Goal: Task Accomplishment & Management: Complete application form

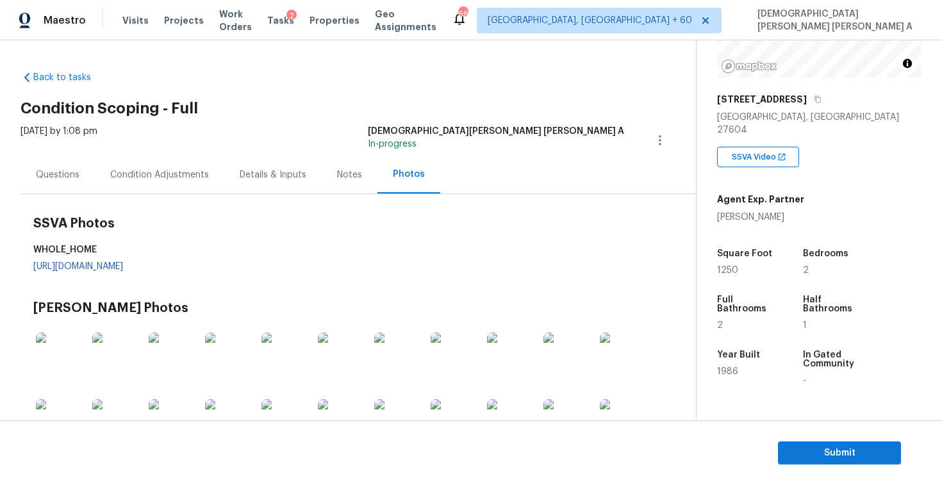
scroll to position [125, 0]
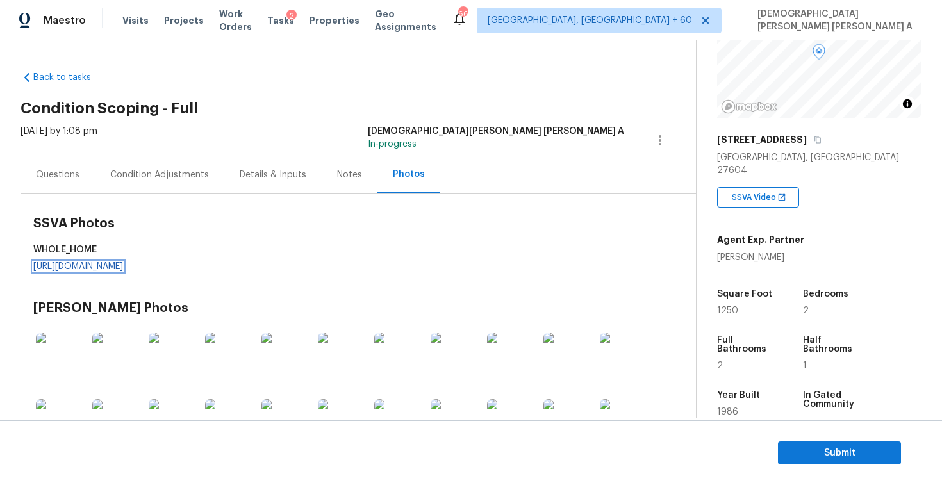
click at [123, 271] on link "https://d285kkeqns3g4j.cloudfront.net/Opportunity/006PD00000KRT0nYAH/GO%20Media…" at bounding box center [78, 266] width 90 height 9
click at [128, 166] on div "Condition Adjustments" at bounding box center [160, 175] width 130 height 38
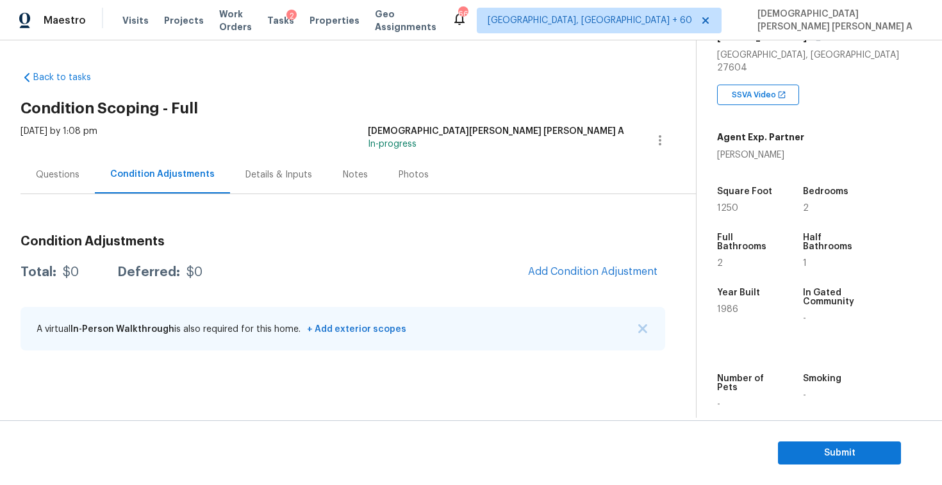
scroll to position [246, 0]
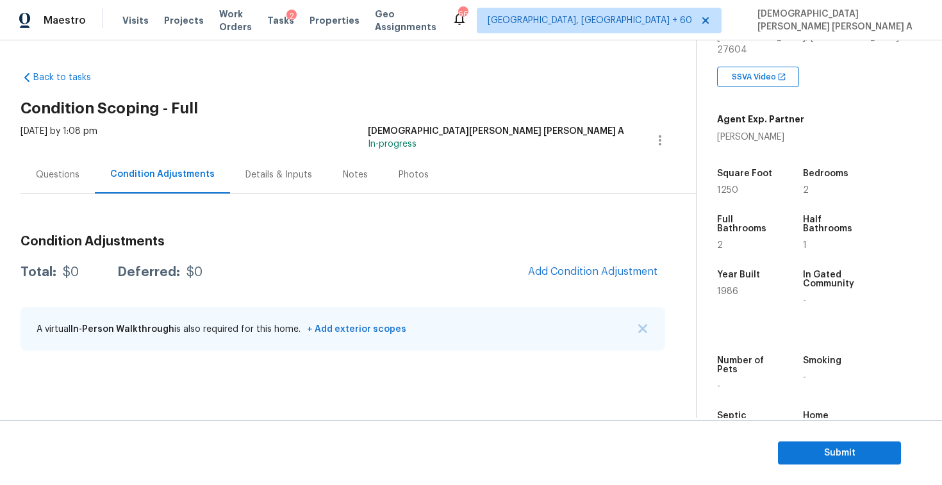
click at [459, 190] on div "Questions Condition Adjustments Details & Inputs Notes Photos" at bounding box center [359, 175] width 676 height 38
click at [610, 275] on span "Add Condition Adjustment" at bounding box center [593, 272] width 130 height 12
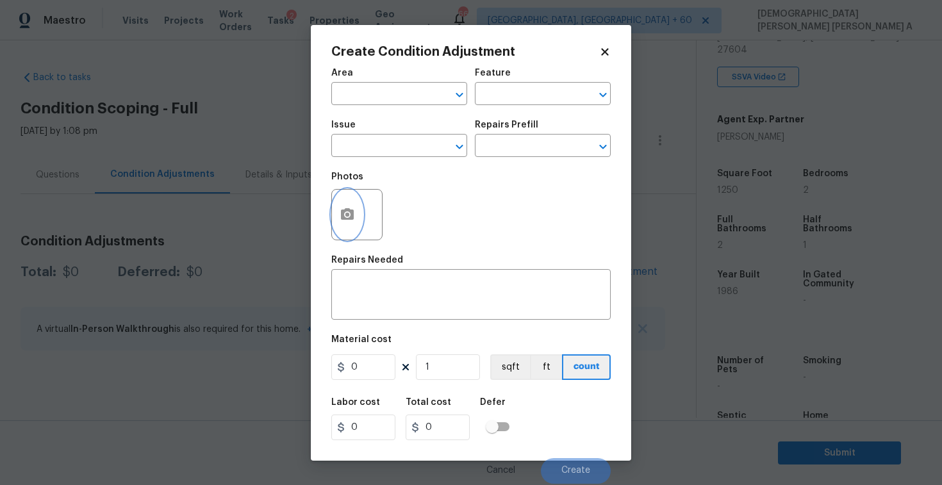
click at [353, 215] on icon "button" at bounding box center [347, 214] width 13 height 12
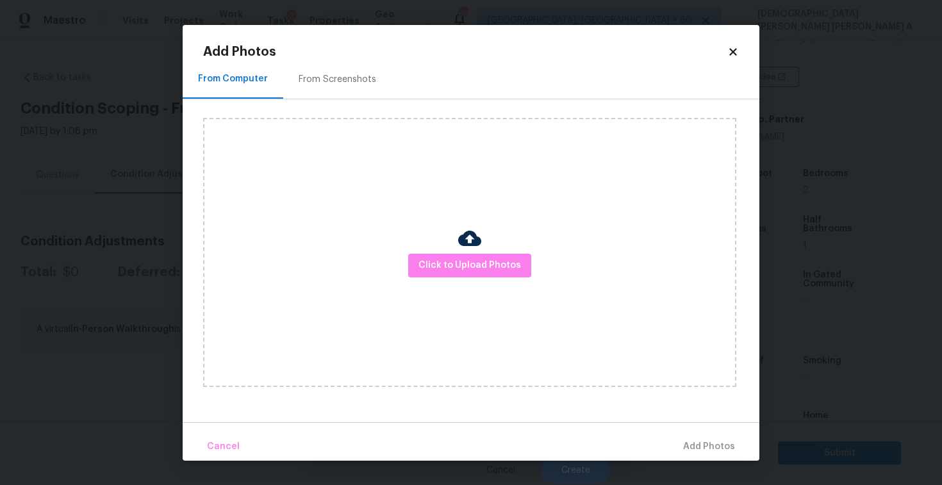
click at [332, 73] on div "From Screenshots" at bounding box center [338, 79] width 78 height 13
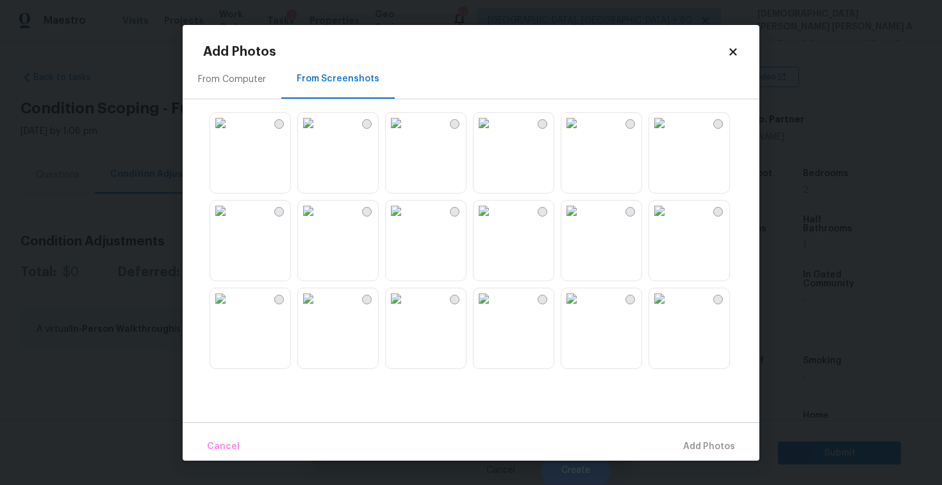
click at [406, 133] on img at bounding box center [396, 123] width 21 height 21
click at [670, 221] on img at bounding box center [659, 211] width 21 height 21
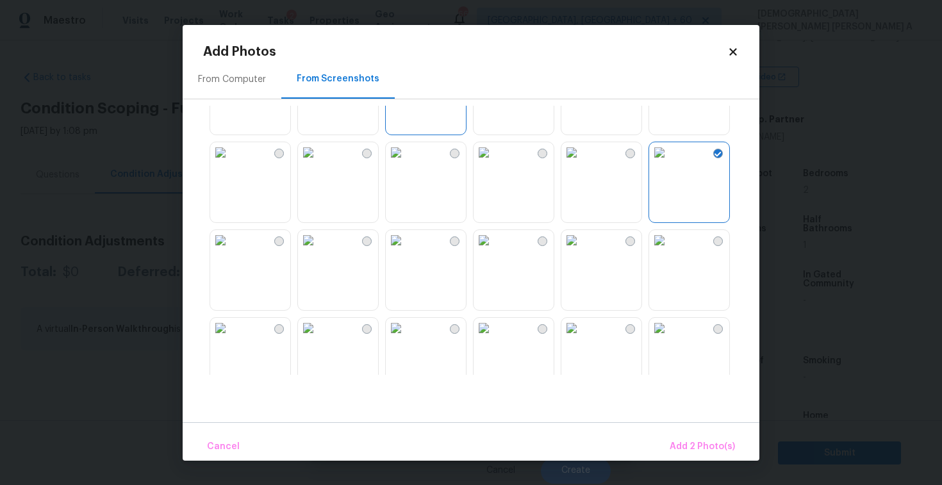
scroll to position [72, 0]
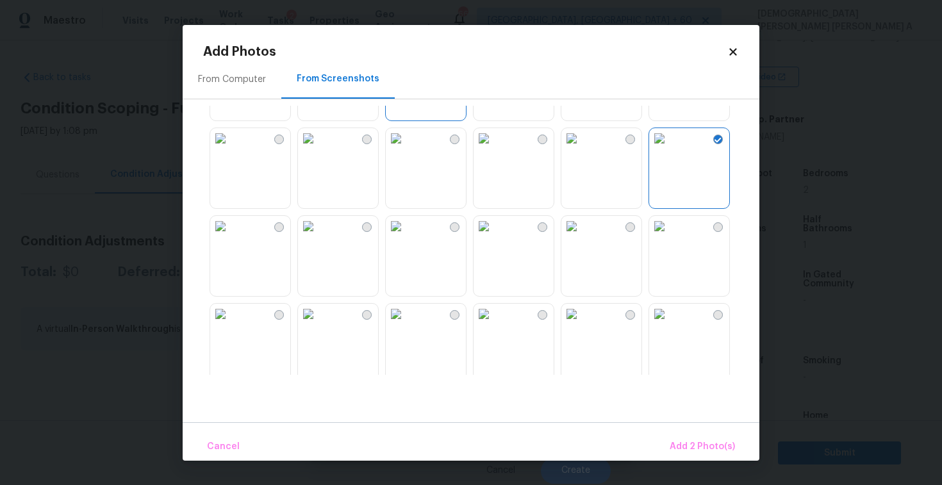
click at [406, 237] on img at bounding box center [396, 226] width 21 height 21
click at [319, 237] on img at bounding box center [308, 226] width 21 height 21
click at [231, 237] on img at bounding box center [220, 226] width 21 height 21
click at [716, 448] on span "Add 4 Photo(s)" at bounding box center [702, 447] width 66 height 16
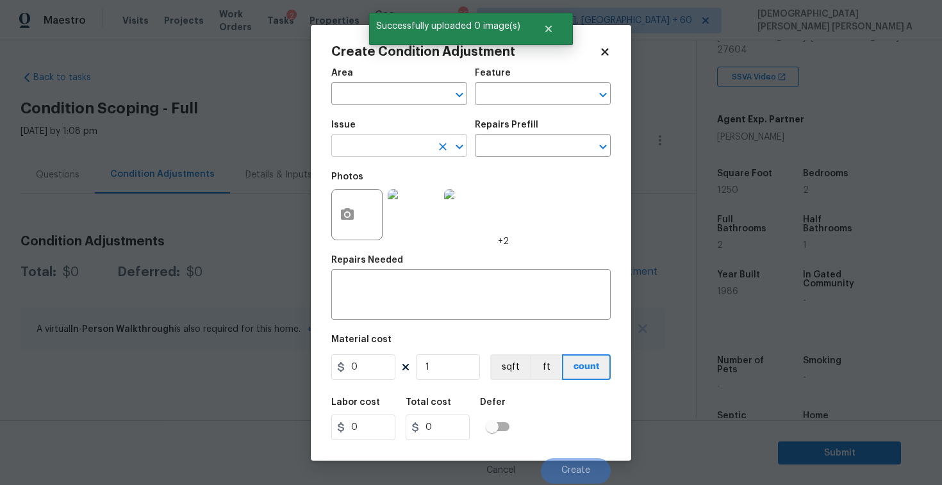
click at [396, 146] on input "text" at bounding box center [381, 147] width 100 height 20
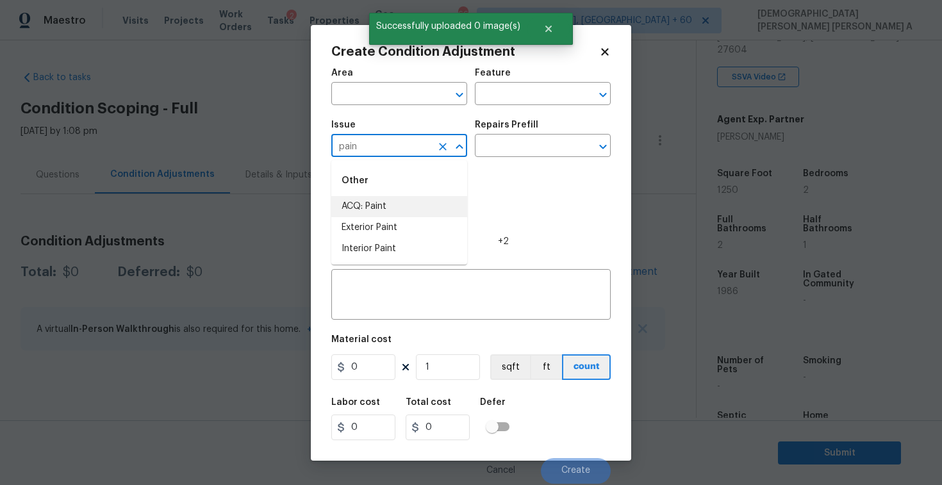
click at [383, 204] on li "ACQ: Paint" at bounding box center [399, 206] width 136 height 21
type input "ACQ: Paint"
click at [546, 152] on input "text" at bounding box center [525, 147] width 100 height 20
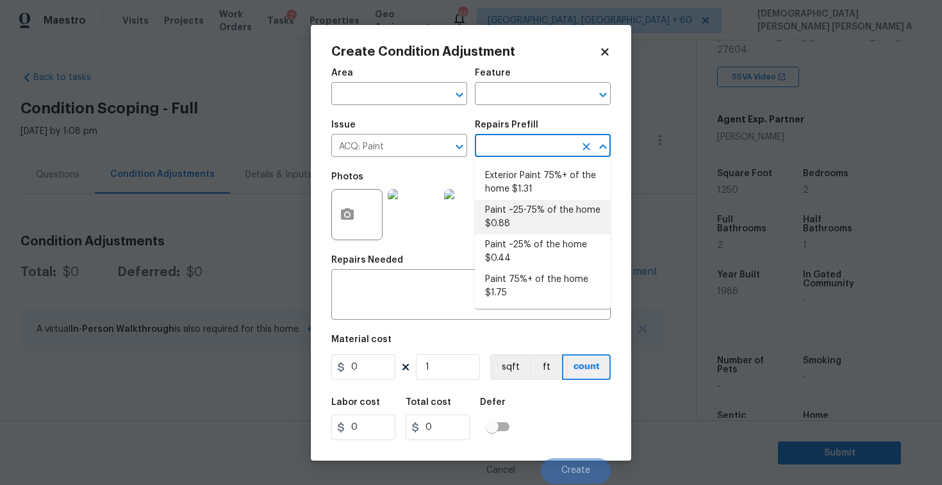
click at [540, 221] on li "Paint ~25-75% of the home $0.88" at bounding box center [543, 217] width 136 height 35
type input "Acquisition"
type textarea "Acquisition Scope: ~25 - 75% of the home needs interior paint"
type input "0.88"
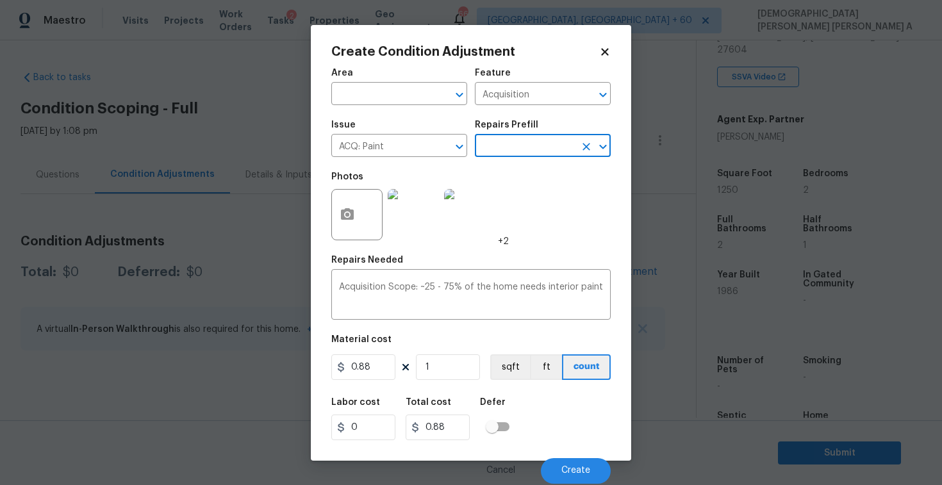
click at [453, 381] on figure "Material cost 0.88 1 sqft ft count" at bounding box center [471, 358] width 280 height 47
click at [451, 370] on input "1" at bounding box center [448, 368] width 64 height 26
type input "12"
type input "10.56"
type input "125"
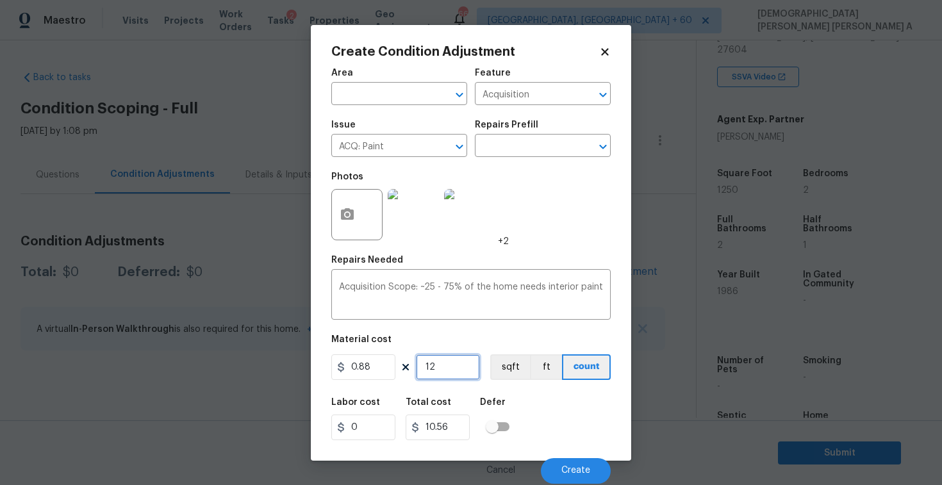
type input "110"
type input "1250"
type input "1100"
type input "1250"
click at [494, 366] on button "sqft" at bounding box center [510, 368] width 40 height 26
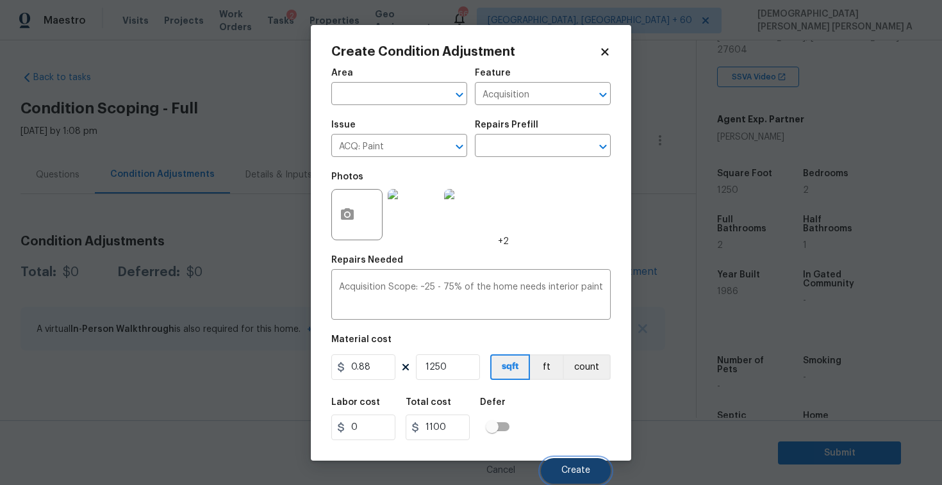
click at [598, 462] on button "Create" at bounding box center [576, 471] width 70 height 26
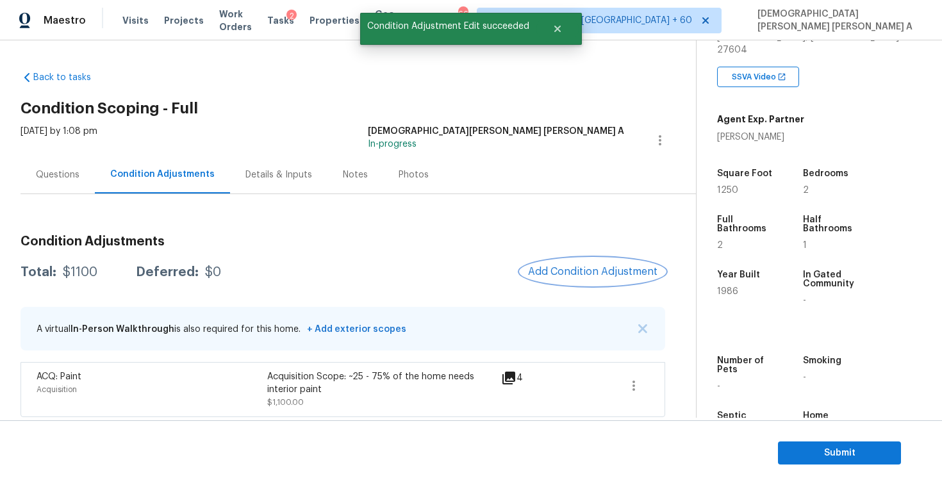
click at [578, 269] on span "Add Condition Adjustment" at bounding box center [593, 272] width 130 height 12
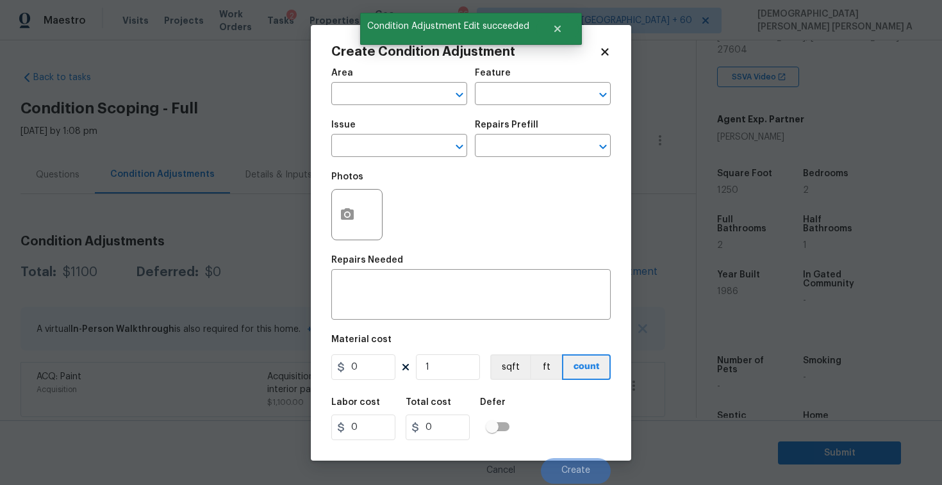
click at [362, 199] on div at bounding box center [356, 214] width 51 height 51
click at [348, 206] on button "button" at bounding box center [347, 215] width 31 height 50
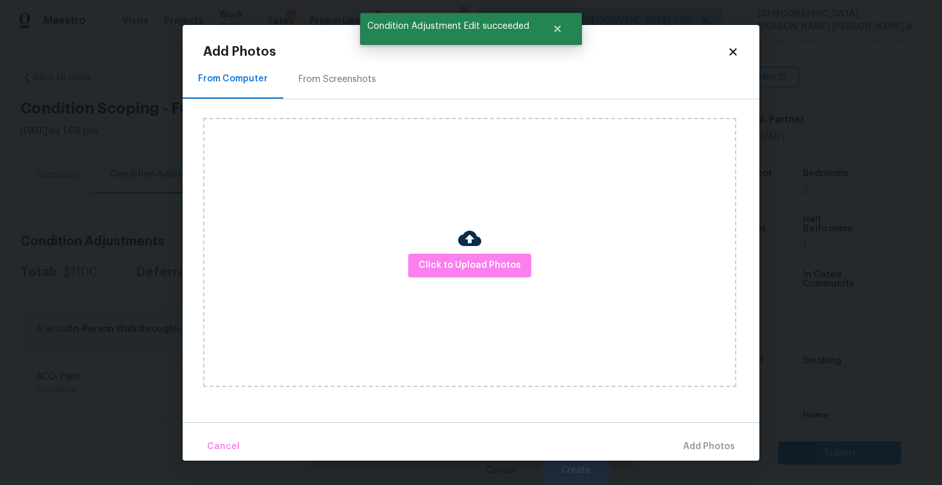
click at [335, 74] on div "From Screenshots" at bounding box center [338, 79] width 78 height 13
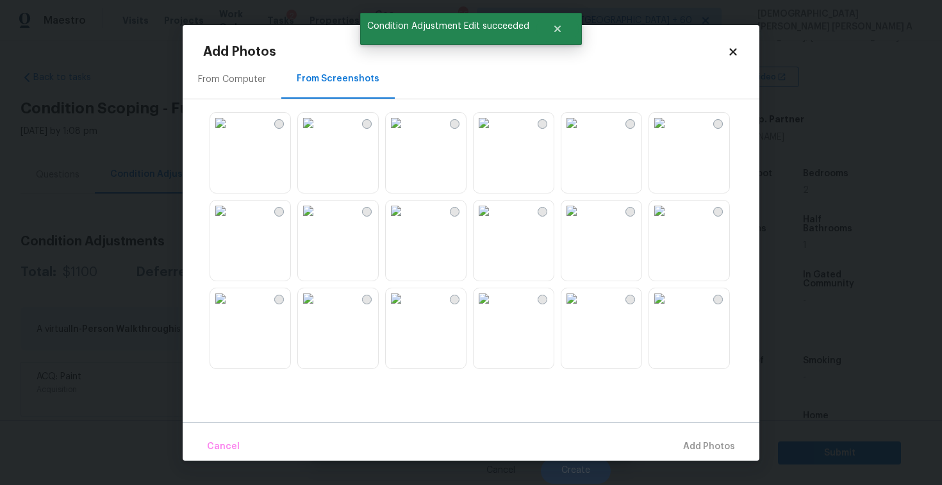
click at [494, 133] on img at bounding box center [484, 123] width 21 height 21
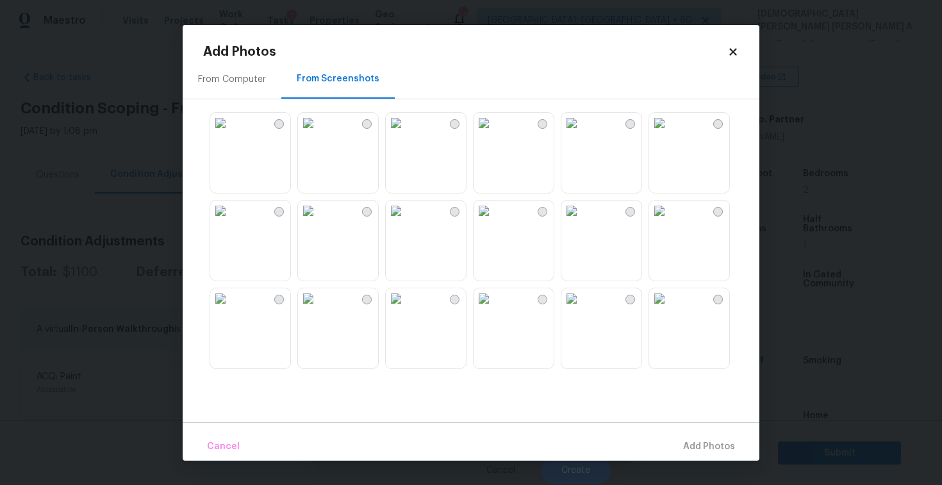
click at [582, 133] on img at bounding box center [572, 123] width 21 height 21
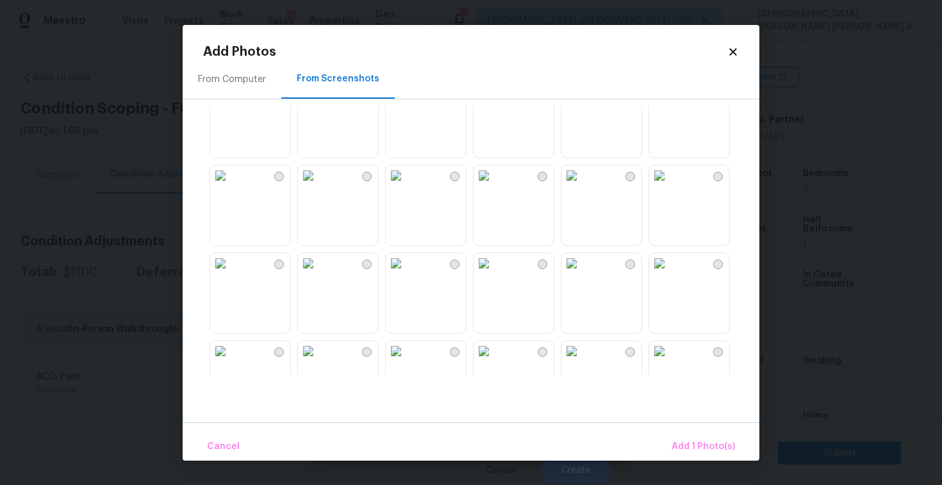
click at [231, 98] on img at bounding box center [220, 88] width 21 height 21
click at [231, 274] on img at bounding box center [220, 263] width 21 height 21
click at [319, 274] on img at bounding box center [308, 263] width 21 height 21
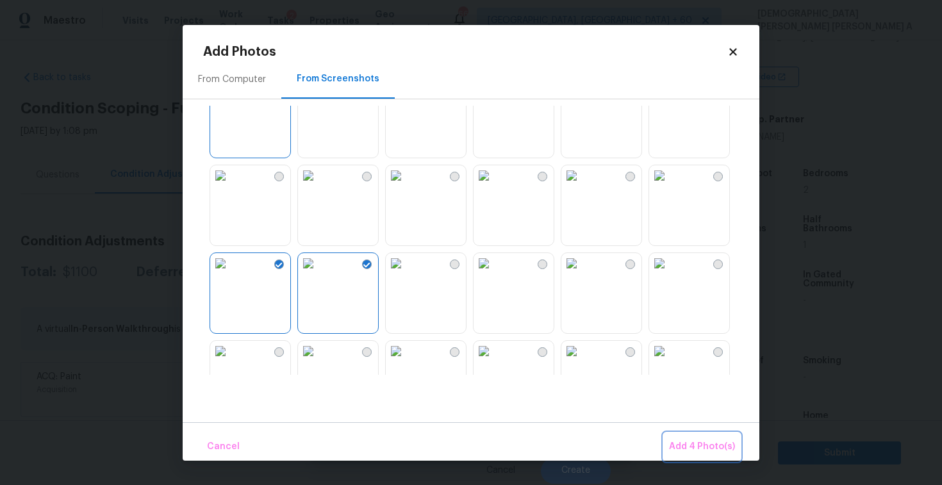
click at [720, 457] on button "Add 4 Photo(s)" at bounding box center [702, 447] width 76 height 28
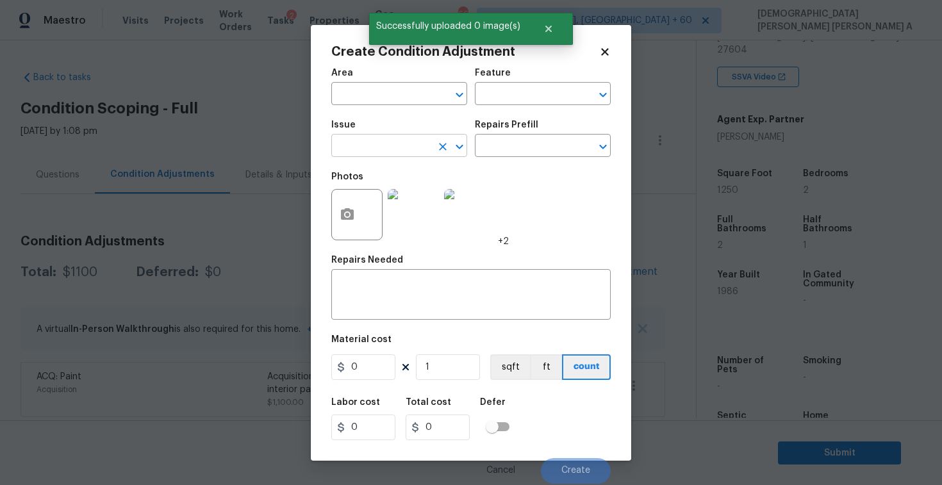
click at [349, 147] on input "text" at bounding box center [381, 147] width 100 height 20
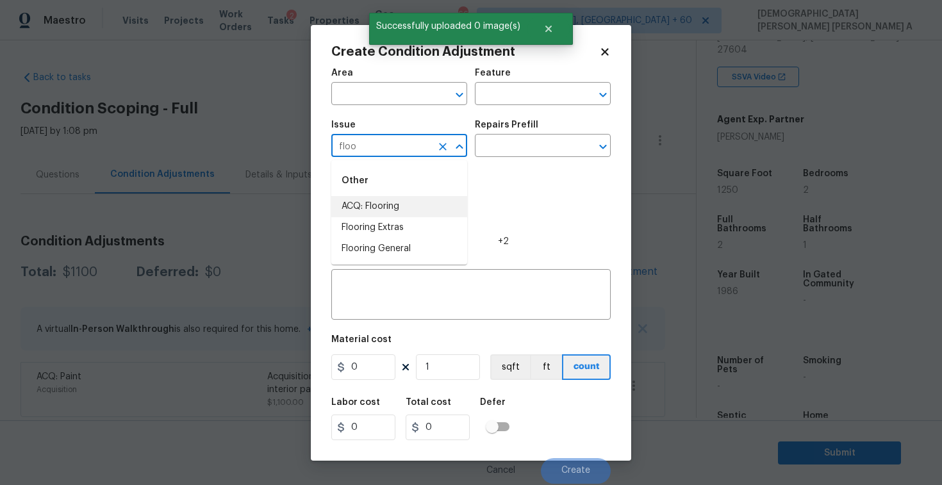
click at [367, 201] on li "ACQ: Flooring" at bounding box center [399, 206] width 136 height 21
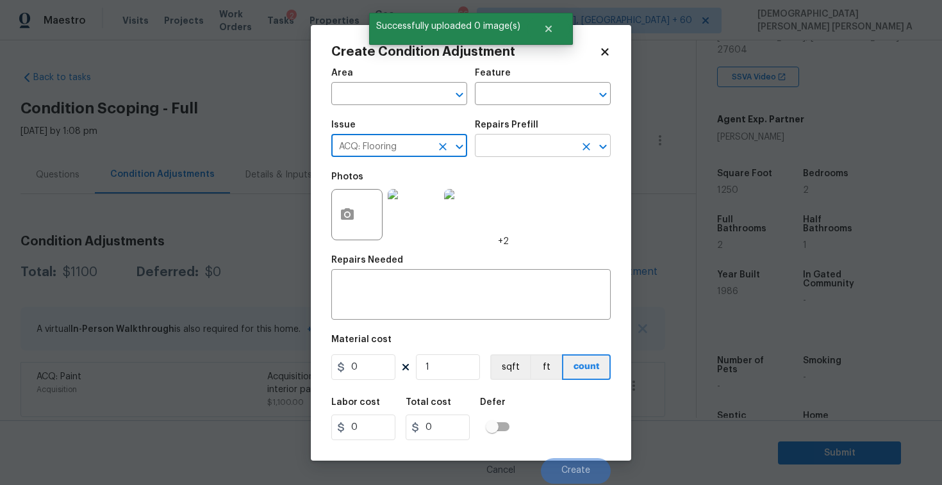
type input "ACQ: Flooring"
click at [526, 138] on input "text" at bounding box center [525, 147] width 100 height 20
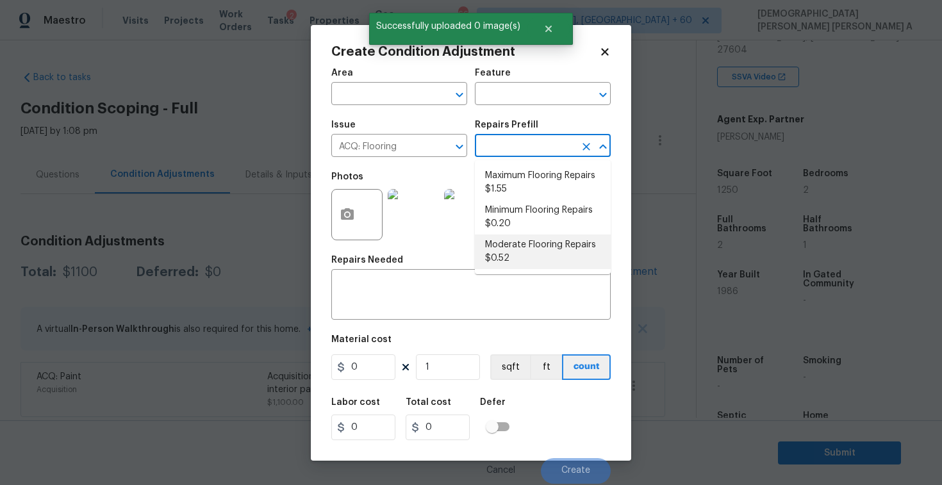
click at [523, 235] on li "Moderate Flooring Repairs $0.52" at bounding box center [543, 252] width 136 height 35
type input "Acquisition"
type textarea "Acquisition Scope: Moderate flooring repairs"
type input "0.52"
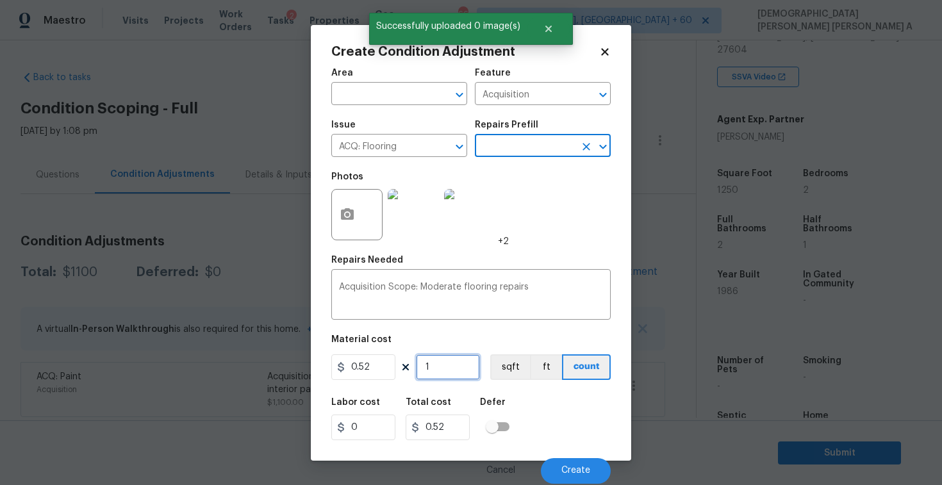
click at [451, 371] on input "1" at bounding box center [448, 368] width 64 height 26
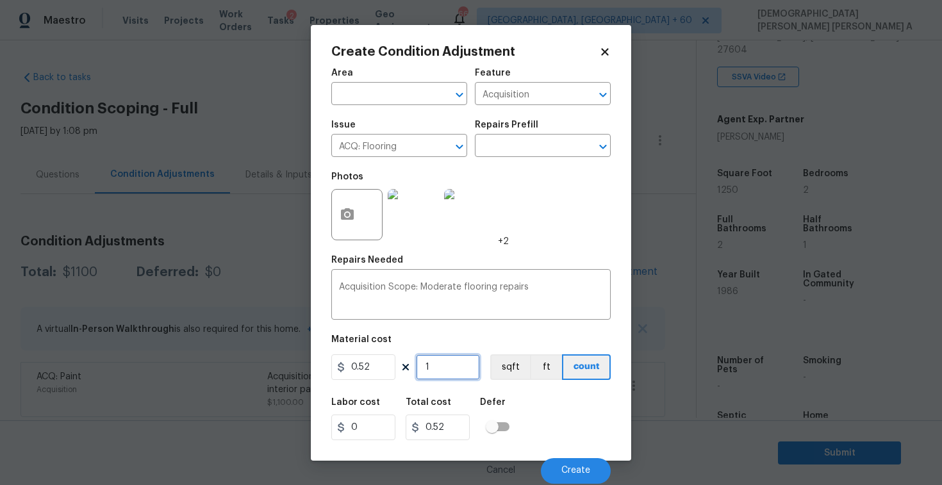
type input "12"
type input "6.24"
type input "125"
type input "65"
type input "1250"
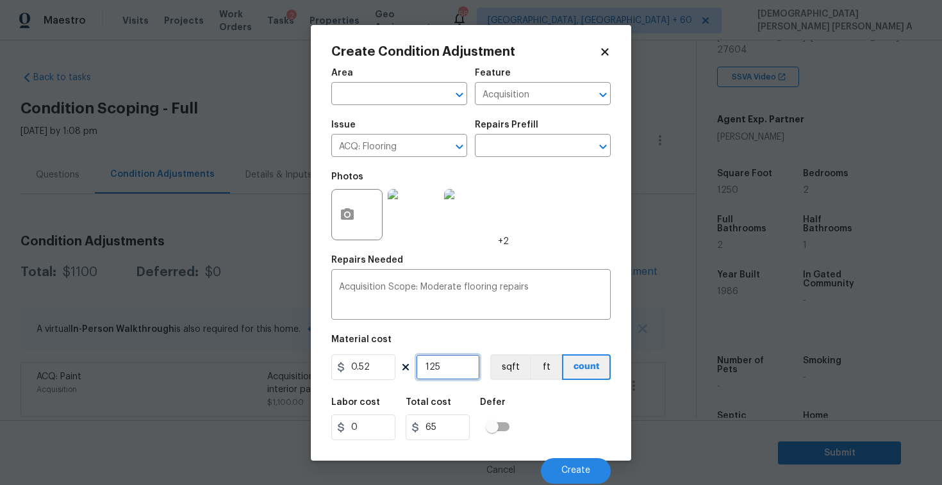
type input "650"
type input "1250"
click at [501, 375] on button "sqft" at bounding box center [510, 368] width 40 height 26
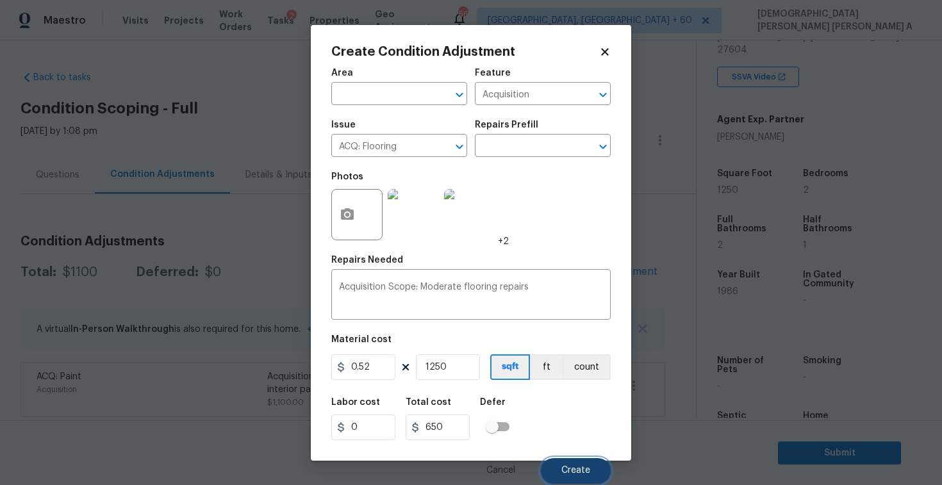
click at [574, 473] on span "Create" at bounding box center [576, 471] width 29 height 10
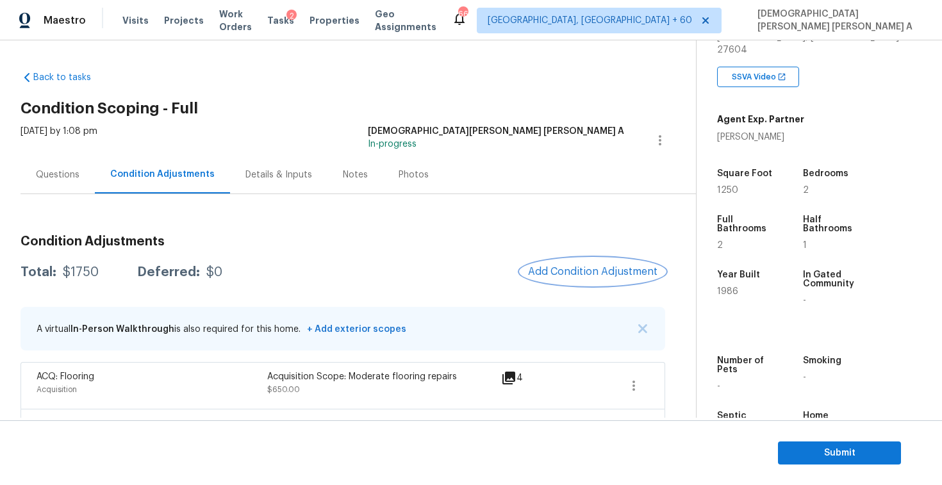
scroll to position [50, 0]
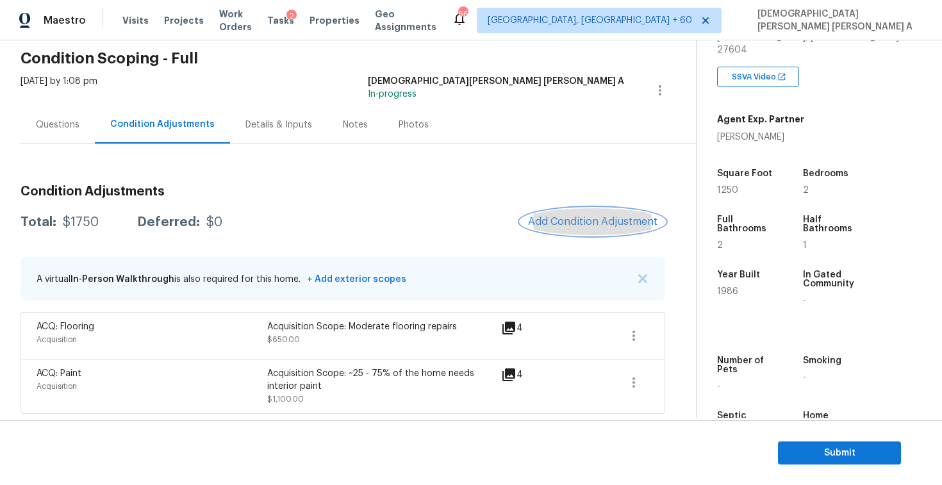
click at [556, 226] on span "Add Condition Adjustment" at bounding box center [593, 222] width 130 height 12
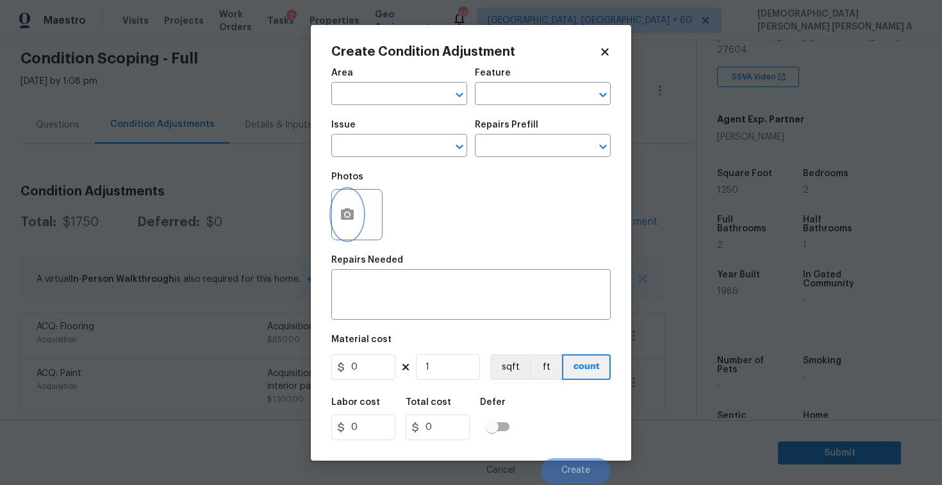
click at [358, 231] on button "button" at bounding box center [347, 215] width 31 height 50
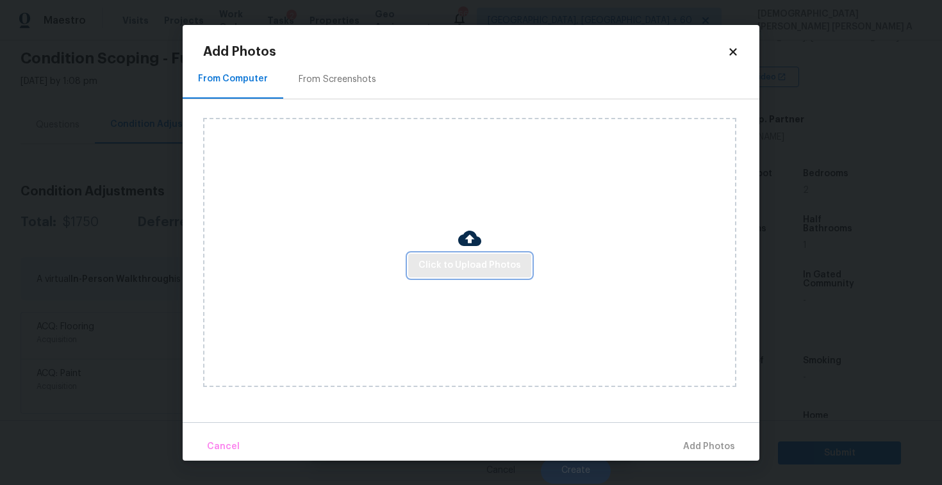
click at [464, 262] on span "Click to Upload Photos" at bounding box center [470, 266] width 103 height 16
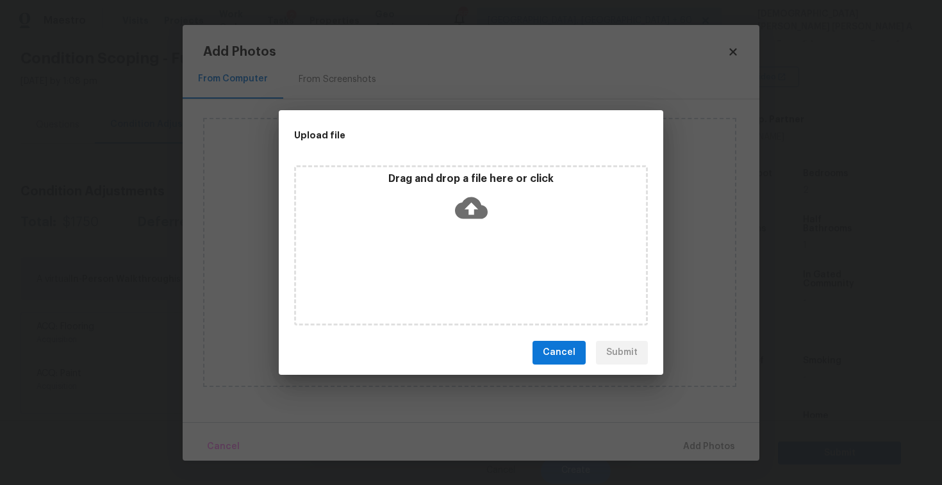
click at [475, 225] on div "Drag and drop a file here or click" at bounding box center [471, 199] width 350 height 55
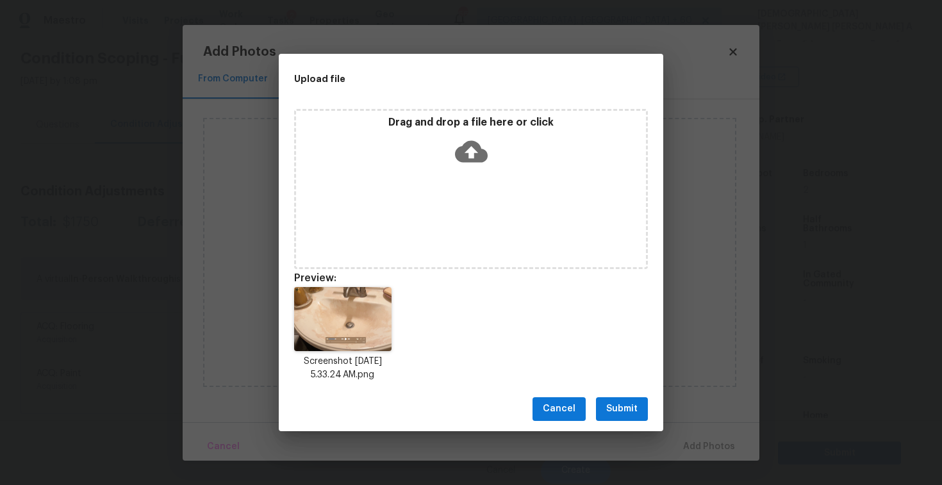
click at [609, 403] on span "Submit" at bounding box center [622, 409] width 31 height 16
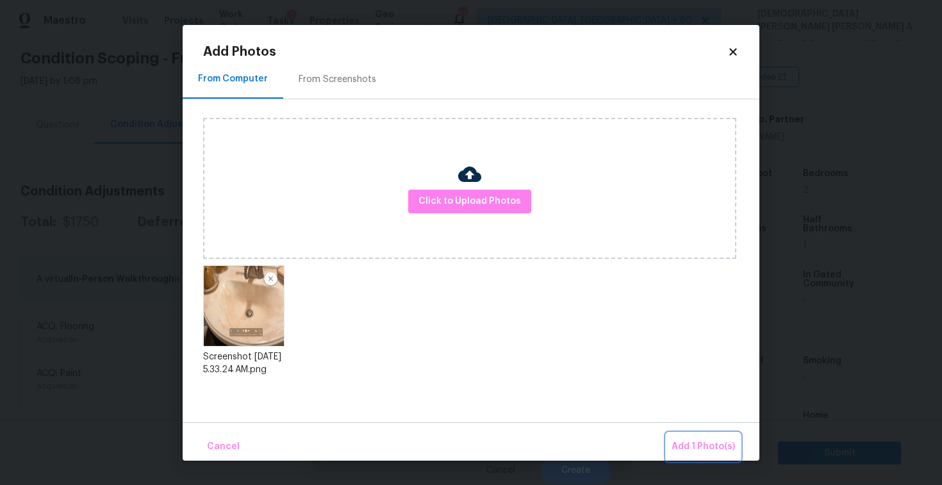
click at [703, 439] on span "Add 1 Photo(s)" at bounding box center [703, 447] width 63 height 16
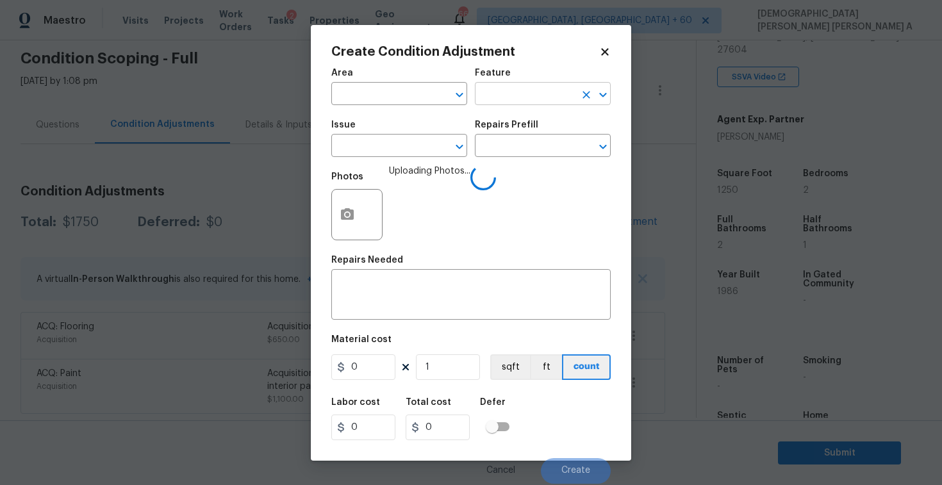
click at [537, 96] on input "text" at bounding box center [525, 95] width 100 height 20
click at [525, 165] on li "Utility Sink" at bounding box center [543, 175] width 136 height 21
type input "Utility Sink"
click at [396, 298] on textarea at bounding box center [471, 296] width 264 height 27
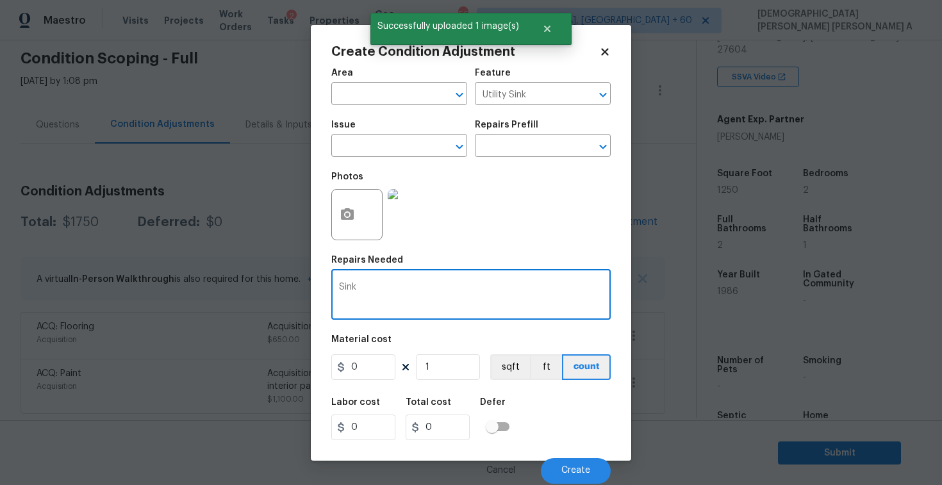
type textarea "Sink"
click at [370, 373] on input "0" at bounding box center [363, 368] width 64 height 26
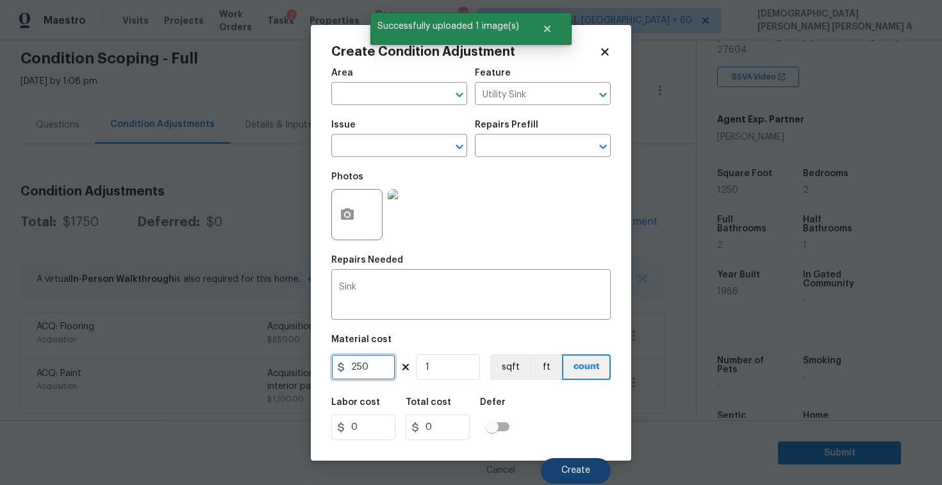
type input "250"
click at [557, 467] on button "Create" at bounding box center [576, 471] width 70 height 26
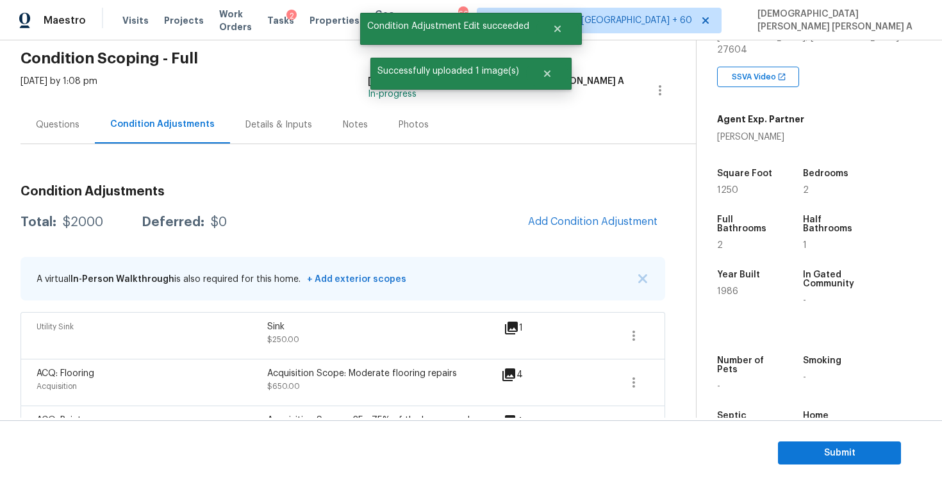
click at [602, 206] on div "Condition Adjustments Total: $2000 Deferred: $0 Add Condition Adjustment A virt…" at bounding box center [343, 318] width 645 height 286
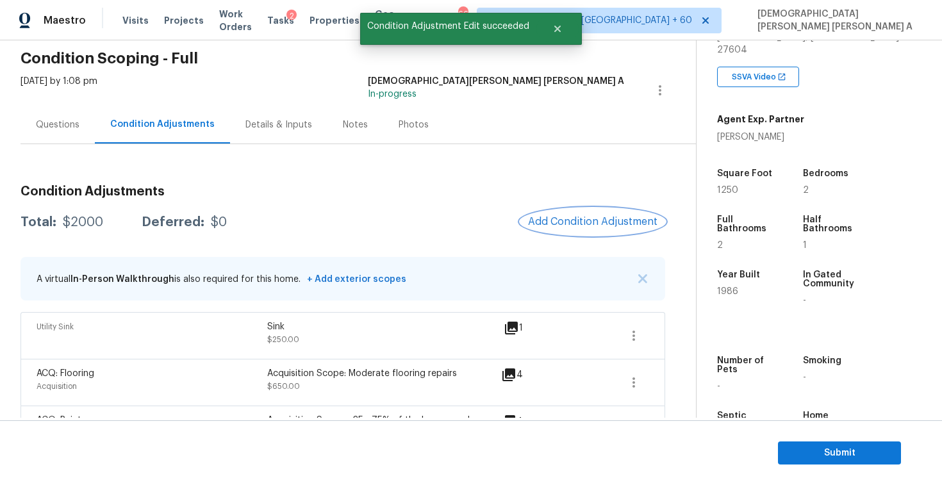
click at [563, 228] on button "Add Condition Adjustment" at bounding box center [593, 221] width 145 height 27
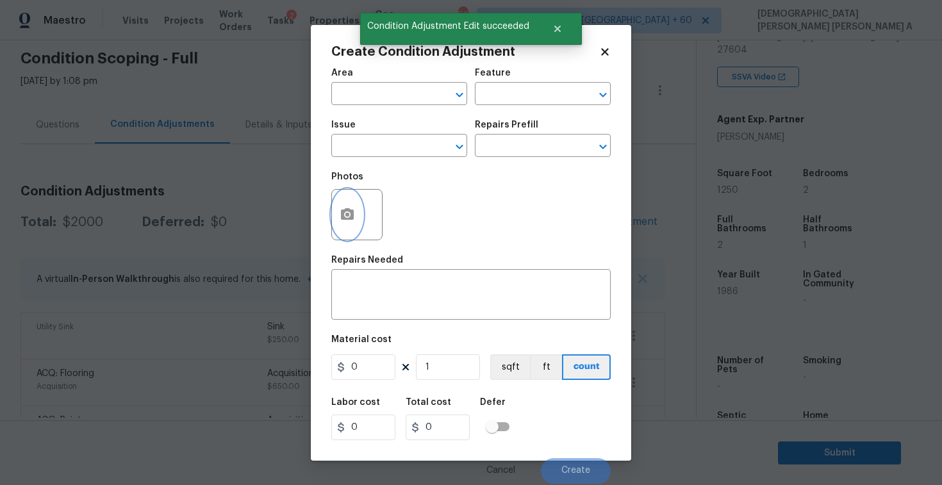
click at [361, 217] on button "button" at bounding box center [347, 215] width 31 height 50
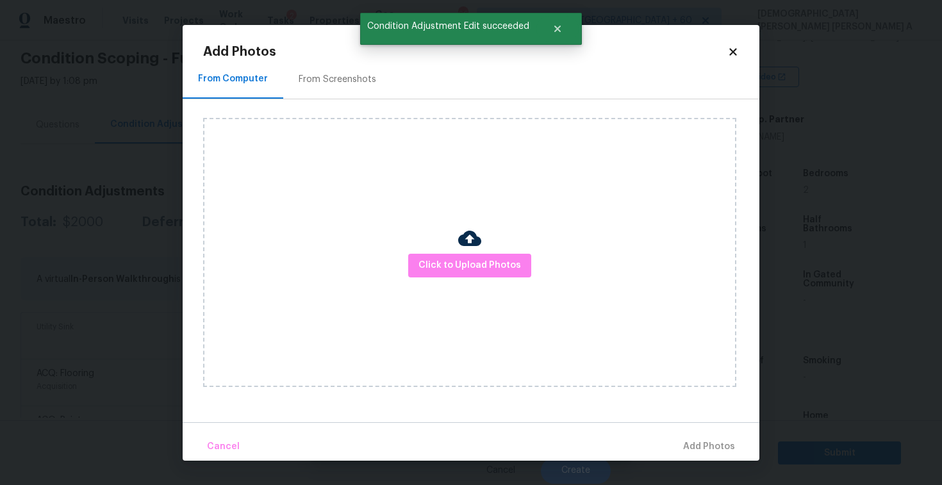
click at [465, 243] on img at bounding box center [469, 238] width 23 height 23
click at [465, 267] on span "Click to Upload Photos" at bounding box center [470, 266] width 103 height 16
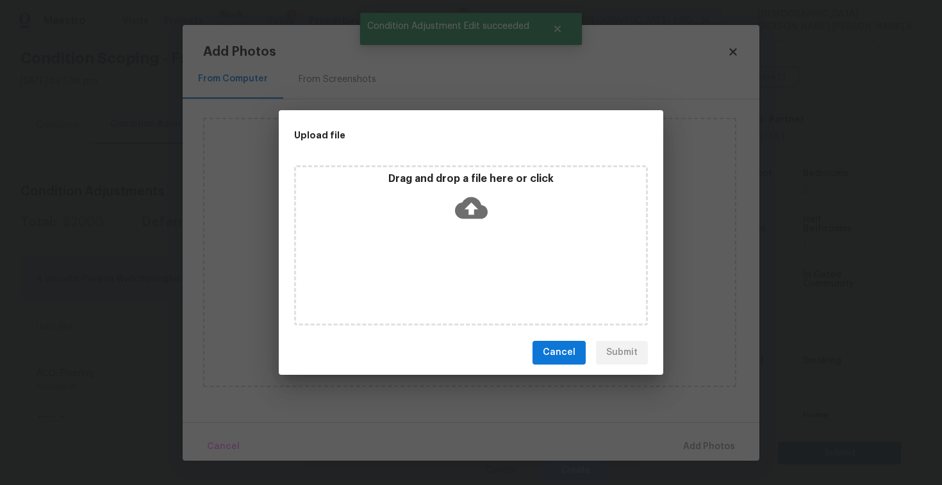
click at [469, 208] on icon at bounding box center [471, 208] width 33 height 33
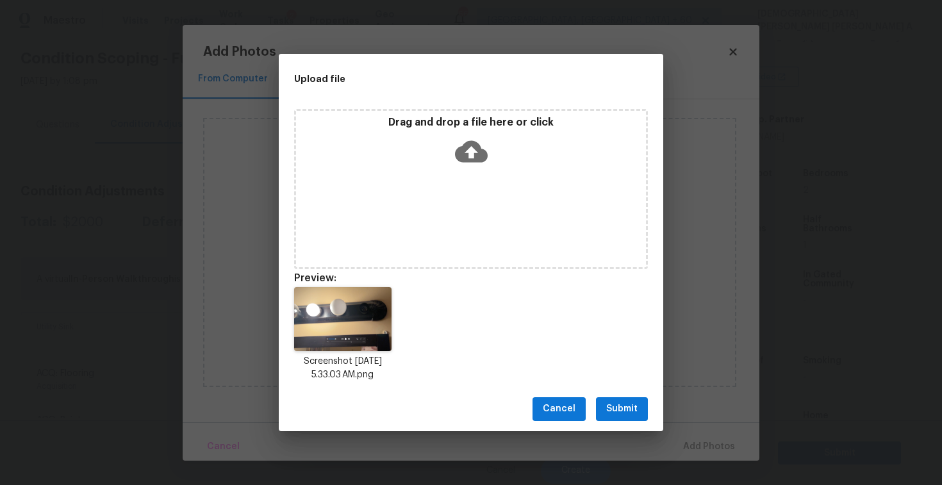
click at [627, 405] on span "Submit" at bounding box center [622, 409] width 31 height 16
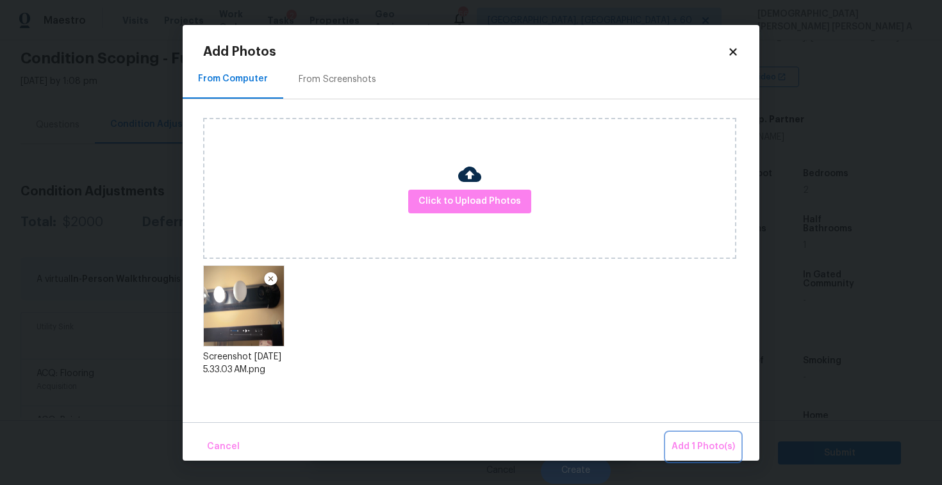
click at [699, 449] on span "Add 1 Photo(s)" at bounding box center [703, 447] width 63 height 16
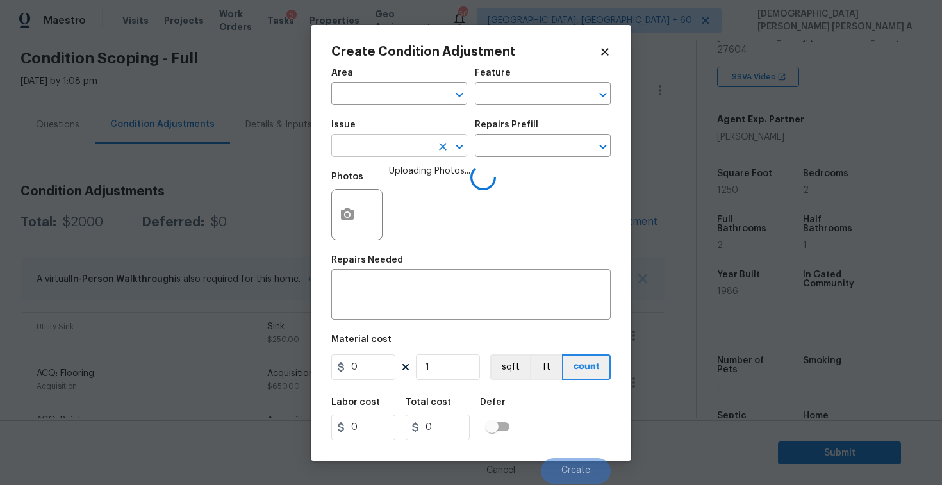
click at [382, 148] on input "text" at bounding box center [381, 147] width 100 height 20
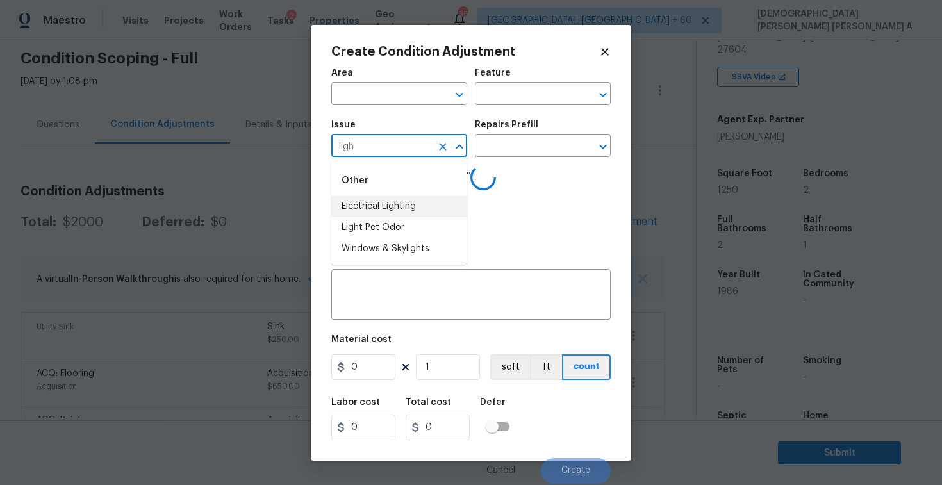
click at [406, 201] on li "Electrical Lighting" at bounding box center [399, 206] width 136 height 21
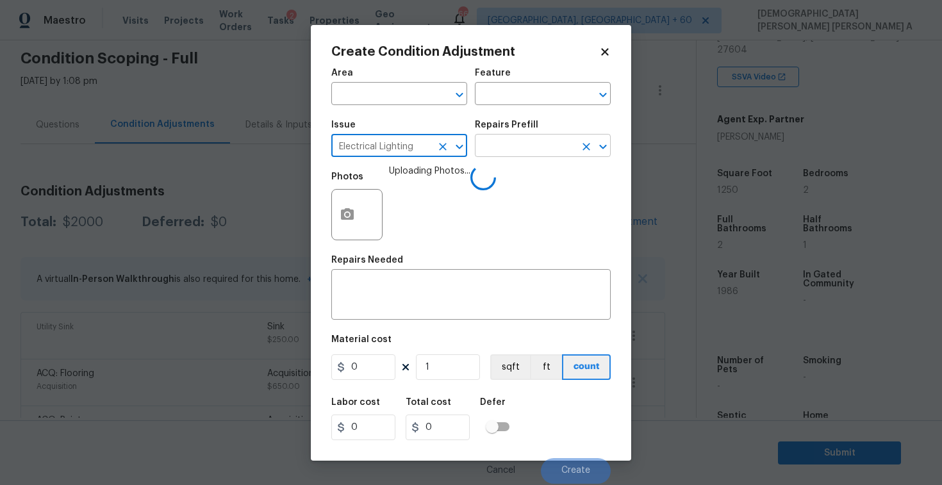
type input "Electrical Lighting"
click at [524, 151] on input "text" at bounding box center [525, 147] width 100 height 20
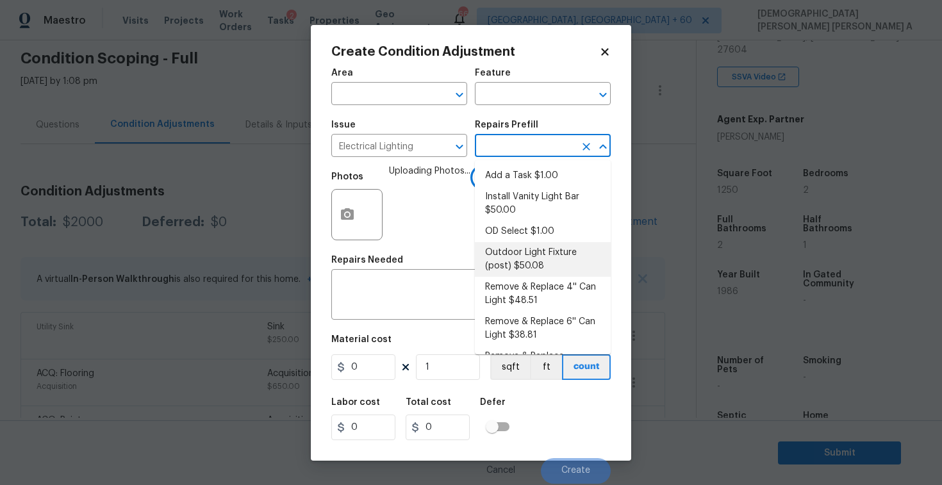
click at [508, 246] on li "Outdoor Light Fixture (post) $50.08" at bounding box center [543, 259] width 136 height 35
type textarea "Remove the existing exterior light fixture (atop a post) and replace with new. …"
type input "50.08"
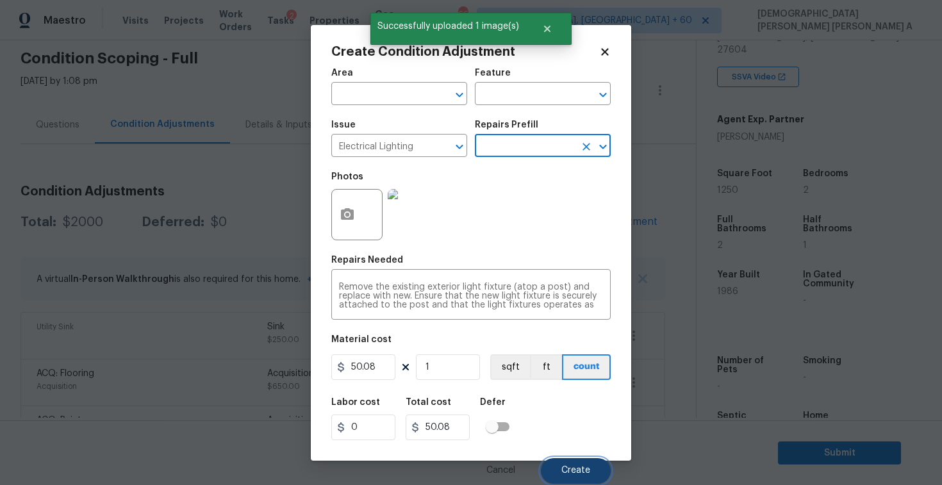
click at [567, 466] on button "Create" at bounding box center [576, 471] width 70 height 26
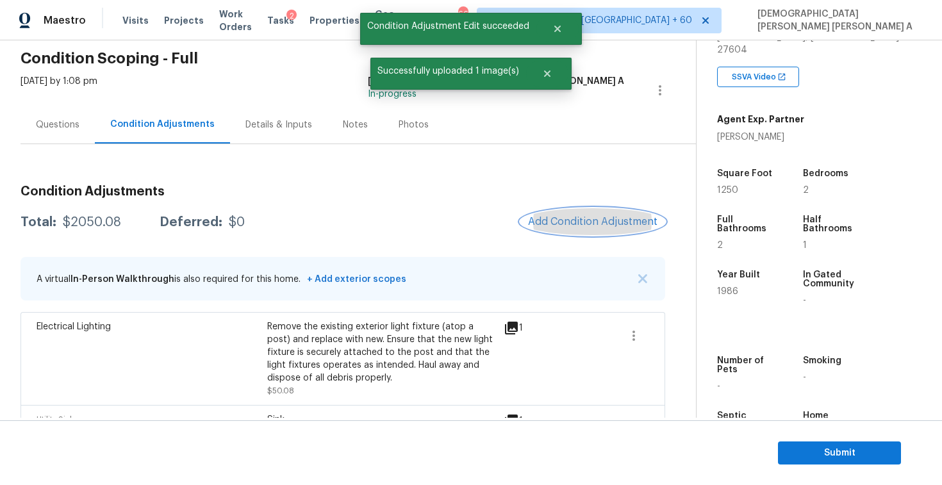
click at [574, 214] on button "Add Condition Adjustment" at bounding box center [593, 221] width 145 height 27
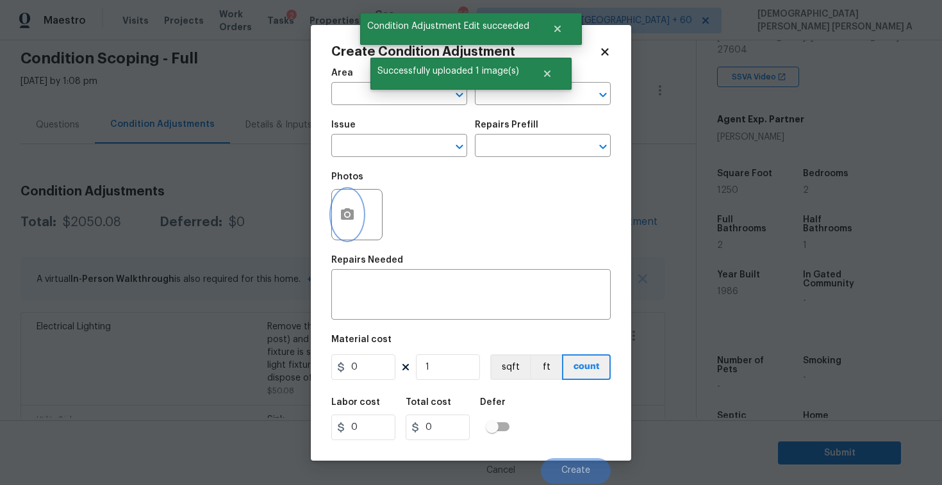
click at [348, 206] on button "button" at bounding box center [347, 215] width 31 height 50
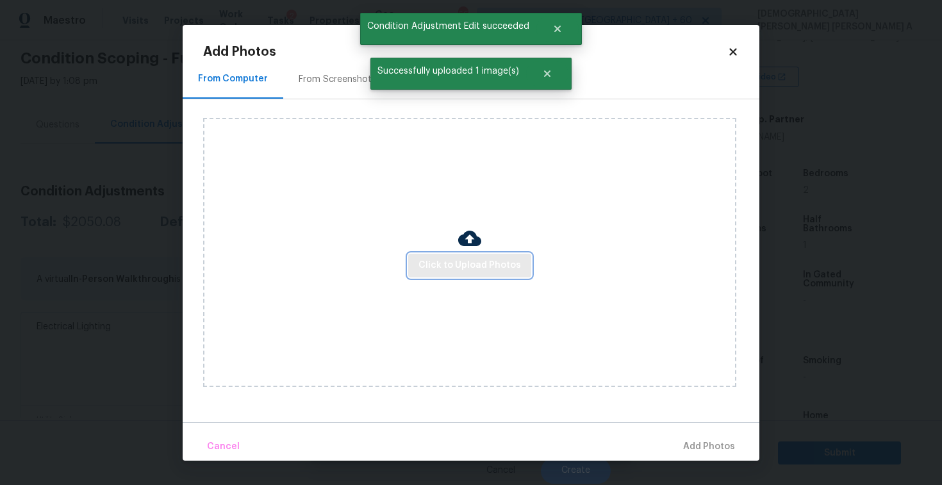
click at [488, 262] on span "Click to Upload Photos" at bounding box center [470, 266] width 103 height 16
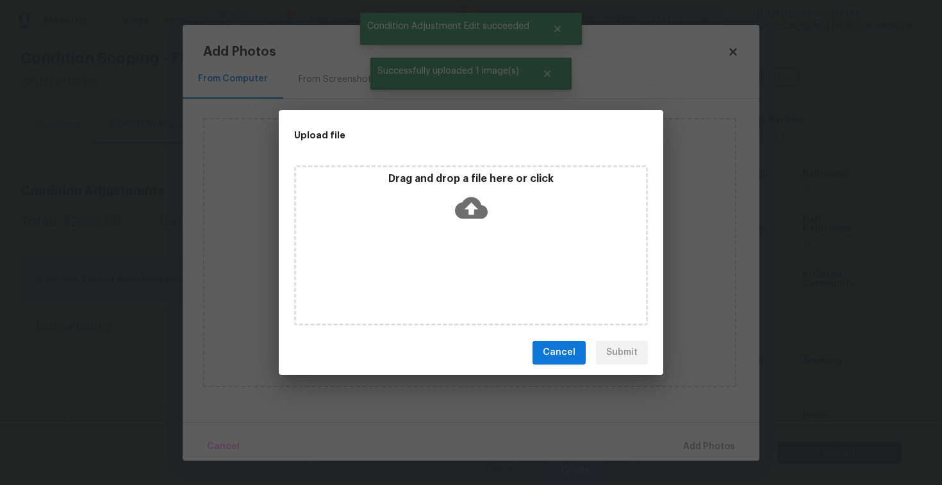
click at [478, 225] on div "Drag and drop a file here or click" at bounding box center [471, 199] width 350 height 55
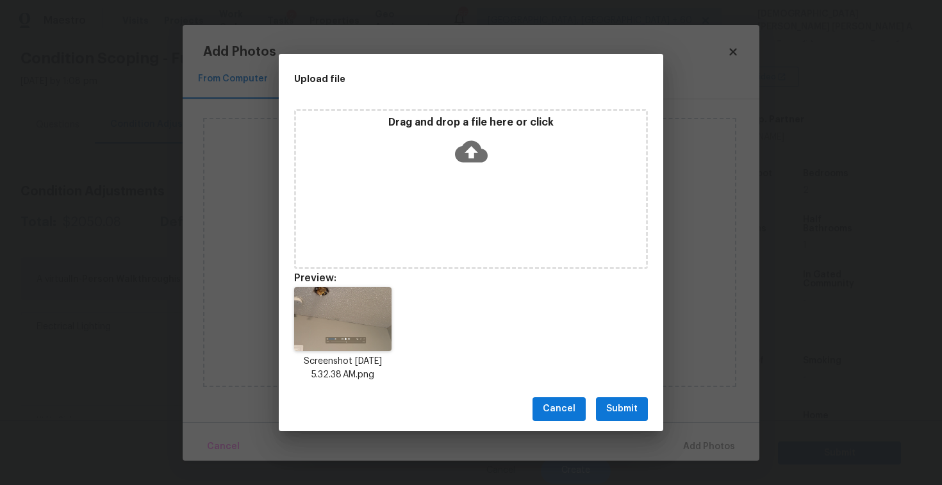
click at [616, 403] on span "Submit" at bounding box center [622, 409] width 31 height 16
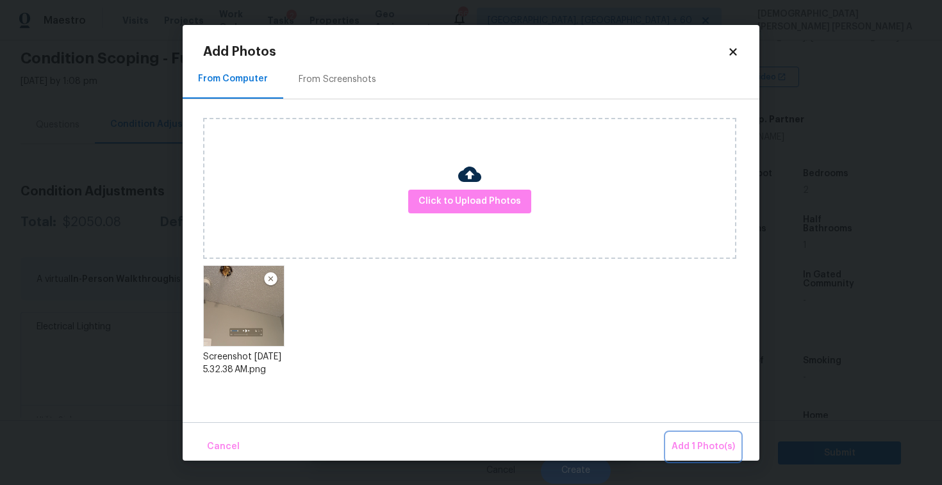
click at [671, 444] on button "Add 1 Photo(s)" at bounding box center [704, 447] width 74 height 28
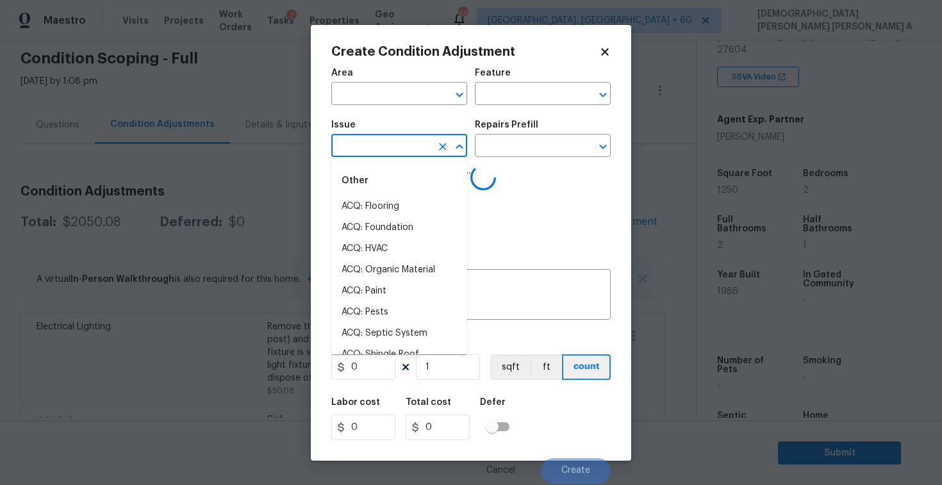
click at [364, 144] on input "text" at bounding box center [381, 147] width 100 height 20
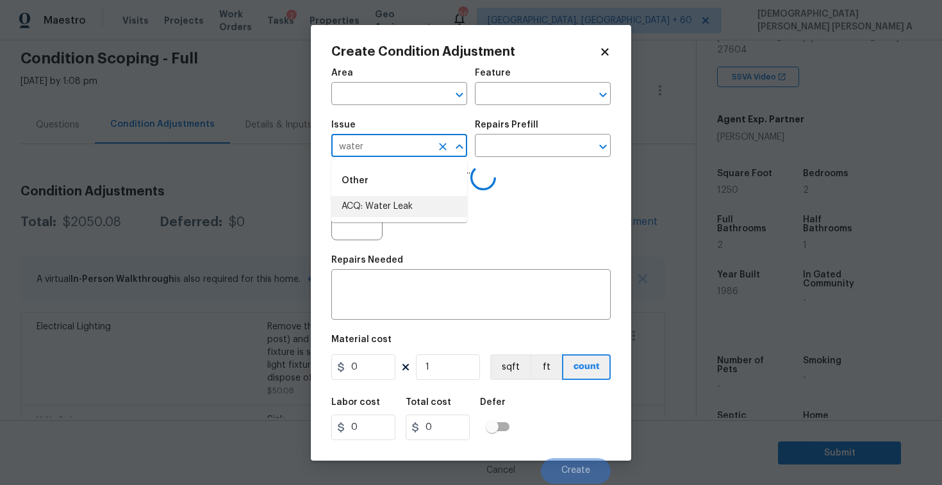
click at [358, 196] on li "ACQ: Water Leak" at bounding box center [399, 206] width 136 height 21
type input "ACQ: Water Leak"
click at [536, 144] on input "text" at bounding box center [525, 147] width 100 height 20
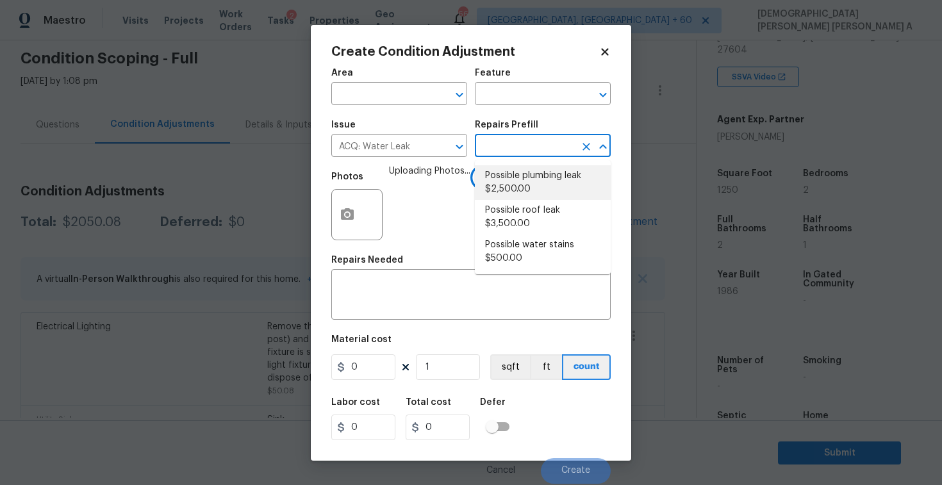
click at [527, 189] on li "Possible plumbing leak $2,500.00" at bounding box center [543, 182] width 136 height 35
type input "Acquisition"
type textarea "Acquisition Scope: Possible plumbing leak"
type input "2500"
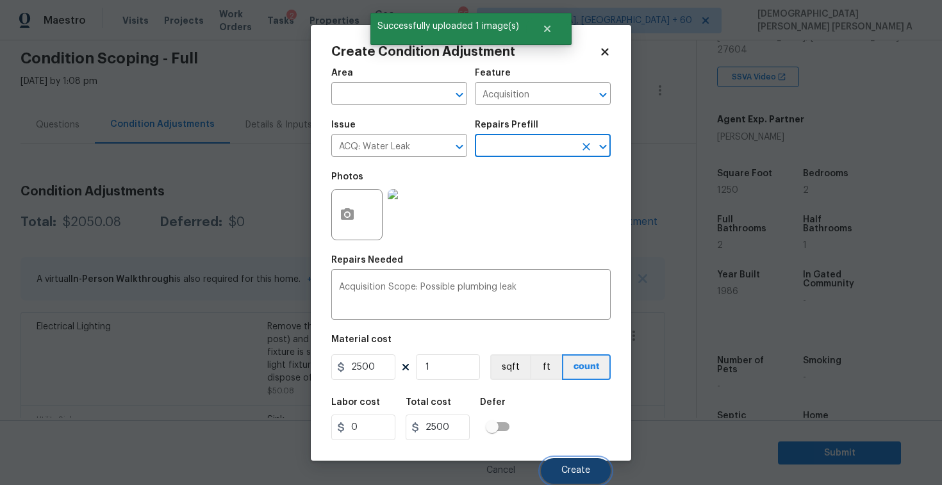
click at [575, 476] on span "Create" at bounding box center [576, 471] width 29 height 10
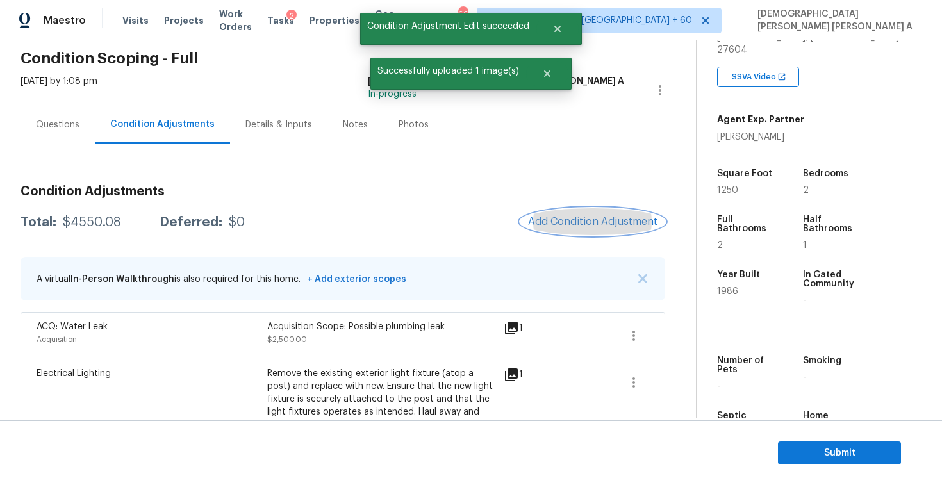
click at [578, 226] on span "Add Condition Adjustment" at bounding box center [593, 222] width 130 height 12
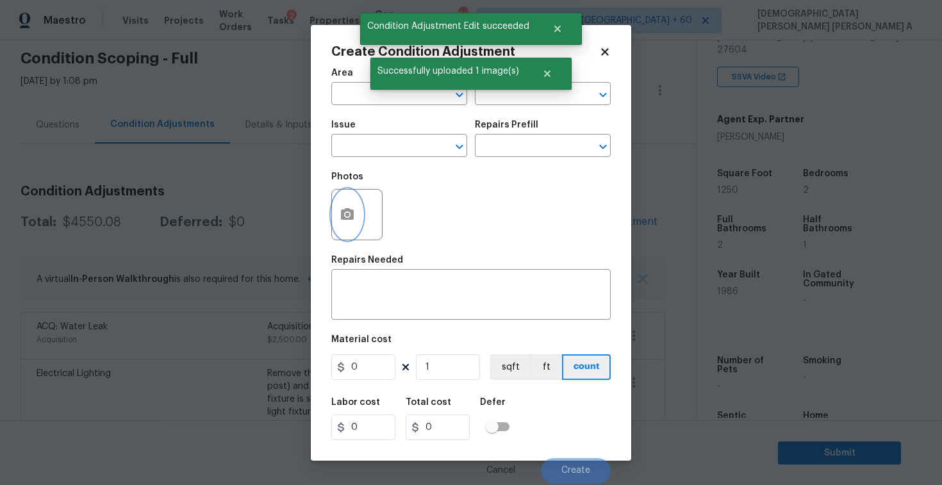
click at [348, 222] on button "button" at bounding box center [347, 215] width 31 height 50
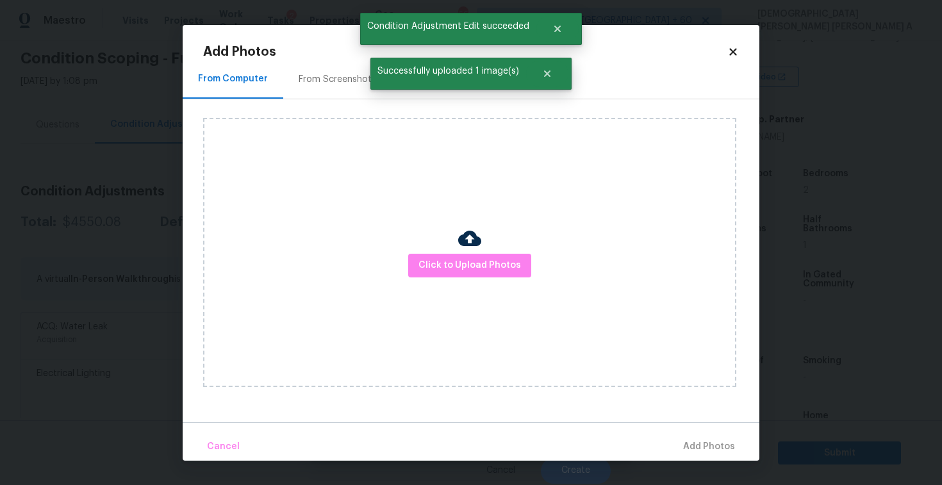
click at [480, 253] on div at bounding box center [469, 240] width 23 height 27
click at [479, 272] on span "Click to Upload Photos" at bounding box center [470, 266] width 103 height 16
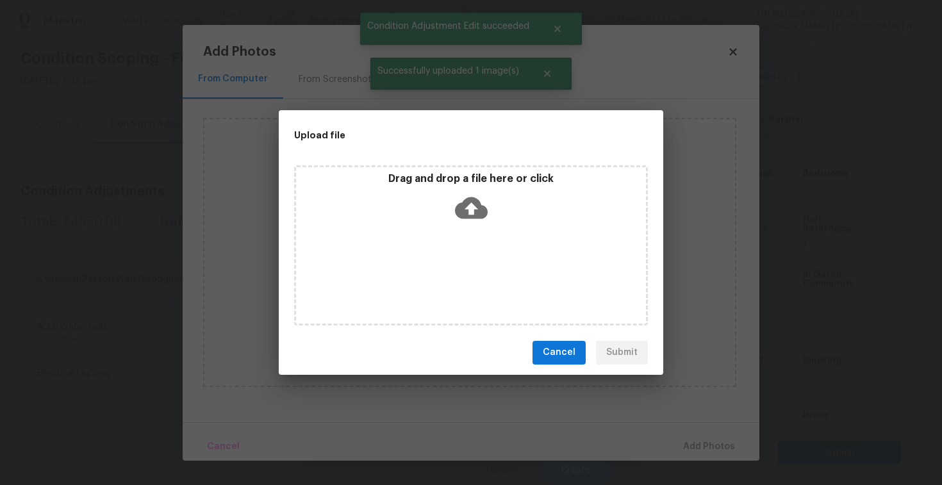
click at [462, 201] on icon at bounding box center [471, 208] width 33 height 22
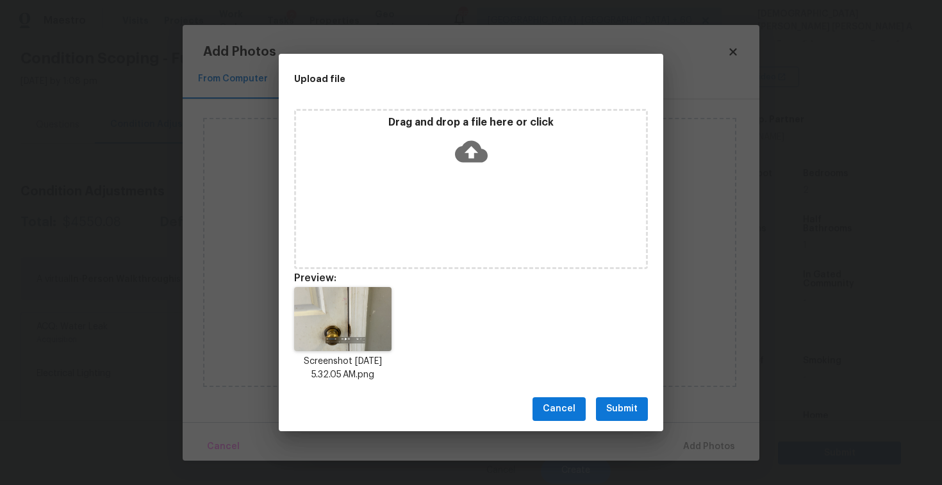
click at [608, 418] on button "Submit" at bounding box center [622, 410] width 52 height 24
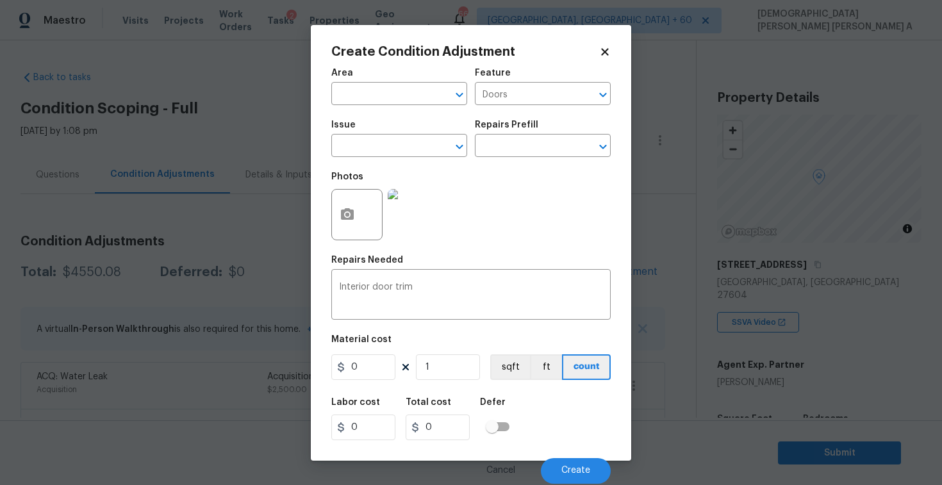
scroll to position [246, 0]
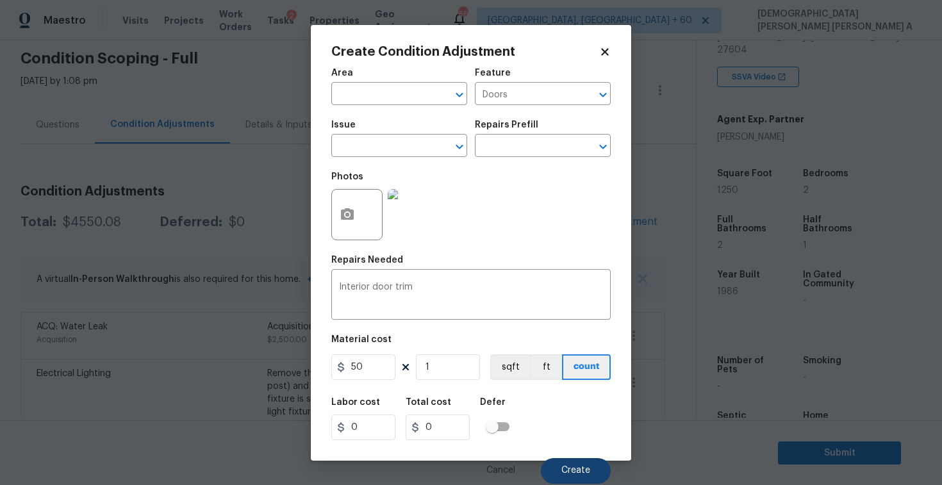
type input "50"
click at [579, 472] on span "Create" at bounding box center [576, 471] width 29 height 10
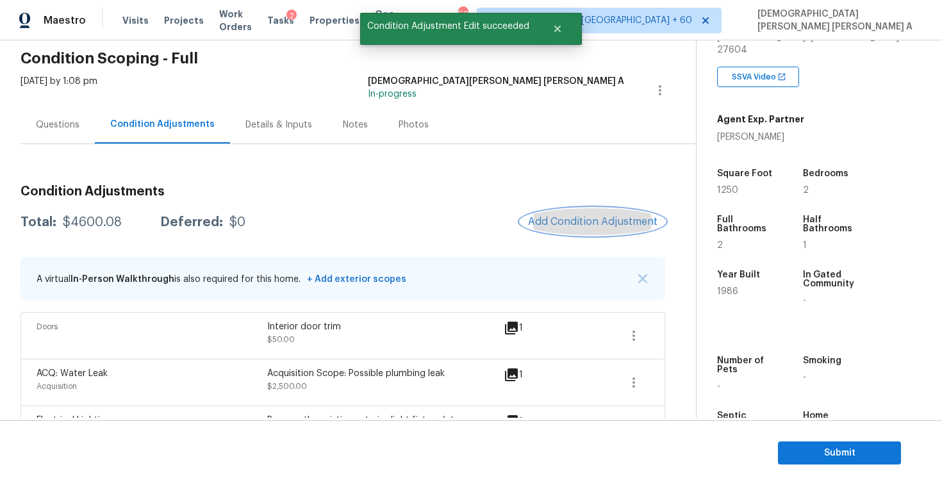
click at [587, 218] on span "Add Condition Adjustment" at bounding box center [593, 222] width 130 height 12
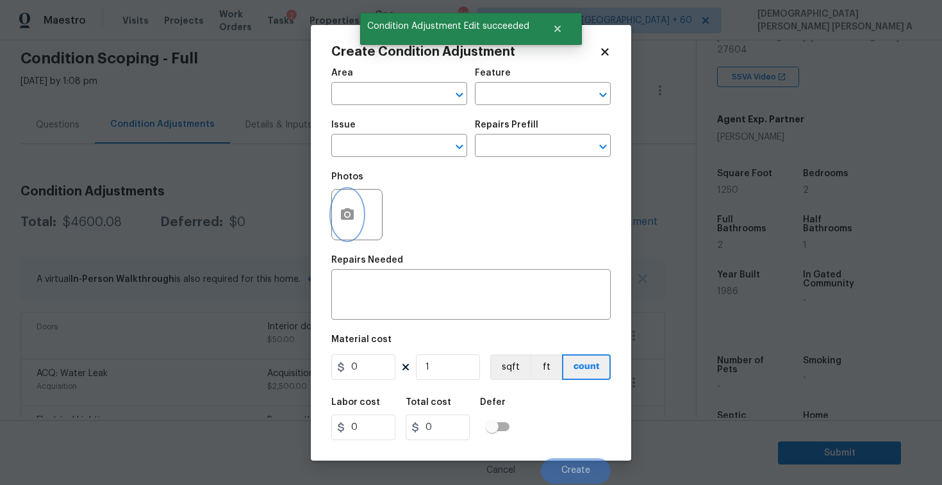
click at [349, 218] on icon "button" at bounding box center [347, 214] width 13 height 12
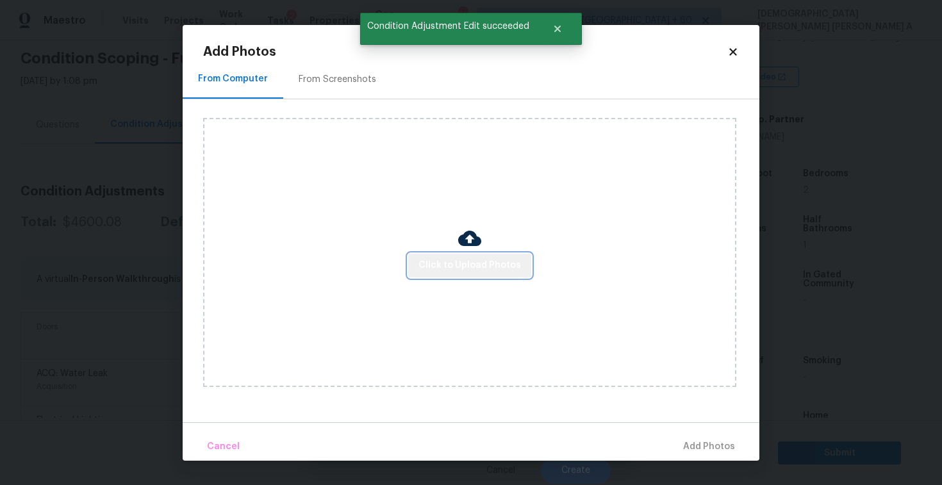
click at [474, 258] on span "Click to Upload Photos" at bounding box center [470, 266] width 103 height 16
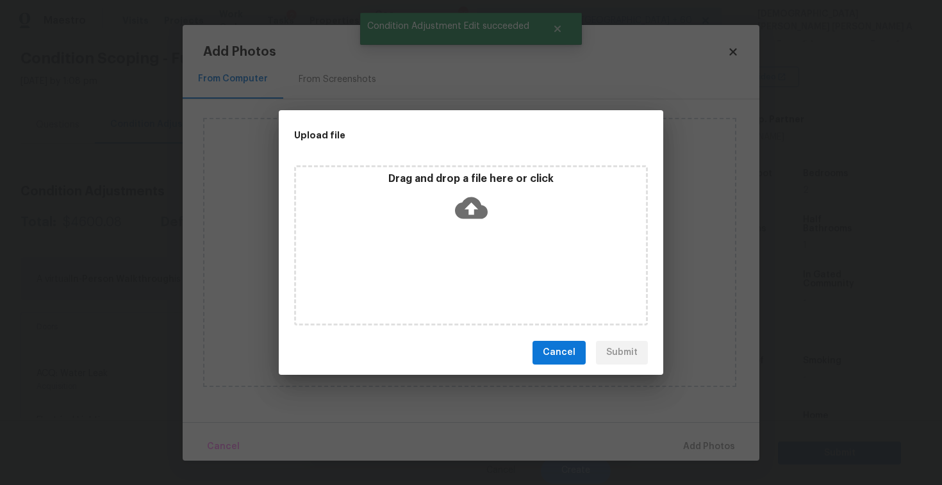
click at [465, 212] on icon at bounding box center [471, 208] width 33 height 22
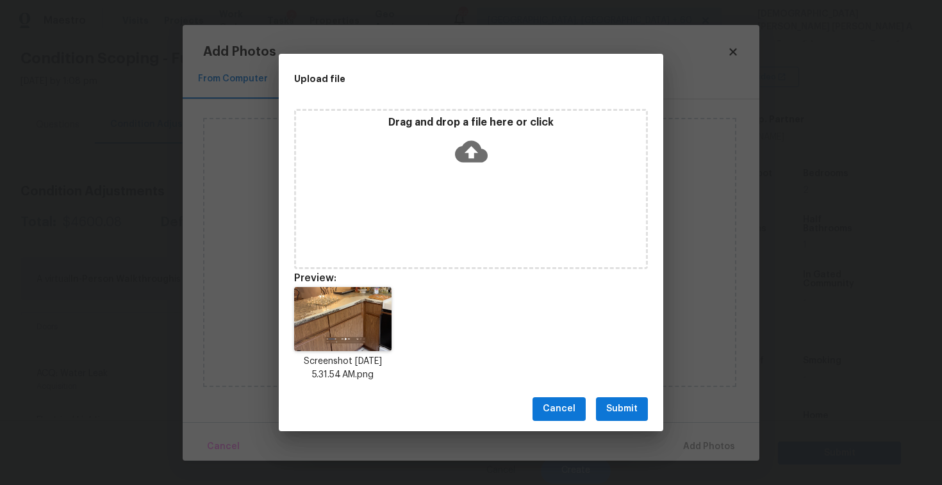
click at [554, 415] on span "Cancel" at bounding box center [559, 409] width 33 height 16
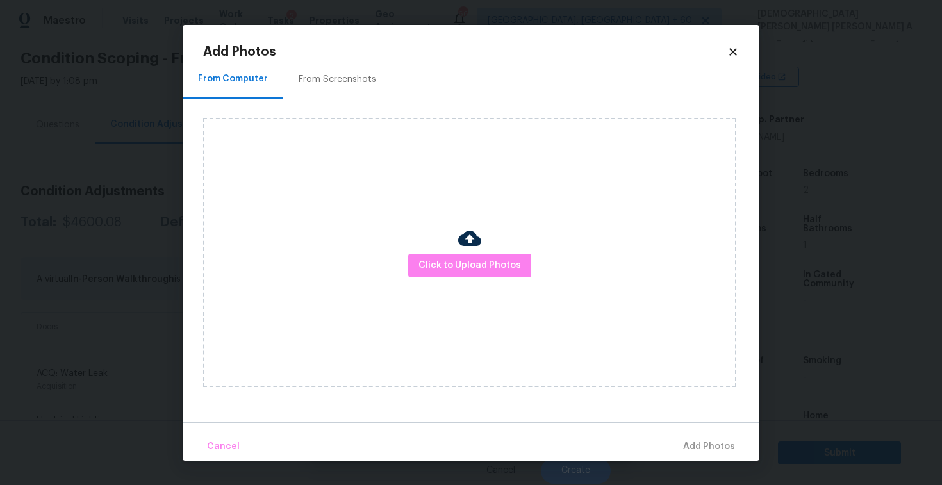
click at [737, 50] on icon at bounding box center [734, 52] width 12 height 12
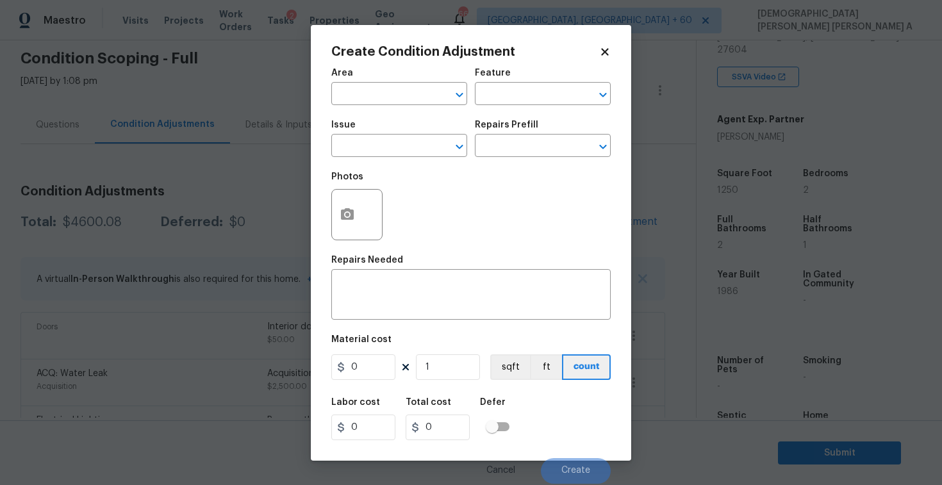
click at [610, 46] on div "Create Condition Adjustment" at bounding box center [471, 52] width 280 height 13
click at [596, 53] on h2 "Create Condition Adjustment" at bounding box center [465, 52] width 268 height 13
click at [603, 52] on icon at bounding box center [604, 51] width 7 height 7
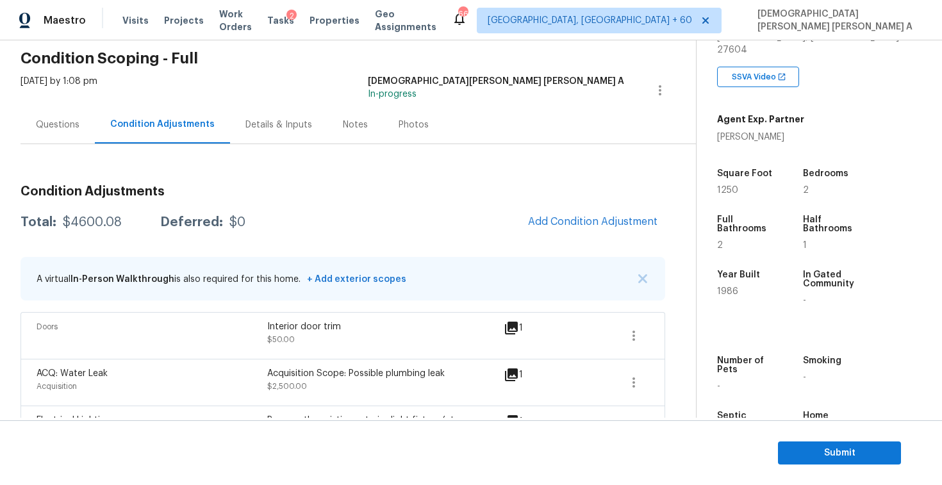
click at [62, 138] on div "Questions" at bounding box center [58, 125] width 74 height 38
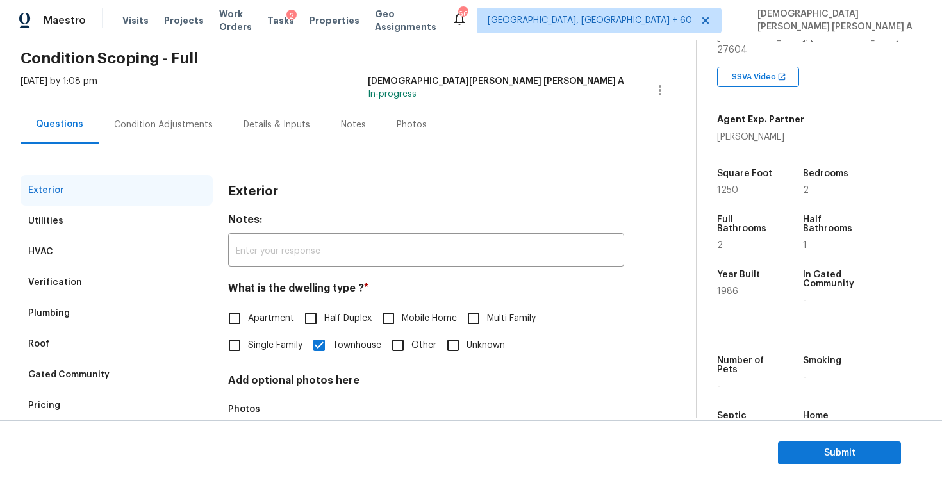
click at [92, 212] on div "Utilities" at bounding box center [117, 221] width 192 height 31
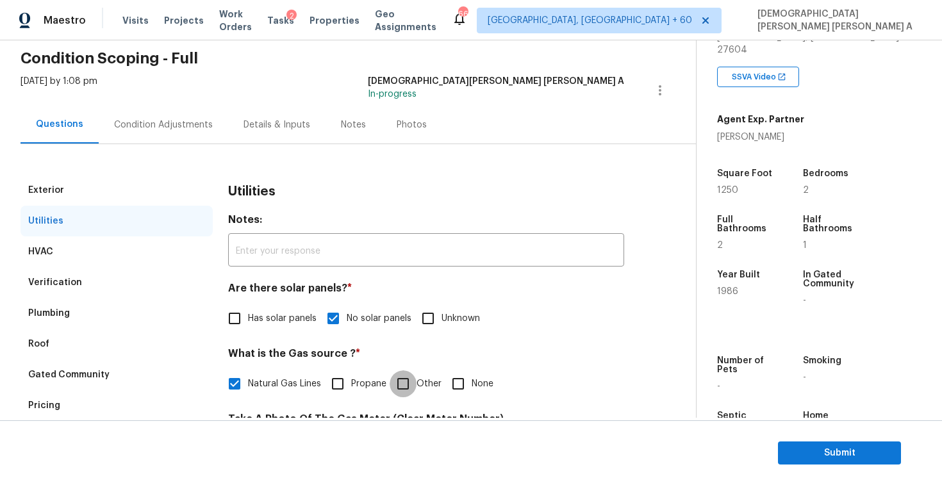
click at [409, 380] on input "Other" at bounding box center [403, 384] width 27 height 27
checkbox input "true"
checkbox input "false"
click at [201, 127] on div "Condition Adjustments" at bounding box center [163, 125] width 99 height 13
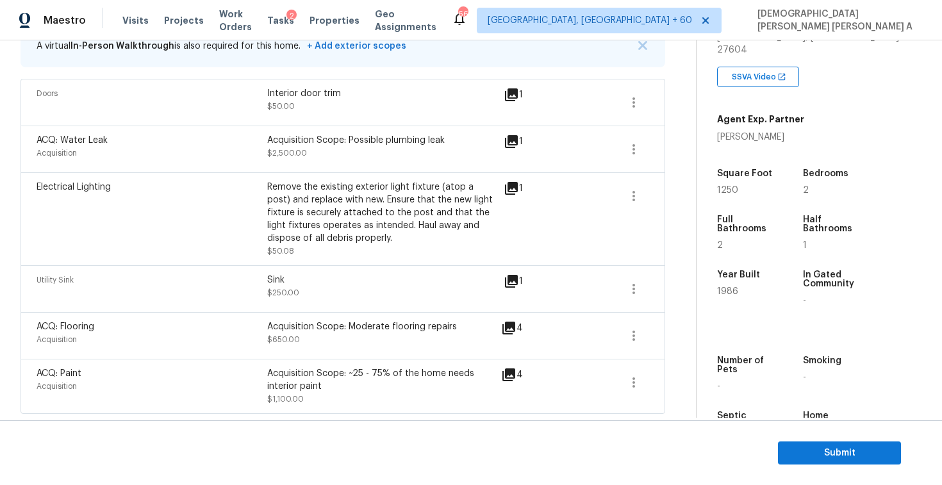
scroll to position [73, 0]
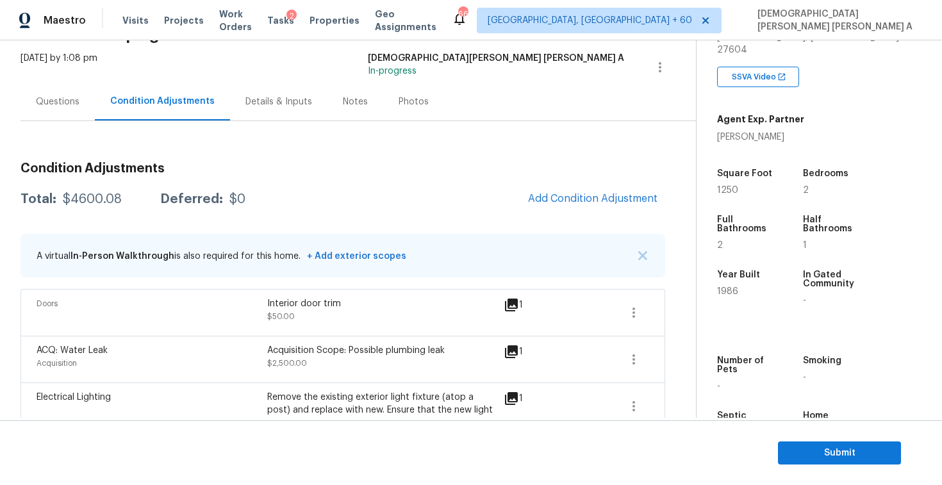
drag, startPoint x: 128, startPoint y: 201, endPoint x: 56, endPoint y: 197, distance: 71.9
click at [56, 197] on div "Total: $4600.08 Deferred: $0" at bounding box center [133, 199] width 225 height 13
copy div "$4600.08"
click at [649, 199] on span "Add Condition Adjustment" at bounding box center [593, 199] width 130 height 12
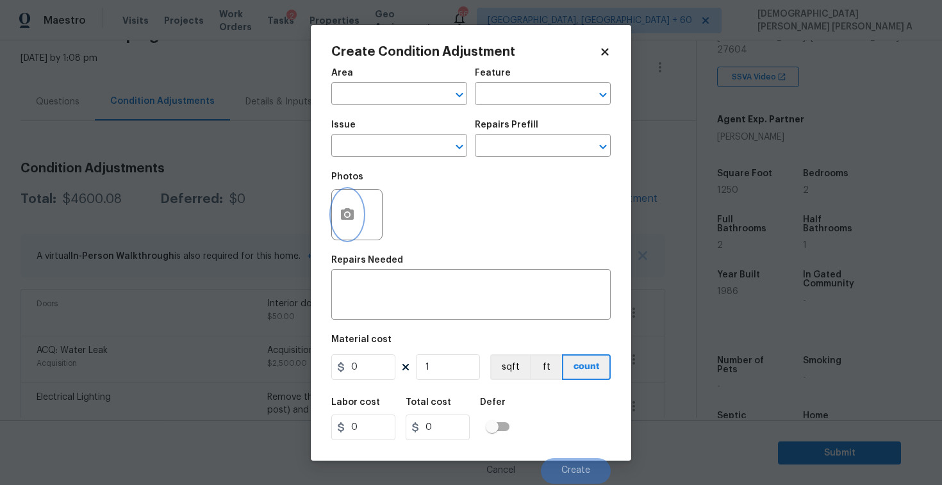
click at [355, 215] on button "button" at bounding box center [347, 215] width 31 height 50
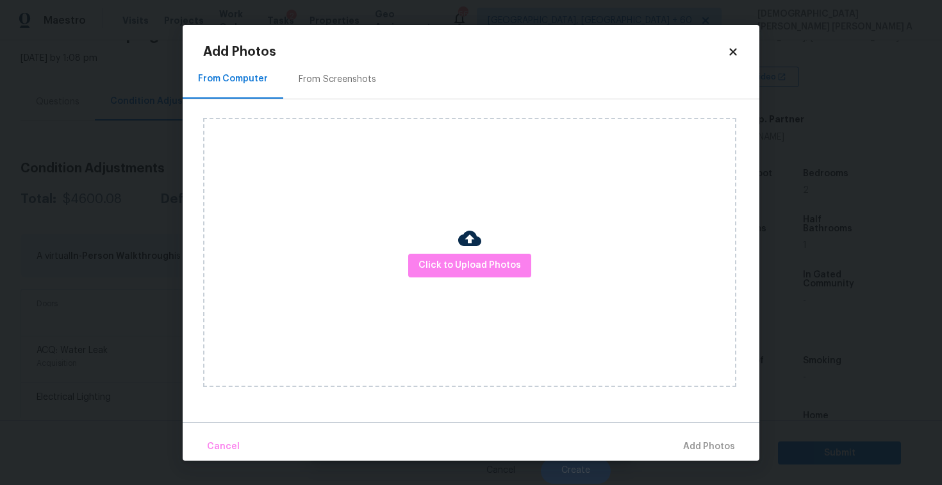
click at [348, 74] on div "From Screenshots" at bounding box center [338, 79] width 78 height 13
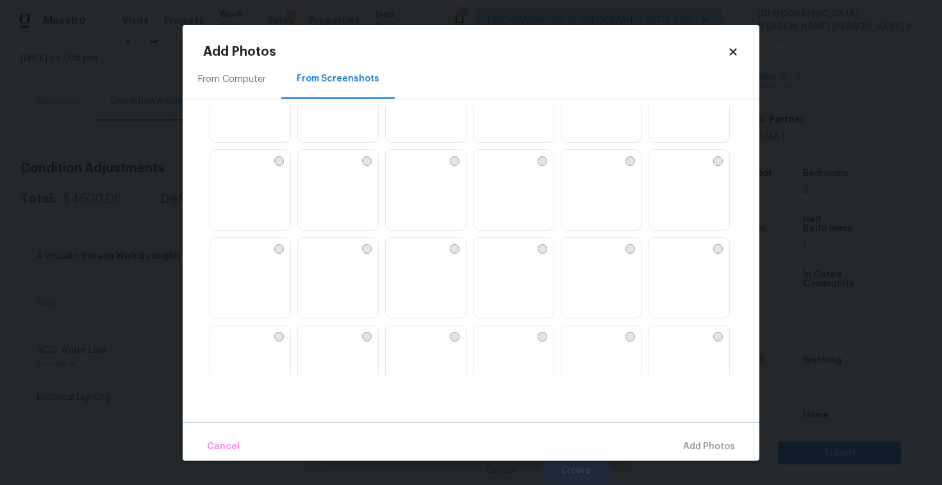
scroll to position [190, 0]
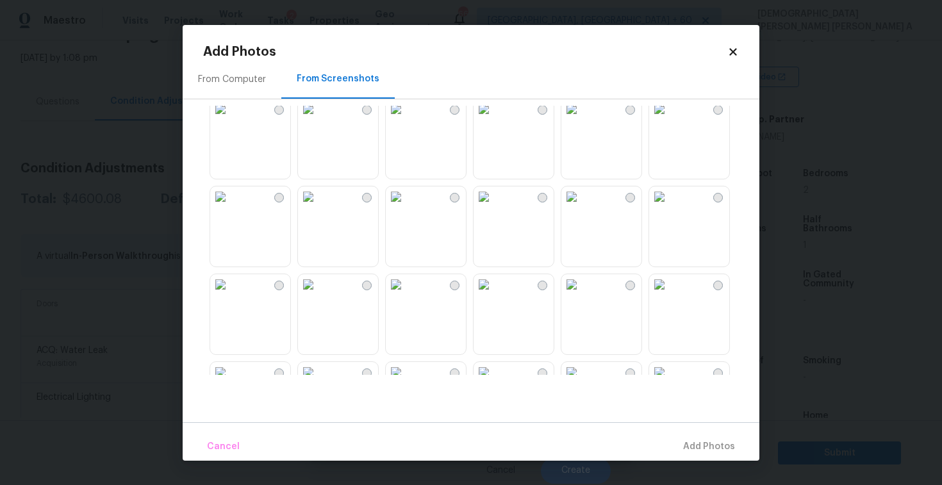
click at [494, 119] on img at bounding box center [484, 109] width 21 height 21
click at [719, 440] on span "Add 1 Photo(s)" at bounding box center [703, 447] width 63 height 16
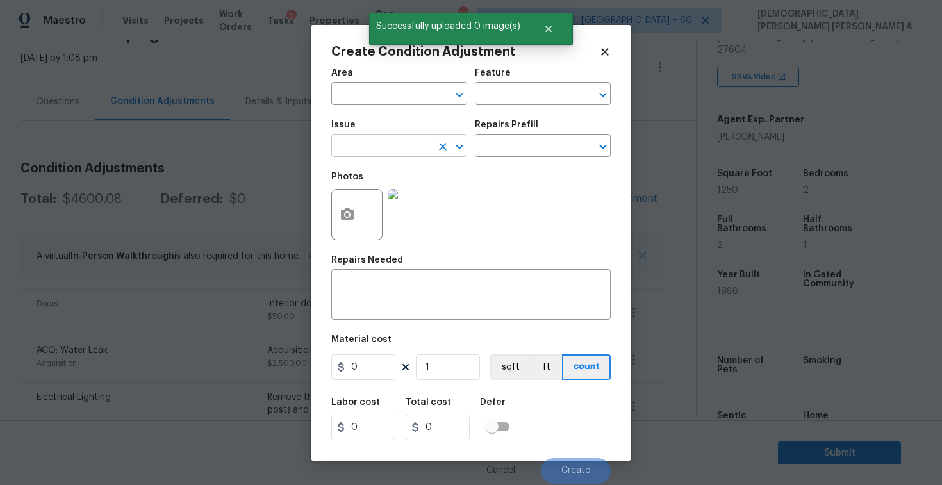
click at [390, 142] on input "text" at bounding box center [381, 147] width 100 height 20
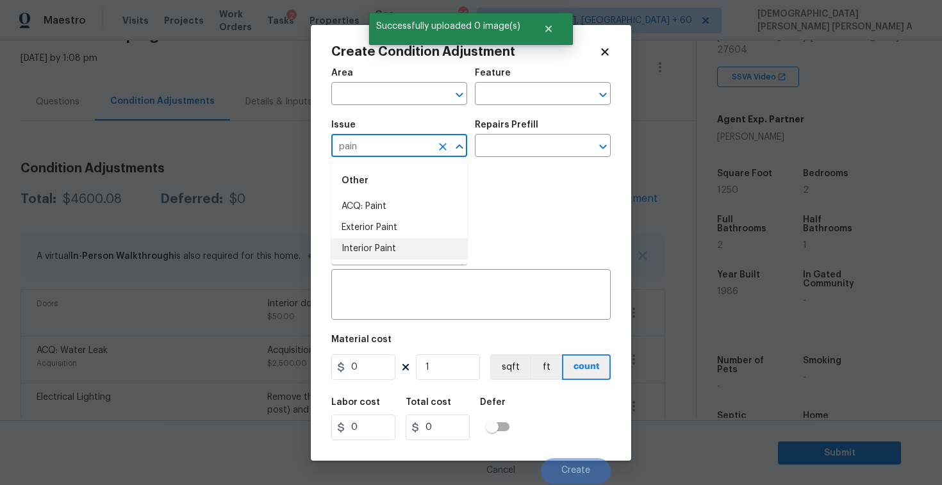
click at [386, 246] on li "Interior Paint" at bounding box center [399, 249] width 136 height 21
type input "Interior Paint"
click at [517, 140] on input "text" at bounding box center [525, 147] width 100 height 20
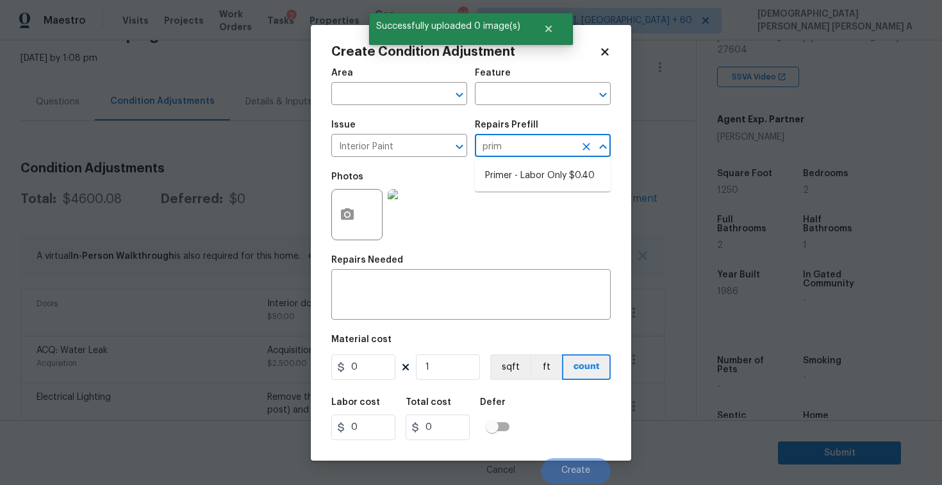
type input "prime"
click at [508, 172] on li "Primer - Labor Only $0.40" at bounding box center [543, 175] width 136 height 21
type input "Overall Paint"
type textarea "Interior primer - PRIMER PROVIDED BY OPENDOOR - All nails, screws, drywall anch…"
type input "0.4"
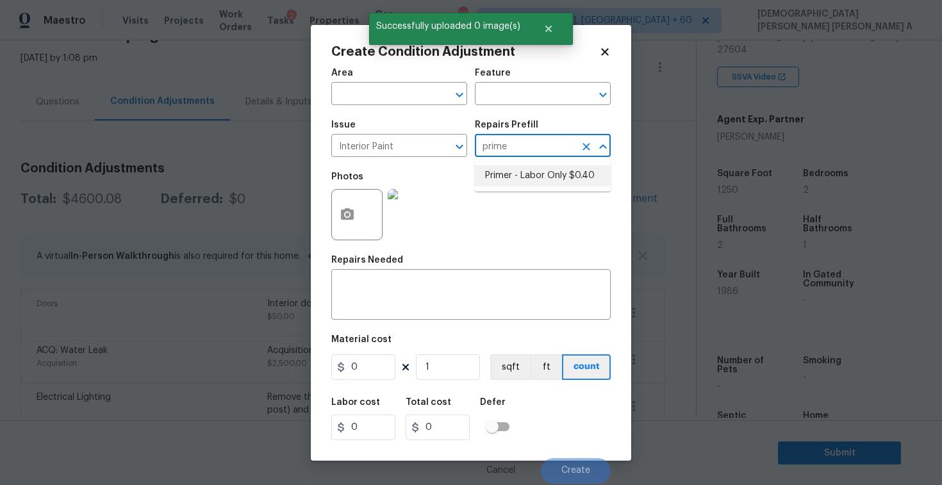
type input "0.4"
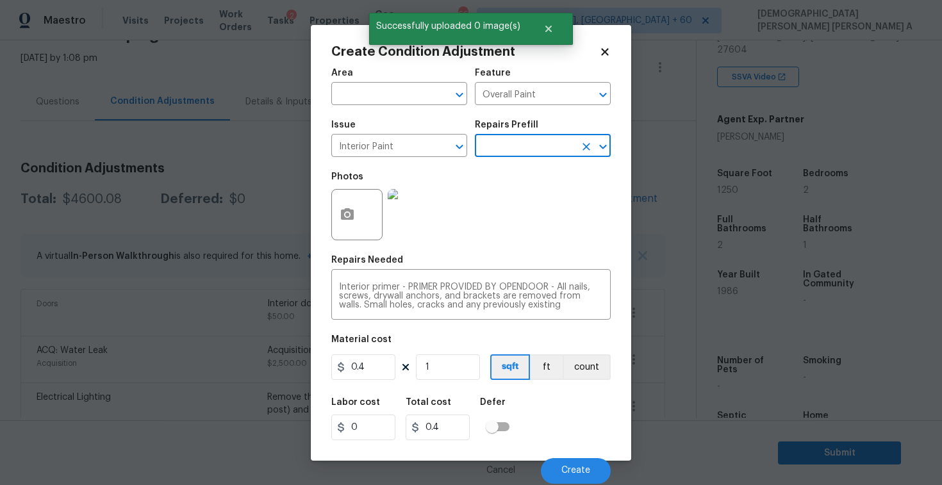
click at [390, 352] on figure "Material cost 0.4 1 sqft ft count" at bounding box center [471, 358] width 280 height 47
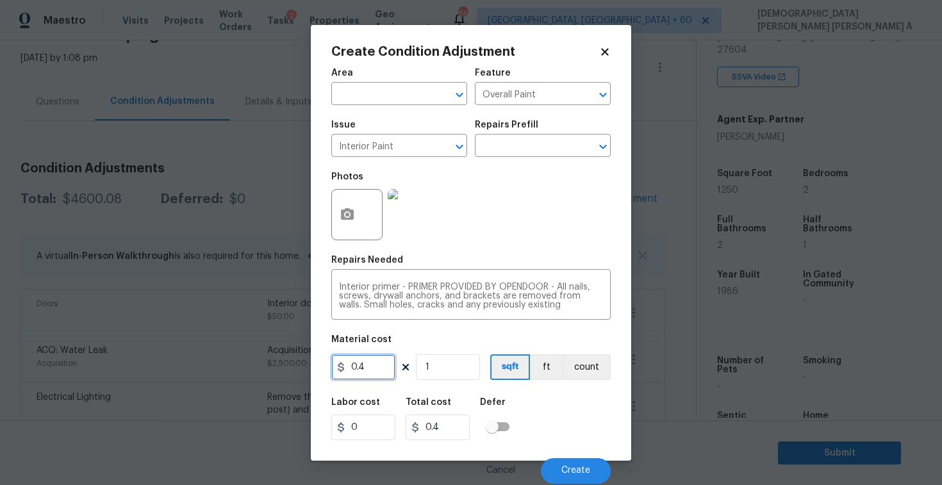
click at [380, 372] on input "0.4" at bounding box center [363, 368] width 64 height 26
type input "200"
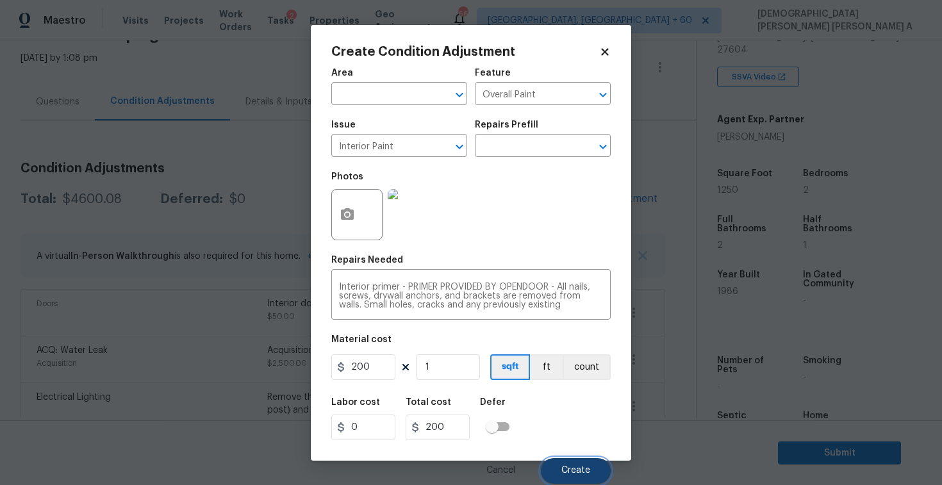
click at [578, 467] on span "Create" at bounding box center [576, 471] width 29 height 10
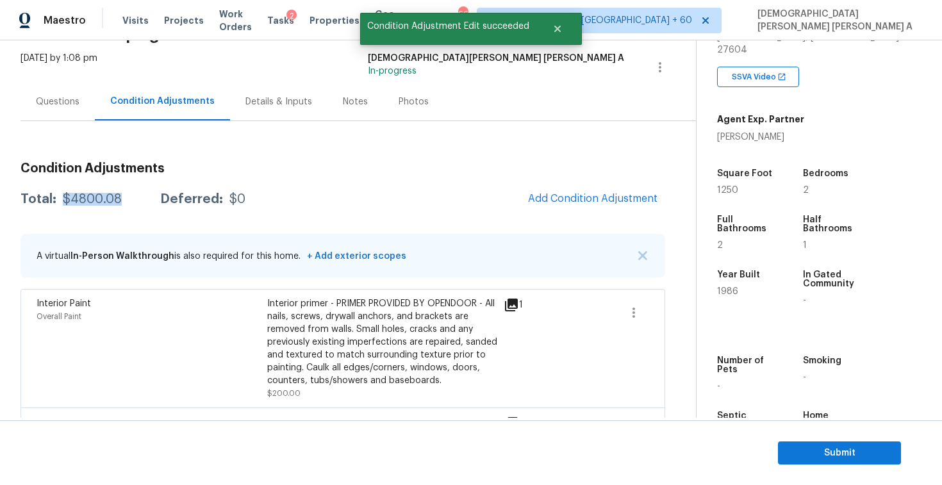
drag, startPoint x: 126, startPoint y: 203, endPoint x: 60, endPoint y: 203, distance: 65.4
click at [60, 203] on div "Total: $4800.08 Deferred: $0" at bounding box center [133, 199] width 225 height 13
copy div "$4800.08"
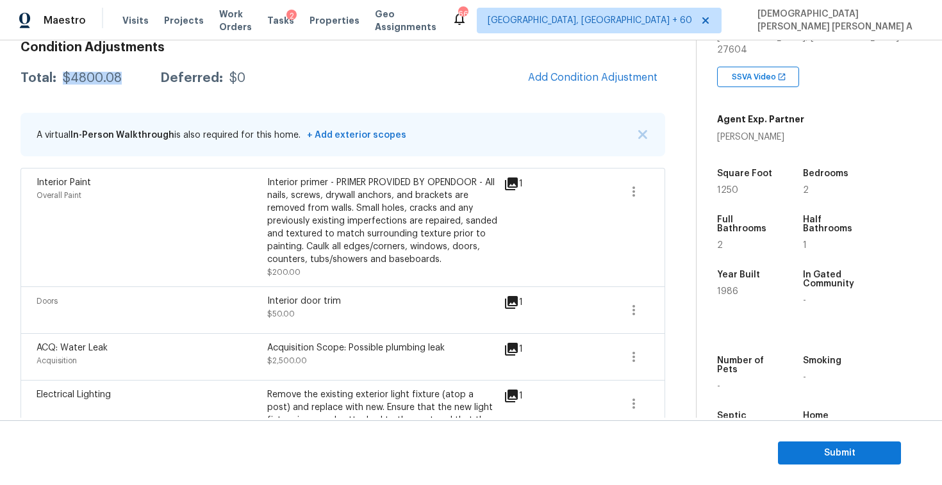
scroll to position [182, 0]
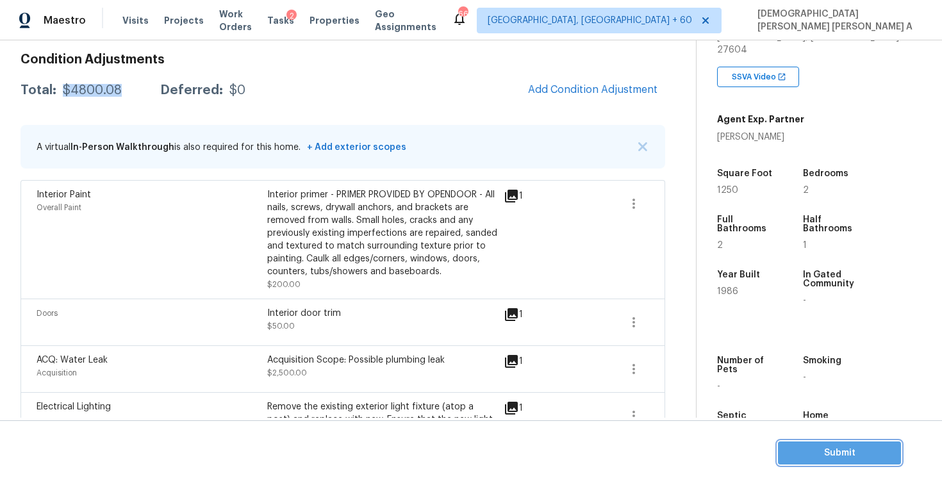
click at [821, 446] on span "Submit" at bounding box center [840, 454] width 103 height 16
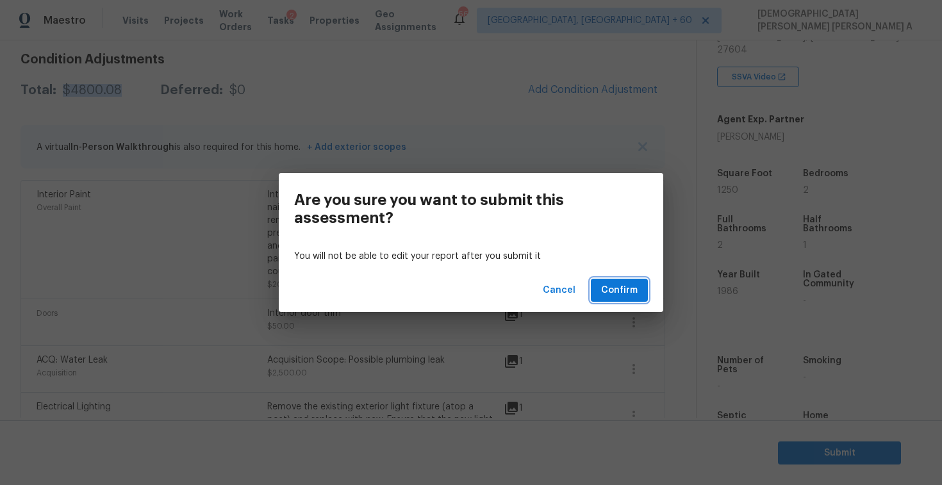
click at [622, 292] on span "Confirm" at bounding box center [619, 291] width 37 height 16
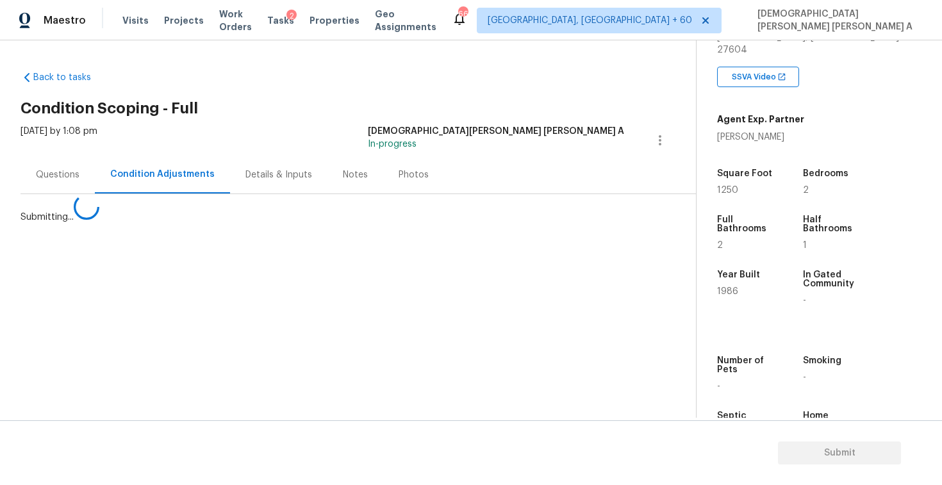
scroll to position [0, 0]
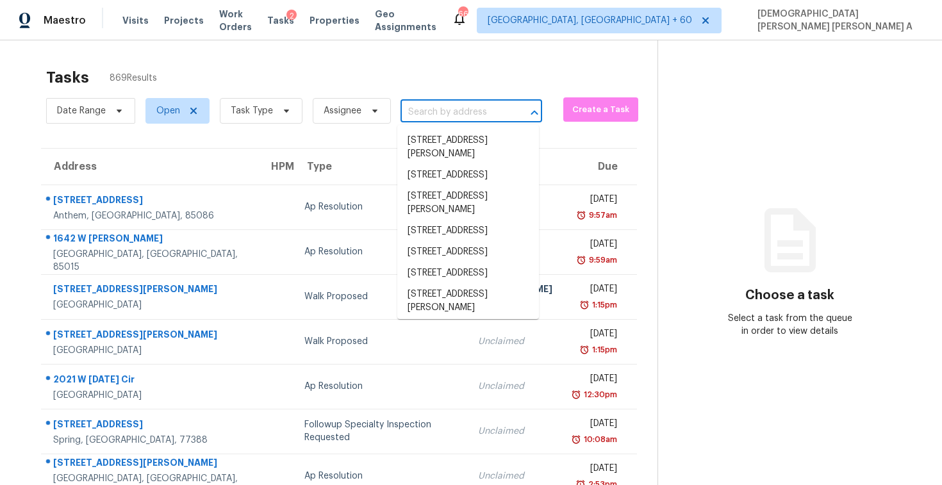
click at [426, 116] on input "text" at bounding box center [454, 113] width 106 height 20
paste input "1239 Chaparral Dr Lady Lake, FL, 32159"
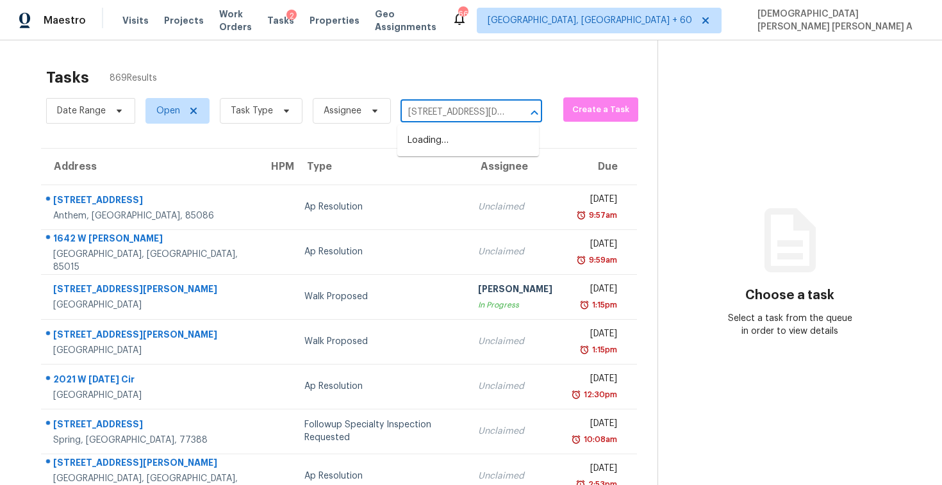
scroll to position [0, 65]
type input "1239 Chaparral Dr Lady Lake, FL, 32159"
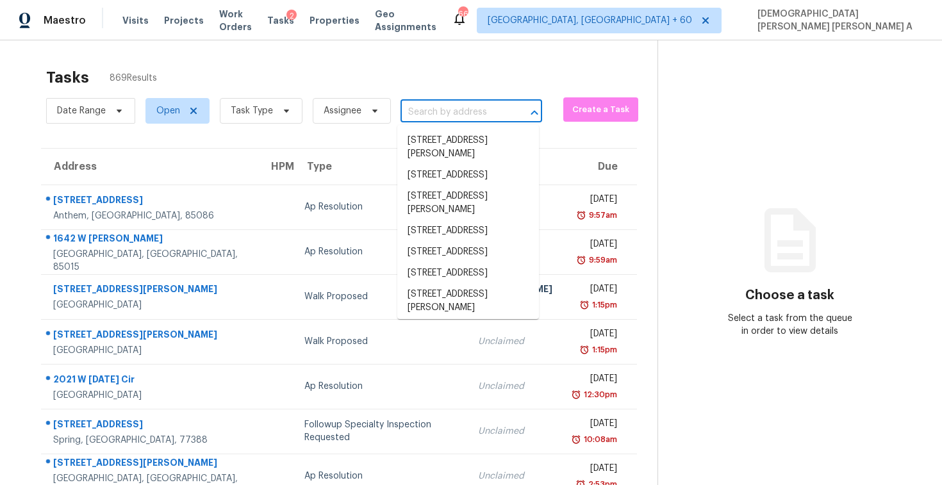
scroll to position [0, 0]
paste input "1239 Chaparral Dr Lady Lake, FL, 32159"
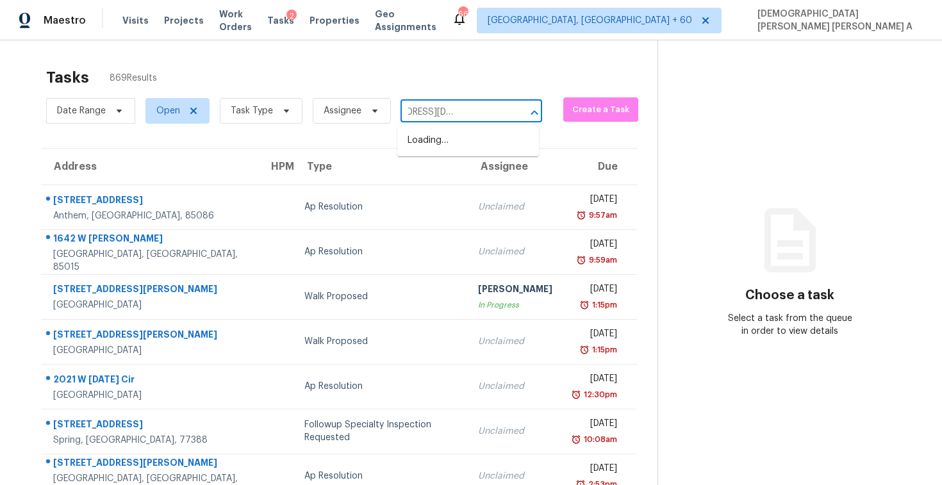
type input "1239 Chaparral Dr Lady Lake, FL,"
click at [476, 140] on li "1239 Chaparral Dr, Lady Lake, FL 32159" at bounding box center [469, 147] width 142 height 35
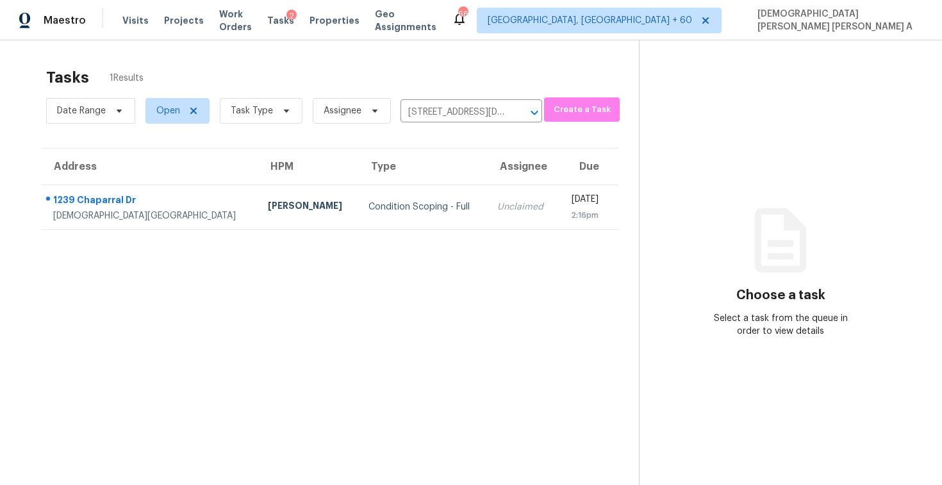
click at [498, 201] on div "Unclaimed" at bounding box center [523, 207] width 50 height 13
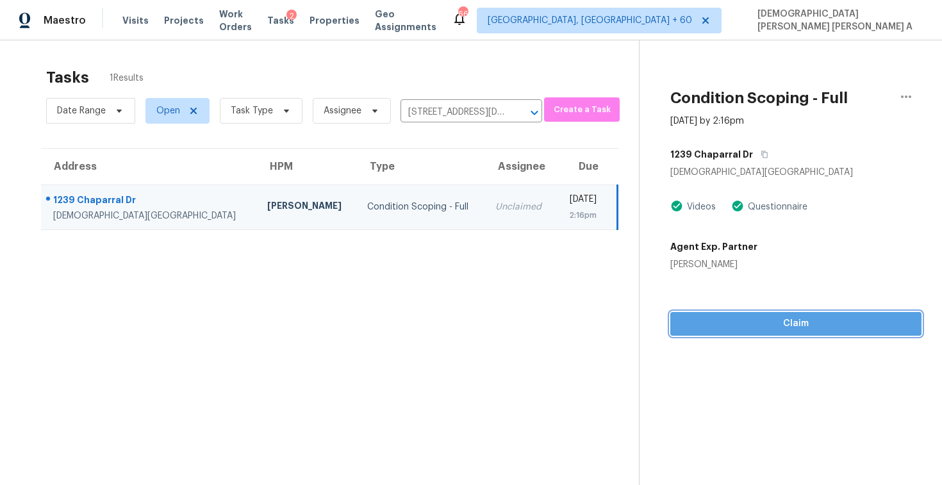
click at [745, 325] on span "Claim" at bounding box center [796, 324] width 231 height 16
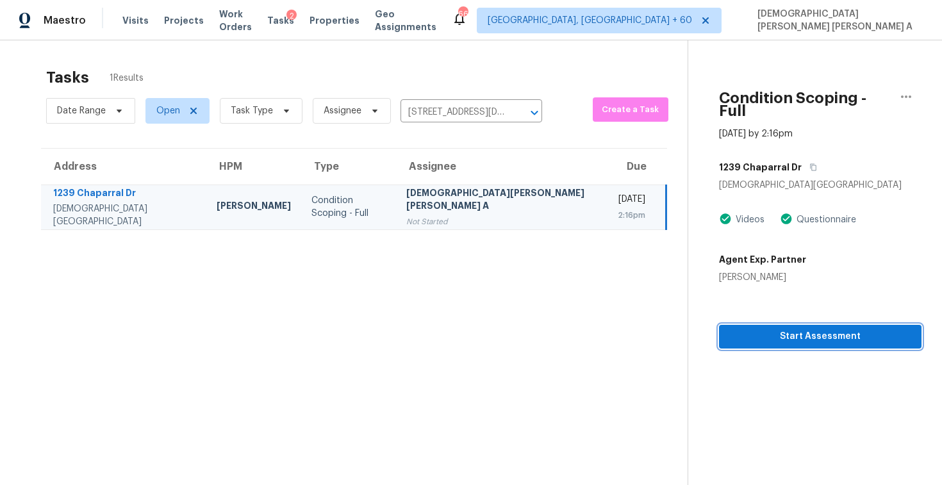
click at [757, 329] on span "Start Assessment" at bounding box center [821, 337] width 182 height 16
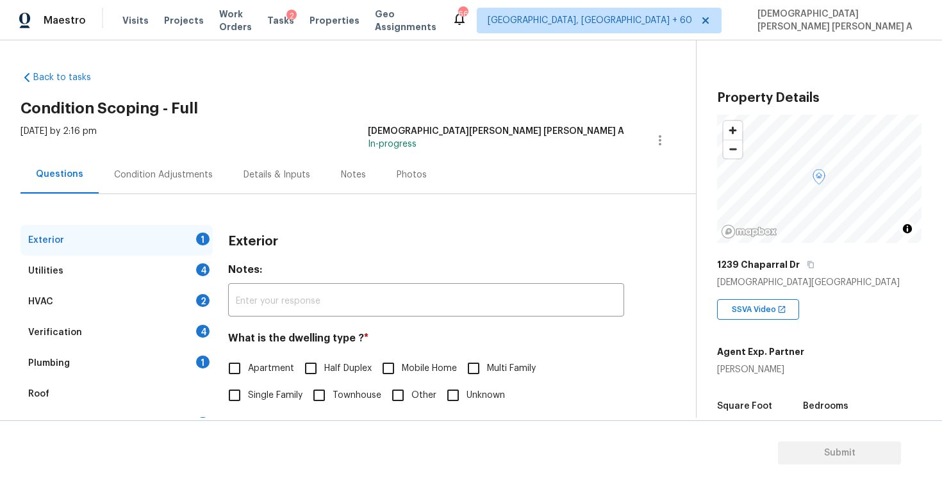
click at [346, 146] on div "Tue, Sep 23 2025 by 2:16 pm Mohamed Azeem Mohsin A In-progress" at bounding box center [359, 140] width 676 height 31
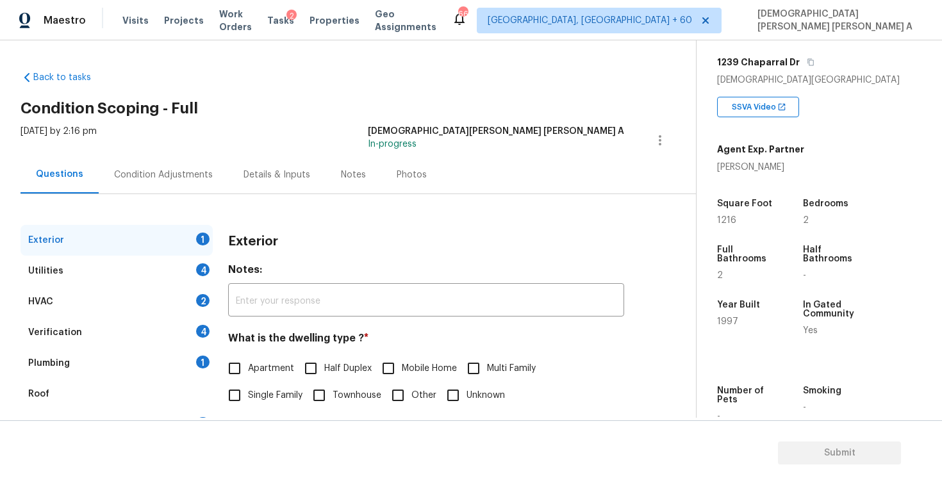
click at [239, 395] on input "Single Family" at bounding box center [234, 395] width 27 height 27
checkbox input "true"
click at [156, 282] on div "Utilities 4" at bounding box center [117, 271] width 192 height 31
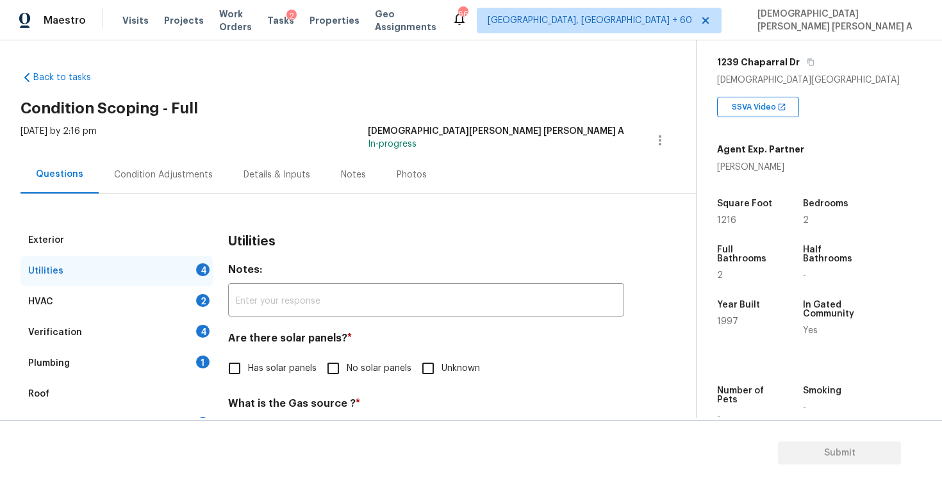
scroll to position [142, 0]
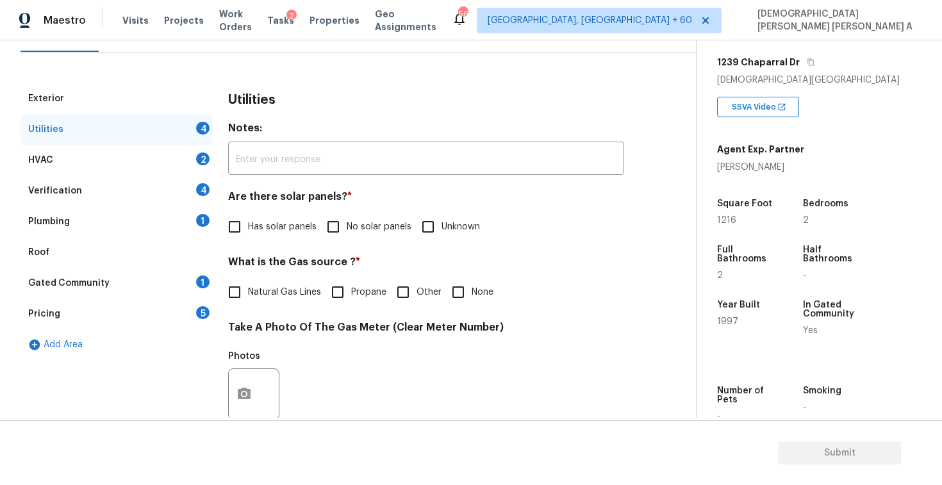
click at [332, 220] on input "No solar panels" at bounding box center [333, 227] width 27 height 27
checkbox input "true"
click at [242, 292] on input "Natural Gas Lines" at bounding box center [234, 292] width 27 height 27
checkbox input "true"
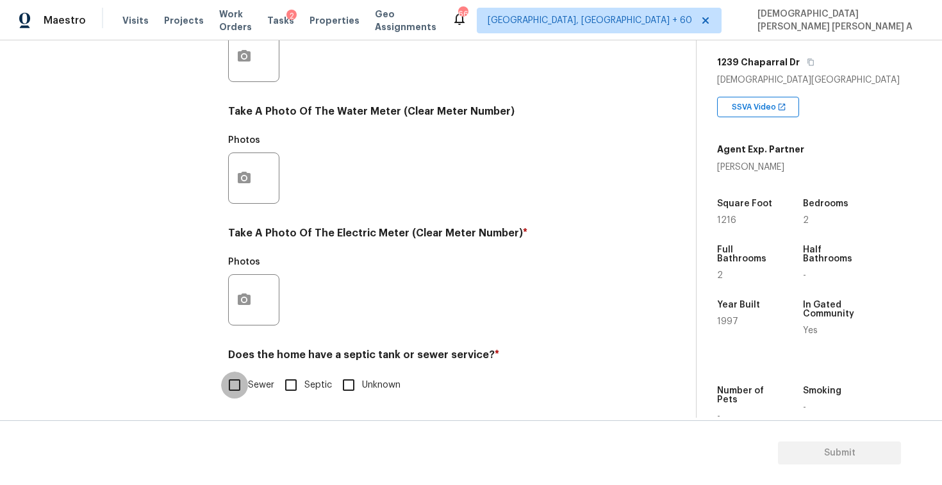
click at [233, 377] on input "Sewer" at bounding box center [234, 385] width 27 height 27
checkbox input "true"
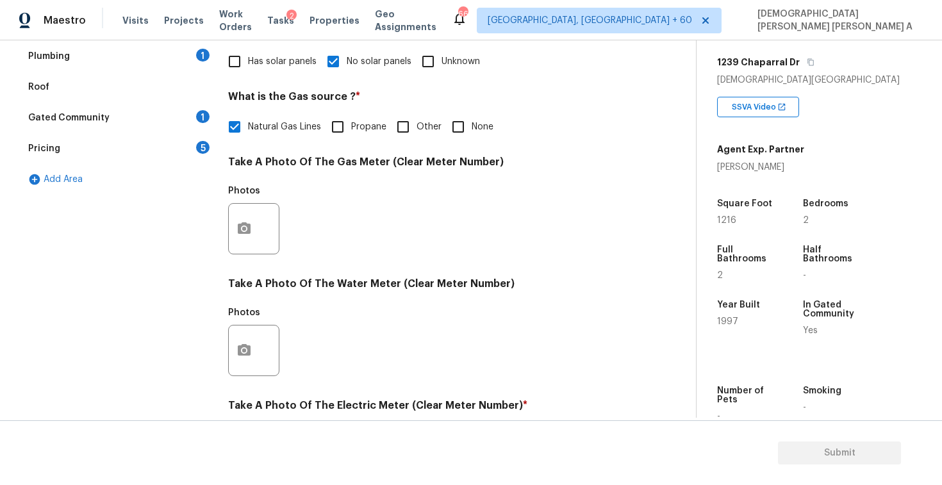
scroll to position [46, 0]
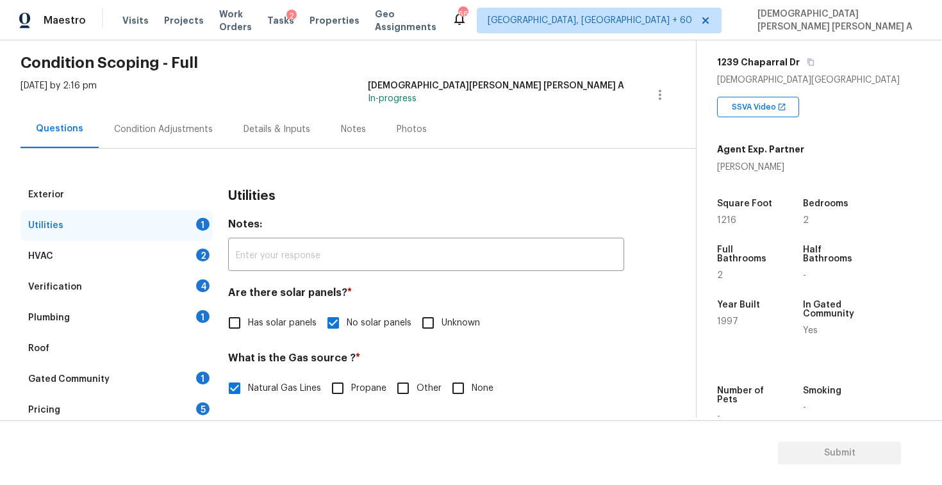
click at [406, 121] on div "Photos" at bounding box center [411, 129] width 61 height 38
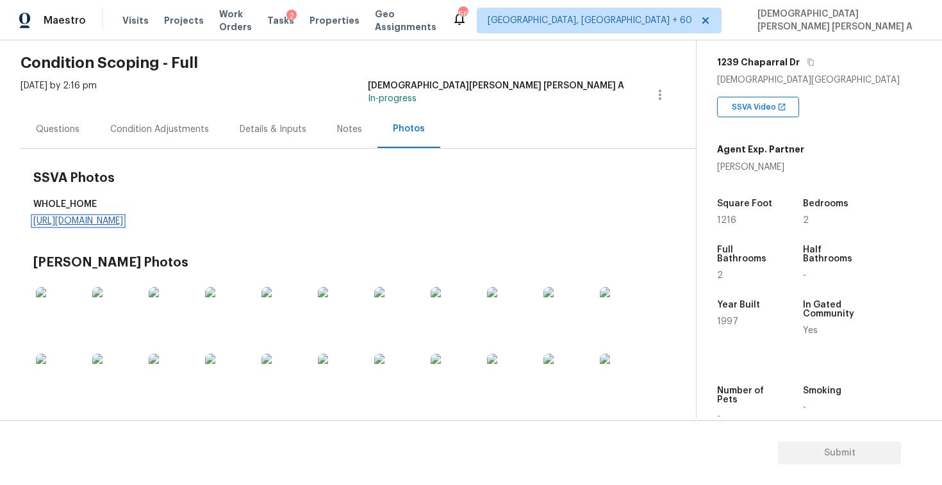
click at [123, 222] on link "https://d285kkeqns3g4j.cloudfront.net/Opportunity/006PD00000JtZYVYA3/GO%20Media…" at bounding box center [78, 221] width 90 height 9
click at [72, 130] on div "Questions" at bounding box center [58, 129] width 44 height 13
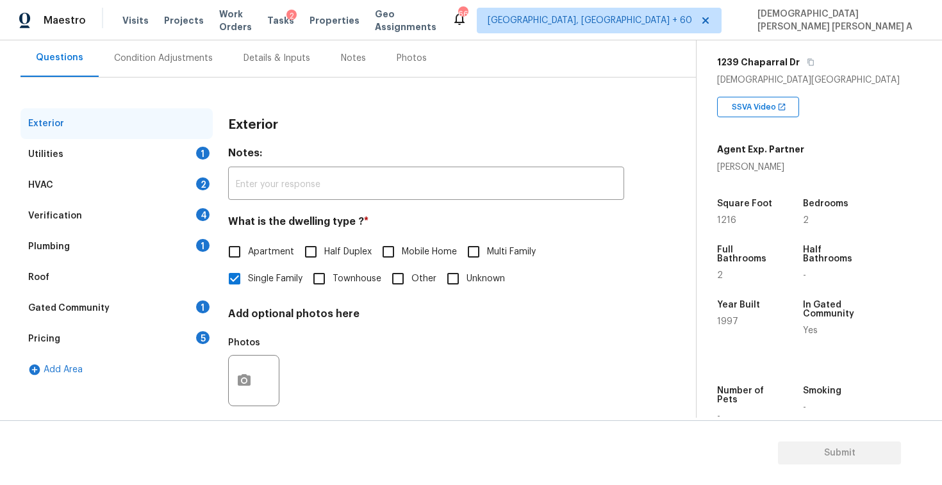
scroll to position [132, 0]
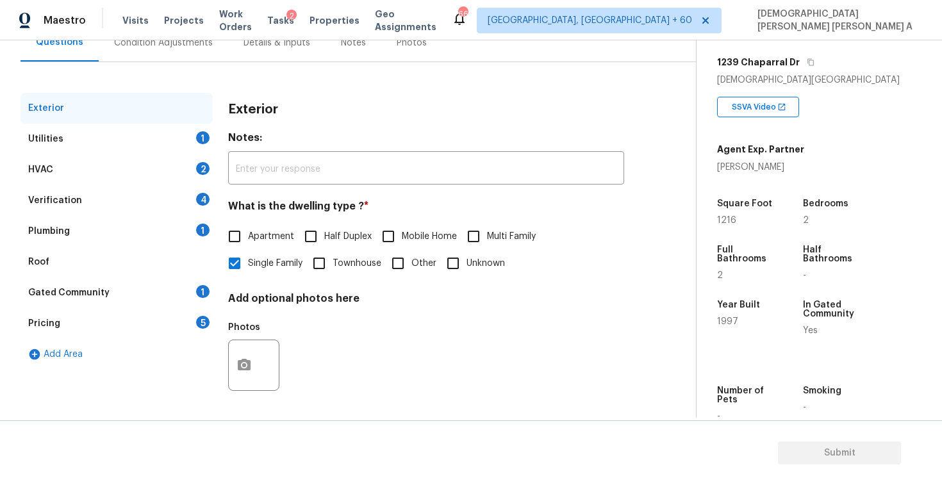
click at [163, 137] on div "Utilities 1" at bounding box center [117, 139] width 192 height 31
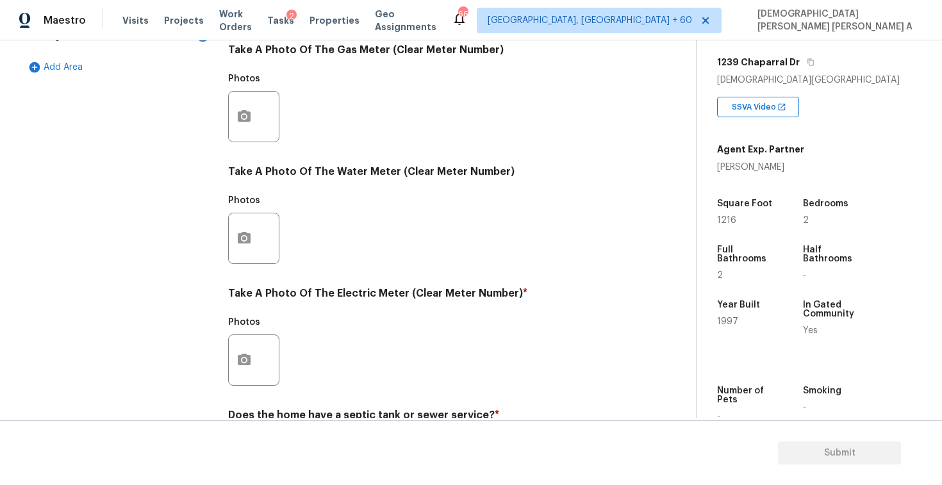
scroll to position [480, 0]
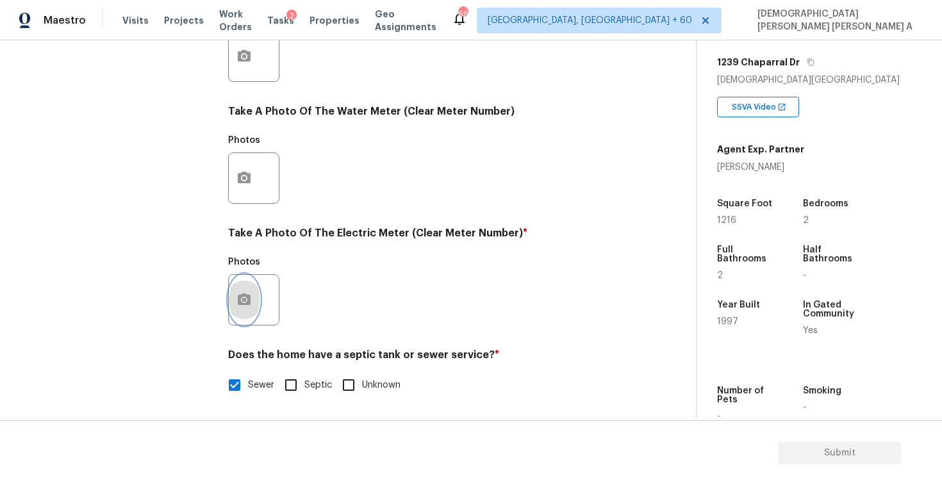
click at [236, 289] on button "button" at bounding box center [244, 300] width 31 height 50
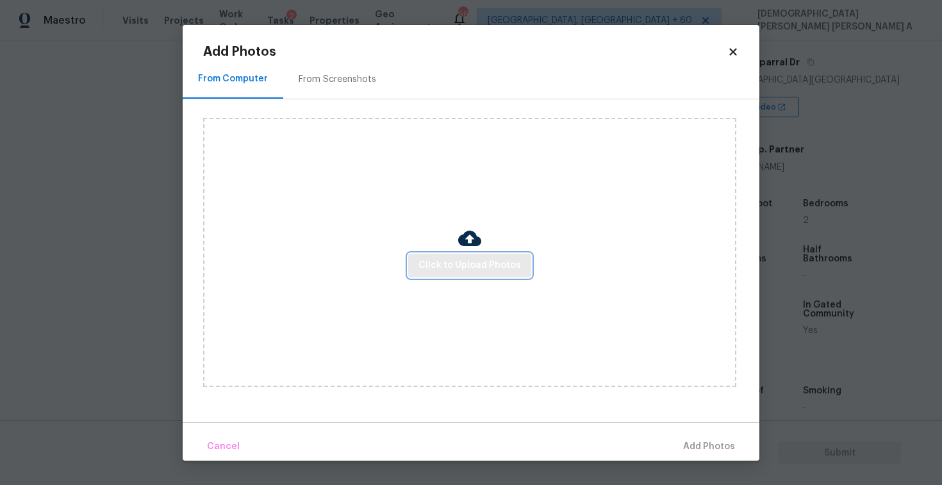
click at [473, 260] on span "Click to Upload Photos" at bounding box center [470, 266] width 103 height 16
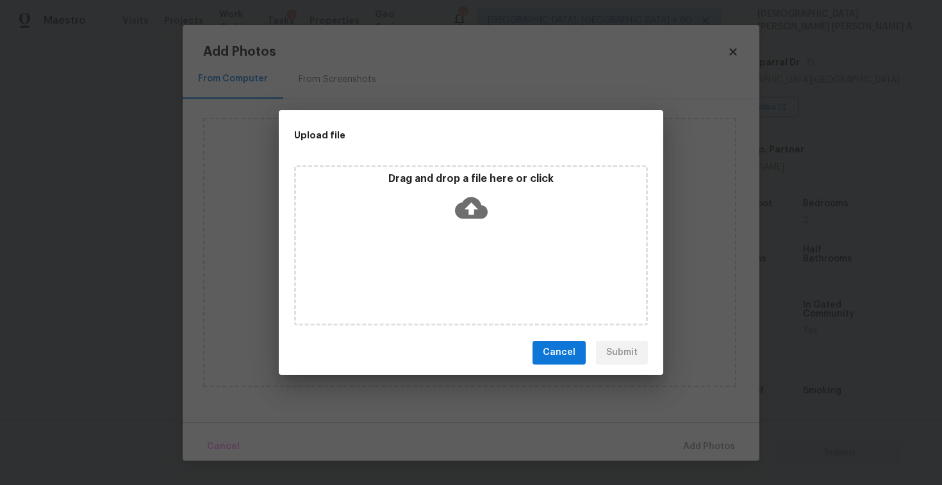
click at [465, 217] on icon at bounding box center [471, 208] width 33 height 22
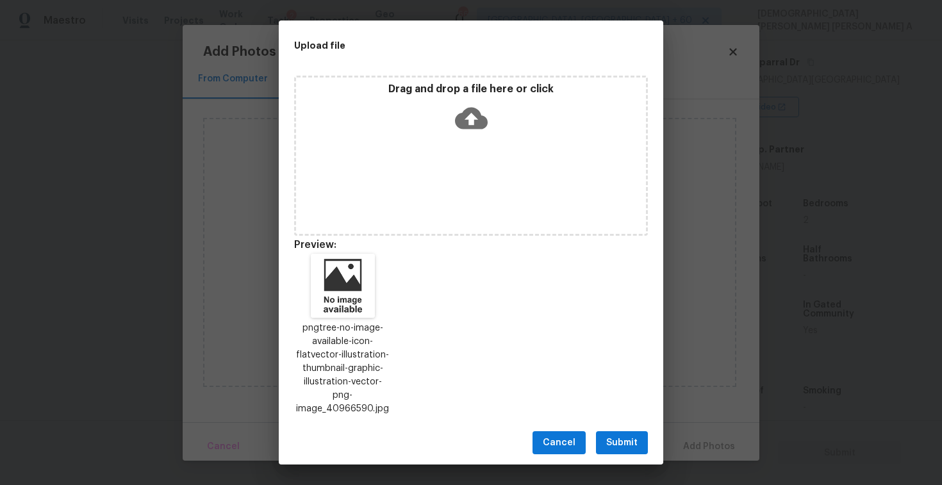
click at [628, 435] on span "Submit" at bounding box center [622, 443] width 31 height 16
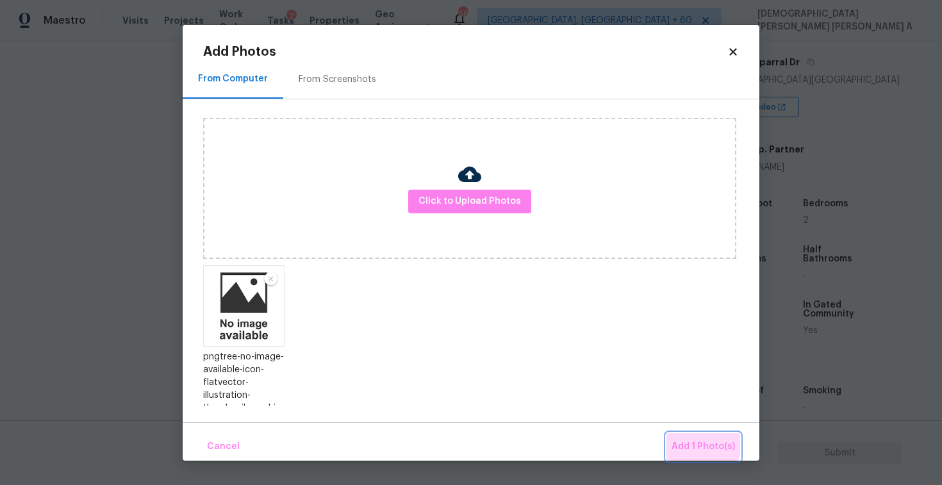
click at [689, 437] on button "Add 1 Photo(s)" at bounding box center [704, 447] width 74 height 28
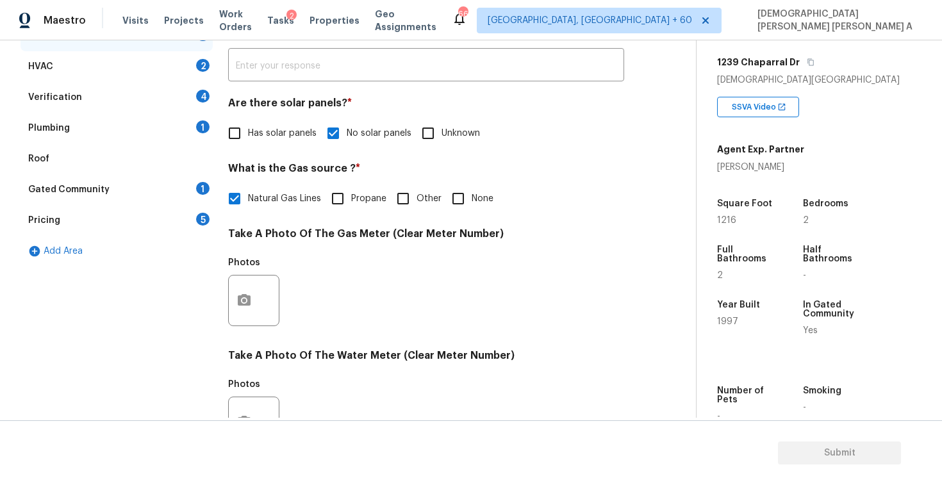
scroll to position [147, 0]
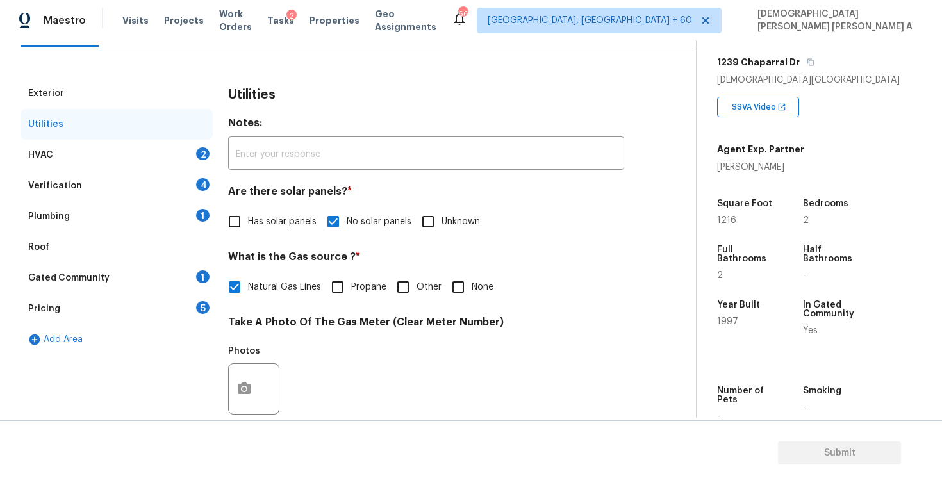
click at [137, 154] on div "HVAC 2" at bounding box center [117, 155] width 192 height 31
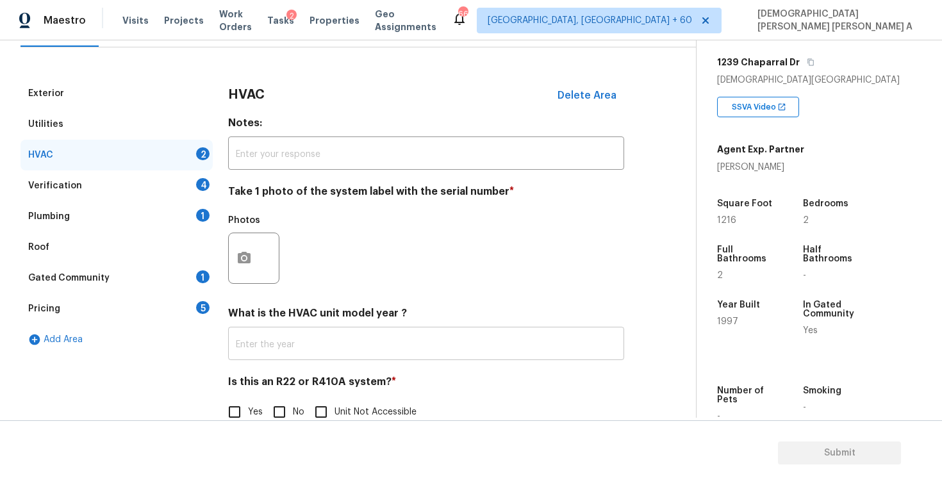
scroll to position [174, 0]
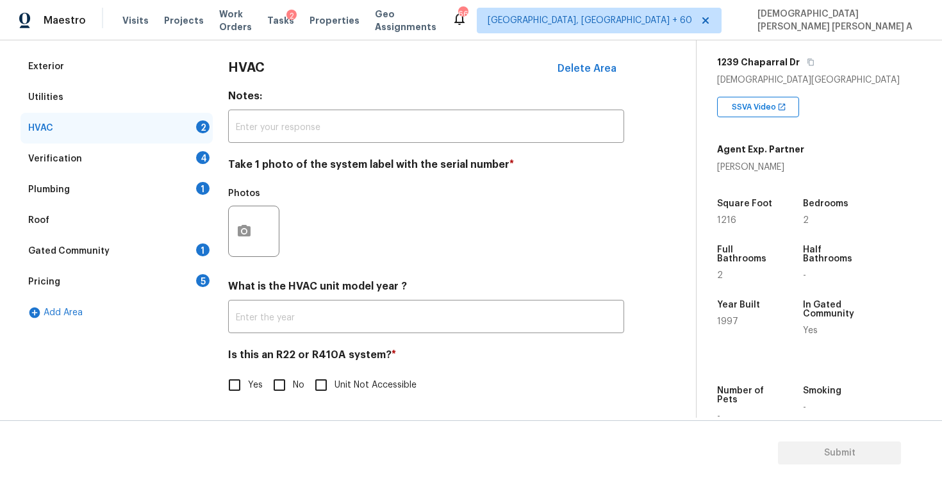
click at [283, 391] on input "No" at bounding box center [279, 385] width 27 height 27
checkbox input "true"
click at [243, 237] on icon "button" at bounding box center [244, 231] width 15 height 15
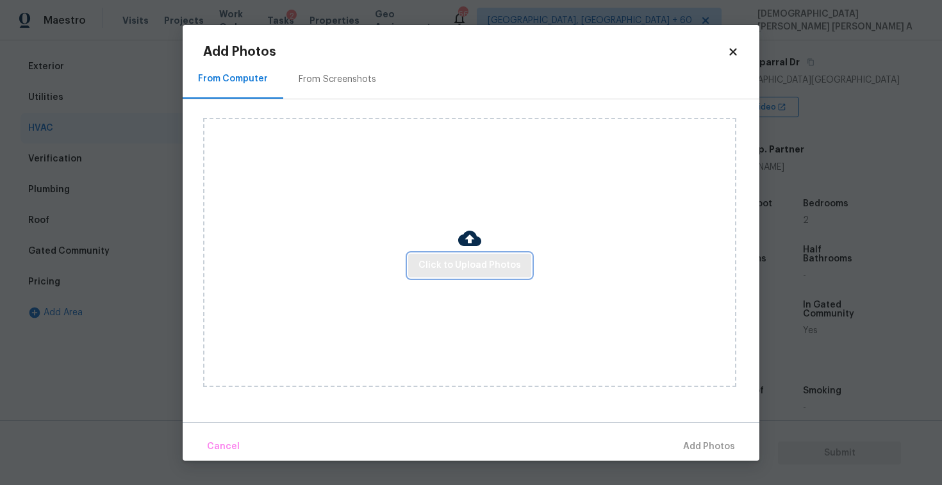
click at [435, 268] on span "Click to Upload Photos" at bounding box center [470, 266] width 103 height 16
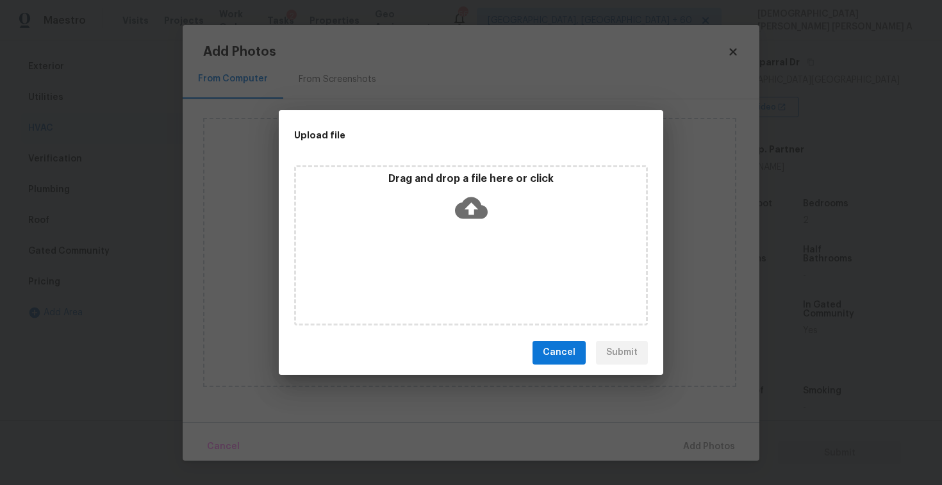
click at [435, 197] on div "Drag and drop a file here or click" at bounding box center [471, 199] width 350 height 55
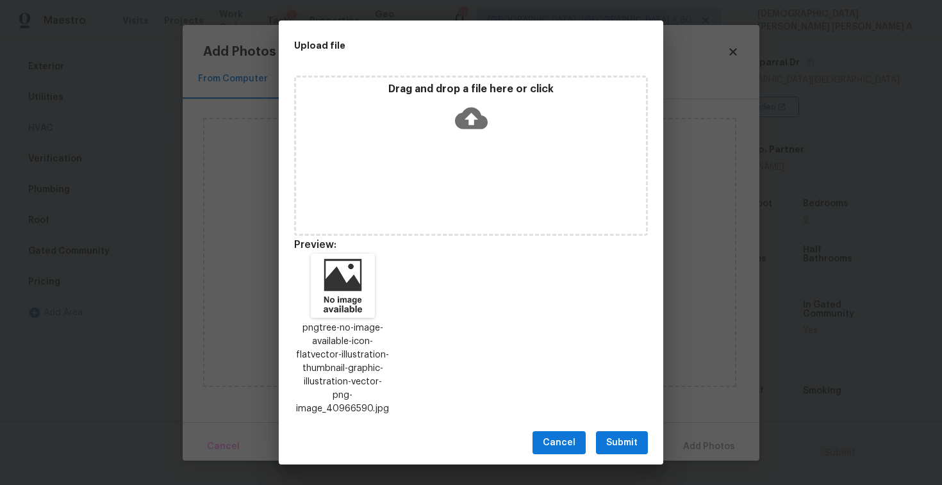
click at [615, 435] on span "Submit" at bounding box center [622, 443] width 31 height 16
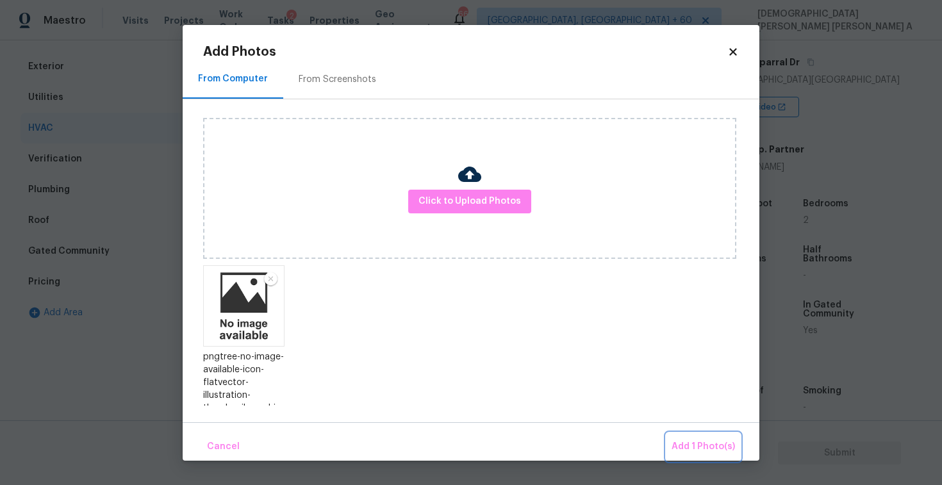
click at [705, 449] on span "Add 1 Photo(s)" at bounding box center [703, 447] width 63 height 16
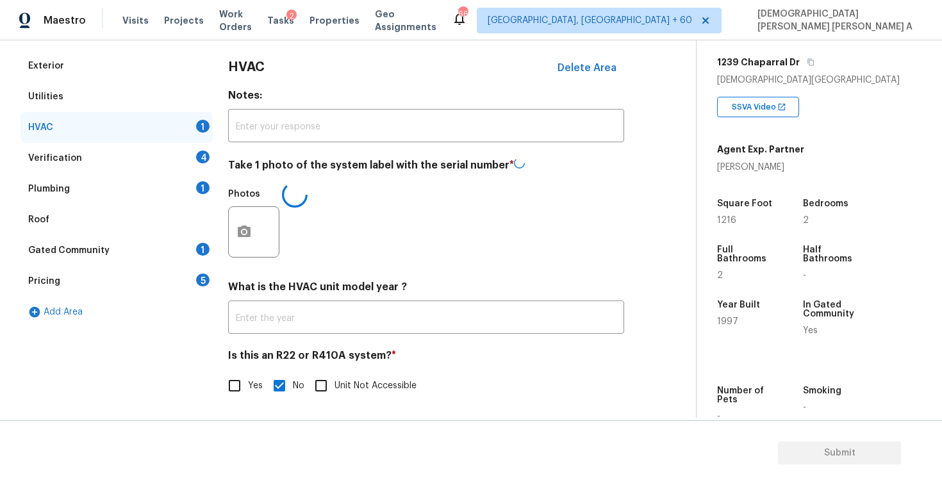
click at [151, 160] on div "Verification 4" at bounding box center [117, 158] width 192 height 31
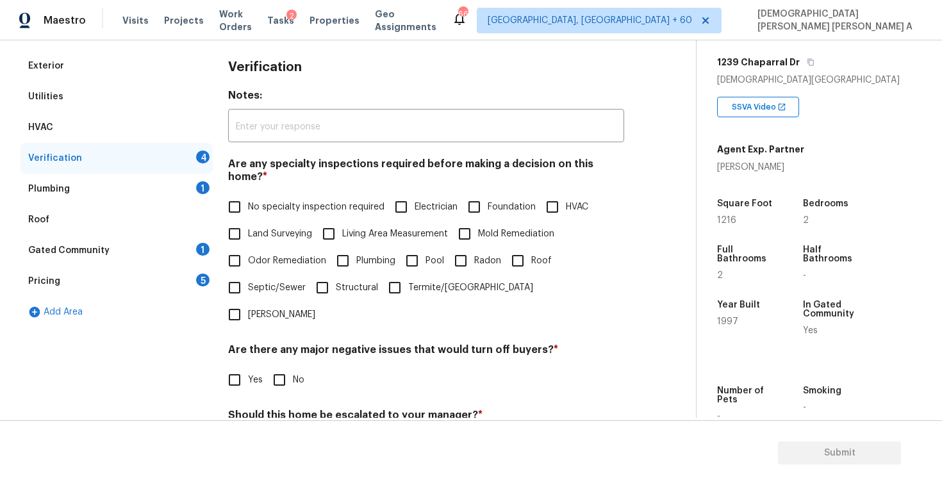
click at [240, 194] on input "No specialty inspection required" at bounding box center [234, 207] width 27 height 27
checkbox input "true"
click at [286, 367] on input "No" at bounding box center [279, 380] width 27 height 27
checkbox input "true"
click at [284, 433] on input "No" at bounding box center [279, 446] width 27 height 27
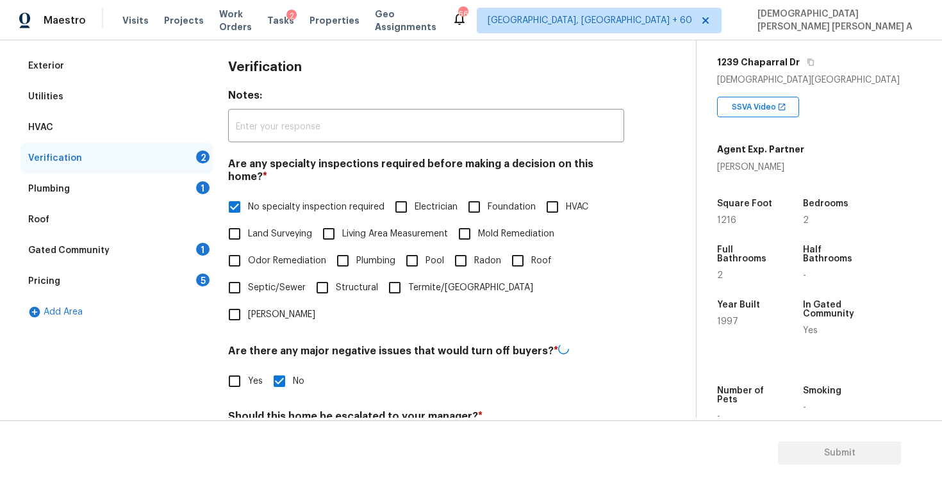
checkbox input "true"
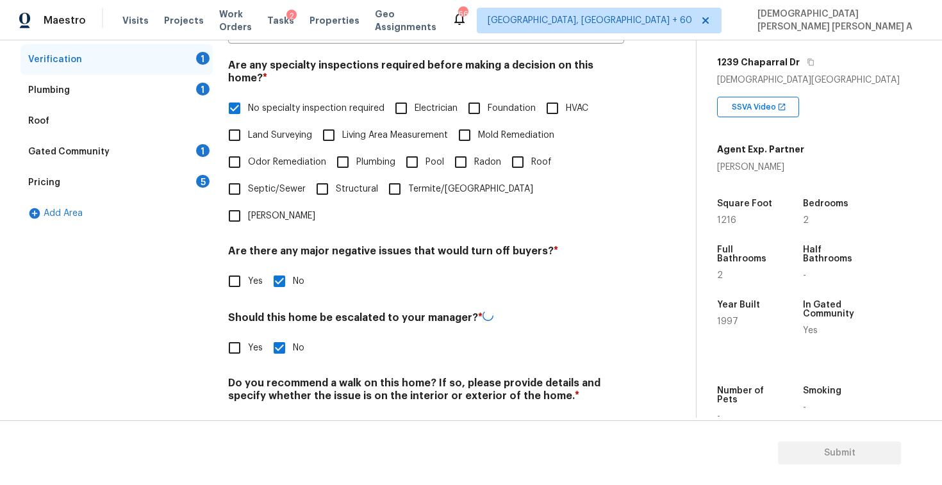
click at [279, 413] on input "No" at bounding box center [279, 426] width 27 height 27
checkbox input "true"
click at [147, 90] on div "Plumbing 1" at bounding box center [117, 90] width 192 height 31
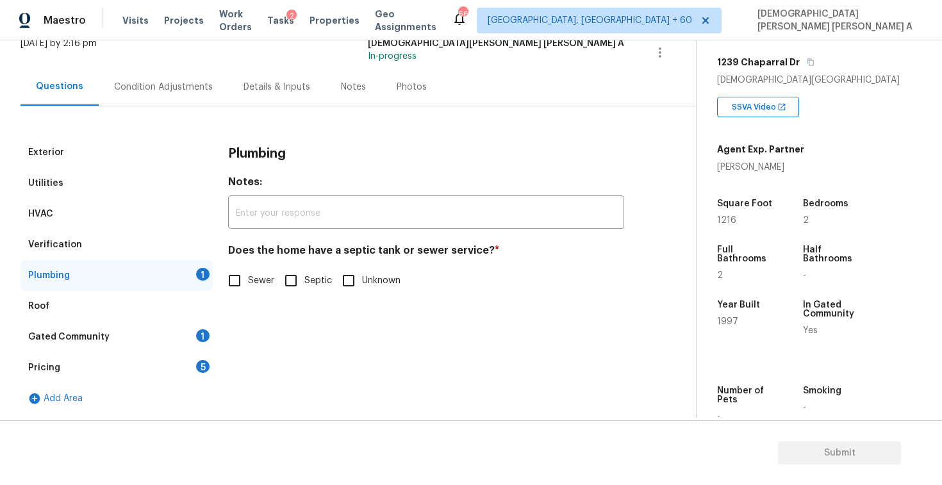
click at [234, 286] on input "Sewer" at bounding box center [234, 280] width 27 height 27
checkbox input "true"
click at [171, 339] on div "Gated Community 1" at bounding box center [117, 337] width 192 height 31
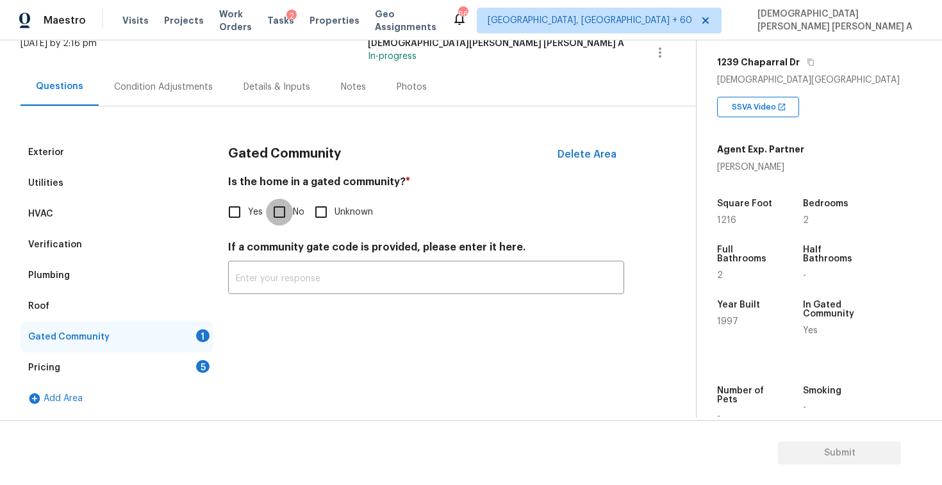
click at [278, 211] on input "No" at bounding box center [279, 212] width 27 height 27
checkbox input "true"
click at [129, 357] on div "Pricing 5" at bounding box center [117, 368] width 192 height 31
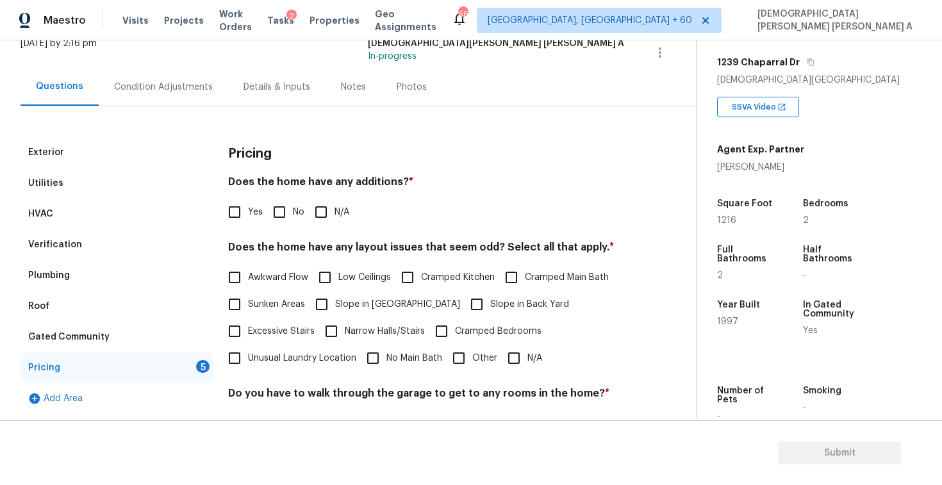
click at [282, 214] on input "No" at bounding box center [279, 212] width 27 height 27
checkbox input "true"
click at [517, 353] on input "N/A" at bounding box center [514, 358] width 27 height 27
checkbox input "true"
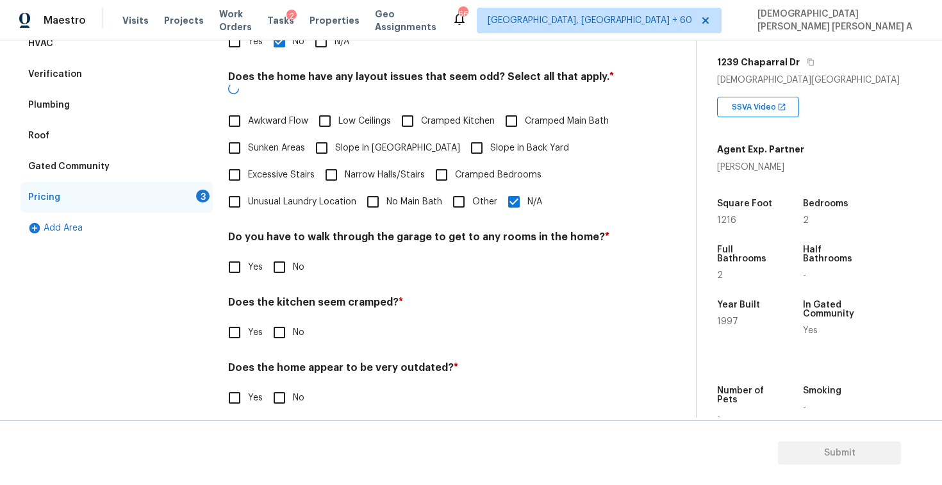
scroll to position [257, 0]
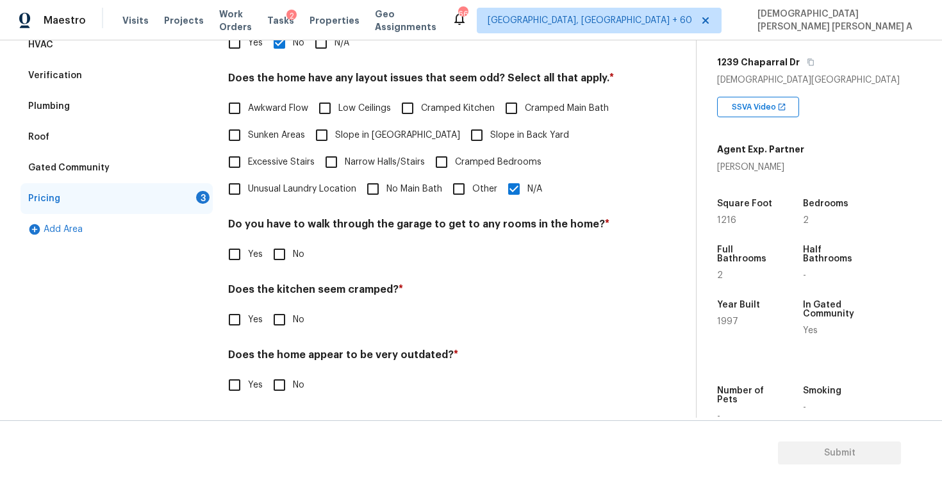
click at [278, 261] on input "No" at bounding box center [279, 254] width 27 height 27
checkbox input "true"
click at [274, 315] on input "No" at bounding box center [279, 321] width 27 height 27
checkbox input "true"
click at [274, 396] on input "No" at bounding box center [279, 386] width 27 height 27
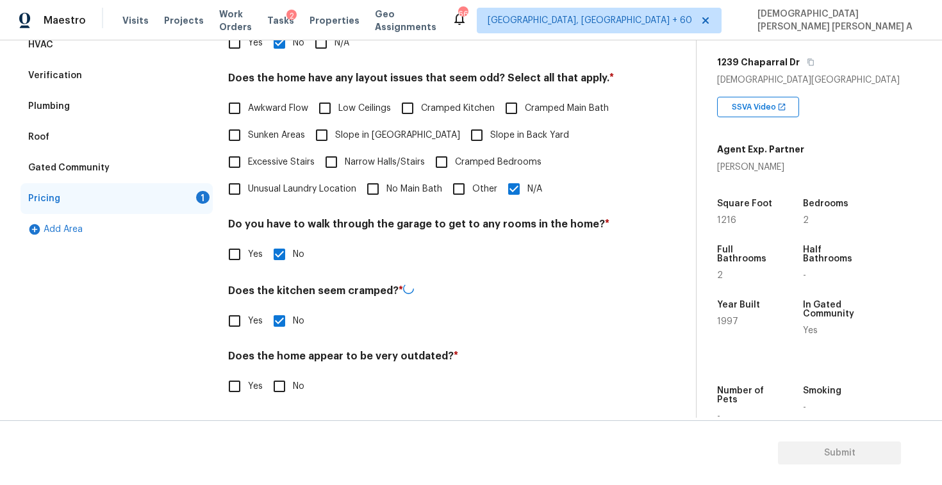
checkbox input "true"
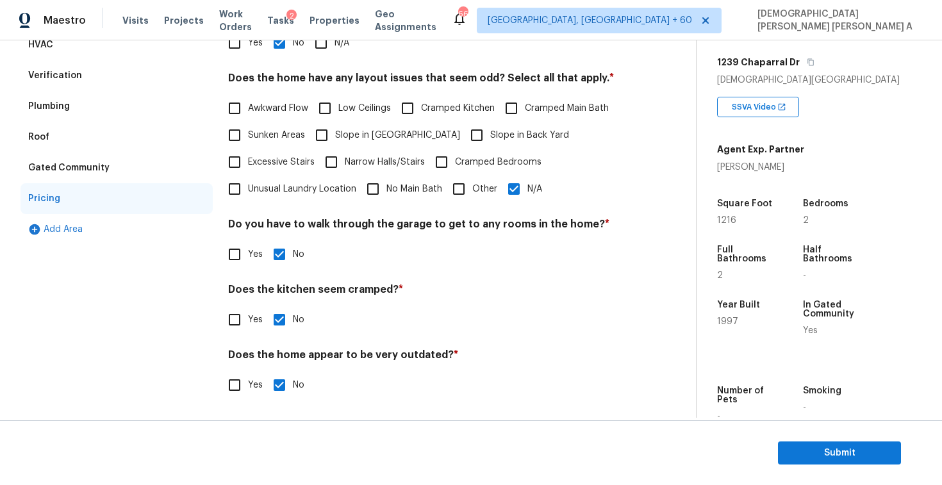
click at [111, 166] on div "Gated Community" at bounding box center [117, 168] width 192 height 31
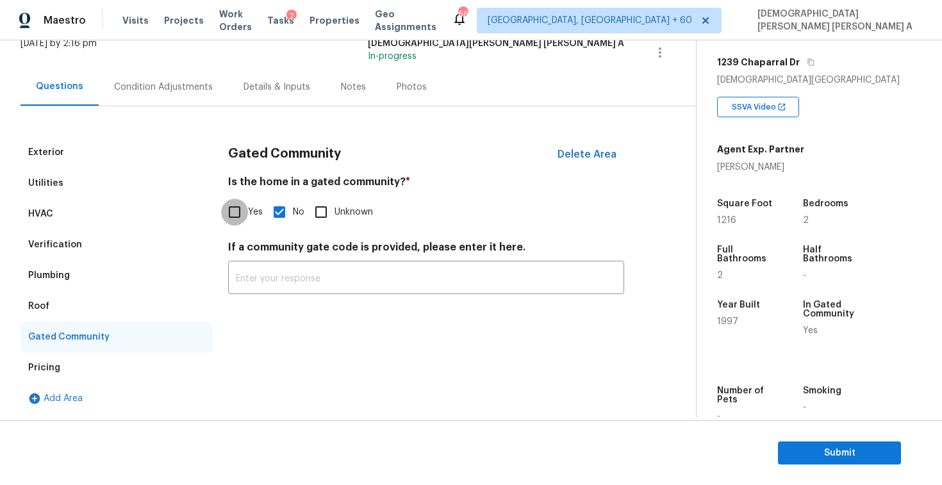
click at [230, 212] on input "Yes" at bounding box center [234, 212] width 27 height 27
checkbox input "true"
checkbox input "false"
click at [35, 362] on div "Pricing" at bounding box center [44, 368] width 32 height 13
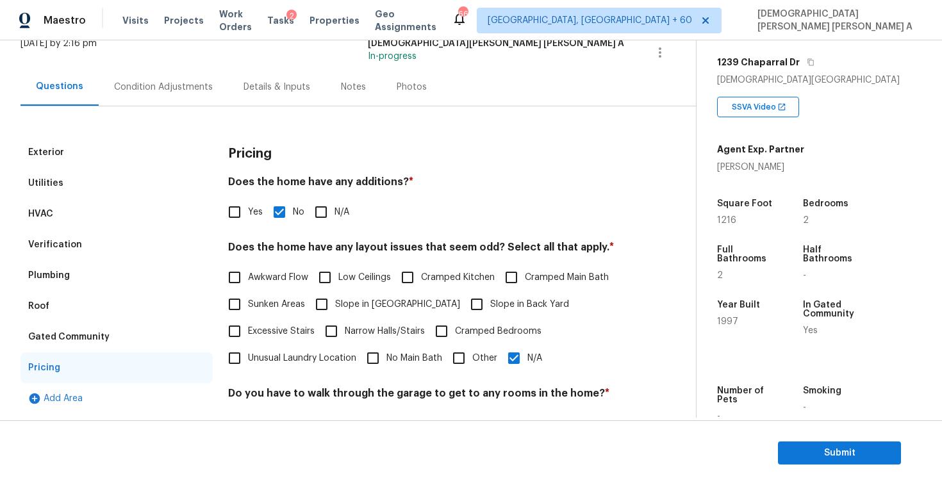
click at [138, 82] on div "Condition Adjustments" at bounding box center [163, 87] width 99 height 13
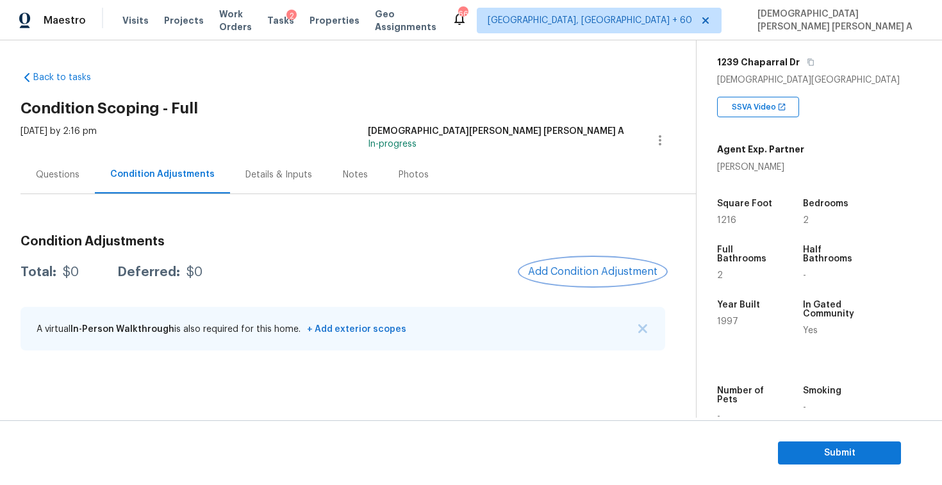
click at [578, 272] on span "Add Condition Adjustment" at bounding box center [593, 272] width 130 height 12
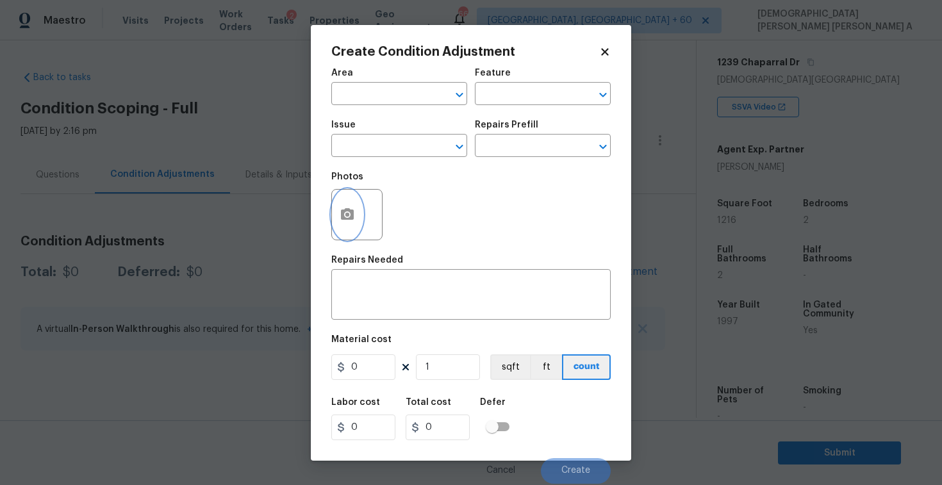
click at [357, 230] on button "button" at bounding box center [347, 215] width 31 height 50
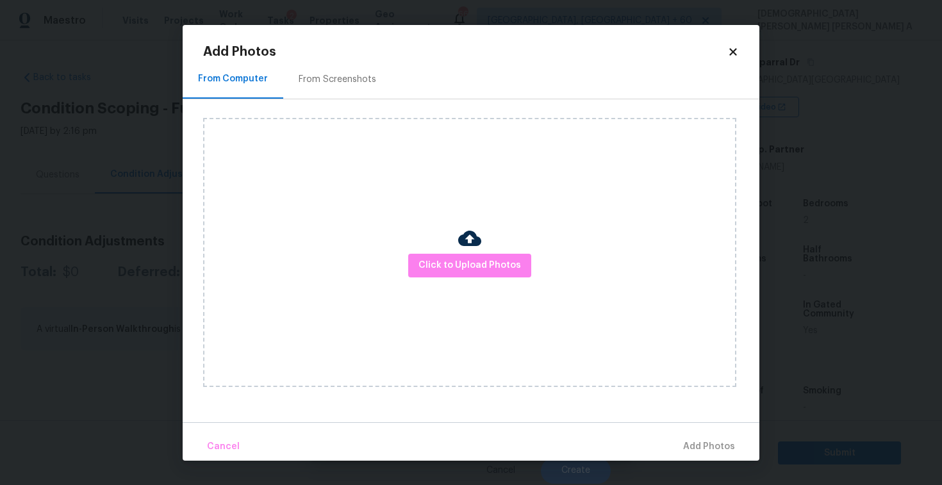
click at [321, 35] on div "Add Photos From Computer From Screenshots Click to Upload Photos Cancel Add Pho…" at bounding box center [471, 243] width 577 height 436
click at [321, 81] on div "From Screenshots" at bounding box center [338, 79] width 78 height 13
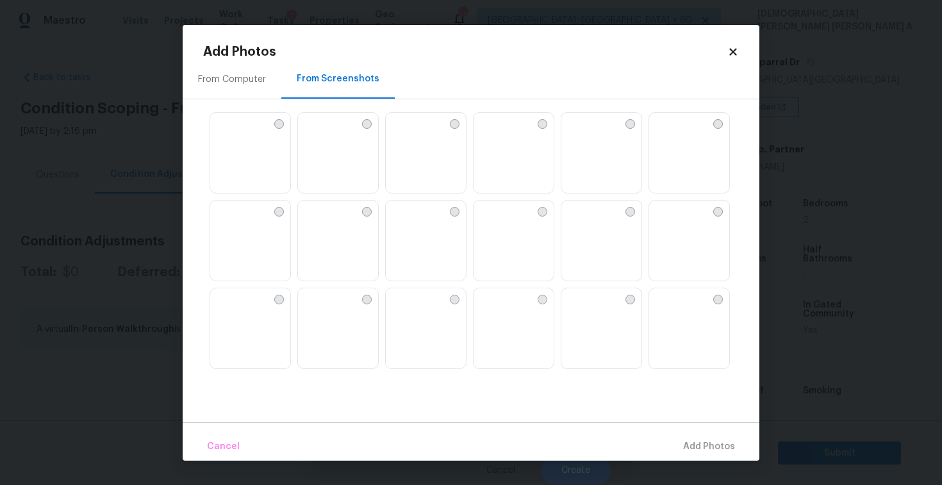
click at [406, 133] on img at bounding box center [396, 123] width 21 height 21
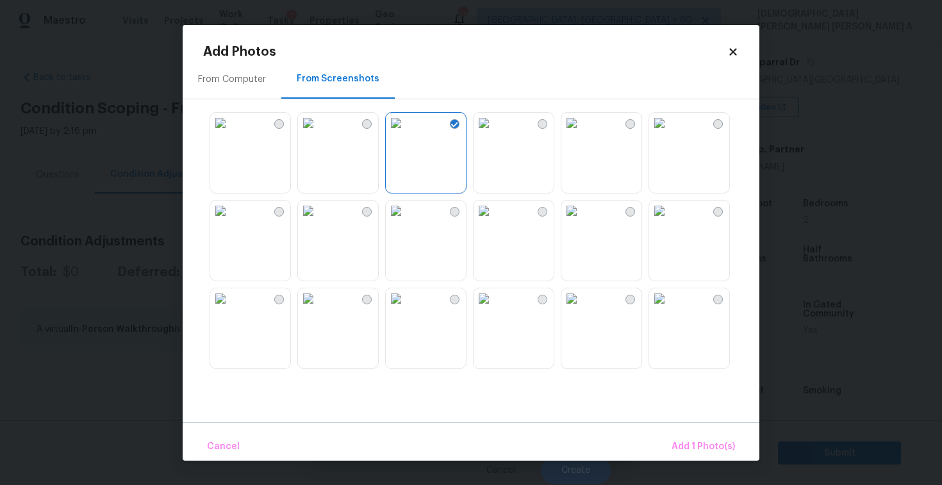
click at [319, 221] on img at bounding box center [308, 211] width 21 height 21
click at [716, 455] on button "Add 2 Photo(s)" at bounding box center [703, 447] width 76 height 28
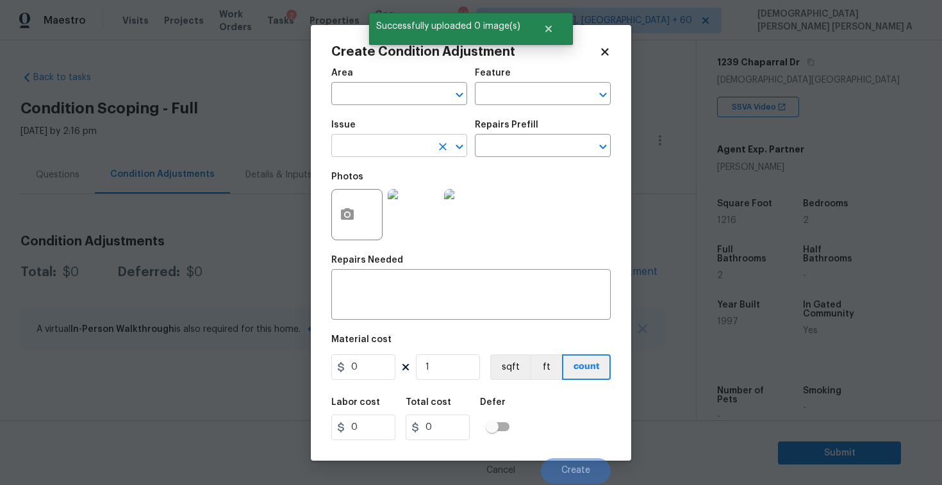
click at [373, 142] on input "text" at bounding box center [381, 147] width 100 height 20
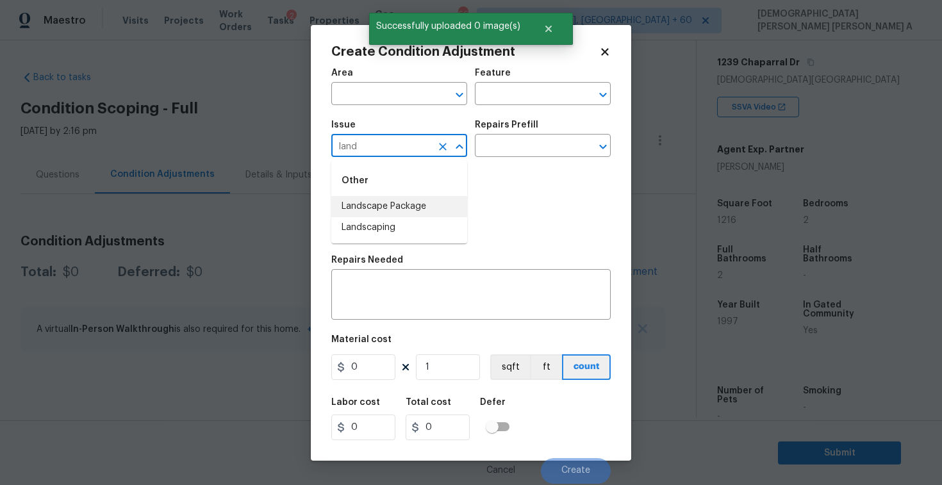
click at [378, 201] on li "Landscape Package" at bounding box center [399, 206] width 136 height 21
type input "Landscape Package"
click at [546, 147] on input "text" at bounding box center [525, 147] width 100 height 20
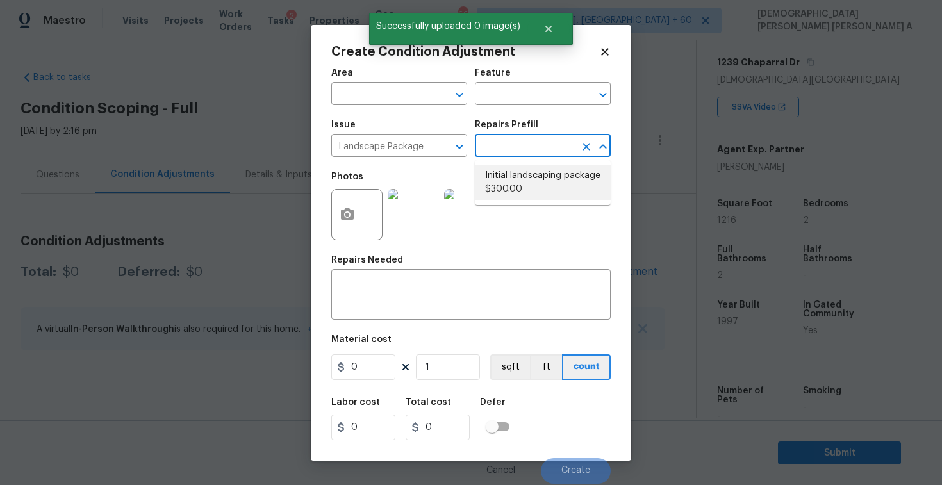
click at [542, 194] on li "Initial landscaping package $300.00" at bounding box center [543, 182] width 136 height 35
type input "Home Readiness Packages"
type textarea "Mowing of grass up to 6" in height. Mow, edge along driveways & sidewalks, trim…"
type input "300"
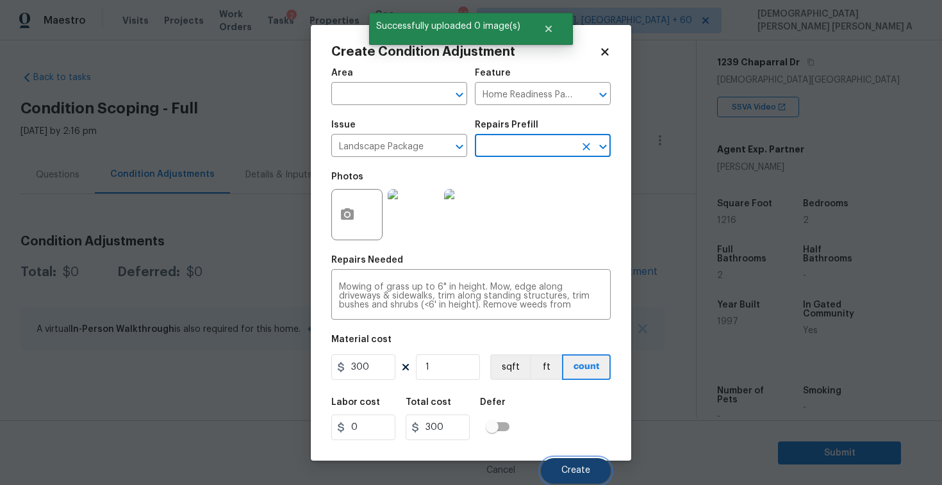
click at [596, 467] on button "Create" at bounding box center [576, 471] width 70 height 26
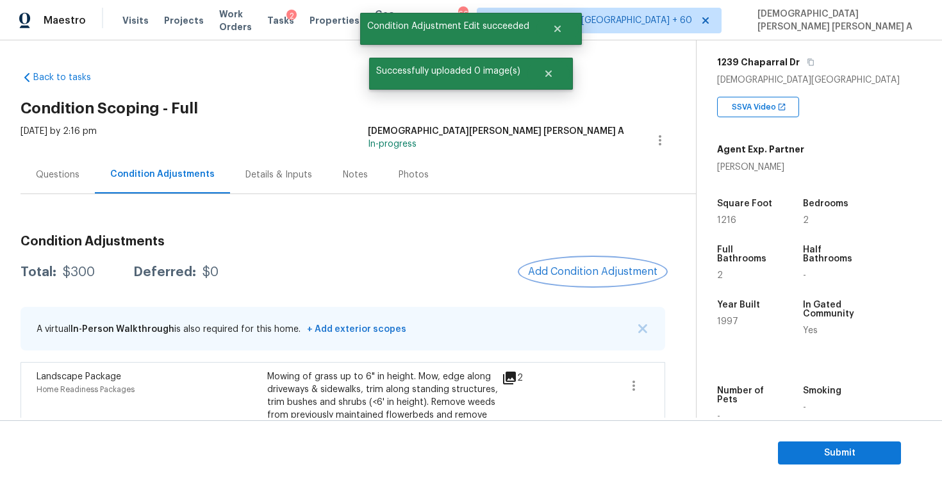
click at [587, 283] on button "Add Condition Adjustment" at bounding box center [593, 271] width 145 height 27
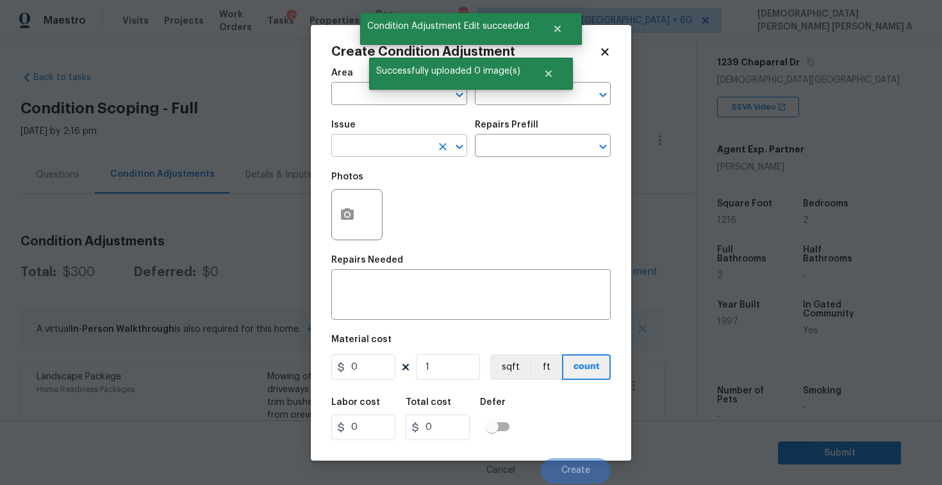
click at [348, 138] on input "text" at bounding box center [381, 147] width 100 height 20
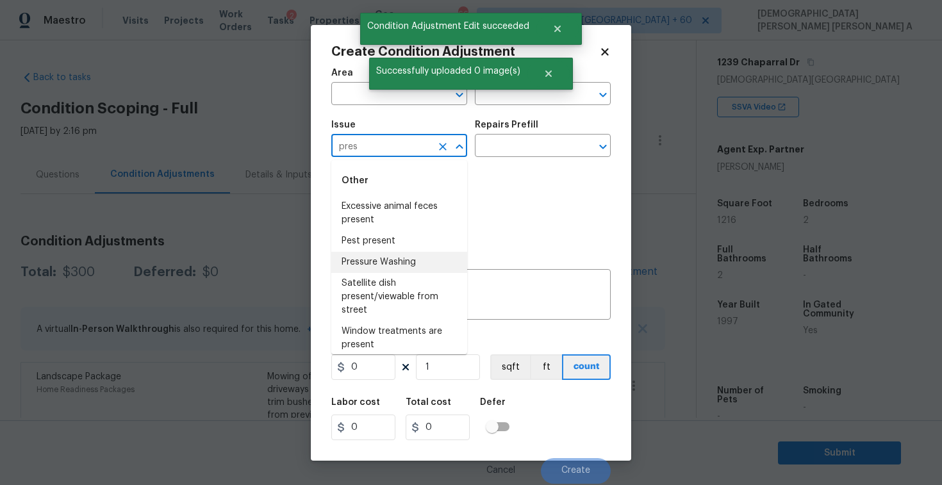
click at [378, 255] on li "Pressure Washing" at bounding box center [399, 262] width 136 height 21
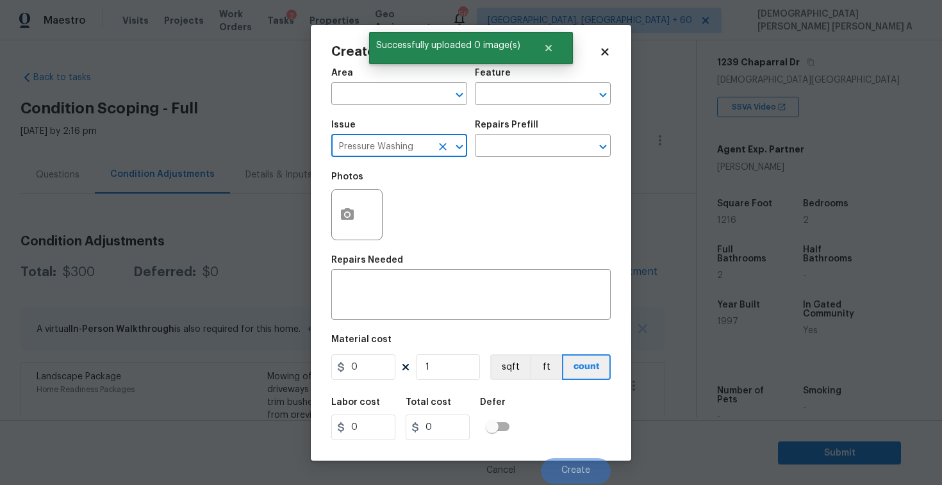
type input "Pressure Washing"
click at [531, 158] on div "Issue Pressure Washing ​ Repairs Prefill ​" at bounding box center [471, 139] width 280 height 52
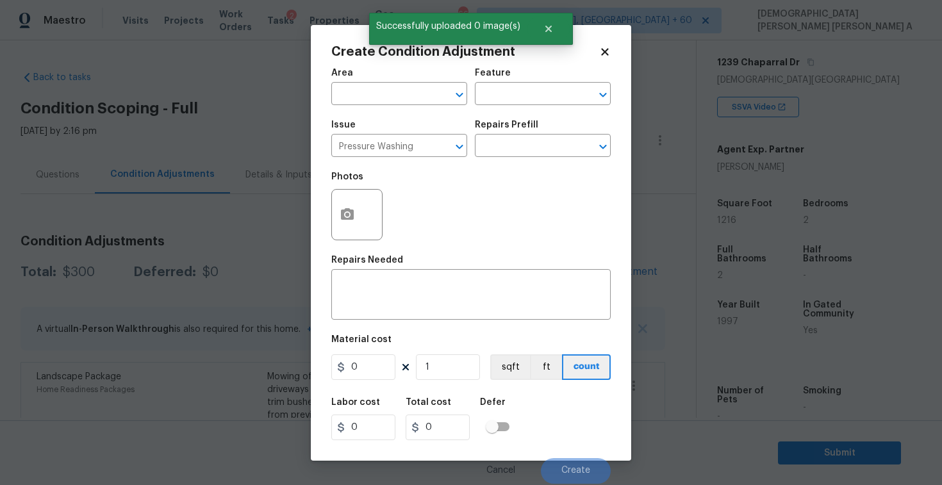
click at [531, 135] on div "Repairs Prefill" at bounding box center [543, 129] width 136 height 17
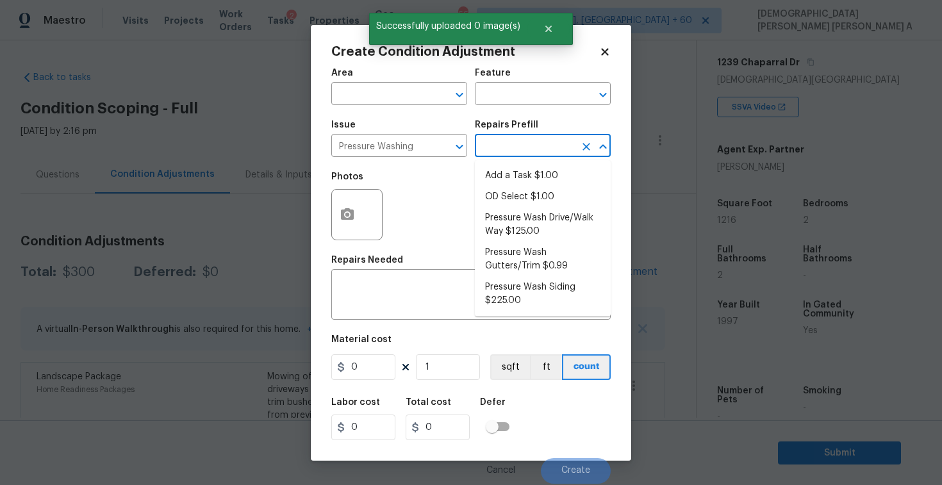
click at [528, 147] on input "text" at bounding box center [525, 147] width 100 height 20
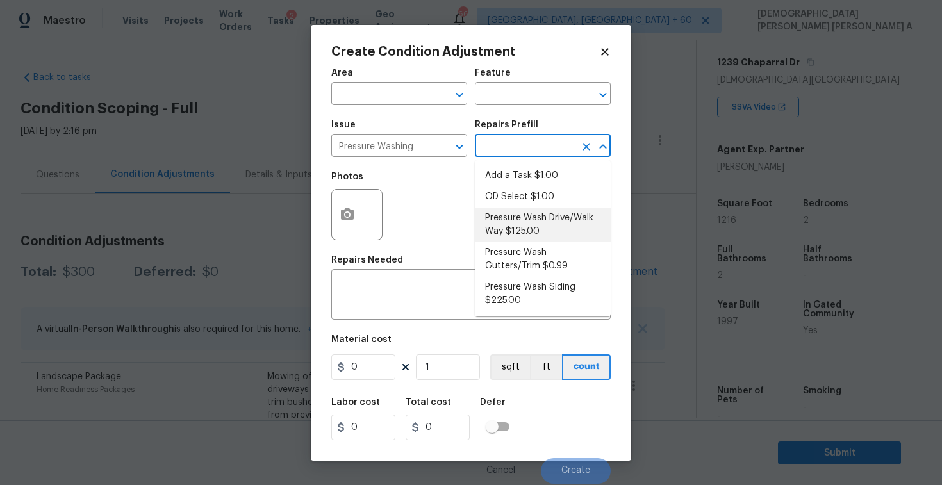
click at [514, 231] on li "Pressure Wash Drive/Walk Way $125.00" at bounding box center [543, 225] width 136 height 35
type input "Siding"
type textarea "Pressure wash the driveways/walkways as directed by the PM. Ensure that all deb…"
type input "125"
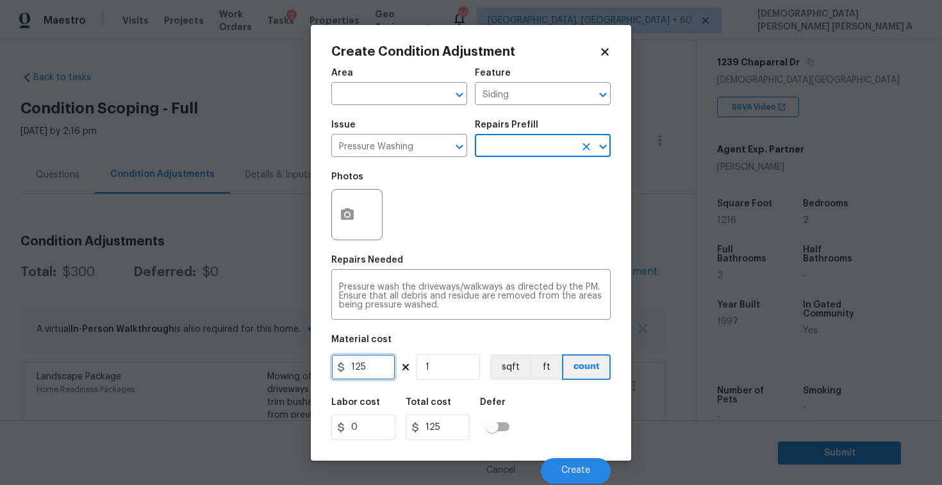
click at [371, 364] on input "125" at bounding box center [363, 368] width 64 height 26
type input "200"
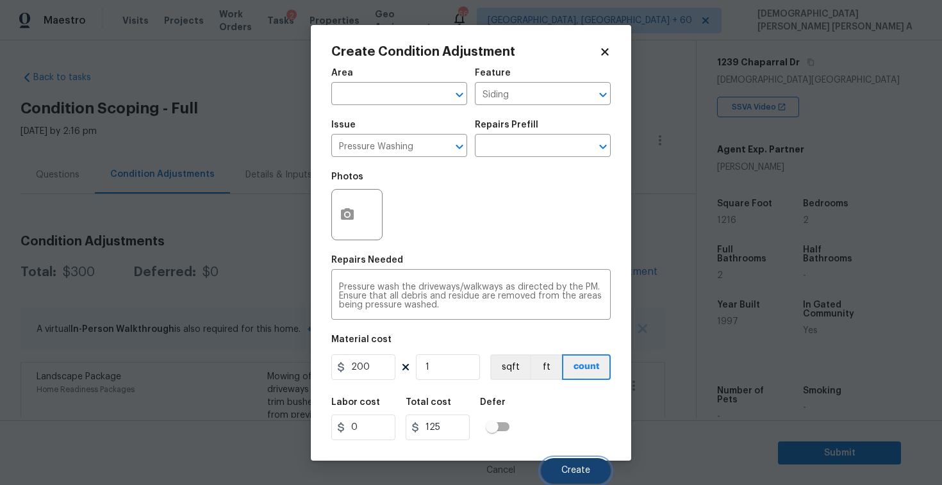
type input "200"
click at [569, 476] on span "Create" at bounding box center [576, 471] width 29 height 10
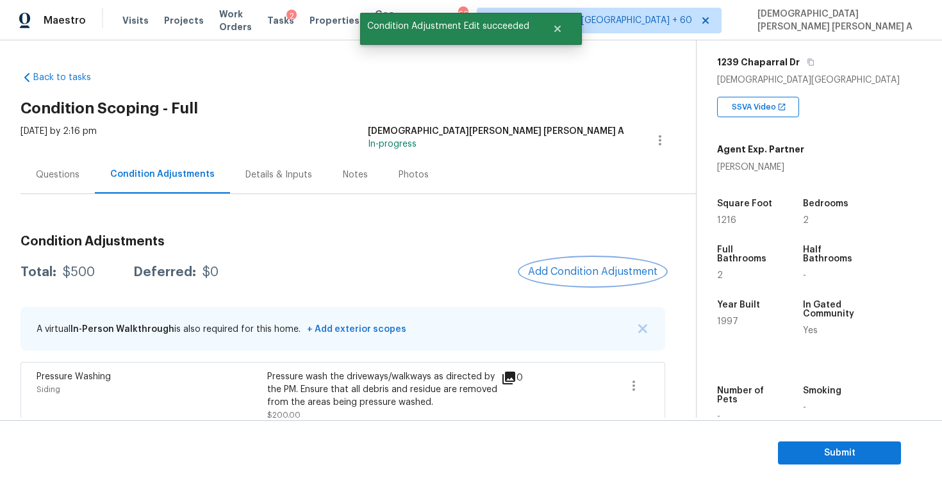
scroll to position [135, 0]
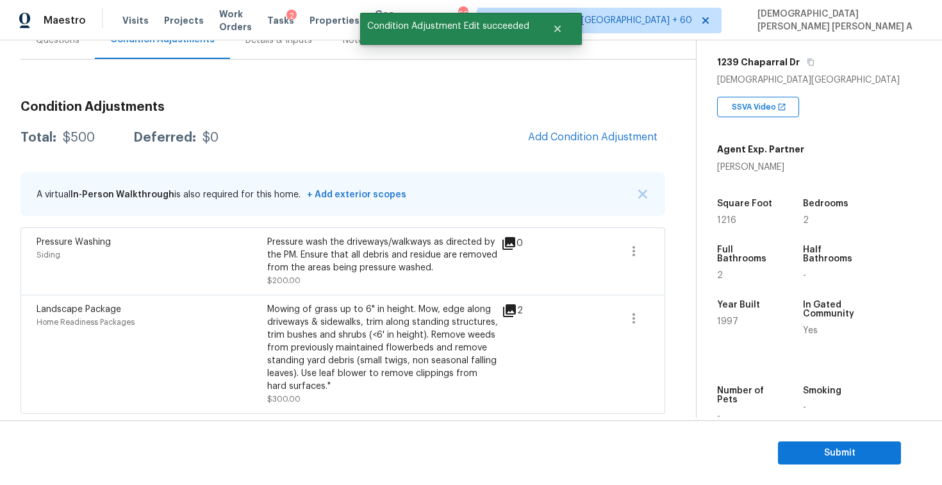
click at [599, 151] on div "Condition Adjustments Total: $500 Deferred: $0 Add Condition Adjustment A virtu…" at bounding box center [343, 252] width 645 height 324
click at [560, 128] on button "Add Condition Adjustment" at bounding box center [593, 137] width 145 height 27
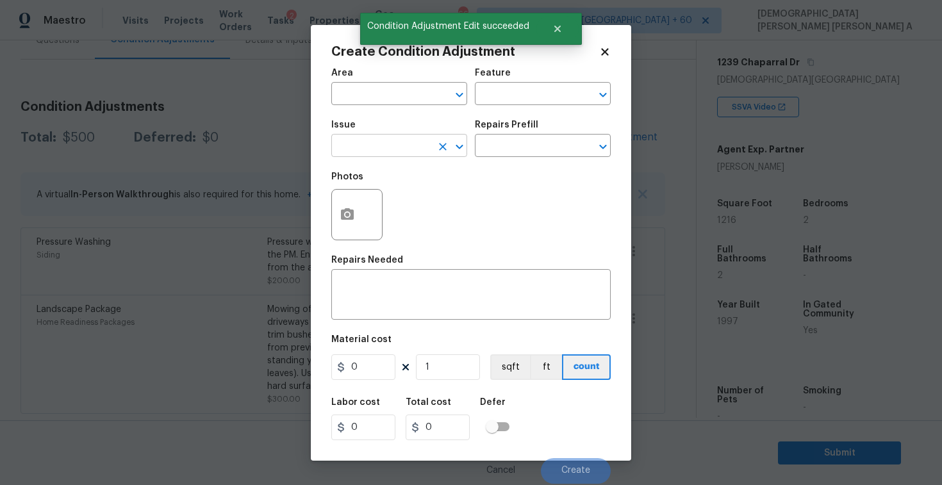
click at [391, 147] on input "text" at bounding box center [381, 147] width 100 height 20
click at [420, 208] on li "Debris/garbage on site" at bounding box center [399, 206] width 136 height 21
type input "Debris/garbage on site"
click at [523, 133] on div "Repairs Prefill" at bounding box center [543, 129] width 136 height 17
click at [522, 141] on input "text" at bounding box center [525, 147] width 100 height 20
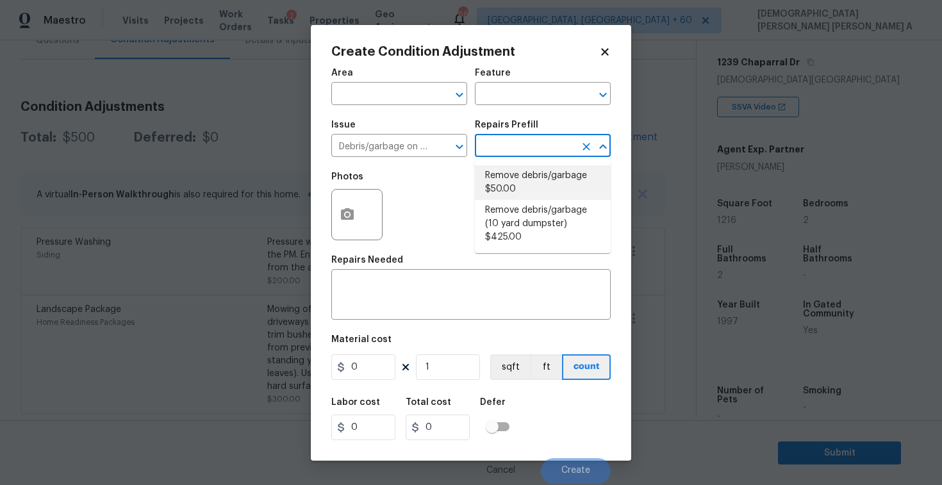
click at [519, 192] on li "Remove debris/garbage $50.00" at bounding box center [543, 182] width 136 height 35
type textarea "Remove, haul off, and properly dispose of any debris left by seller to offsite …"
type input "50"
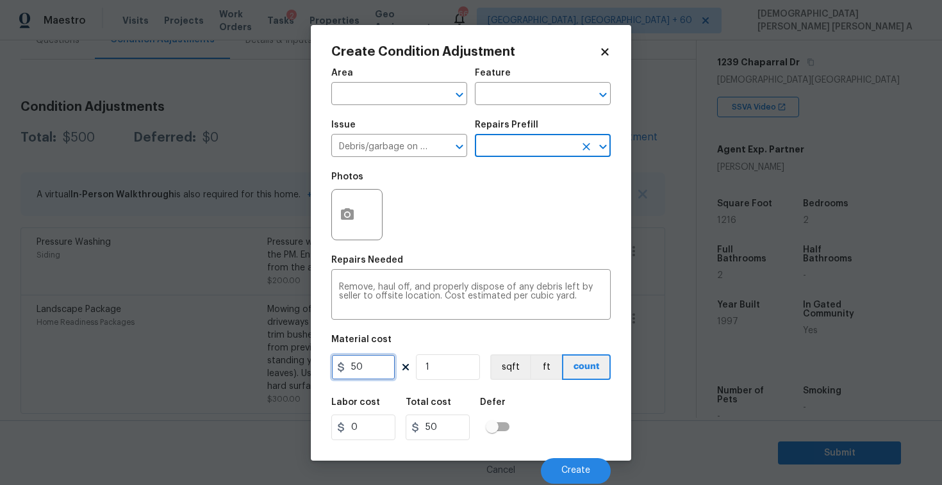
click at [373, 359] on input "50" at bounding box center [363, 368] width 64 height 26
type input "100"
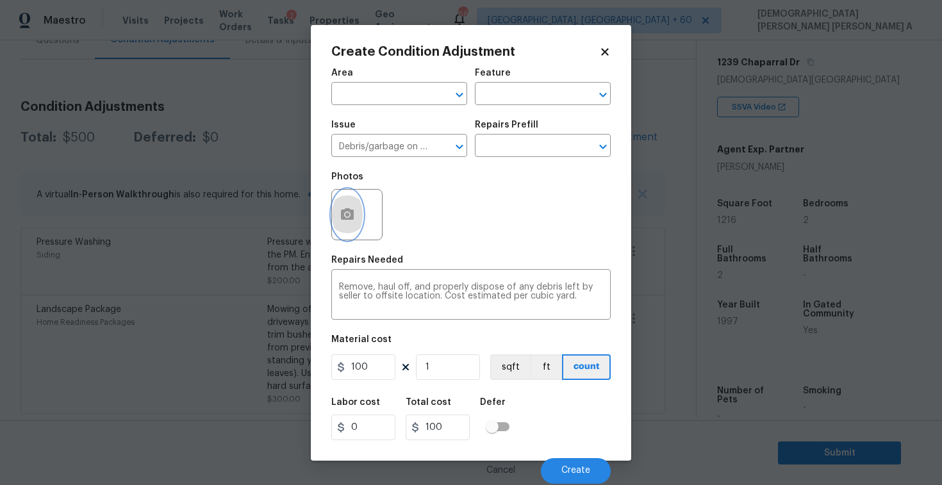
click at [339, 218] on button "button" at bounding box center [347, 215] width 31 height 50
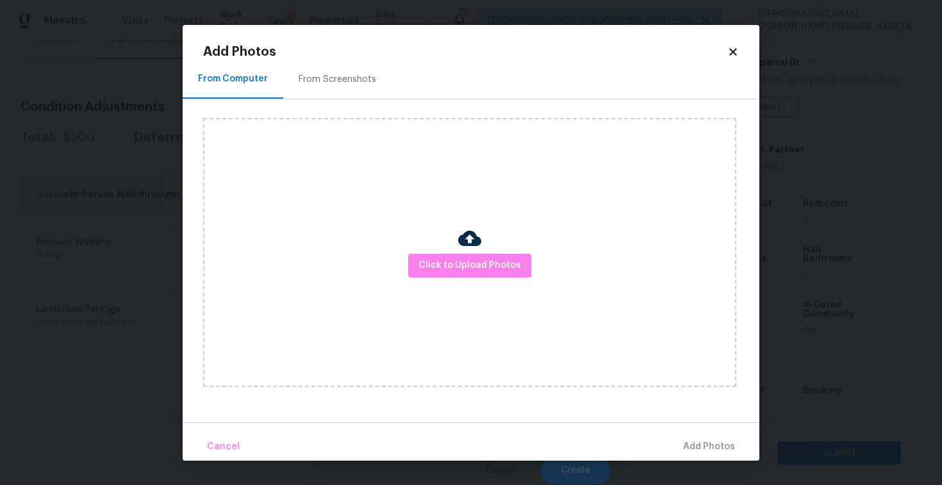
click at [327, 86] on div "From Screenshots" at bounding box center [337, 80] width 108 height 38
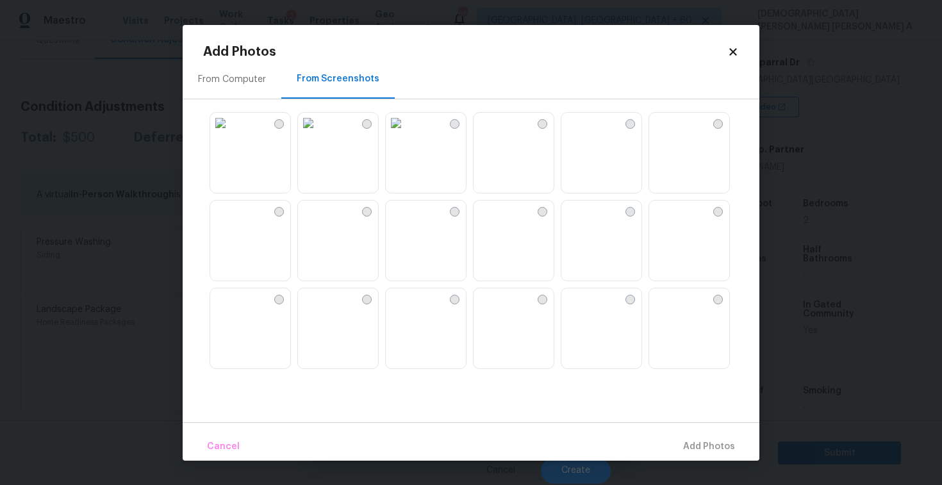
click at [333, 224] on img at bounding box center [338, 241] width 80 height 81
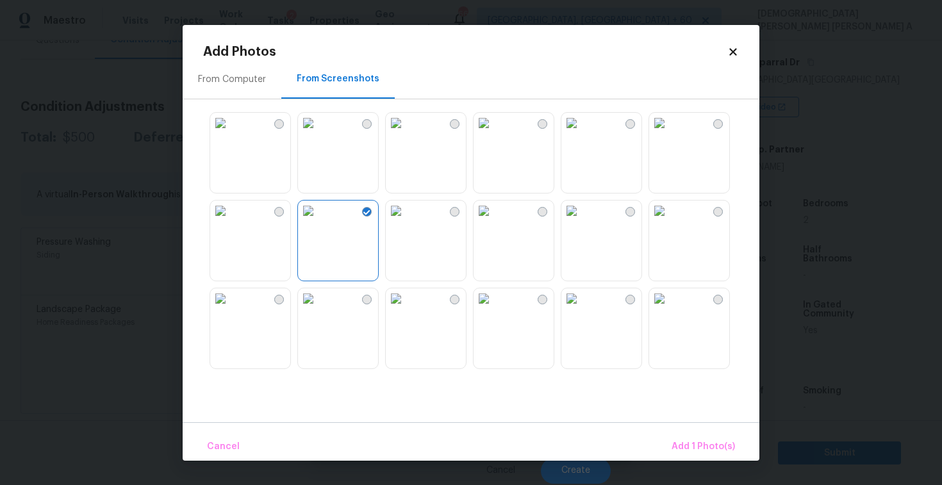
click at [319, 133] on img at bounding box center [308, 123] width 21 height 21
click at [703, 451] on span "Add 2 Photo(s)" at bounding box center [702, 447] width 65 height 16
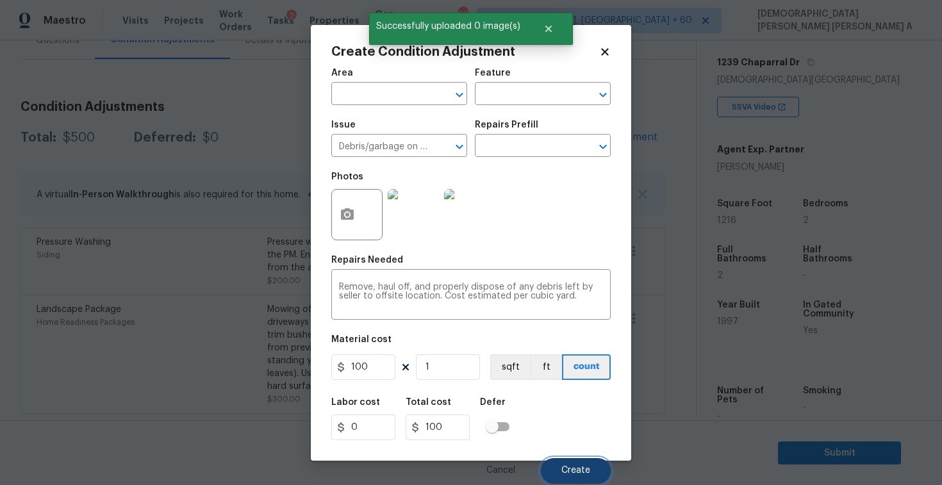
click at [588, 467] on span "Create" at bounding box center [576, 471] width 29 height 10
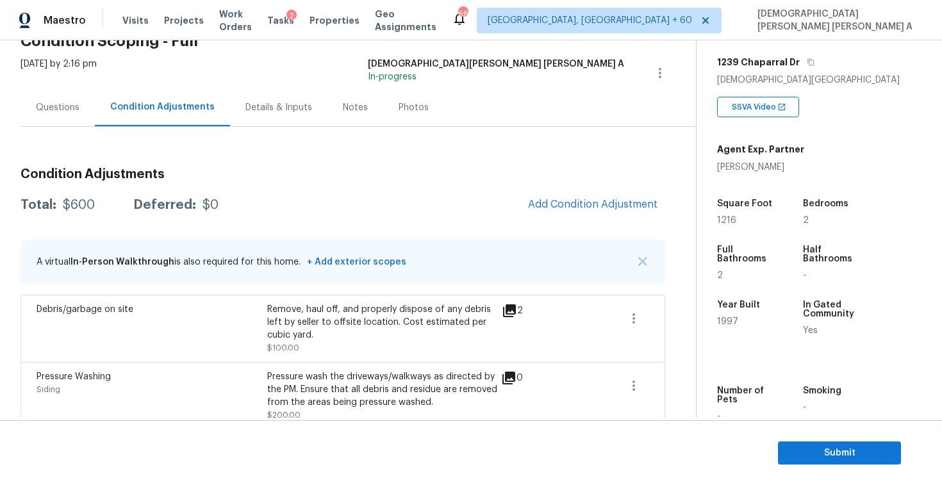
click at [46, 108] on div "Questions" at bounding box center [58, 107] width 44 height 13
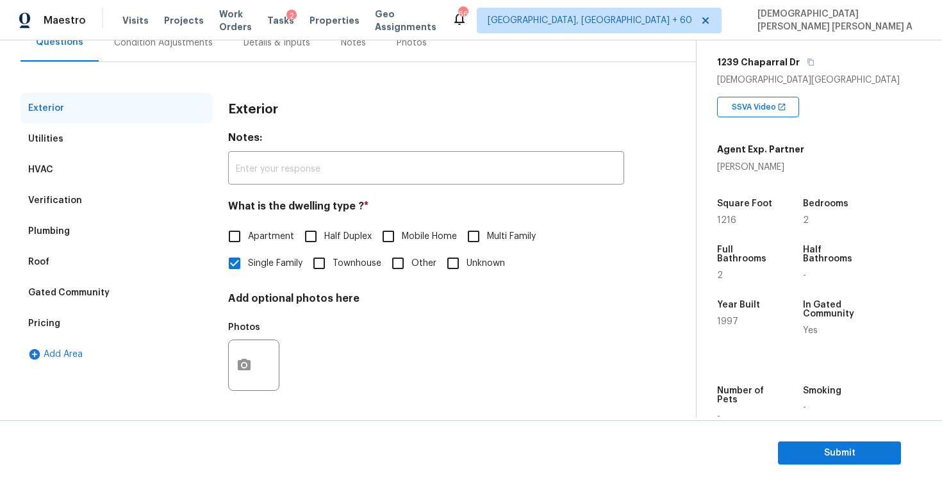
click at [56, 225] on div "Plumbing" at bounding box center [49, 231] width 42 height 13
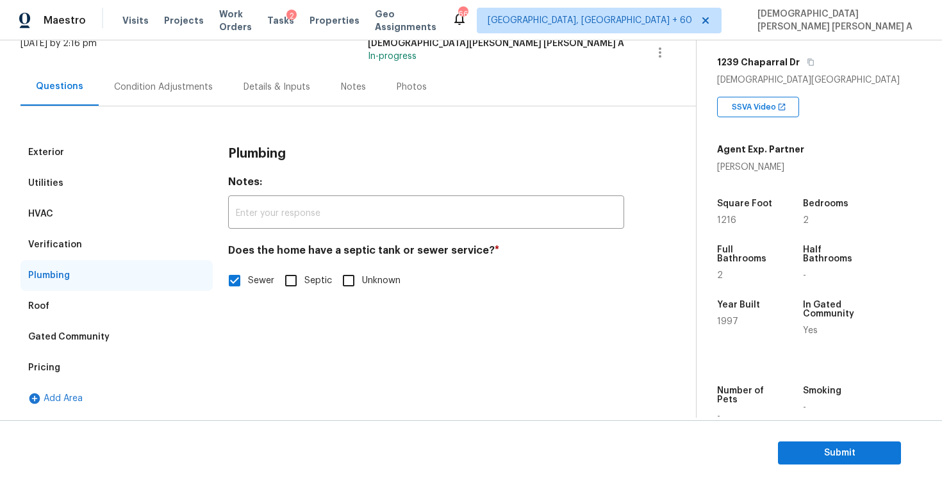
click at [51, 180] on div "Utilities" at bounding box center [45, 183] width 35 height 13
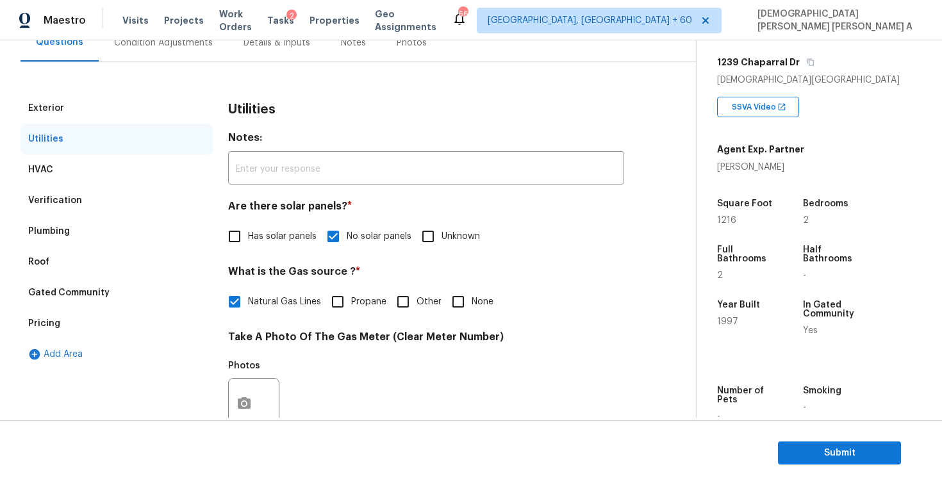
click at [239, 236] on input "Has solar panels" at bounding box center [234, 236] width 27 height 27
checkbox input "true"
checkbox input "false"
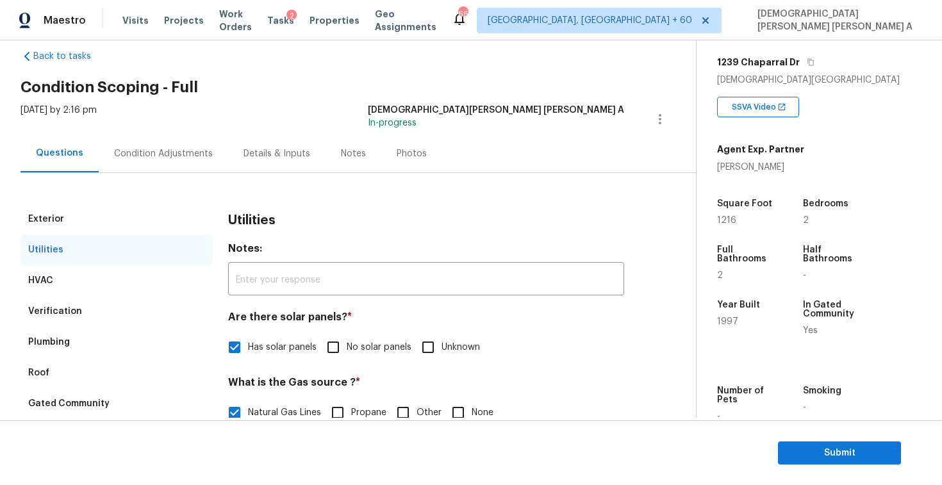
click at [157, 147] on div "Condition Adjustments" at bounding box center [163, 153] width 99 height 13
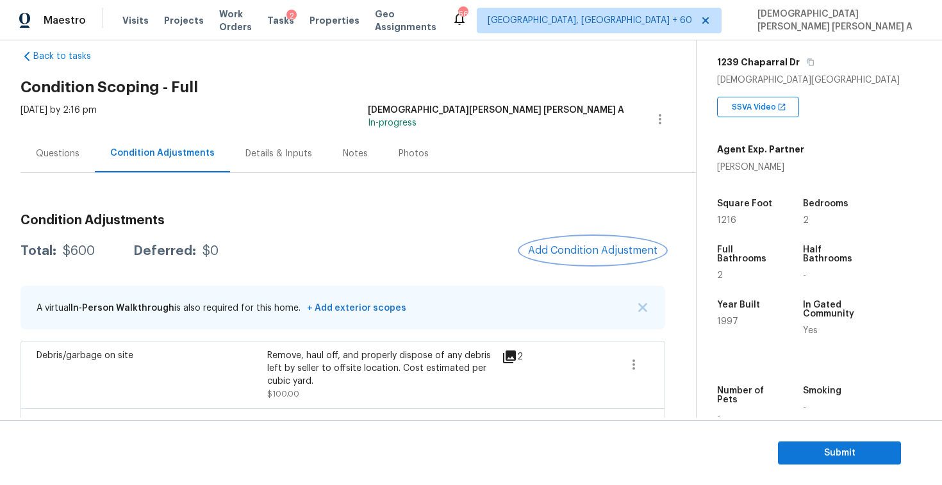
click at [581, 249] on span "Add Condition Adjustment" at bounding box center [593, 251] width 130 height 12
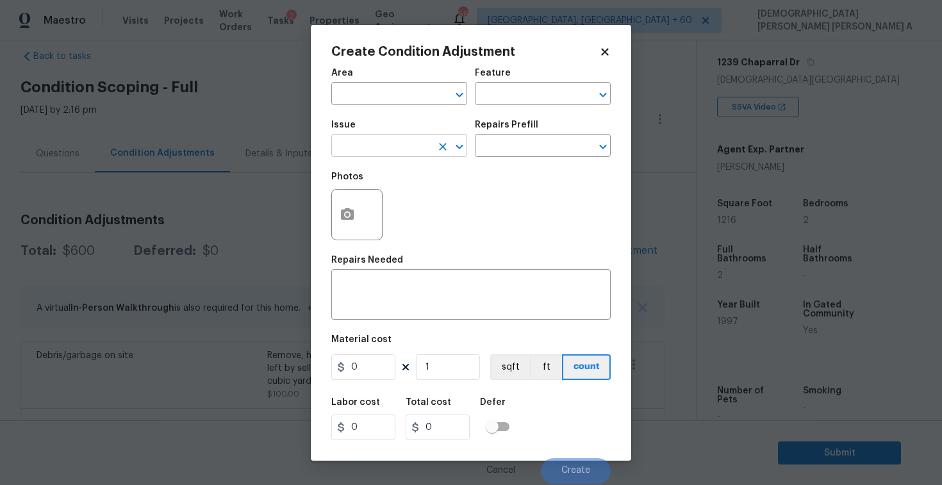
click at [362, 140] on input "text" at bounding box center [381, 147] width 100 height 20
click at [365, 214] on li "Siding" at bounding box center [399, 206] width 136 height 21
type input "Siding"
click at [545, 147] on input "text" at bounding box center [525, 147] width 100 height 20
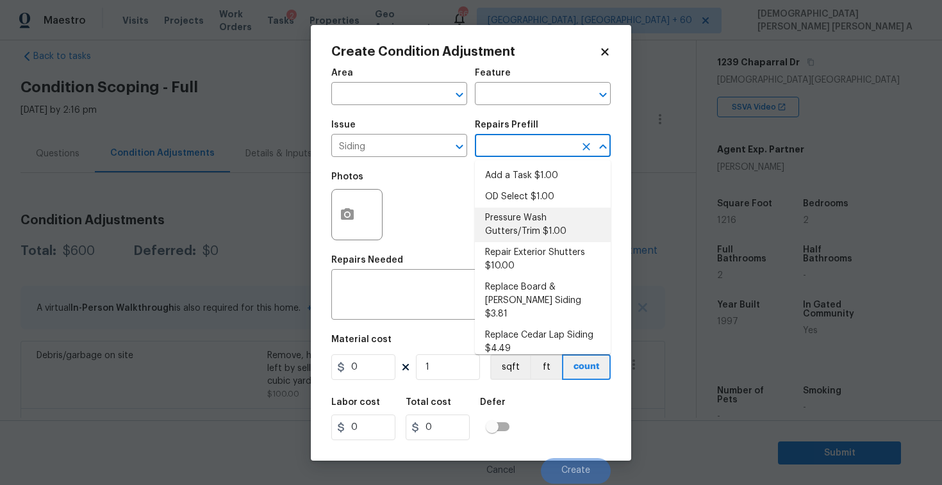
click at [512, 240] on li "Pressure Wash Gutters/Trim $1.00" at bounding box center [543, 225] width 136 height 35
type input "Siding"
type textarea "Protect areas as needed for pressure washing. Pressure wash the gutters and tri…"
type input "1"
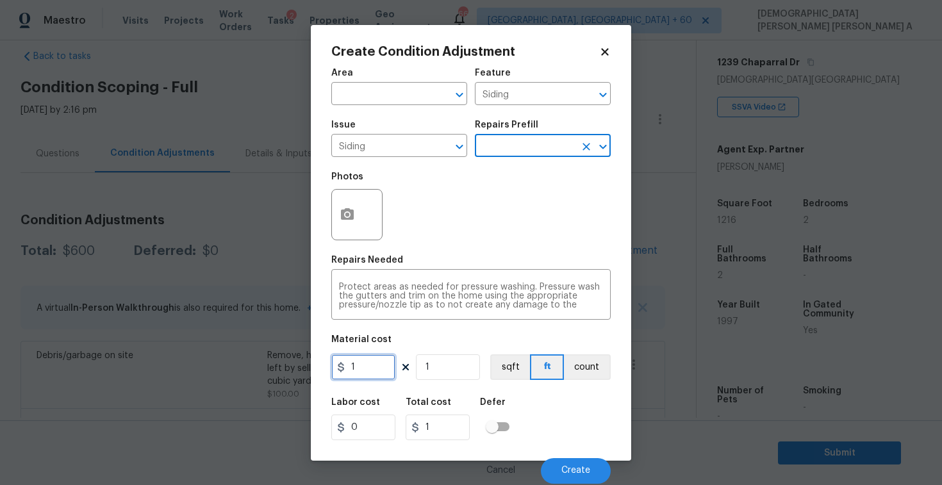
click at [385, 369] on input "1" at bounding box center [363, 368] width 64 height 26
type input "575"
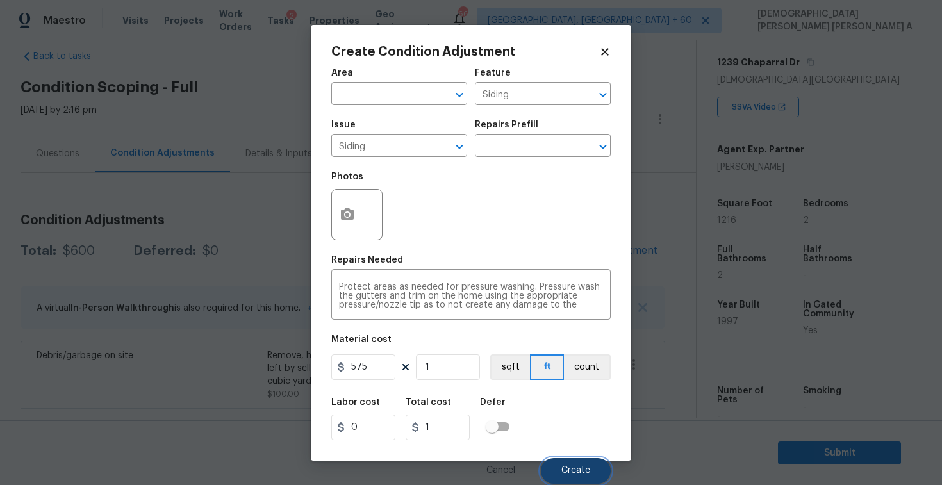
type input "575"
click at [574, 476] on span "Create" at bounding box center [576, 471] width 29 height 10
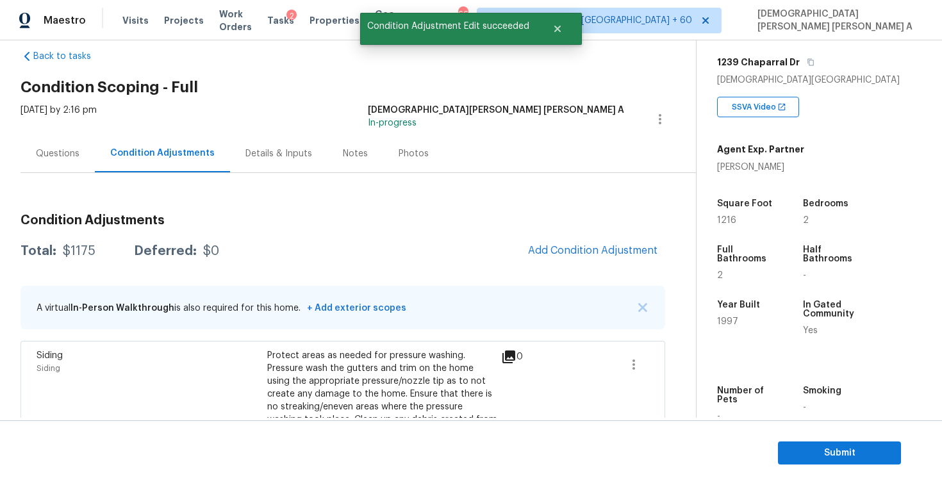
click at [592, 233] on div "Condition Adjustments Total: $1175 Deferred: $0 Add Condition Adjustment A virt…" at bounding box center [343, 459] width 645 height 510
click at [589, 249] on span "Add Condition Adjustment" at bounding box center [593, 251] width 130 height 12
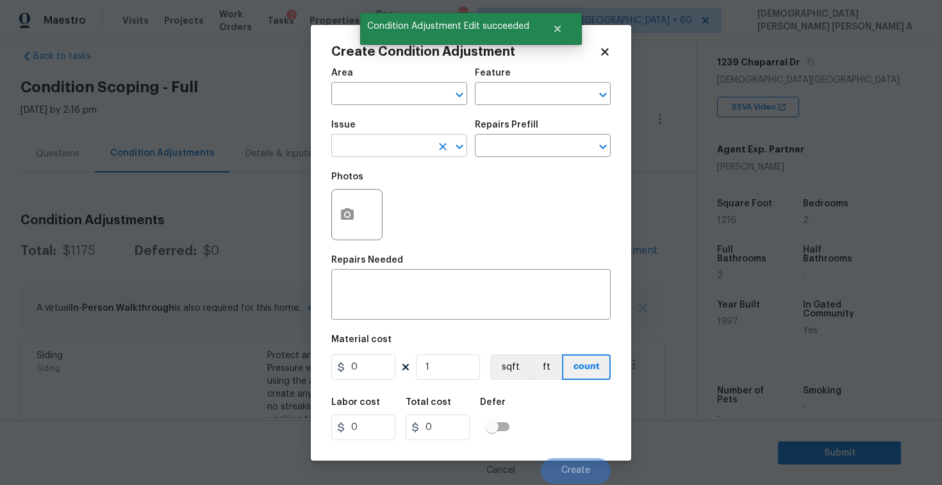
click at [386, 144] on input "text" at bounding box center [381, 147] width 100 height 20
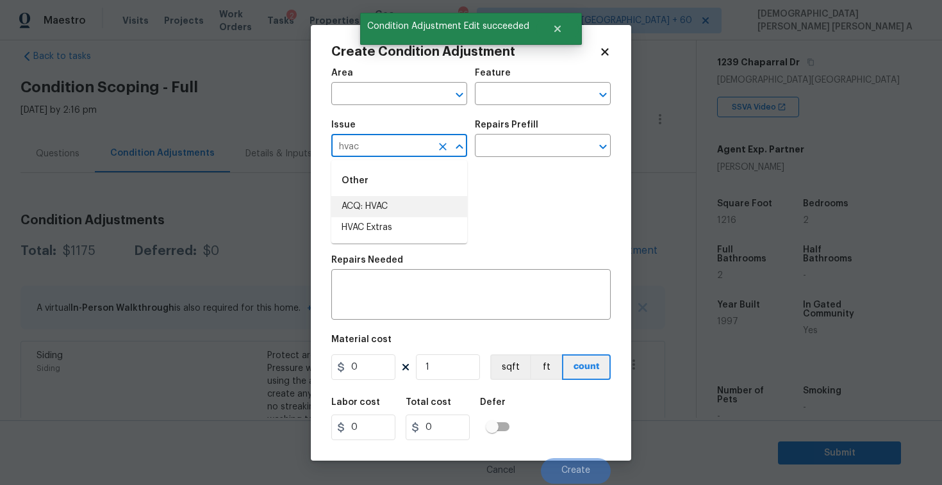
click at [437, 199] on li "ACQ: HVAC" at bounding box center [399, 206] width 136 height 21
type input "ACQ: HVAC"
click at [524, 154] on input "text" at bounding box center [525, 147] width 100 height 20
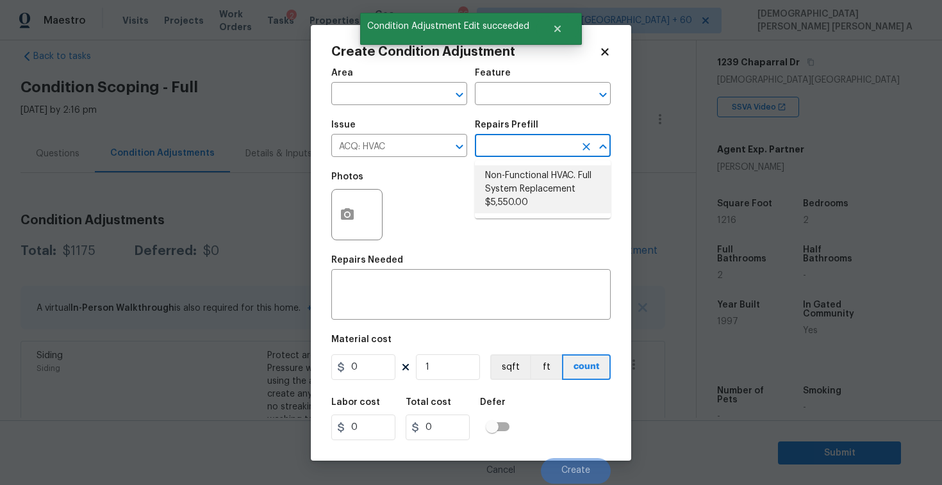
click at [521, 185] on li "Non-Functional HVAC. Full System Replacement $5,550.00" at bounding box center [543, 189] width 136 height 48
type input "Acquisition"
type textarea "Acquisition Scope: Full System Replacement"
type input "5550"
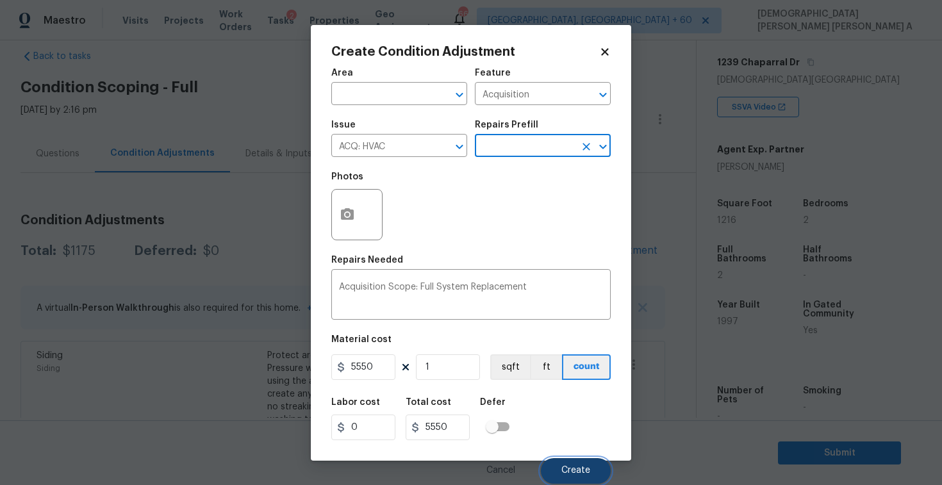
click at [577, 473] on span "Create" at bounding box center [576, 471] width 29 height 10
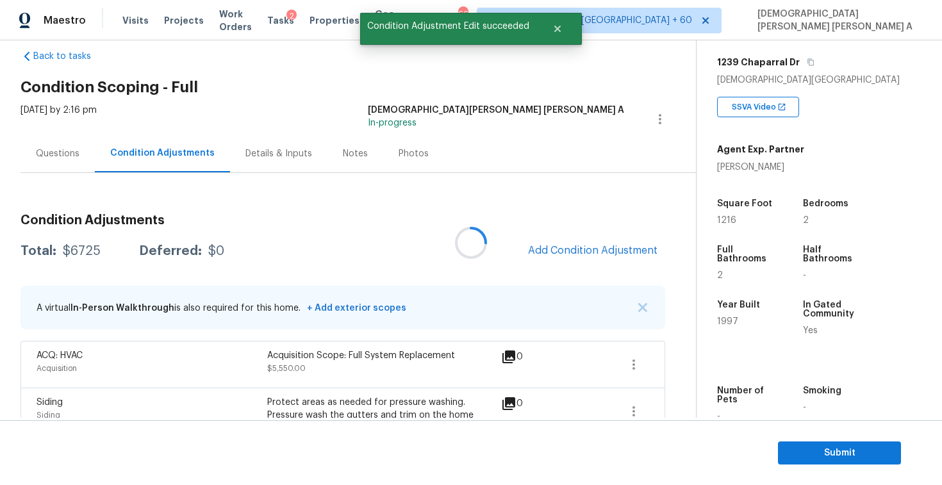
click at [563, 261] on div at bounding box center [471, 242] width 942 height 485
click at [570, 250] on span "Add Condition Adjustment" at bounding box center [593, 251] width 130 height 12
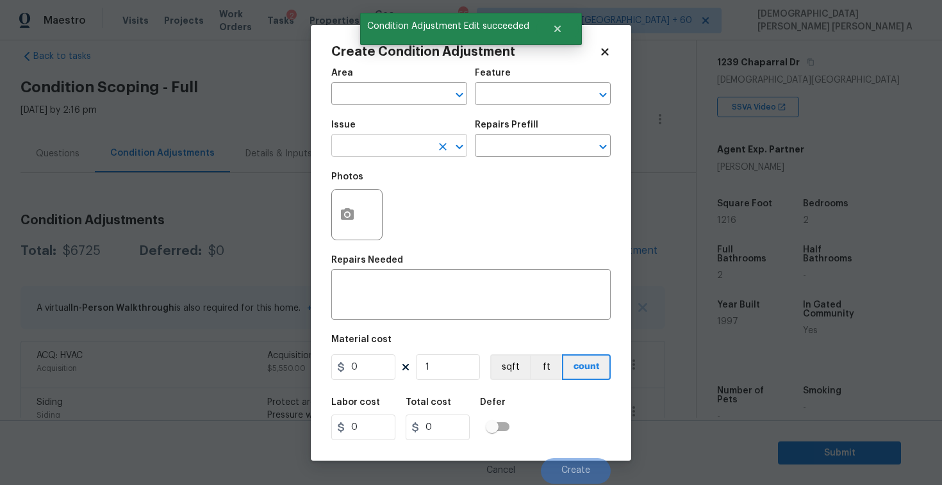
click at [381, 138] on input "text" at bounding box center [381, 147] width 100 height 20
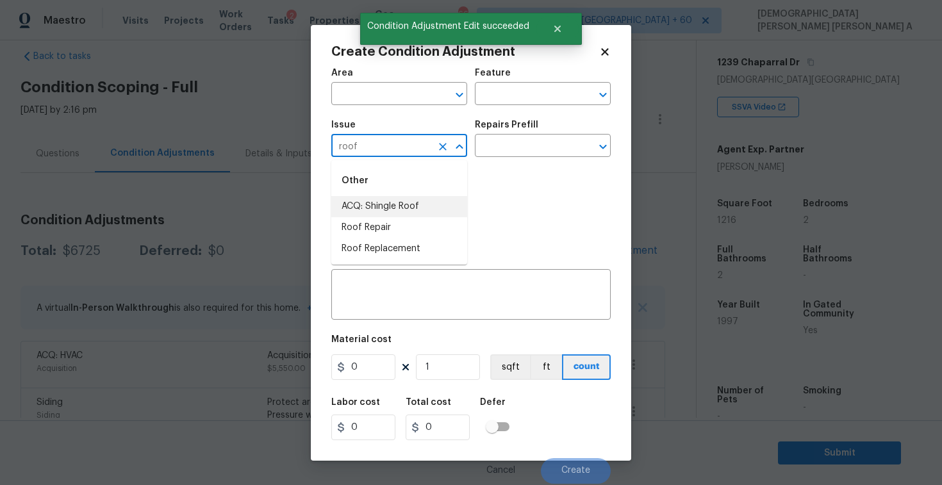
click at [397, 199] on li "ACQ: Shingle Roof" at bounding box center [399, 206] width 136 height 21
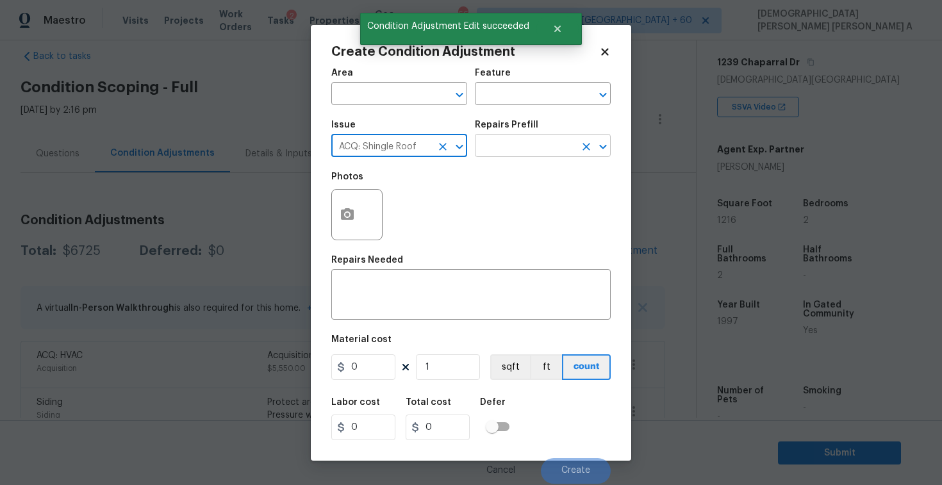
type input "ACQ: Shingle Roof"
click at [493, 148] on input "text" at bounding box center [525, 147] width 100 height 20
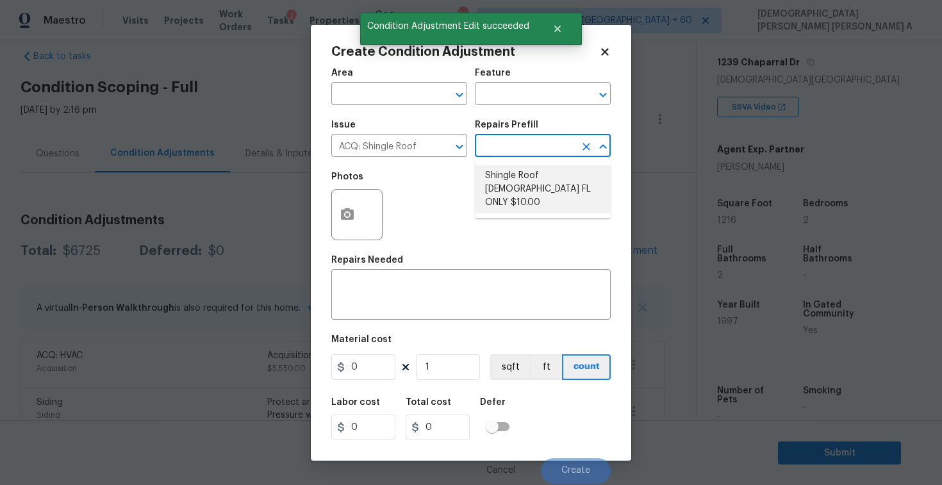
click at [501, 198] on li "Shingle Roof 15+ Years Old FL ONLY $10.00" at bounding box center [543, 189] width 136 height 48
type input "Acquisition"
type textarea "Acquisition Scope (Florida Only): Shingle Roof 15+ years in age maintenance."
type input "10"
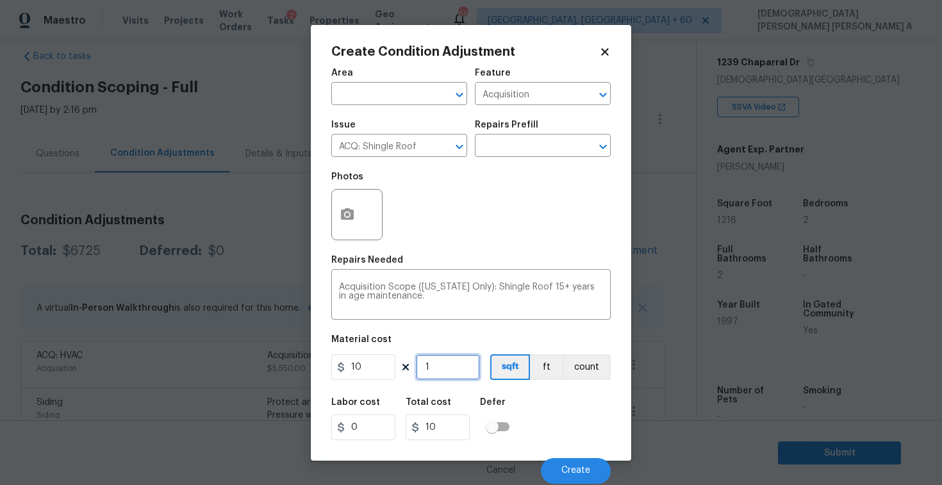
click at [444, 376] on input "1" at bounding box center [448, 368] width 64 height 26
type input "12"
type input "120"
type input "121"
type input "1210"
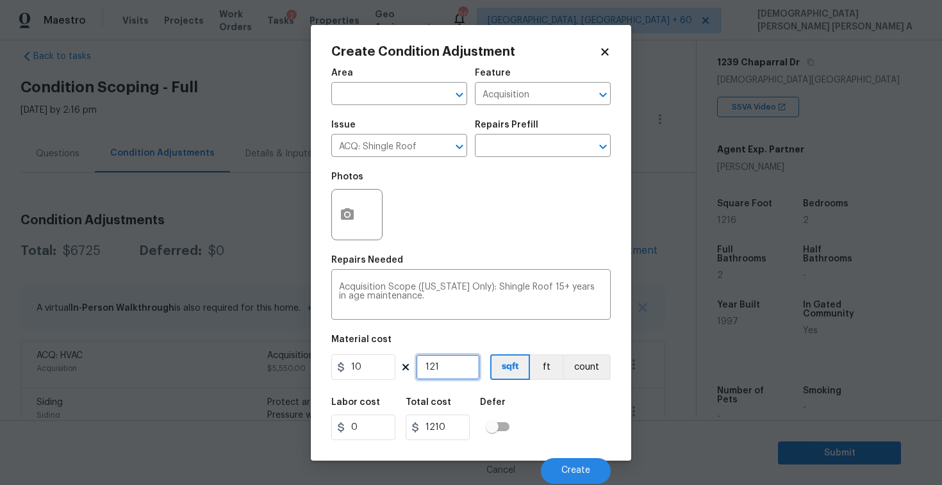
type input "1216"
type input "12160"
type input "1216"
click at [574, 469] on span "Create" at bounding box center [576, 471] width 29 height 10
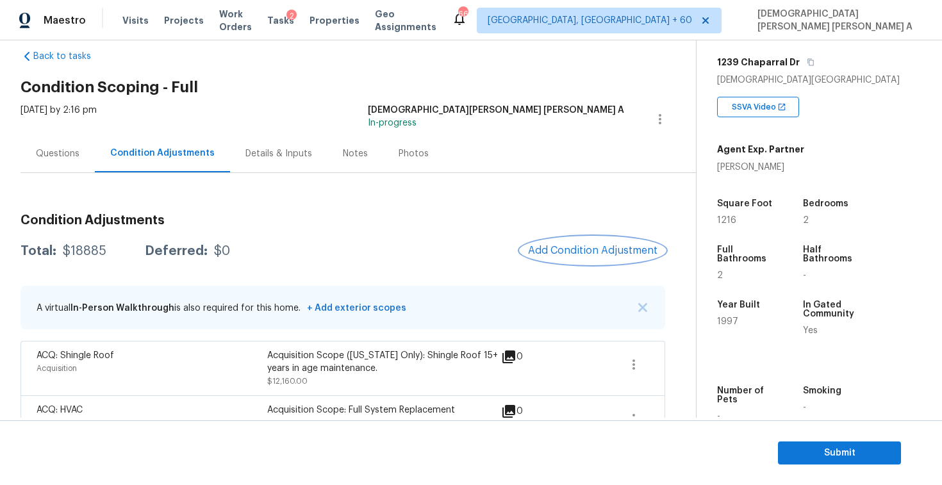
scroll to position [160, 0]
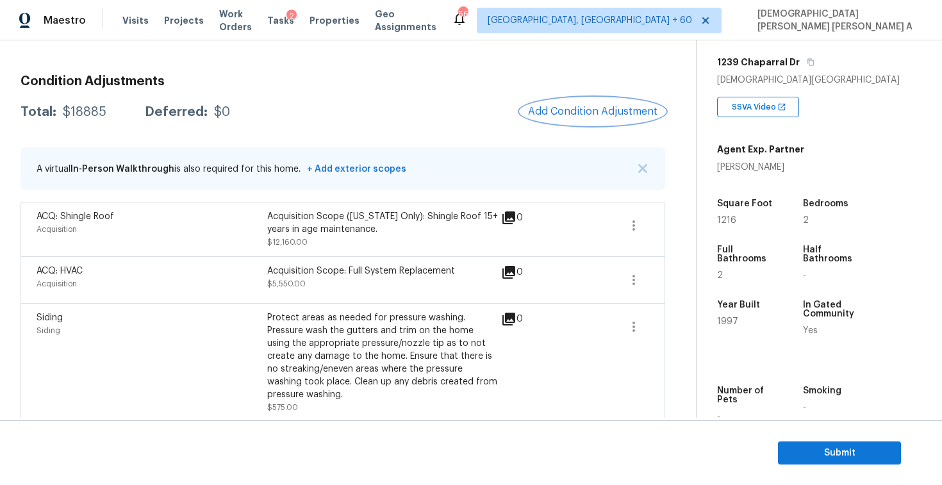
click at [586, 112] on span "Add Condition Adjustment" at bounding box center [593, 112] width 130 height 12
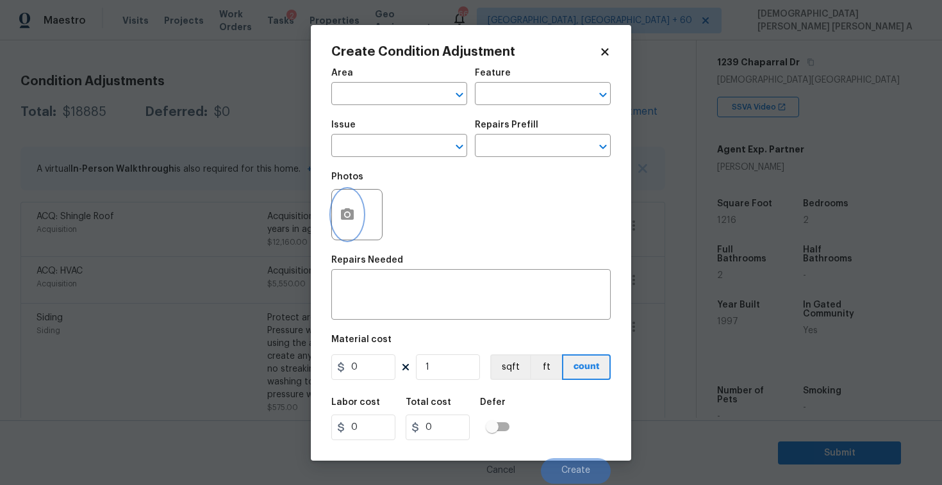
click at [340, 222] on button "button" at bounding box center [347, 215] width 31 height 50
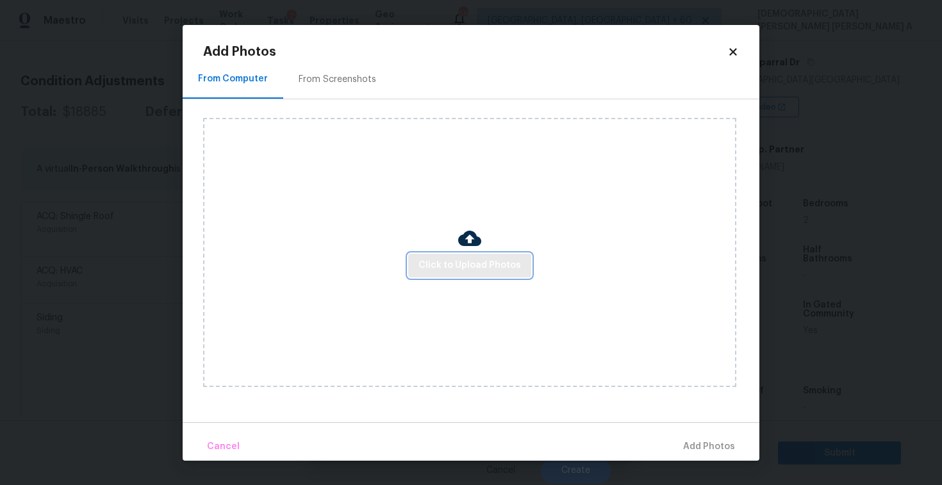
click at [453, 255] on button "Click to Upload Photos" at bounding box center [469, 266] width 123 height 24
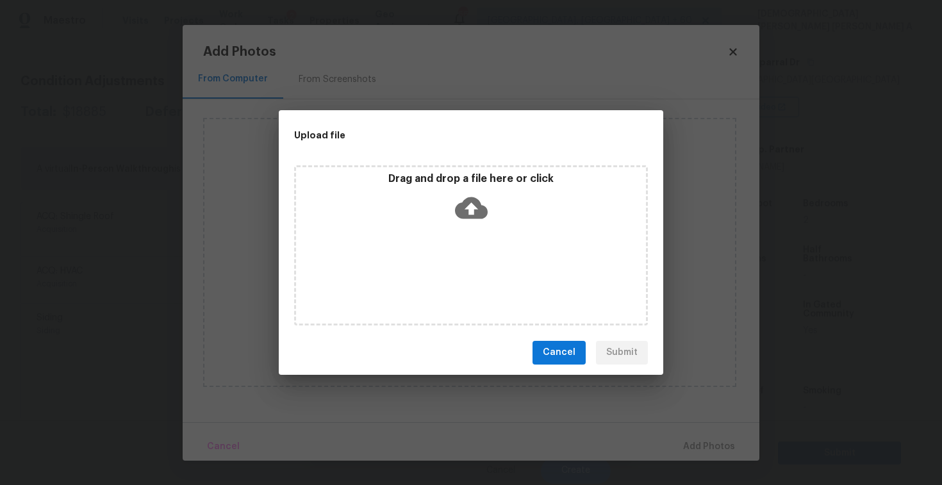
click at [453, 219] on div "Drag and drop a file here or click" at bounding box center [471, 199] width 350 height 55
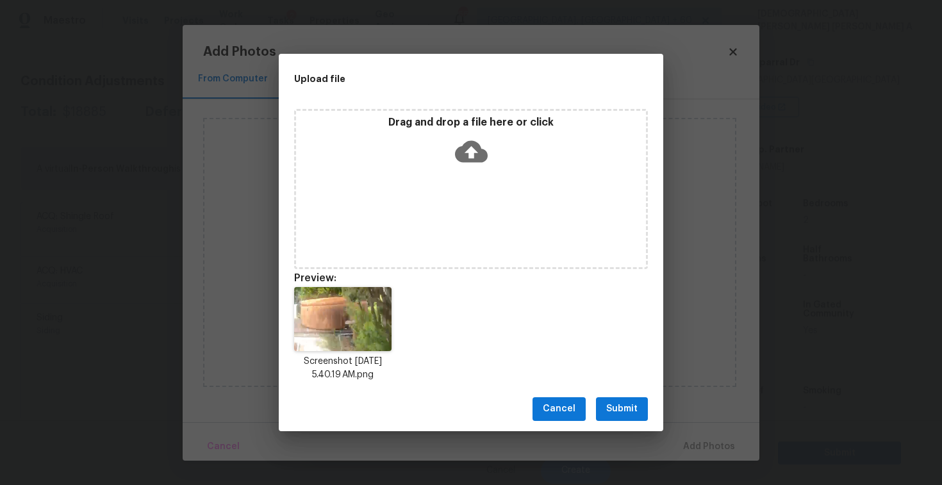
click at [622, 412] on span "Submit" at bounding box center [622, 409] width 31 height 16
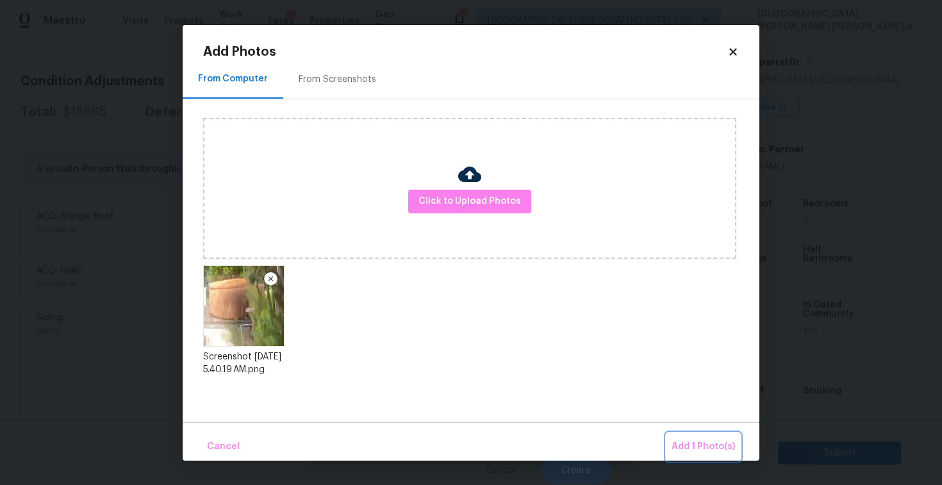
click at [700, 438] on button "Add 1 Photo(s)" at bounding box center [704, 447] width 74 height 28
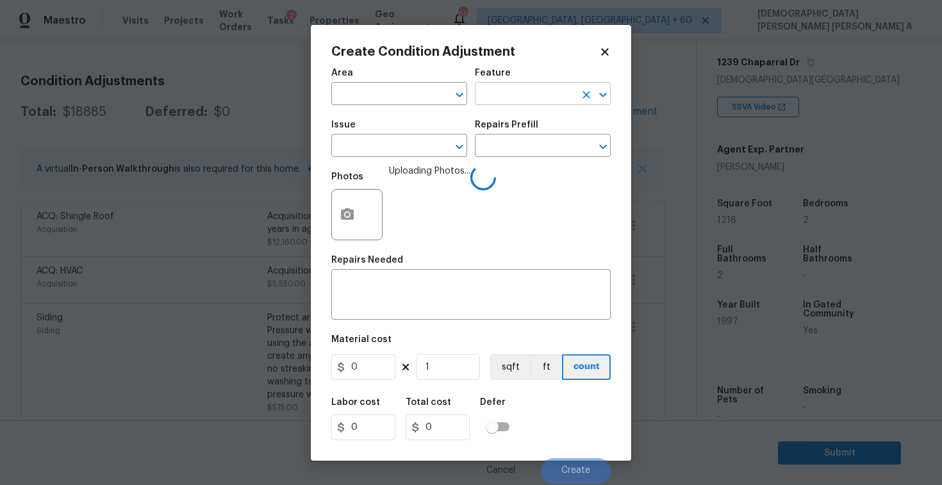
click at [490, 97] on input "text" at bounding box center [525, 95] width 100 height 20
click at [515, 160] on li "Bathtub" at bounding box center [543, 154] width 136 height 21
type input "Bathtub"
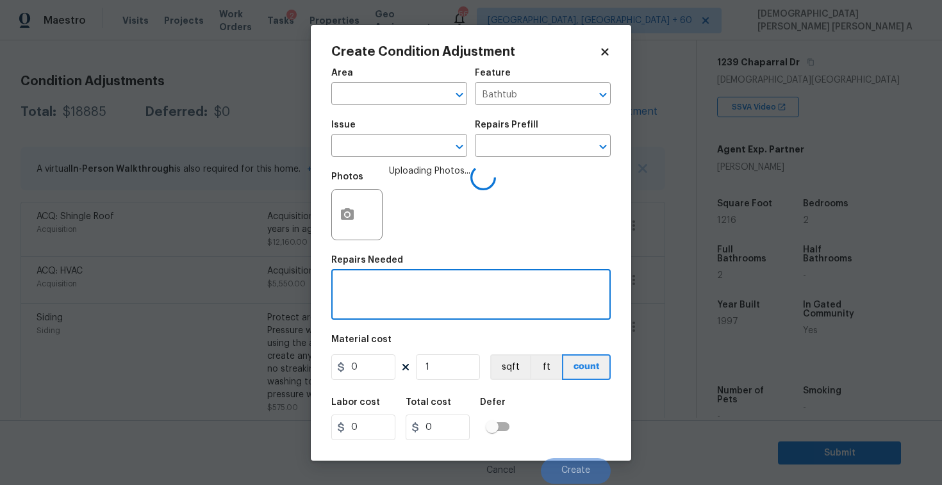
click at [435, 297] on textarea at bounding box center [471, 296] width 264 height 27
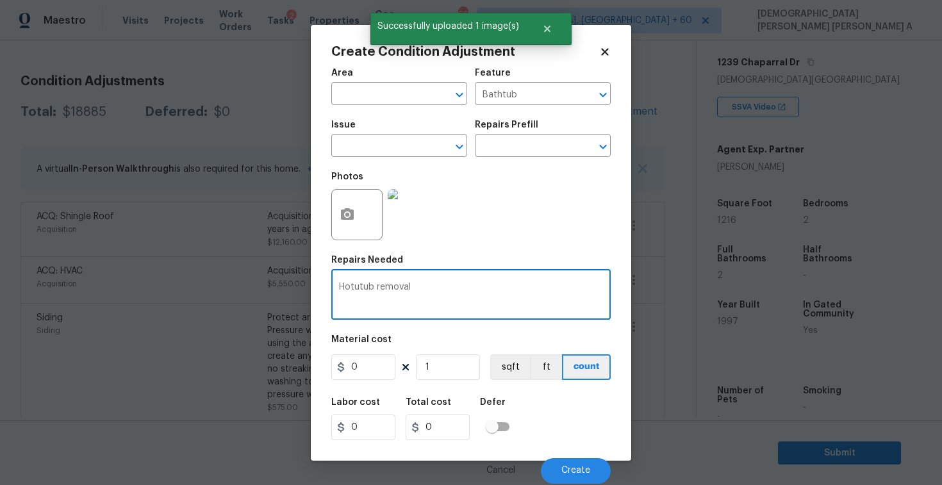
click at [358, 289] on textarea "Hotutub removal" at bounding box center [471, 296] width 264 height 27
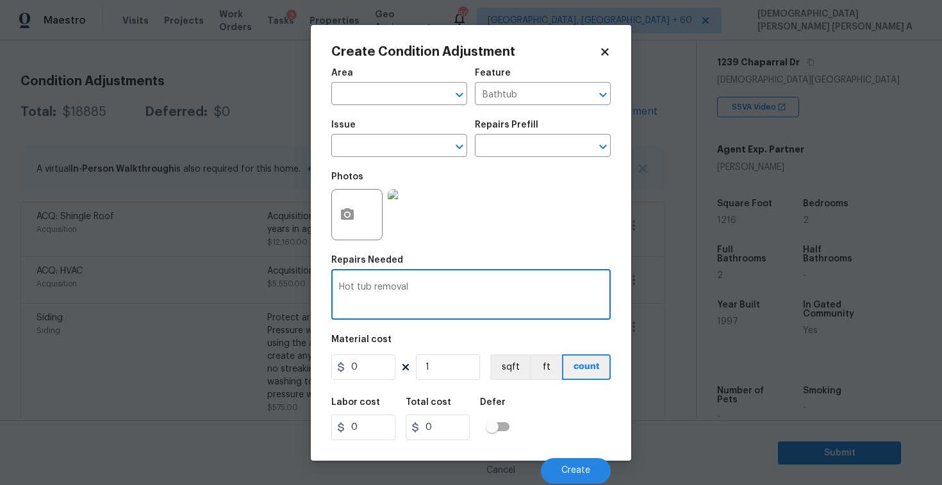
type textarea "Hot tub removal"
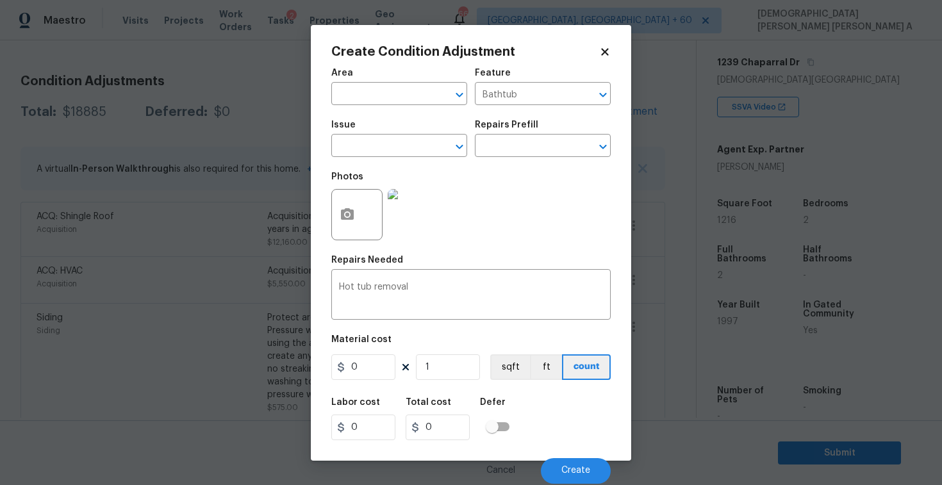
click at [373, 381] on figure "Material cost 0 1 sqft ft count" at bounding box center [471, 358] width 280 height 47
click at [371, 371] on input "0" at bounding box center [363, 368] width 64 height 26
type input "1500"
click at [576, 473] on span "Create" at bounding box center [576, 471] width 29 height 10
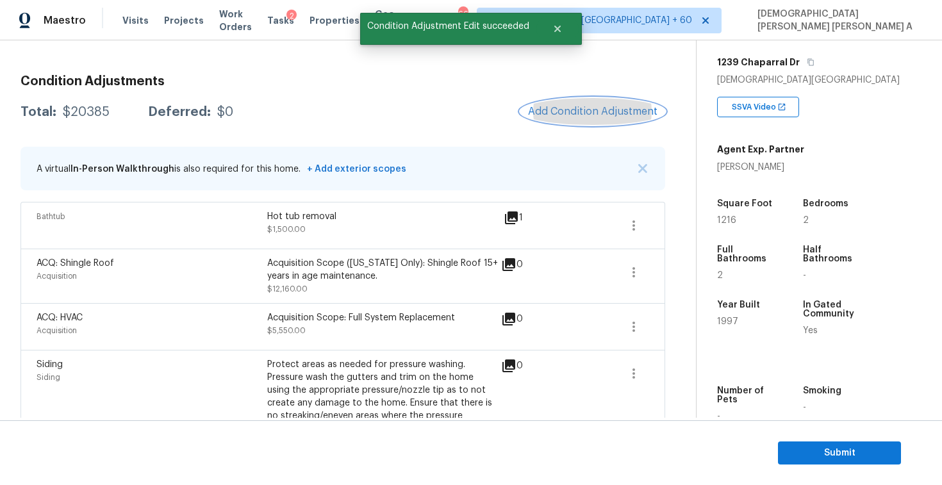
click at [576, 121] on button "Add Condition Adjustment" at bounding box center [593, 111] width 145 height 27
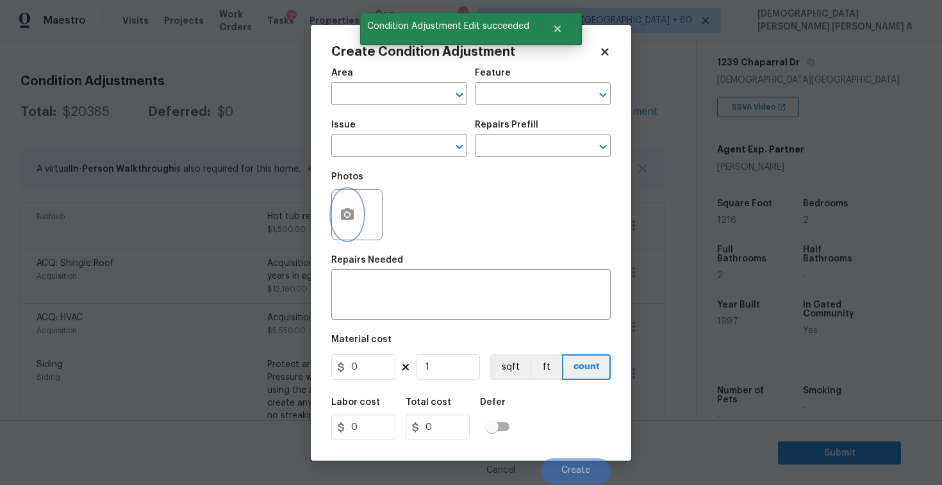
click at [352, 218] on icon "button" at bounding box center [347, 214] width 13 height 12
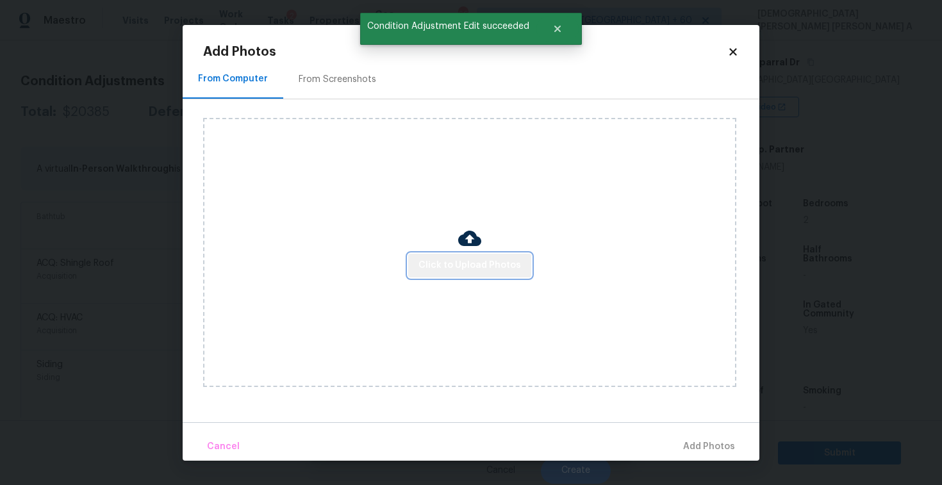
click at [496, 258] on span "Click to Upload Photos" at bounding box center [470, 266] width 103 height 16
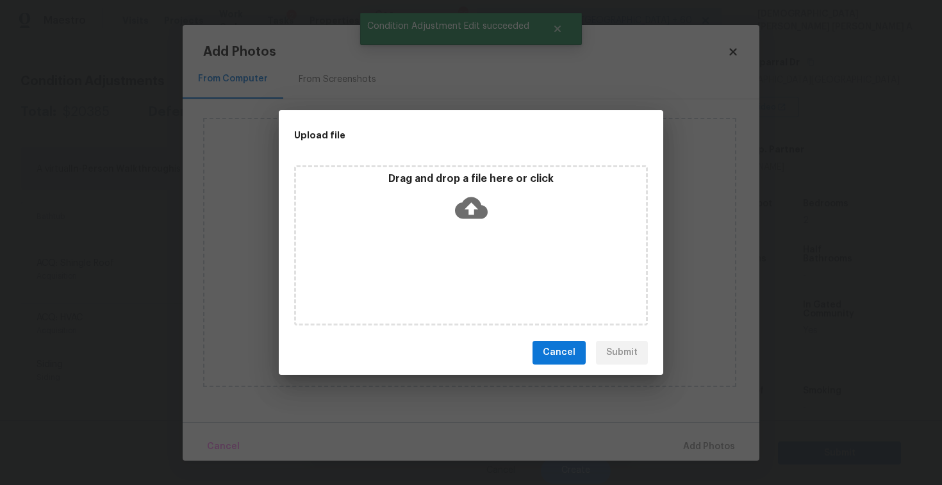
click at [485, 219] on icon at bounding box center [471, 208] width 33 height 33
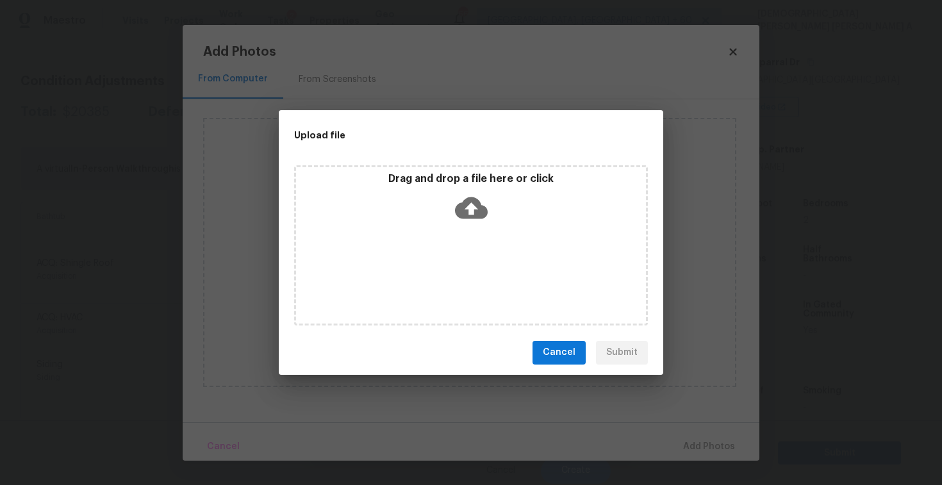
click at [568, 356] on span "Cancel" at bounding box center [559, 353] width 33 height 16
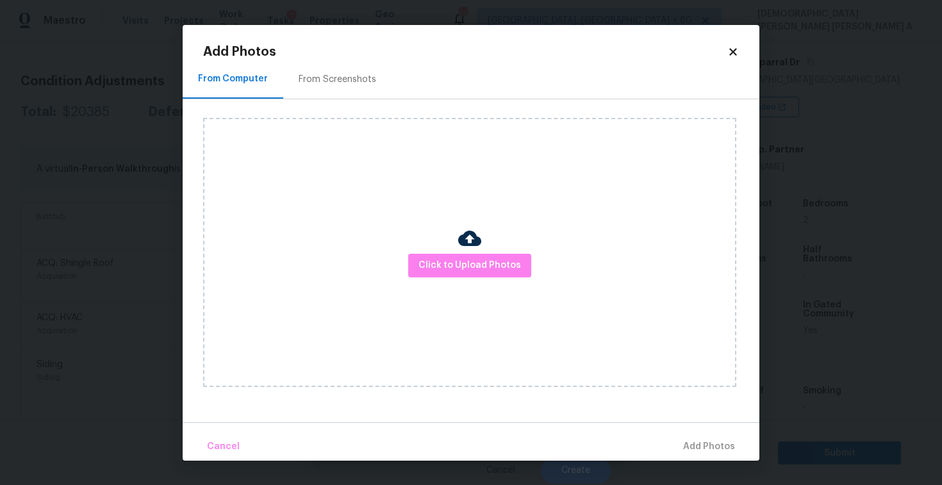
click at [734, 47] on icon at bounding box center [734, 52] width 12 height 12
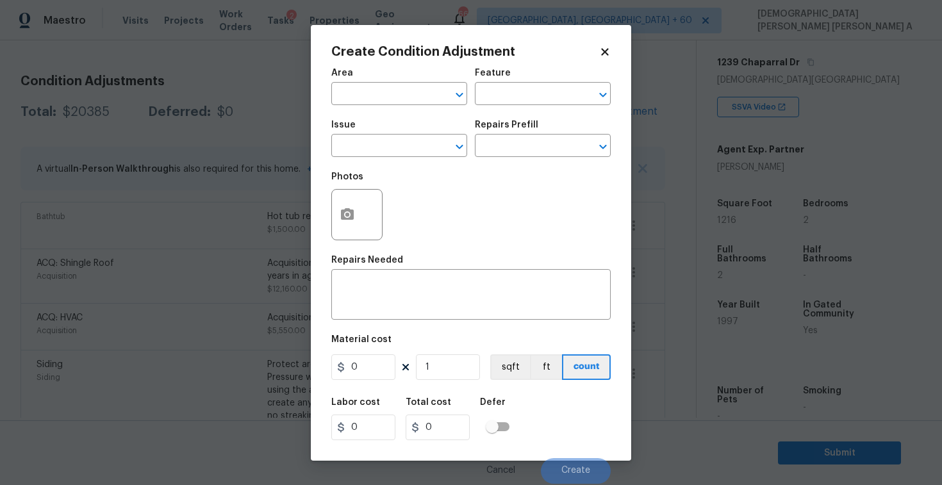
click at [603, 50] on icon at bounding box center [604, 51] width 7 height 7
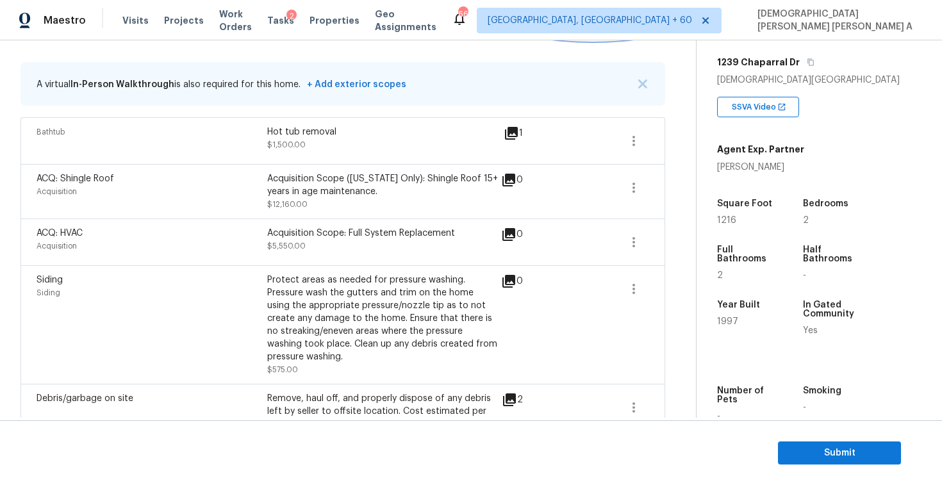
scroll to position [126, 0]
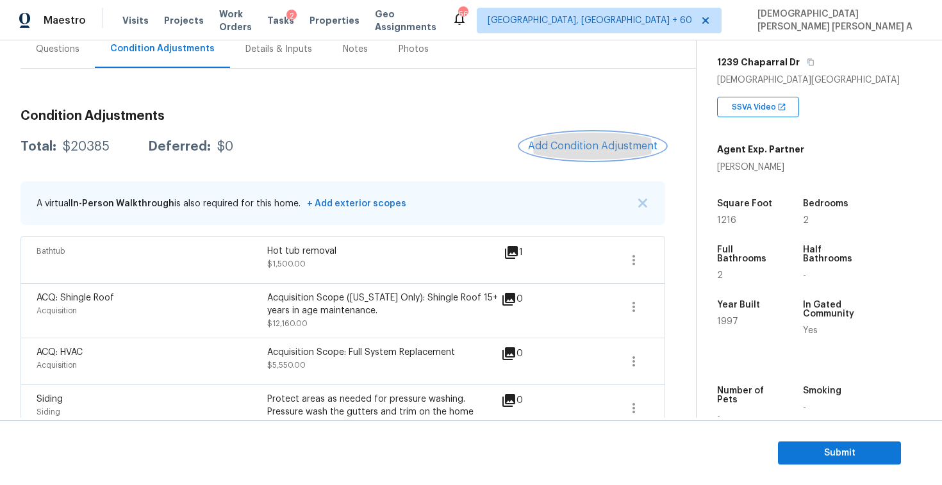
click at [578, 149] on span "Add Condition Adjustment" at bounding box center [593, 146] width 130 height 12
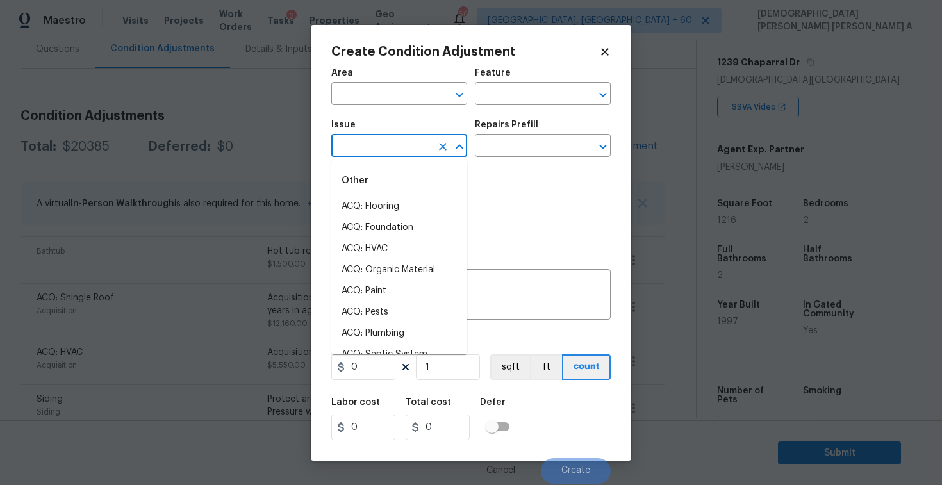
click at [398, 151] on input "text" at bounding box center [381, 147] width 100 height 20
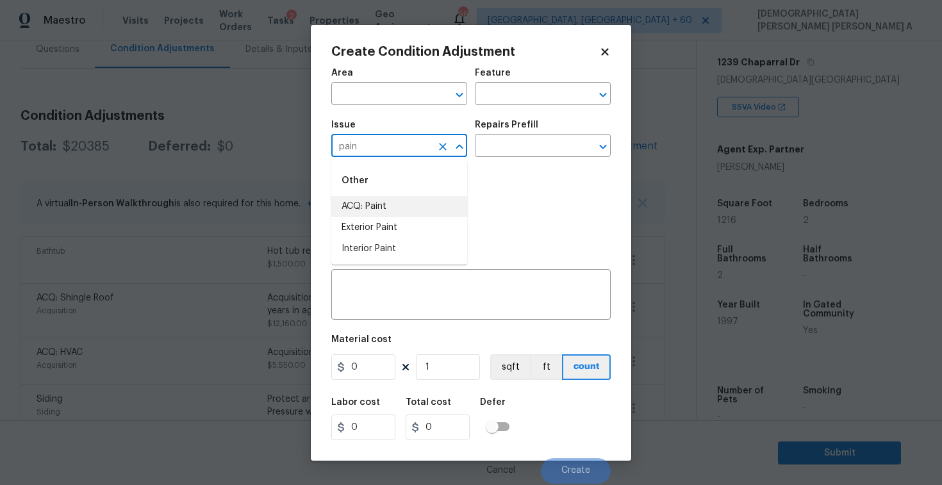
click at [406, 213] on li "ACQ: Paint" at bounding box center [399, 206] width 136 height 21
type input "ACQ: Paint"
click at [323, 226] on div "Create Condition Adjustment Area ​ Feature ​ Issue ACQ: Paint ​ Repairs Prefill…" at bounding box center [471, 243] width 321 height 436
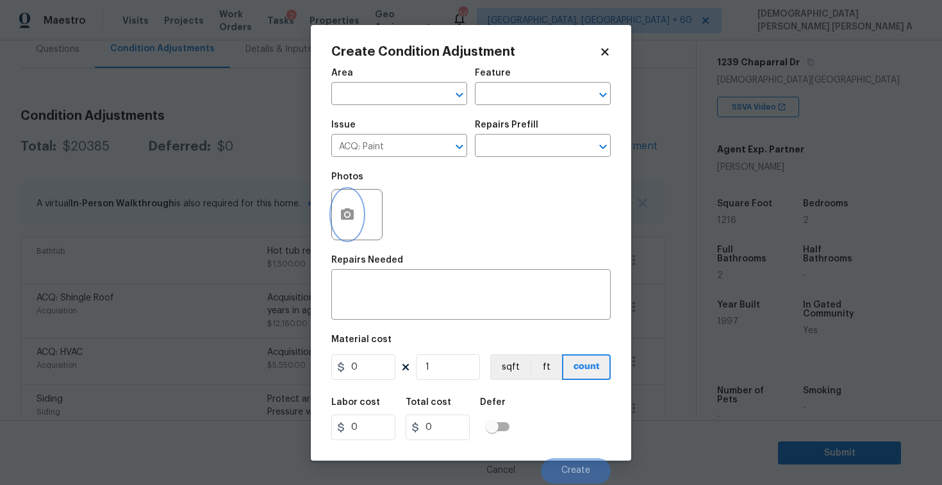
click at [346, 223] on button "button" at bounding box center [347, 215] width 31 height 50
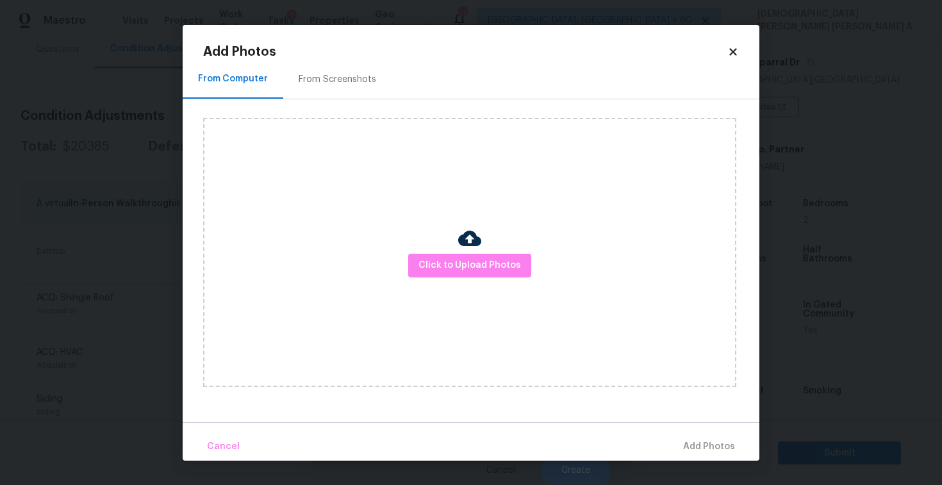
click at [331, 85] on div "From Screenshots" at bounding box center [338, 79] width 78 height 13
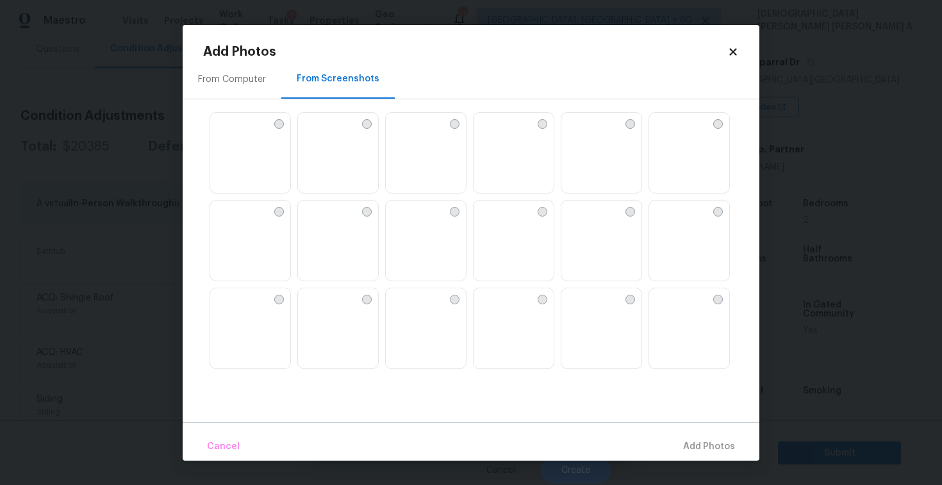
click at [438, 263] on img at bounding box center [426, 241] width 80 height 81
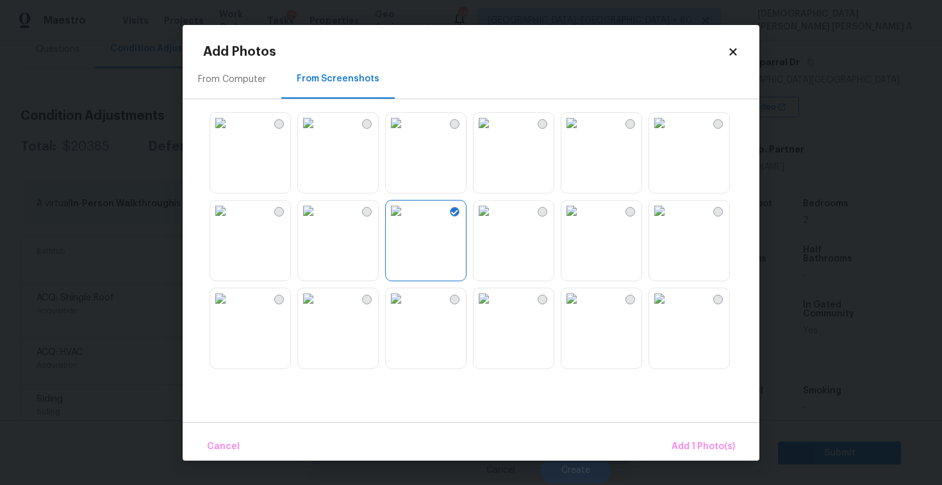
click at [494, 221] on img at bounding box center [484, 211] width 21 height 21
click at [482, 221] on img at bounding box center [484, 211] width 21 height 21
click at [667, 133] on img at bounding box center [659, 123] width 21 height 21
click at [557, 333] on div at bounding box center [481, 240] width 557 height 269
click at [477, 309] on img at bounding box center [484, 299] width 21 height 21
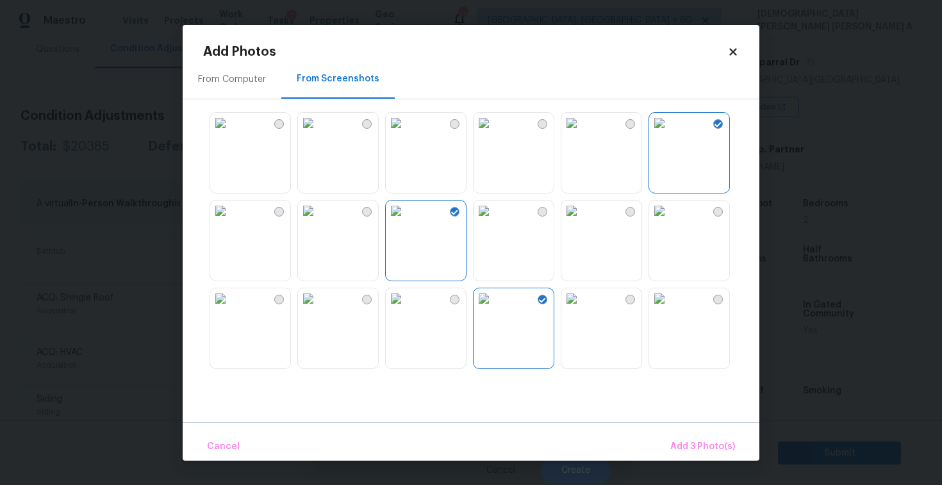
click at [406, 309] on img at bounding box center [396, 299] width 21 height 21
click at [319, 309] on img at bounding box center [308, 299] width 21 height 21
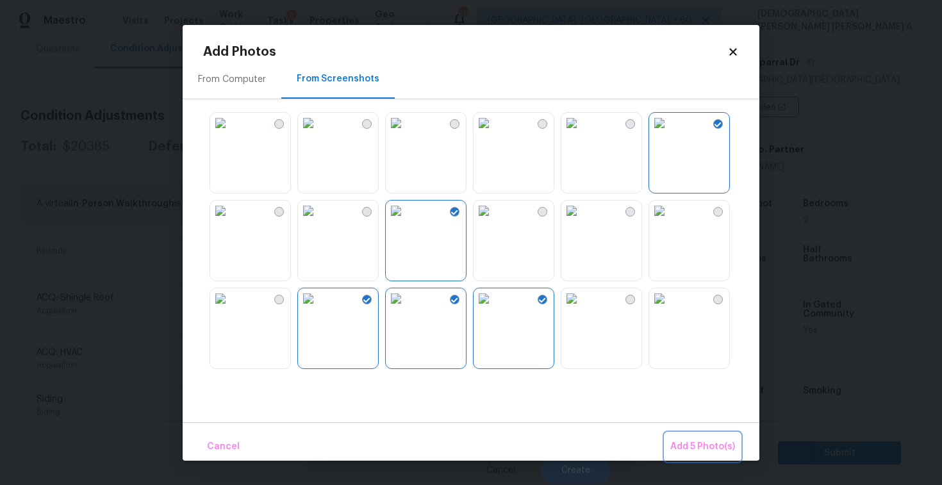
click at [722, 456] on button "Add 5 Photo(s)" at bounding box center [703, 447] width 75 height 28
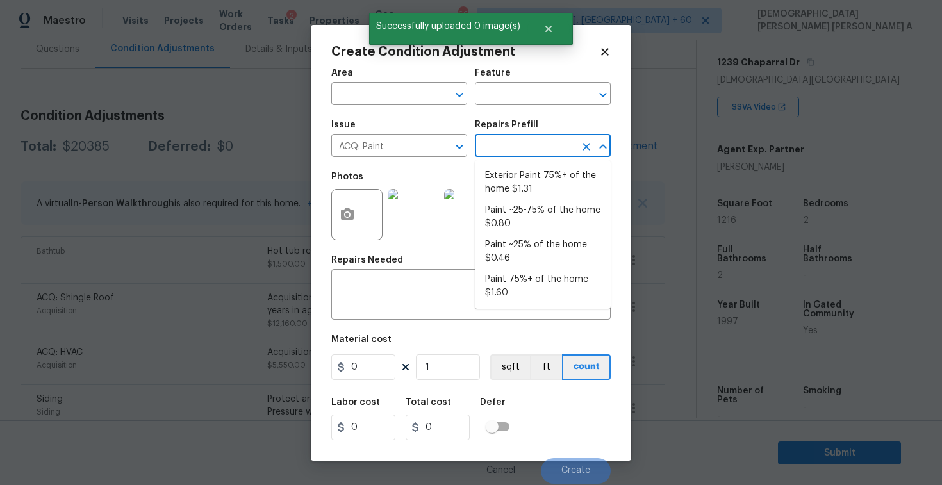
click at [502, 140] on input "text" at bounding box center [525, 147] width 100 height 20
click at [521, 214] on li "Paint ~25-75% of the home $0.80" at bounding box center [543, 217] width 136 height 35
type input "Acquisition"
type textarea "Acquisition Scope: ~25 - 75% of the home needs interior paint"
type input "0.8"
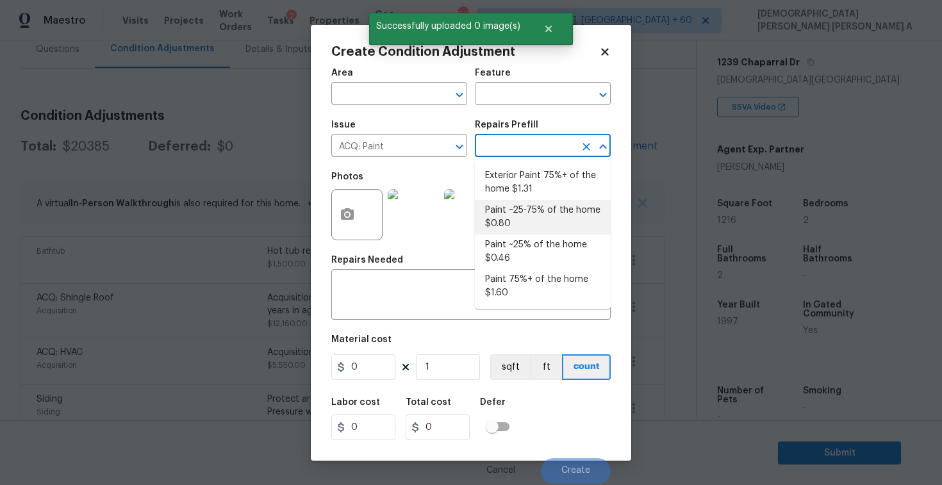
type input "0.8"
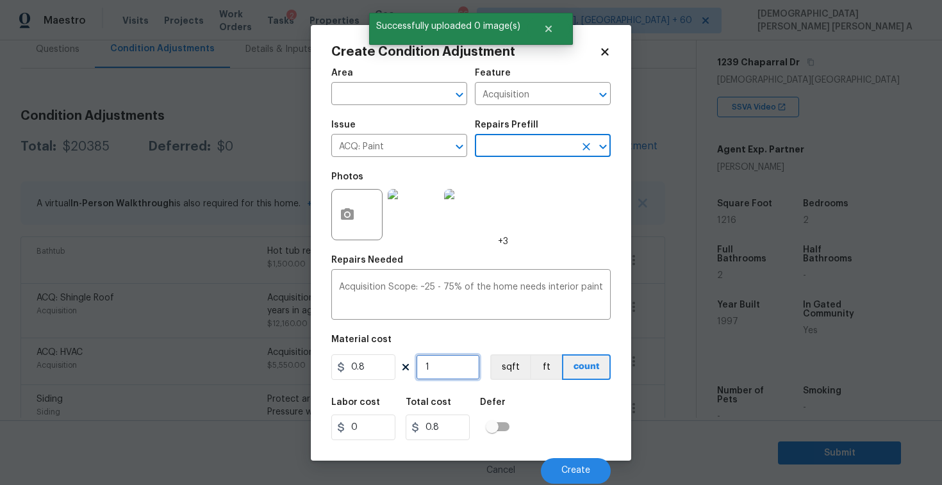
click at [437, 369] on input "1" at bounding box center [448, 368] width 64 height 26
type input "12"
type input "9.6"
type input "121"
type input "96.8"
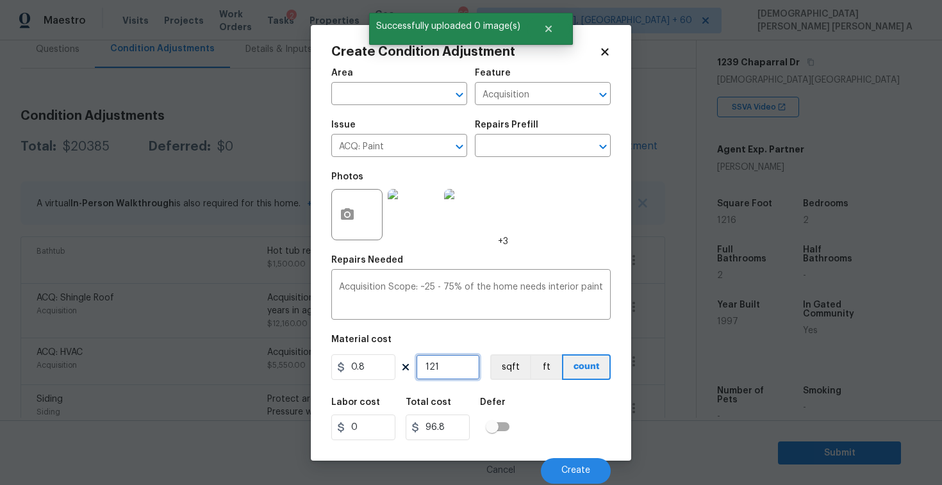
type input "1216"
type input "972.8"
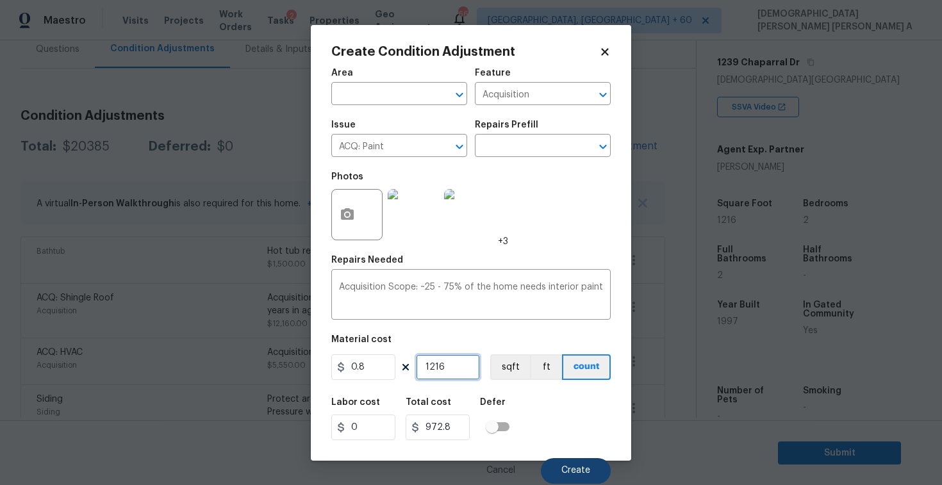
type input "1216"
click at [549, 460] on button "Create" at bounding box center [576, 471] width 70 height 26
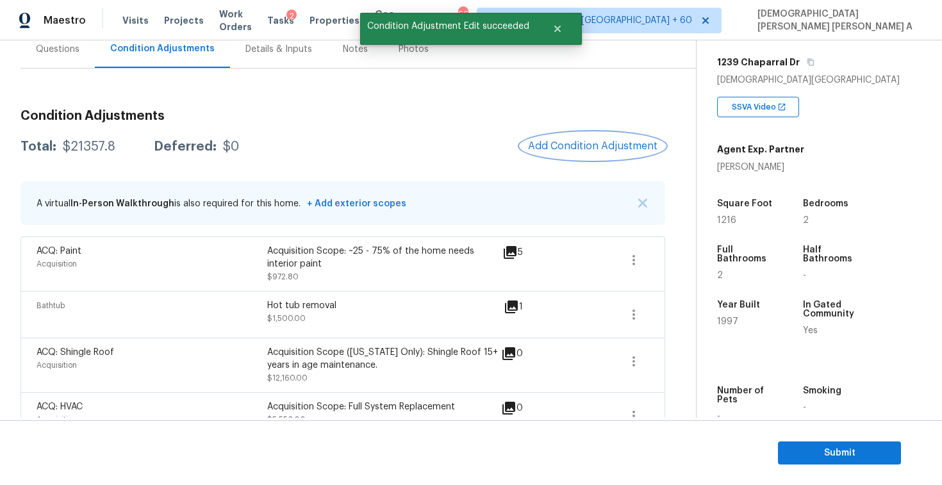
click at [567, 149] on span "Add Condition Adjustment" at bounding box center [593, 146] width 130 height 12
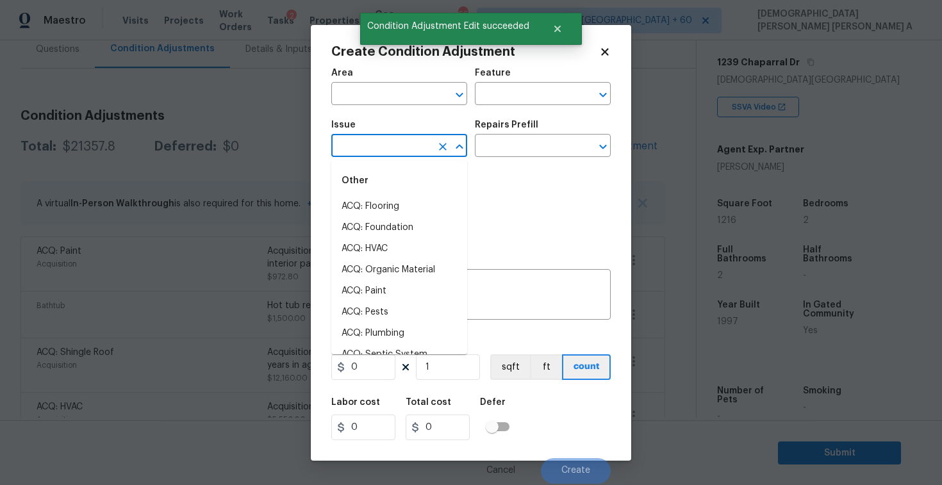
click at [370, 144] on input "text" at bounding box center [381, 147] width 100 height 20
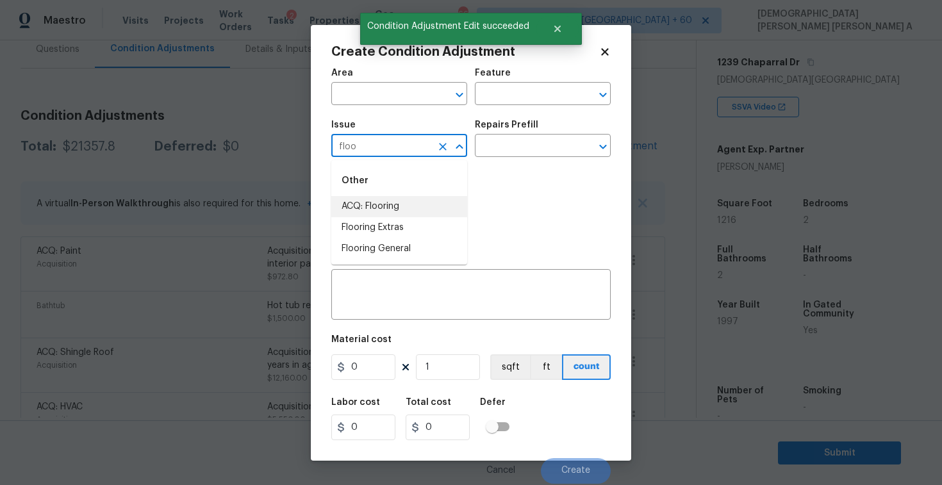
click at [383, 204] on li "ACQ: Flooring" at bounding box center [399, 206] width 136 height 21
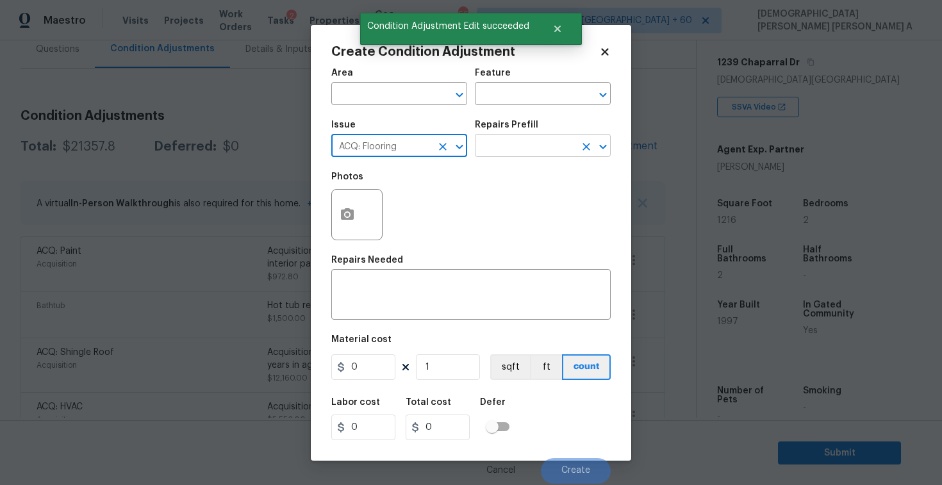
type input "ACQ: Flooring"
click at [496, 146] on input "text" at bounding box center [525, 147] width 100 height 20
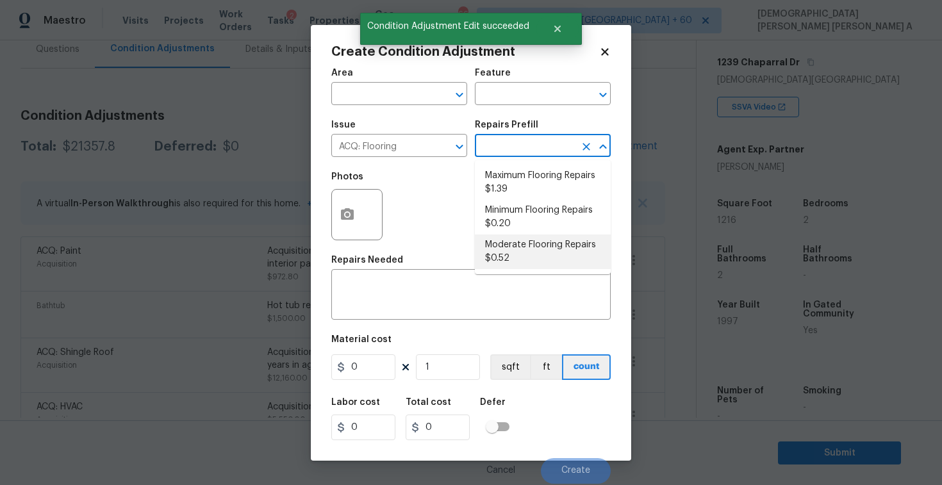
click at [500, 258] on li "Moderate Flooring Repairs $0.52" at bounding box center [543, 252] width 136 height 35
type input "Acquisition"
type textarea "Acquisition Scope: Moderate flooring repairs"
type input "0.52"
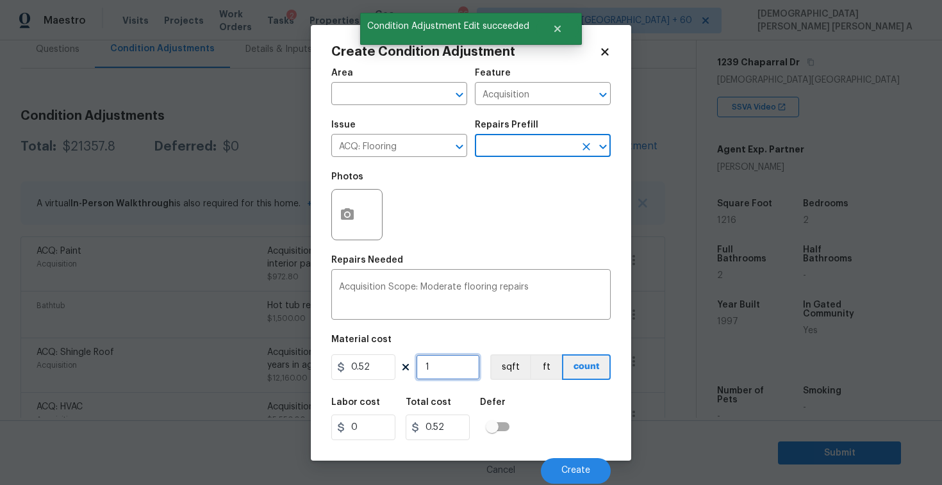
click at [441, 364] on input "1" at bounding box center [448, 368] width 64 height 26
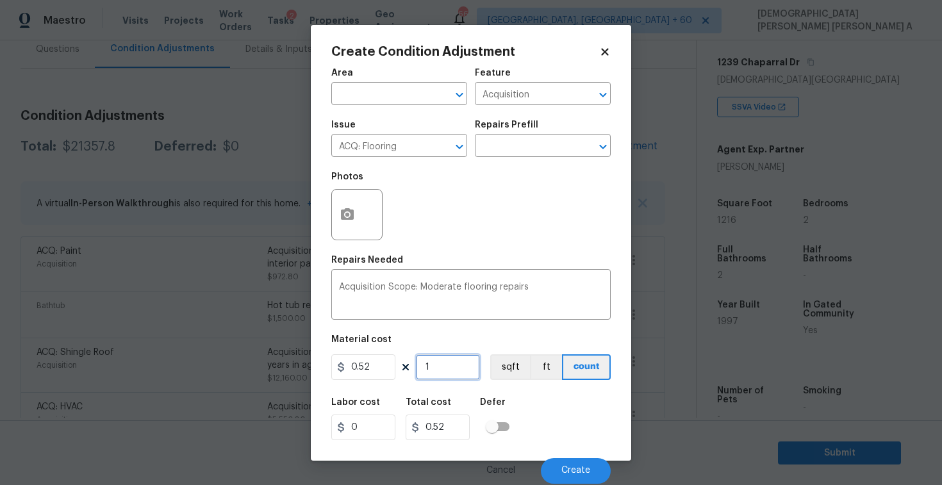
type input "12"
type input "6.24"
type input "121"
type input "62.92"
type input "1216"
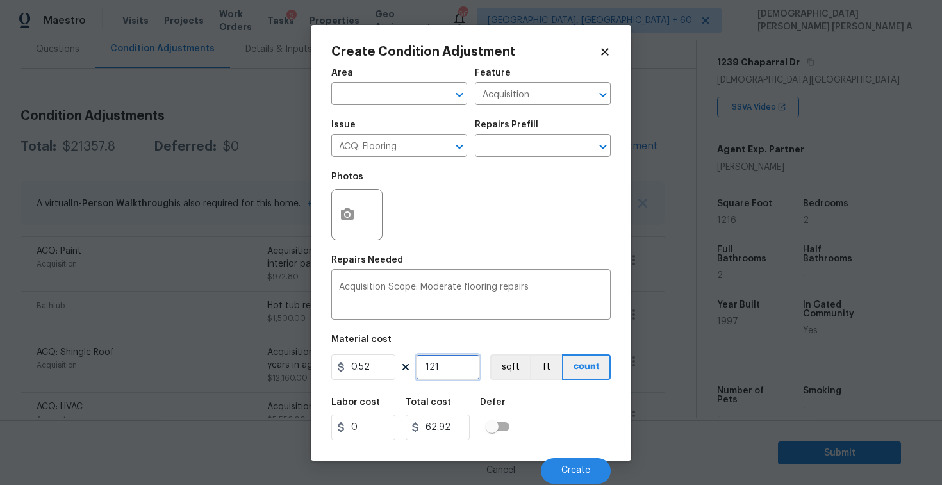
type input "632.32"
type input "1216"
click at [342, 210] on icon "button" at bounding box center [347, 214] width 13 height 12
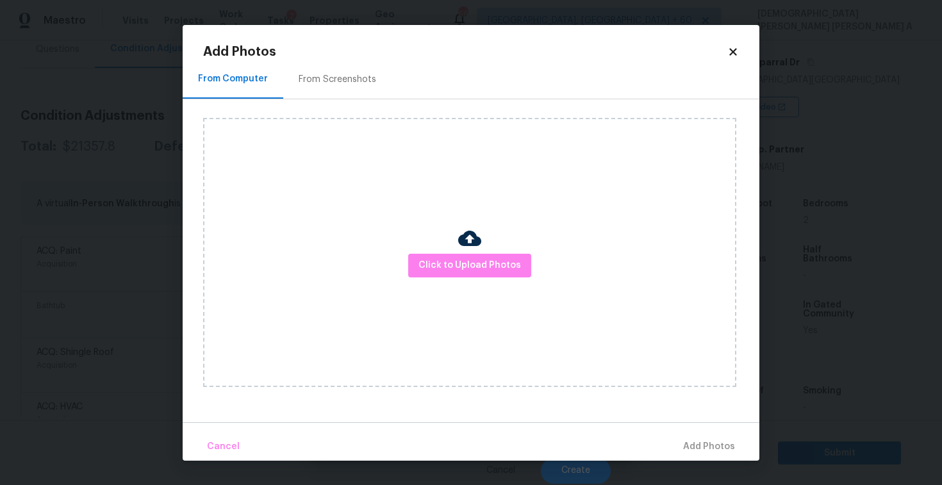
click at [330, 90] on div "From Screenshots" at bounding box center [337, 80] width 108 height 38
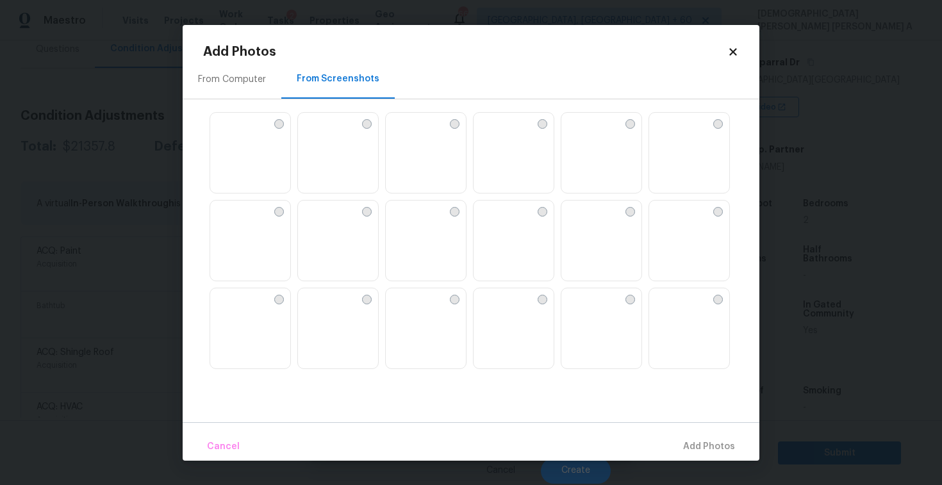
click at [683, 182] on img at bounding box center [689, 153] width 80 height 81
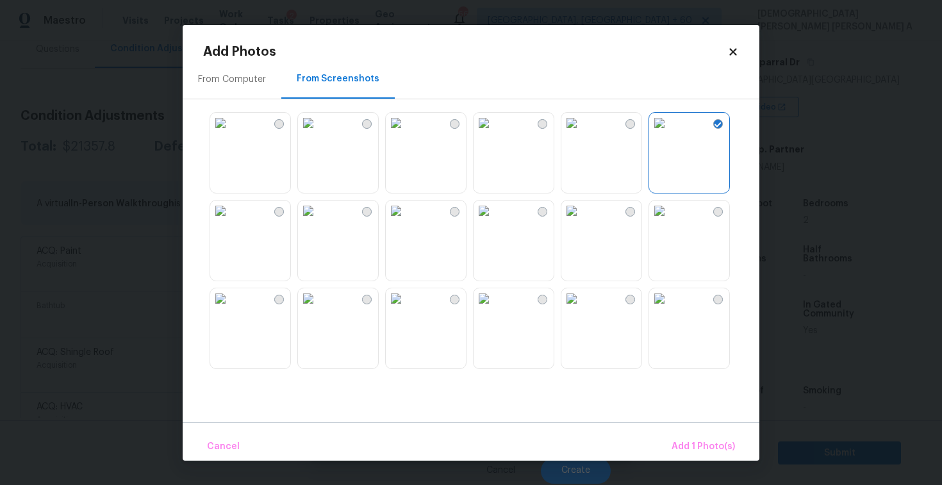
click at [494, 221] on img at bounding box center [484, 211] width 21 height 21
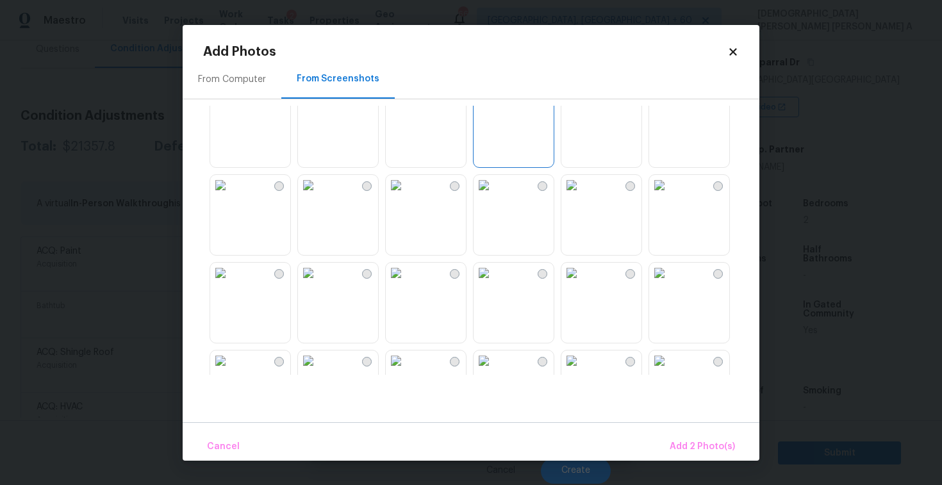
scroll to position [137, 0]
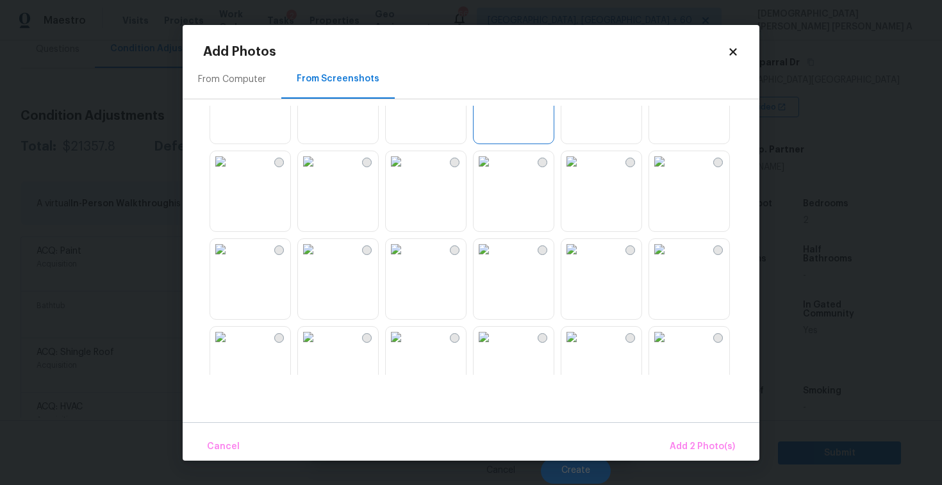
click at [406, 84] on img at bounding box center [396, 73] width 21 height 21
click at [670, 260] on img at bounding box center [659, 249] width 21 height 21
click at [319, 260] on img at bounding box center [308, 249] width 21 height 21
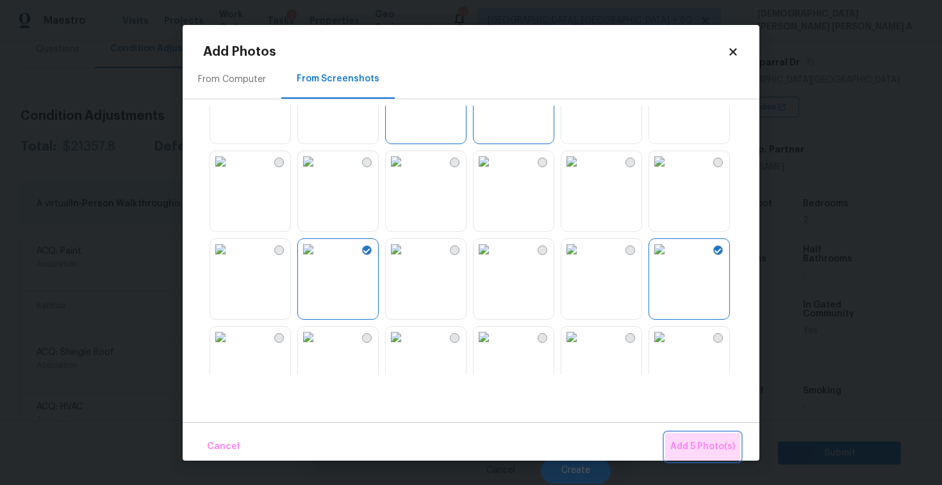
click at [694, 436] on button "Add 5 Photo(s)" at bounding box center [703, 447] width 75 height 28
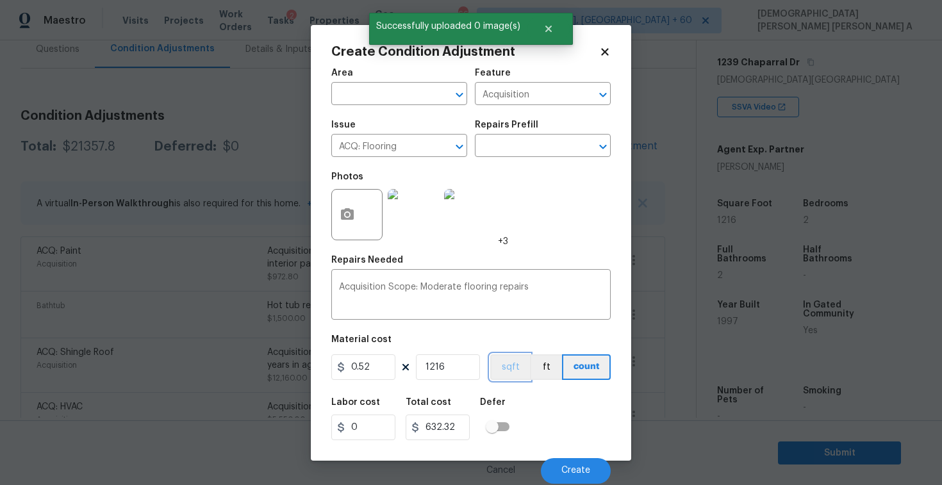
click at [505, 360] on button "sqft" at bounding box center [510, 368] width 40 height 26
click at [577, 474] on span "Create" at bounding box center [576, 471] width 29 height 10
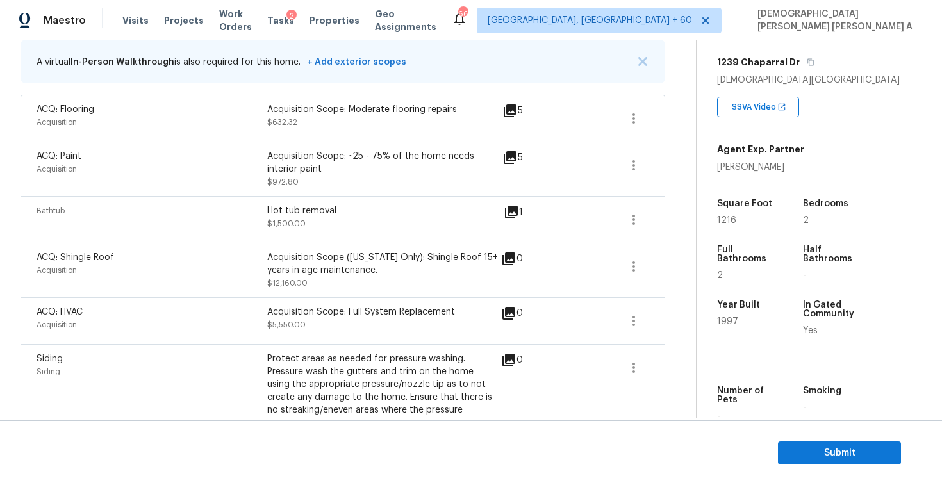
scroll to position [162, 0]
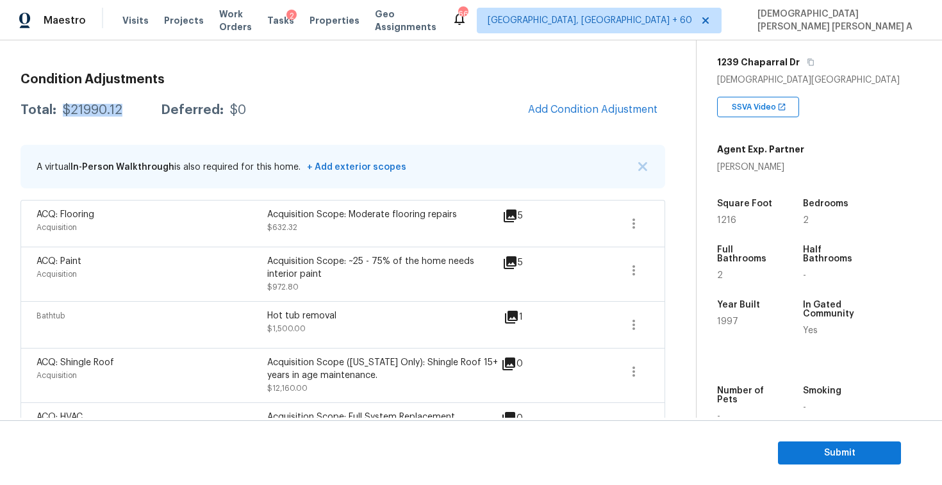
drag, startPoint x: 130, startPoint y: 112, endPoint x: 62, endPoint y: 109, distance: 68.0
click at [62, 109] on div "Total: $21990.12 Deferred: $0" at bounding box center [134, 110] width 226 height 13
copy div "$21990.12"
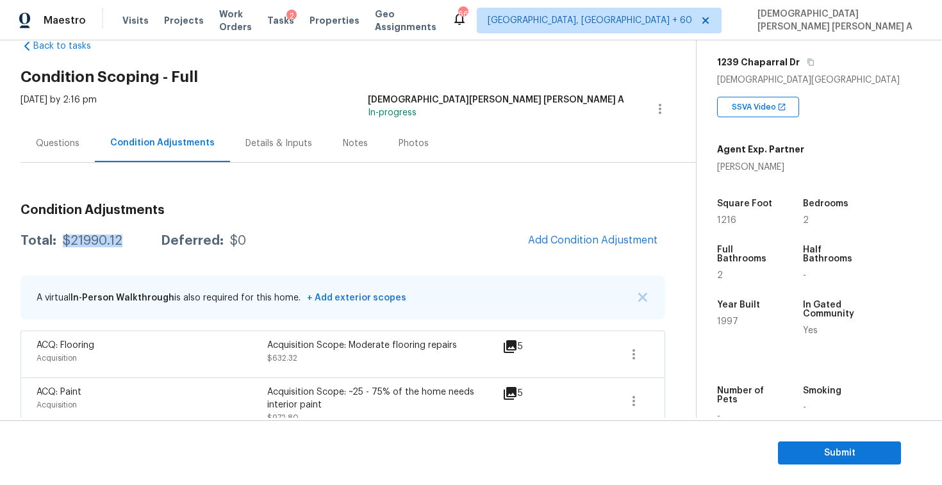
scroll to position [8, 0]
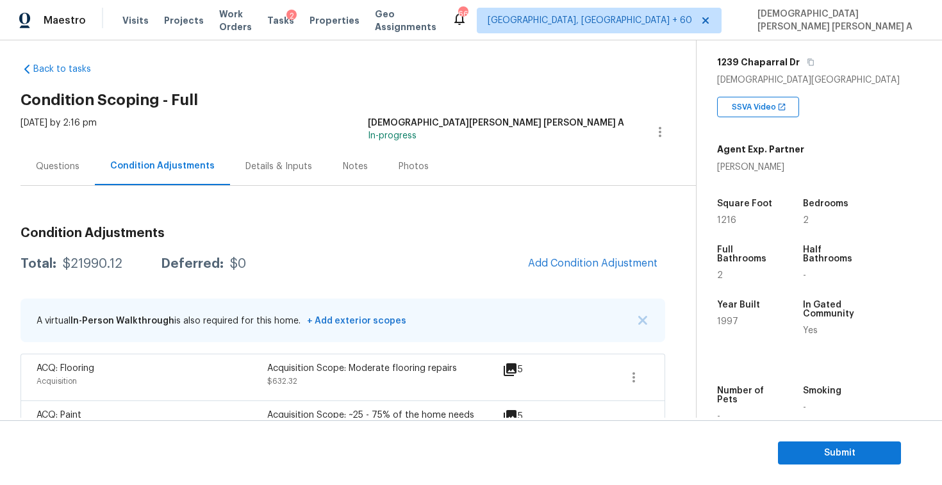
click at [41, 165] on div "Questions" at bounding box center [58, 166] width 44 height 13
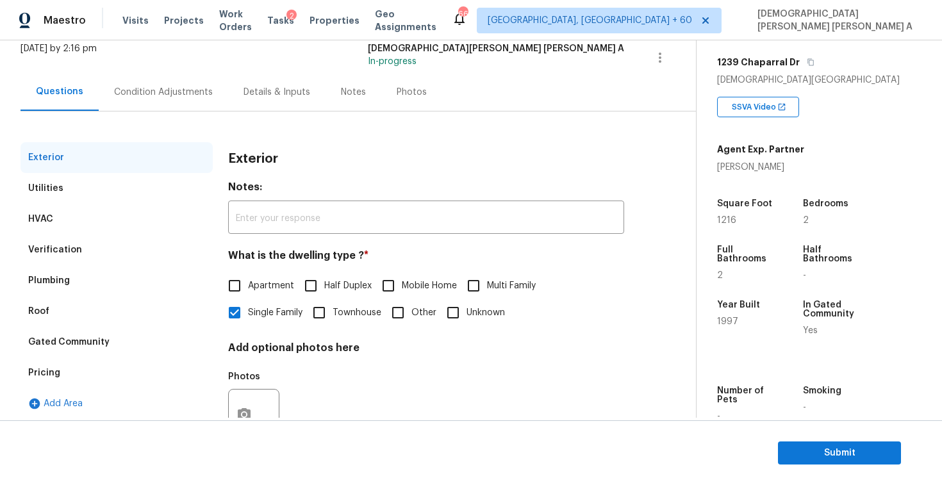
scroll to position [132, 0]
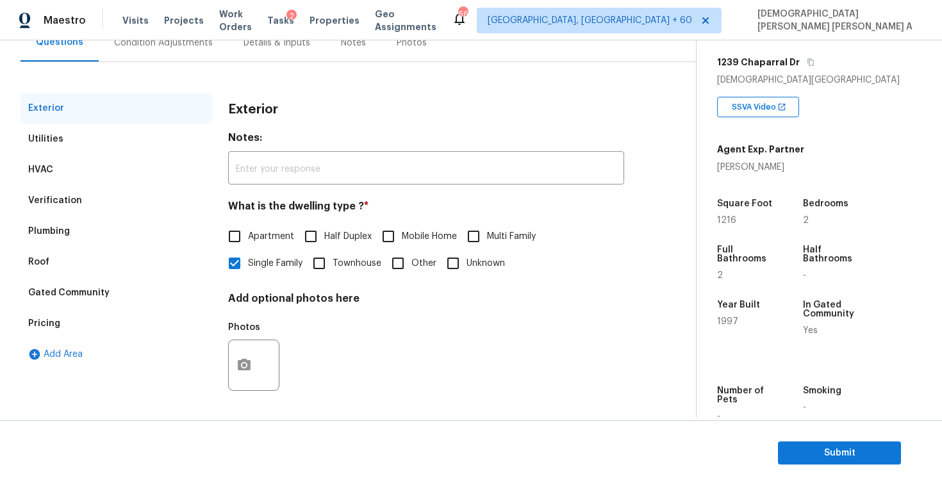
click at [49, 320] on div "Pricing" at bounding box center [44, 323] width 32 height 13
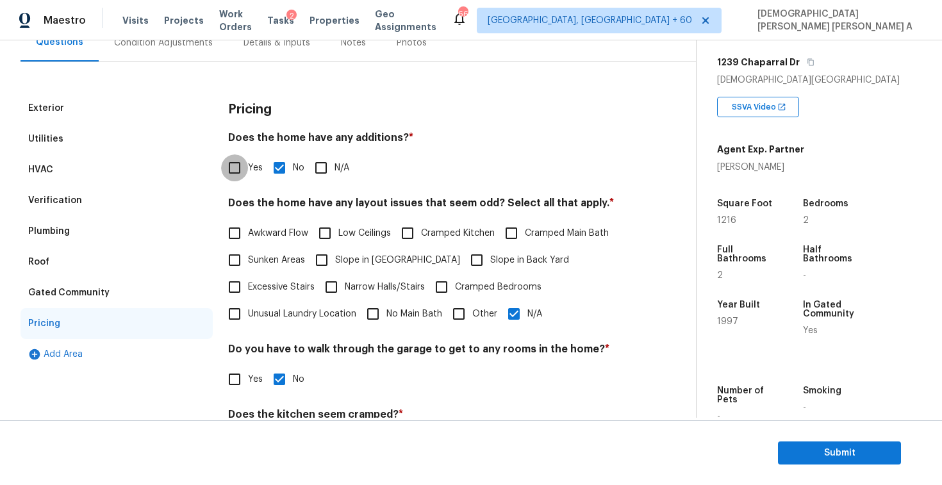
click at [230, 171] on input "Yes" at bounding box center [234, 168] width 27 height 27
checkbox input "true"
checkbox input "false"
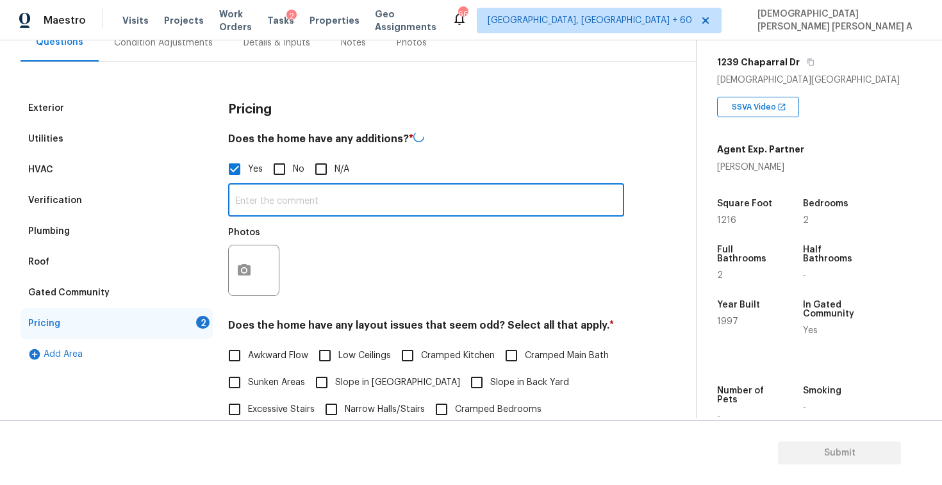
click at [287, 193] on input "text" at bounding box center [426, 202] width 396 height 30
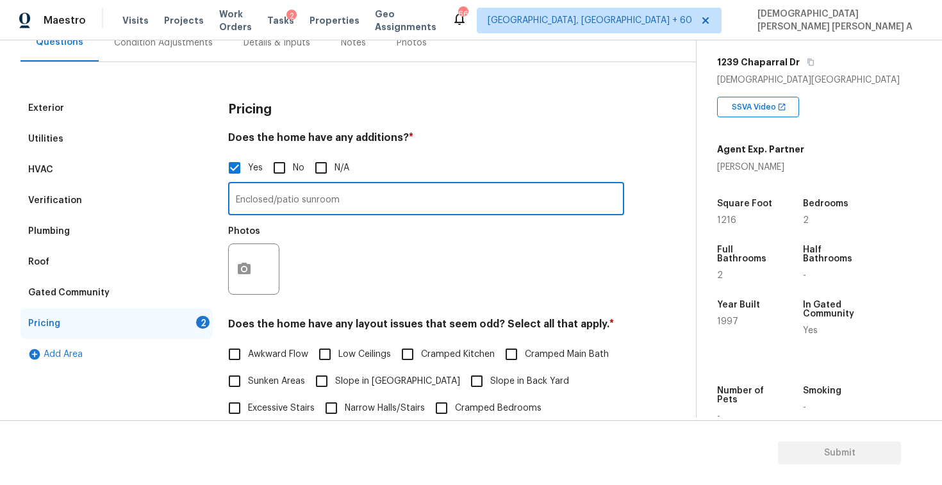
type input "Enclosed/patio sunroom"
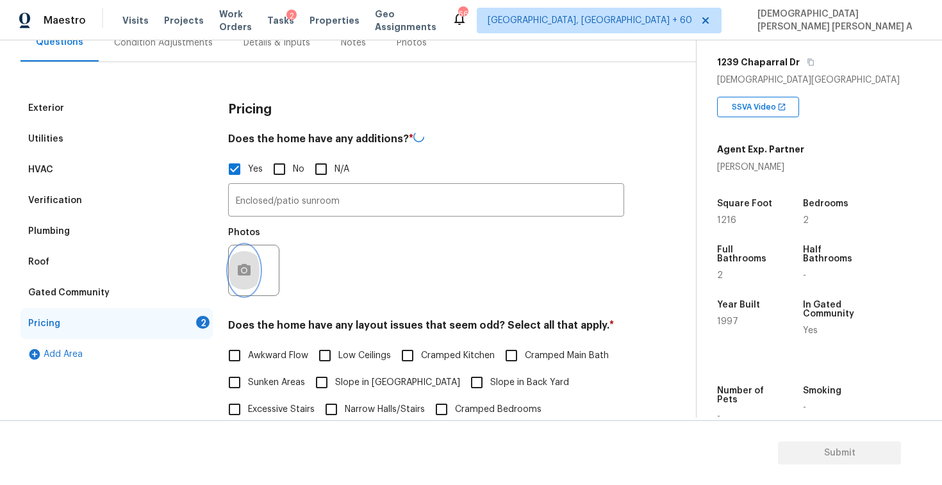
click at [252, 256] on button "button" at bounding box center [244, 271] width 31 height 50
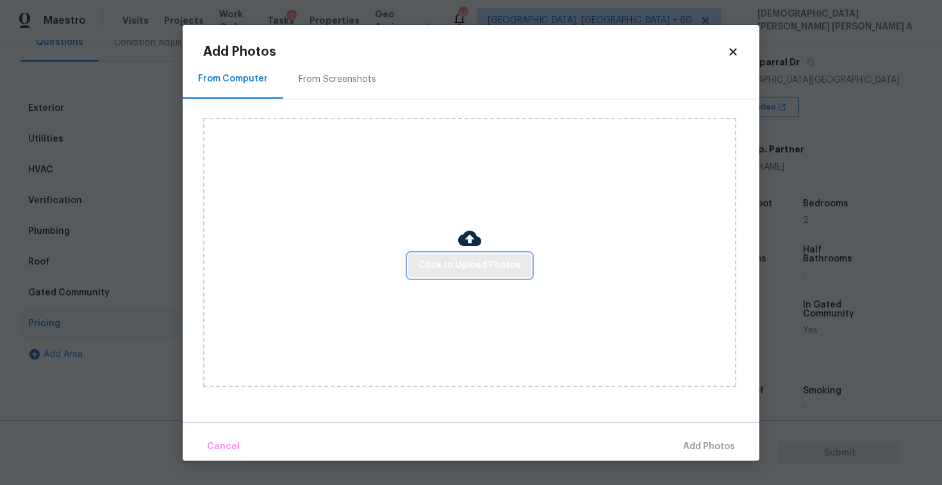
click at [484, 266] on span "Click to Upload Photos" at bounding box center [470, 266] width 103 height 16
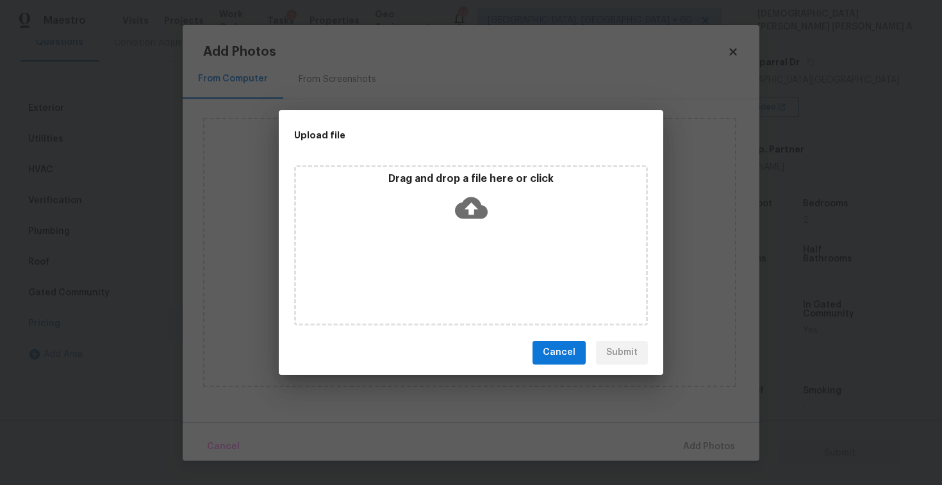
click at [483, 237] on div "Drag and drop a file here or click" at bounding box center [471, 245] width 354 height 160
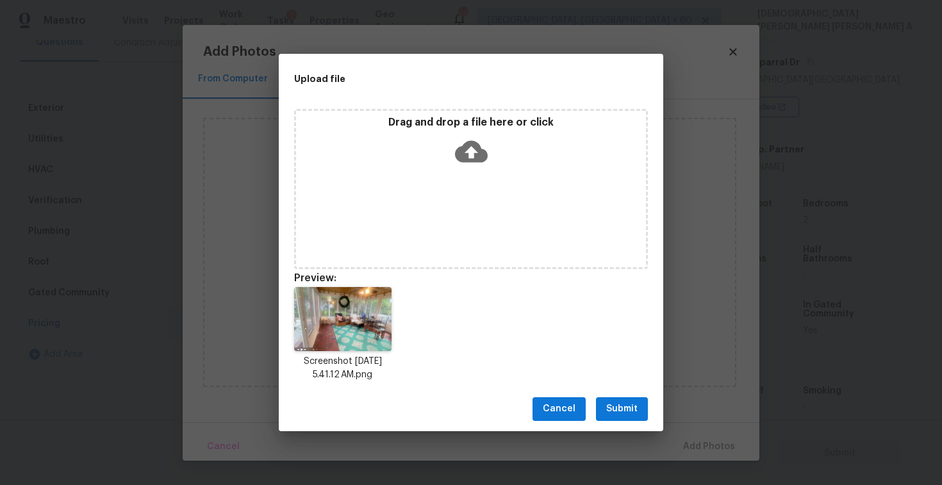
click at [612, 408] on span "Submit" at bounding box center [622, 409] width 31 height 16
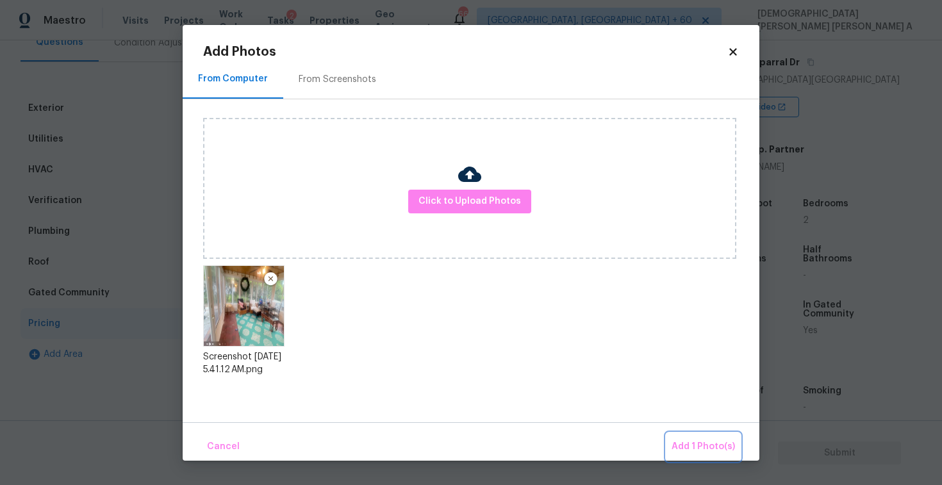
click at [730, 449] on span "Add 1 Photo(s)" at bounding box center [703, 447] width 63 height 16
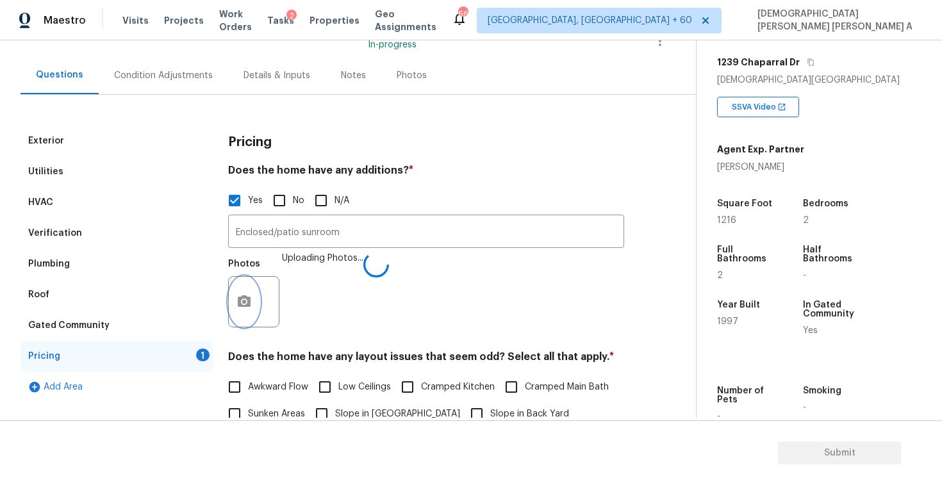
scroll to position [89, 0]
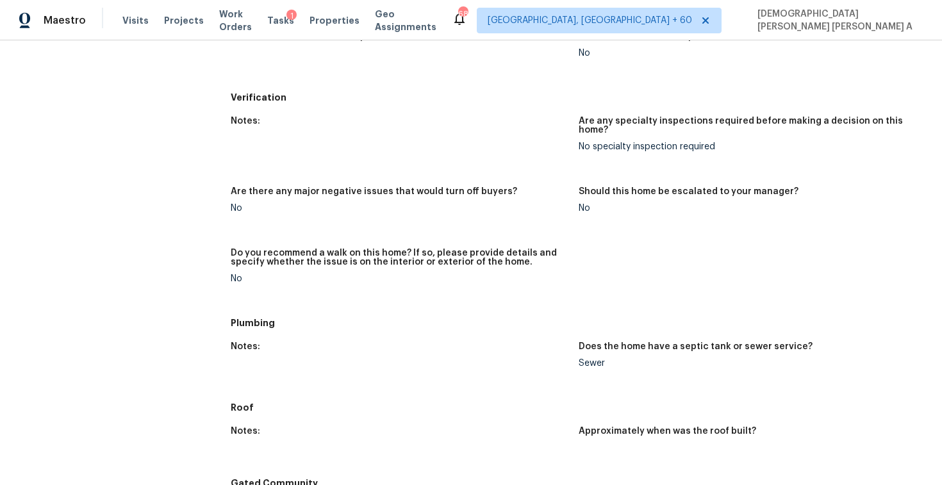
scroll to position [520, 0]
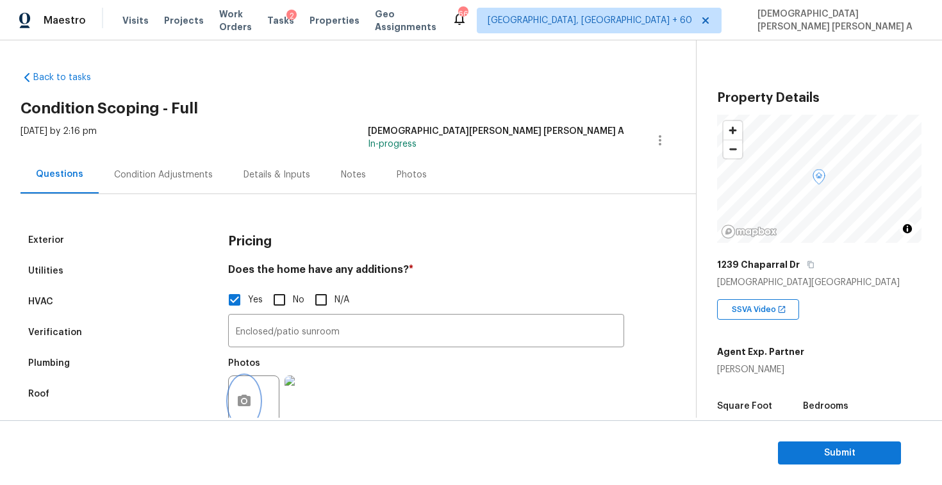
scroll to position [203, 0]
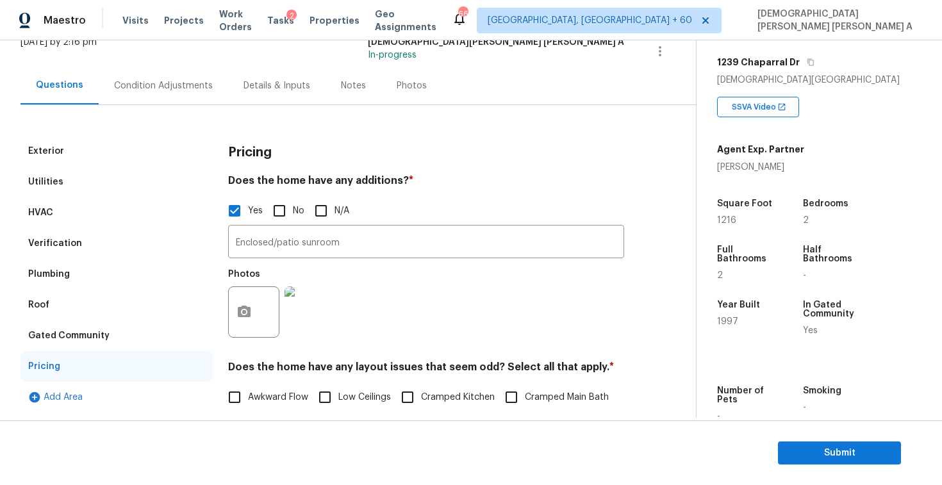
click at [162, 78] on div "Condition Adjustments" at bounding box center [164, 86] width 130 height 38
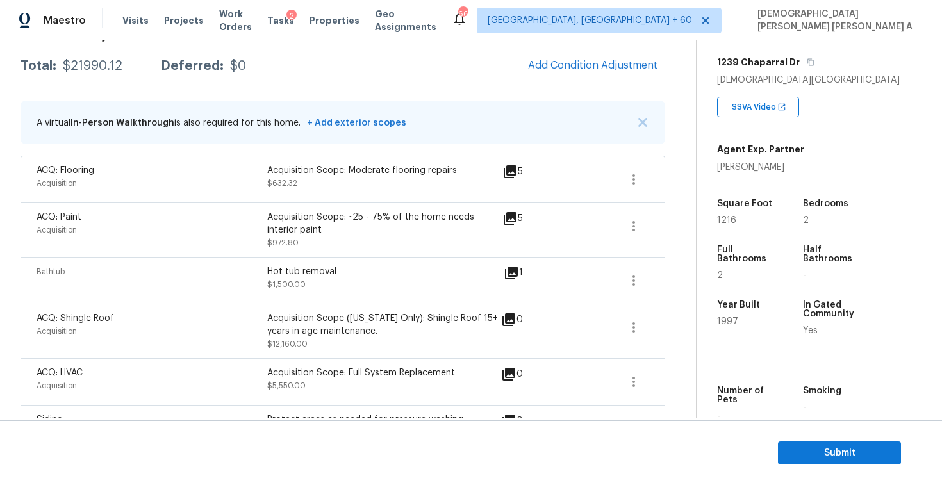
scroll to position [60, 0]
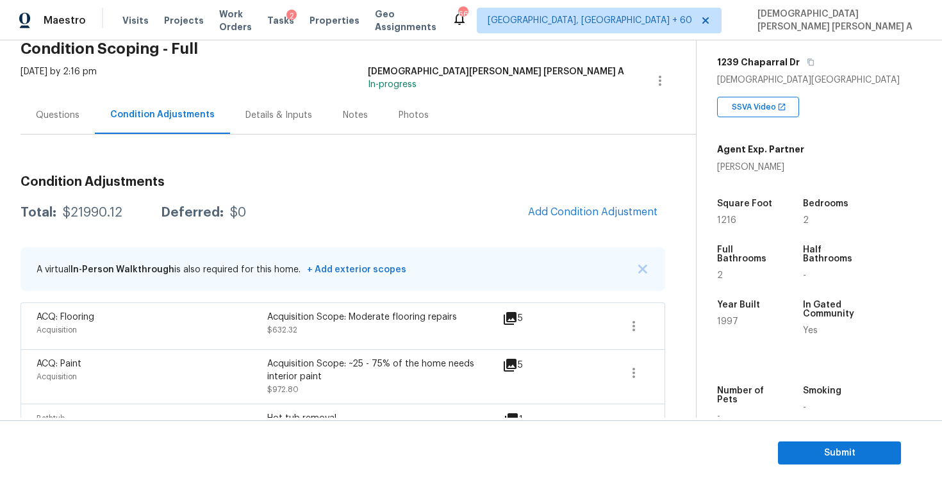
click at [834, 438] on section "Submit" at bounding box center [471, 453] width 942 height 65
click at [843, 444] on button "Submit" at bounding box center [839, 454] width 123 height 24
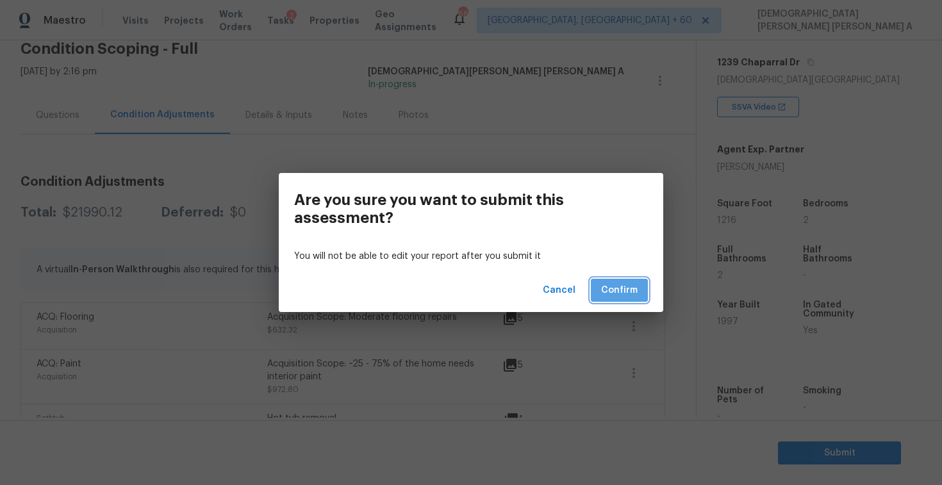
click at [629, 290] on span "Confirm" at bounding box center [619, 291] width 37 height 16
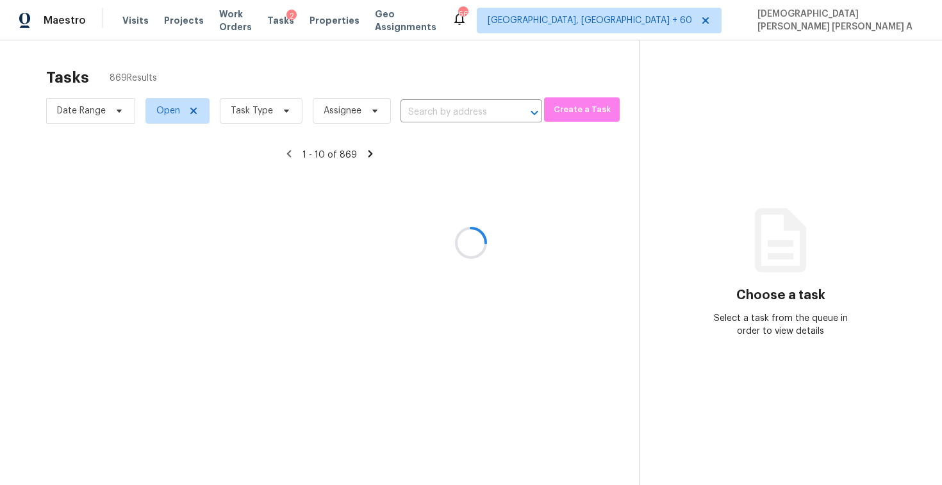
click at [437, 108] on div at bounding box center [471, 242] width 942 height 485
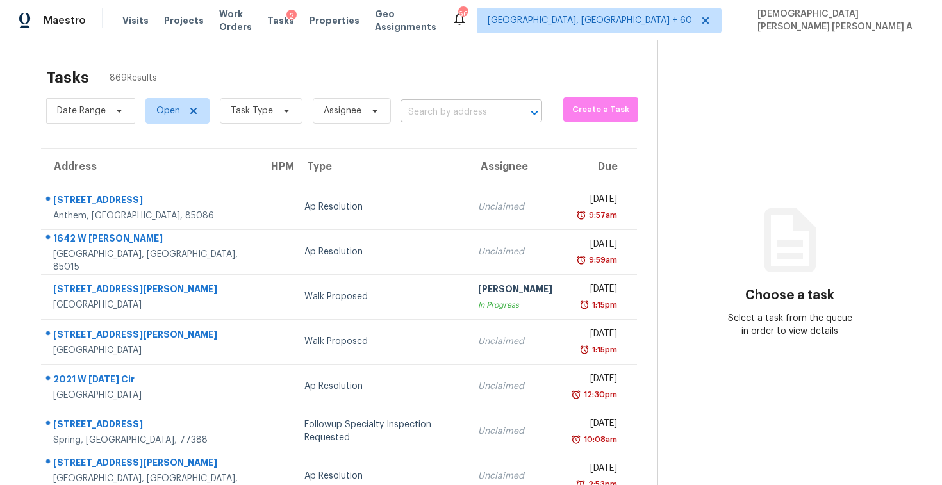
click at [437, 114] on input "text" at bounding box center [454, 113] width 106 height 20
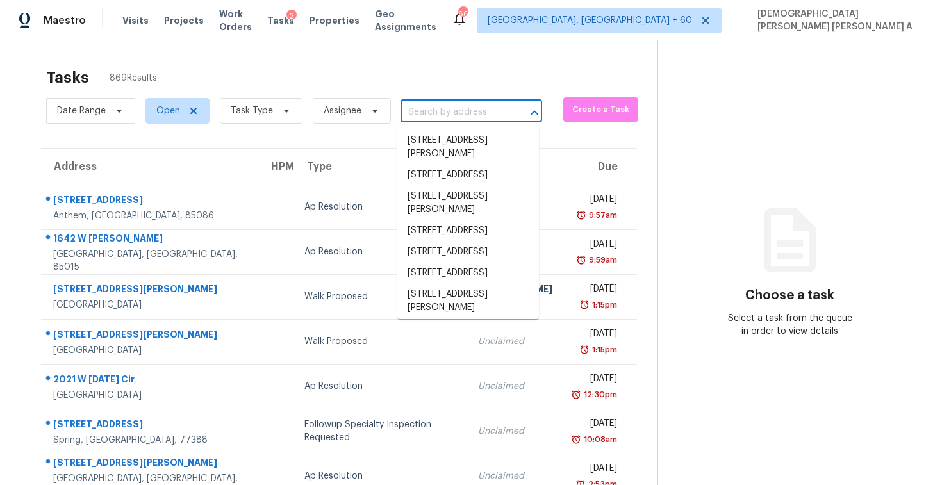
paste input "1495 Seaspray Ln, Dunedin, FL 34698"
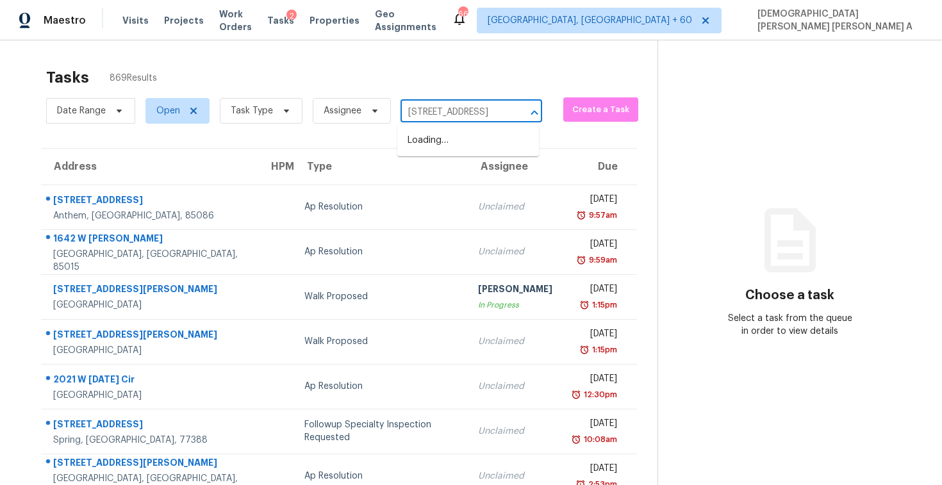
scroll to position [0, 60]
type input "1495 Seaspray Ln, Dunedin, FL 34698"
click at [422, 109] on input "text" at bounding box center [454, 113] width 106 height 20
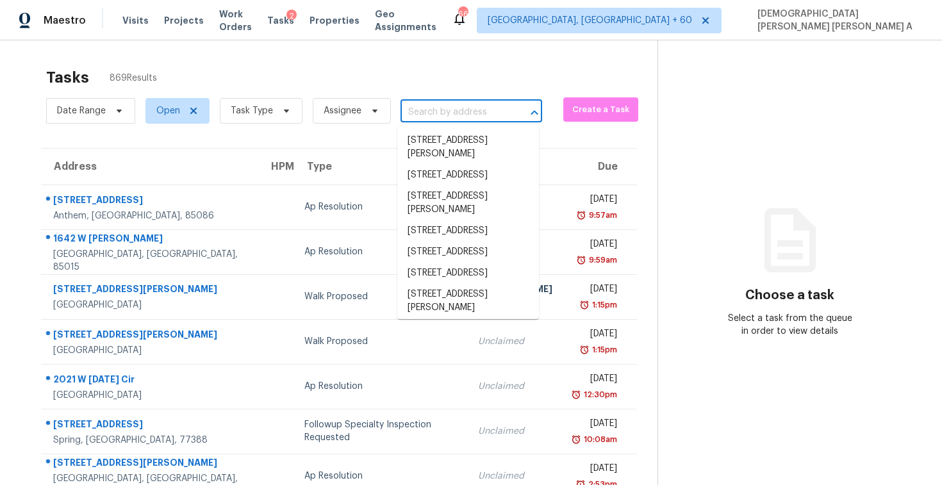
paste input "1495 Seaspray Ln, Dunedin, FL 34698"
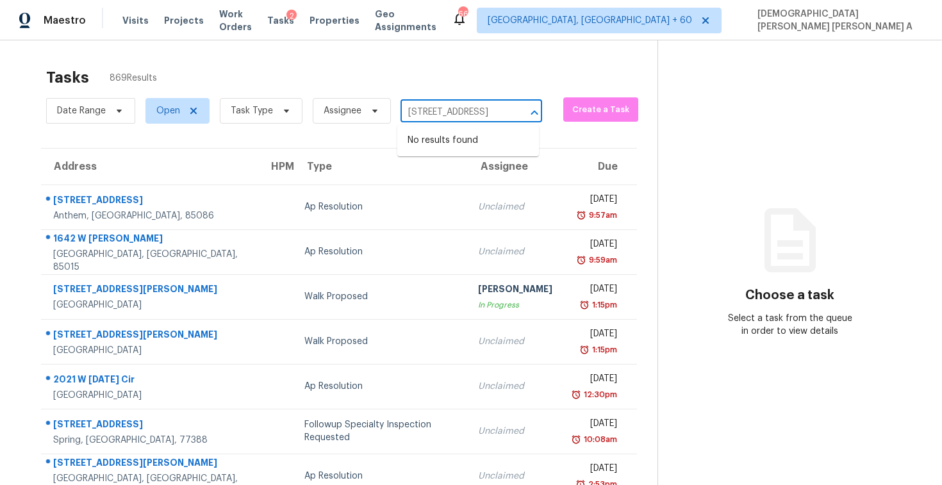
scroll to position [0, 60]
type input "1495 Seaspray Ln, Dunedin"
click at [455, 146] on li "1495 Seaspray Ln, Dunedin, FL 34698" at bounding box center [469, 140] width 142 height 21
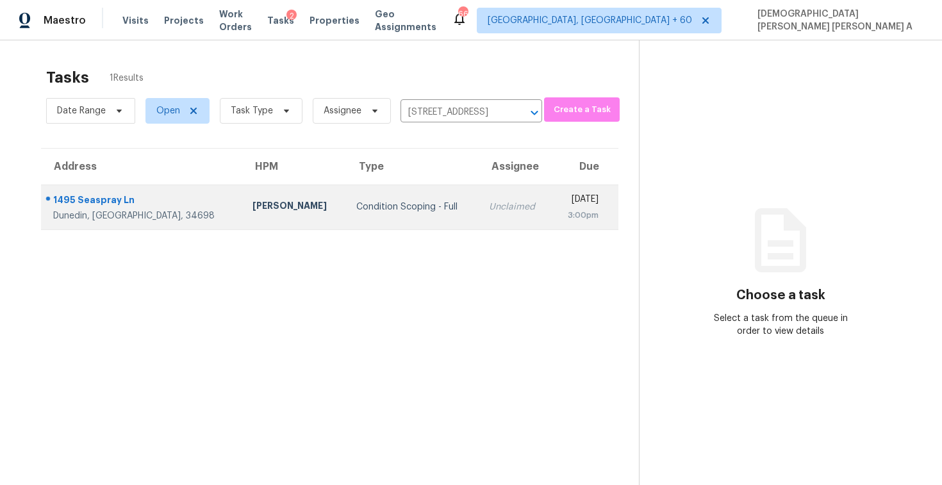
click at [489, 205] on div "Unclaimed" at bounding box center [515, 207] width 53 height 13
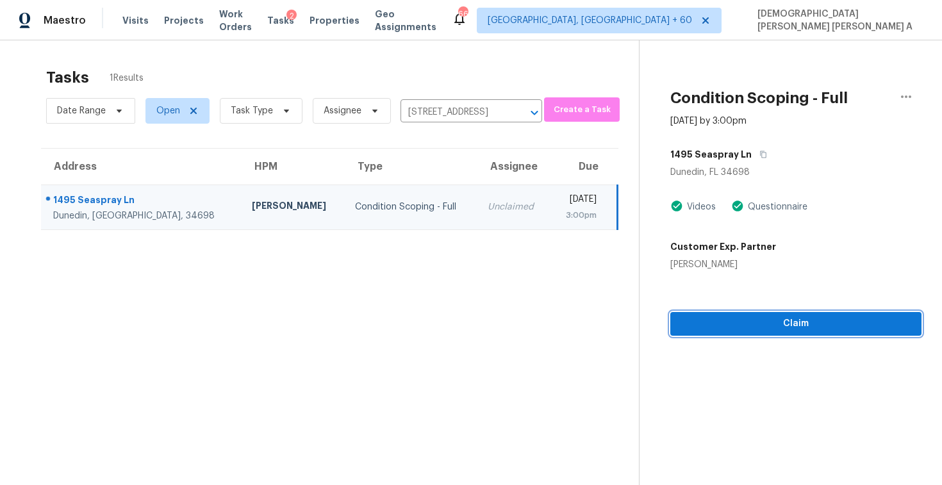
click at [728, 322] on span "Claim" at bounding box center [796, 324] width 231 height 16
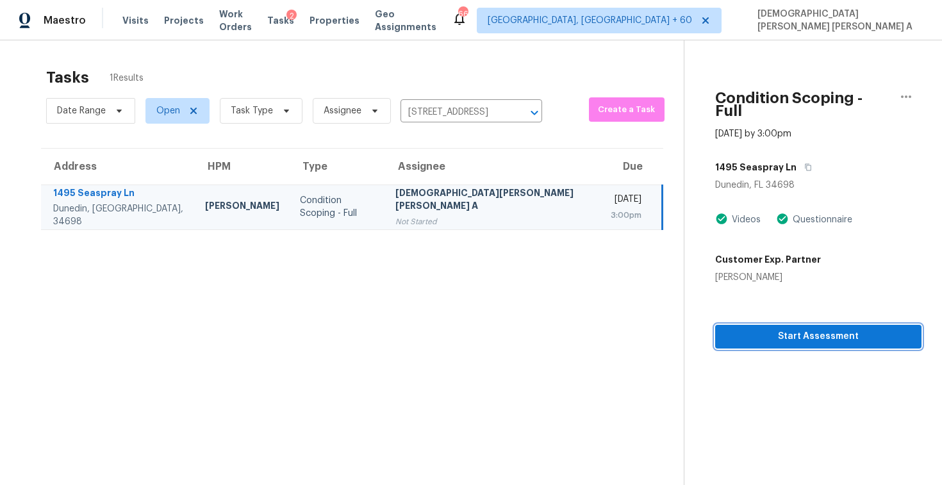
click at [773, 331] on span "Start Assessment" at bounding box center [819, 337] width 186 height 16
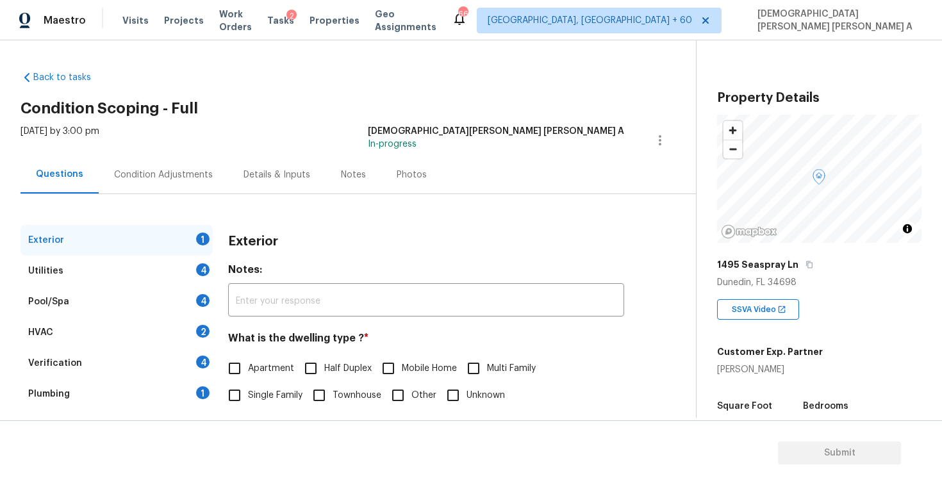
click at [362, 94] on div "Back to tasks Condition Scoping - Full Tue, Sep 23 2025 by 3:00 pm Mohamed Azee…" at bounding box center [359, 305] width 676 height 489
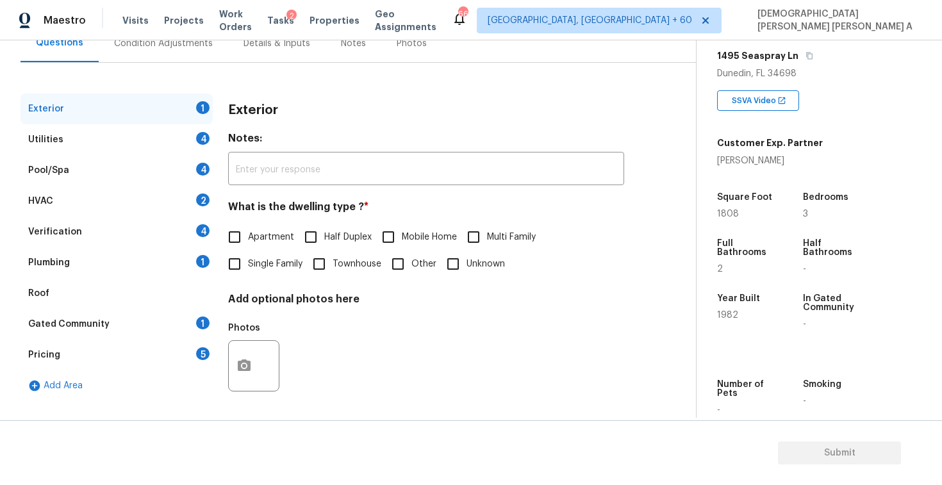
scroll to position [132, 0]
click at [221, 257] on input "Single Family" at bounding box center [234, 263] width 27 height 27
checkbox input "true"
click at [158, 128] on div "Utilities 4" at bounding box center [117, 139] width 192 height 31
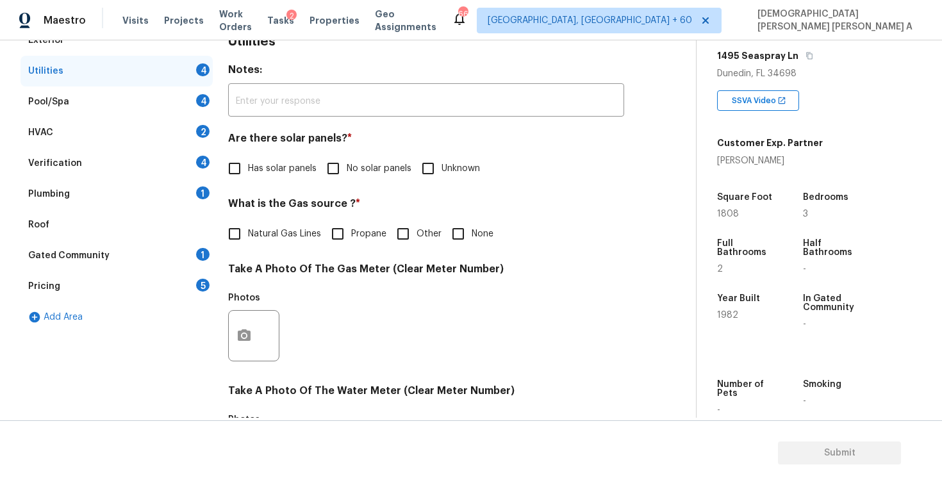
scroll to position [199, 0]
click at [328, 166] on input "No solar panels" at bounding box center [333, 169] width 27 height 27
checkbox input "true"
click at [247, 243] on input "Natural Gas Lines" at bounding box center [234, 234] width 27 height 27
checkbox input "true"
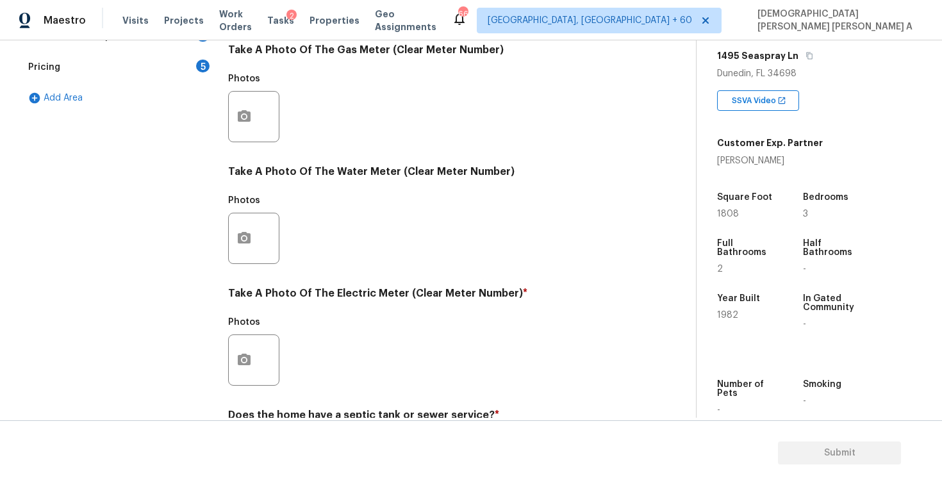
scroll to position [480, 0]
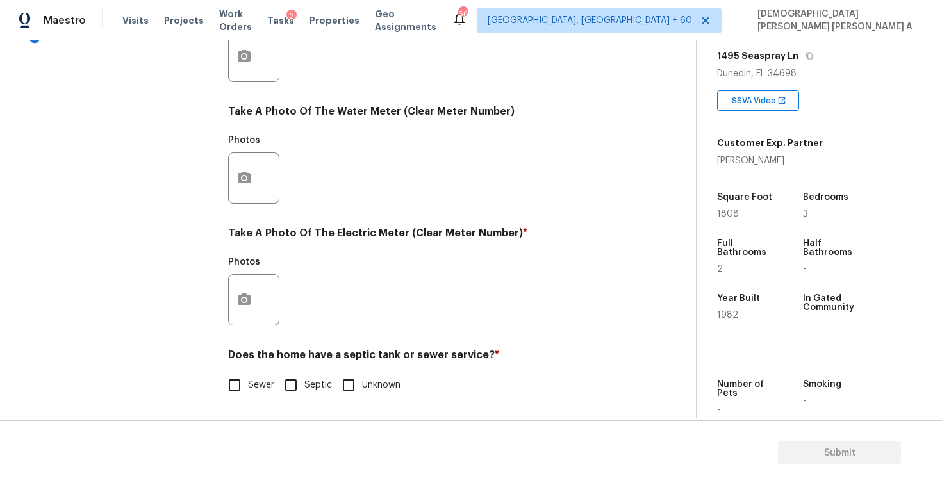
click at [230, 390] on input "Sewer" at bounding box center [234, 385] width 27 height 27
checkbox input "true"
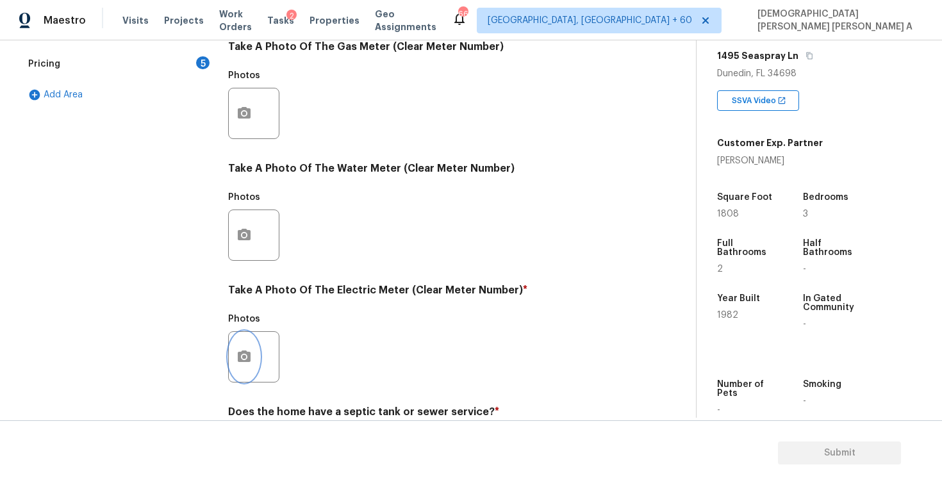
click at [237, 358] on icon "button" at bounding box center [244, 356] width 15 height 15
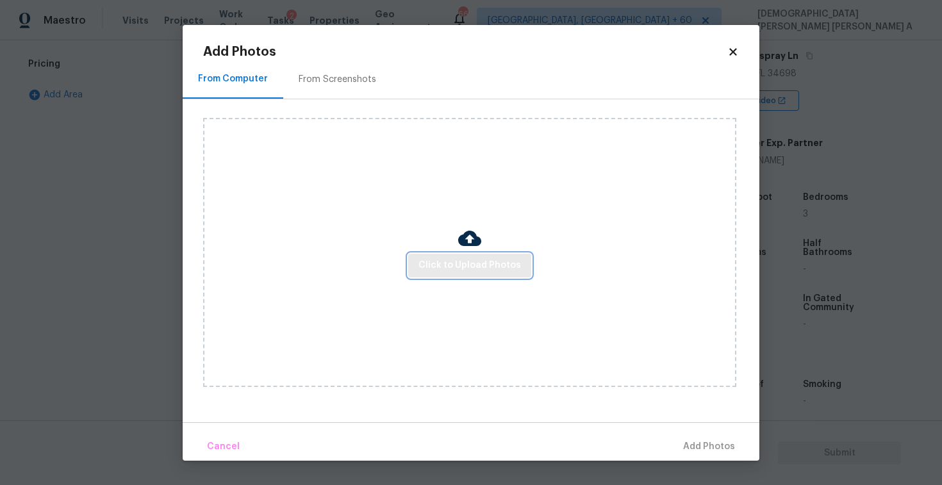
click at [473, 260] on span "Click to Upload Photos" at bounding box center [470, 266] width 103 height 16
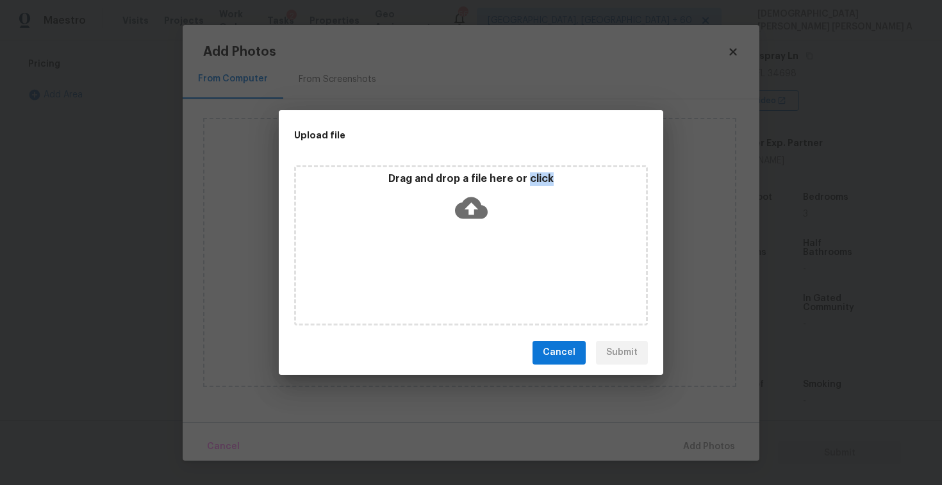
click at [473, 257] on div "Drag and drop a file here or click" at bounding box center [471, 245] width 354 height 160
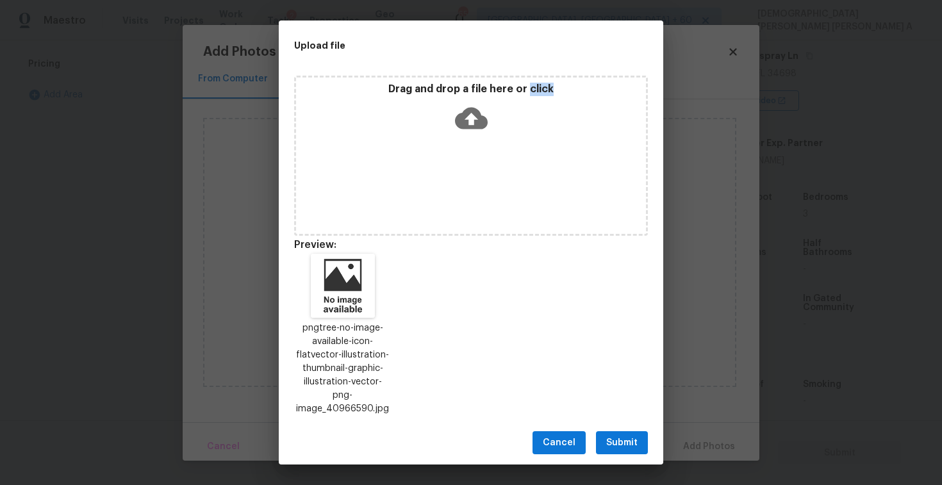
click at [616, 437] on span "Submit" at bounding box center [622, 443] width 31 height 16
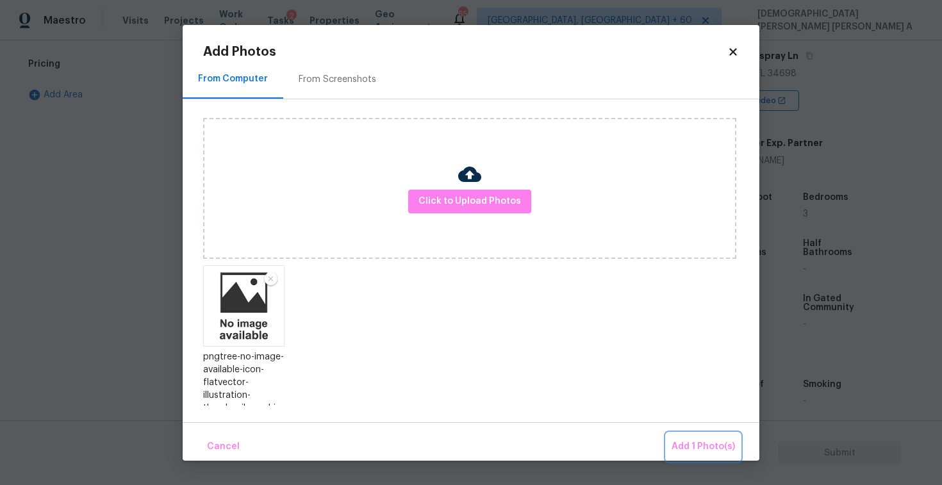
click at [693, 444] on span "Add 1 Photo(s)" at bounding box center [703, 447] width 63 height 16
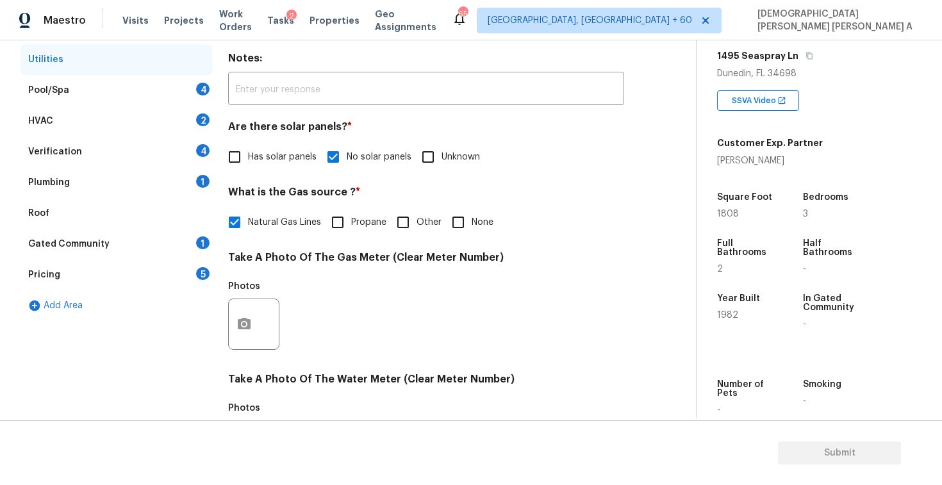
scroll to position [189, 0]
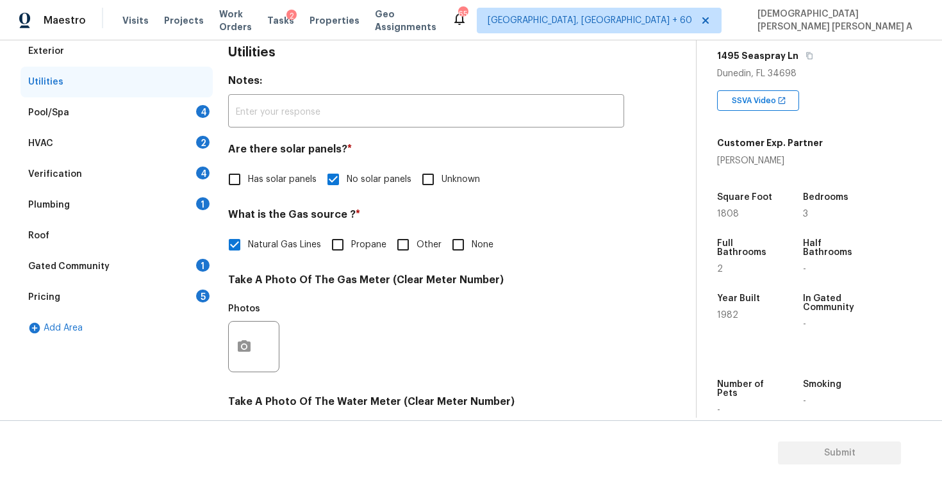
click at [162, 113] on div "Pool/Spa 4" at bounding box center [117, 112] width 192 height 31
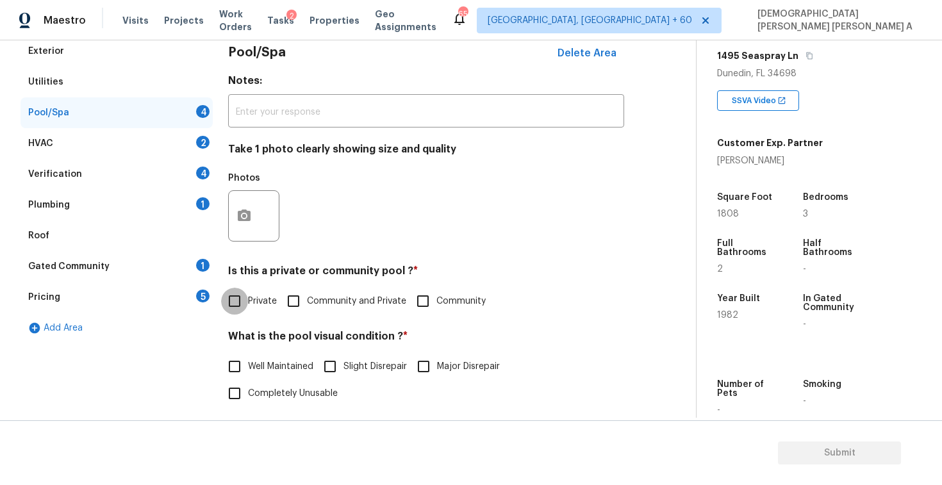
click at [235, 301] on input "Private" at bounding box center [234, 301] width 27 height 27
checkbox input "true"
click at [223, 367] on input "Well Maintained" at bounding box center [234, 366] width 27 height 27
checkbox input "true"
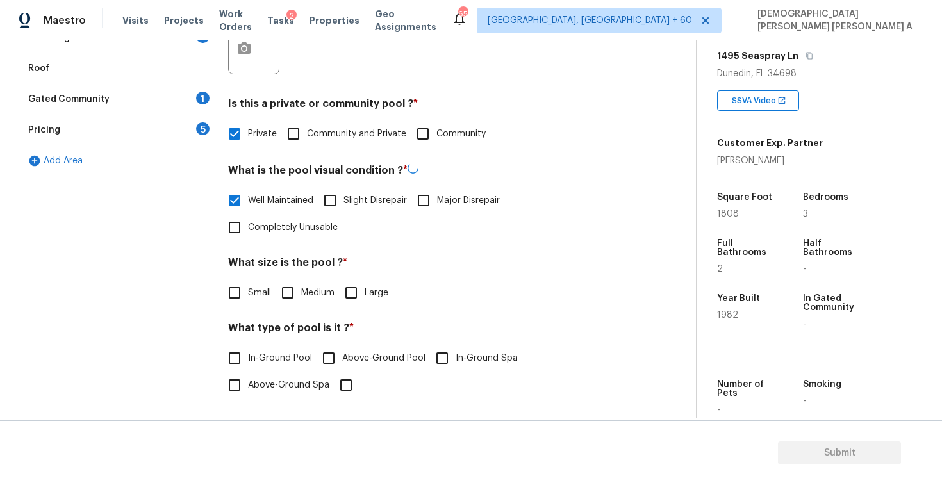
scroll to position [355, 0]
click at [291, 301] on input "Medium" at bounding box center [287, 293] width 27 height 27
checkbox input "true"
click at [245, 350] on input "In-Ground Pool" at bounding box center [234, 358] width 27 height 27
checkbox input "true"
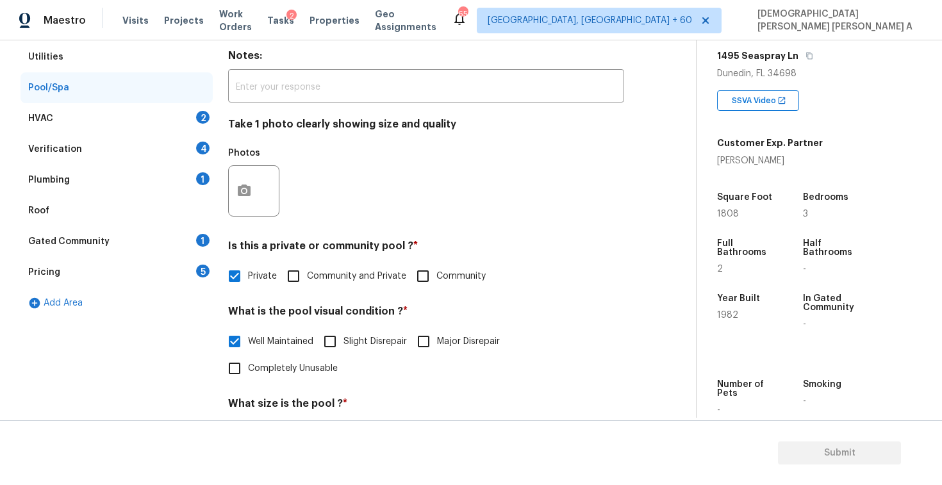
scroll to position [67, 0]
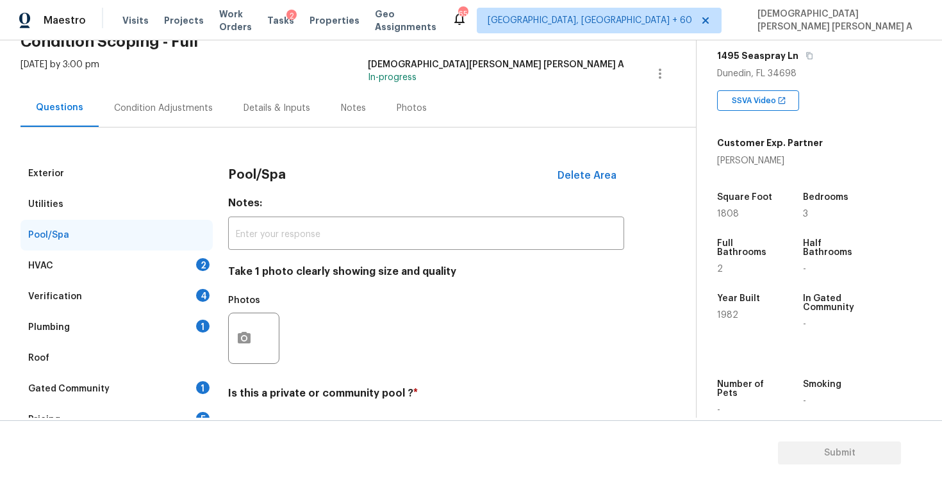
click at [144, 268] on div "HVAC 2" at bounding box center [117, 266] width 192 height 31
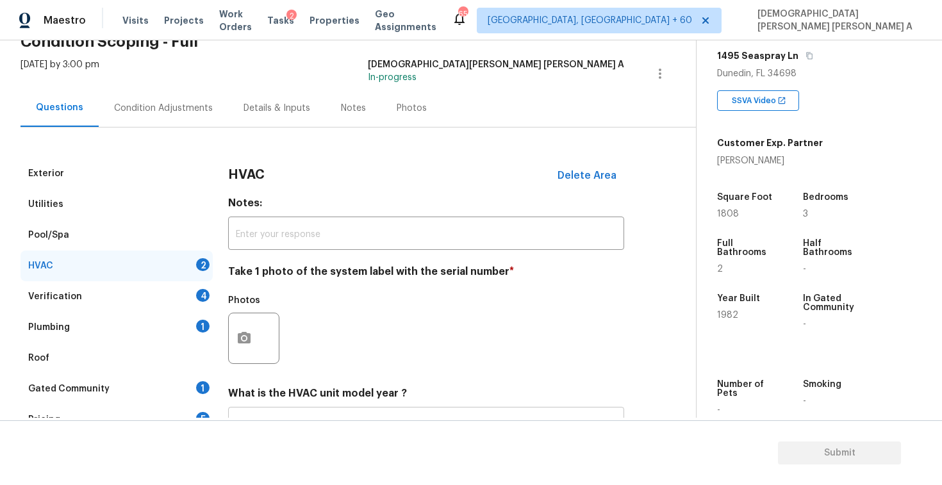
scroll to position [174, 0]
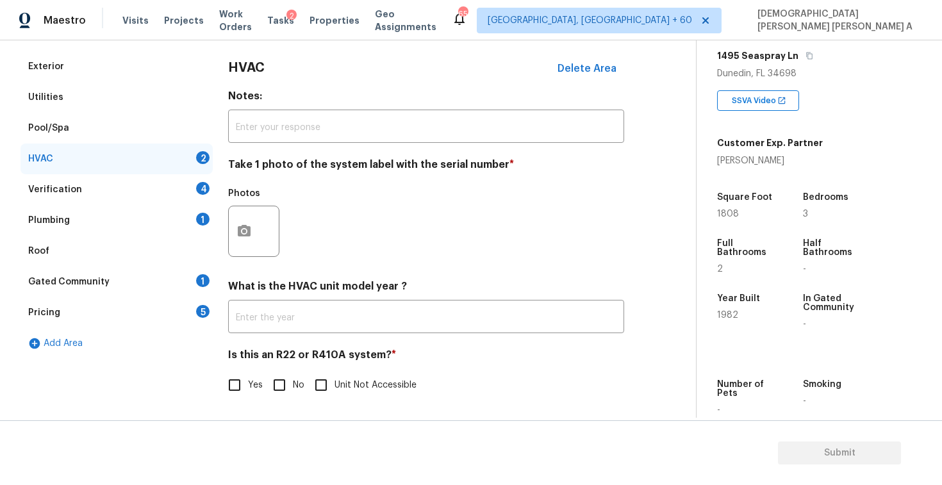
click at [285, 381] on input "No" at bounding box center [279, 385] width 27 height 27
checkbox input "true"
click at [244, 234] on icon "button" at bounding box center [244, 230] width 15 height 15
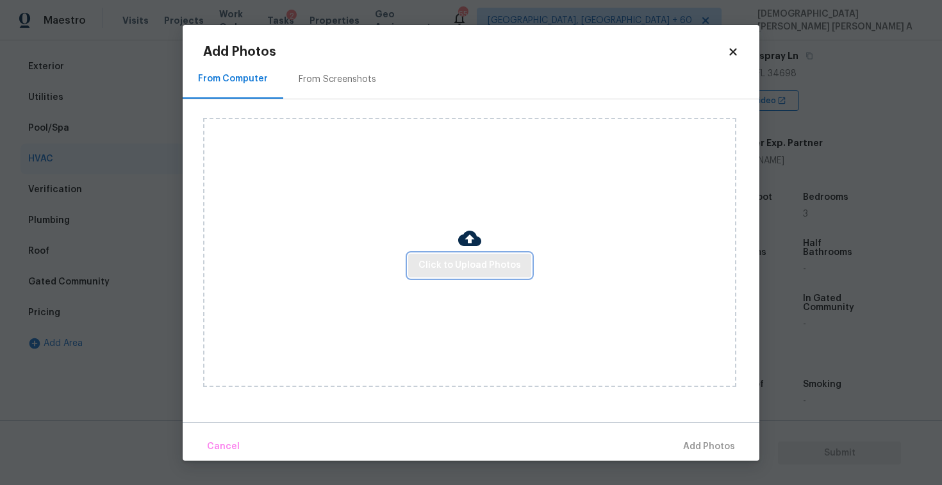
click at [487, 264] on span "Click to Upload Photos" at bounding box center [470, 266] width 103 height 16
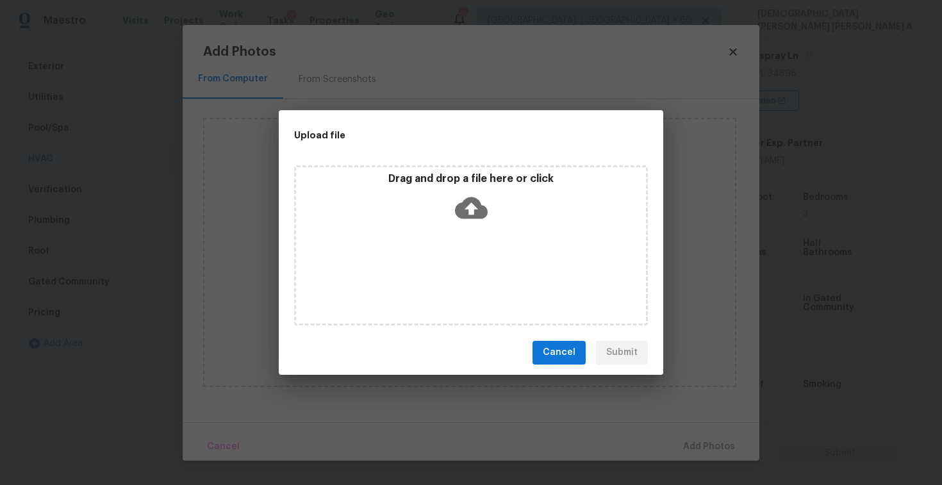
click at [465, 162] on div "Drag and drop a file here or click" at bounding box center [471, 245] width 385 height 171
click at [460, 235] on div "Drag and drop a file here or click" at bounding box center [471, 245] width 354 height 160
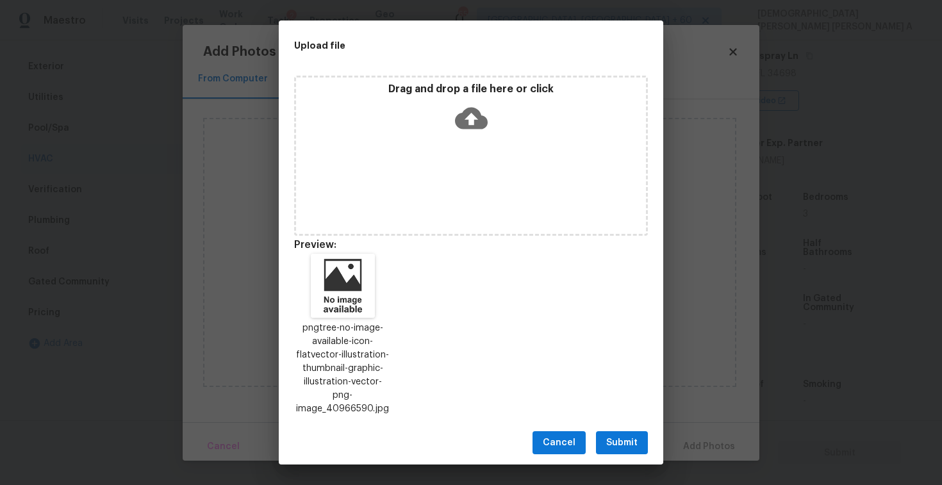
click at [616, 431] on button "Submit" at bounding box center [622, 443] width 52 height 24
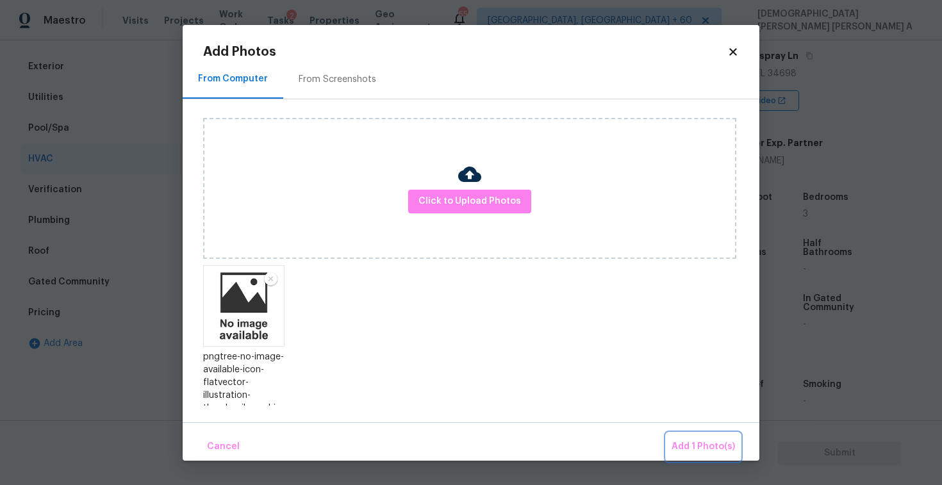
click at [671, 438] on button "Add 1 Photo(s)" at bounding box center [704, 447] width 74 height 28
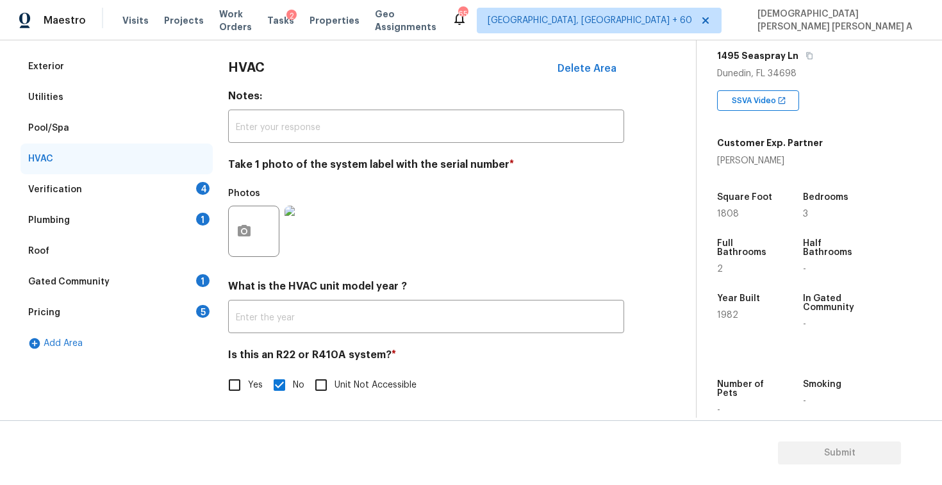
click at [135, 192] on div "Verification 4" at bounding box center [117, 189] width 192 height 31
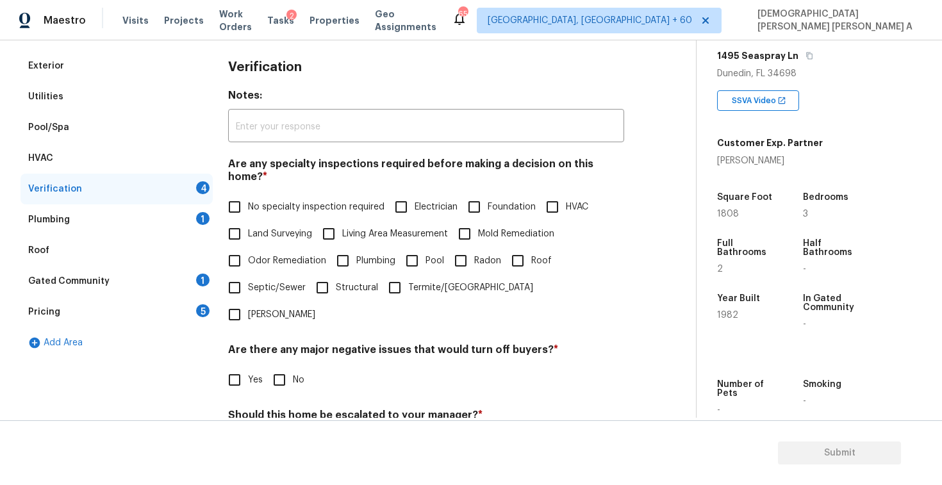
click at [223, 194] on input "No specialty inspection required" at bounding box center [234, 207] width 27 height 27
checkbox input "true"
click at [278, 367] on input "No" at bounding box center [279, 380] width 27 height 27
checkbox input "true"
click at [276, 433] on input "No" at bounding box center [279, 446] width 27 height 27
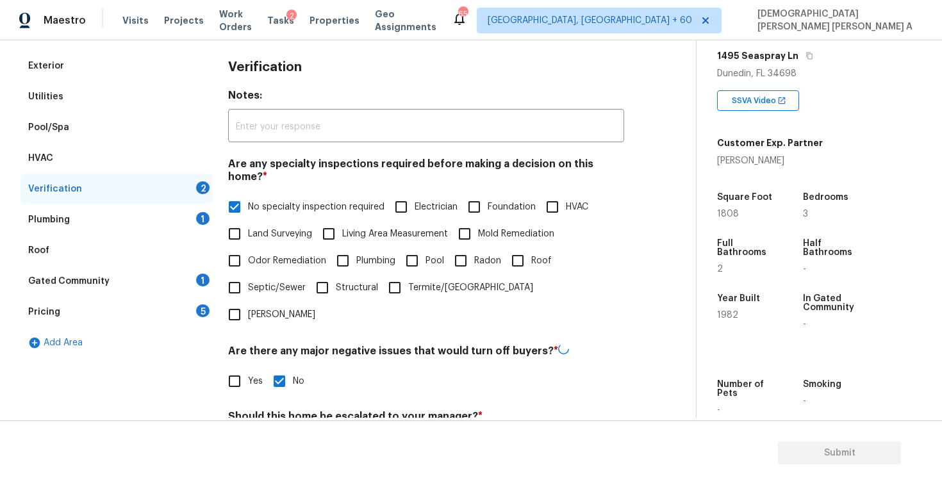
checkbox input "true"
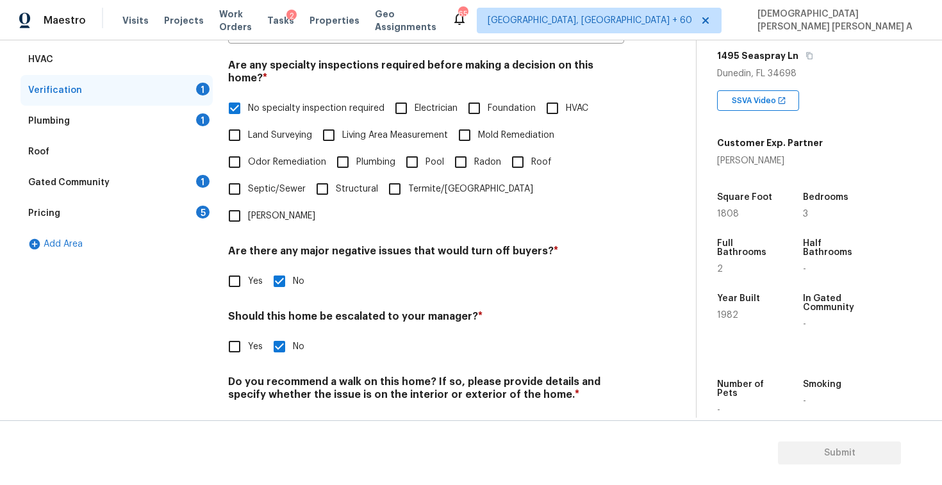
click at [277, 412] on input "No" at bounding box center [279, 425] width 27 height 27
checkbox input "true"
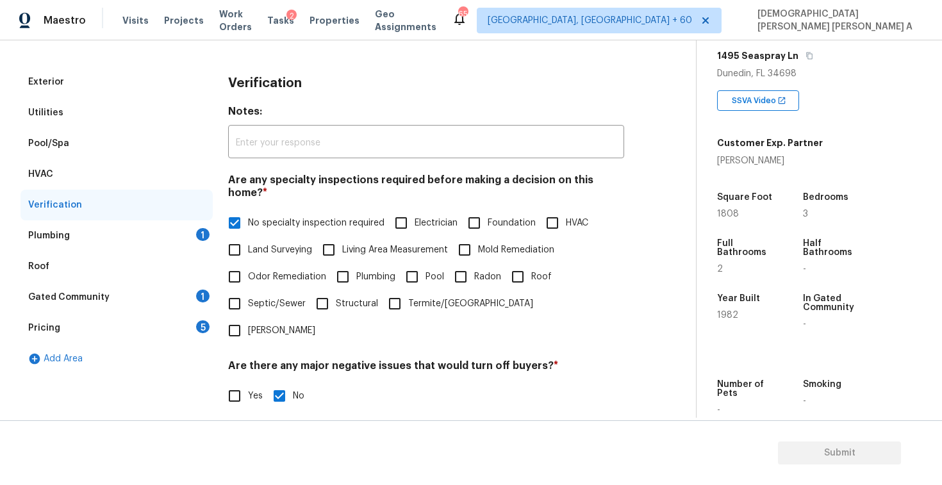
click at [153, 234] on div "Plumbing 1" at bounding box center [117, 236] width 192 height 31
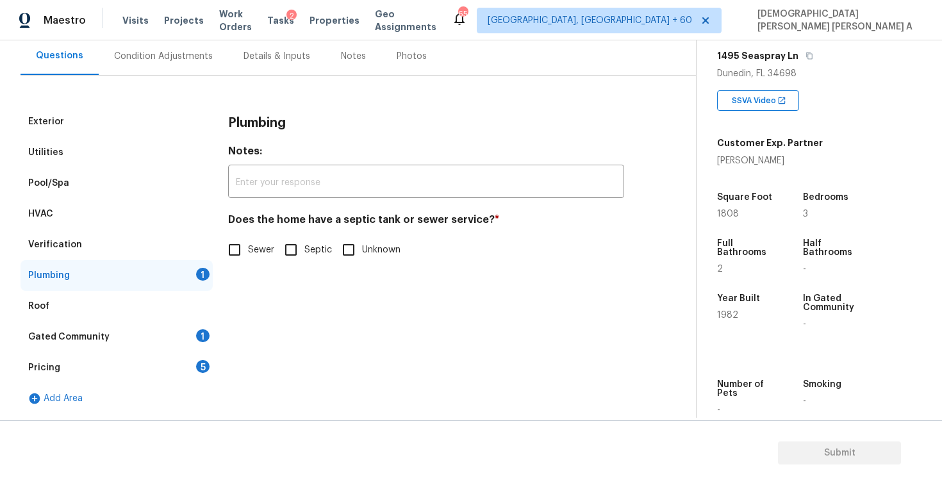
scroll to position [119, 0]
click at [229, 248] on input "Sewer" at bounding box center [234, 250] width 27 height 27
checkbox input "true"
click at [163, 341] on div "Gated Community 1" at bounding box center [117, 337] width 192 height 31
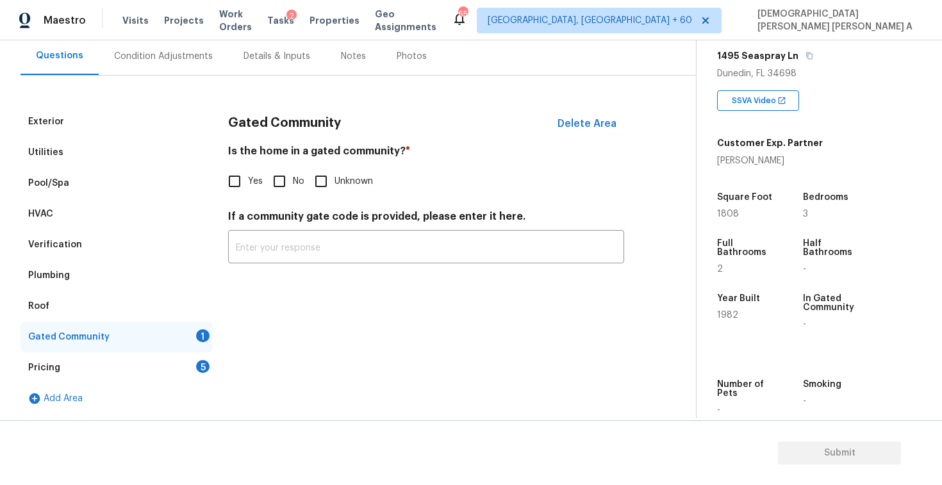
click at [285, 185] on input "No" at bounding box center [279, 181] width 27 height 27
checkbox input "true"
click at [163, 377] on div "Pricing 5" at bounding box center [117, 368] width 192 height 31
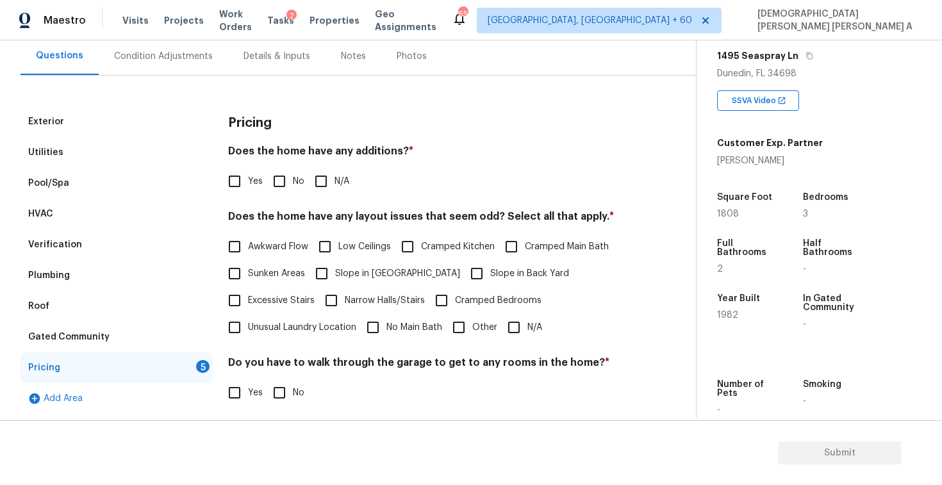
click at [283, 190] on input "No" at bounding box center [279, 181] width 27 height 27
checkbox input "true"
click at [521, 330] on input "N/A" at bounding box center [514, 327] width 27 height 27
checkbox input "true"
click at [283, 396] on input "No" at bounding box center [279, 393] width 27 height 27
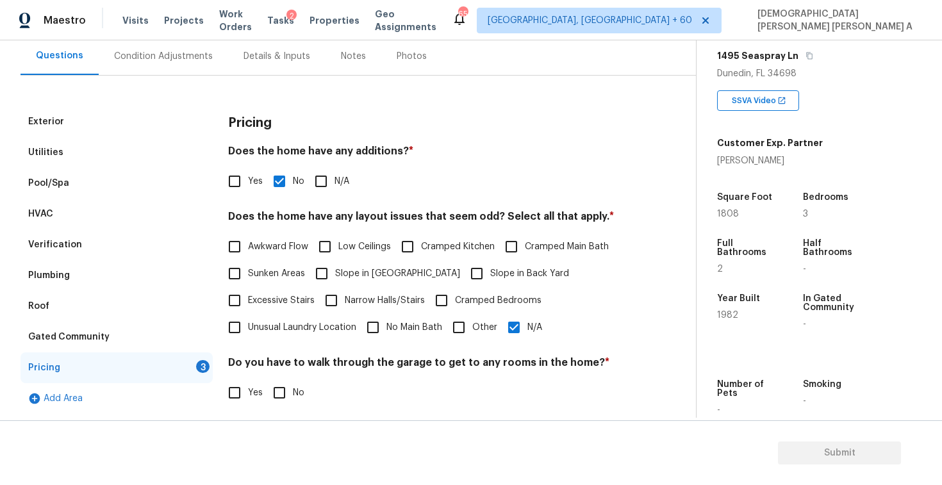
checkbox input "true"
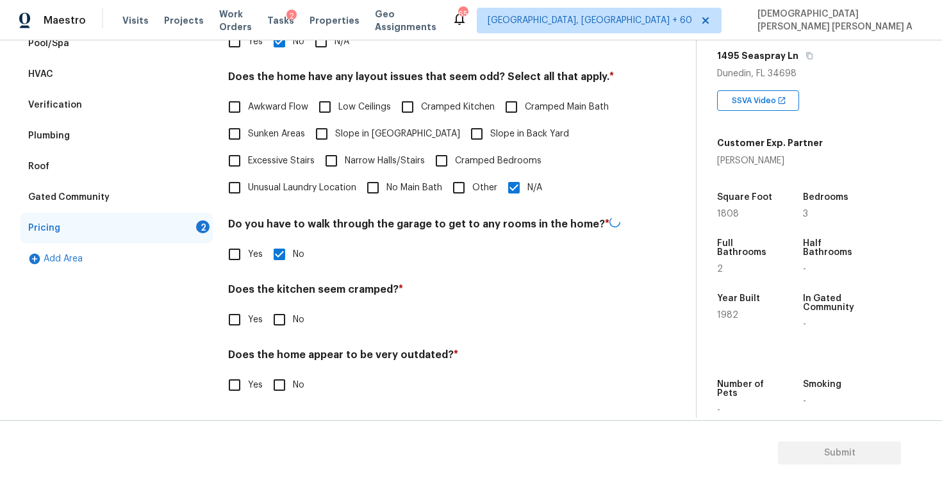
scroll to position [257, 0]
click at [274, 322] on input "No" at bounding box center [279, 319] width 27 height 27
checkbox input "true"
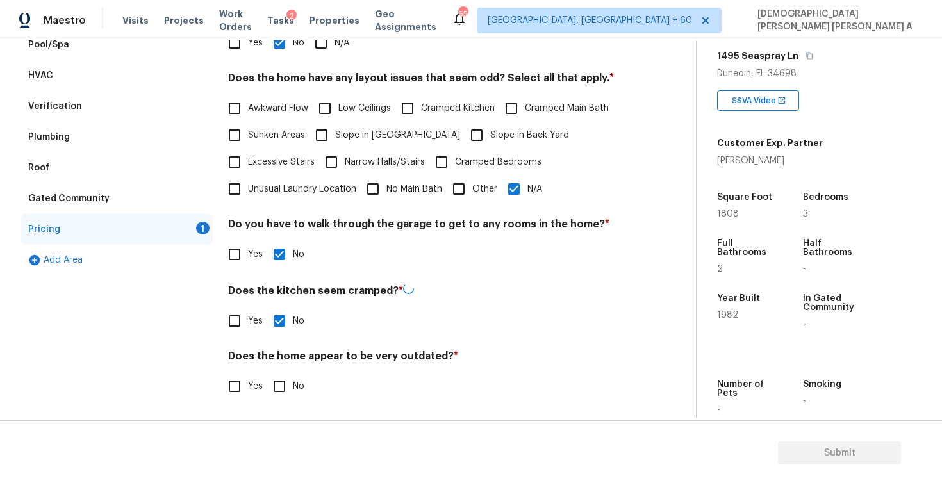
click at [276, 386] on input "No" at bounding box center [279, 386] width 27 height 27
checkbox input "true"
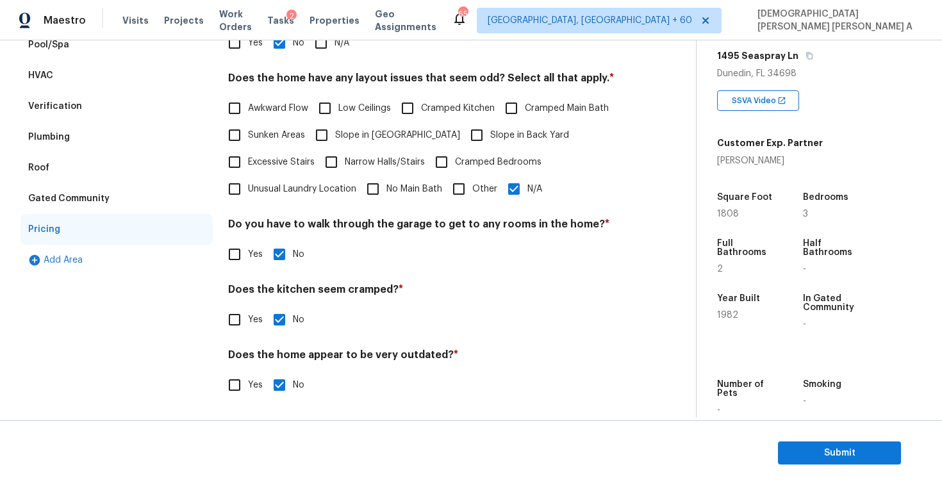
scroll to position [0, 0]
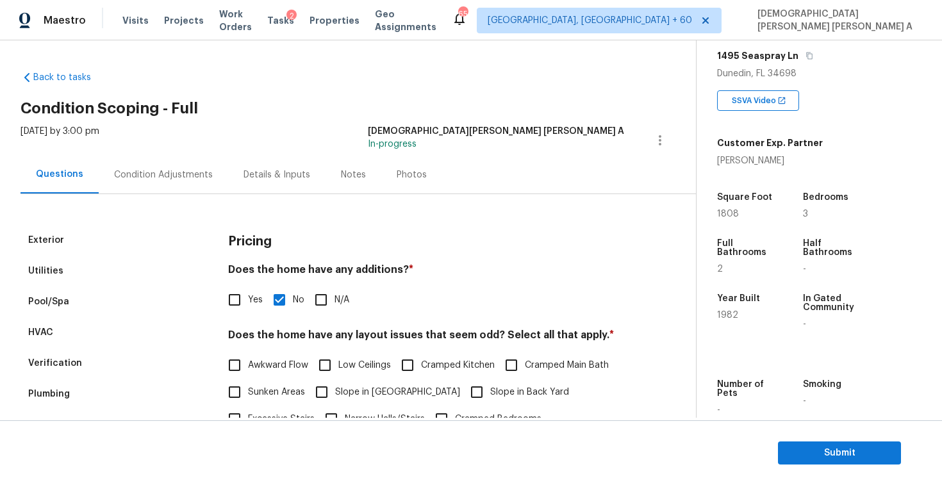
click at [408, 188] on div "Photos" at bounding box center [411, 175] width 61 height 38
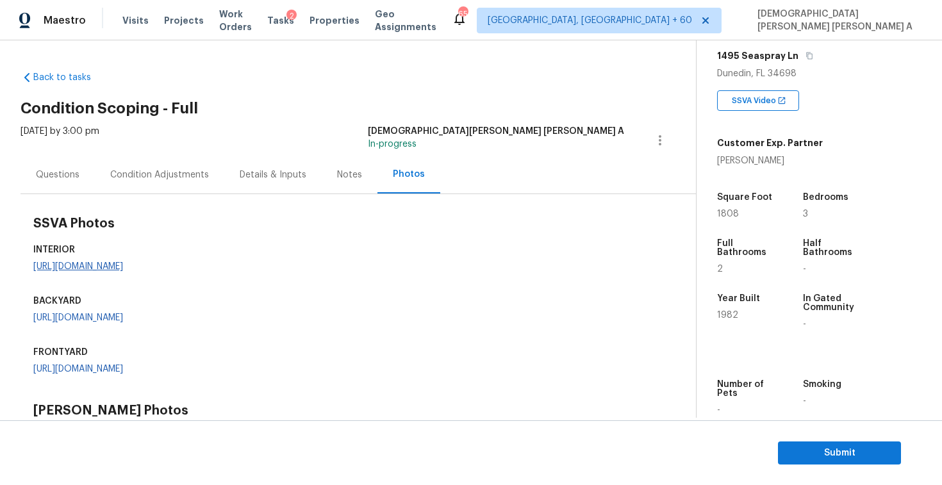
scroll to position [344, 0]
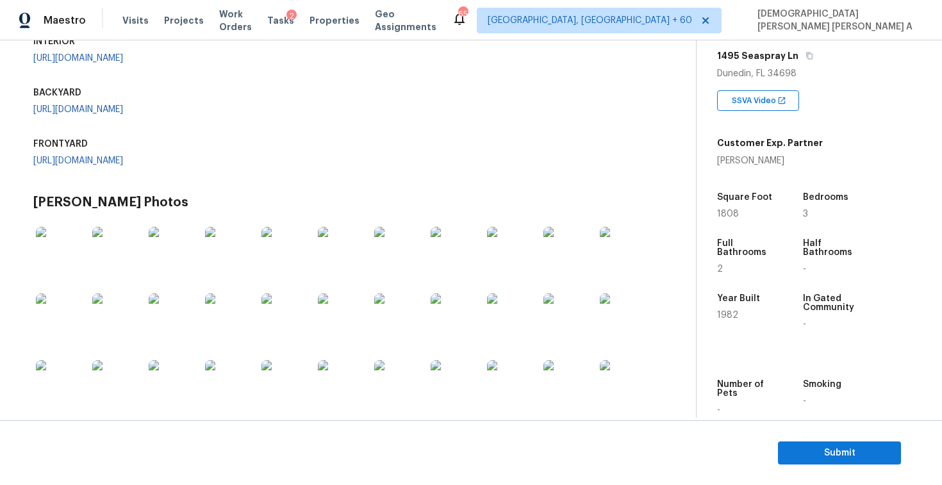
scroll to position [33, 0]
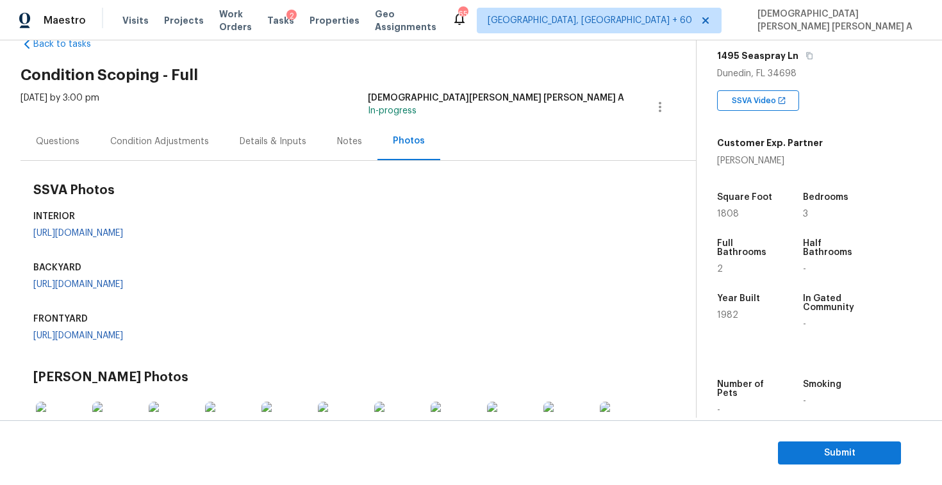
click at [191, 144] on div "Condition Adjustments" at bounding box center [159, 141] width 99 height 13
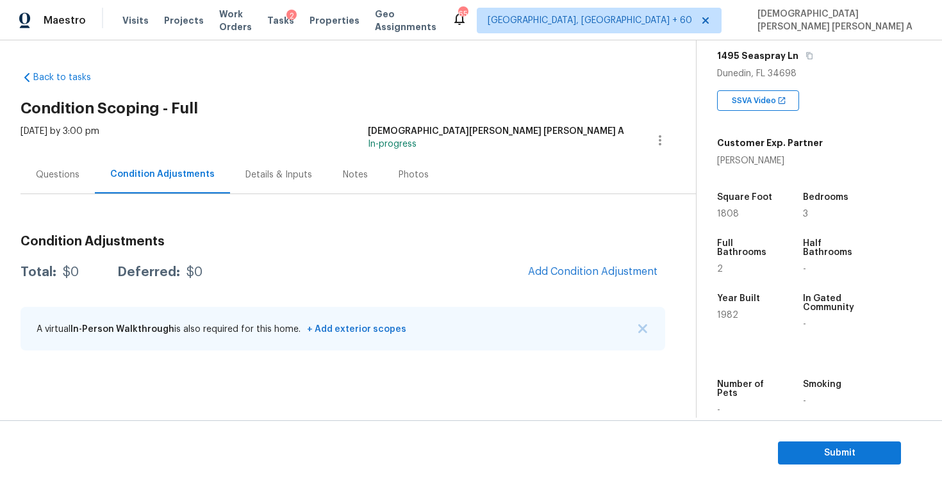
click at [460, 194] on div "Condition Adjustments Total: $0 Deferred: $0 Add Condition Adjustment A virtual…" at bounding box center [343, 278] width 645 height 168
click at [426, 184] on div "Photos" at bounding box center [413, 175] width 61 height 38
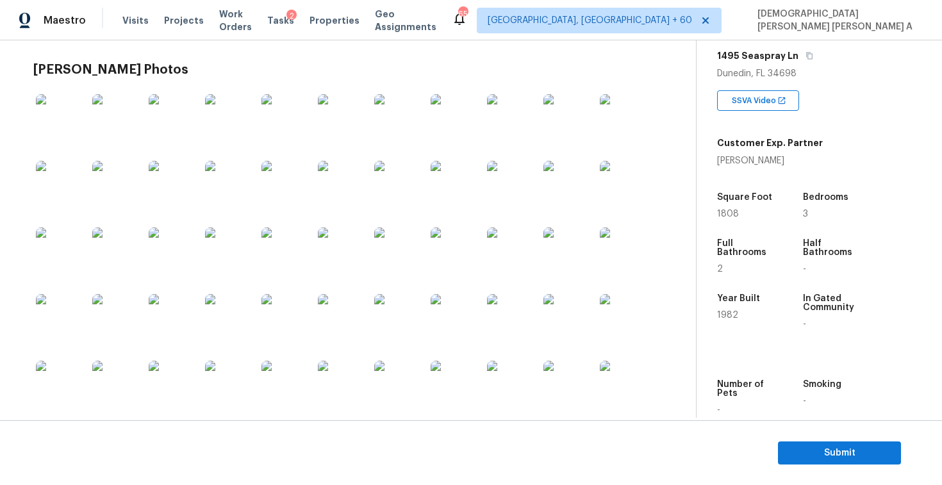
scroll to position [351, 0]
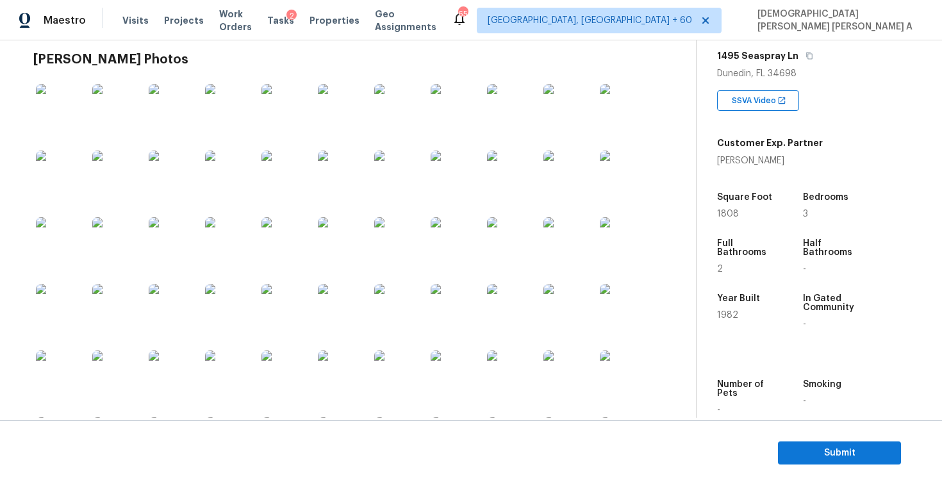
click at [123, 22] on link "https://opendoor-admin-client-upload-production.s3.amazonaws.com/uploads/Cake/S…" at bounding box center [78, 17] width 90 height 9
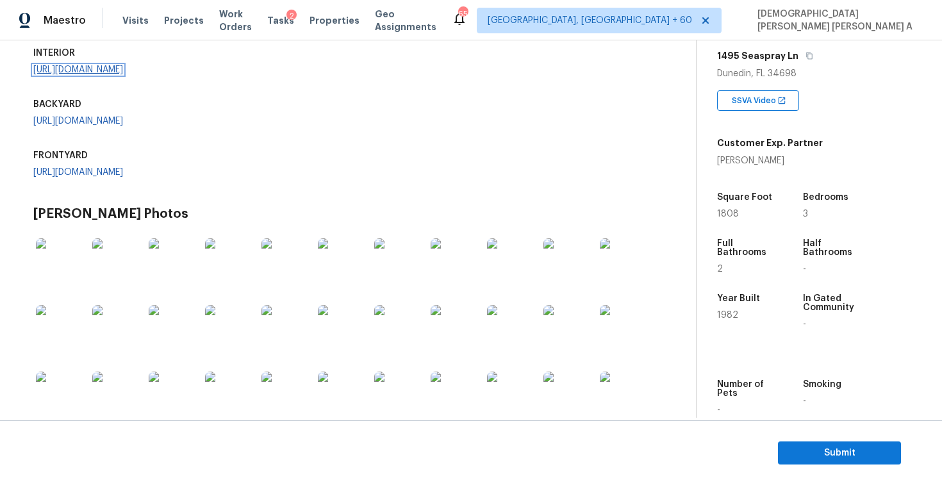
click at [102, 74] on link "https://opendoor-admin-client-upload-production.s3.amazonaws.com/uploads/Cake/S…" at bounding box center [78, 69] width 90 height 9
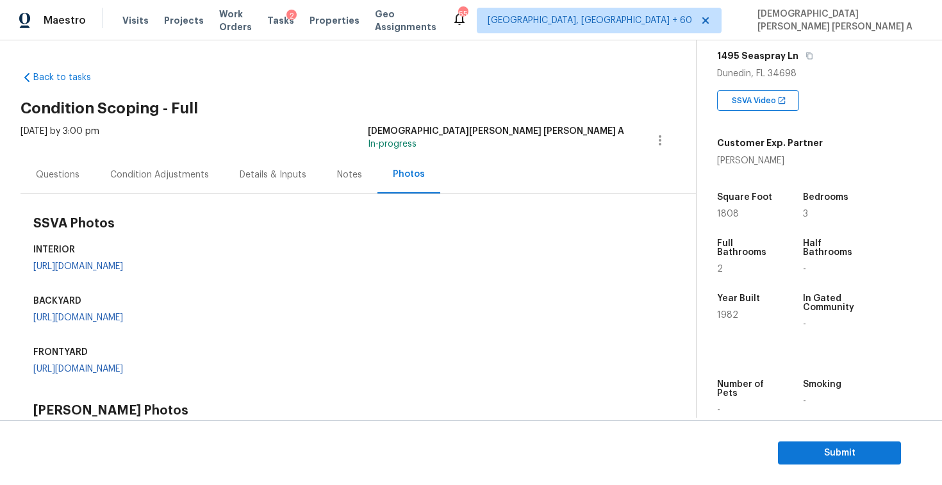
click at [145, 170] on div "Condition Adjustments" at bounding box center [159, 175] width 99 height 13
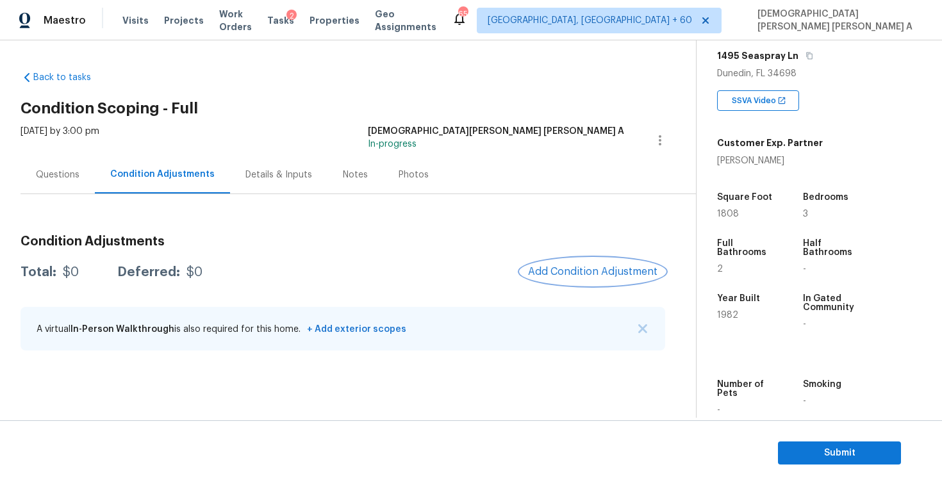
click at [594, 276] on span "Add Condition Adjustment" at bounding box center [593, 272] width 130 height 12
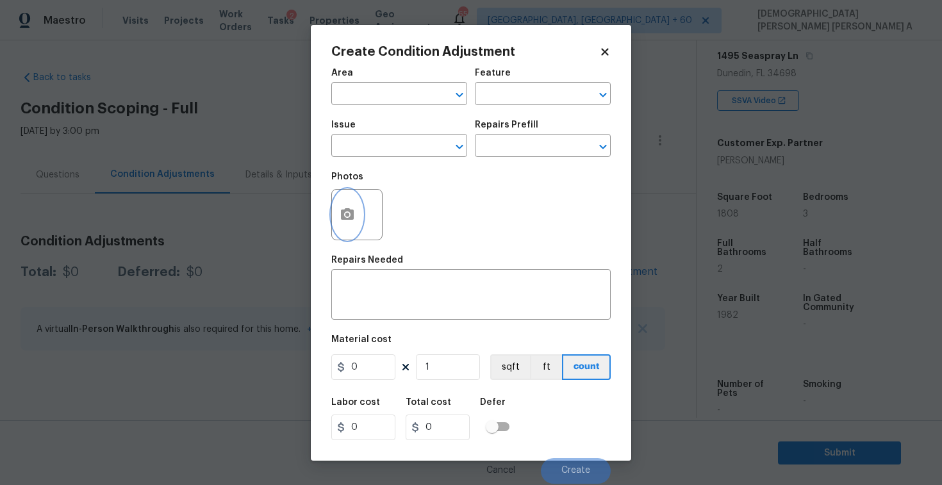
click at [351, 215] on icon "button" at bounding box center [347, 214] width 13 height 12
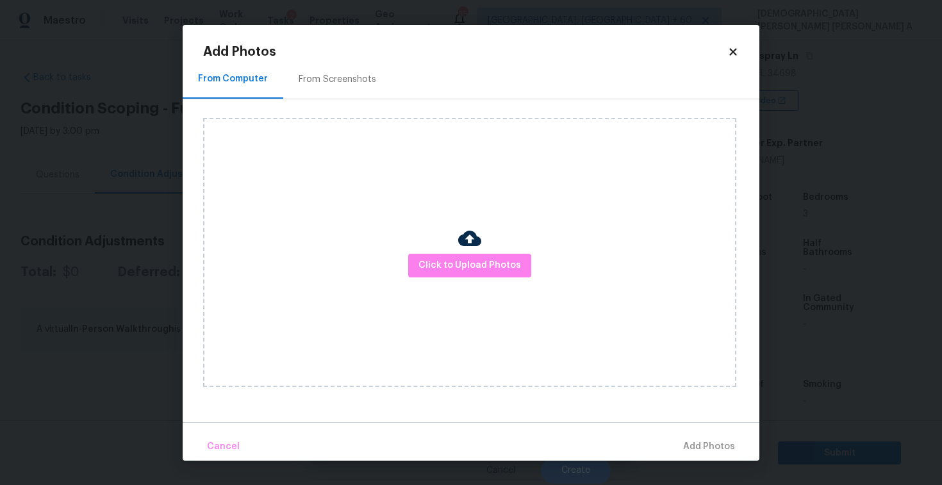
click at [330, 88] on div "From Screenshots" at bounding box center [337, 80] width 108 height 38
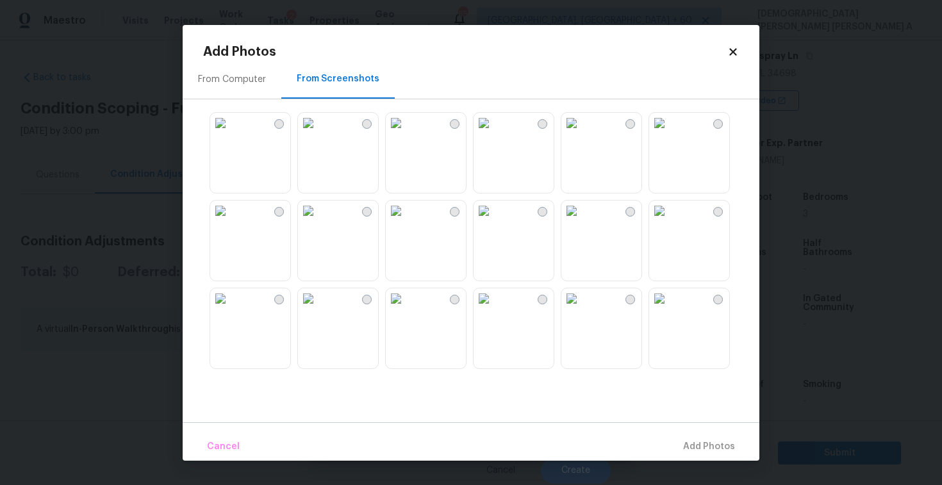
click at [582, 221] on img at bounding box center [572, 211] width 21 height 21
click at [494, 133] on img at bounding box center [484, 123] width 21 height 21
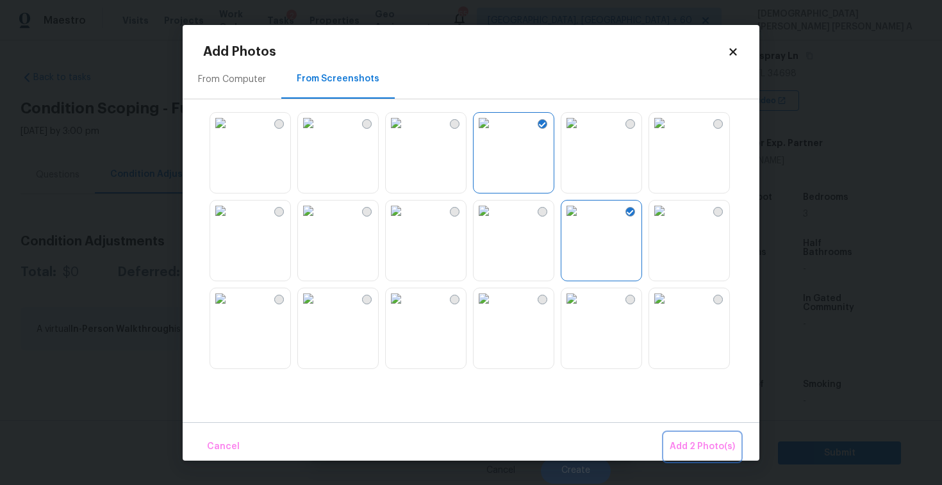
click at [703, 439] on span "Add 2 Photo(s)" at bounding box center [702, 447] width 65 height 16
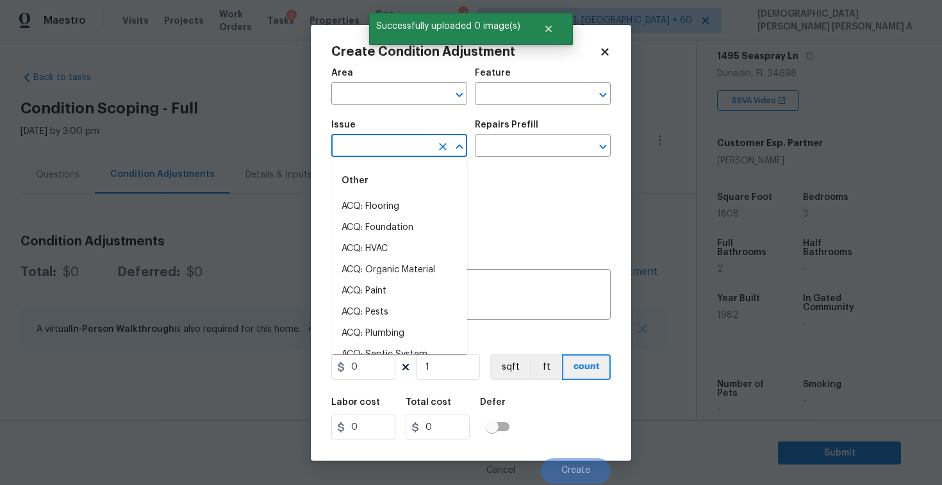
click at [403, 148] on input "text" at bounding box center [381, 147] width 100 height 20
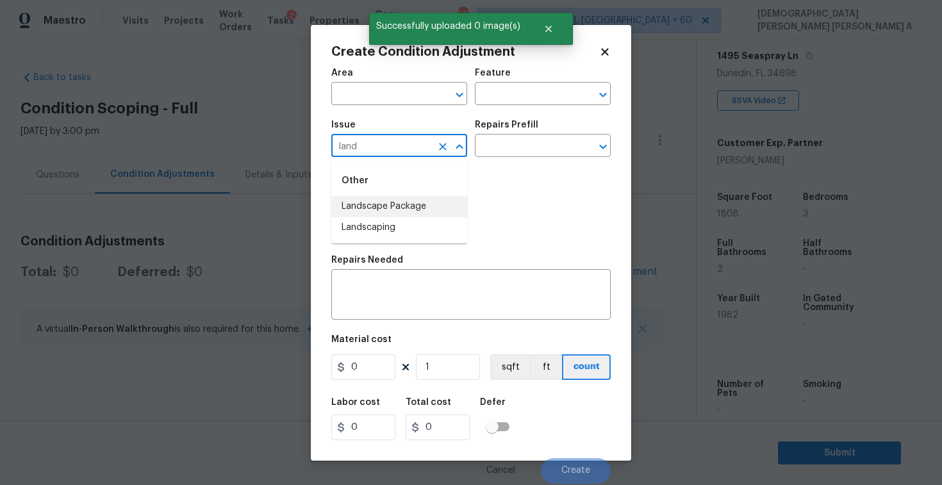
click at [414, 200] on li "Landscape Package" at bounding box center [399, 206] width 136 height 21
type input "Landscape Package"
click at [506, 151] on input "text" at bounding box center [525, 147] width 100 height 20
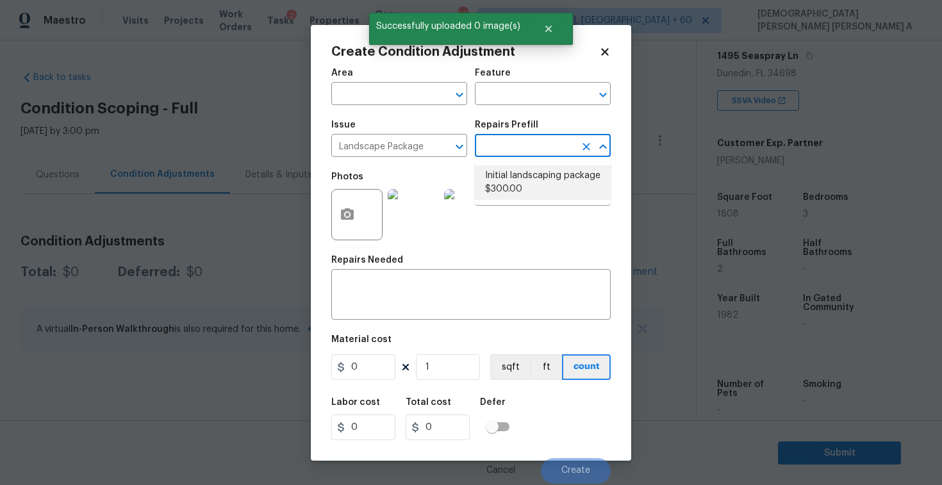
click at [505, 185] on li "Initial landscaping package $300.00" at bounding box center [543, 182] width 136 height 35
type input "Home Readiness Packages"
type textarea "Mowing of grass up to 6" in height. Mow, edge along driveways & sidewalks, trim…"
type input "300"
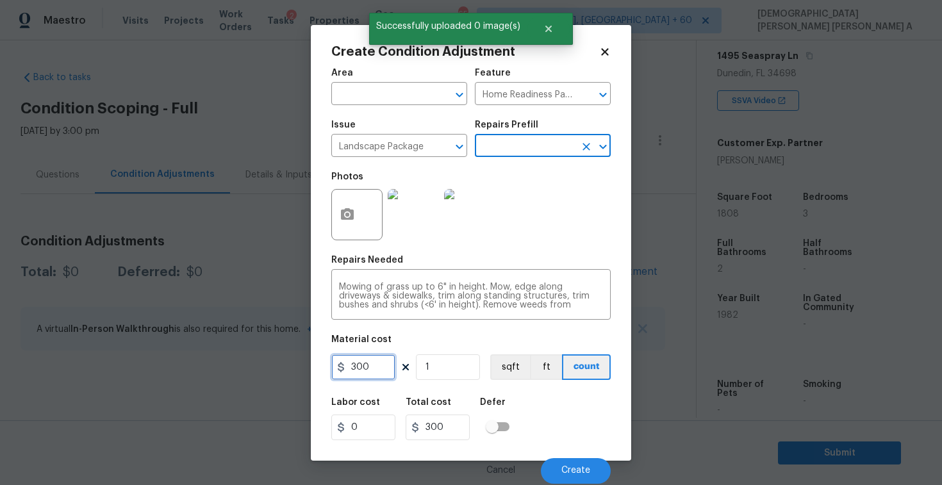
click at [387, 369] on input "300" at bounding box center [363, 368] width 64 height 26
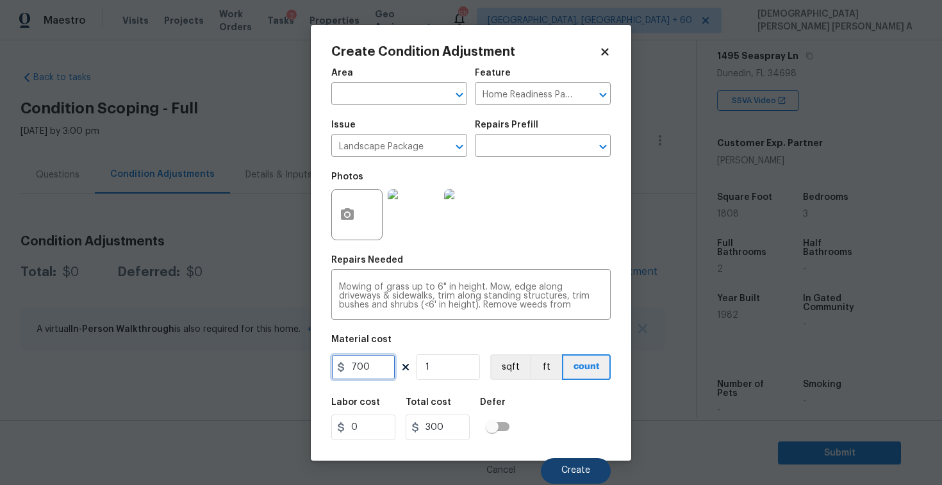
type input "700"
click at [571, 472] on span "Create" at bounding box center [576, 471] width 29 height 10
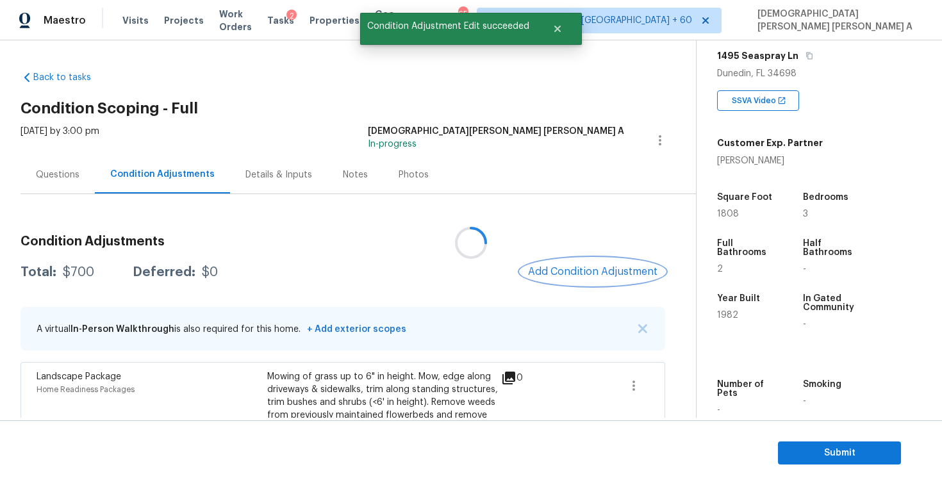
scroll to position [67, 0]
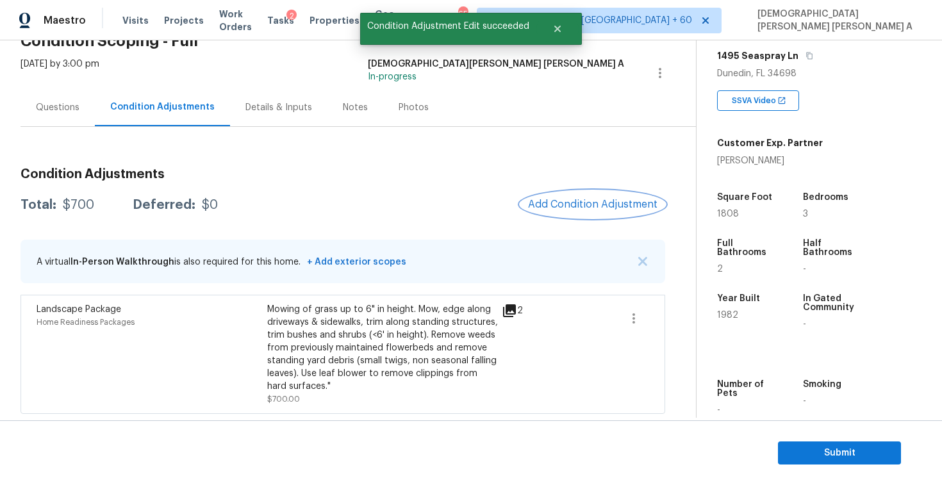
click at [578, 199] on span "Add Condition Adjustment" at bounding box center [593, 205] width 130 height 12
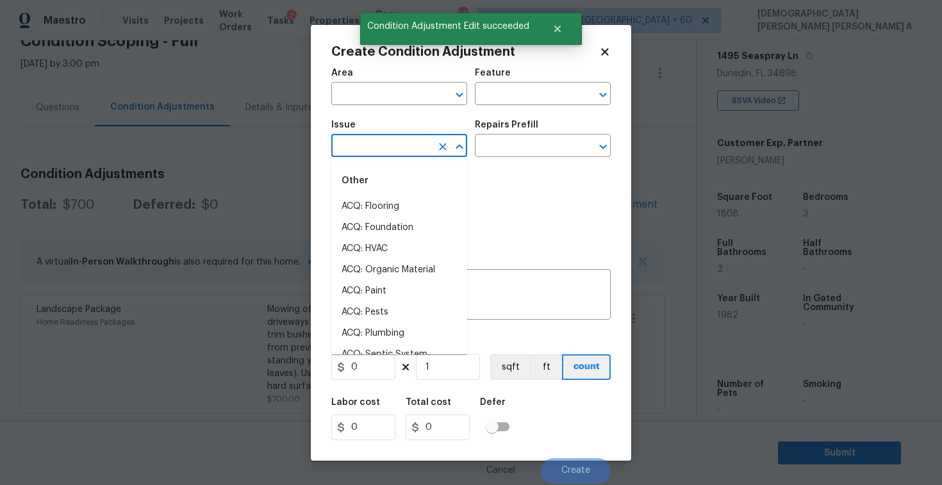
click at [360, 150] on input "text" at bounding box center [381, 147] width 100 height 20
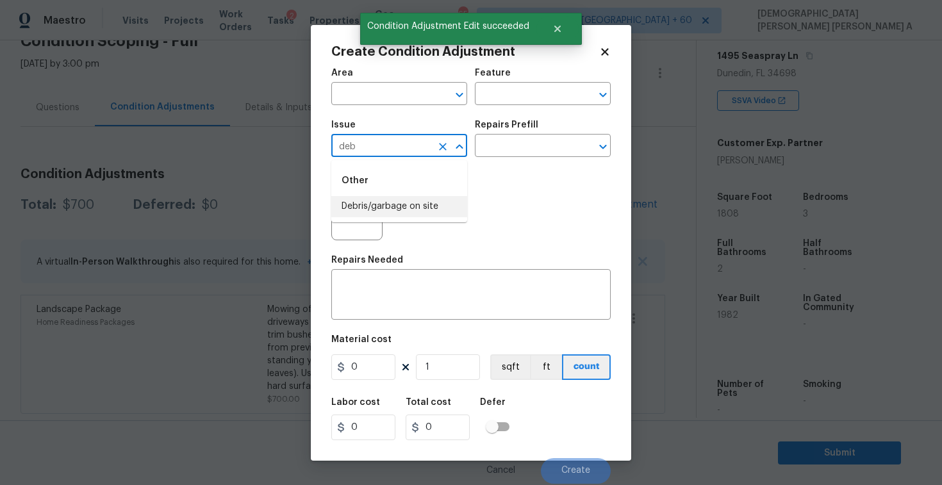
click at [374, 202] on li "Debris/garbage on site" at bounding box center [399, 206] width 136 height 21
type input "Debris/garbage on site"
click at [524, 144] on input "text" at bounding box center [525, 147] width 100 height 20
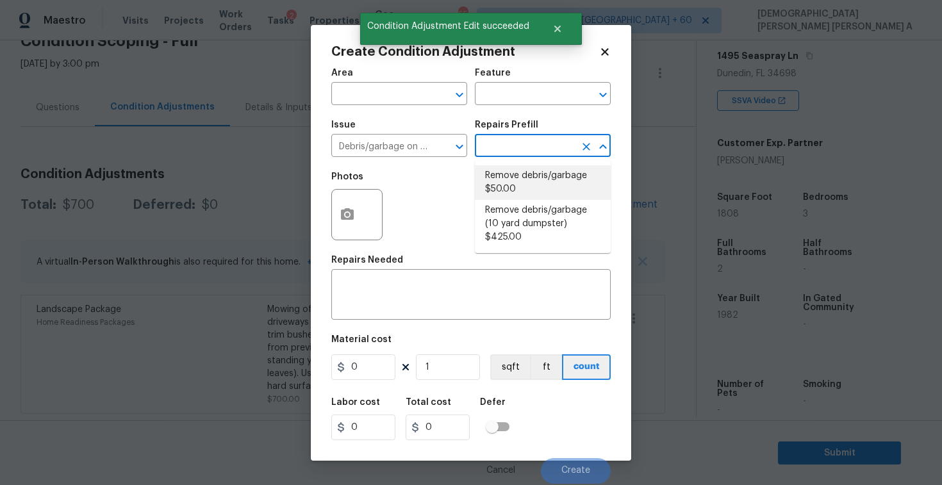
click at [522, 190] on li "Remove debris/garbage $50.00" at bounding box center [543, 182] width 136 height 35
type textarea "Remove, haul off, and properly dispose of any debris left by seller to offsite …"
type input "50"
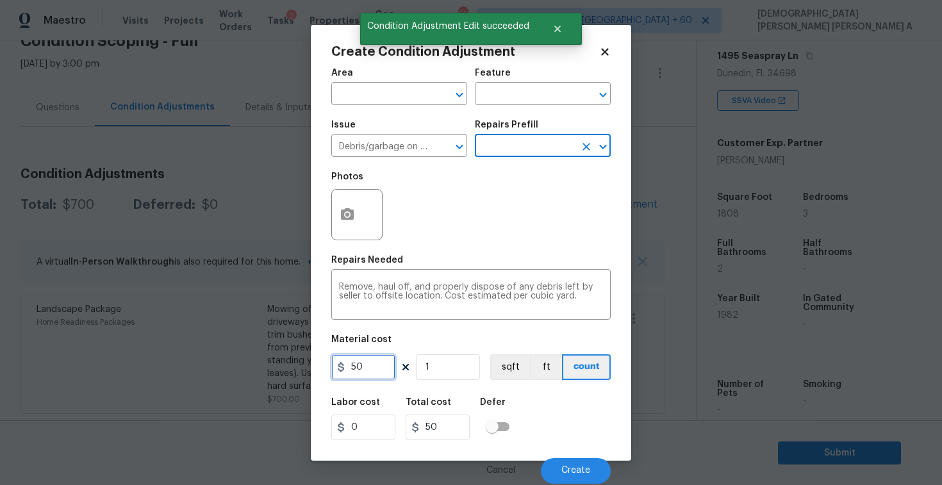
click at [381, 369] on input "50" at bounding box center [363, 368] width 64 height 26
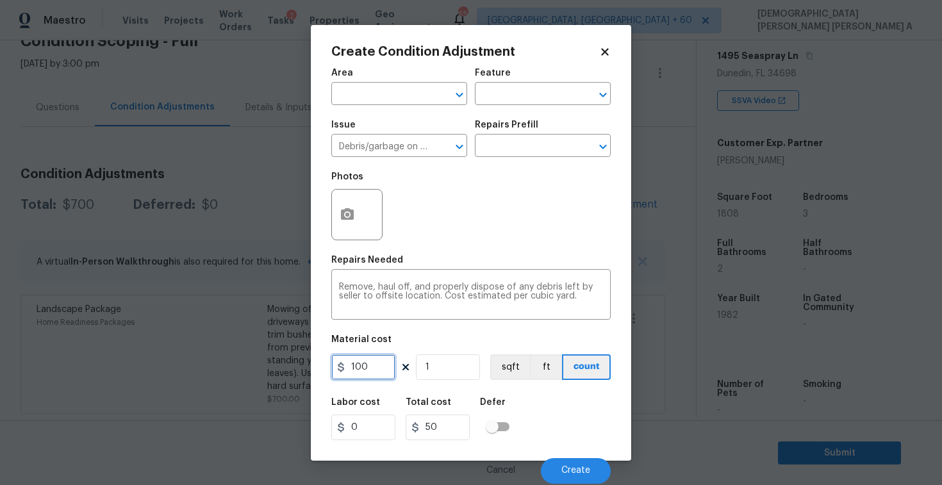
type input "100"
click at [341, 205] on button "button" at bounding box center [347, 215] width 31 height 50
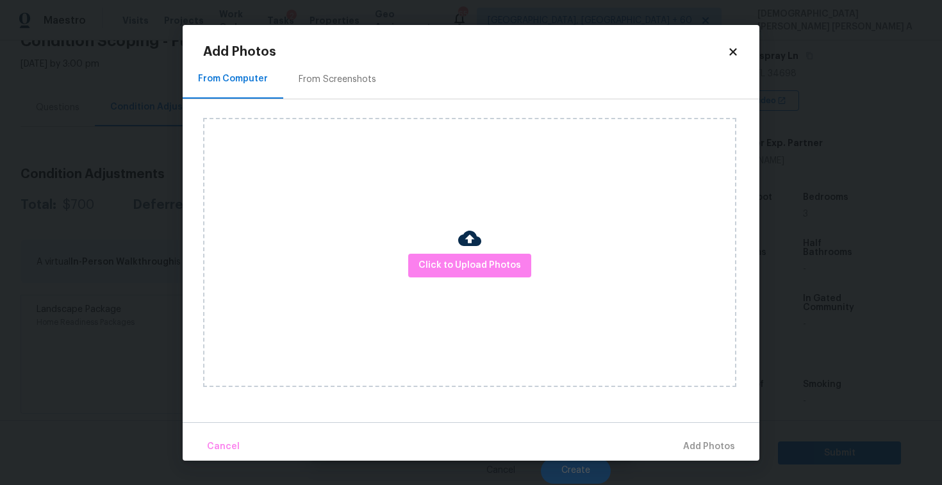
click at [337, 78] on div "From Screenshots" at bounding box center [338, 79] width 78 height 13
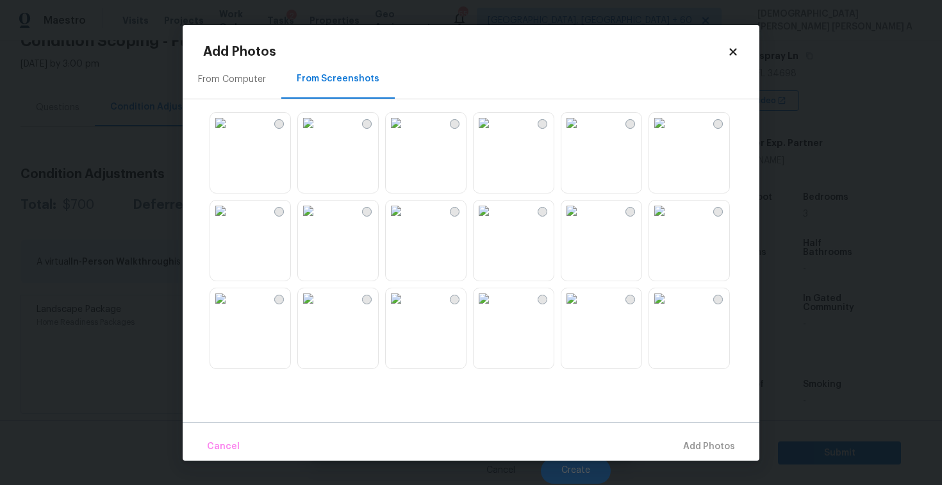
click at [653, 133] on img at bounding box center [659, 123] width 21 height 21
click at [582, 221] on img at bounding box center [572, 211] width 21 height 21
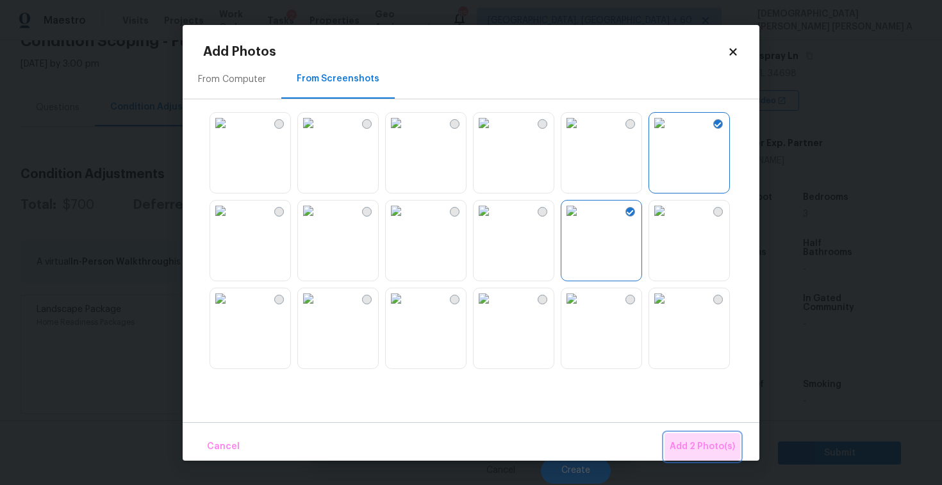
click at [712, 448] on span "Add 2 Photo(s)" at bounding box center [702, 447] width 65 height 16
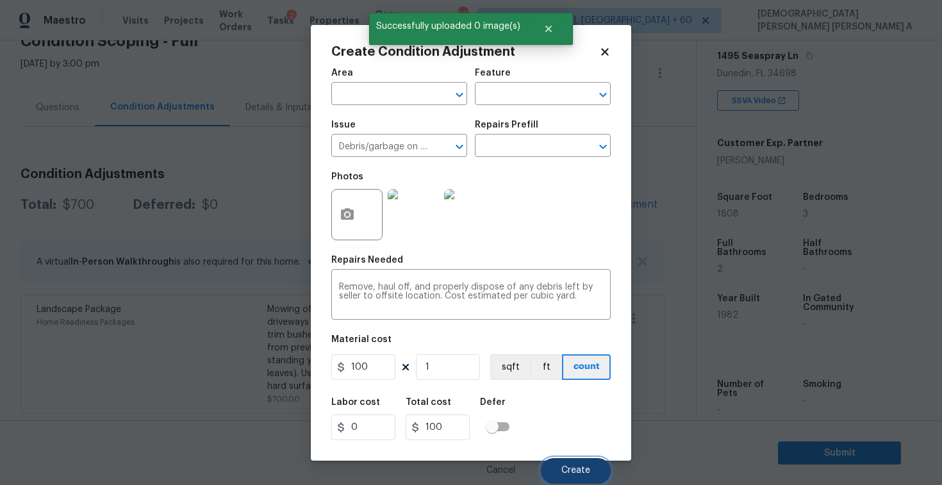
click at [589, 460] on button "Create" at bounding box center [576, 471] width 70 height 26
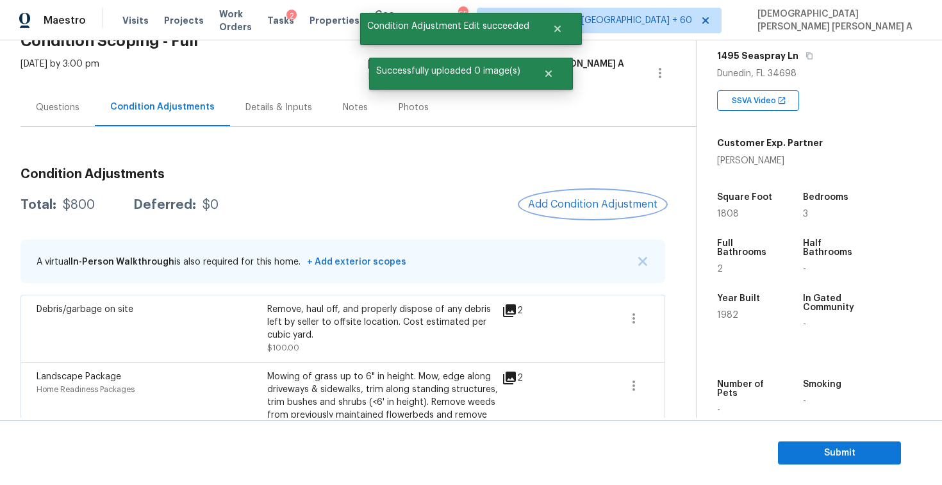
click at [620, 202] on span "Add Condition Adjustment" at bounding box center [593, 205] width 130 height 12
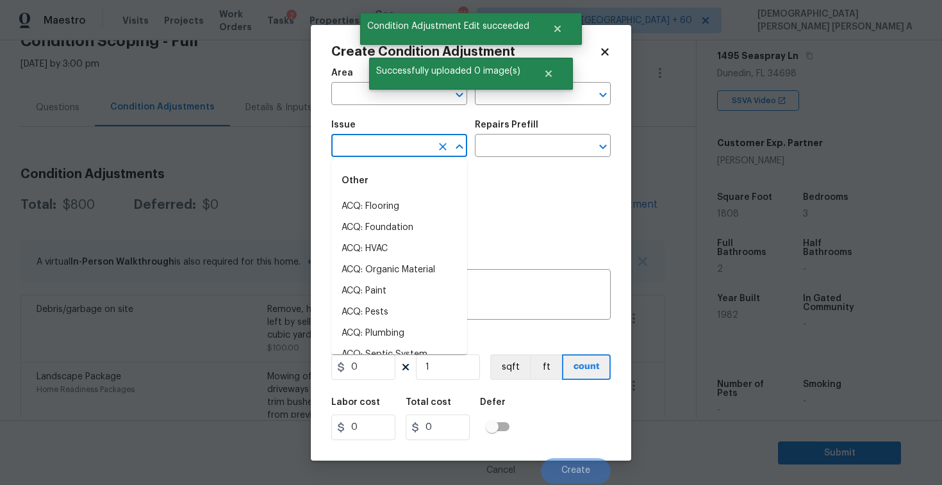
click at [404, 146] on input "text" at bounding box center [381, 147] width 100 height 20
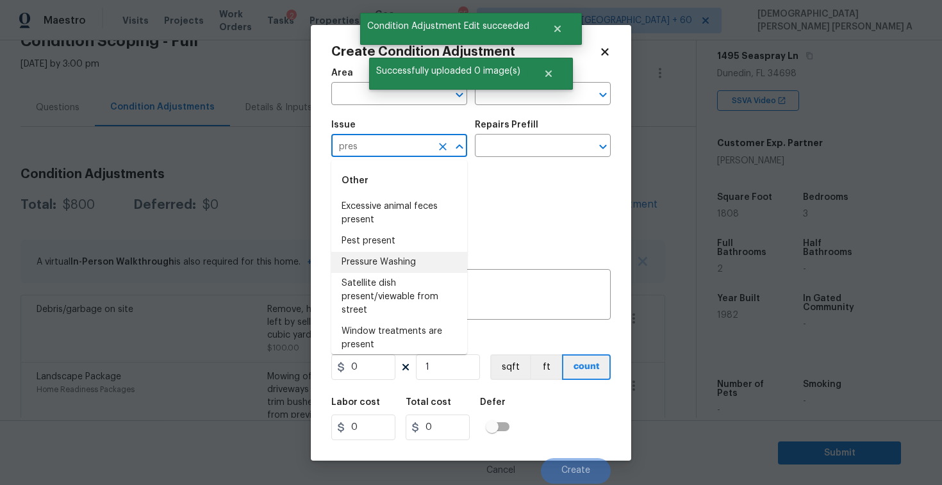
click at [408, 260] on li "Pressure Washing" at bounding box center [399, 262] width 136 height 21
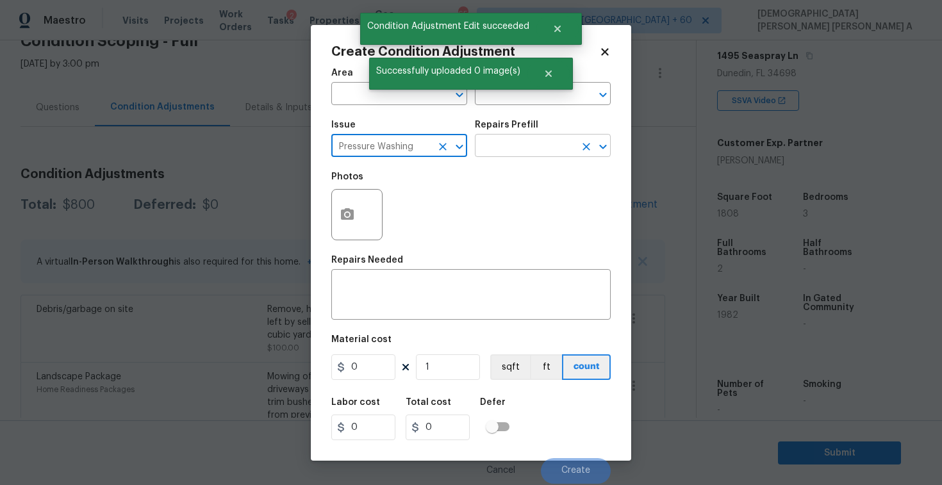
type input "Pressure Washing"
click at [511, 151] on input "text" at bounding box center [525, 147] width 100 height 20
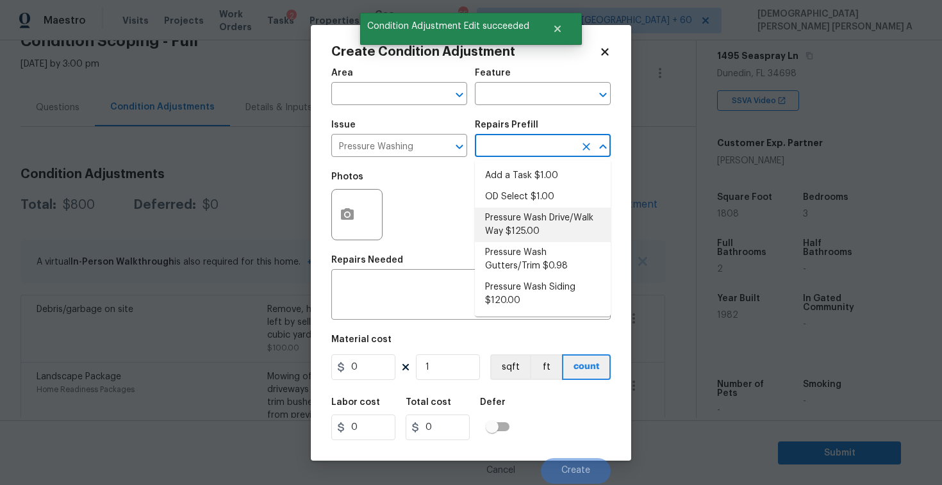
click at [510, 215] on li "Pressure Wash Drive/Walk Way $125.00" at bounding box center [543, 225] width 136 height 35
type input "Siding"
type textarea "Pressure wash the driveways/walkways as directed by the PM. Ensure that all deb…"
type input "125"
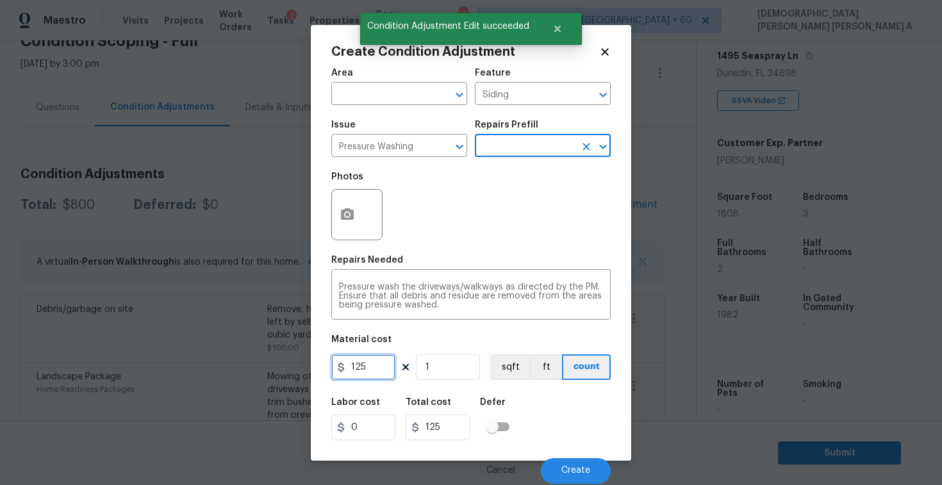
click at [368, 363] on input "125" at bounding box center [363, 368] width 64 height 26
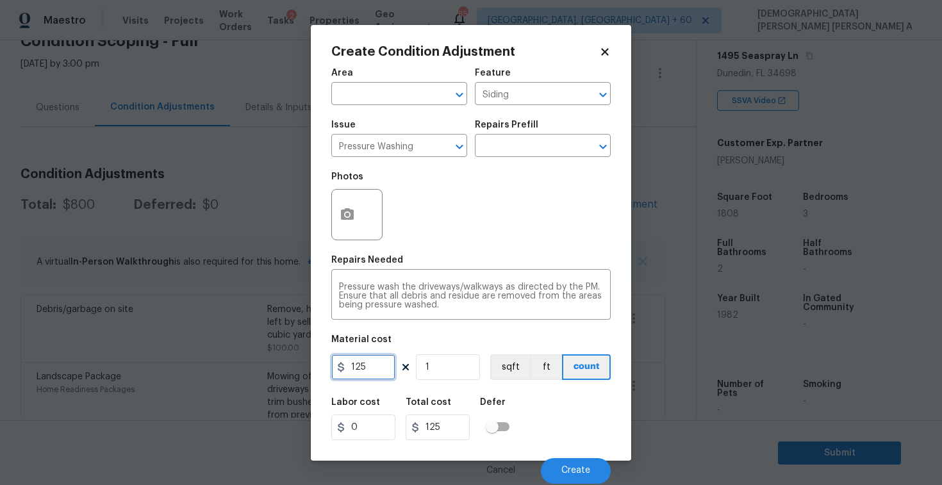
click at [368, 363] on input "125" at bounding box center [363, 368] width 64 height 26
type input "200"
click at [576, 460] on button "Create" at bounding box center [576, 471] width 70 height 26
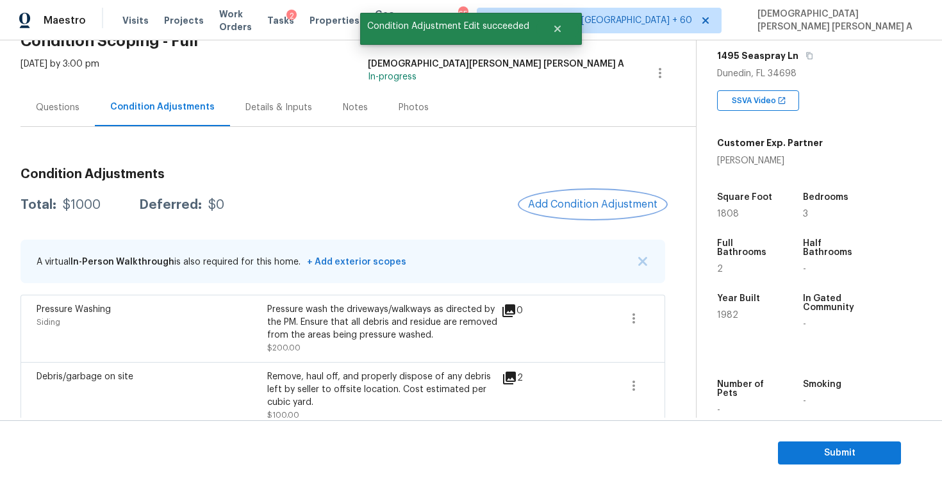
click at [589, 200] on span "Add Condition Adjustment" at bounding box center [593, 205] width 130 height 12
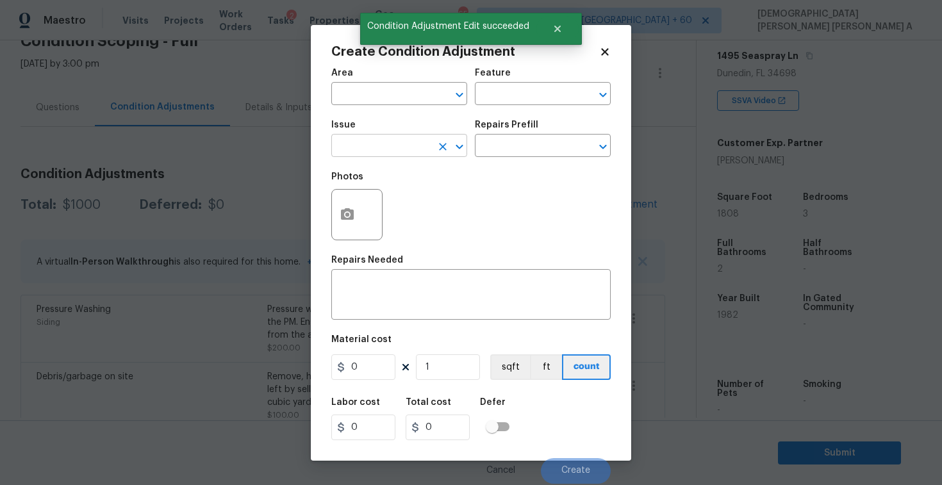
click at [409, 147] on input "text" at bounding box center [381, 147] width 100 height 20
click at [428, 201] on li "Siding" at bounding box center [399, 206] width 136 height 21
type input "Siding"
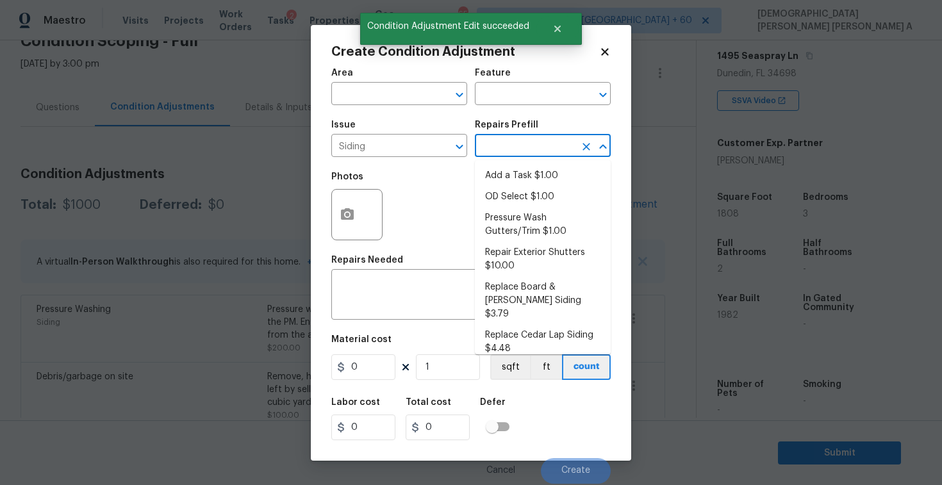
click at [531, 142] on input "text" at bounding box center [525, 147] width 100 height 20
click at [527, 224] on li "Pressure Wash Gutters/Trim $1.00" at bounding box center [543, 225] width 136 height 35
type input "Siding"
type textarea "Protect areas as needed for pressure washing. Pressure wash the gutters and tri…"
type input "1"
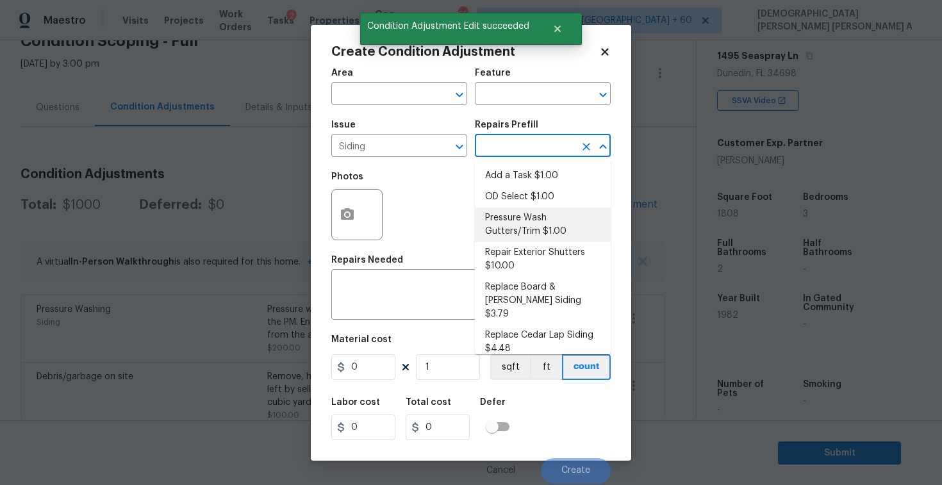
type input "1"
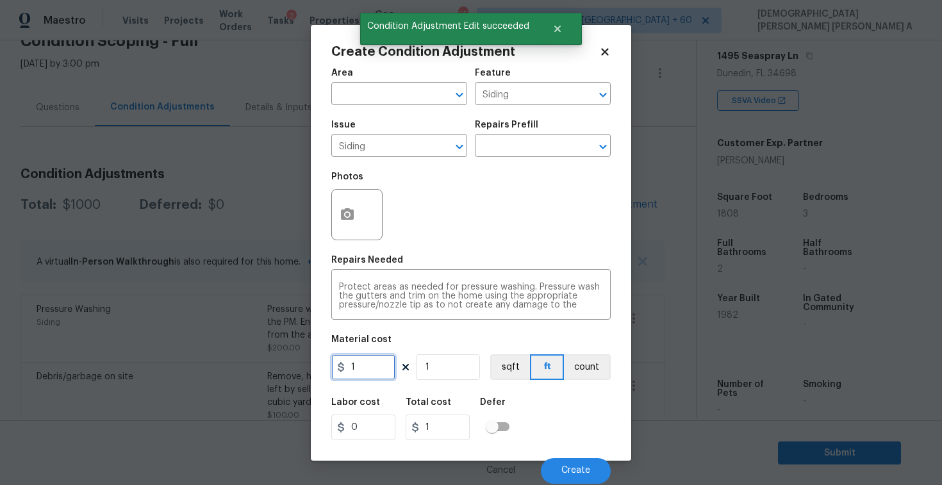
click at [376, 373] on input "1" at bounding box center [363, 368] width 64 height 26
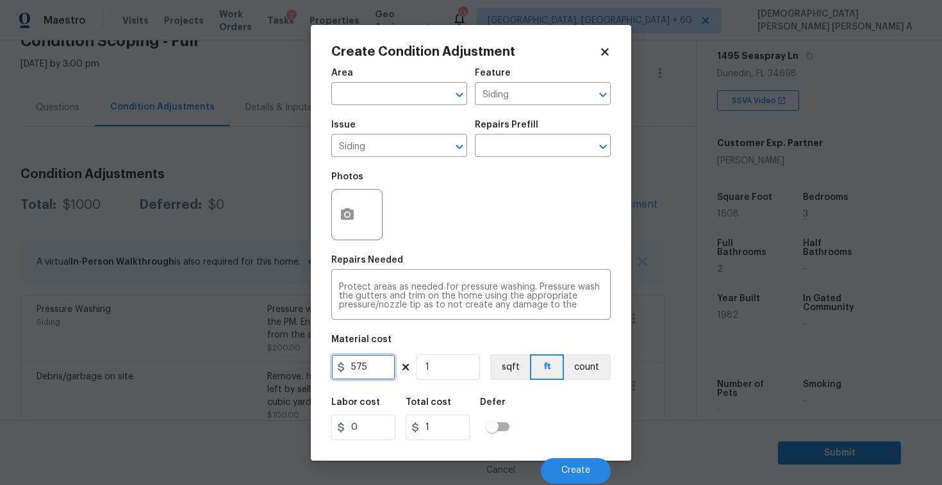
type input "575"
click at [336, 206] on button "button" at bounding box center [347, 215] width 31 height 50
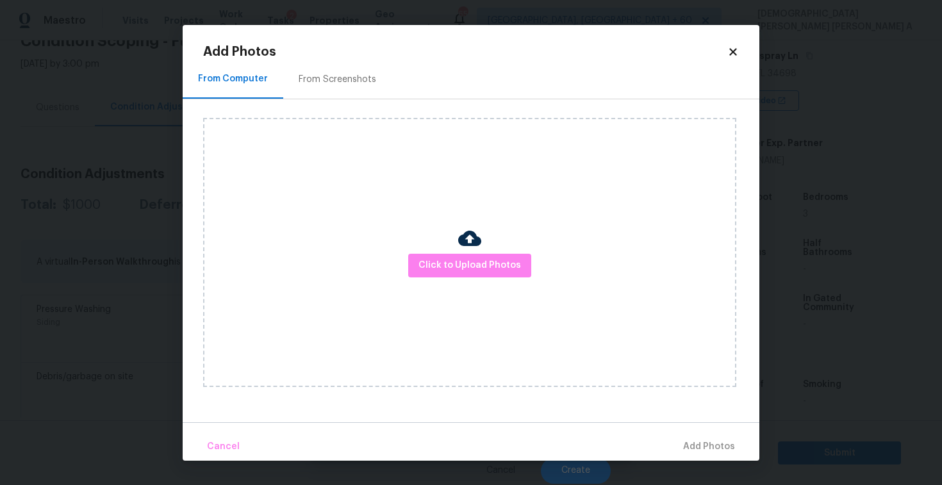
click at [337, 84] on div "From Screenshots" at bounding box center [338, 79] width 78 height 13
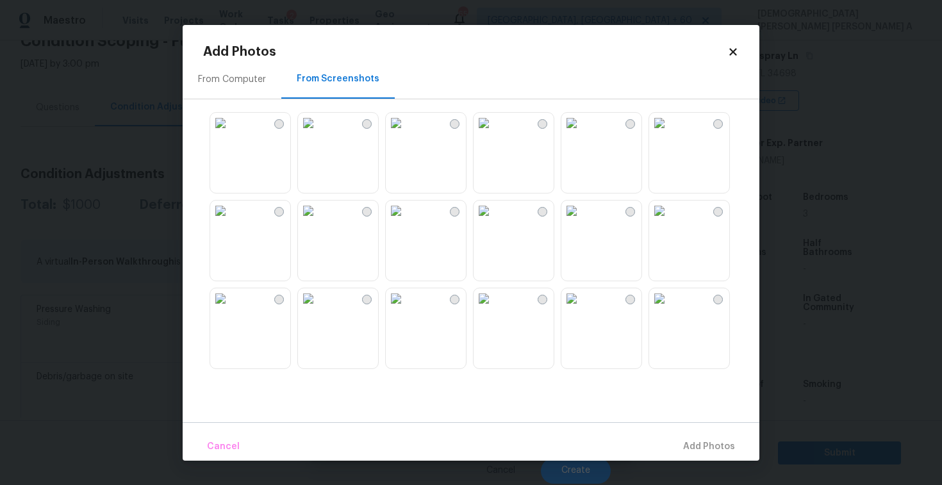
click at [582, 133] on img at bounding box center [572, 123] width 21 height 21
click at [582, 221] on img at bounding box center [572, 211] width 21 height 21
click at [406, 221] on img at bounding box center [396, 211] width 21 height 21
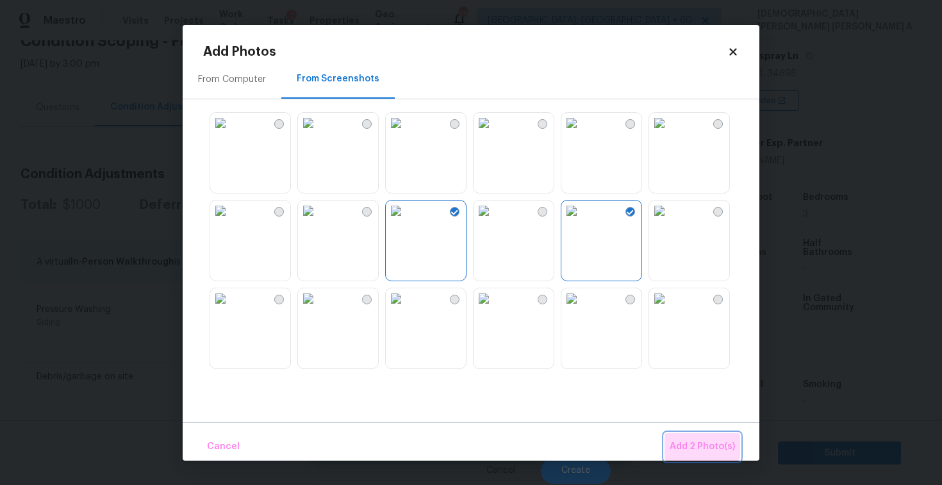
click at [703, 442] on span "Add 2 Photo(s)" at bounding box center [702, 447] width 65 height 16
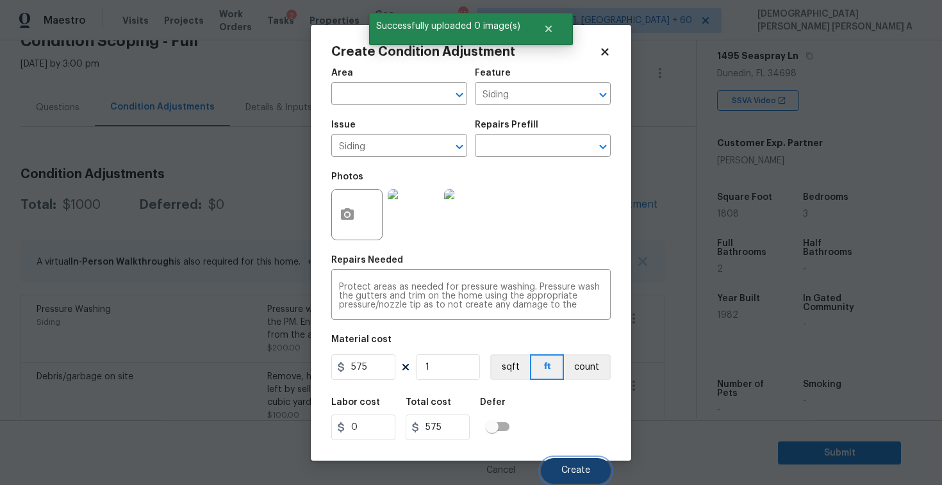
click at [599, 464] on button "Create" at bounding box center [576, 471] width 70 height 26
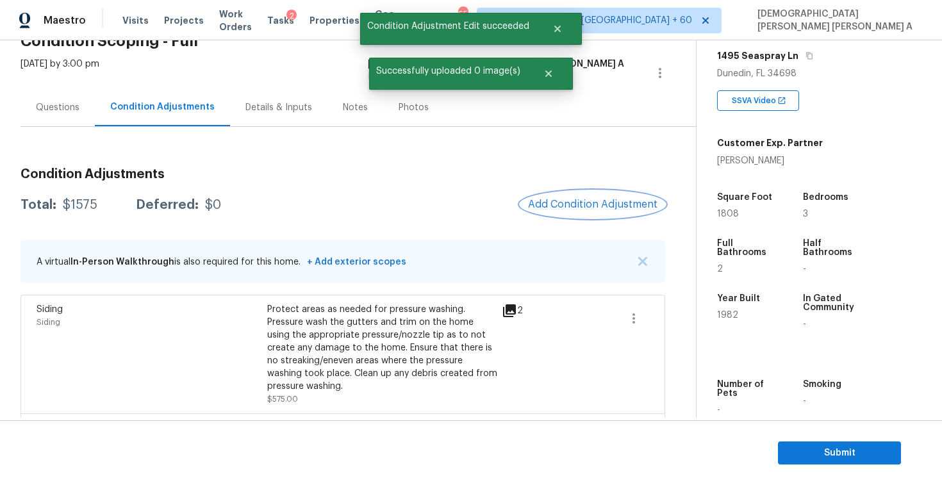
click at [601, 196] on button "Add Condition Adjustment" at bounding box center [593, 204] width 145 height 27
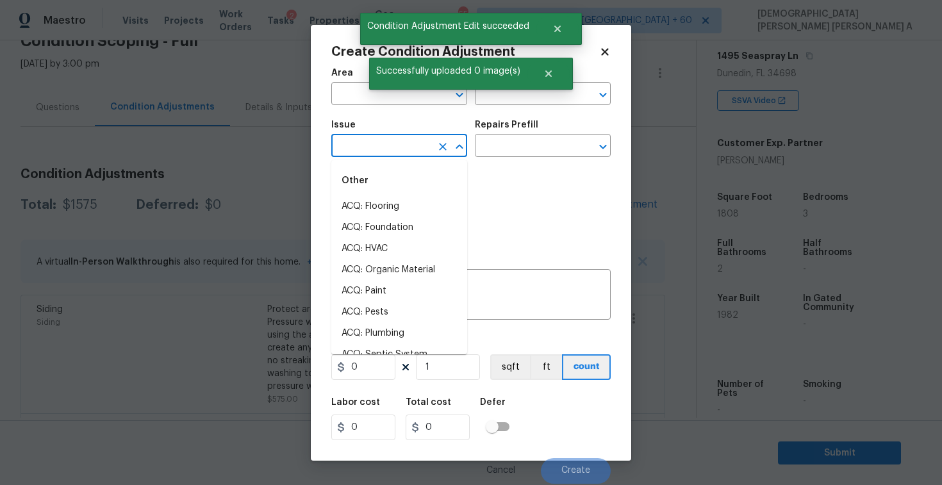
click at [403, 148] on input "text" at bounding box center [381, 147] width 100 height 20
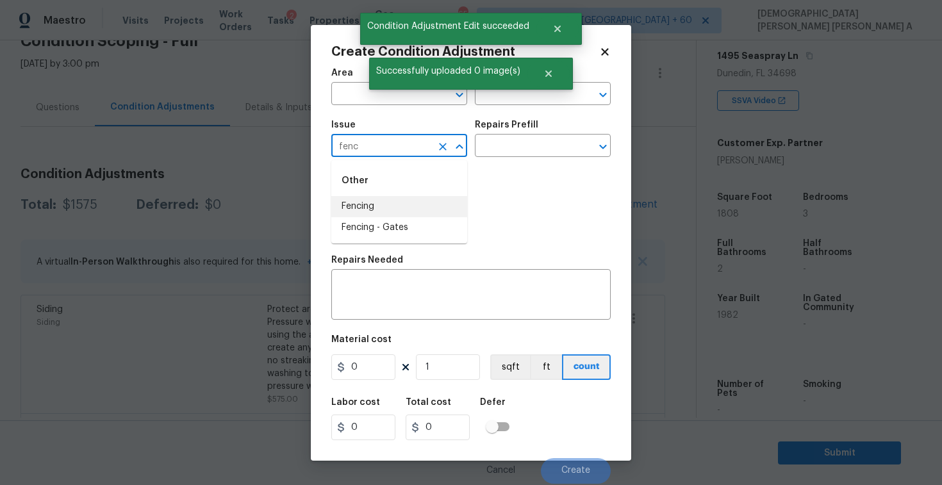
click at [428, 213] on li "Fencing" at bounding box center [399, 206] width 136 height 21
type input "Fencing"
click at [522, 145] on input "text" at bounding box center [525, 147] width 100 height 20
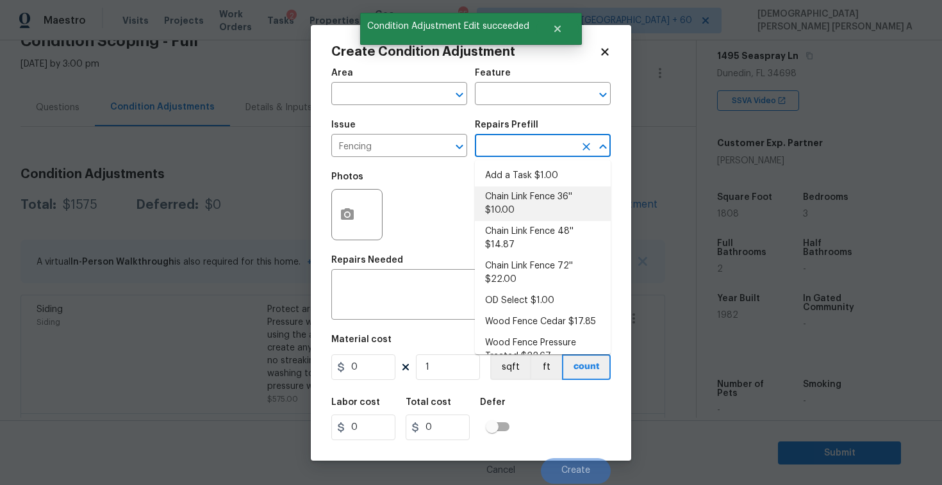
click at [514, 215] on li "Chain Link Fence 36'' $10.00" at bounding box center [543, 204] width 136 height 35
type textarea "Prep the work area and install a new 36'' chain link fence. Ensure that all of …"
type input "10"
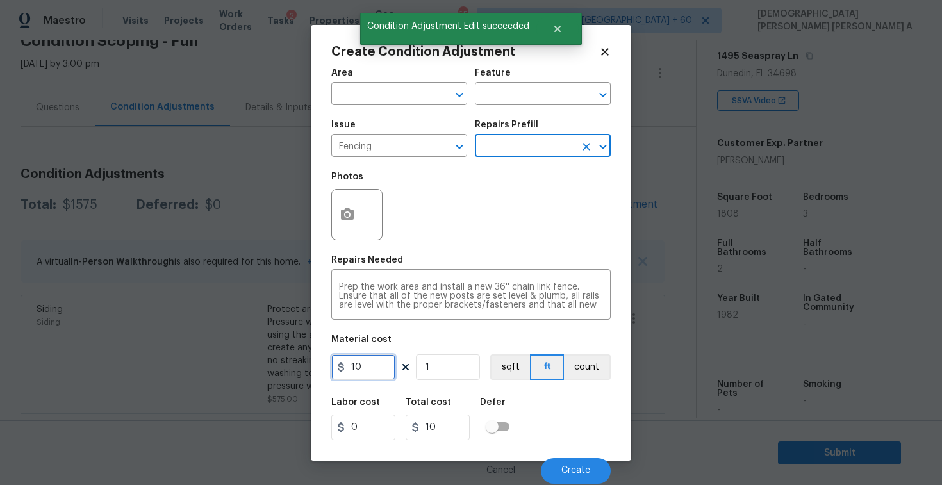
click at [387, 368] on input "10" at bounding box center [363, 368] width 64 height 26
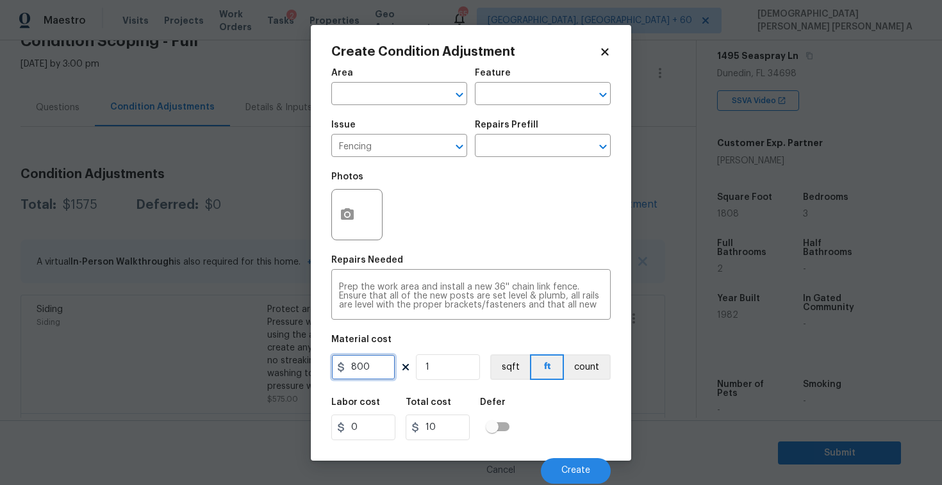
type input "800"
click at [348, 213] on circle "button" at bounding box center [348, 214] width 4 height 4
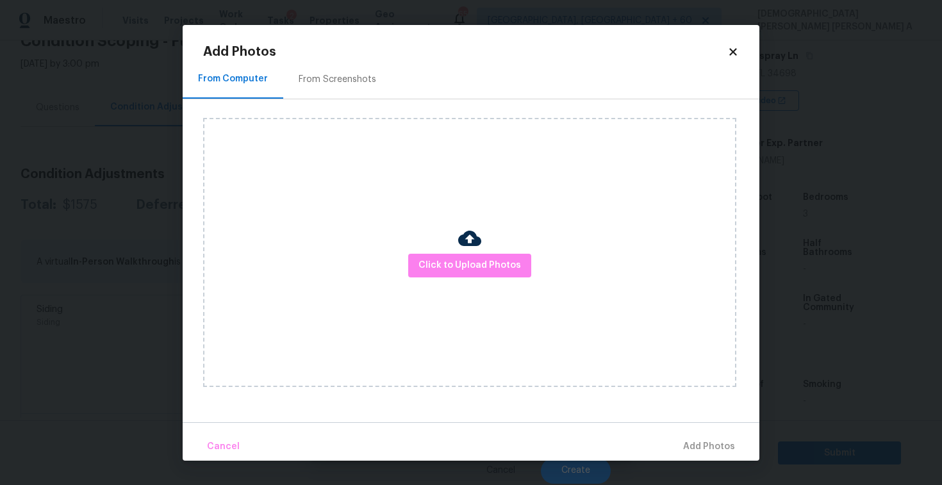
click at [328, 112] on div "Click to Upload Photos" at bounding box center [481, 252] width 557 height 306
click at [326, 76] on div "From Screenshots" at bounding box center [338, 79] width 78 height 13
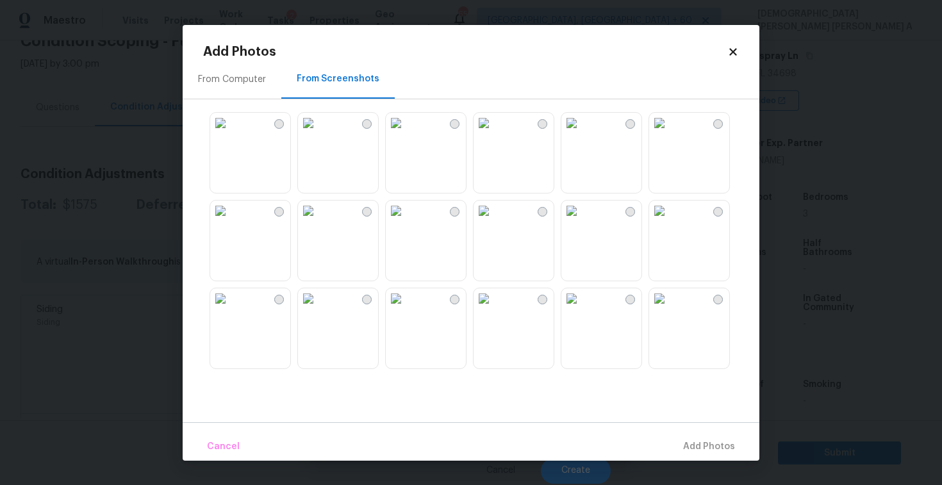
click at [582, 133] on img at bounding box center [572, 123] width 21 height 21
click at [710, 435] on button "Add 1 Photo(s)" at bounding box center [704, 447] width 74 height 28
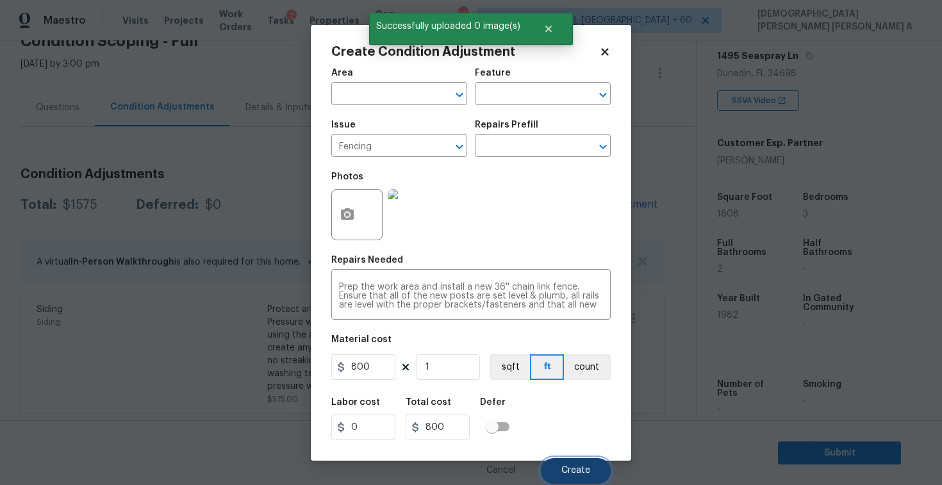
click at [591, 466] on button "Create" at bounding box center [576, 471] width 70 height 26
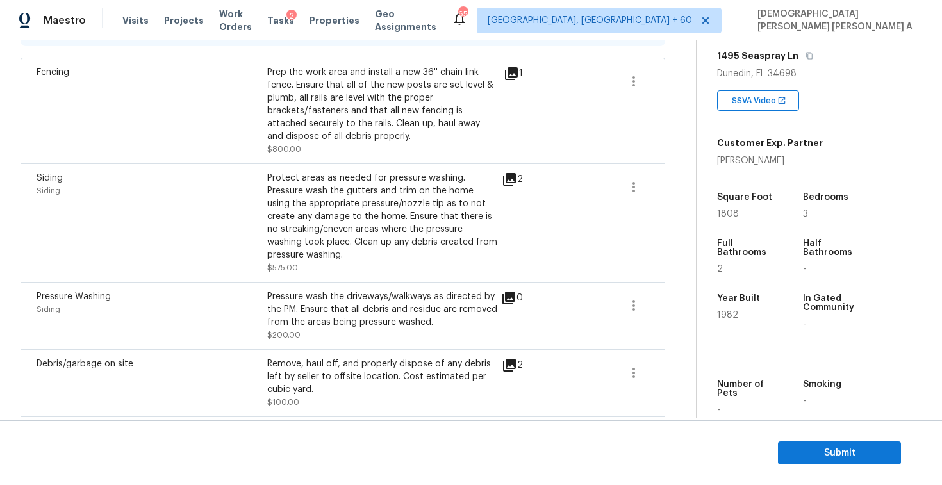
scroll to position [224, 0]
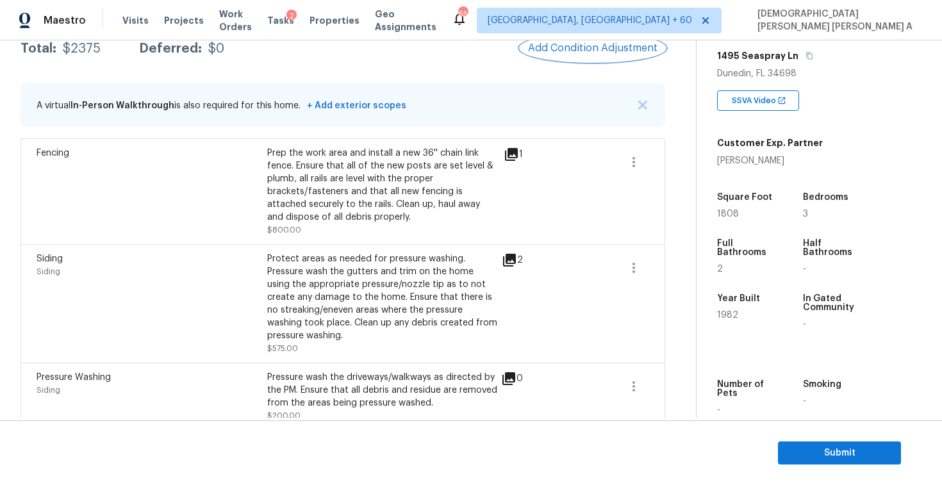
click at [582, 55] on button "Add Condition Adjustment" at bounding box center [593, 48] width 145 height 27
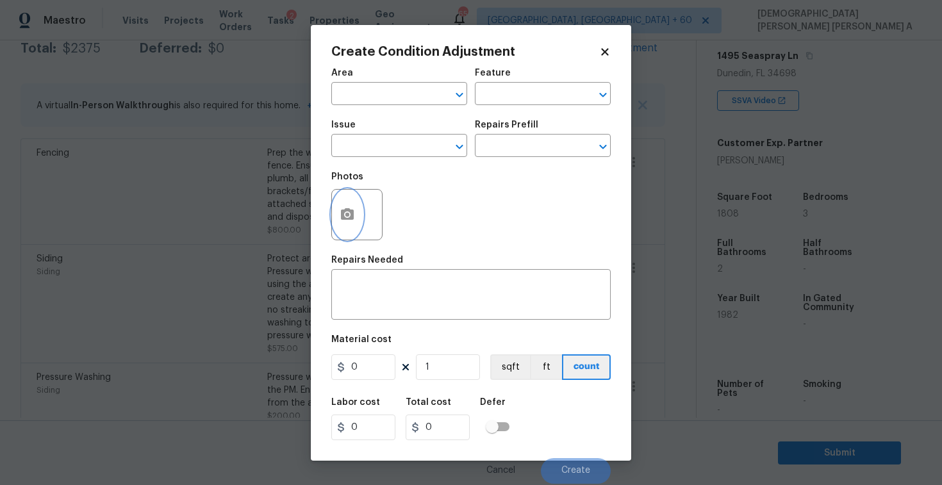
click at [348, 212] on icon "button" at bounding box center [347, 214] width 13 height 12
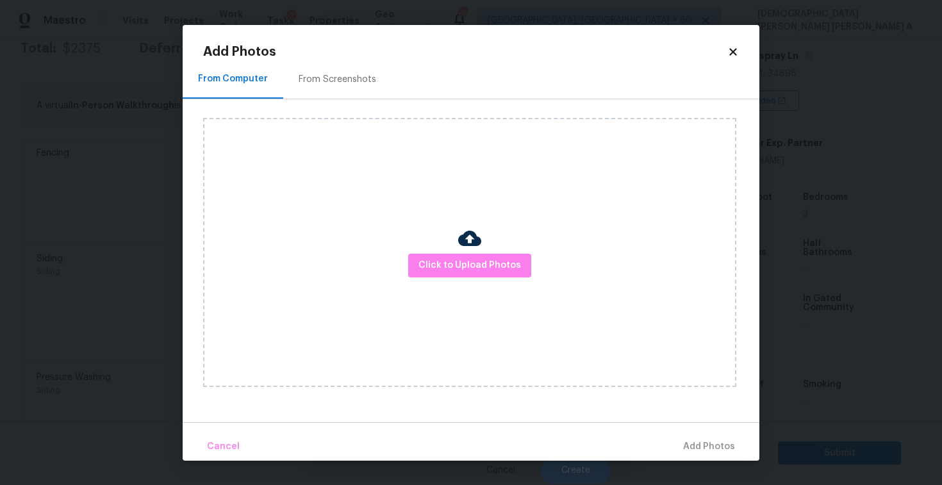
click at [351, 88] on div "From Screenshots" at bounding box center [337, 80] width 108 height 38
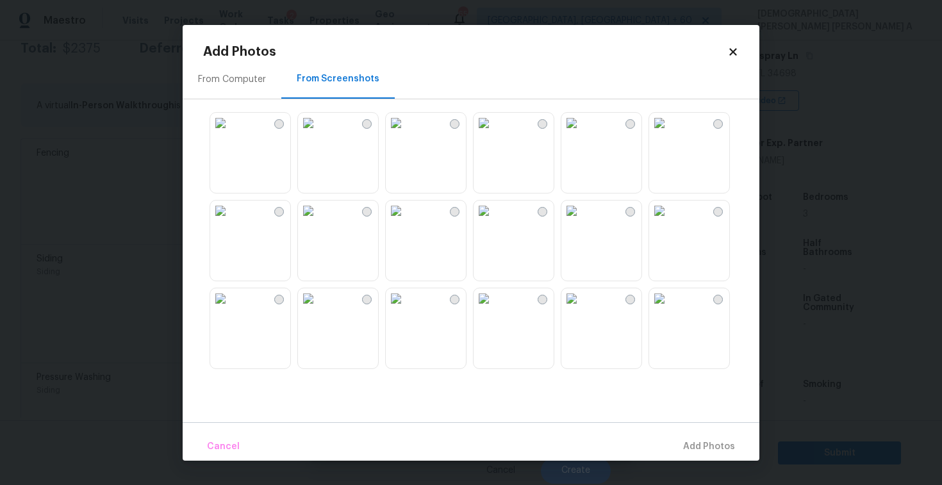
click at [406, 133] on img at bounding box center [396, 123] width 21 height 21
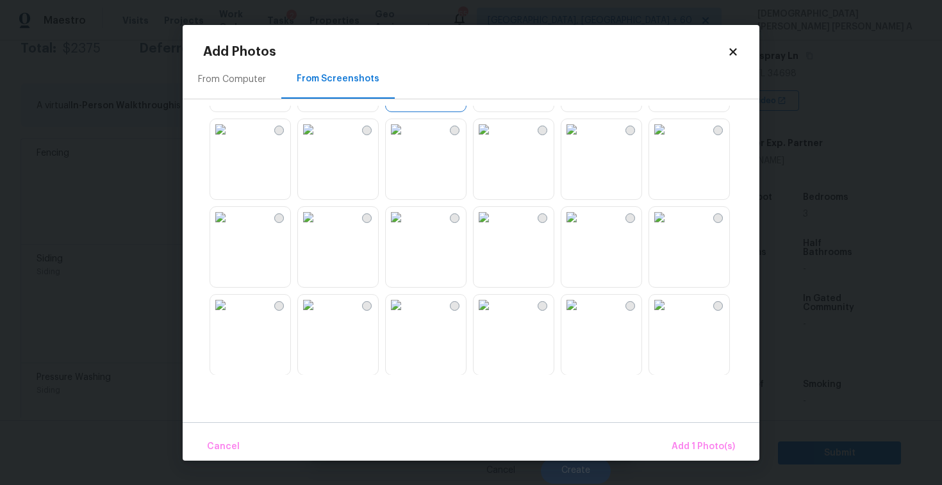
scroll to position [105, 0]
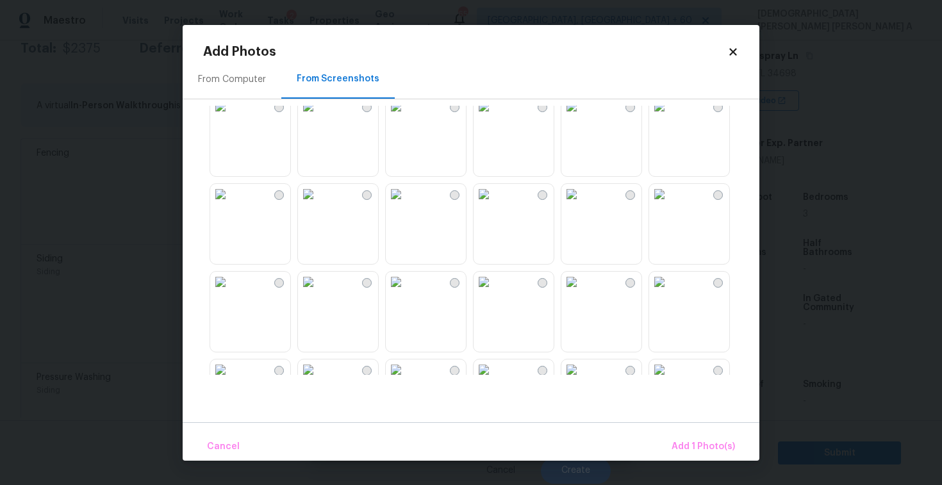
click at [670, 205] on img at bounding box center [659, 194] width 21 height 21
click at [494, 292] on img at bounding box center [484, 282] width 21 height 21
click at [406, 292] on img at bounding box center [396, 282] width 21 height 21
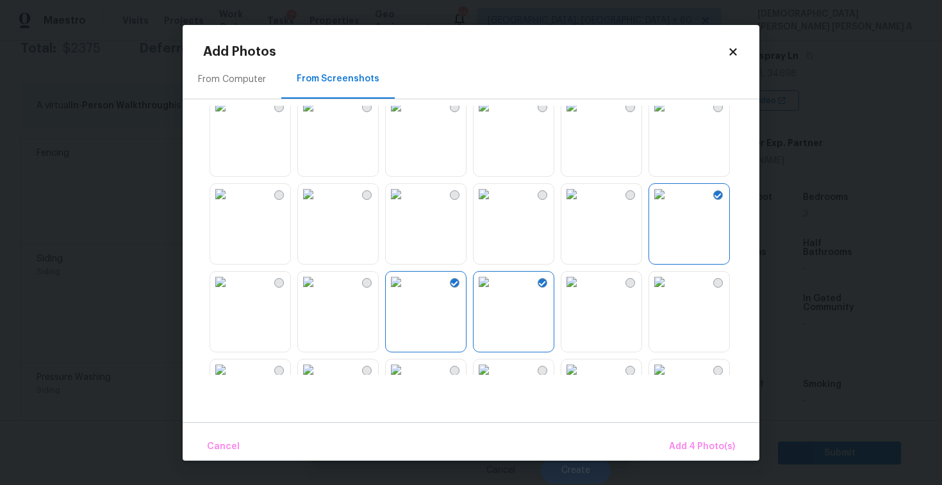
click at [319, 292] on img at bounding box center [308, 282] width 21 height 21
click at [231, 292] on img at bounding box center [220, 282] width 21 height 21
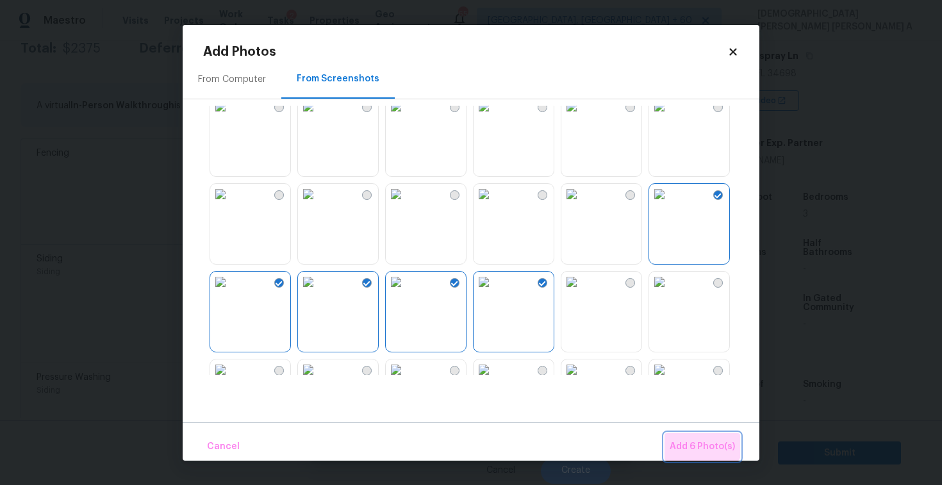
click at [701, 435] on button "Add 6 Photo(s)" at bounding box center [703, 447] width 76 height 28
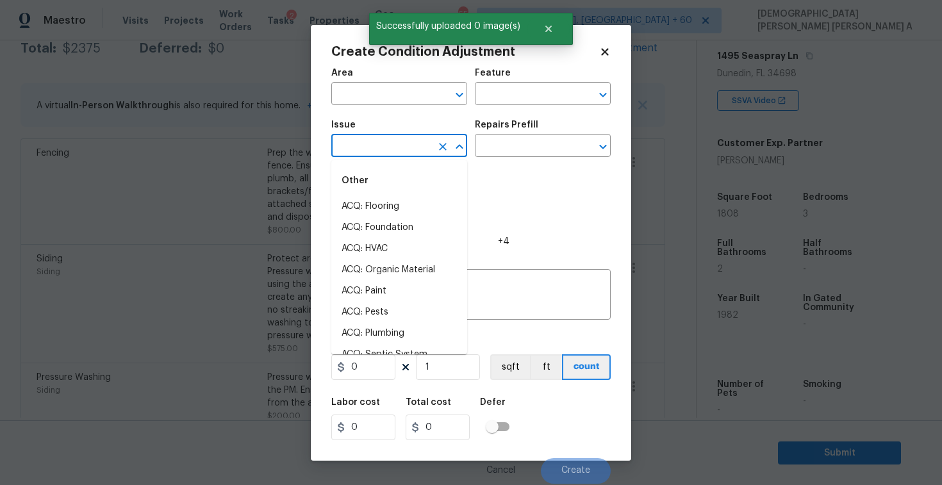
click at [399, 143] on input "text" at bounding box center [381, 147] width 100 height 20
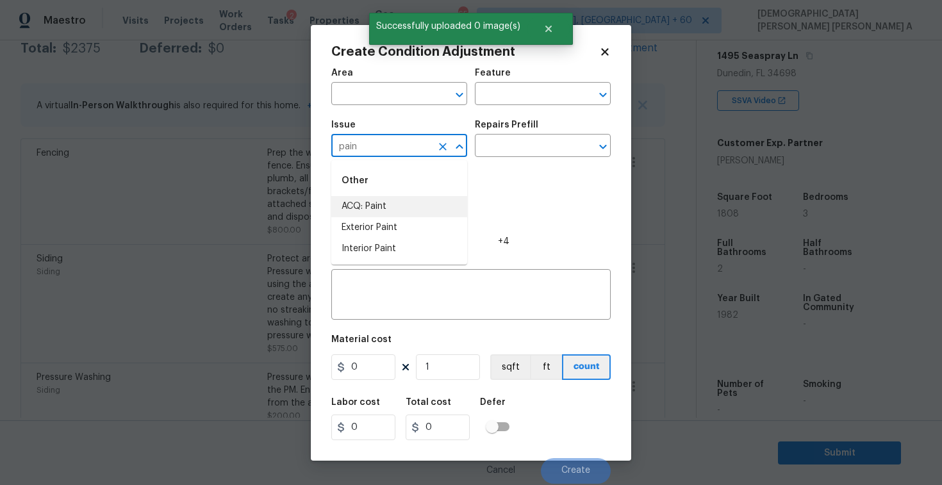
click at [390, 207] on li "ACQ: Paint" at bounding box center [399, 206] width 136 height 21
type input "ACQ: Paint"
click at [522, 151] on input "text" at bounding box center [525, 147] width 100 height 20
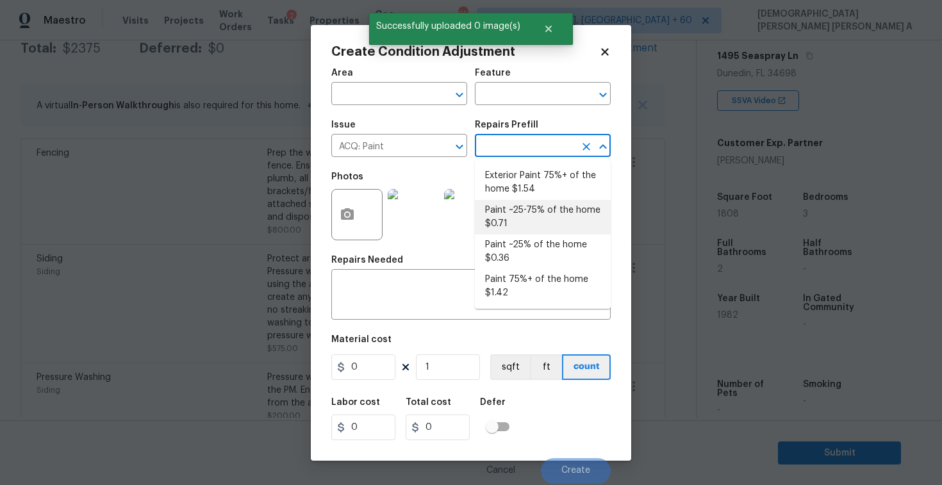
click at [521, 200] on li "Paint ~25-75% of the home $0.71" at bounding box center [543, 217] width 136 height 35
type input "Acquisition"
type textarea "Acquisition Scope: ~25 - 75% of the home needs interior paint"
type input "0.71"
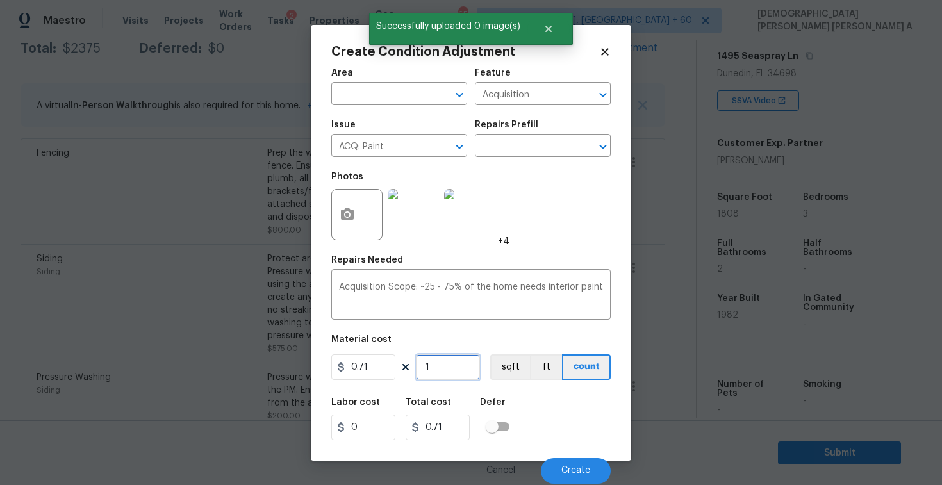
click at [449, 373] on input "1" at bounding box center [448, 368] width 64 height 26
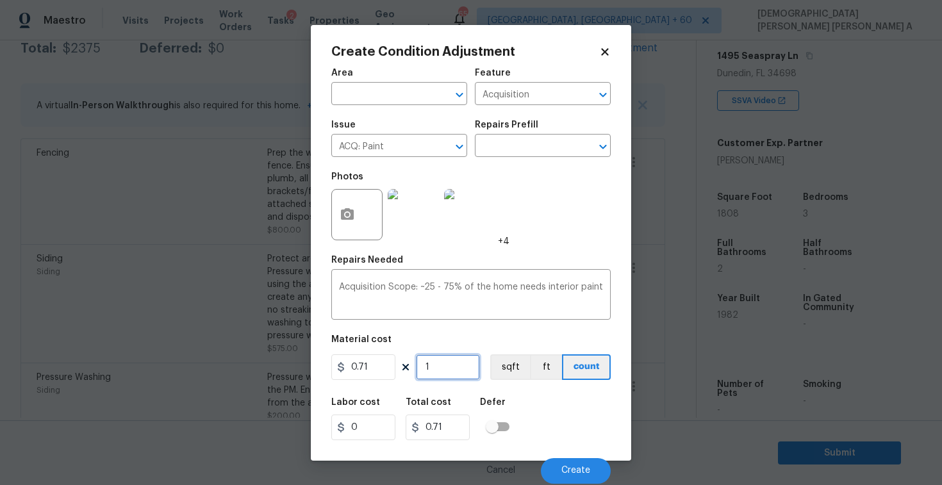
type input "18"
type input "12.78"
type input "180"
type input "127.8"
type input "1808"
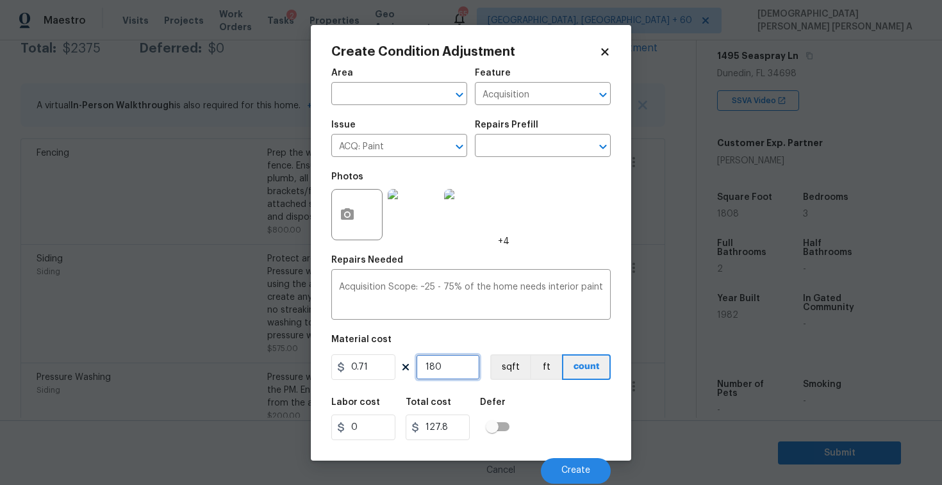
type input "1283.68"
type input "1808"
click at [515, 367] on button "sqft" at bounding box center [510, 368] width 40 height 26
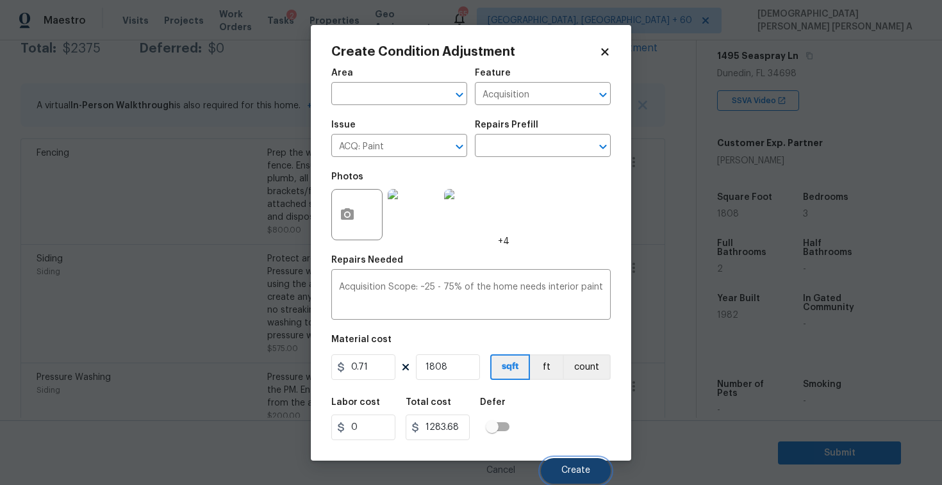
click at [592, 464] on button "Create" at bounding box center [576, 471] width 70 height 26
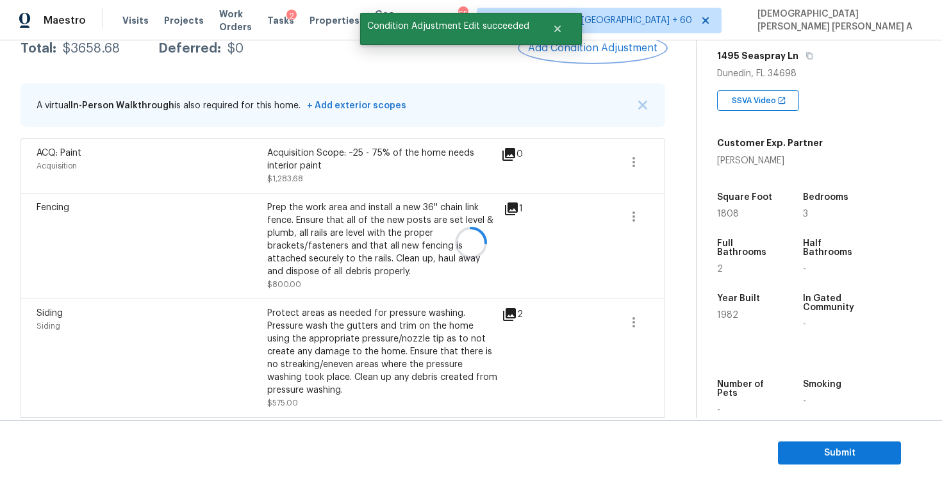
scroll to position [218, 0]
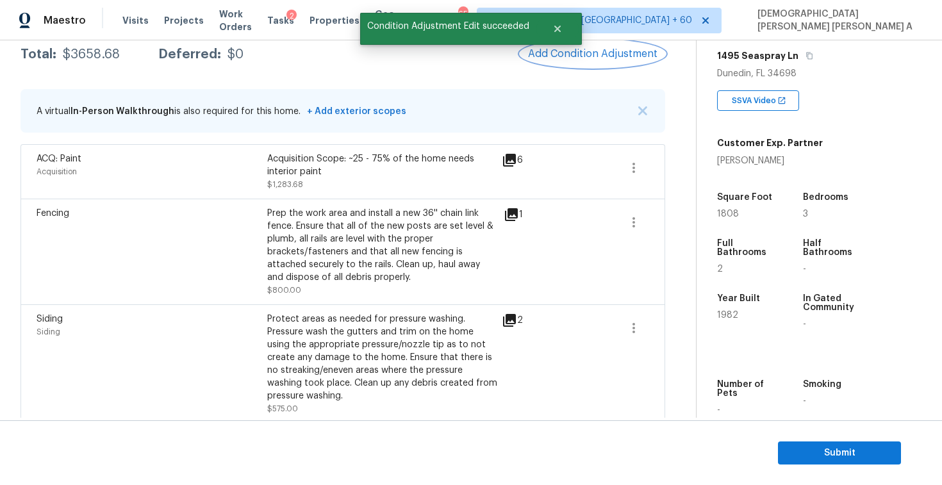
click at [592, 65] on button "Add Condition Adjustment" at bounding box center [593, 53] width 145 height 27
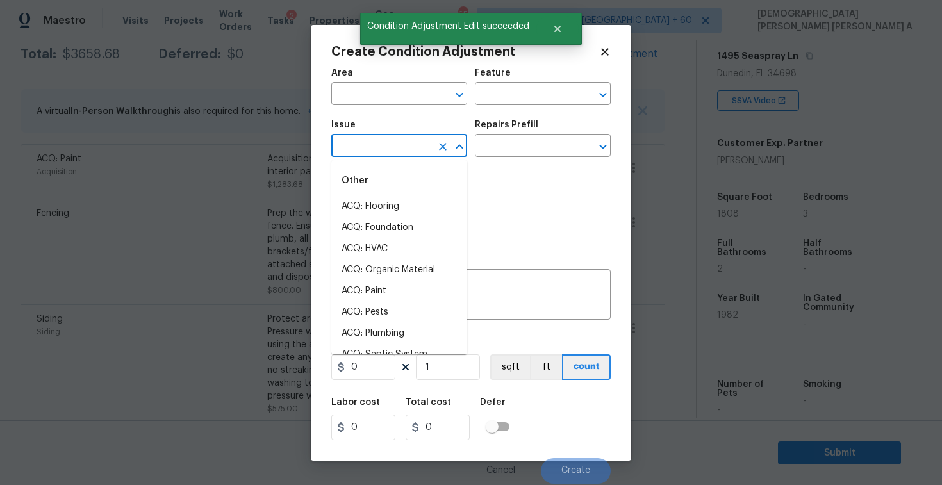
click at [376, 151] on input "text" at bounding box center [381, 147] width 100 height 20
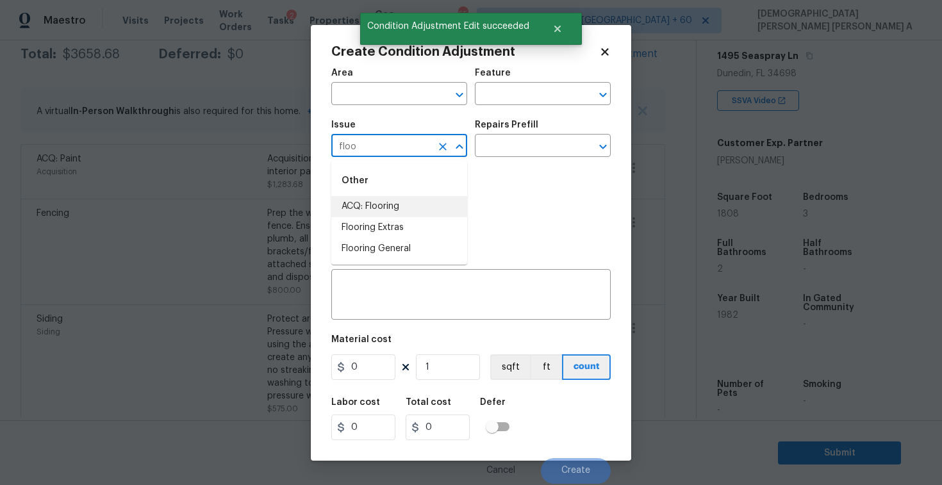
click at [376, 204] on li "ACQ: Flooring" at bounding box center [399, 206] width 136 height 21
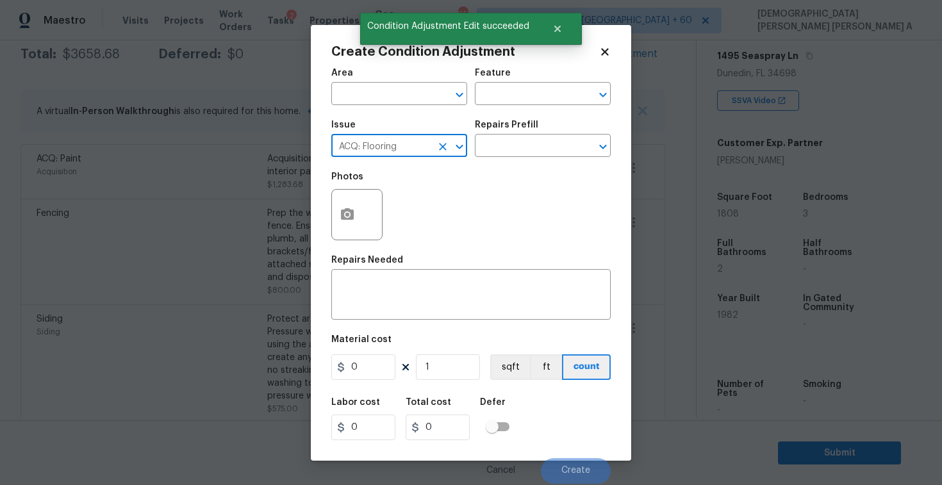
type input "ACQ: Flooring"
click at [519, 135] on div "Repairs Prefill" at bounding box center [543, 129] width 136 height 17
click at [519, 146] on input "text" at bounding box center [525, 147] width 100 height 20
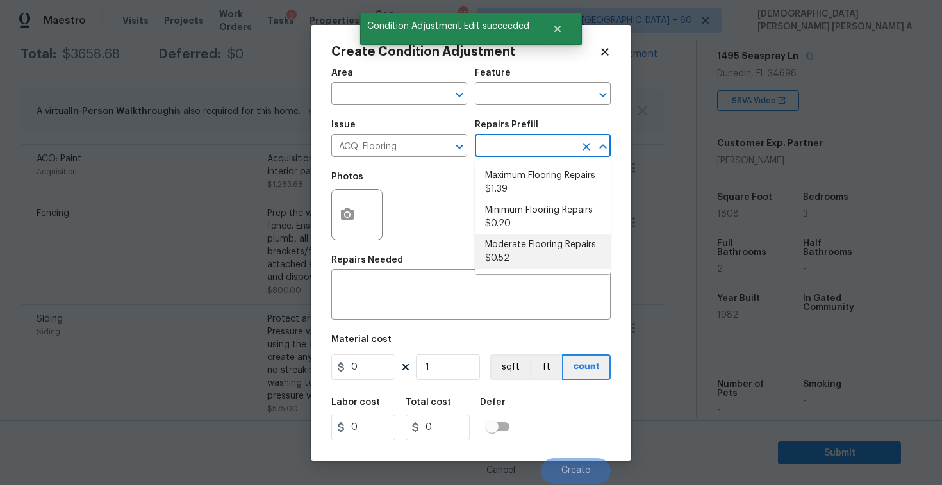
click at [512, 262] on li "Moderate Flooring Repairs $0.52" at bounding box center [543, 252] width 136 height 35
type input "Acquisition"
type textarea "Acquisition Scope: Moderate flooring repairs"
type input "0.52"
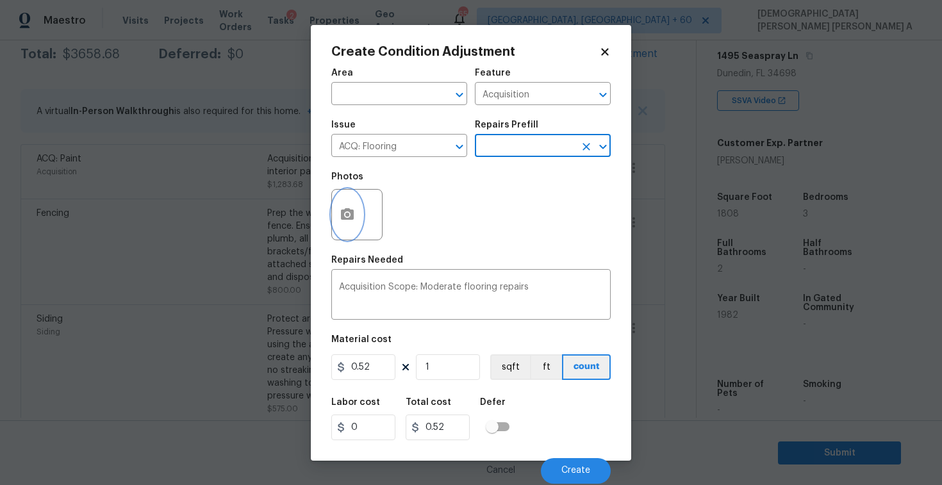
click at [346, 220] on icon "button" at bounding box center [347, 214] width 13 height 12
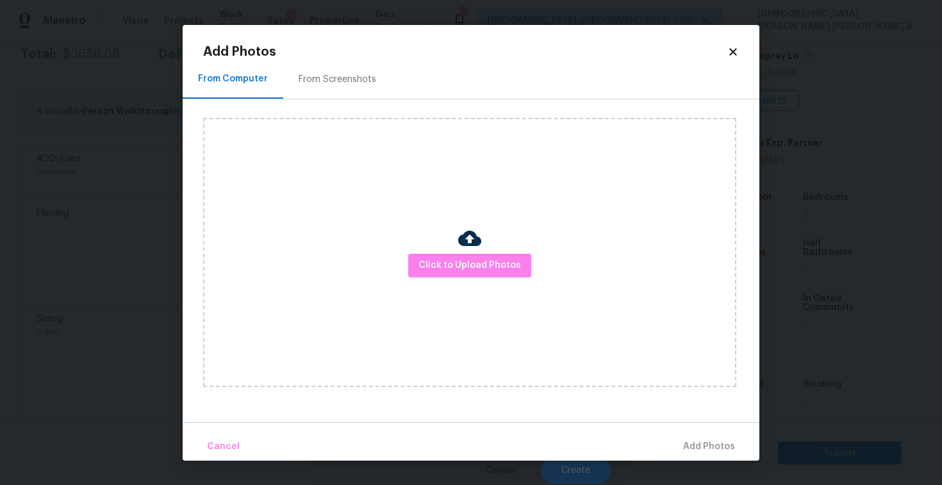
click at [326, 78] on div "From Screenshots" at bounding box center [338, 79] width 78 height 13
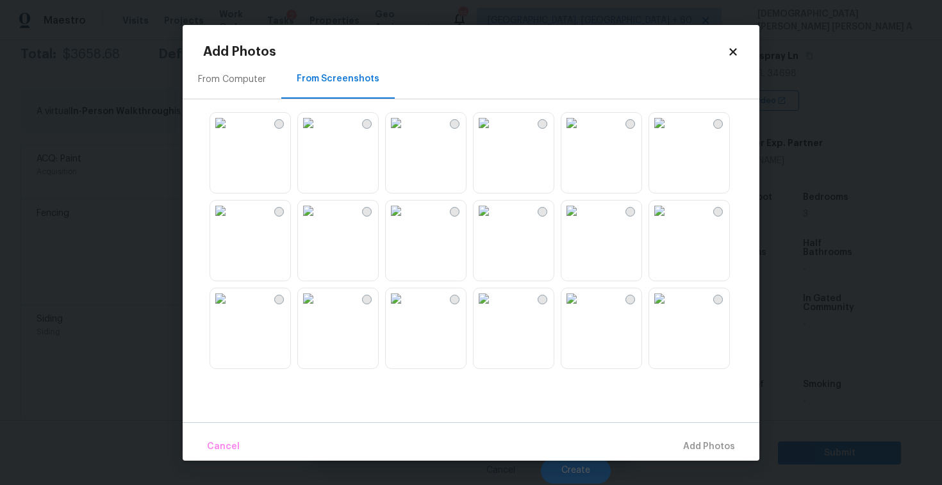
click at [319, 221] on img at bounding box center [308, 211] width 21 height 21
click at [670, 221] on img at bounding box center [659, 211] width 21 height 21
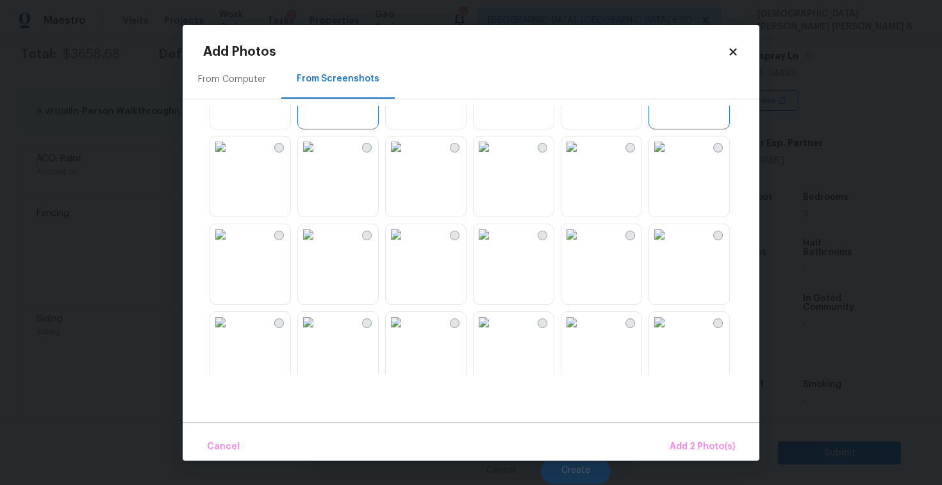
scroll to position [220, 0]
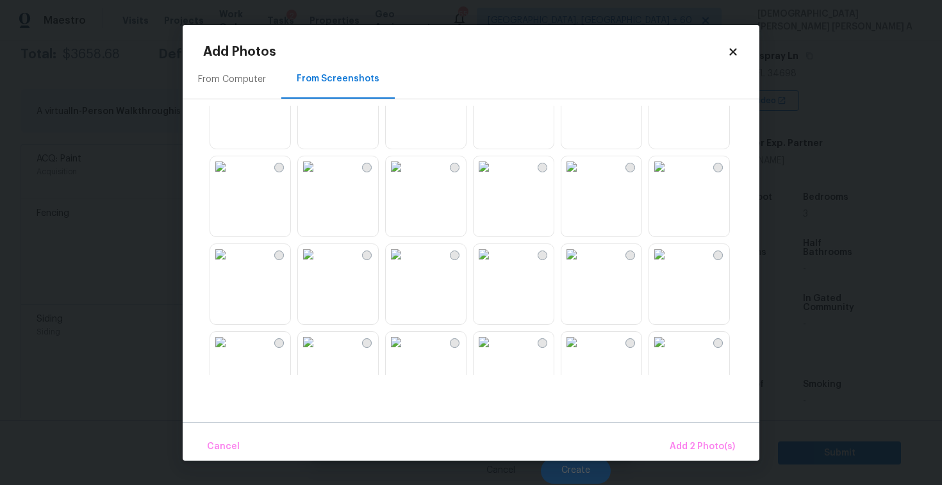
click at [231, 265] on img at bounding box center [220, 254] width 21 height 21
click at [231, 177] on img at bounding box center [220, 166] width 21 height 21
click at [582, 177] on img at bounding box center [572, 166] width 21 height 21
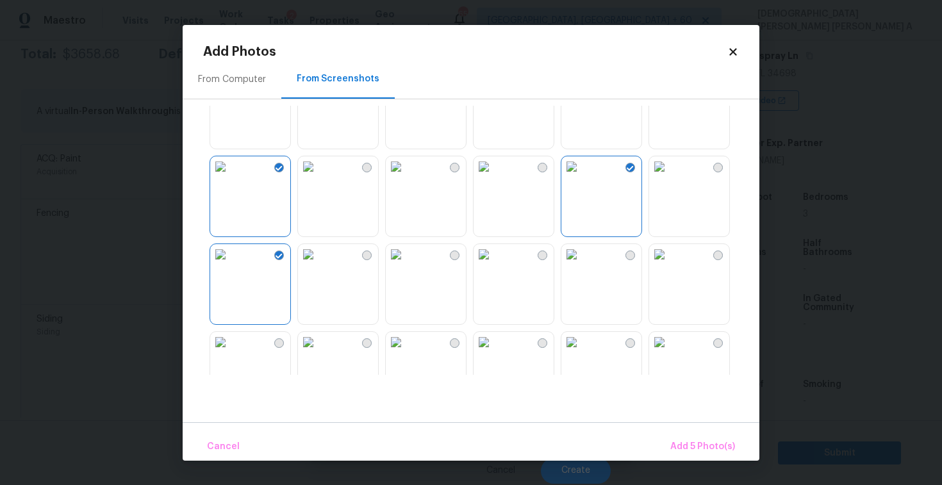
click at [582, 177] on img at bounding box center [572, 166] width 21 height 21
click at [680, 446] on span "Add 4 Photo(s)" at bounding box center [702, 447] width 66 height 16
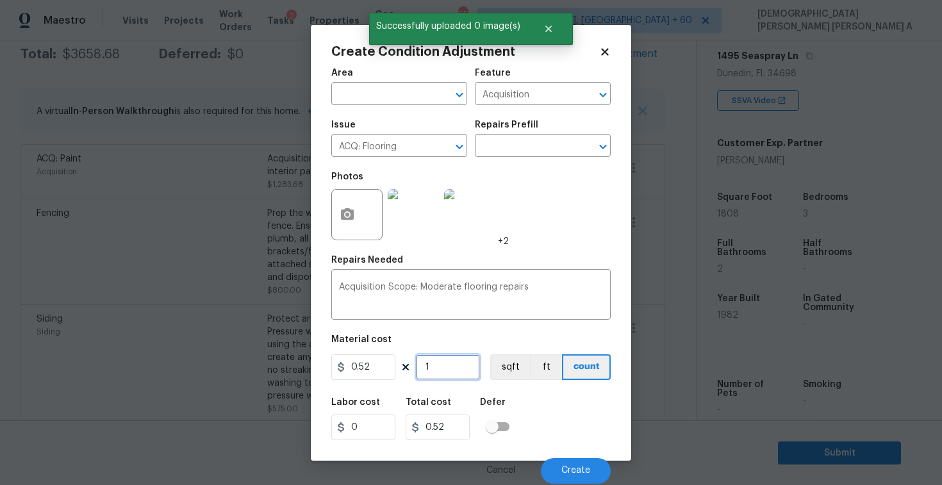
click at [458, 362] on input "1" at bounding box center [448, 368] width 64 height 26
type input "18"
type input "9.36"
type input "180"
type input "93.6"
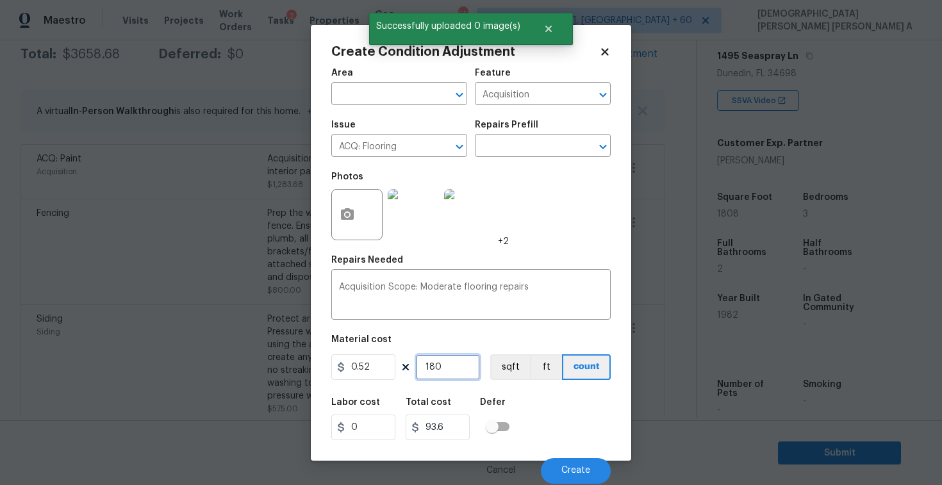
type input "1808"
type input "940.16"
type input "1808"
click at [501, 369] on button "sqft" at bounding box center [510, 368] width 40 height 26
click at [583, 455] on div "Cancel Create" at bounding box center [471, 466] width 280 height 36
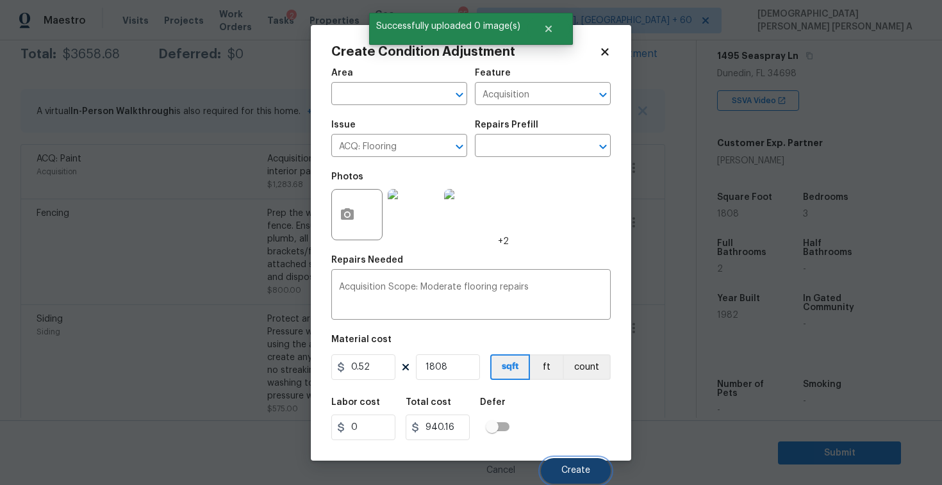
click at [575, 469] on span "Create" at bounding box center [576, 471] width 29 height 10
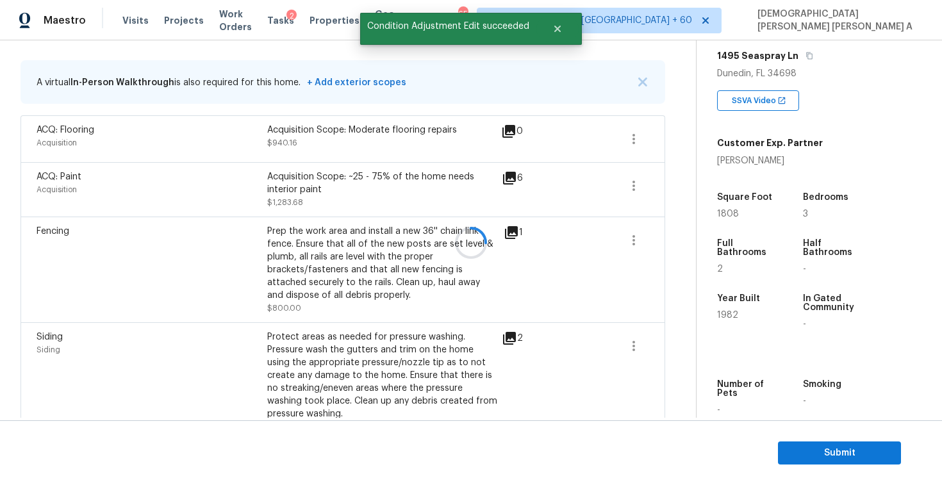
scroll to position [218, 0]
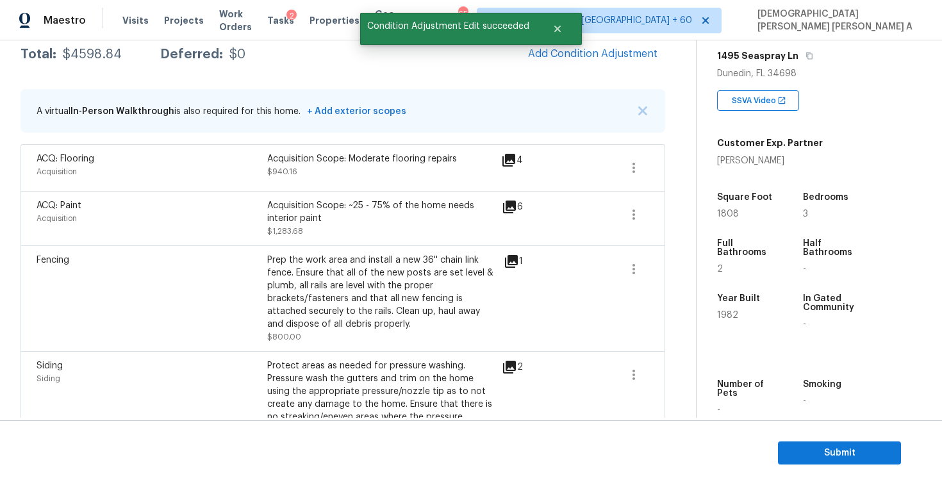
click at [445, 310] on div "Prep the work area and install a new 36'' chain link fence. Ensure that all of …" at bounding box center [382, 292] width 231 height 77
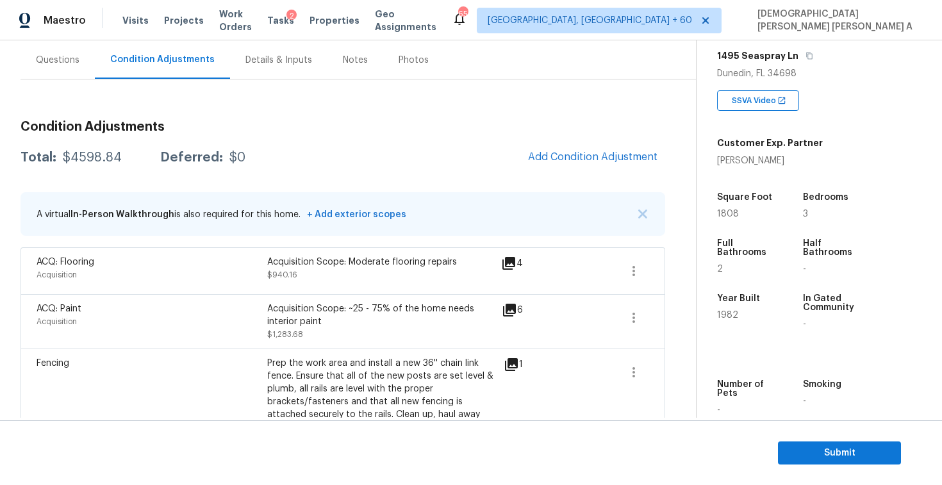
scroll to position [108, 0]
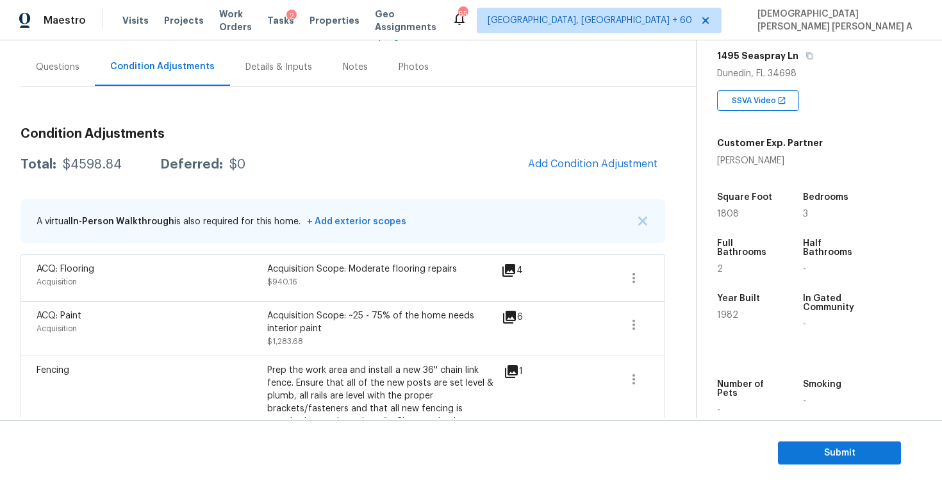
click at [381, 187] on div "Condition Adjustments Total: $4598.84 Deferred: $0 Add Condition Adjustment A v…" at bounding box center [343, 475] width 645 height 717
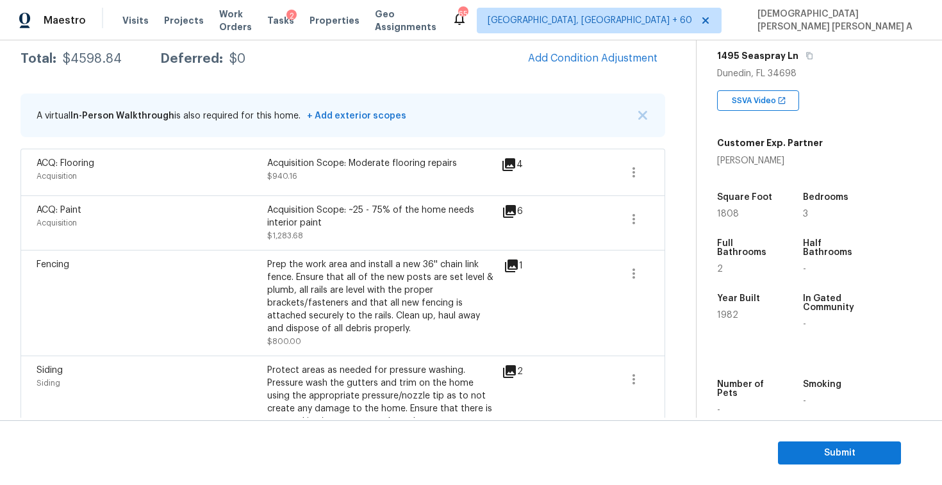
scroll to position [194, 0]
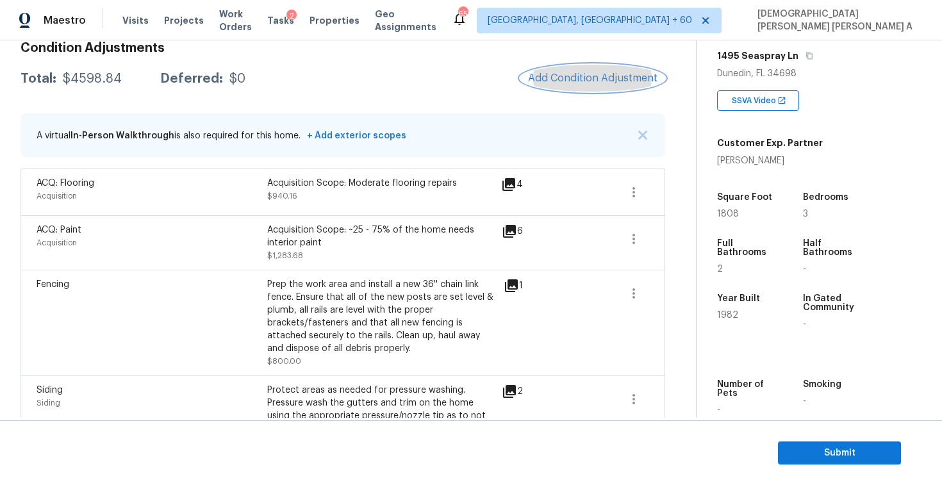
click at [563, 72] on span "Add Condition Adjustment" at bounding box center [593, 78] width 130 height 12
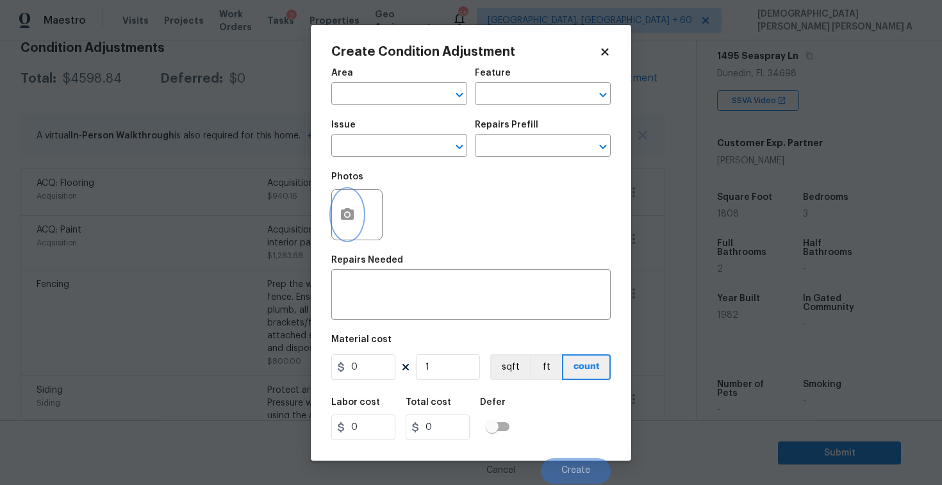
click at [342, 217] on icon "button" at bounding box center [347, 214] width 13 height 12
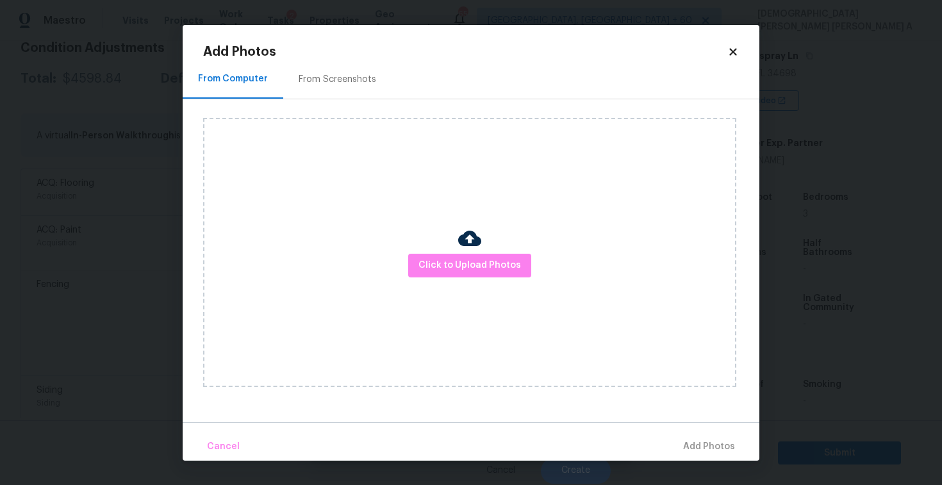
click at [349, 92] on div "From Screenshots" at bounding box center [337, 80] width 108 height 38
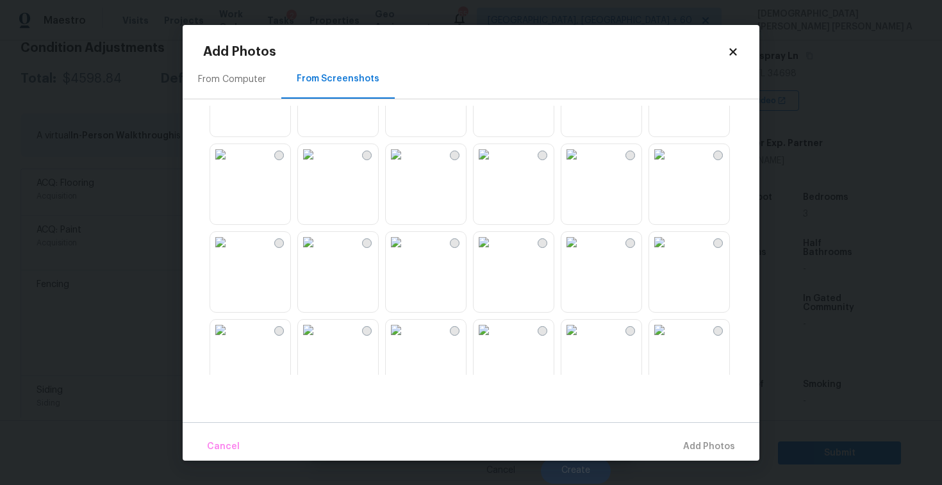
scroll to position [1225, 0]
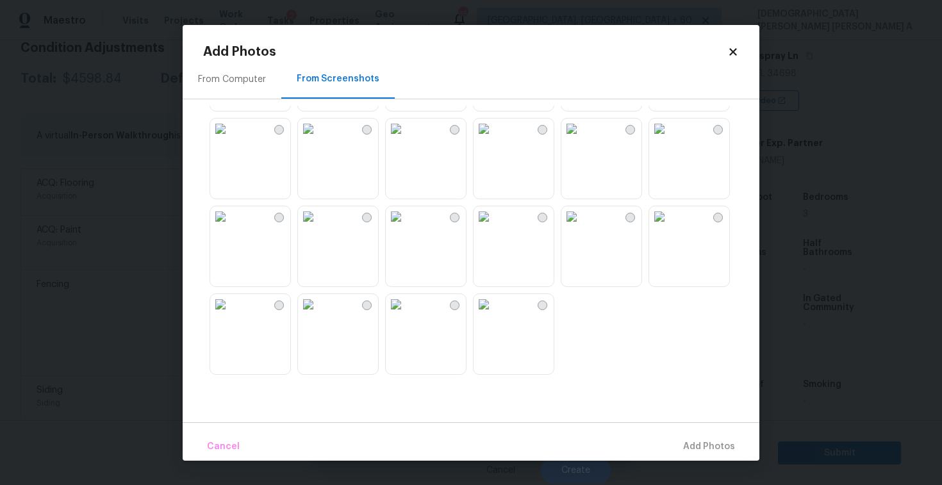
click at [728, 52] on icon at bounding box center [734, 52] width 12 height 12
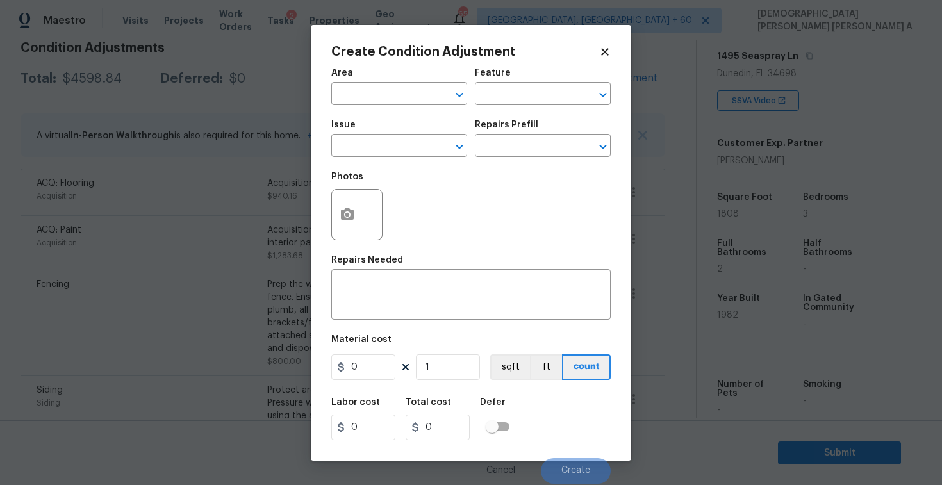
click at [610, 58] on div "Create Condition Adjustment Area ​ Feature ​ Issue ​ Repairs Prefill ​ Photos R…" at bounding box center [471, 243] width 280 height 395
click at [599, 49] on h2 "Create Condition Adjustment" at bounding box center [465, 52] width 268 height 13
click at [601, 51] on icon at bounding box center [605, 52] width 12 height 12
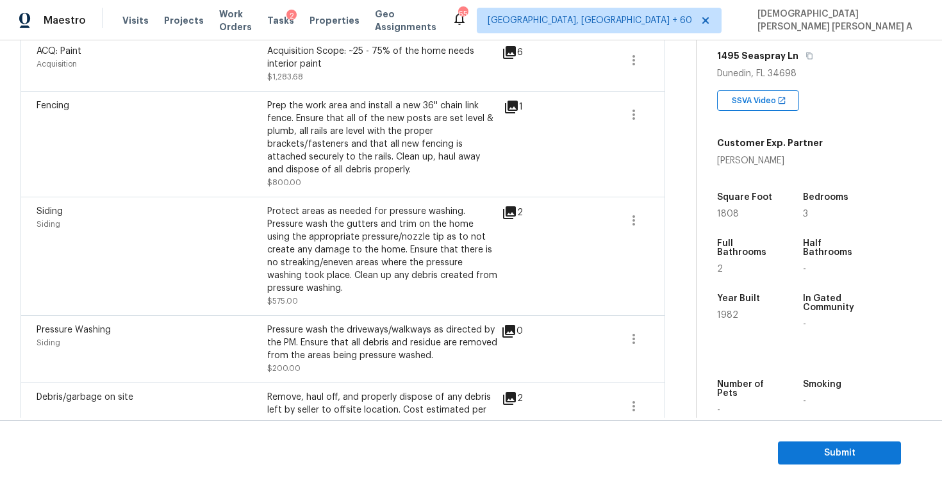
scroll to position [217, 0]
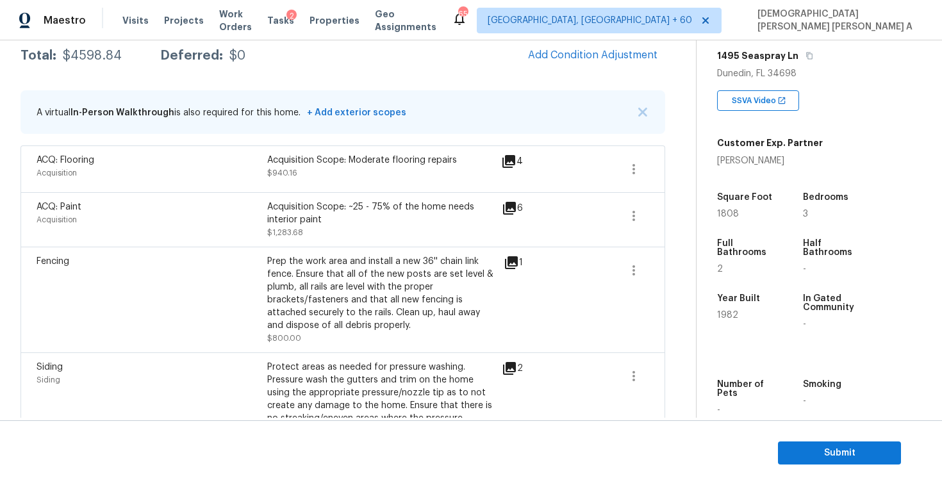
click at [326, 267] on div "Prep the work area and install a new 36'' chain link fence. Ensure that all of …" at bounding box center [382, 293] width 231 height 77
click at [603, 50] on span "Add Condition Adjustment" at bounding box center [593, 55] width 130 height 12
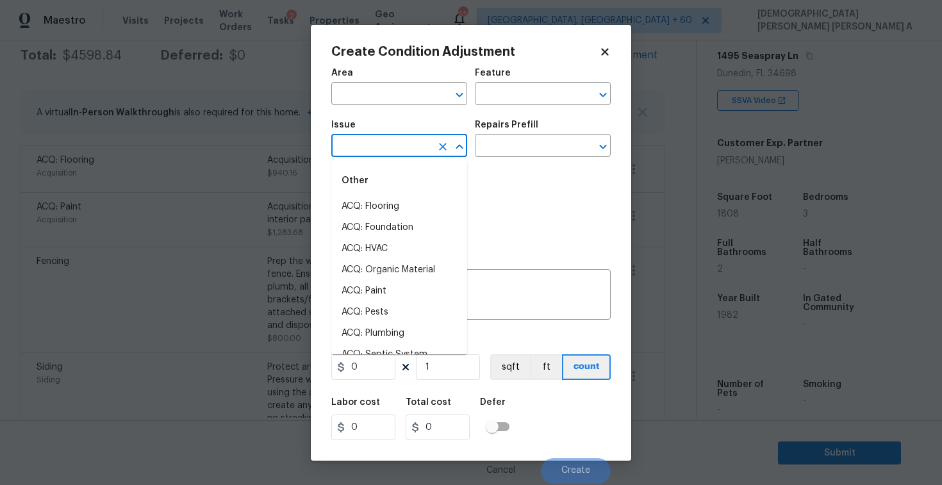
click at [408, 145] on input "text" at bounding box center [381, 147] width 100 height 20
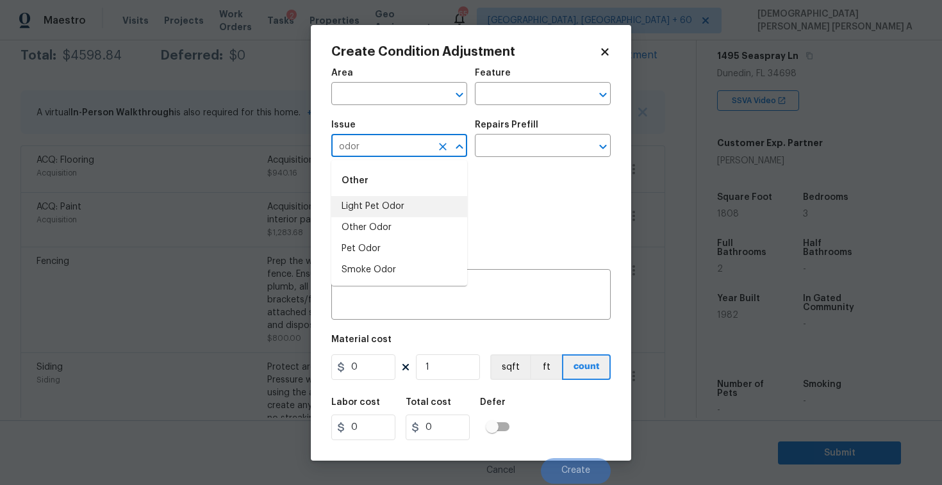
click at [419, 207] on li "Light Pet Odor" at bounding box center [399, 206] width 136 height 21
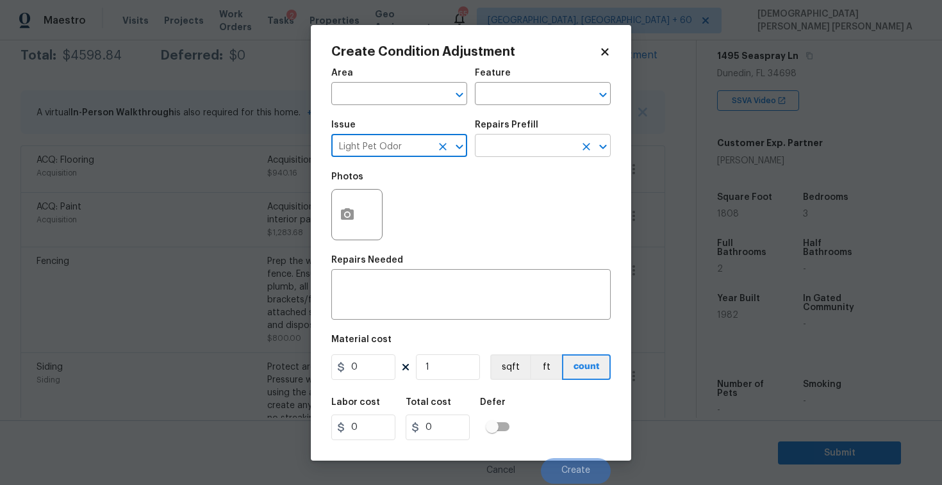
type input "Light Pet Odor"
click at [520, 152] on input "text" at bounding box center [525, 147] width 100 height 20
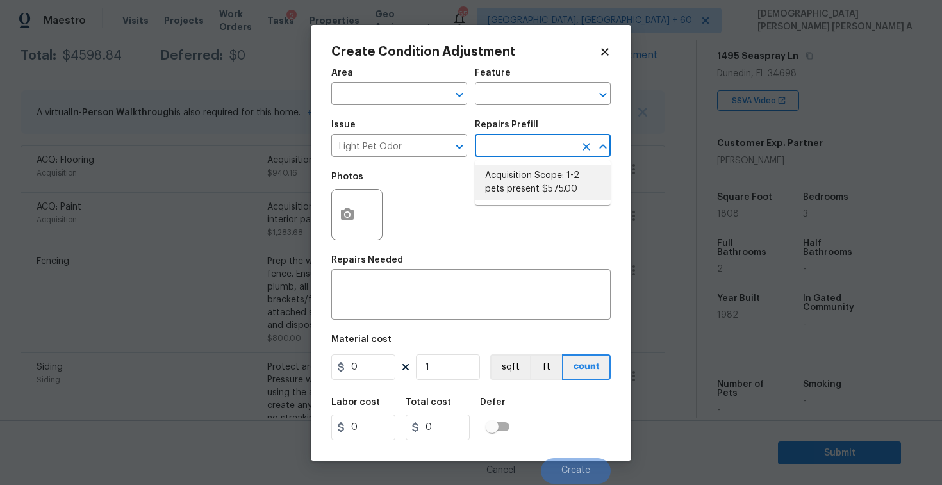
click at [517, 178] on li "Acquisition Scope: 1-2 pets present $575.00" at bounding box center [543, 182] width 136 height 35
type textarea "Acquisition Scope: 1-2 pets present"
type input "575"
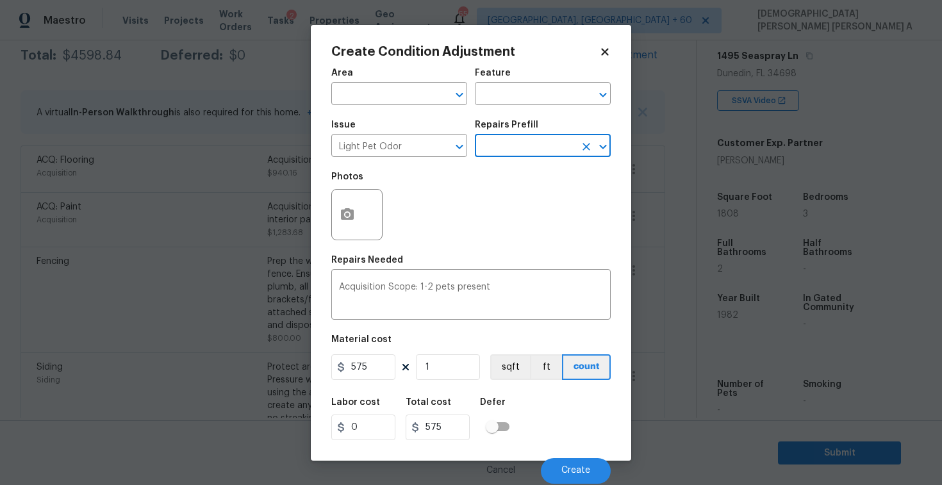
click at [569, 451] on div "Cancel Create" at bounding box center [471, 466] width 280 height 36
click at [569, 466] on button "Create" at bounding box center [576, 471] width 70 height 26
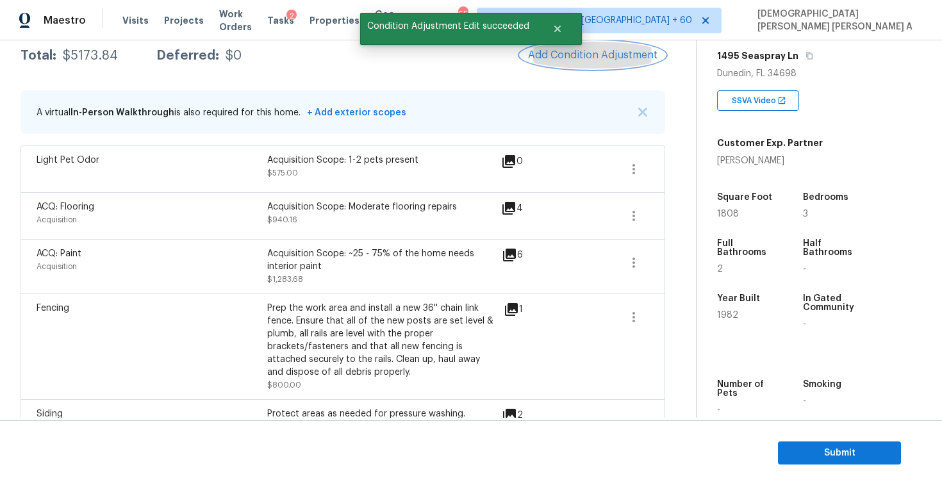
click at [609, 61] on span "Add Condition Adjustment" at bounding box center [593, 55] width 130 height 12
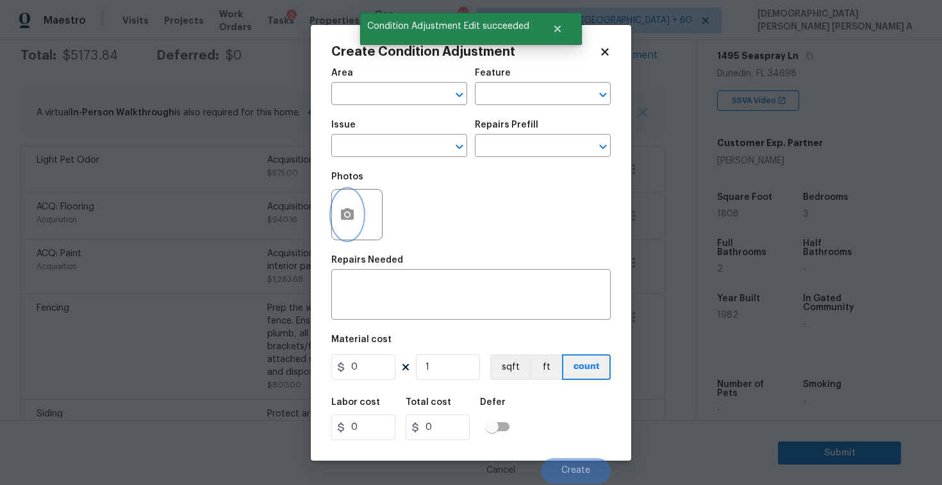
click at [348, 216] on circle "button" at bounding box center [348, 214] width 4 height 4
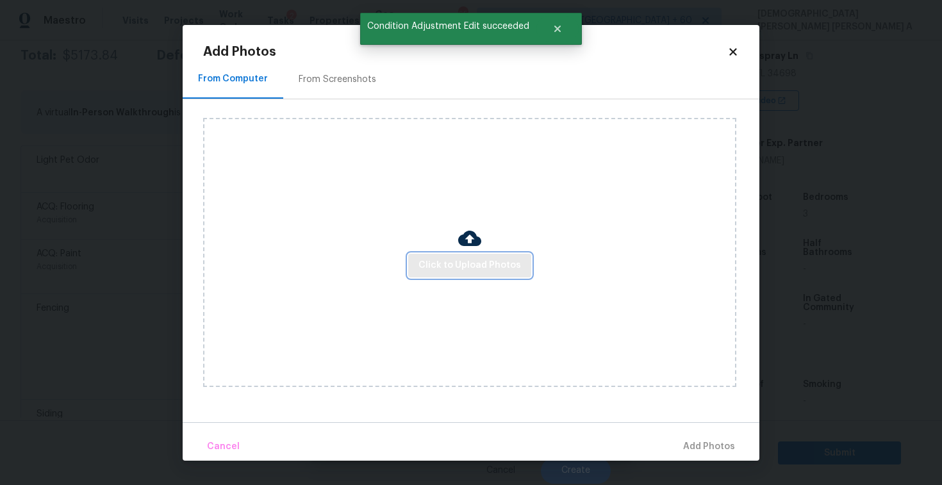
click at [490, 267] on span "Click to Upload Photos" at bounding box center [470, 266] width 103 height 16
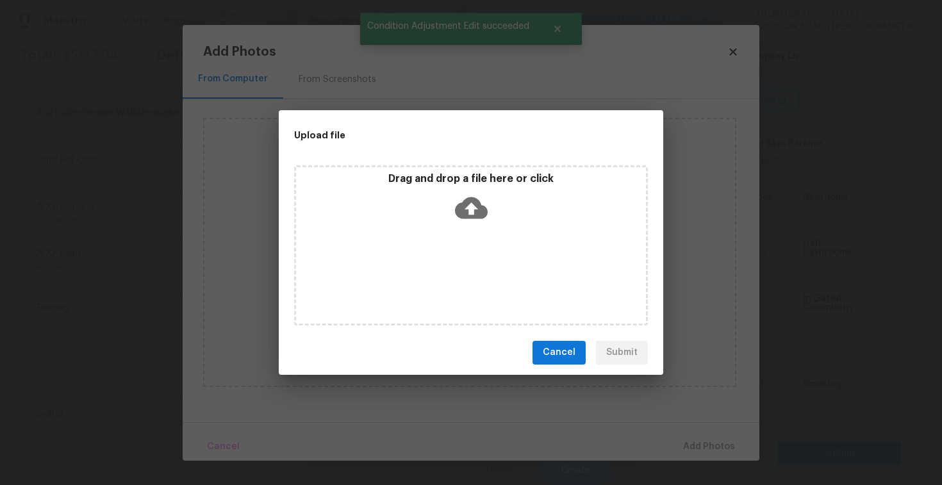
click at [482, 217] on icon at bounding box center [471, 208] width 33 height 22
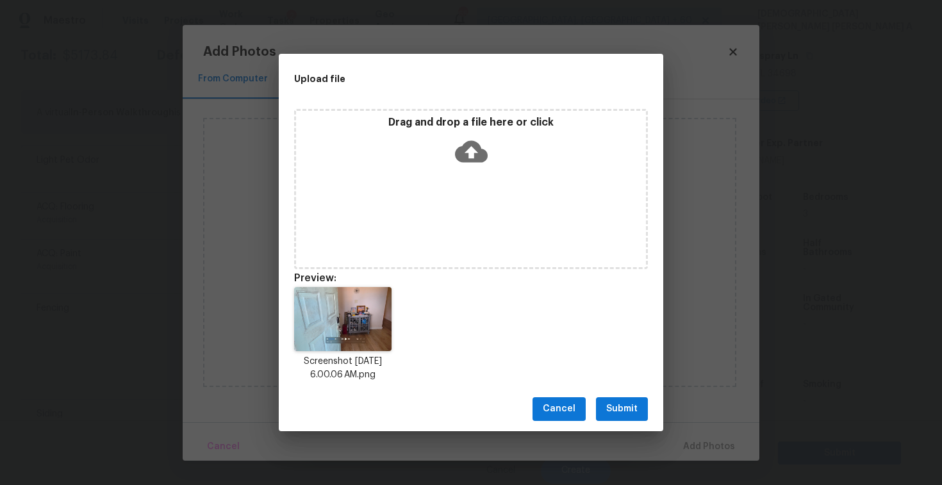
click at [629, 403] on span "Submit" at bounding box center [622, 409] width 31 height 16
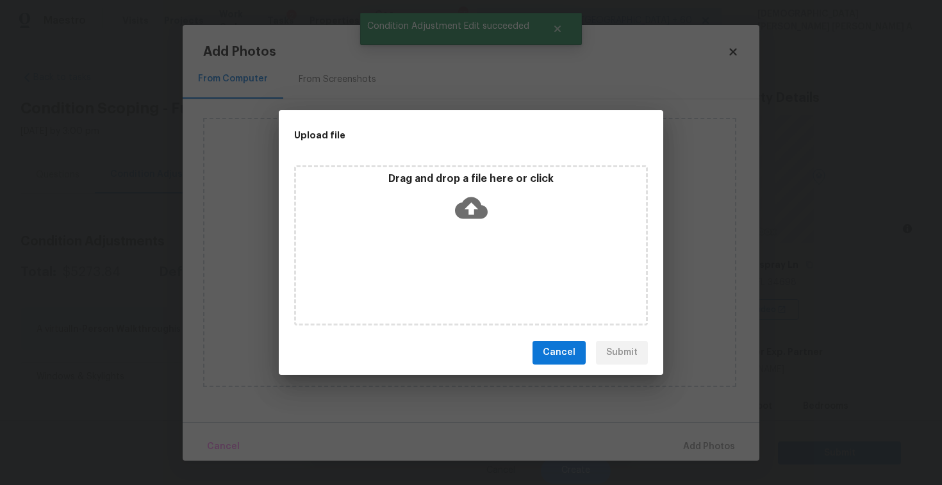
scroll to position [209, 0]
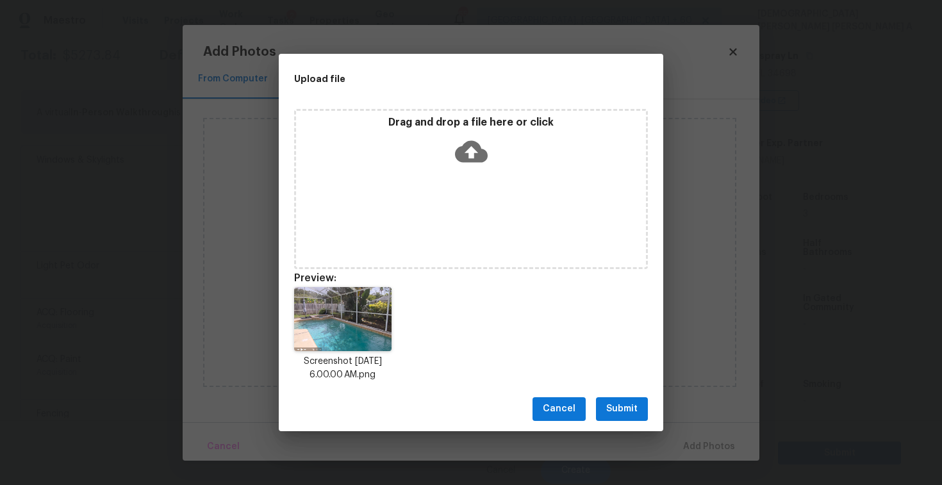
click at [631, 410] on span "Submit" at bounding box center [622, 409] width 31 height 16
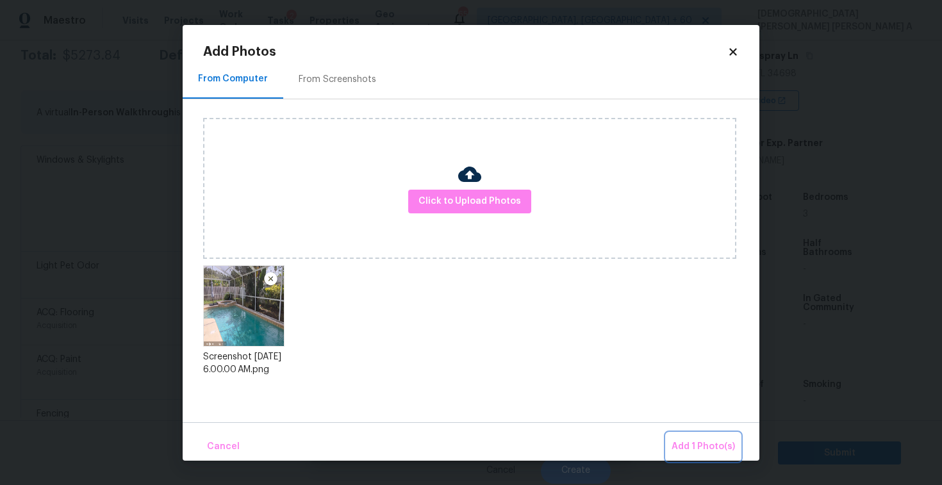
click at [703, 439] on span "Add 1 Photo(s)" at bounding box center [703, 447] width 63 height 16
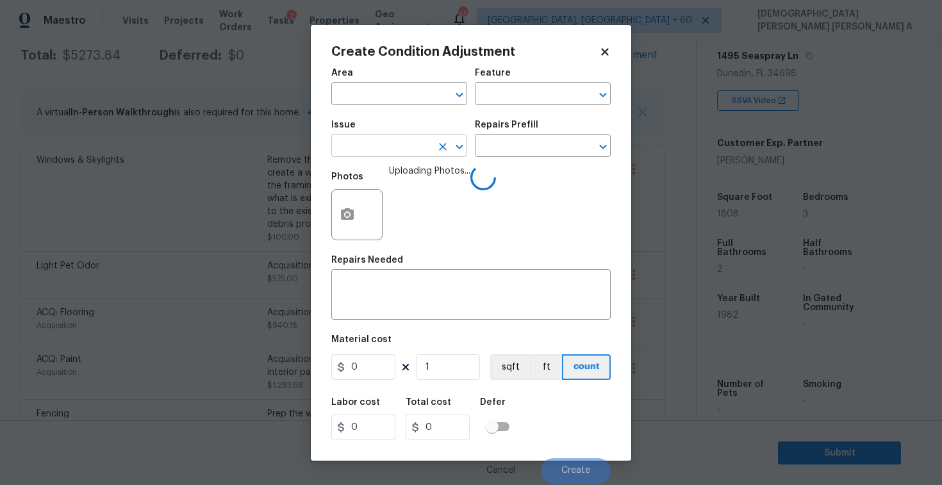
click at [419, 145] on input "text" at bounding box center [381, 147] width 100 height 20
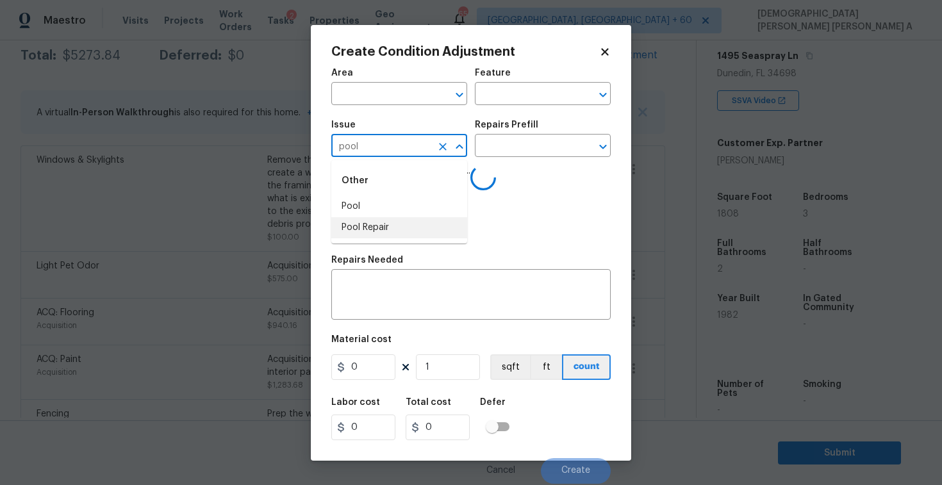
click at [411, 231] on li "Pool Repair" at bounding box center [399, 227] width 136 height 21
type input "Pool Repair"
click at [519, 154] on input "text" at bounding box center [525, 147] width 100 height 20
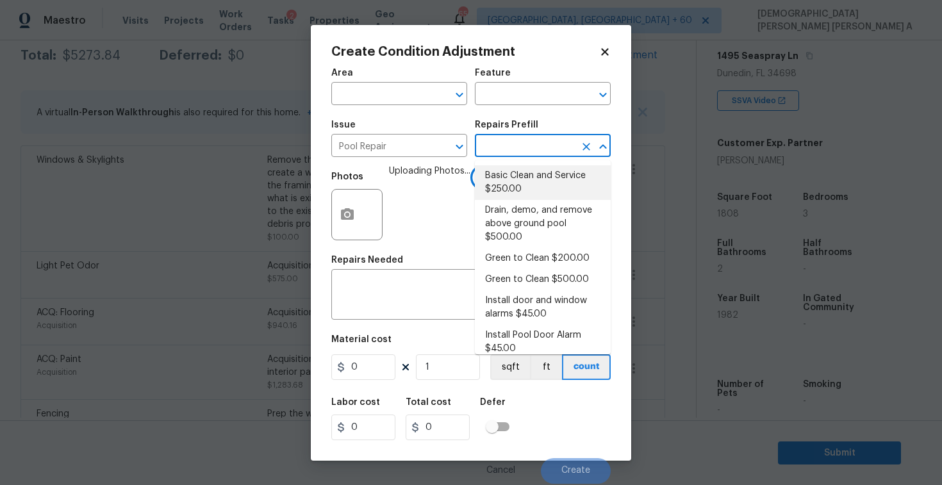
click at [519, 186] on li "Basic Clean and Service $250.00" at bounding box center [543, 182] width 136 height 35
type input "Pool"
type input "250"
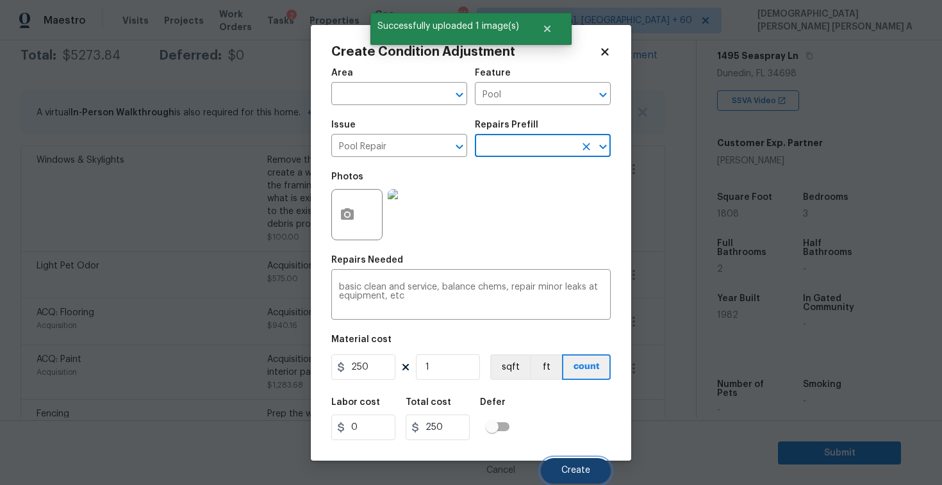
click at [578, 469] on span "Create" at bounding box center [576, 471] width 29 height 10
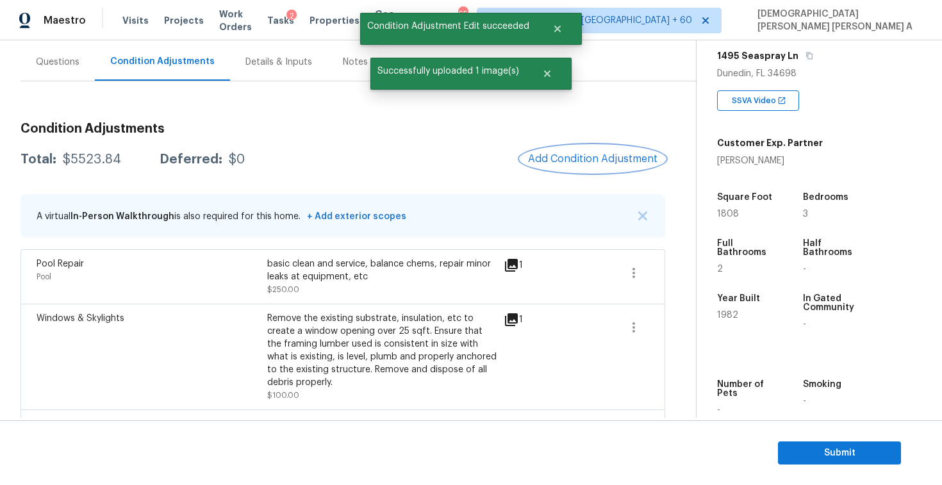
scroll to position [62, 0]
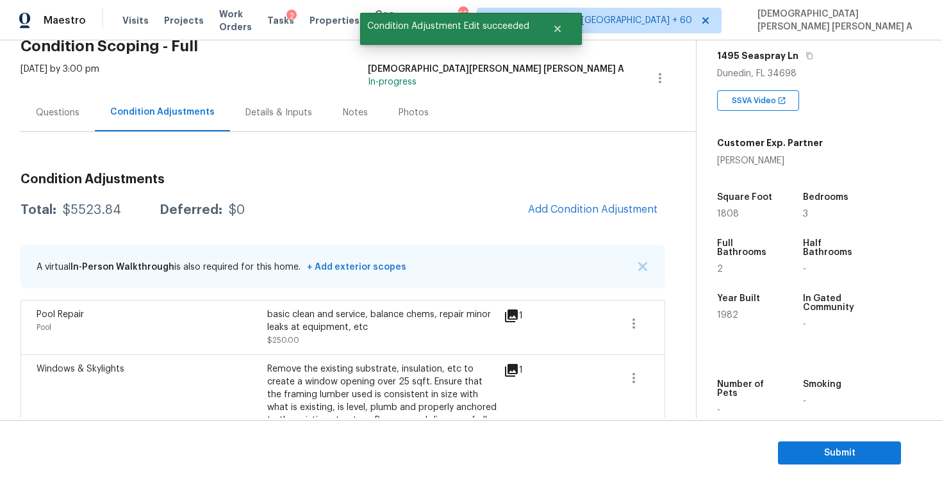
drag, startPoint x: 126, startPoint y: 210, endPoint x: 57, endPoint y: 210, distance: 68.6
click at [57, 210] on div "Total: $5523.84 Deferred: $0" at bounding box center [133, 210] width 224 height 13
copy div "$5523.84"
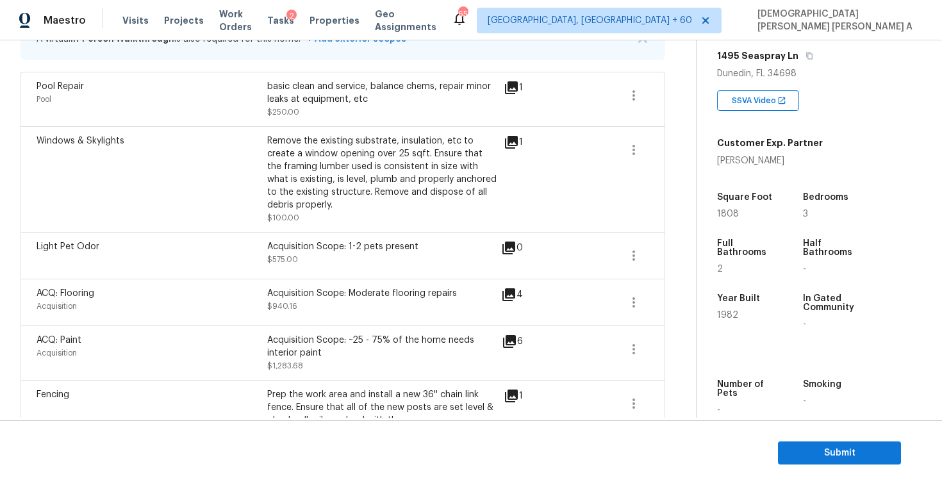
scroll to position [51, 0]
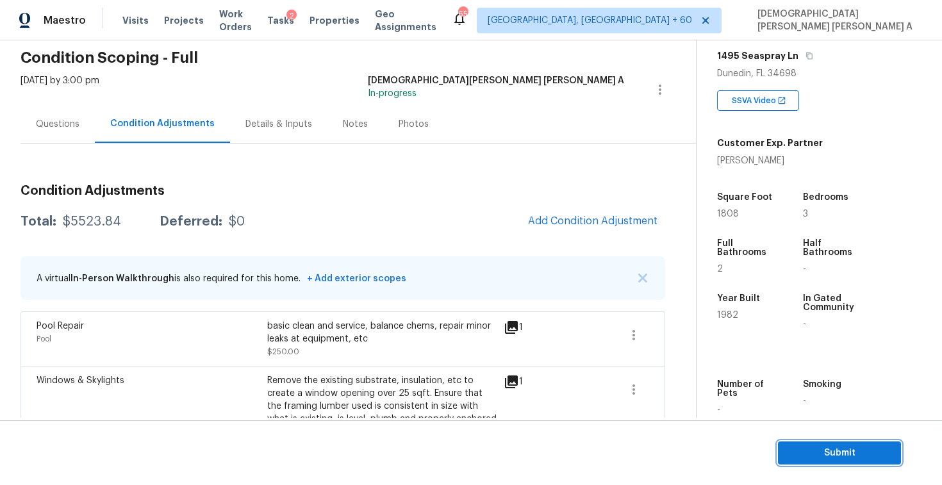
click at [851, 456] on span "Submit" at bounding box center [840, 454] width 103 height 16
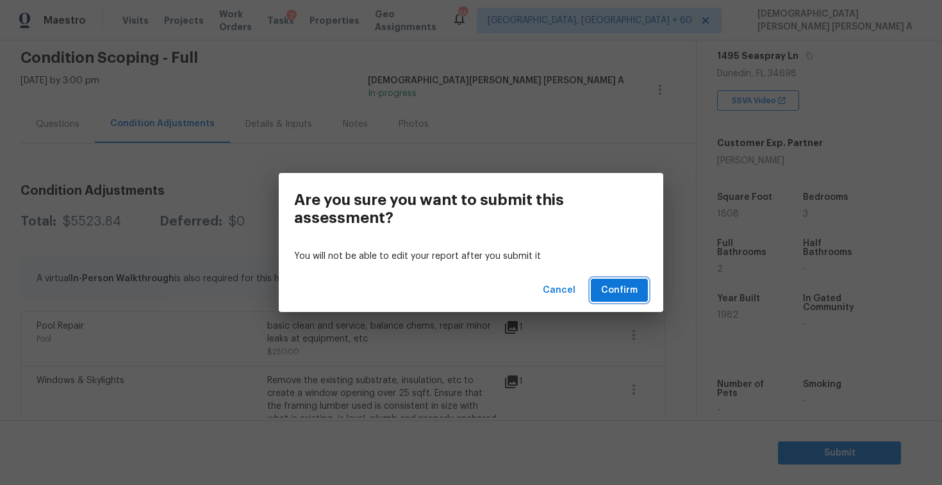
click at [612, 296] on span "Confirm" at bounding box center [619, 291] width 37 height 16
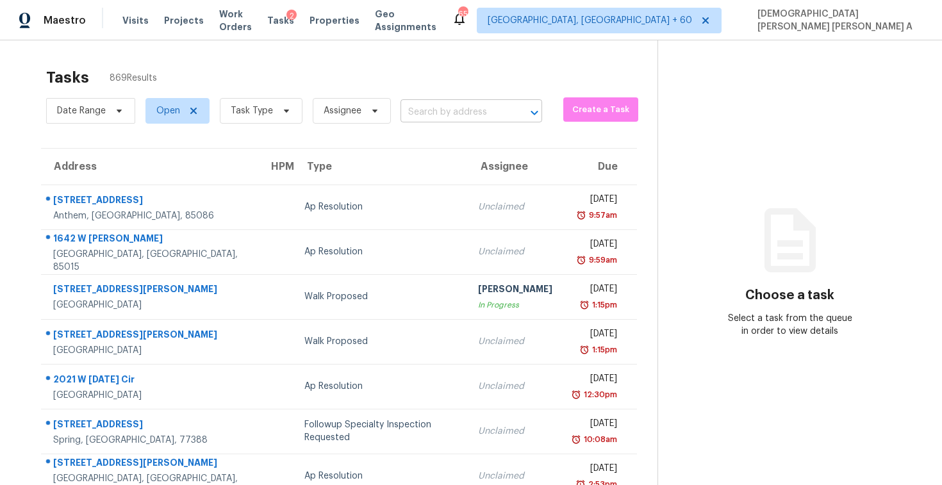
click at [438, 113] on input "text" at bounding box center [454, 113] width 106 height 20
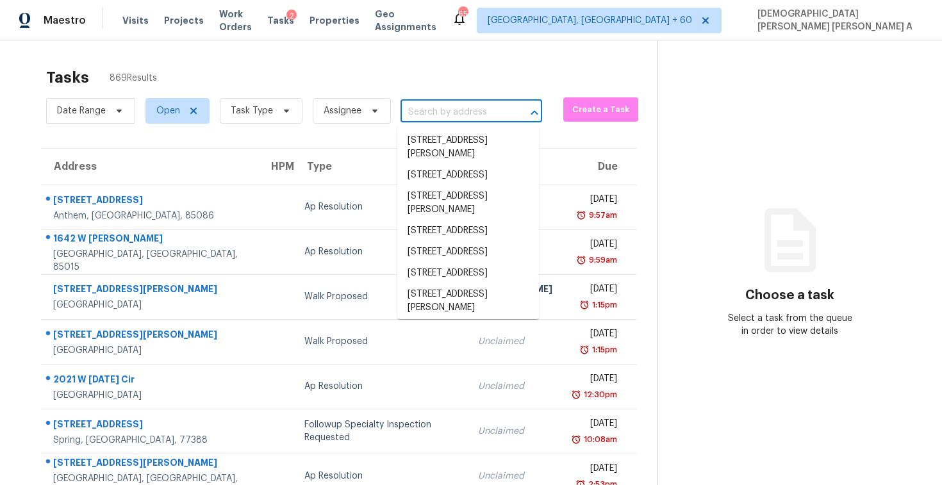
paste input "112 Ballard Ct Easley, SC, 29642"
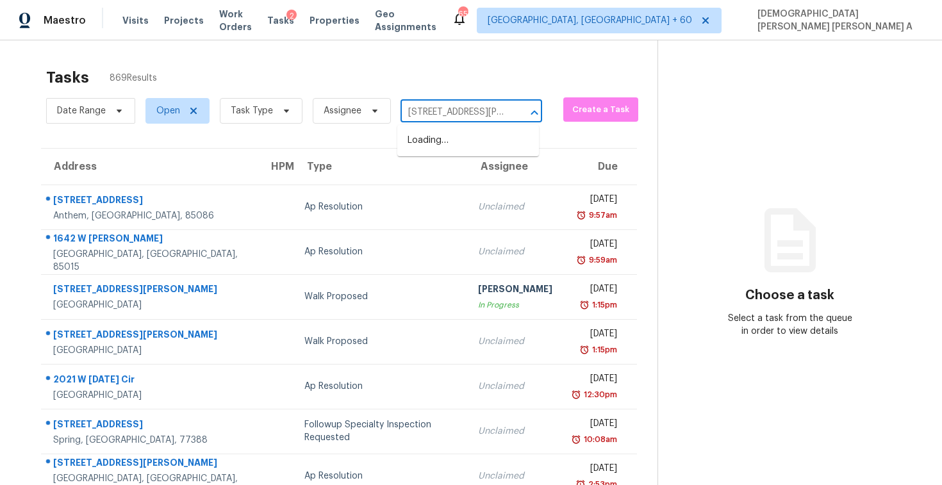
scroll to position [0, 34]
type input "112 Ballard Ct Easley, SC, 29642"
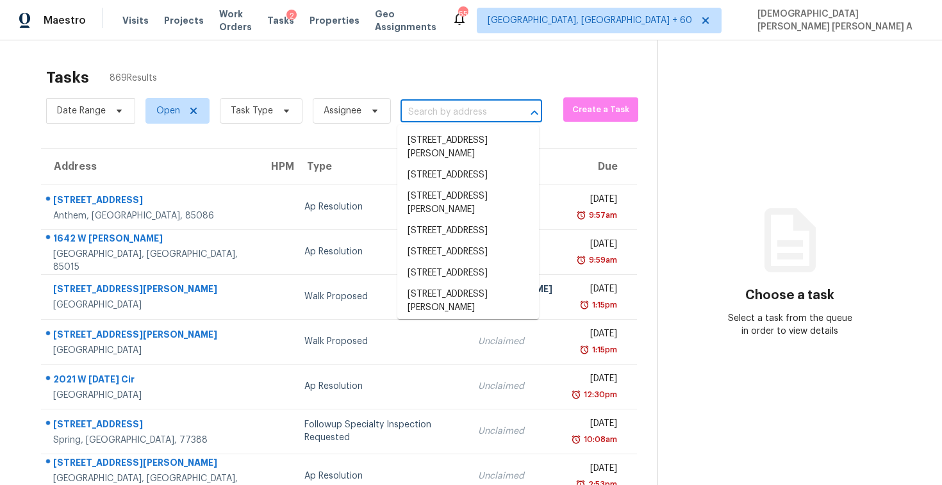
scroll to position [0, 0]
paste input "112 Ballard Ct Easley, SC, 29642"
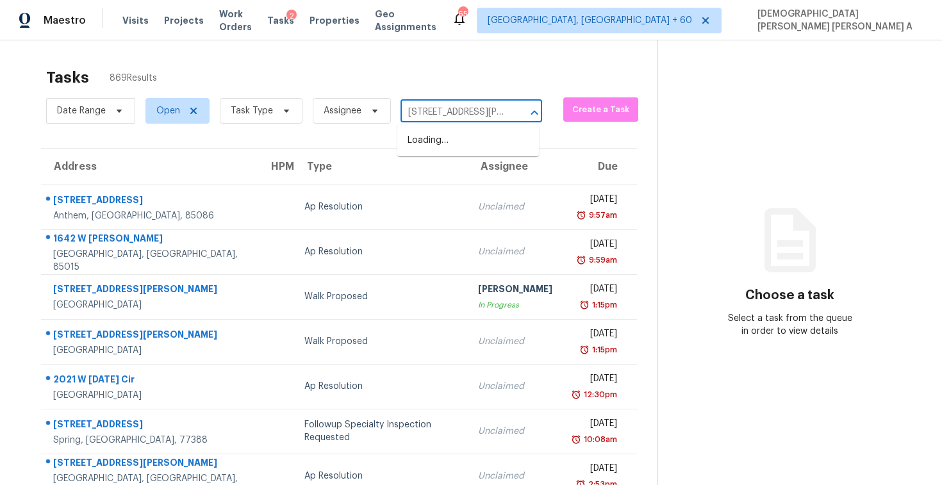
type input "112 Ballard Ct Easley"
click at [480, 148] on li "112 Ballard Ct, Easley, SC 29642" at bounding box center [469, 154] width 142 height 48
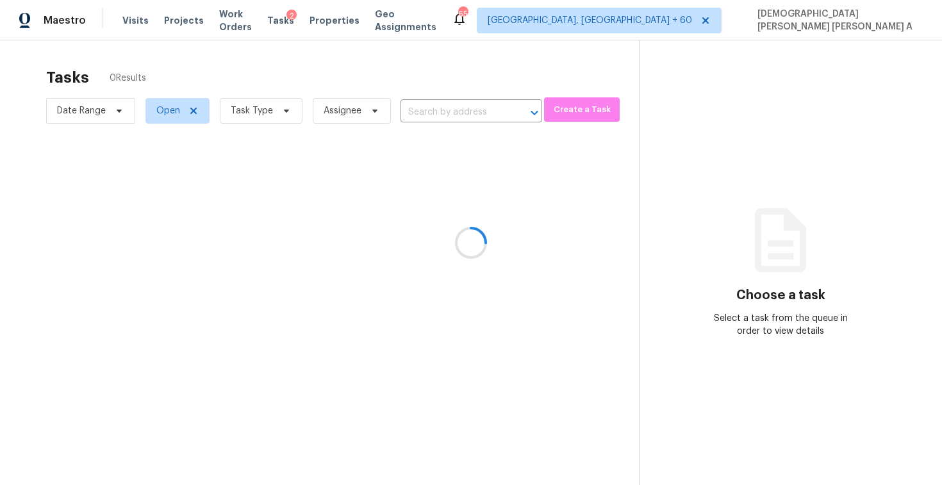
type input "112 Ballard Ct, Easley, SC 29642"
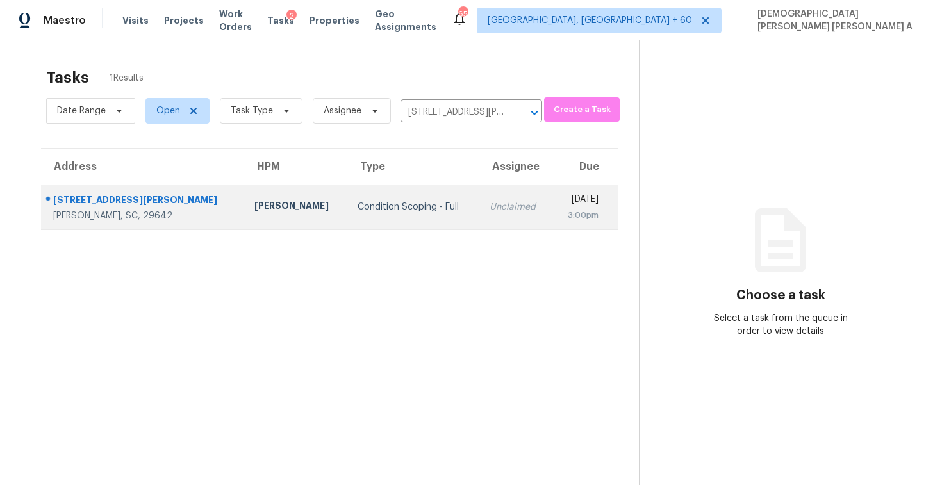
click at [553, 188] on td "Tue, Sep 23rd 2025 3:00pm" at bounding box center [586, 207] width 66 height 45
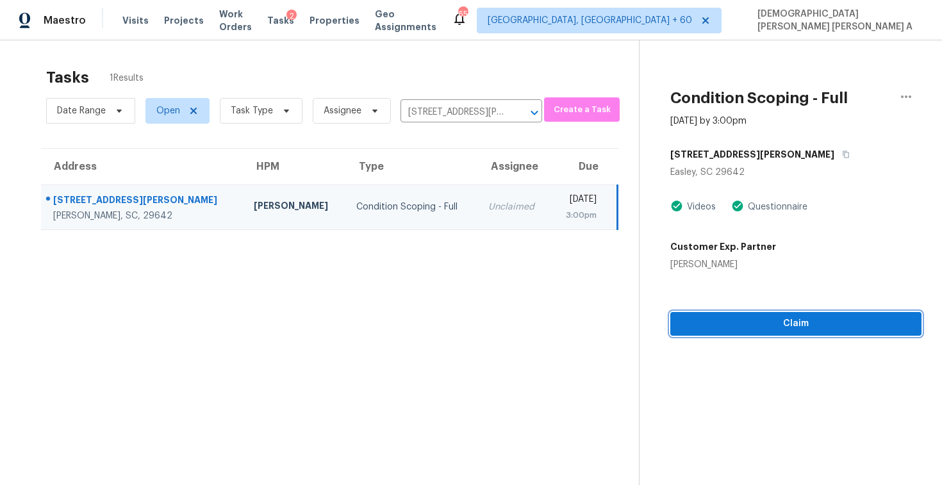
click at [801, 315] on button "Claim" at bounding box center [796, 324] width 251 height 24
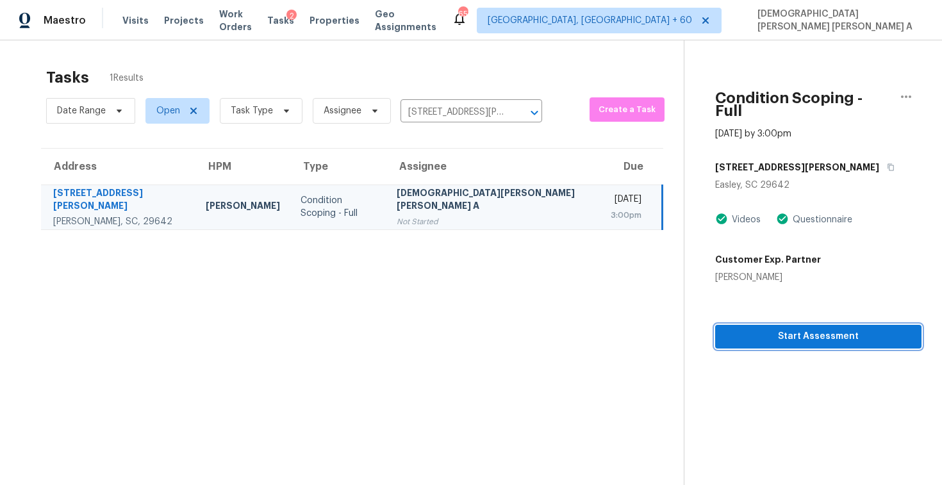
click at [771, 329] on span "Start Assessment" at bounding box center [819, 337] width 186 height 16
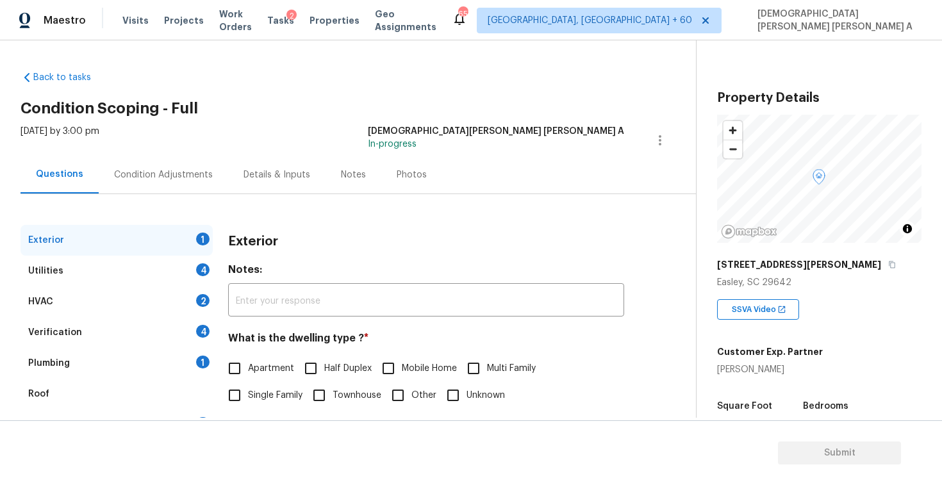
click at [353, 131] on div "Tue, Sep 23 2025 by 3:00 pm Mohamed Azeem Mohsin A In-progress" at bounding box center [359, 140] width 676 height 31
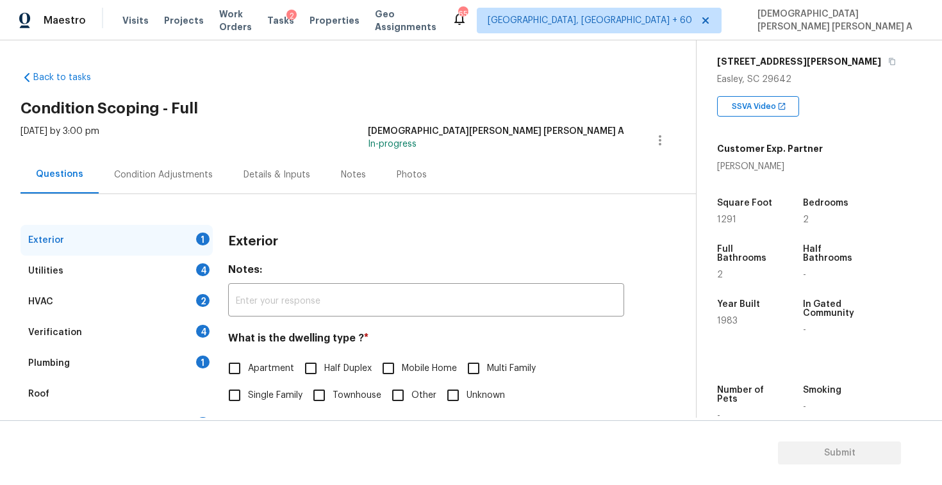
scroll to position [266, 0]
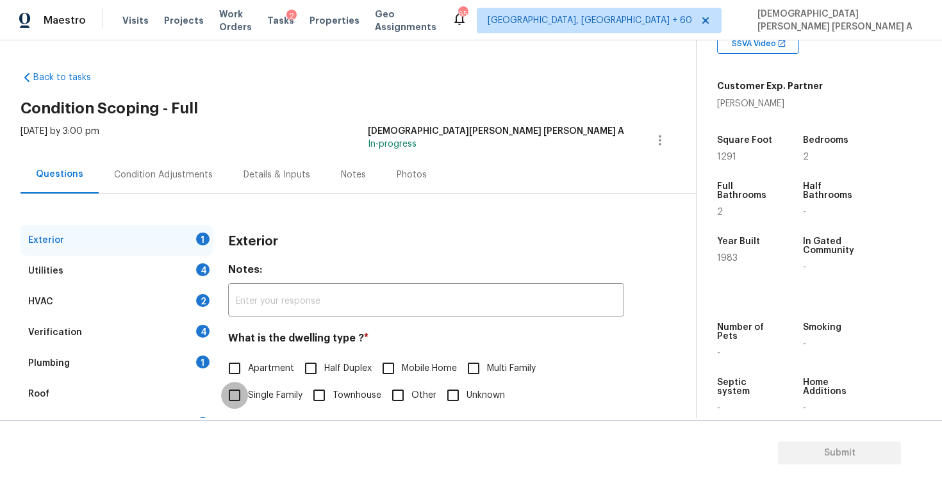
click at [232, 390] on input "Single Family" at bounding box center [234, 395] width 27 height 27
checkbox input "true"
click at [126, 263] on div "Utilities 4" at bounding box center [117, 271] width 192 height 31
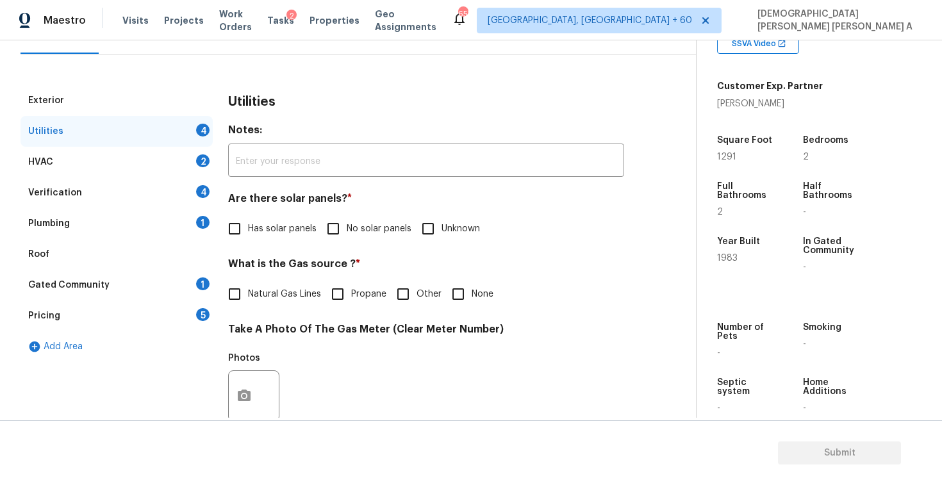
scroll to position [202, 0]
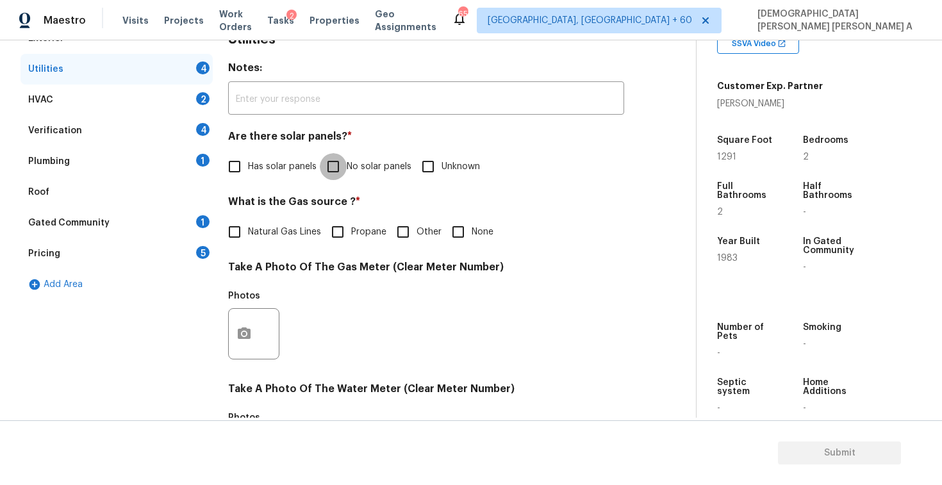
click at [335, 172] on input "No solar panels" at bounding box center [333, 166] width 27 height 27
checkbox input "true"
click at [238, 222] on input "Natural Gas Lines" at bounding box center [234, 233] width 27 height 27
checkbox input "true"
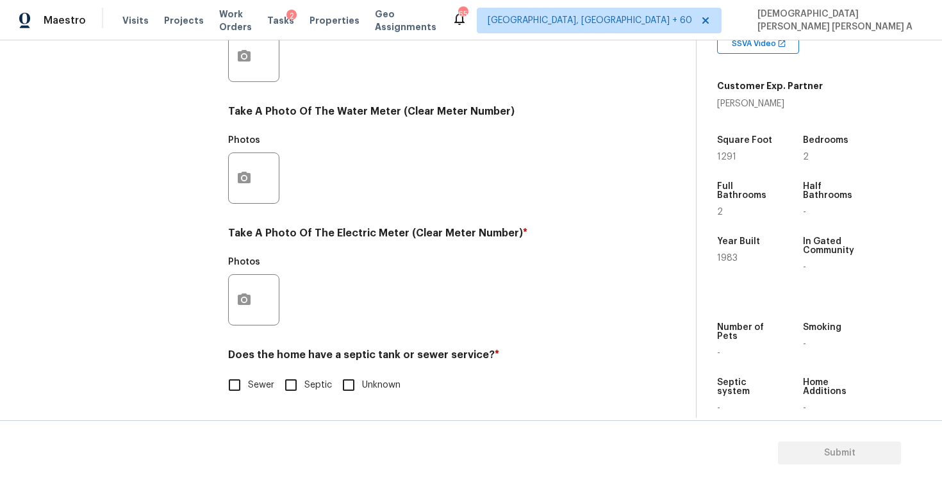
click at [234, 384] on input "Sewer" at bounding box center [234, 385] width 27 height 27
checkbox input "true"
click at [235, 296] on button "button" at bounding box center [244, 300] width 31 height 50
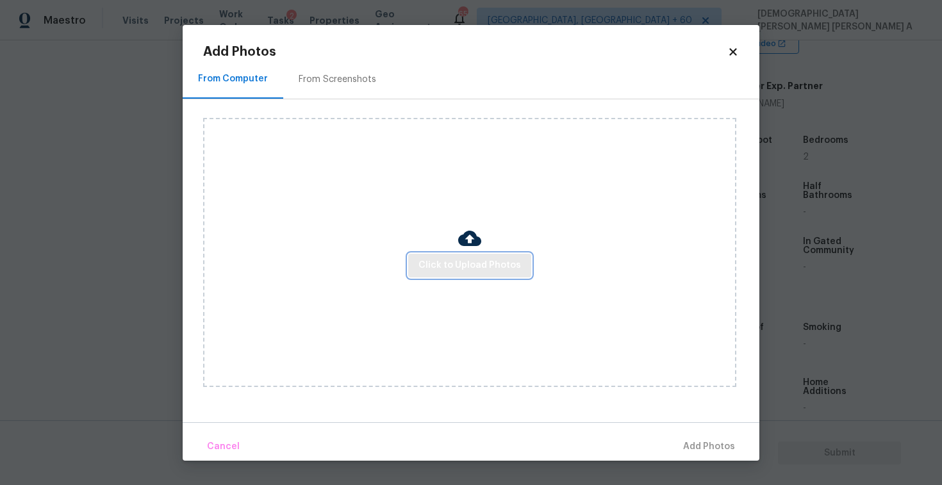
click at [476, 265] on span "Click to Upload Photos" at bounding box center [470, 266] width 103 height 16
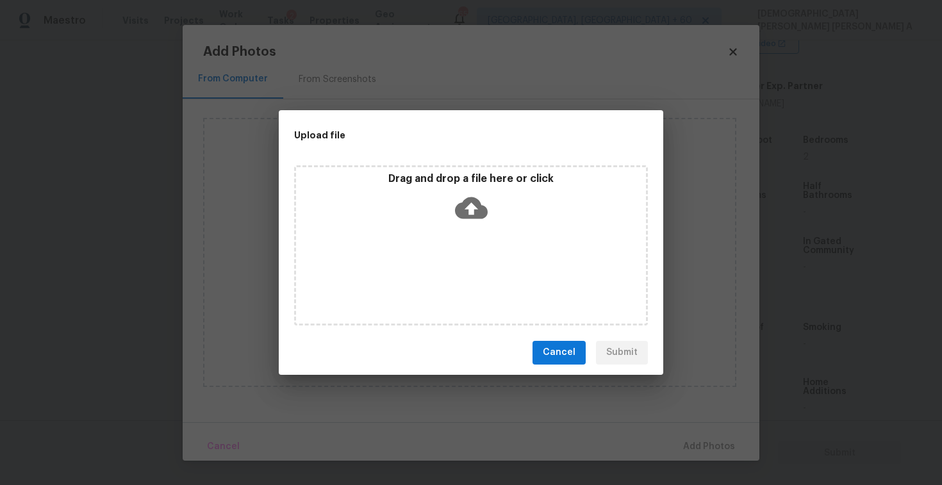
click at [476, 209] on icon at bounding box center [471, 208] width 33 height 22
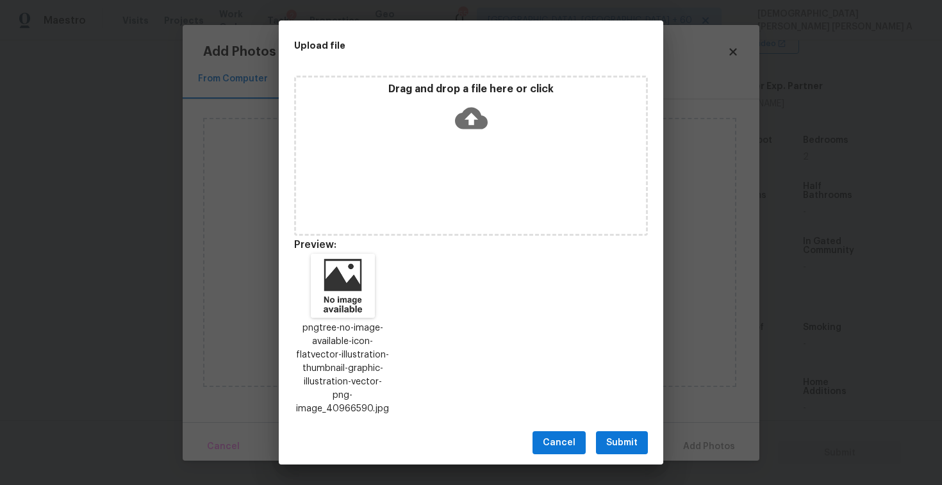
click at [621, 431] on button "Submit" at bounding box center [622, 443] width 52 height 24
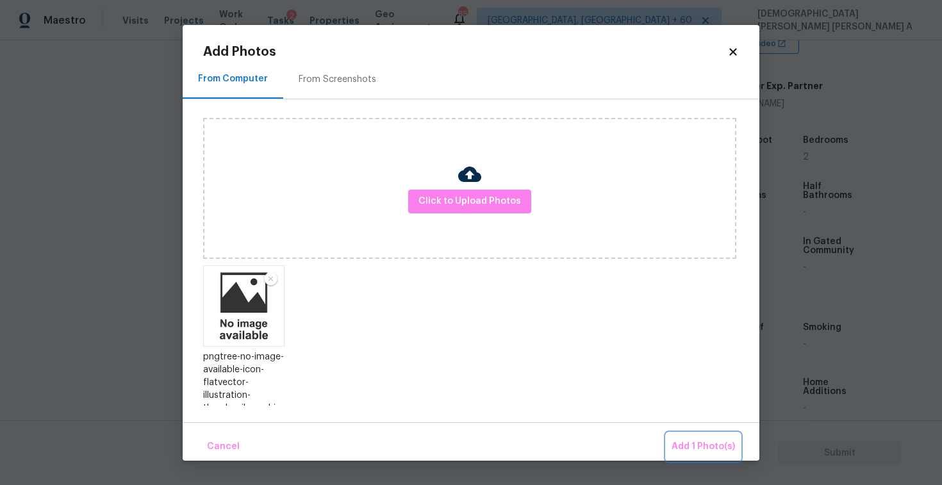
click at [702, 446] on span "Add 1 Photo(s)" at bounding box center [703, 447] width 63 height 16
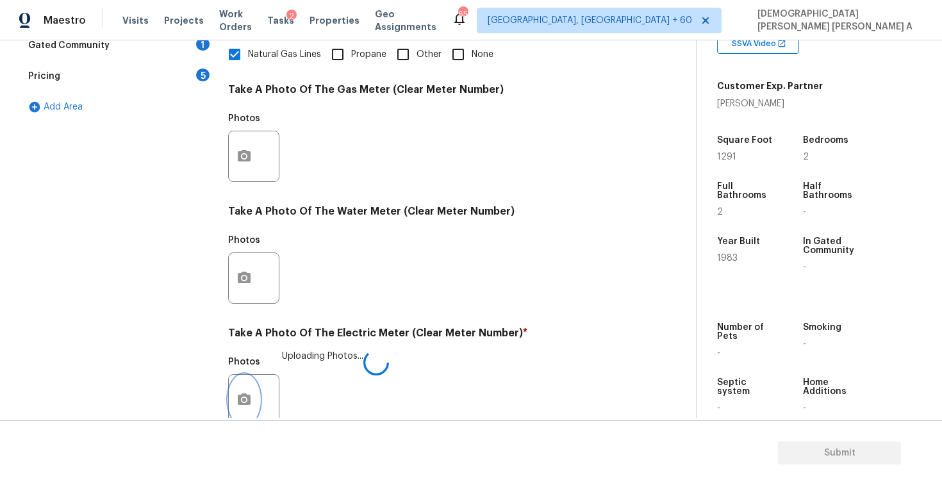
scroll to position [475, 0]
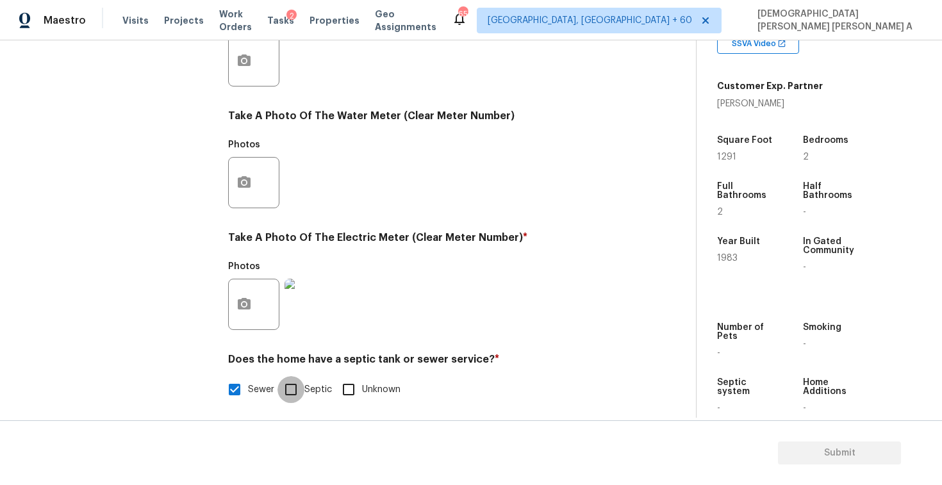
click at [282, 386] on input "Septic" at bounding box center [291, 389] width 27 height 27
checkbox input "true"
checkbox input "false"
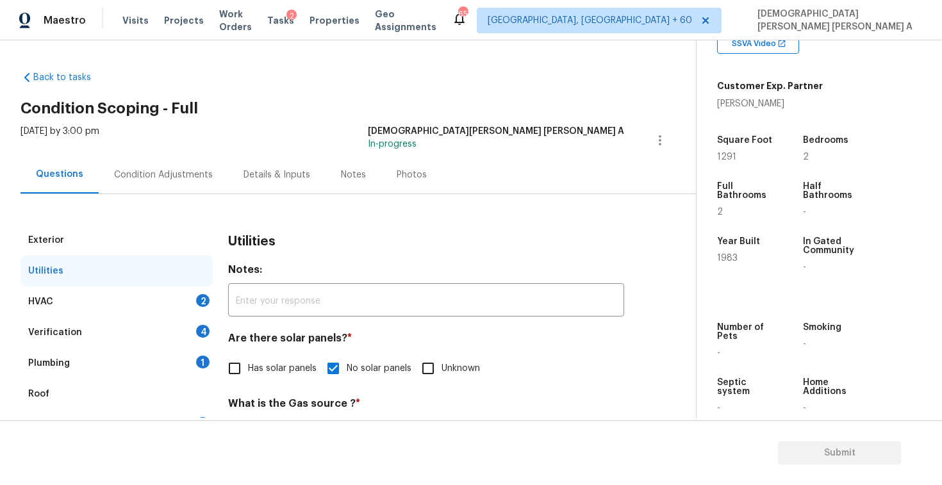
click at [129, 300] on div "HVAC 2" at bounding box center [117, 302] width 192 height 31
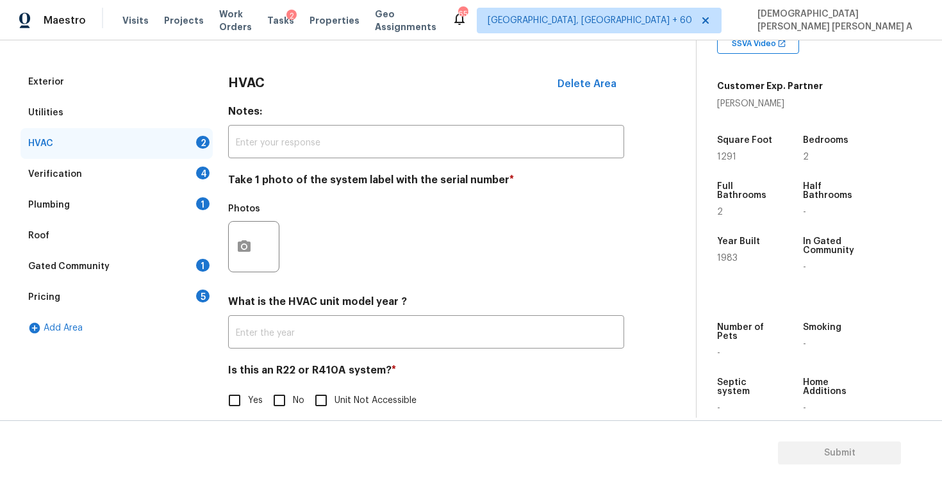
scroll to position [157, 0]
click at [272, 398] on input "No" at bounding box center [279, 402] width 27 height 27
checkbox input "true"
click at [239, 263] on button "button" at bounding box center [244, 248] width 31 height 50
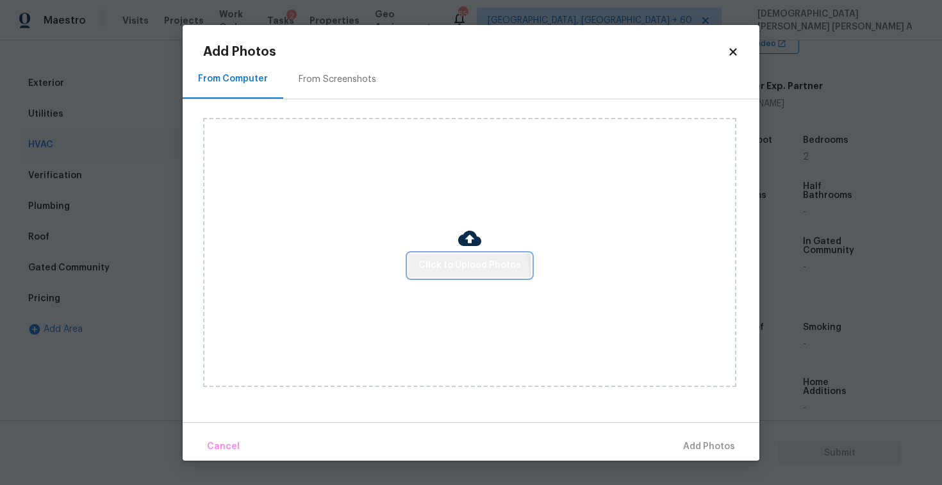
click at [446, 276] on button "Click to Upload Photos" at bounding box center [469, 266] width 123 height 24
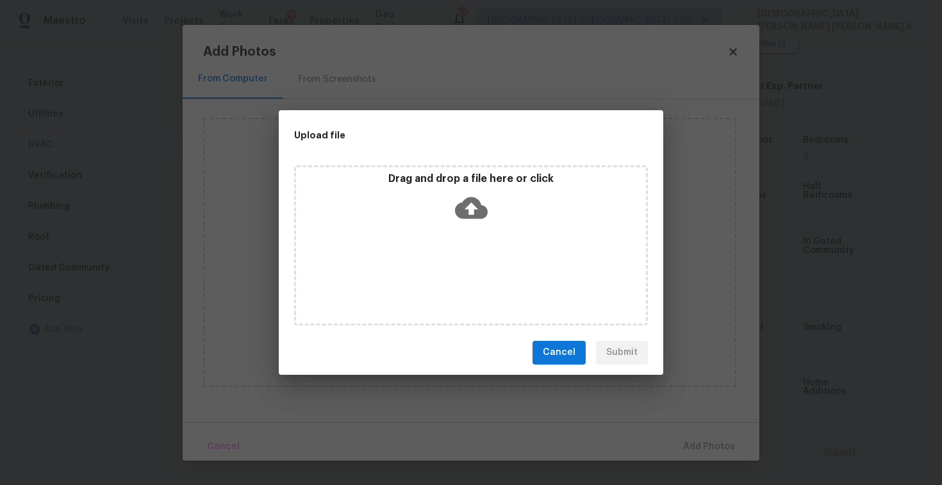
click at [474, 205] on icon at bounding box center [471, 208] width 33 height 33
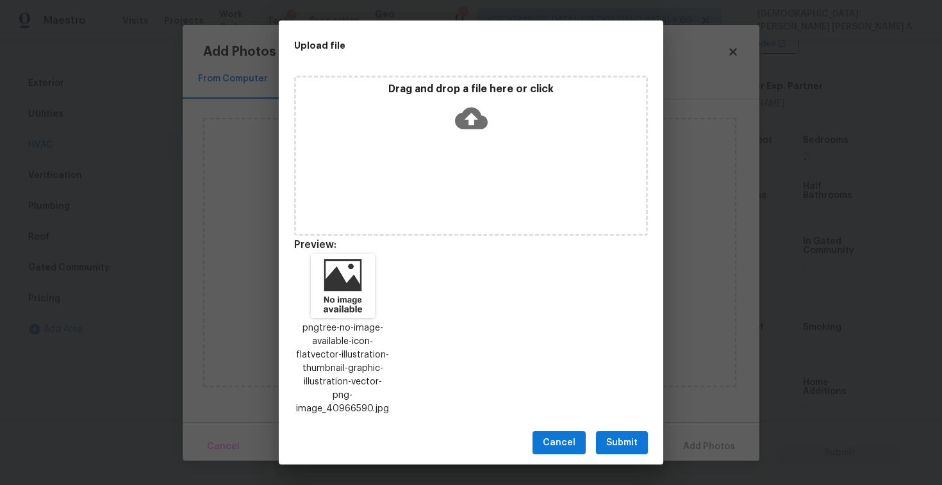
click at [626, 435] on span "Submit" at bounding box center [622, 443] width 31 height 16
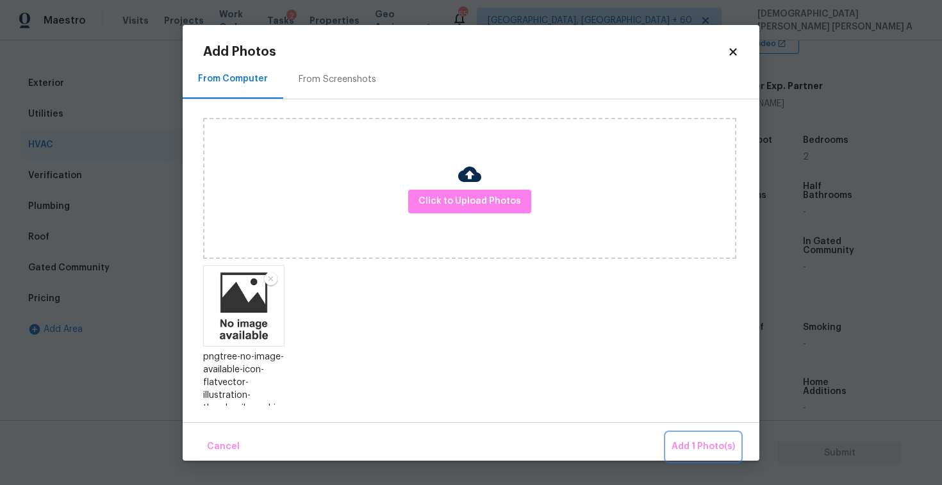
click at [698, 450] on span "Add 1 Photo(s)" at bounding box center [703, 447] width 63 height 16
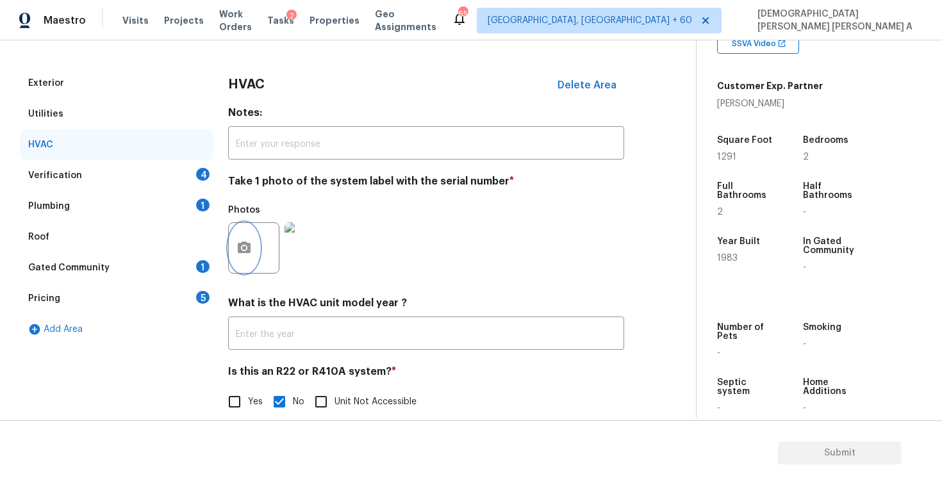
scroll to position [57, 0]
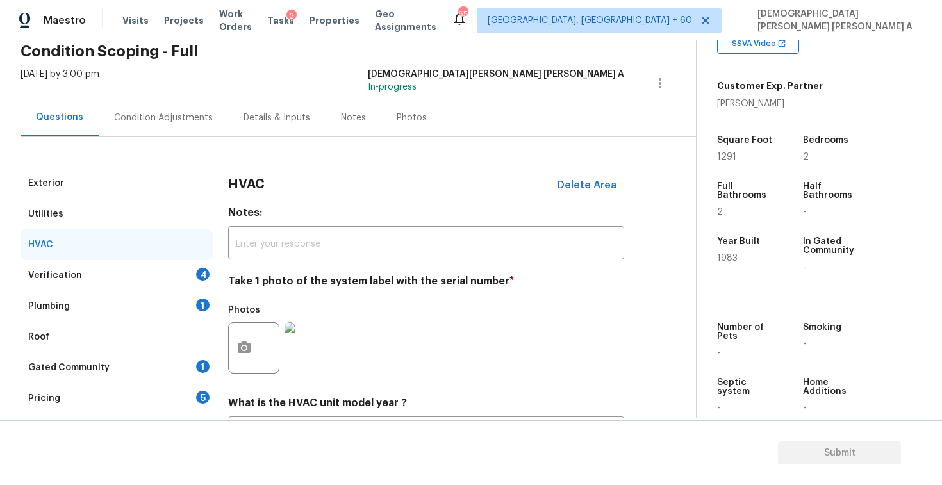
click at [156, 119] on div "Condition Adjustments" at bounding box center [163, 118] width 99 height 13
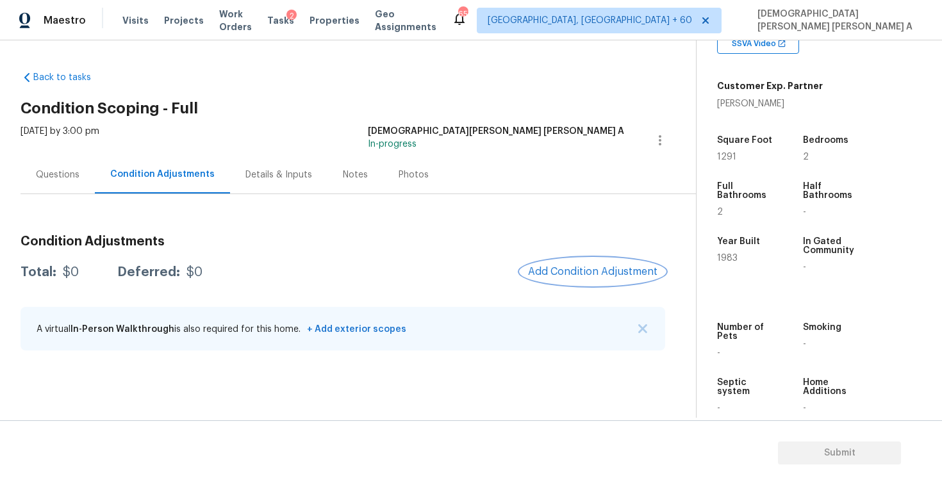
click at [574, 274] on span "Add Condition Adjustment" at bounding box center [593, 272] width 130 height 12
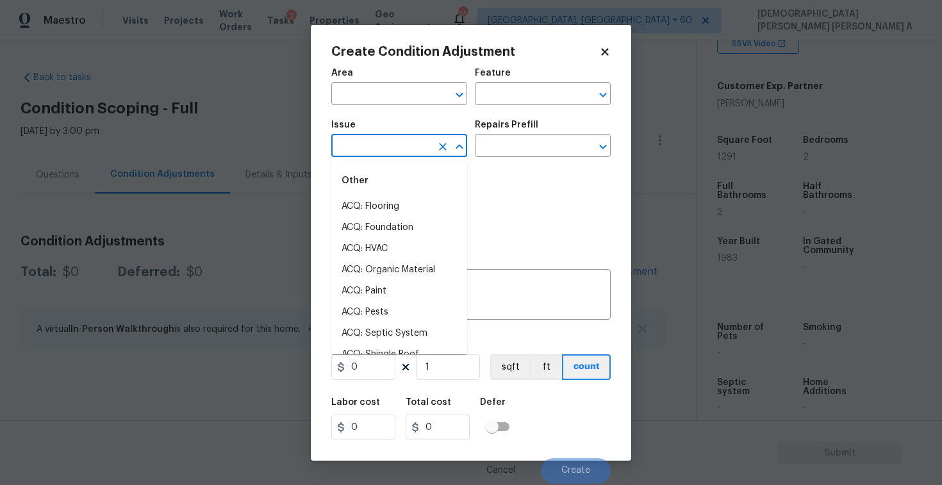
click at [430, 151] on input "text" at bounding box center [381, 147] width 100 height 20
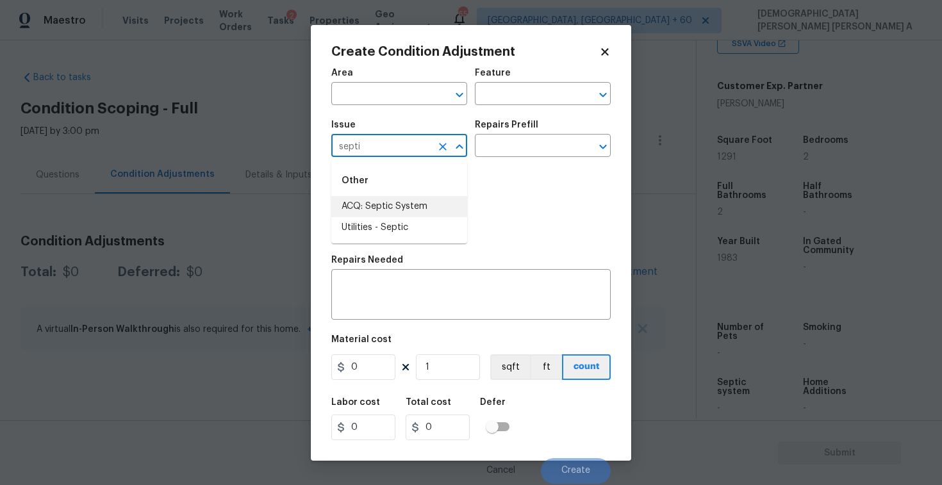
click at [423, 203] on li "ACQ: Septic System" at bounding box center [399, 206] width 136 height 21
type input "ACQ: Septic System"
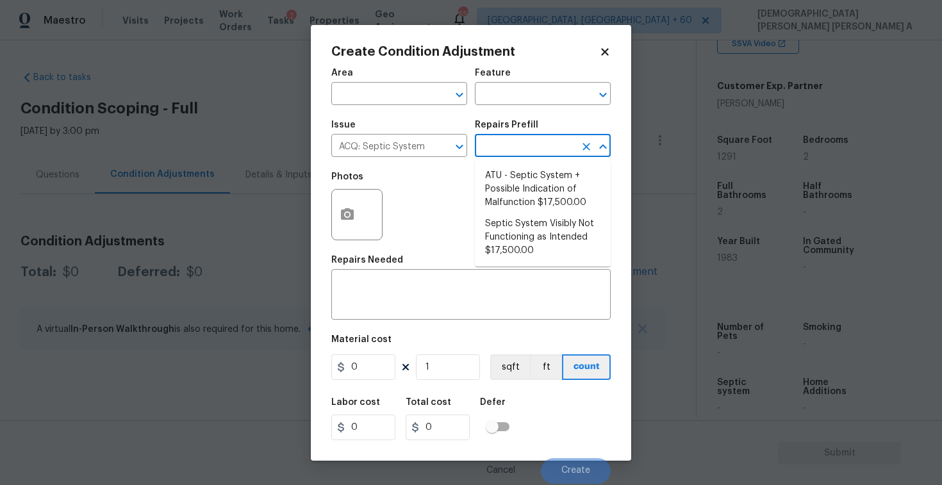
click at [530, 150] on input "text" at bounding box center [525, 147] width 100 height 20
click at [520, 188] on li "ATU - Septic System + Possible Indication of Malfunction $17,500.00" at bounding box center [543, 189] width 136 height 48
type input "Acquisition"
type textarea "Acquisition Scope: ATU Septic System + Possible Indication of Malfunction Discl…"
type input "17500"
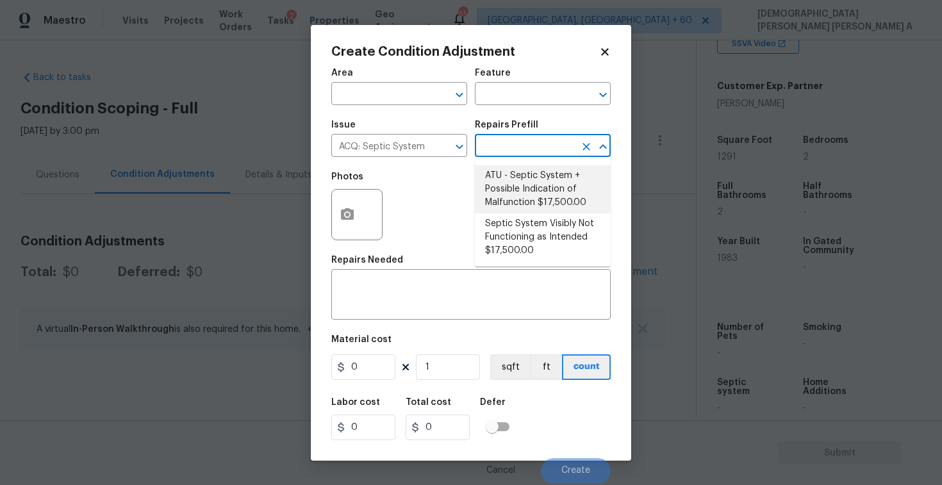
type input "17500"
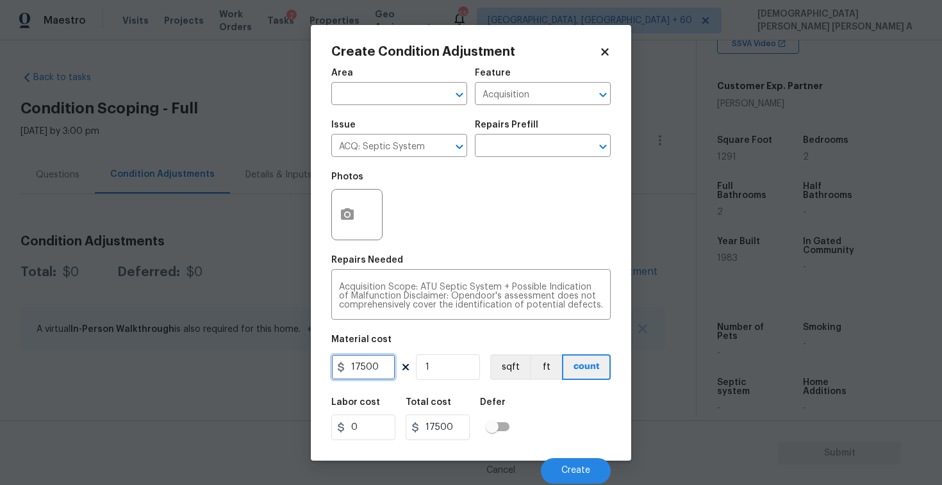
click at [380, 365] on input "17500" at bounding box center [363, 368] width 64 height 26
type input "2000"
click at [570, 481] on button "Create" at bounding box center [576, 471] width 70 height 26
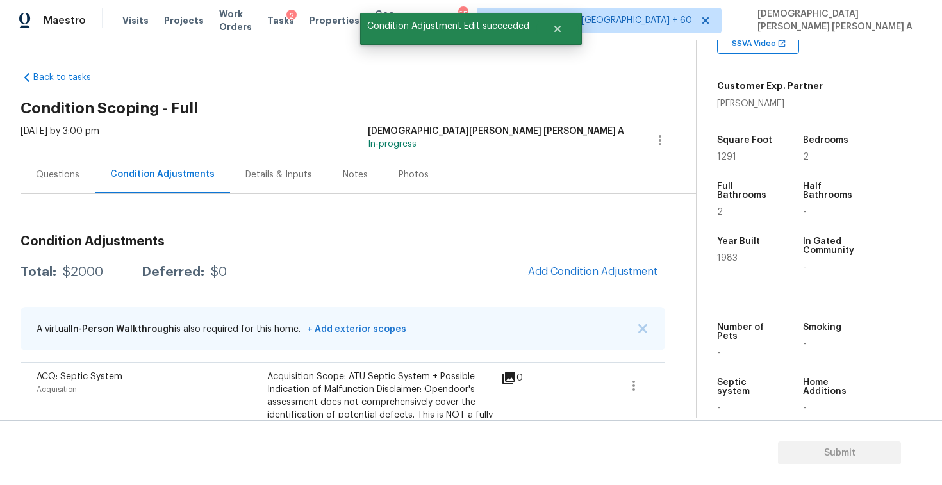
click at [42, 176] on div "Questions" at bounding box center [58, 175] width 44 height 13
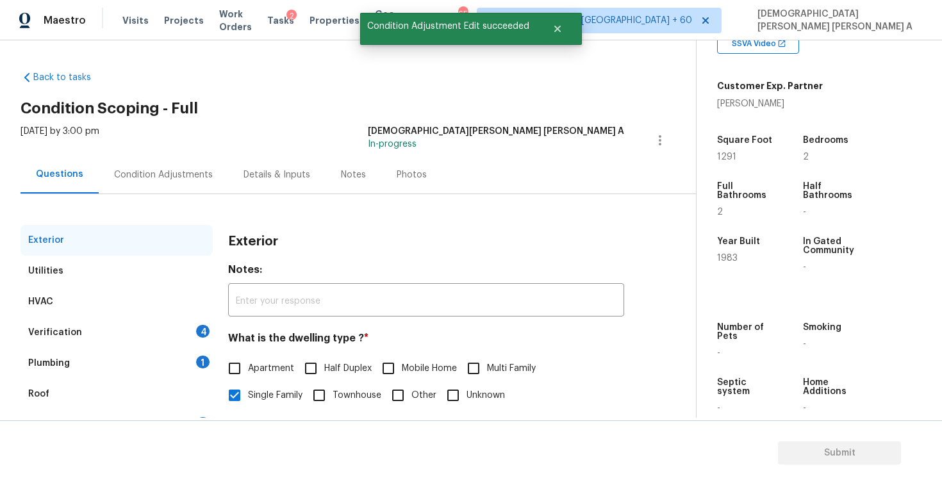
scroll to position [132, 0]
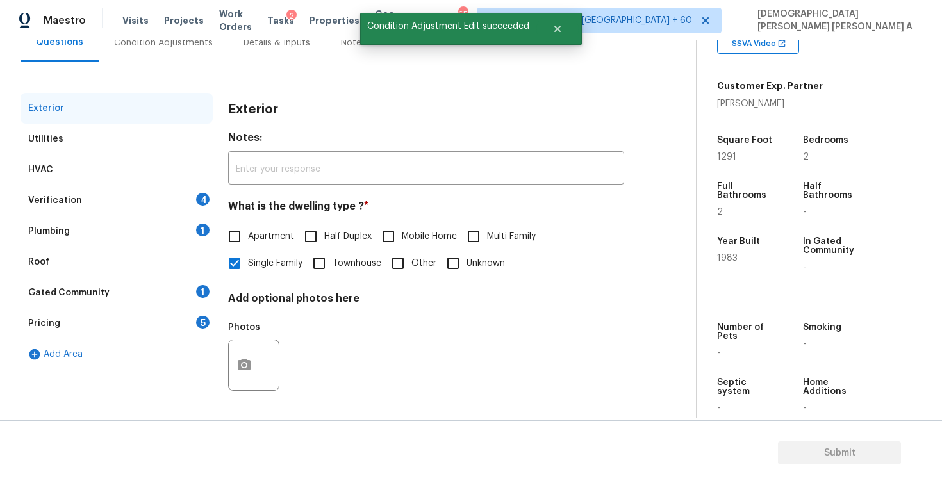
click at [140, 183] on div "HVAC" at bounding box center [117, 170] width 192 height 31
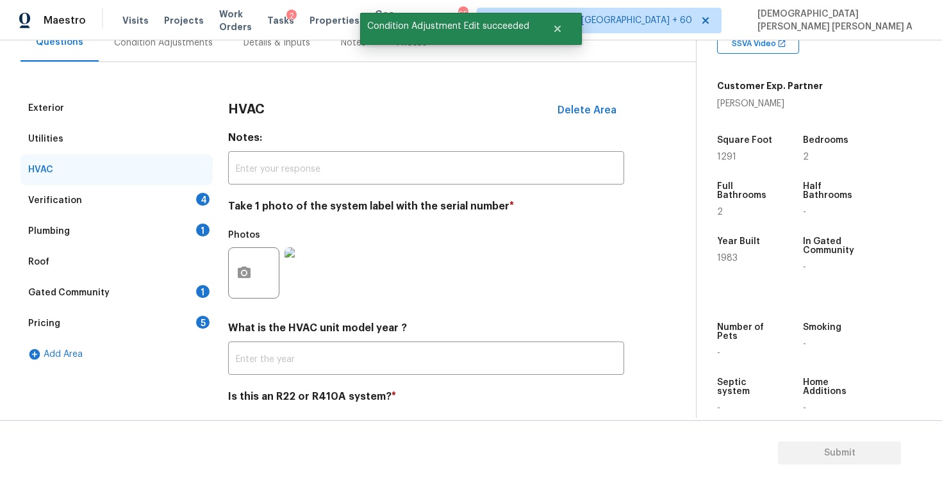
click at [142, 202] on div "Verification 4" at bounding box center [117, 200] width 192 height 31
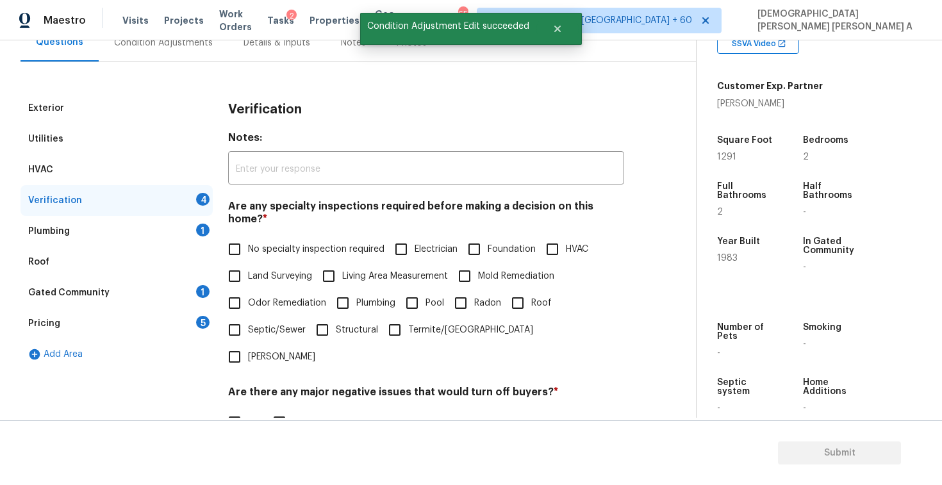
click at [228, 240] on input "No specialty inspection required" at bounding box center [234, 249] width 27 height 27
checkbox input "true"
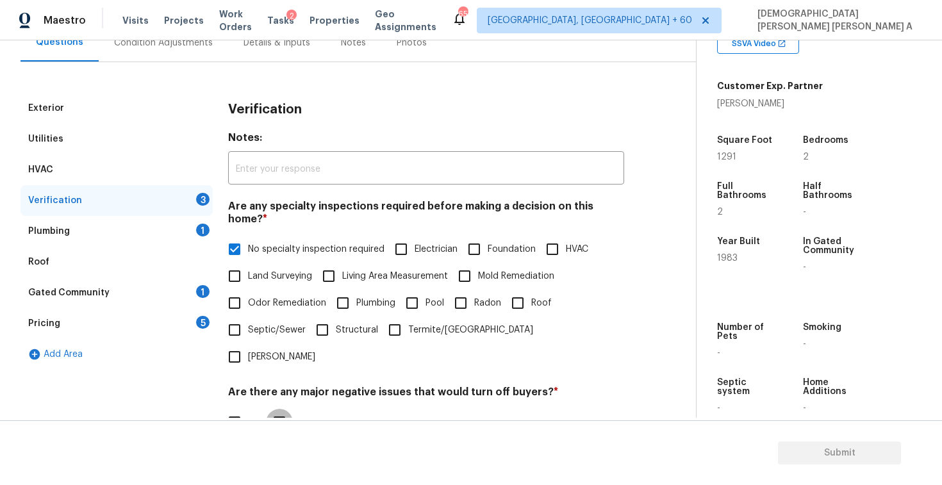
click at [274, 409] on input "No" at bounding box center [279, 422] width 27 height 27
checkbox input "true"
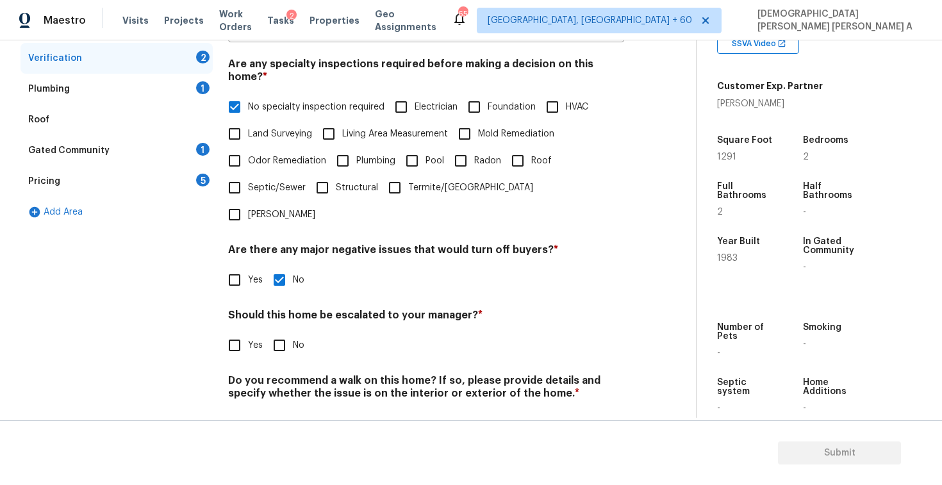
scroll to position [273, 0]
click at [270, 333] on input "No" at bounding box center [279, 346] width 27 height 27
checkbox input "true"
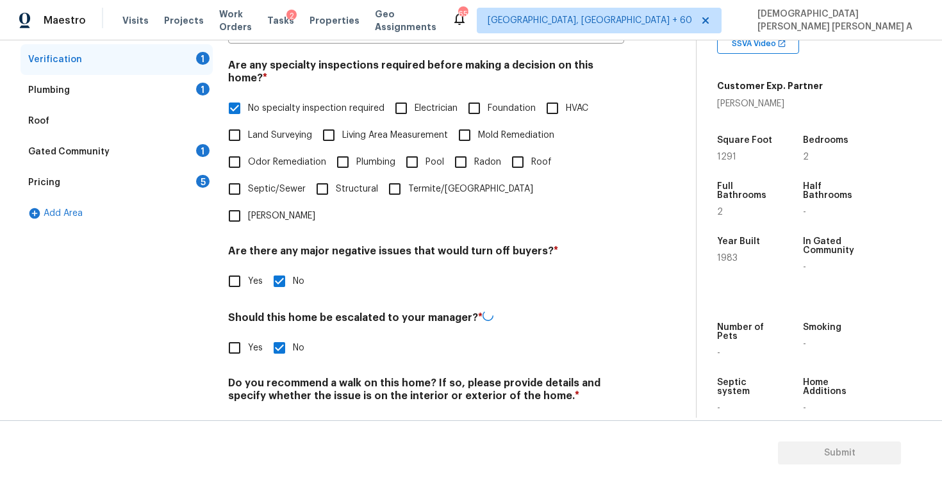
click at [274, 413] on input "No" at bounding box center [279, 426] width 27 height 27
checkbox input "true"
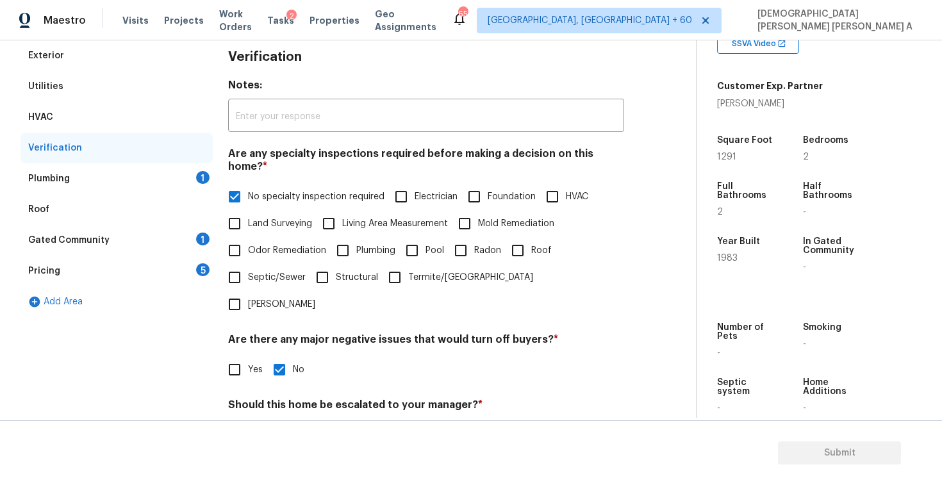
click at [157, 171] on div "Plumbing 1" at bounding box center [117, 178] width 192 height 31
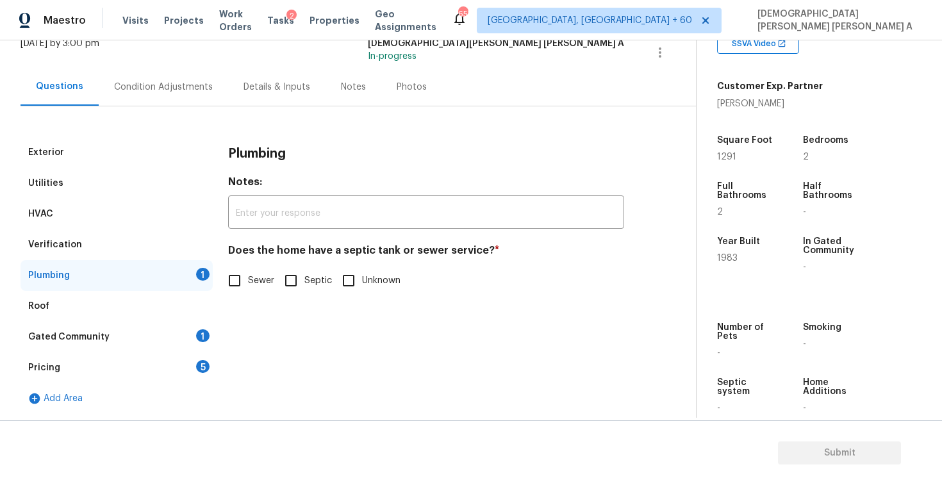
scroll to position [88, 0]
click at [238, 296] on div "Plumbing Notes: ​ Does the home have a septic tank or sewer service? * Sewer Se…" at bounding box center [426, 223] width 396 height 172
click at [289, 277] on input "Septic" at bounding box center [291, 280] width 27 height 27
checkbox input "true"
click at [146, 330] on div "Gated Community 1" at bounding box center [117, 337] width 192 height 31
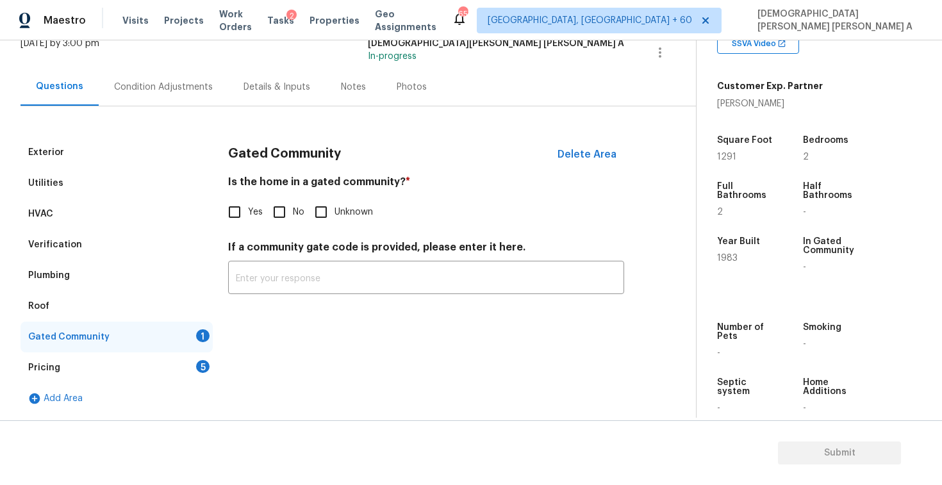
click at [291, 210] on input "No" at bounding box center [279, 212] width 27 height 27
checkbox input "true"
click at [171, 372] on div "Pricing 5" at bounding box center [117, 368] width 192 height 31
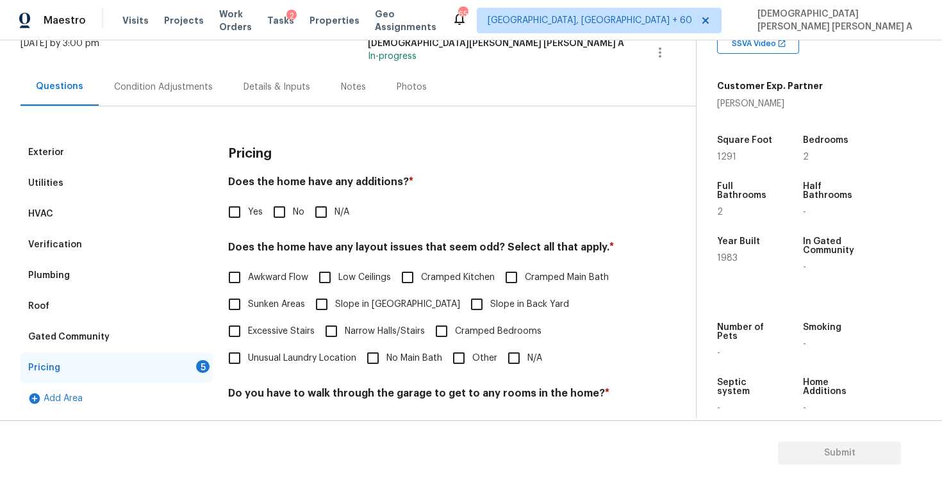
click at [278, 215] on input "No" at bounding box center [279, 212] width 27 height 27
checkbox input "true"
click at [510, 358] on input "N/A" at bounding box center [514, 358] width 27 height 27
checkbox input "true"
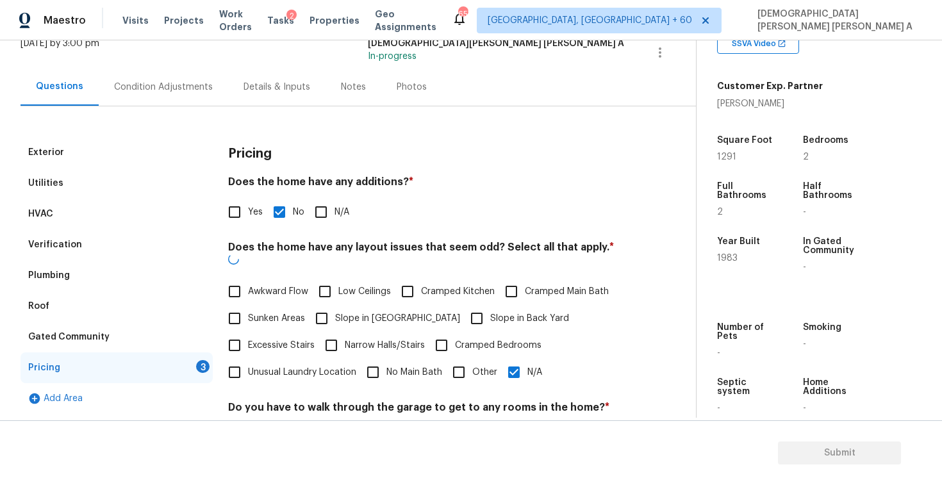
scroll to position [257, 0]
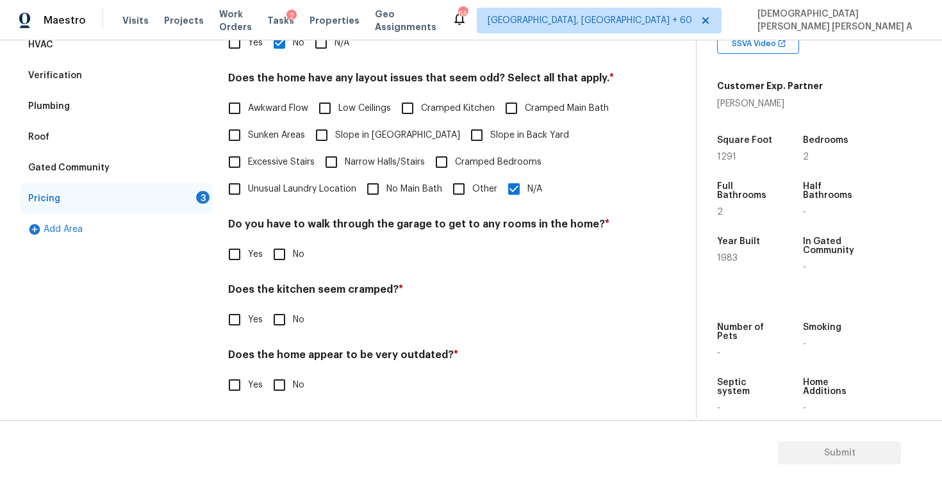
click at [279, 253] on input "No" at bounding box center [279, 254] width 27 height 27
checkbox input "true"
click at [278, 322] on input "No" at bounding box center [279, 321] width 27 height 27
checkbox input "true"
click at [277, 385] on input "No" at bounding box center [279, 386] width 27 height 27
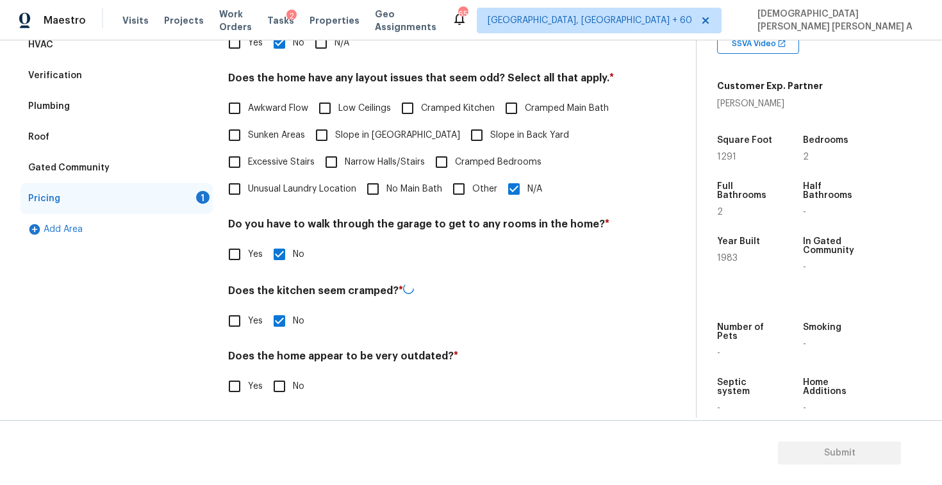
checkbox input "true"
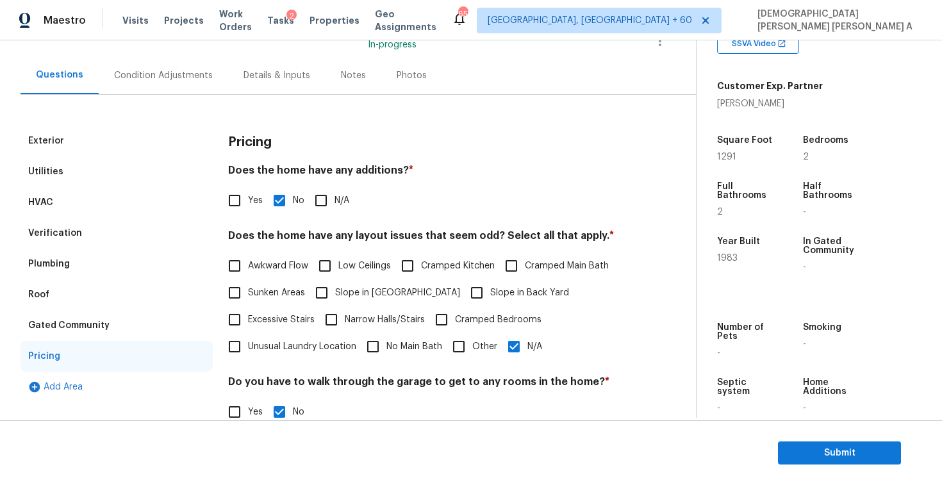
scroll to position [17, 0]
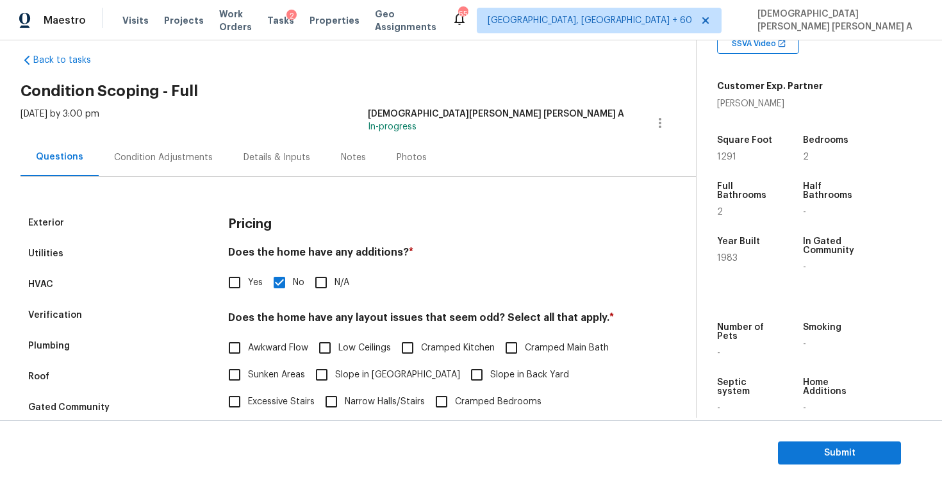
click at [392, 173] on div "Photos" at bounding box center [411, 157] width 61 height 38
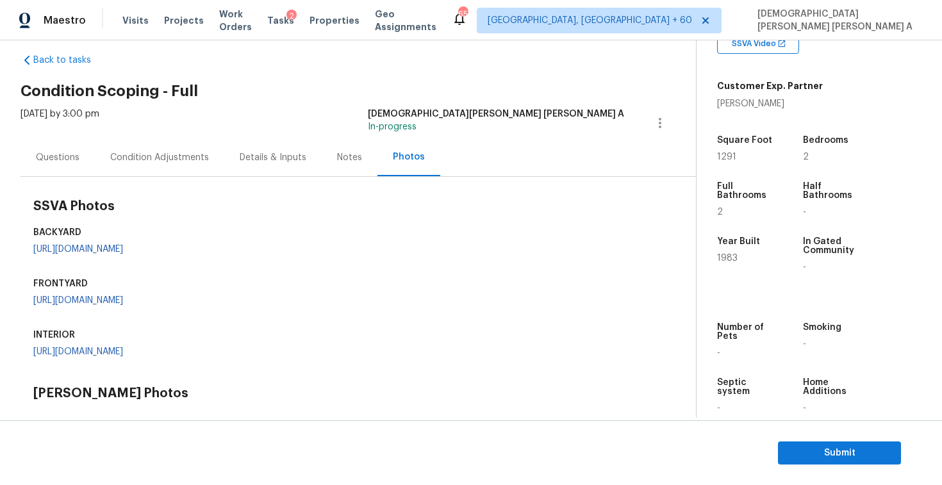
click at [392, 173] on div "Photos" at bounding box center [409, 157] width 63 height 38
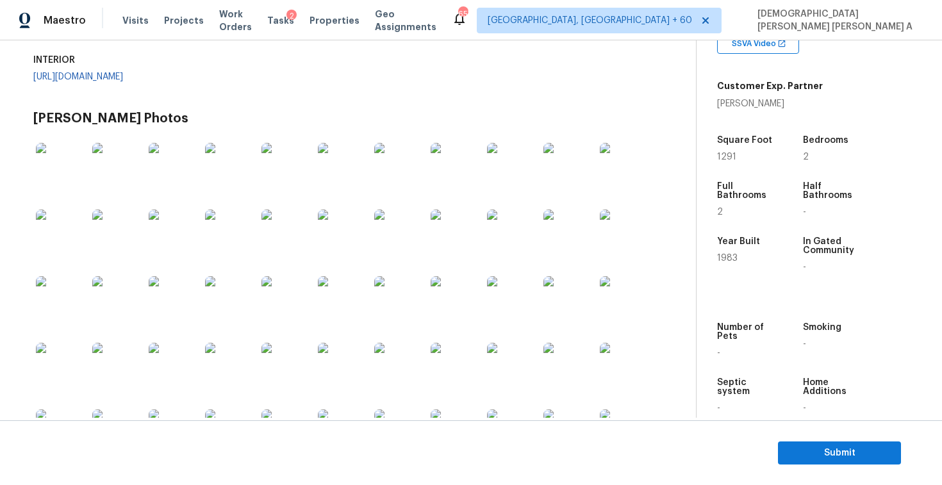
scroll to position [360, 0]
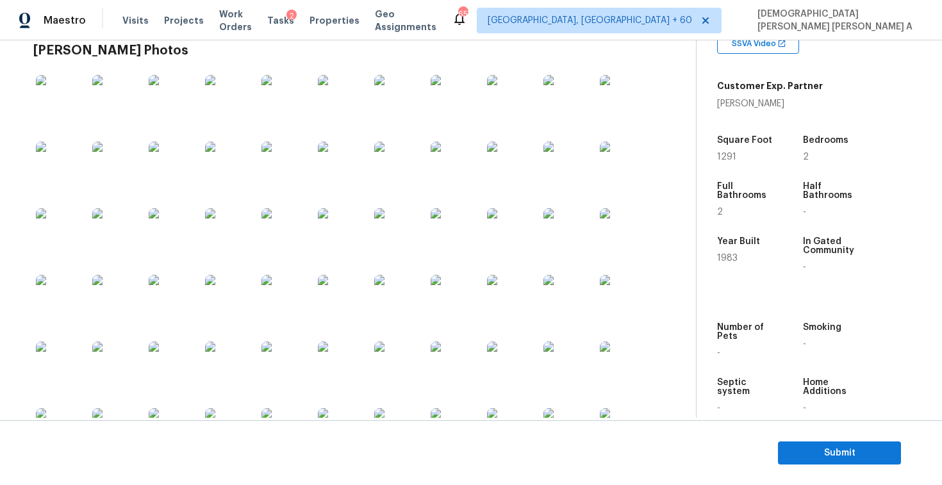
click at [105, 13] on link "https://opendoor-admin-client-upload-production.s3.amazonaws.com/uploads/Cake/S…" at bounding box center [78, 8] width 90 height 9
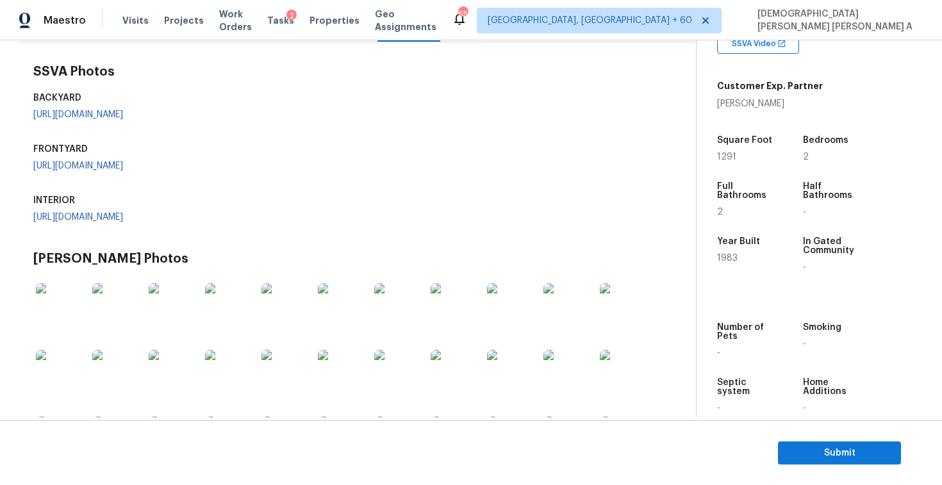
click at [150, 171] on div "https://opendoor-admin-client-upload-production.s3.amazonaws.com/uploads/Cake/S…" at bounding box center [128, 166] width 190 height 9
click at [80, 171] on link "https://opendoor-admin-client-upload-production.s3.amazonaws.com/uploads/Cake/S…" at bounding box center [78, 166] width 90 height 9
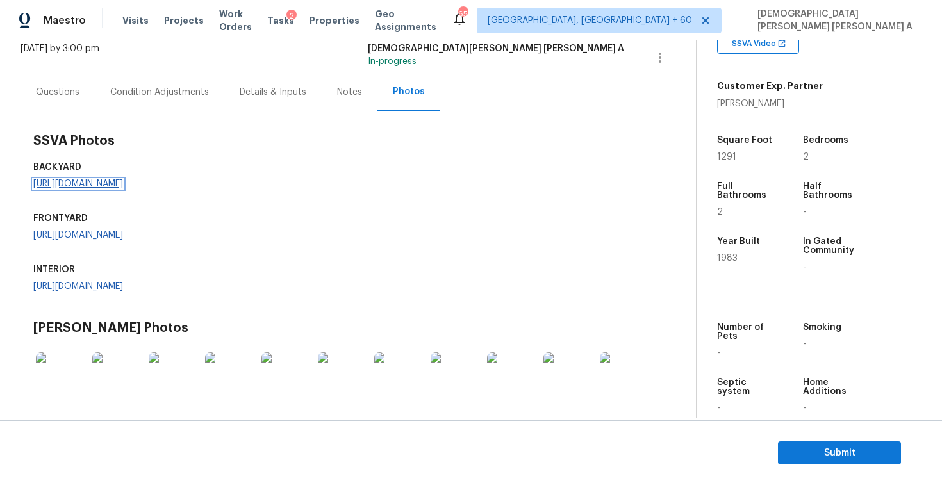
click at [123, 188] on link "https://opendoor-admin-client-upload-production.s3.amazonaws.com/uploads/Cake/S…" at bounding box center [78, 184] width 90 height 9
click at [158, 88] on div "Condition Adjustments" at bounding box center [159, 92] width 99 height 13
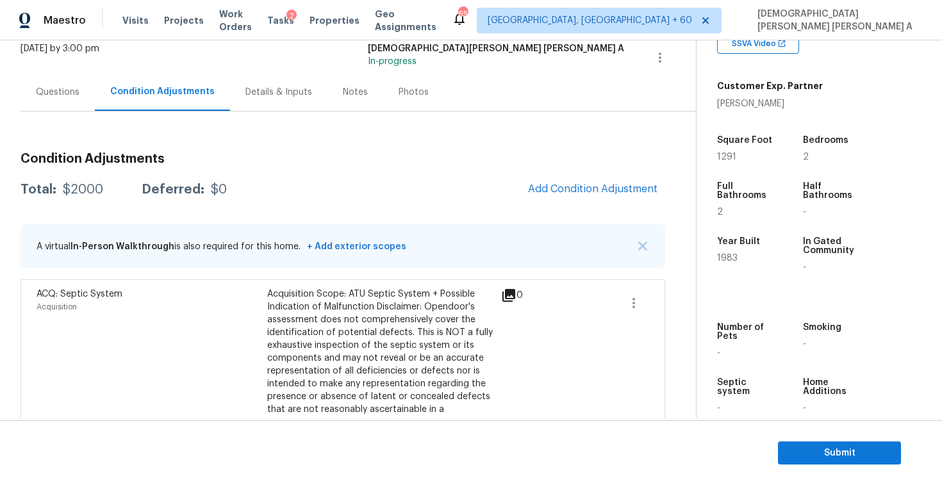
scroll to position [131, 0]
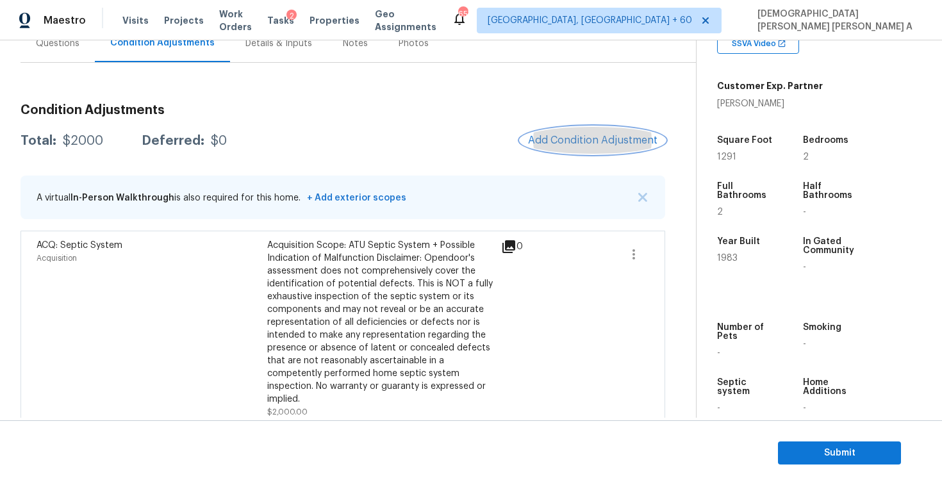
click at [576, 143] on span "Add Condition Adjustment" at bounding box center [593, 141] width 130 height 12
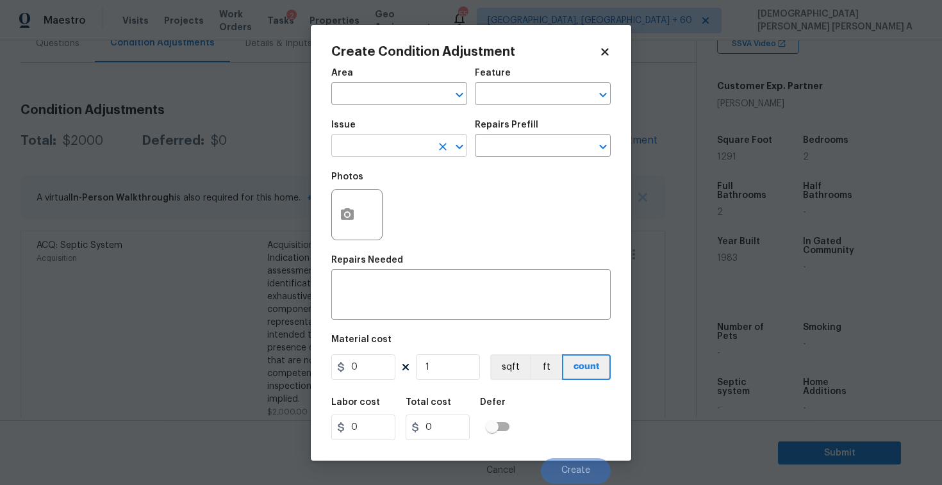
click at [368, 147] on input "text" at bounding box center [381, 147] width 100 height 20
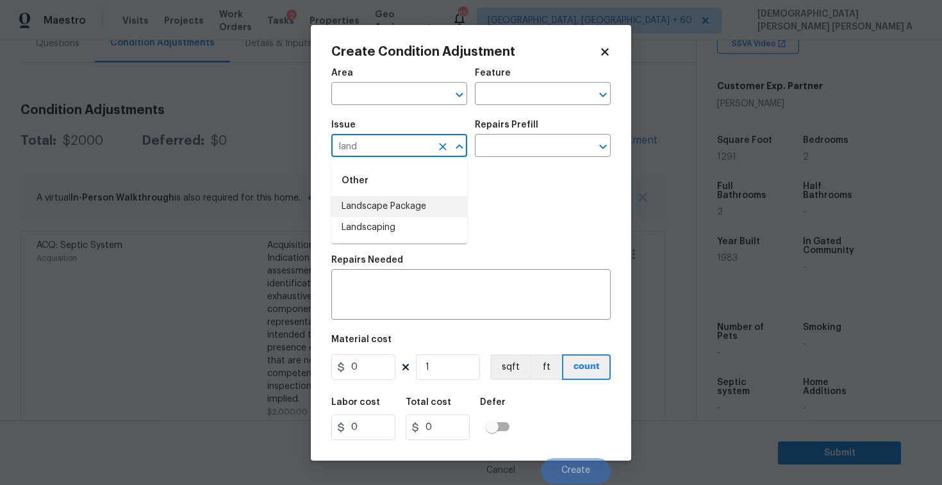
click at [385, 208] on li "Landscape Package" at bounding box center [399, 206] width 136 height 21
type input "Landscape Package"
click at [530, 148] on input "text" at bounding box center [525, 147] width 100 height 20
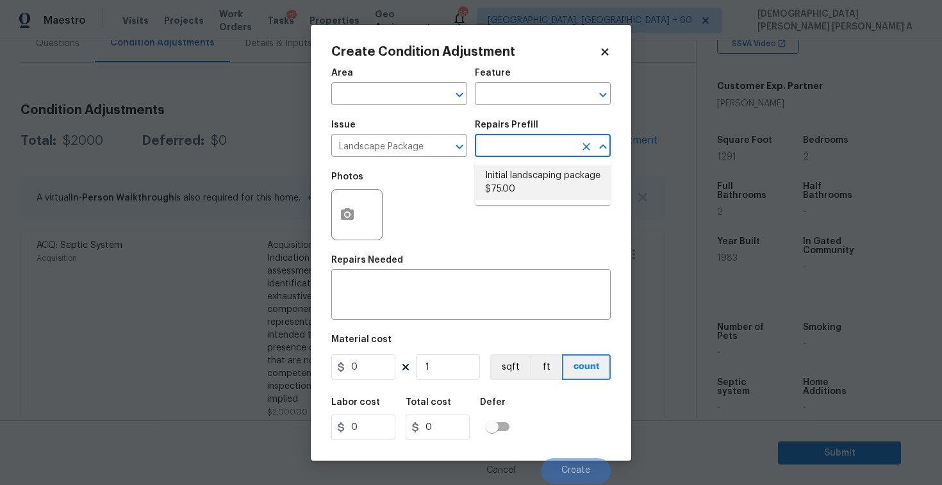
click at [521, 193] on li "Initial landscaping package $75.00" at bounding box center [543, 182] width 136 height 35
type input "Home Readiness Packages"
type textarea "Mowing of grass up to 6" in height. Mow, edge along driveways & sidewalks, trim…"
type input "75"
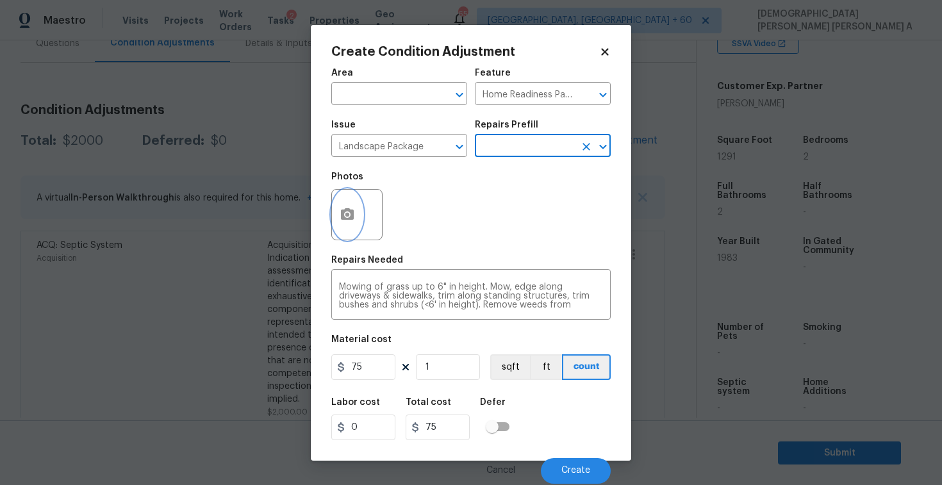
click at [356, 215] on button "button" at bounding box center [347, 215] width 31 height 50
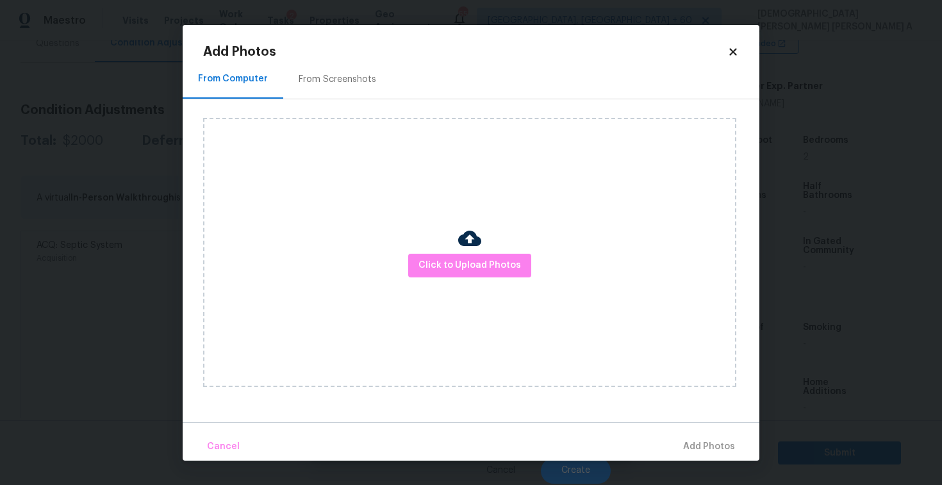
click at [334, 102] on div "Click to Upload Photos" at bounding box center [481, 252] width 557 height 306
click at [333, 81] on div "From Screenshots" at bounding box center [338, 79] width 78 height 13
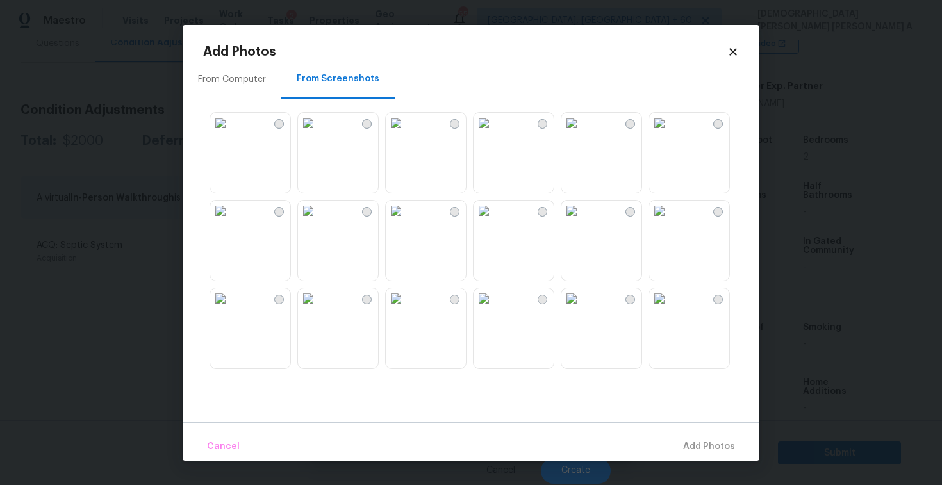
click at [494, 133] on img at bounding box center [484, 123] width 21 height 21
click at [570, 133] on img at bounding box center [572, 123] width 21 height 21
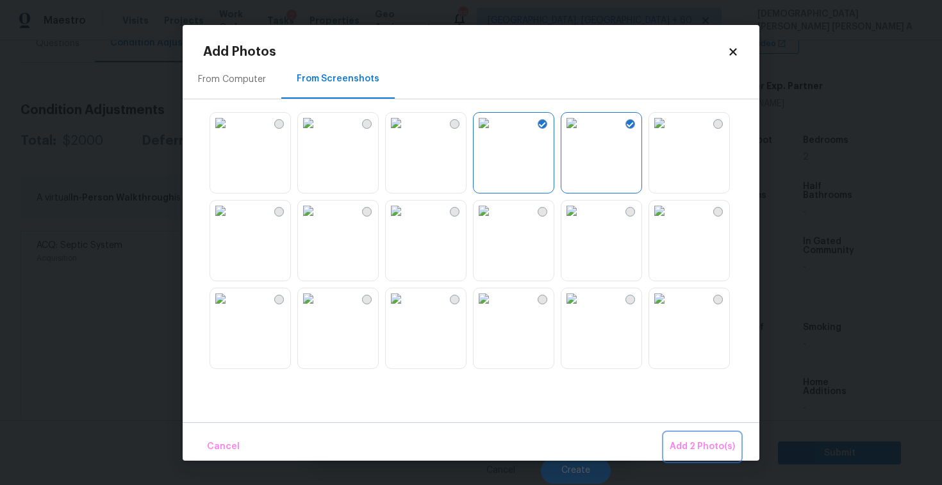
click at [681, 439] on span "Add 2 Photo(s)" at bounding box center [702, 447] width 65 height 16
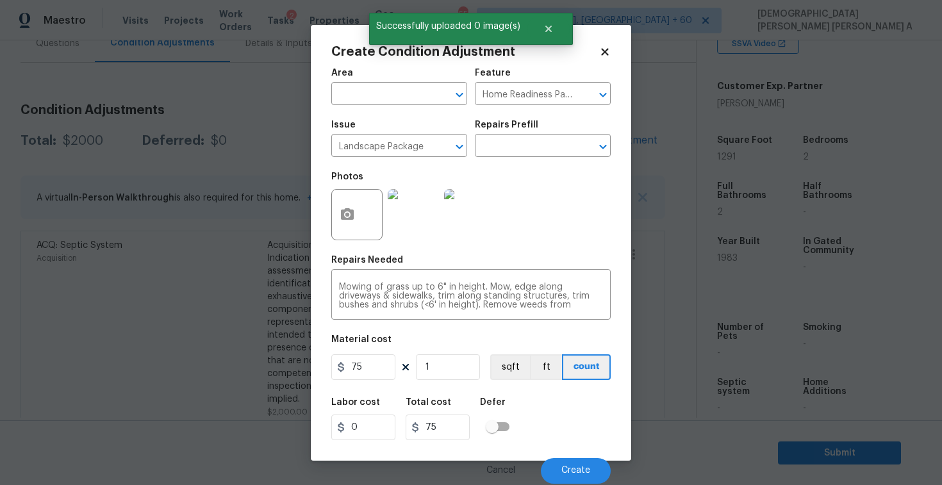
click at [376, 353] on figure "Material cost 75 1 sqft ft count" at bounding box center [471, 358] width 280 height 47
click at [377, 369] on input "75" at bounding box center [363, 368] width 64 height 26
click at [376, 365] on input "75" at bounding box center [363, 368] width 64 height 26
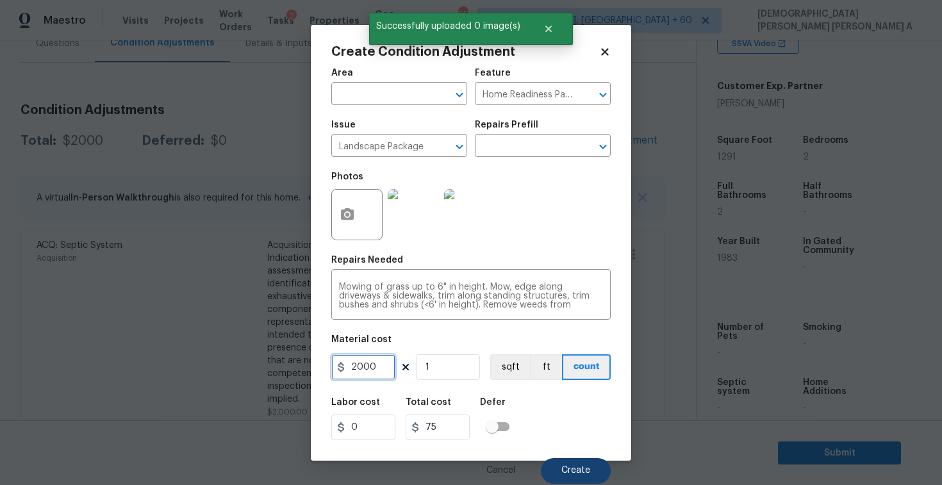
type input "2000"
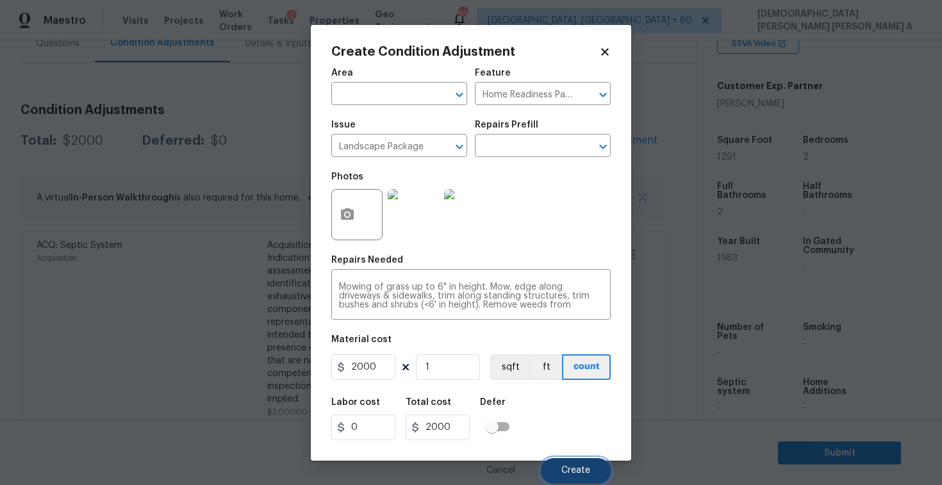
click at [592, 465] on button "Create" at bounding box center [576, 471] width 70 height 26
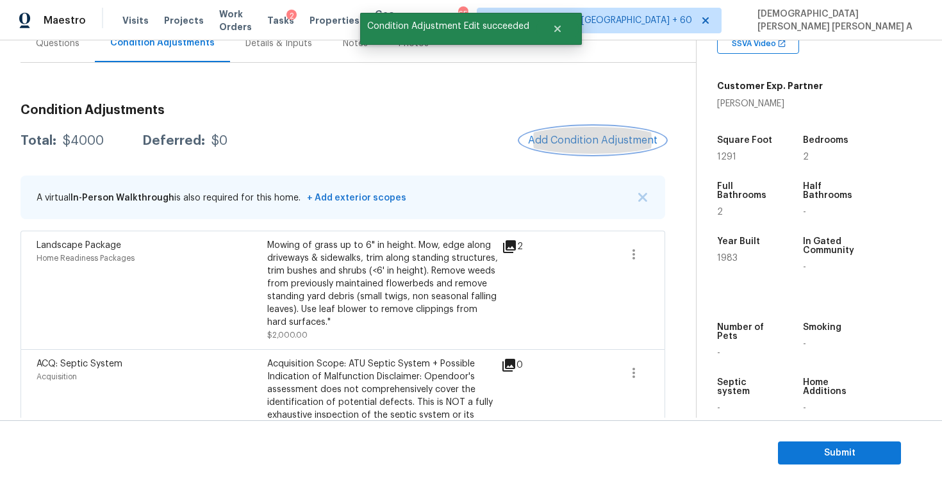
click at [580, 137] on span "Add Condition Adjustment" at bounding box center [593, 141] width 130 height 12
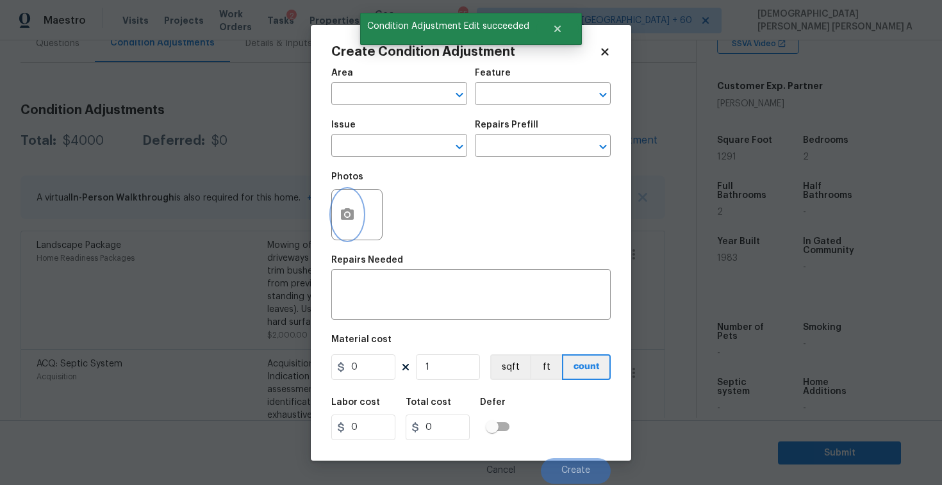
click at [342, 205] on button "button" at bounding box center [347, 215] width 31 height 50
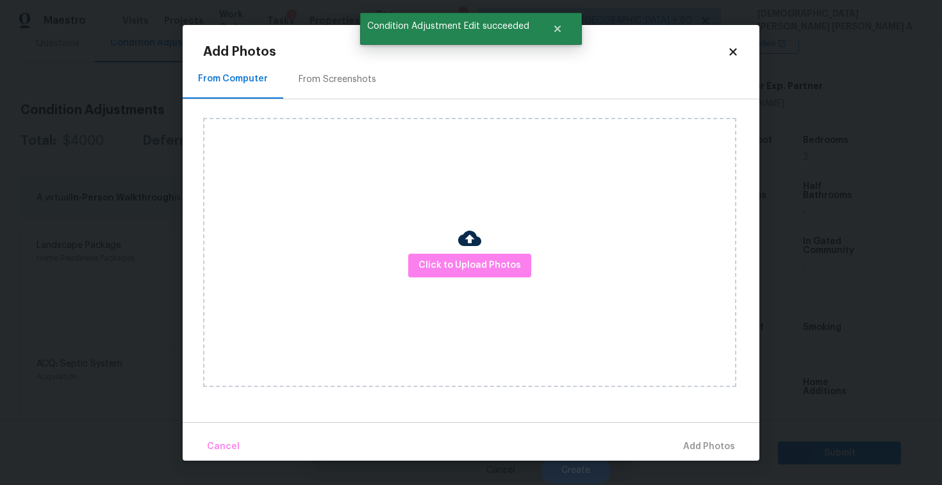
click at [333, 66] on div "From Screenshots" at bounding box center [337, 80] width 108 height 38
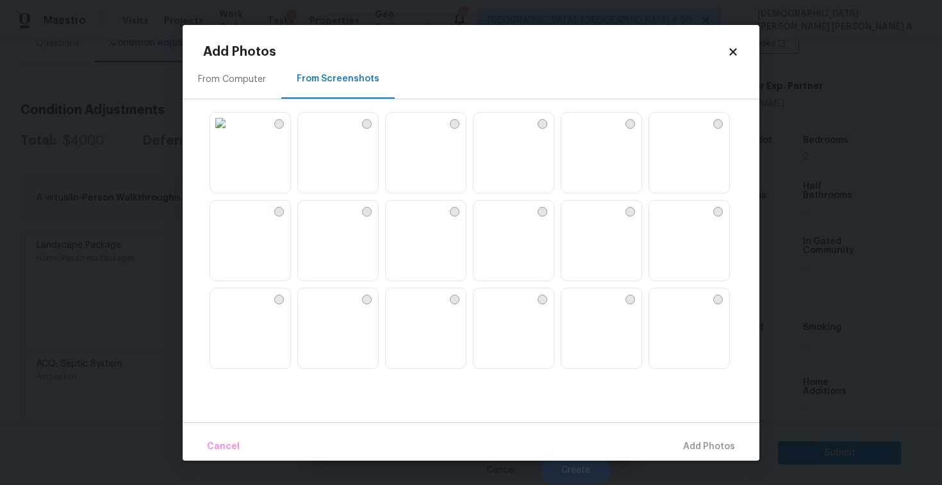
click at [582, 133] on img at bounding box center [572, 123] width 21 height 21
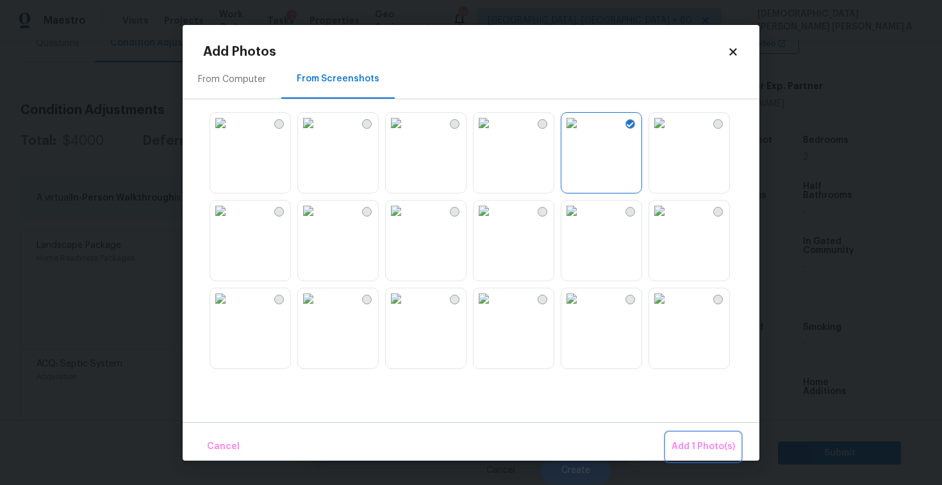
click at [710, 446] on span "Add 1 Photo(s)" at bounding box center [703, 447] width 63 height 16
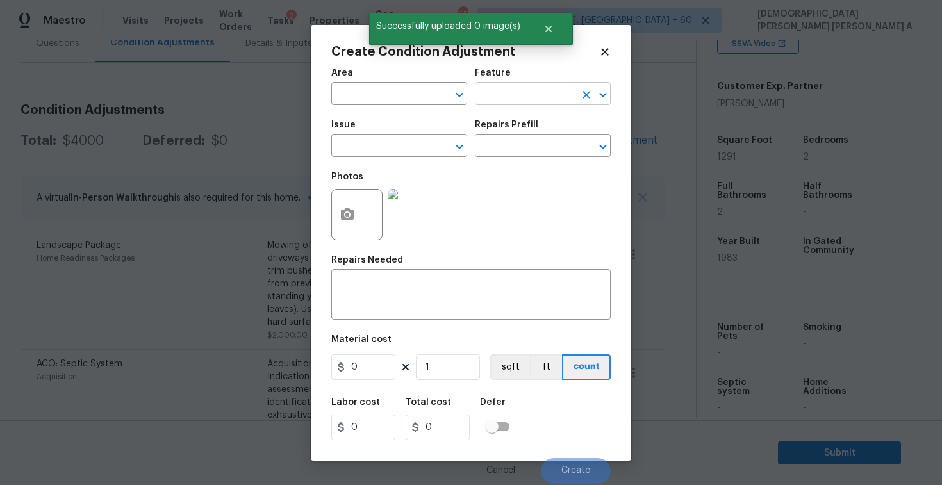
click at [496, 97] on input "text" at bounding box center [525, 95] width 100 height 20
click at [500, 149] on li "Shed" at bounding box center [543, 154] width 136 height 21
type input "Shed"
click at [408, 144] on input "text" at bounding box center [381, 147] width 100 height 20
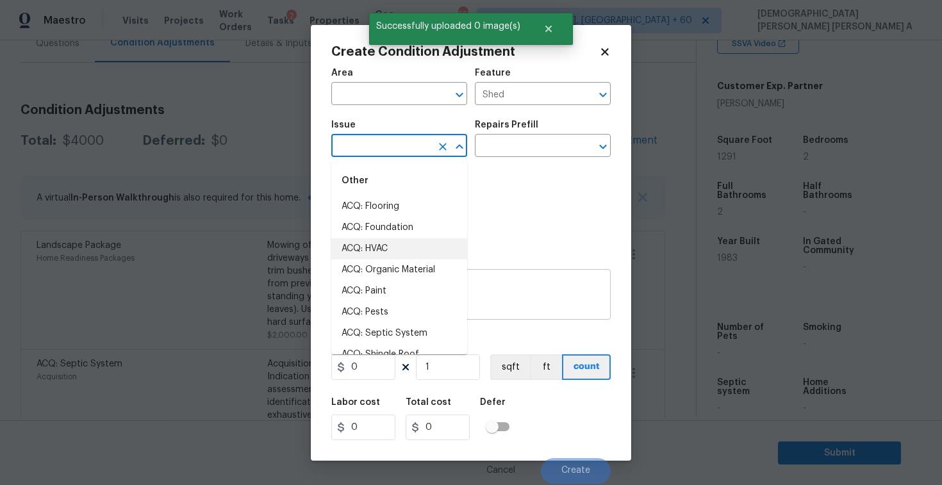
click at [546, 296] on textarea at bounding box center [471, 296] width 264 height 27
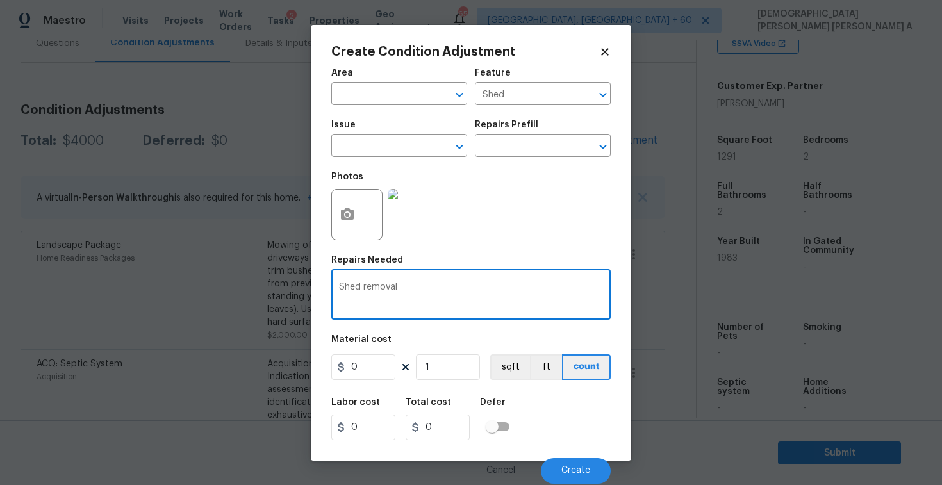
type textarea "Shed removal"
click at [358, 368] on input "0" at bounding box center [363, 368] width 64 height 26
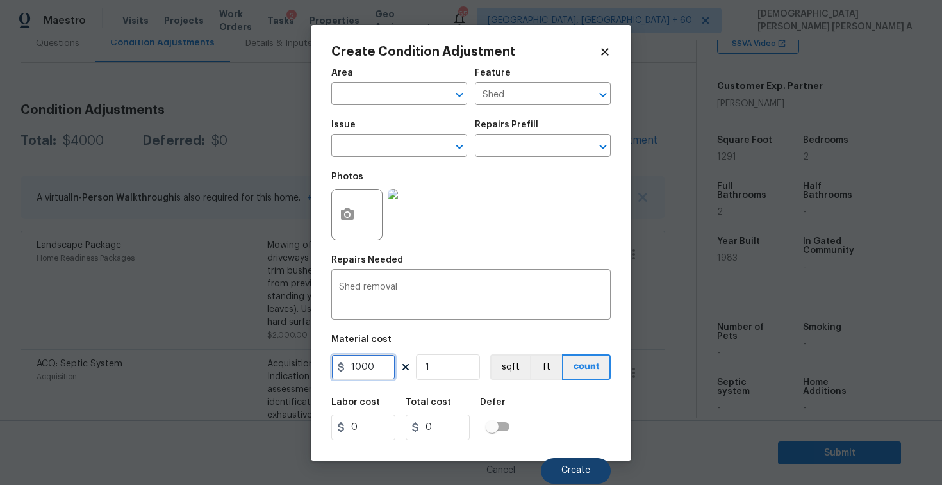
type input "1000"
click at [575, 474] on span "Create" at bounding box center [576, 471] width 29 height 10
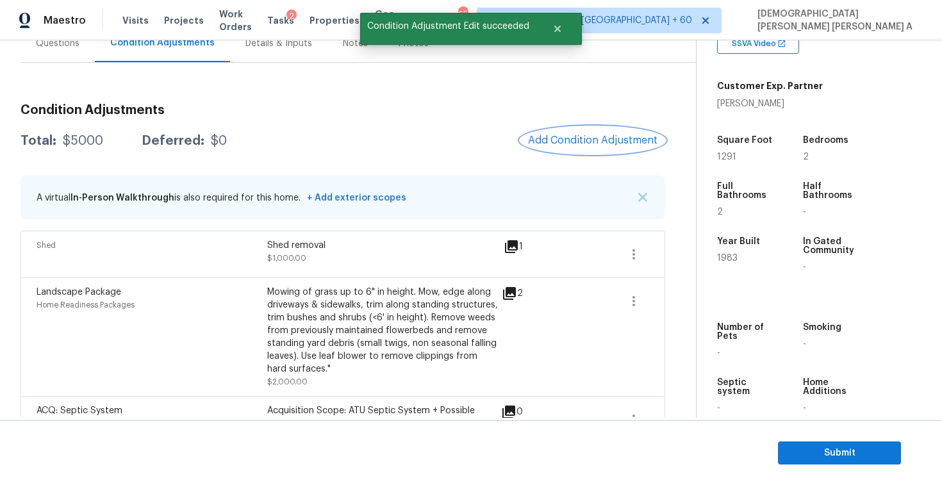
click at [592, 152] on button "Add Condition Adjustment" at bounding box center [593, 140] width 145 height 27
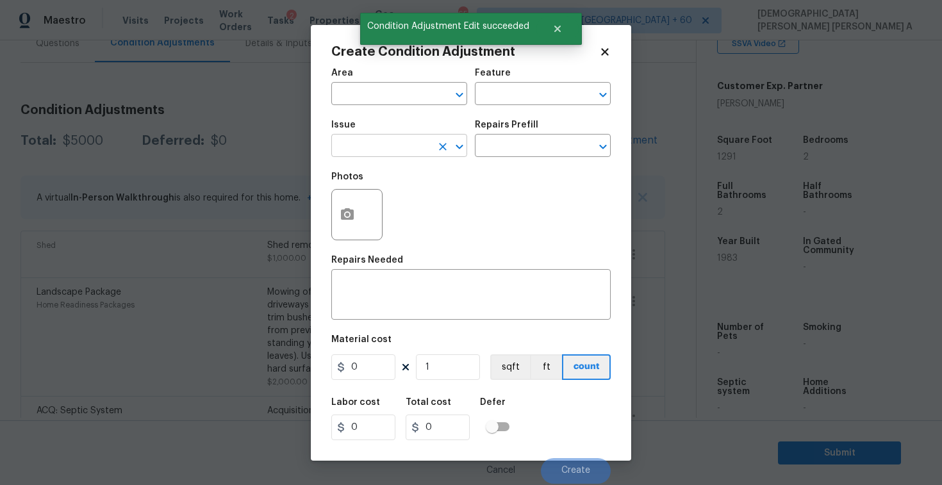
click at [368, 144] on input "text" at bounding box center [381, 147] width 100 height 20
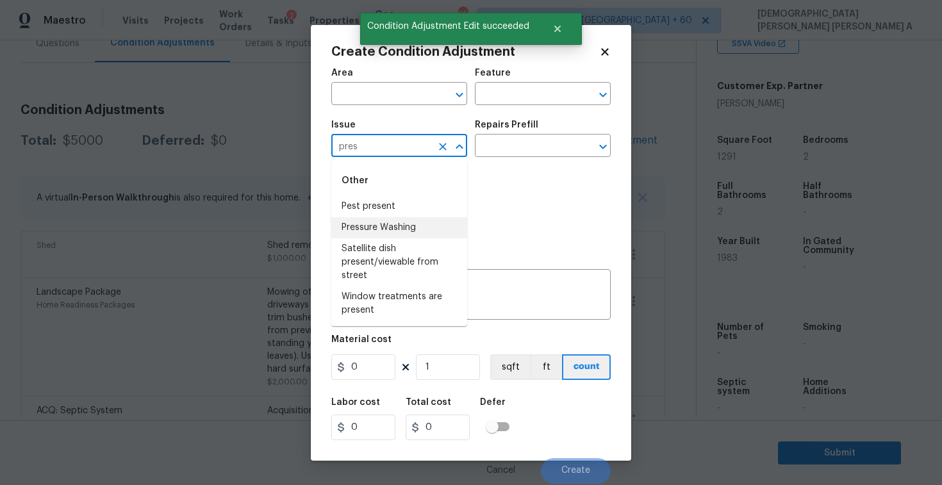
click at [375, 226] on li "Pressure Washing" at bounding box center [399, 227] width 136 height 21
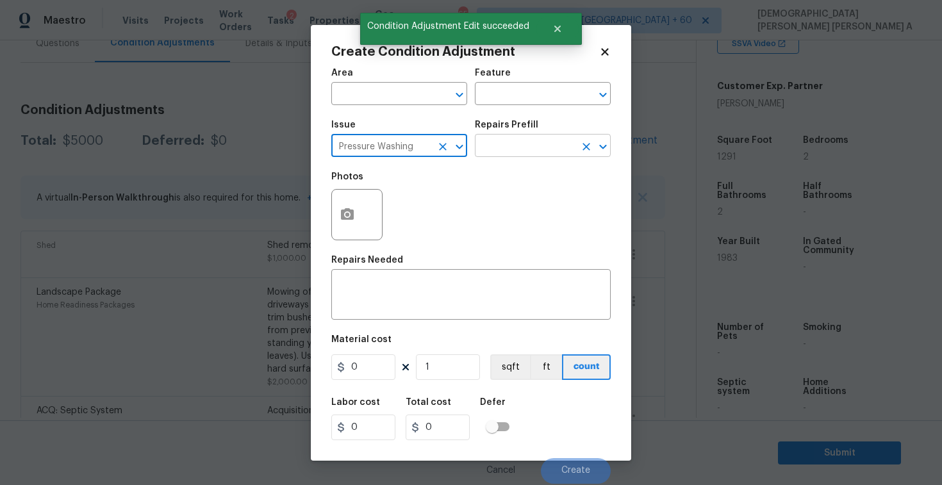
type input "Pressure Washing"
click at [544, 153] on input "text" at bounding box center [525, 147] width 100 height 20
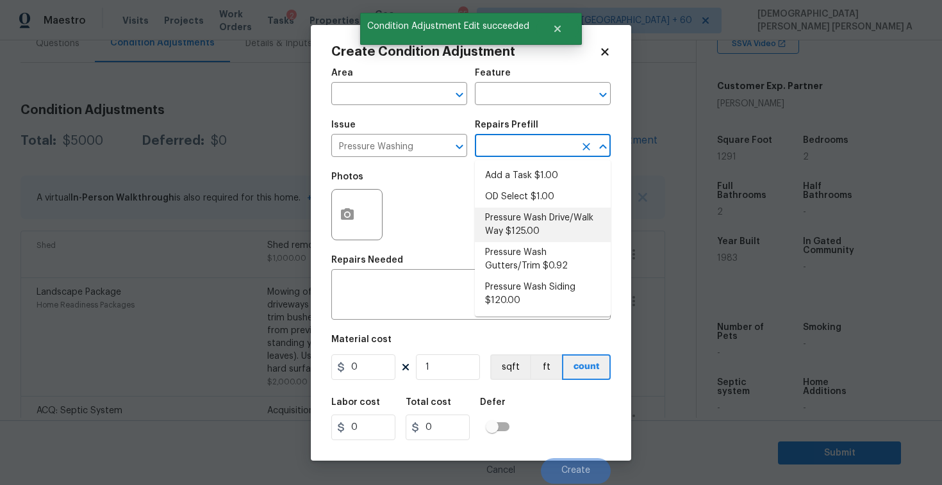
click at [535, 210] on li "Pressure Wash Drive/Walk Way $125.00" at bounding box center [543, 225] width 136 height 35
type input "Siding"
type textarea "Pressure wash the driveways/walkways as directed by the PM. Ensure that all deb…"
type input "125"
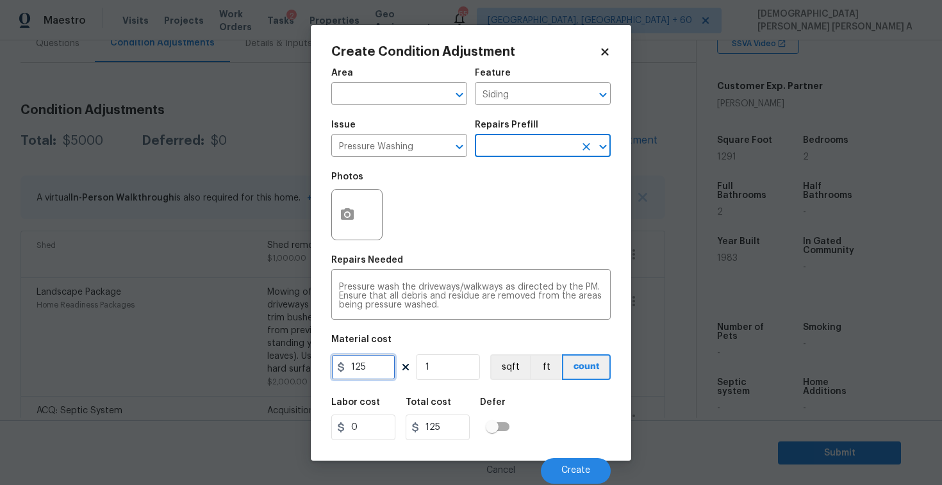
click at [382, 370] on input "125" at bounding box center [363, 368] width 64 height 26
type input "200"
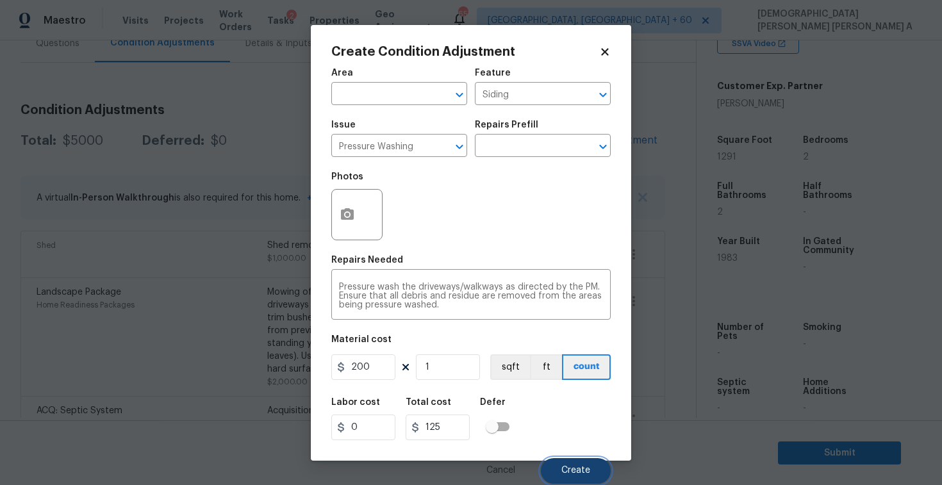
type input "200"
click at [569, 469] on span "Create" at bounding box center [576, 471] width 29 height 10
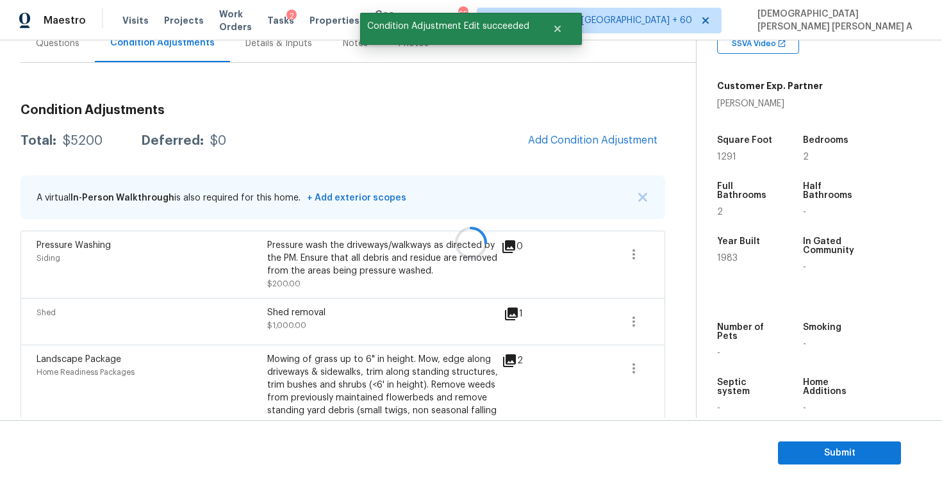
click at [574, 135] on div at bounding box center [471, 242] width 942 height 485
click at [558, 148] on button "Add Condition Adjustment" at bounding box center [593, 140] width 145 height 27
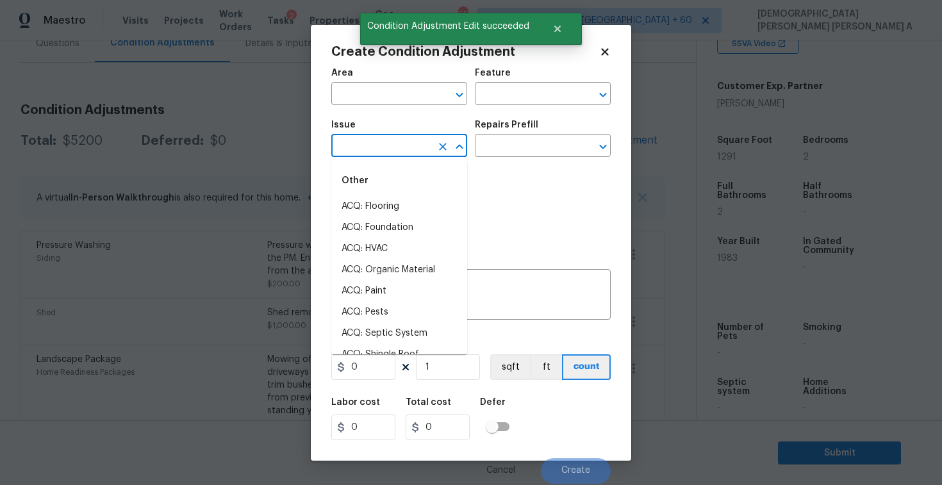
click at [366, 152] on input "text" at bounding box center [381, 147] width 100 height 20
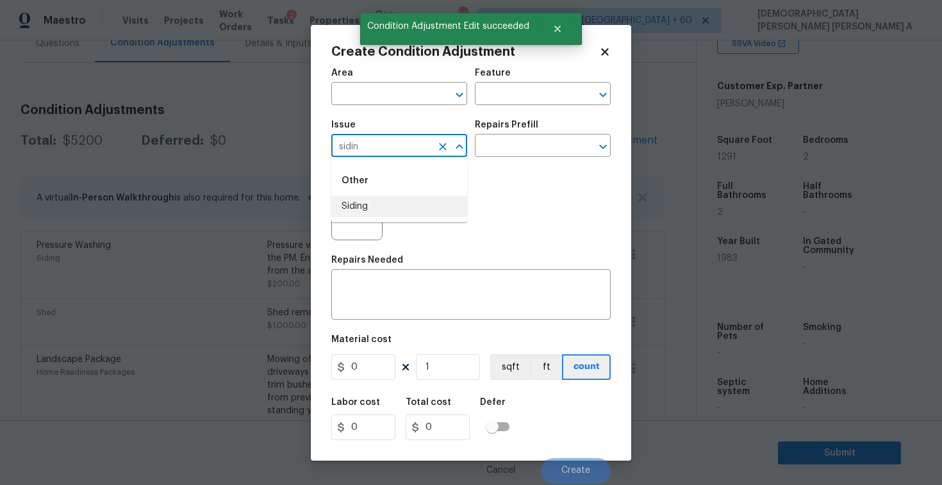
click at [379, 206] on li "Siding" at bounding box center [399, 206] width 136 height 21
type input "Siding"
click at [555, 143] on input "text" at bounding box center [525, 147] width 100 height 20
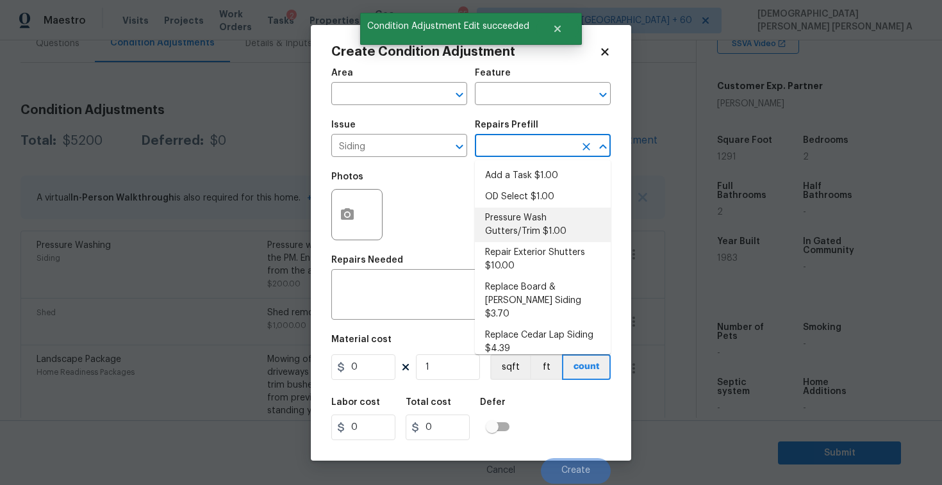
click at [526, 224] on li "Pressure Wash Gutters/Trim $1.00" at bounding box center [543, 225] width 136 height 35
type input "Siding"
type textarea "Protect areas as needed for pressure washing. Pressure wash the gutters and tri…"
type input "1"
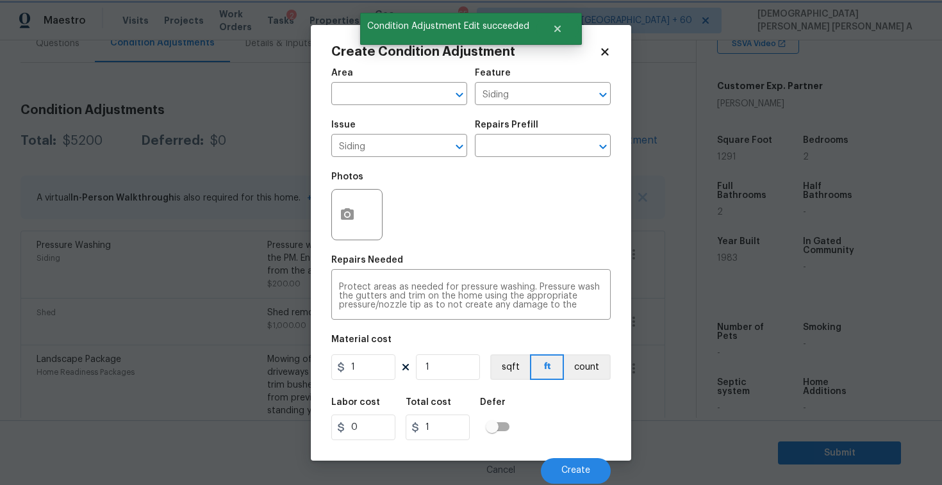
click at [366, 381] on figure "Material cost 1 1 sqft ft count" at bounding box center [471, 358] width 280 height 47
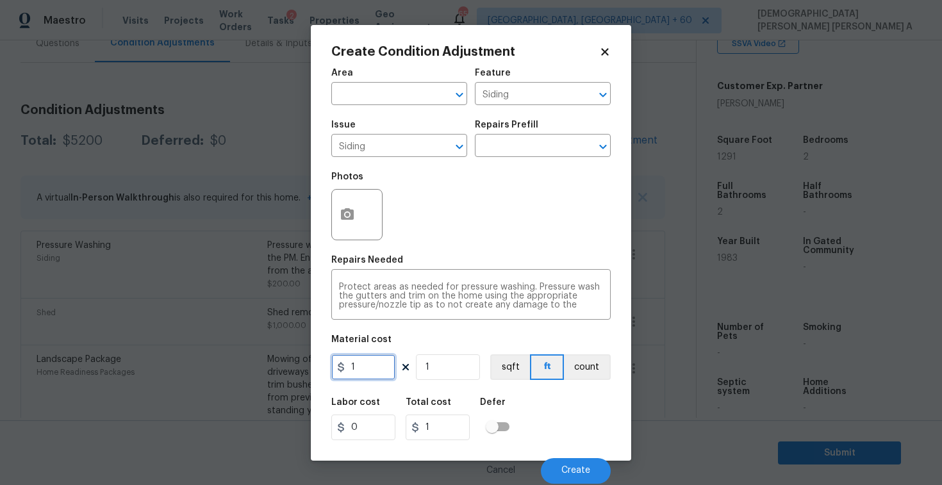
click at [367, 373] on input "1" at bounding box center [363, 368] width 64 height 26
type input "575"
click at [351, 220] on icon "button" at bounding box center [347, 214] width 13 height 12
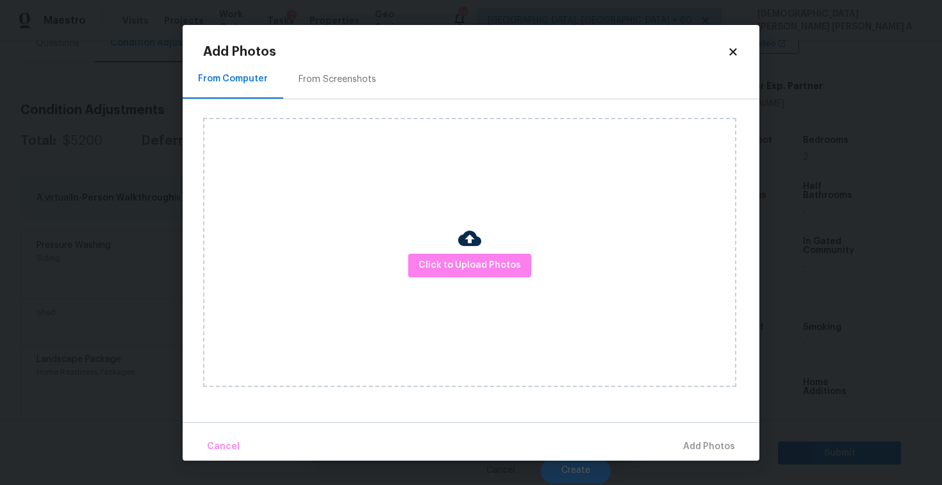
click at [346, 80] on div "From Screenshots" at bounding box center [338, 79] width 78 height 13
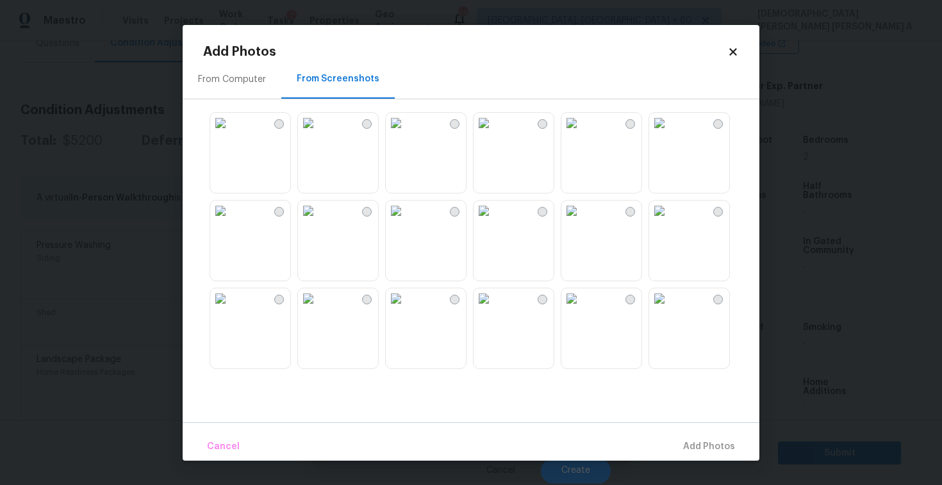
click at [300, 133] on img at bounding box center [308, 123] width 21 height 21
click at [231, 133] on img at bounding box center [220, 123] width 21 height 21
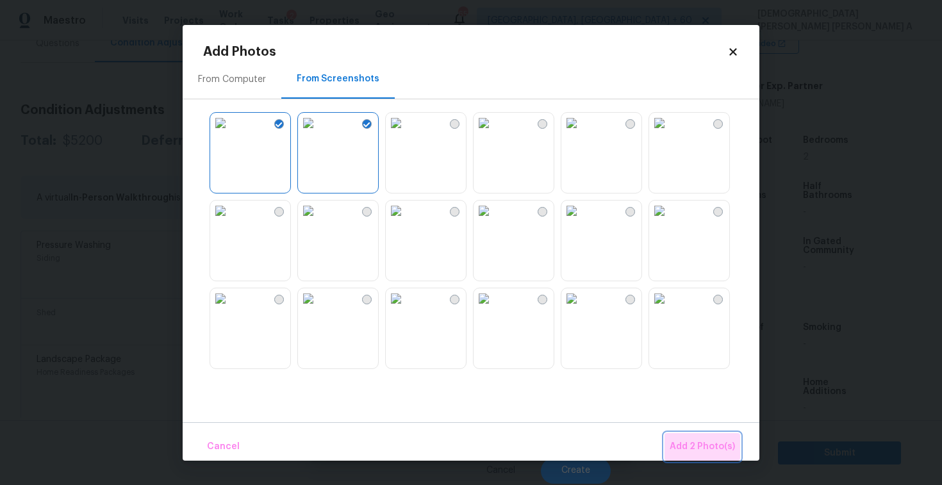
click at [713, 445] on span "Add 2 Photo(s)" at bounding box center [702, 447] width 65 height 16
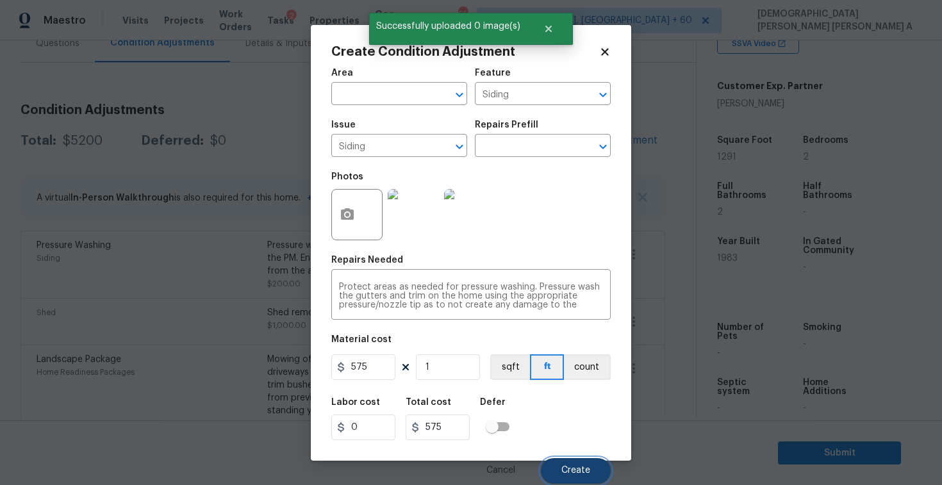
click at [595, 471] on button "Create" at bounding box center [576, 471] width 70 height 26
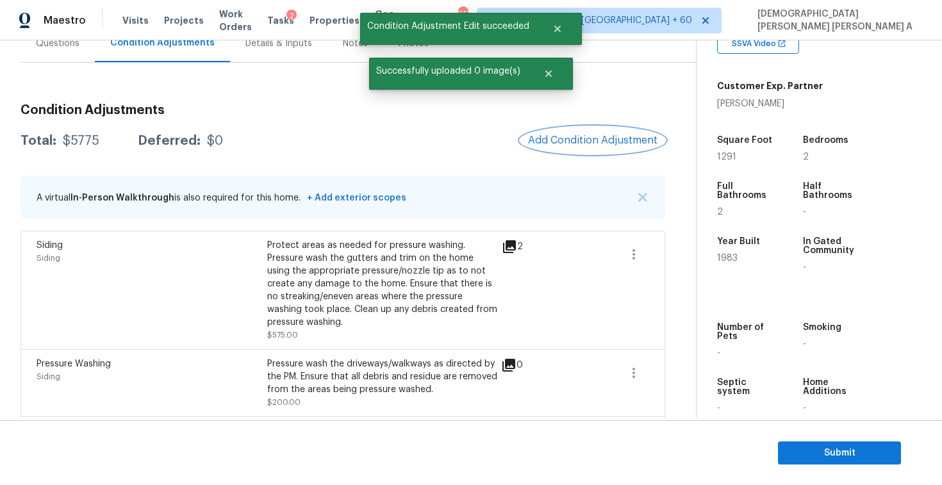
click at [583, 133] on button "Add Condition Adjustment" at bounding box center [593, 140] width 145 height 27
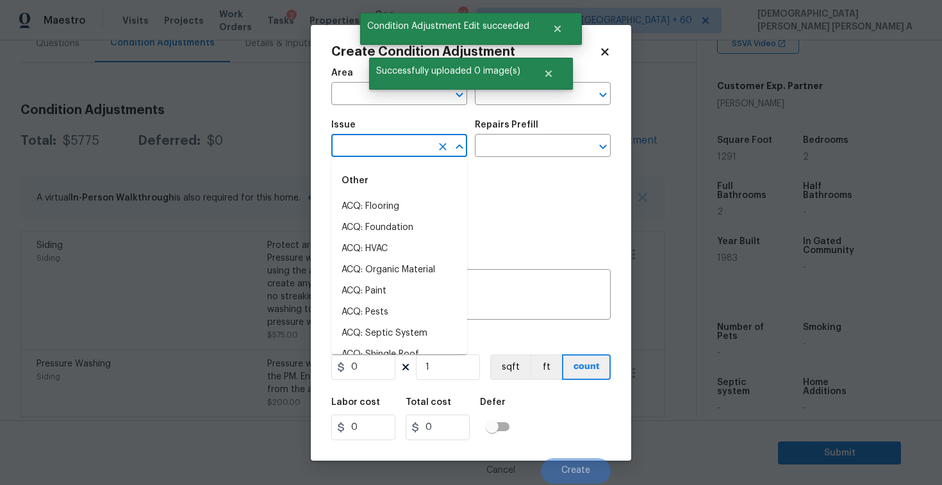
click at [390, 155] on input "text" at bounding box center [381, 147] width 100 height 20
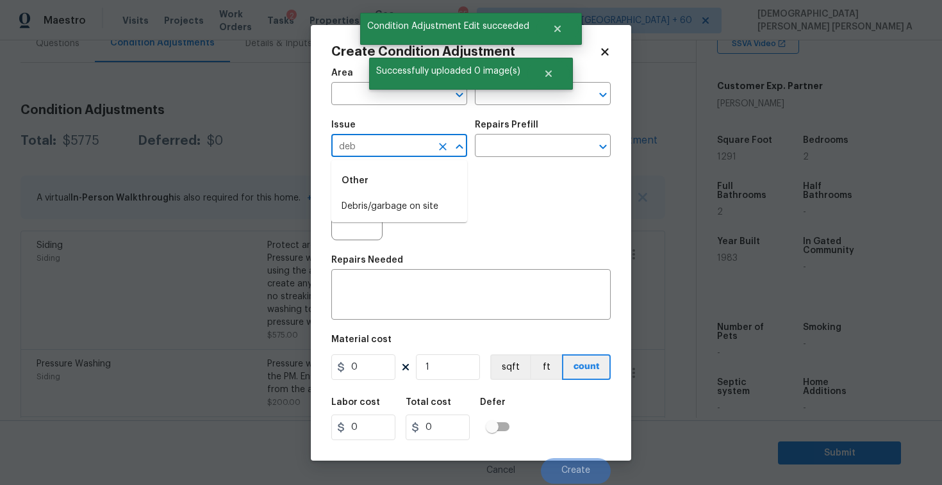
click at [382, 206] on li "Debris/garbage on site" at bounding box center [399, 206] width 136 height 21
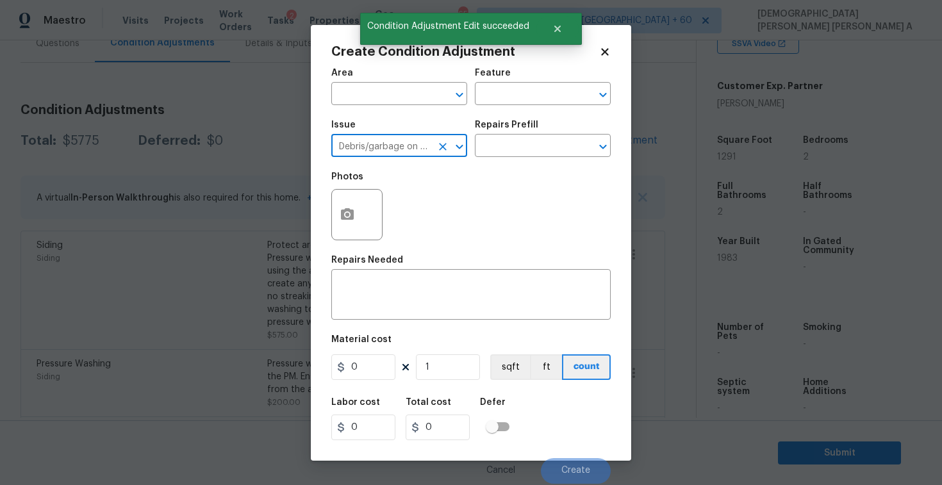
type input "Debris/garbage on site"
click at [332, 215] on button "button" at bounding box center [347, 215] width 31 height 50
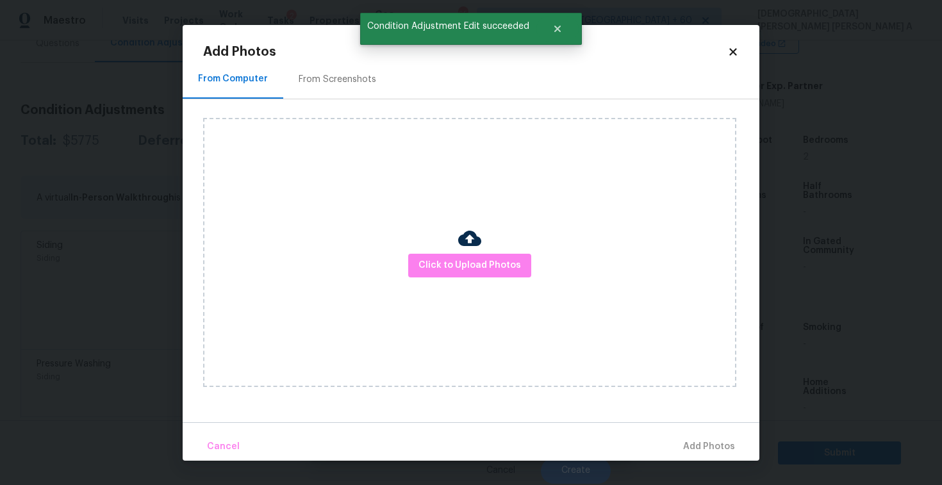
click at [345, 72] on div "From Screenshots" at bounding box center [337, 80] width 108 height 38
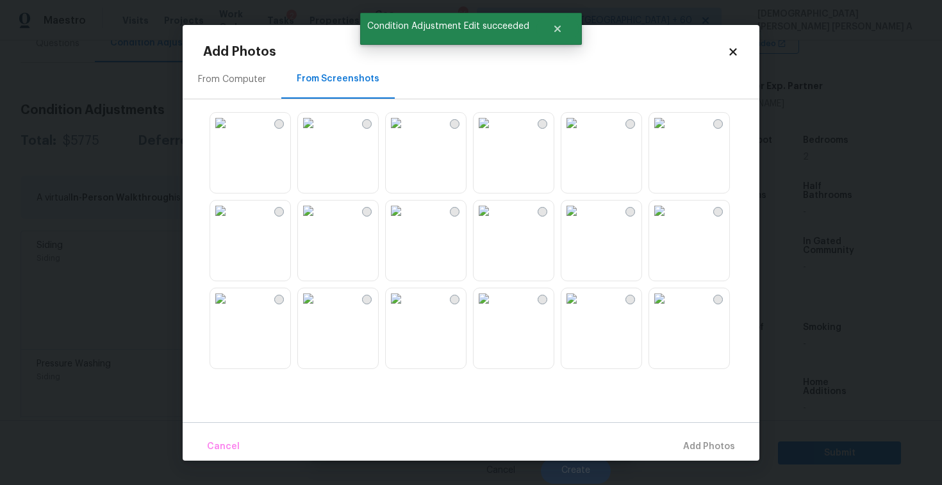
click at [494, 221] on img at bounding box center [484, 211] width 21 height 21
click at [691, 436] on button "Add 1 Photo(s)" at bounding box center [704, 447] width 74 height 28
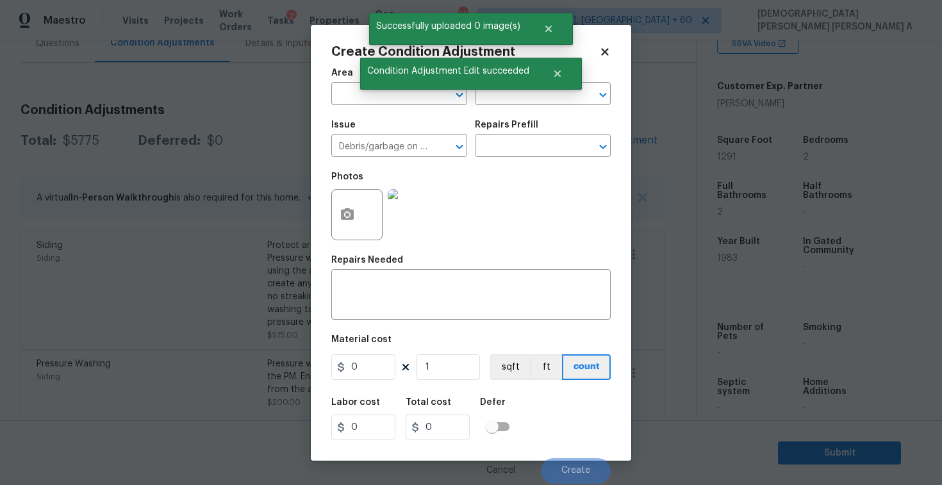
click at [519, 137] on div "Repairs Prefill" at bounding box center [543, 129] width 136 height 17
click at [519, 140] on input "text" at bounding box center [525, 147] width 100 height 20
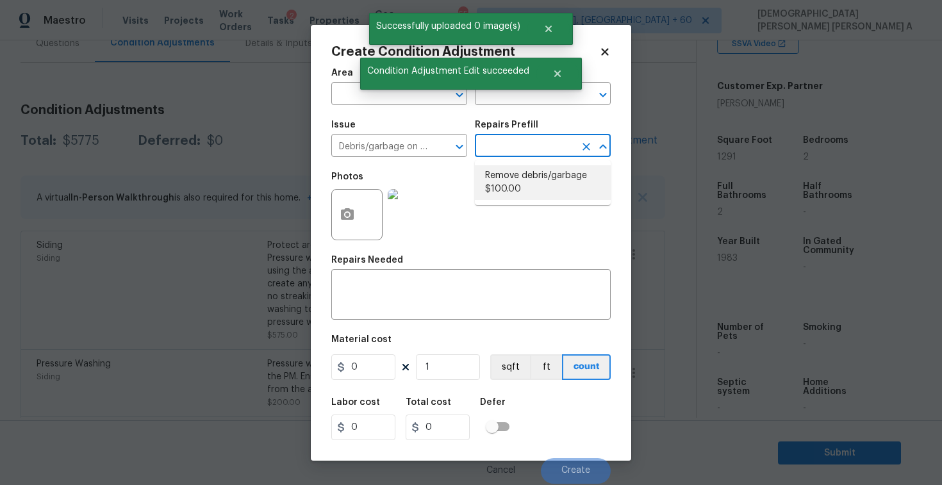
click at [515, 201] on ul "Remove debris/garbage $100.00" at bounding box center [543, 182] width 136 height 45
click at [514, 188] on li "Remove debris/garbage $100.00" at bounding box center [543, 182] width 136 height 35
type textarea "Remove, haul off, and properly dispose of any debris left by seller to offsite …"
type input "100"
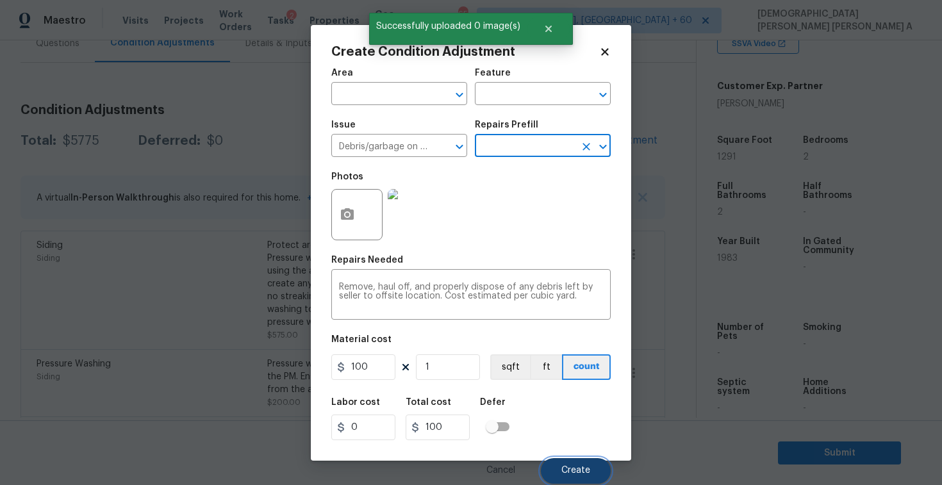
click at [566, 466] on button "Create" at bounding box center [576, 471] width 70 height 26
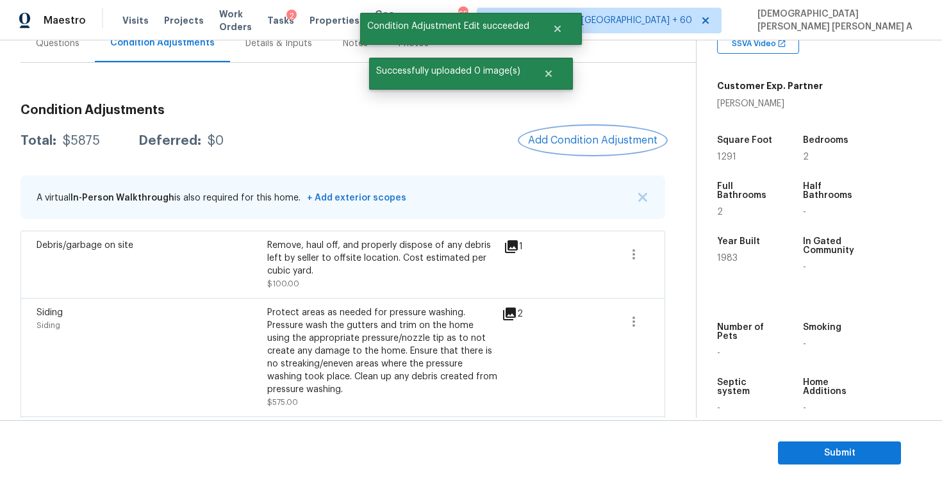
click at [588, 145] on span "Add Condition Adjustment" at bounding box center [593, 141] width 130 height 12
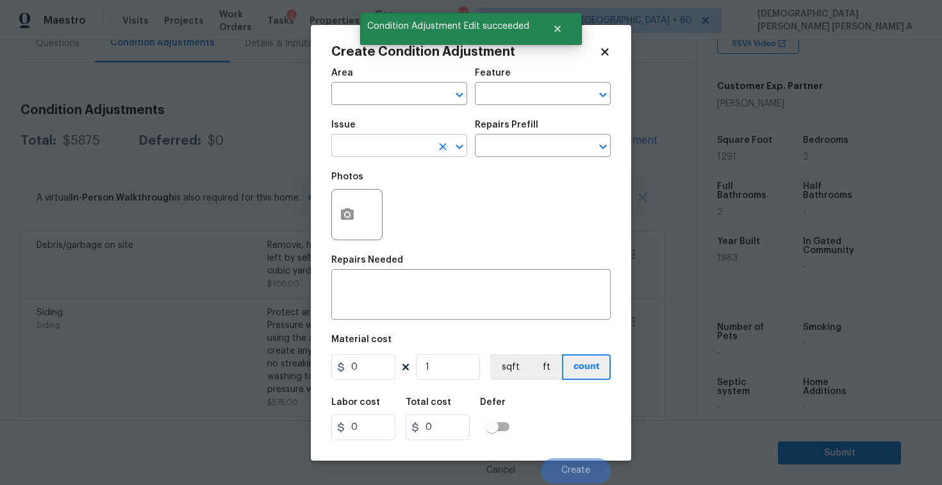
click at [403, 148] on input "text" at bounding box center [381, 147] width 100 height 20
click at [413, 203] on li "Decks and Patios" at bounding box center [399, 206] width 136 height 21
type input "Decks and Patios"
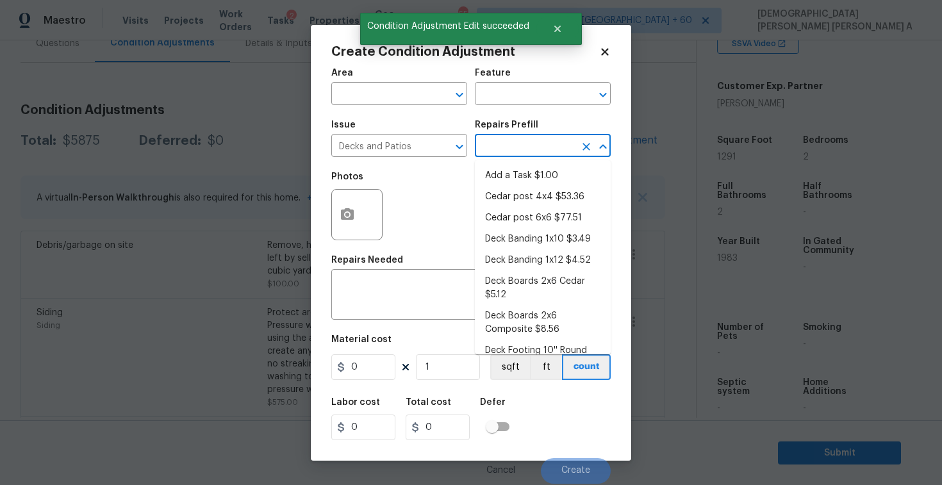
click at [508, 151] on input "text" at bounding box center [525, 147] width 100 height 20
click at [512, 201] on li "Cedar post 4x4 $53.36" at bounding box center [543, 197] width 136 height 21
type input "Deck"
type textarea "Remove the existing 4x4x8 cedar post/footing (if needed) and prep the area for …"
type input "53.36"
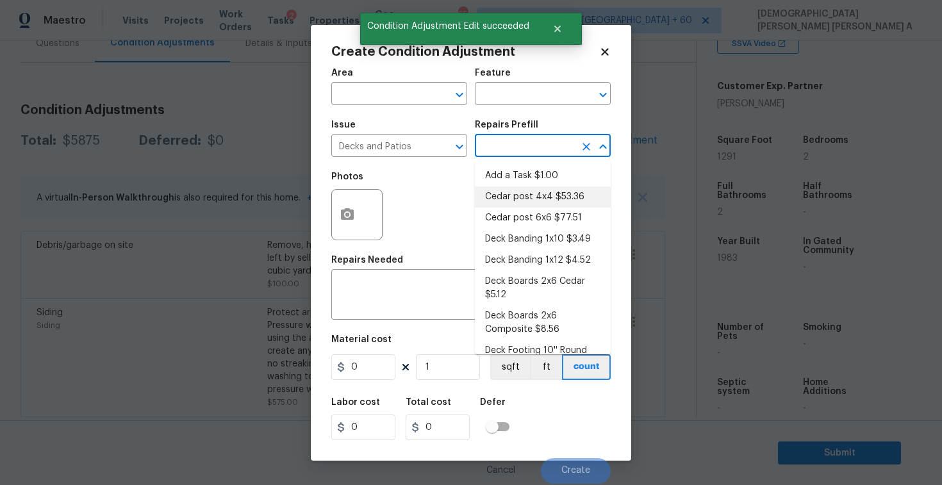
type input "53.36"
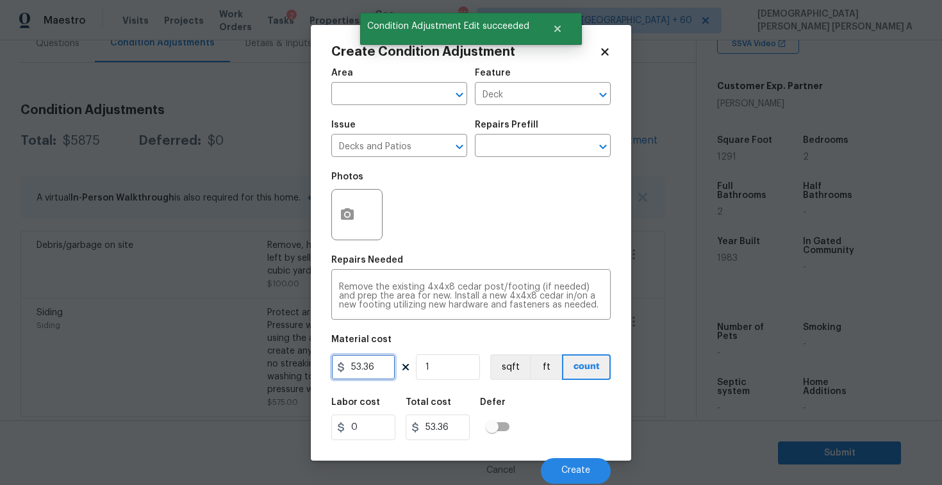
click at [379, 377] on input "53.36" at bounding box center [363, 368] width 64 height 26
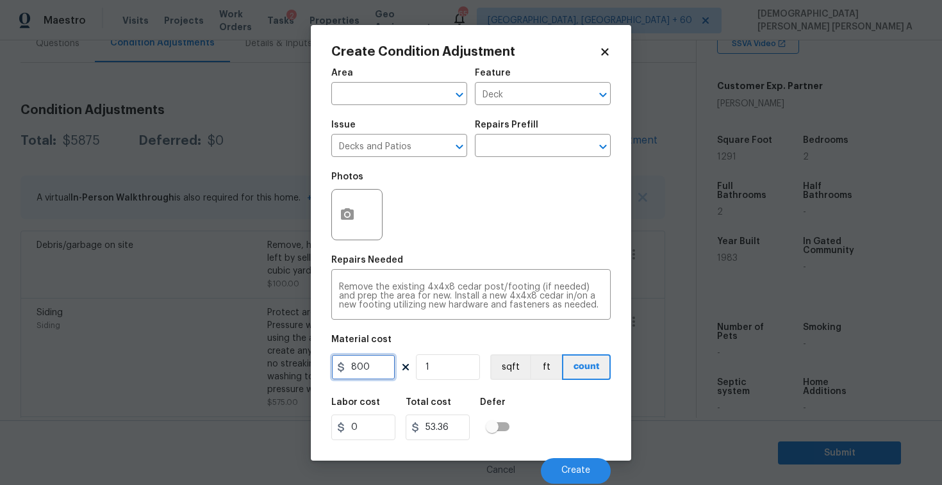
type input "800"
click at [357, 224] on button "button" at bounding box center [347, 215] width 31 height 50
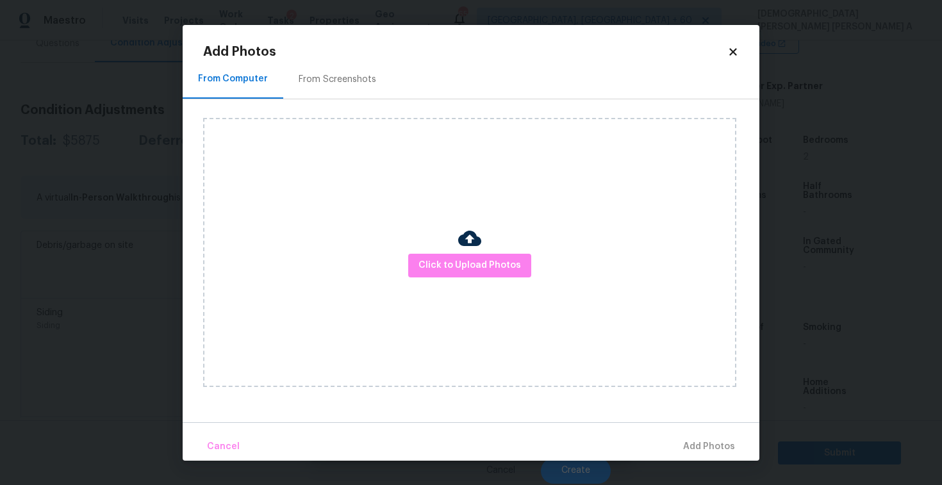
click at [326, 103] on div "Click to Upload Photos" at bounding box center [481, 252] width 557 height 306
click at [326, 56] on h2 "Add Photos" at bounding box center [465, 52] width 524 height 13
click at [326, 61] on div "From Screenshots" at bounding box center [337, 80] width 108 height 38
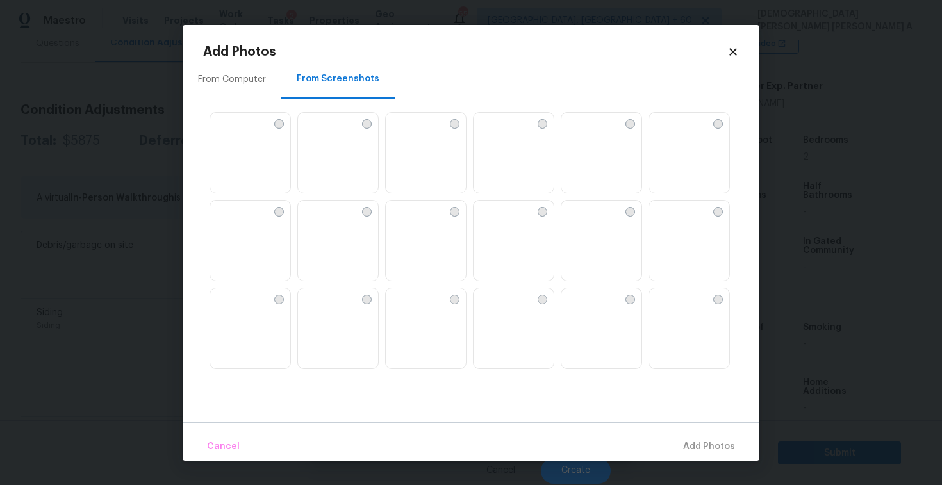
click at [406, 133] on img at bounding box center [396, 123] width 21 height 21
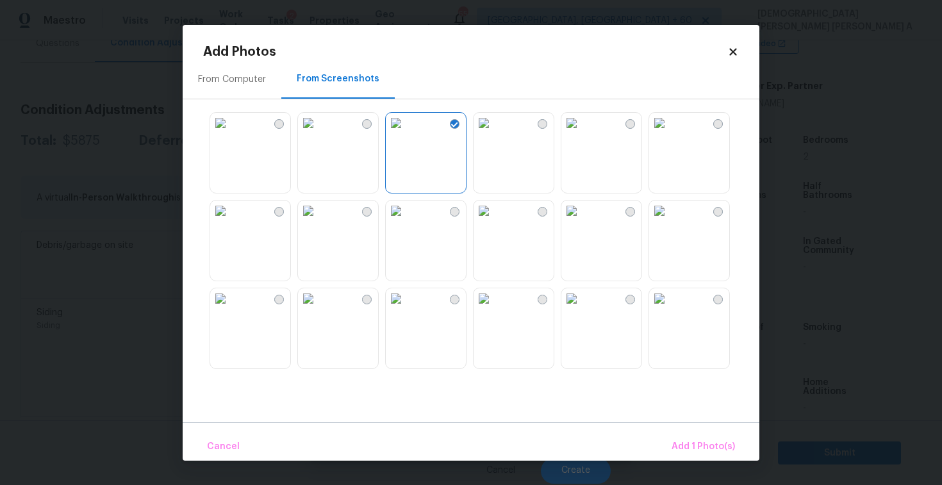
click at [406, 133] on img at bounding box center [396, 123] width 21 height 21
click at [494, 221] on img at bounding box center [484, 211] width 21 height 21
click at [699, 446] on span "Add 1 Photo(s)" at bounding box center [703, 447] width 63 height 16
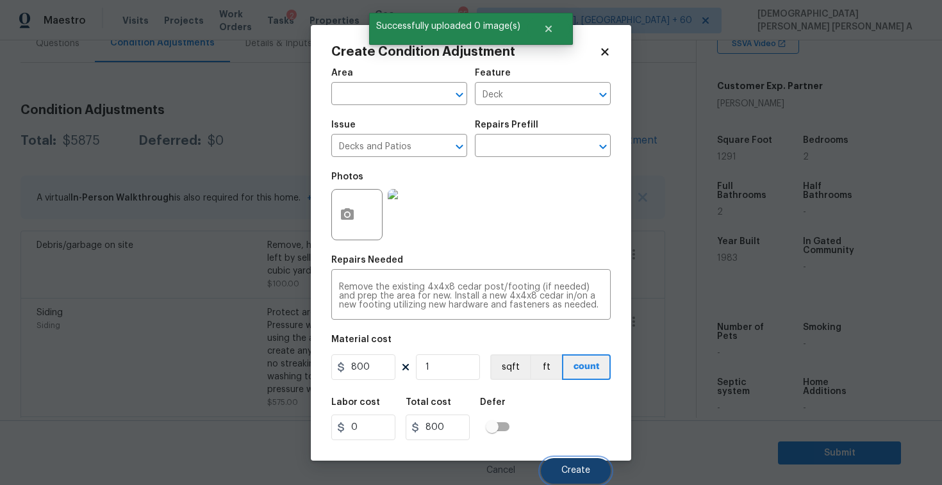
click at [565, 470] on span "Create" at bounding box center [576, 471] width 29 height 10
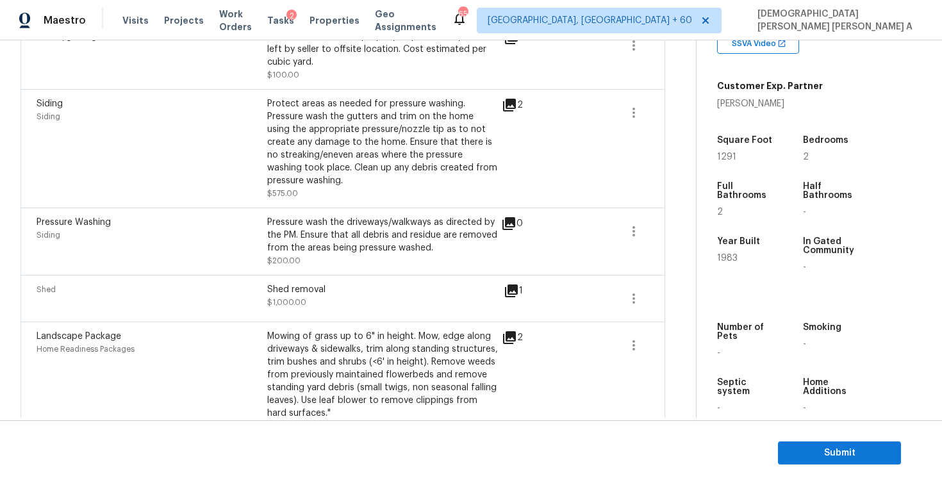
scroll to position [467, 0]
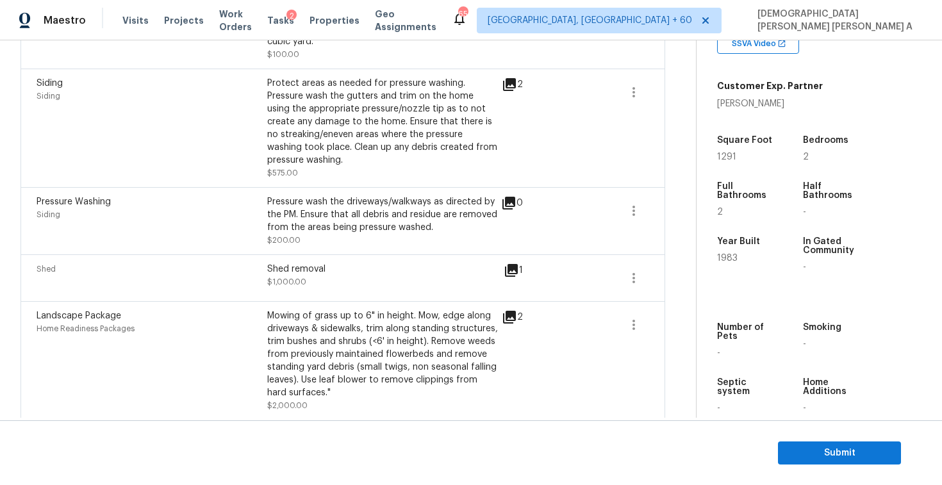
click at [514, 263] on icon at bounding box center [511, 270] width 15 height 15
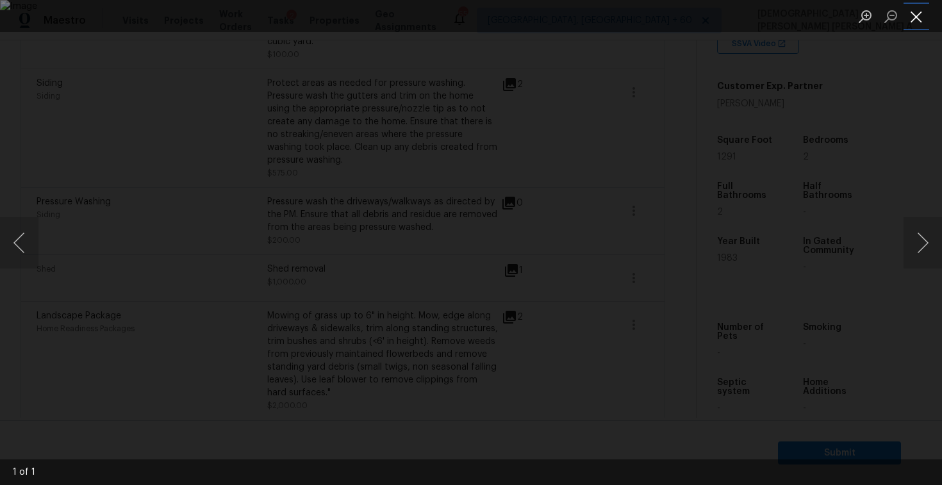
click at [921, 12] on button "Close lightbox" at bounding box center [917, 16] width 26 height 22
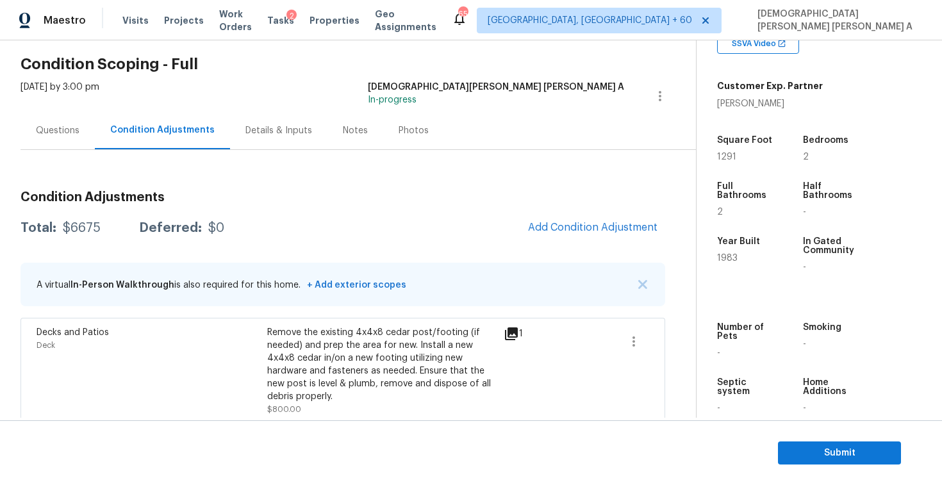
click at [65, 127] on div "Questions" at bounding box center [58, 130] width 44 height 13
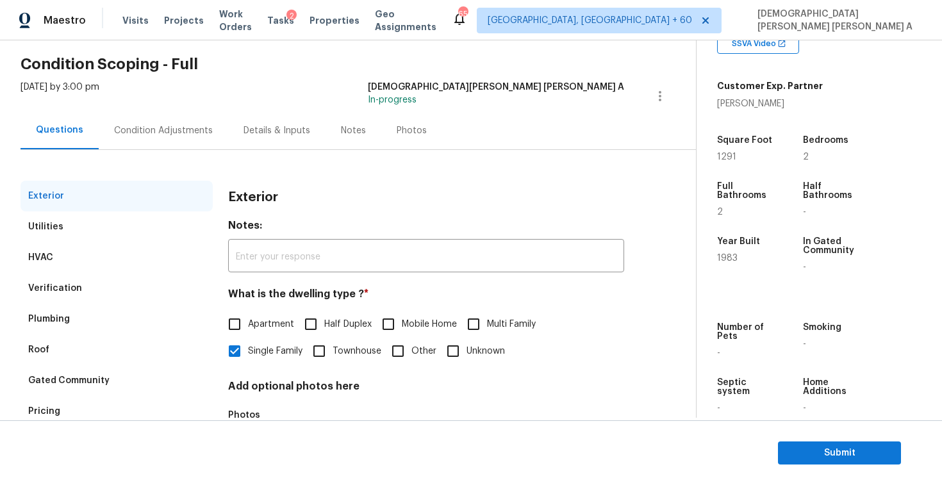
scroll to position [132, 0]
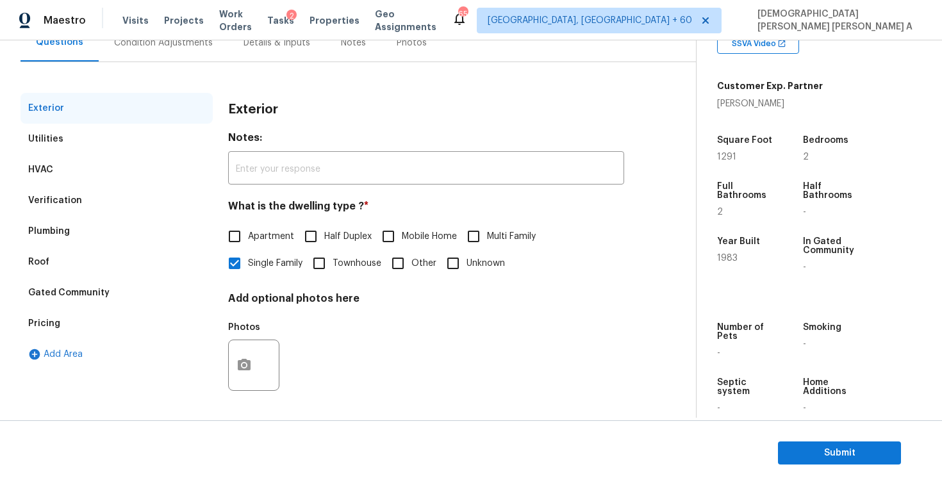
click at [46, 178] on div "HVAC" at bounding box center [117, 170] width 192 height 31
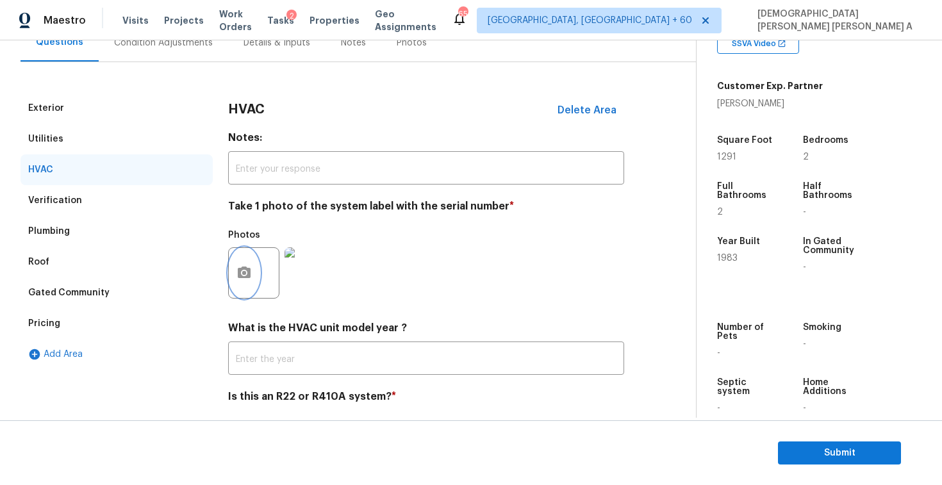
click at [246, 270] on icon "button" at bounding box center [244, 273] width 13 height 12
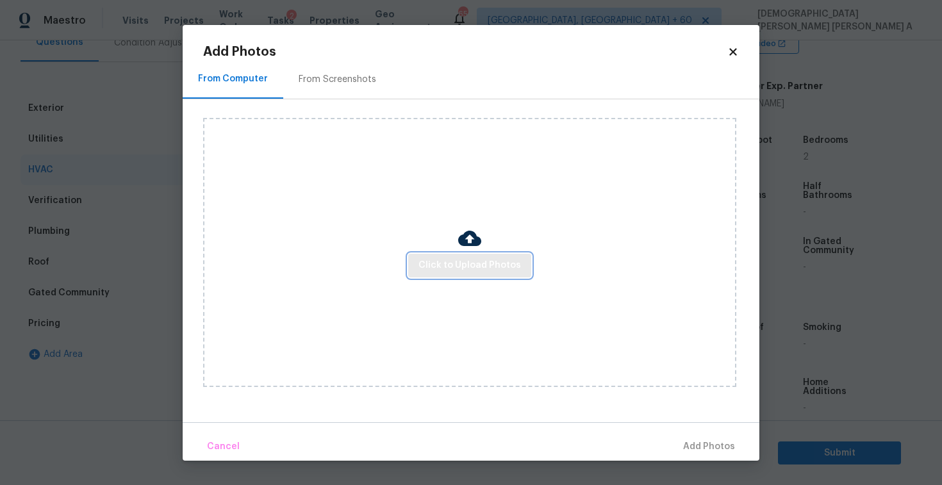
click at [492, 269] on span "Click to Upload Photos" at bounding box center [470, 266] width 103 height 16
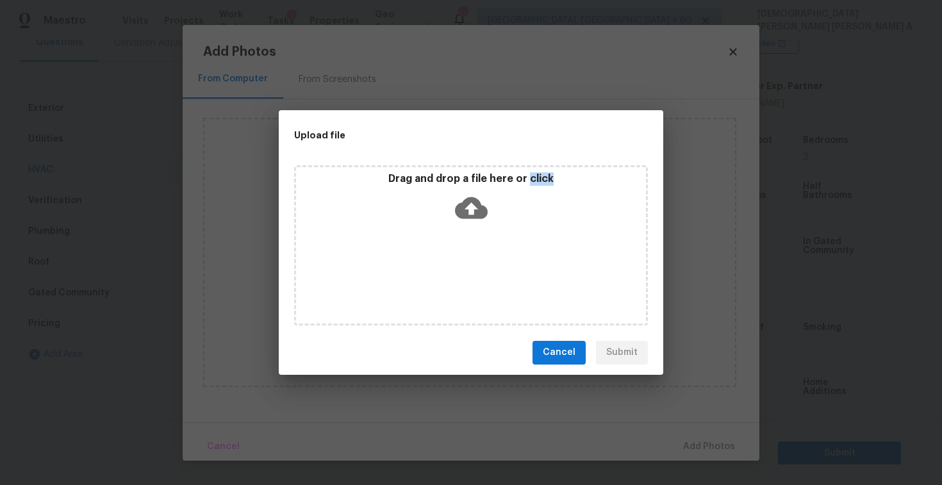
drag, startPoint x: 492, startPoint y: 269, endPoint x: 490, endPoint y: 248, distance: 21.2
click at [492, 267] on div "Drag and drop a file here or click" at bounding box center [471, 245] width 354 height 160
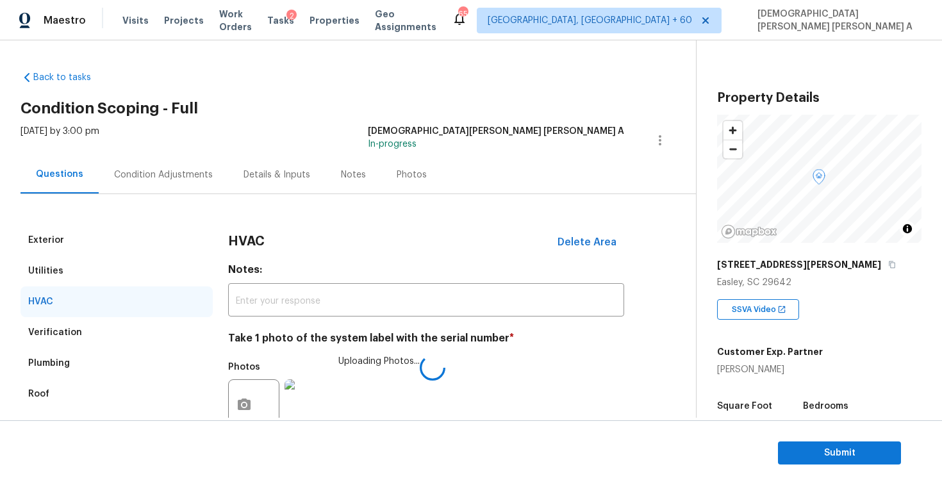
scroll to position [266, 0]
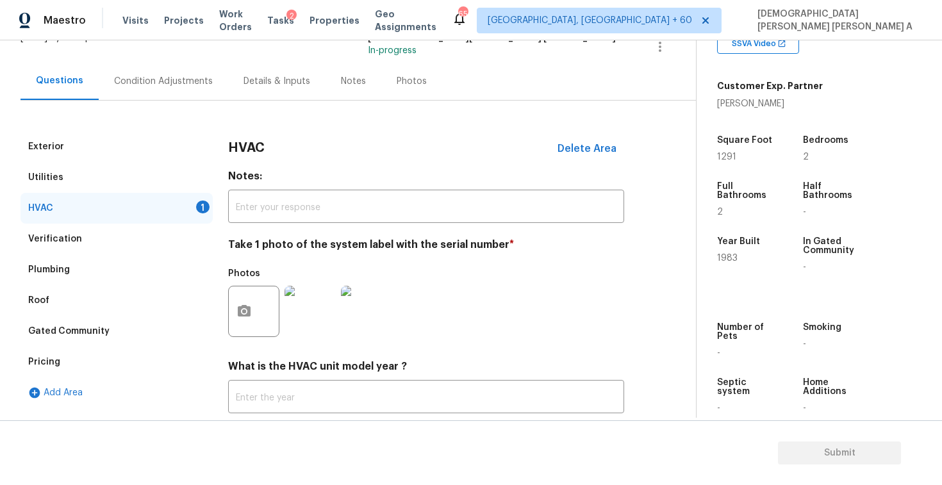
click at [170, 88] on div "Condition Adjustments" at bounding box center [164, 81] width 130 height 38
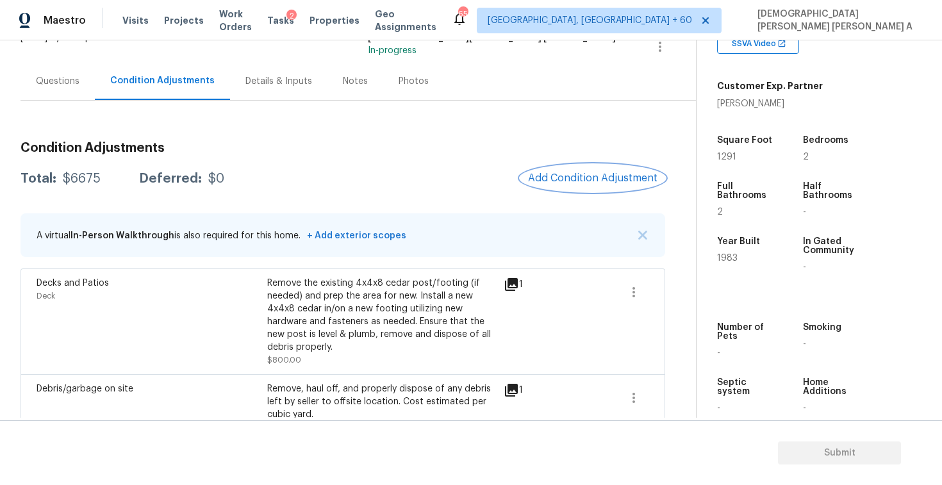
click at [562, 178] on span "Add Condition Adjustment" at bounding box center [593, 178] width 130 height 12
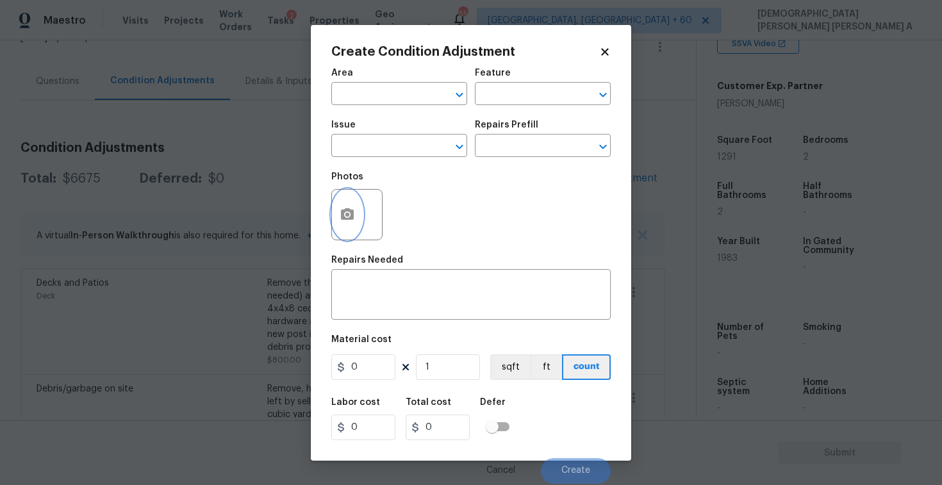
click at [343, 223] on button "button" at bounding box center [347, 215] width 31 height 50
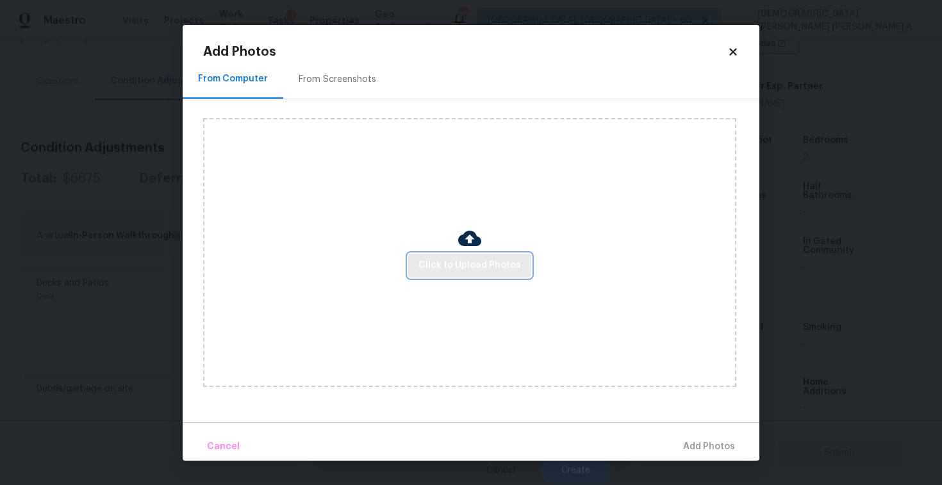
click at [507, 275] on button "Click to Upload Photos" at bounding box center [469, 266] width 123 height 24
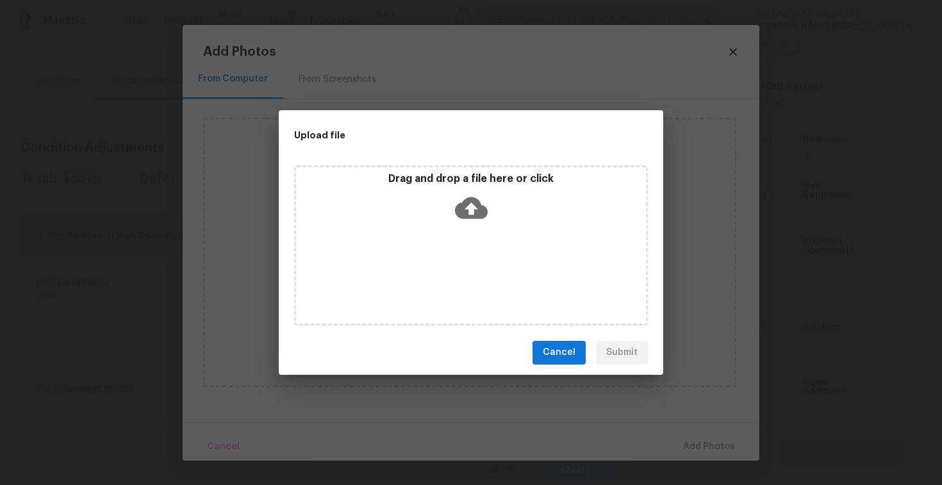
click at [471, 196] on icon at bounding box center [471, 208] width 33 height 33
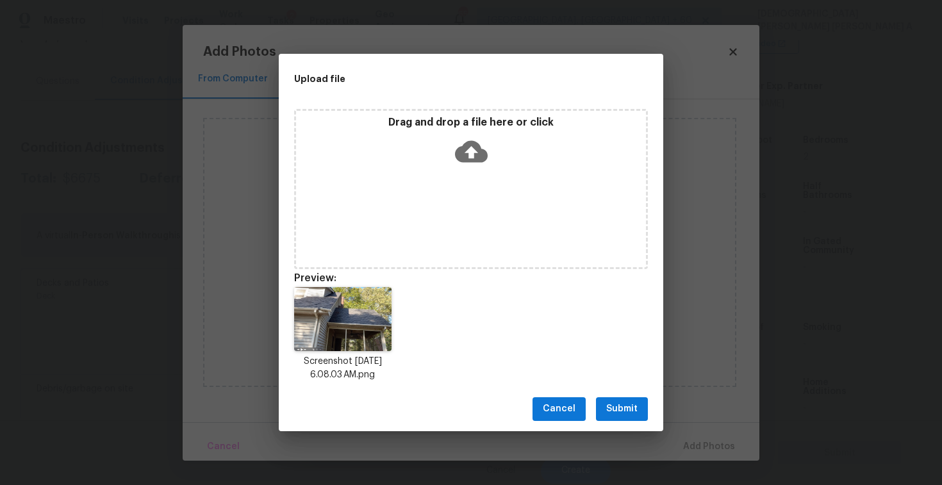
click at [621, 407] on span "Submit" at bounding box center [622, 409] width 31 height 16
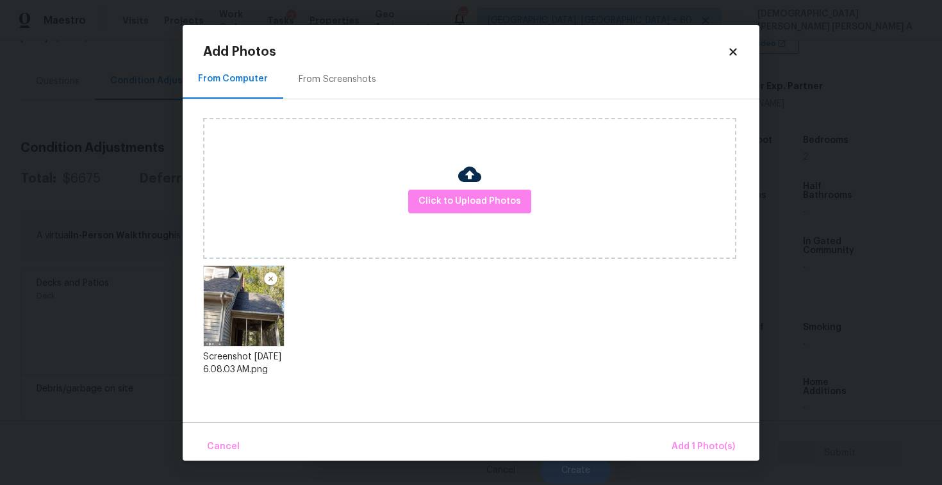
click at [698, 432] on div "Cancel Add 1 Photo(s)" at bounding box center [471, 442] width 577 height 38
click at [698, 442] on span "Add 1 Photo(s)" at bounding box center [703, 447] width 63 height 16
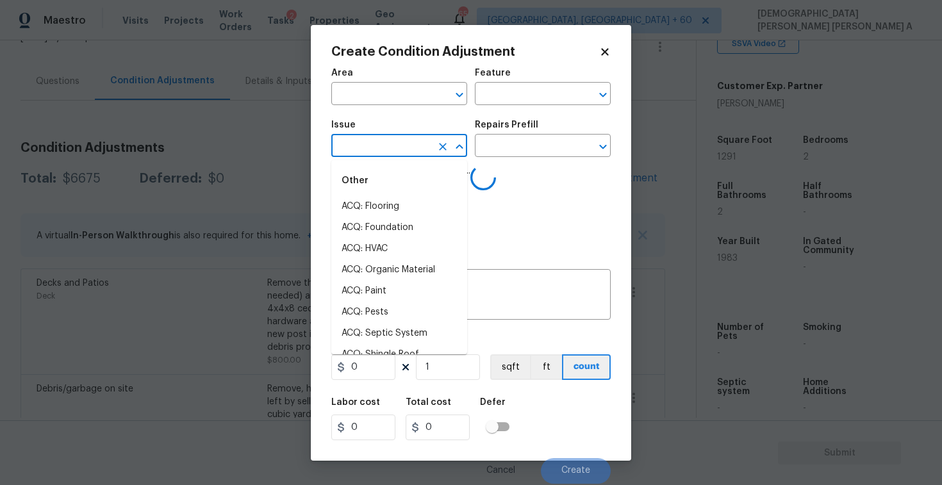
click at [378, 144] on input "text" at bounding box center [381, 147] width 100 height 20
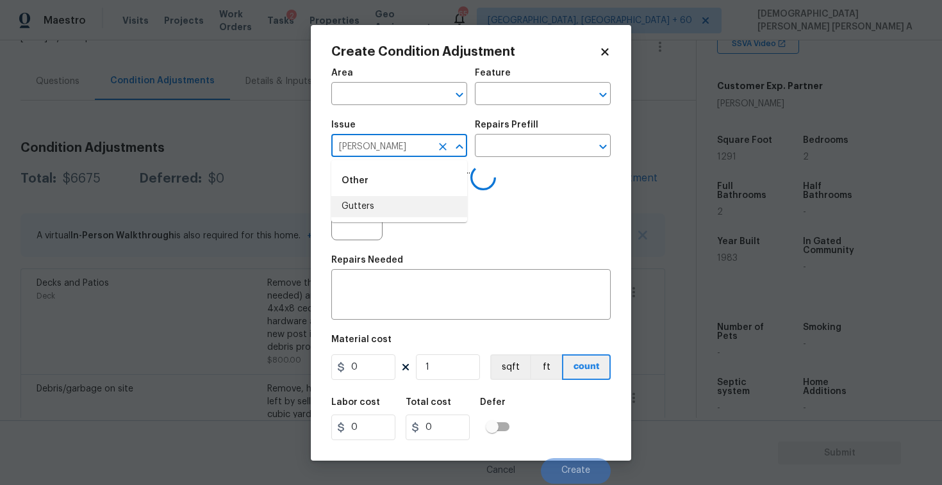
click at [380, 213] on li "Gutters" at bounding box center [399, 206] width 136 height 21
type input "Gutters"
click at [550, 152] on input "text" at bounding box center [525, 147] width 100 height 20
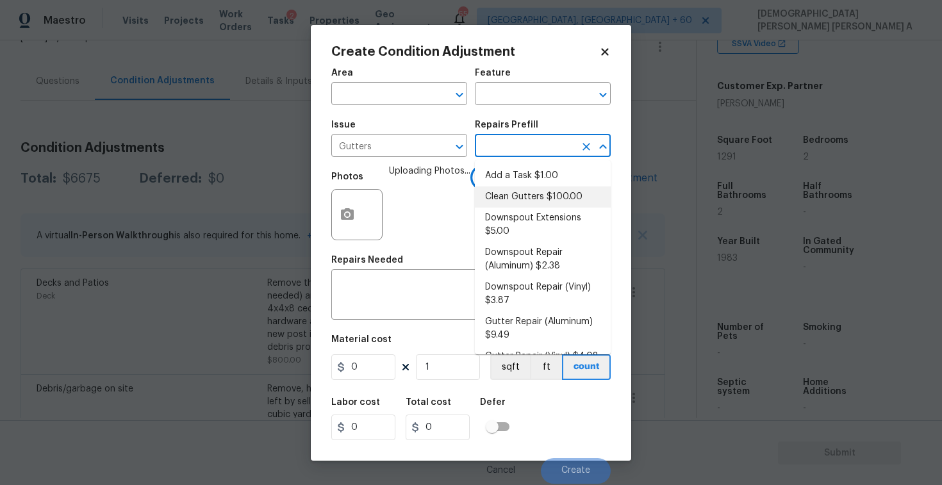
click at [522, 195] on li "Clean Gutters $100.00" at bounding box center [543, 197] width 136 height 21
type input "[PERSON_NAME] and Trim"
type textarea "Clean all debris from the gutter. The debris from the gutters is to be disposed…"
type input "100"
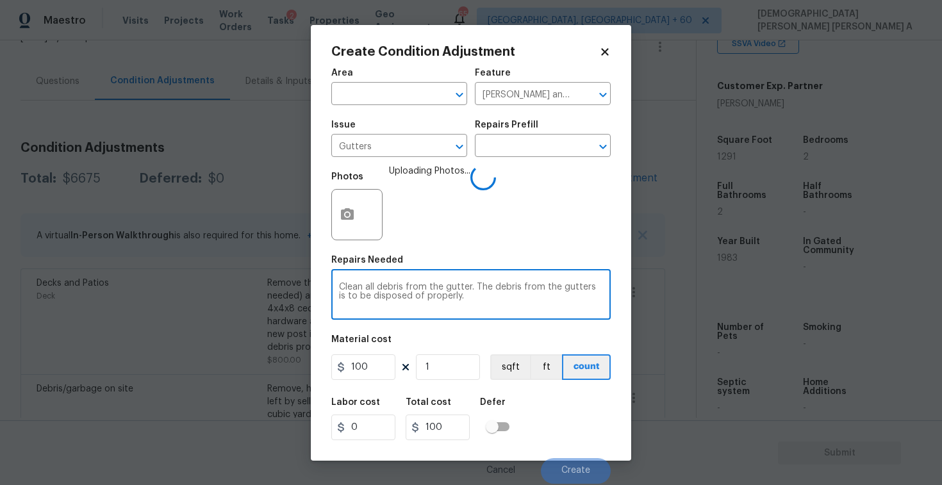
click at [460, 305] on textarea "Clean all debris from the gutter. The debris from the gutters is to be disposed…" at bounding box center [471, 296] width 264 height 27
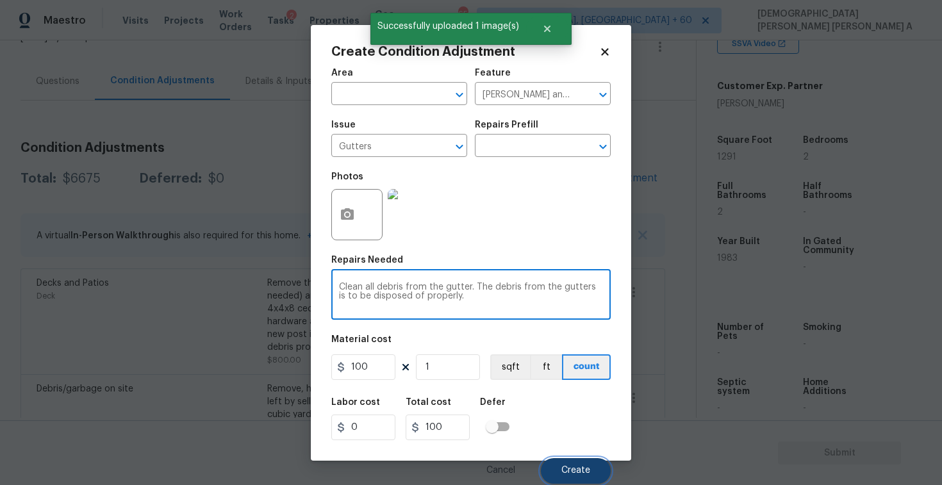
click at [580, 471] on span "Create" at bounding box center [576, 471] width 29 height 10
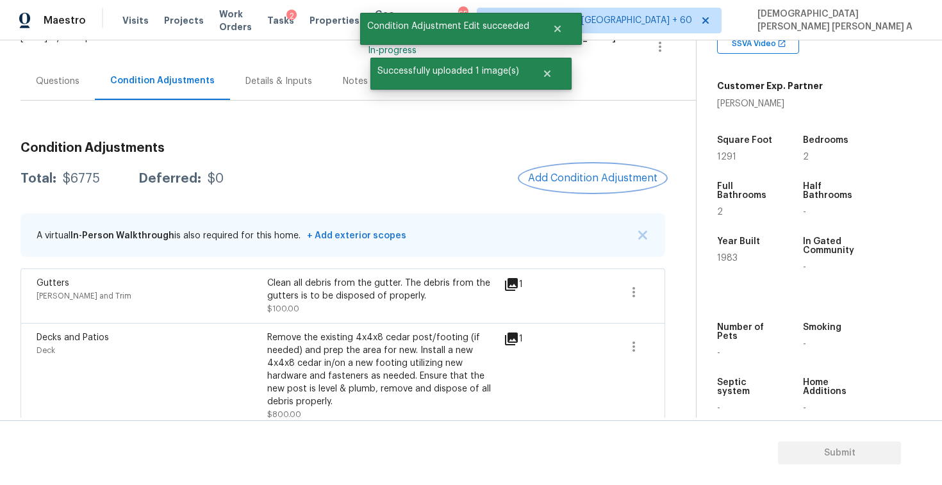
click at [598, 172] on span "Add Condition Adjustment" at bounding box center [593, 178] width 130 height 12
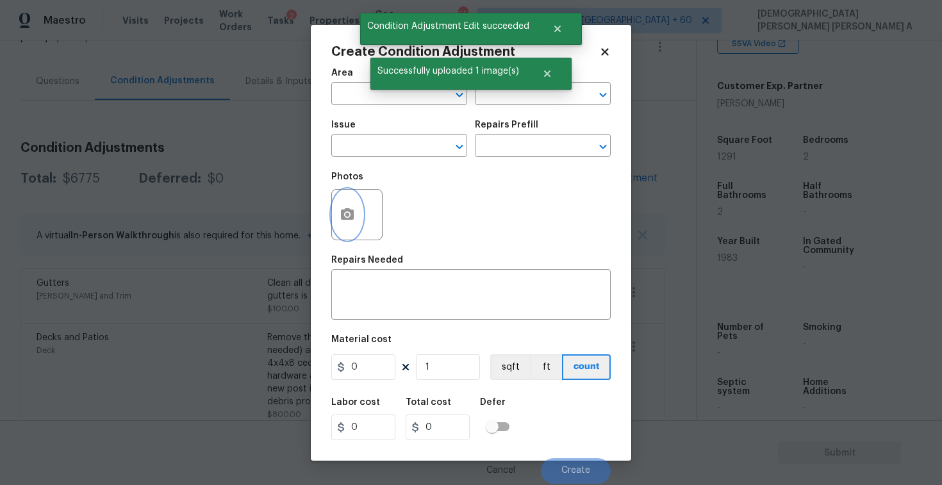
click at [355, 203] on button "button" at bounding box center [347, 215] width 31 height 50
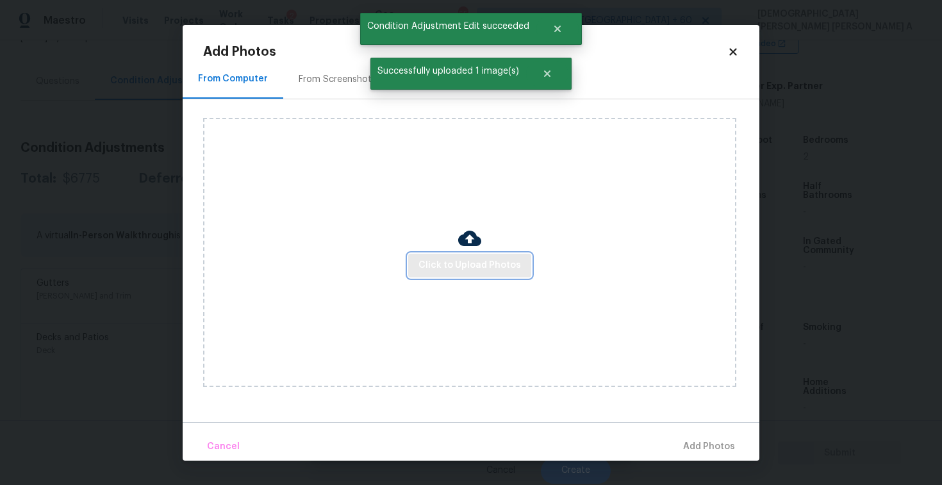
click at [469, 265] on span "Click to Upload Photos" at bounding box center [470, 266] width 103 height 16
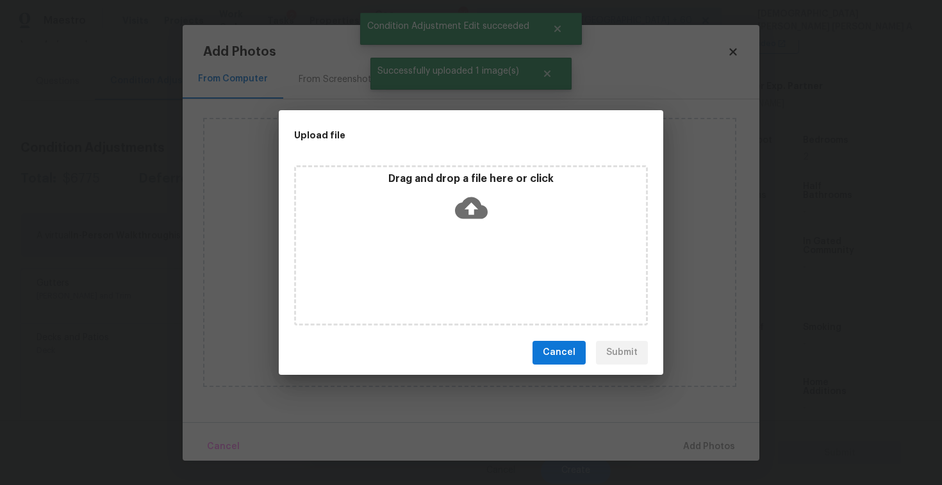
click at [462, 224] on div "Drag and drop a file here or click" at bounding box center [471, 199] width 350 height 55
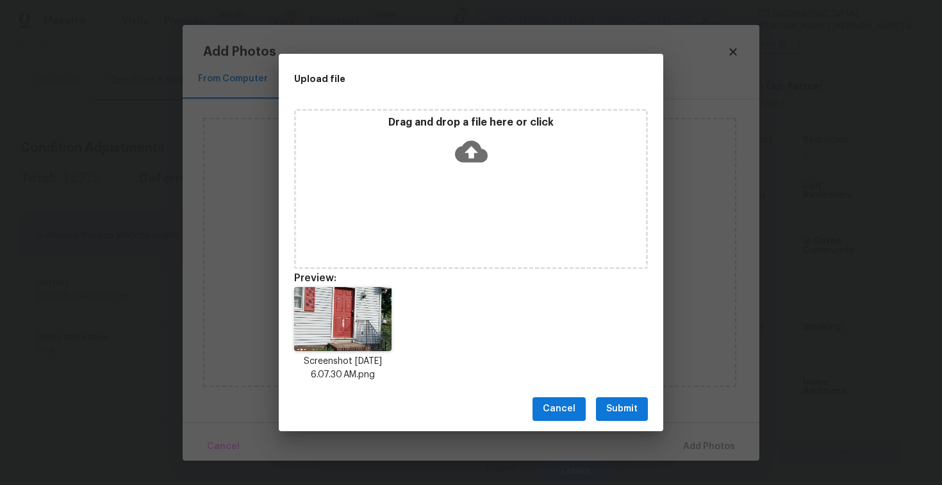
click at [625, 408] on span "Submit" at bounding box center [622, 409] width 31 height 16
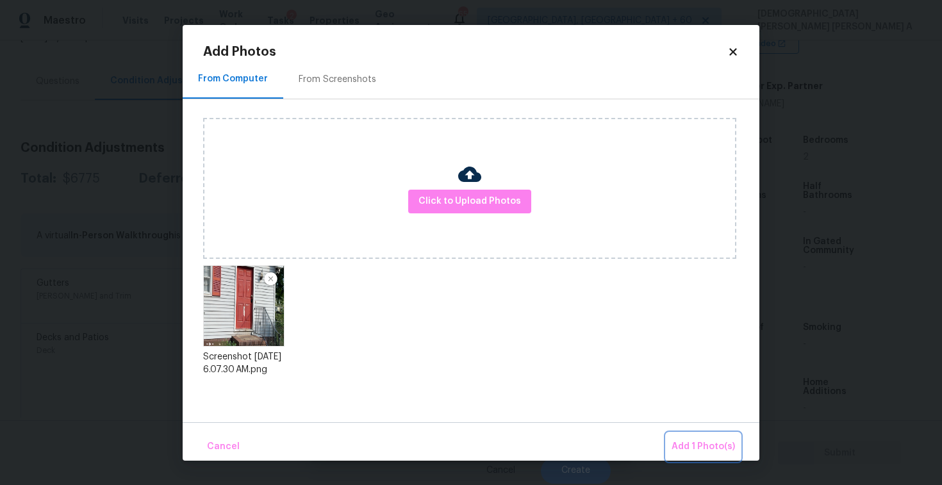
click at [691, 442] on span "Add 1 Photo(s)" at bounding box center [703, 447] width 63 height 16
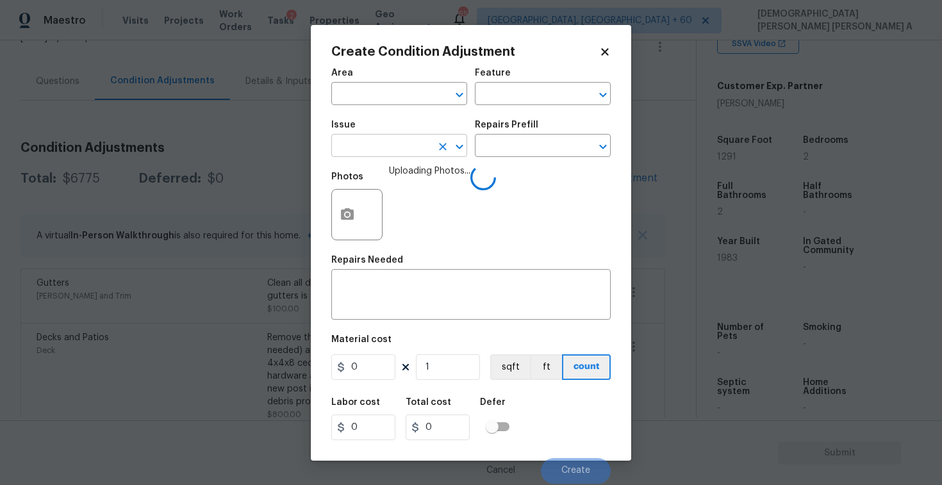
click at [410, 150] on input "text" at bounding box center [381, 147] width 100 height 20
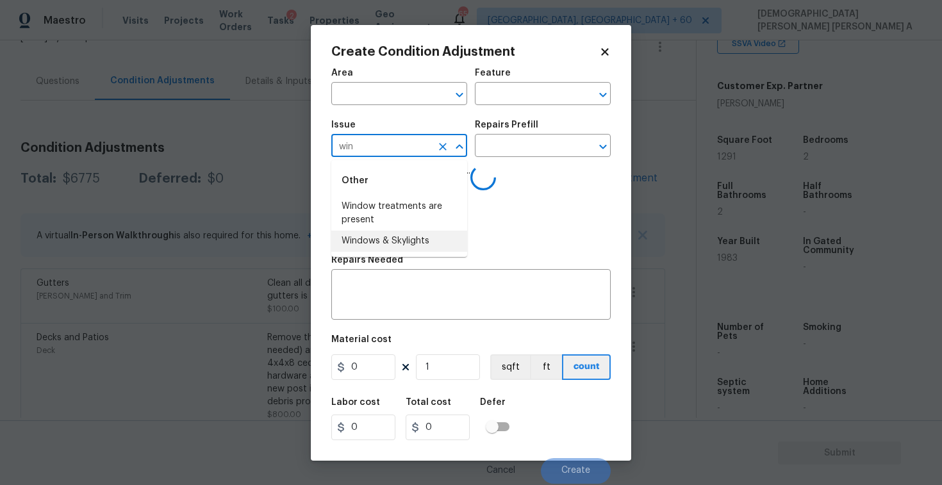
click at [405, 235] on li "Windows & Skylights" at bounding box center [399, 241] width 136 height 21
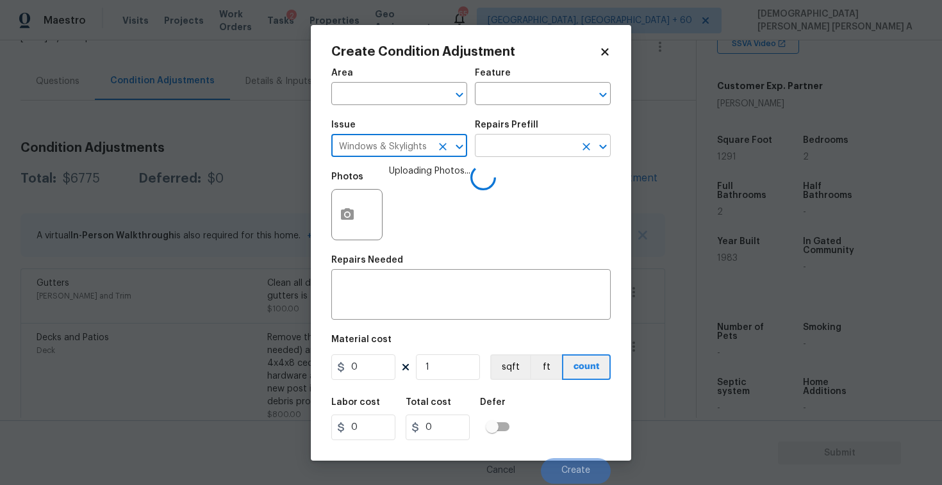
type input "Windows & Skylights"
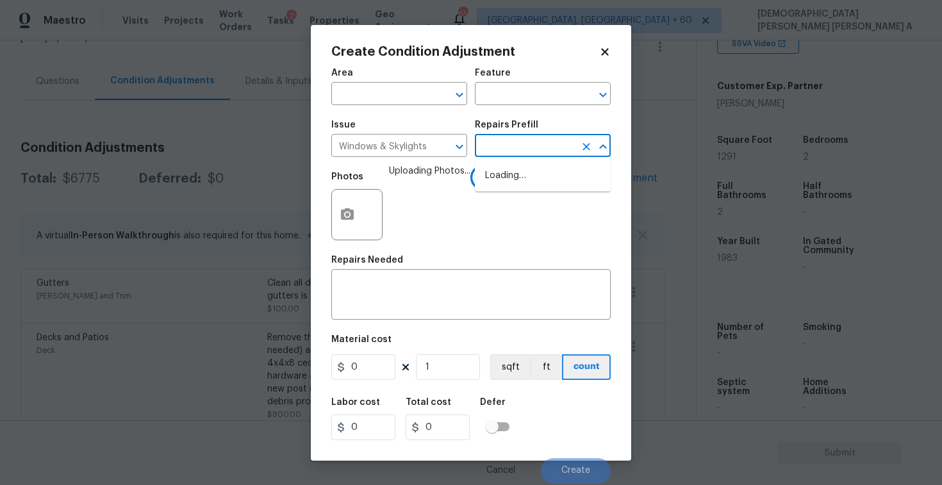
click at [503, 151] on input "text" at bounding box center [525, 147] width 100 height 20
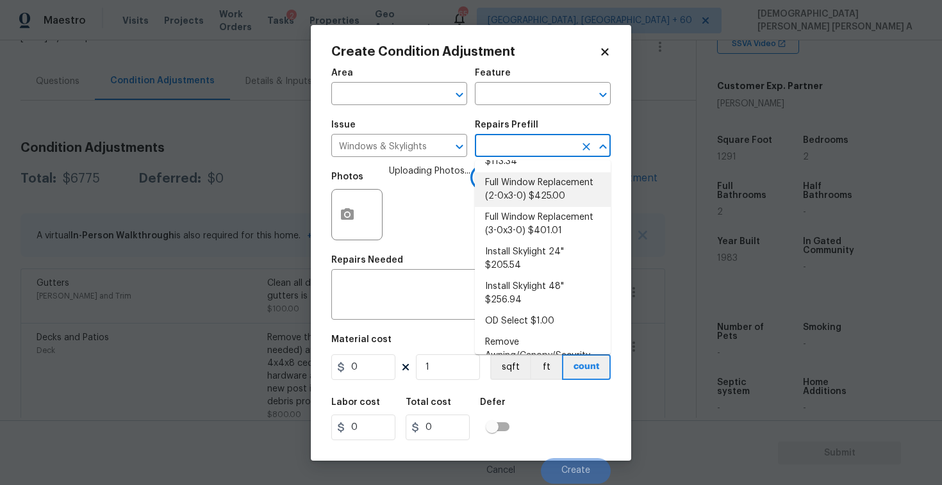
scroll to position [156, 0]
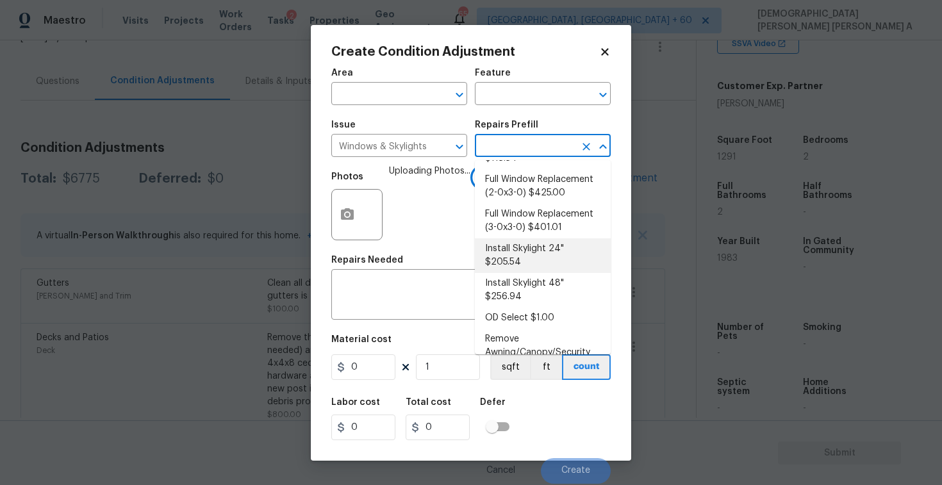
click at [533, 256] on li "Install Skylight 24" $205.54" at bounding box center [543, 256] width 136 height 35
type textarea "Provide and install a 24'' x 24'' low-E tempered glass skylight unit including …"
type input "205.54"
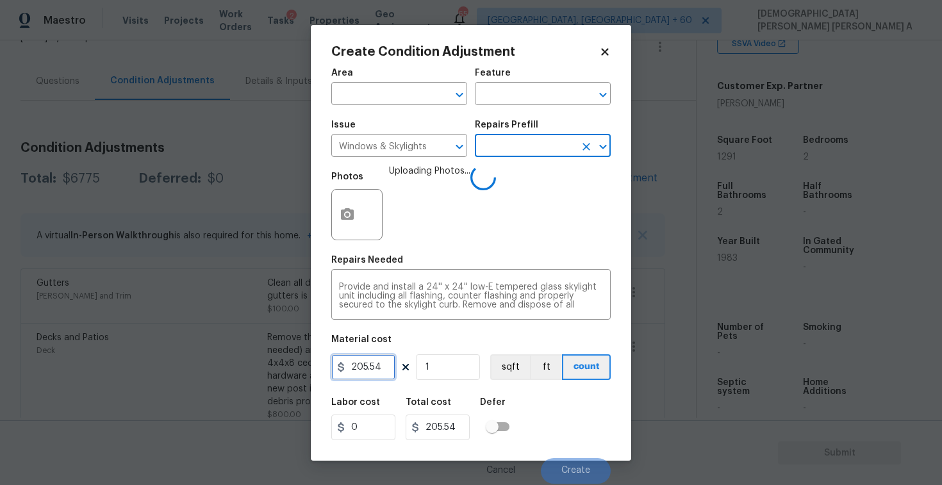
click at [369, 369] on input "205.54" at bounding box center [363, 368] width 64 height 26
type input "100"
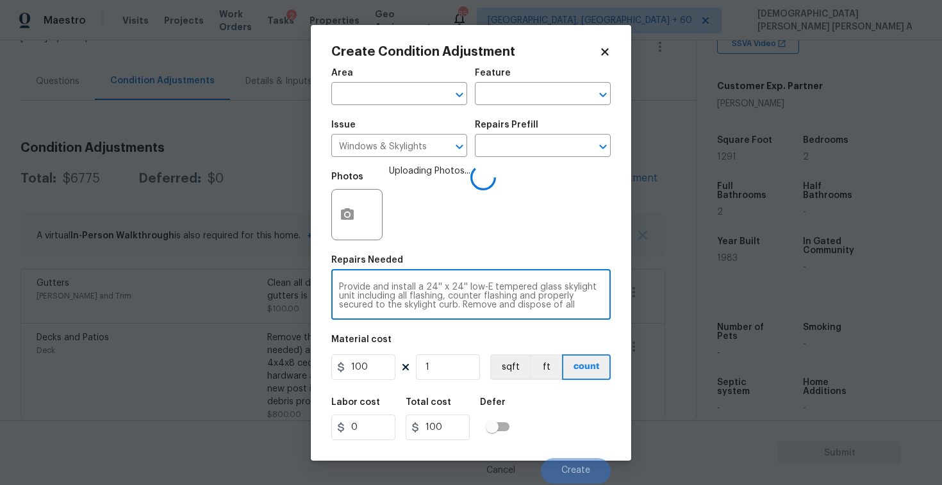
click at [594, 301] on textarea "Provide and install a 24'' x 24'' low-E tempered glass skylight unit including …" at bounding box center [471, 296] width 264 height 27
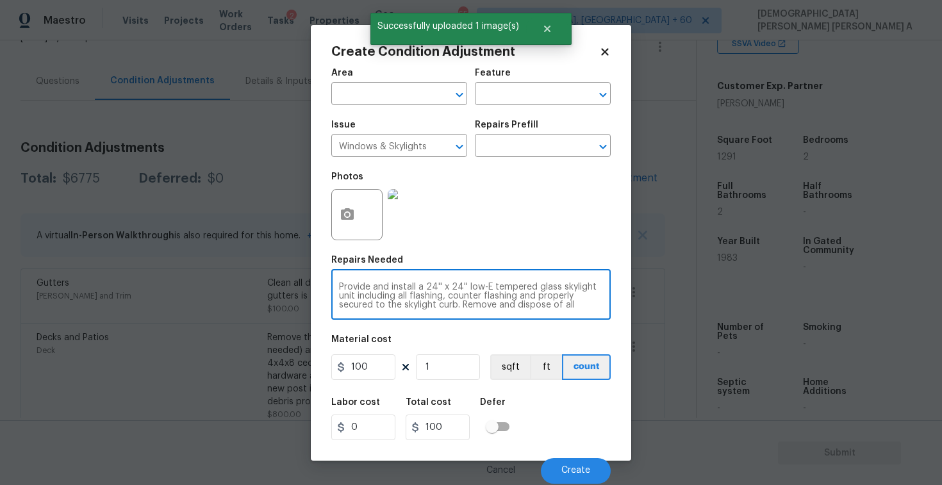
click at [602, 305] on textarea "Provide and install a 24'' x 24'' low-E tempered glass skylight unit including …" at bounding box center [471, 296] width 264 height 27
click at [576, 464] on button "Create" at bounding box center [576, 471] width 70 height 26
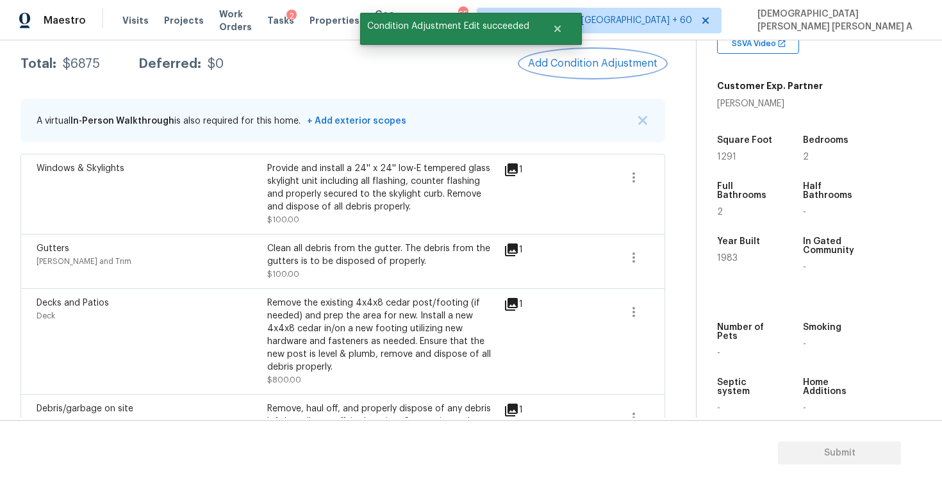
scroll to position [197, 0]
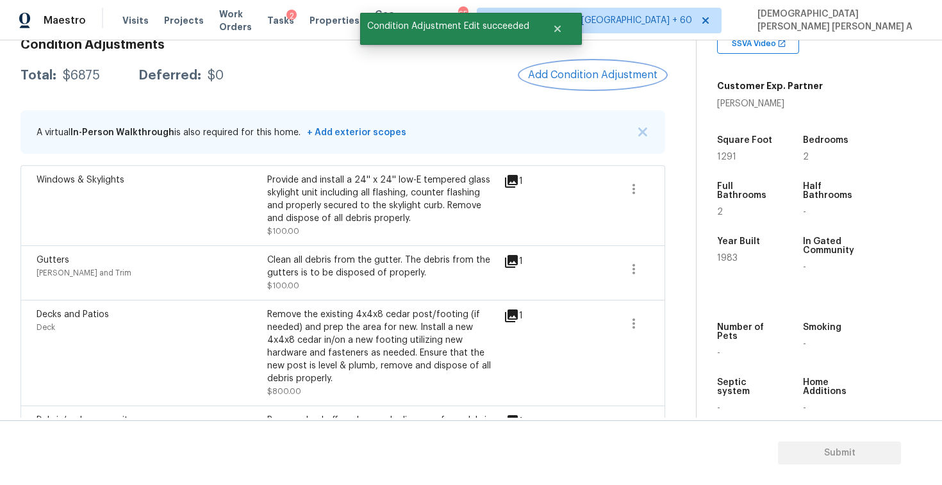
click at [607, 85] on button "Add Condition Adjustment" at bounding box center [593, 75] width 145 height 27
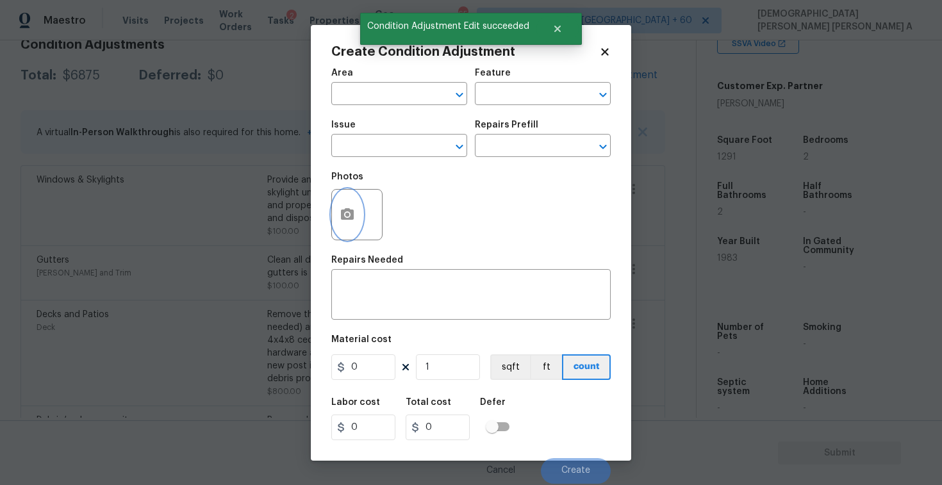
click at [354, 210] on icon "button" at bounding box center [347, 214] width 15 height 15
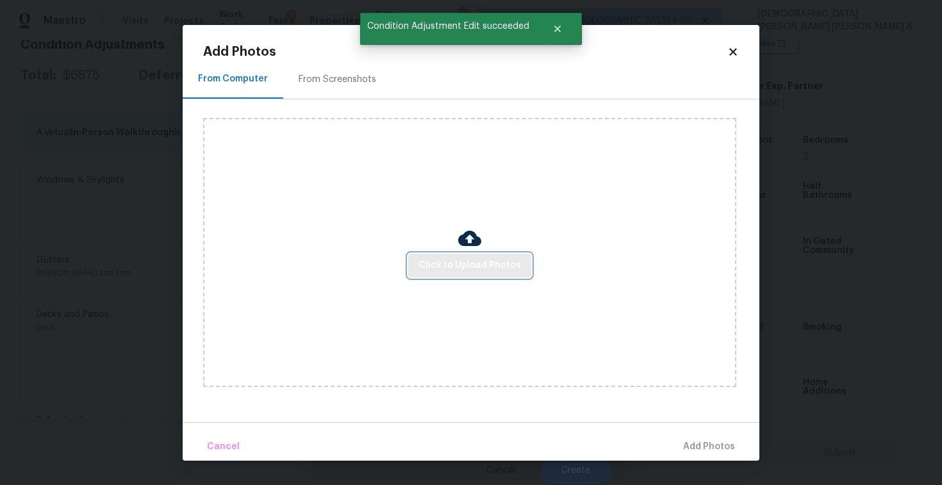
click at [492, 265] on span "Click to Upload Photos" at bounding box center [470, 266] width 103 height 16
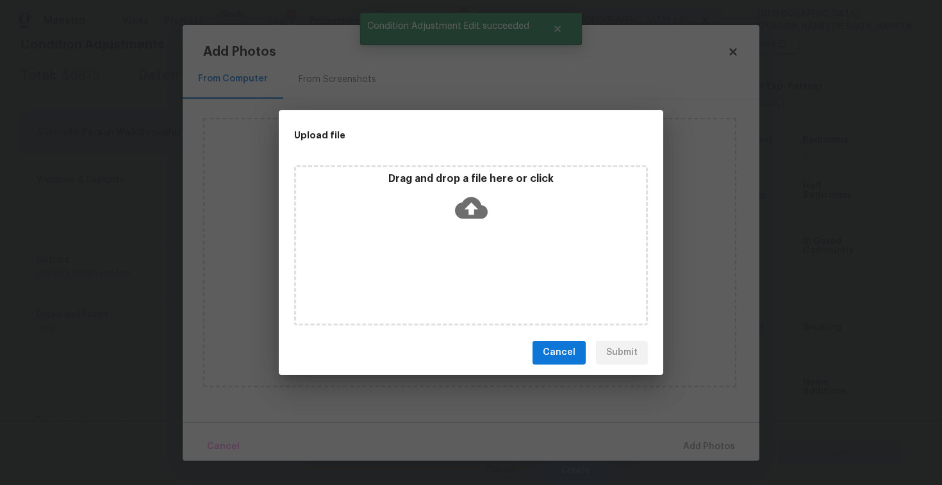
click at [468, 215] on icon at bounding box center [471, 208] width 33 height 22
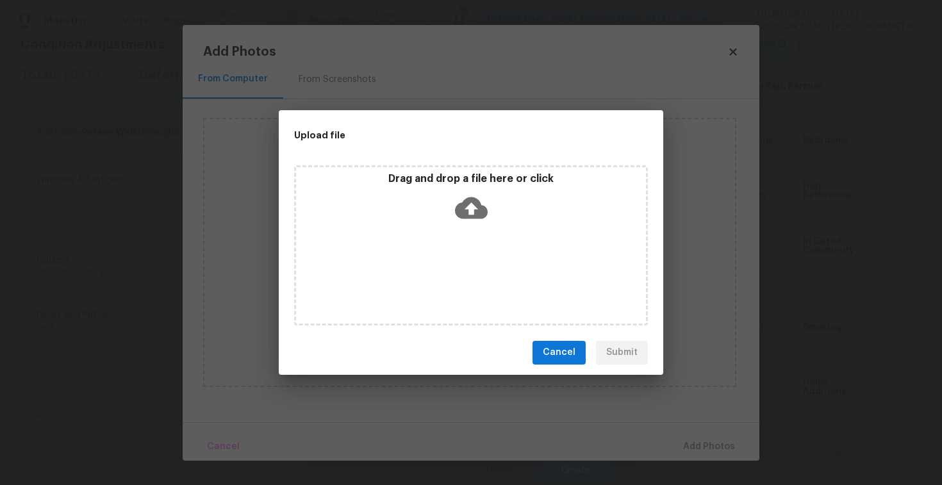
click at [571, 339] on div "Cancel Submit" at bounding box center [471, 353] width 385 height 44
click at [564, 352] on span "Cancel" at bounding box center [559, 353] width 33 height 16
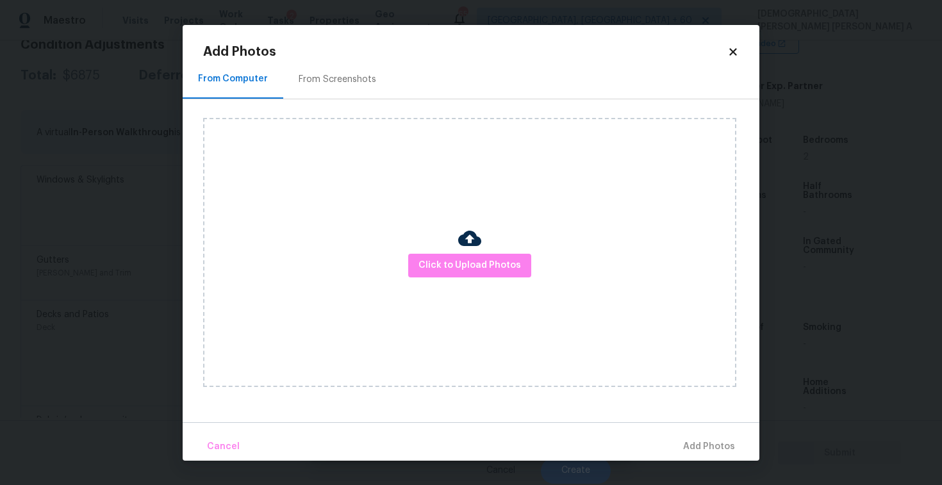
click at [732, 65] on div "From Computer From Screenshots" at bounding box center [471, 80] width 577 height 38
click at [730, 44] on div "Add Photos From Computer From Screenshots Click to Upload Photos Cancel Add Pho…" at bounding box center [471, 243] width 577 height 436
click at [737, 54] on icon at bounding box center [734, 52] width 12 height 12
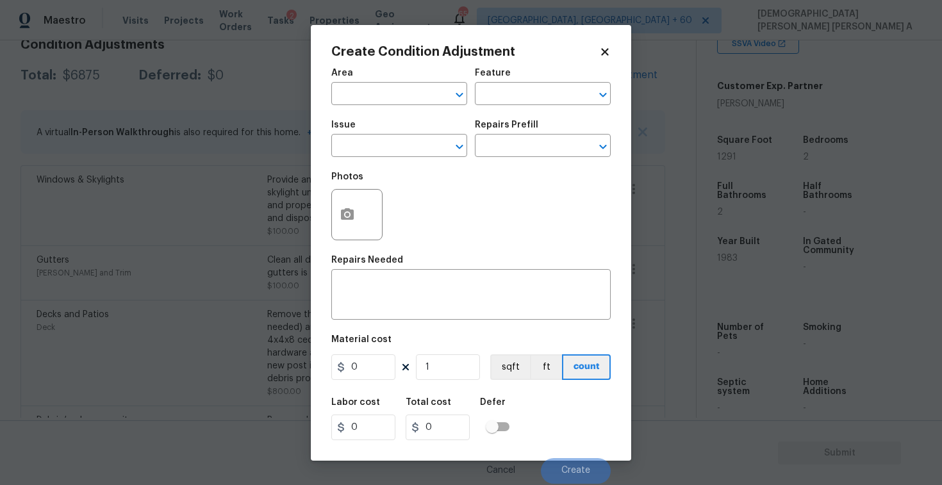
click at [602, 53] on icon at bounding box center [604, 51] width 7 height 7
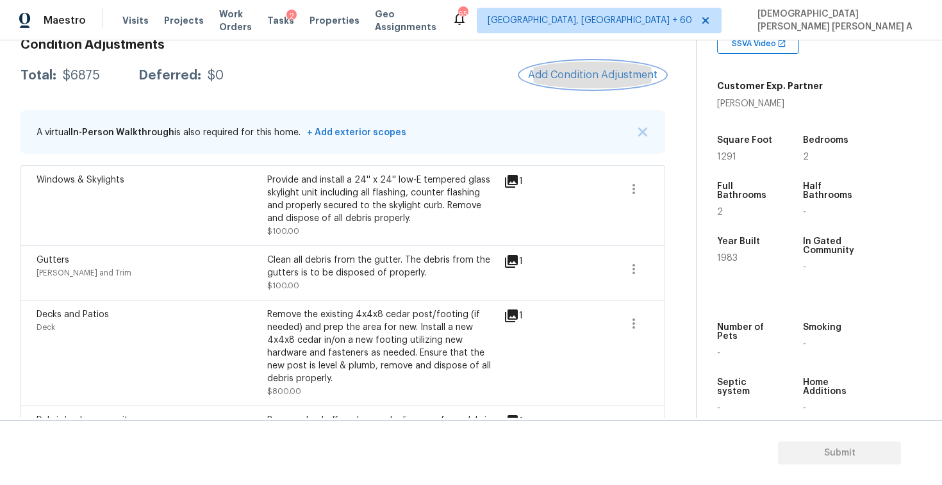
click at [608, 71] on span "Add Condition Adjustment" at bounding box center [593, 75] width 130 height 12
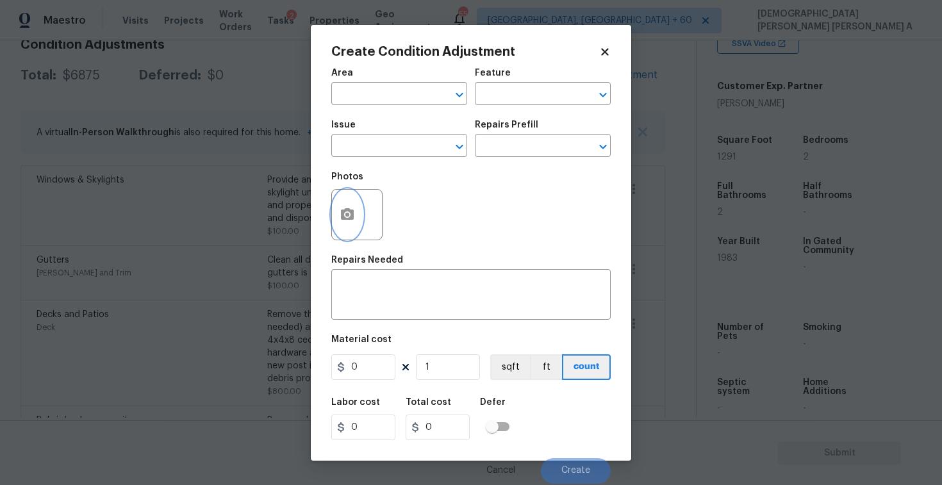
click at [336, 207] on button "button" at bounding box center [347, 215] width 31 height 50
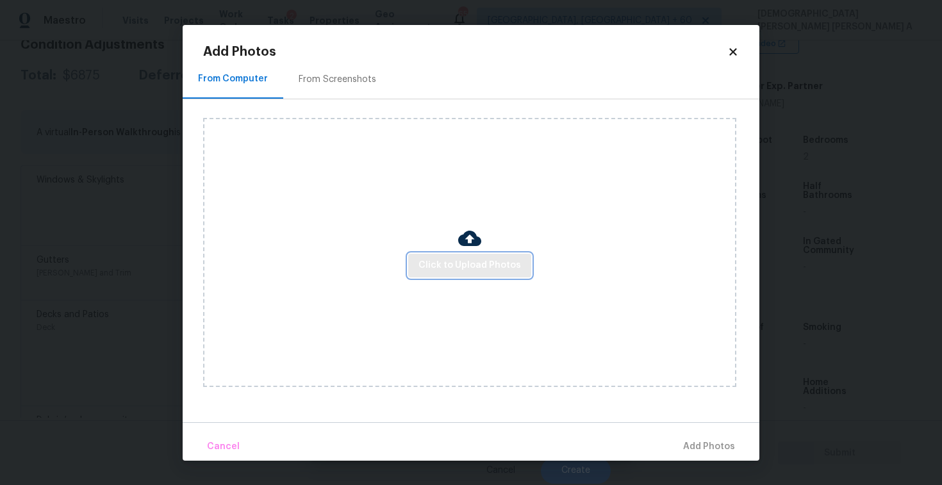
click at [449, 274] on button "Click to Upload Photos" at bounding box center [469, 266] width 123 height 24
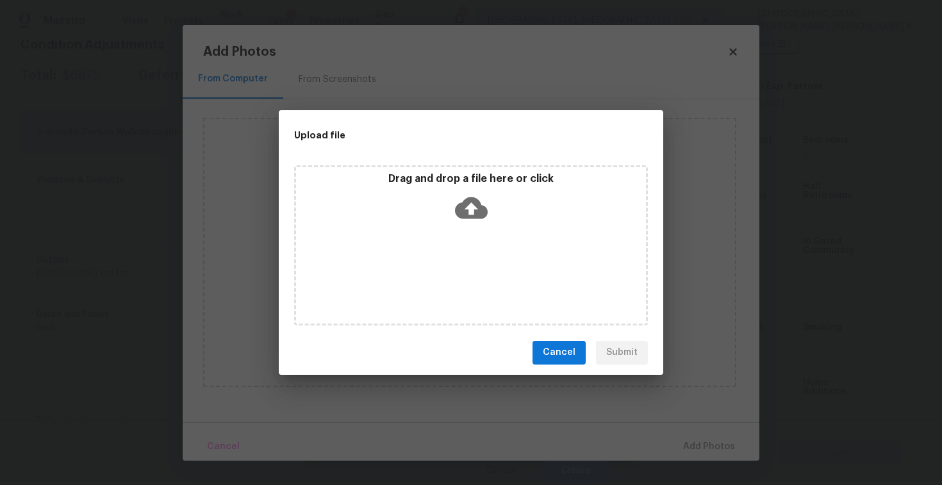
click at [469, 222] on icon at bounding box center [471, 208] width 33 height 33
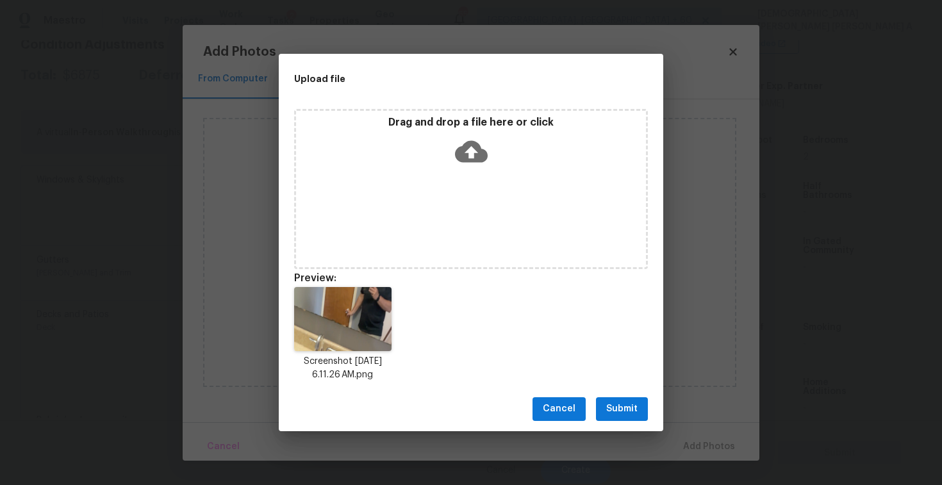
click at [621, 406] on span "Submit" at bounding box center [622, 409] width 31 height 16
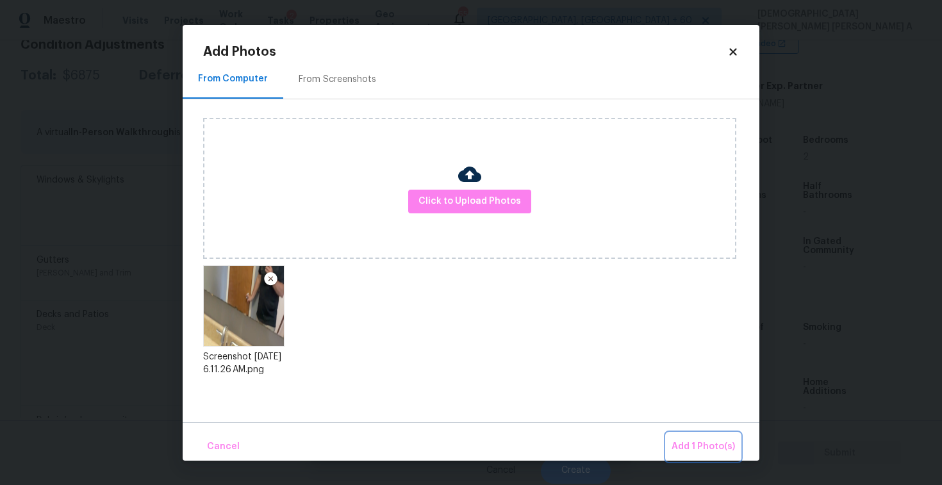
click at [685, 439] on span "Add 1 Photo(s)" at bounding box center [703, 447] width 63 height 16
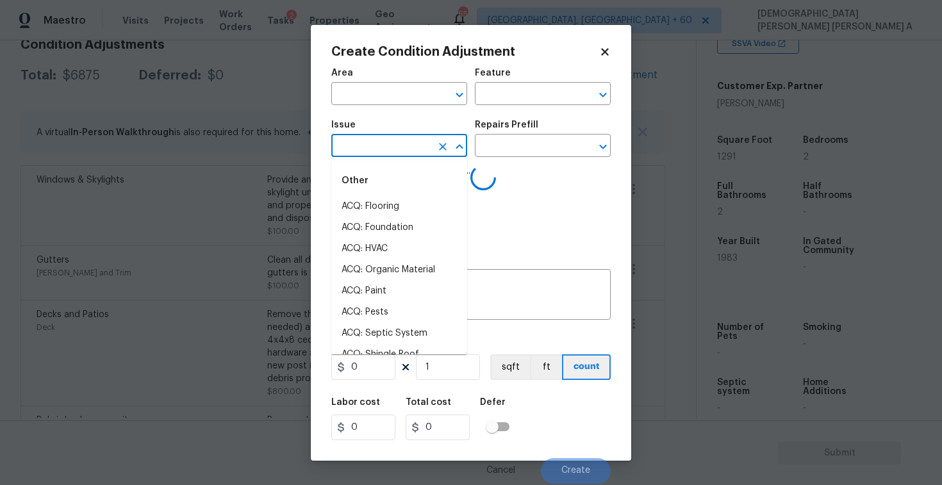
click at [404, 149] on input "text" at bounding box center [381, 147] width 100 height 20
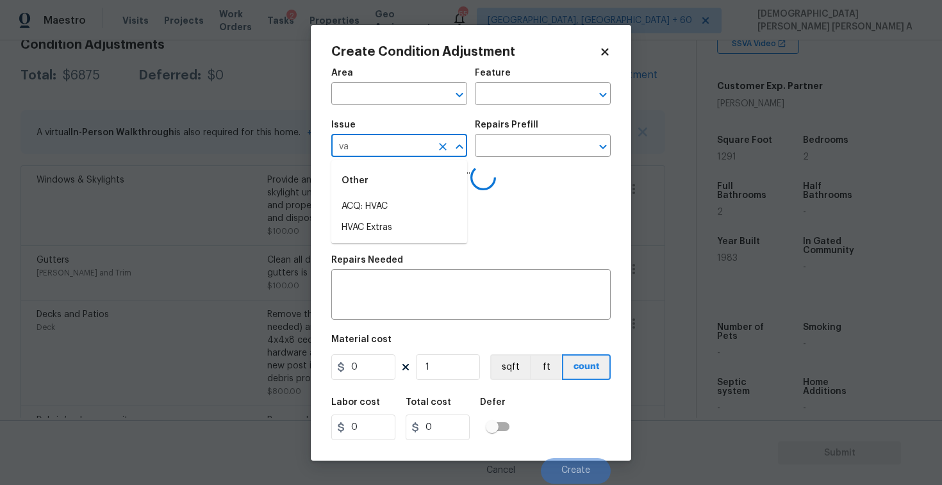
type input "v"
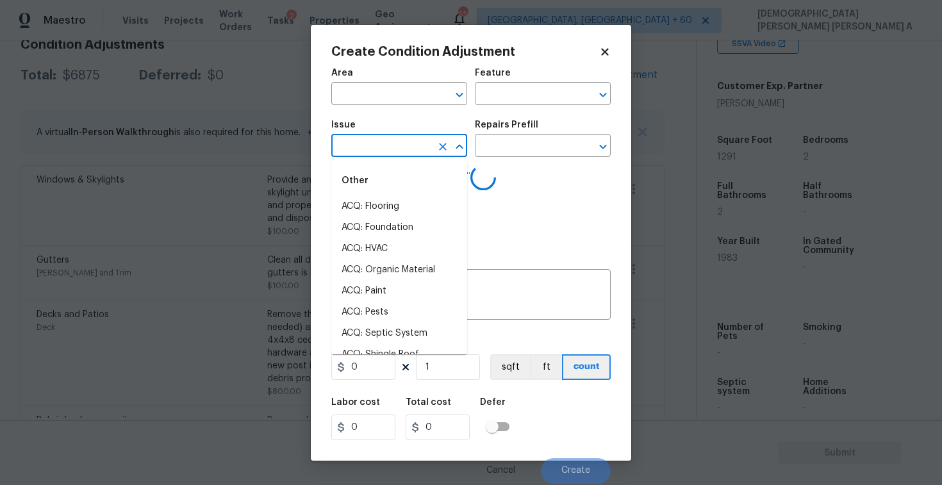
type input "m"
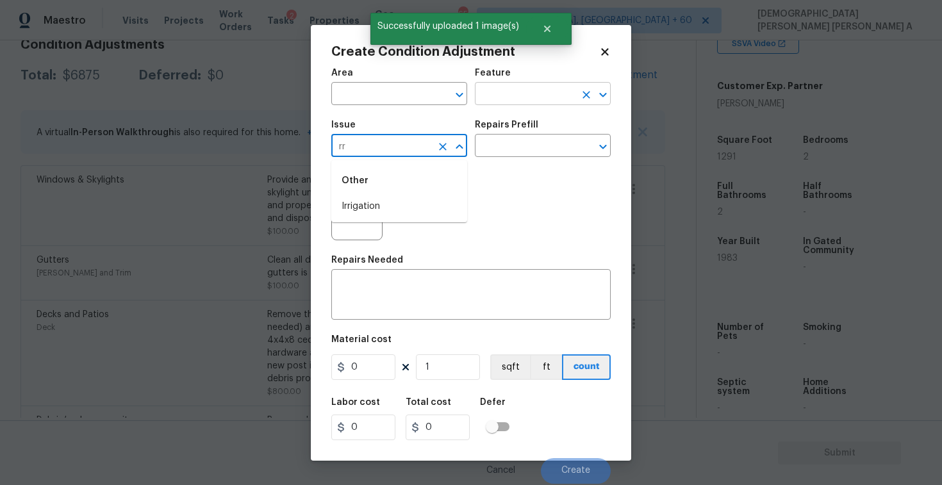
type input "rr"
click at [515, 93] on input "text" at bounding box center [525, 95] width 100 height 20
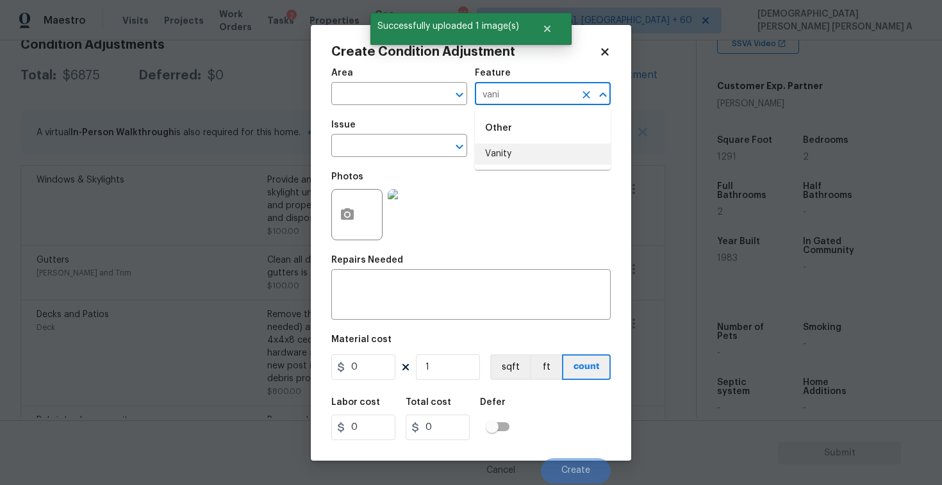
click at [521, 153] on li "Vanity" at bounding box center [543, 154] width 136 height 21
type input "Vanity"
click at [448, 308] on textarea at bounding box center [471, 296] width 264 height 27
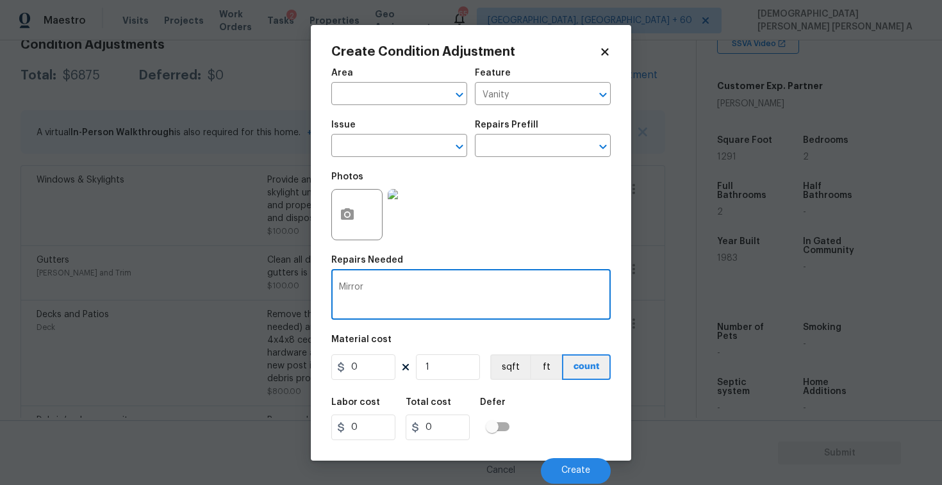
type textarea "Mirror"
click at [362, 374] on input "0" at bounding box center [363, 368] width 64 height 26
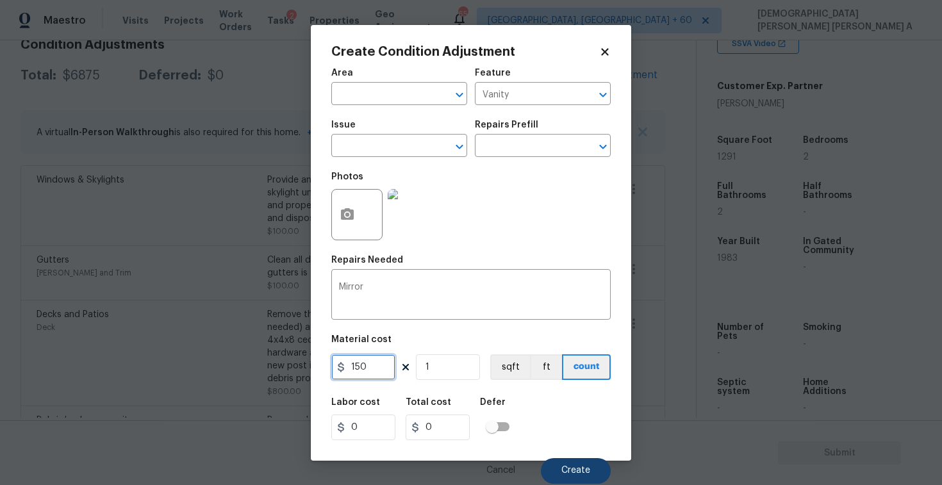
type input "150"
click at [575, 464] on button "Create" at bounding box center [576, 471] width 70 height 26
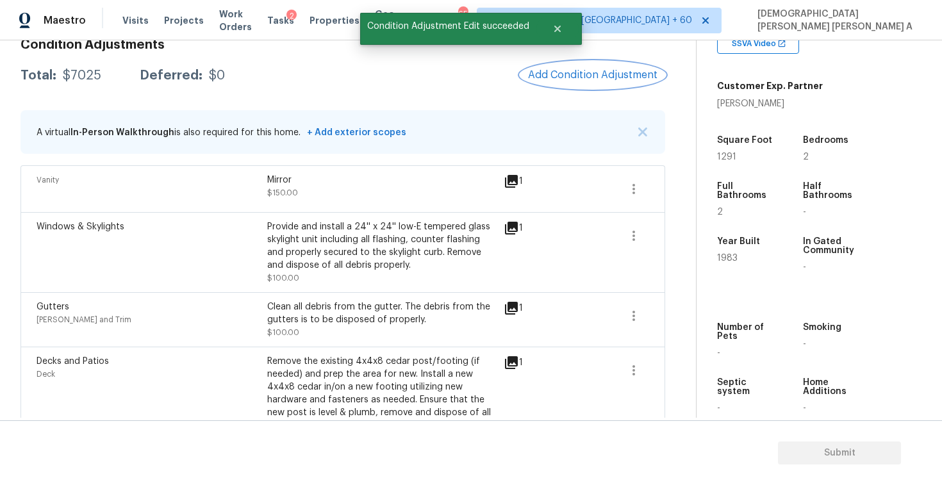
click at [619, 71] on span "Add Condition Adjustment" at bounding box center [593, 75] width 130 height 12
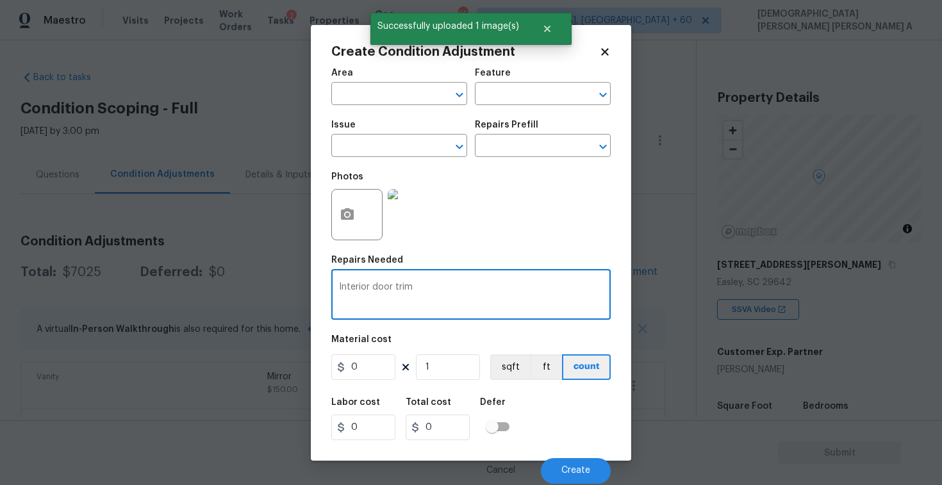
scroll to position [266, 0]
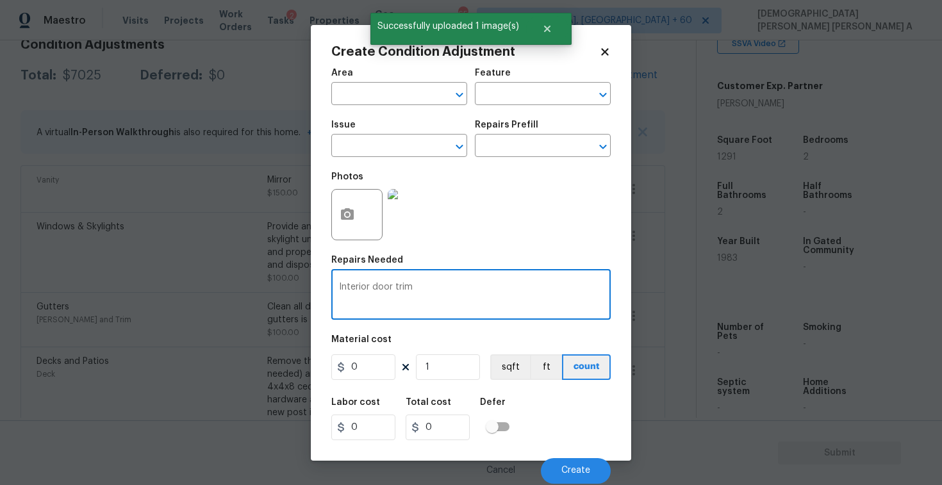
type textarea "Interior door trim"
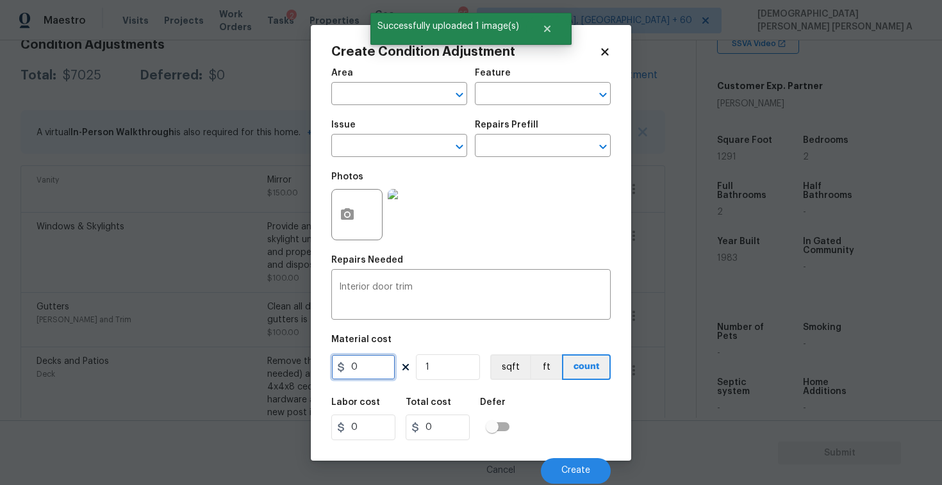
click at [371, 368] on input "0" at bounding box center [363, 368] width 64 height 26
type input "25"
click at [572, 464] on button "Create" at bounding box center [576, 471] width 70 height 26
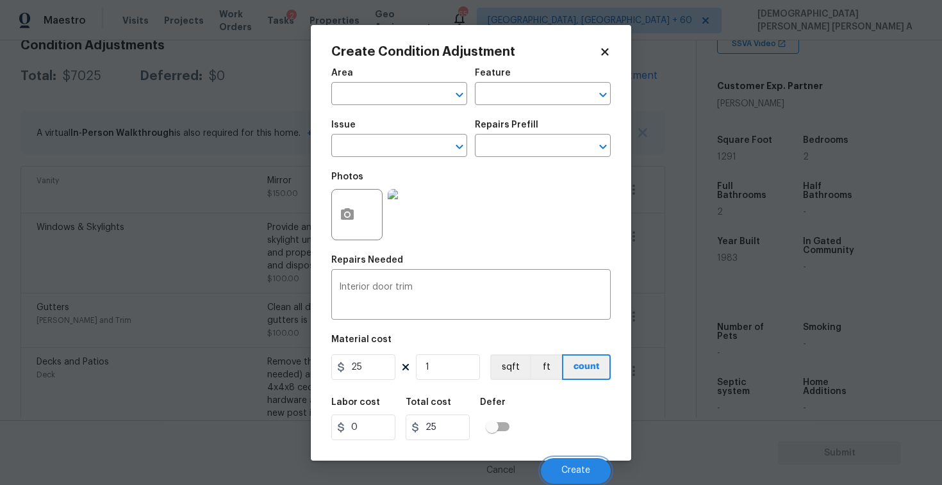
scroll to position [197, 0]
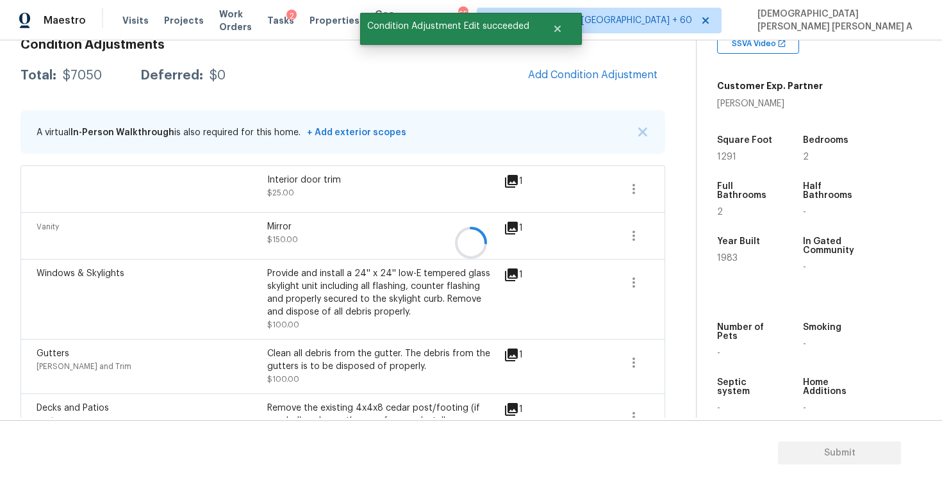
click at [581, 61] on div at bounding box center [471, 242] width 942 height 485
click at [569, 74] on span "Add Condition Adjustment" at bounding box center [593, 75] width 130 height 12
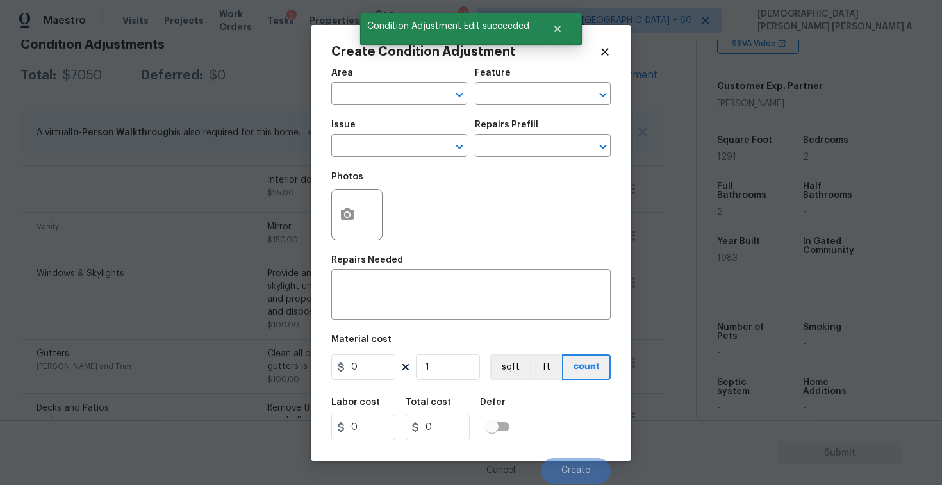
click at [331, 214] on div at bounding box center [356, 214] width 51 height 51
click at [347, 217] on icon "button" at bounding box center [347, 214] width 15 height 15
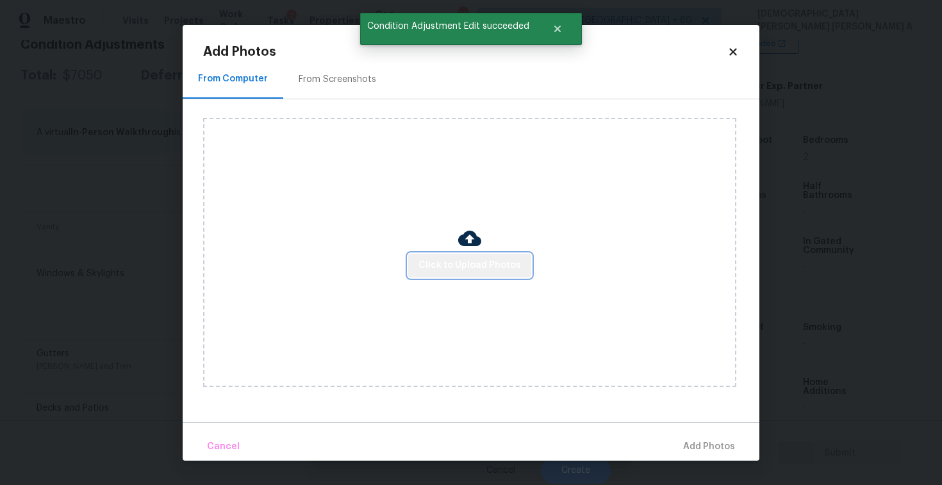
click at [479, 254] on button "Click to Upload Photos" at bounding box center [469, 266] width 123 height 24
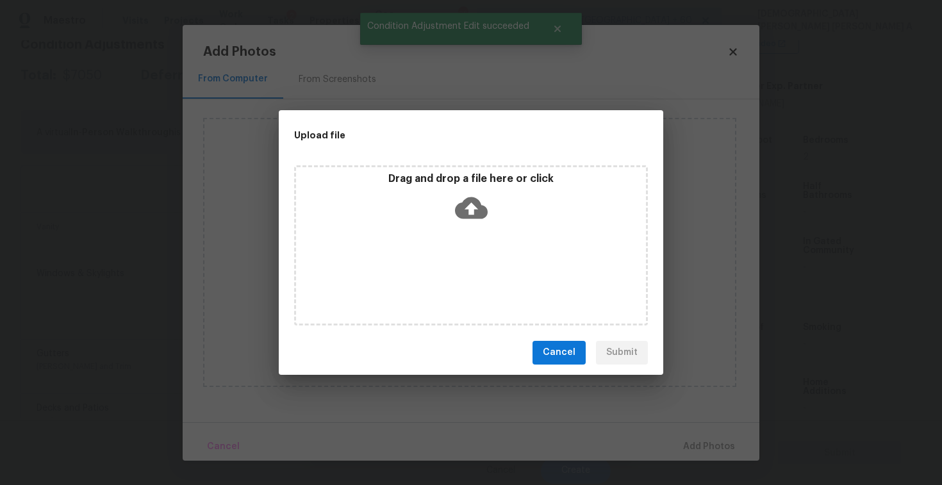
click at [472, 226] on div "Drag and drop a file here or click" at bounding box center [471, 199] width 350 height 55
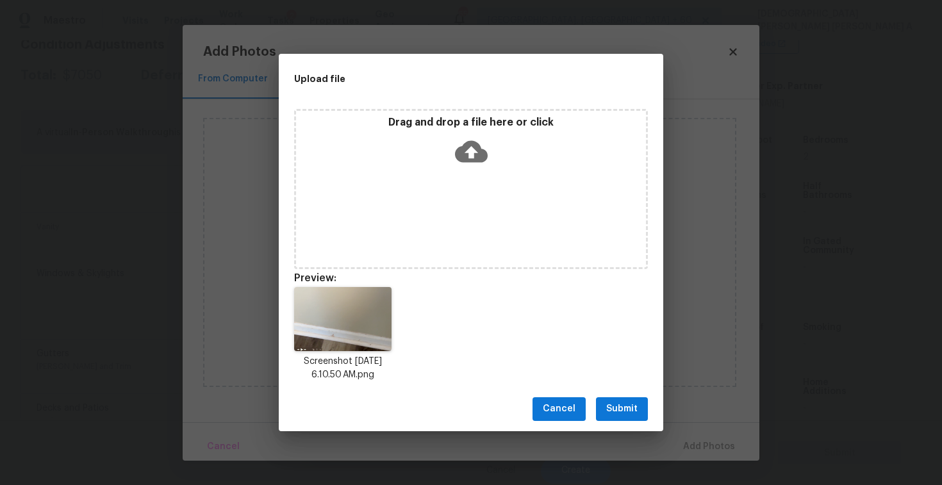
click at [628, 407] on span "Submit" at bounding box center [622, 409] width 31 height 16
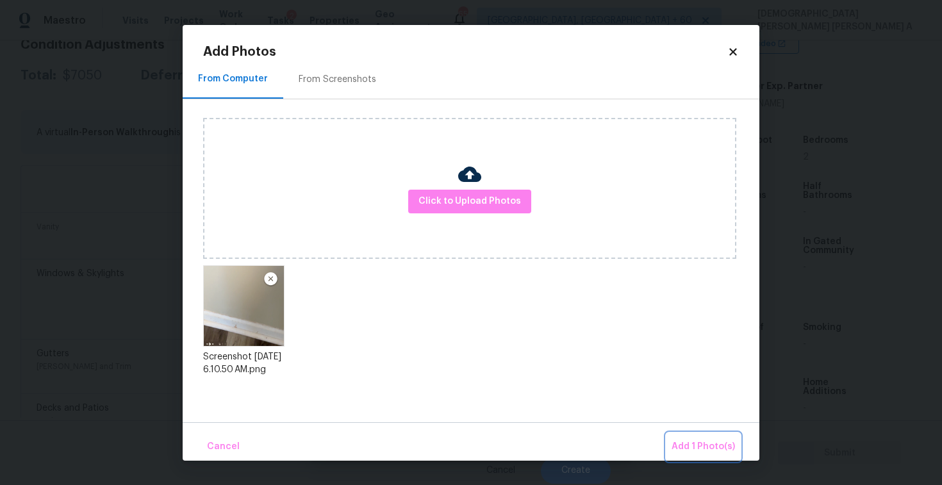
click at [716, 454] on span "Add 1 Photo(s)" at bounding box center [703, 447] width 63 height 16
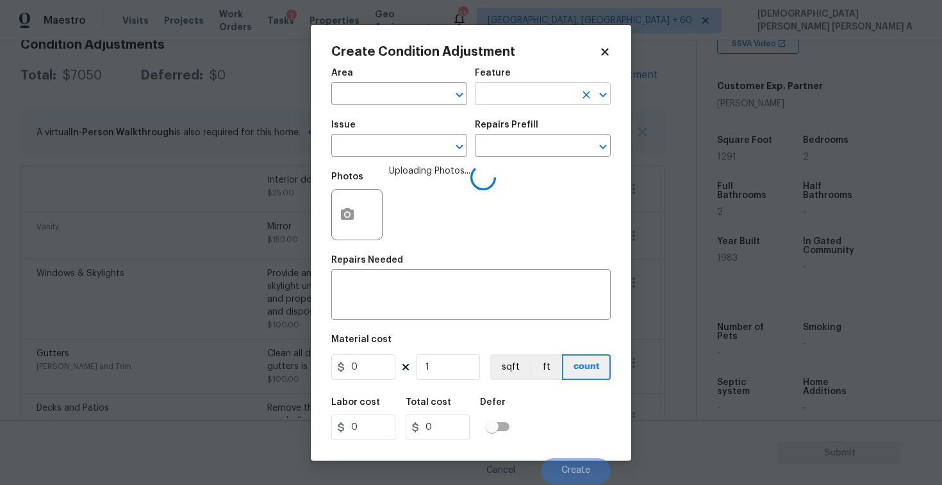
click at [521, 100] on input "text" at bounding box center [525, 95] width 100 height 20
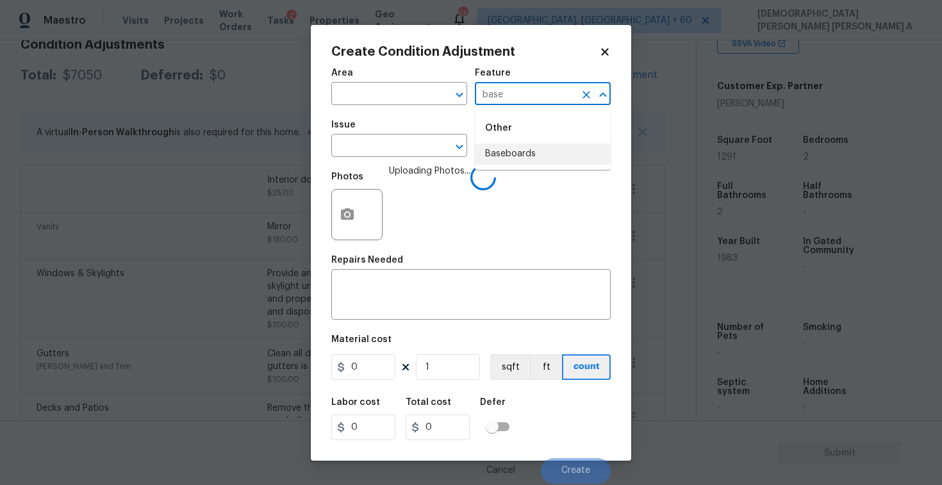
click at [508, 152] on li "Baseboards" at bounding box center [543, 154] width 136 height 21
type input "Baseboards"
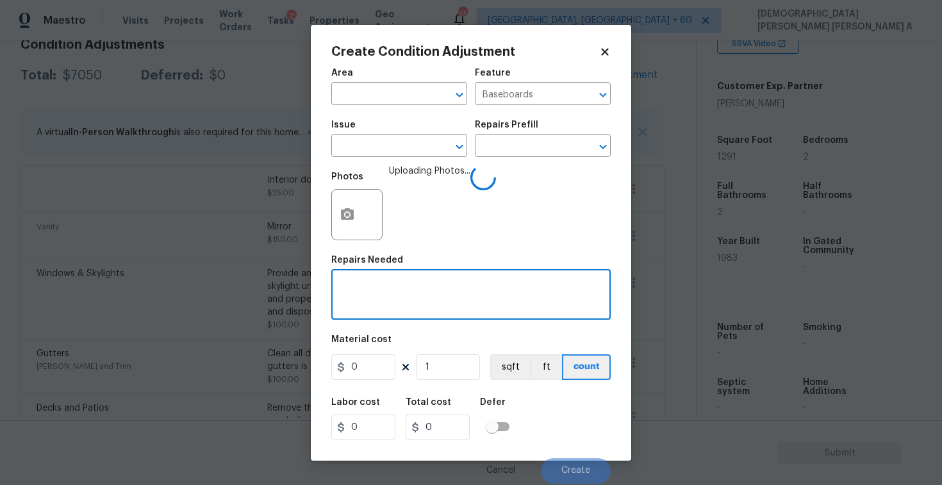
click at [448, 296] on textarea at bounding box center [471, 296] width 264 height 27
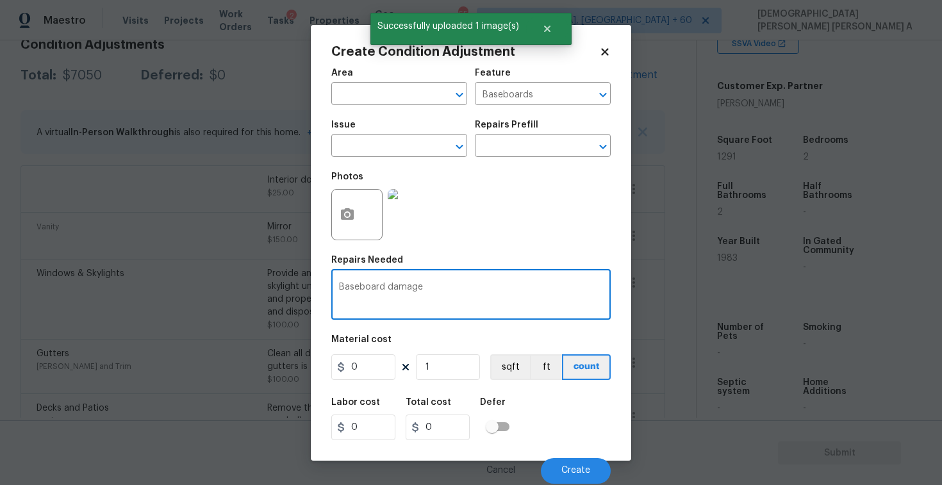
type textarea "Baseboard damage"
click at [380, 381] on figure "Material cost 0 1 sqft ft count" at bounding box center [471, 358] width 280 height 47
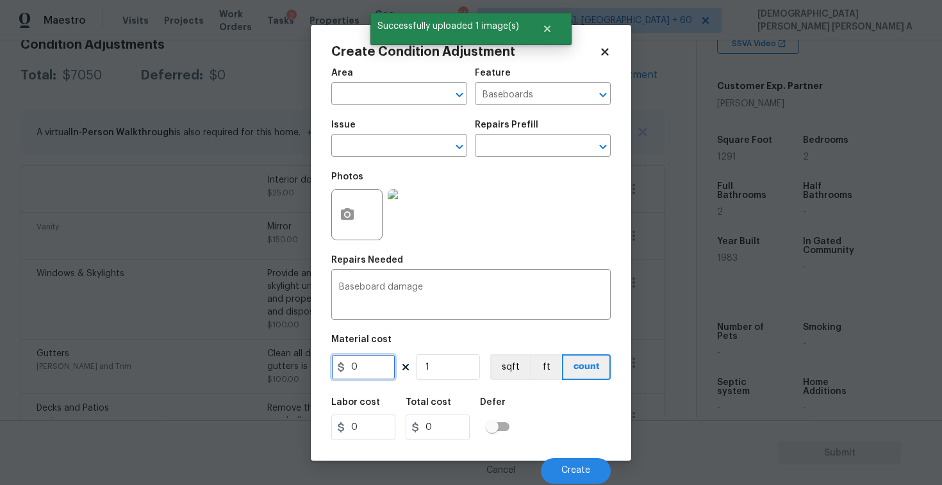
click at [375, 367] on input "0" at bounding box center [363, 368] width 64 height 26
type input "50"
click at [564, 467] on span "Create" at bounding box center [576, 471] width 29 height 10
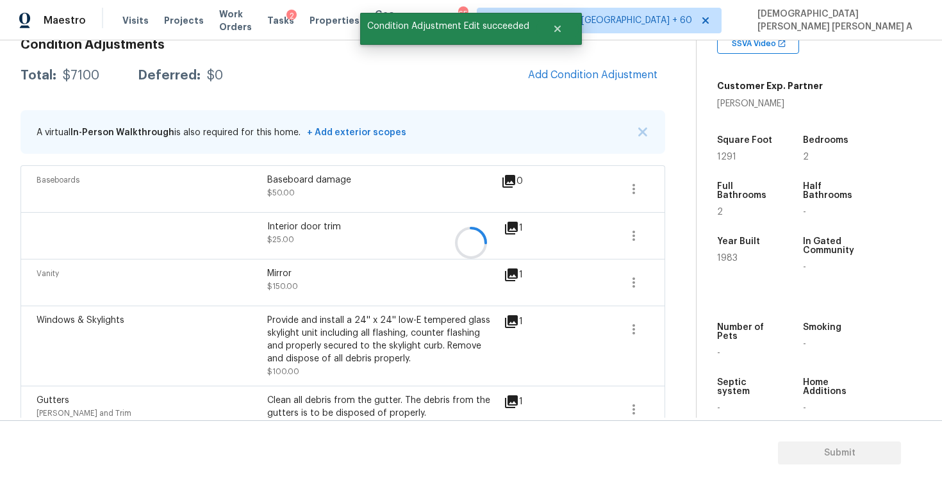
click at [613, 78] on div at bounding box center [471, 242] width 942 height 485
click at [579, 75] on span "Add Condition Adjustment" at bounding box center [593, 75] width 130 height 12
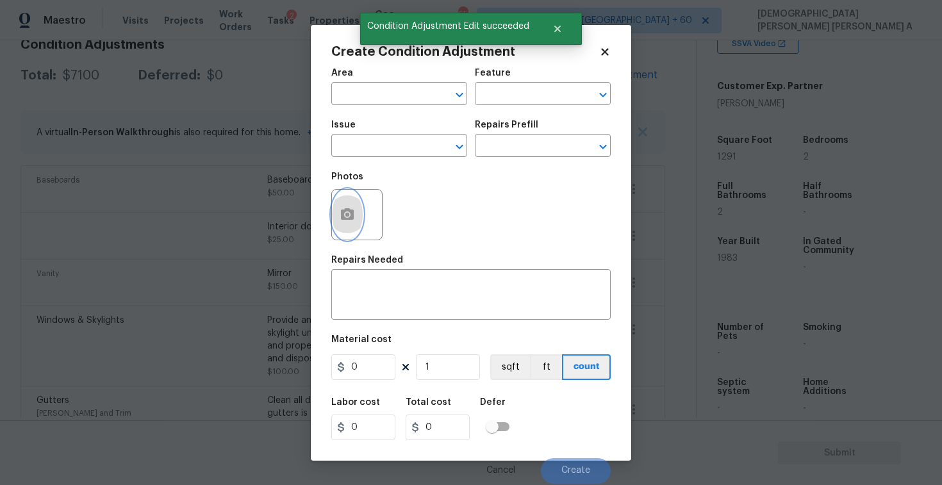
click at [352, 224] on button "button" at bounding box center [347, 215] width 31 height 50
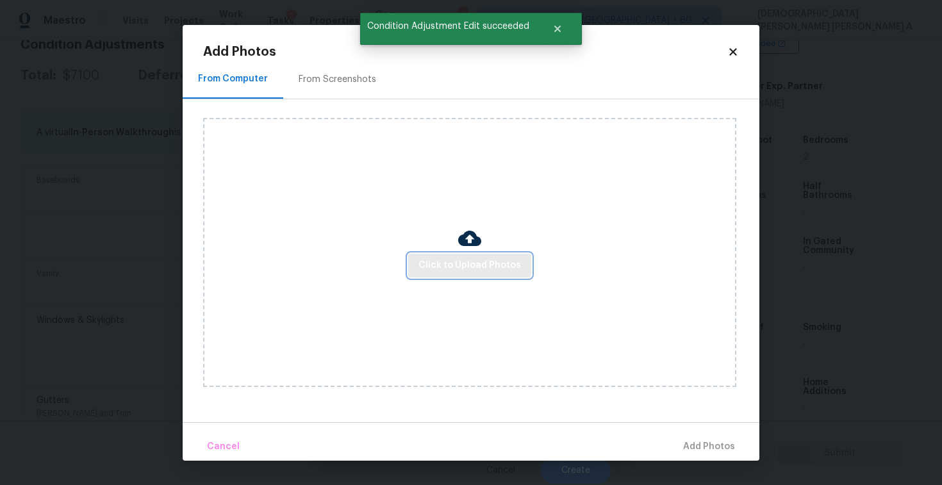
click at [484, 254] on button "Click to Upload Photos" at bounding box center [469, 266] width 123 height 24
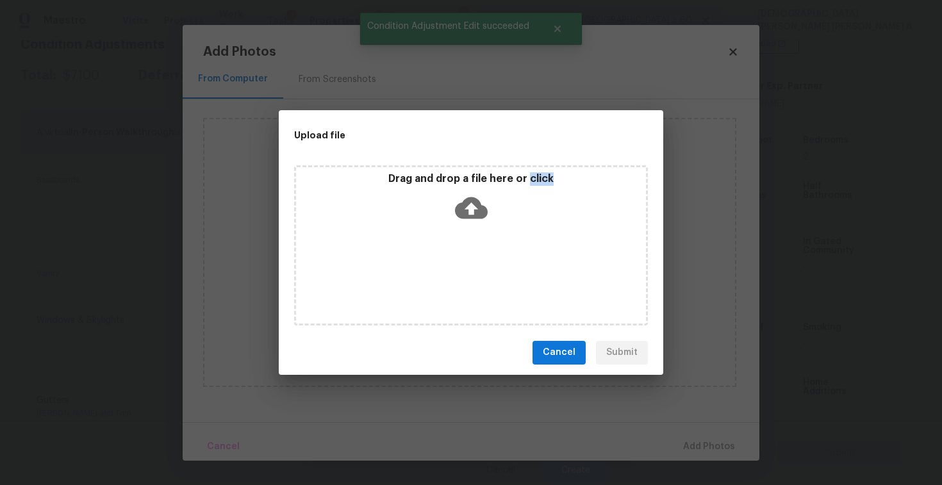
click at [484, 253] on div "Drag and drop a file here or click" at bounding box center [471, 245] width 354 height 160
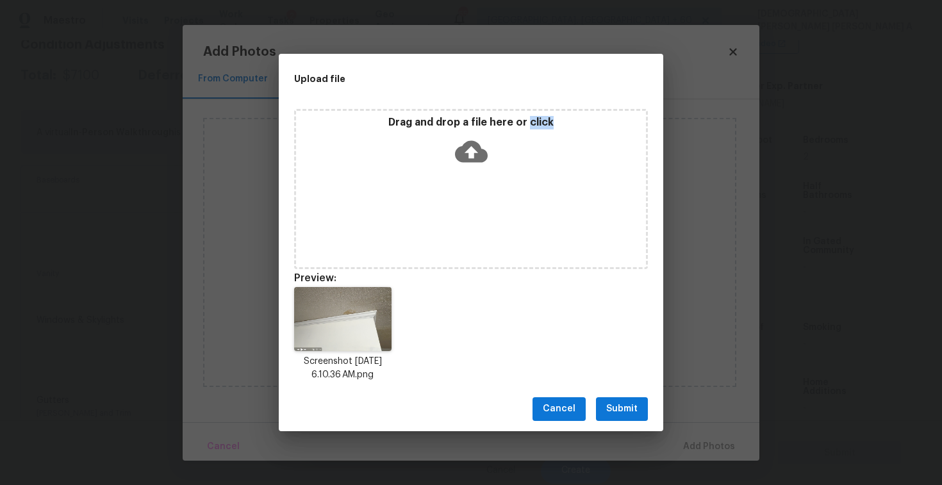
click at [629, 407] on span "Submit" at bounding box center [622, 409] width 31 height 16
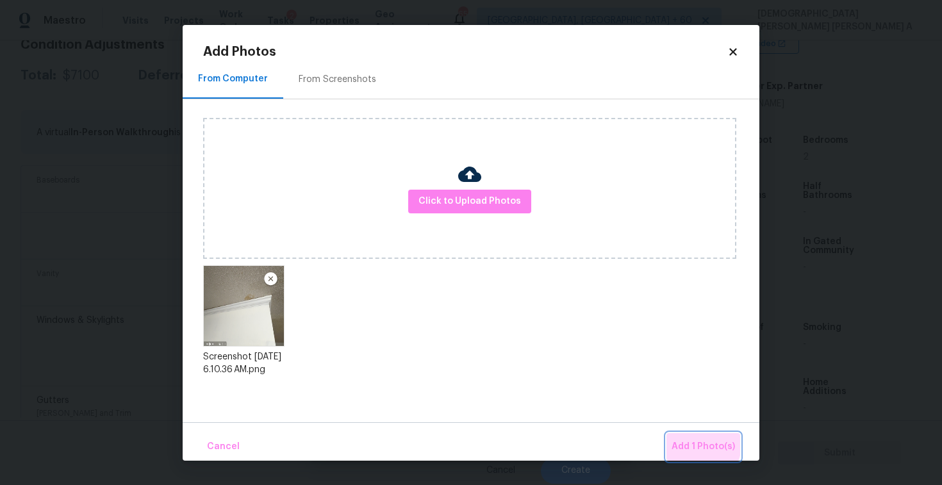
click at [689, 441] on span "Add 1 Photo(s)" at bounding box center [703, 447] width 63 height 16
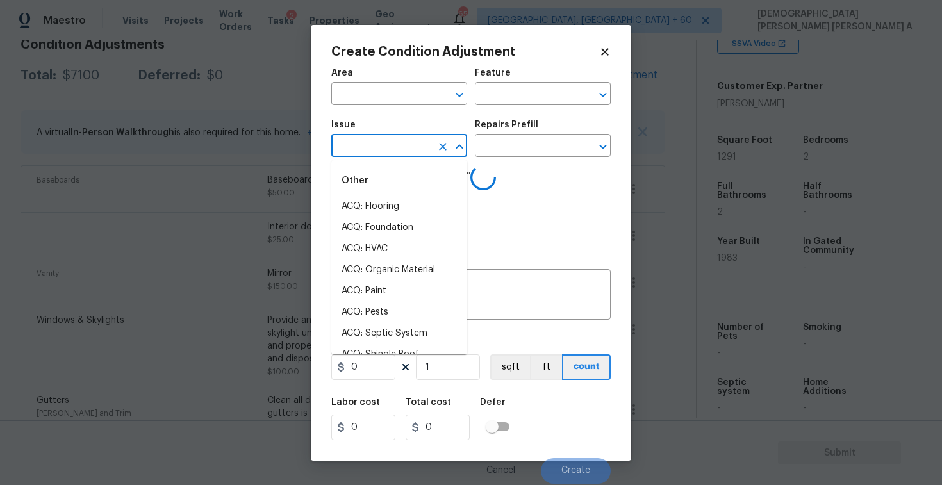
click at [408, 146] on input "text" at bounding box center [381, 147] width 100 height 20
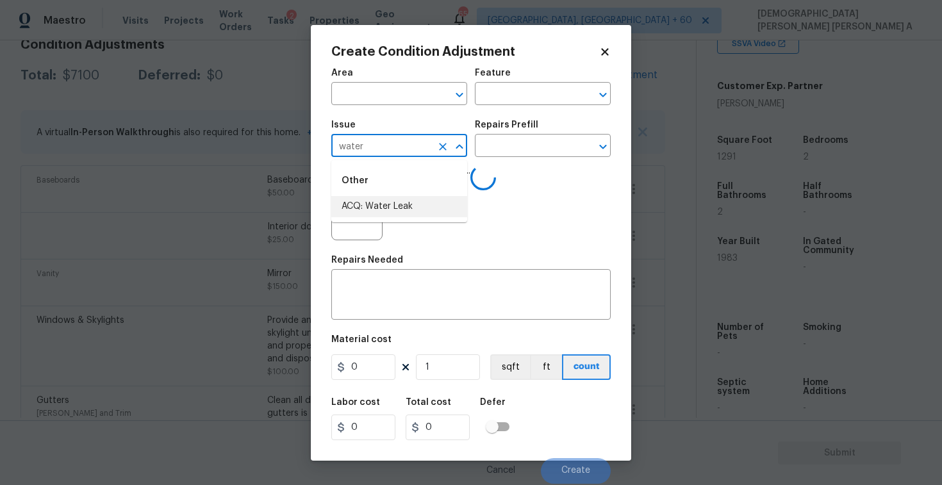
click at [428, 206] on li "ACQ: Water Leak" at bounding box center [399, 206] width 136 height 21
type input "ACQ: Water Leak"
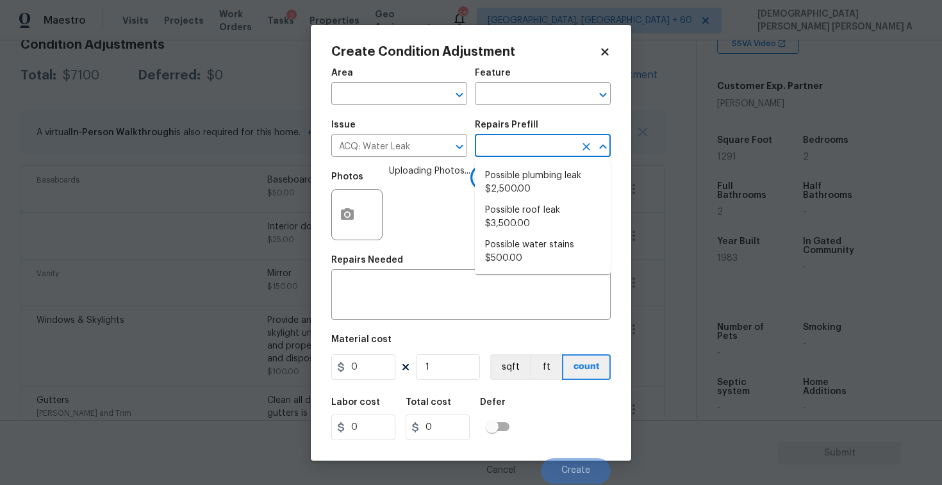
click at [535, 138] on input "text" at bounding box center [525, 147] width 100 height 20
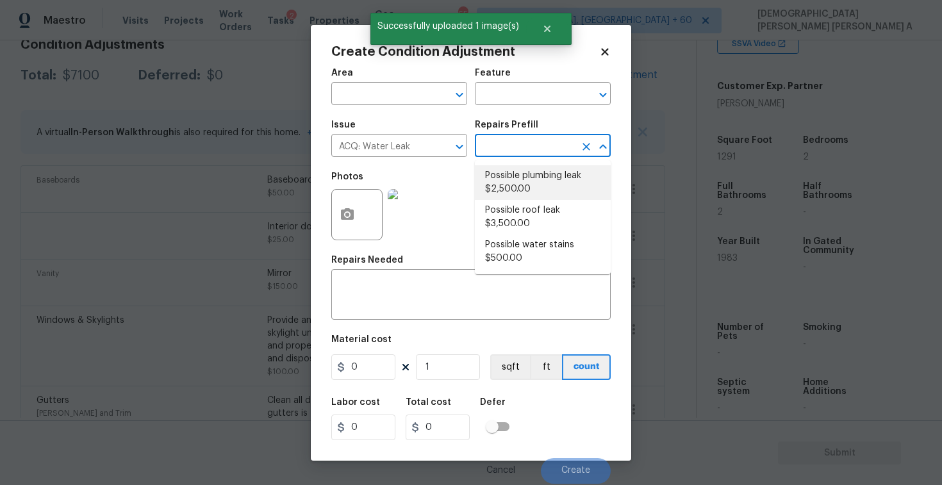
click at [537, 181] on li "Possible plumbing leak $2,500.00" at bounding box center [543, 182] width 136 height 35
type input "Acquisition"
type textarea "Acquisition Scope: Possible plumbing leak"
type input "2500"
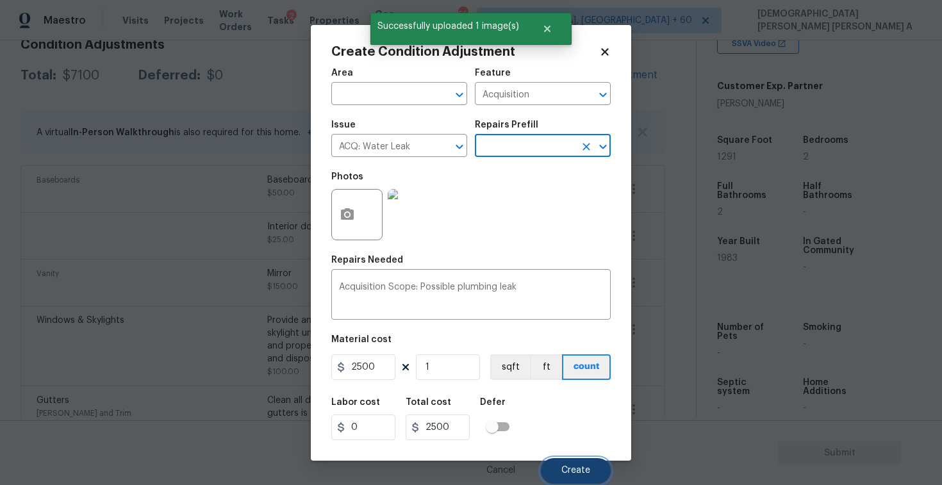
click at [564, 471] on span "Create" at bounding box center [576, 471] width 29 height 10
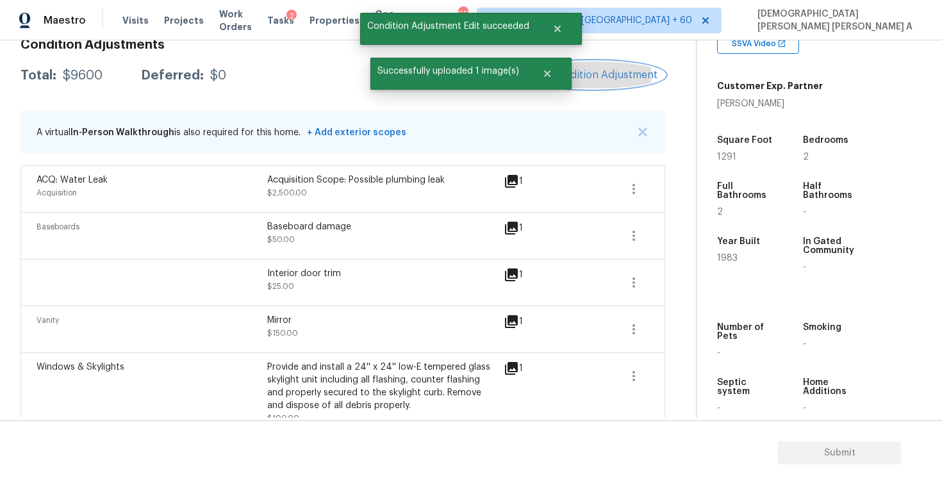
click at [598, 69] on button "Add Condition Adjustment" at bounding box center [593, 75] width 145 height 27
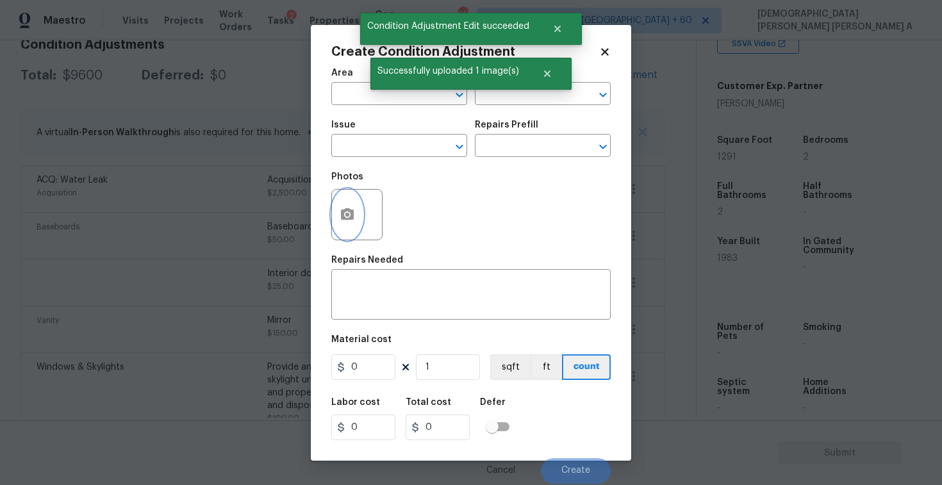
click at [338, 209] on button "button" at bounding box center [347, 215] width 31 height 50
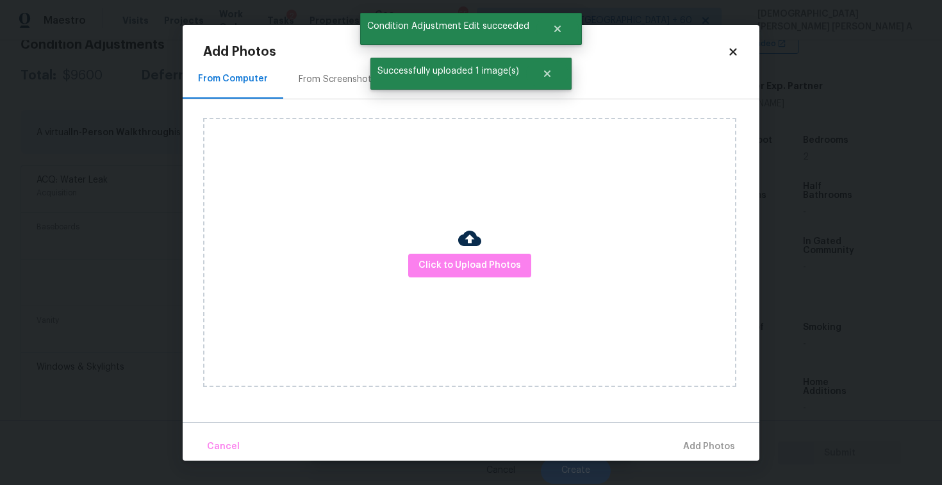
click at [478, 252] on div at bounding box center [469, 240] width 23 height 27
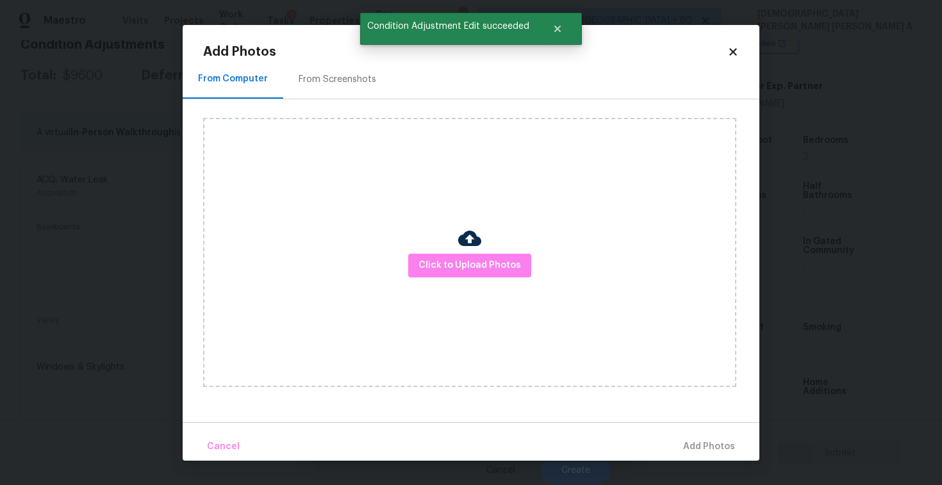
click at [478, 252] on div at bounding box center [469, 240] width 23 height 27
click at [473, 262] on span "Click to Upload Photos" at bounding box center [470, 266] width 103 height 16
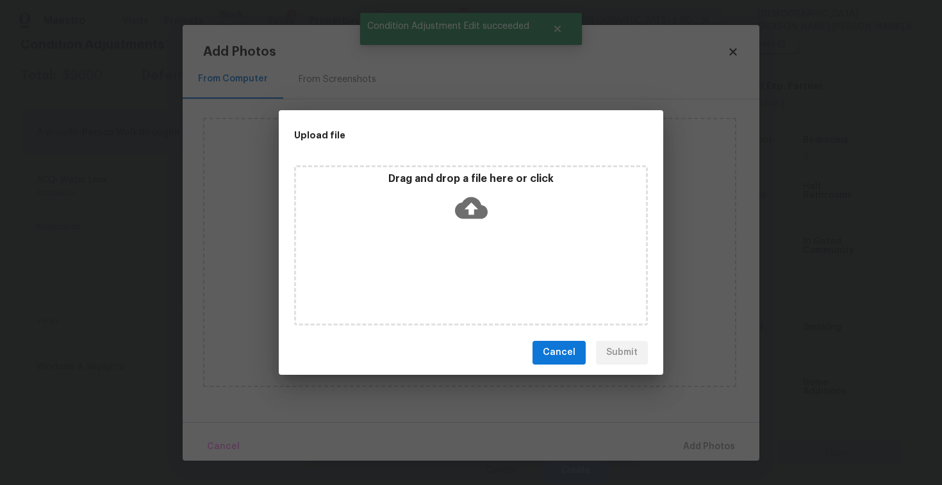
click at [473, 214] on icon at bounding box center [471, 208] width 33 height 33
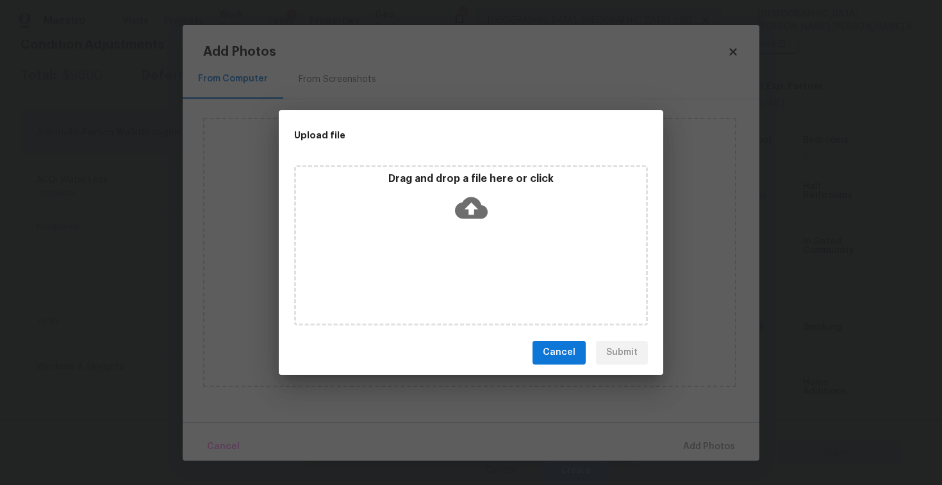
click at [571, 355] on span "Cancel" at bounding box center [559, 353] width 33 height 16
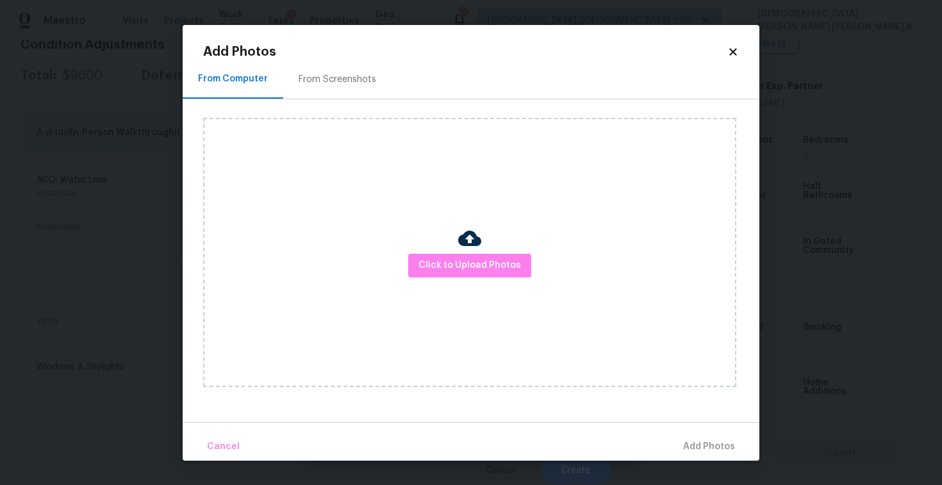
click at [732, 51] on icon at bounding box center [733, 51] width 7 height 7
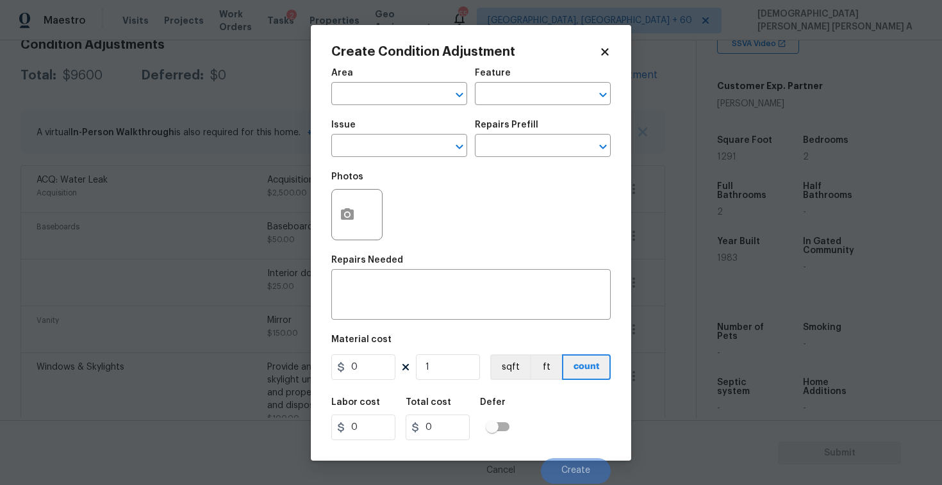
click at [598, 52] on h2 "Create Condition Adjustment" at bounding box center [465, 52] width 268 height 13
click at [611, 53] on div "Create Condition Adjustment Area ​ Feature ​ Issue ​ Repairs Prefill ​ Photos R…" at bounding box center [471, 243] width 321 height 436
click at [606, 53] on icon at bounding box center [604, 51] width 7 height 7
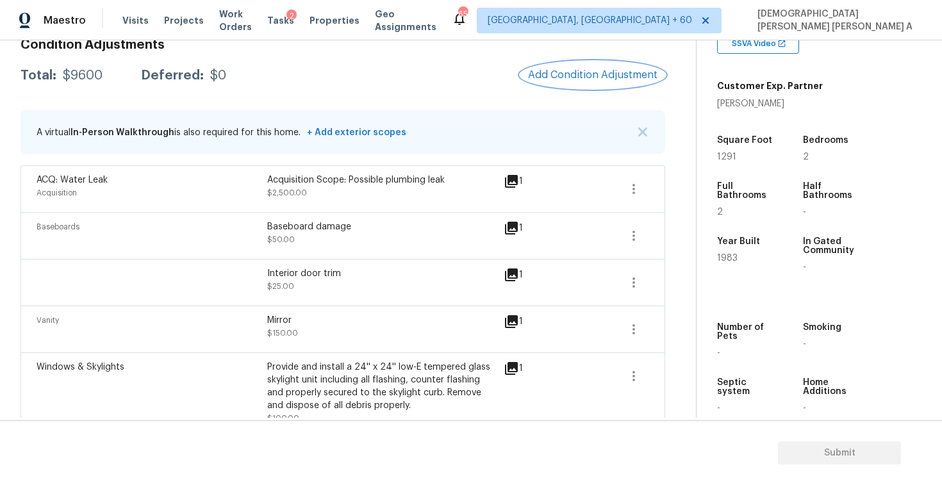
click at [604, 80] on span "Add Condition Adjustment" at bounding box center [593, 75] width 130 height 12
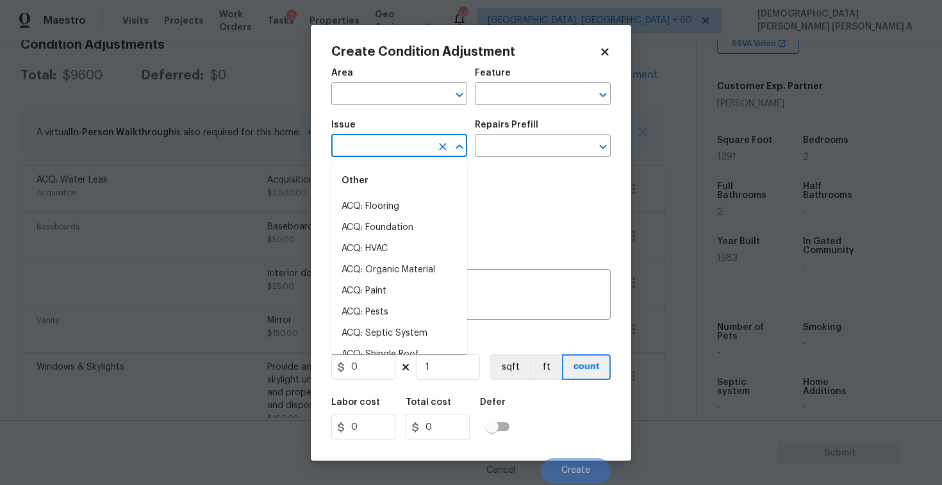
click at [399, 146] on input "text" at bounding box center [381, 147] width 100 height 20
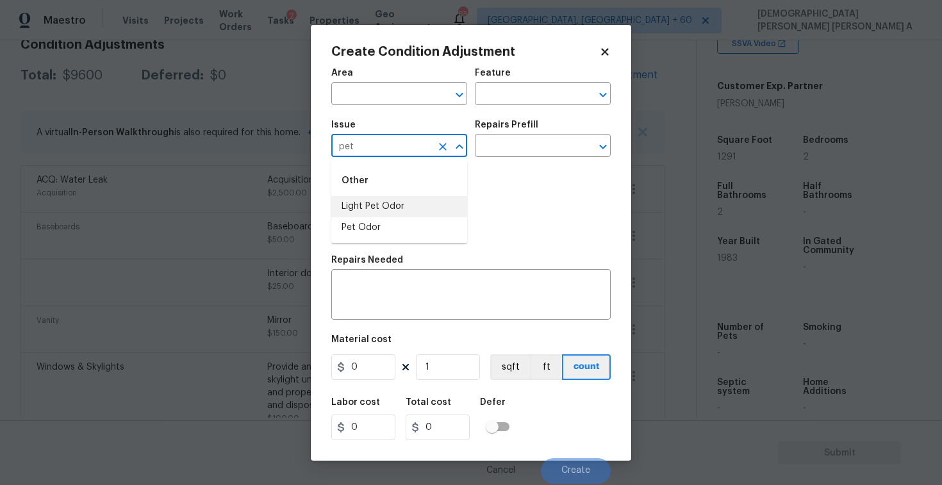
click at [410, 213] on li "Light Pet Odor" at bounding box center [399, 206] width 136 height 21
type input "Light Pet Odor"
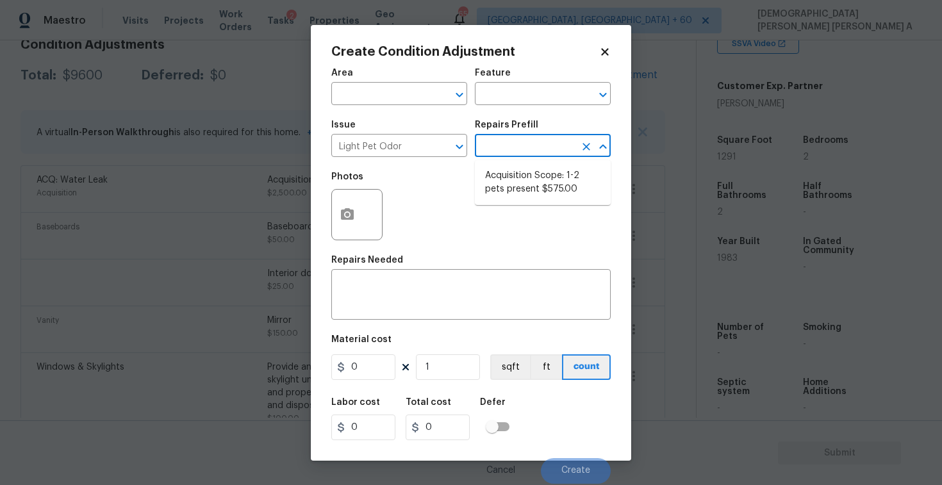
click at [515, 150] on input "text" at bounding box center [525, 147] width 100 height 20
click at [510, 188] on li "Acquisition Scope: 1-2 pets present $575.00" at bounding box center [543, 182] width 136 height 35
type textarea "Acquisition Scope: 1-2 pets present"
type input "575"
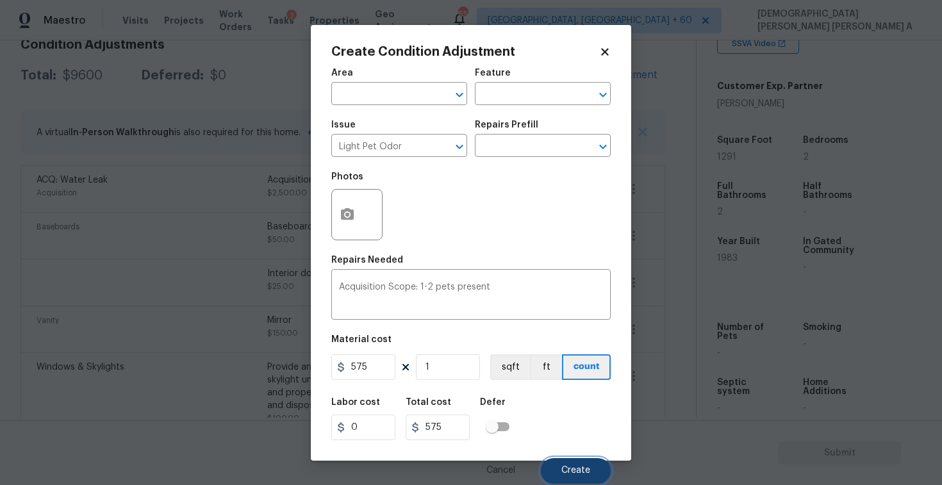
click at [574, 470] on span "Create" at bounding box center [576, 471] width 29 height 10
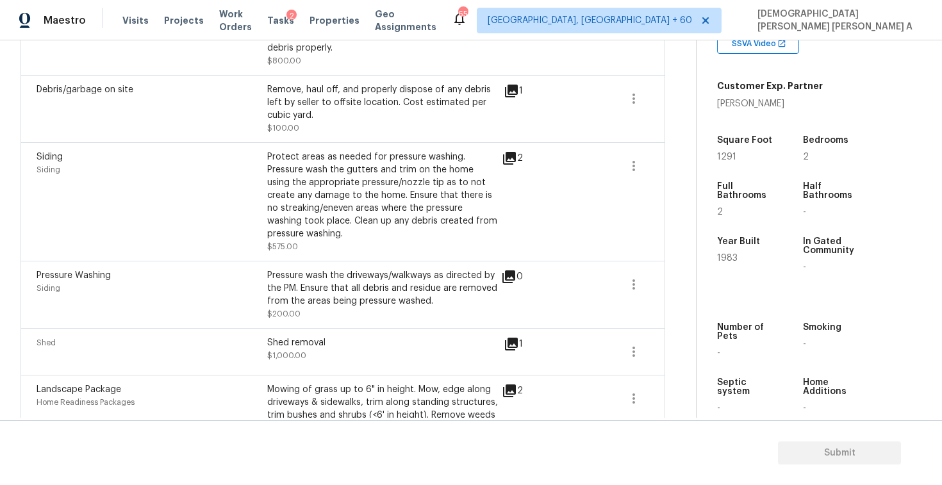
scroll to position [702, 0]
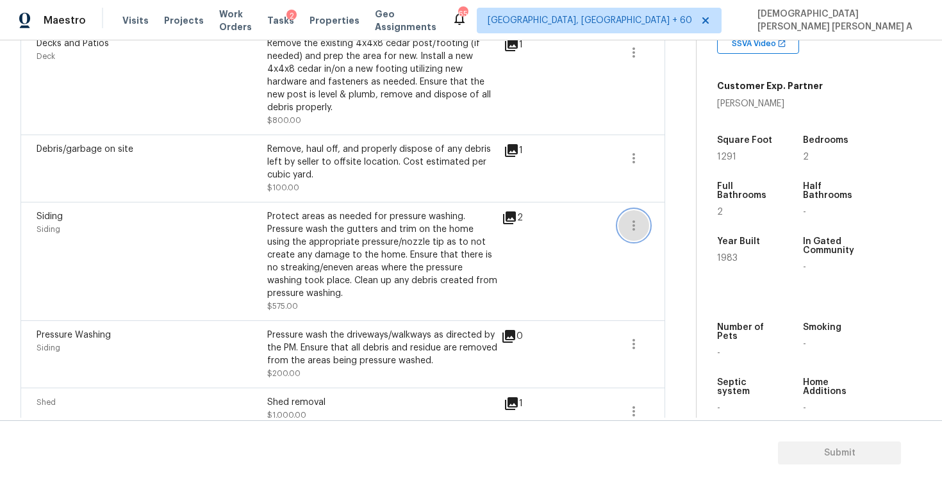
click at [624, 211] on button "button" at bounding box center [634, 225] width 31 height 31
click at [670, 215] on div "Edit" at bounding box center [707, 211] width 100 height 13
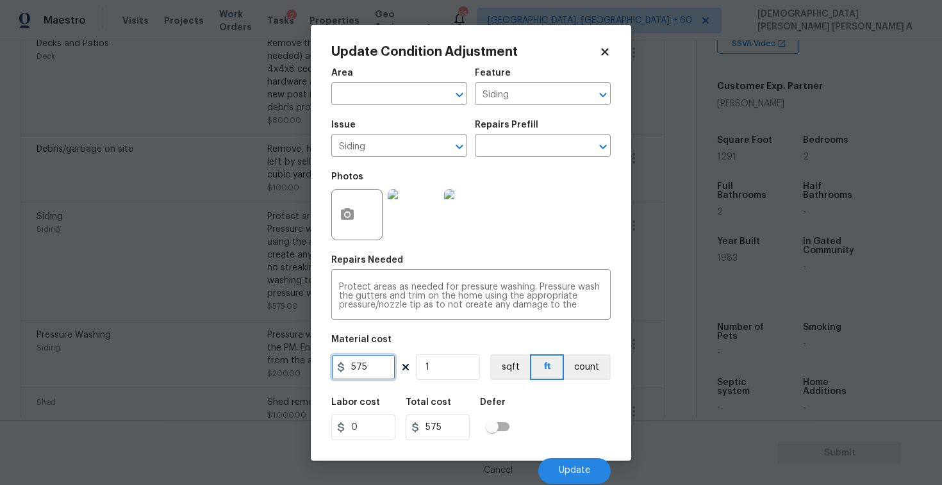
click at [376, 371] on input "575" at bounding box center [363, 368] width 64 height 26
type input "1500"
click at [571, 465] on button "Update" at bounding box center [575, 471] width 72 height 26
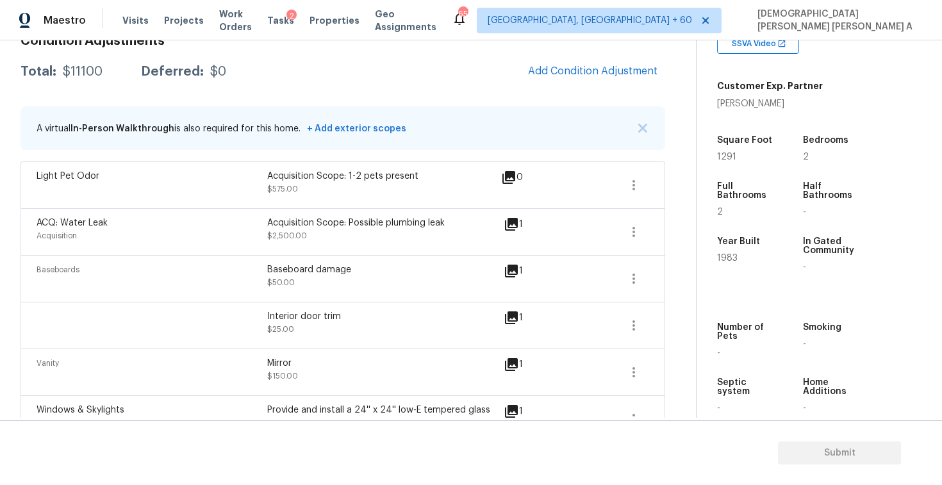
scroll to position [182, 0]
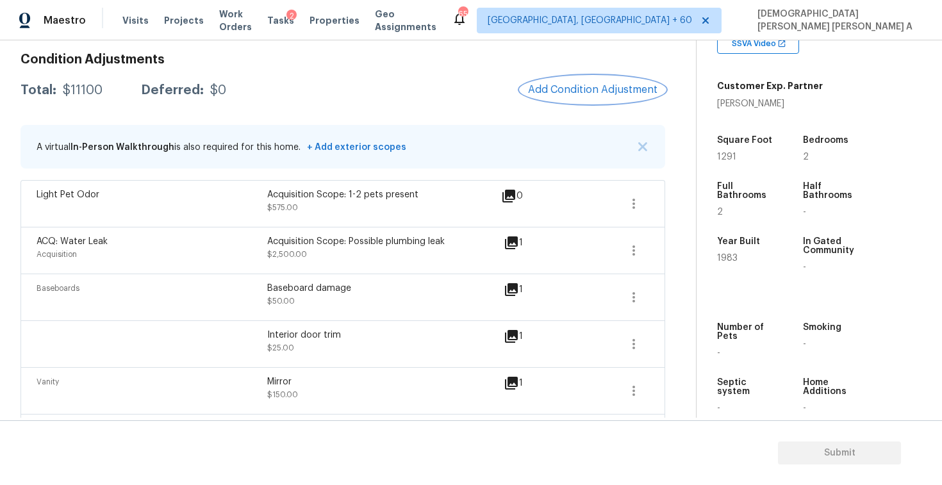
click at [580, 85] on span "Add Condition Adjustment" at bounding box center [593, 90] width 130 height 12
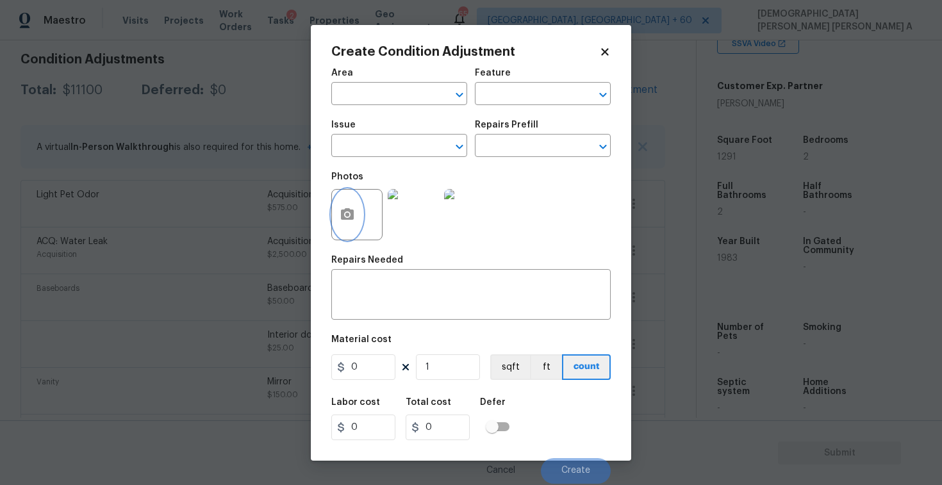
click at [349, 201] on button "button" at bounding box center [347, 215] width 31 height 50
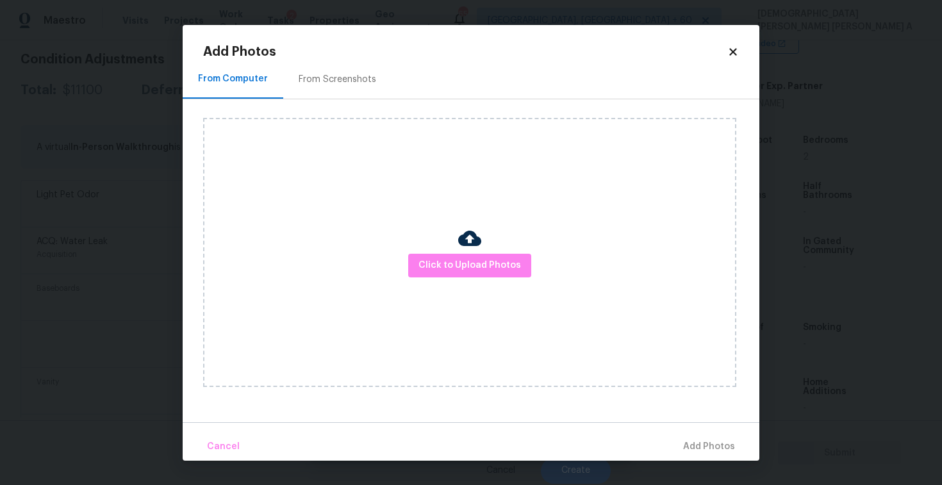
click at [340, 77] on div "From Screenshots" at bounding box center [338, 79] width 78 height 13
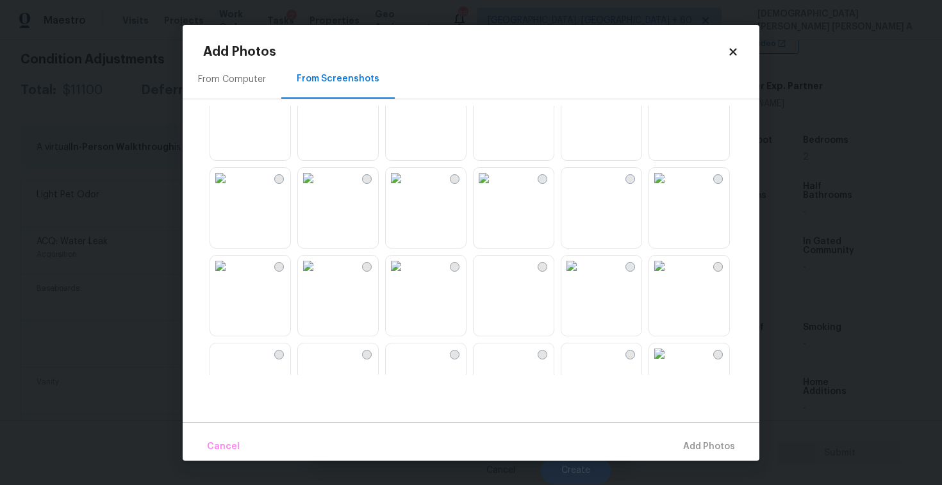
click at [670, 276] on img at bounding box center [659, 266] width 21 height 21
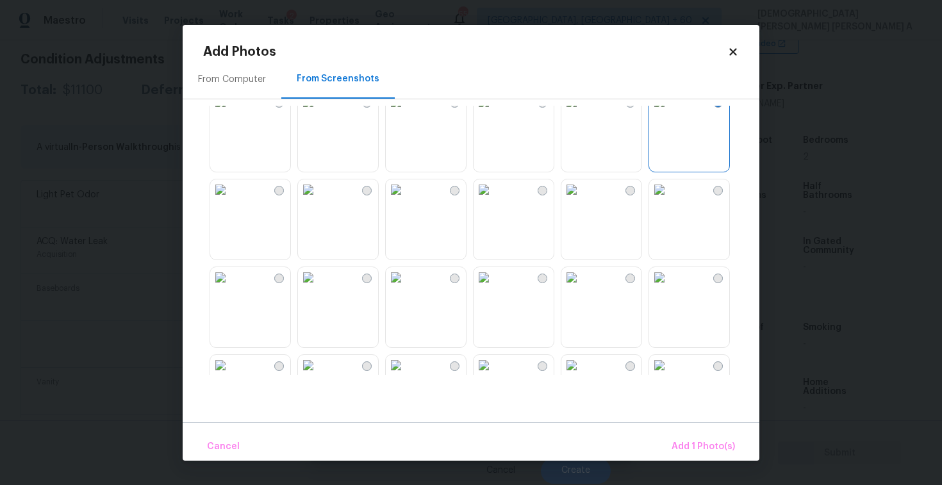
click at [669, 200] on img at bounding box center [659, 190] width 21 height 21
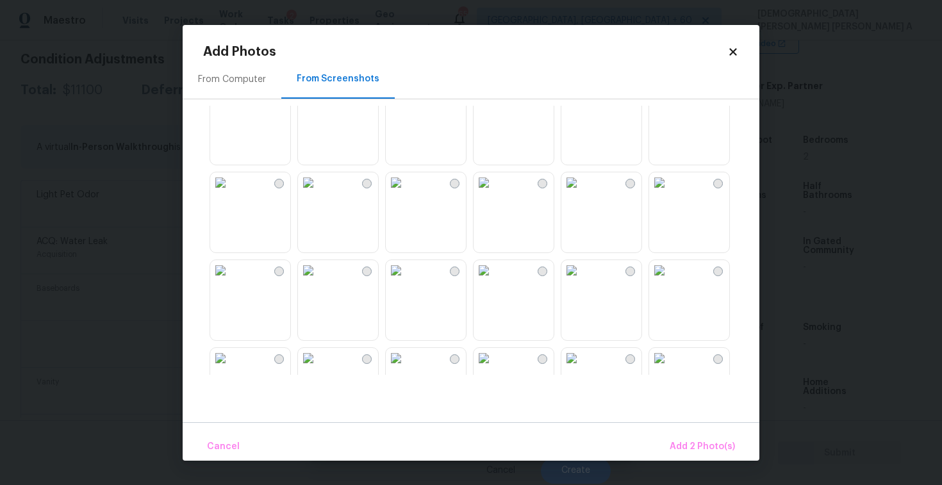
click at [225, 105] on img at bounding box center [220, 95] width 21 height 21
click at [494, 190] on img at bounding box center [484, 182] width 21 height 21
click at [687, 444] on span "Add 4 Photo(s)" at bounding box center [702, 447] width 66 height 16
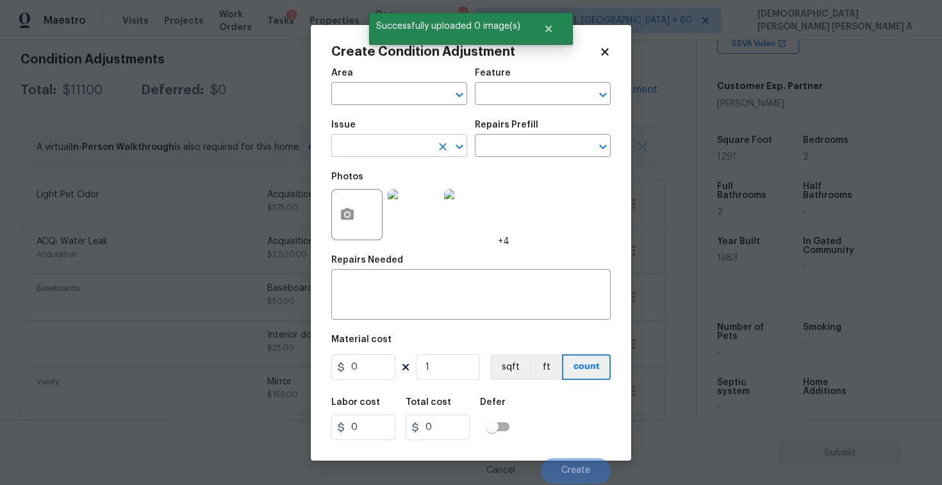
click at [396, 149] on input "text" at bounding box center [381, 147] width 100 height 20
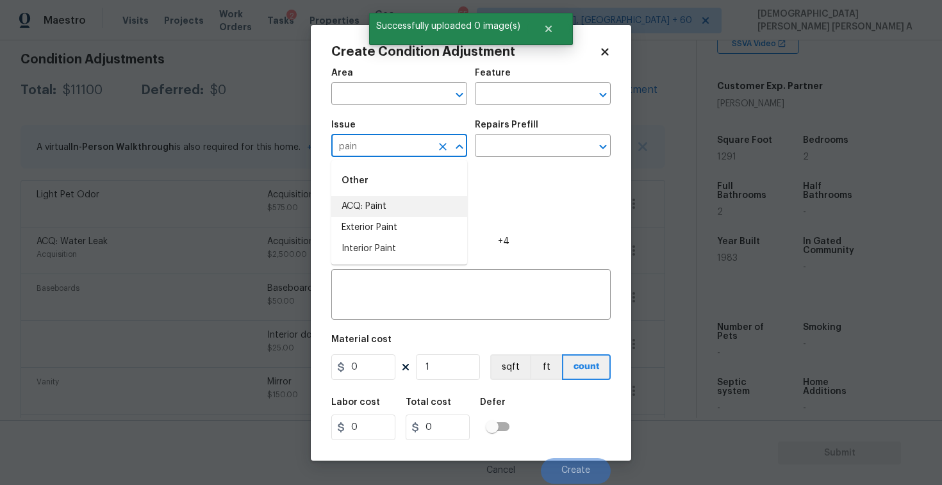
click at [399, 202] on li "ACQ: Paint" at bounding box center [399, 206] width 136 height 21
type input "ACQ: Paint"
click at [501, 143] on input "text" at bounding box center [525, 147] width 100 height 20
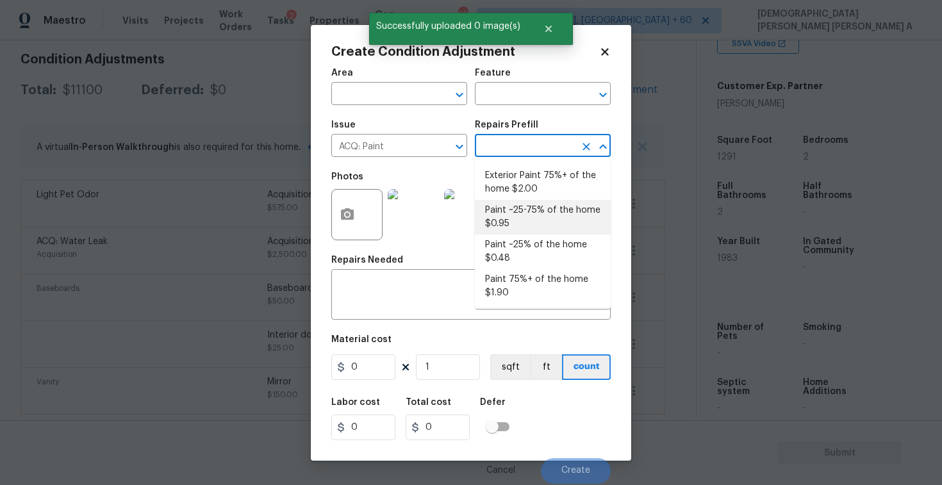
click at [515, 213] on li "Paint ~25-75% of the home $0.95" at bounding box center [543, 217] width 136 height 35
type input "Acquisition"
type textarea "Acquisition Scope: ~25 - 75% of the home needs interior paint"
type input "0.95"
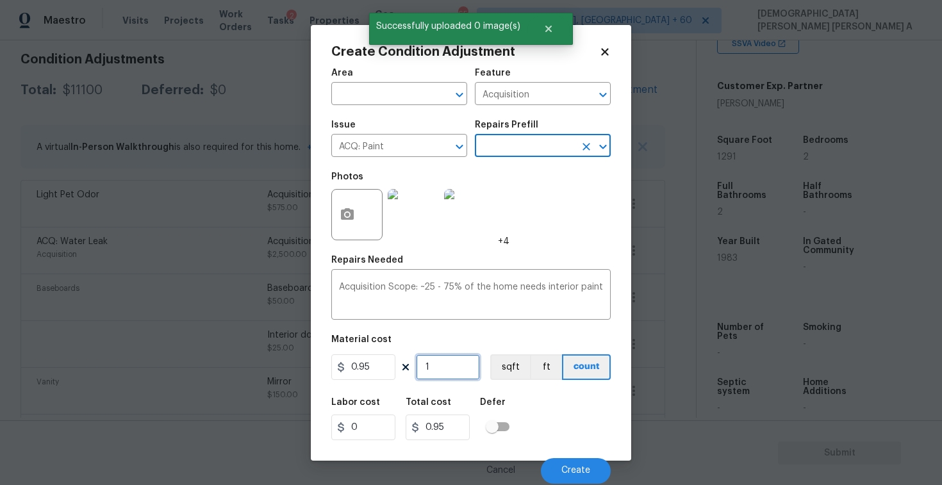
click at [444, 375] on input "1" at bounding box center [448, 368] width 64 height 26
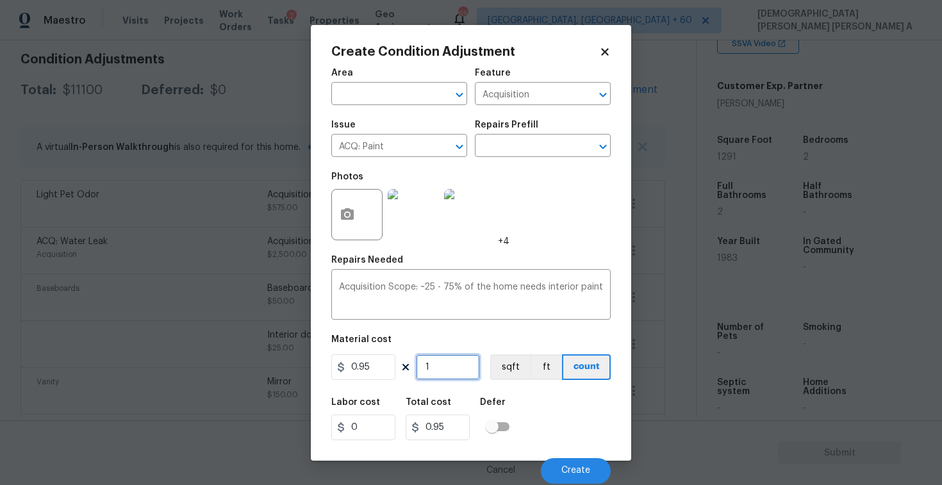
type input "12"
type input "11.4"
type input "129"
type input "122.55"
type input "1291"
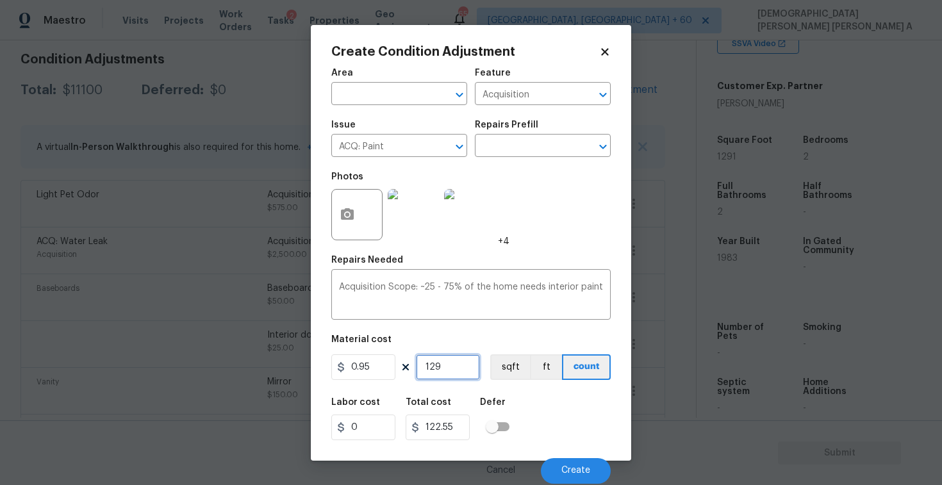
type input "1226.45"
type input "1291"
click at [501, 365] on button "sqft" at bounding box center [510, 368] width 40 height 26
click at [578, 458] on div "Cancel Create" at bounding box center [471, 466] width 280 height 36
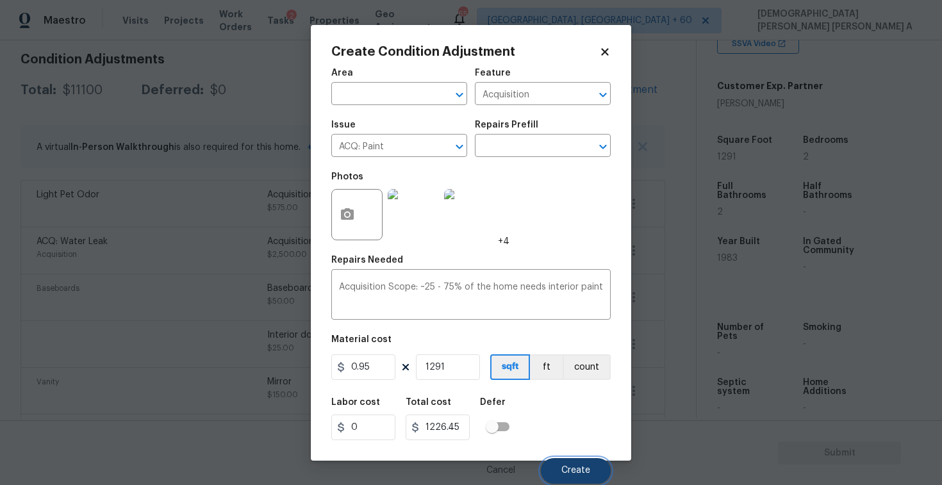
click at [575, 475] on span "Create" at bounding box center [576, 471] width 29 height 10
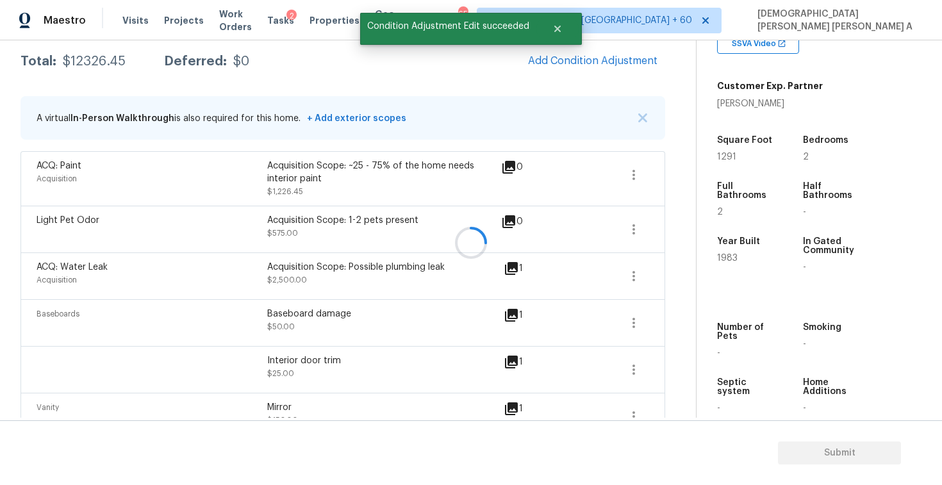
scroll to position [182, 0]
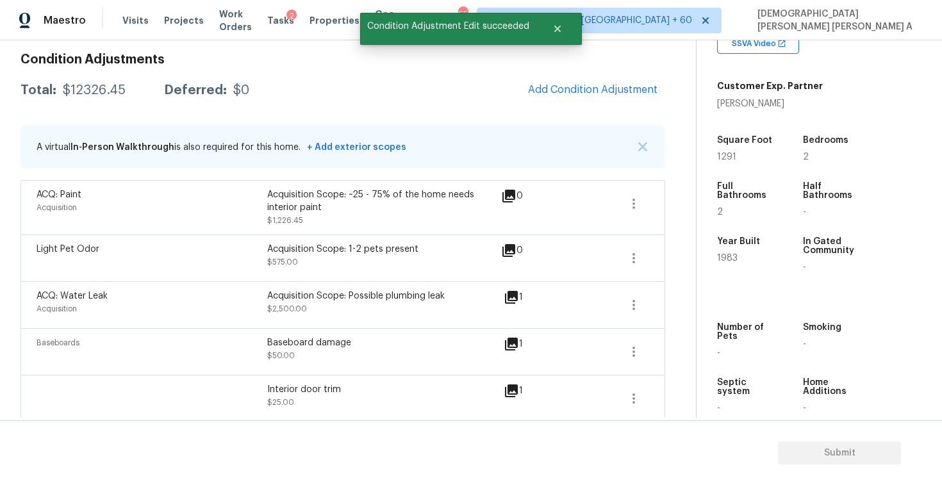
click at [580, 93] on span "Add Condition Adjustment" at bounding box center [593, 90] width 130 height 12
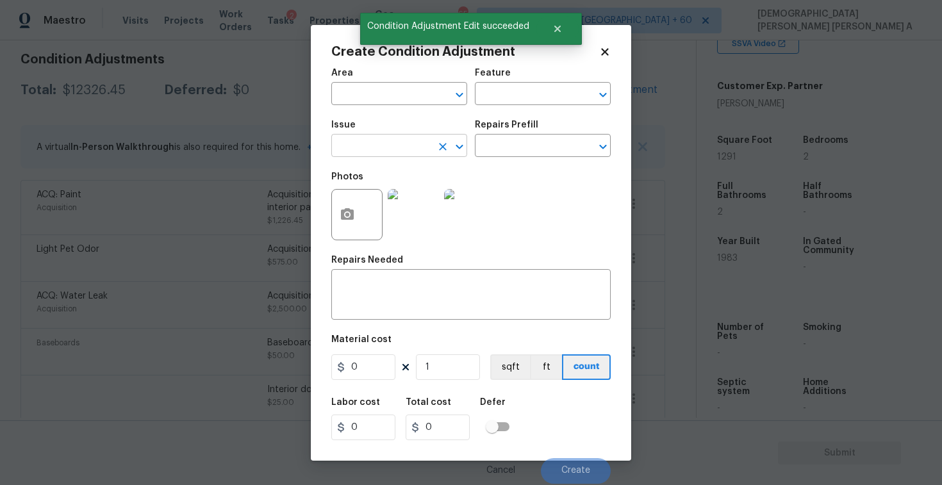
click at [394, 151] on input "text" at bounding box center [381, 147] width 100 height 20
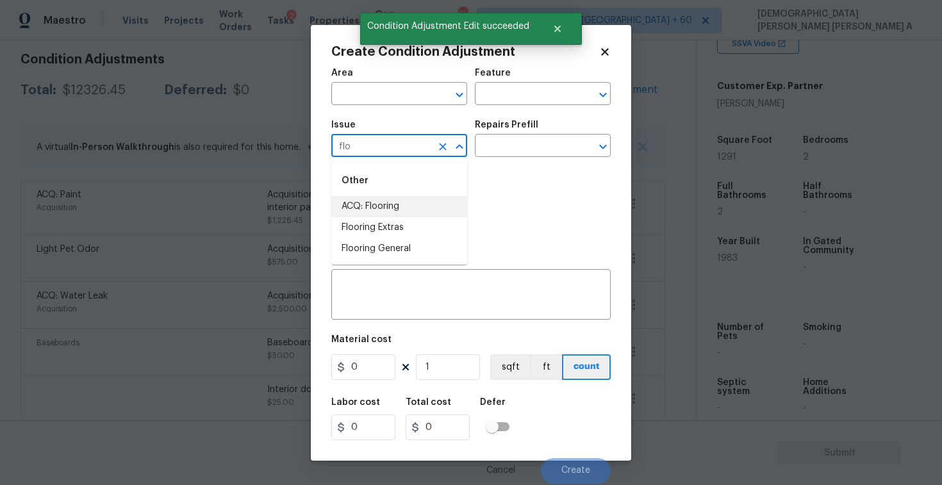
click at [381, 206] on li "ACQ: Flooring" at bounding box center [399, 206] width 136 height 21
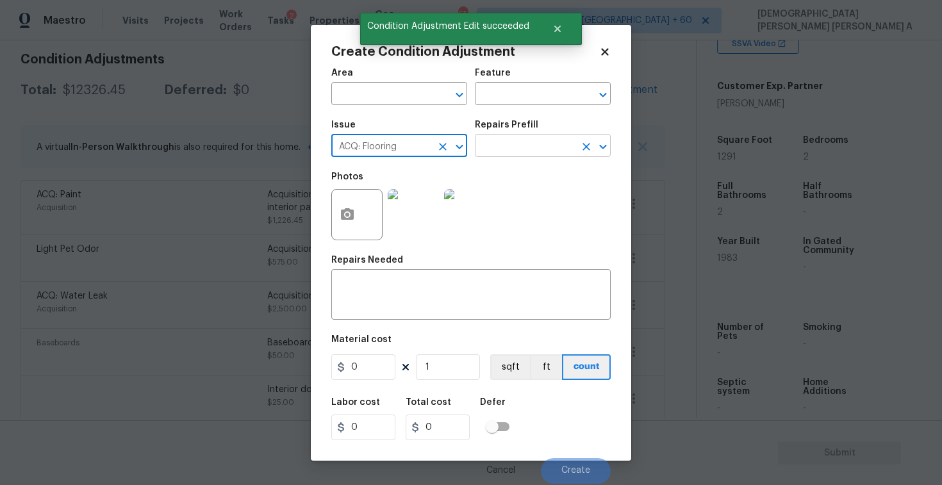
type input "ACQ: Flooring"
click at [524, 143] on input "text" at bounding box center [525, 147] width 100 height 20
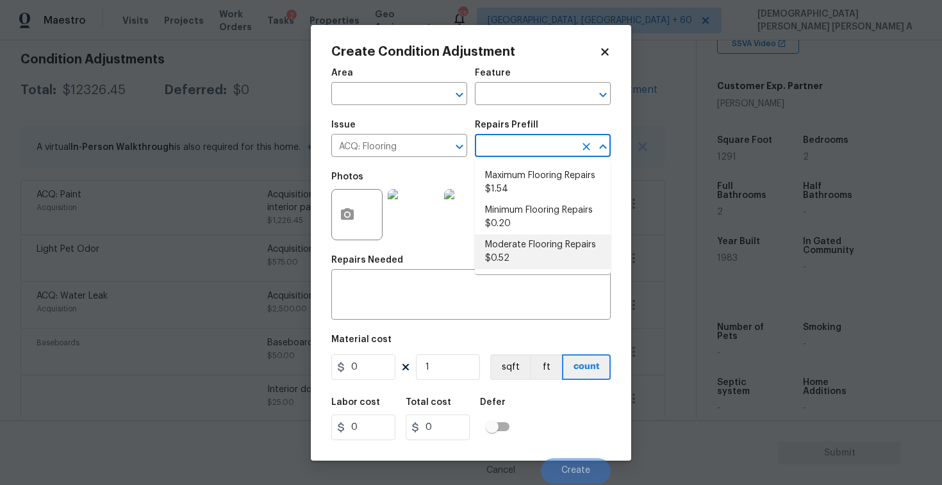
click at [519, 269] on ul "Maximum Flooring Repairs $1.54 Minimum Flooring Repairs $0.20 Moderate Flooring…" at bounding box center [543, 217] width 136 height 114
click at [527, 248] on li "Moderate Flooring Repairs $0.52" at bounding box center [543, 252] width 136 height 35
type input "Acquisition"
type textarea "Acquisition Scope: Moderate flooring repairs"
type input "0.52"
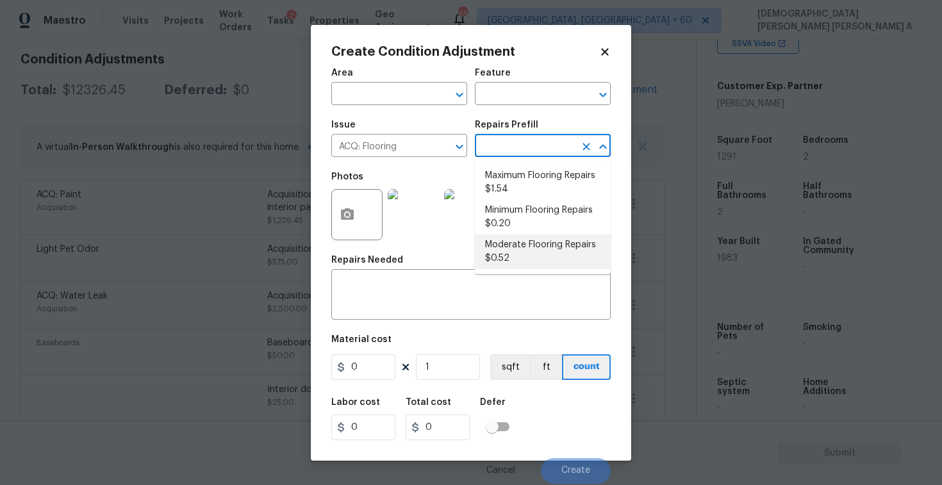
type input "0.52"
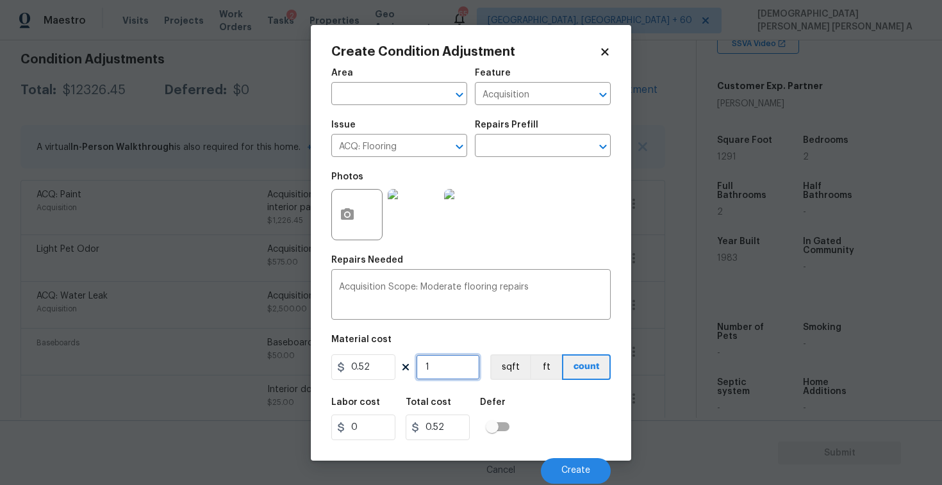
click at [465, 371] on input "1" at bounding box center [448, 368] width 64 height 26
type input "12"
type input "6.24"
type input "129"
type input "67.08"
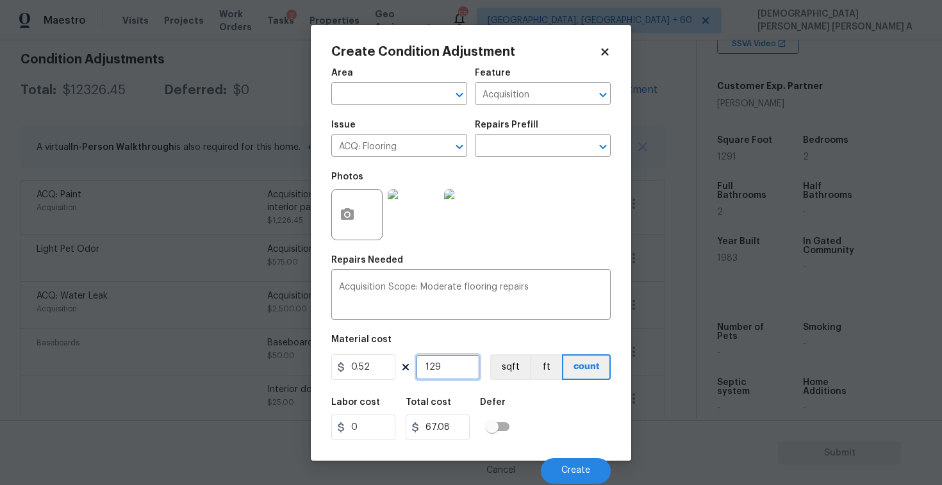
type input "1291"
type input "671.32"
type input "1291"
click at [348, 216] on circle "button" at bounding box center [348, 214] width 4 height 4
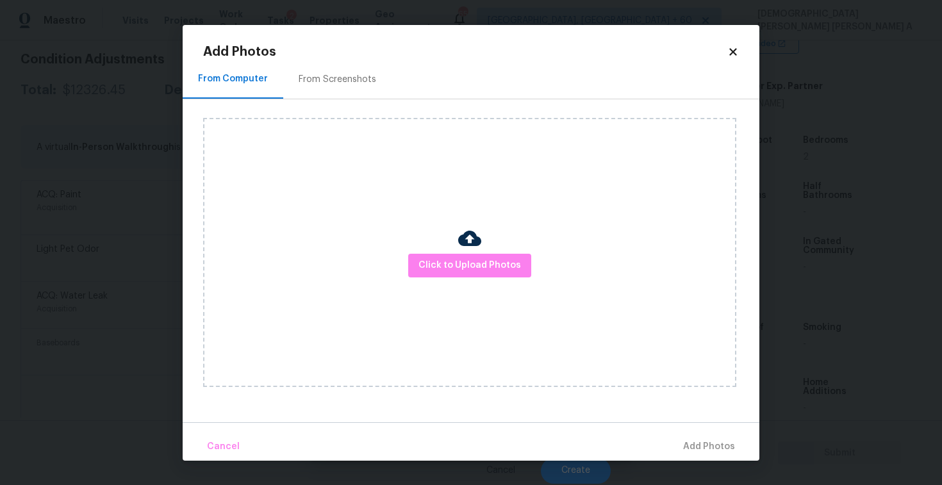
click at [355, 101] on div "Click to Upload Photos" at bounding box center [481, 252] width 557 height 306
click at [345, 84] on div "From Screenshots" at bounding box center [338, 79] width 78 height 13
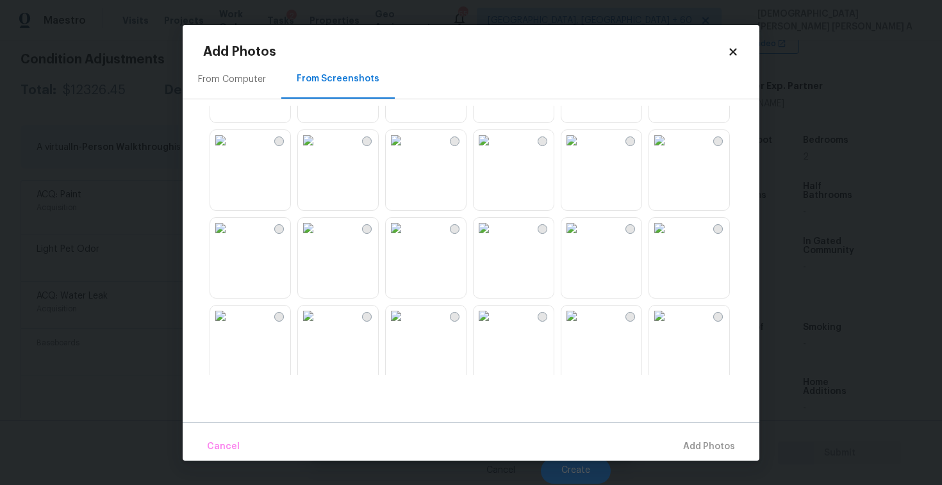
scroll to position [92, 0]
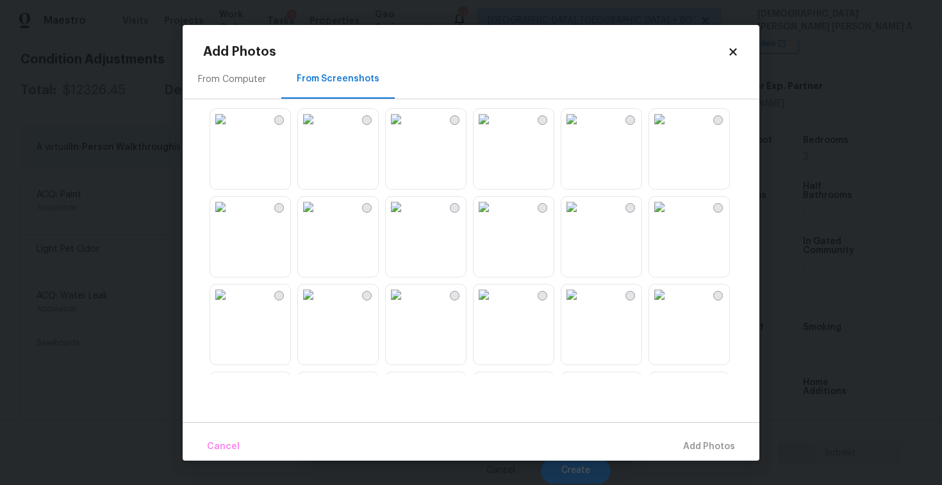
click at [582, 217] on img at bounding box center [572, 207] width 21 height 21
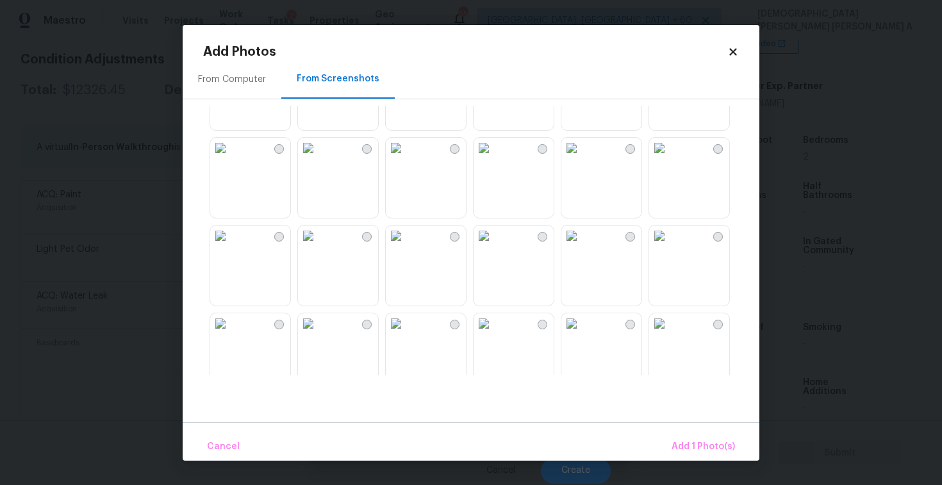
click at [404, 334] on img at bounding box center [396, 324] width 21 height 21
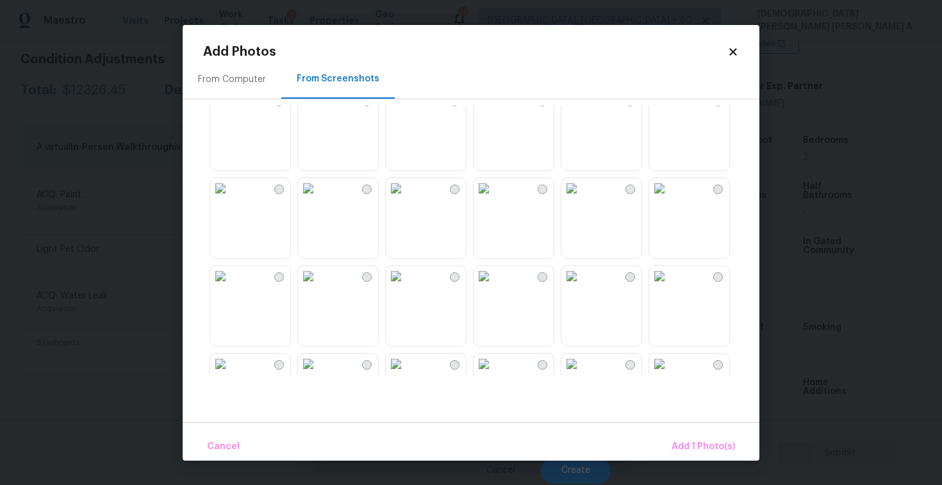
scroll to position [608, 0]
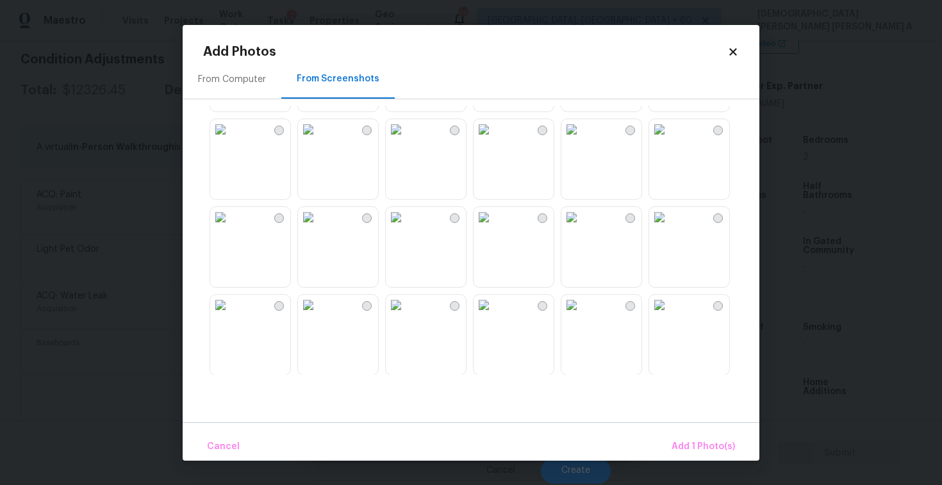
click at [582, 228] on img at bounding box center [572, 217] width 21 height 21
click at [406, 228] on img at bounding box center [396, 217] width 21 height 21
click at [705, 446] on span "Add 3 Photo(s)" at bounding box center [703, 447] width 65 height 16
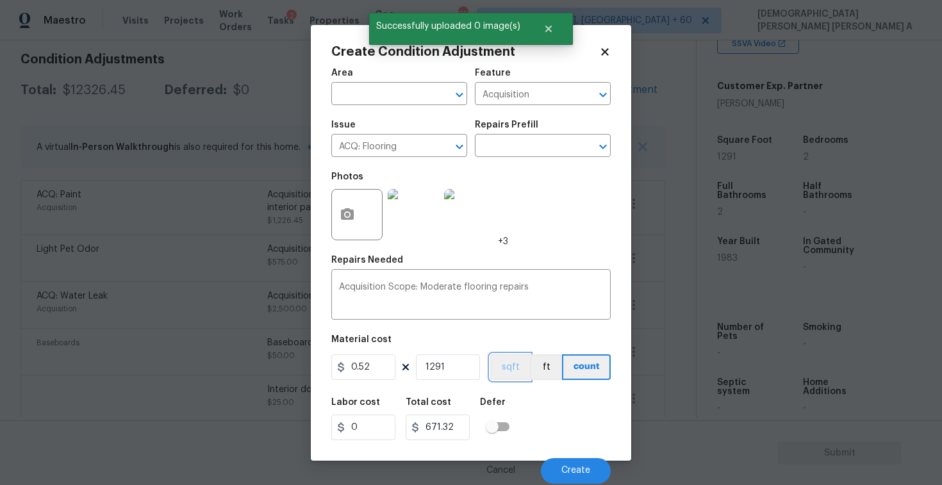
click at [508, 355] on button "sqft" at bounding box center [510, 368] width 40 height 26
click at [578, 473] on span "Create" at bounding box center [576, 471] width 29 height 10
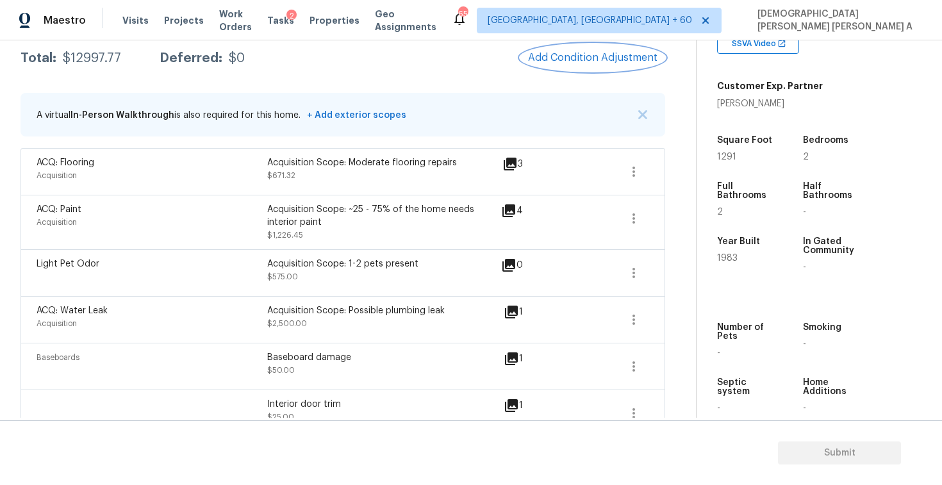
scroll to position [149, 0]
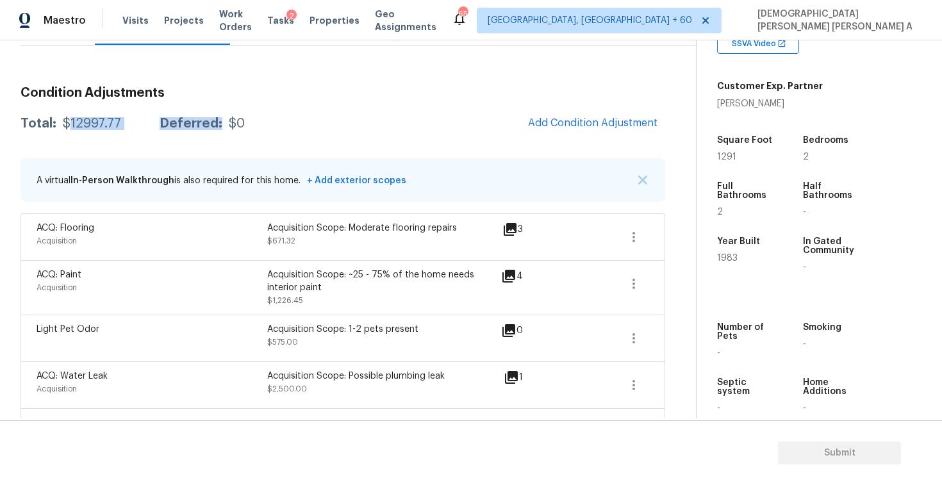
drag, startPoint x: 139, startPoint y: 133, endPoint x: 65, endPoint y: 122, distance: 74.4
click at [65, 122] on div "Total: $12997.77 Deferred: $0 Add Condition Adjustment" at bounding box center [343, 124] width 645 height 28
click at [123, 123] on div "Total: $12997.77 Deferred: $0" at bounding box center [133, 123] width 224 height 13
drag, startPoint x: 123, startPoint y: 123, endPoint x: 61, endPoint y: 121, distance: 62.2
click at [61, 121] on div "Total: $12997.77 Deferred: $0" at bounding box center [133, 123] width 224 height 13
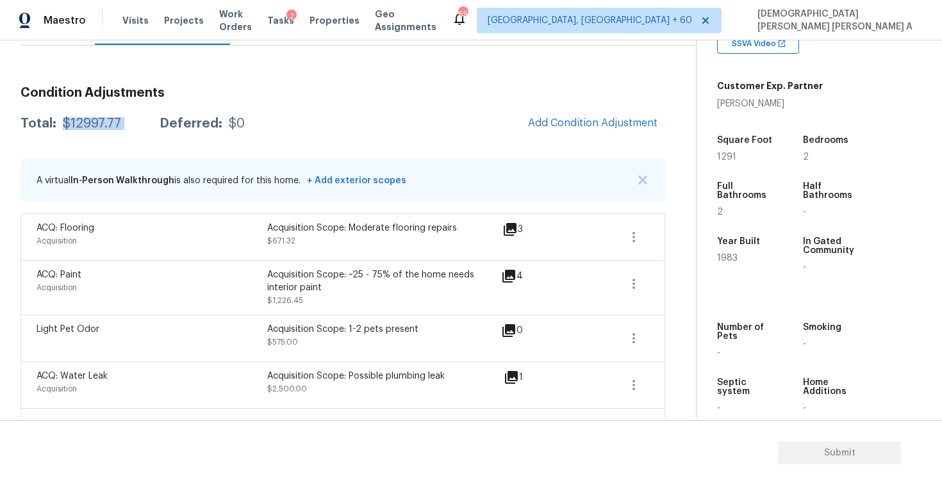
scroll to position [0, 0]
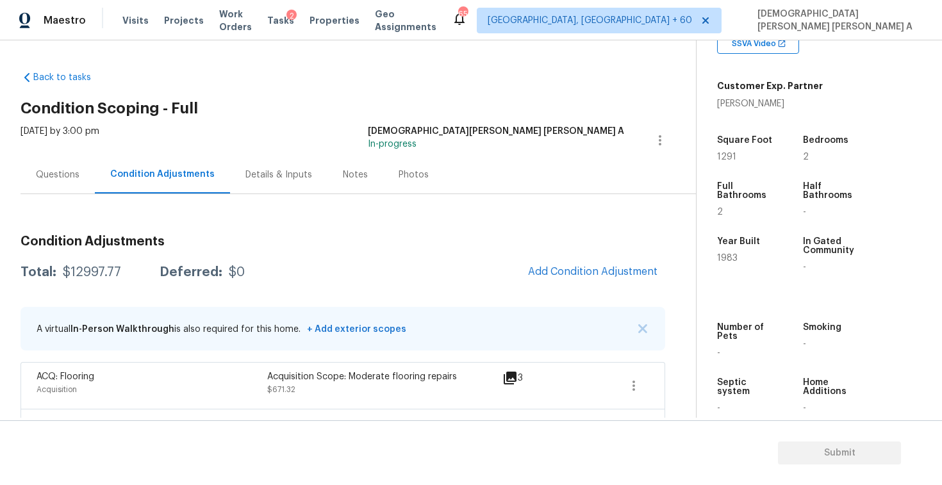
click at [60, 158] on div "Questions" at bounding box center [58, 175] width 74 height 38
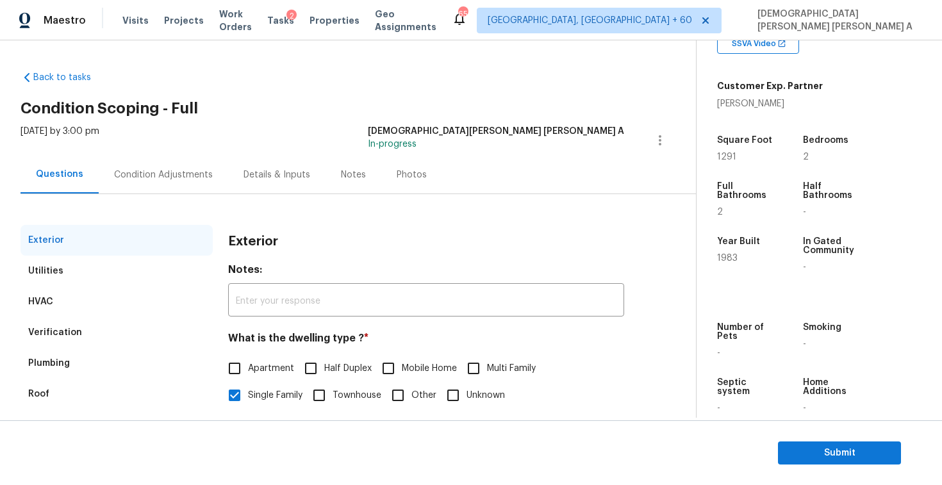
click at [157, 169] on div "Condition Adjustments" at bounding box center [163, 175] width 99 height 13
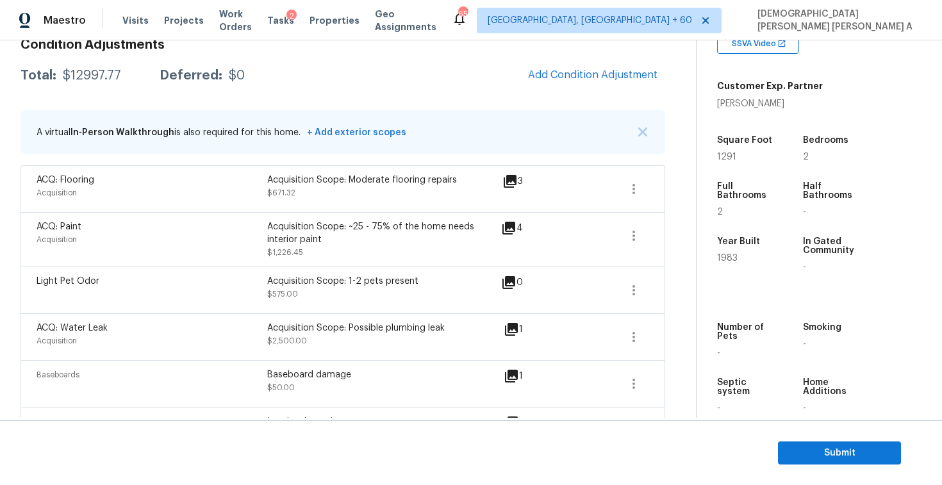
scroll to position [138, 0]
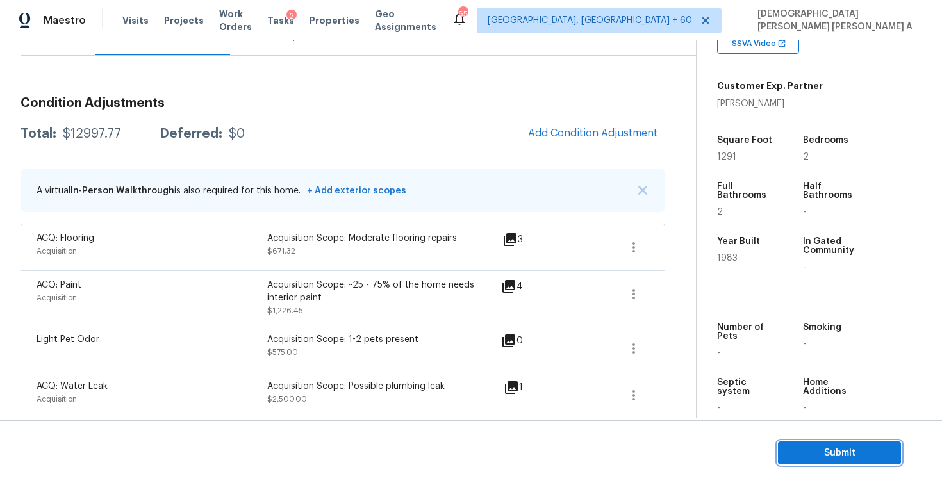
click at [835, 447] on span "Submit" at bounding box center [840, 454] width 103 height 16
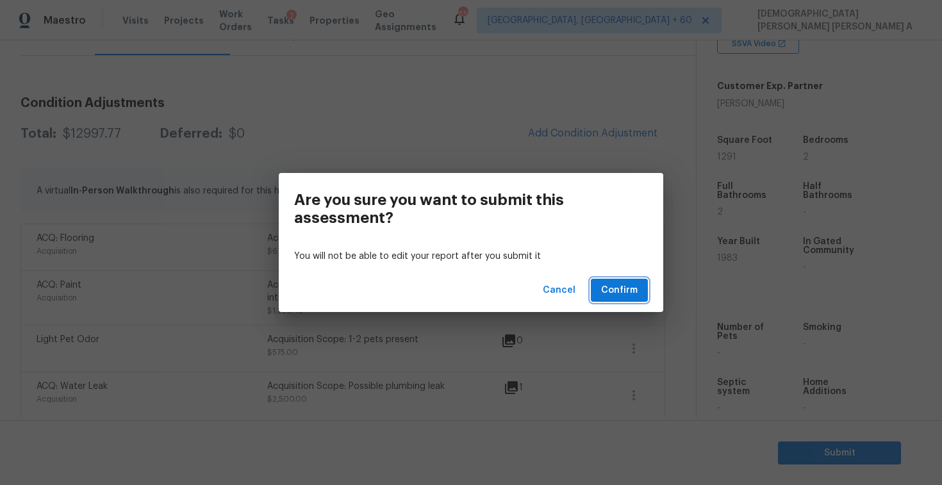
click at [614, 291] on span "Confirm" at bounding box center [619, 291] width 37 height 16
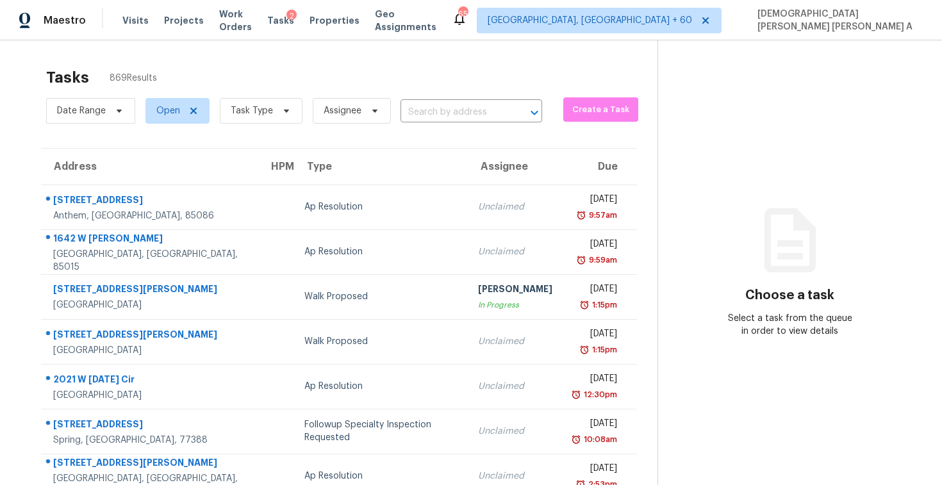
click at [430, 101] on div "Date Range Open Task Type Assignee ​" at bounding box center [294, 110] width 496 height 33
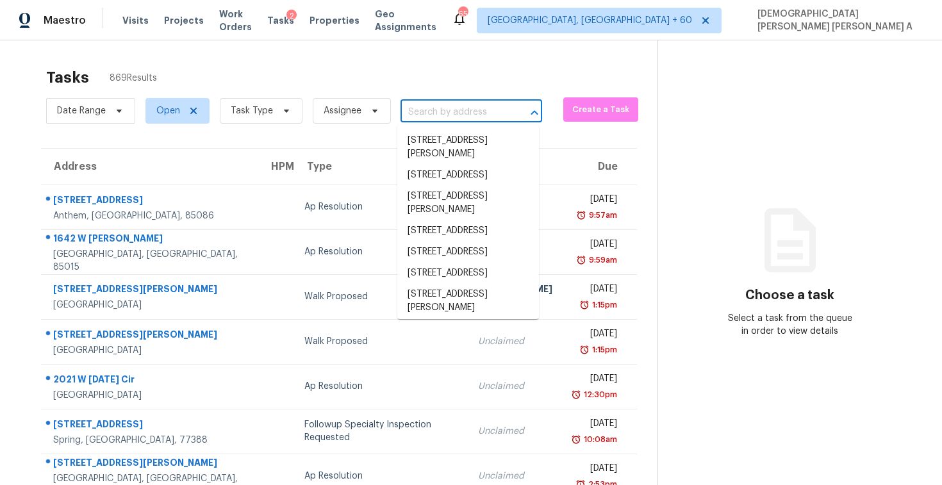
click at [433, 110] on input "text" at bounding box center [454, 113] width 106 height 20
paste input "2132 Blue Sky Meadows Dr Monroe, NC, 28110"
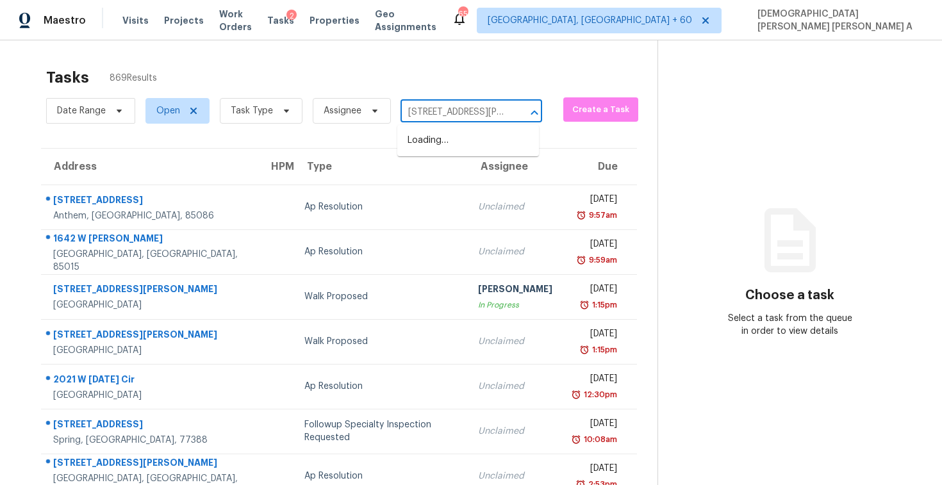
scroll to position [0, 94]
type input "2132 Blue Sky Meadows Dr Monroe, NC, 28110"
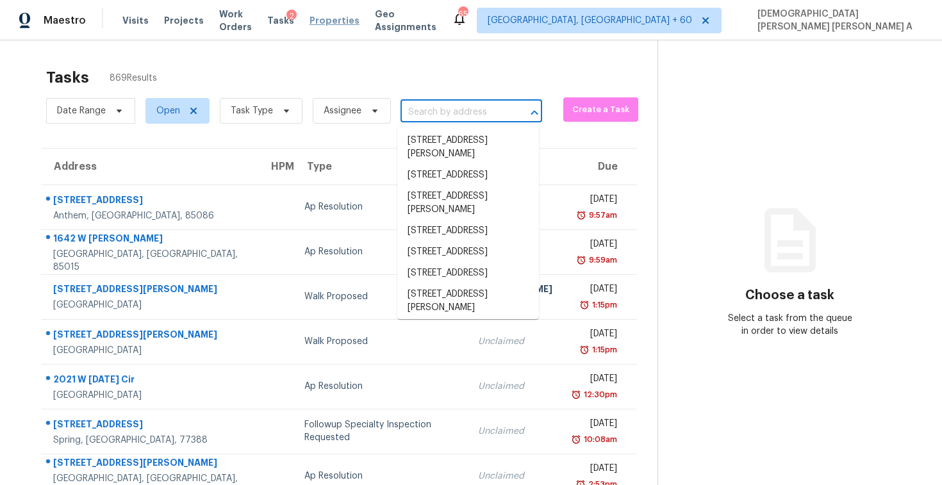
scroll to position [0, 0]
paste input "2132 Blue Sky Meadows Dr Monroe, NC, 28110"
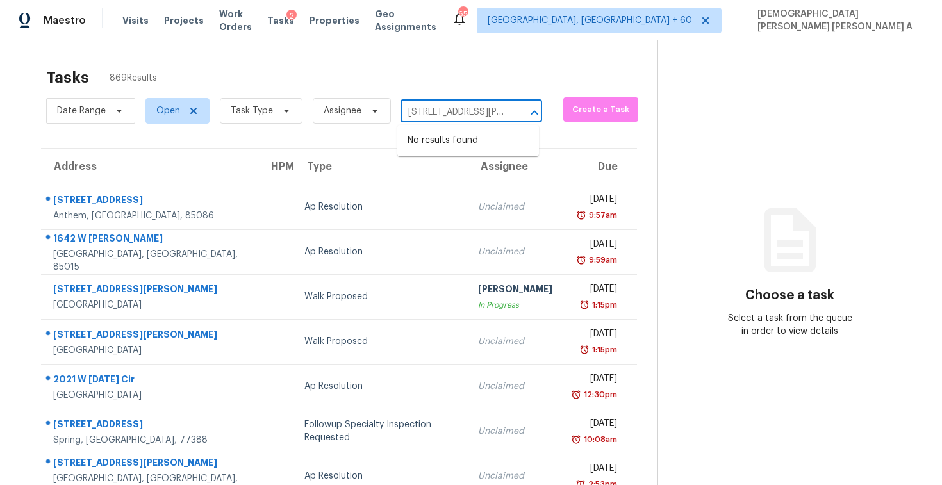
scroll to position [0, 94]
type input "2132 Blue Sky Meadows Dr Monroe"
click at [453, 139] on li "2132 Blue Sky Meadows Dr, Monroe, NC 28110" at bounding box center [469, 147] width 142 height 35
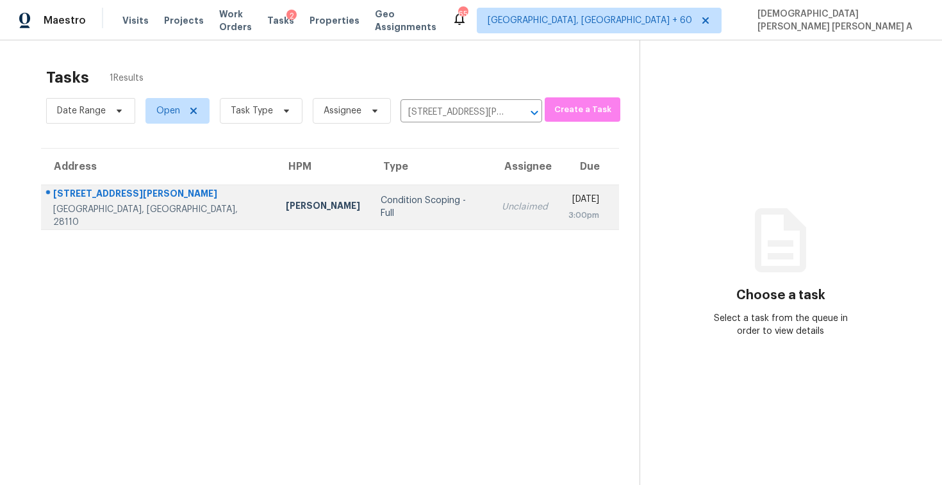
click at [492, 201] on td "Unclaimed" at bounding box center [525, 207] width 67 height 45
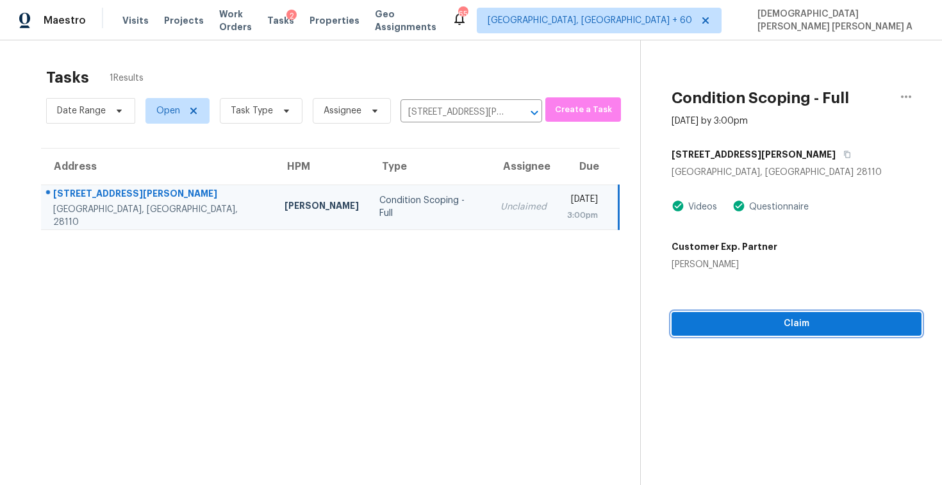
click at [707, 316] on span "Claim" at bounding box center [797, 324] width 230 height 16
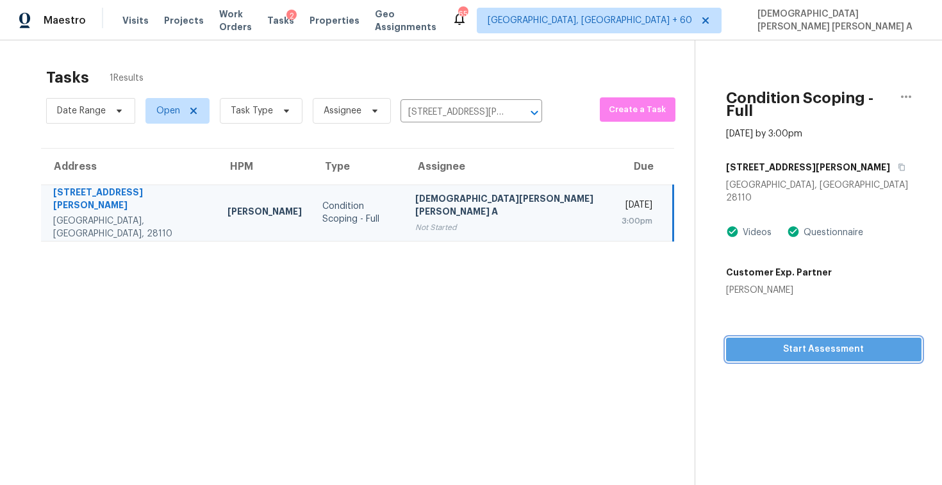
click at [749, 342] on span "Start Assessment" at bounding box center [824, 350] width 175 height 16
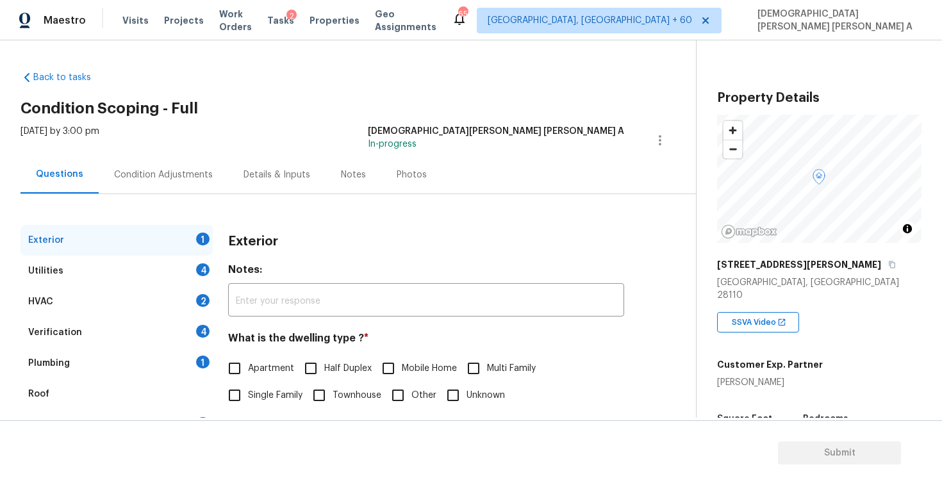
click at [435, 122] on div "Back to tasks Condition Scoping - Full Tue, Sep 23 2025 by 3:00 pm Mohamed Azee…" at bounding box center [359, 305] width 676 height 489
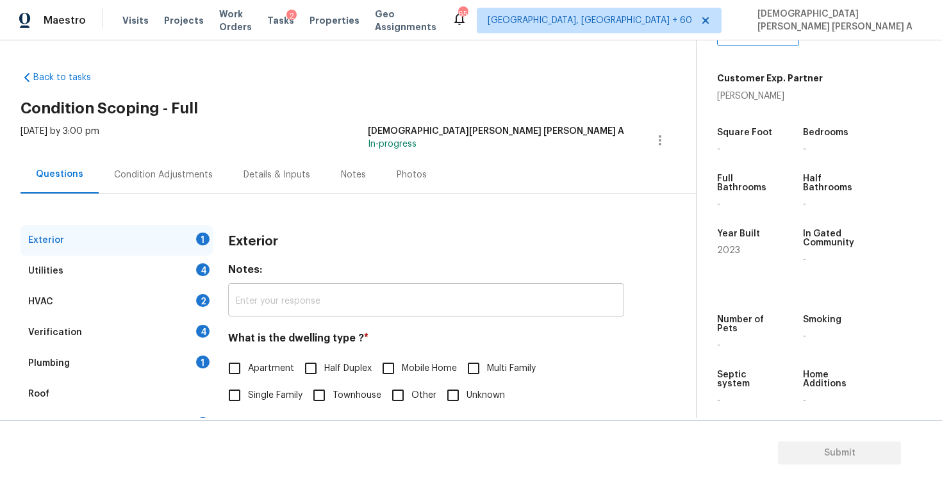
scroll to position [132, 0]
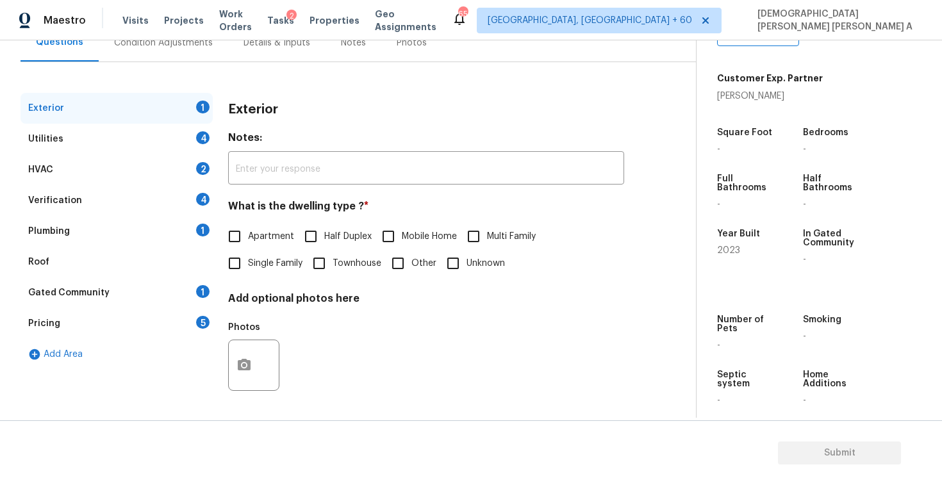
click at [235, 266] on input "Single Family" at bounding box center [234, 263] width 27 height 27
checkbox input "true"
click at [164, 126] on div "Utilities 4" at bounding box center [117, 139] width 192 height 31
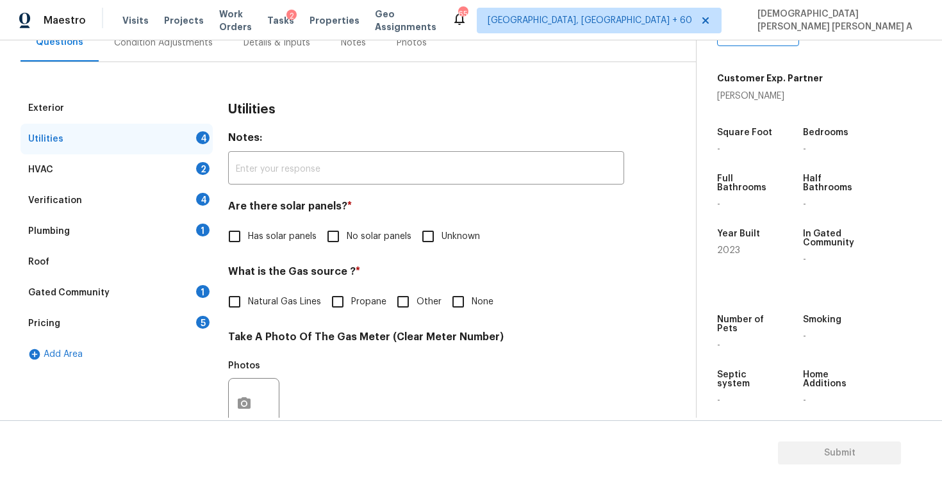
scroll to position [133, 0]
click at [337, 242] on input "No solar panels" at bounding box center [333, 235] width 27 height 27
checkbox input "true"
click at [348, 258] on div "Utilities Notes: ​ Are there solar panels? * Has solar panels No solar panels U…" at bounding box center [426, 426] width 396 height 669
click at [237, 299] on input "Natural Gas Lines" at bounding box center [234, 301] width 27 height 27
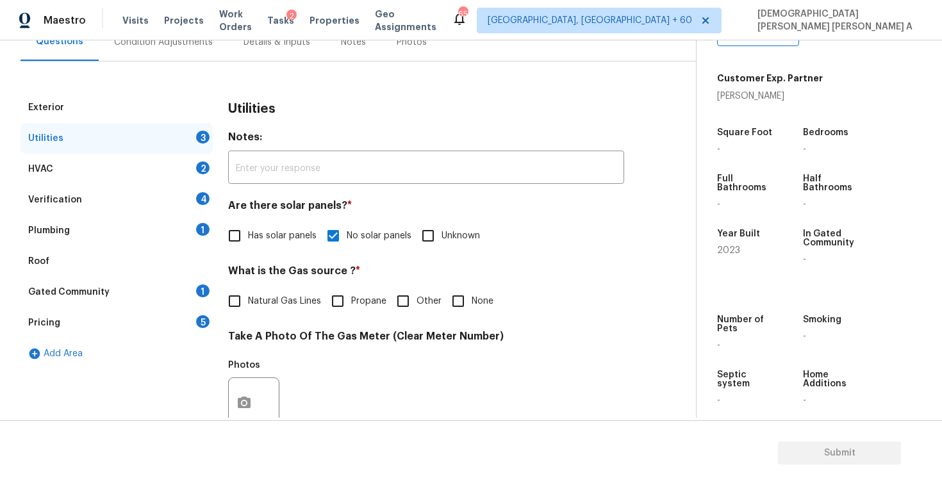
checkbox input "true"
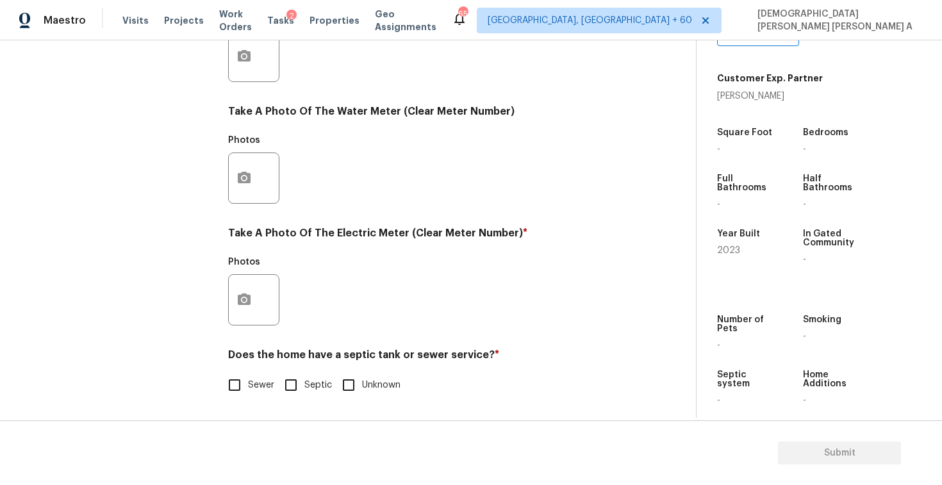
click at [226, 377] on input "Sewer" at bounding box center [234, 385] width 27 height 27
checkbox input "true"
click at [236, 300] on button "button" at bounding box center [244, 300] width 31 height 50
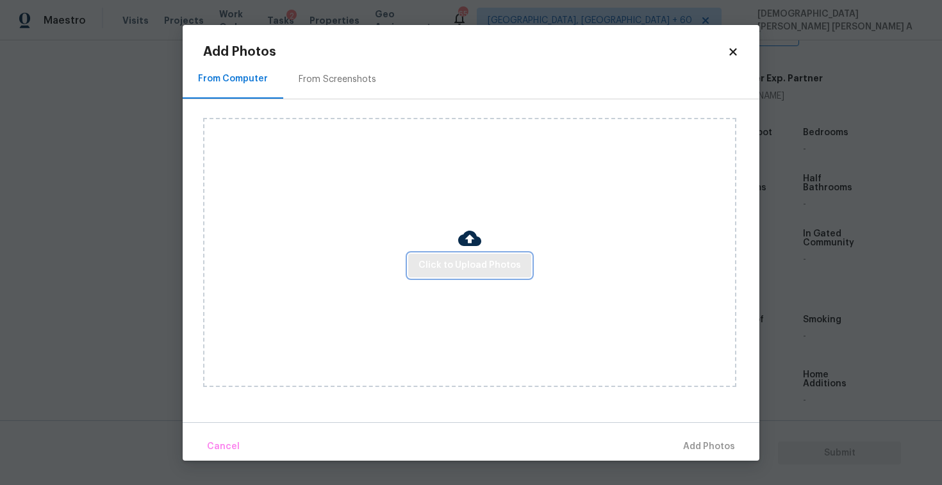
click at [479, 261] on span "Click to Upload Photos" at bounding box center [470, 266] width 103 height 16
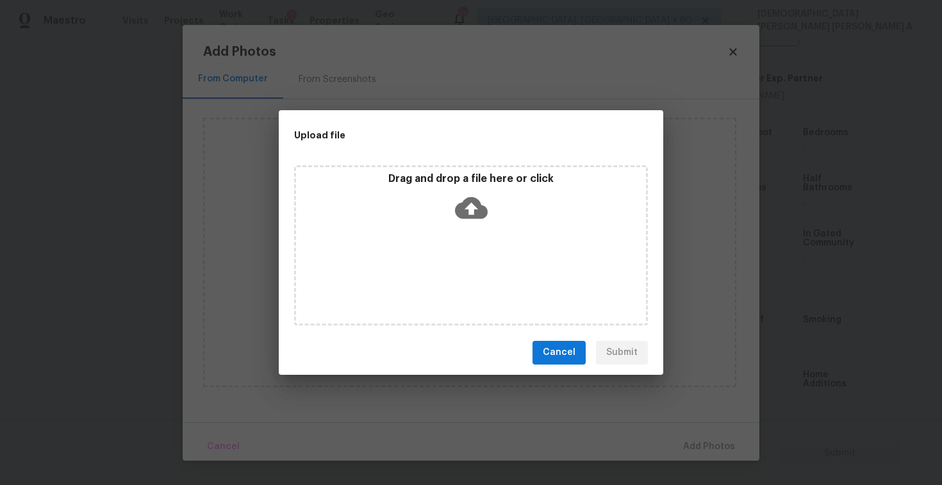
click at [474, 202] on icon at bounding box center [471, 208] width 33 height 22
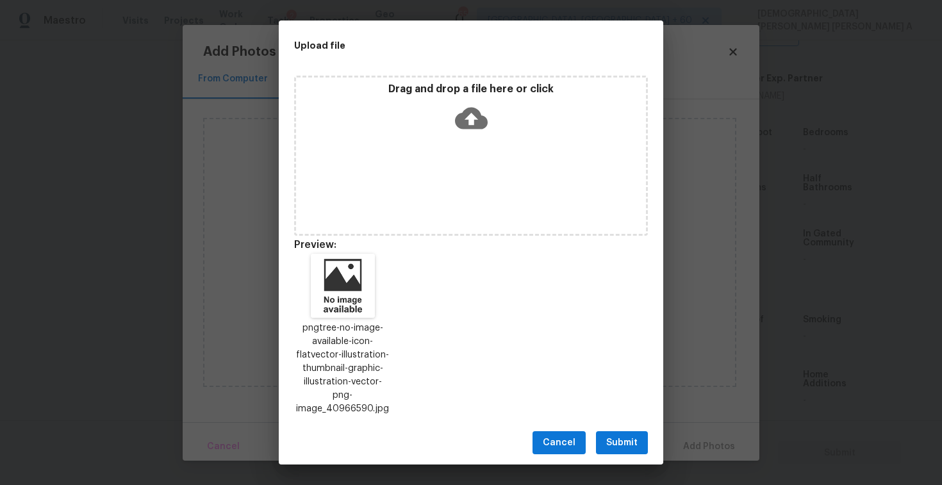
click at [620, 431] on button "Submit" at bounding box center [622, 443] width 52 height 24
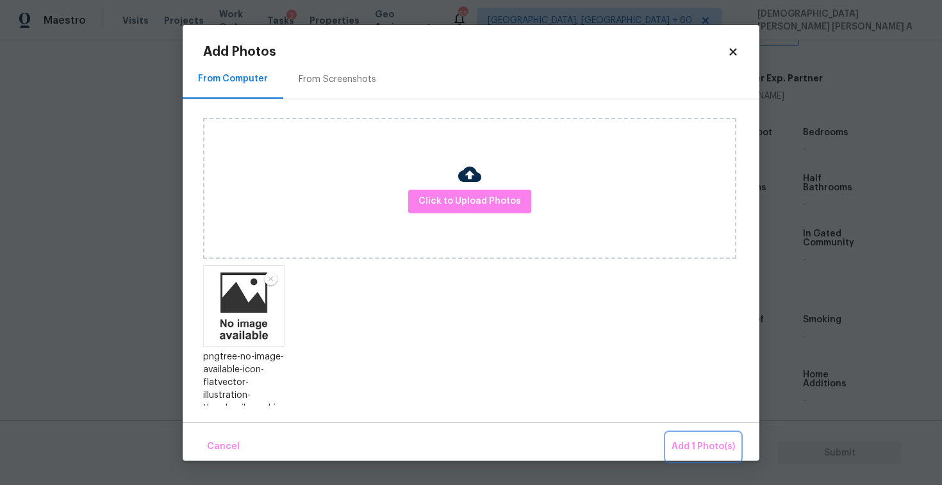
click at [693, 439] on span "Add 1 Photo(s)" at bounding box center [703, 447] width 63 height 16
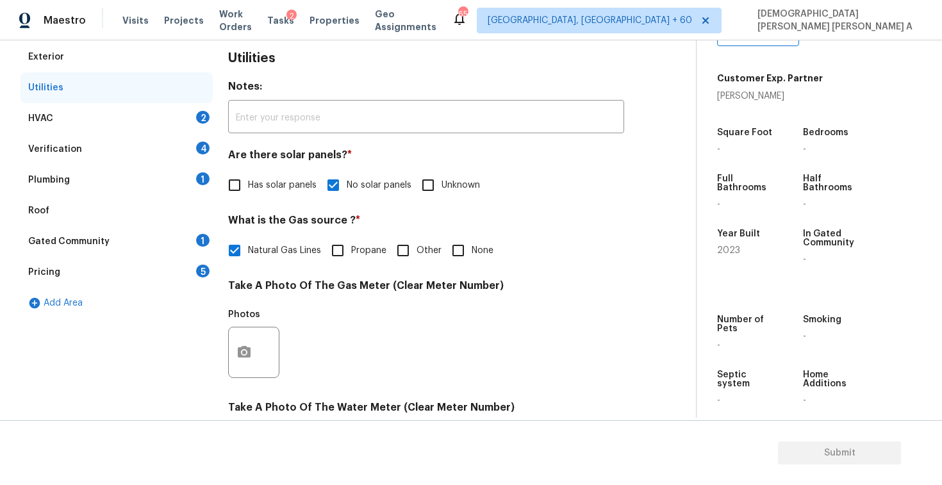
click at [145, 128] on div "HVAC 2" at bounding box center [117, 118] width 192 height 31
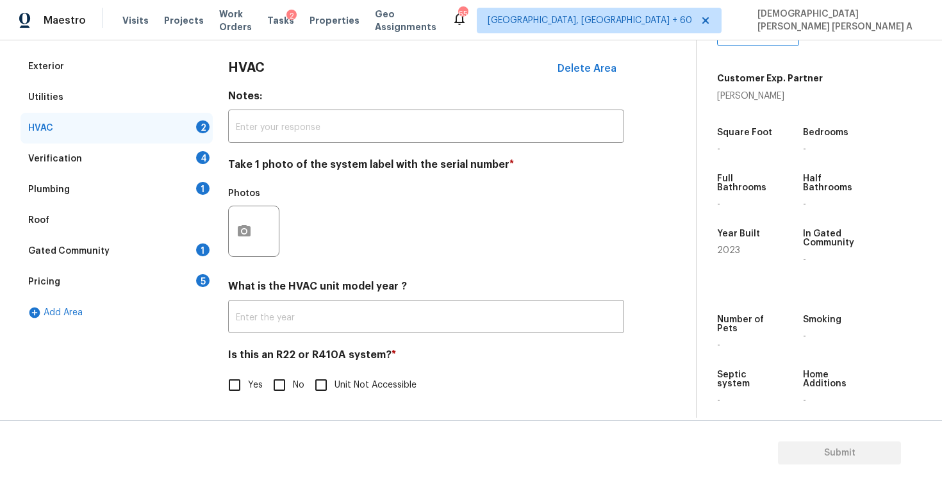
scroll to position [174, 0]
click at [270, 387] on input "No" at bounding box center [279, 385] width 27 height 27
checkbox input "true"
click at [240, 230] on icon "button" at bounding box center [244, 231] width 13 height 12
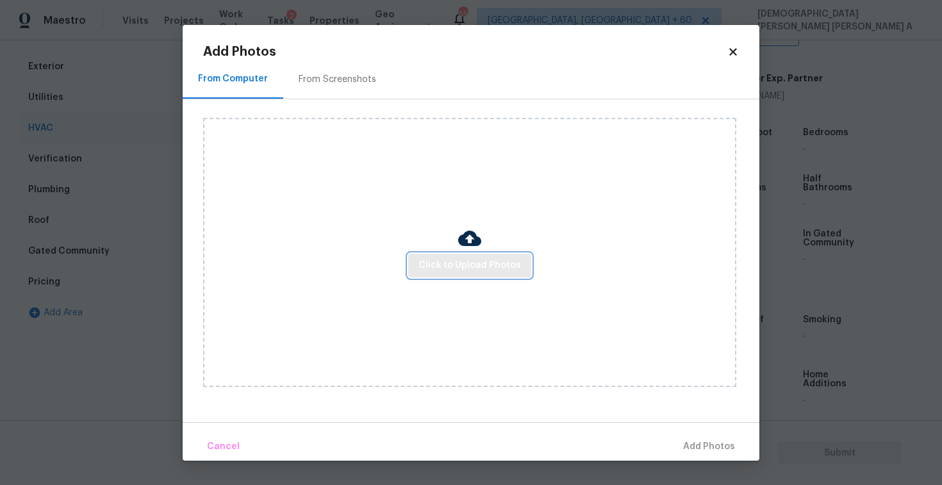
click at [444, 267] on span "Click to Upload Photos" at bounding box center [470, 266] width 103 height 16
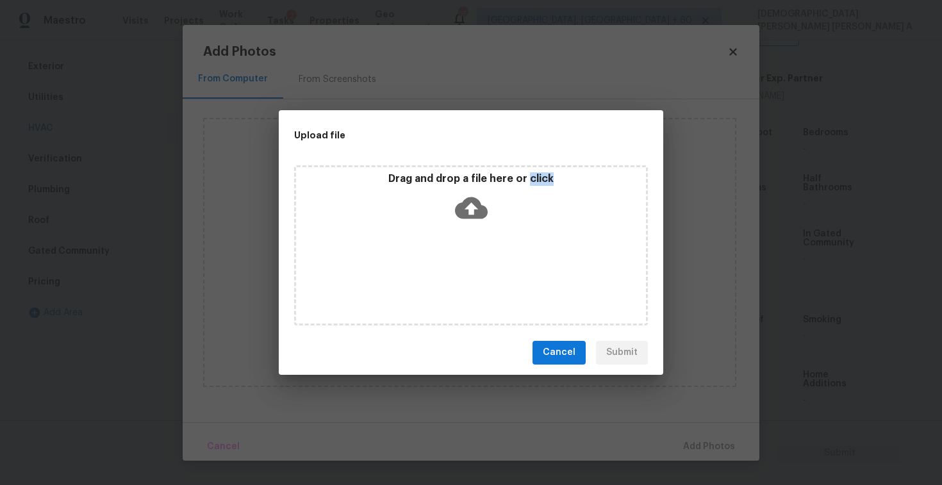
click at [444, 267] on div "Drag and drop a file here or click" at bounding box center [471, 245] width 354 height 160
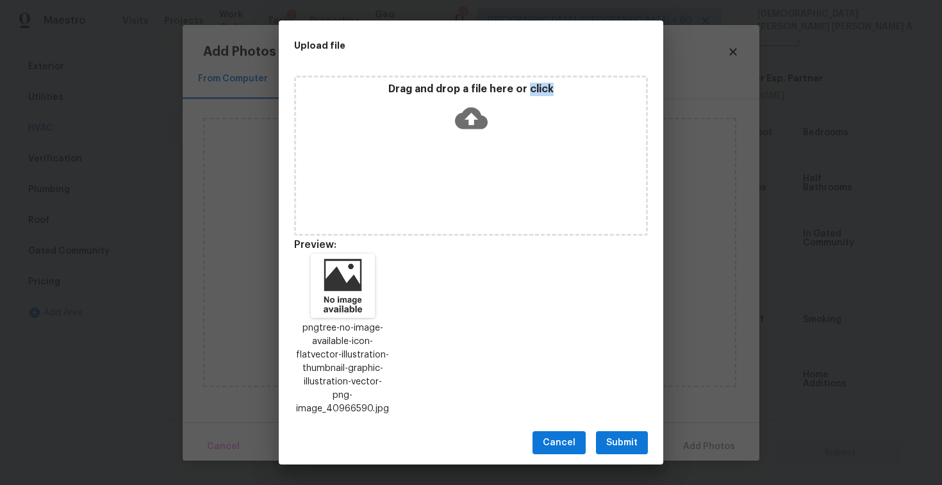
click at [633, 435] on span "Submit" at bounding box center [622, 443] width 31 height 16
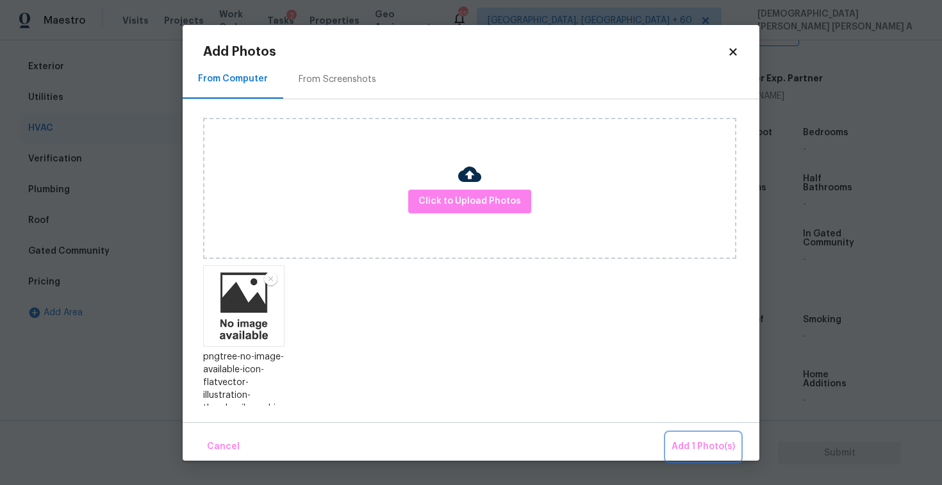
click at [717, 442] on span "Add 1 Photo(s)" at bounding box center [703, 447] width 63 height 16
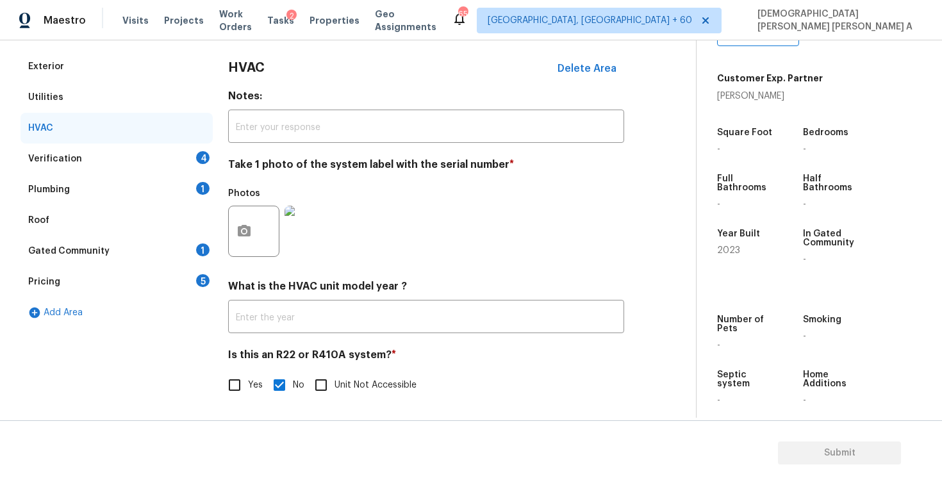
click at [79, 160] on div "Verification 4" at bounding box center [117, 159] width 192 height 31
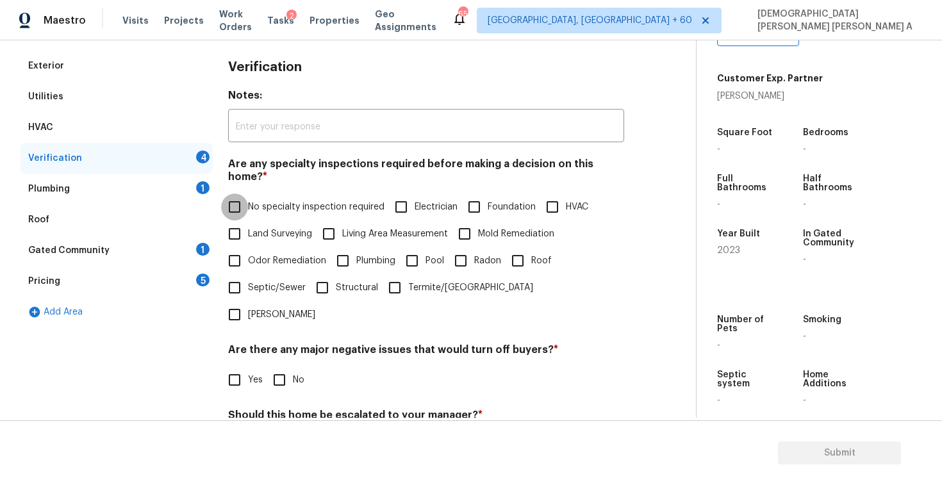
click at [240, 196] on input "No specialty inspection required" at bounding box center [234, 207] width 27 height 27
checkbox input "true"
click at [290, 367] on input "No" at bounding box center [279, 380] width 27 height 27
checkbox input "true"
click at [280, 433] on input "No" at bounding box center [279, 446] width 27 height 27
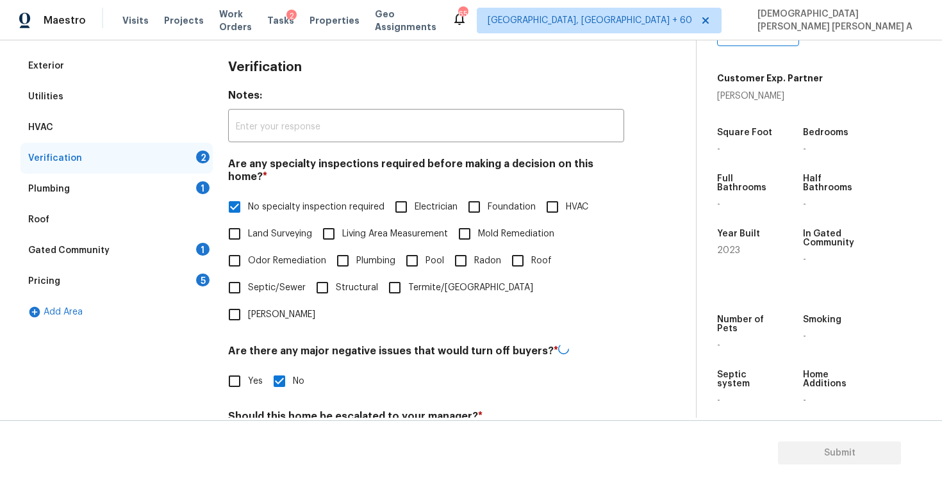
checkbox input "true"
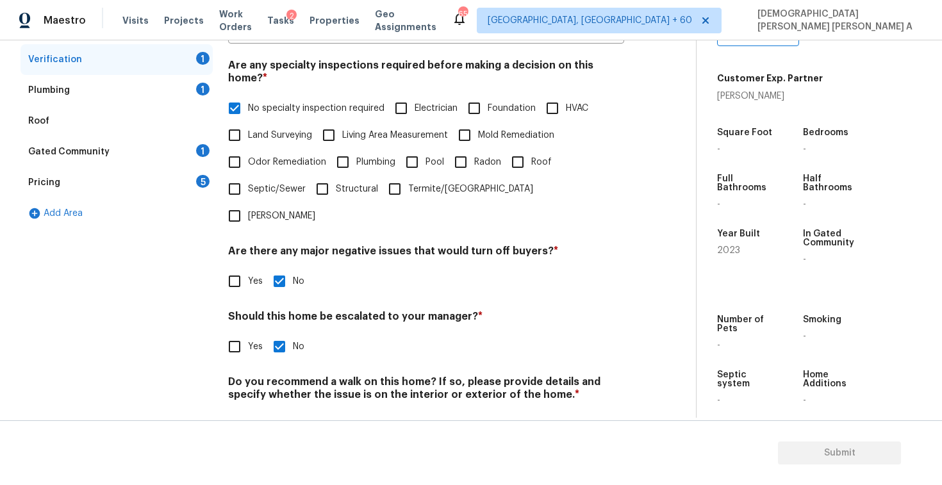
click at [272, 412] on input "No" at bounding box center [279, 425] width 27 height 27
checkbox input "true"
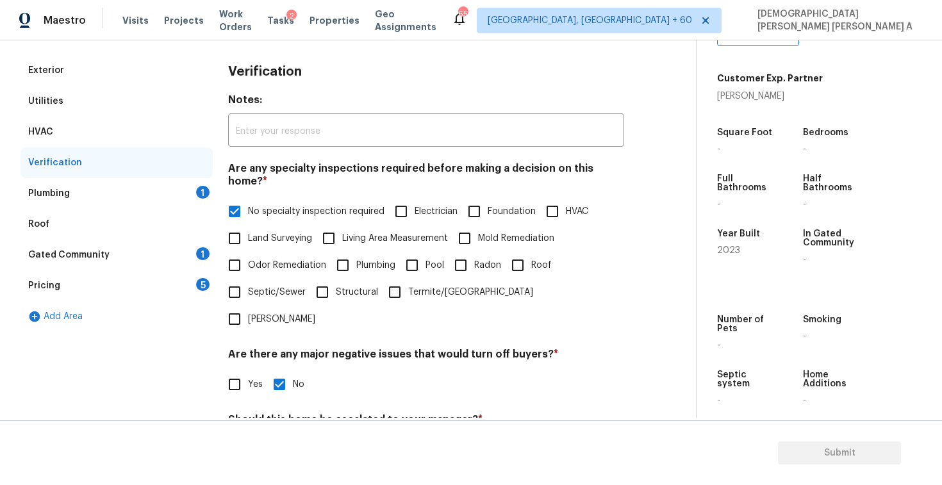
click at [138, 192] on div "Plumbing 1" at bounding box center [117, 193] width 192 height 31
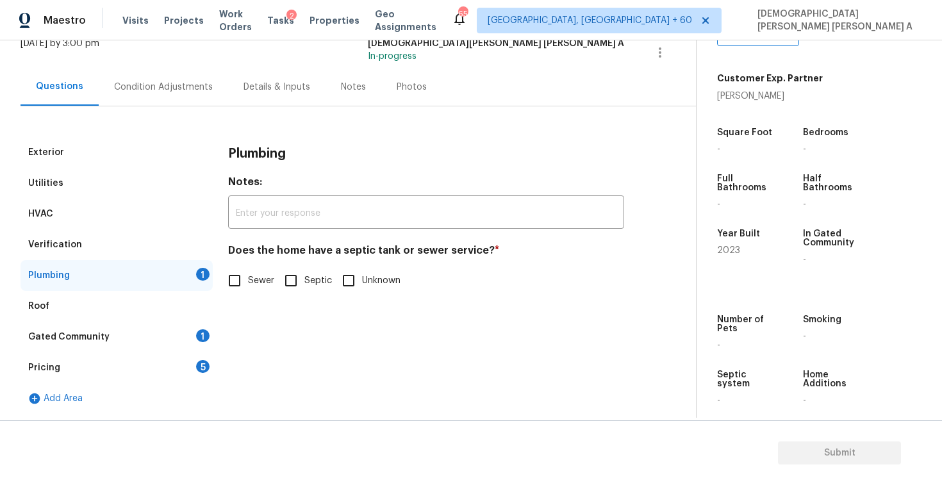
click at [234, 275] on input "Sewer" at bounding box center [234, 280] width 27 height 27
checkbox input "true"
click at [143, 330] on div "Gated Community 1" at bounding box center [117, 337] width 192 height 31
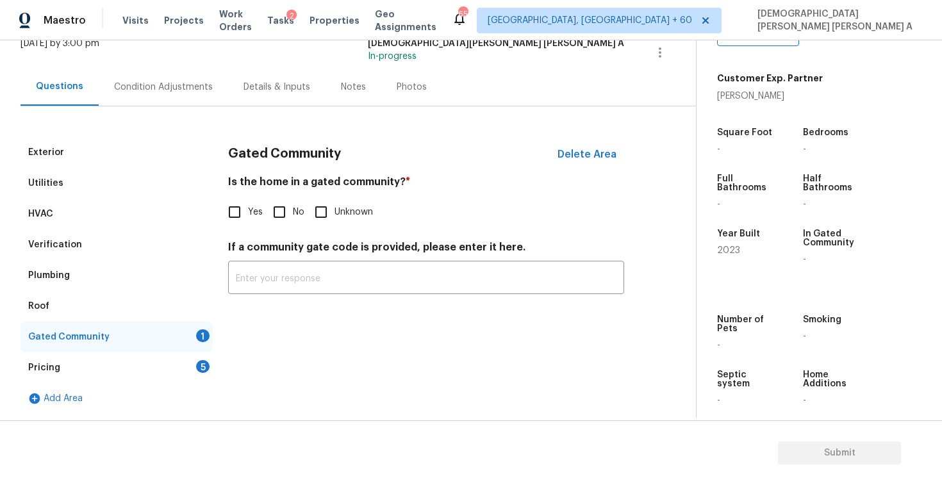
click at [284, 212] on input "No" at bounding box center [279, 212] width 27 height 27
checkbox input "true"
click at [188, 369] on div "Pricing 5" at bounding box center [117, 368] width 192 height 31
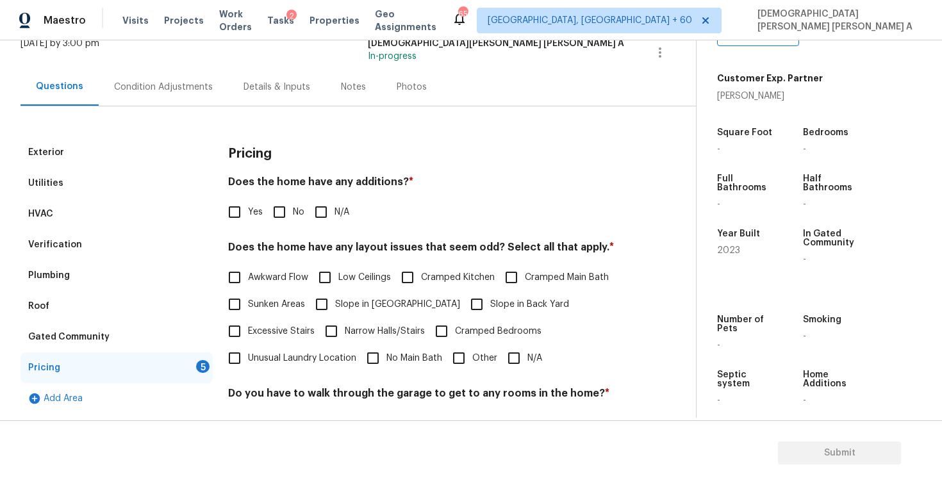
click at [280, 219] on input "No" at bounding box center [279, 212] width 27 height 27
checkbox input "true"
click at [512, 353] on input "N/A" at bounding box center [514, 358] width 27 height 27
checkbox input "true"
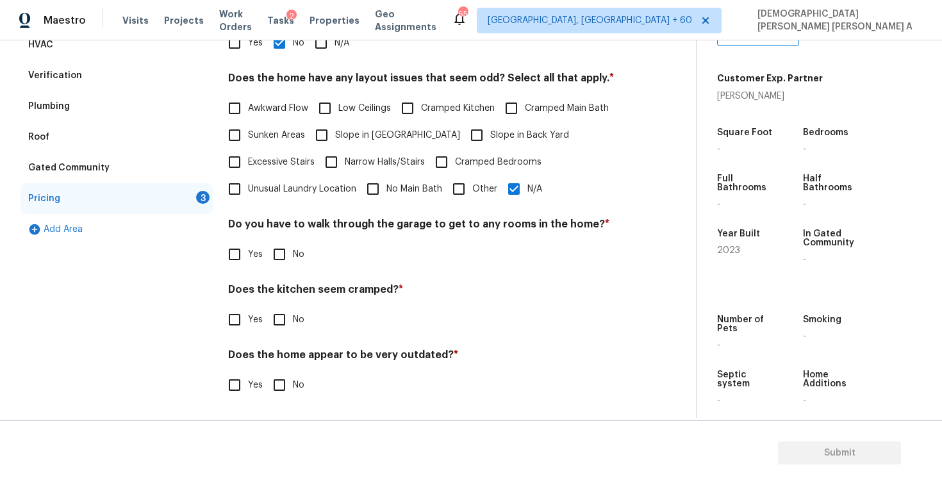
scroll to position [257, 0]
click at [274, 253] on input "No" at bounding box center [279, 254] width 27 height 27
checkbox input "true"
click at [285, 316] on input "No" at bounding box center [279, 321] width 27 height 27
checkbox input "true"
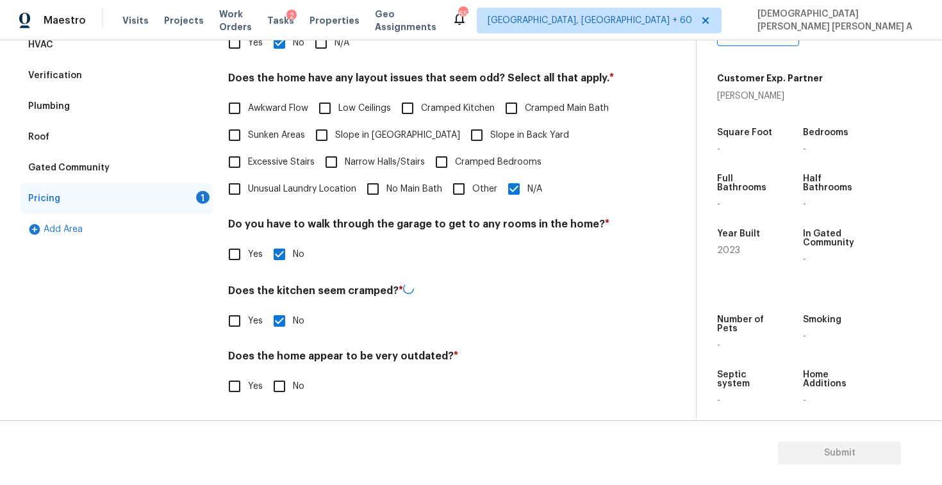
click at [276, 399] on input "No" at bounding box center [279, 386] width 27 height 27
checkbox input "true"
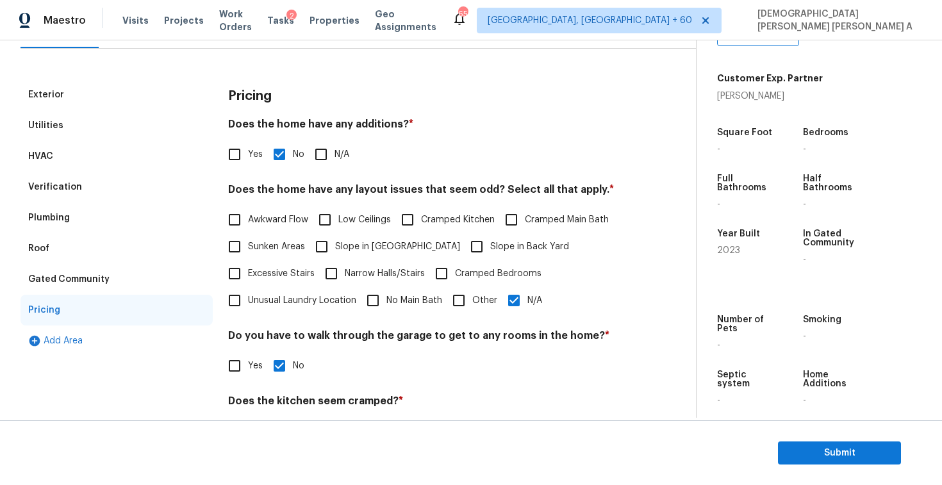
scroll to position [0, 0]
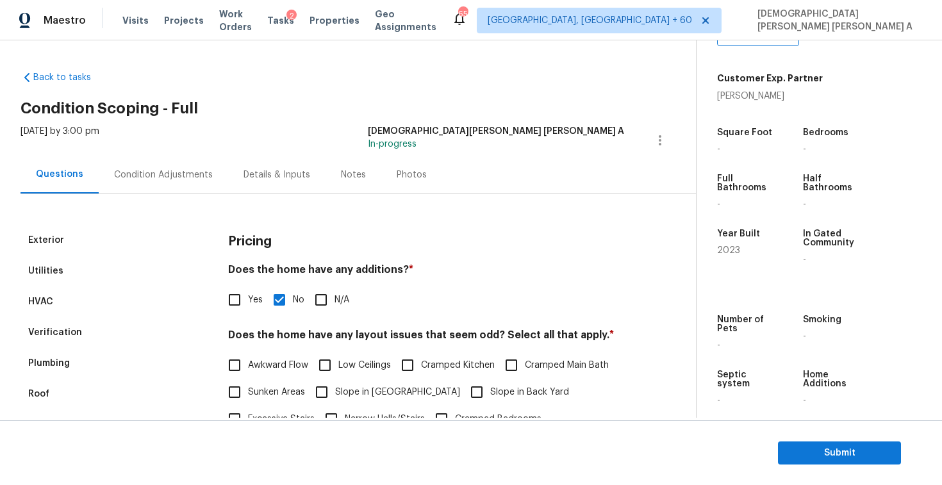
click at [183, 144] on div "Tue, Sep 23 2025 by 3:00 pm Mohamed Azeem Mohsin A In-progress" at bounding box center [359, 140] width 676 height 31
click at [183, 162] on div "Condition Adjustments" at bounding box center [164, 175] width 130 height 38
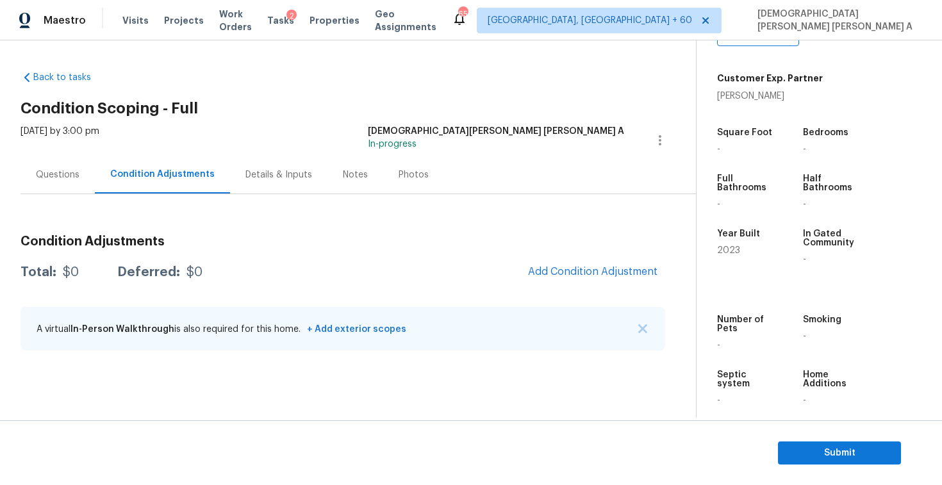
click at [402, 182] on div "Photos" at bounding box center [413, 175] width 61 height 38
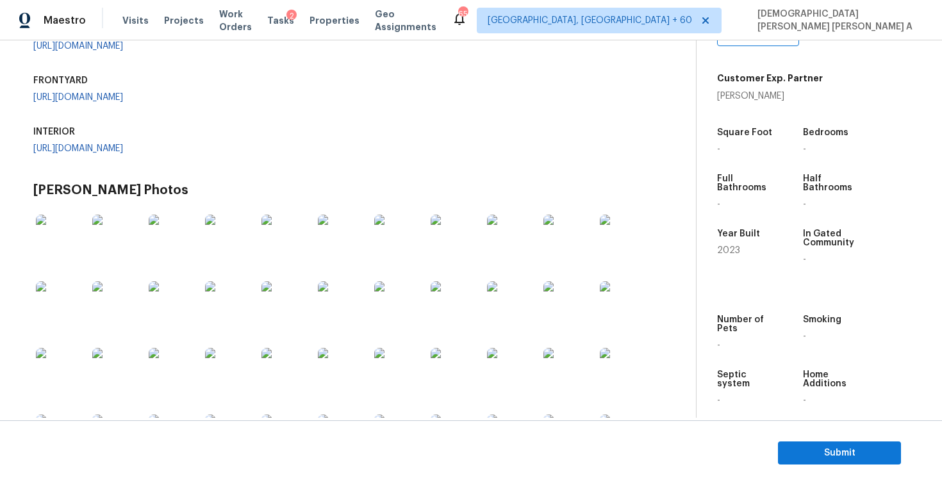
scroll to position [262, 0]
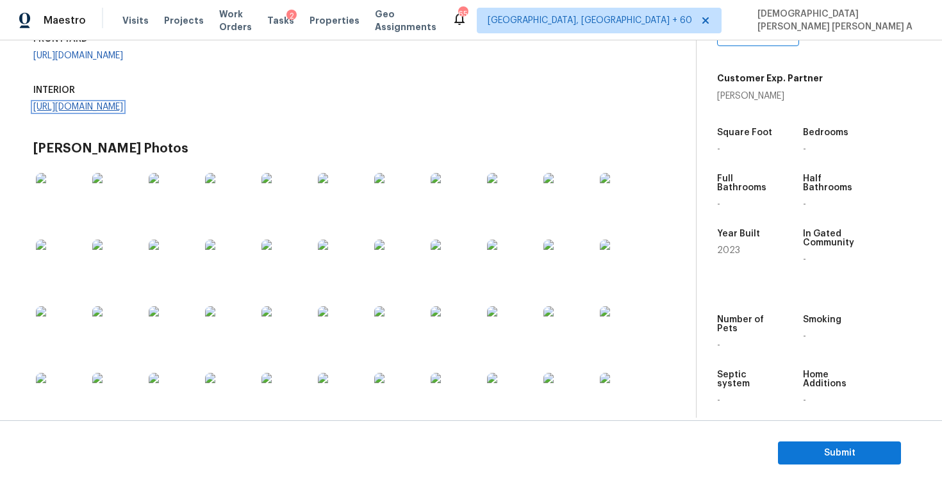
click at [94, 112] on link "https://opendoor-admin-client-upload-production.s3.amazonaws.com/uploads/Cake/S…" at bounding box center [78, 107] width 90 height 9
click at [92, 60] on link "https://opendoor-admin-client-upload-production.s3.amazonaws.com/uploads/Cake/S…" at bounding box center [78, 55] width 90 height 9
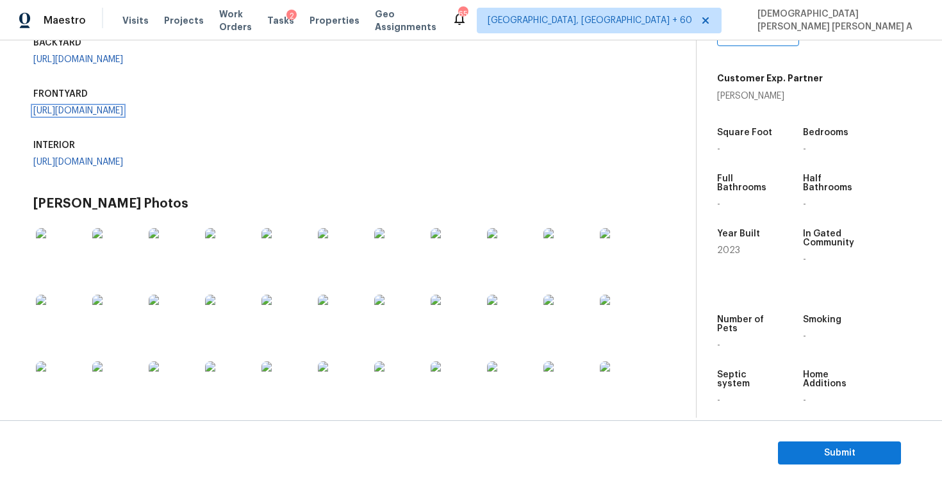
scroll to position [176, 0]
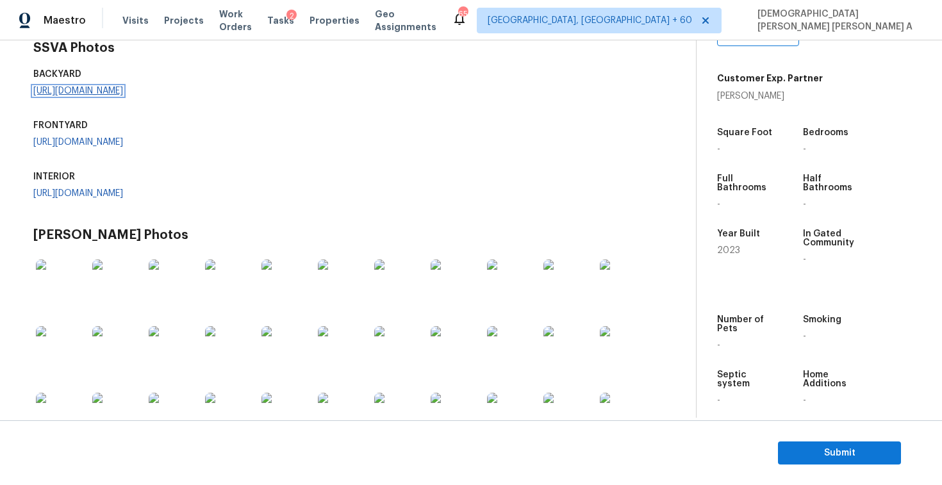
click at [94, 96] on link "https://opendoor-admin-client-upload-production.s3.amazonaws.com/uploads/Cake/S…" at bounding box center [78, 91] width 90 height 9
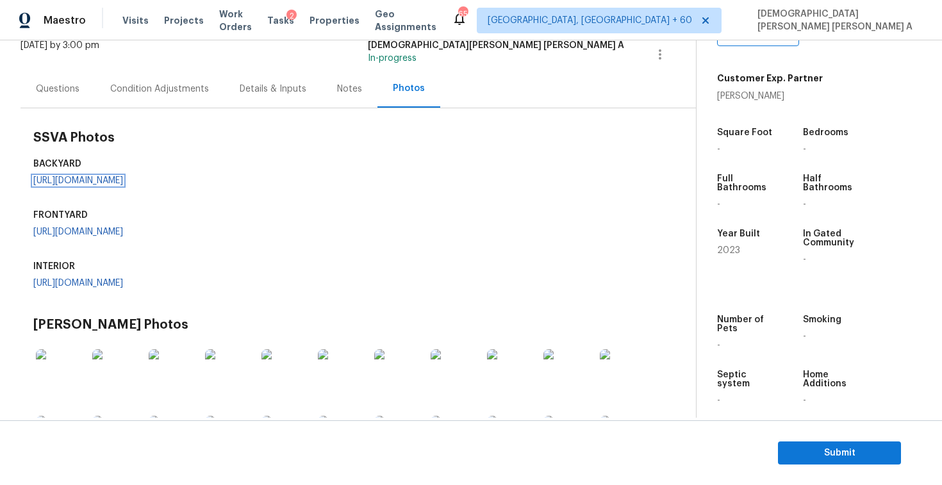
scroll to position [0, 0]
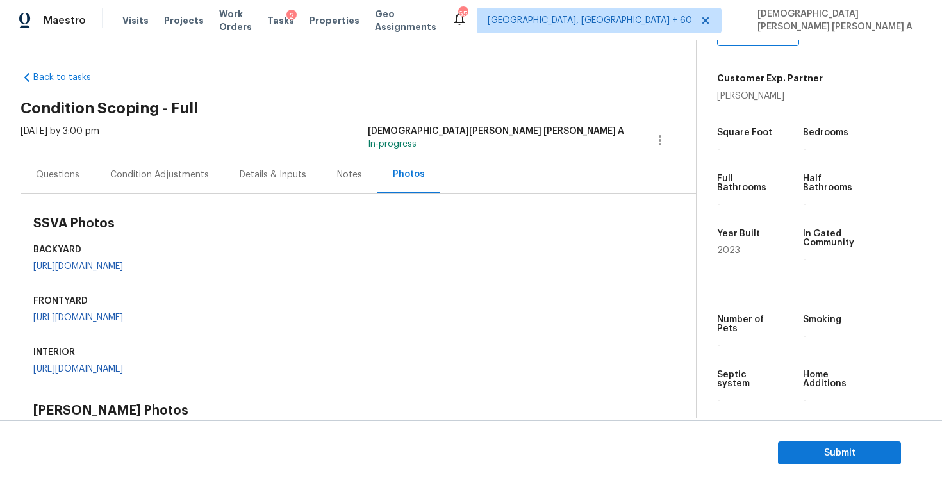
click at [126, 173] on div "Condition Adjustments" at bounding box center [159, 175] width 99 height 13
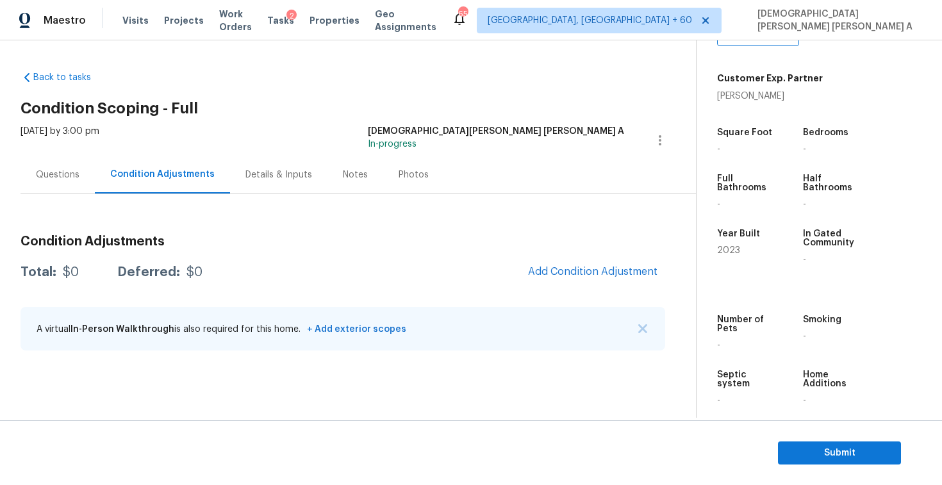
click at [65, 179] on div "Questions" at bounding box center [58, 175] width 44 height 13
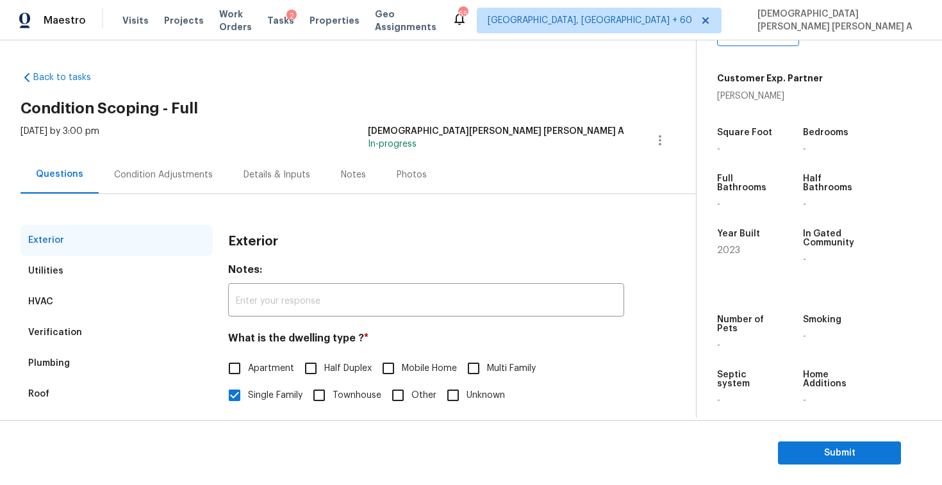
scroll to position [132, 0]
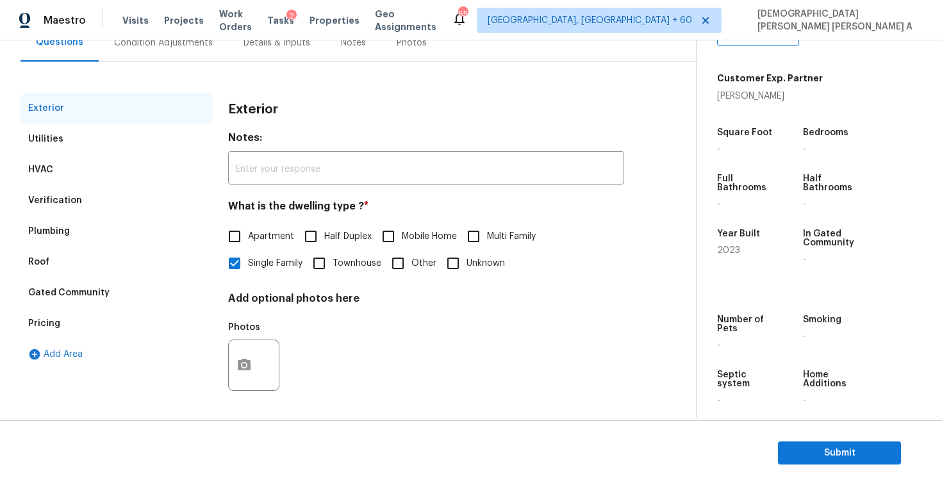
click at [50, 330] on div "Pricing" at bounding box center [117, 323] width 192 height 31
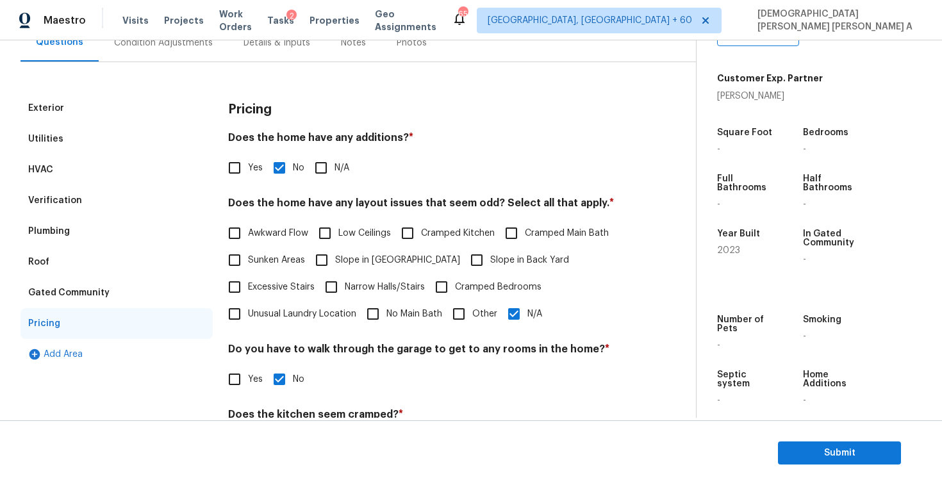
scroll to position [250, 0]
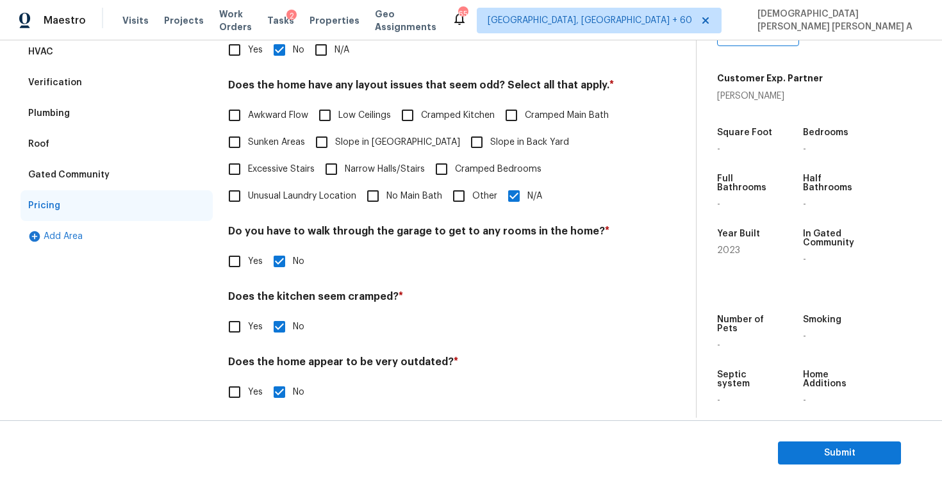
click at [508, 196] on input "N/A" at bounding box center [514, 196] width 27 height 27
checkbox input "false"
click at [464, 197] on input "Other" at bounding box center [459, 196] width 27 height 27
checkbox input "true"
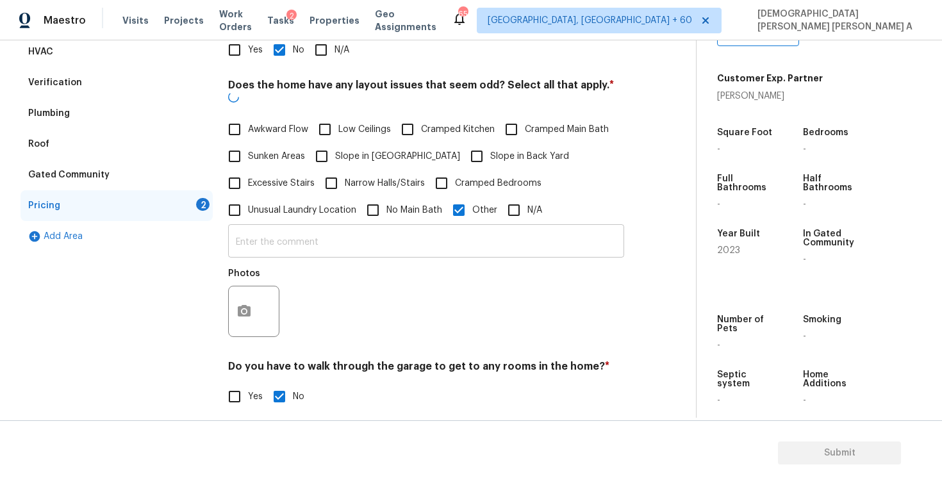
click at [402, 228] on input "text" at bounding box center [426, 243] width 396 height 30
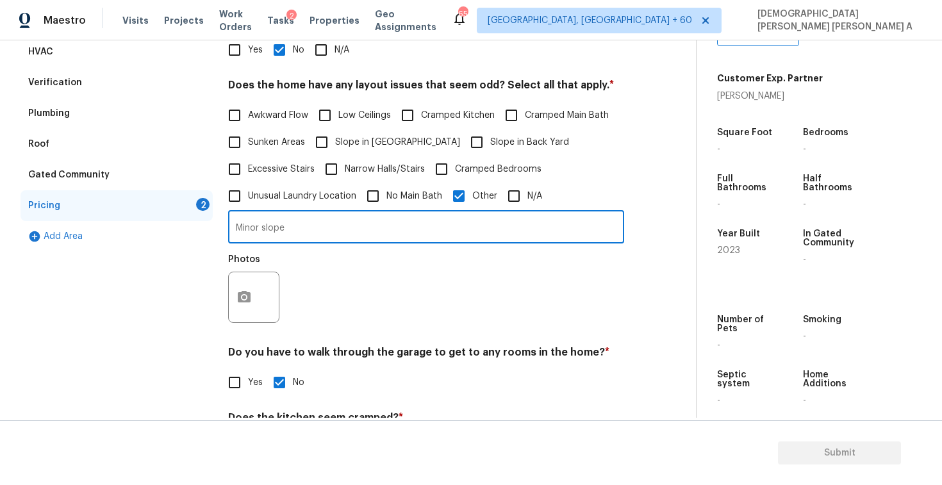
type input "Minor slope"
click at [244, 301] on icon "button" at bounding box center [244, 297] width 15 height 15
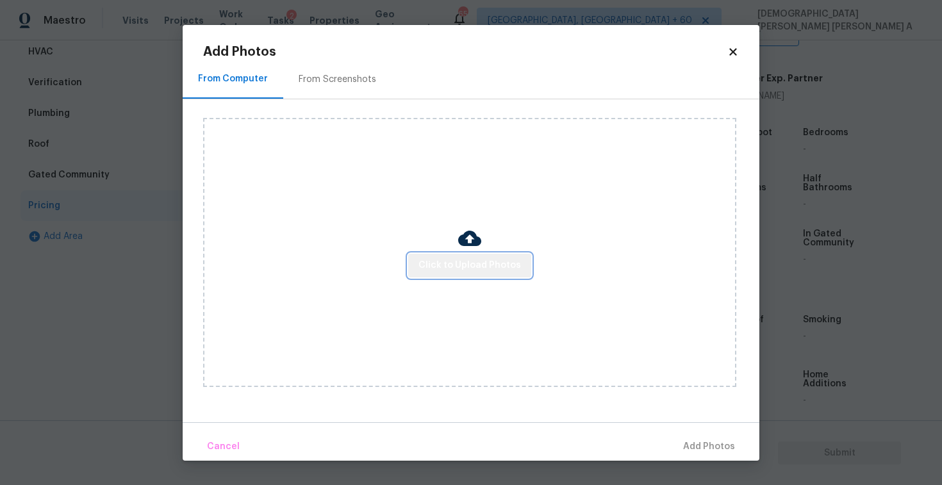
click at [486, 274] on button "Click to Upload Photos" at bounding box center [469, 266] width 123 height 24
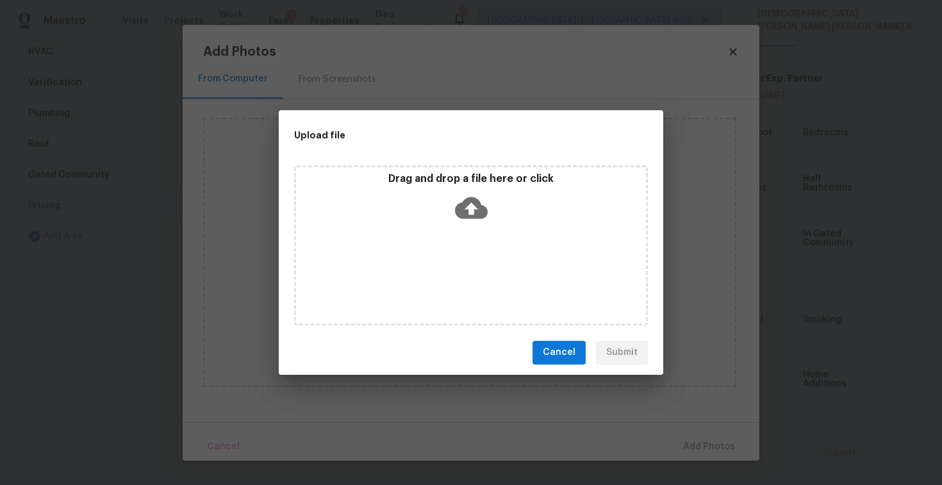
click at [467, 215] on icon at bounding box center [471, 208] width 33 height 22
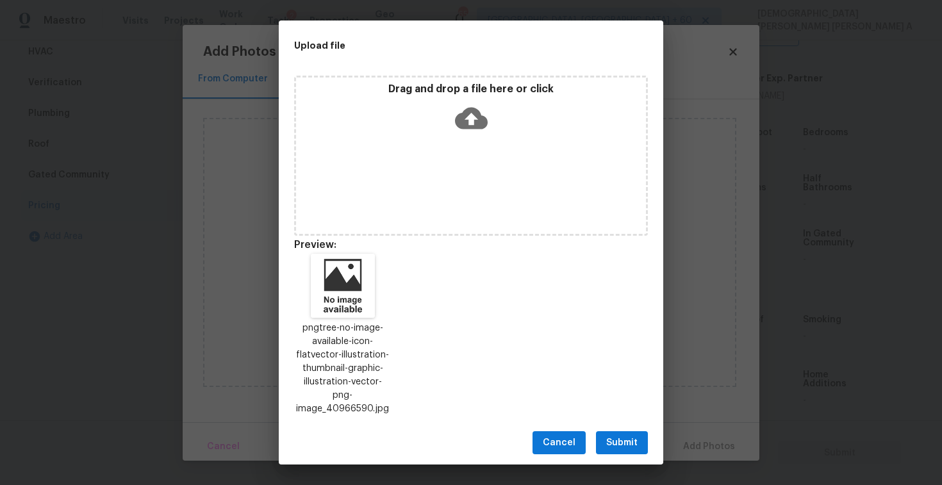
click at [622, 435] on span "Submit" at bounding box center [622, 443] width 31 height 16
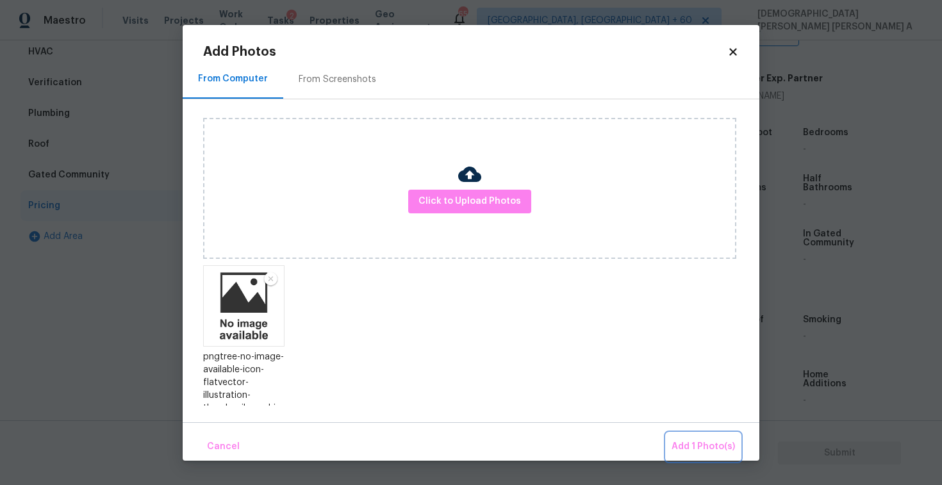
click at [681, 448] on span "Add 1 Photo(s)" at bounding box center [703, 447] width 63 height 16
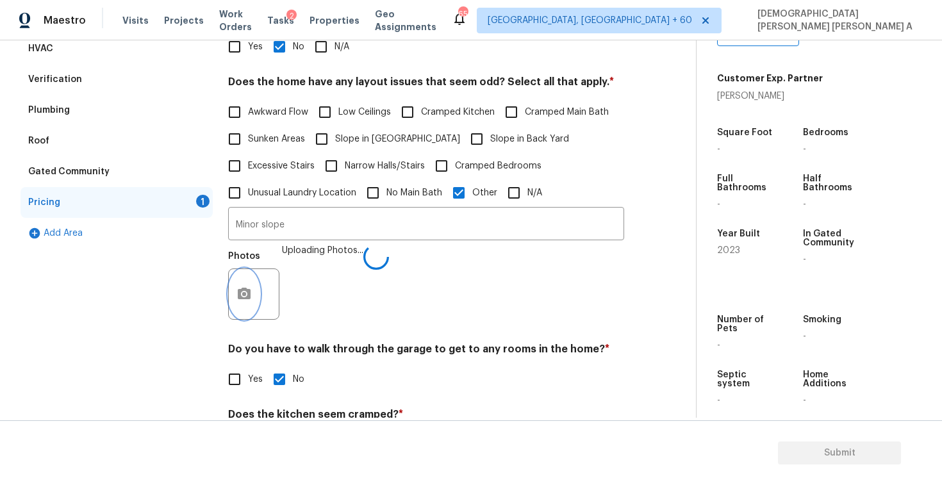
scroll to position [108, 0]
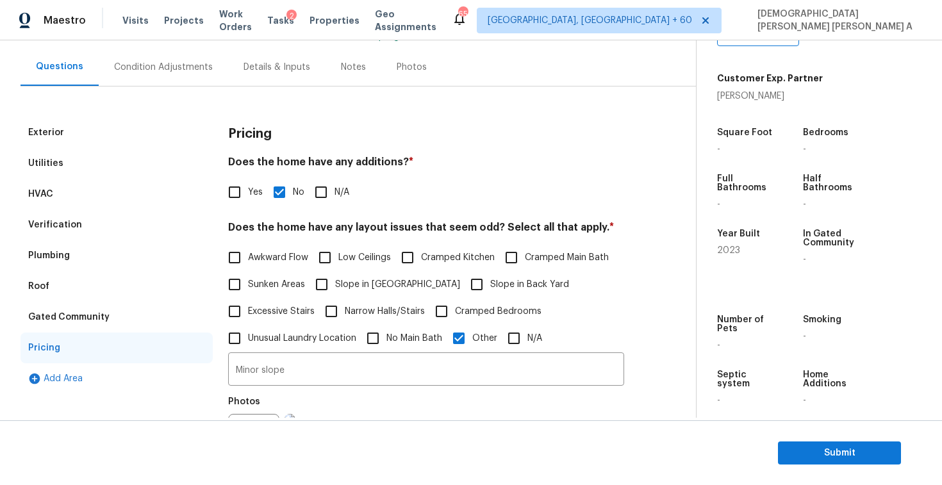
click at [157, 74] on div "Condition Adjustments" at bounding box center [164, 67] width 130 height 38
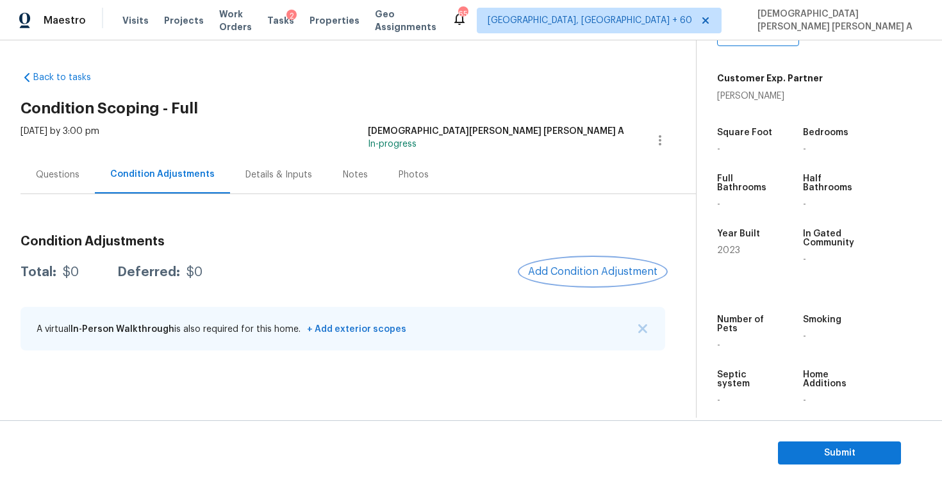
click at [602, 270] on span "Add Condition Adjustment" at bounding box center [593, 272] width 130 height 12
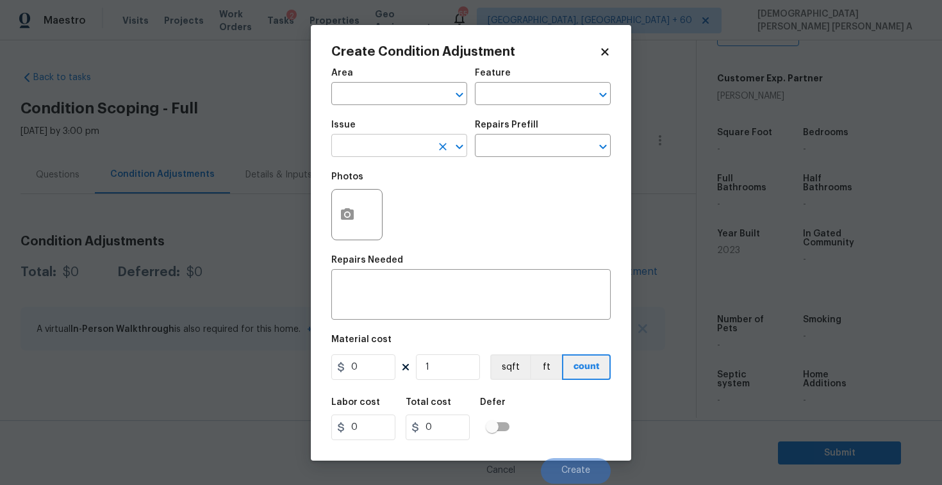
click at [398, 147] on input "text" at bounding box center [381, 147] width 100 height 20
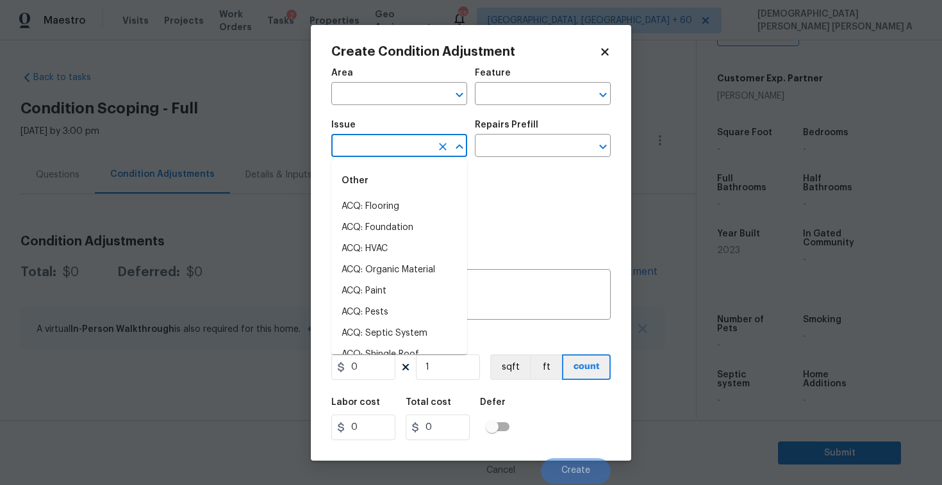
type input "l"
type input "and"
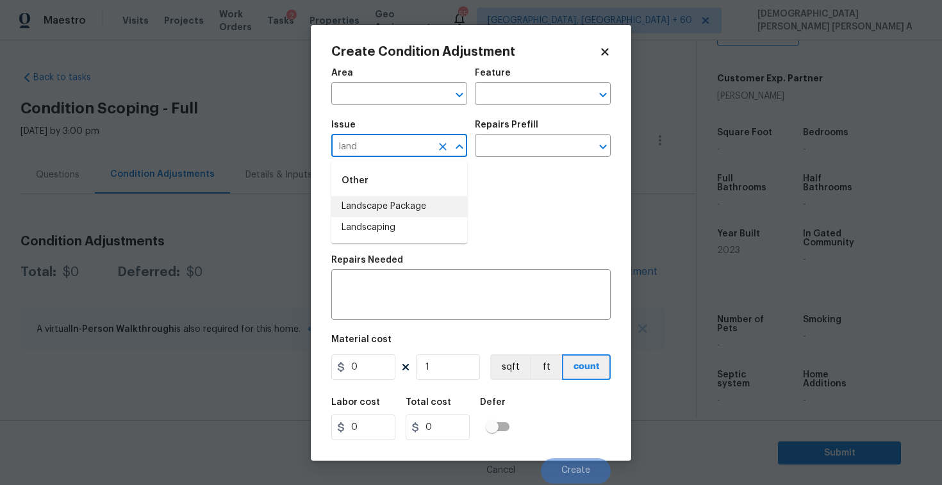
click at [429, 203] on li "Landscape Package" at bounding box center [399, 206] width 136 height 21
type input "Landscape Package"
click at [530, 155] on input "text" at bounding box center [525, 147] width 100 height 20
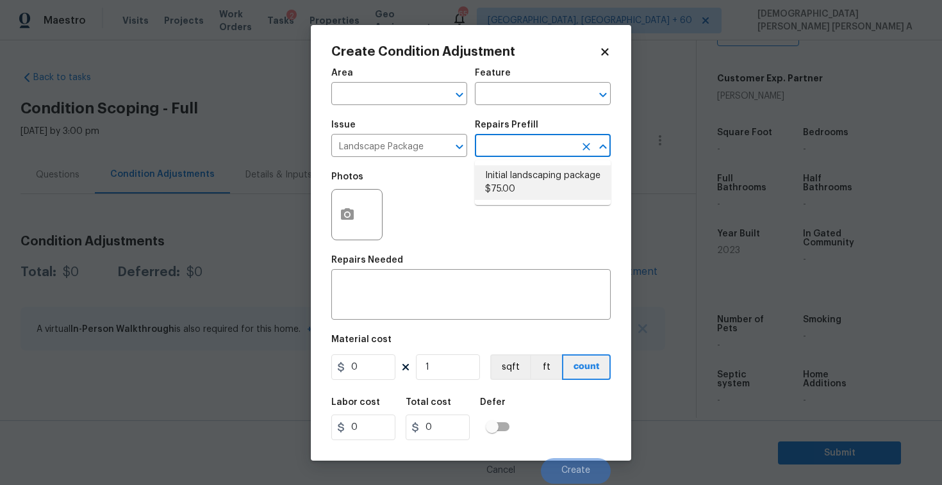
click at [525, 191] on li "Initial landscaping package $75.00" at bounding box center [543, 182] width 136 height 35
type input "Home Readiness Packages"
type textarea "Mowing of grass up to 6" in height. Mow, edge along driveways & sidewalks, trim…"
type input "75"
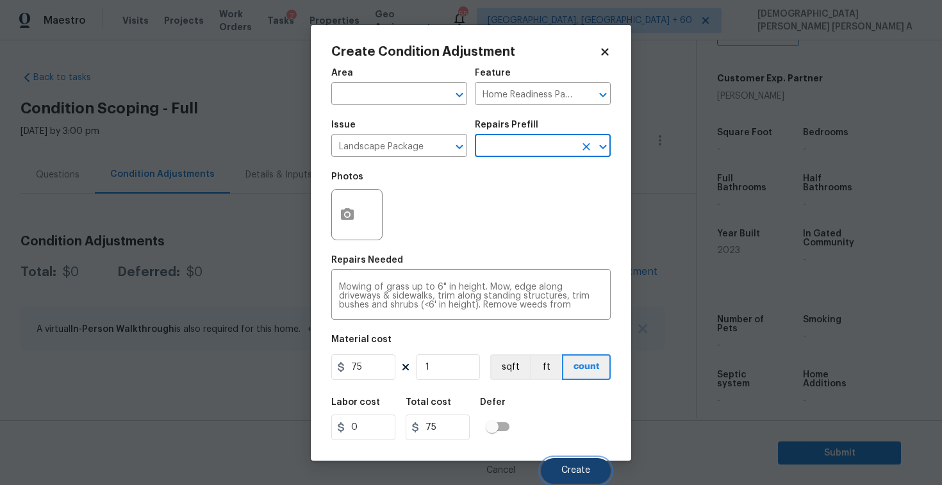
click at [553, 463] on button "Create" at bounding box center [576, 471] width 70 height 26
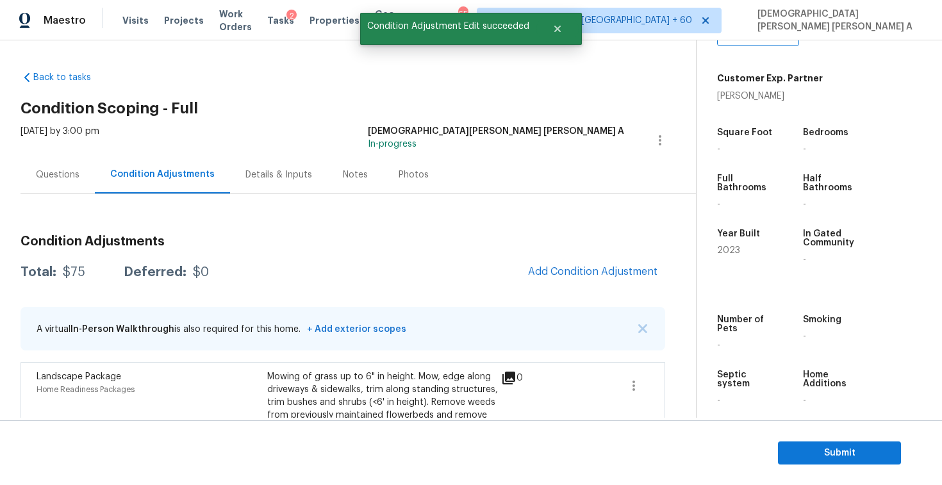
click at [580, 253] on div "Condition Adjustments Total: $75 Deferred: $0 Add Condition Adjustment A virtua…" at bounding box center [343, 353] width 645 height 256
click at [568, 274] on span "Add Condition Adjustment" at bounding box center [593, 272] width 130 height 12
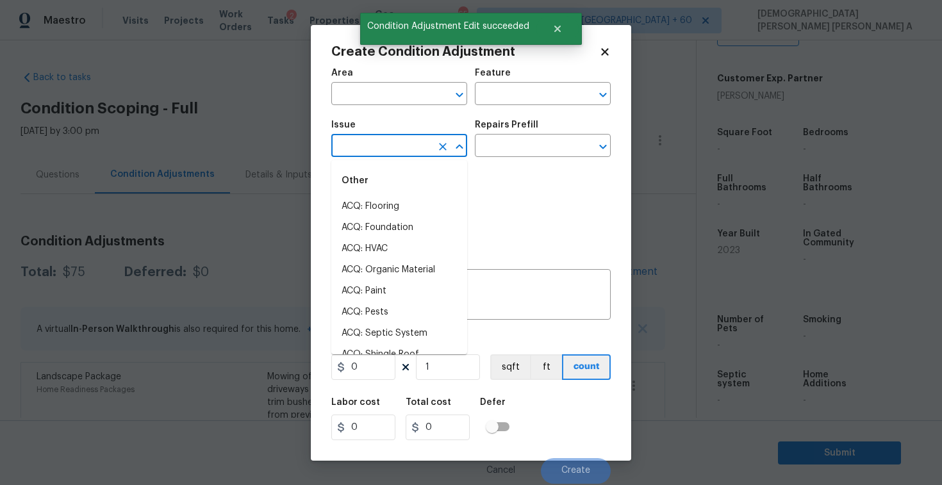
click at [348, 151] on input "text" at bounding box center [381, 147] width 100 height 20
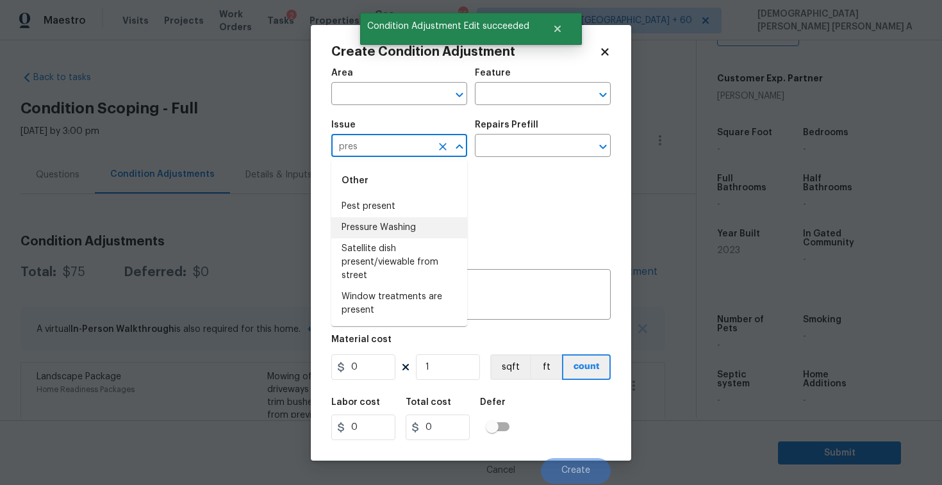
click at [361, 224] on li "Pressure Washing" at bounding box center [399, 227] width 136 height 21
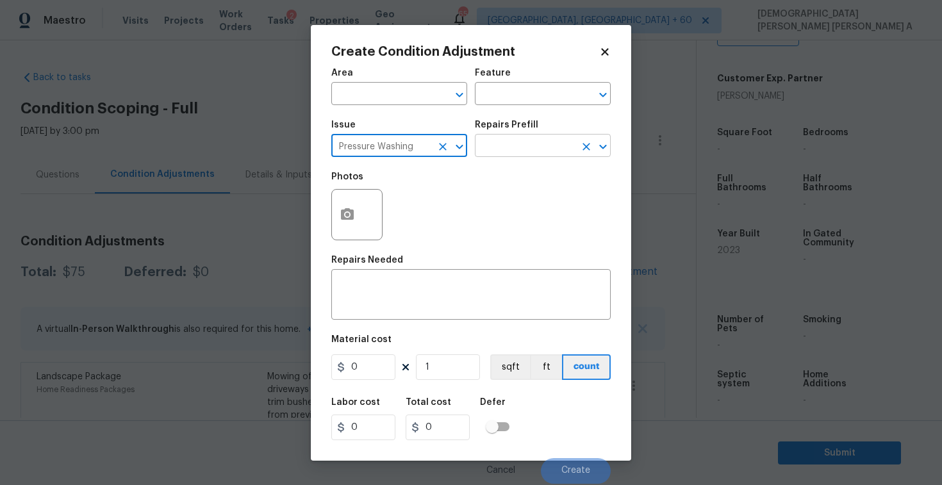
type input "Pressure Washing"
click at [528, 144] on input "text" at bounding box center [525, 147] width 100 height 20
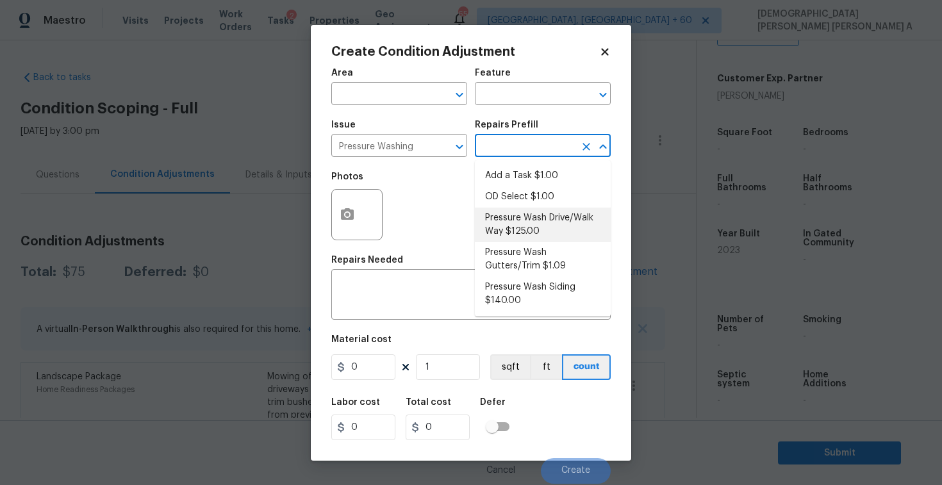
click at [526, 228] on li "Pressure Wash Drive/Walk Way $125.00" at bounding box center [543, 225] width 136 height 35
type input "Siding"
type textarea "Pressure wash the driveways/walkways as directed by the PM. Ensure that all deb…"
type input "125"
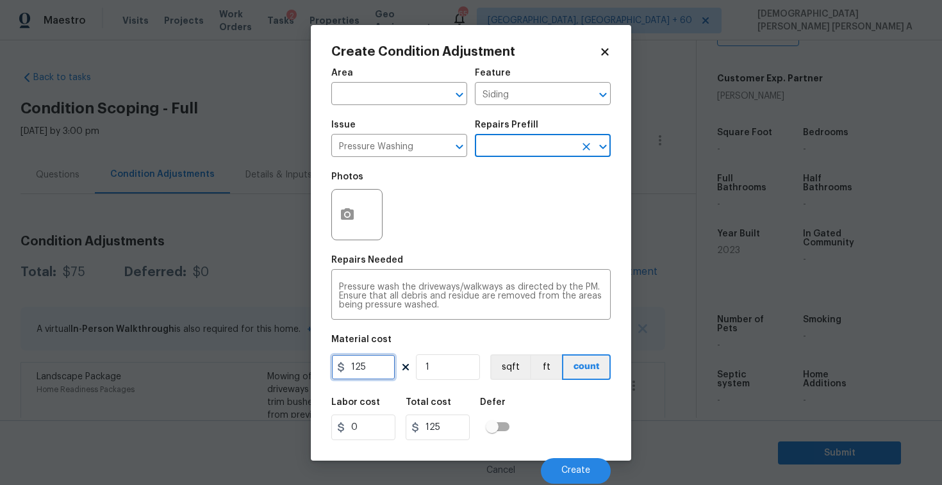
click at [384, 376] on input "125" at bounding box center [363, 368] width 64 height 26
type input "200"
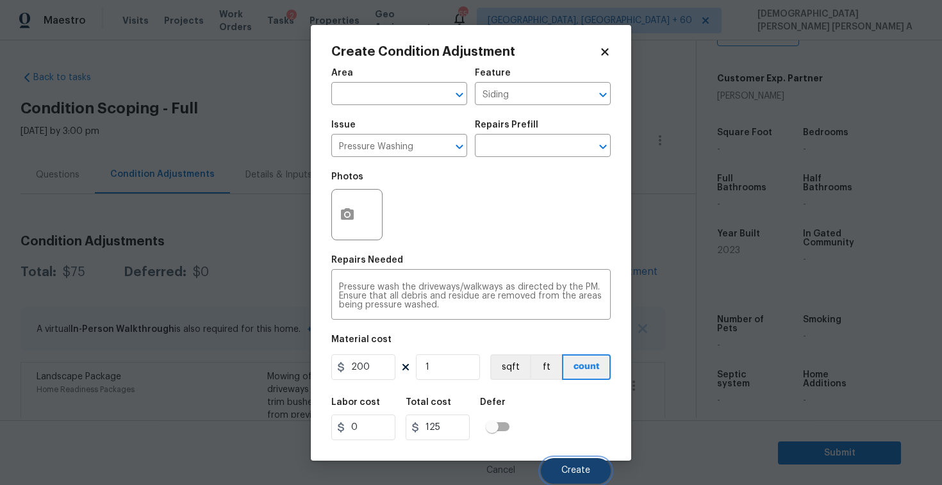
type input "200"
click at [561, 465] on button "Create" at bounding box center [576, 471] width 70 height 26
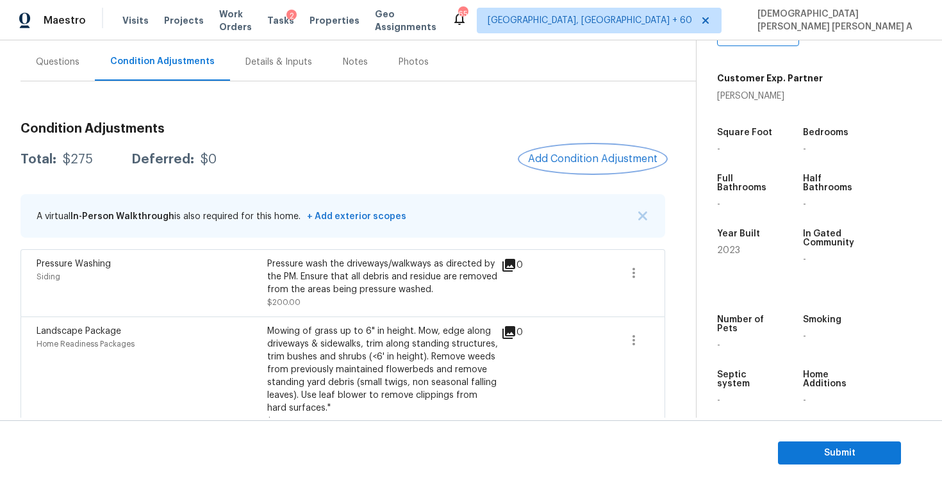
scroll to position [112, 0]
click at [560, 165] on span "Add Condition Adjustment" at bounding box center [593, 160] width 130 height 12
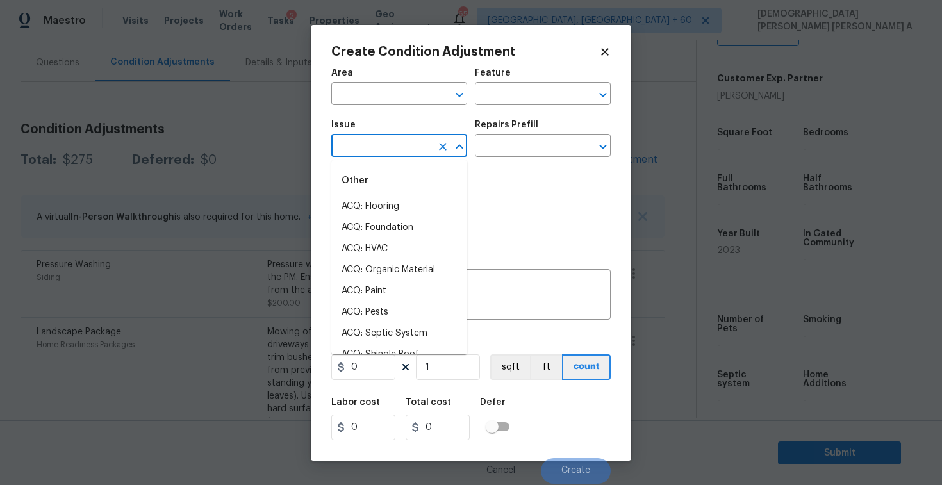
click at [369, 140] on input "text" at bounding box center [381, 147] width 100 height 20
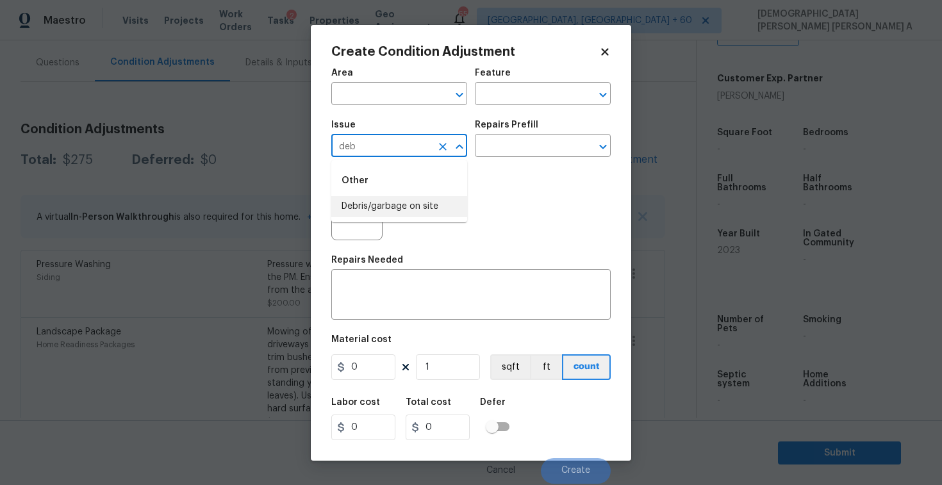
click at [386, 201] on li "Debris/garbage on site" at bounding box center [399, 206] width 136 height 21
type input "Debris/garbage on site"
click at [534, 140] on input "text" at bounding box center [525, 147] width 100 height 20
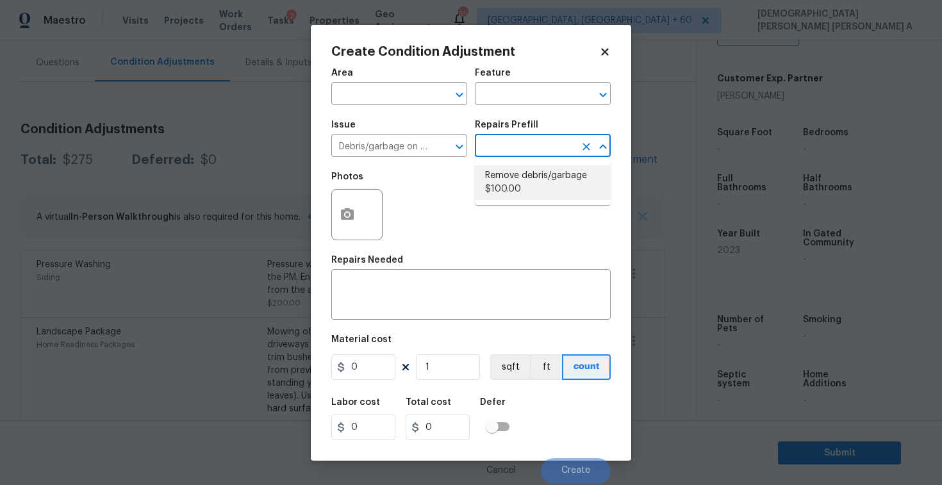
click at [519, 177] on li "Remove debris/garbage $100.00" at bounding box center [543, 182] width 136 height 35
type textarea "Remove, haul off, and properly dispose of any debris left by seller to offsite …"
type input "100"
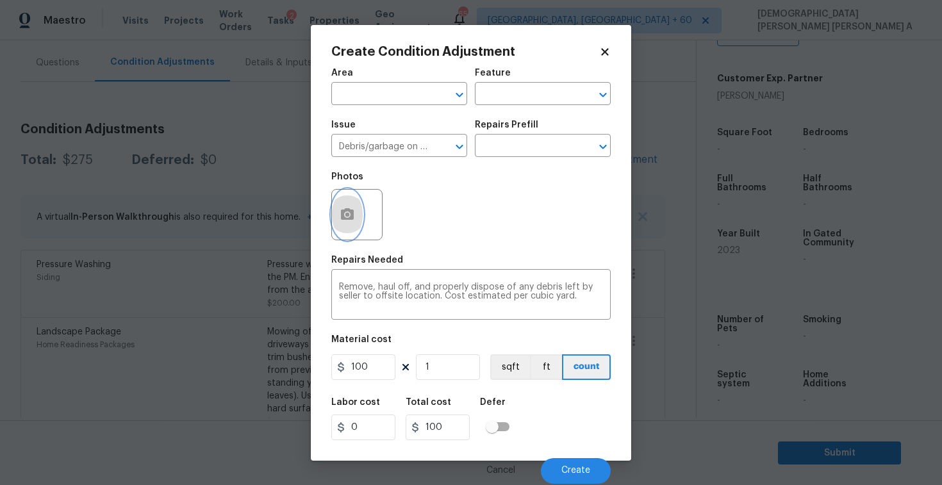
click at [358, 215] on button "button" at bounding box center [347, 215] width 31 height 50
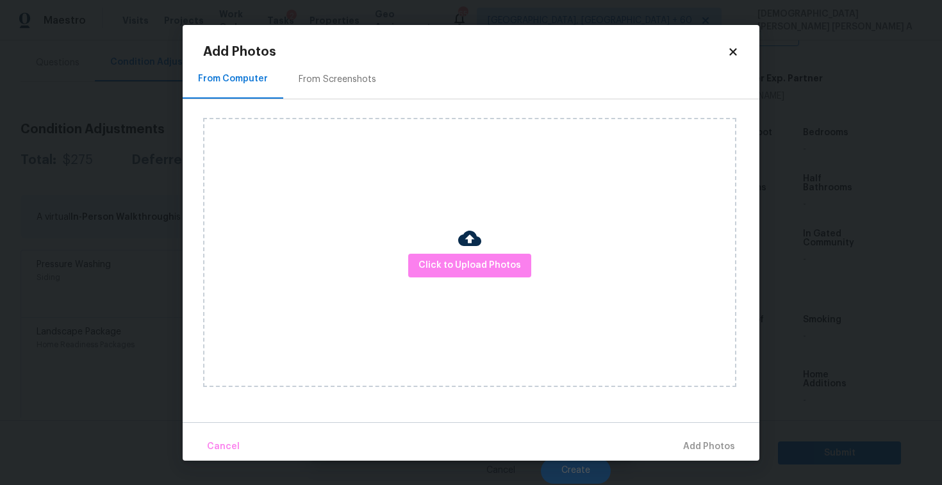
click at [354, 66] on div "From Screenshots" at bounding box center [337, 80] width 108 height 38
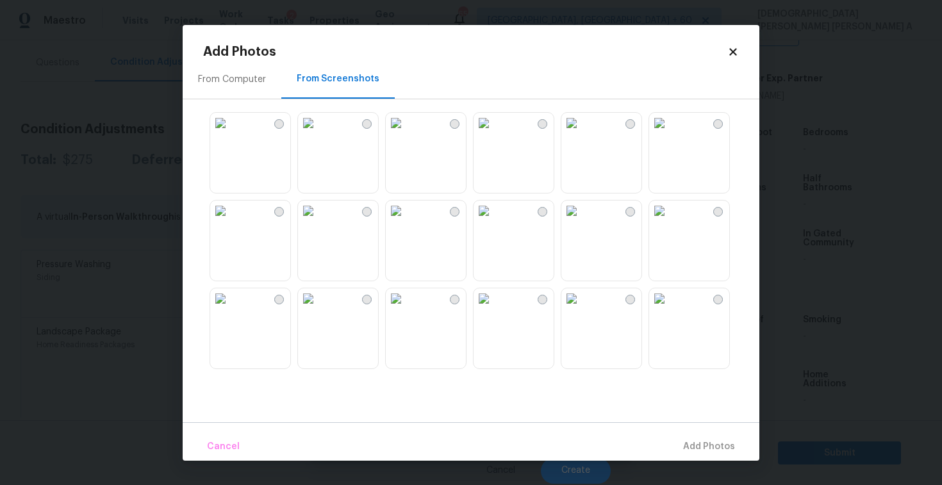
click at [231, 221] on img at bounding box center [220, 211] width 21 height 21
click at [406, 133] on img at bounding box center [396, 123] width 21 height 21
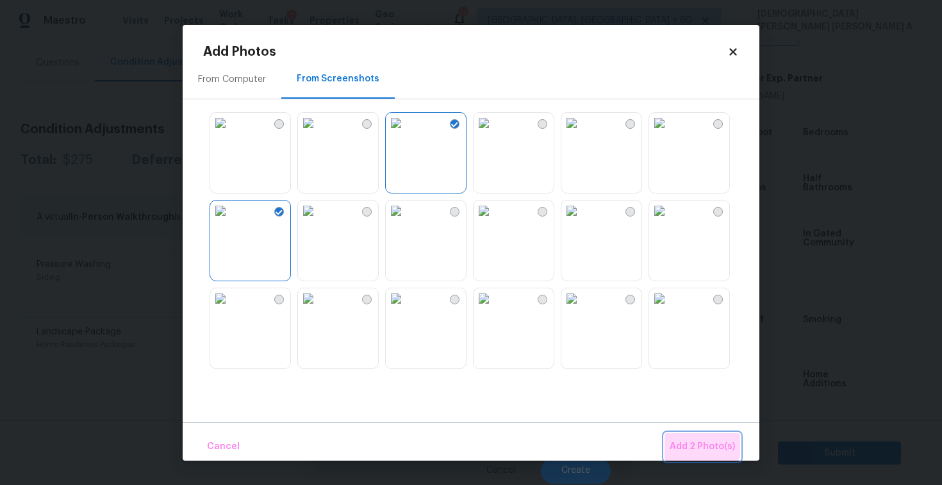
click at [690, 441] on span "Add 2 Photo(s)" at bounding box center [702, 447] width 65 height 16
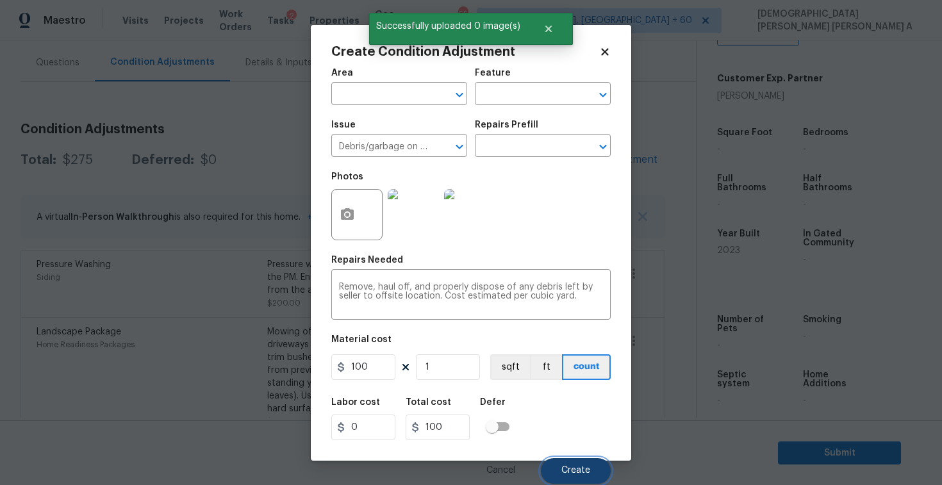
click at [564, 469] on span "Create" at bounding box center [576, 471] width 29 height 10
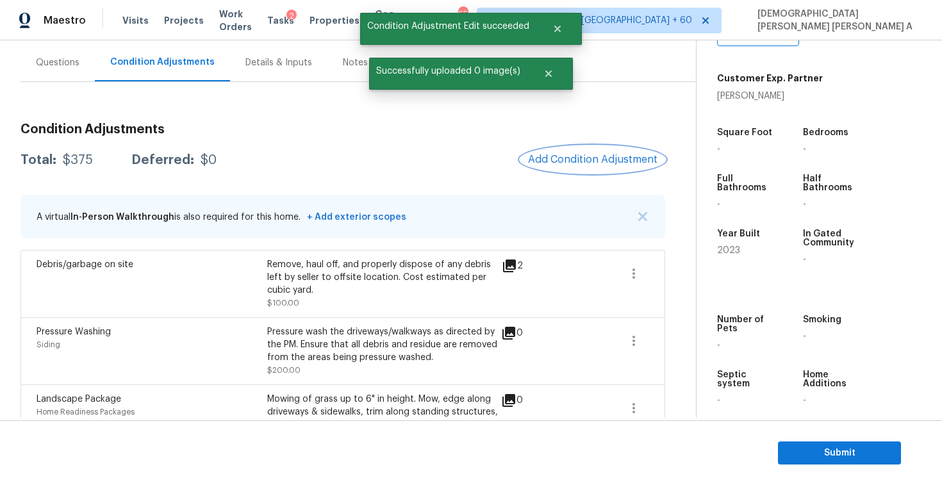
click at [589, 169] on button "Add Condition Adjustment" at bounding box center [593, 159] width 145 height 27
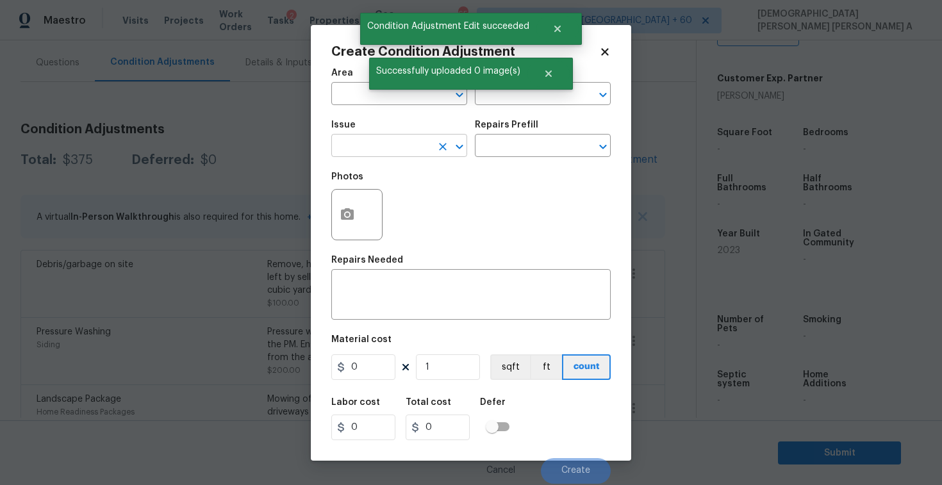
click at [375, 155] on input "text" at bounding box center [381, 147] width 100 height 20
click at [374, 203] on li "Siding" at bounding box center [399, 206] width 136 height 21
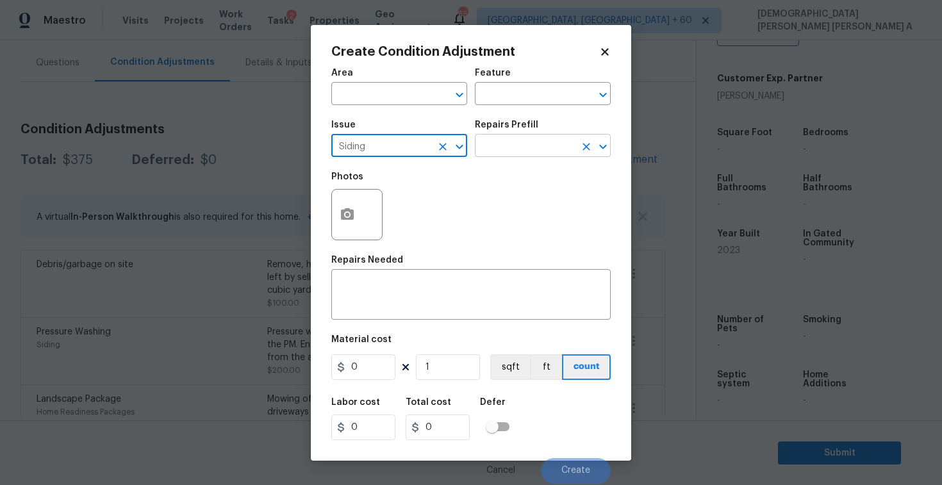
type input "Siding"
click at [535, 142] on input "text" at bounding box center [525, 147] width 100 height 20
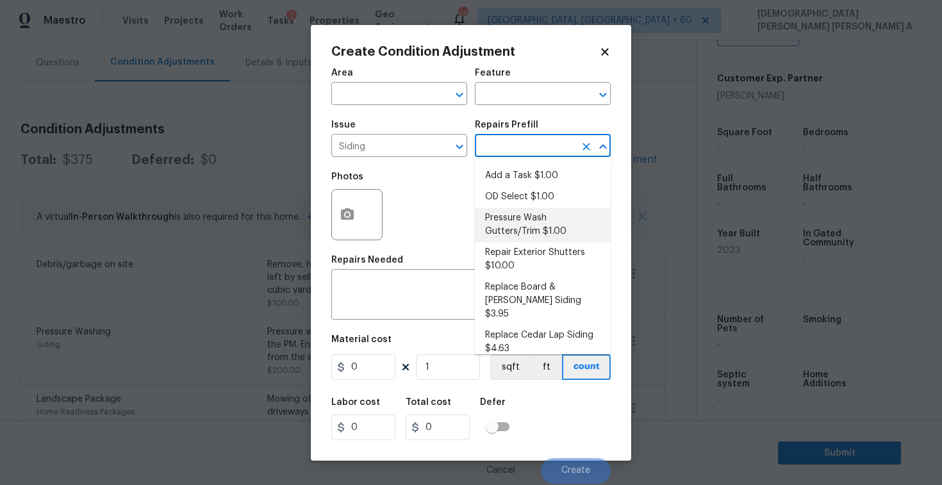
click at [505, 219] on li "Pressure Wash Gutters/Trim $1.00" at bounding box center [543, 225] width 136 height 35
type input "Siding"
type textarea "Protect areas as needed for pressure washing. Pressure wash the gutters and tri…"
type input "1"
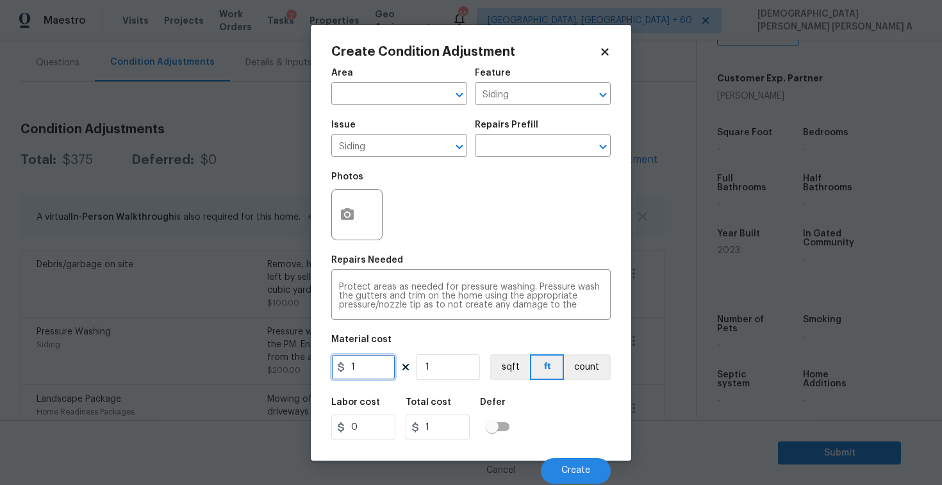
click at [376, 365] on input "1" at bounding box center [363, 368] width 64 height 26
type input "575"
click at [340, 210] on icon "button" at bounding box center [347, 214] width 15 height 15
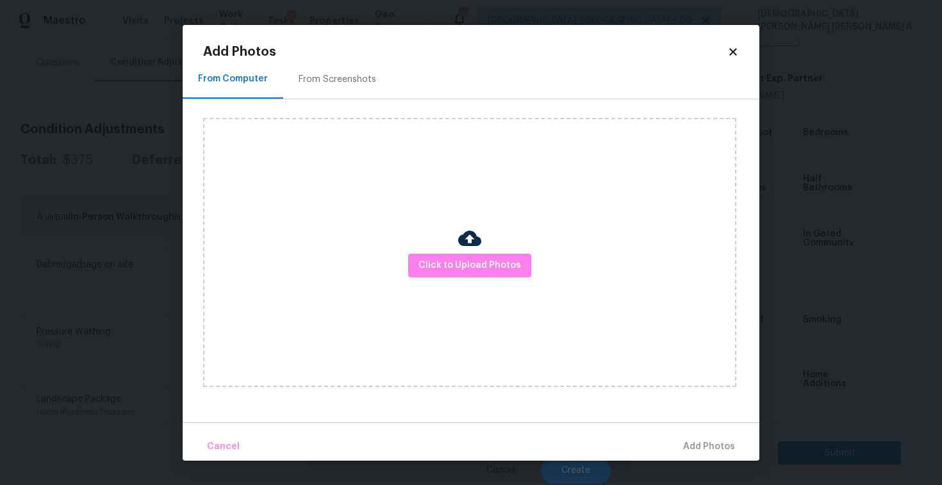
click at [317, 90] on div "From Screenshots" at bounding box center [337, 80] width 108 height 38
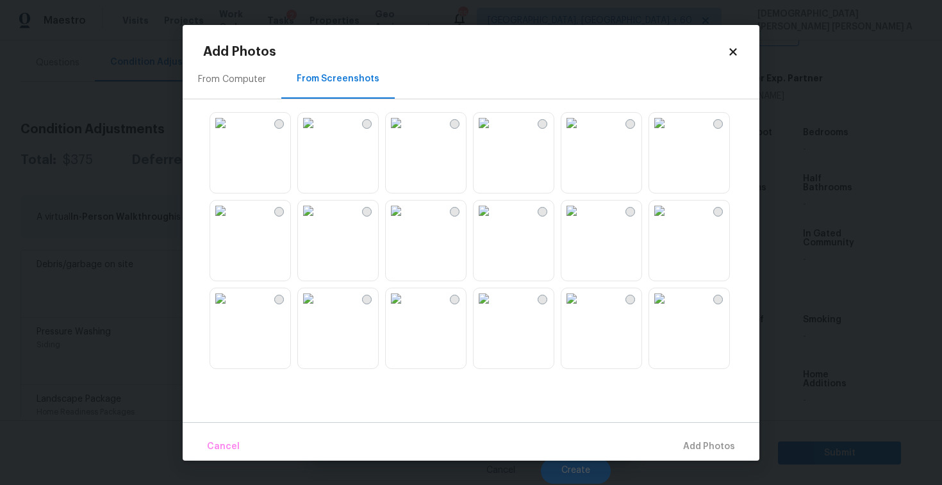
click at [231, 221] on img at bounding box center [220, 211] width 21 height 21
click at [703, 444] on span "Add 1 Photo(s)" at bounding box center [703, 447] width 63 height 16
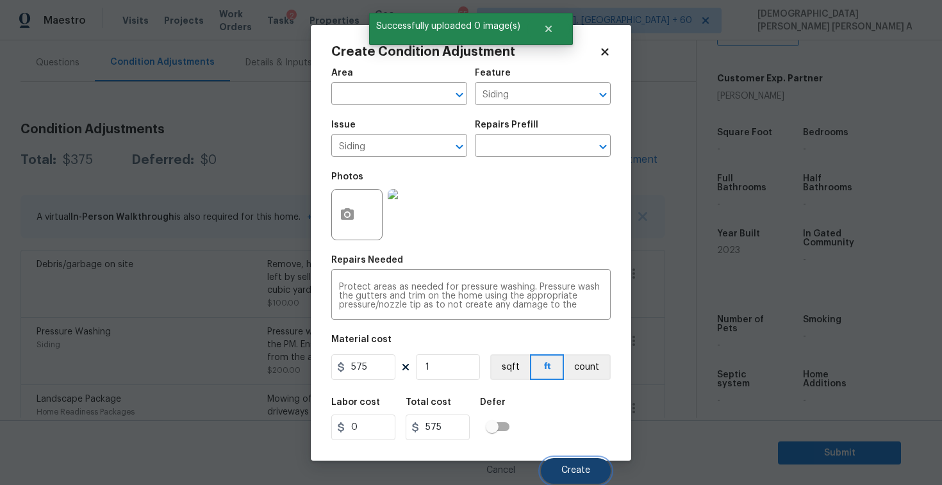
click at [594, 474] on button "Create" at bounding box center [576, 471] width 70 height 26
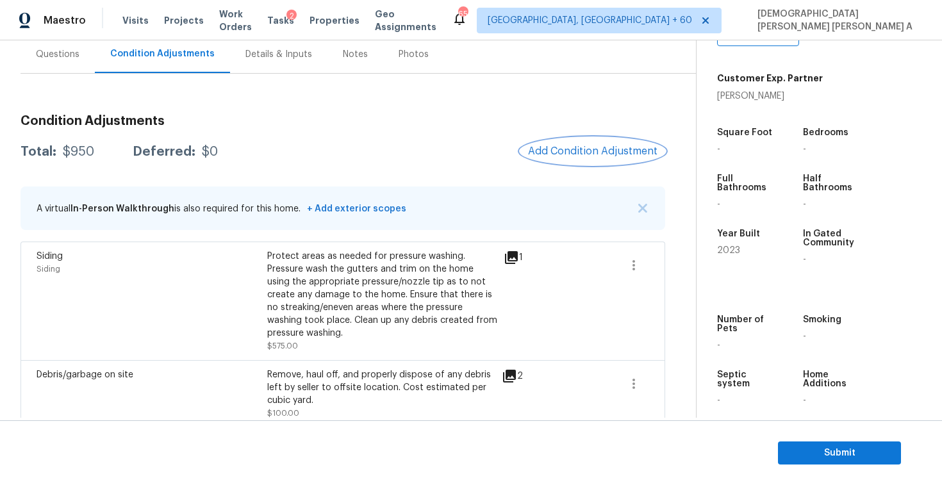
scroll to position [0, 0]
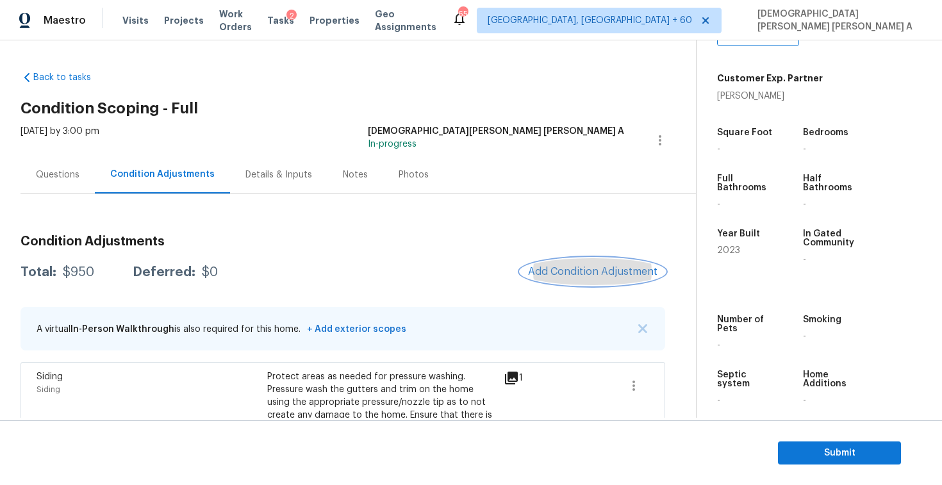
click at [589, 275] on span "Add Condition Adjustment" at bounding box center [593, 272] width 130 height 12
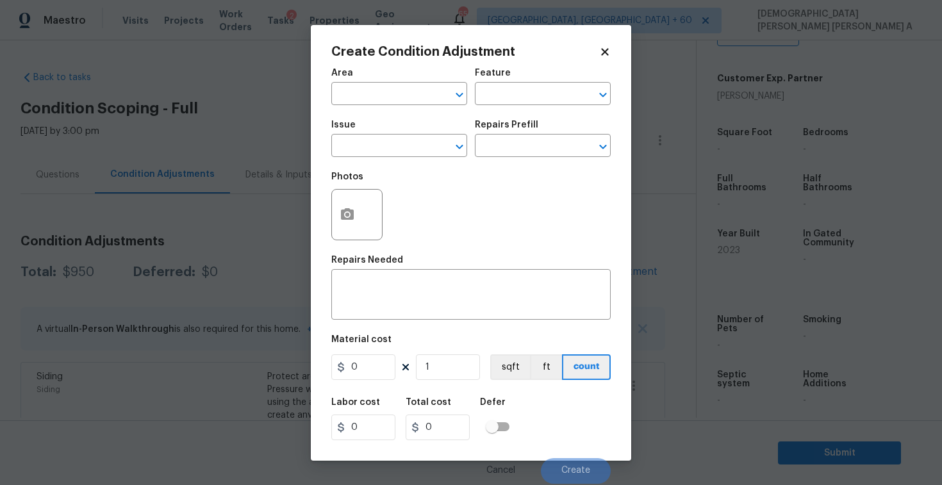
click at [364, 215] on div at bounding box center [356, 214] width 51 height 51
click at [341, 215] on icon "button" at bounding box center [347, 214] width 13 height 12
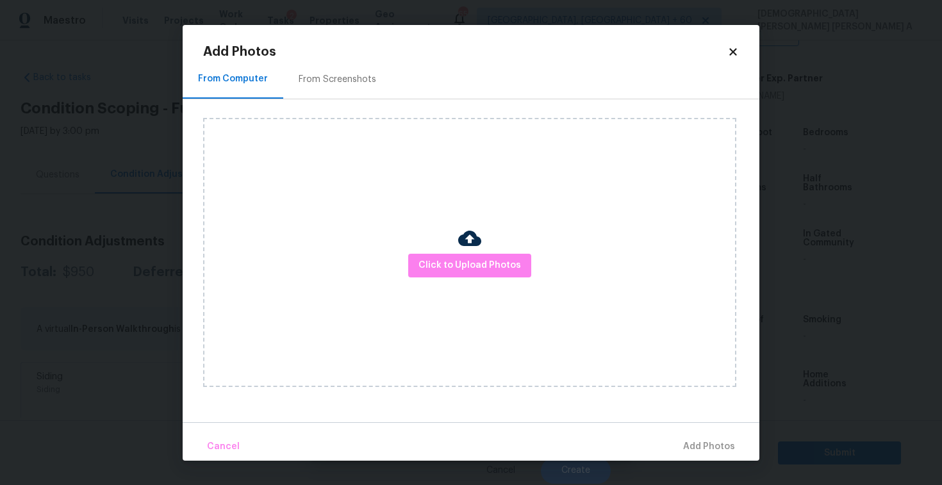
click at [333, 74] on div "From Screenshots" at bounding box center [338, 79] width 78 height 13
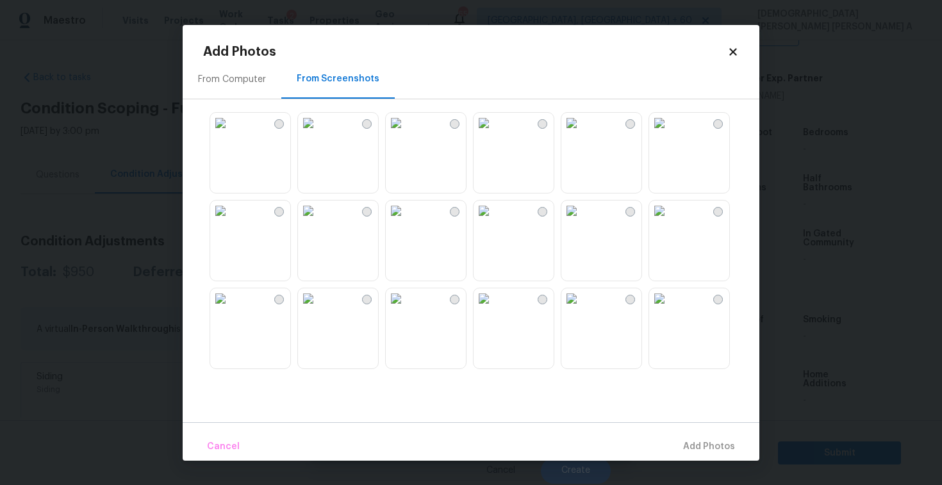
click at [319, 221] on img at bounding box center [308, 211] width 21 height 21
click at [406, 309] on img at bounding box center [396, 299] width 21 height 21
click at [582, 309] on img at bounding box center [572, 299] width 21 height 21
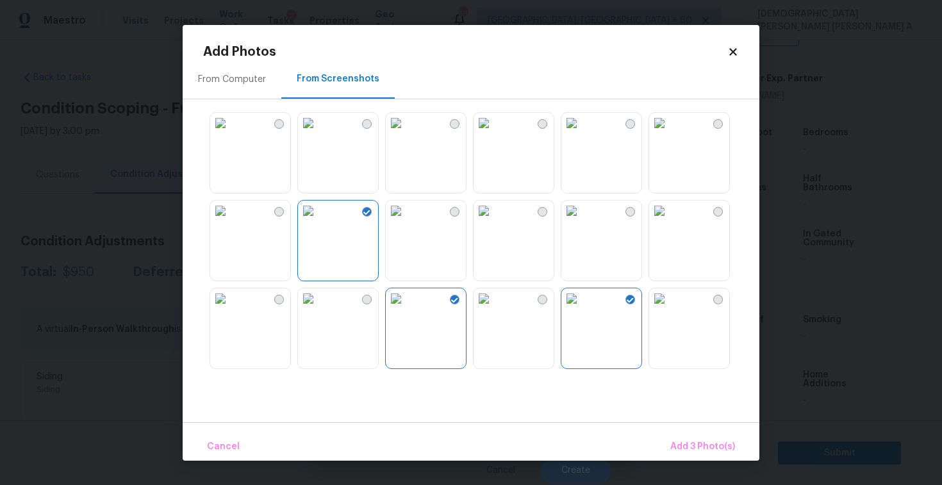
click at [670, 309] on img at bounding box center [659, 299] width 21 height 21
click at [680, 450] on span "Add 4 Photo(s)" at bounding box center [702, 447] width 66 height 16
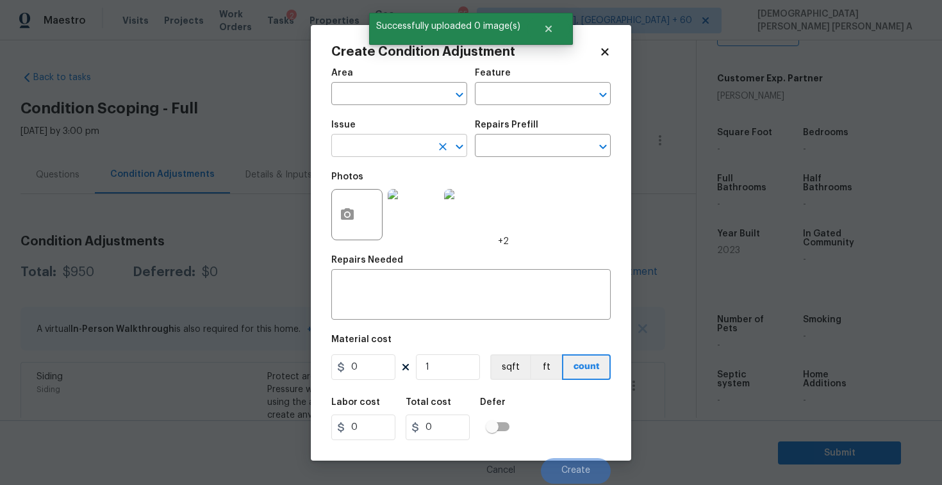
click at [388, 144] on input "text" at bounding box center [381, 147] width 100 height 20
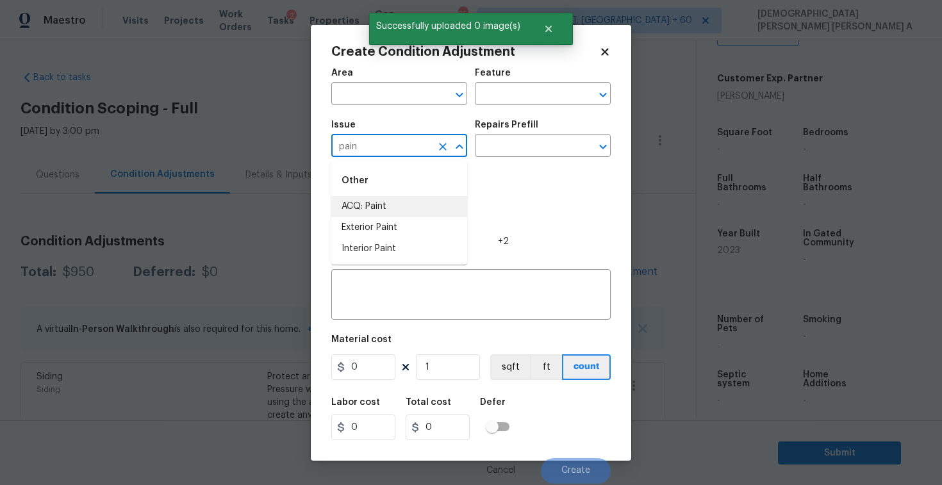
click at [392, 210] on li "ACQ: Paint" at bounding box center [399, 206] width 136 height 21
type input "ACQ: Paint"
click at [513, 144] on input "text" at bounding box center [525, 147] width 100 height 20
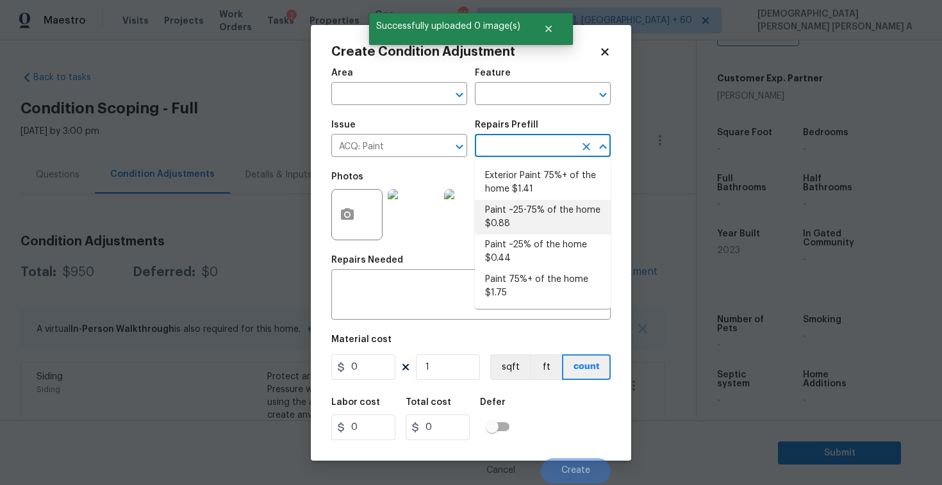
click at [517, 217] on li "Paint ~25-75% of the home $0.88" at bounding box center [543, 217] width 136 height 35
type input "Acquisition"
type textarea "Acquisition Scope: ~25 - 75% of the home needs interior paint"
type input "0.88"
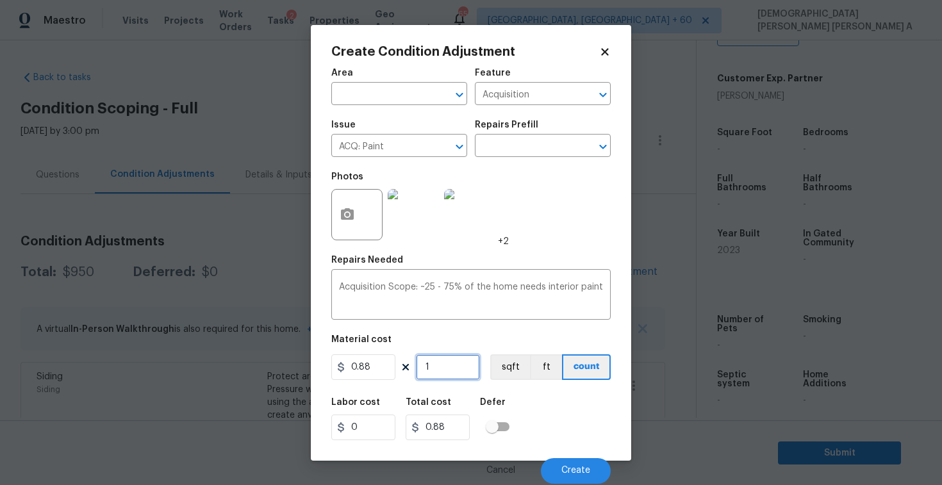
click at [445, 359] on input "1" at bounding box center [448, 368] width 64 height 26
type input "19"
type input "16.72"
type input "193"
type input "169.84"
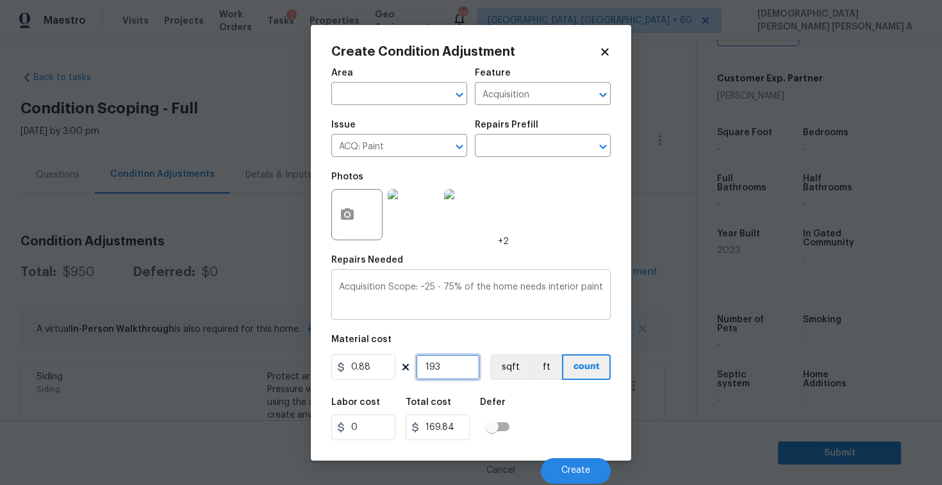
type input "1939"
type input "1706.32"
type input "1939"
click at [518, 383] on div "Area ​ Feature Acquisition ​ Issue ACQ: Paint ​ Repairs Prefill ​ Photos +2 Rep…" at bounding box center [471, 272] width 280 height 423
click at [505, 367] on button "sqft" at bounding box center [510, 368] width 40 height 26
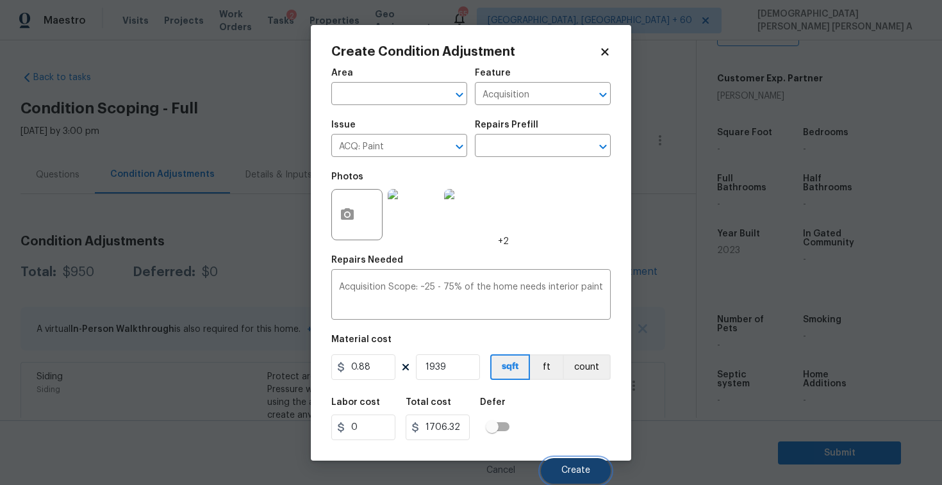
click at [574, 459] on button "Create" at bounding box center [576, 471] width 70 height 26
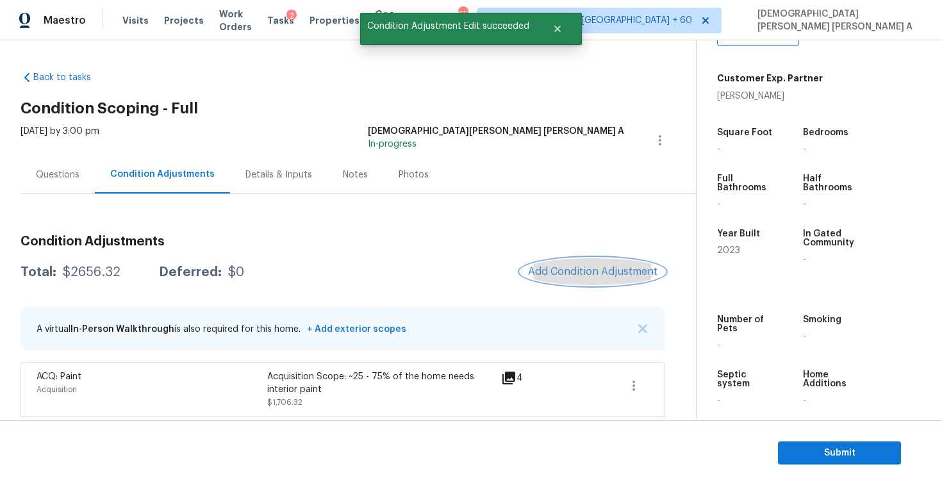
click at [594, 269] on span "Add Condition Adjustment" at bounding box center [593, 272] width 130 height 12
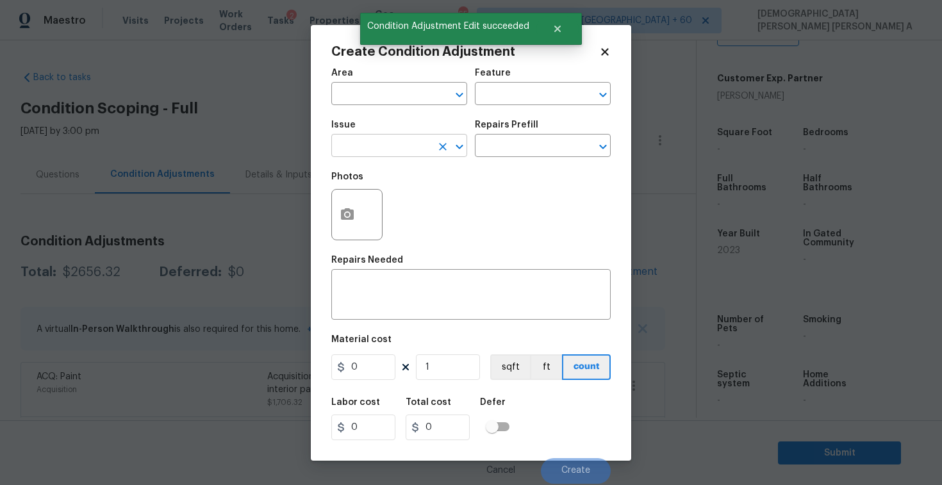
click at [379, 149] on input "text" at bounding box center [381, 147] width 100 height 20
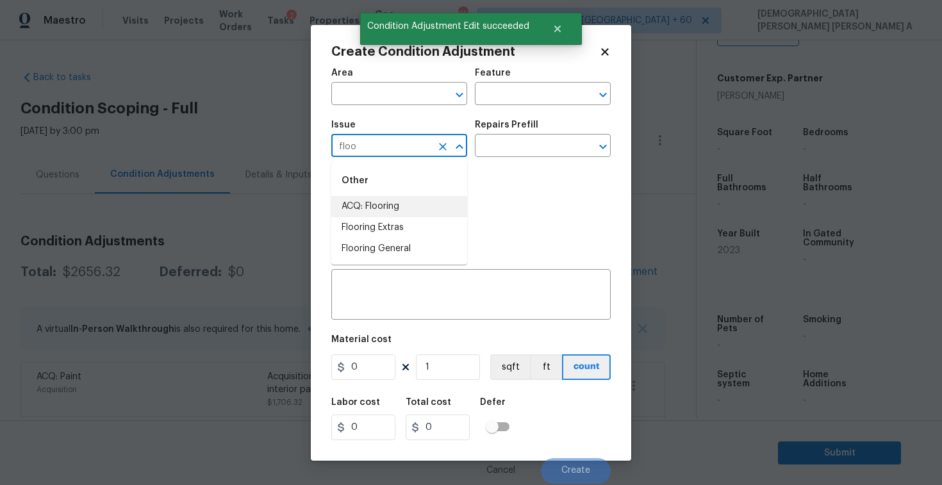
click at [378, 210] on li "ACQ: Flooring" at bounding box center [399, 206] width 136 height 21
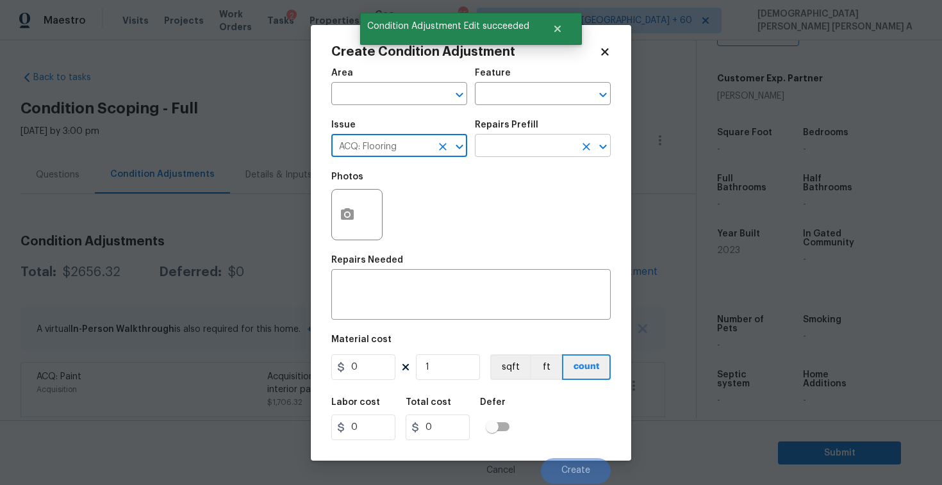
type input "ACQ: Flooring"
click at [508, 155] on input "text" at bounding box center [525, 147] width 100 height 20
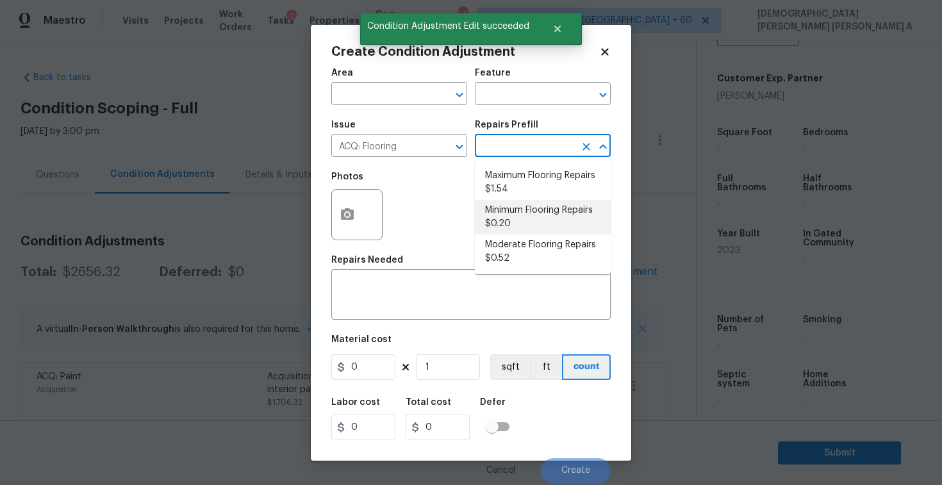
click at [510, 228] on li "Minimum Flooring Repairs $0.20" at bounding box center [543, 217] width 136 height 35
type input "Acquisition"
type textarea "Acquisition Scope: Minimum flooring repairs"
type input "0.2"
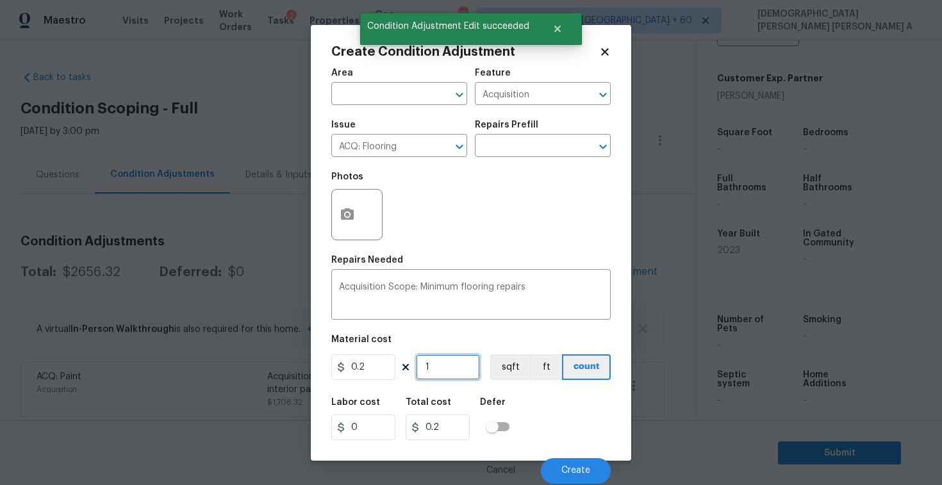
click at [450, 363] on input "1" at bounding box center [448, 368] width 64 height 26
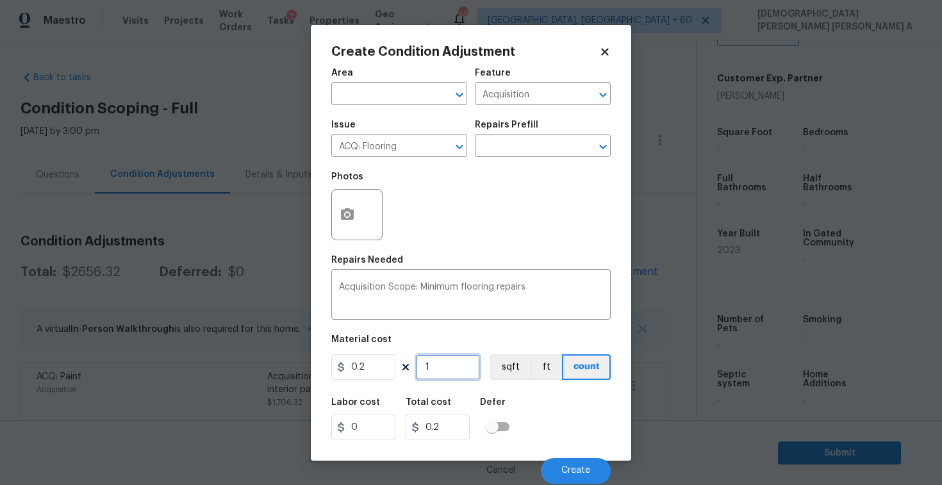
type input "19"
type input "3.8"
type input "193"
type input "38.6"
type input "1939"
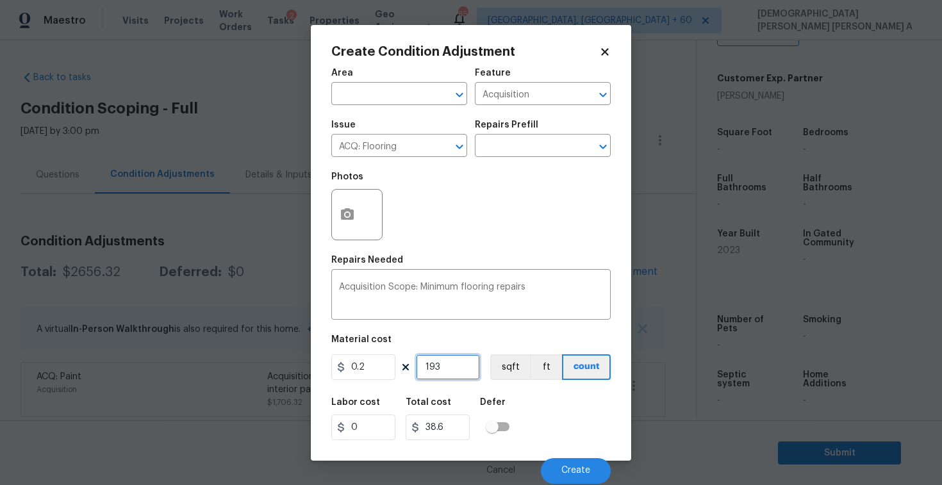
type input "387.8"
type input "1939"
click at [512, 362] on button "sqft" at bounding box center [510, 368] width 40 height 26
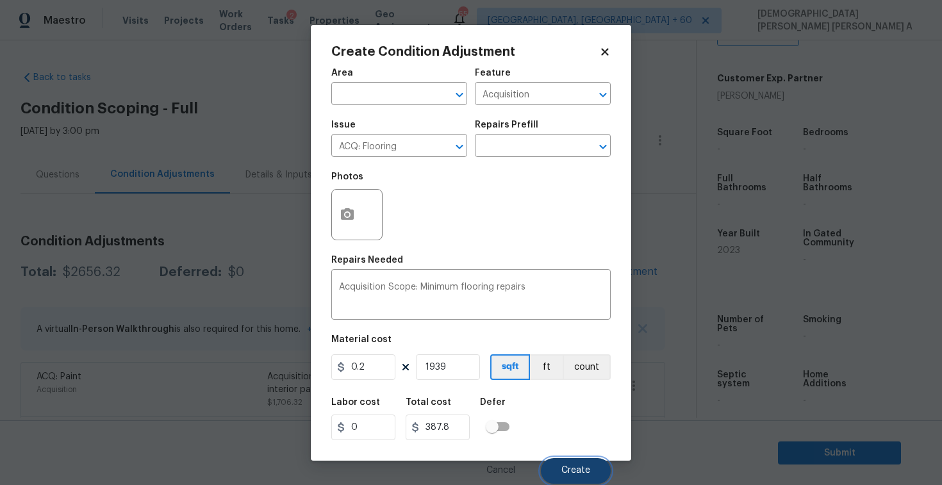
click at [573, 468] on span "Create" at bounding box center [576, 471] width 29 height 10
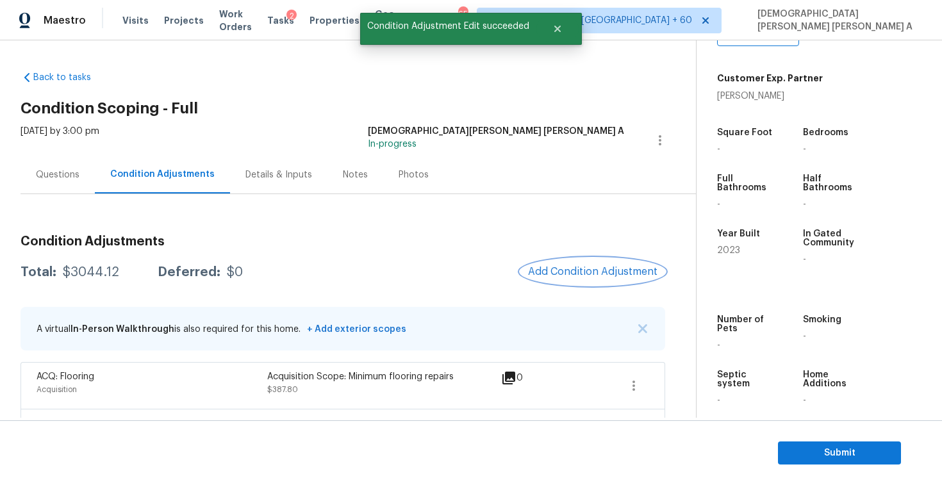
scroll to position [165, 0]
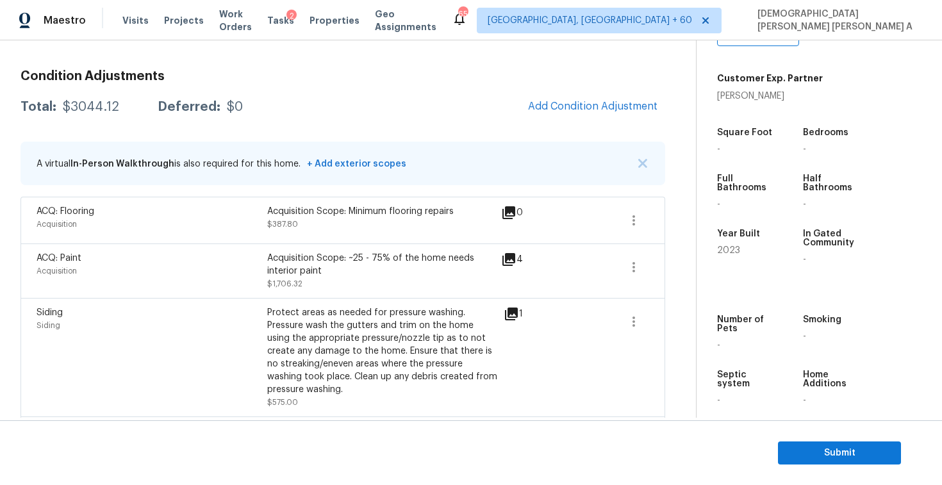
click at [231, 264] on div "ACQ: Paint" at bounding box center [152, 258] width 231 height 13
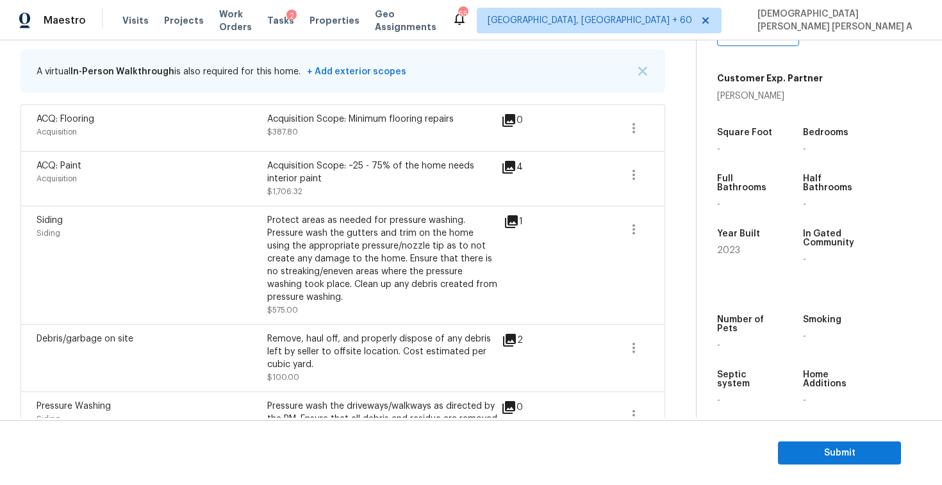
scroll to position [190, 0]
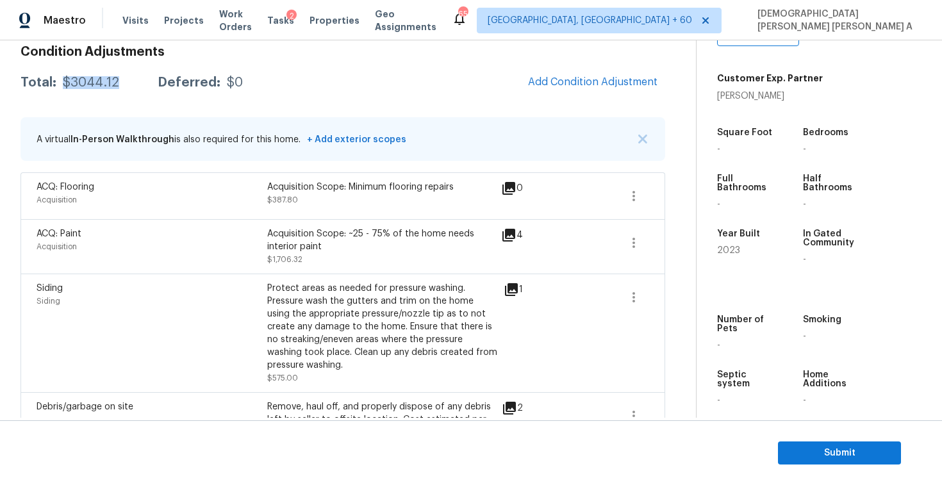
drag, startPoint x: 117, startPoint y: 88, endPoint x: 63, endPoint y: 87, distance: 53.3
click at [63, 87] on div "Total: $3044.12 Deferred: $0 Add Condition Adjustment" at bounding box center [343, 83] width 645 height 28
copy div "$3044.12"
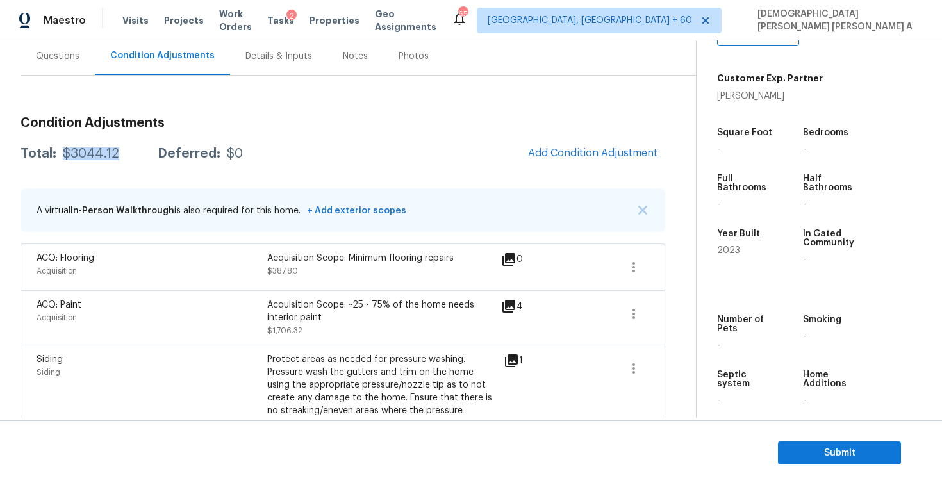
scroll to position [0, 0]
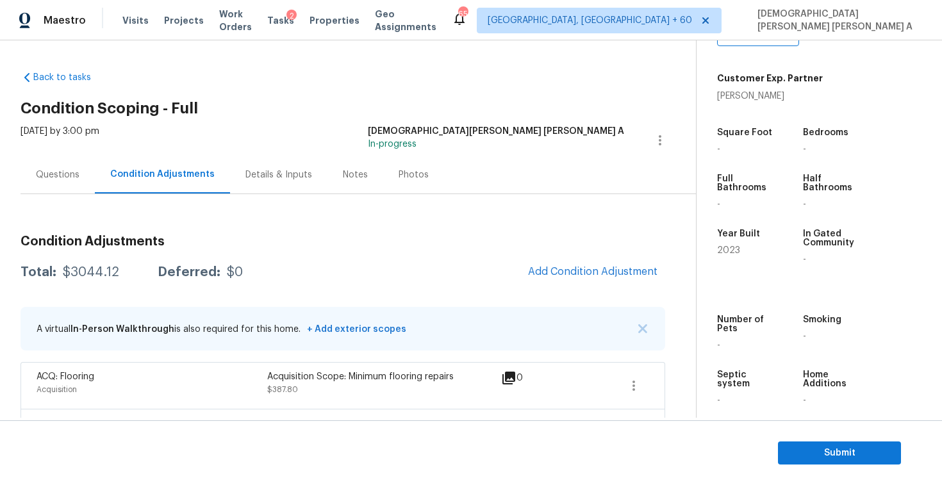
click at [70, 174] on div "Questions" at bounding box center [58, 175] width 44 height 13
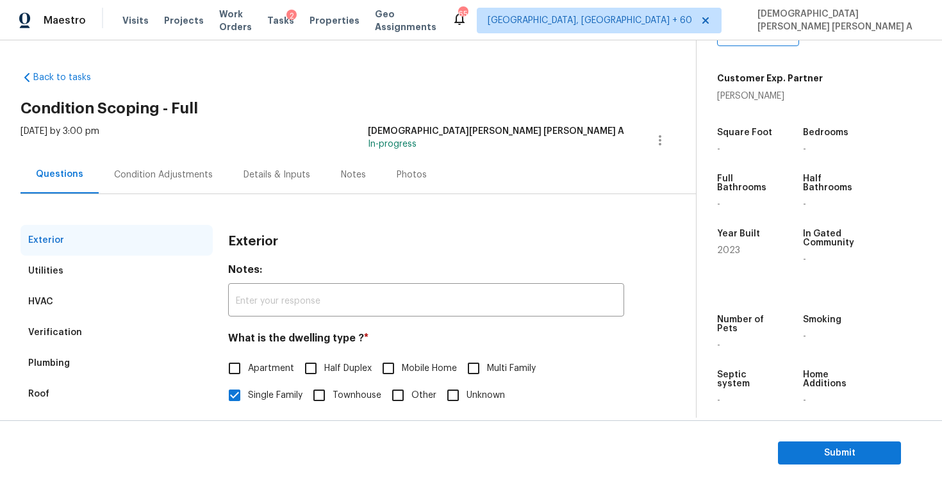
scroll to position [102, 0]
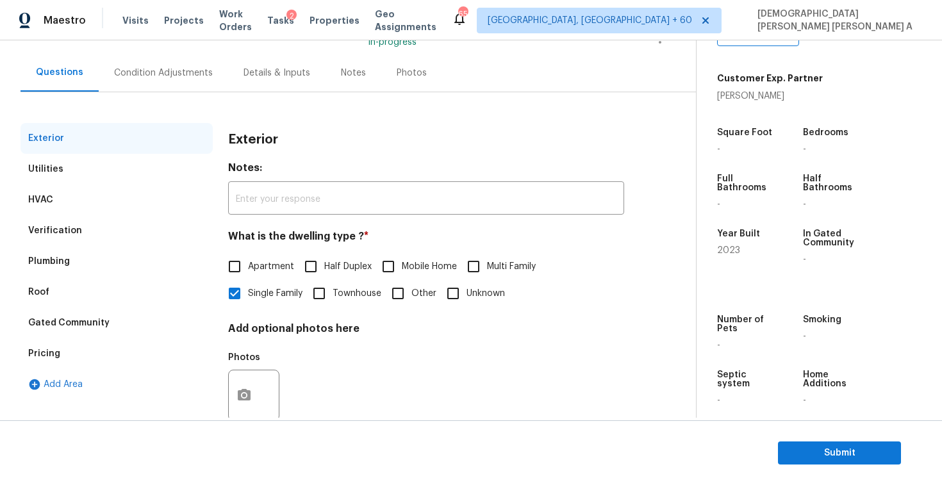
click at [74, 234] on div "Verification" at bounding box center [55, 230] width 54 height 13
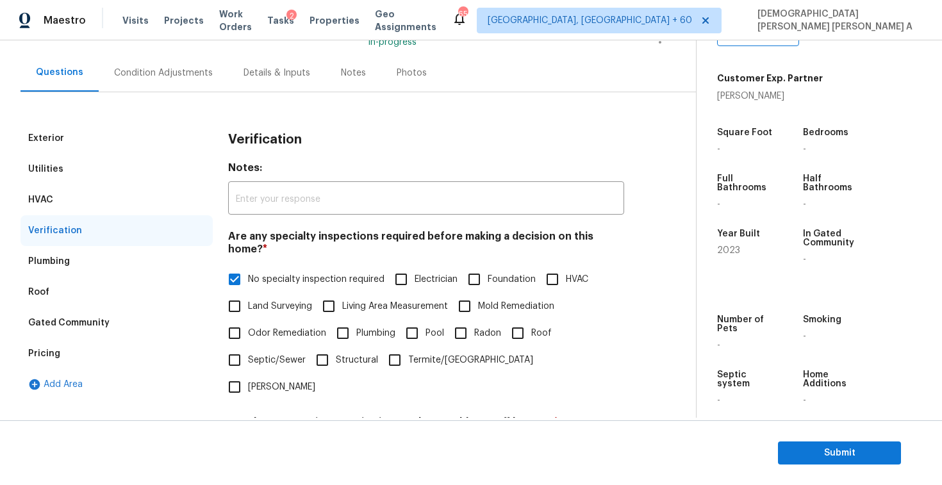
scroll to position [237, 0]
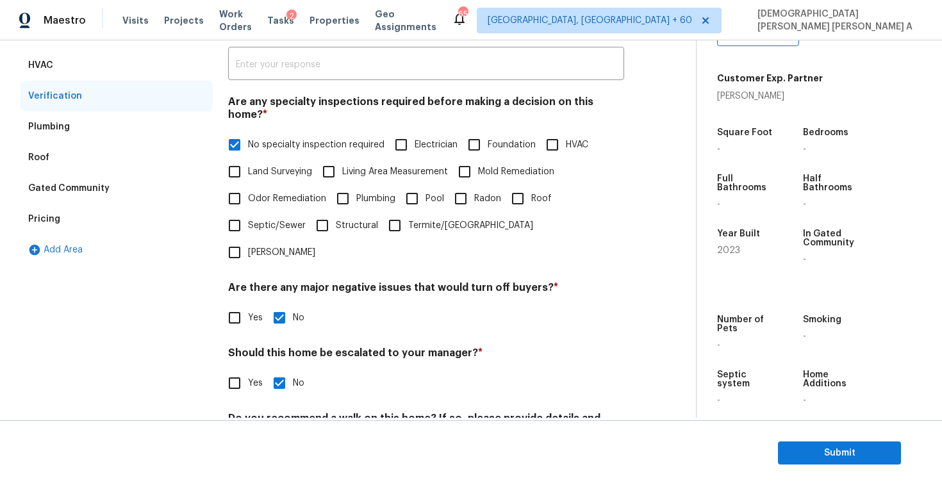
click at [58, 212] on div "Pricing" at bounding box center [117, 219] width 192 height 31
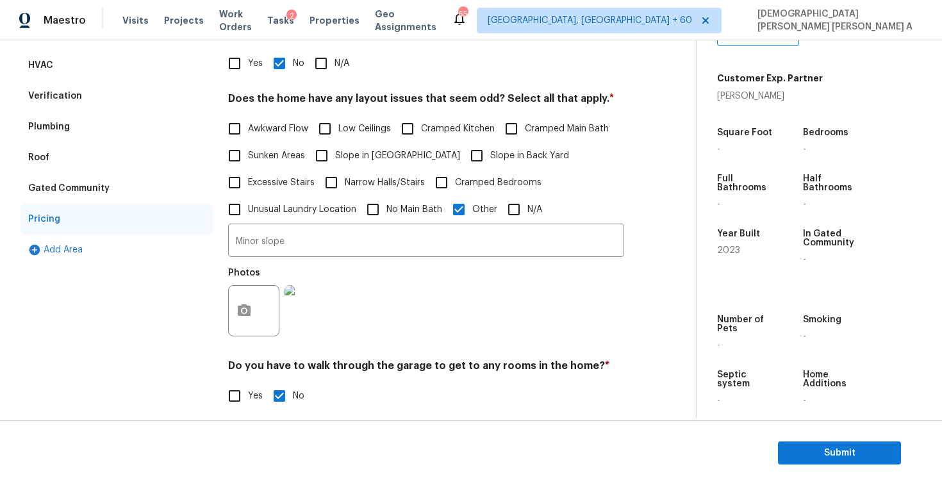
scroll to position [378, 0]
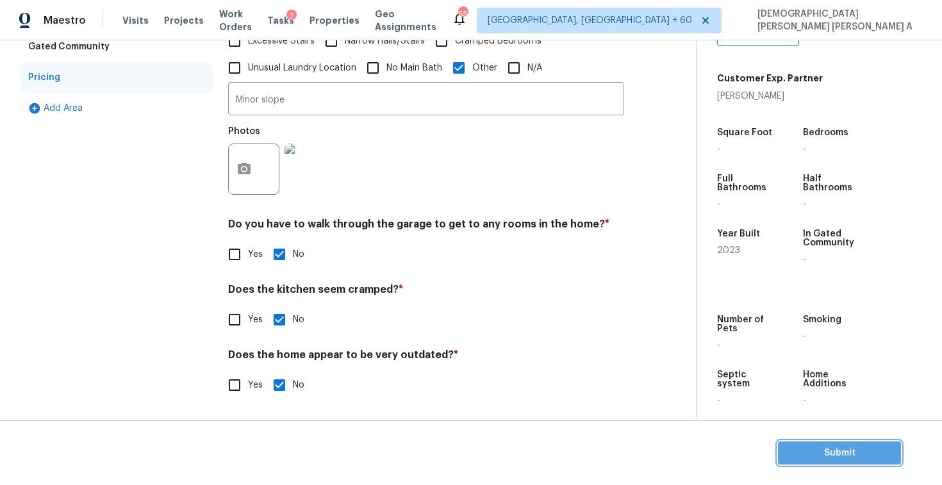
click at [817, 450] on span "Submit" at bounding box center [840, 454] width 103 height 16
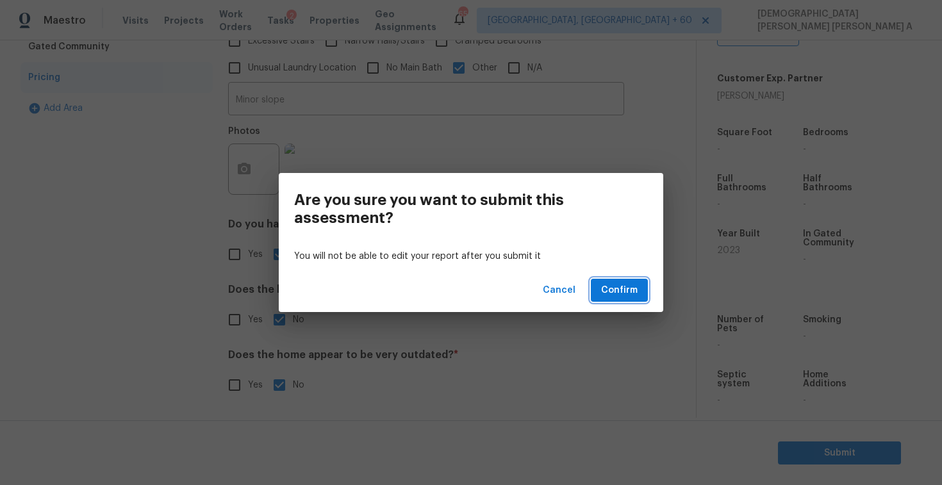
click at [601, 289] on button "Confirm" at bounding box center [619, 291] width 57 height 24
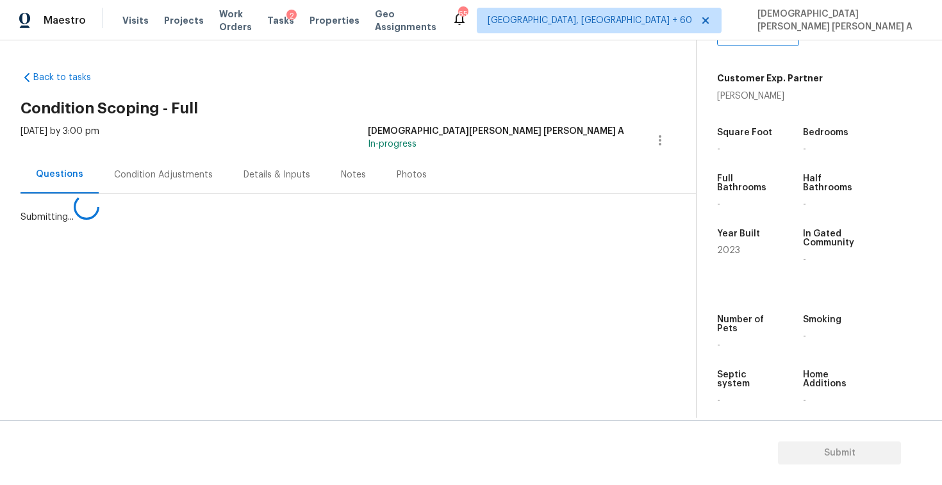
scroll to position [0, 0]
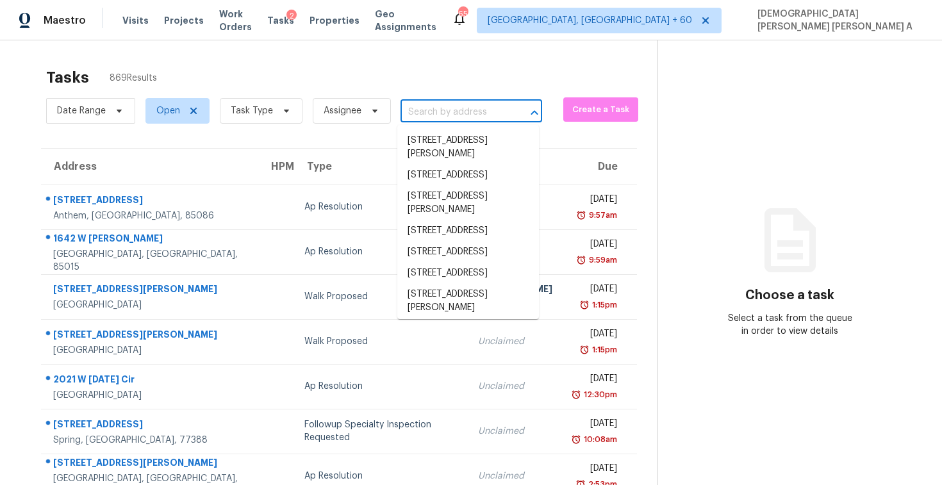
click at [429, 107] on input "text" at bounding box center [454, 113] width 106 height 20
paste input "1917 Rock Creek Dr Grand Prairie, TX, 75050"
type input "1917 Rock Creek Dr Grand Prairie, TX, 75050"
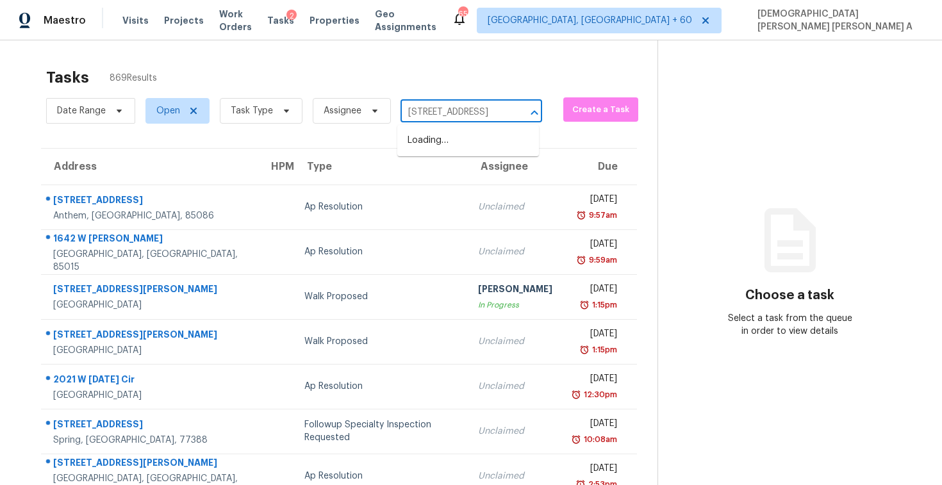
scroll to position [0, 87]
click at [451, 144] on li "1917 Rock Creek Dr, Grand Prairie, TX 75050" at bounding box center [469, 140] width 142 height 21
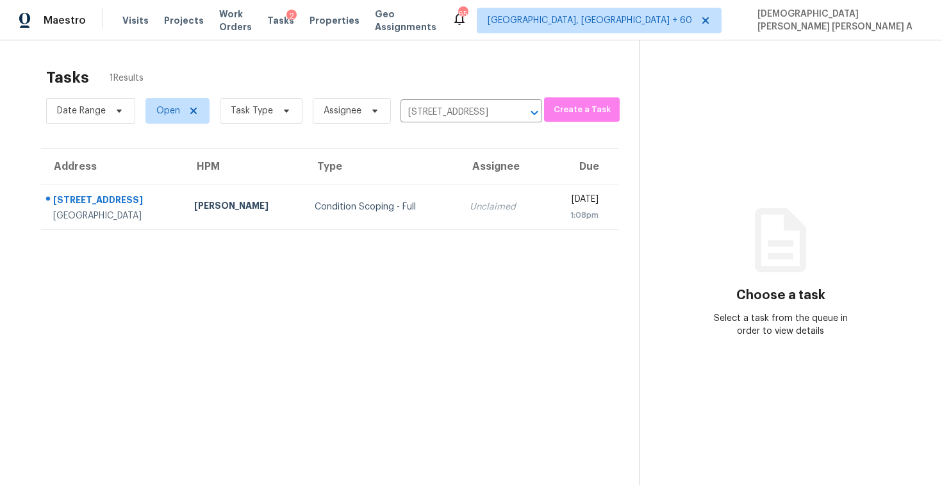
click at [460, 222] on td "Unclaimed" at bounding box center [502, 207] width 85 height 45
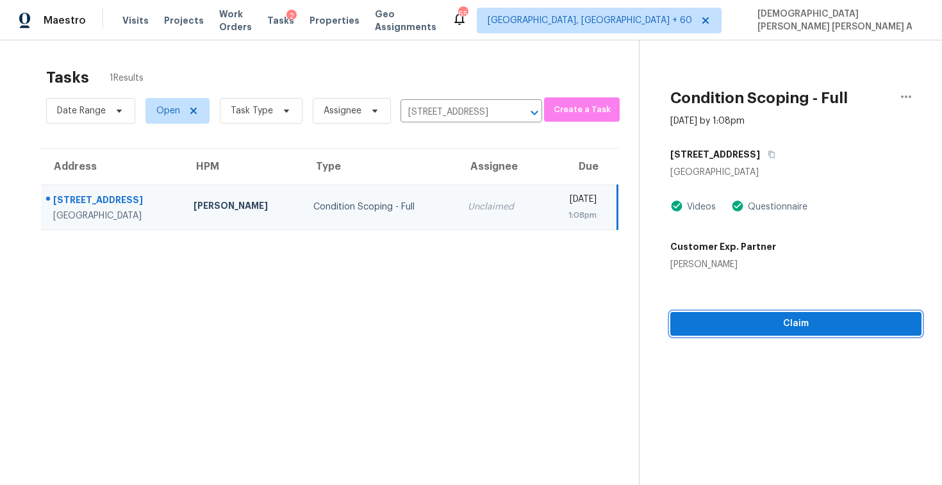
click at [749, 325] on span "Claim" at bounding box center [796, 324] width 231 height 16
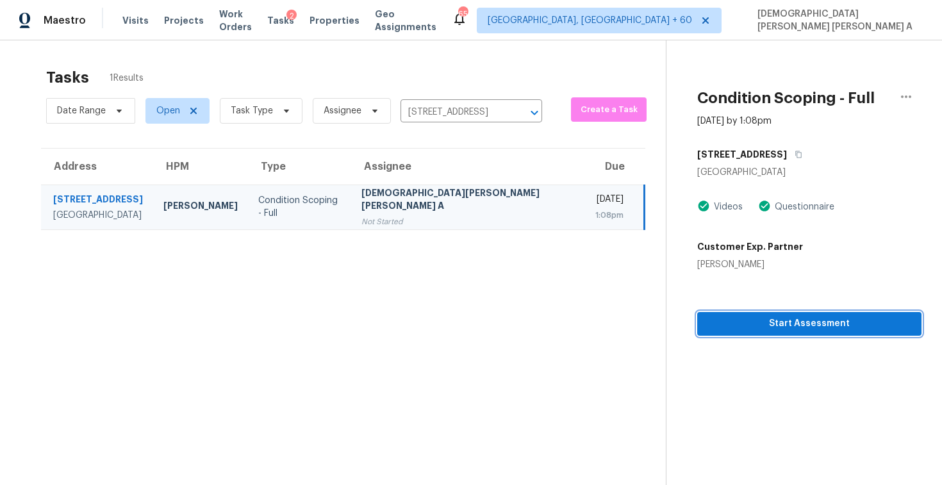
click at [729, 317] on span "Start Assessment" at bounding box center [810, 324] width 204 height 16
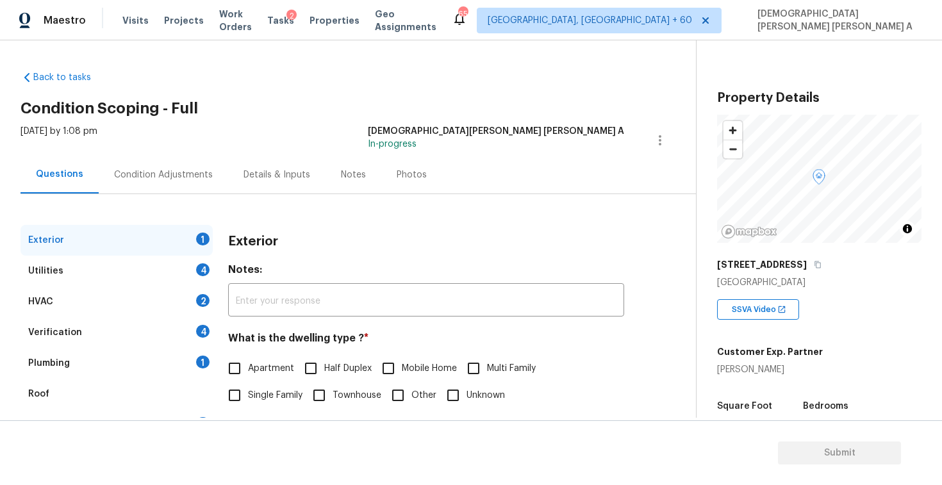
click at [310, 108] on h2 "Condition Scoping - Full" at bounding box center [359, 108] width 676 height 13
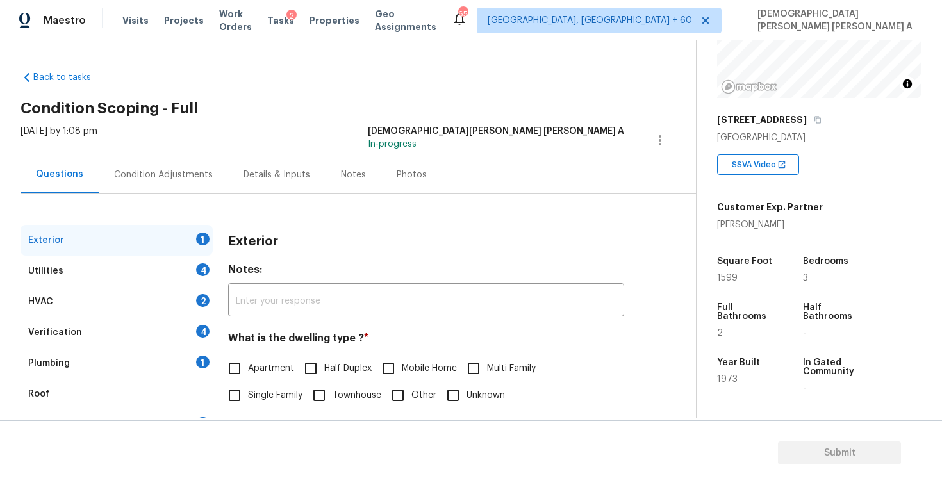
scroll to position [178, 0]
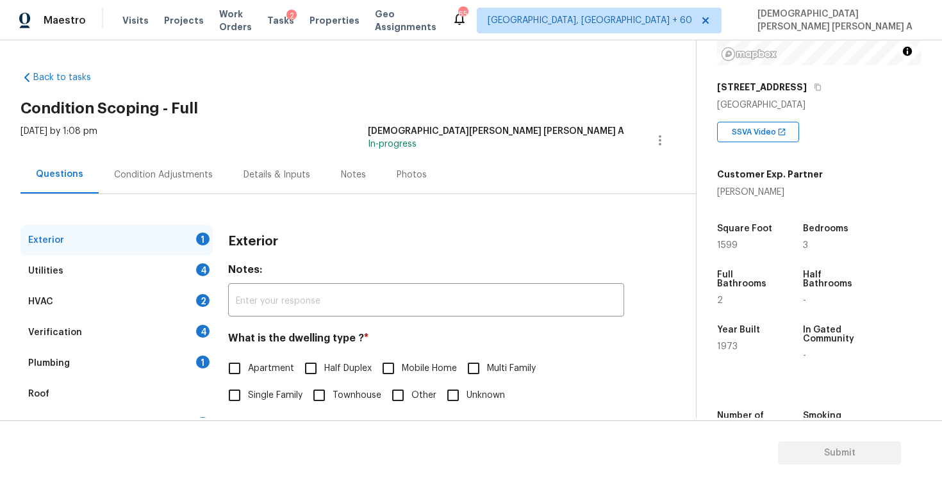
click at [233, 396] on input "Single Family" at bounding box center [234, 395] width 27 height 27
checkbox input "true"
click at [156, 228] on div "Exterior" at bounding box center [117, 240] width 192 height 31
click at [148, 276] on div "Utilities 4" at bounding box center [117, 271] width 192 height 31
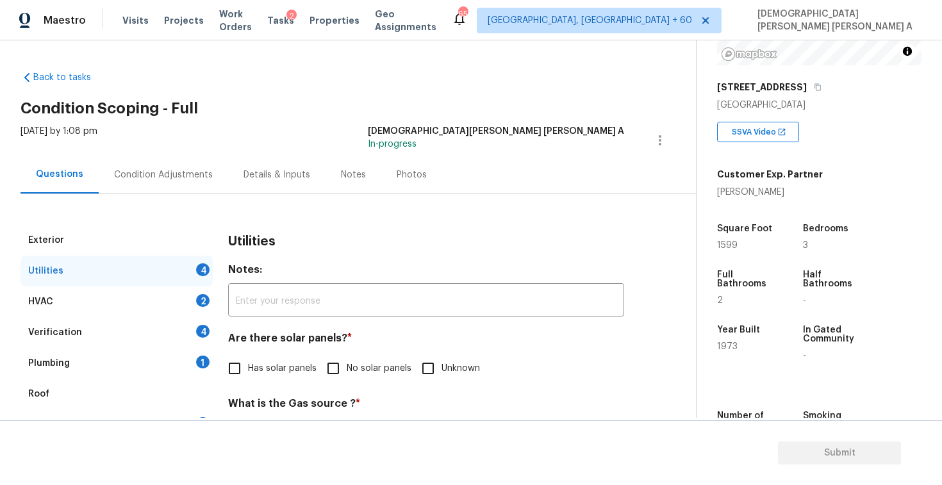
scroll to position [105, 0]
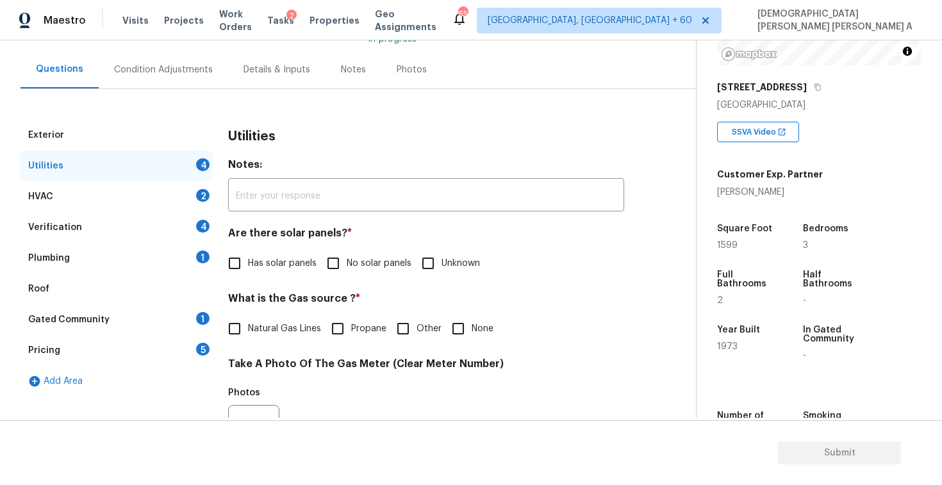
click at [336, 262] on input "No solar panels" at bounding box center [333, 263] width 27 height 27
checkbox input "true"
click at [250, 331] on span "Natural Gas Lines" at bounding box center [284, 330] width 73 height 13
click at [248, 331] on input "Natural Gas Lines" at bounding box center [234, 330] width 27 height 27
checkbox input "true"
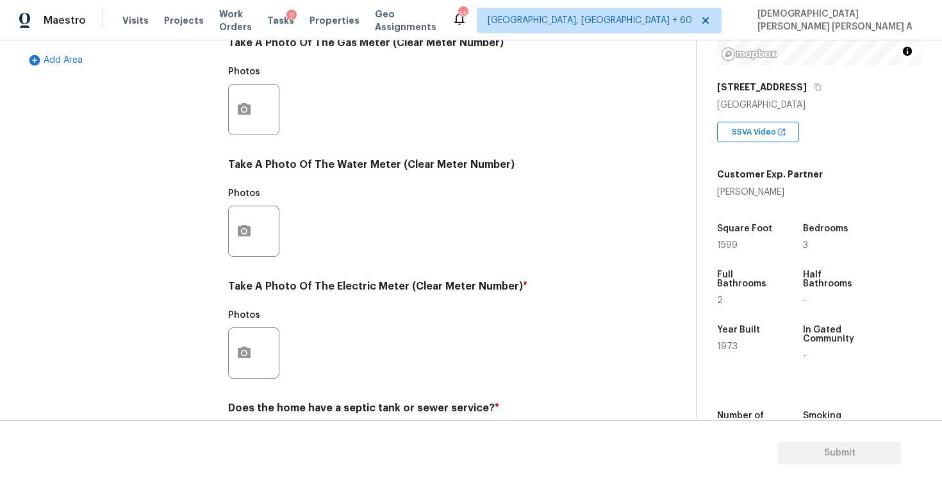
scroll to position [480, 0]
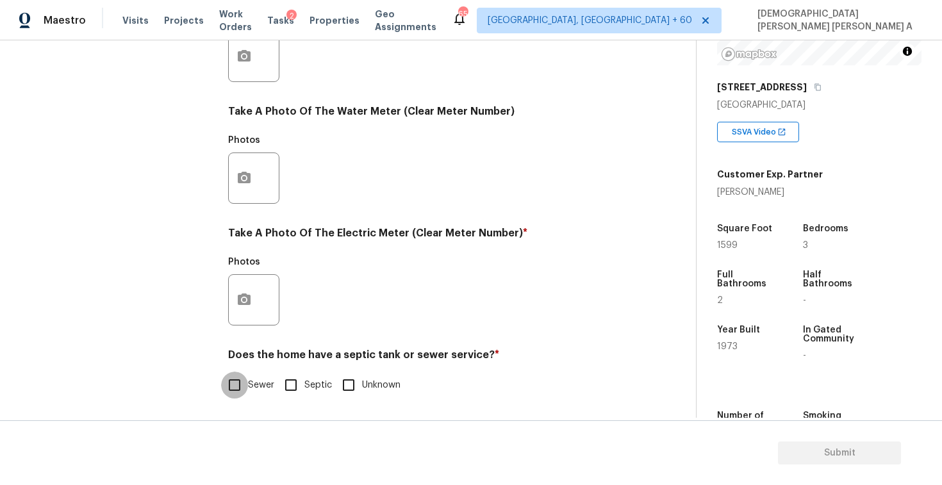
click at [231, 384] on input "Sewer" at bounding box center [234, 385] width 27 height 27
checkbox input "true"
click at [246, 299] on icon "button" at bounding box center [244, 299] width 15 height 15
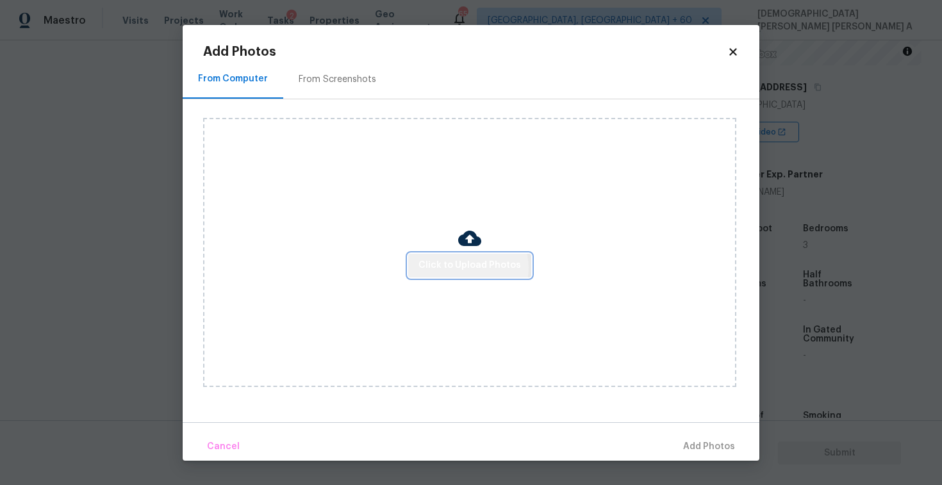
click at [470, 268] on span "Click to Upload Photos" at bounding box center [470, 266] width 103 height 16
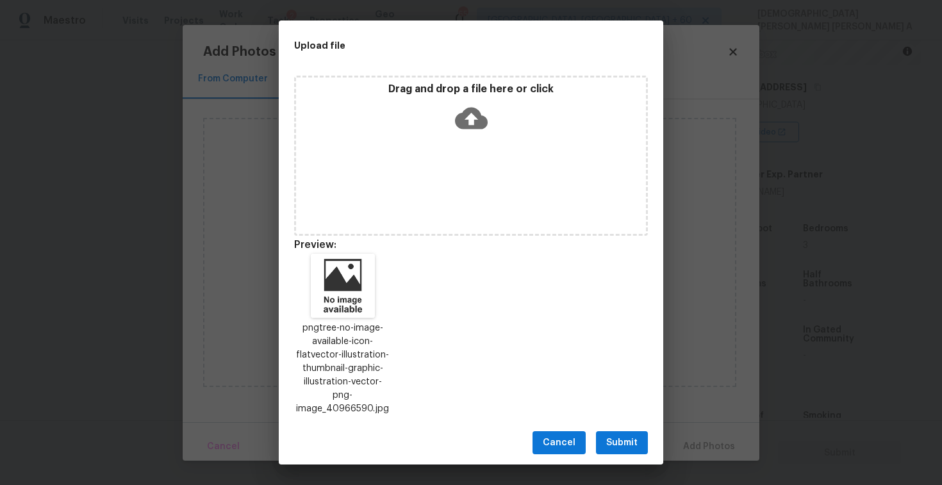
click at [611, 435] on span "Submit" at bounding box center [622, 443] width 31 height 16
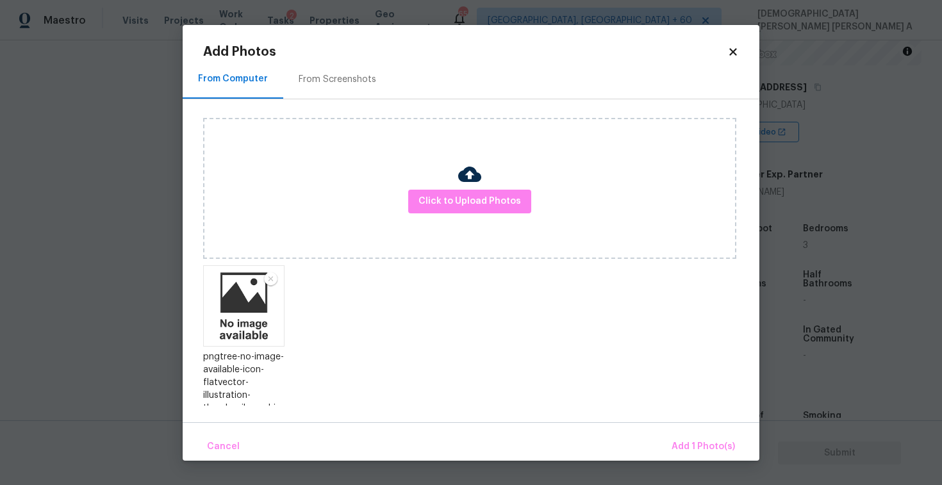
click at [687, 431] on div "Cancel Add 1 Photo(s)" at bounding box center [471, 442] width 577 height 38
click at [687, 439] on span "Add 1 Photo(s)" at bounding box center [703, 447] width 63 height 16
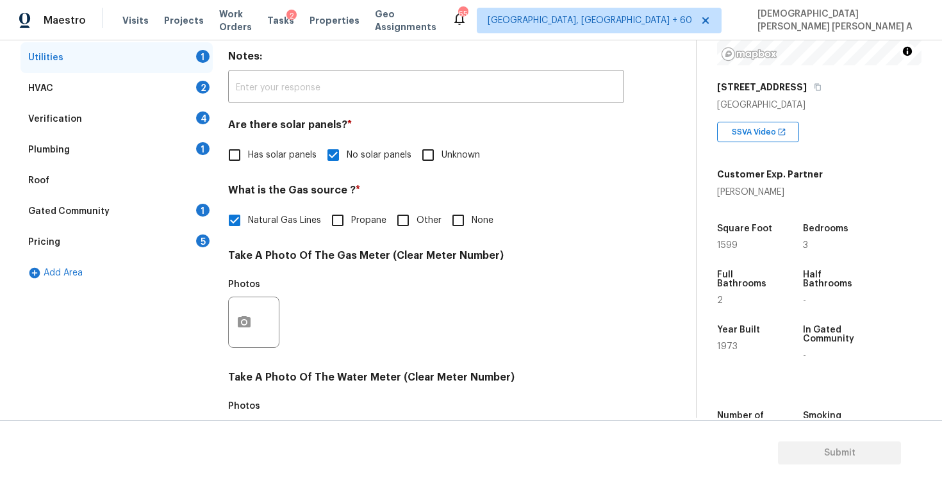
scroll to position [168, 0]
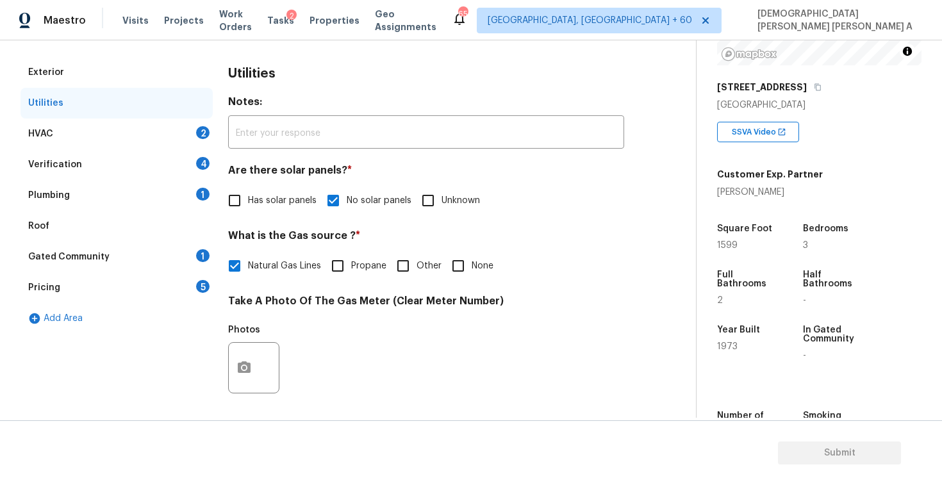
click at [146, 136] on div "HVAC 2" at bounding box center [117, 134] width 192 height 31
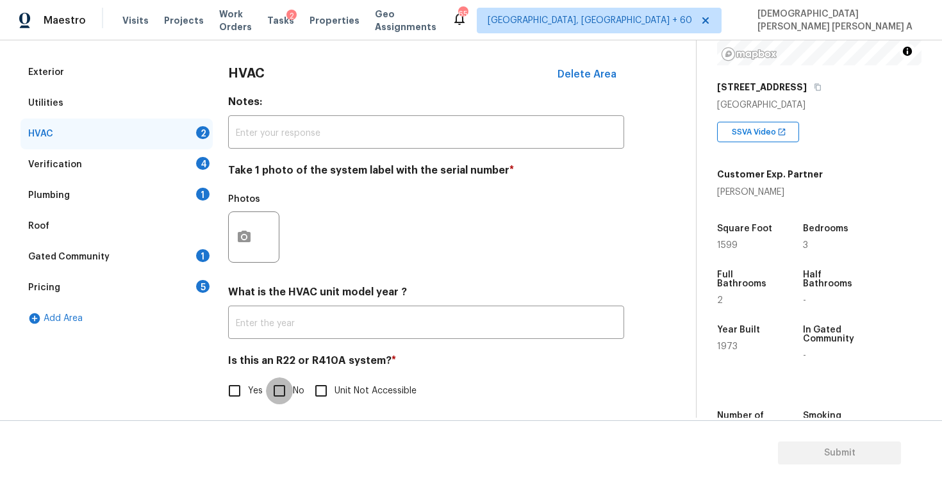
click at [281, 390] on input "No" at bounding box center [279, 391] width 27 height 27
checkbox input "true"
click at [239, 240] on icon "button" at bounding box center [244, 237] width 13 height 12
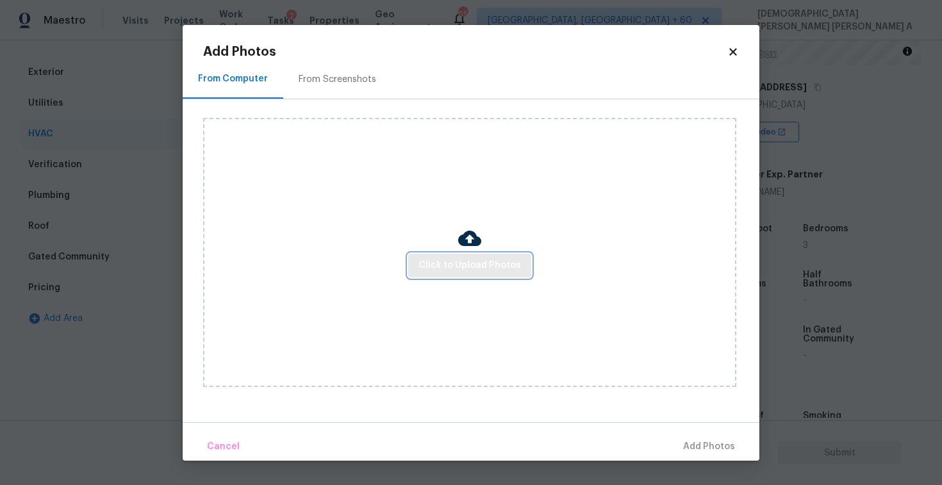
click at [510, 256] on button "Click to Upload Photos" at bounding box center [469, 266] width 123 height 24
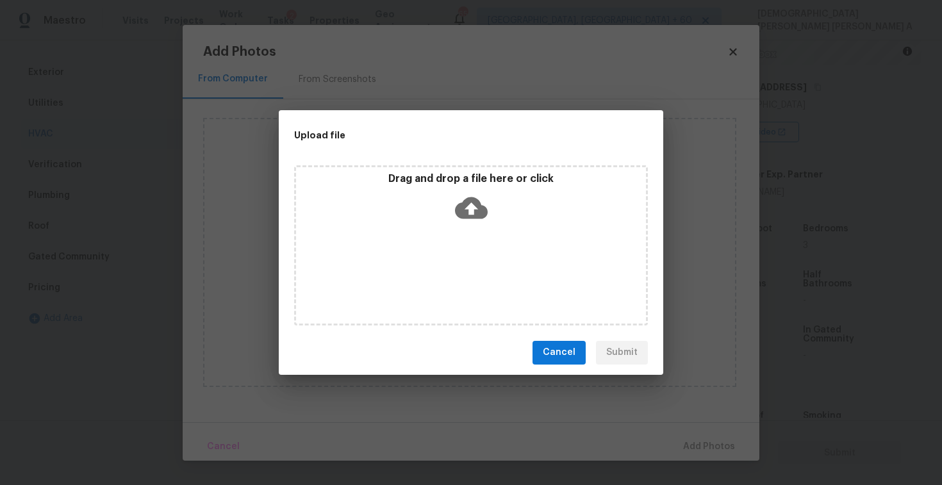
click at [498, 233] on div "Drag and drop a file here or click" at bounding box center [471, 245] width 354 height 160
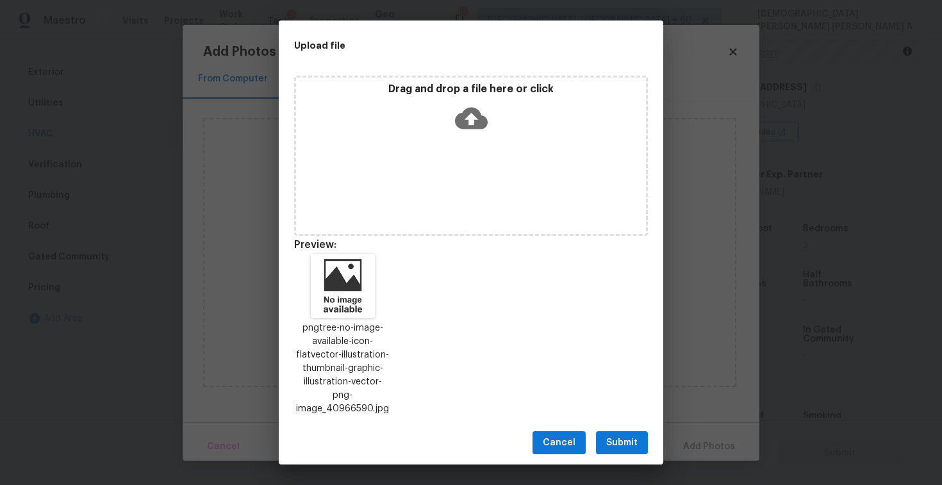
click at [612, 436] on span "Submit" at bounding box center [622, 443] width 31 height 16
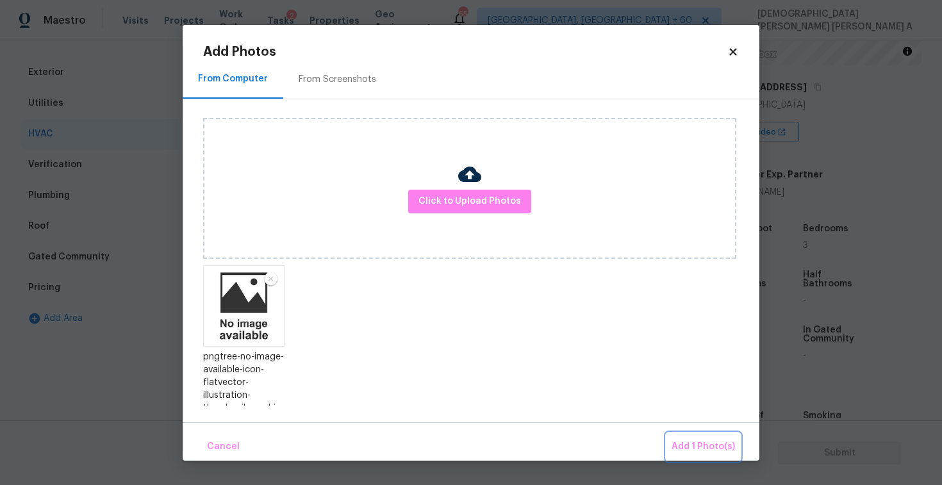
click at [723, 459] on button "Add 1 Photo(s)" at bounding box center [704, 447] width 74 height 28
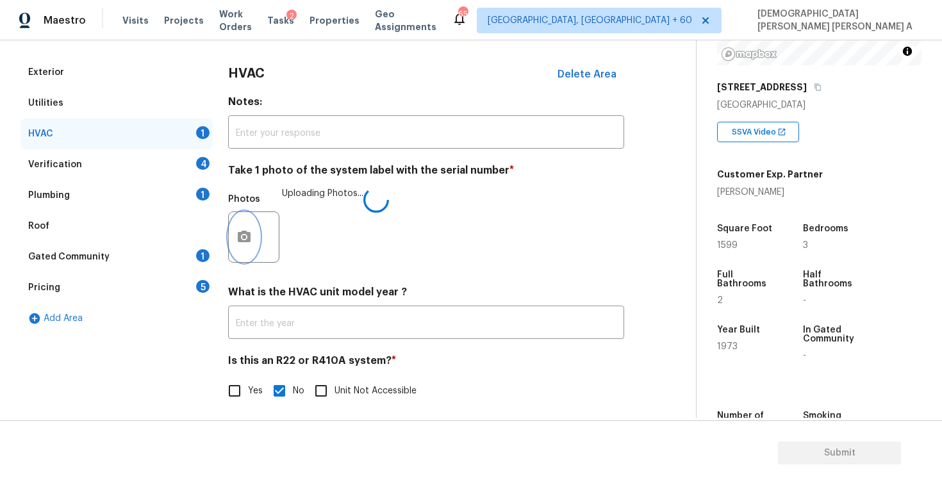
scroll to position [287, 0]
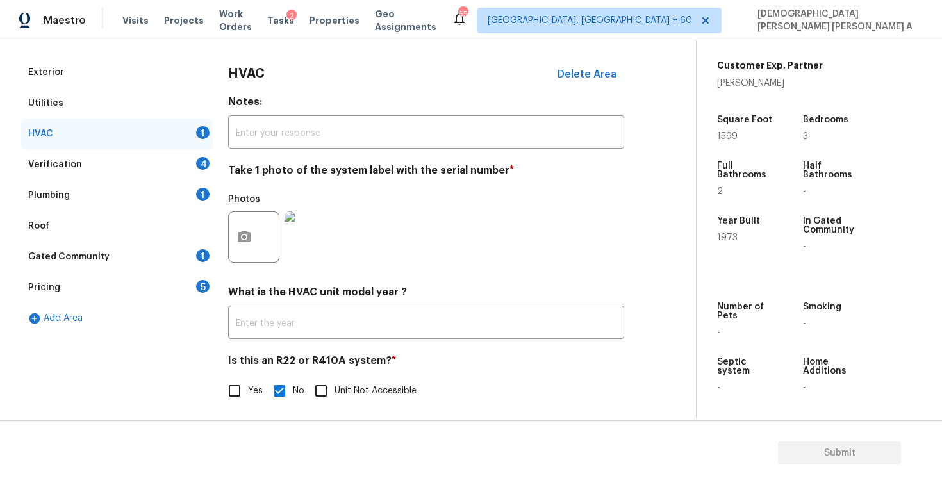
click at [103, 163] on div "Verification 4" at bounding box center [117, 164] width 192 height 31
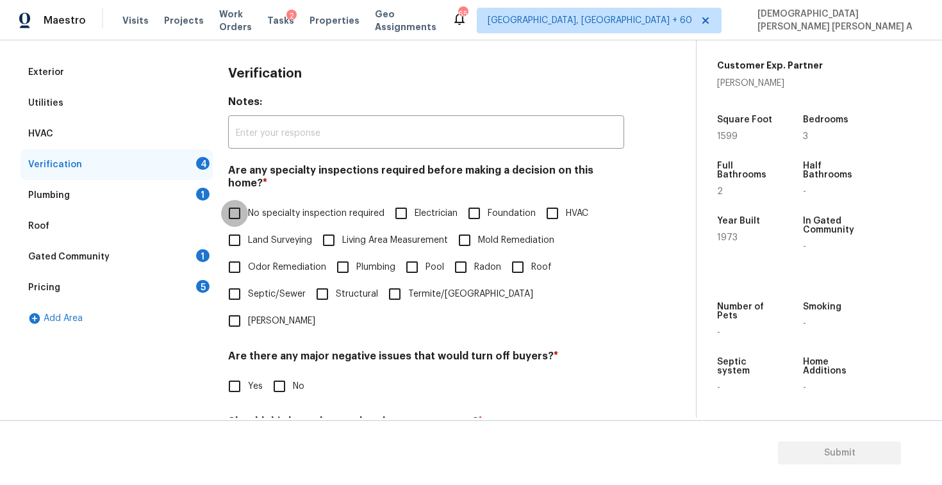
click at [235, 212] on input "No specialty inspection required" at bounding box center [234, 213] width 27 height 27
checkbox input "true"
click at [283, 373] on input "No" at bounding box center [279, 386] width 27 height 27
checkbox input "true"
click at [282, 440] on input "No" at bounding box center [279, 453] width 27 height 27
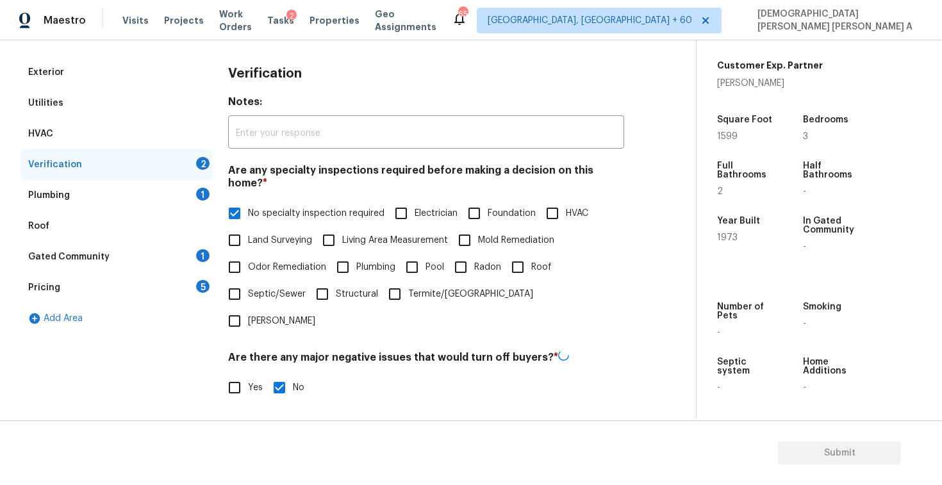
checkbox input "true"
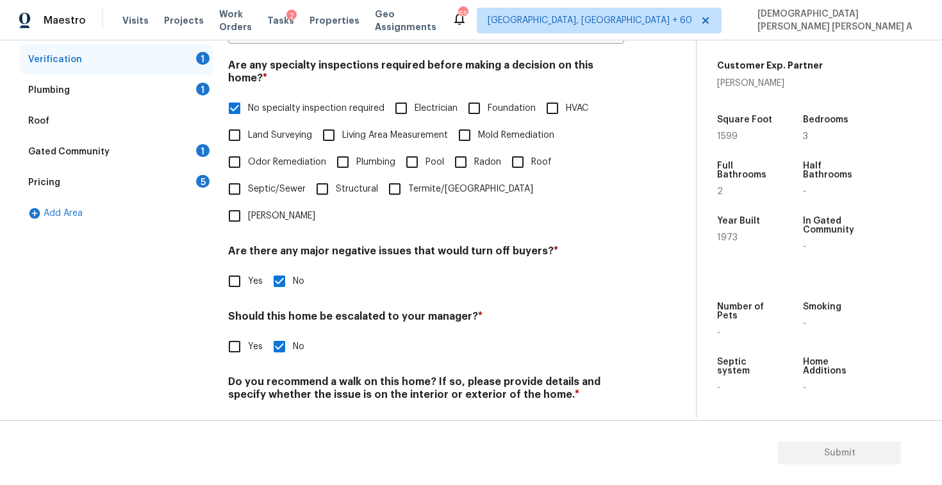
click at [280, 412] on input "No" at bounding box center [279, 425] width 27 height 27
checkbox input "true"
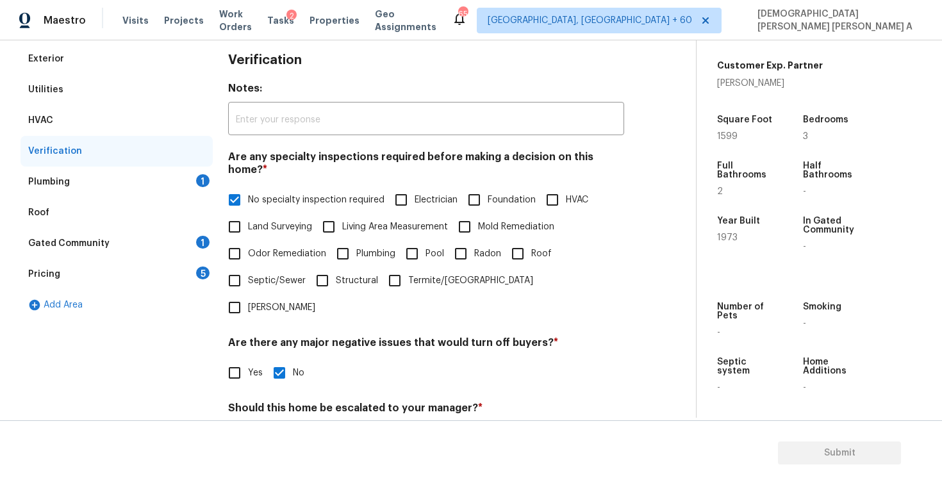
click at [160, 177] on div "Plumbing 1" at bounding box center [117, 182] width 192 height 31
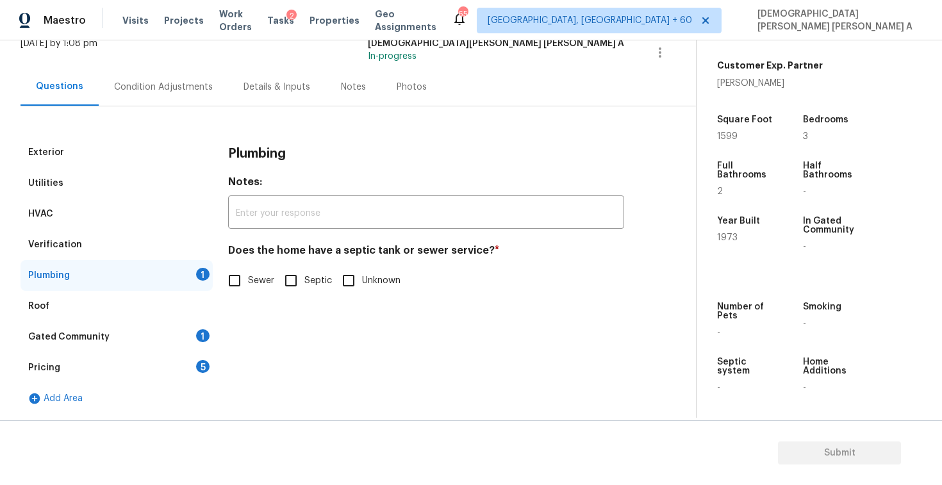
click at [244, 280] on input "Sewer" at bounding box center [234, 280] width 27 height 27
checkbox input "true"
click at [179, 326] on div "Gated Community 1" at bounding box center [117, 337] width 192 height 31
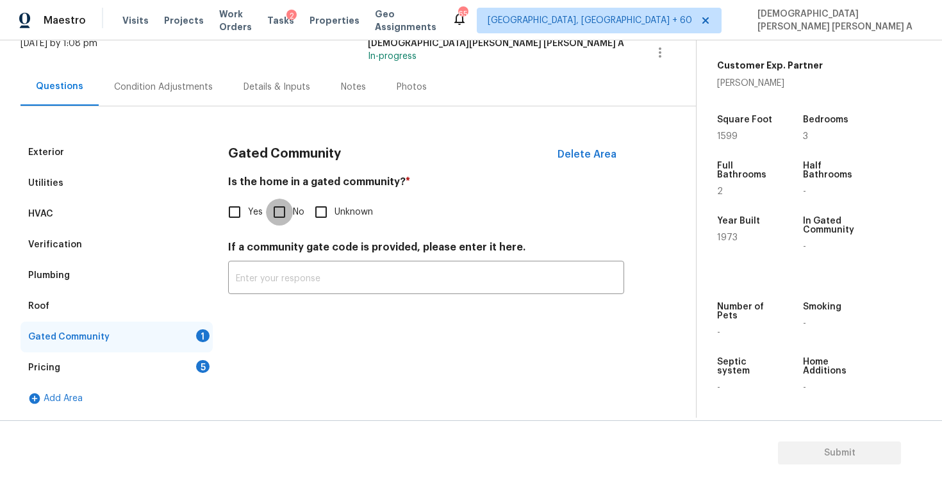
click at [289, 216] on input "No" at bounding box center [279, 212] width 27 height 27
checkbox input "true"
click at [197, 370] on div "Pricing 5" at bounding box center [117, 368] width 192 height 31
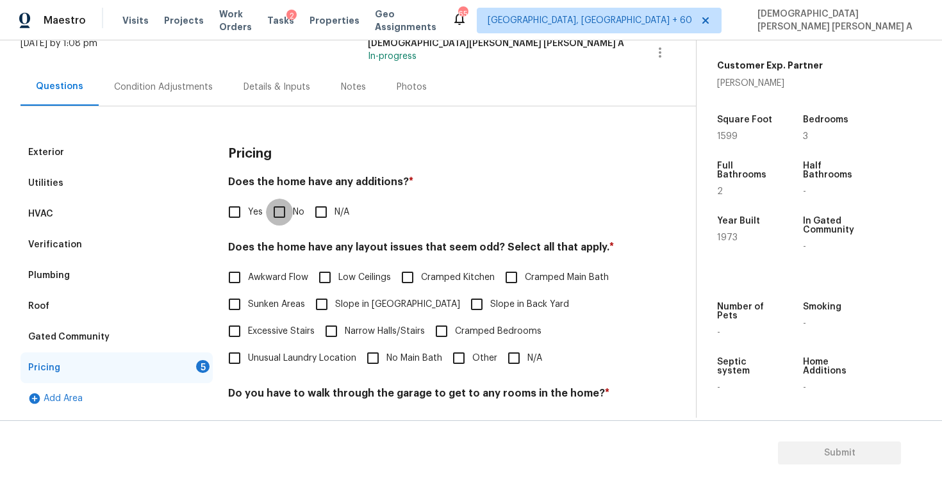
click at [274, 223] on input "No" at bounding box center [279, 212] width 27 height 27
checkbox input "true"
click at [520, 370] on input "N/A" at bounding box center [514, 358] width 27 height 27
checkbox input "true"
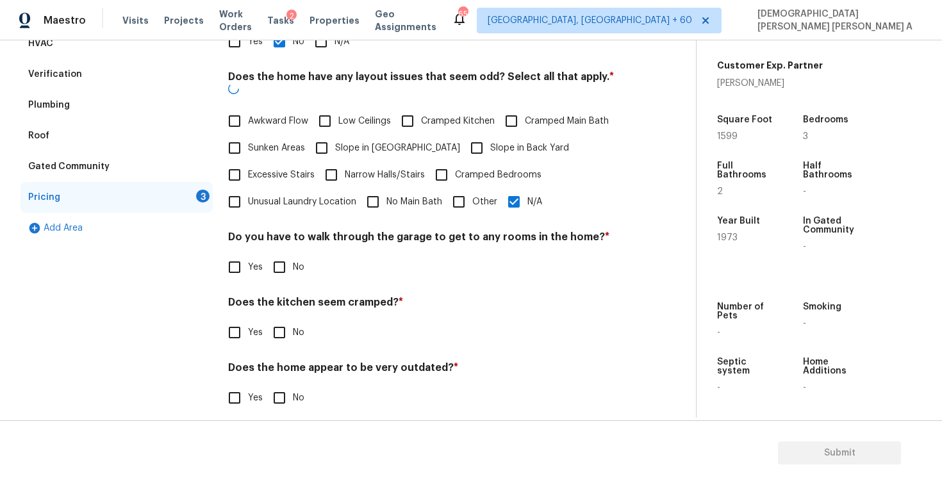
scroll to position [257, 0]
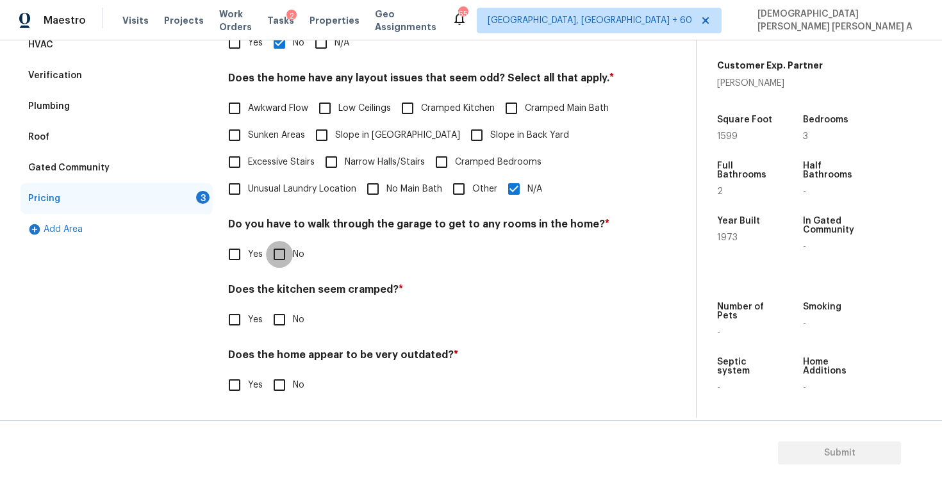
click at [268, 242] on input "No" at bounding box center [279, 254] width 27 height 27
checkbox input "true"
click at [292, 337] on div "Pricing Does the home have any additions? * Yes No N/A Does the home have any l…" at bounding box center [426, 192] width 396 height 448
click at [283, 329] on input "No" at bounding box center [279, 319] width 27 height 27
checkbox input "true"
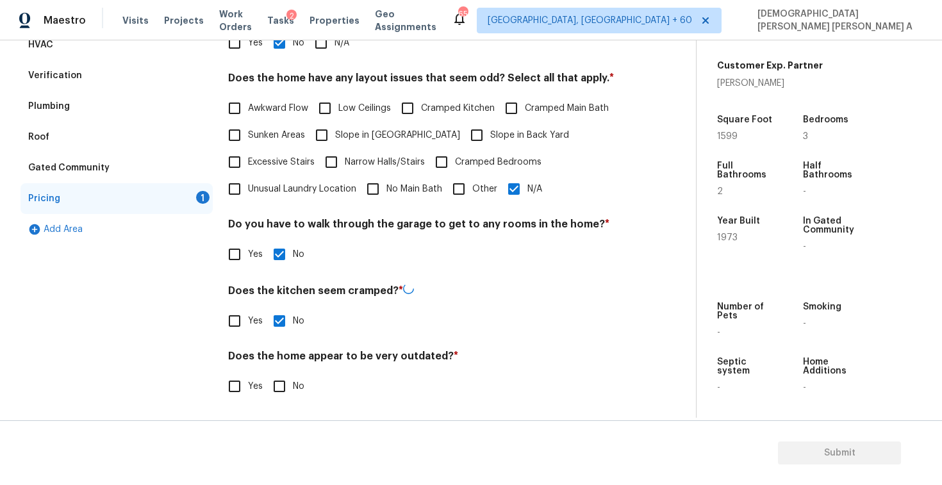
click at [282, 390] on input "No" at bounding box center [279, 386] width 27 height 27
checkbox input "true"
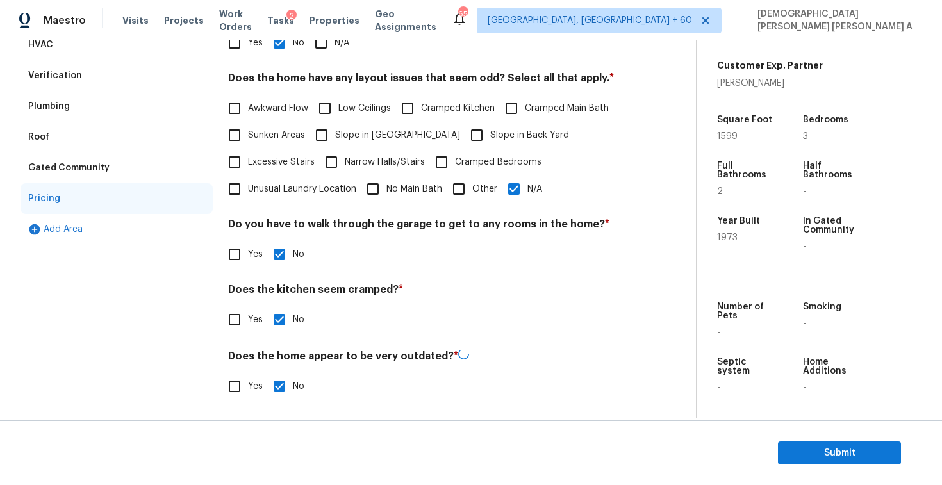
scroll to position [0, 0]
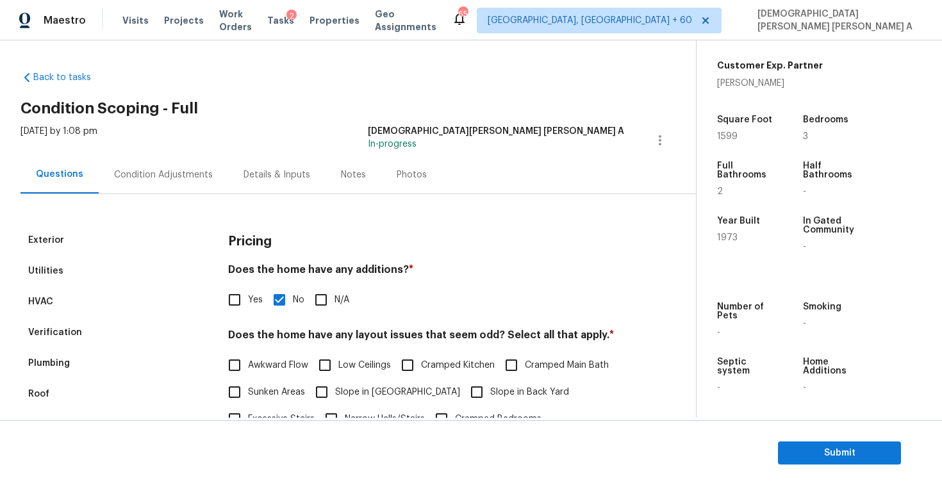
click at [383, 163] on div "Photos" at bounding box center [411, 175] width 61 height 38
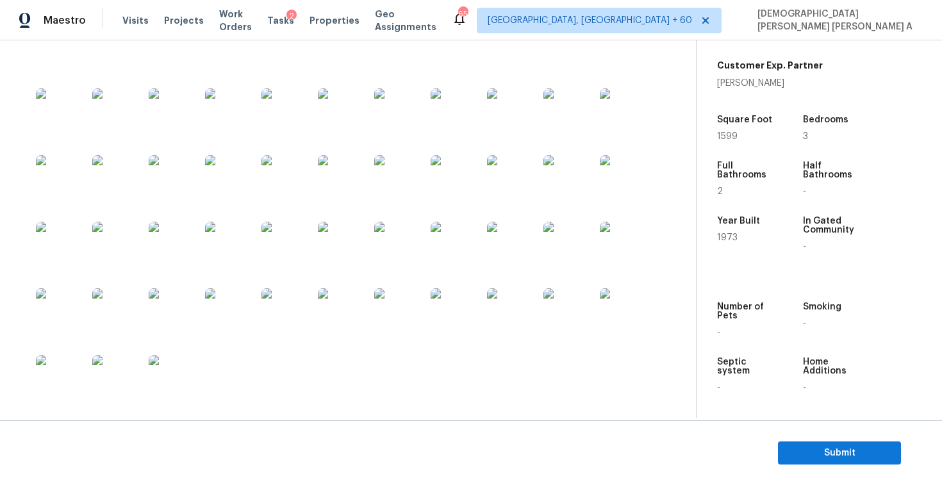
scroll to position [728, 0]
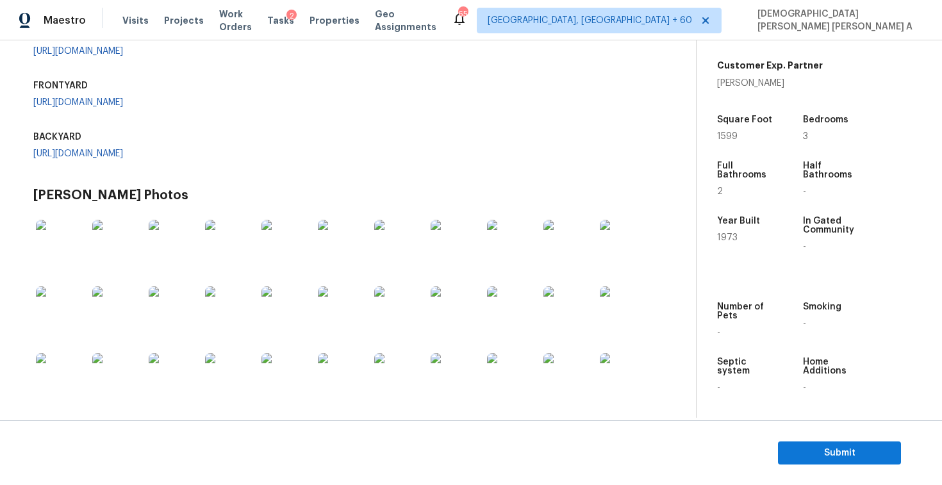
click at [102, 4] on link "https://opendoor-admin-client-upload-production.s3.amazonaws.com/uploads/Cake/S…" at bounding box center [78, 0] width 90 height 9
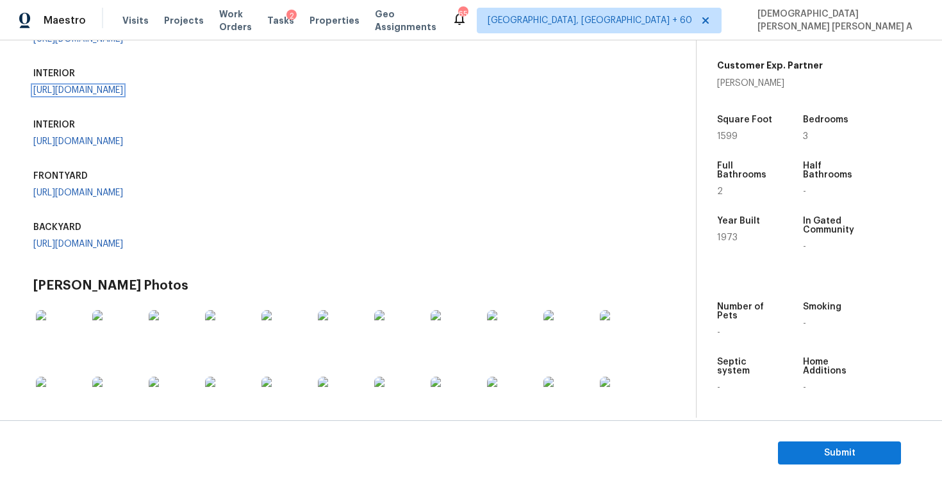
scroll to position [171, 0]
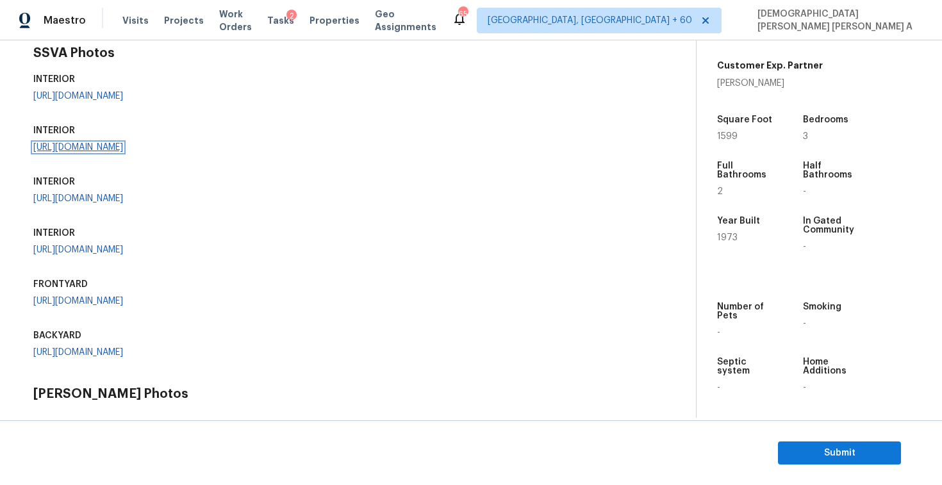
click at [123, 152] on link "https://opendoor-admin-client-upload-production.s3.amazonaws.com/uploads/Cake/S…" at bounding box center [78, 147] width 90 height 9
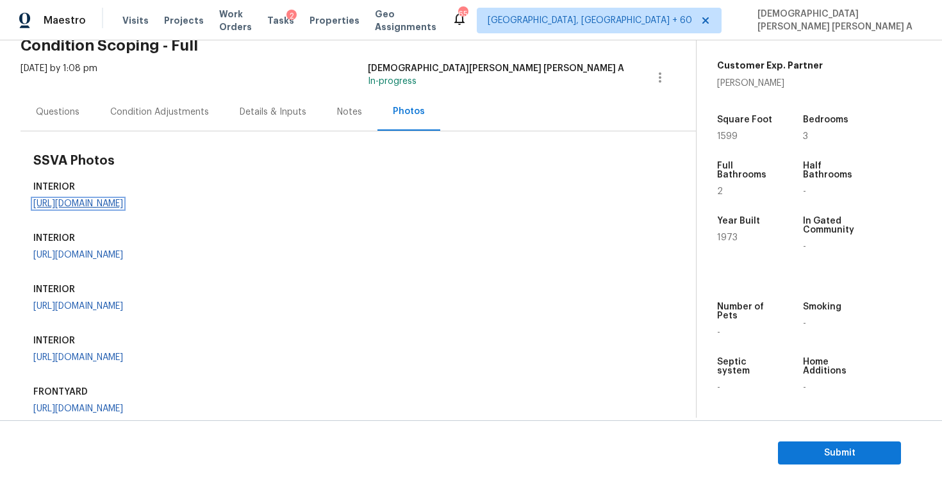
click at [57, 208] on link "https://opendoor-admin-client-upload-production.s3.amazonaws.com/uploads/Cake/S…" at bounding box center [78, 203] width 90 height 9
click at [176, 96] on div "Condition Adjustments" at bounding box center [160, 112] width 130 height 38
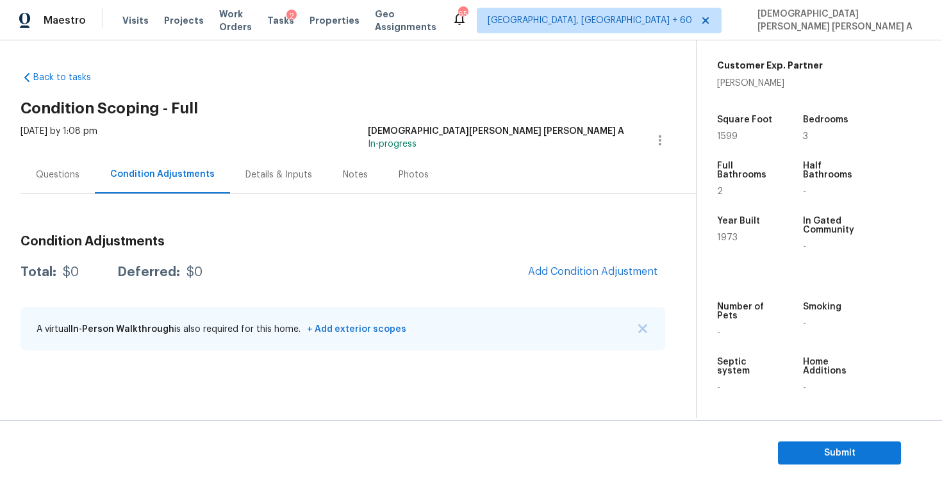
click at [356, 225] on div "Condition Adjustments Total: $0 Deferred: $0 Add Condition Adjustment A virtual…" at bounding box center [343, 293] width 645 height 137
click at [54, 176] on div "Questions" at bounding box center [58, 175] width 44 height 13
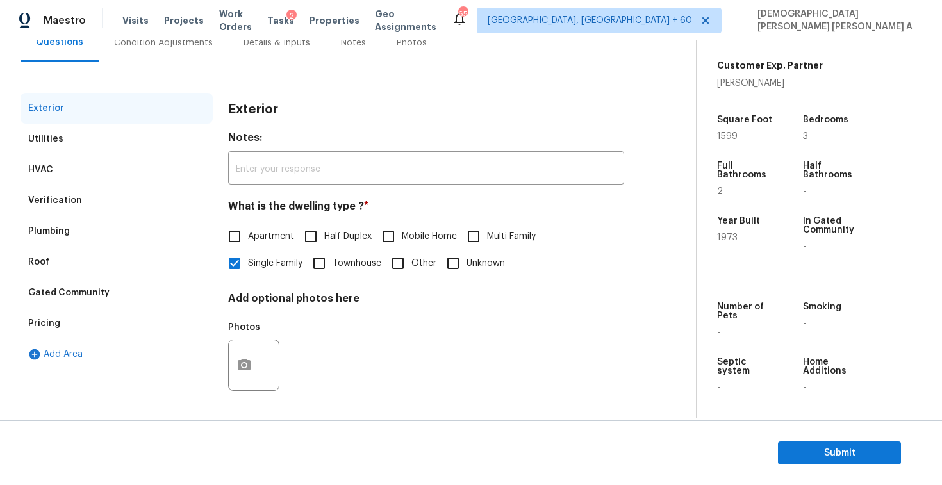
click at [54, 322] on div "Pricing" at bounding box center [44, 323] width 32 height 13
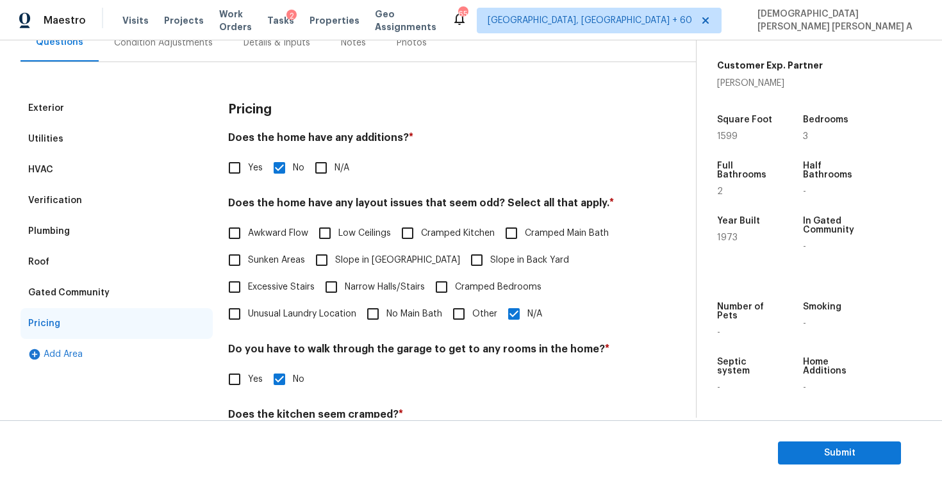
scroll to position [188, 0]
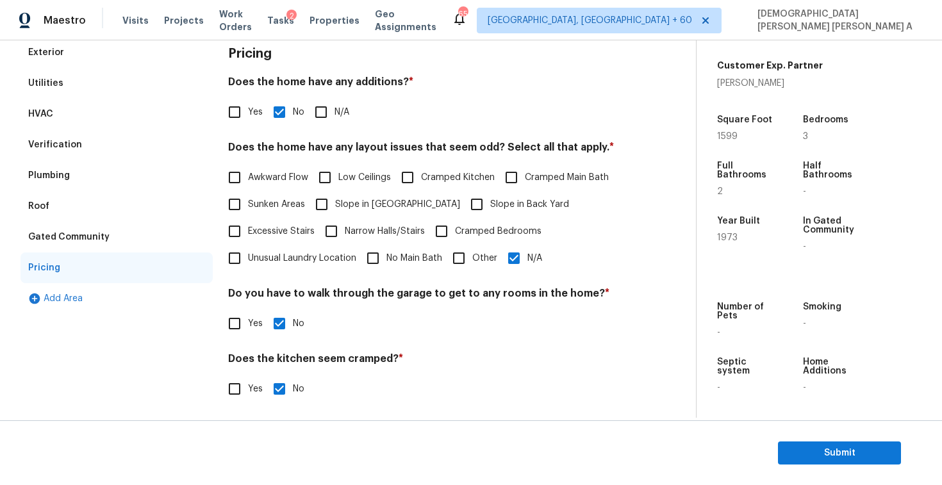
click at [521, 255] on input "N/A" at bounding box center [514, 258] width 27 height 27
checkbox input "false"
click at [473, 261] on span "Other" at bounding box center [485, 258] width 25 height 13
click at [473, 261] on input "Other" at bounding box center [459, 258] width 27 height 27
checkbox input "true"
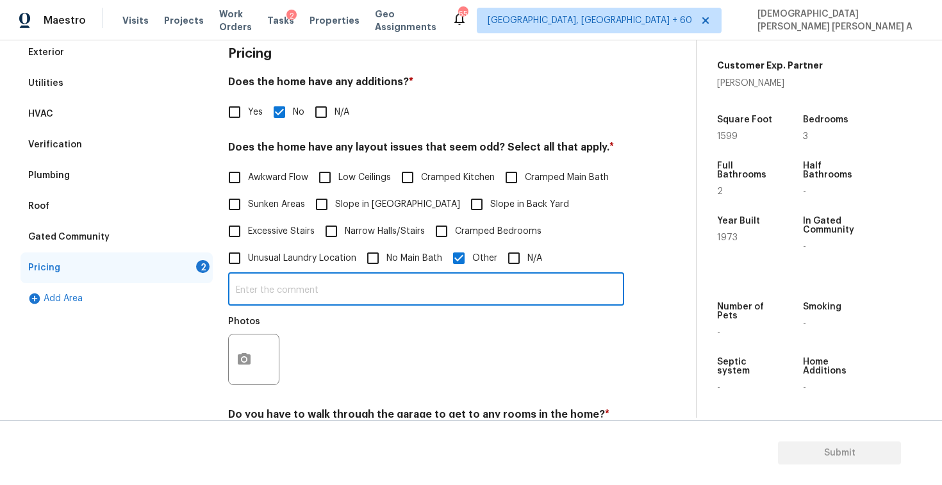
click at [383, 300] on input "text" at bounding box center [426, 291] width 396 height 30
type input "Slope area"
click at [233, 365] on button "button" at bounding box center [244, 360] width 31 height 50
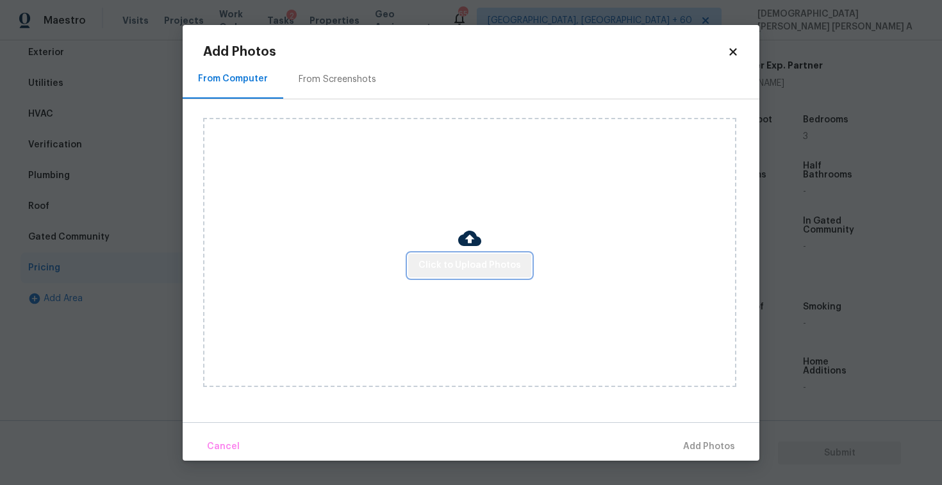
click at [480, 270] on span "Click to Upload Photos" at bounding box center [470, 266] width 103 height 16
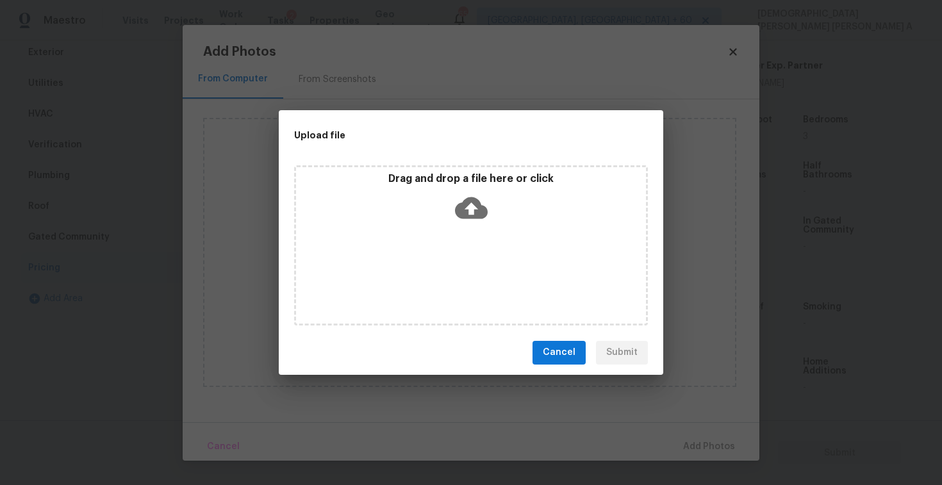
click at [480, 260] on div "Drag and drop a file here or click" at bounding box center [471, 245] width 354 height 160
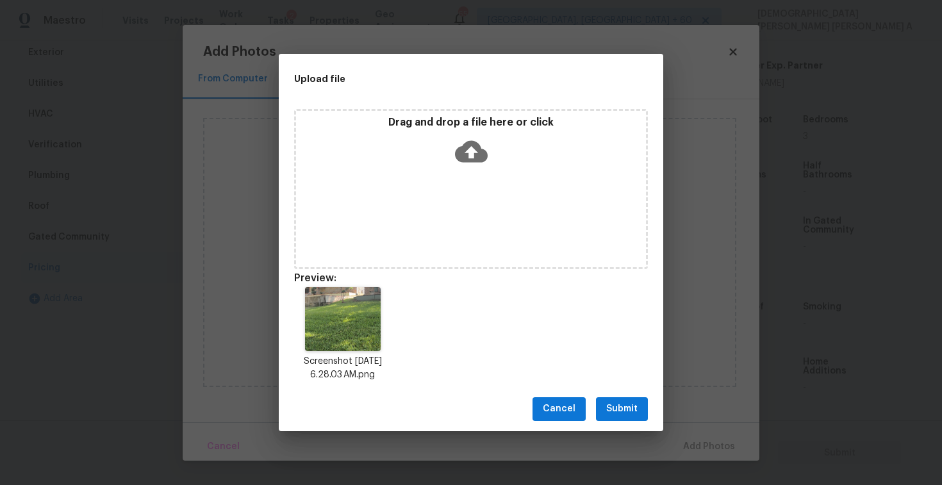
click at [621, 406] on span "Submit" at bounding box center [622, 409] width 31 height 16
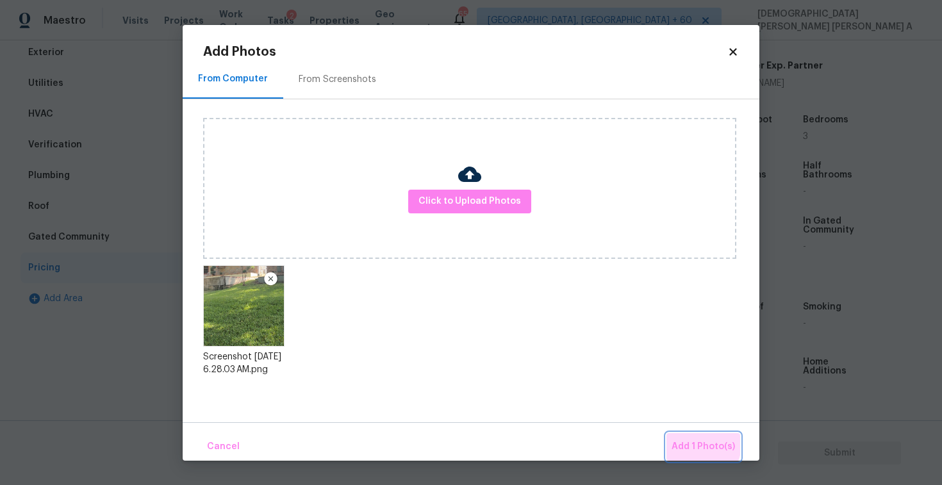
click at [683, 440] on span "Add 1 Photo(s)" at bounding box center [703, 447] width 63 height 16
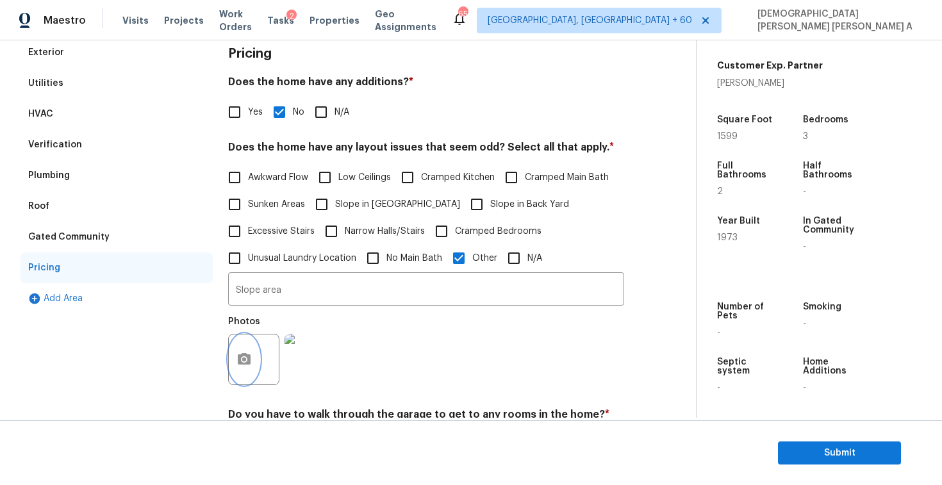
scroll to position [9, 0]
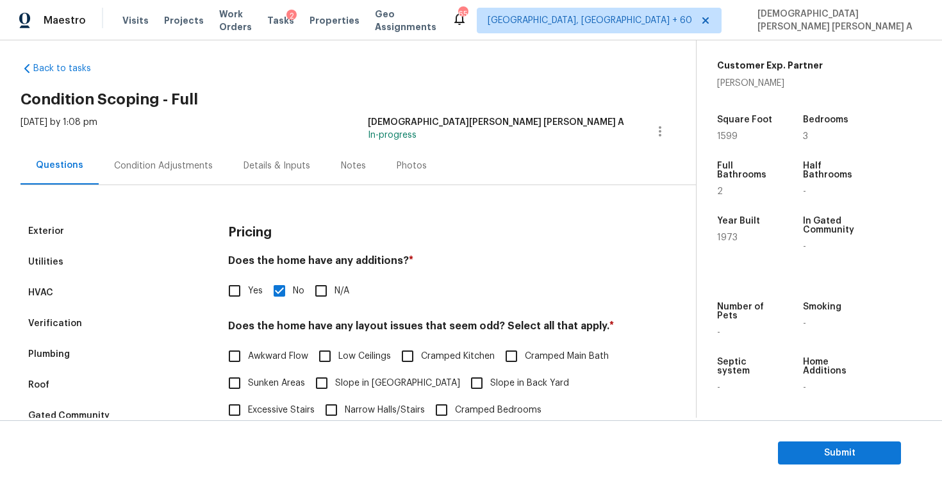
click at [179, 165] on div "Condition Adjustments" at bounding box center [163, 166] width 99 height 13
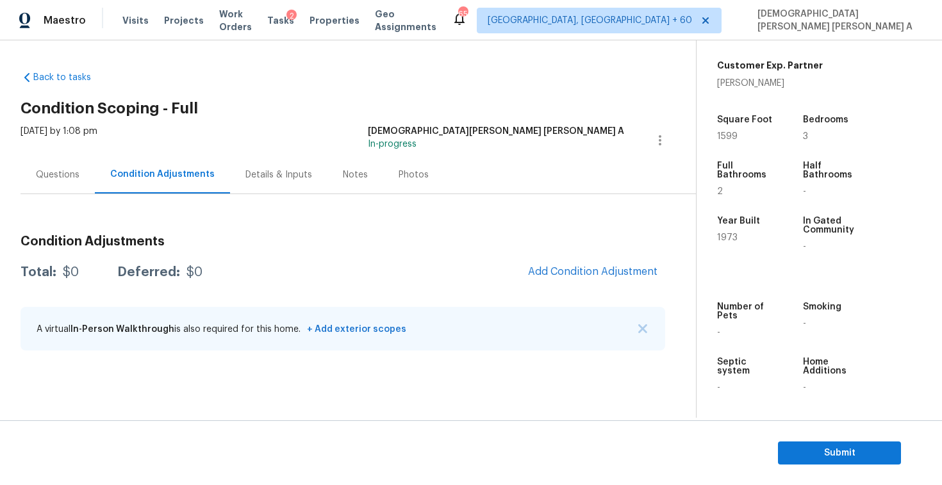
click at [457, 253] on div "Condition Adjustments Total: $0 Deferred: $0 Add Condition Adjustment A virtual…" at bounding box center [343, 293] width 645 height 137
click at [586, 256] on div "Condition Adjustments Total: $0 Deferred: $0 Add Condition Adjustment A virtual…" at bounding box center [343, 293] width 645 height 137
click at [567, 271] on span "Add Condition Adjustment" at bounding box center [593, 272] width 130 height 12
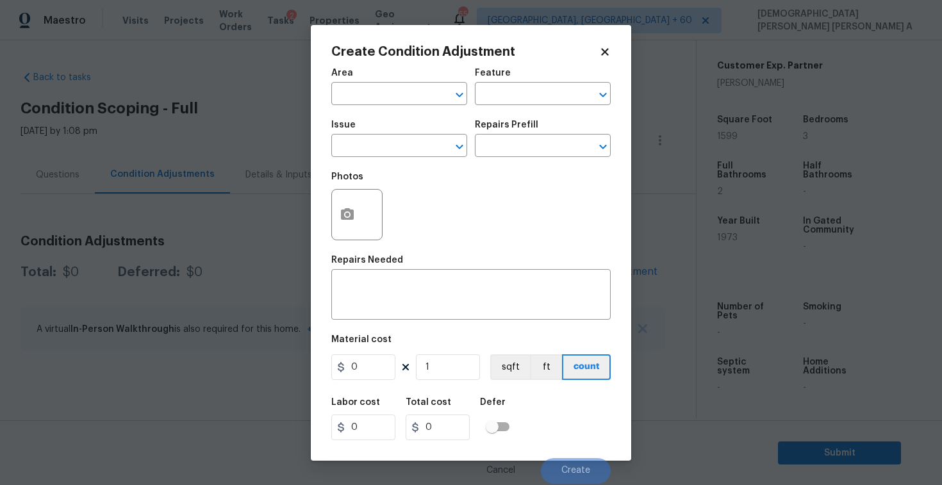
drag, startPoint x: 567, startPoint y: 271, endPoint x: 402, endPoint y: 233, distance: 169.1
click at [567, 271] on figure "Repairs Needed x ​" at bounding box center [471, 288] width 280 height 64
click at [383, 237] on div at bounding box center [358, 214] width 54 height 51
click at [338, 221] on button "button" at bounding box center [347, 215] width 31 height 50
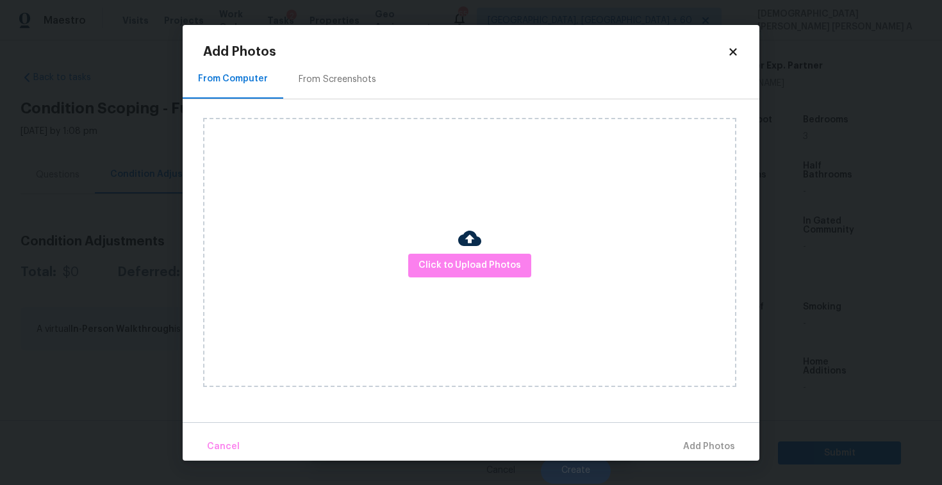
click at [341, 70] on div "From Screenshots" at bounding box center [337, 80] width 108 height 38
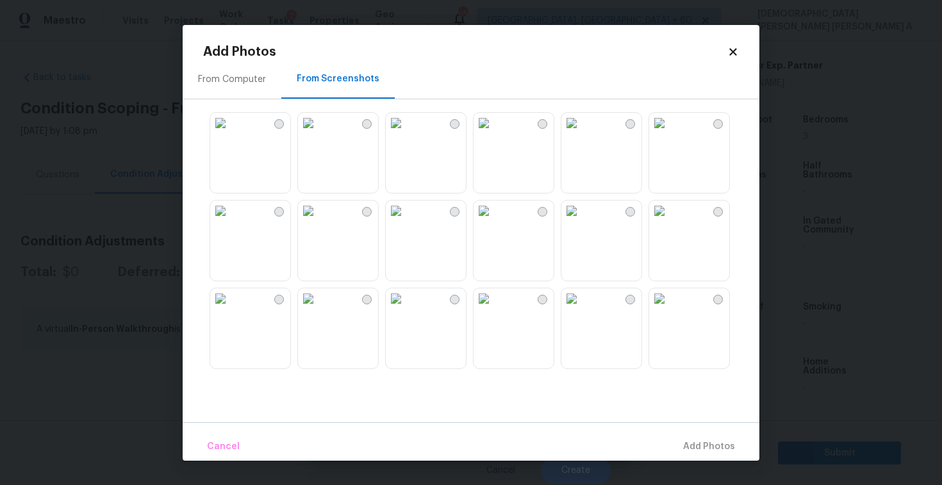
click at [572, 309] on img at bounding box center [572, 299] width 21 height 21
click at [494, 221] on img at bounding box center [484, 211] width 21 height 21
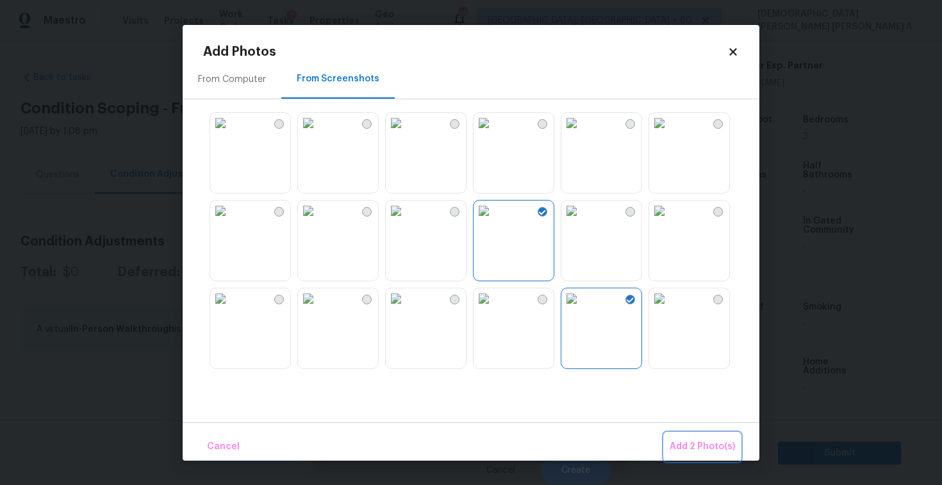
click at [701, 447] on span "Add 2 Photo(s)" at bounding box center [702, 447] width 65 height 16
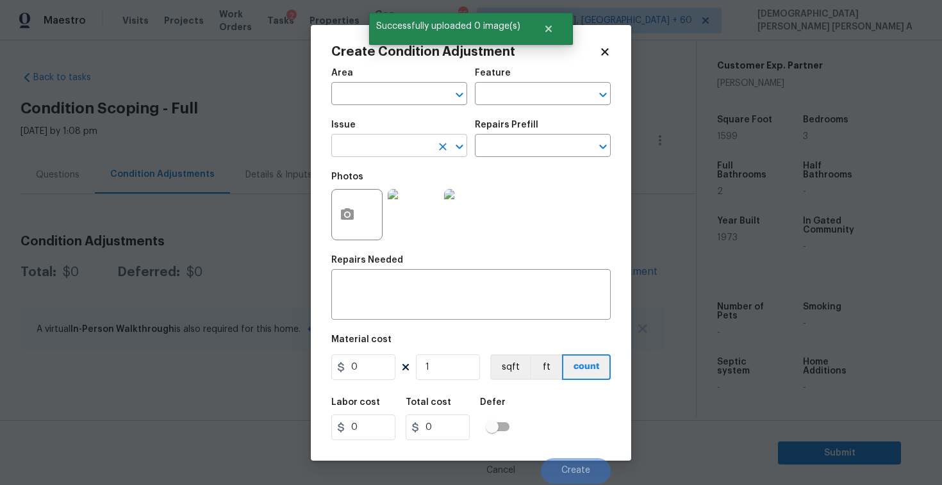
click at [358, 142] on input "text" at bounding box center [381, 147] width 100 height 20
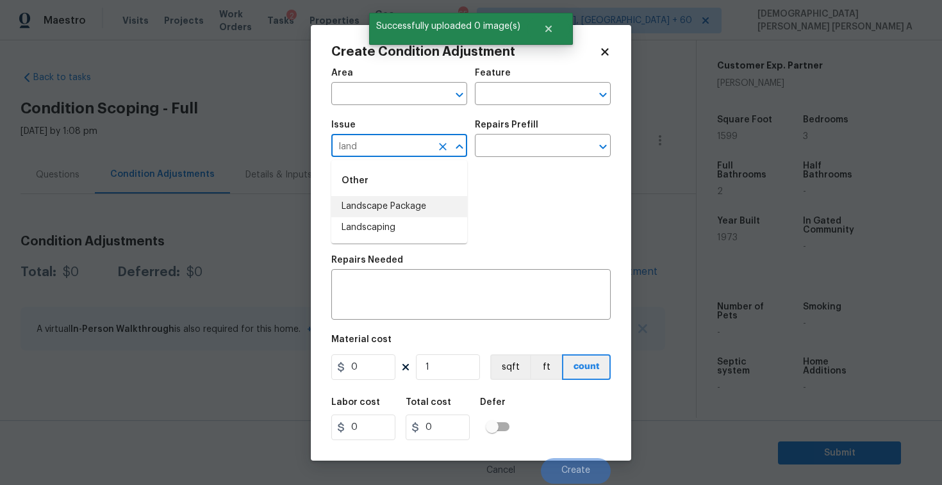
click at [365, 212] on li "Landscape Package" at bounding box center [399, 206] width 136 height 21
type input "Landscape Package"
click at [509, 148] on input "text" at bounding box center [525, 147] width 100 height 20
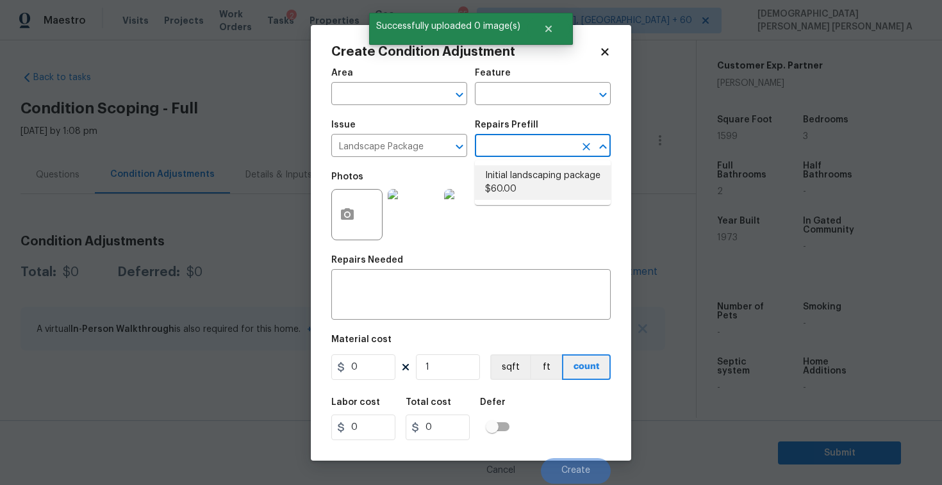
click at [509, 183] on li "Initial landscaping package $60.00" at bounding box center [543, 182] width 136 height 35
type input "Home Readiness Packages"
type textarea "Mowing of grass up to 6" in height. Mow, edge along driveways & sidewalks, trim…"
type input "60"
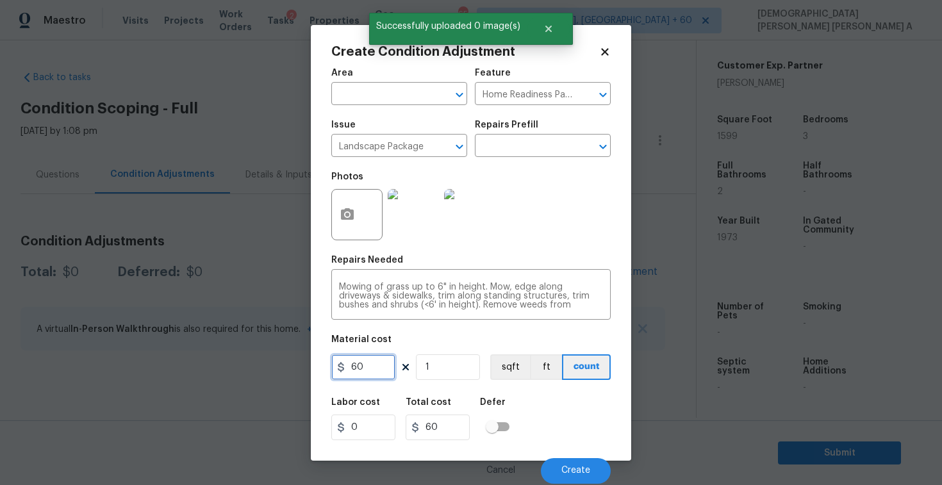
click at [379, 378] on input "60" at bounding box center [363, 368] width 64 height 26
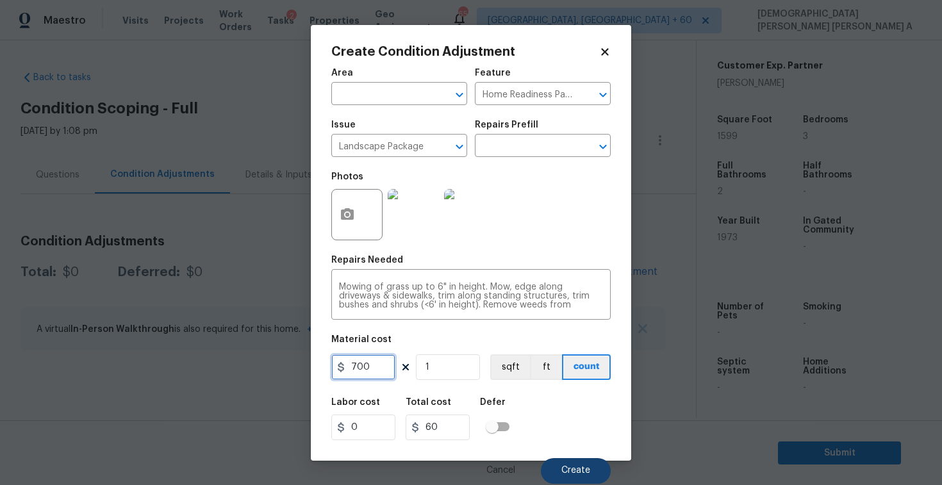
type input "700"
click at [558, 461] on button "Create" at bounding box center [576, 471] width 70 height 26
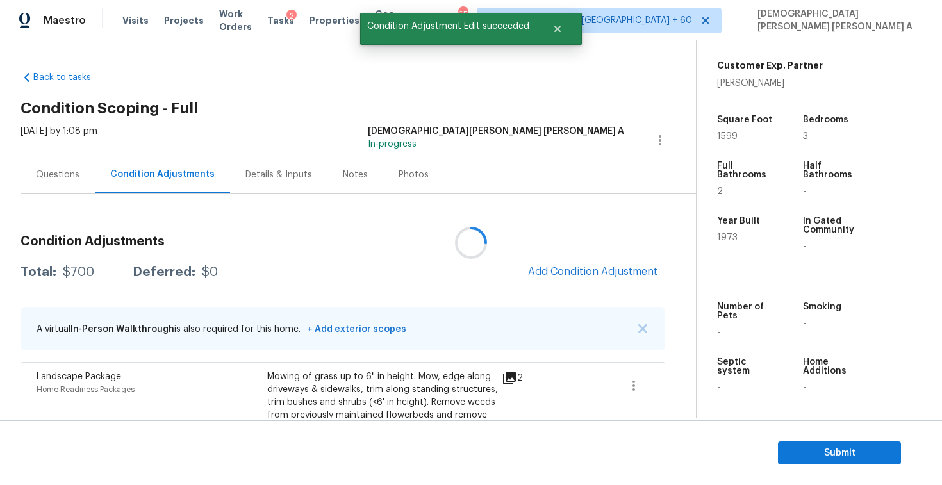
click at [598, 274] on div at bounding box center [471, 242] width 942 height 485
click at [598, 274] on span "Add Condition Adjustment" at bounding box center [593, 272] width 130 height 12
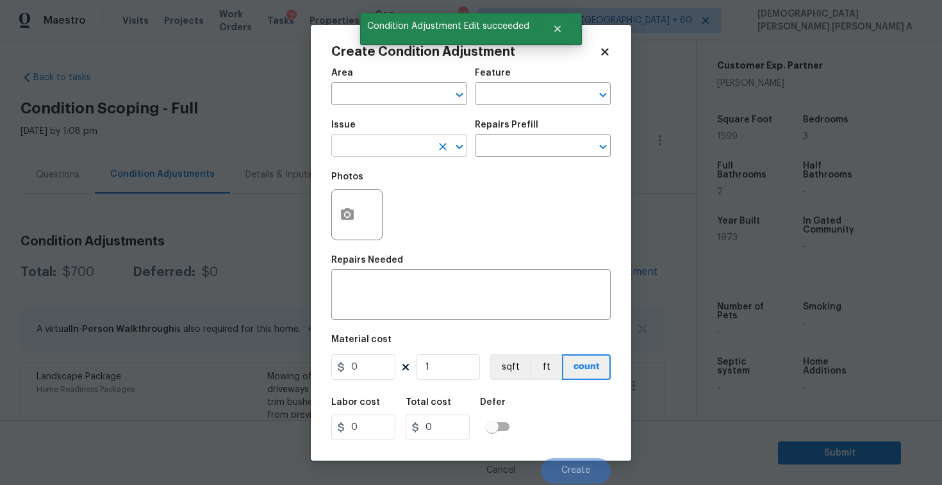
click at [410, 142] on input "text" at bounding box center [381, 147] width 100 height 20
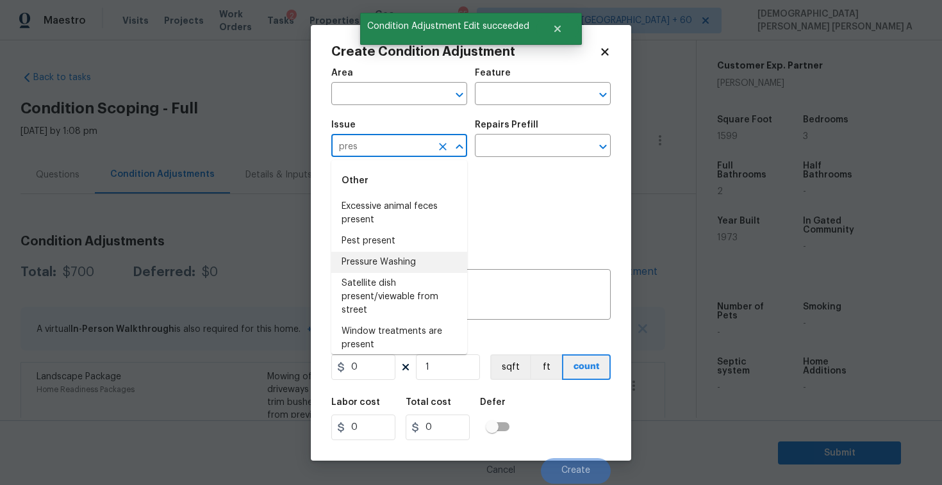
click at [420, 254] on li "Pressure Washing" at bounding box center [399, 262] width 136 height 21
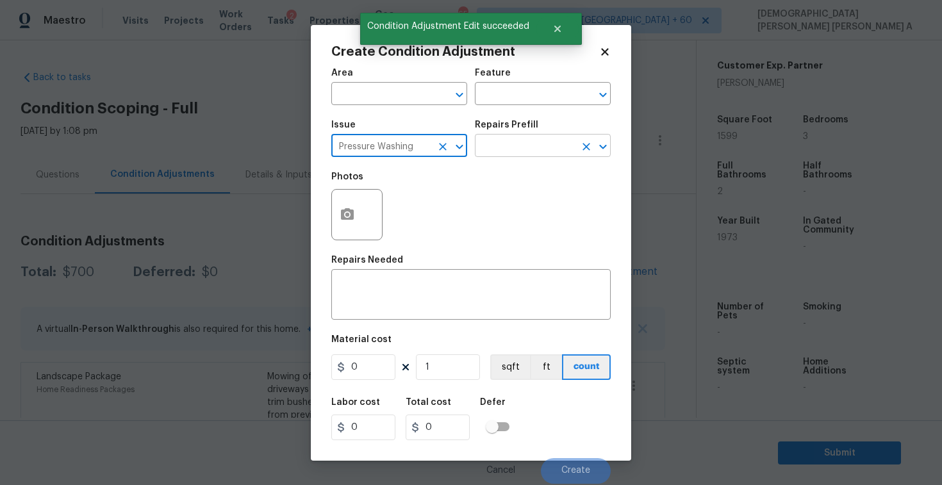
type input "Pressure Washing"
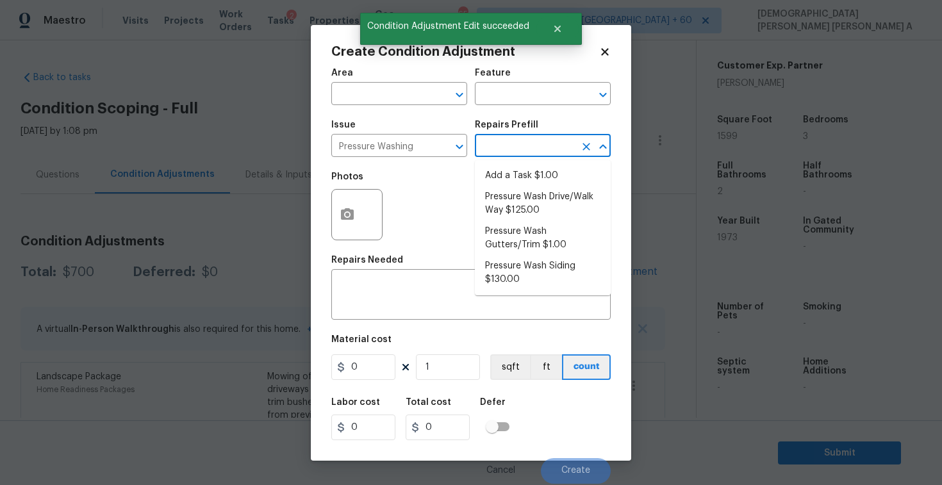
click at [528, 148] on input "text" at bounding box center [525, 147] width 100 height 20
click at [517, 222] on li "Pressure Wash Gutters/Trim $1.00" at bounding box center [543, 238] width 136 height 35
type input "Siding"
type textarea "Protect areas as needed for pressure washing. Pressure wash the gutters and tri…"
type input "1"
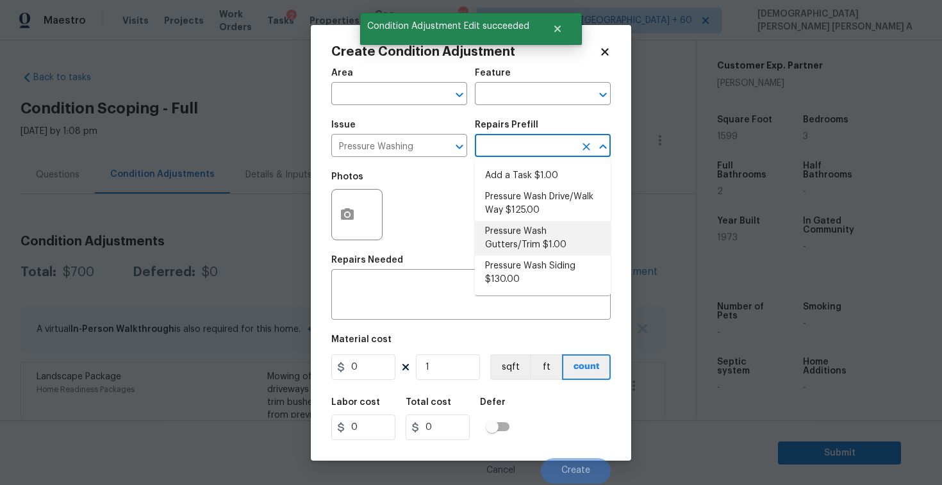
type input "1"
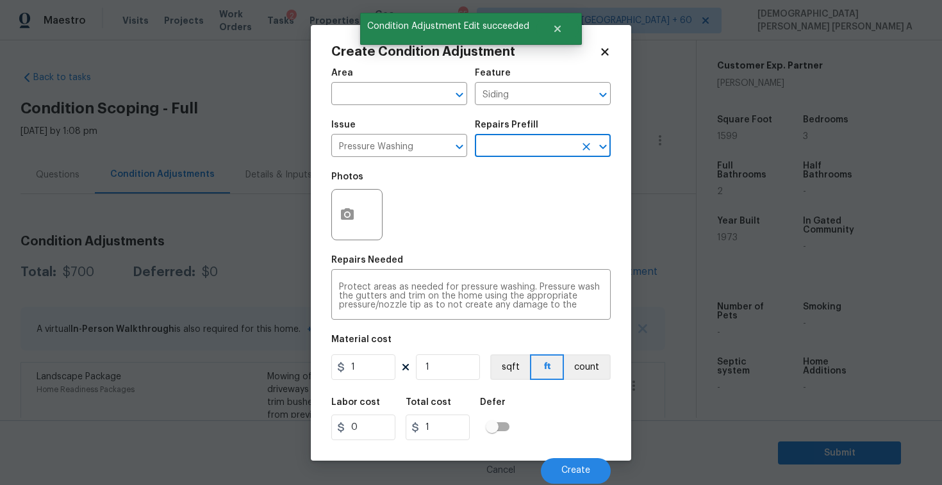
click at [530, 132] on div "Repairs Prefill" at bounding box center [543, 129] width 136 height 17
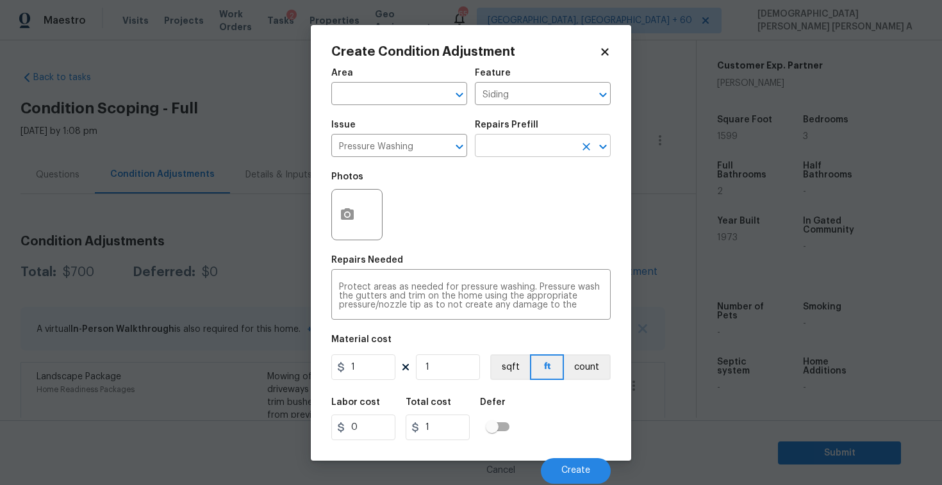
click at [523, 143] on input "text" at bounding box center [525, 147] width 100 height 20
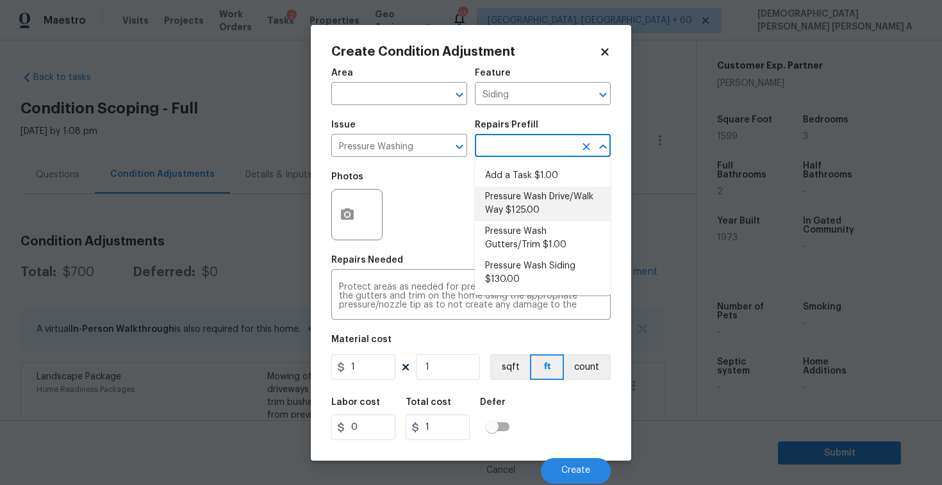
click at [516, 205] on li "Pressure Wash Drive/Walk Way $125.00" at bounding box center [543, 204] width 136 height 35
type textarea "Pressure wash the driveways/walkways as directed by the PM. Ensure that all deb…"
type input "125"
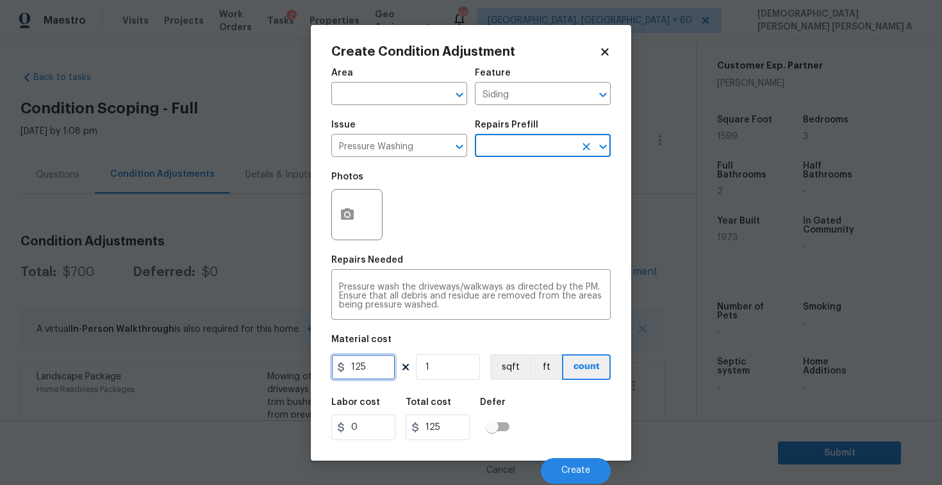
click at [371, 376] on input "125" at bounding box center [363, 368] width 64 height 26
type input "200"
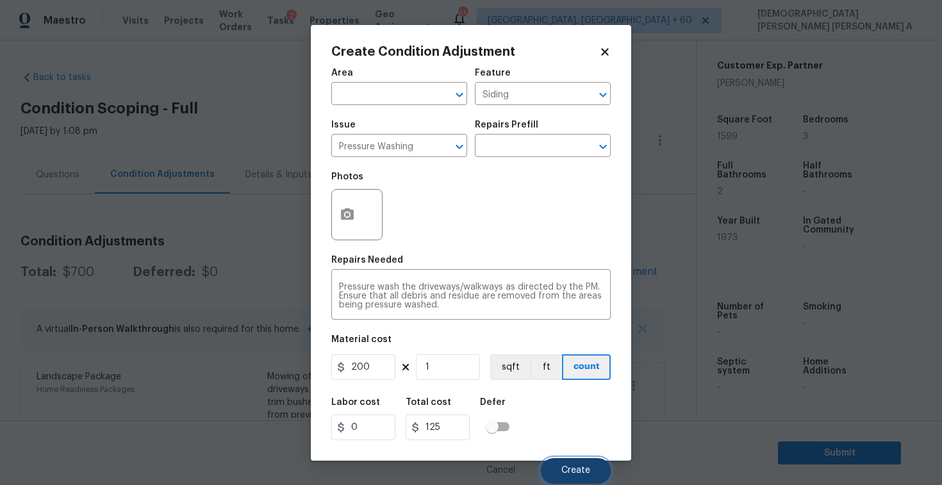
type input "200"
click at [580, 471] on span "Create" at bounding box center [576, 471] width 29 height 10
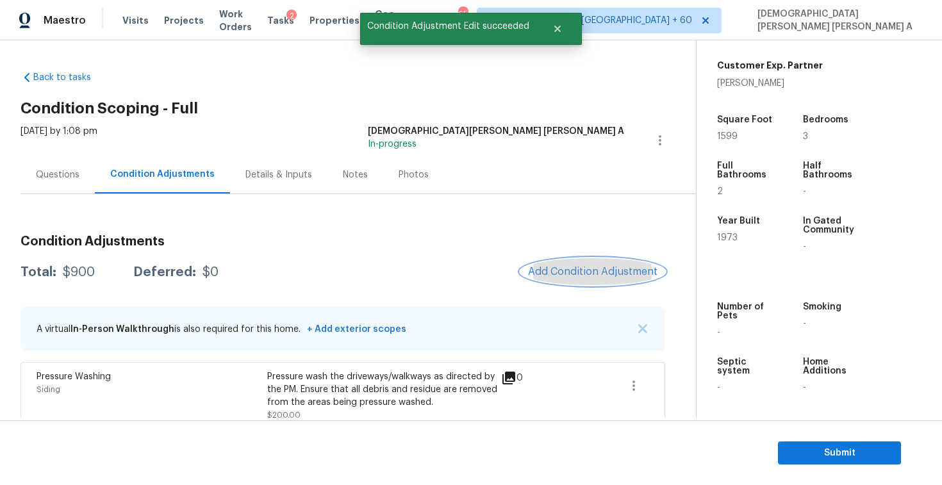
click at [582, 268] on span "Add Condition Adjustment" at bounding box center [593, 272] width 130 height 12
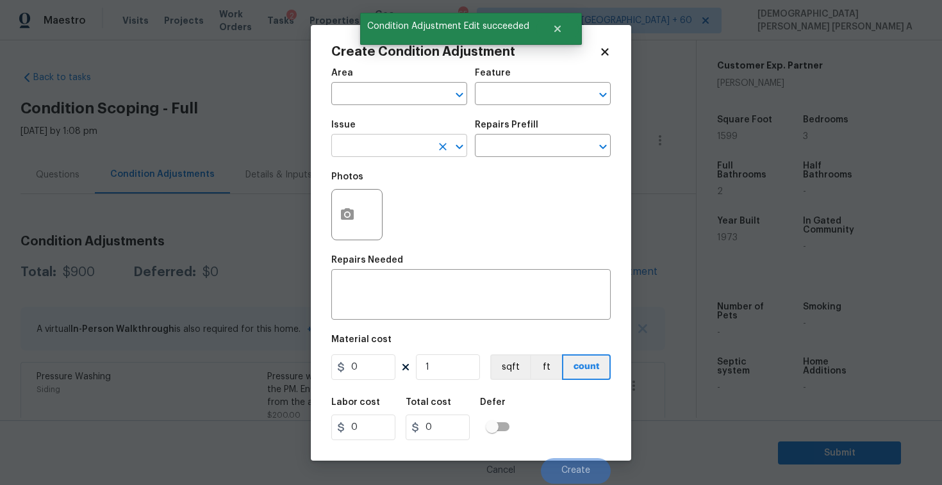
click at [398, 151] on input "text" at bounding box center [381, 147] width 100 height 20
click at [408, 207] on li "Debris/garbage on site" at bounding box center [399, 206] width 136 height 21
type input "Debris/garbage on site"
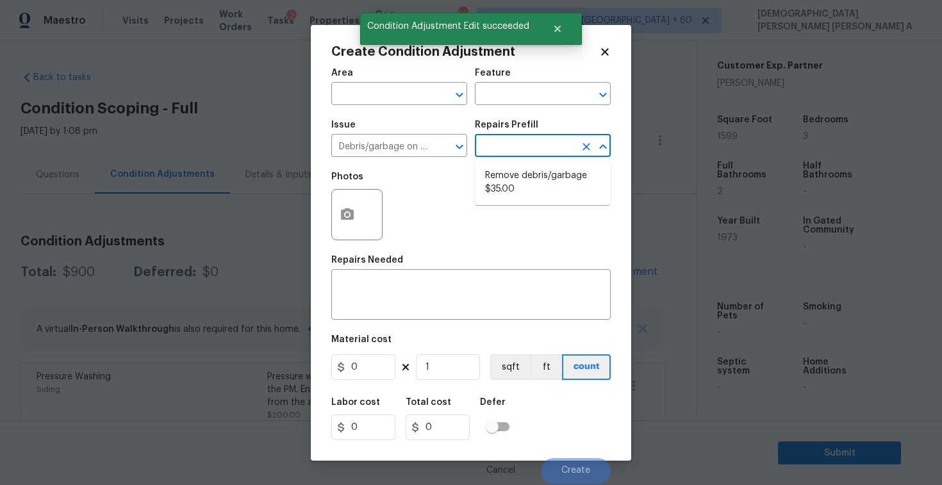
click at [502, 150] on input "text" at bounding box center [525, 147] width 100 height 20
click at [501, 168] on li "Remove debris/garbage $35.00" at bounding box center [543, 182] width 136 height 35
type textarea "Remove, haul off, and properly dispose of any debris left by seller to offsite …"
type input "35"
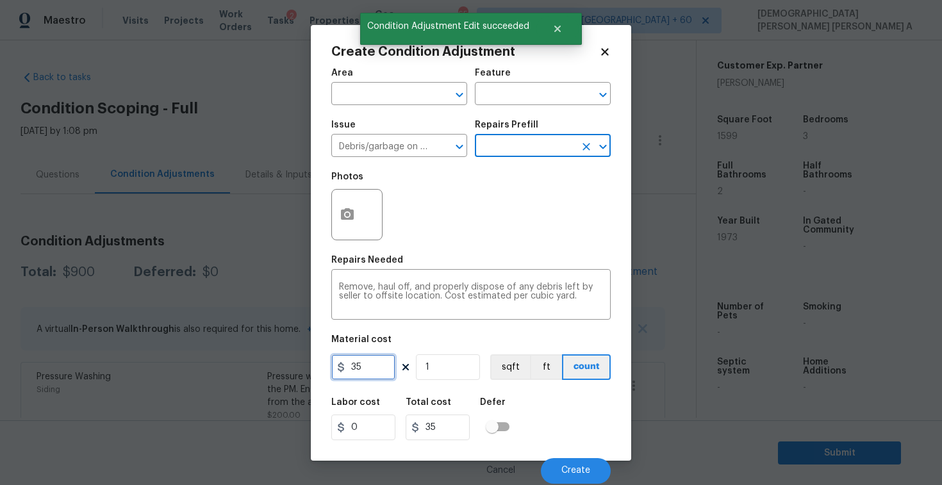
click at [373, 365] on input "35" at bounding box center [363, 368] width 64 height 26
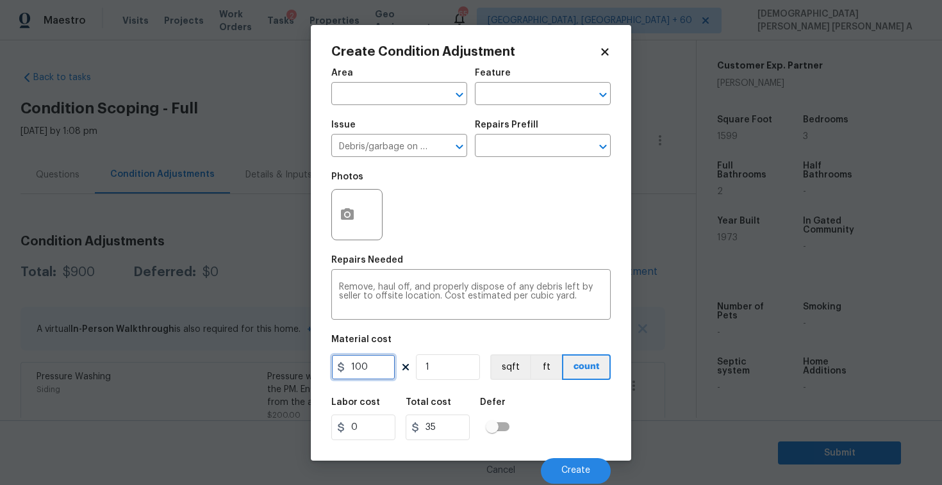
type input "100"
click at [346, 239] on button "button" at bounding box center [347, 215] width 31 height 50
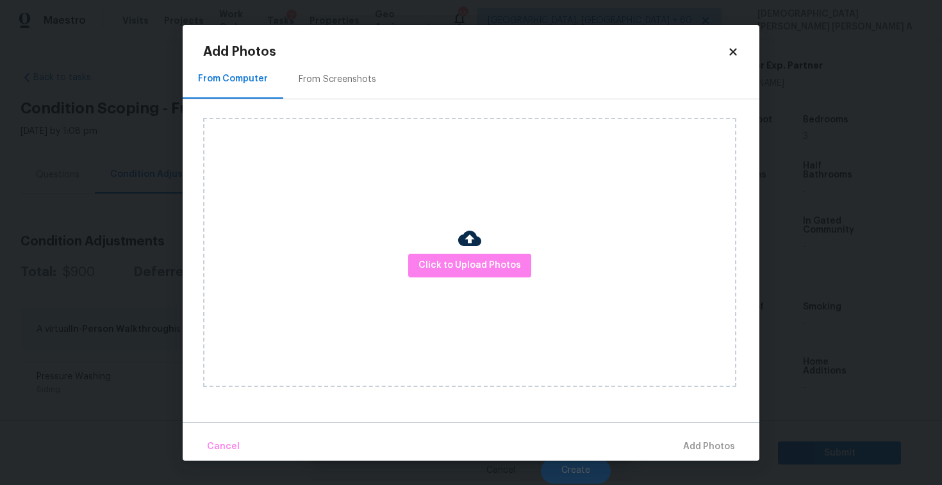
click at [341, 75] on div "From Screenshots" at bounding box center [338, 79] width 78 height 13
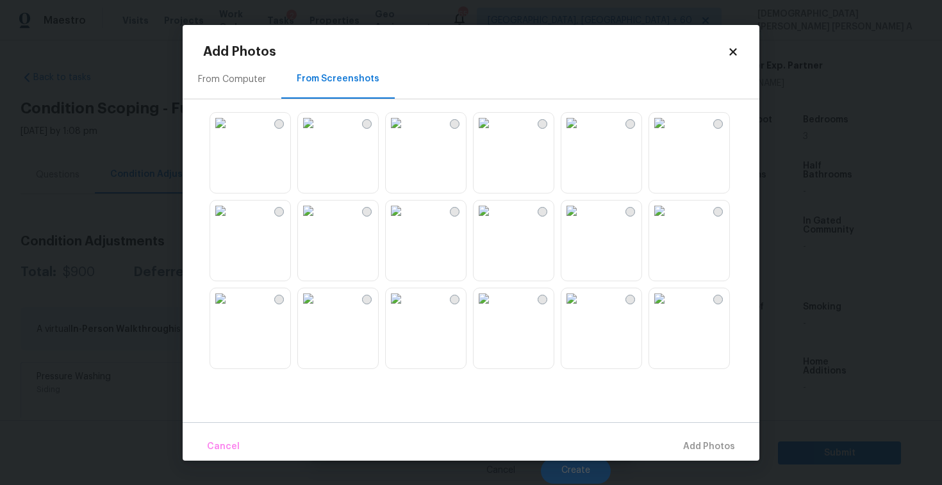
click at [494, 221] on img at bounding box center [484, 211] width 21 height 21
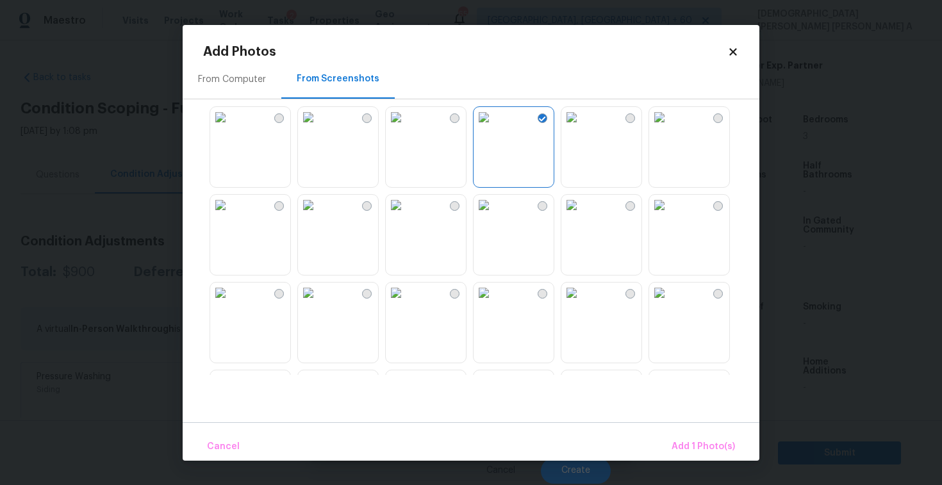
scroll to position [92, 0]
click at [231, 305] on img at bounding box center [220, 294] width 21 height 21
click at [696, 448] on span "Add 2 Photo(s)" at bounding box center [702, 447] width 65 height 16
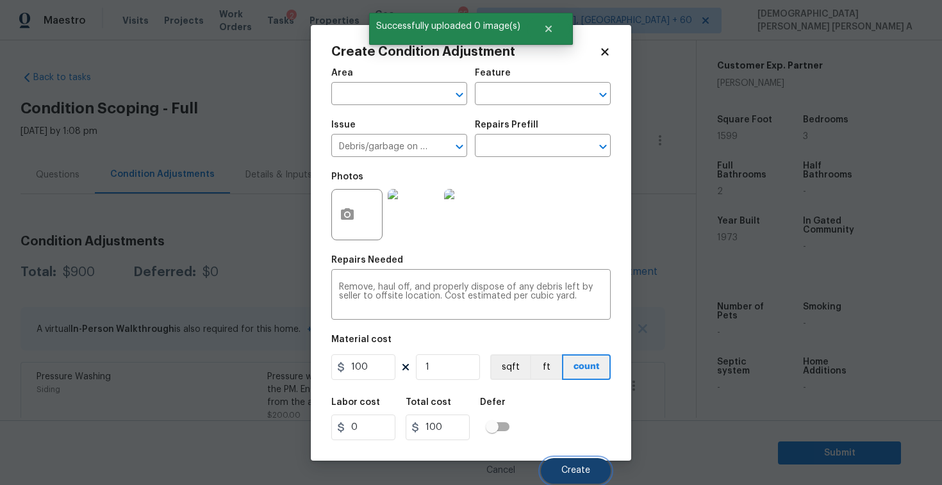
click at [567, 464] on button "Create" at bounding box center [576, 471] width 70 height 26
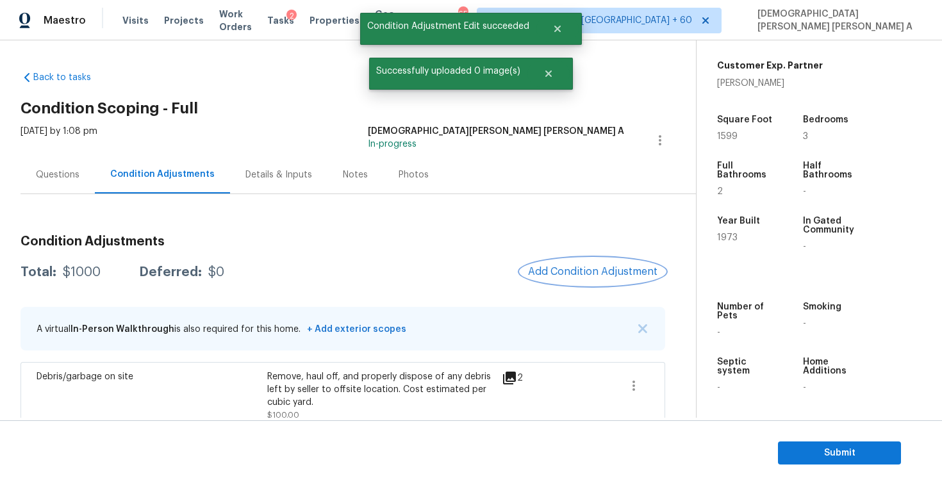
click at [592, 262] on button "Add Condition Adjustment" at bounding box center [593, 271] width 145 height 27
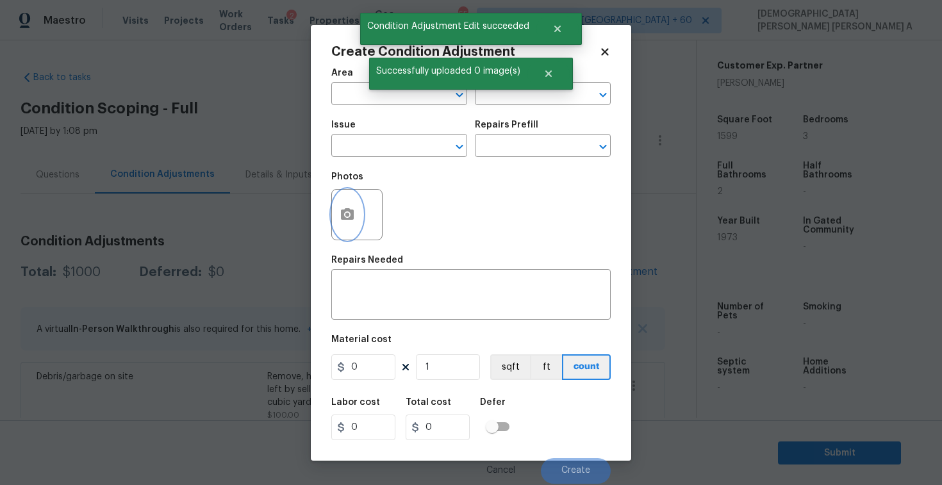
click at [344, 212] on icon "button" at bounding box center [347, 214] width 13 height 12
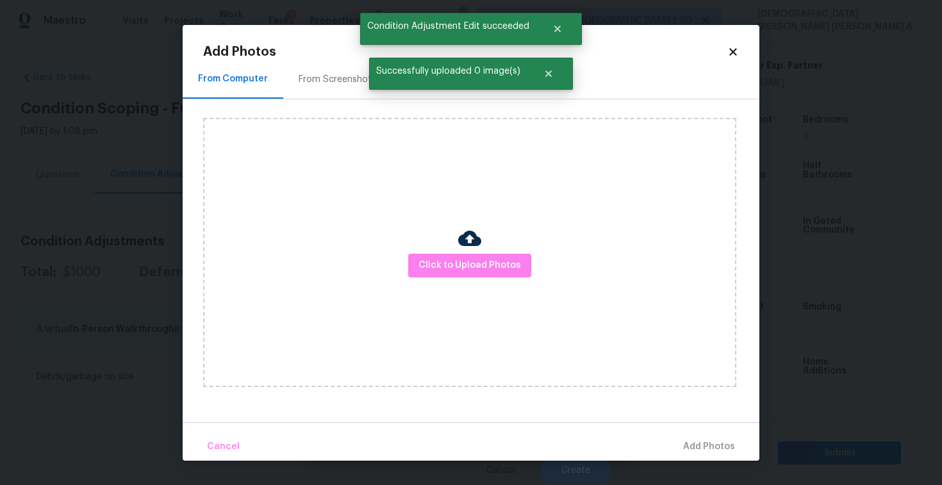
click at [314, 74] on div "From Screenshots" at bounding box center [338, 79] width 78 height 13
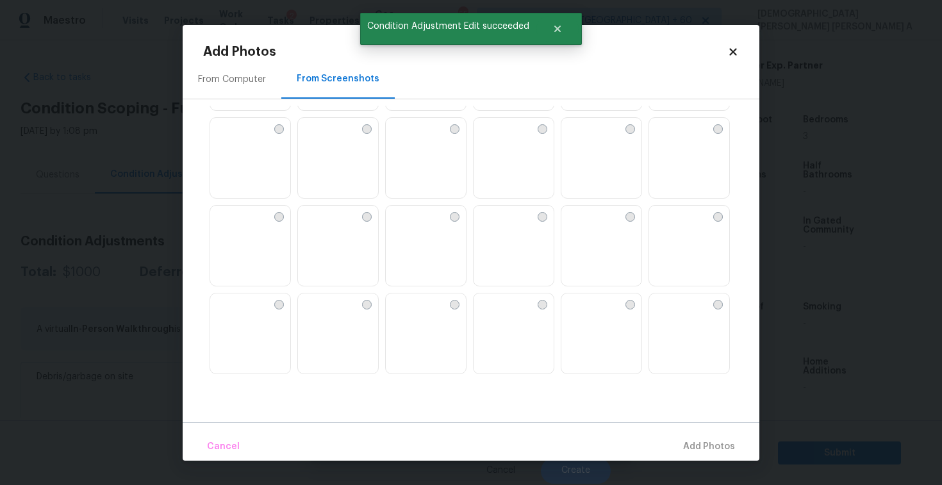
scroll to position [90, 0]
click at [231, 307] on img at bounding box center [220, 297] width 21 height 21
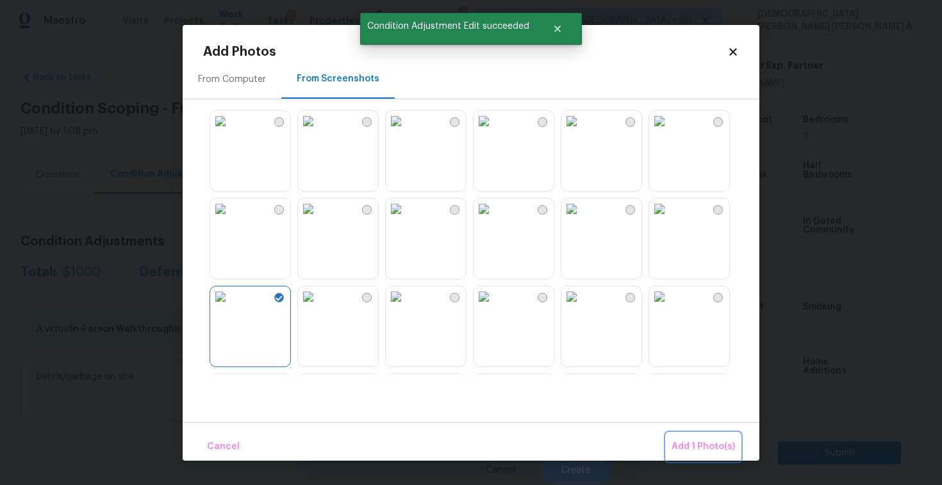
click at [691, 438] on button "Add 1 Photo(s)" at bounding box center [704, 447] width 74 height 28
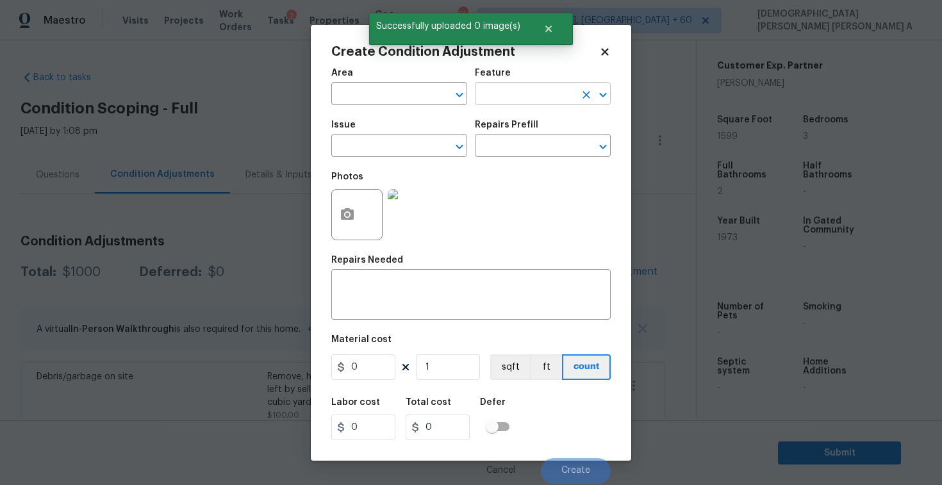
click at [498, 91] on input "text" at bounding box center [525, 95] width 100 height 20
click at [499, 162] on li "Shed" at bounding box center [543, 154] width 136 height 21
type input "Shed"
click at [410, 311] on div "x ​" at bounding box center [471, 295] width 280 height 47
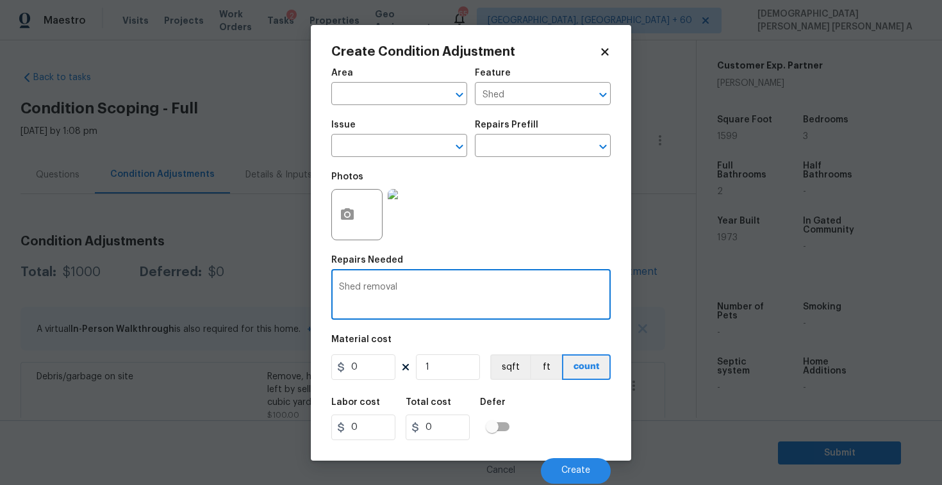
type textarea "Shed removal"
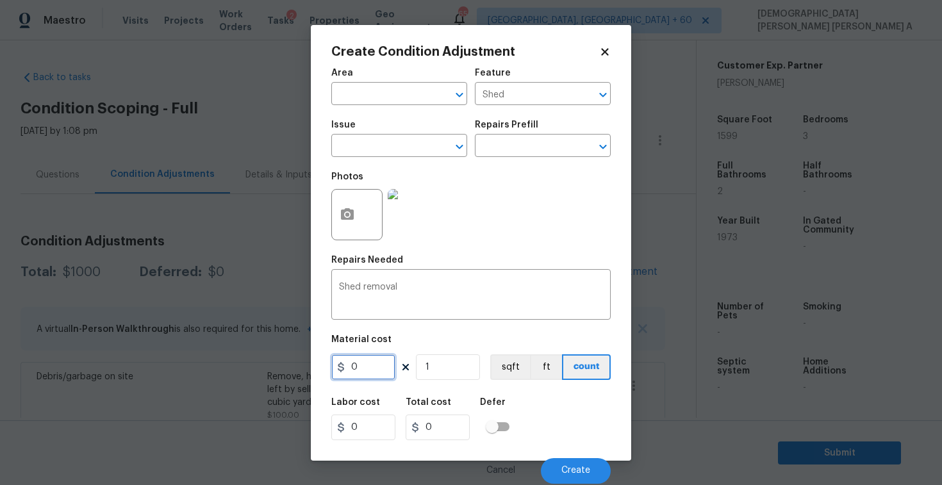
click at [364, 364] on input "0" at bounding box center [363, 368] width 64 height 26
type input "1000"
click at [578, 469] on span "Create" at bounding box center [576, 471] width 29 height 10
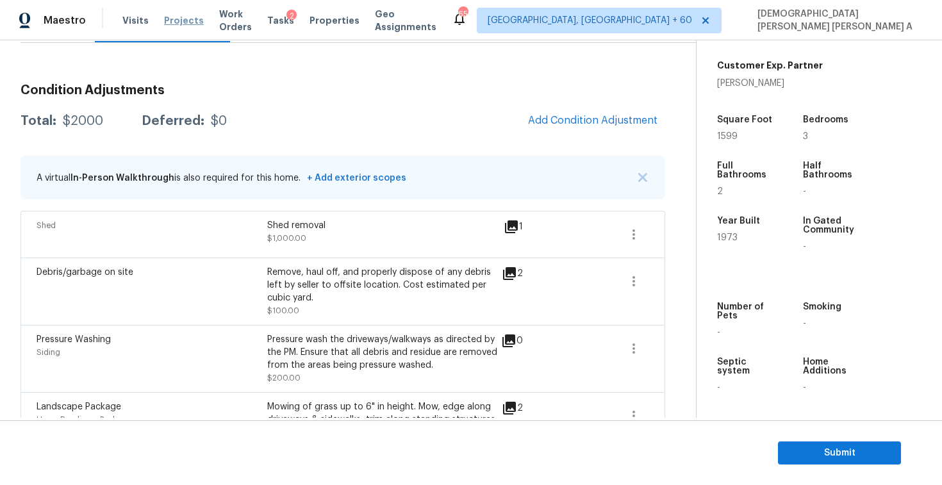
scroll to position [58, 0]
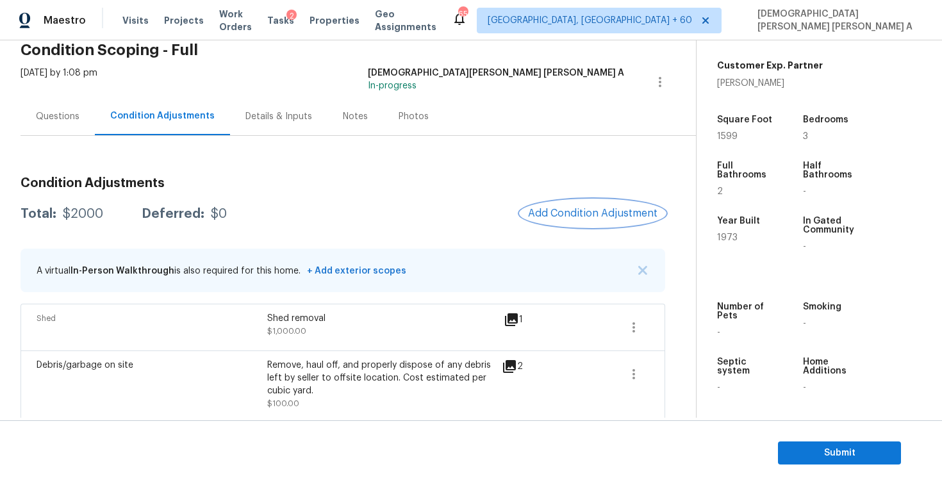
click at [588, 222] on button "Add Condition Adjustment" at bounding box center [593, 213] width 145 height 27
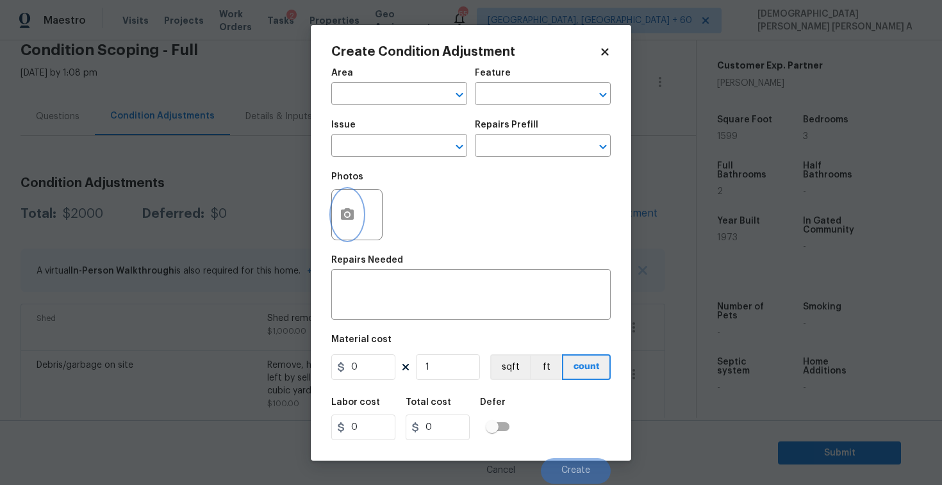
click at [356, 221] on button "button" at bounding box center [347, 215] width 31 height 50
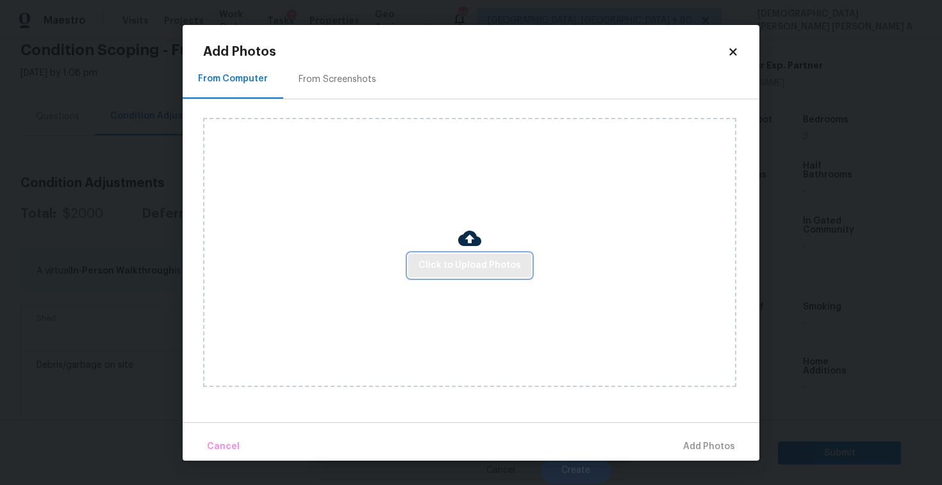
click at [519, 273] on button "Click to Upload Photos" at bounding box center [469, 266] width 123 height 24
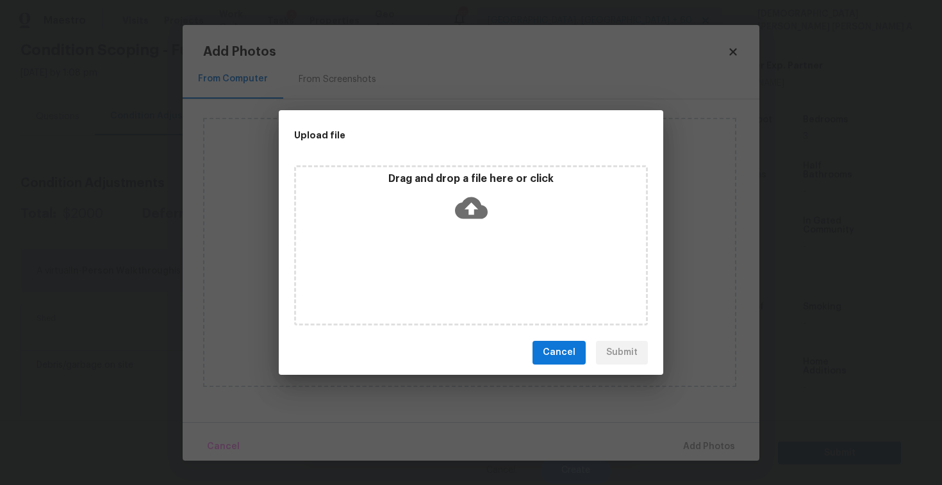
click at [429, 164] on div "Drag and drop a file here or click" at bounding box center [471, 245] width 385 height 171
click at [477, 237] on div "Drag and drop a file here or click" at bounding box center [471, 245] width 354 height 160
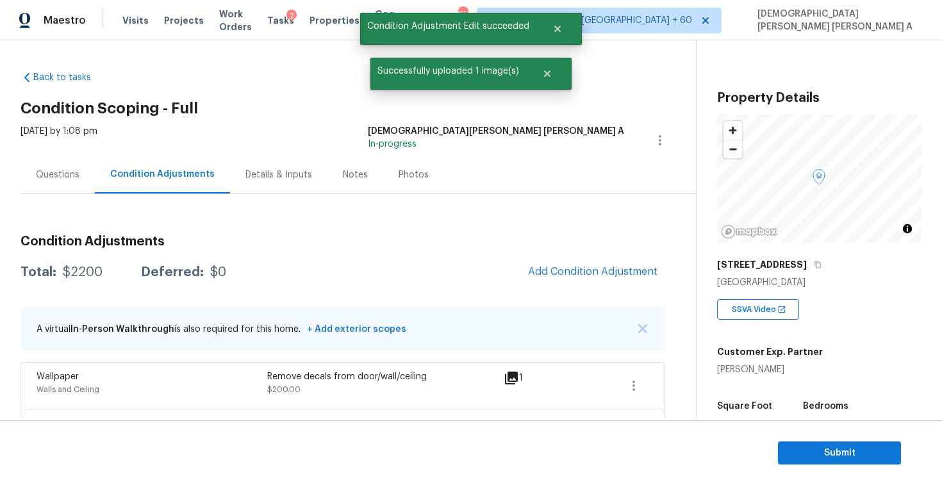
scroll to position [287, 0]
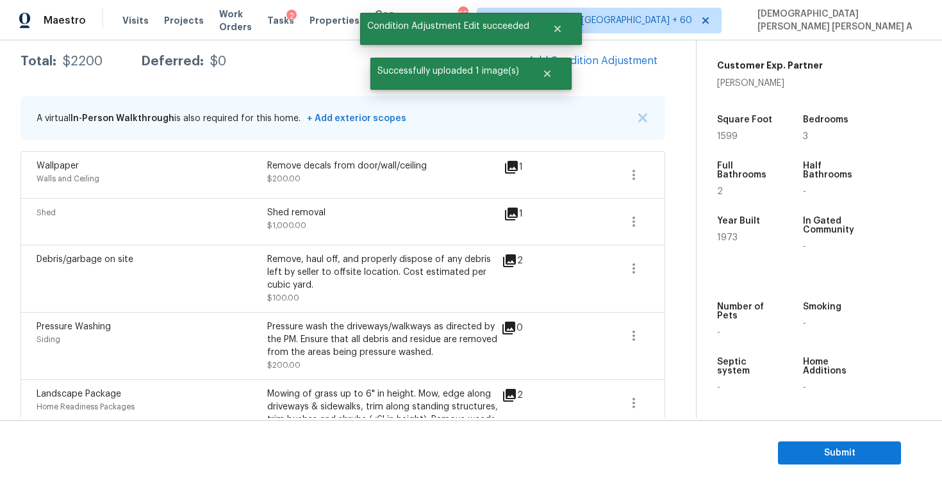
click at [606, 59] on span "Add Condition Adjustment" at bounding box center [593, 61] width 130 height 12
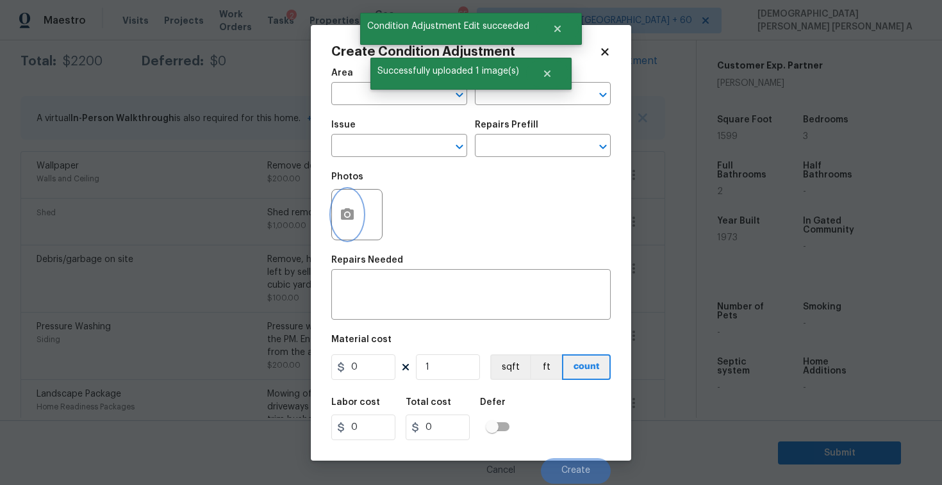
click at [352, 209] on icon "button" at bounding box center [347, 214] width 15 height 15
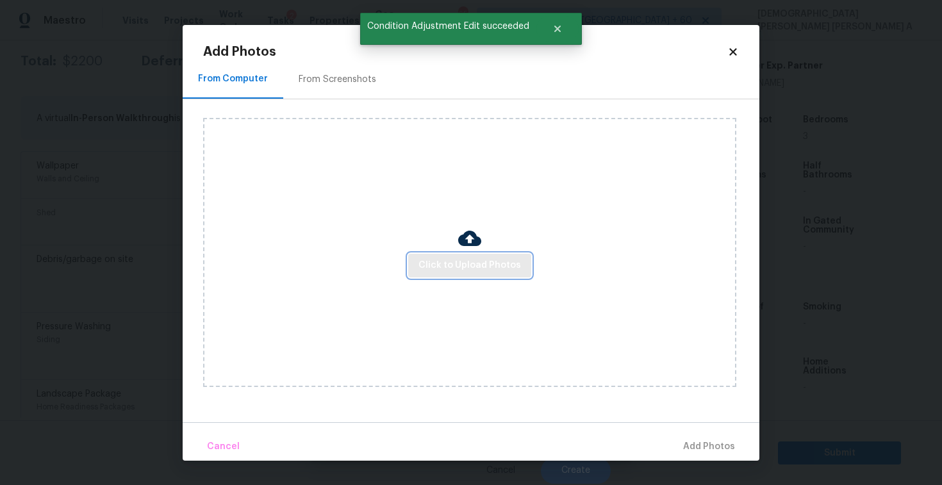
click at [487, 274] on button "Click to Upload Photos" at bounding box center [469, 266] width 123 height 24
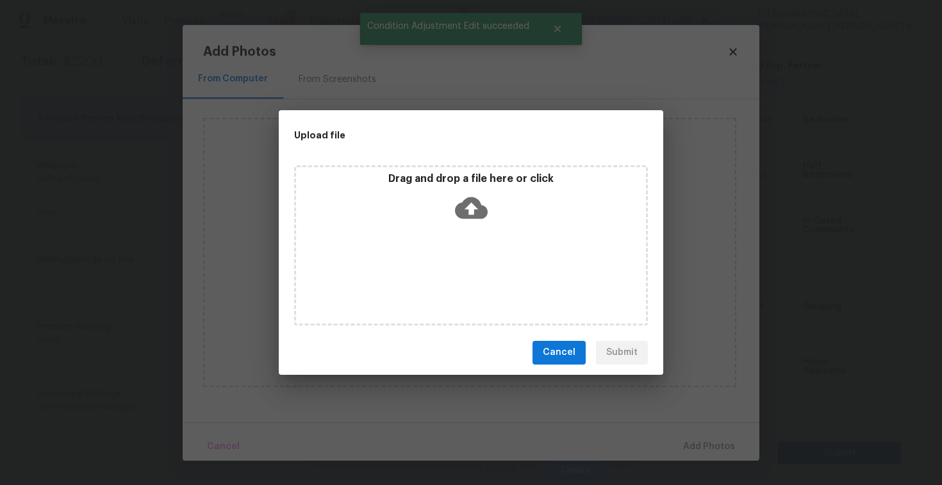
click at [464, 208] on icon at bounding box center [471, 208] width 33 height 22
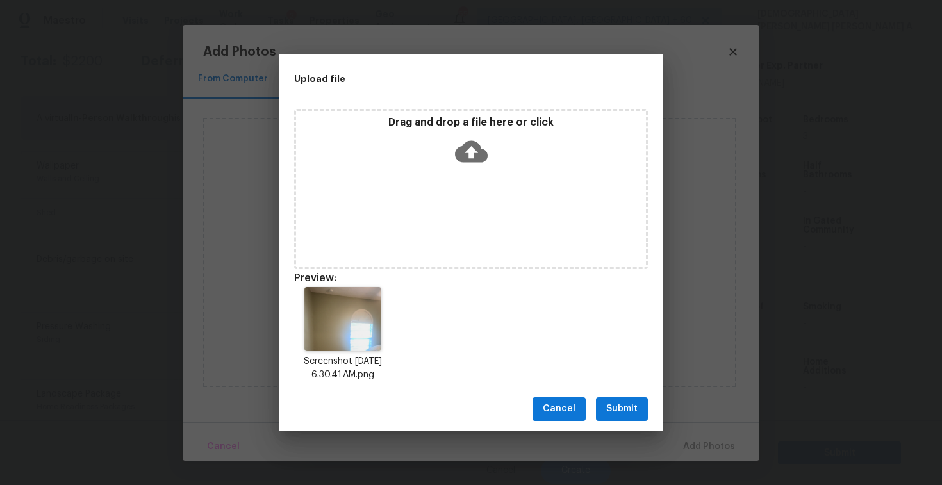
click at [623, 417] on span "Submit" at bounding box center [622, 409] width 31 height 16
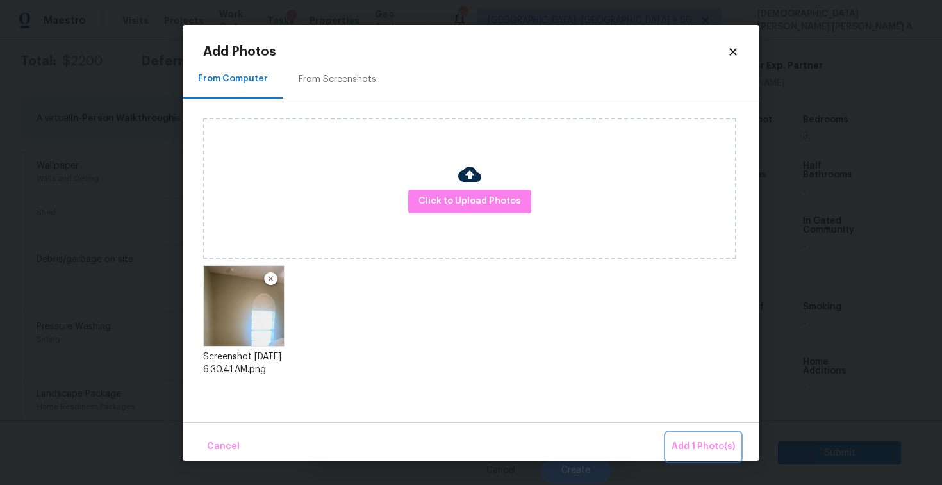
click at [703, 439] on span "Add 1 Photo(s)" at bounding box center [703, 447] width 63 height 16
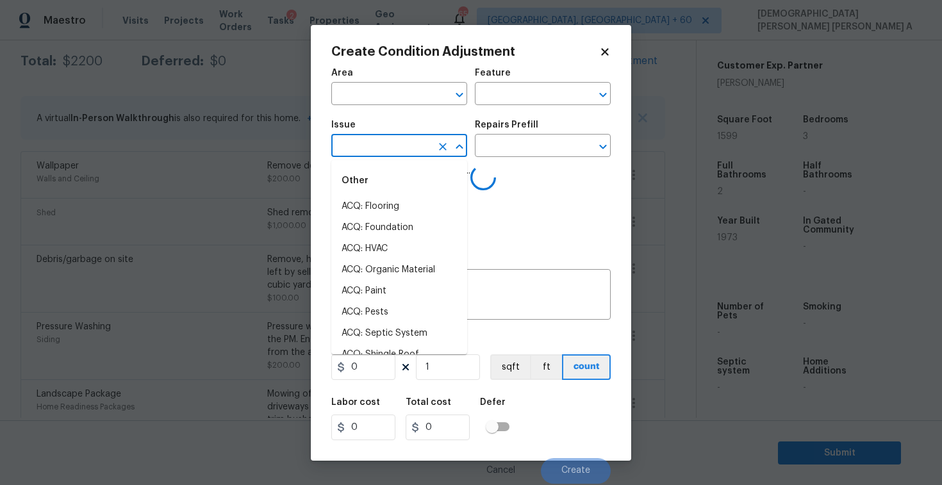
click at [378, 153] on input "text" at bounding box center [381, 147] width 100 height 20
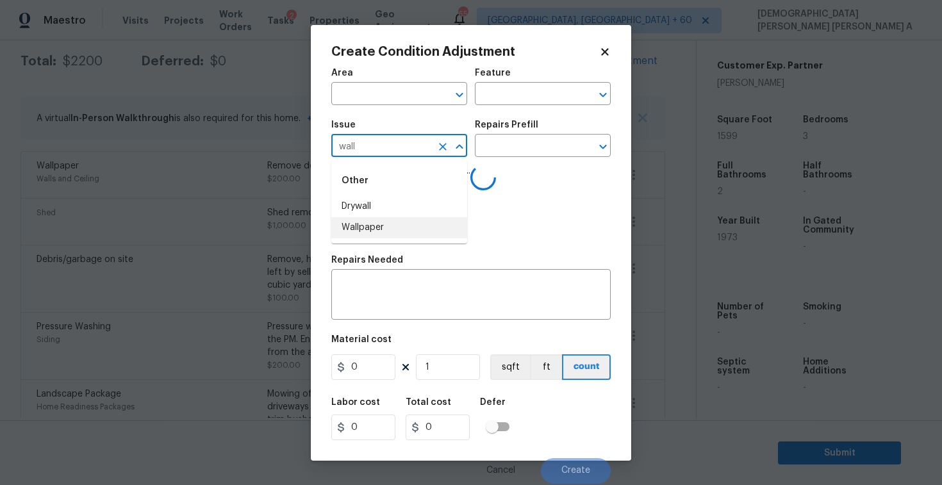
click at [390, 227] on li "Wallpaper" at bounding box center [399, 227] width 136 height 21
click at [536, 149] on input "text" at bounding box center [525, 147] width 100 height 20
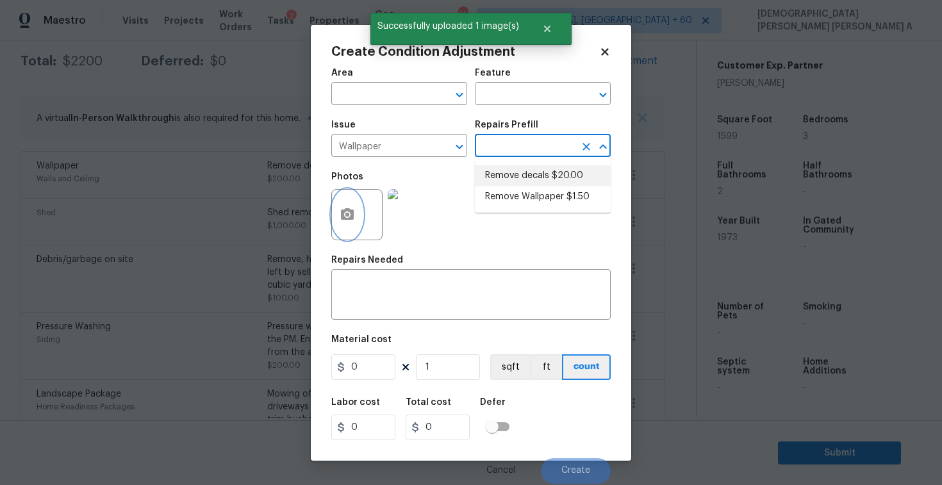
click at [355, 221] on button "button" at bounding box center [347, 215] width 31 height 50
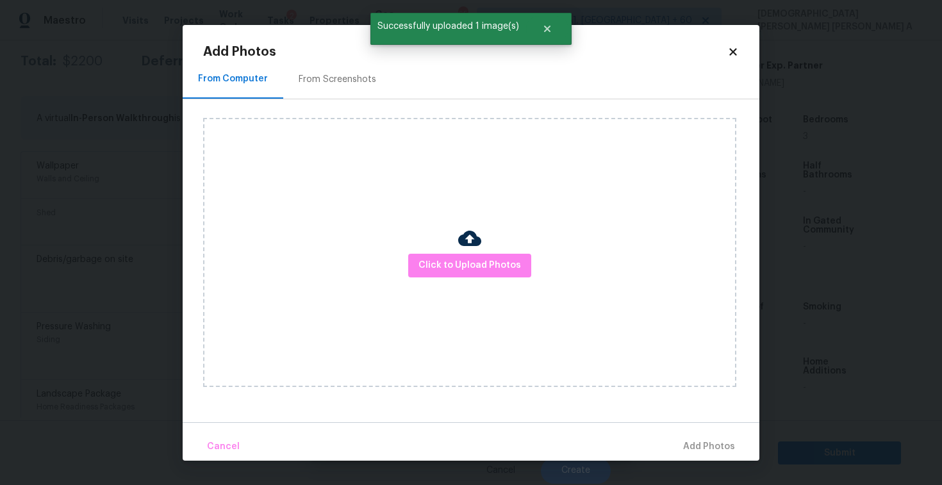
click at [738, 47] on icon at bounding box center [734, 52] width 12 height 12
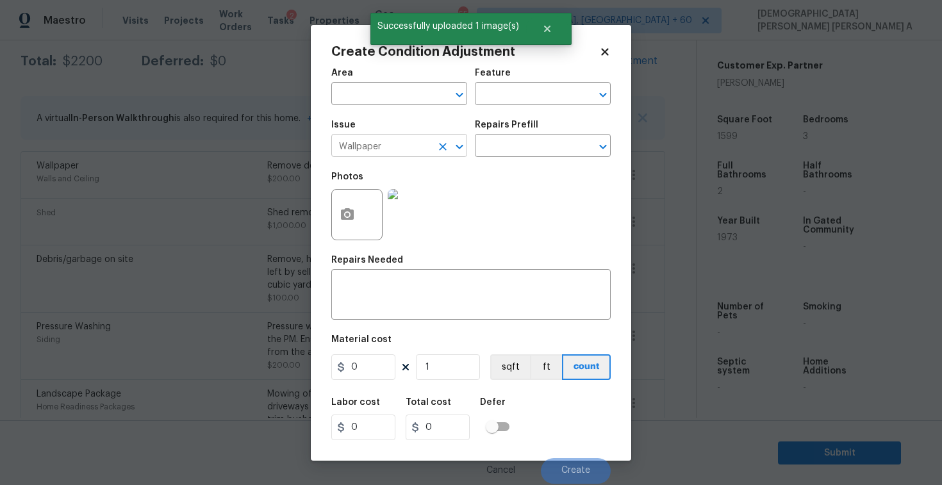
click at [413, 138] on input "Wallpaper" at bounding box center [381, 147] width 100 height 20
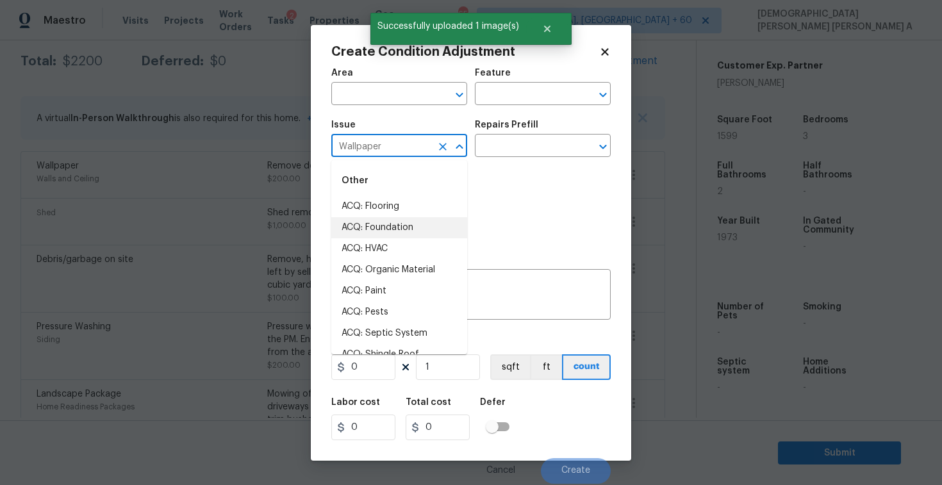
click at [413, 138] on input "Wallpaper" at bounding box center [381, 147] width 100 height 20
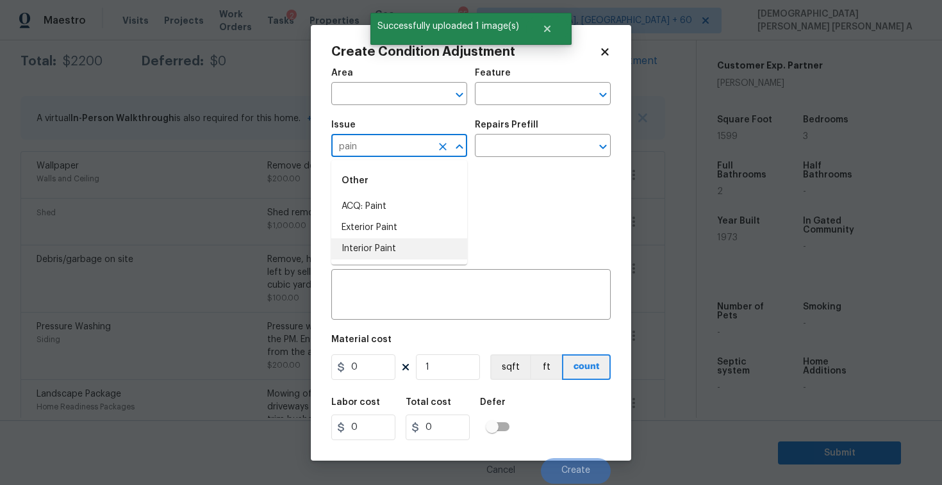
click at [408, 251] on li "Interior Paint" at bounding box center [399, 249] width 136 height 21
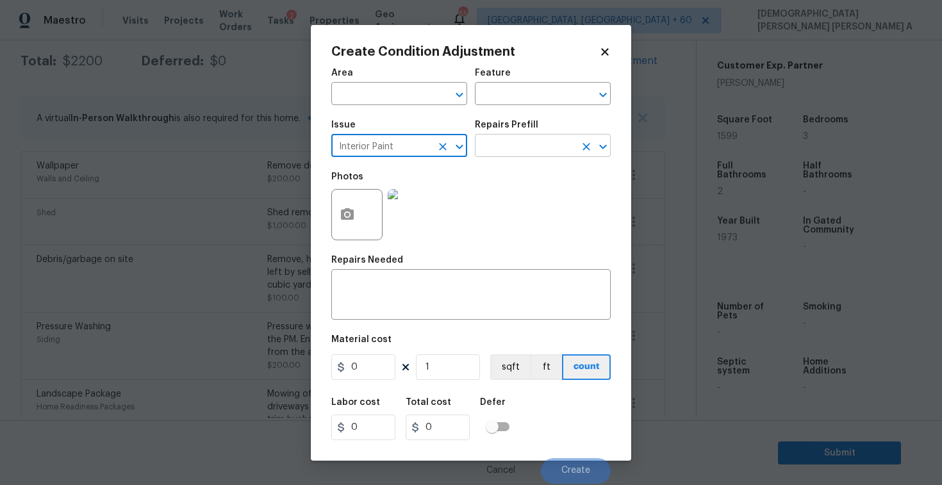
type input "Interior Paint"
click at [518, 154] on input "text" at bounding box center [525, 147] width 100 height 20
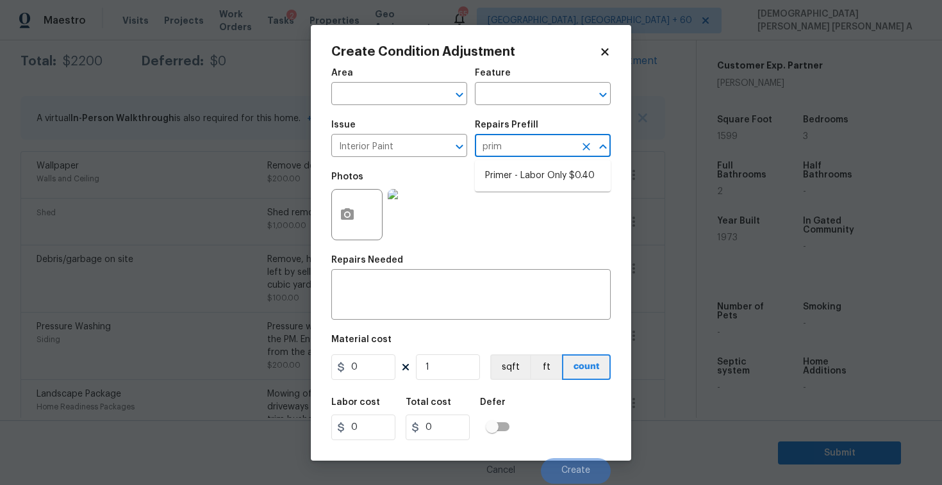
type input "prime"
click at [517, 178] on li "Primer - Labor Only $0.40" at bounding box center [543, 175] width 136 height 21
type input "Overall Paint"
type textarea "Interior primer - PRIMER PROVIDED BY OPENDOOR - All nails, screws, drywall anch…"
type input "0.4"
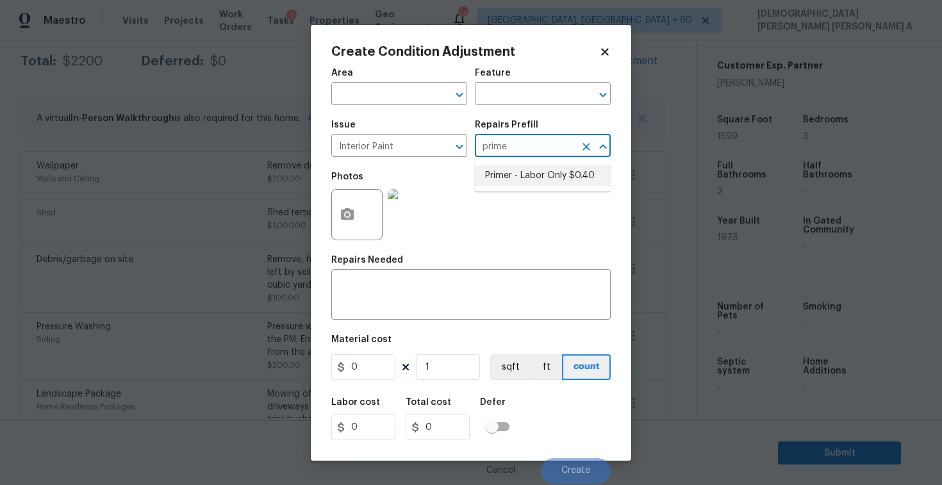
type input "0.4"
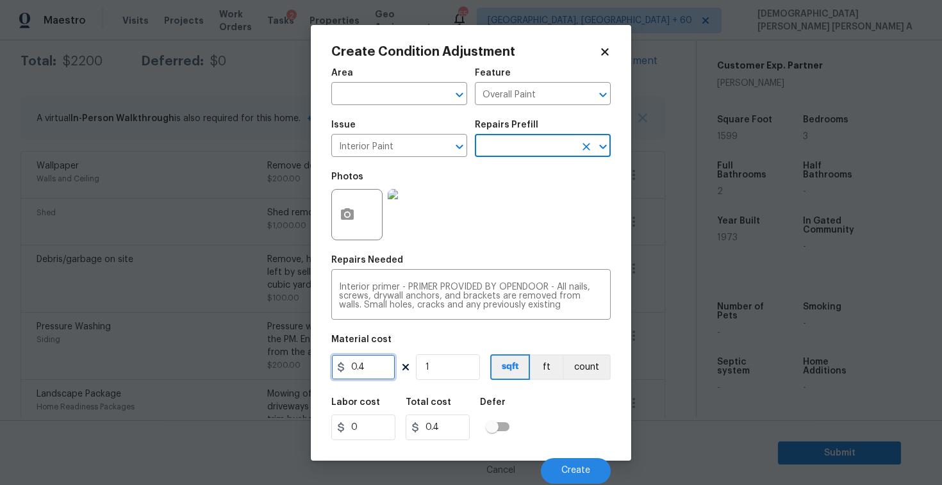
click at [371, 373] on input "0.4" at bounding box center [363, 368] width 64 height 26
type input "200"
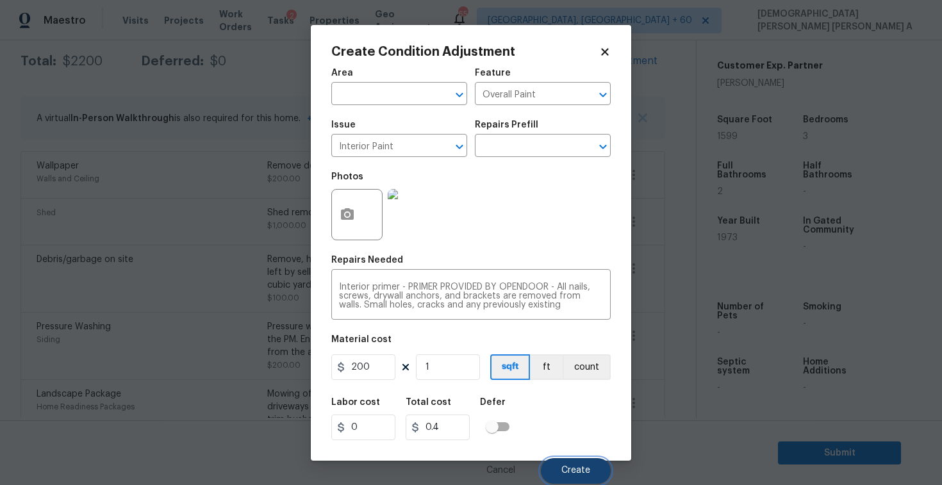
type input "200"
click at [565, 470] on span "Create" at bounding box center [576, 471] width 29 height 10
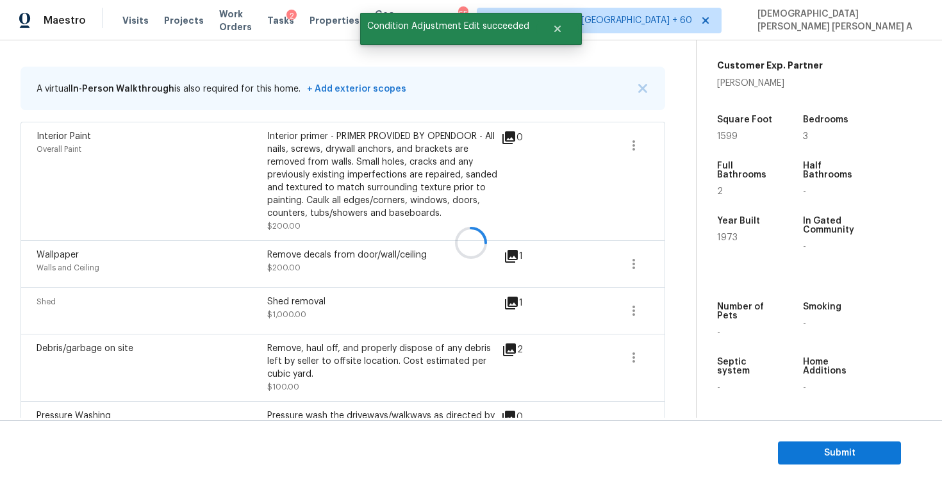
scroll to position [211, 0]
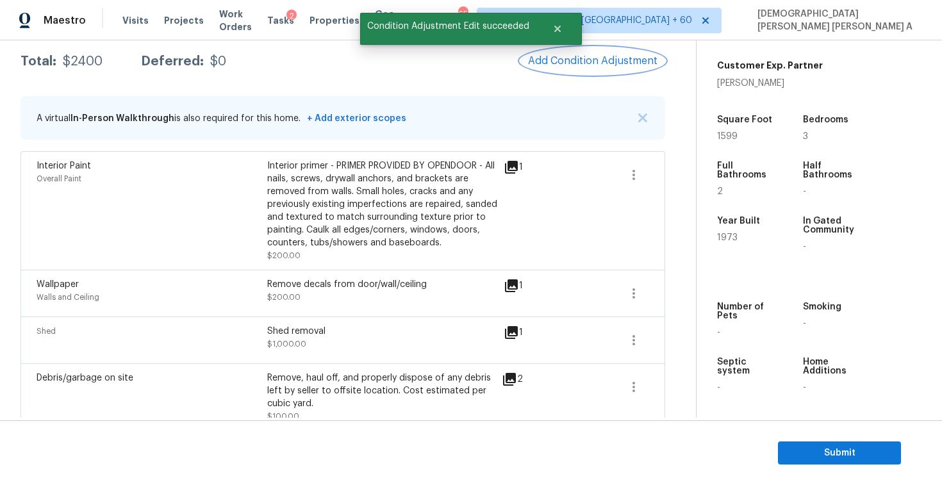
click at [596, 67] on button "Add Condition Adjustment" at bounding box center [593, 60] width 145 height 27
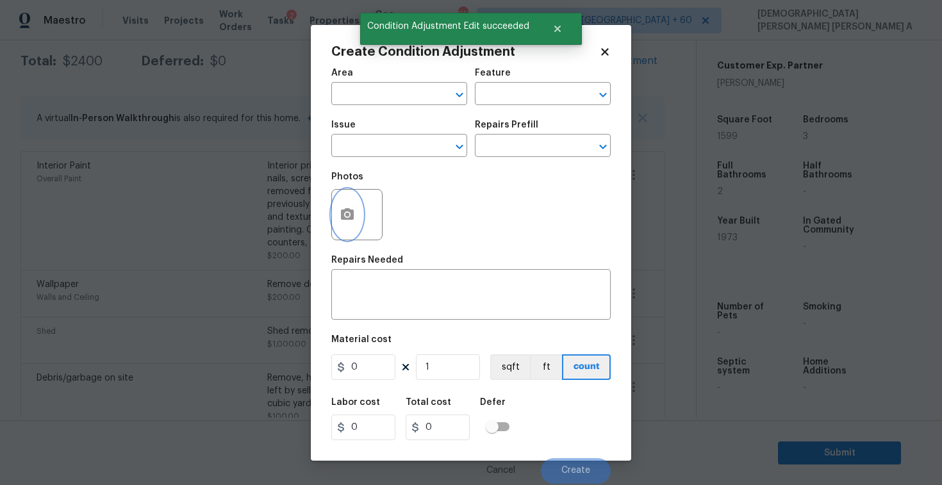
click at [351, 207] on icon "button" at bounding box center [347, 214] width 15 height 15
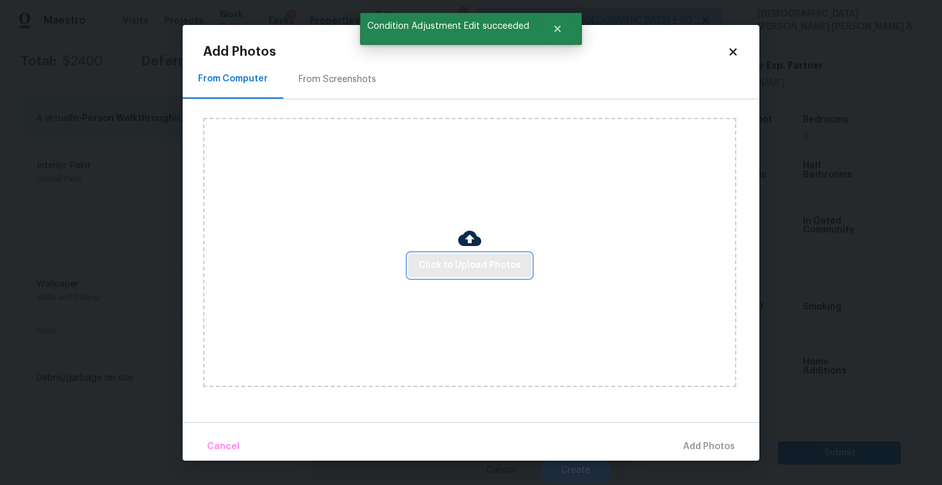
click at [506, 261] on span "Click to Upload Photos" at bounding box center [470, 266] width 103 height 16
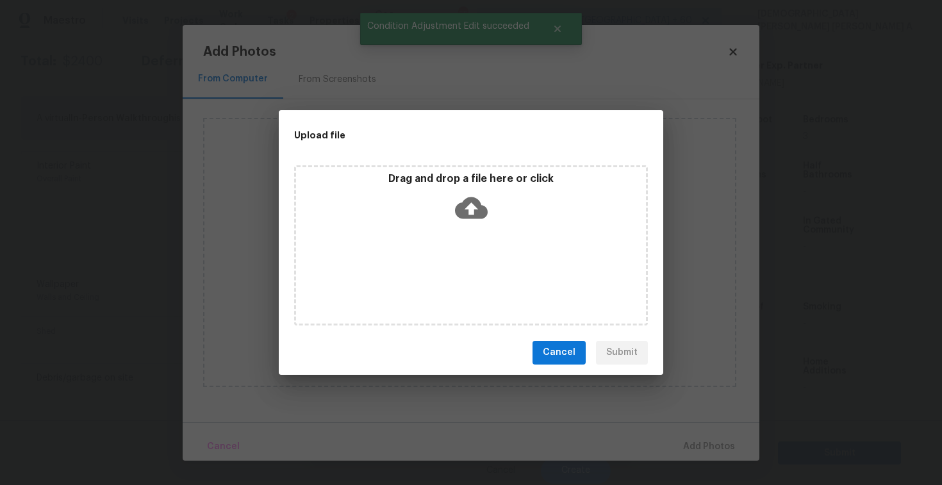
click at [491, 229] on div "Drag and drop a file here or click" at bounding box center [471, 245] width 354 height 160
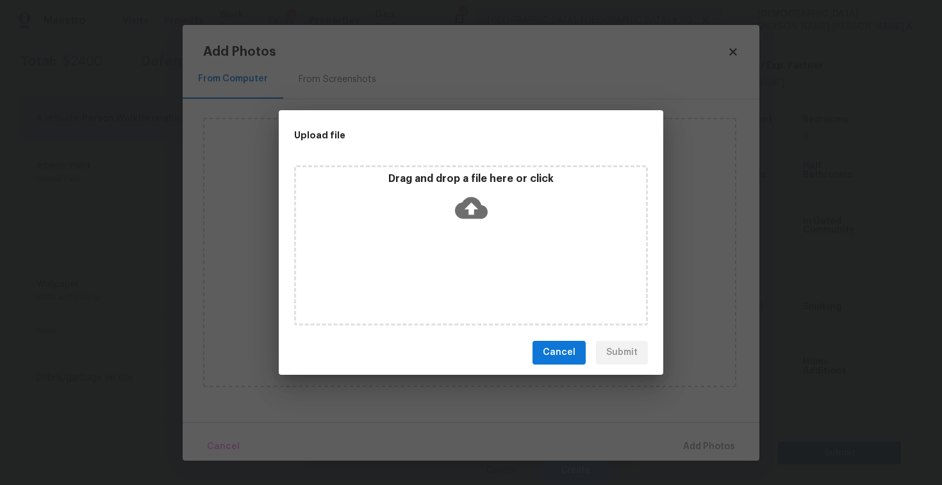
click at [571, 355] on span "Cancel" at bounding box center [559, 353] width 33 height 16
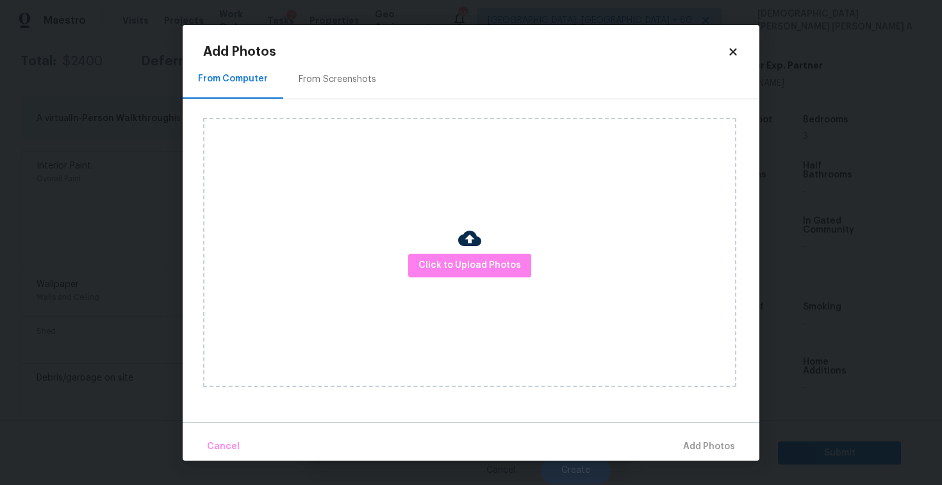
click at [733, 48] on icon at bounding box center [734, 52] width 12 height 12
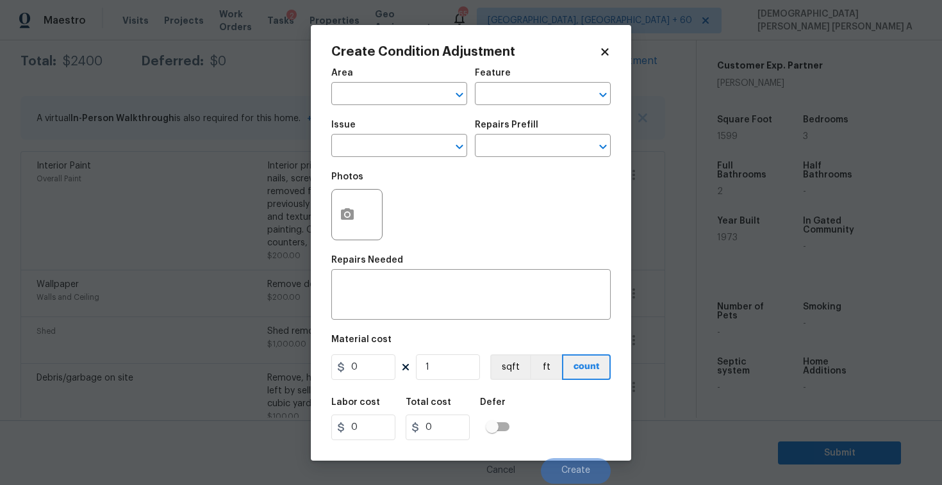
click at [606, 49] on icon at bounding box center [604, 51] width 7 height 7
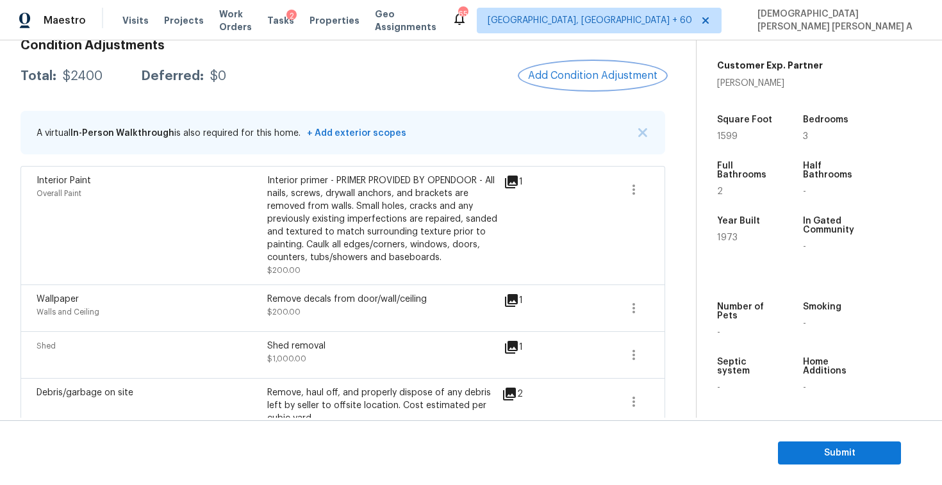
scroll to position [152, 0]
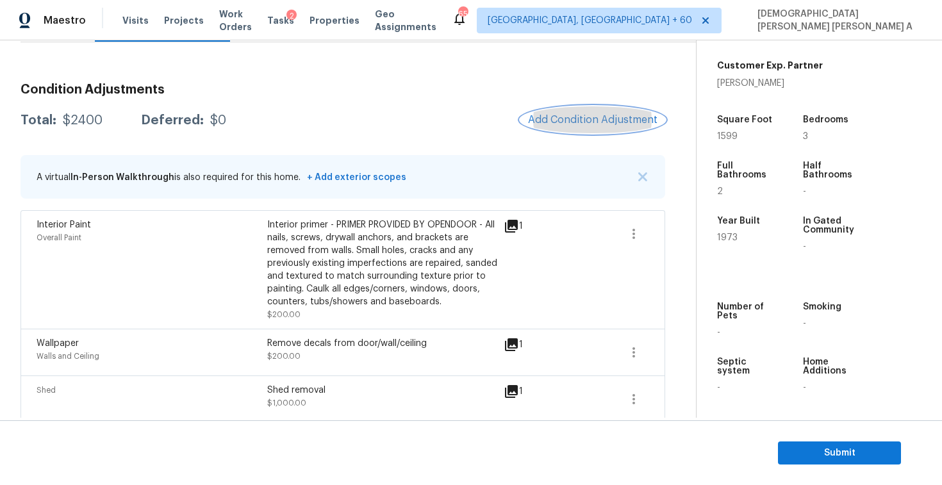
click at [565, 124] on span "Add Condition Adjustment" at bounding box center [593, 120] width 130 height 12
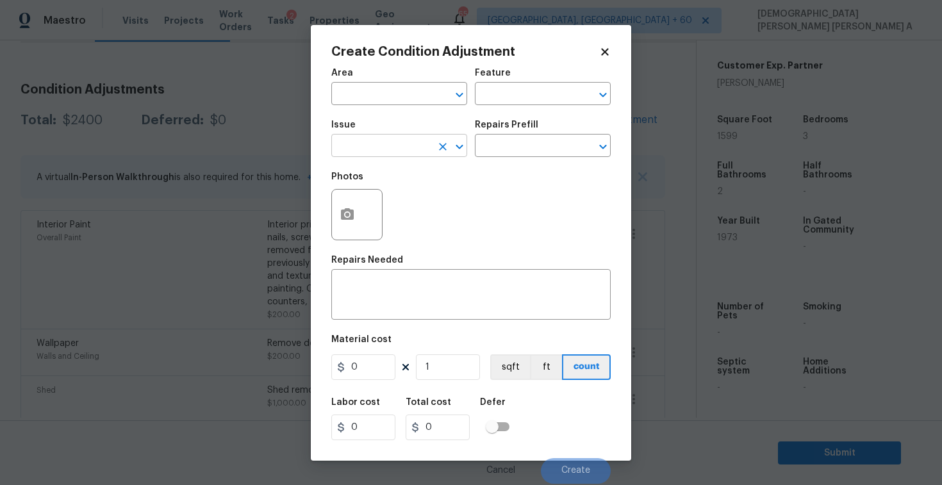
click at [389, 144] on input "text" at bounding box center [381, 147] width 100 height 20
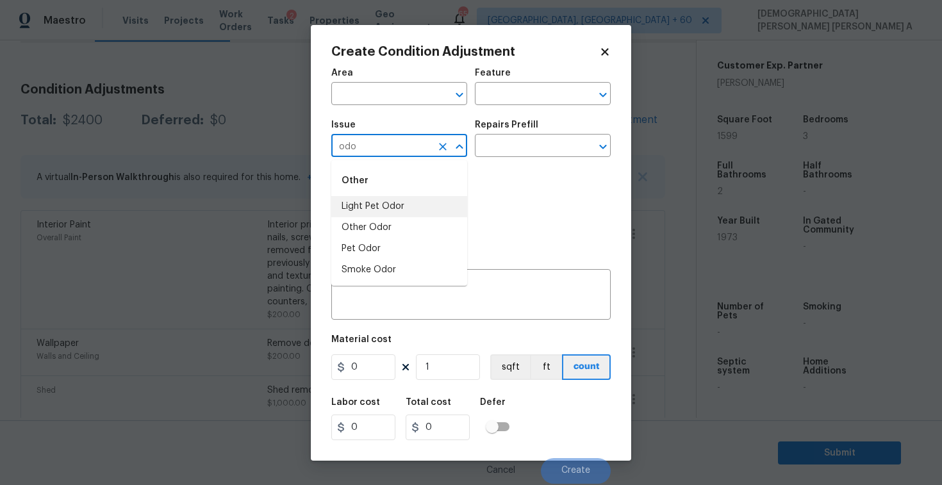
click at [405, 199] on li "Light Pet Odor" at bounding box center [399, 206] width 136 height 21
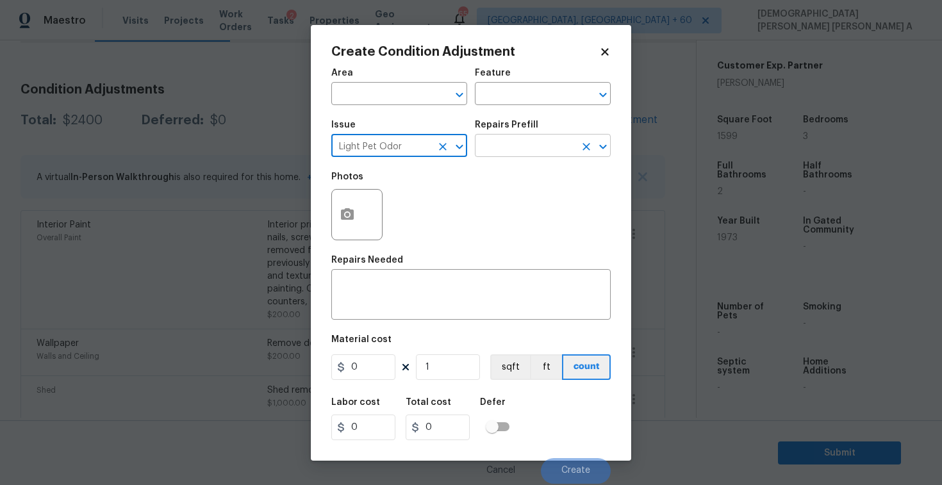
type input "Light Pet Odor"
click at [537, 153] on input "text" at bounding box center [525, 147] width 100 height 20
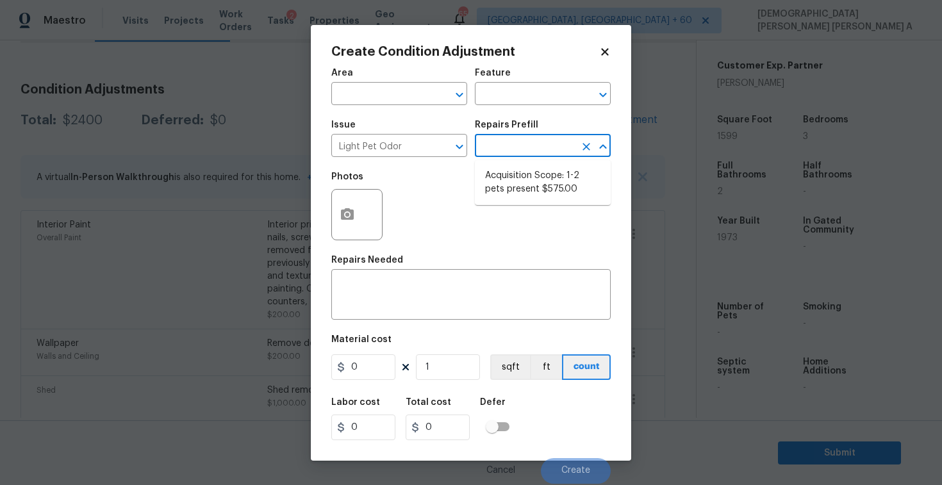
click at [528, 185] on li "Acquisition Scope: 1-2 pets present $575.00" at bounding box center [543, 182] width 136 height 35
type textarea "Acquisition Scope: 1-2 pets present"
type input "575"
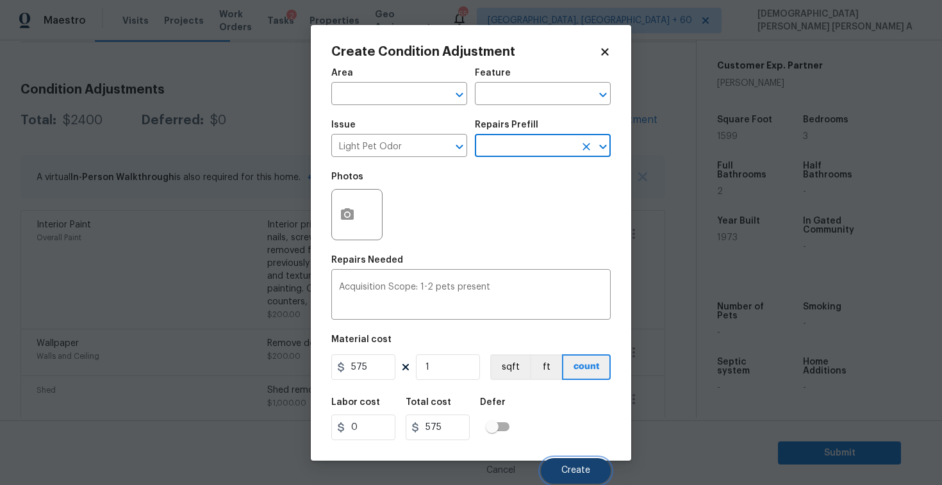
click at [579, 470] on span "Create" at bounding box center [576, 471] width 29 height 10
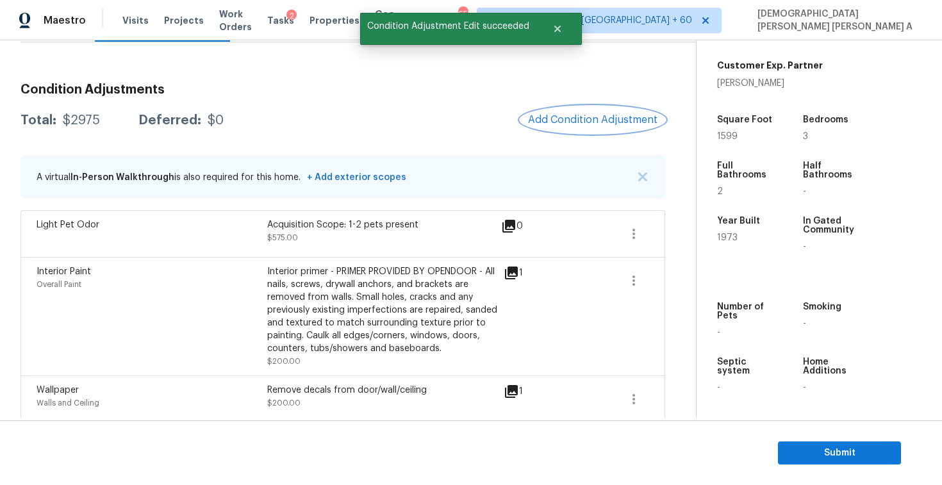
click at [580, 122] on span "Add Condition Adjustment" at bounding box center [593, 120] width 130 height 12
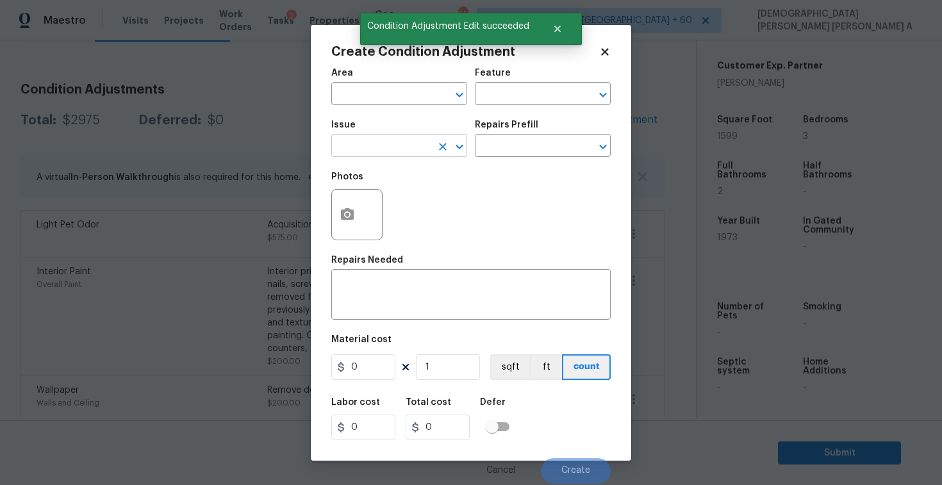
click at [387, 149] on input "text" at bounding box center [381, 147] width 100 height 20
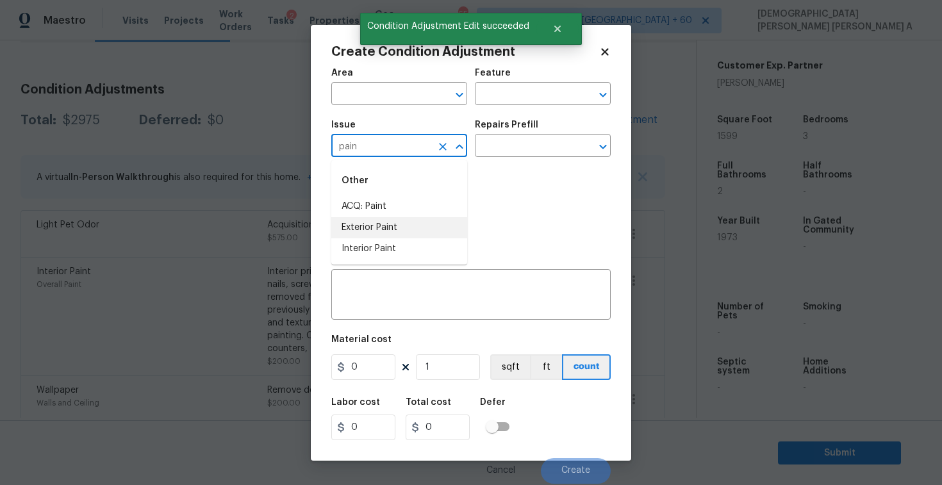
click at [381, 213] on li "ACQ: Paint" at bounding box center [399, 206] width 136 height 21
type input "ACQ: Paint"
click at [526, 147] on input "text" at bounding box center [525, 147] width 100 height 20
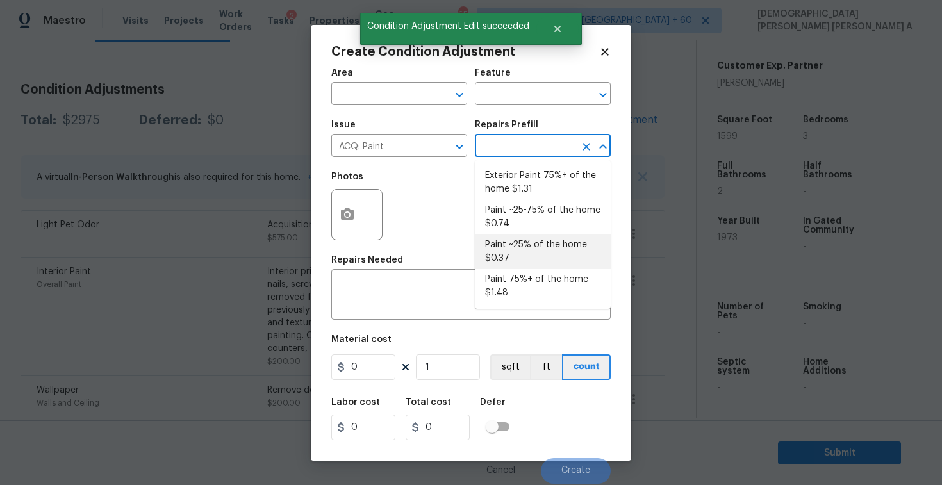
click at [523, 244] on li "Paint ~25% of the home $0.37" at bounding box center [543, 252] width 136 height 35
type input "Acquisition"
type textarea "Acquisition Scope: ~25% of the home needs interior paint"
type input "0.37"
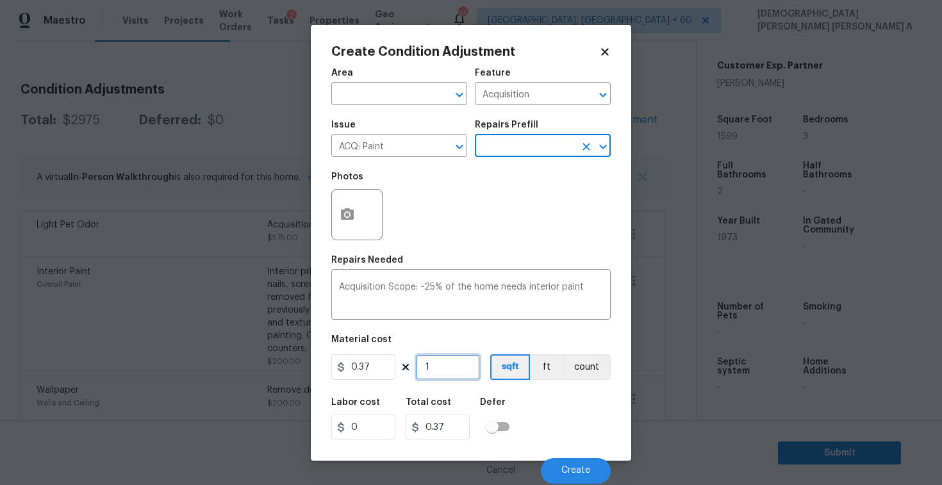
click at [441, 372] on input "1" at bounding box center [448, 368] width 64 height 26
type input "15"
type input "5.55"
type input "159"
type input "58.83"
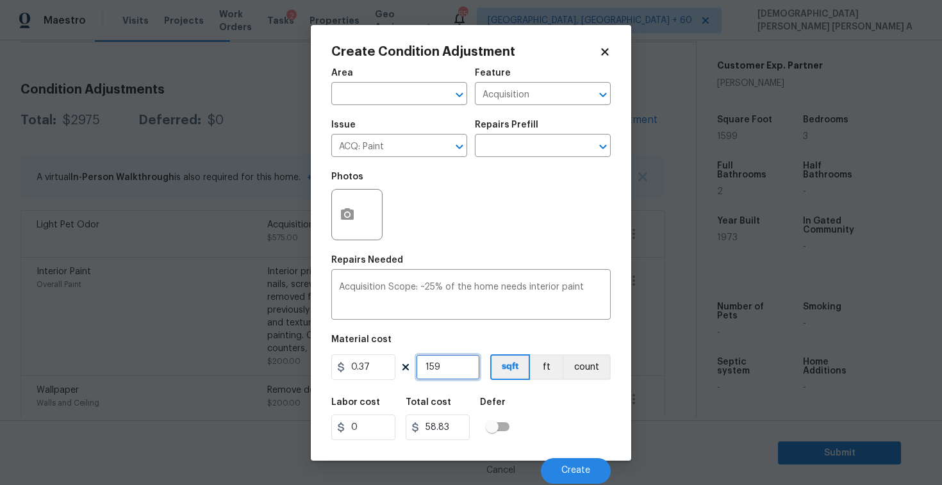
type input "1599"
type input "591.63"
type input "1599"
click at [589, 481] on button "Create" at bounding box center [576, 471] width 70 height 26
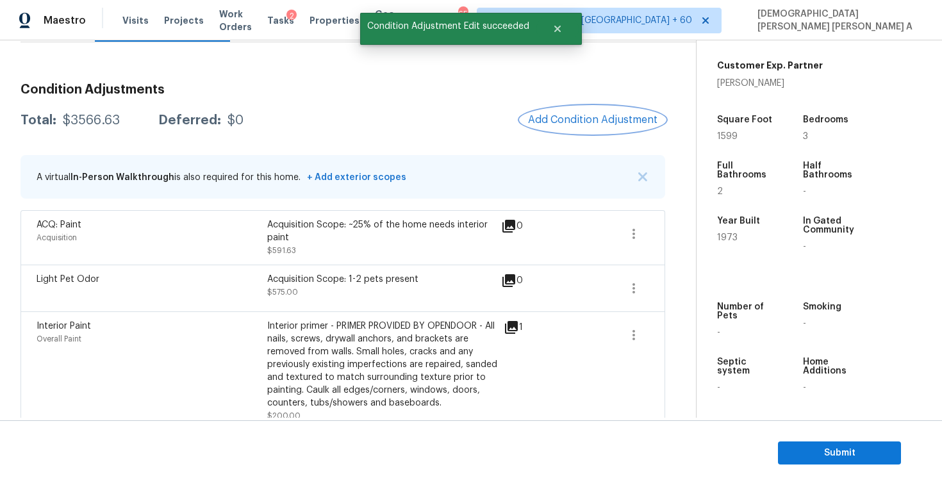
click at [584, 112] on button "Add Condition Adjustment" at bounding box center [593, 119] width 145 height 27
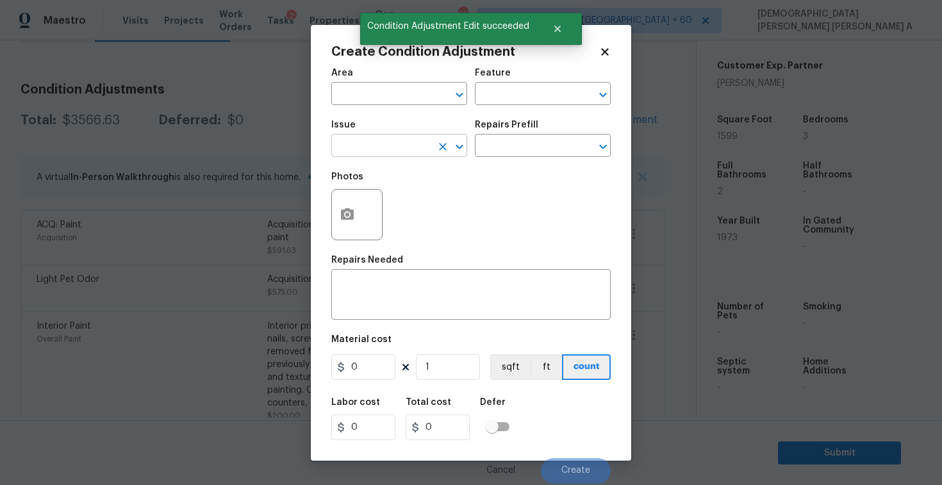
click at [392, 144] on input "text" at bounding box center [381, 147] width 100 height 20
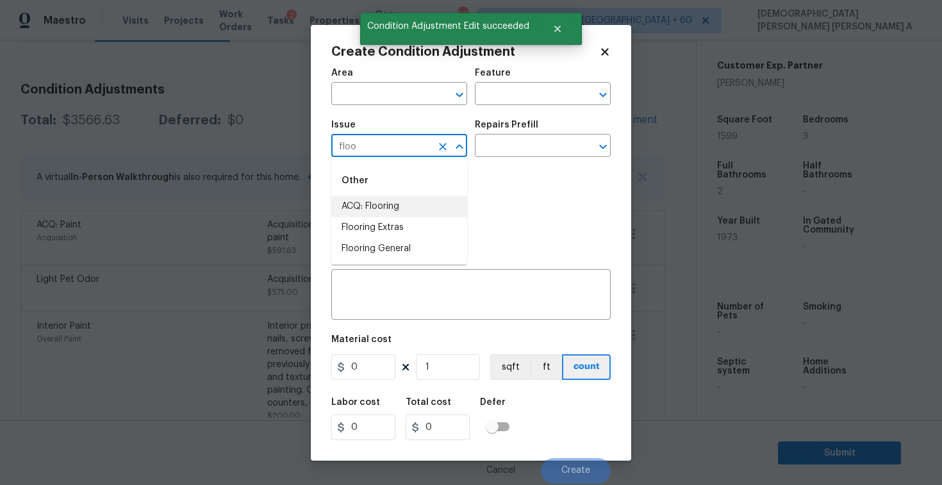
click at [397, 209] on li "ACQ: Flooring" at bounding box center [399, 206] width 136 height 21
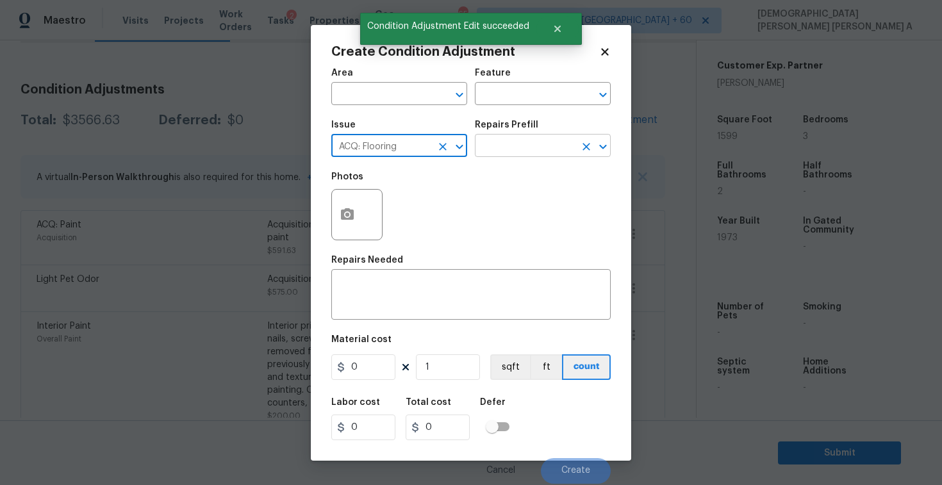
type input "ACQ: Flooring"
click at [546, 149] on input "text" at bounding box center [525, 147] width 100 height 20
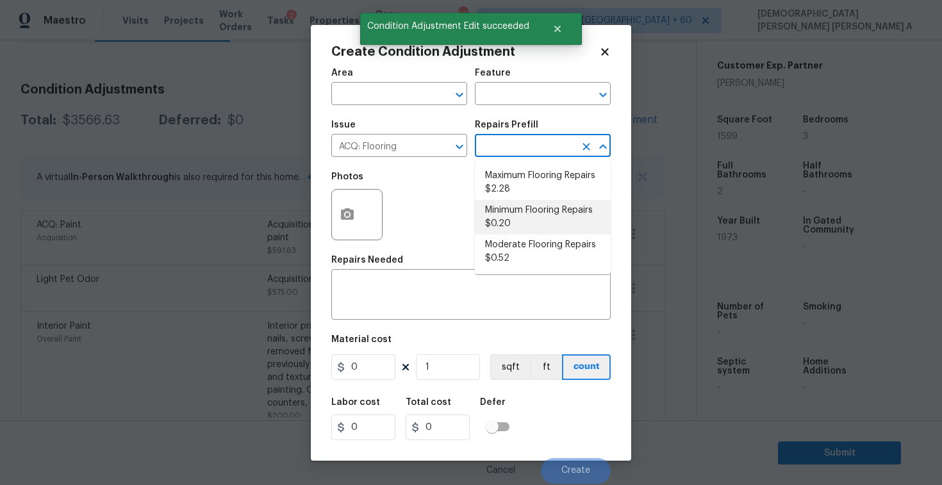
click at [530, 224] on li "Minimum Flooring Repairs $0.20" at bounding box center [543, 217] width 136 height 35
type input "Acquisition"
type textarea "Acquisition Scope: Minimum flooring repairs"
type input "0.2"
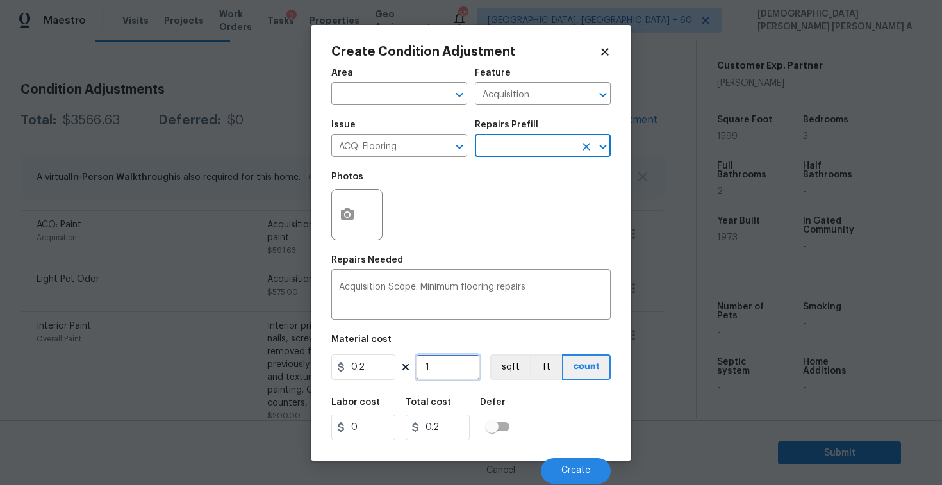
click at [451, 369] on input "1" at bounding box center [448, 368] width 64 height 26
type input "15"
type input "3"
type input "159"
type input "31.8"
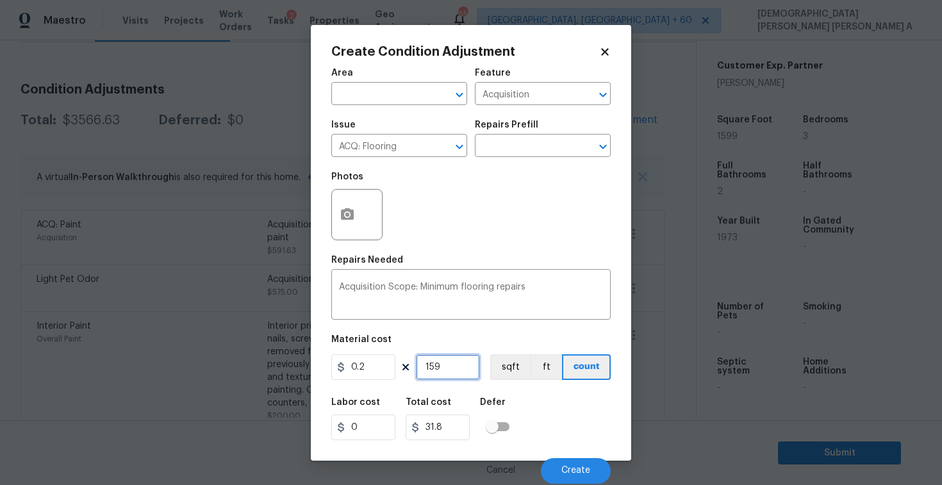
type input "1599"
type input "319.8"
type input "1599"
click at [510, 371] on button "sqft" at bounding box center [510, 368] width 40 height 26
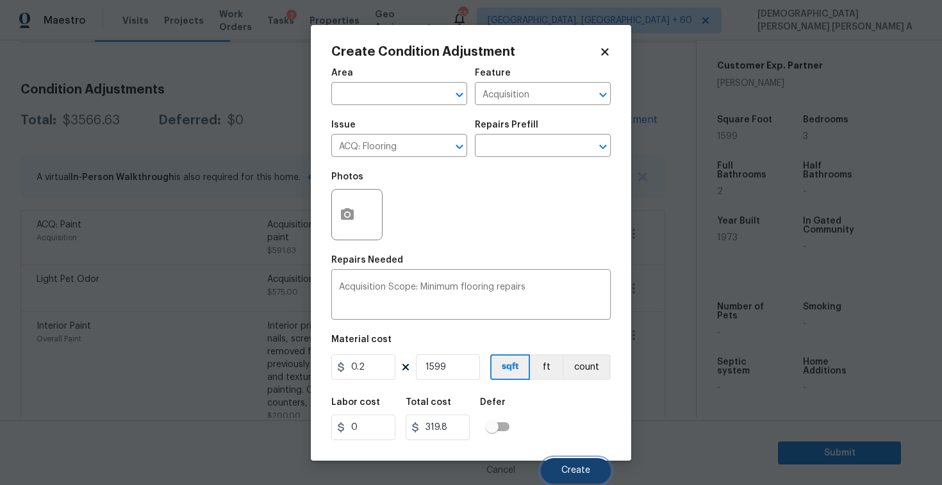
click at [605, 469] on button "Create" at bounding box center [576, 471] width 70 height 26
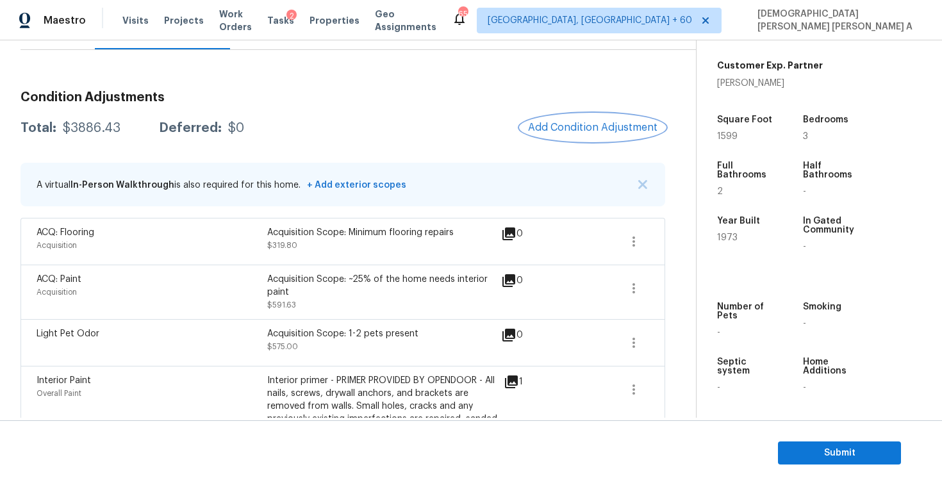
scroll to position [65, 0]
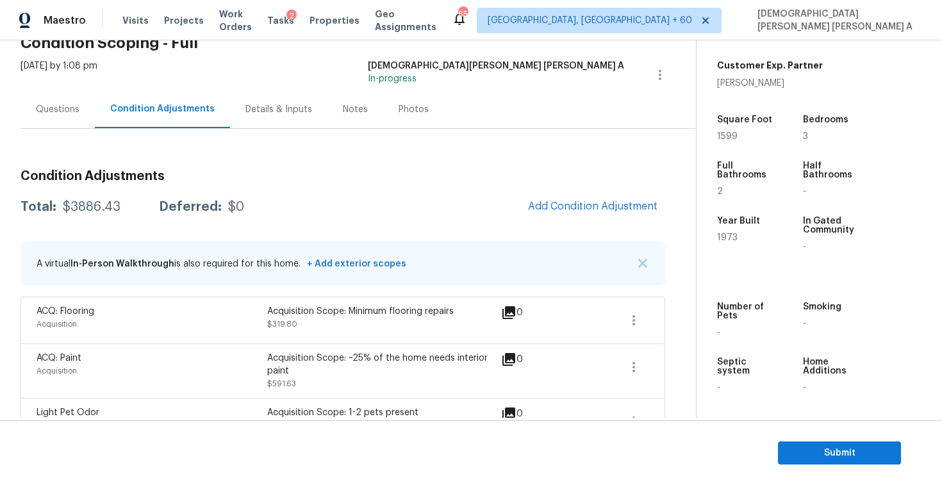
click at [41, 106] on div "Questions" at bounding box center [58, 109] width 44 height 13
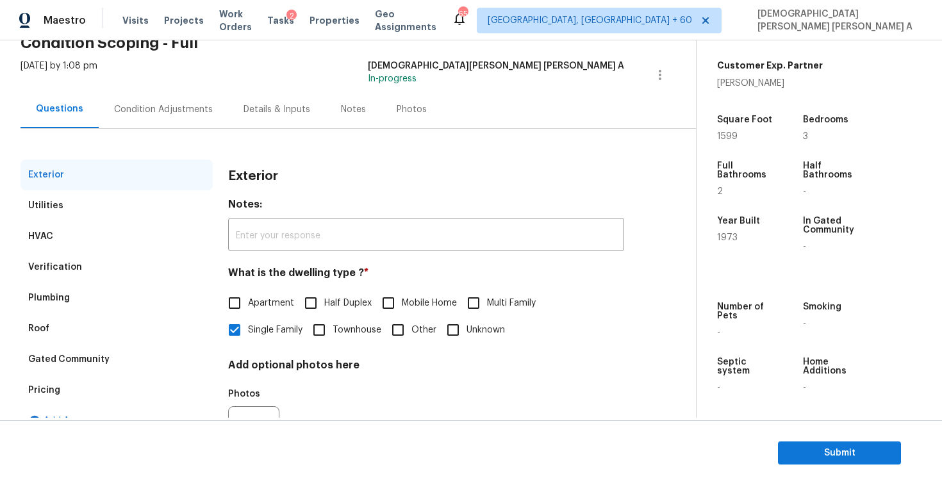
scroll to position [132, 0]
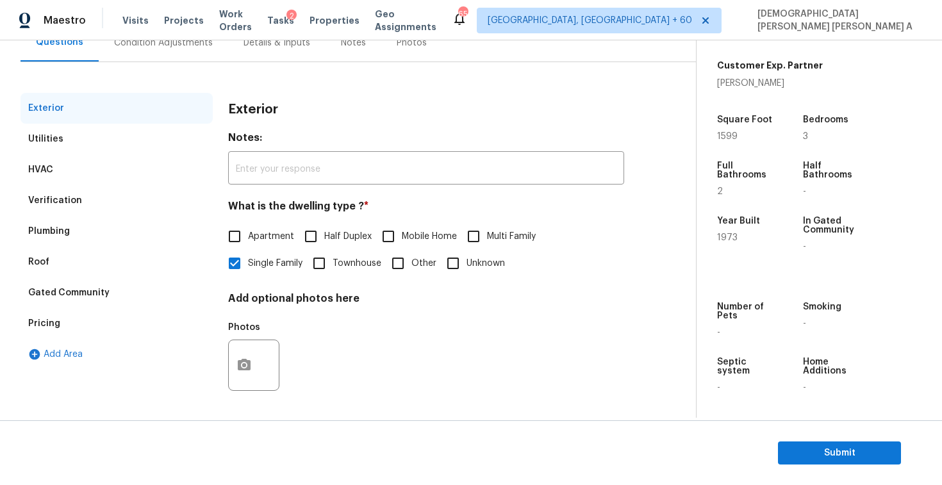
click at [44, 320] on div "Pricing" at bounding box center [44, 323] width 32 height 13
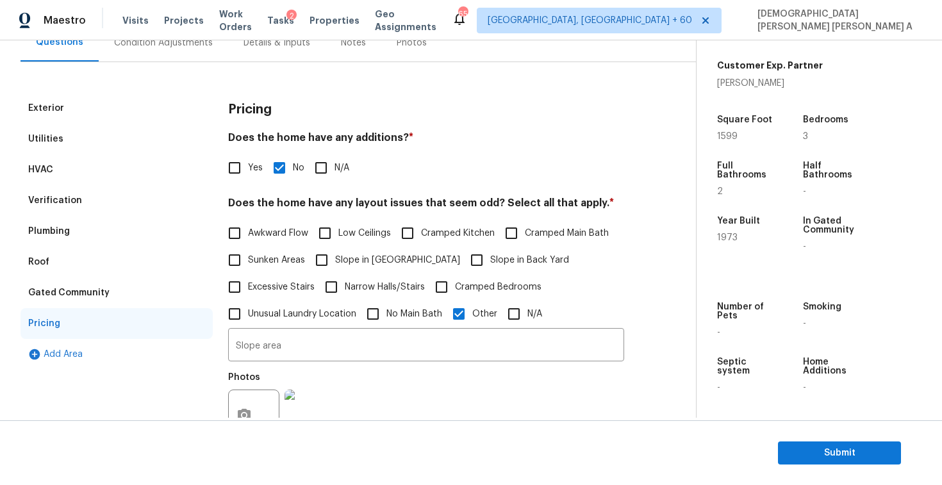
click at [242, 169] on input "Yes" at bounding box center [234, 168] width 27 height 27
checkbox input "true"
checkbox input "false"
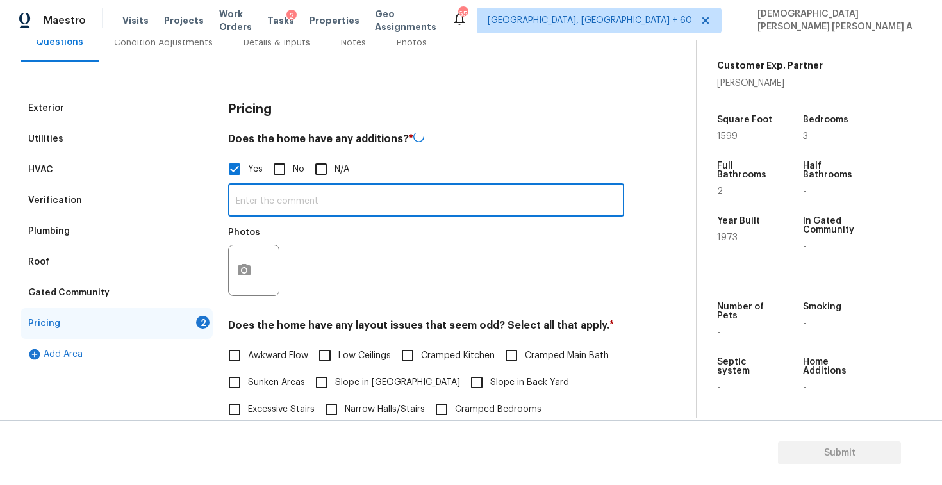
click at [310, 215] on div "​ Photos" at bounding box center [426, 243] width 396 height 121
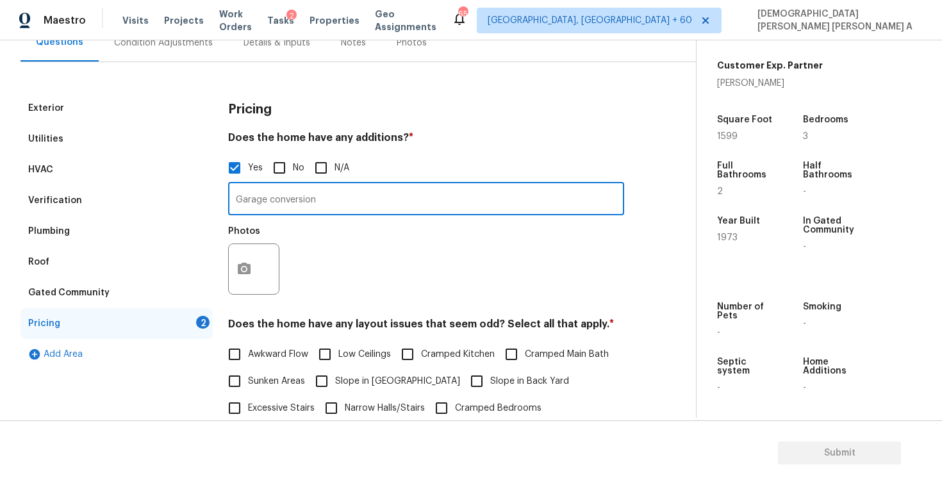
type input "Garage conversion"
click at [310, 215] on div "Garage conversion ​ Photos" at bounding box center [426, 241] width 396 height 121
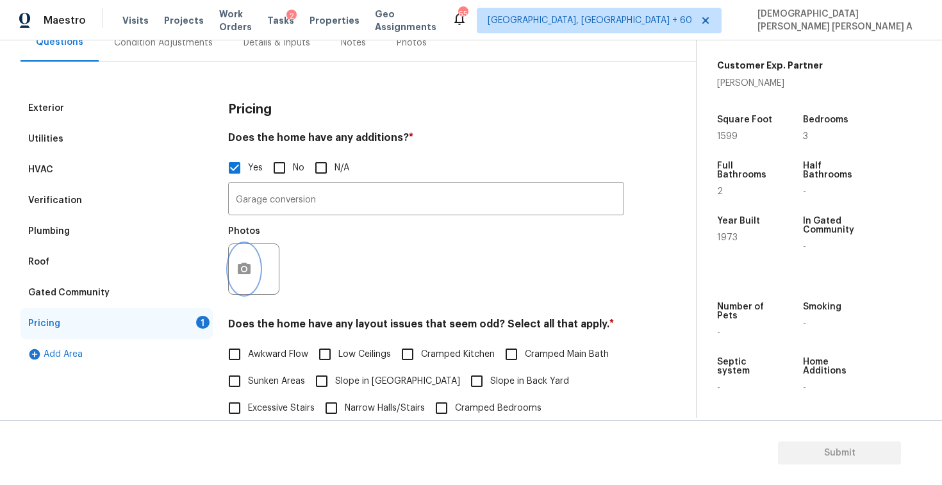
click at [249, 285] on button "button" at bounding box center [244, 269] width 31 height 50
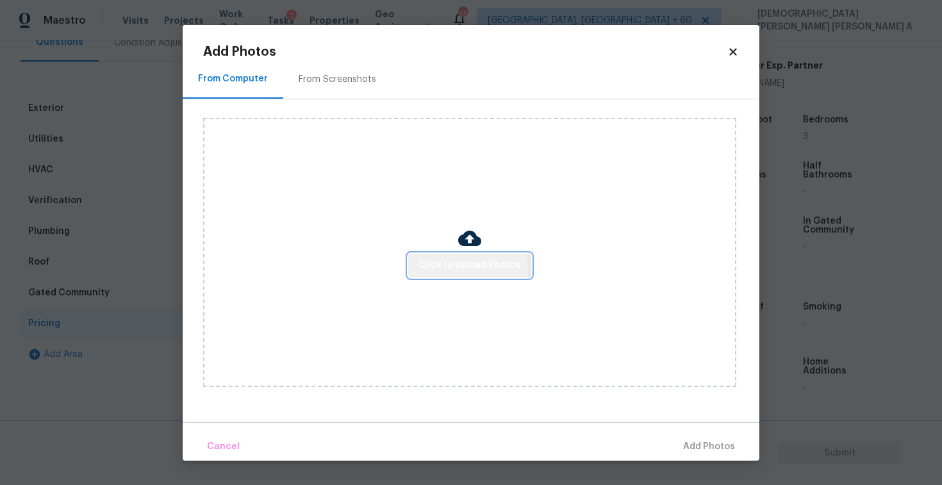
click at [461, 269] on span "Click to Upload Photos" at bounding box center [470, 266] width 103 height 16
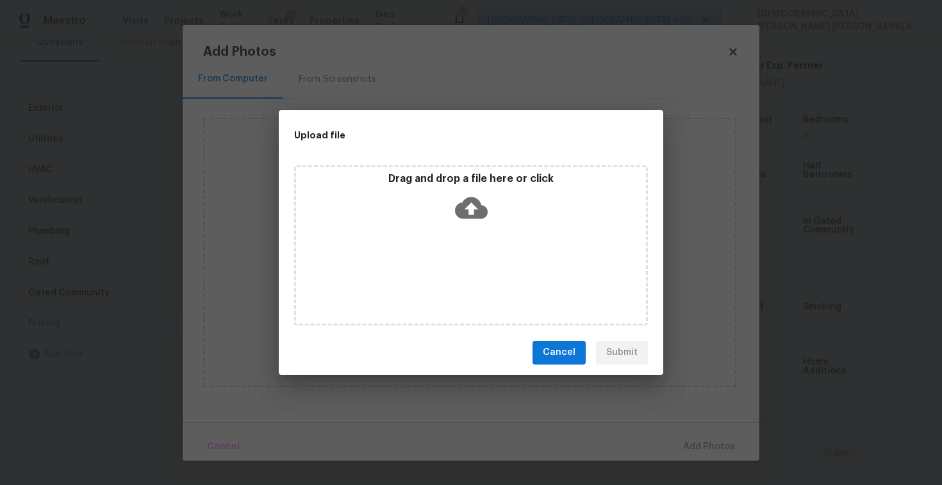
click at [466, 211] on icon at bounding box center [471, 208] width 33 height 22
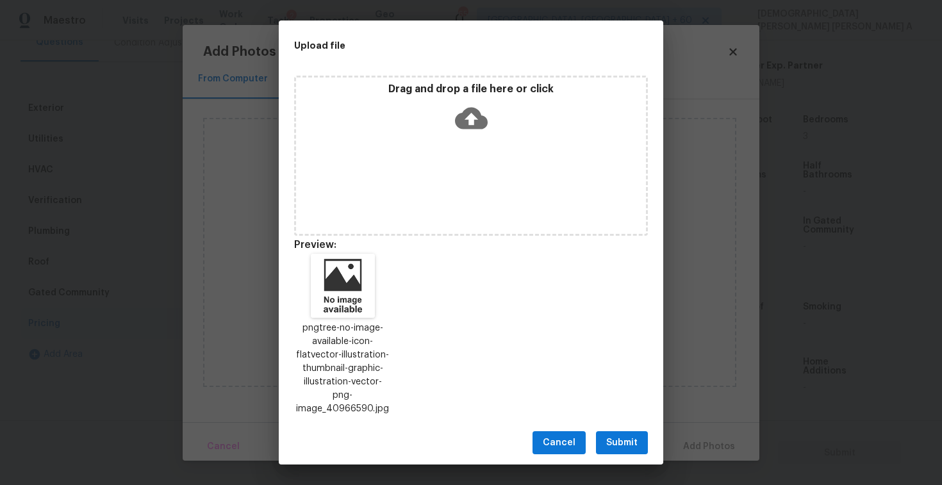
click at [614, 435] on span "Submit" at bounding box center [622, 443] width 31 height 16
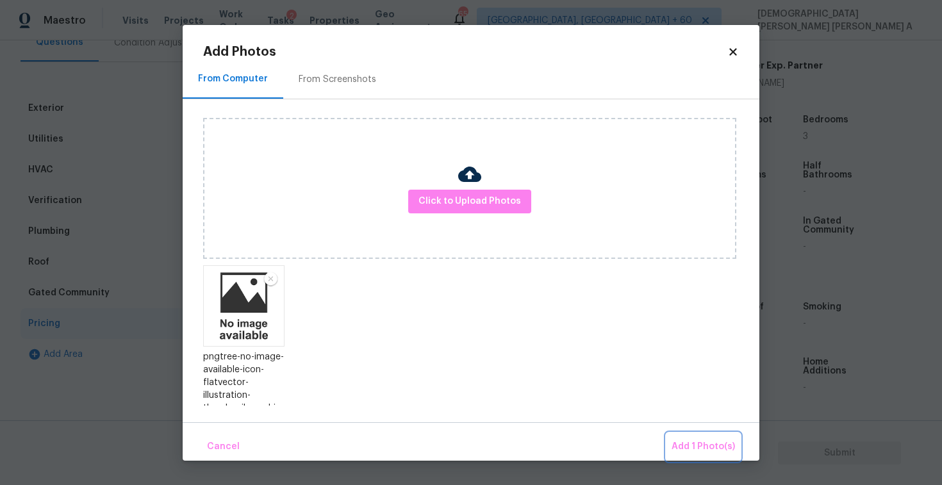
click at [709, 444] on span "Add 1 Photo(s)" at bounding box center [703, 447] width 63 height 16
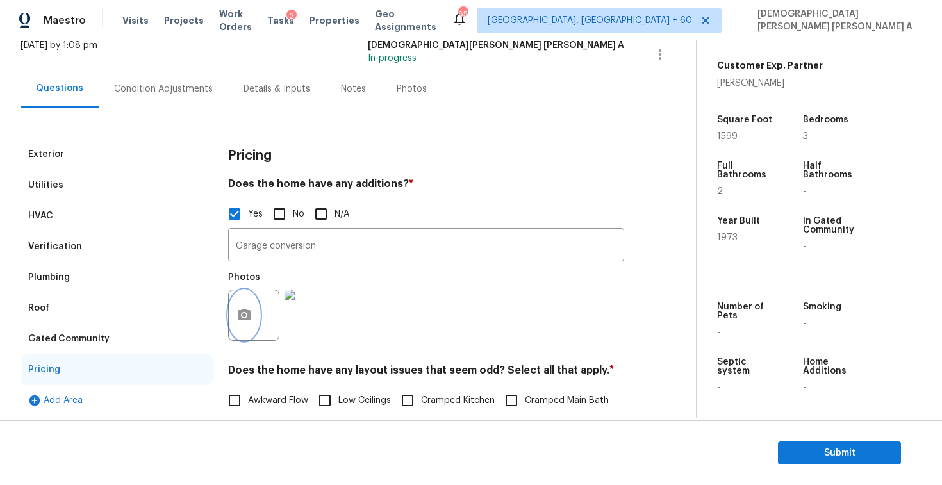
scroll to position [52, 0]
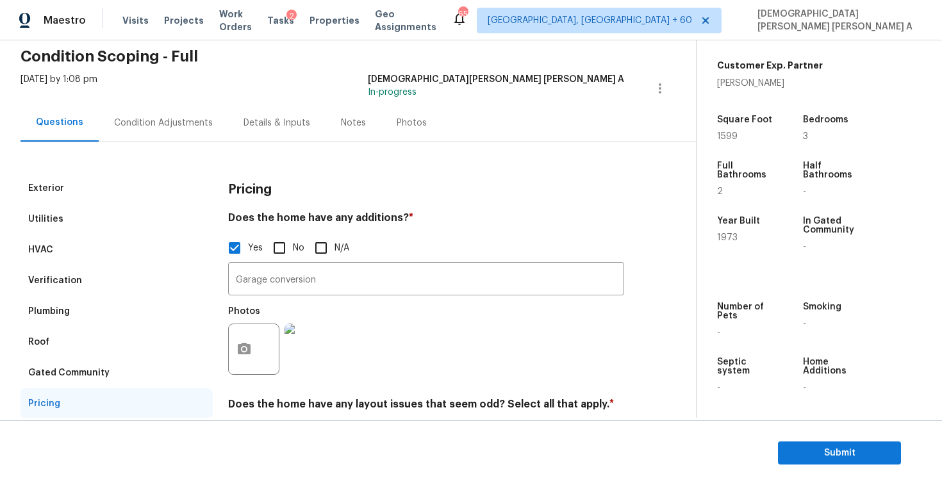
click at [188, 124] on div "Condition Adjustments" at bounding box center [163, 123] width 99 height 13
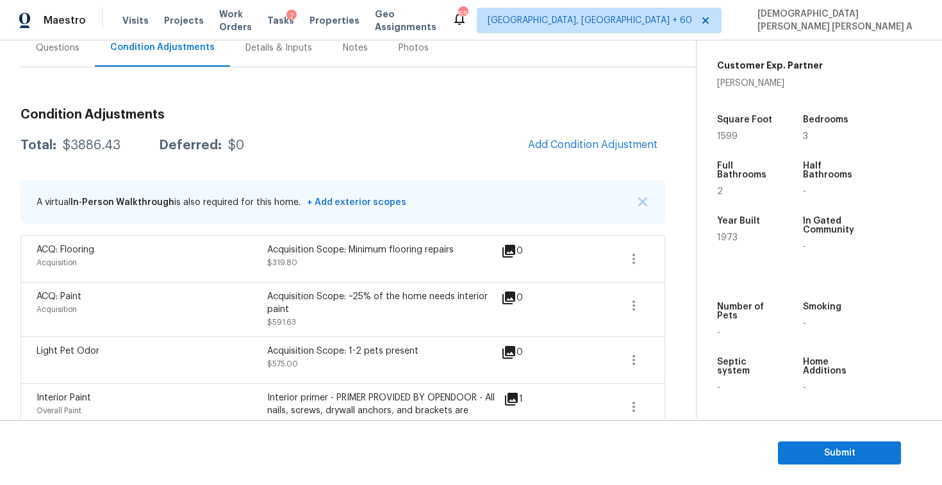
scroll to position [117, 0]
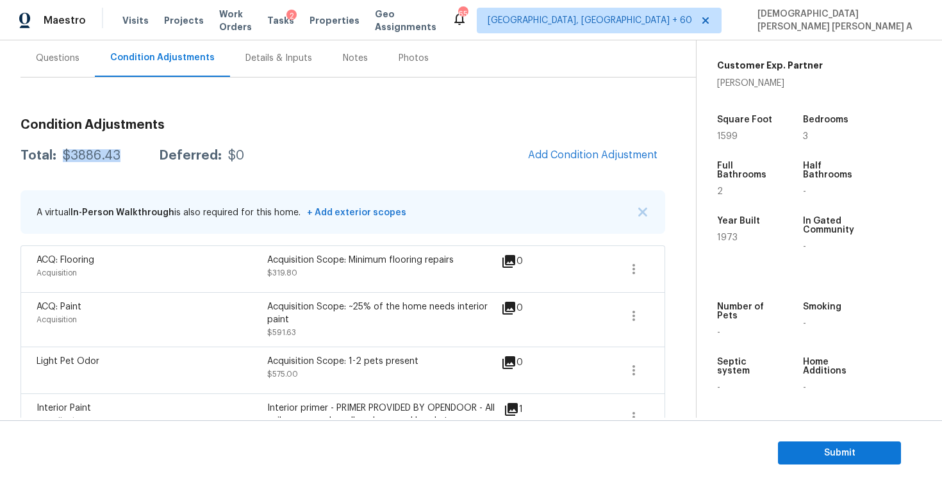
drag, startPoint x: 130, startPoint y: 161, endPoint x: 62, endPoint y: 160, distance: 67.3
click at [62, 160] on div "Total: $3886.43 Deferred: $0" at bounding box center [133, 155] width 224 height 13
copy div "$3886.43"
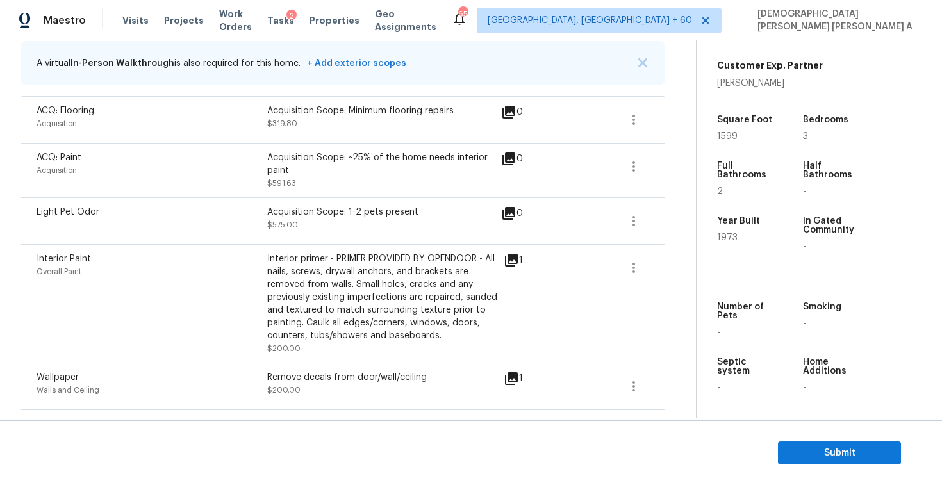
scroll to position [85, 0]
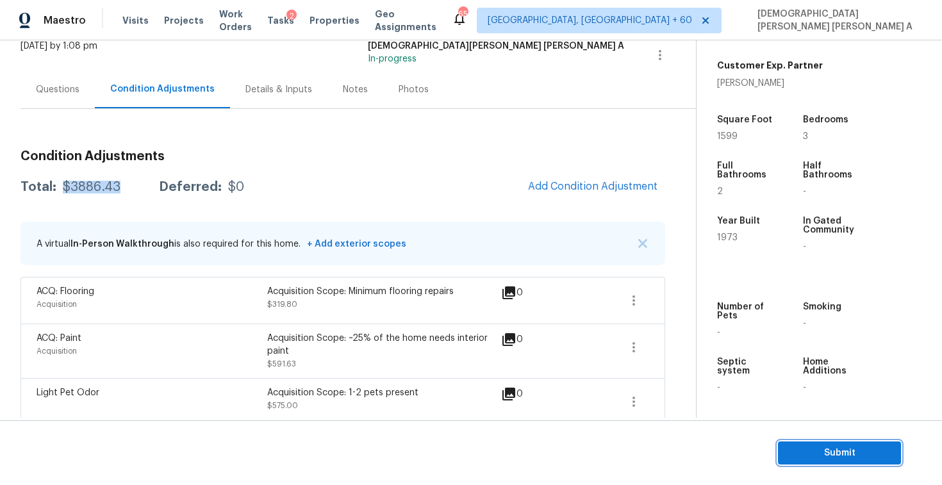
click at [825, 449] on span "Submit" at bounding box center [840, 454] width 103 height 16
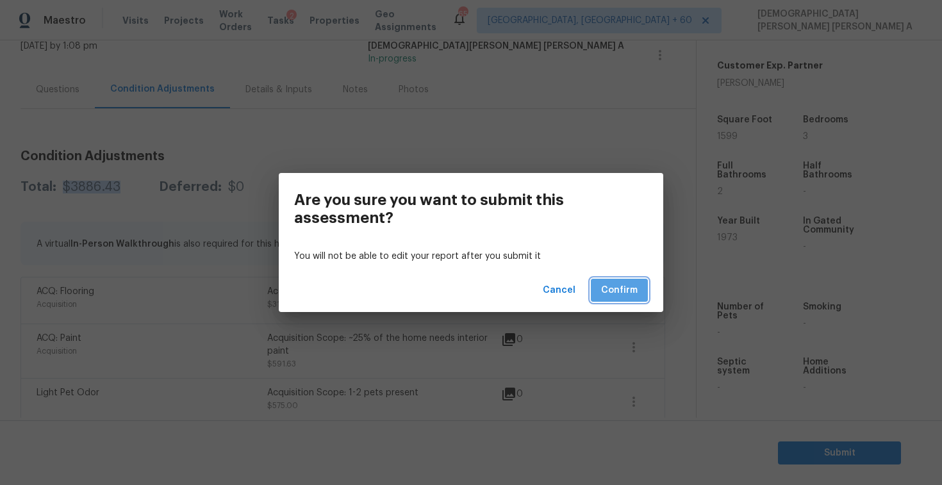
click at [612, 283] on span "Confirm" at bounding box center [619, 291] width 37 height 16
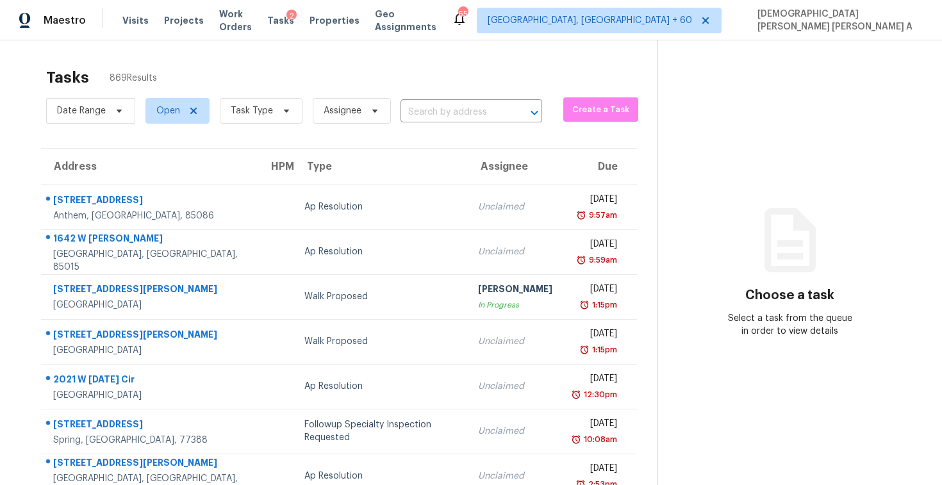
click at [432, 80] on div "Tasks 869 Results" at bounding box center [352, 77] width 612 height 33
click at [424, 121] on input "text" at bounding box center [454, 113] width 106 height 20
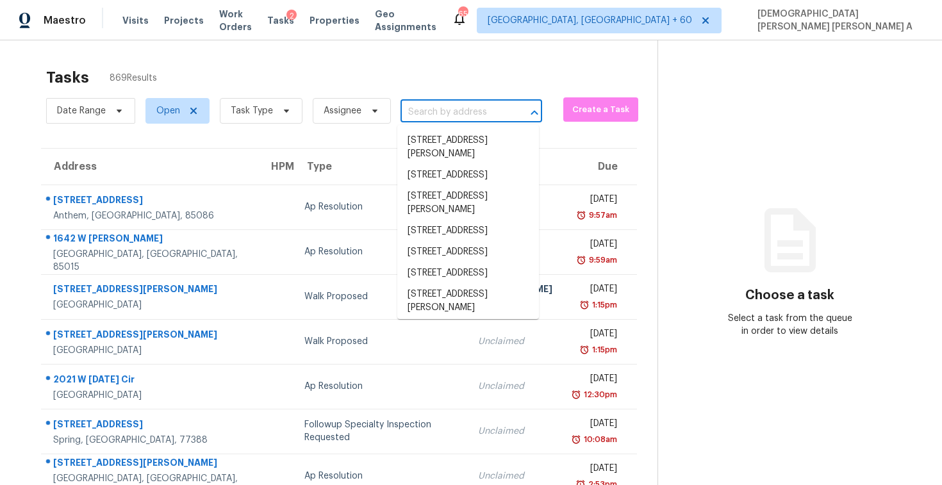
paste input "[STREET_ADDRESS]"
type input "[STREET_ADDRESS]"
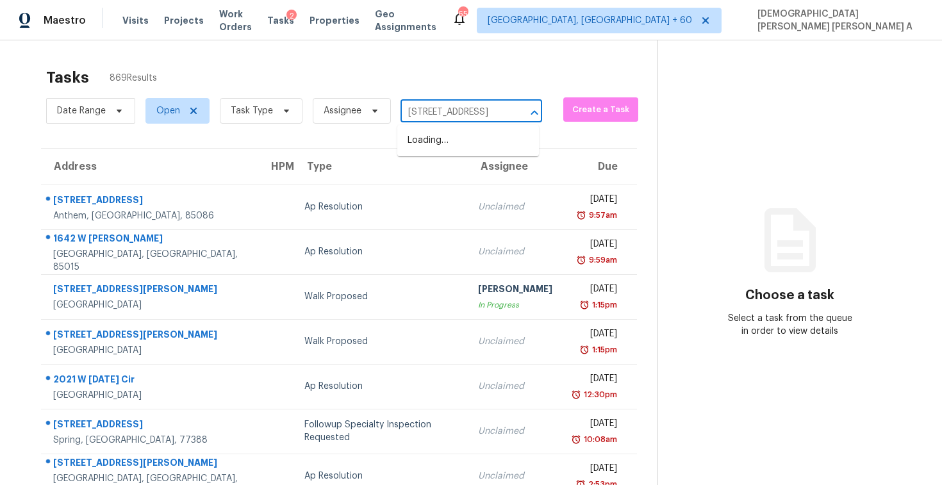
scroll to position [0, 83]
click at [443, 143] on li "[STREET_ADDRESS]" at bounding box center [469, 140] width 142 height 21
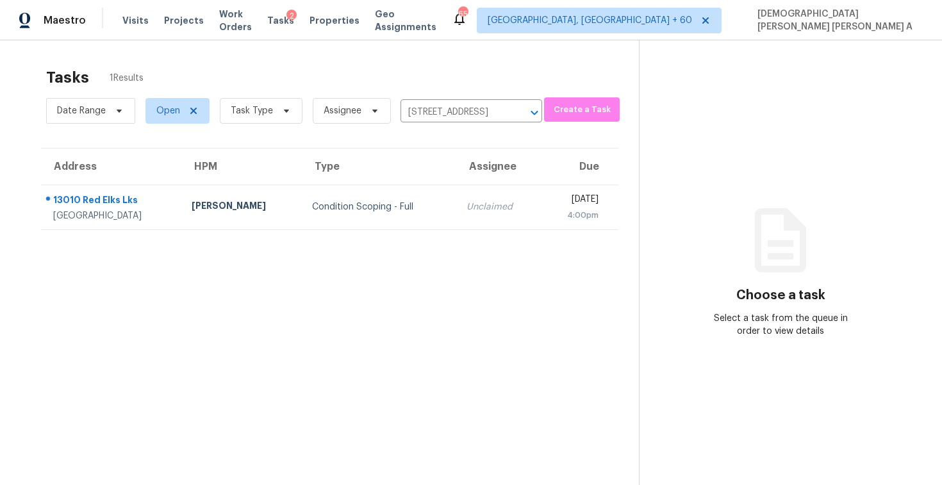
click at [402, 199] on td "Condition Scoping - Full" at bounding box center [379, 207] width 155 height 45
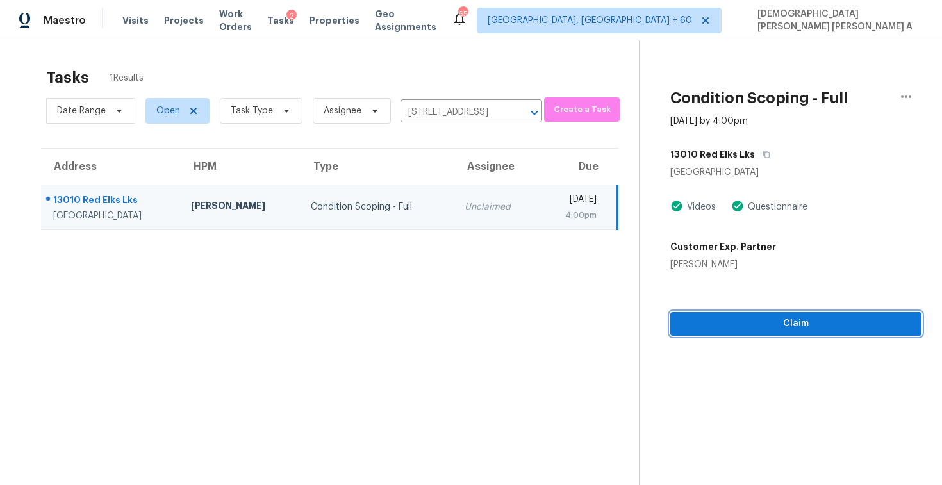
click at [723, 324] on span "Claim" at bounding box center [796, 324] width 231 height 16
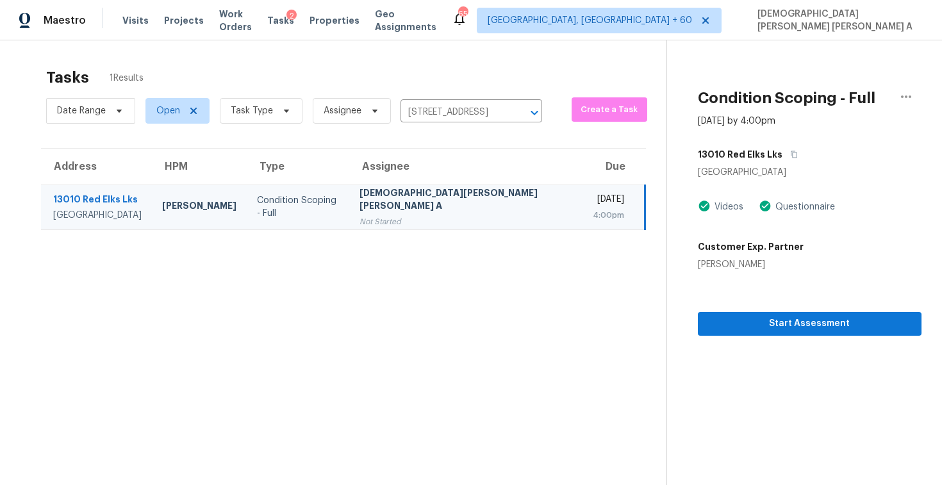
click at [732, 310] on div "Start Assessment" at bounding box center [810, 303] width 224 height 65
click at [731, 323] on span "Start Assessment" at bounding box center [809, 324] width 203 height 16
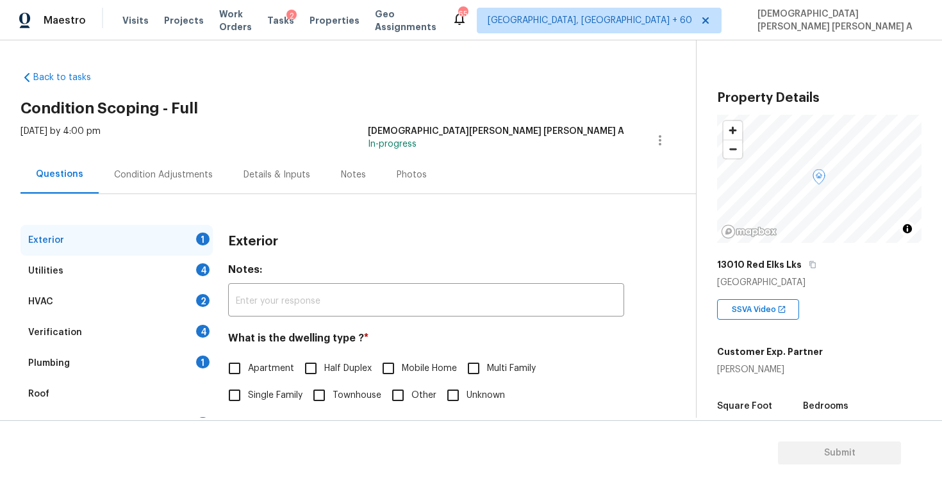
click at [378, 85] on div "Back to tasks Condition Scoping - Full [DATE] by 4:00 pm [PERSON_NAME] [PERSON_…" at bounding box center [359, 305] width 676 height 489
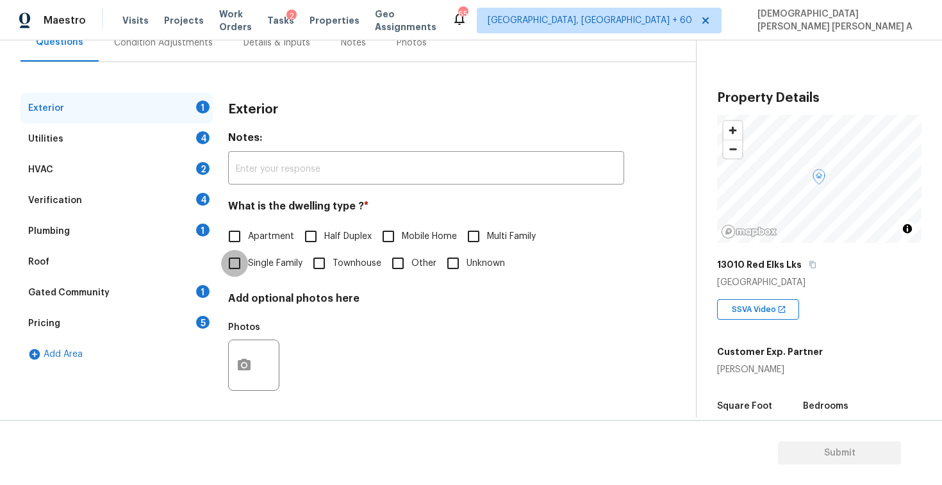
click at [246, 260] on input "Single Family" at bounding box center [234, 263] width 27 height 27
checkbox input "true"
click at [158, 142] on div "Utilities 4" at bounding box center [117, 139] width 192 height 31
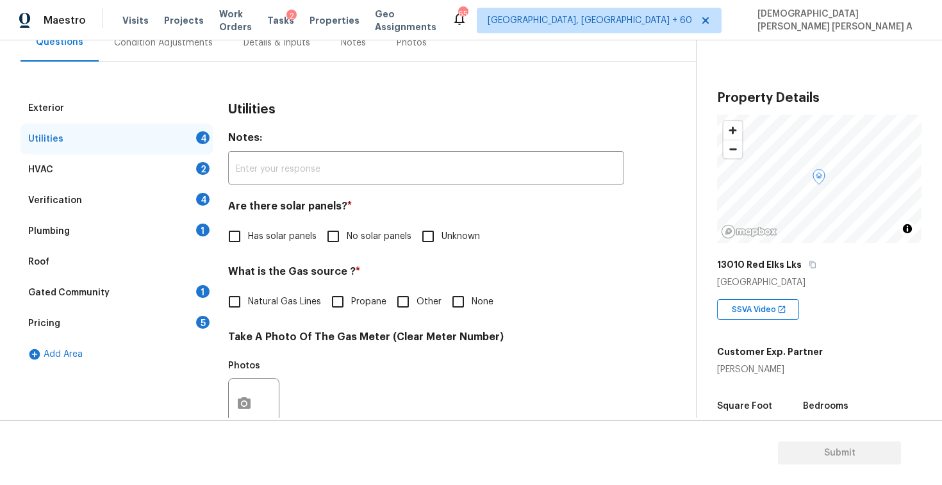
scroll to position [133, 0]
click at [338, 242] on input "No solar panels" at bounding box center [333, 235] width 27 height 27
checkbox input "true"
click at [231, 310] on input "Natural Gas Lines" at bounding box center [234, 301] width 27 height 27
checkbox input "true"
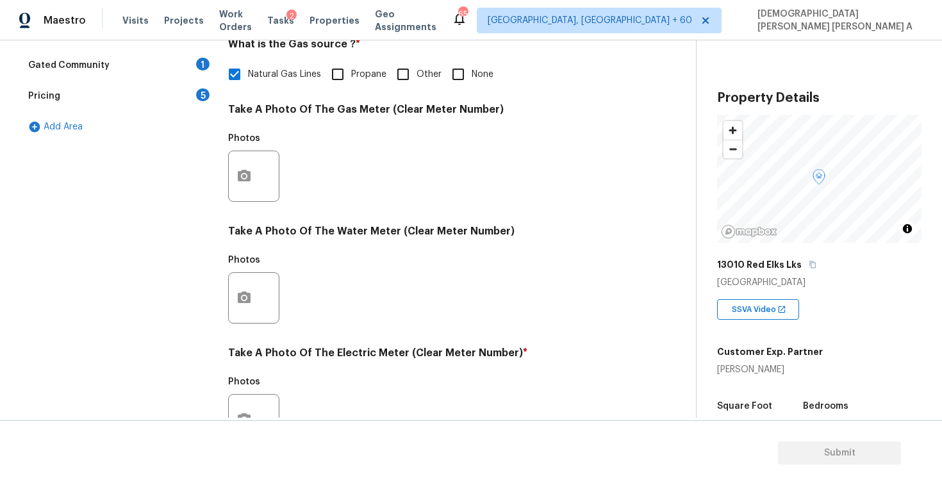
scroll to position [480, 0]
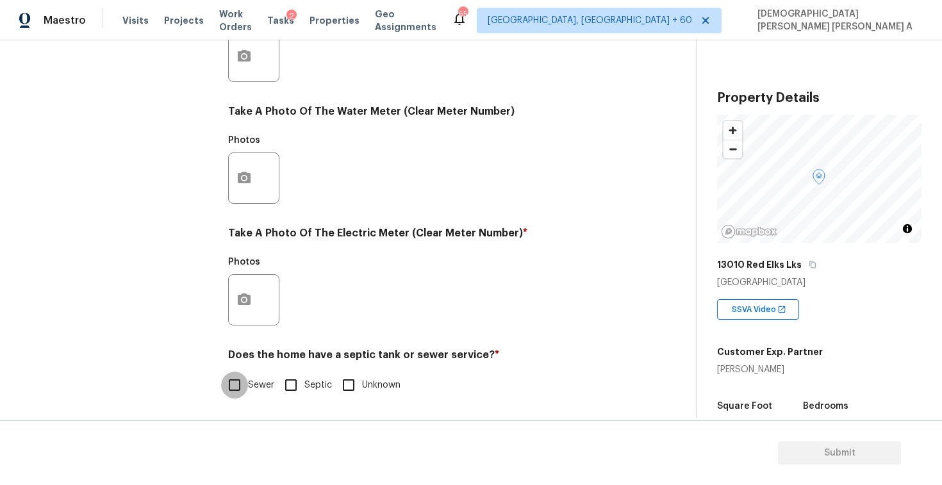
click at [235, 383] on input "Sewer" at bounding box center [234, 385] width 27 height 27
checkbox input "true"
click at [231, 312] on button "button" at bounding box center [244, 300] width 31 height 50
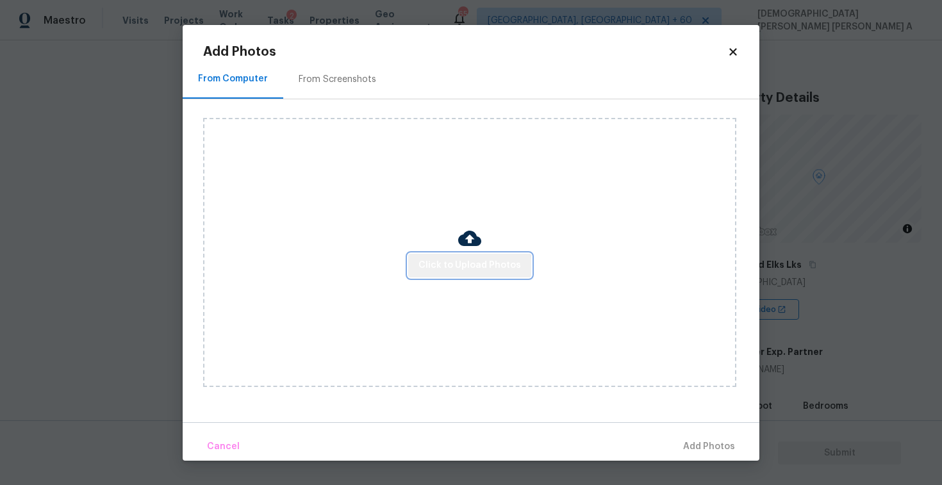
click at [471, 272] on span "Click to Upload Photos" at bounding box center [470, 266] width 103 height 16
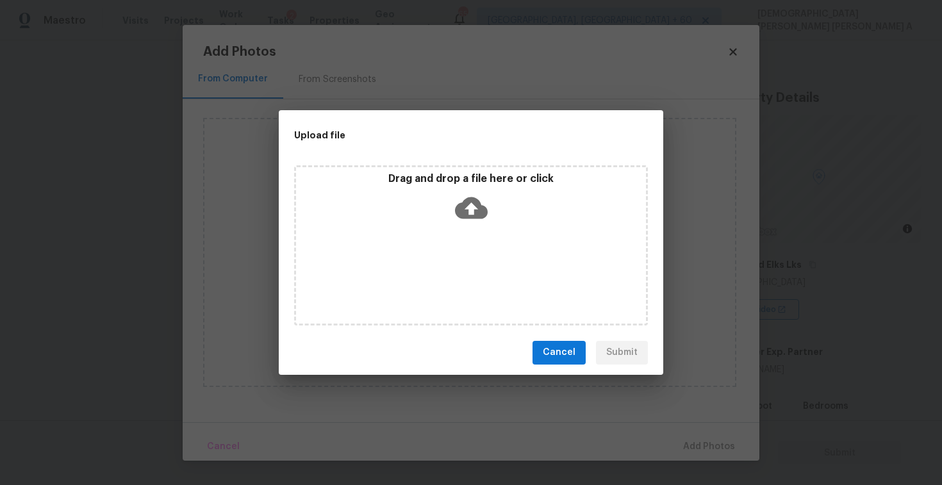
click at [471, 190] on div "Drag and drop a file here or click" at bounding box center [471, 199] width 350 height 55
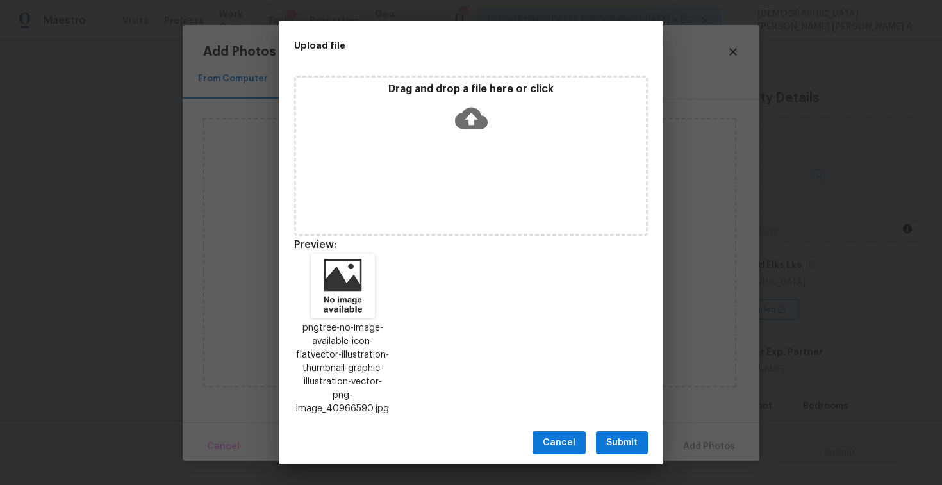
click at [621, 435] on span "Submit" at bounding box center [622, 443] width 31 height 16
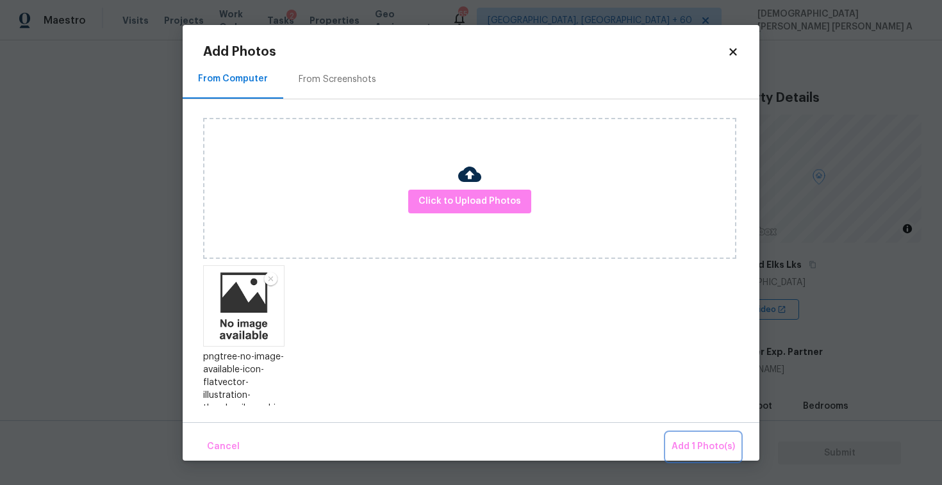
click at [708, 441] on span "Add 1 Photo(s)" at bounding box center [703, 447] width 63 height 16
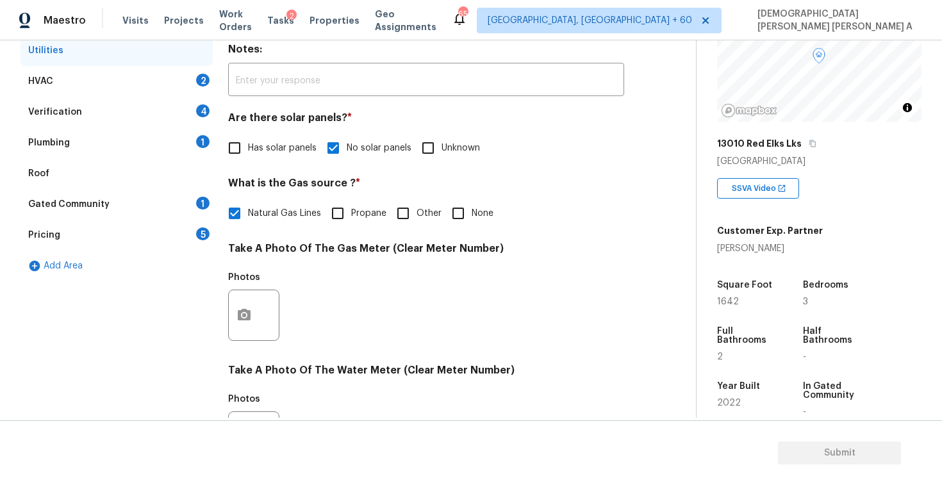
scroll to position [172, 0]
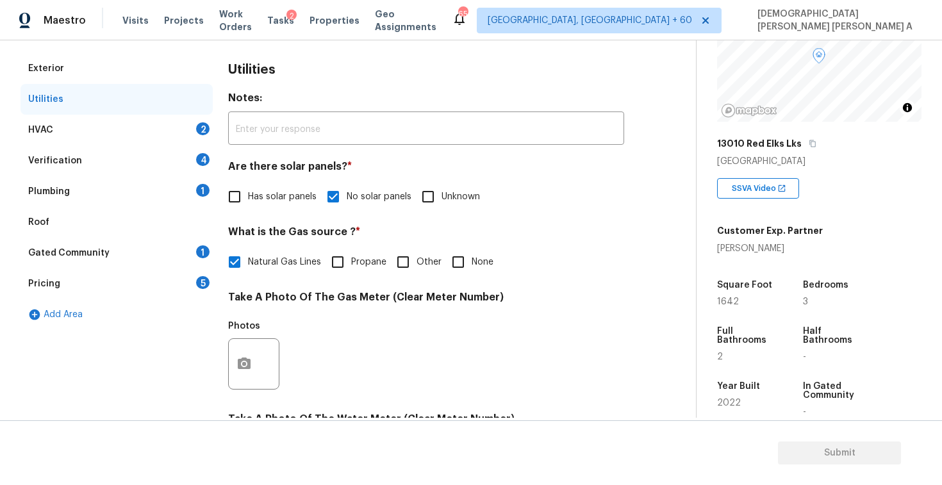
click at [119, 128] on div "HVAC 2" at bounding box center [117, 130] width 192 height 31
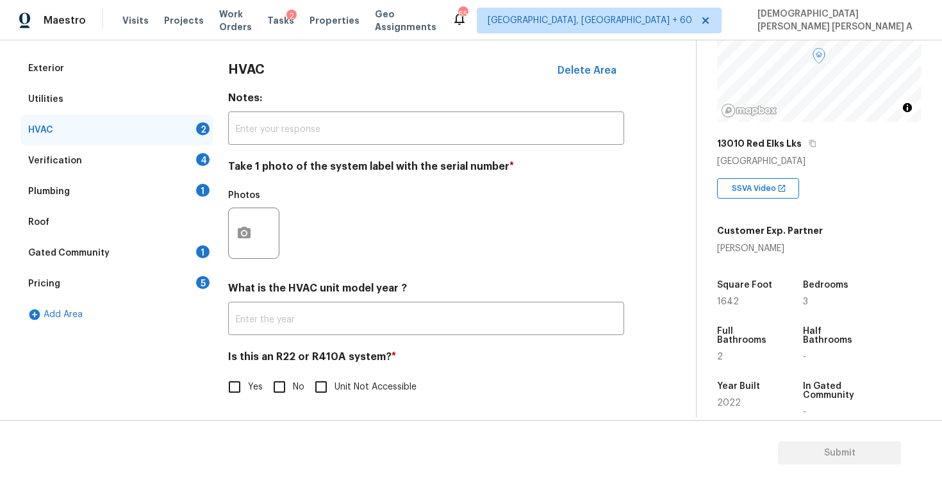
click at [281, 389] on input "No" at bounding box center [279, 387] width 27 height 27
checkbox input "true"
click at [246, 241] on button "button" at bounding box center [244, 233] width 31 height 50
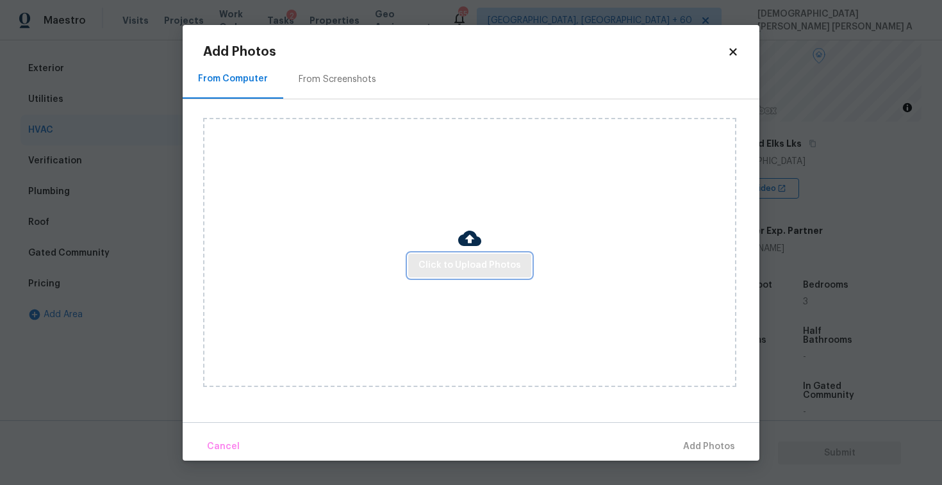
click at [446, 256] on button "Click to Upload Photos" at bounding box center [469, 266] width 123 height 24
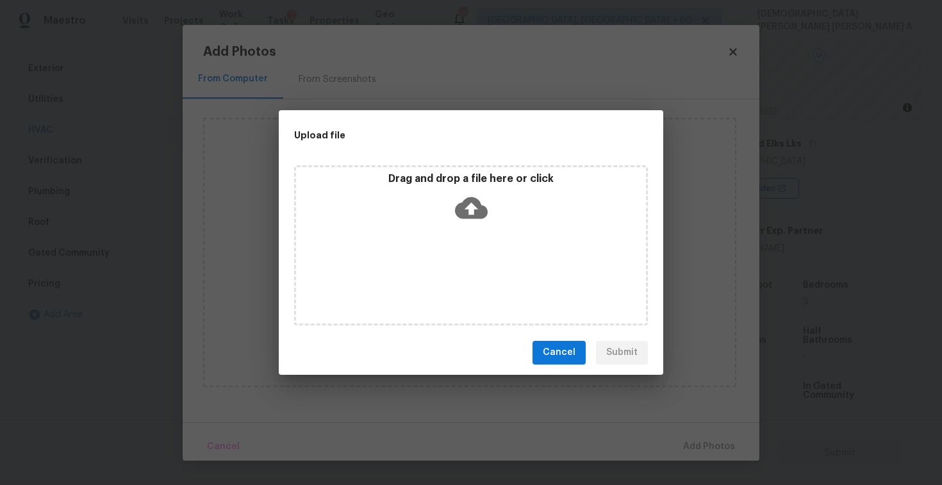
click at [476, 206] on icon at bounding box center [471, 208] width 33 height 33
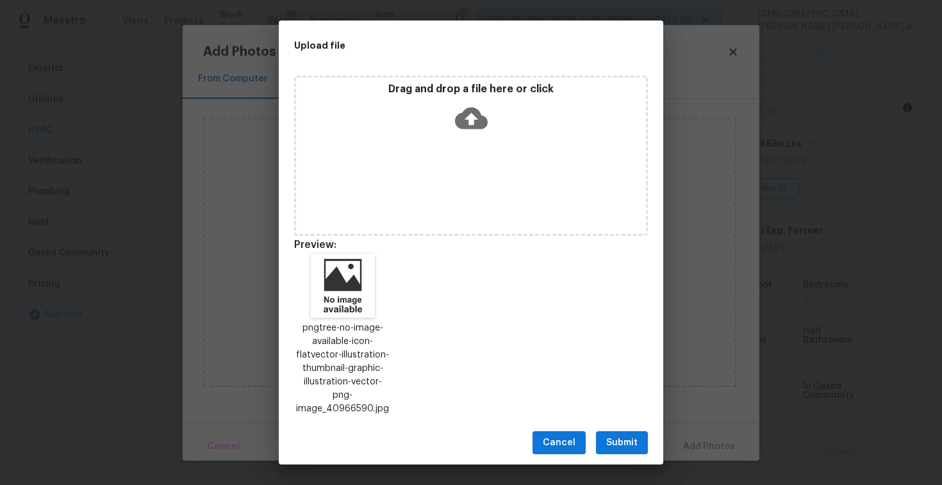
click at [622, 431] on button "Submit" at bounding box center [622, 443] width 52 height 24
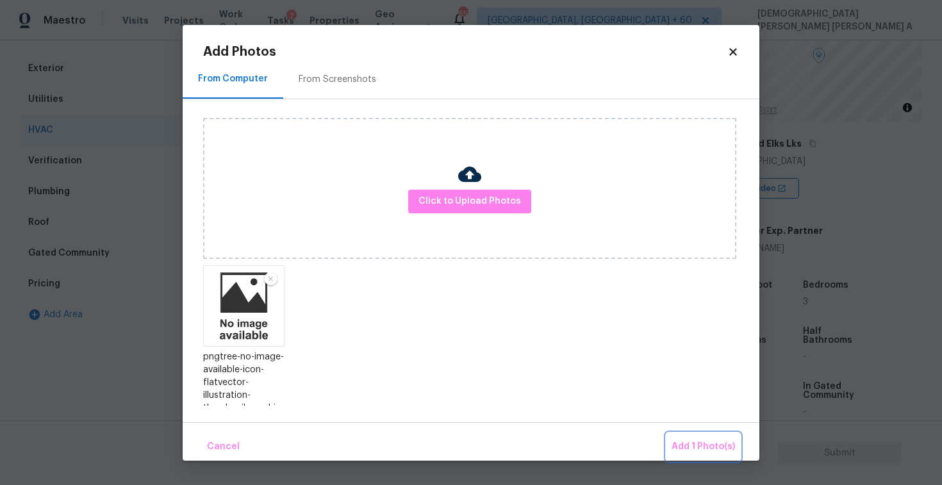
click at [689, 435] on button "Add 1 Photo(s)" at bounding box center [704, 447] width 74 height 28
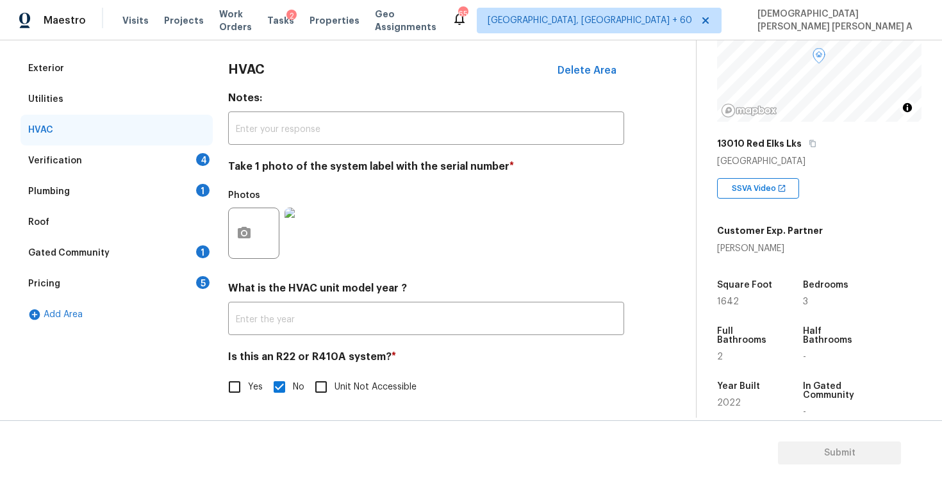
click at [181, 157] on div "Verification 4" at bounding box center [117, 161] width 192 height 31
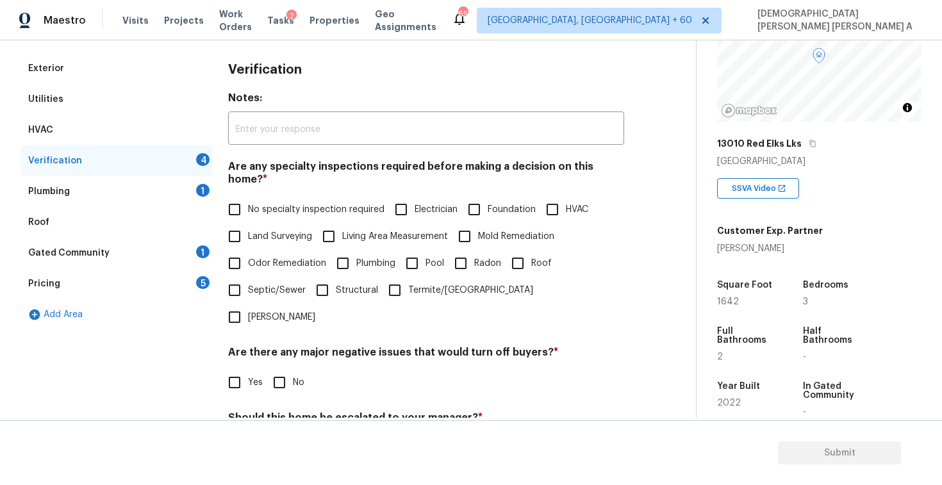
click at [250, 203] on span "No specialty inspection required" at bounding box center [316, 209] width 137 height 13
click at [248, 201] on input "No specialty inspection required" at bounding box center [234, 209] width 27 height 27
checkbox input "true"
click at [284, 369] on input "No" at bounding box center [279, 382] width 27 height 27
checkbox input "true"
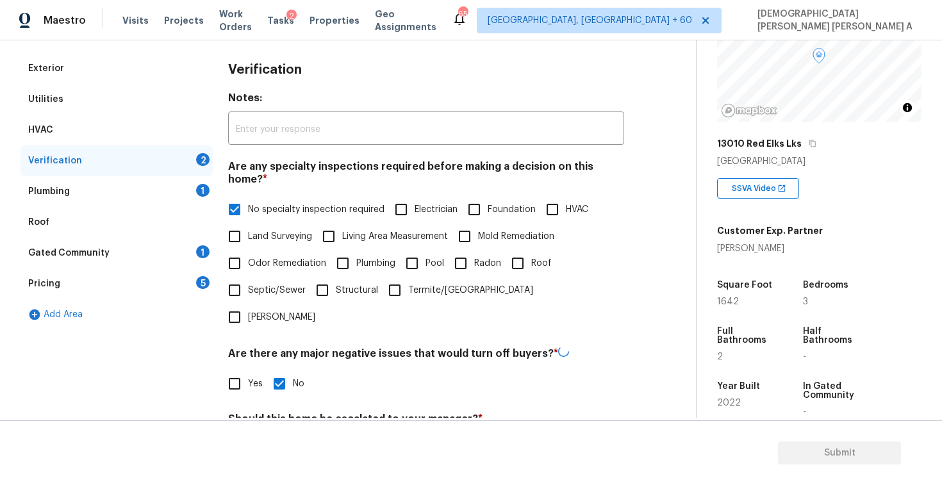
click at [283, 436] on input "No" at bounding box center [279, 449] width 27 height 27
checkbox input "true"
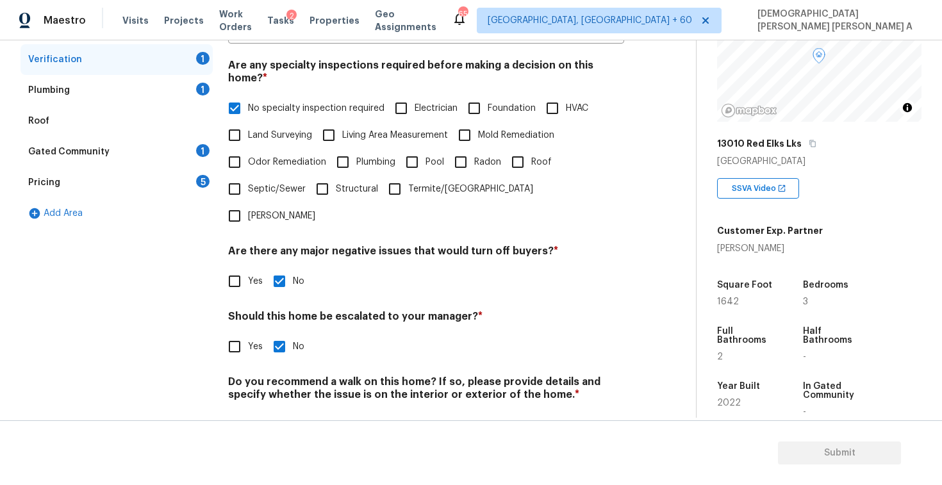
click at [278, 412] on input "No" at bounding box center [279, 425] width 27 height 27
checkbox input "true"
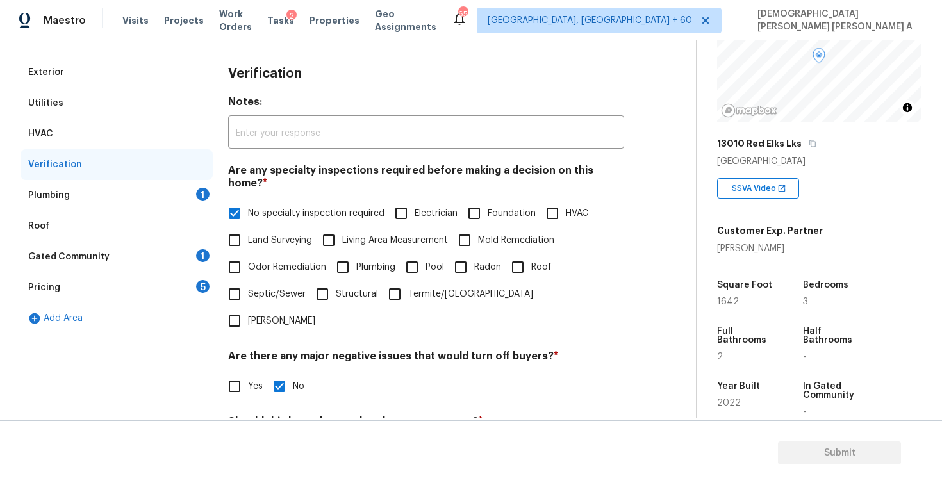
click at [166, 201] on div "Plumbing 1" at bounding box center [117, 195] width 192 height 31
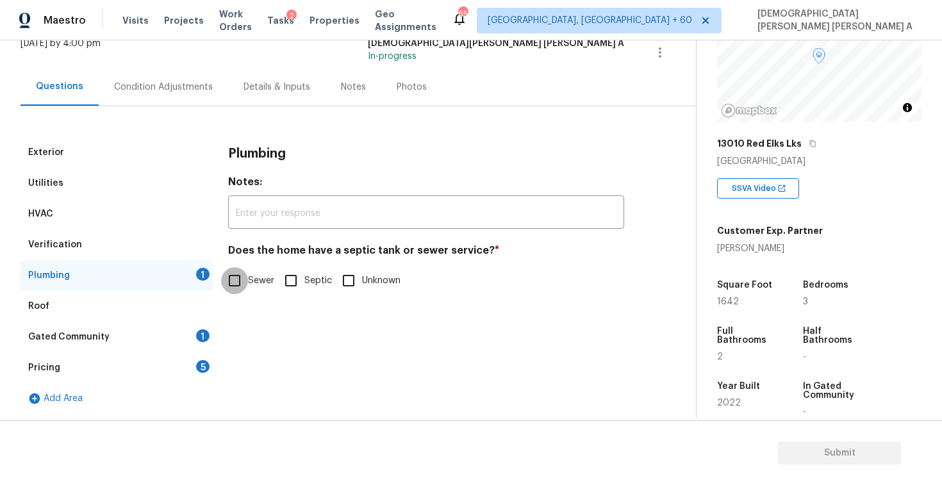
click at [236, 283] on input "Sewer" at bounding box center [234, 280] width 27 height 27
checkbox input "true"
click at [157, 331] on div "Gated Community 1" at bounding box center [117, 337] width 192 height 31
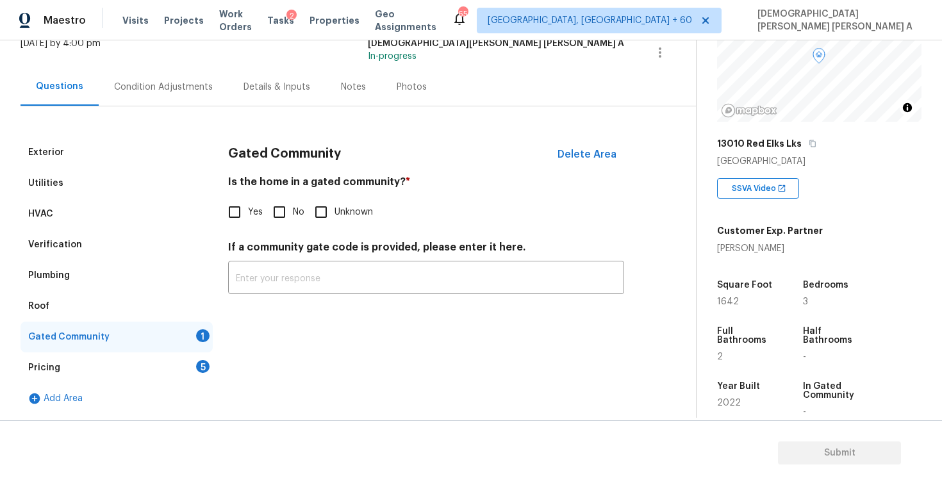
click at [277, 217] on input "No" at bounding box center [279, 212] width 27 height 27
checkbox input "true"
click at [192, 358] on div "Pricing 5" at bounding box center [117, 368] width 192 height 31
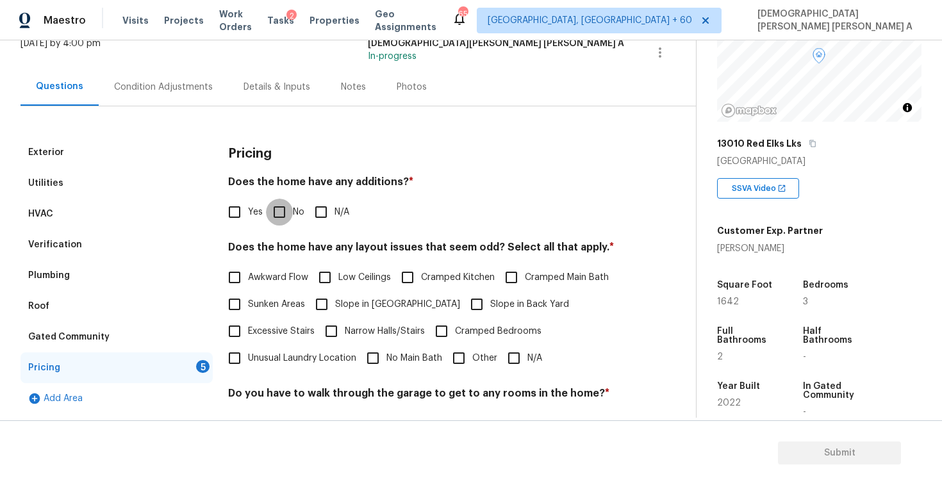
click at [272, 214] on input "No" at bounding box center [279, 212] width 27 height 27
checkbox input "true"
click at [517, 356] on input "N/A" at bounding box center [514, 358] width 27 height 27
checkbox input "true"
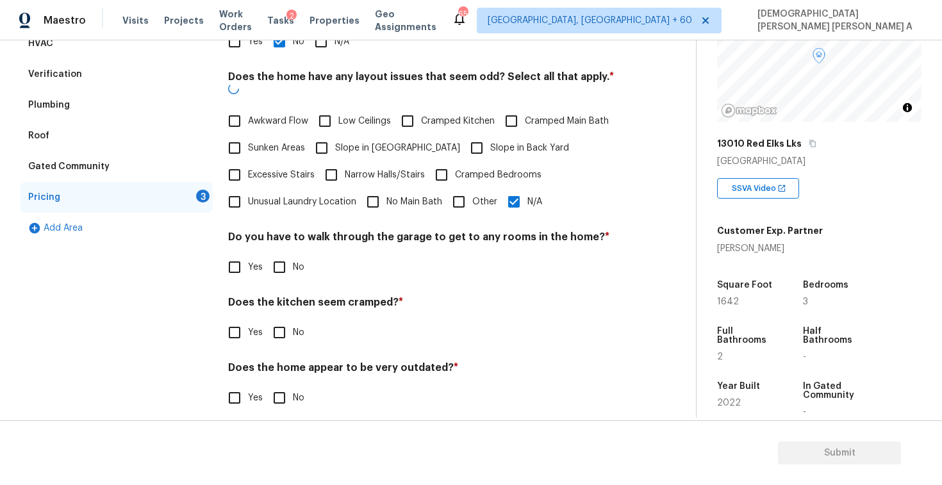
scroll to position [257, 0]
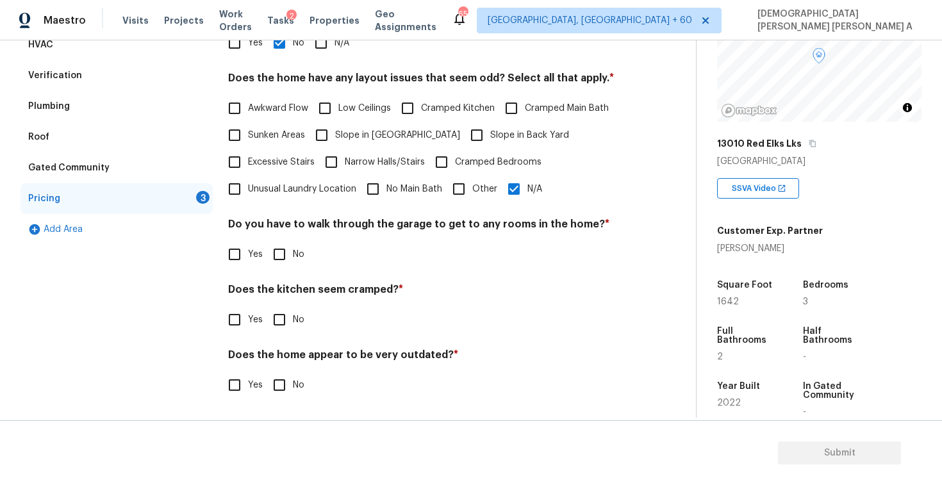
click at [276, 255] on input "No" at bounding box center [279, 254] width 27 height 27
checkbox input "true"
click at [280, 328] on input "No" at bounding box center [279, 321] width 27 height 27
checkbox input "true"
click at [280, 392] on input "No" at bounding box center [279, 386] width 27 height 27
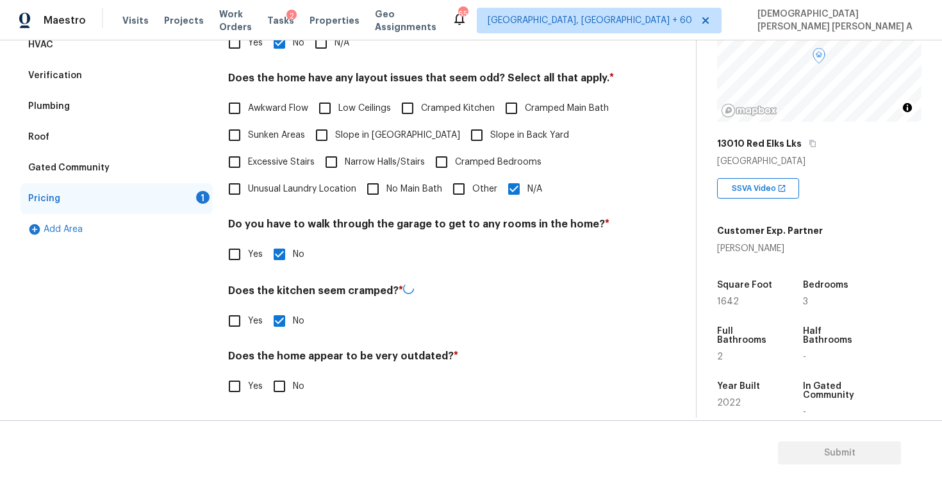
checkbox input "true"
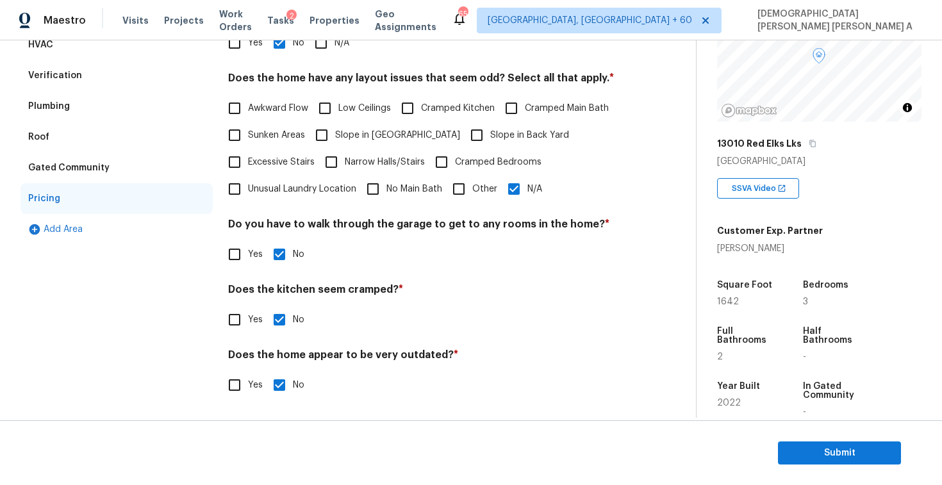
scroll to position [0, 0]
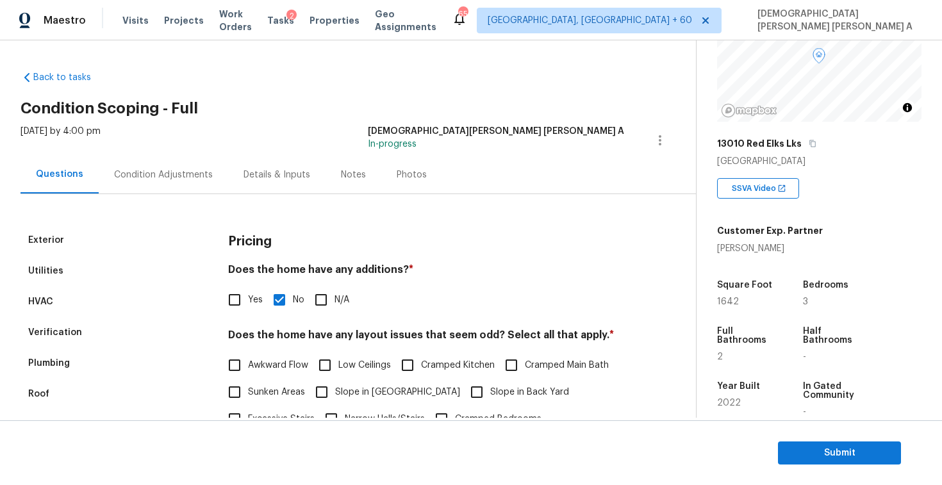
click at [168, 181] on div "Condition Adjustments" at bounding box center [163, 175] width 99 height 13
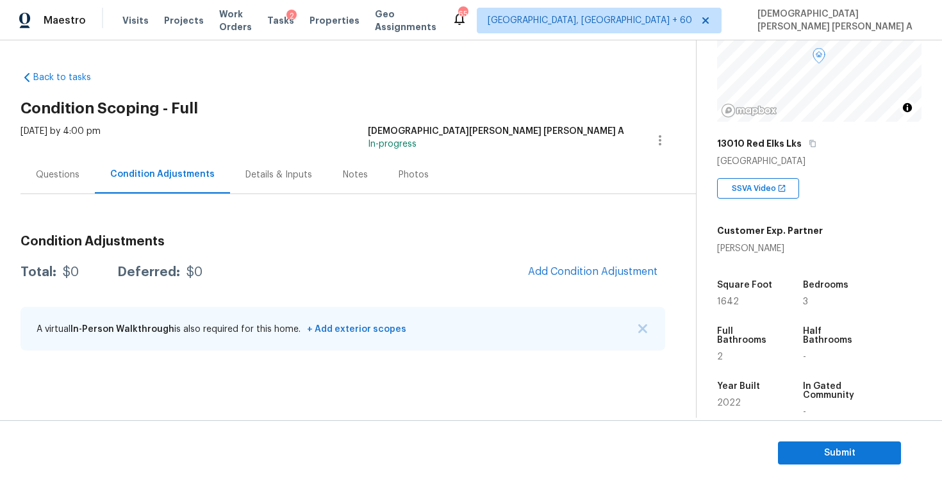
click at [418, 173] on div "Photos" at bounding box center [414, 175] width 30 height 13
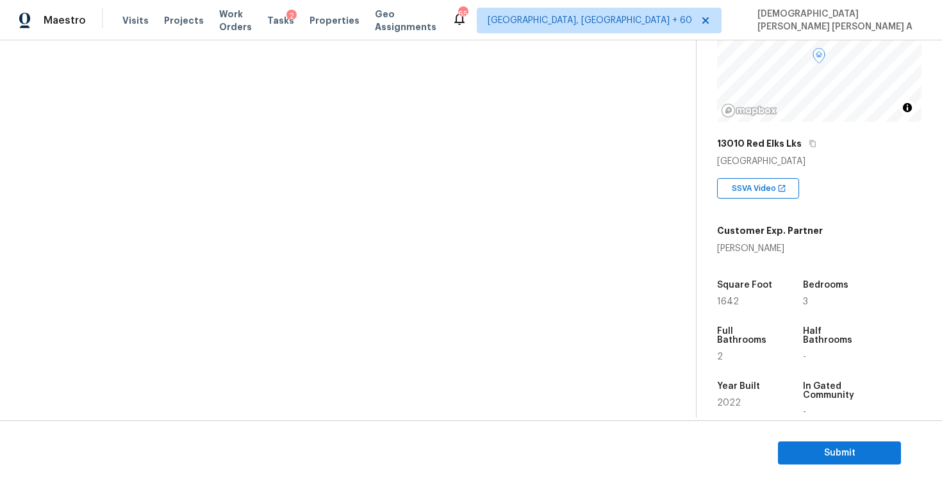
scroll to position [113, 0]
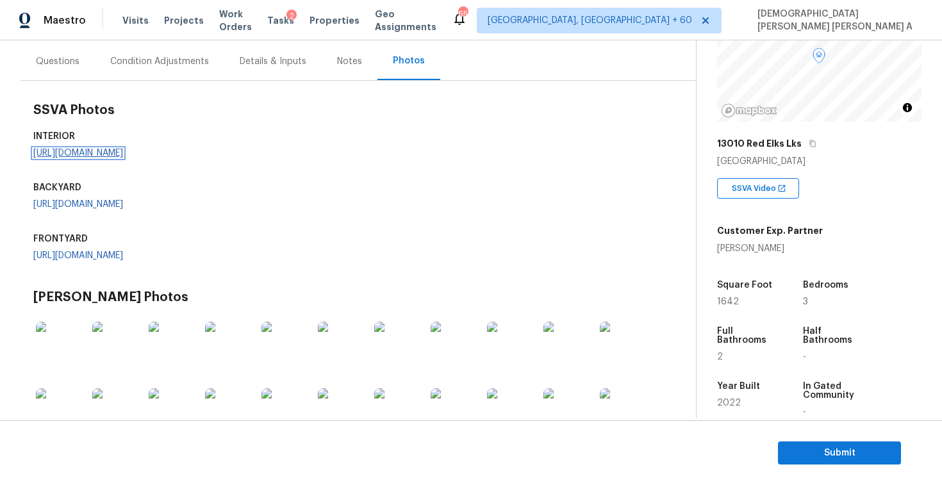
click at [82, 158] on link "[URL][DOMAIN_NAME]" at bounding box center [78, 153] width 90 height 9
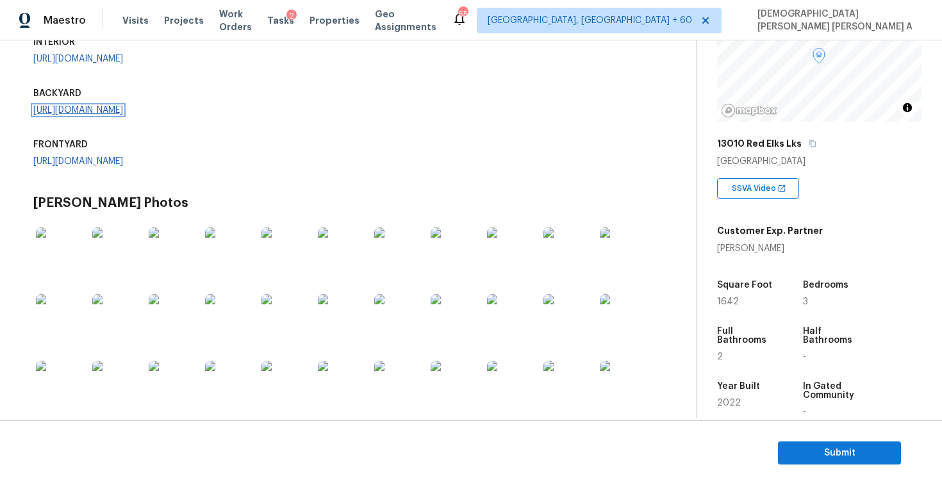
click at [70, 115] on link "[URL][DOMAIN_NAME]" at bounding box center [78, 110] width 90 height 9
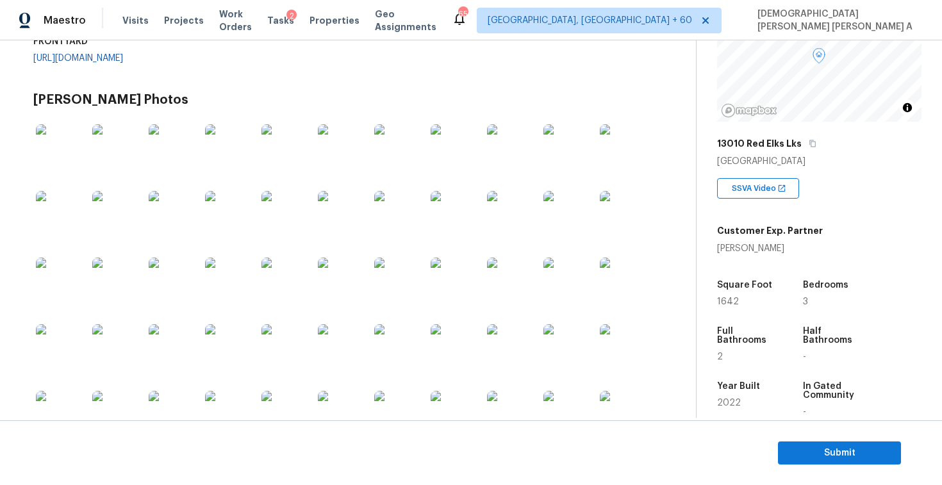
scroll to position [350, 0]
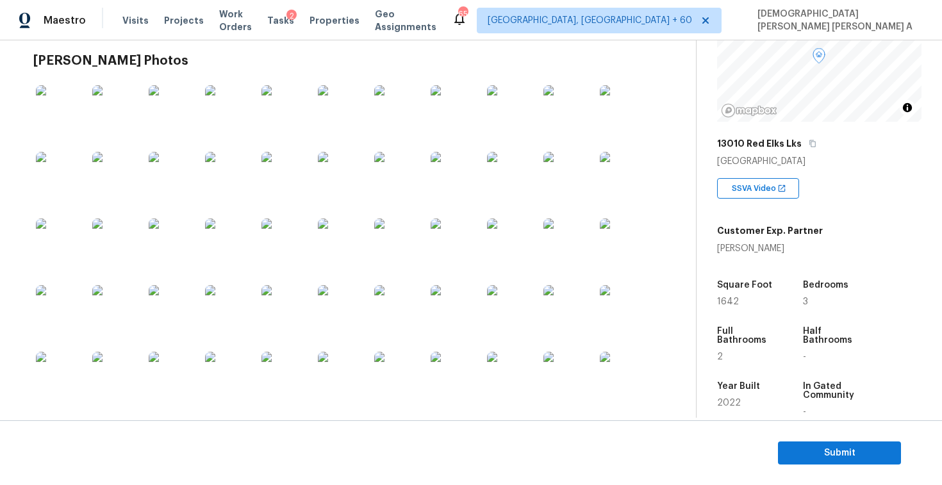
click at [76, 24] on link "[URL][DOMAIN_NAME]" at bounding box center [78, 19] width 90 height 9
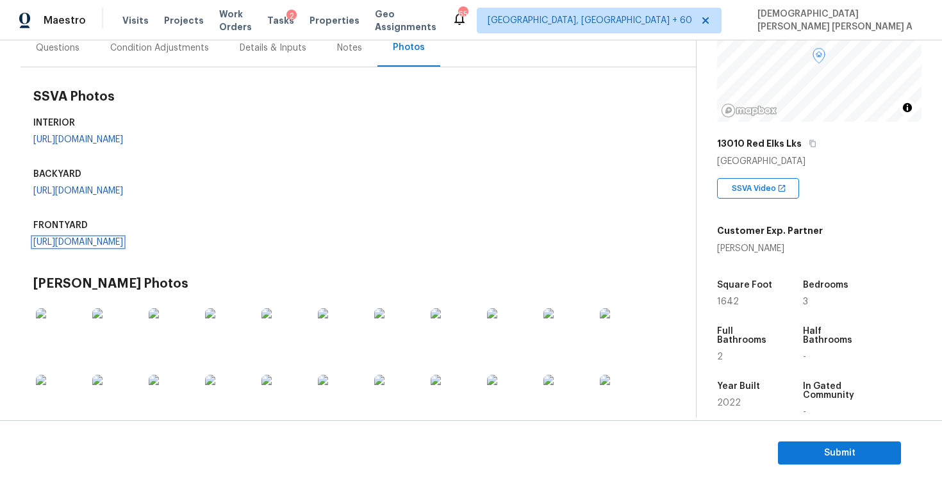
scroll to position [15, 0]
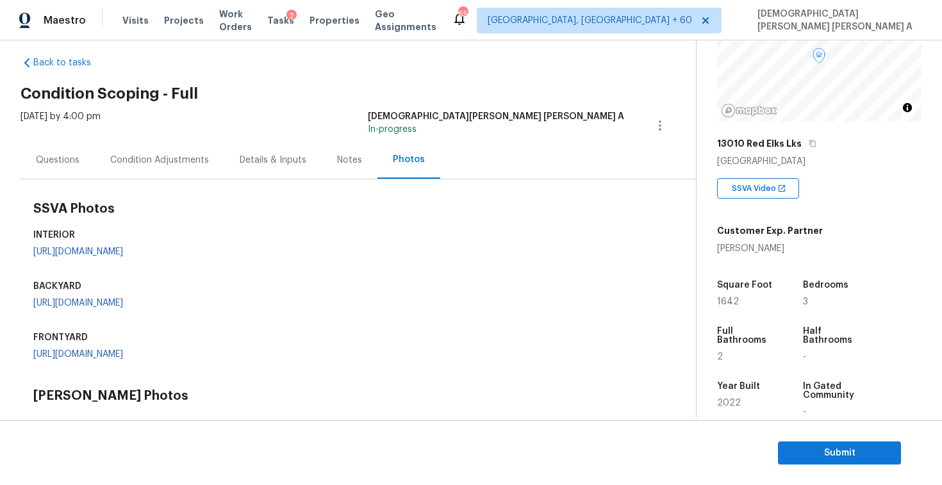
click at [137, 174] on div "Condition Adjustments" at bounding box center [160, 160] width 130 height 38
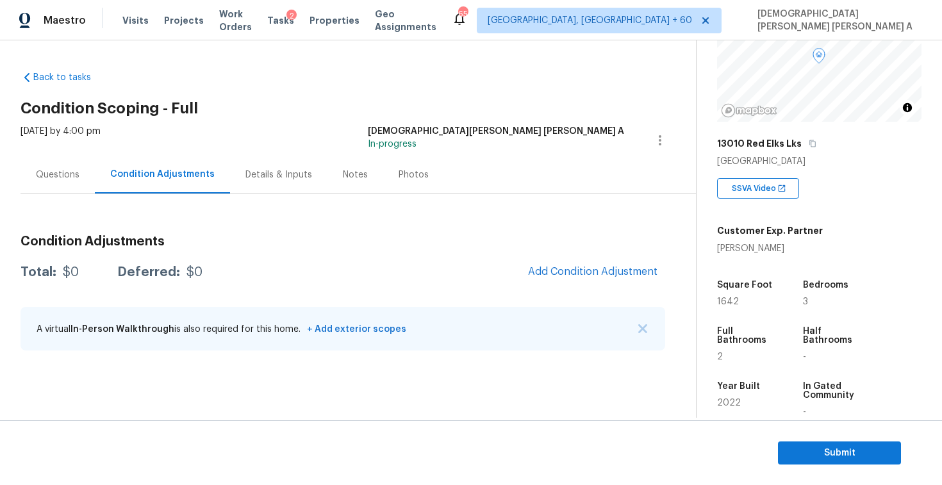
click at [83, 174] on div "Questions" at bounding box center [58, 175] width 74 height 38
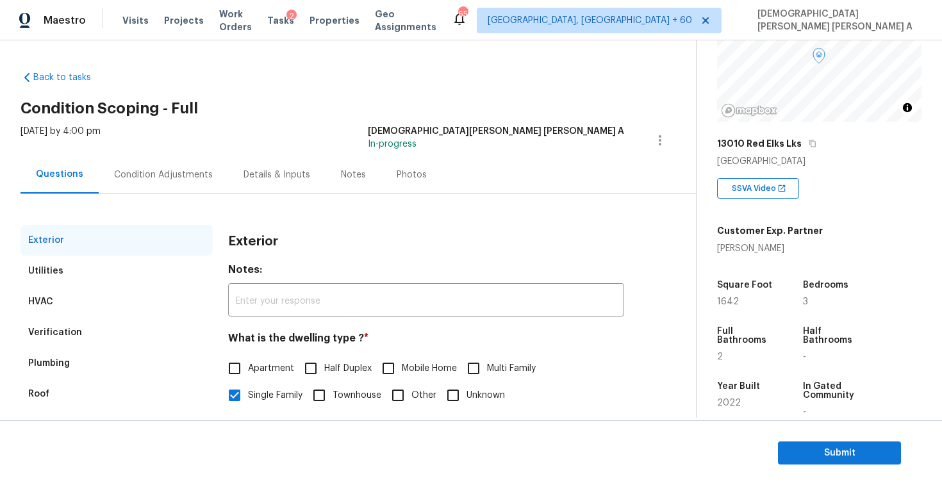
scroll to position [80, 0]
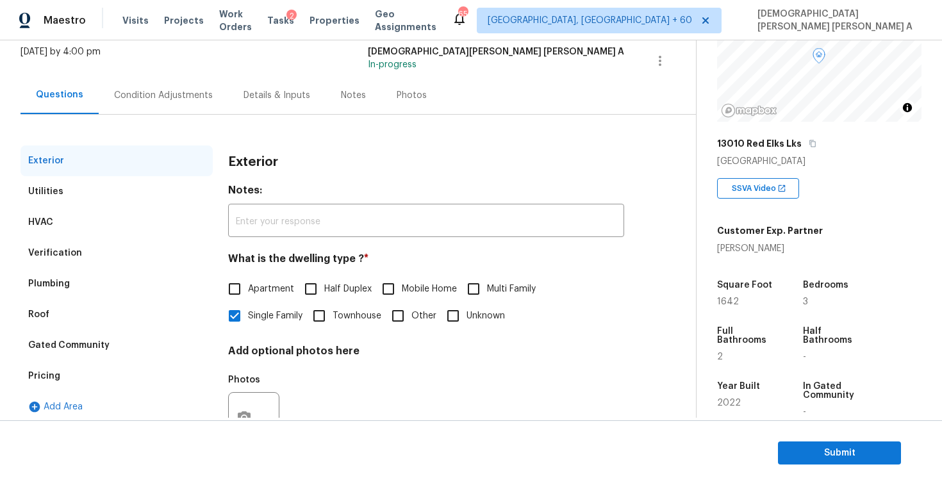
click at [74, 371] on div "Pricing" at bounding box center [117, 376] width 192 height 31
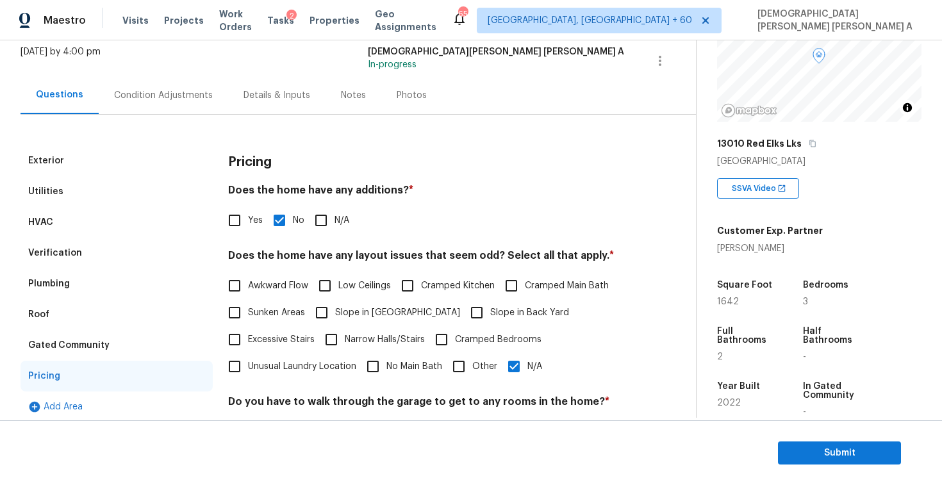
scroll to position [257, 0]
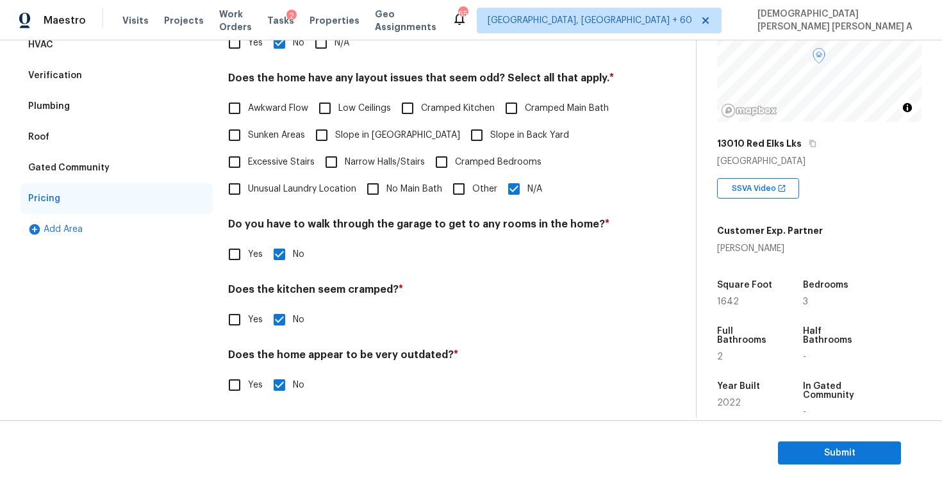
click at [514, 186] on input "N/A" at bounding box center [514, 189] width 27 height 27
checkbox input "false"
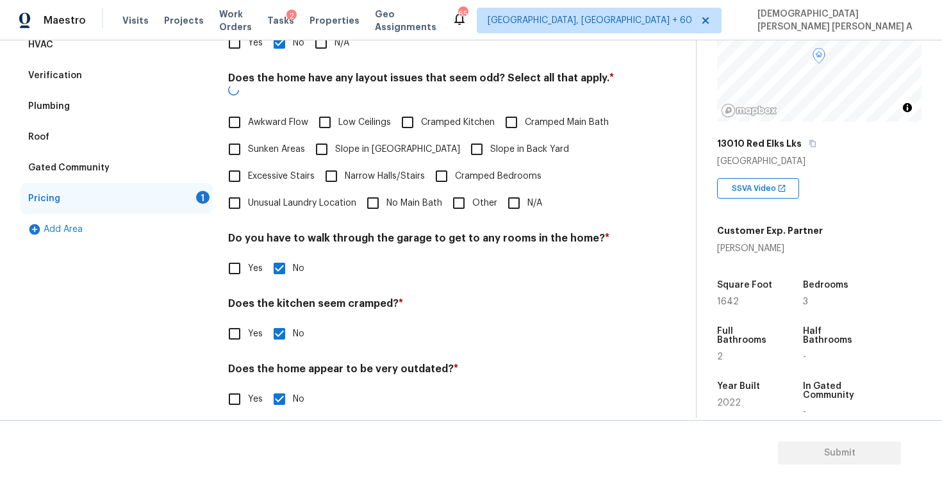
click at [474, 197] on span "Other" at bounding box center [485, 203] width 25 height 13
click at [473, 196] on input "Other" at bounding box center [459, 203] width 27 height 27
checkbox input "true"
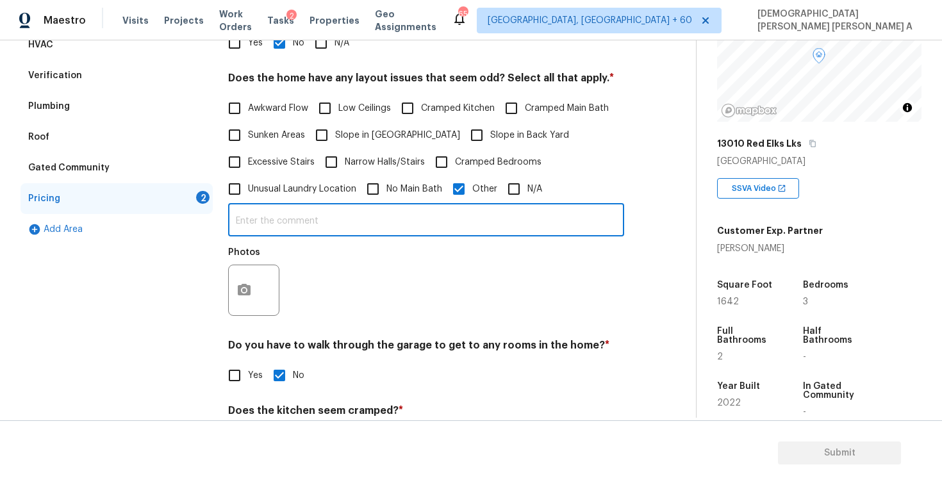
click at [447, 227] on input "text" at bounding box center [426, 221] width 396 height 30
type input "Moderate slope"
click at [242, 305] on button "button" at bounding box center [244, 290] width 31 height 50
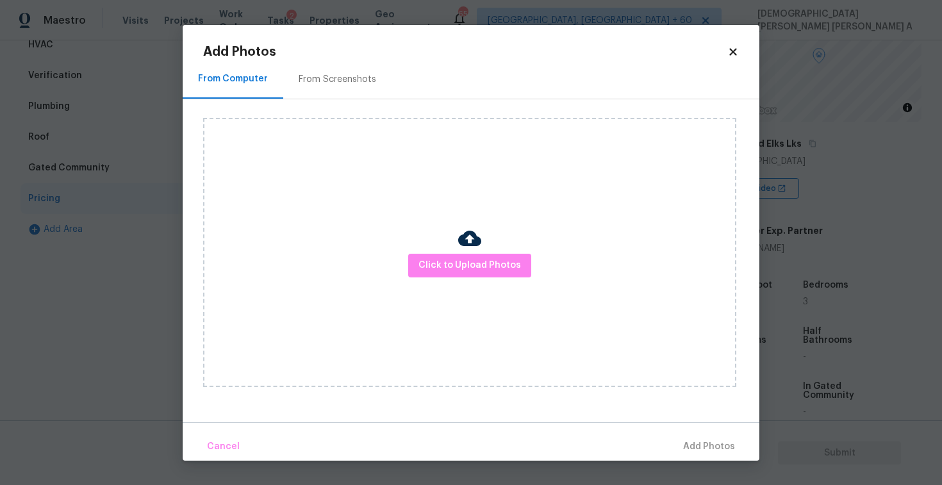
click at [305, 75] on div "From Screenshots" at bounding box center [338, 79] width 78 height 13
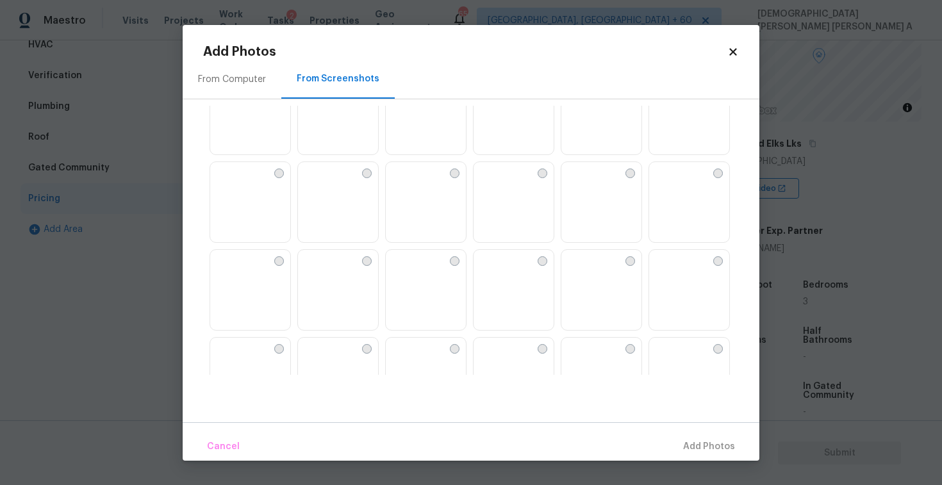
scroll to position [207, 0]
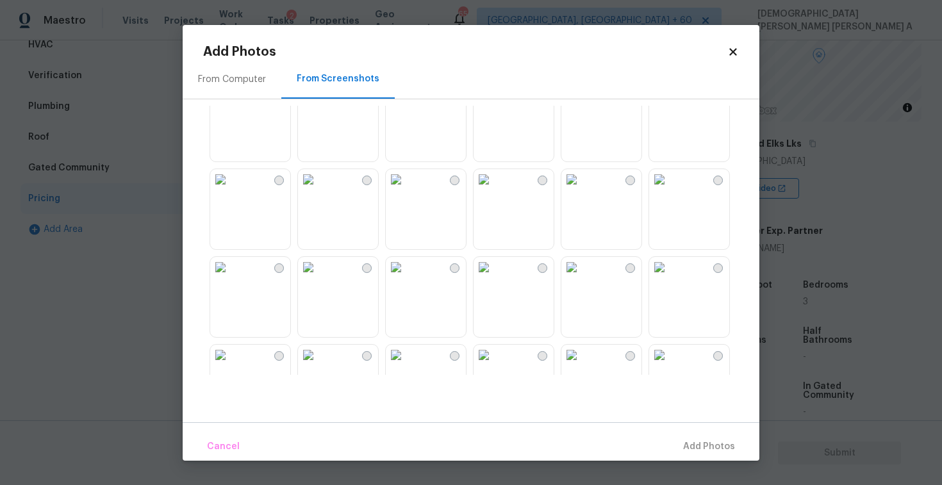
click at [732, 52] on icon at bounding box center [733, 51] width 7 height 7
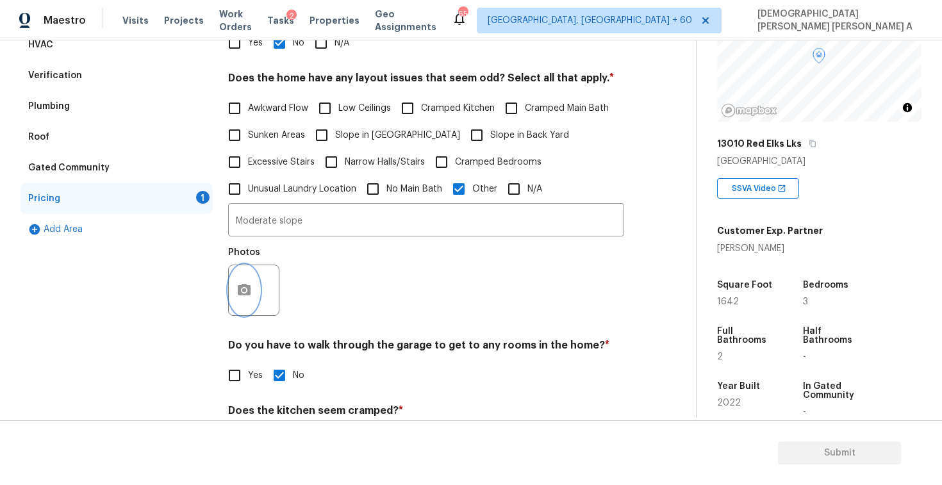
click at [241, 291] on icon "button" at bounding box center [244, 290] width 15 height 15
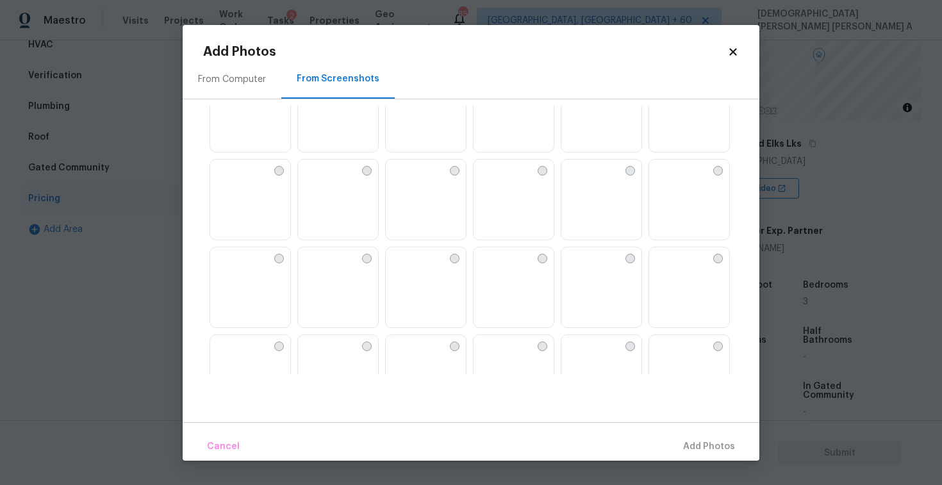
scroll to position [707, 0]
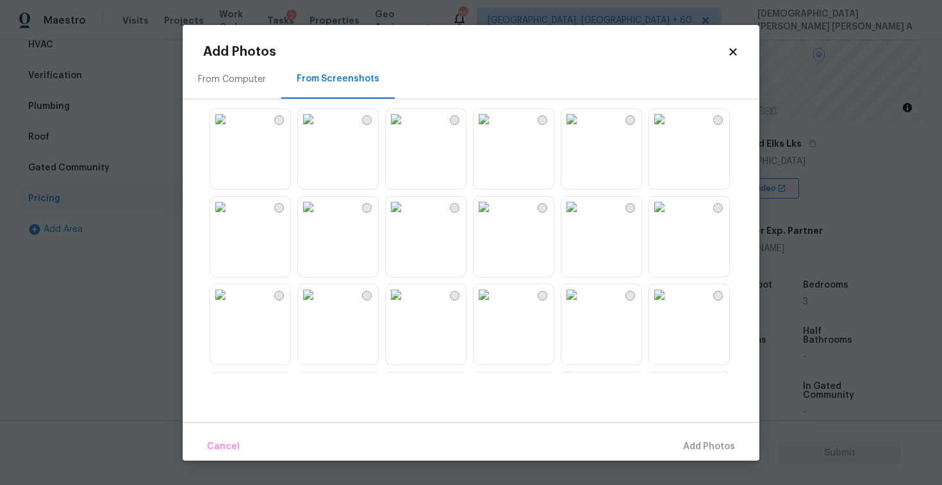
click at [582, 217] on img at bounding box center [572, 207] width 21 height 21
click at [694, 430] on div "Cancel Add 1 Photo(s)" at bounding box center [471, 442] width 577 height 38
click at [689, 439] on span "Add 1 Photo(s)" at bounding box center [703, 447] width 63 height 16
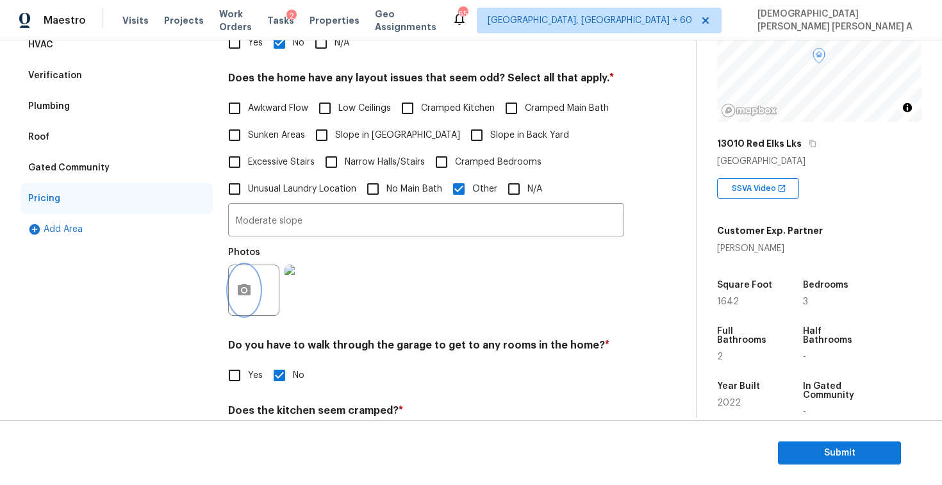
scroll to position [0, 0]
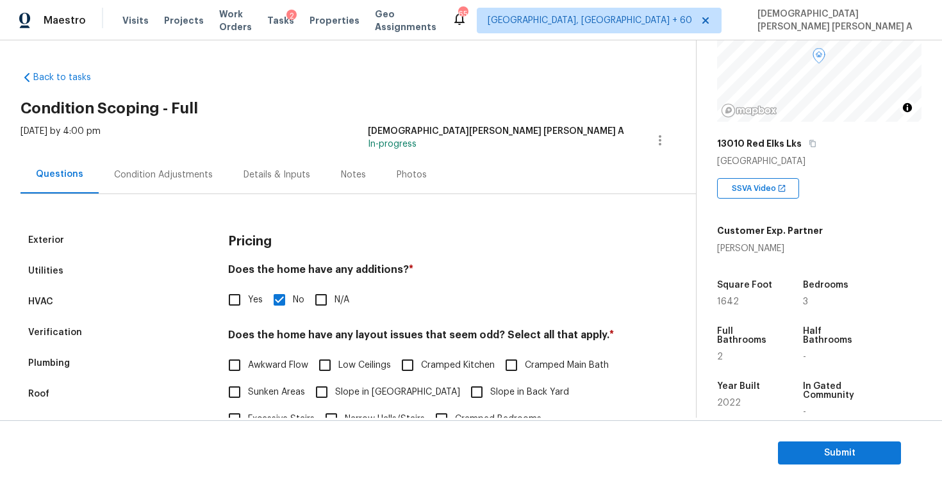
click at [153, 169] on div "Condition Adjustments" at bounding box center [163, 175] width 99 height 13
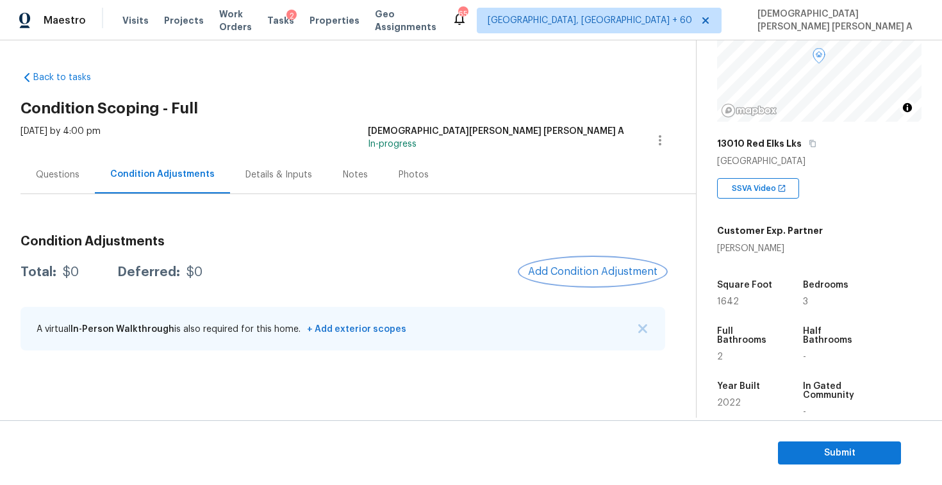
click at [621, 274] on span "Add Condition Adjustment" at bounding box center [593, 272] width 130 height 12
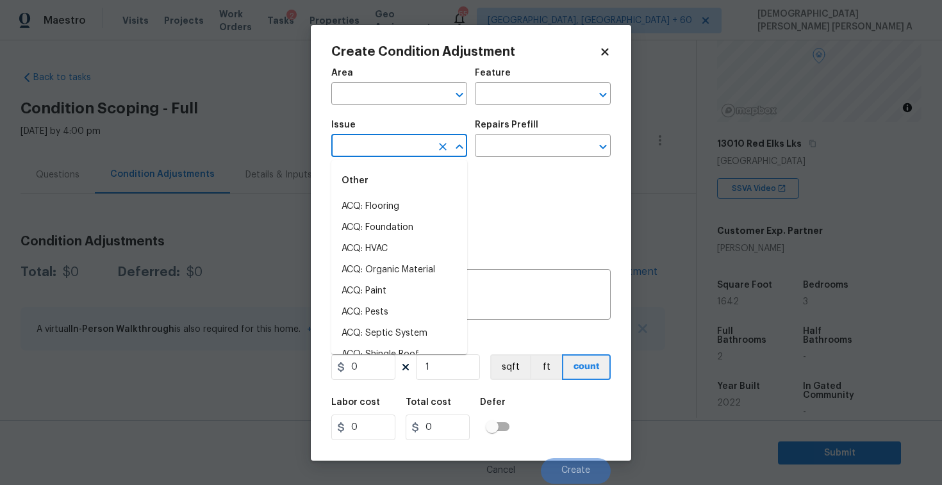
click at [371, 146] on input "text" at bounding box center [381, 147] width 100 height 20
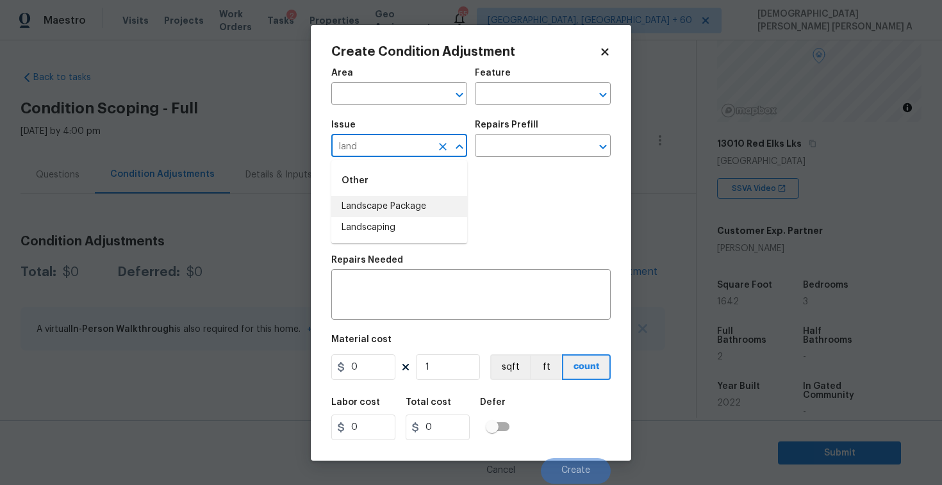
click at [372, 203] on li "Landscape Package" at bounding box center [399, 206] width 136 height 21
type input "Landscape Package"
click at [489, 150] on input "text" at bounding box center [525, 147] width 100 height 20
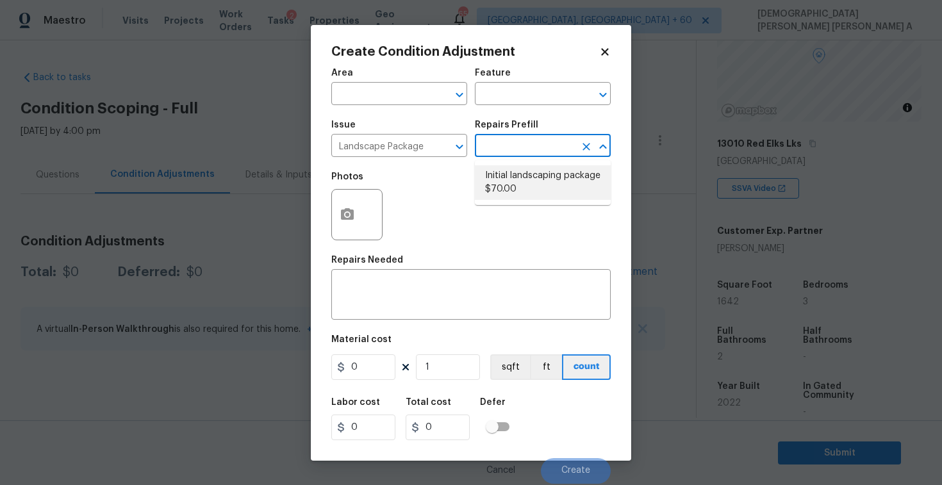
click at [502, 199] on li "Initial landscaping package $70.00" at bounding box center [543, 182] width 136 height 35
type input "Home Readiness Packages"
type textarea "Mowing of grass up to 6" in height. Mow, edge along driveways & sidewalks, trim…"
type input "70"
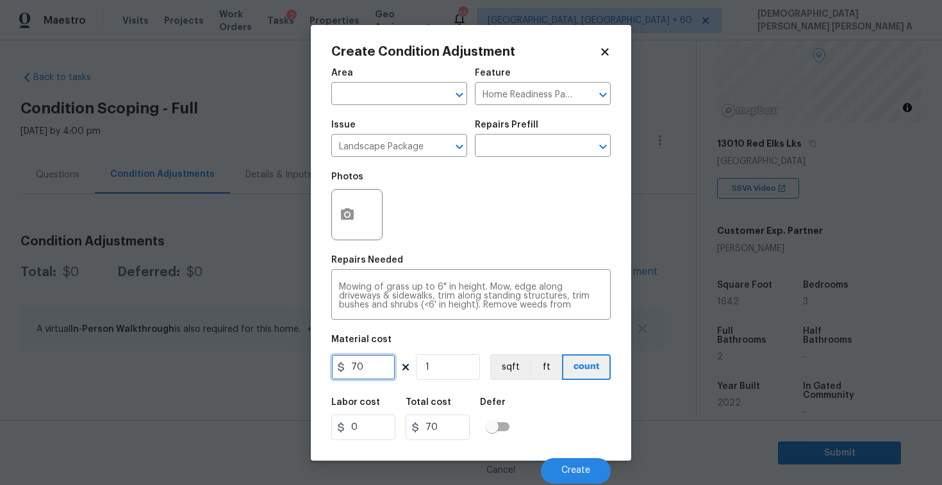
click at [369, 368] on input "70" at bounding box center [363, 368] width 64 height 26
type input "700"
click at [341, 206] on button "button" at bounding box center [347, 215] width 31 height 50
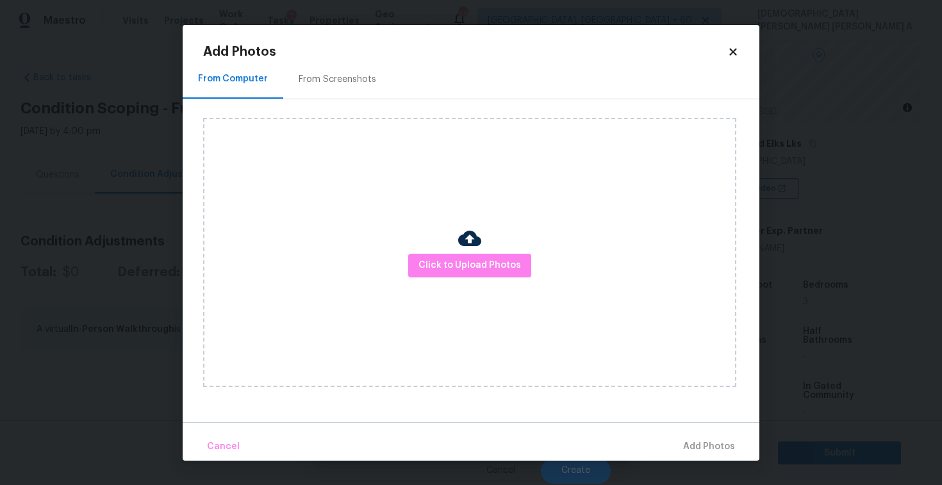
click at [332, 66] on div "From Screenshots" at bounding box center [337, 80] width 108 height 38
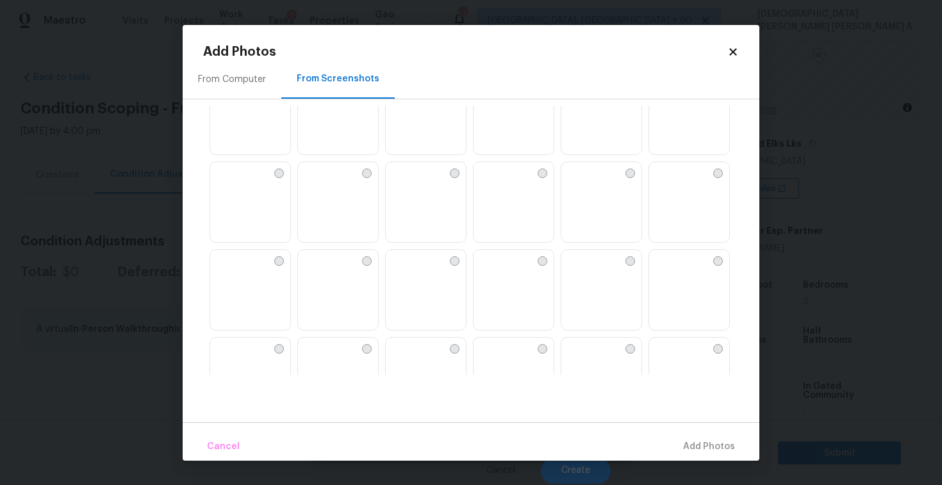
scroll to position [299, 0]
click at [494, 186] on img at bounding box center [484, 175] width 21 height 21
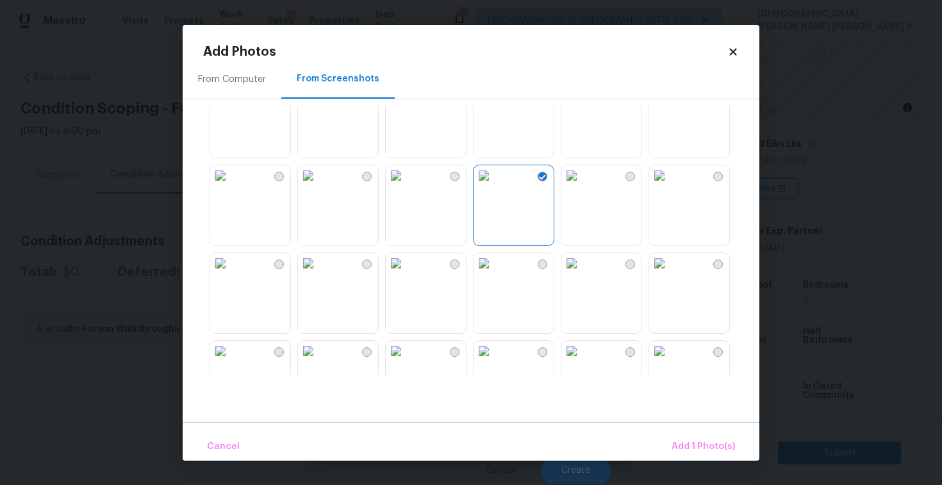
click at [670, 186] on img at bounding box center [659, 175] width 21 height 21
click at [703, 449] on span "Add 2 Photo(s)" at bounding box center [702, 447] width 65 height 16
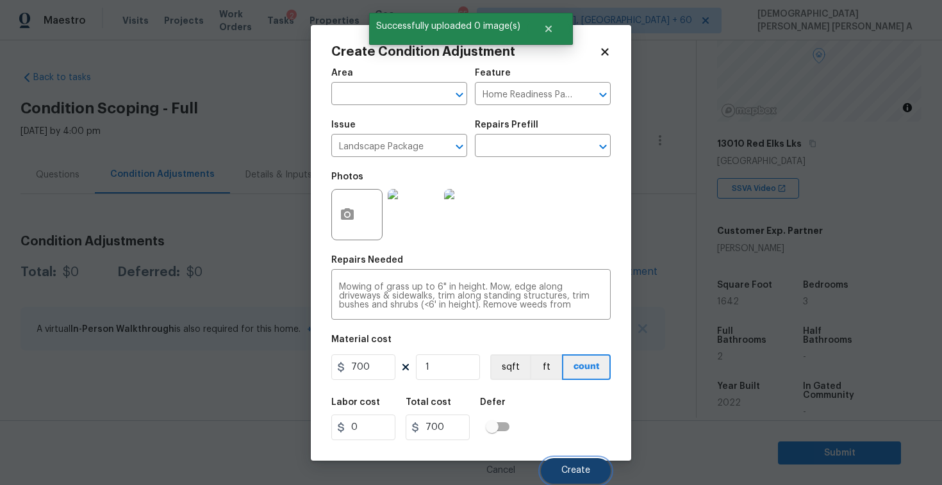
click at [582, 469] on span "Create" at bounding box center [576, 471] width 29 height 10
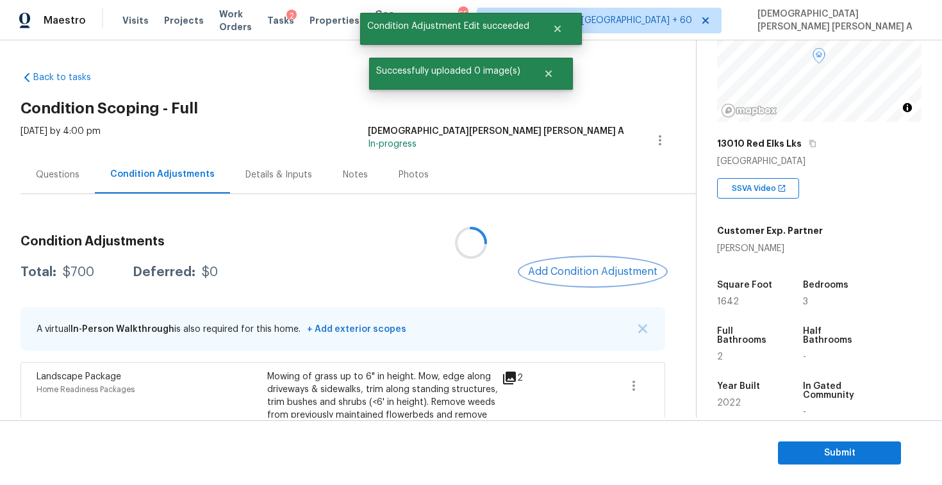
click at [590, 279] on button "Add Condition Adjustment" at bounding box center [593, 271] width 145 height 27
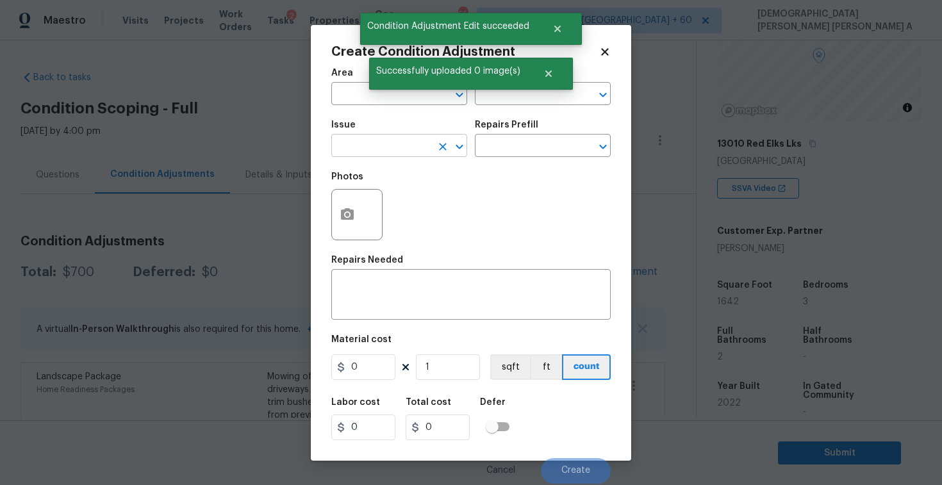
click at [405, 140] on input "text" at bounding box center [381, 147] width 100 height 20
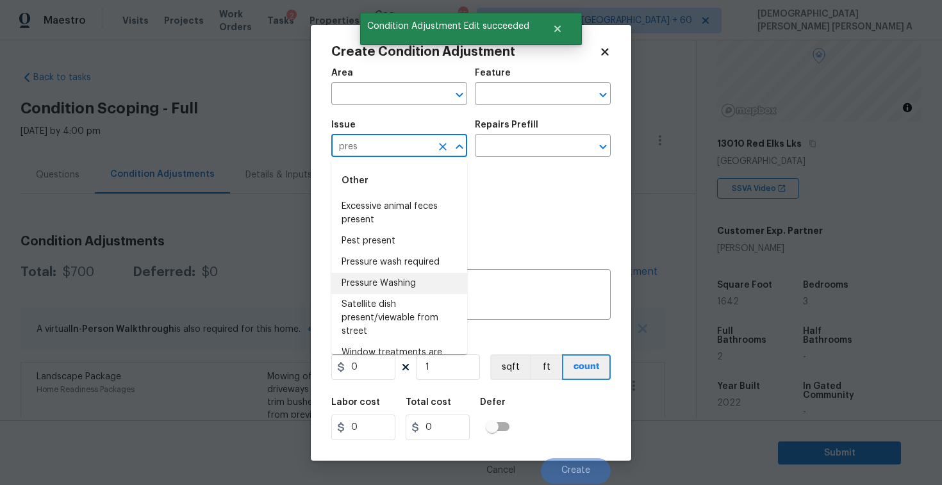
click at [408, 273] on li "Pressure Washing" at bounding box center [399, 283] width 136 height 21
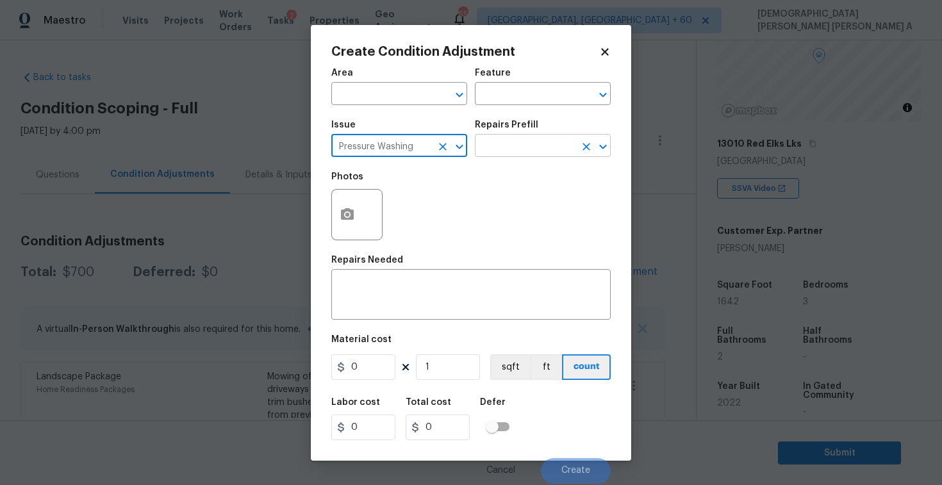
type input "Pressure Washing"
click at [559, 142] on input "text" at bounding box center [525, 147] width 100 height 20
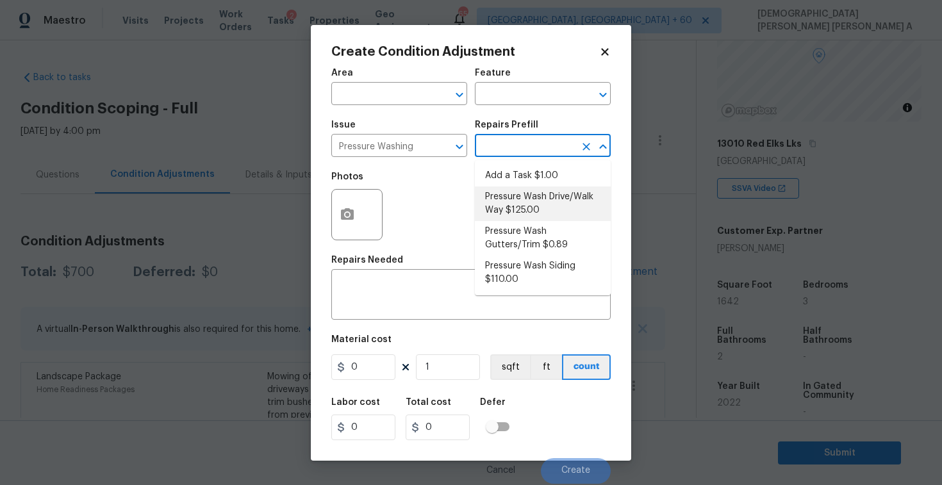
click at [532, 200] on li "Pressure Wash Drive/Walk Way $125.00" at bounding box center [543, 204] width 136 height 35
type input "Siding"
type textarea "Pressure wash the driveways/walkways as directed by the PM. Ensure that all deb…"
type input "125"
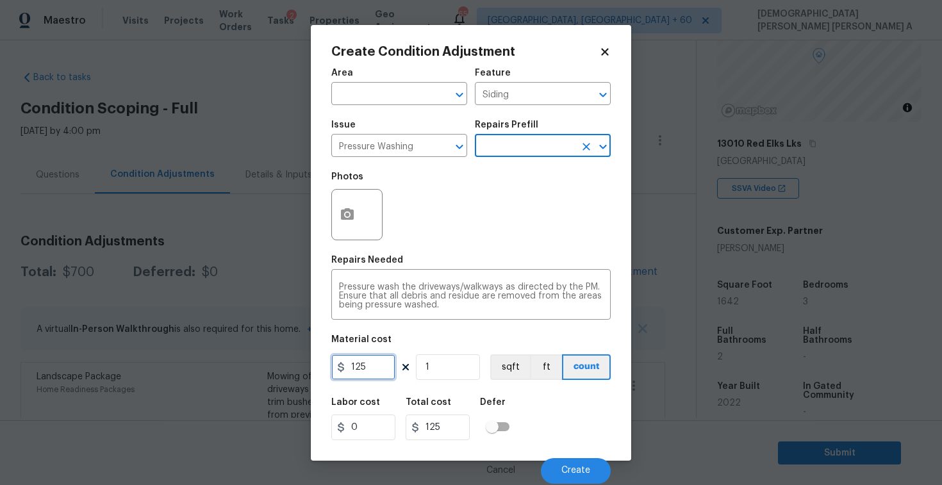
click at [367, 371] on input "125" at bounding box center [363, 368] width 64 height 26
type input "200"
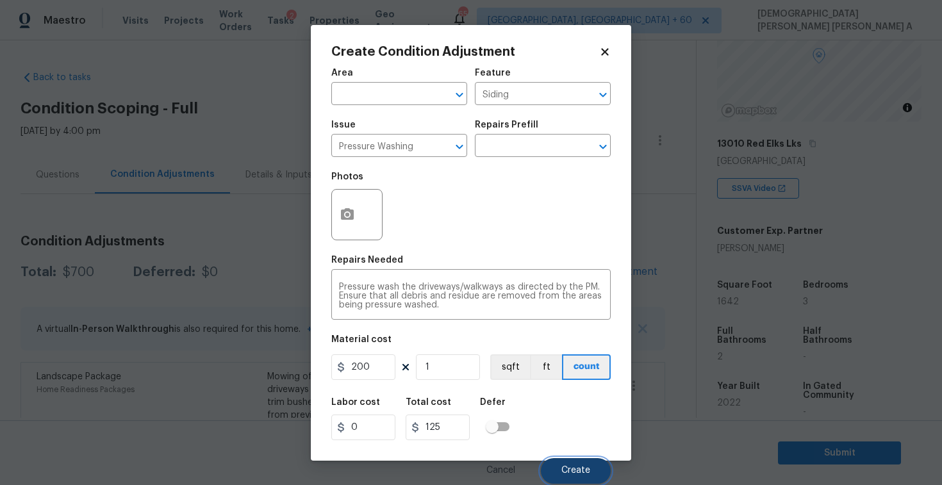
type input "200"
click at [572, 476] on span "Create" at bounding box center [576, 471] width 29 height 10
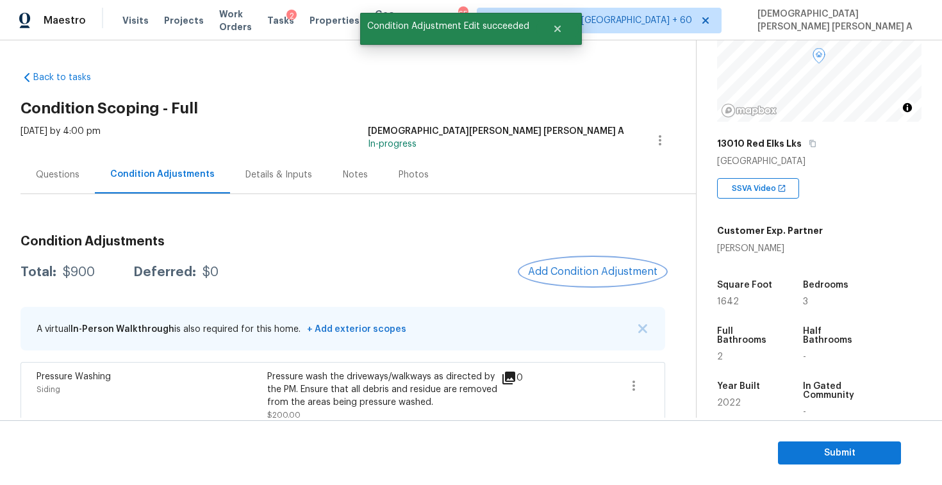
scroll to position [135, 0]
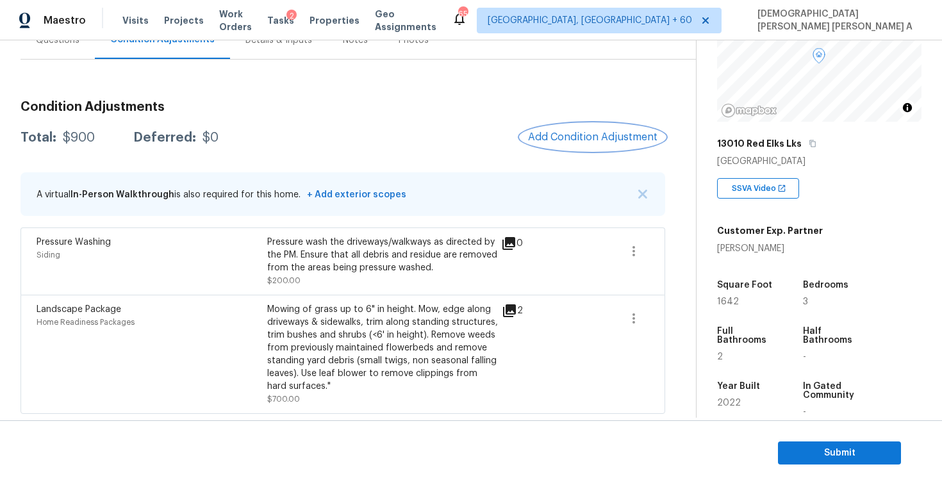
click at [574, 145] on button "Add Condition Adjustment" at bounding box center [593, 137] width 145 height 27
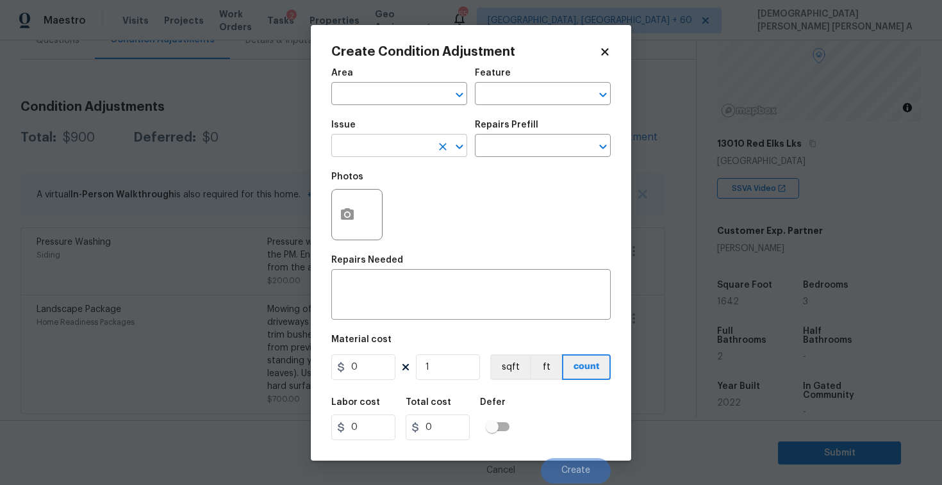
click at [366, 150] on input "text" at bounding box center [381, 147] width 100 height 20
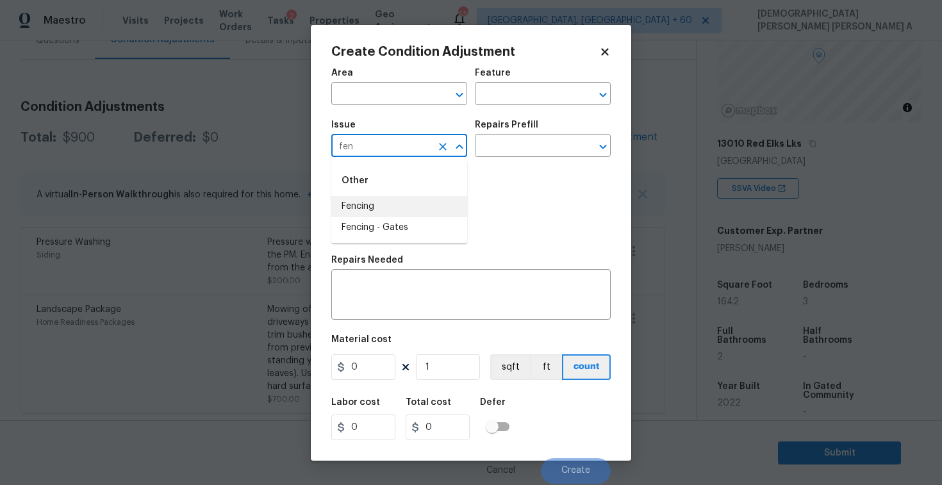
click at [349, 191] on div "Other" at bounding box center [399, 180] width 136 height 31
click at [350, 205] on li "Fencing" at bounding box center [399, 206] width 136 height 21
type input "Fencing"
click at [530, 145] on input "text" at bounding box center [525, 147] width 100 height 20
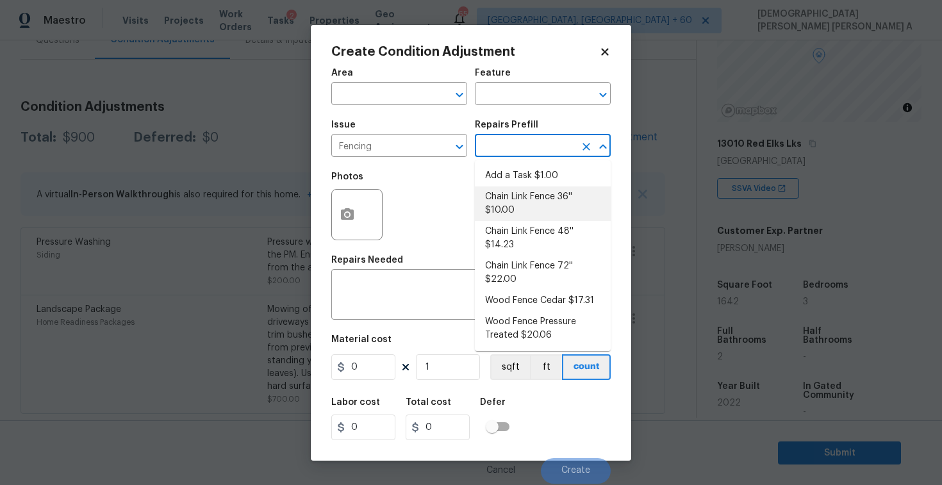
click at [507, 196] on li "Chain Link Fence 36'' $10.00" at bounding box center [543, 204] width 136 height 35
type textarea "Prep the work area and install a new 36'' chain link fence. Ensure that all of …"
type input "10"
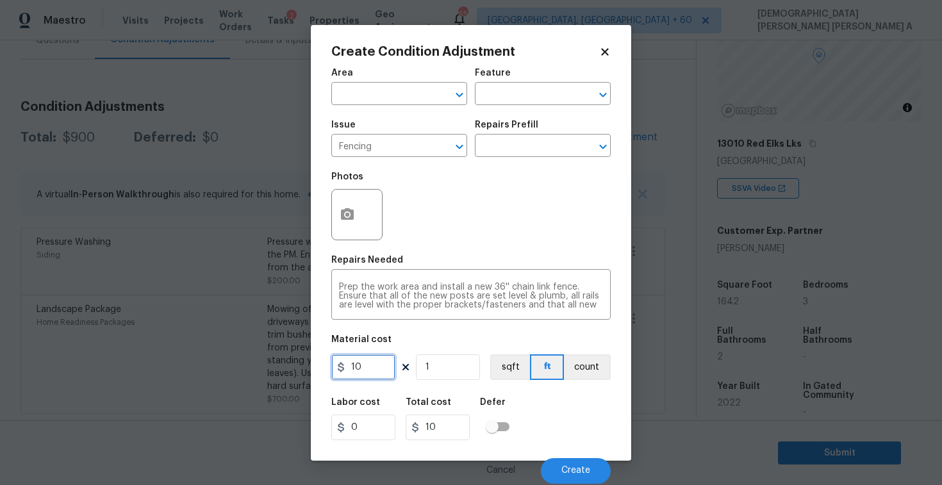
click at [371, 366] on input "10" at bounding box center [363, 368] width 64 height 26
type input "800"
click at [353, 210] on icon "button" at bounding box center [347, 214] width 13 height 12
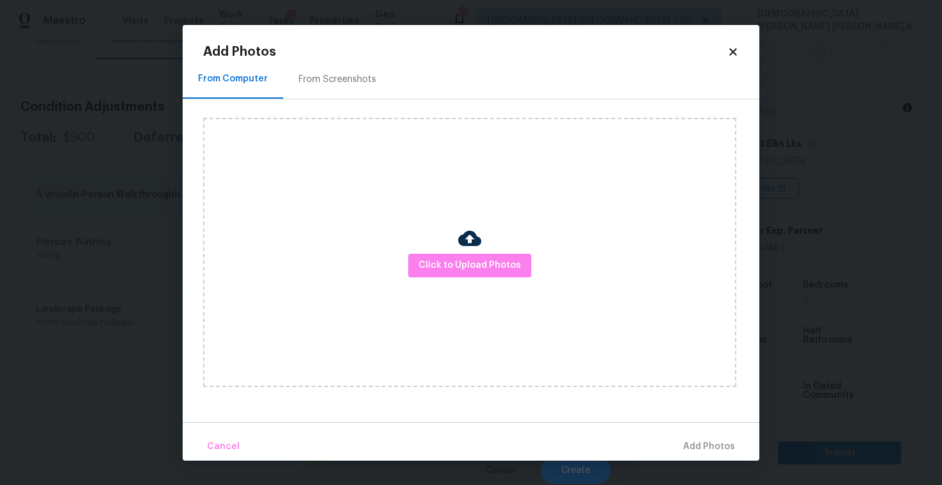
click at [343, 83] on div "From Screenshots" at bounding box center [338, 79] width 78 height 13
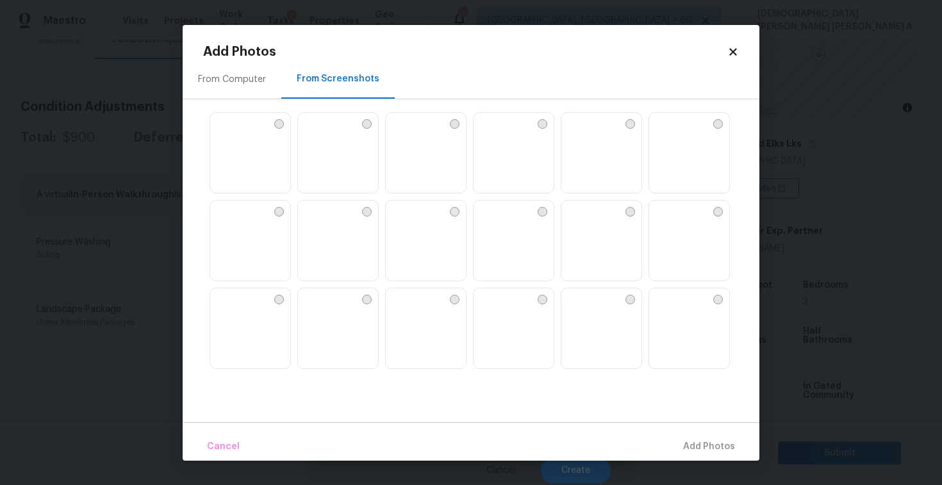
click at [701, 153] on img at bounding box center [689, 153] width 80 height 81
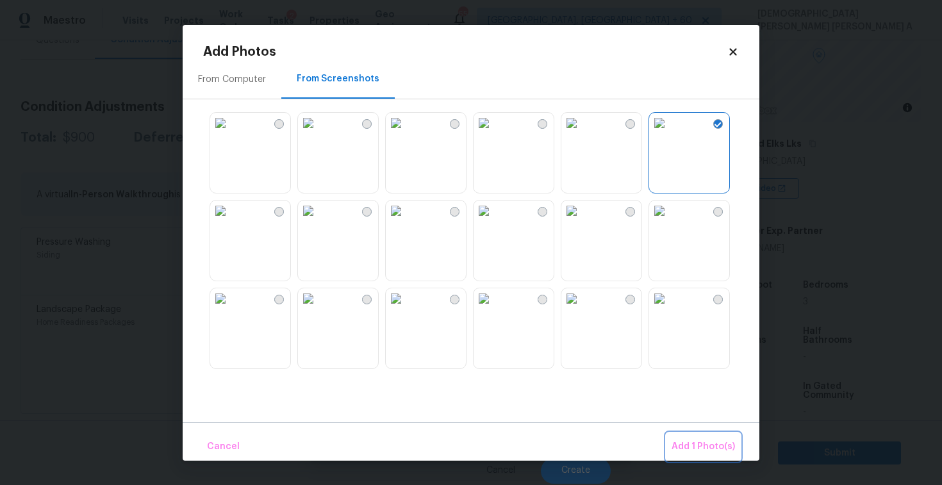
click at [684, 448] on span "Add 1 Photo(s)" at bounding box center [703, 447] width 63 height 16
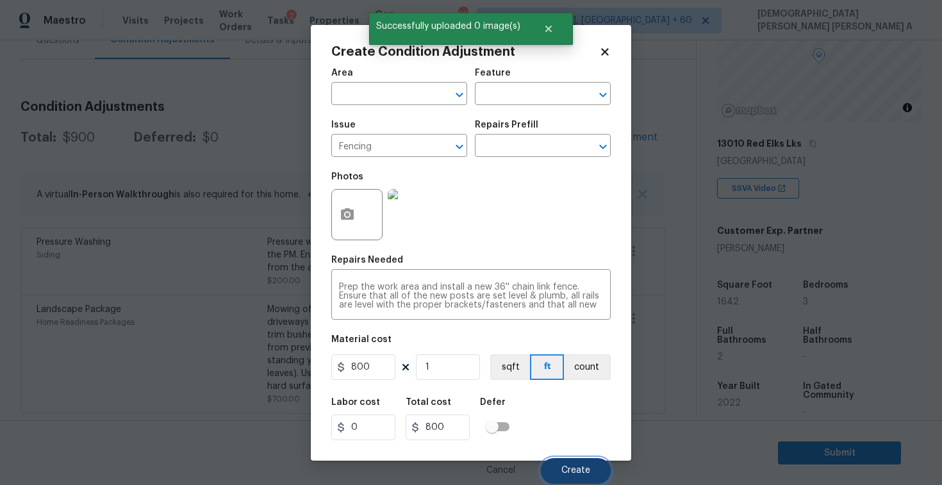
click at [592, 463] on button "Create" at bounding box center [576, 471] width 70 height 26
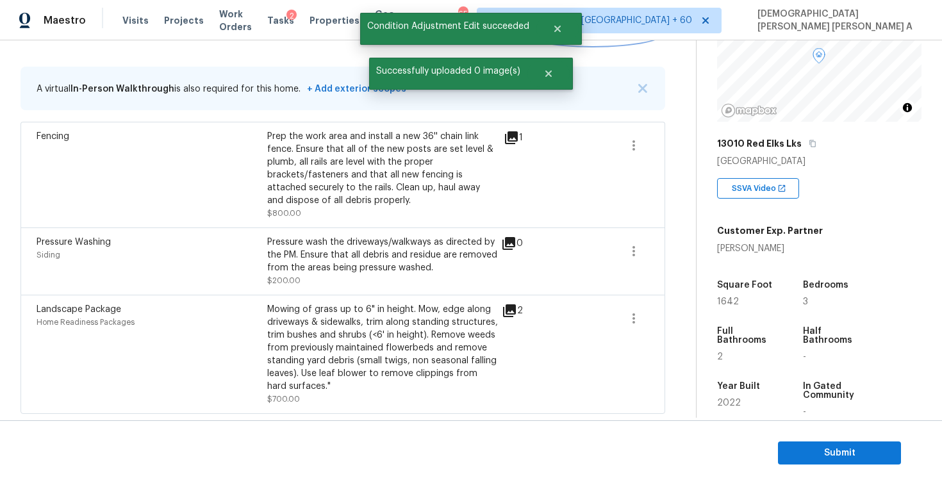
scroll to position [210, 0]
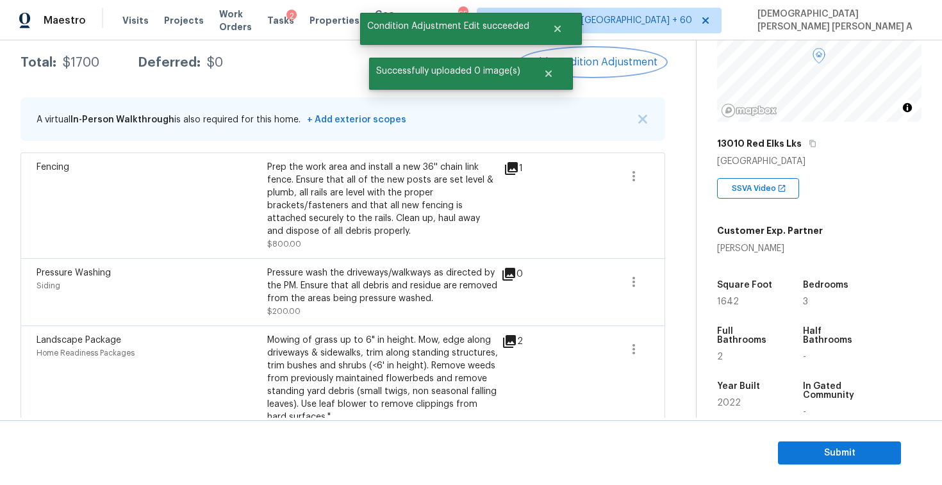
click at [601, 63] on span "Add Condition Adjustment" at bounding box center [593, 62] width 130 height 12
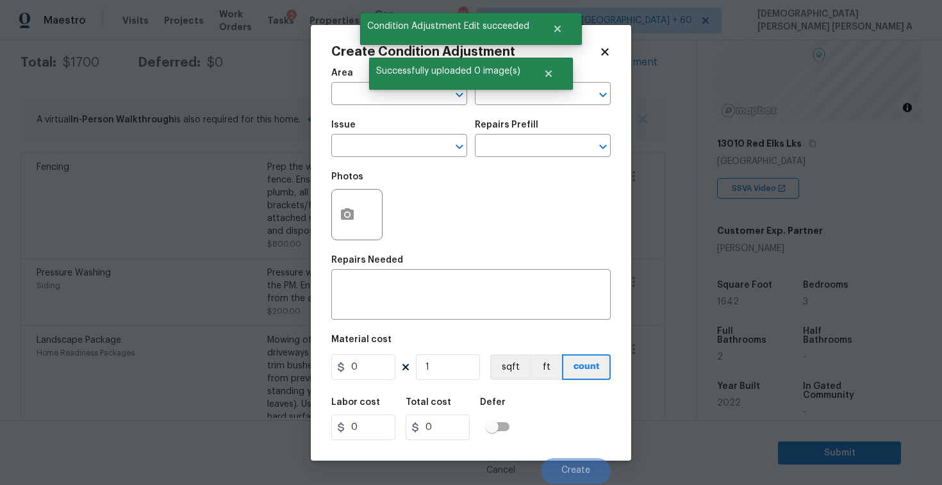
drag, startPoint x: 344, startPoint y: 256, endPoint x: 344, endPoint y: 236, distance: 19.9
click at [344, 249] on div "Area ​ Feature ​ Issue ​ Repairs Prefill ​ Photos Repairs Needed x ​ Material c…" at bounding box center [471, 272] width 280 height 423
click at [344, 235] on button "button" at bounding box center [347, 215] width 31 height 50
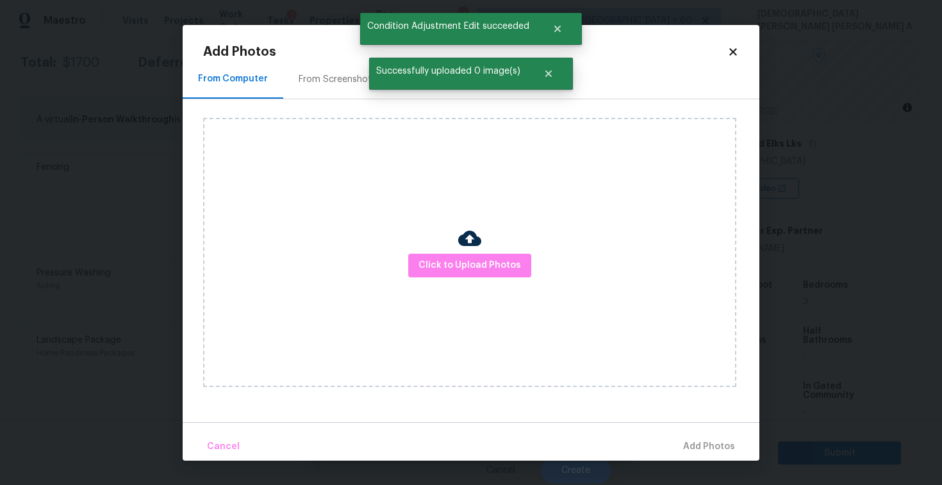
click at [315, 77] on div "From Screenshots" at bounding box center [338, 79] width 78 height 13
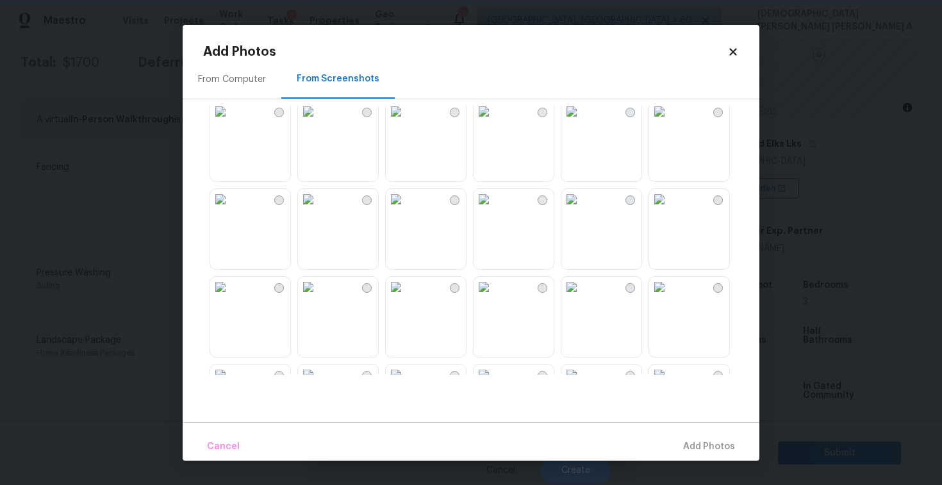
scroll to position [544, 0]
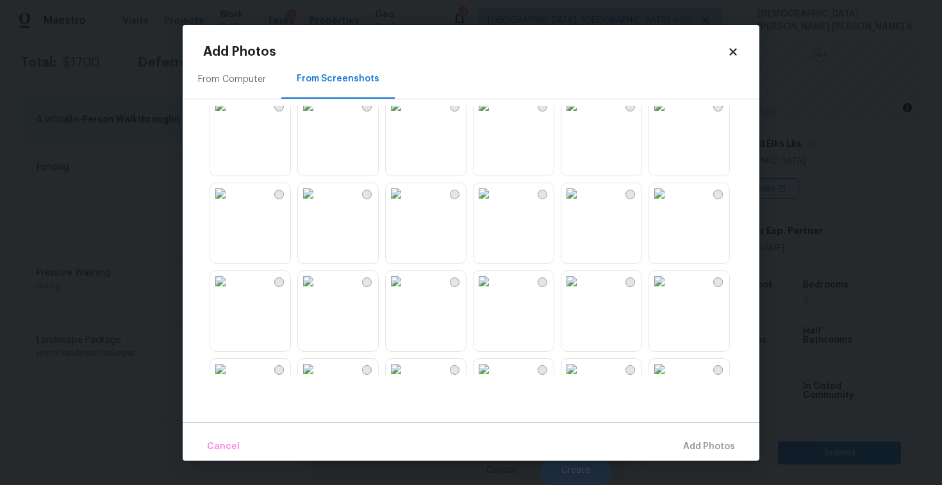
click at [728, 52] on icon at bounding box center [734, 52] width 12 height 12
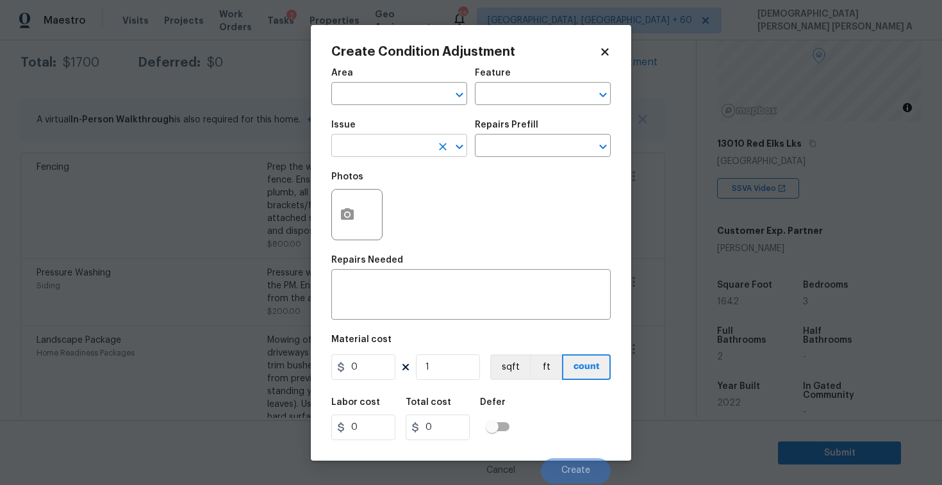
click at [388, 153] on input "text" at bounding box center [381, 147] width 100 height 20
click at [396, 210] on li "Debris/garbage on site" at bounding box center [399, 206] width 136 height 21
type input "Debris/garbage on site"
click at [514, 155] on input "text" at bounding box center [525, 147] width 100 height 20
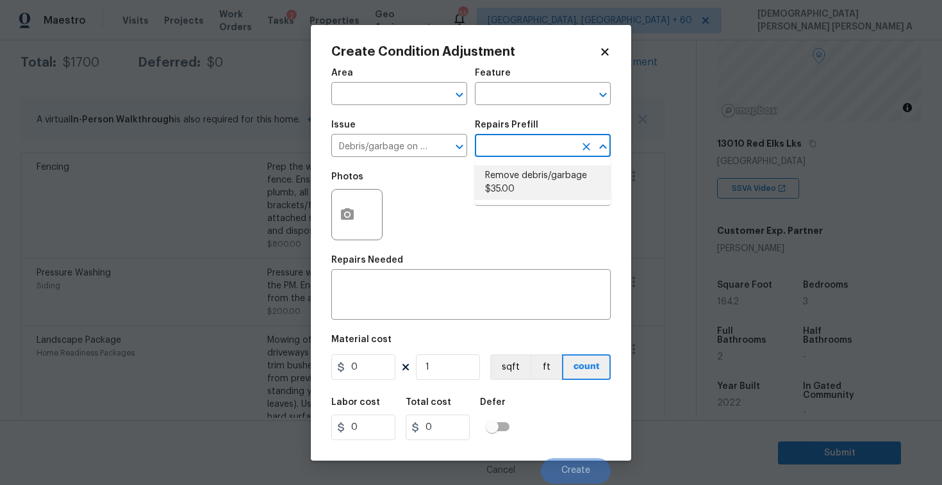
click at [507, 187] on li "Remove debris/garbage $35.00" at bounding box center [543, 182] width 136 height 35
type textarea "Remove, haul off, and properly dispose of any debris left by seller to offsite …"
type input "35"
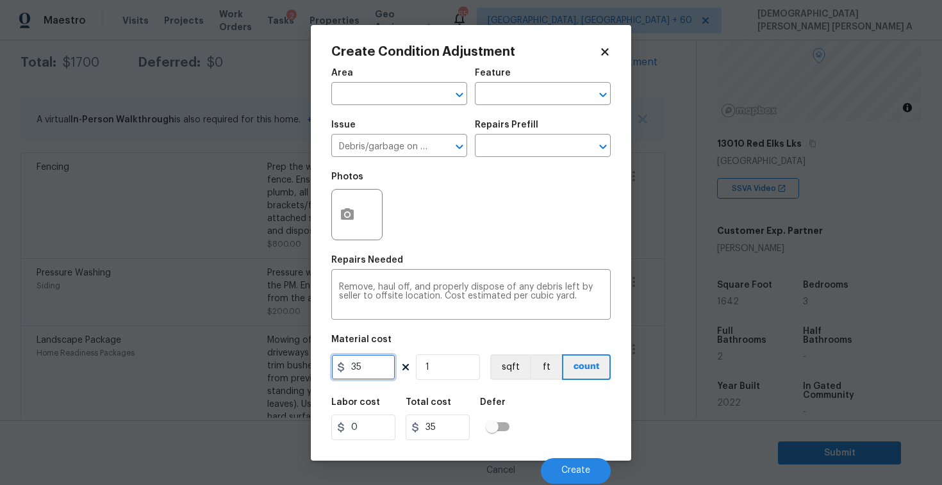
click at [367, 374] on input "35" at bounding box center [363, 368] width 64 height 26
type input "100"
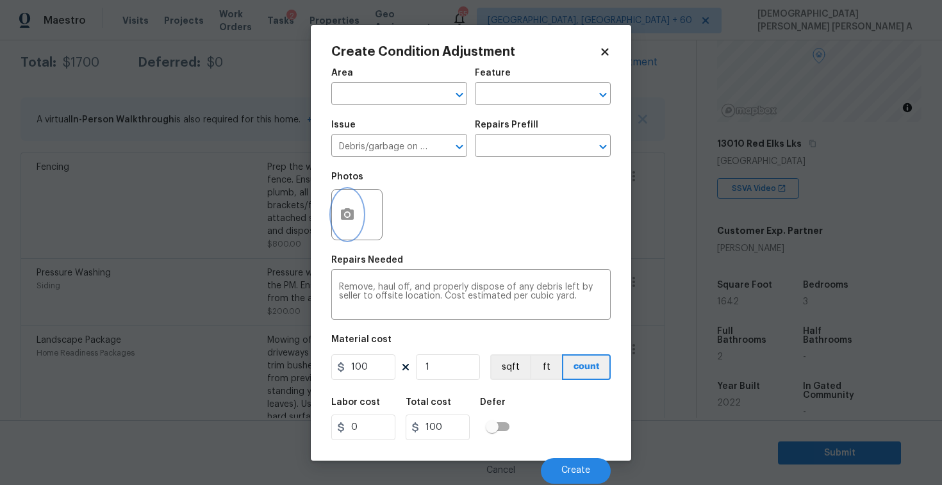
click at [335, 216] on button "button" at bounding box center [347, 215] width 31 height 50
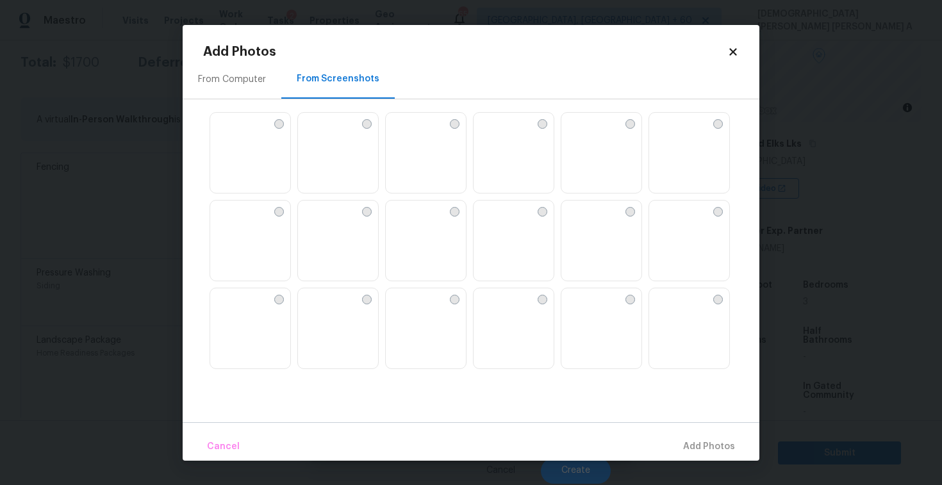
click at [335, 231] on img at bounding box center [338, 241] width 80 height 81
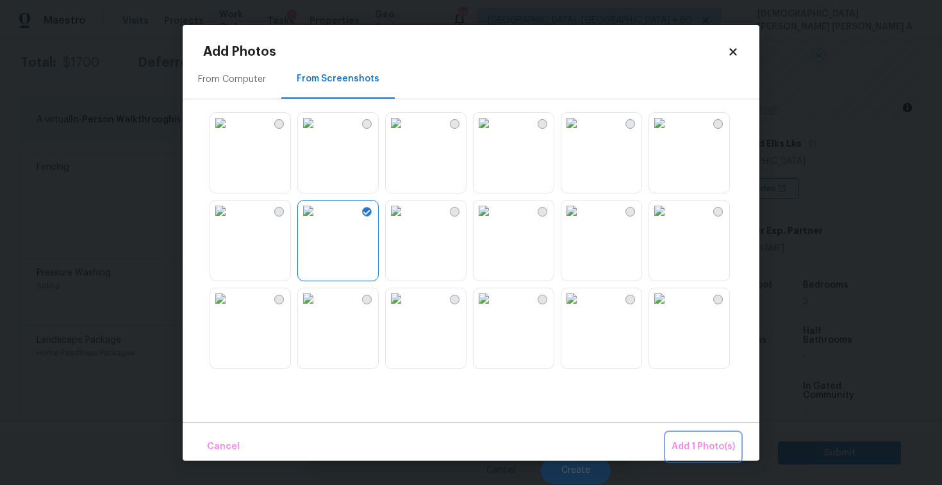
click at [702, 440] on span "Add 1 Photo(s)" at bounding box center [703, 447] width 63 height 16
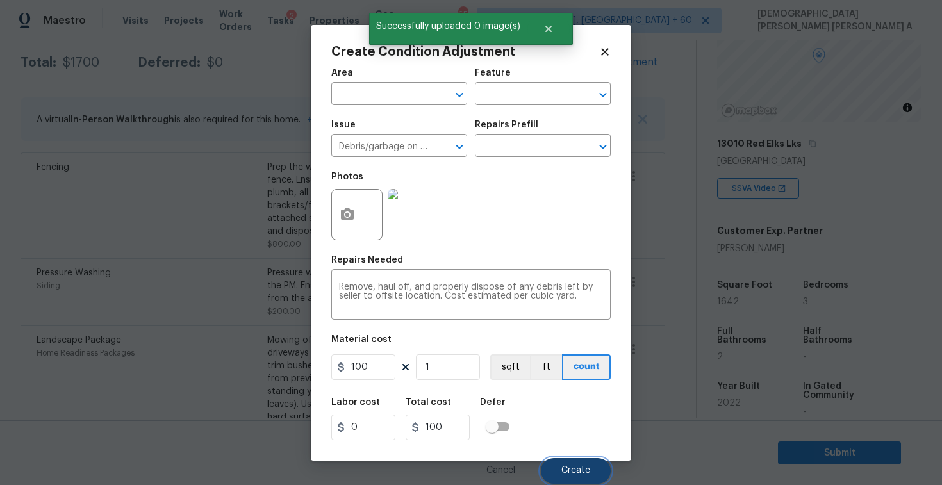
click at [561, 463] on button "Create" at bounding box center [576, 471] width 70 height 26
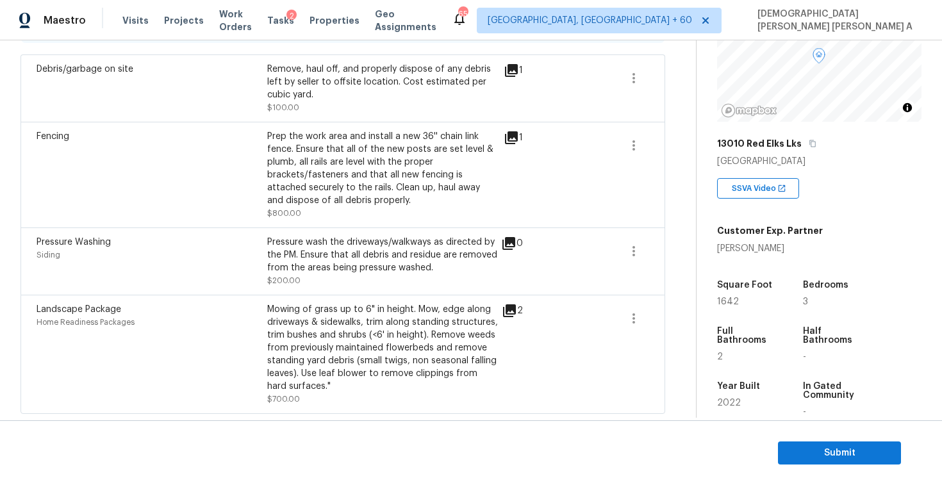
scroll to position [150, 0]
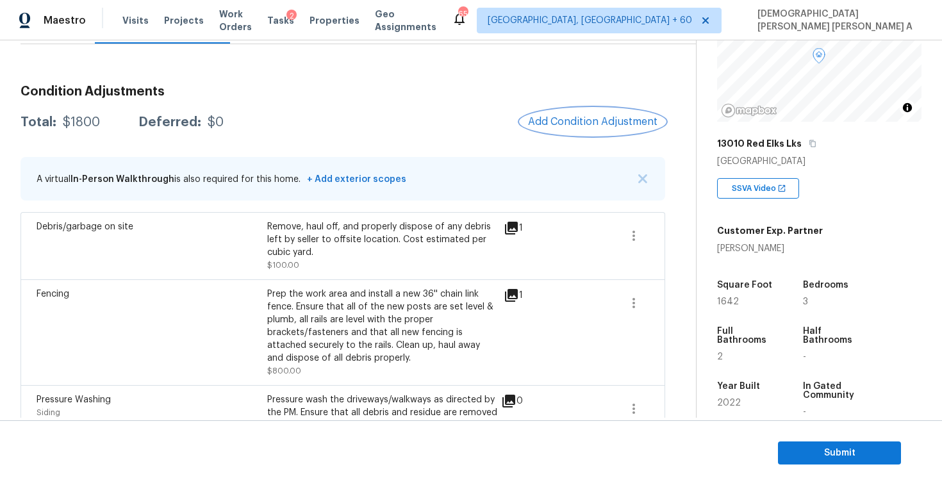
click at [582, 124] on span "Add Condition Adjustment" at bounding box center [593, 122] width 130 height 12
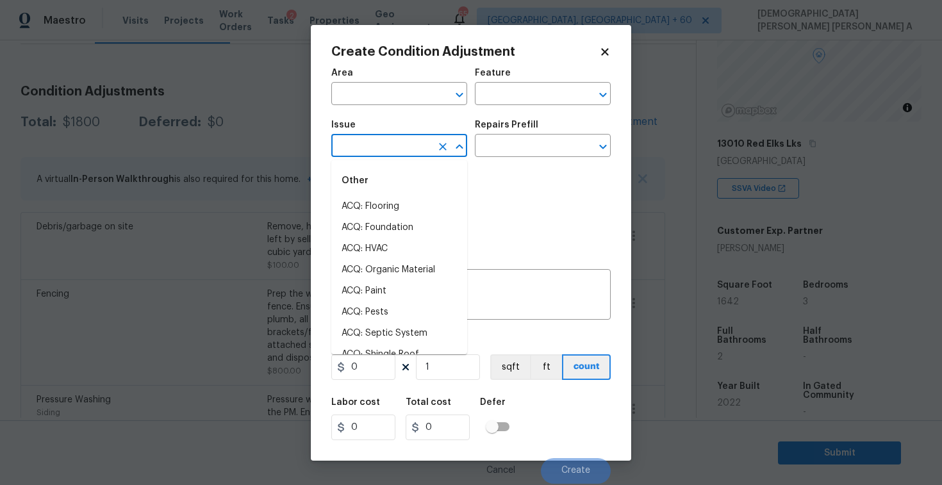
click at [390, 150] on input "text" at bounding box center [381, 147] width 100 height 20
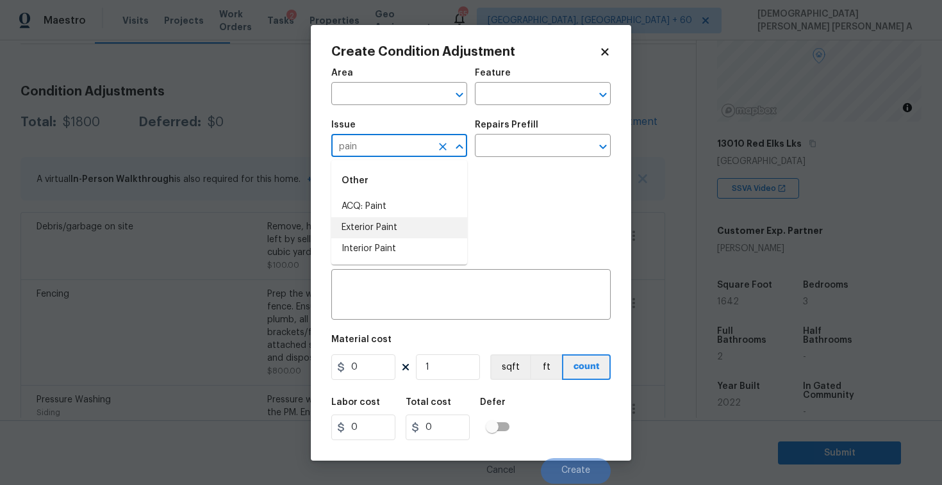
click at [385, 216] on li "ACQ: Paint" at bounding box center [399, 206] width 136 height 21
type input "ACQ: Paint"
click at [510, 146] on input "text" at bounding box center [525, 147] width 100 height 20
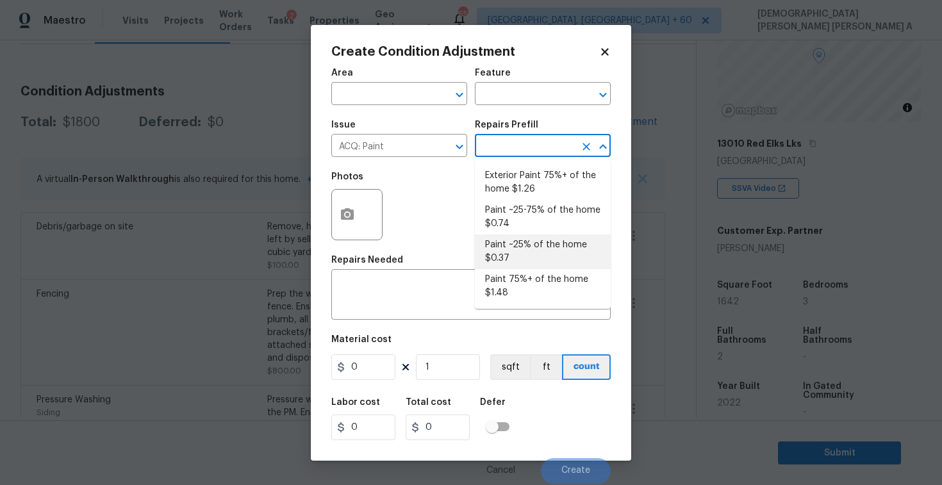
click at [519, 251] on li "Paint ~25% of the home $0.37" at bounding box center [543, 252] width 136 height 35
type input "Acquisition"
type textarea "Acquisition Scope: ~25% of the home needs interior paint"
type input "0.37"
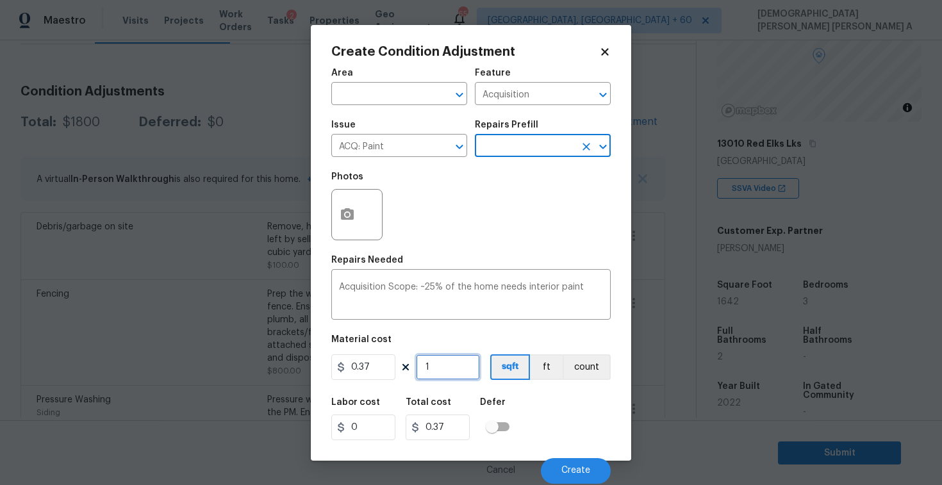
click at [461, 366] on input "1" at bounding box center [448, 368] width 64 height 26
type input "16"
type input "5.92"
type input "164"
type input "60.68"
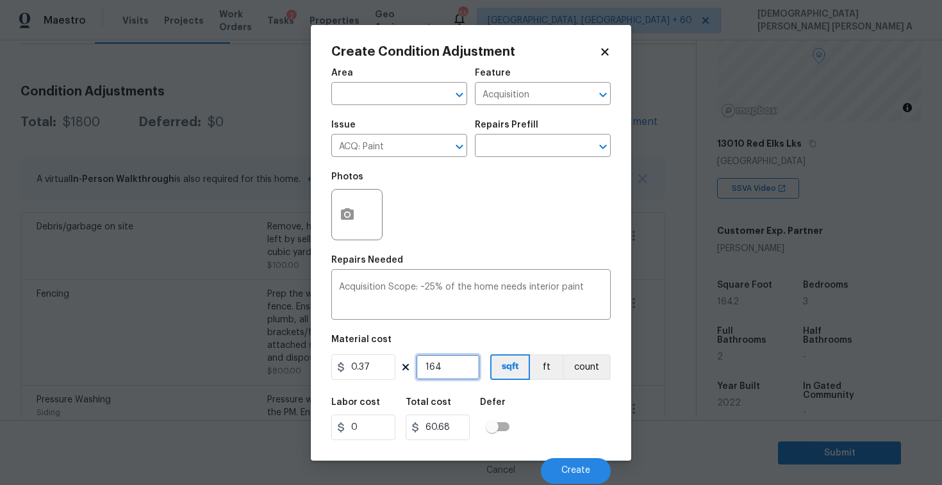
type input "1642"
type input "607.54"
type input "1642"
click at [569, 471] on span "Create" at bounding box center [576, 471] width 29 height 10
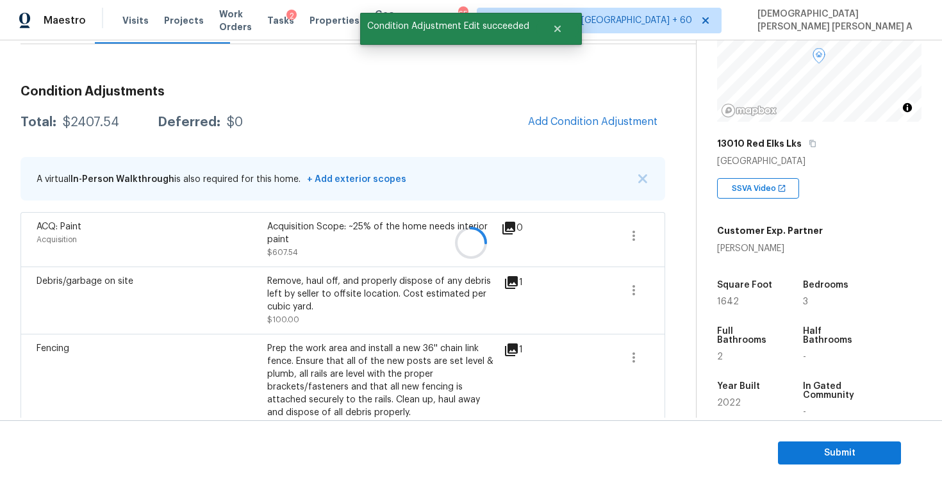
click at [592, 128] on div at bounding box center [471, 242] width 942 height 485
click at [592, 128] on button "Add Condition Adjustment" at bounding box center [593, 121] width 145 height 27
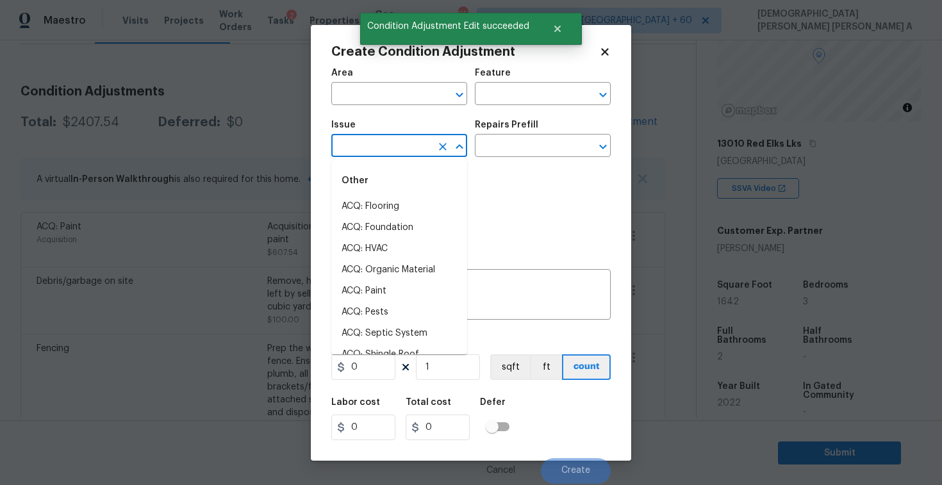
click at [381, 148] on input "text" at bounding box center [381, 147] width 100 height 20
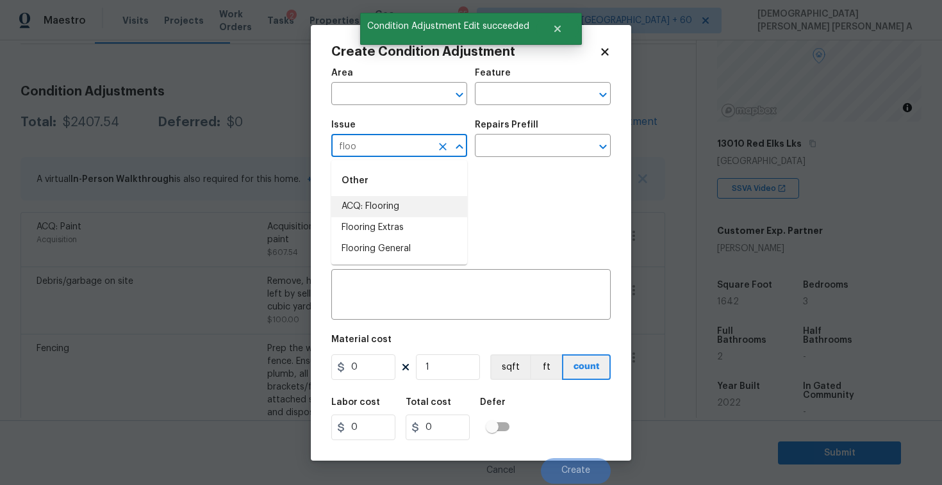
click at [381, 209] on li "ACQ: Flooring" at bounding box center [399, 206] width 136 height 21
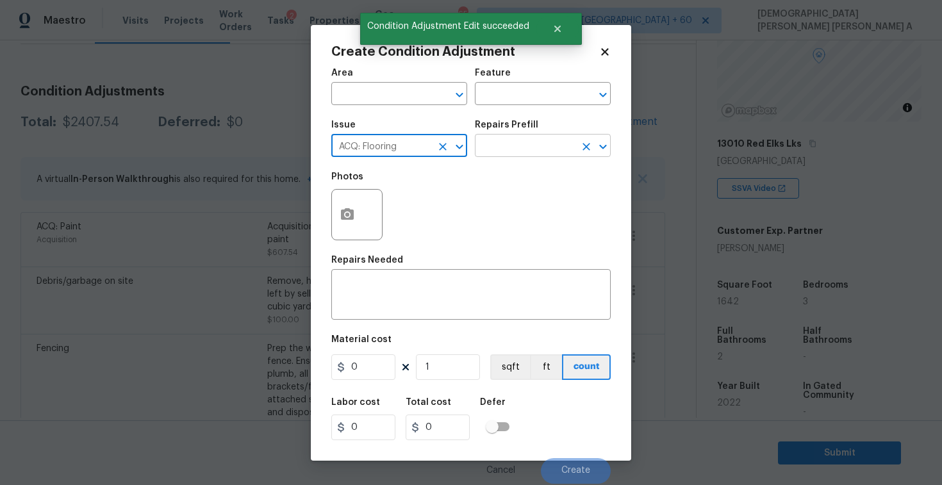
type input "ACQ: Flooring"
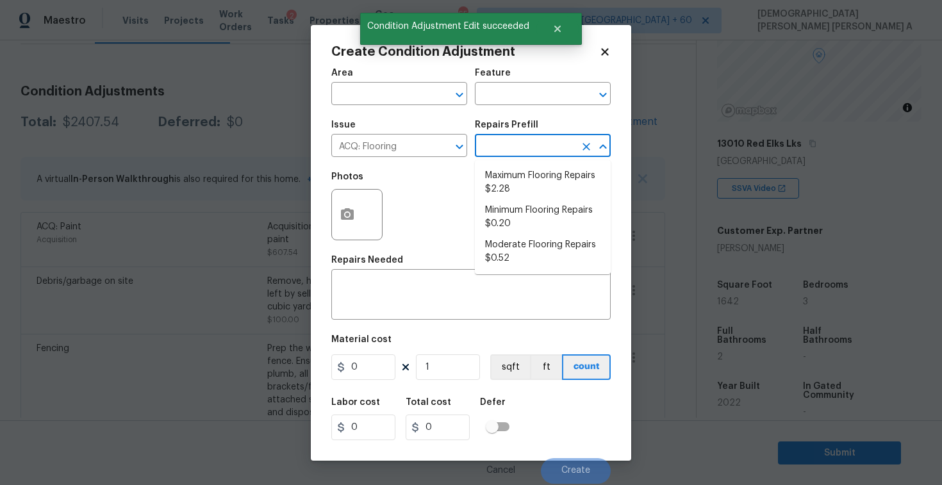
click at [526, 146] on input "text" at bounding box center [525, 147] width 100 height 20
click at [524, 230] on li "Minimum Flooring Repairs $0.20" at bounding box center [543, 217] width 136 height 35
type input "Acquisition"
type textarea "Acquisition Scope: Minimum flooring repairs"
type input "0.2"
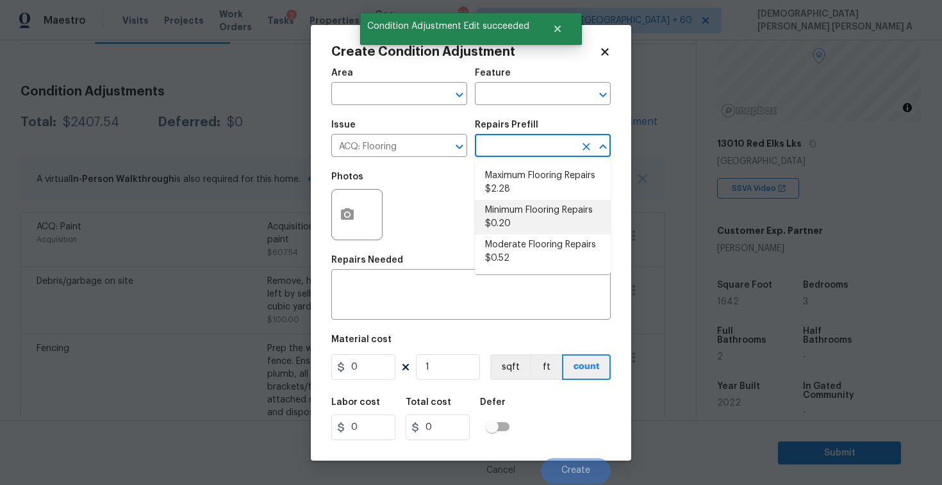
type input "0.2"
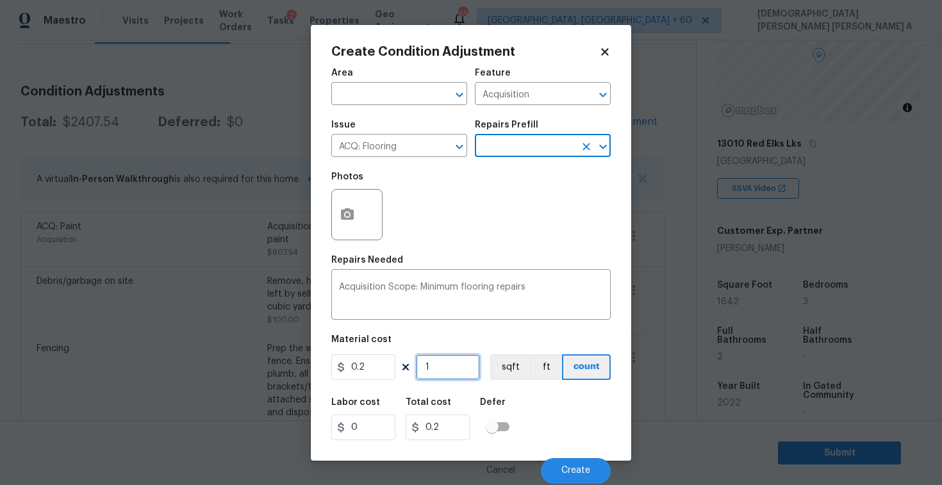
click at [441, 373] on input "1" at bounding box center [448, 368] width 64 height 26
type input "16"
type input "3.2"
type input "164"
type input "32.8"
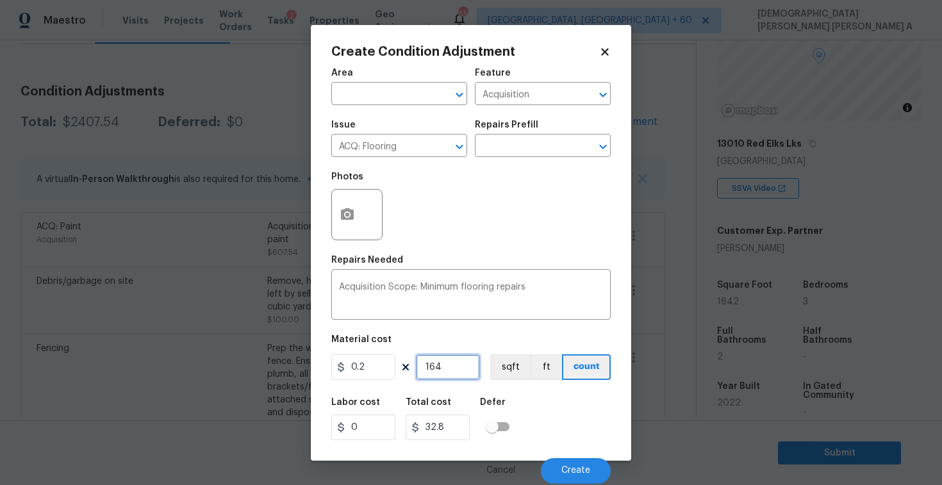
type input "1642"
type input "328.4"
type input "1642"
click at [507, 367] on button "sqft" at bounding box center [510, 368] width 40 height 26
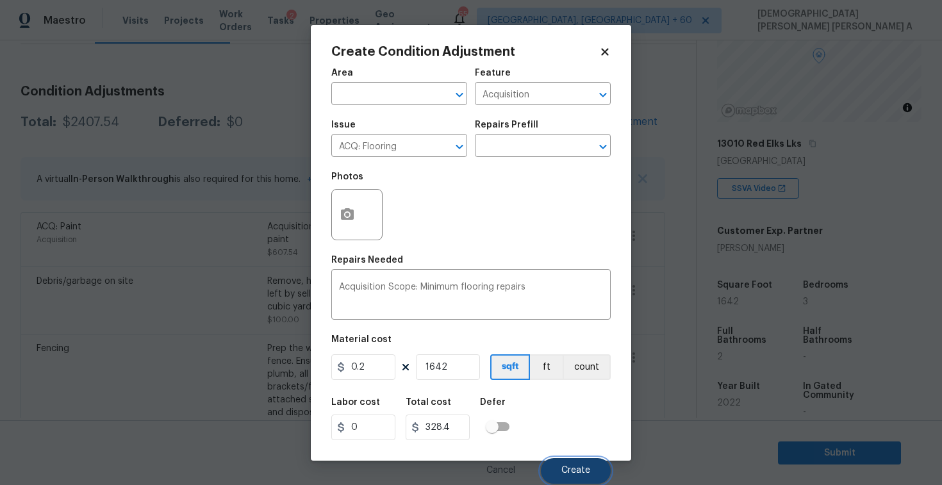
click at [588, 471] on span "Create" at bounding box center [576, 471] width 29 height 10
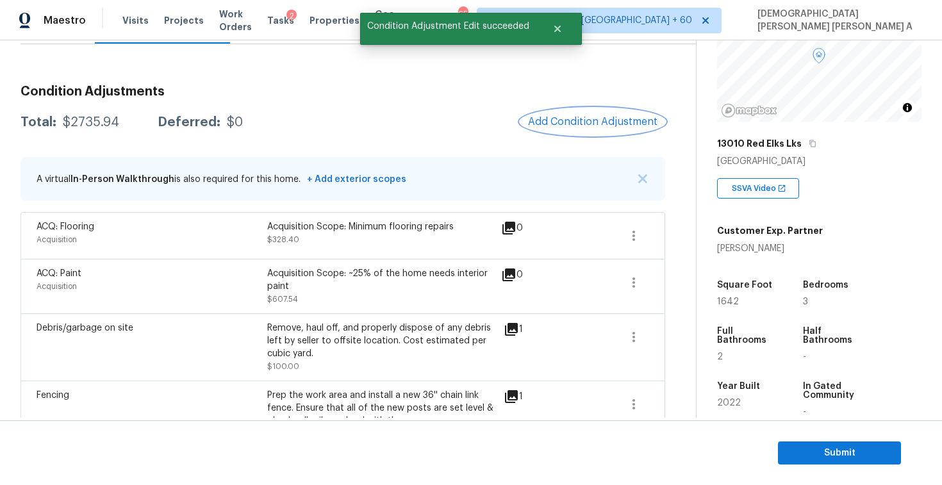
click at [575, 113] on button "Add Condition Adjustment" at bounding box center [593, 121] width 145 height 27
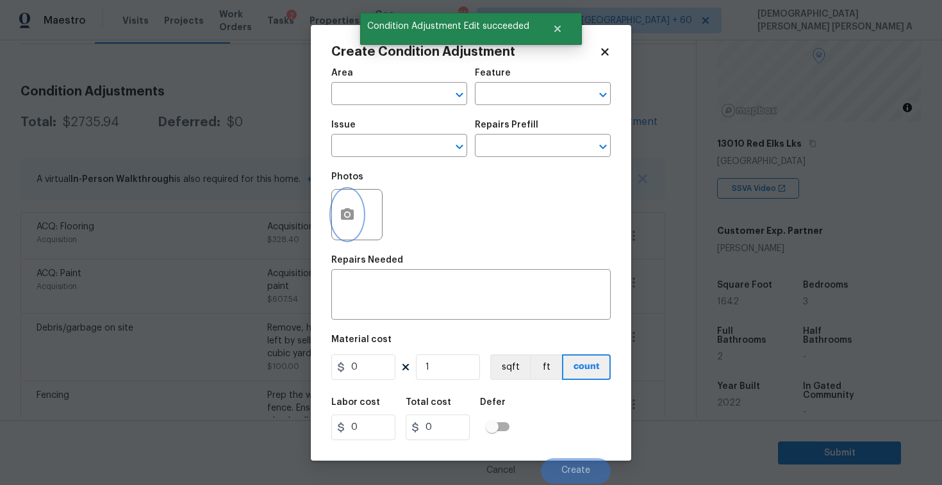
click at [346, 210] on icon "button" at bounding box center [347, 214] width 13 height 12
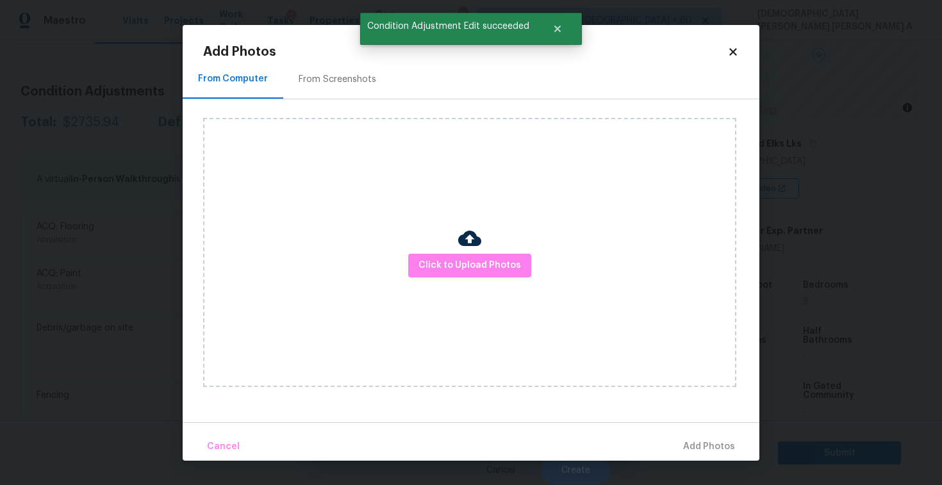
click at [472, 287] on div "Click to Upload Photos" at bounding box center [469, 252] width 533 height 269
click at [472, 271] on span "Click to Upload Photos" at bounding box center [470, 266] width 103 height 16
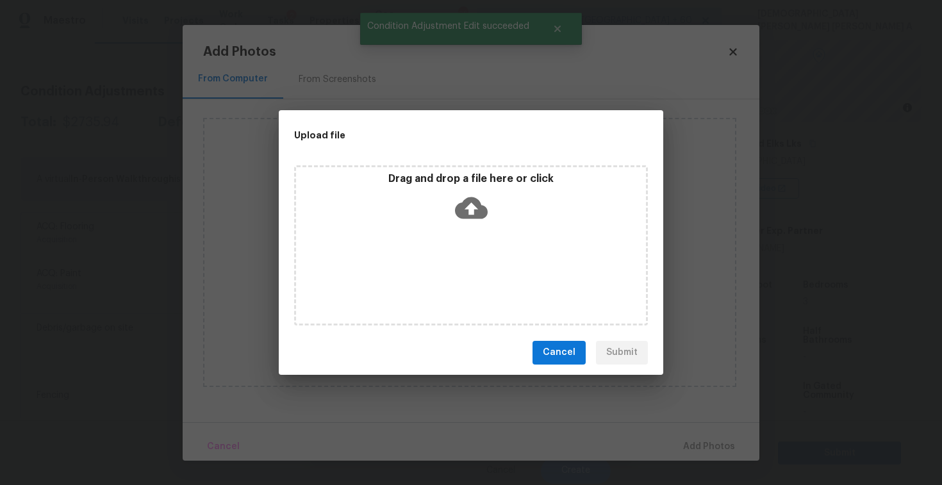
click at [464, 214] on icon at bounding box center [471, 208] width 33 height 22
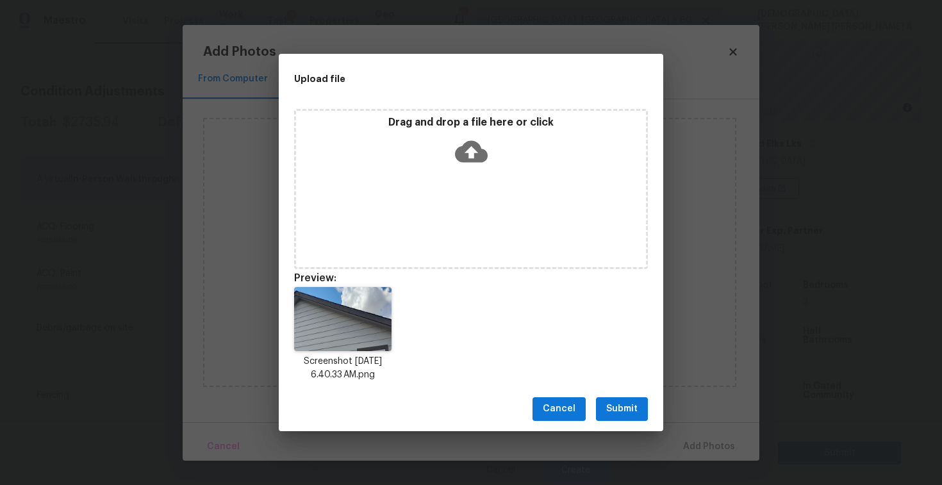
click at [622, 403] on span "Submit" at bounding box center [622, 409] width 31 height 16
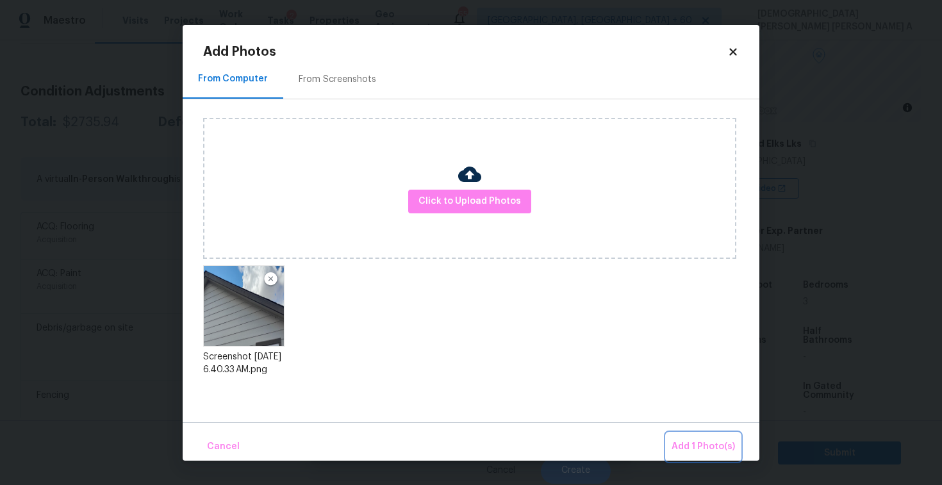
click at [705, 446] on span "Add 1 Photo(s)" at bounding box center [703, 447] width 63 height 16
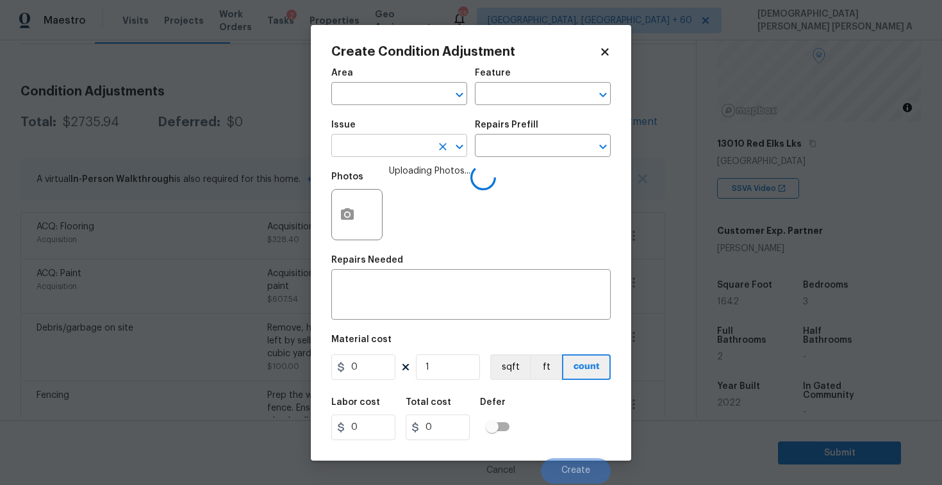
click at [414, 153] on input "text" at bounding box center [381, 147] width 100 height 20
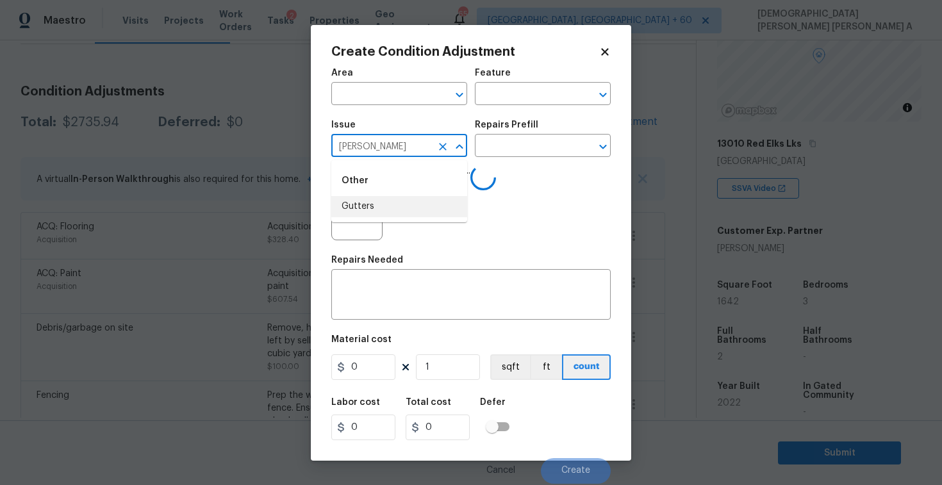
click at [401, 212] on li "Gutters" at bounding box center [399, 206] width 136 height 21
type input "Gutters"
click at [528, 144] on input "text" at bounding box center [525, 147] width 100 height 20
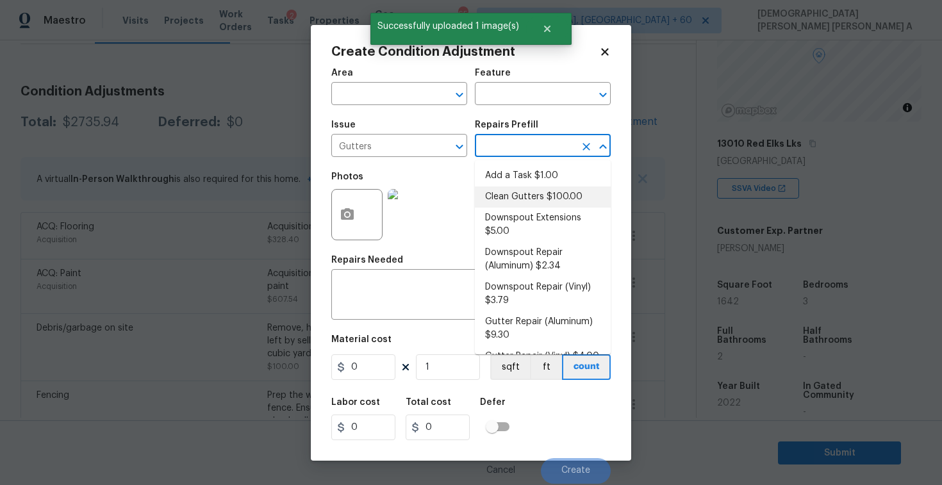
click at [528, 203] on li "Clean Gutters $100.00" at bounding box center [543, 197] width 136 height 21
type input "[PERSON_NAME] and Trim"
type textarea "Clean all debris from the gutter. The debris from the gutters is to be disposed…"
type input "100"
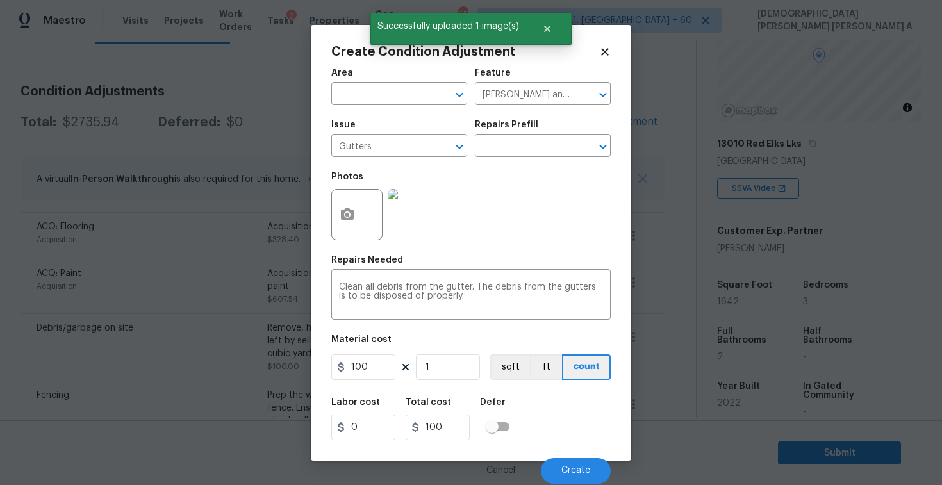
drag, startPoint x: 560, startPoint y: 445, endPoint x: 562, endPoint y: 458, distance: 13.0
click at [560, 445] on div "Labor cost 0 Total cost 100 Defer" at bounding box center [471, 419] width 280 height 58
click at [562, 458] on div "Cancel Create" at bounding box center [471, 466] width 280 height 36
click at [372, 362] on input "100" at bounding box center [363, 368] width 64 height 26
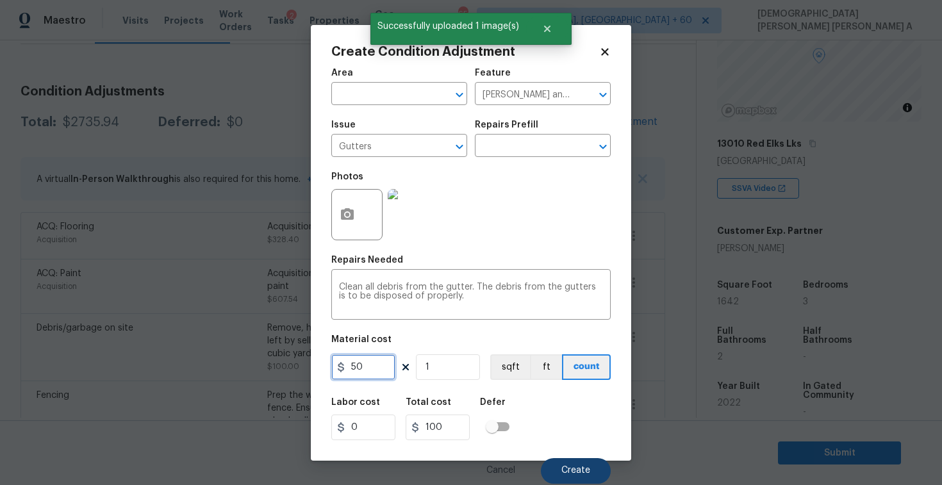
type input "50"
click at [580, 478] on button "Create" at bounding box center [576, 471] width 70 height 26
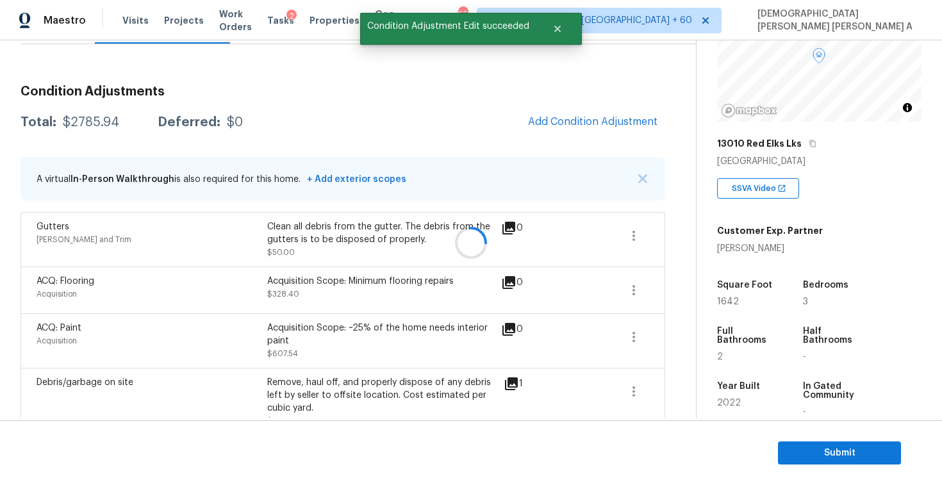
click at [609, 117] on div at bounding box center [471, 242] width 942 height 485
click at [609, 117] on span "Add Condition Adjustment" at bounding box center [593, 122] width 130 height 12
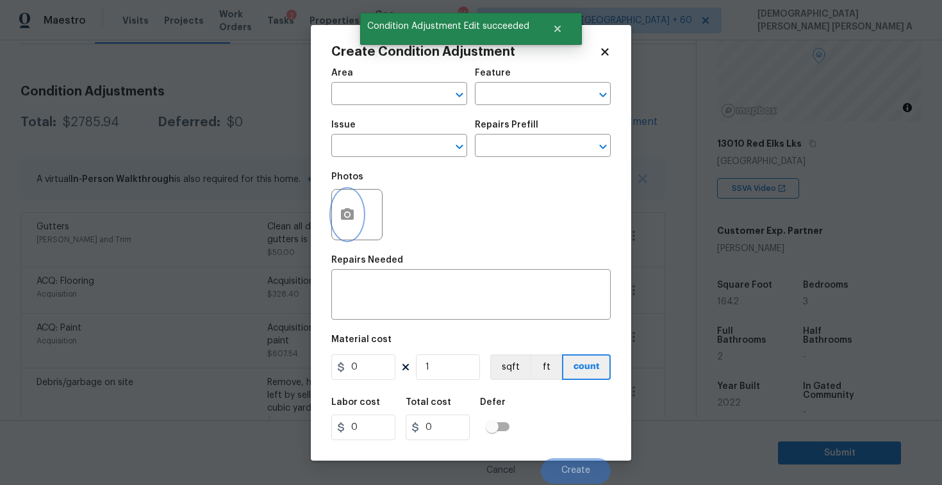
click at [347, 201] on button "button" at bounding box center [347, 215] width 31 height 50
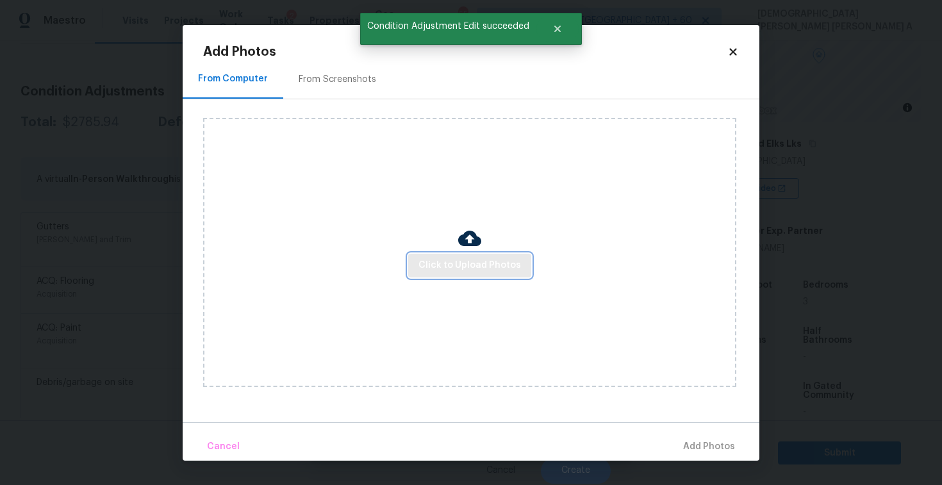
click at [474, 267] on span "Click to Upload Photos" at bounding box center [470, 266] width 103 height 16
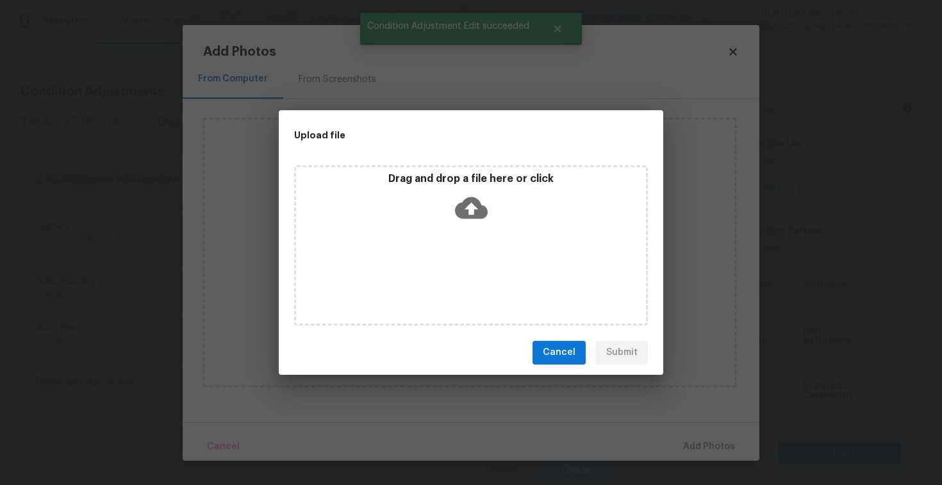
click at [474, 242] on div "Drag and drop a file here or click" at bounding box center [471, 245] width 354 height 160
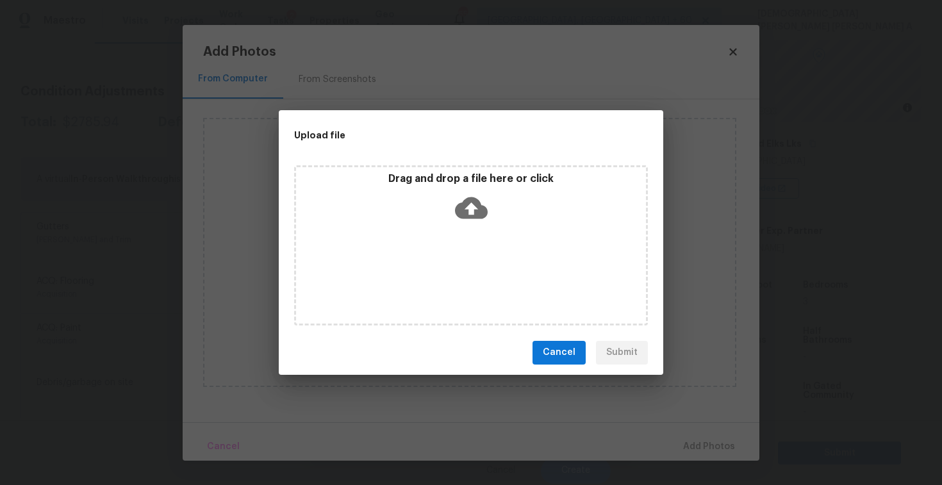
click at [558, 347] on span "Cancel" at bounding box center [559, 353] width 33 height 16
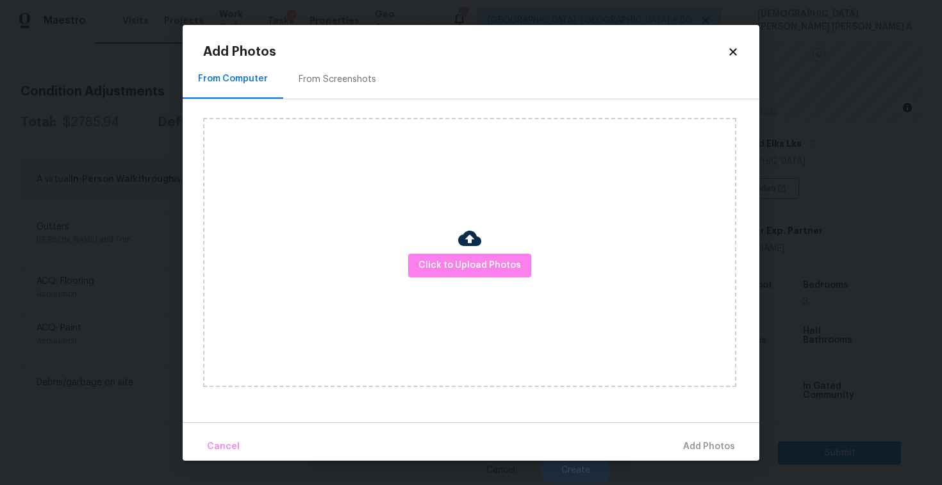
click at [733, 47] on icon at bounding box center [734, 52] width 12 height 12
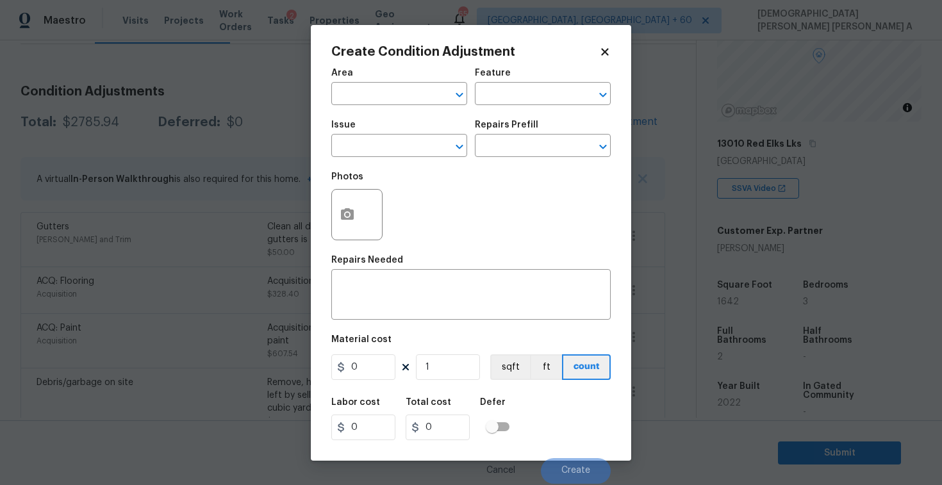
click at [598, 49] on h2 "Create Condition Adjustment" at bounding box center [465, 52] width 268 height 13
click at [602, 50] on icon at bounding box center [605, 52] width 12 height 12
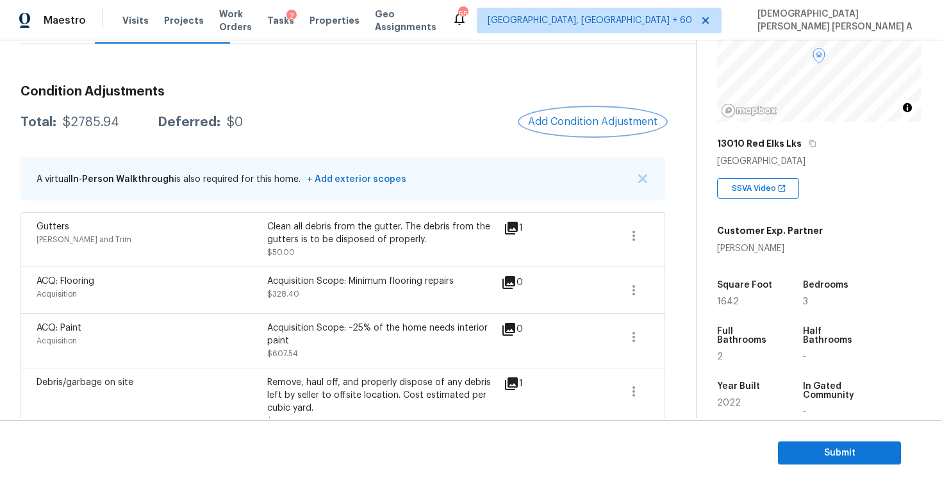
scroll to position [44, 0]
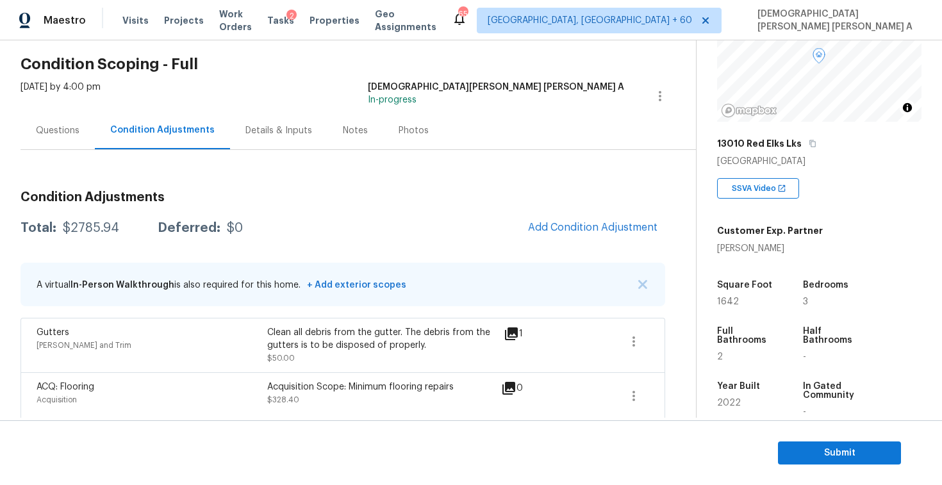
click at [62, 133] on div "Questions" at bounding box center [58, 130] width 44 height 13
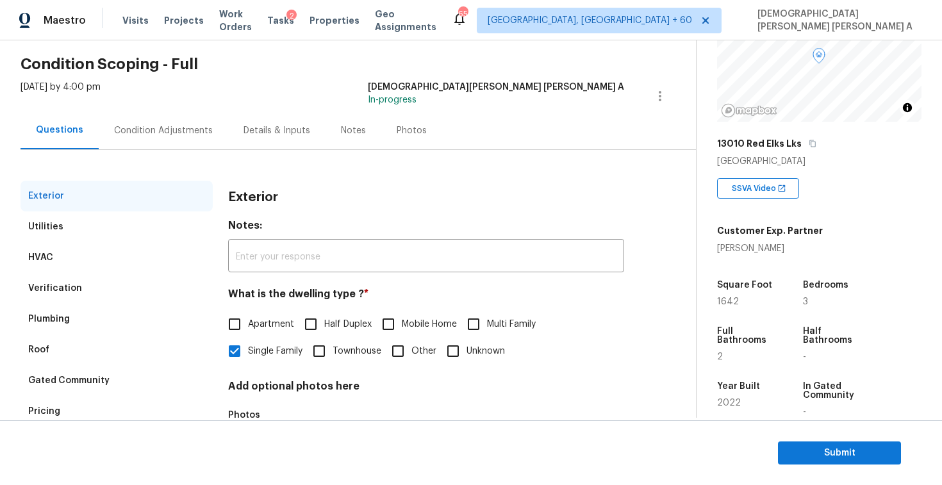
click at [85, 251] on div "HVAC" at bounding box center [117, 257] width 192 height 31
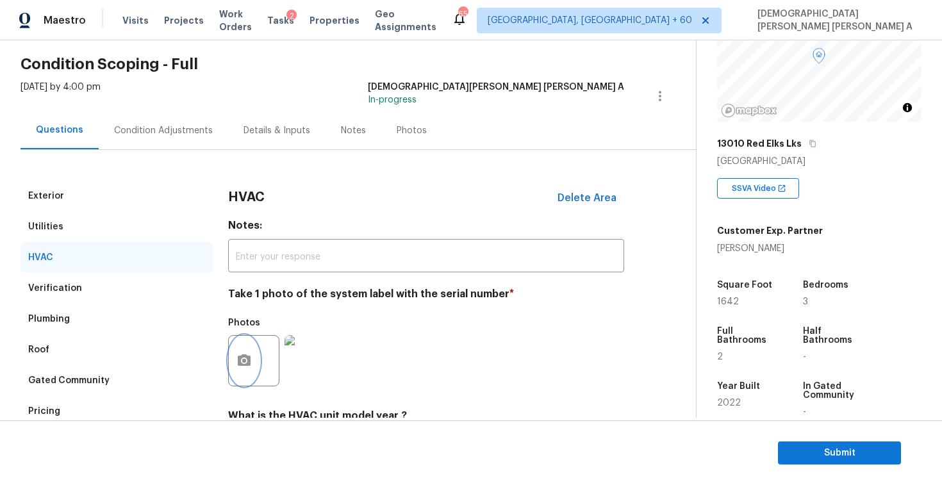
click at [245, 364] on icon "button" at bounding box center [244, 361] width 13 height 12
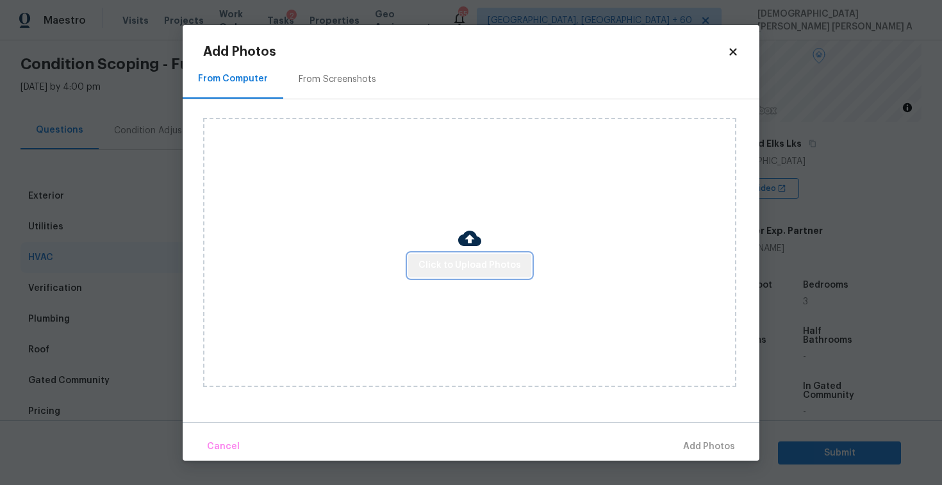
click at [477, 255] on button "Click to Upload Photos" at bounding box center [469, 266] width 123 height 24
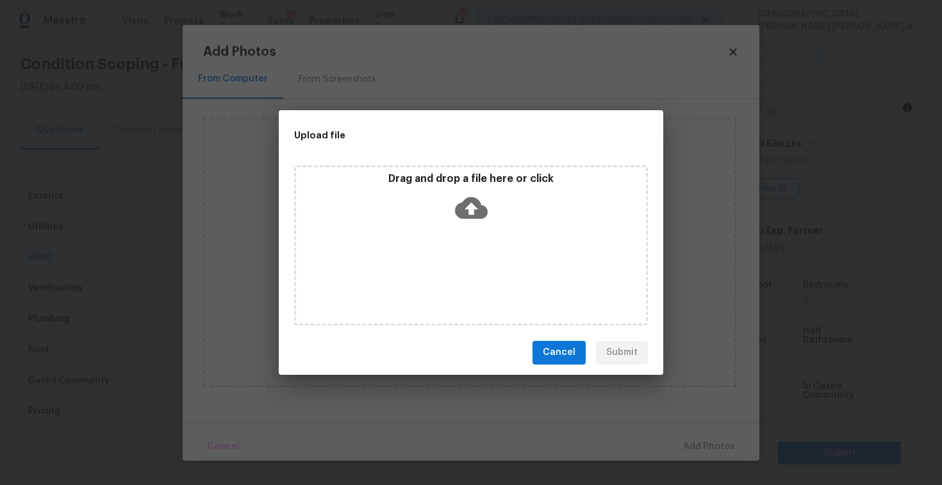
click at [480, 221] on icon at bounding box center [471, 208] width 33 height 33
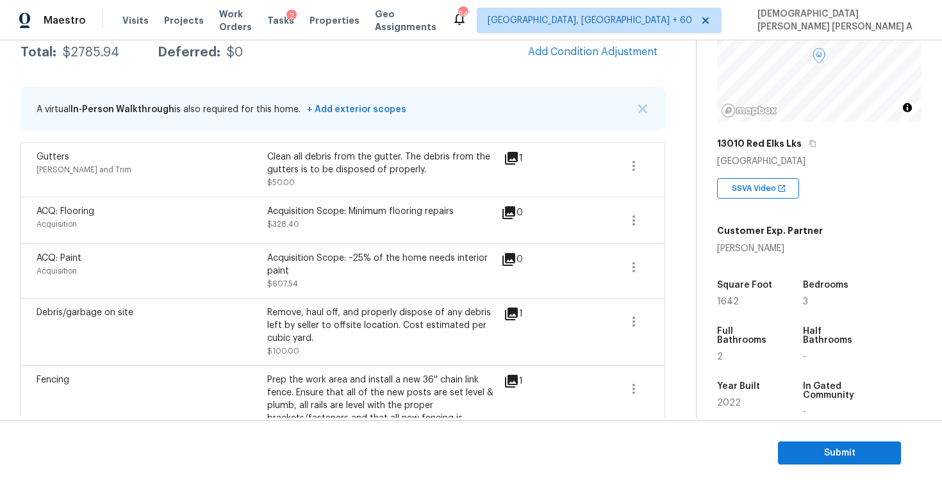
scroll to position [196, 0]
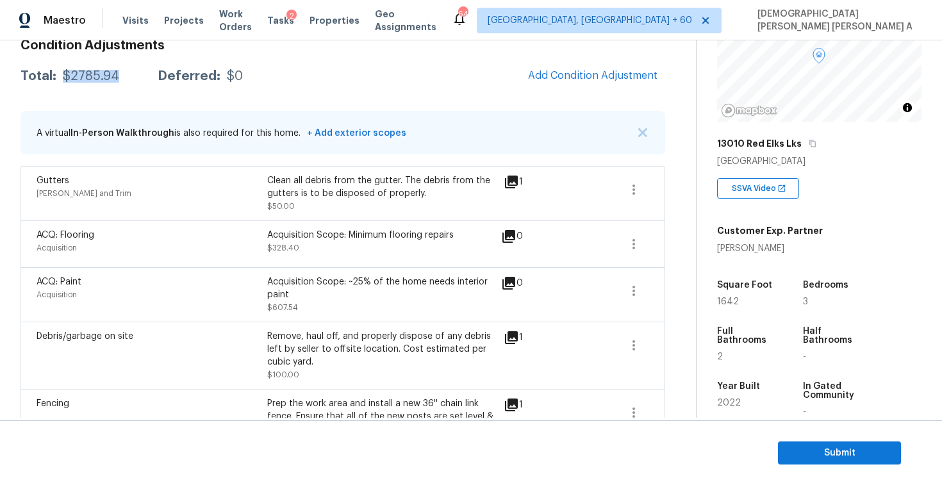
drag, startPoint x: 124, startPoint y: 77, endPoint x: 62, endPoint y: 76, distance: 61.6
click at [62, 76] on div "Total: $2785.94 Deferred: $0" at bounding box center [132, 76] width 222 height 13
copy div "$2785.94"
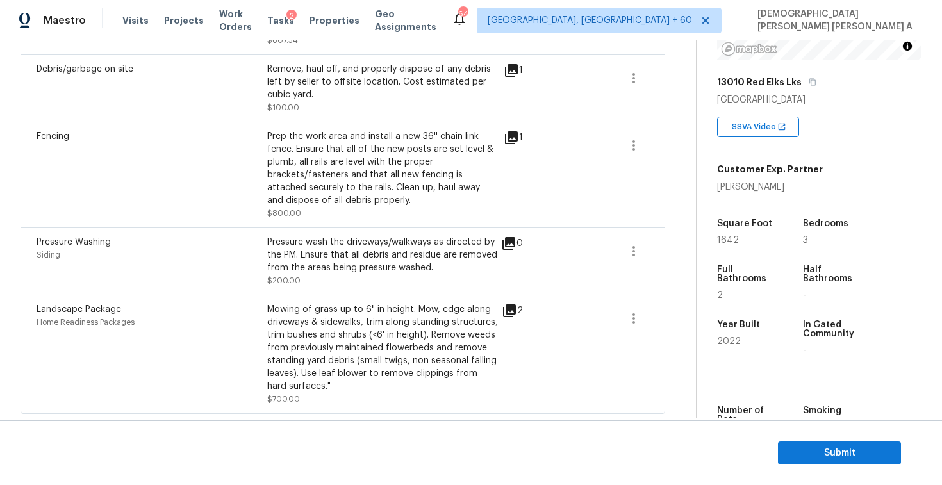
scroll to position [214, 0]
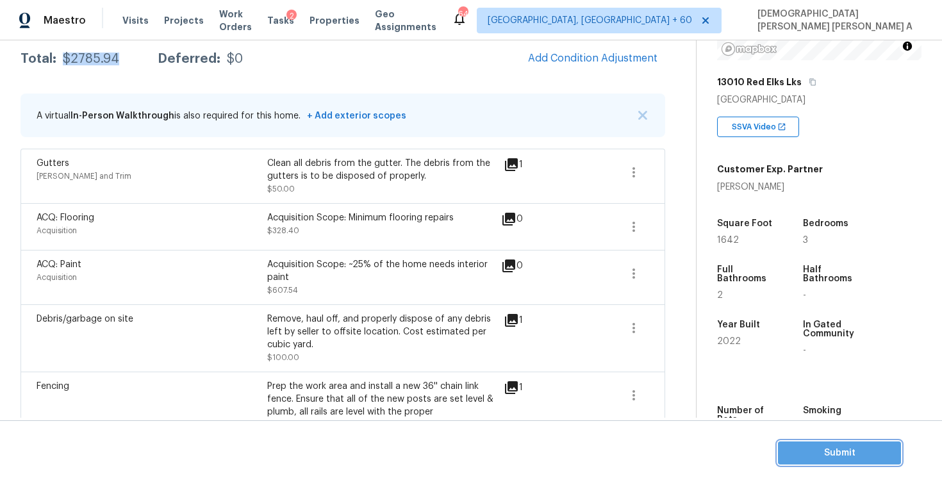
click at [856, 448] on span "Submit" at bounding box center [840, 454] width 103 height 16
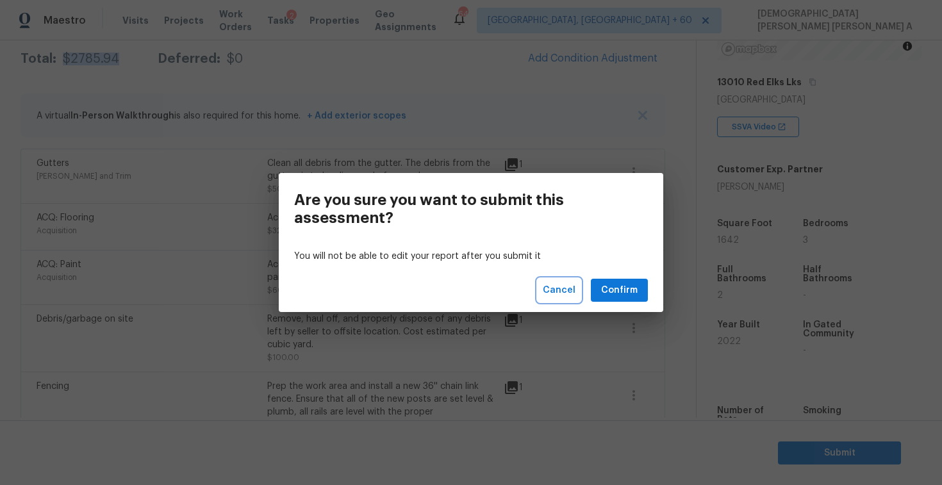
click at [542, 289] on button "Cancel" at bounding box center [559, 291] width 43 height 24
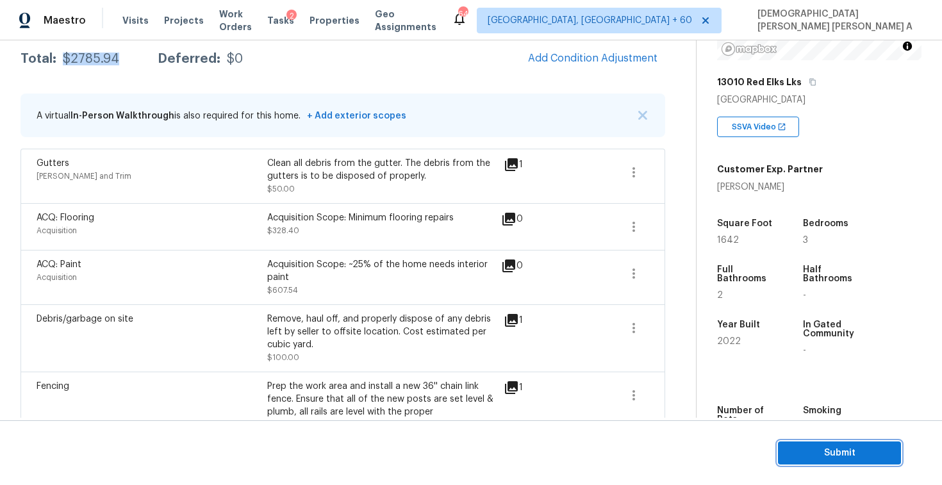
scroll to position [273, 0]
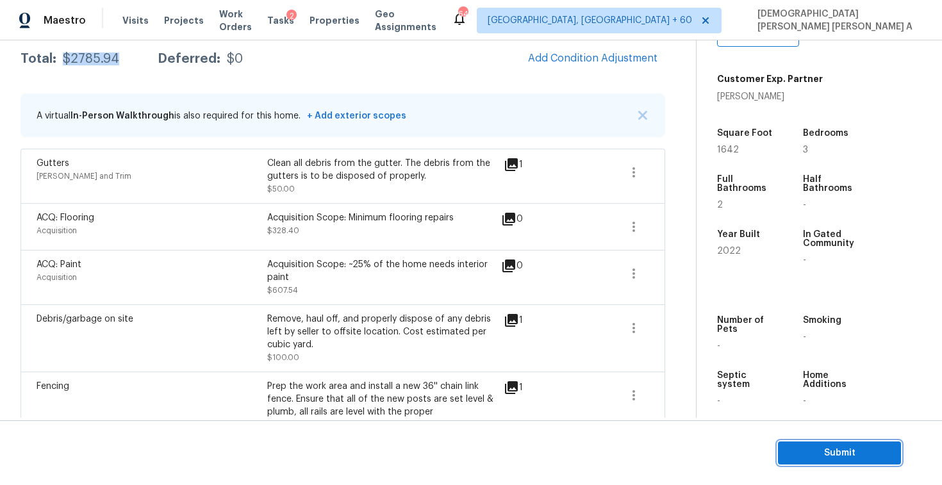
click at [826, 457] on span "Submit" at bounding box center [840, 454] width 103 height 16
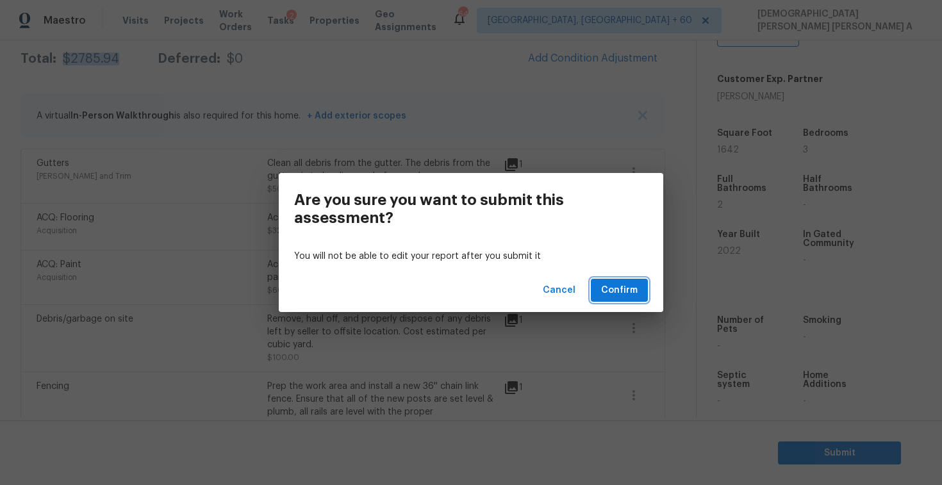
click at [627, 283] on span "Confirm" at bounding box center [619, 291] width 37 height 16
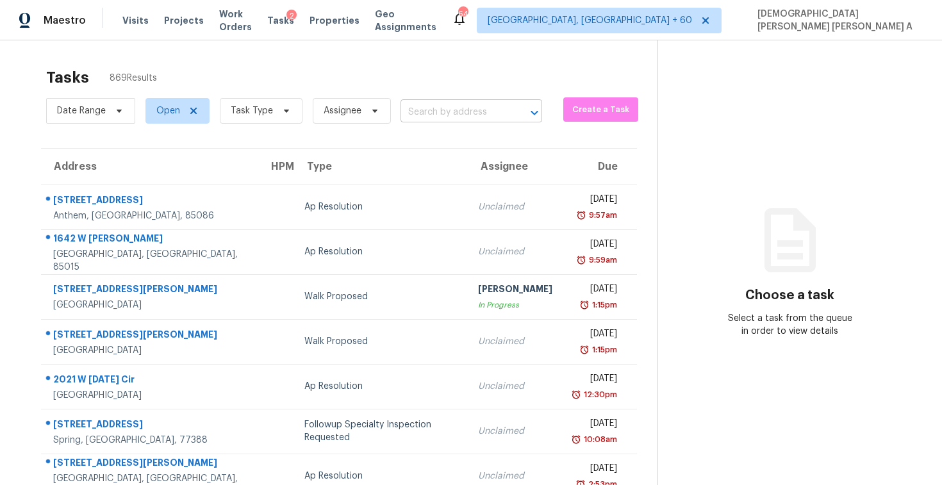
click at [470, 108] on input "text" at bounding box center [454, 113] width 106 height 20
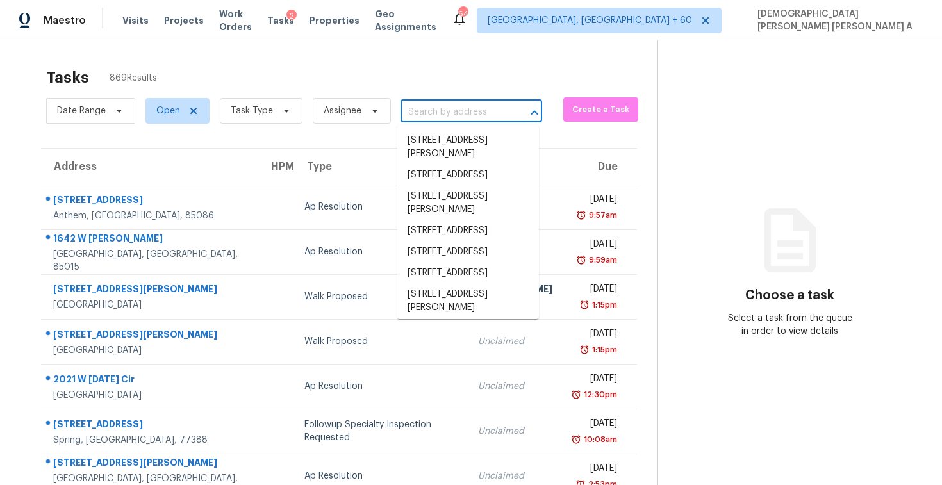
paste input "[STREET_ADDRESS][PERSON_NAME]"
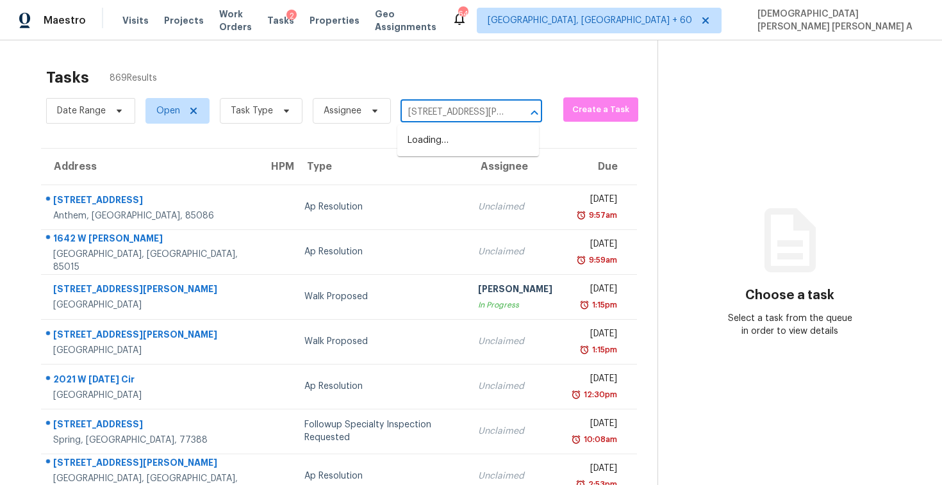
scroll to position [0, 63]
type input "[STREET_ADDRESS][PERSON_NAME]"
click at [438, 121] on input "text" at bounding box center [454, 113] width 106 height 20
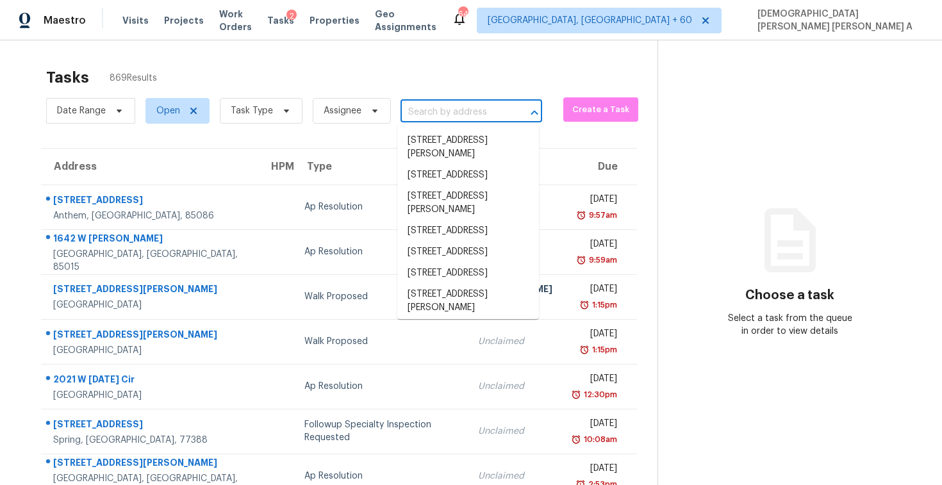
paste input "[STREET_ADDRESS][PERSON_NAME]"
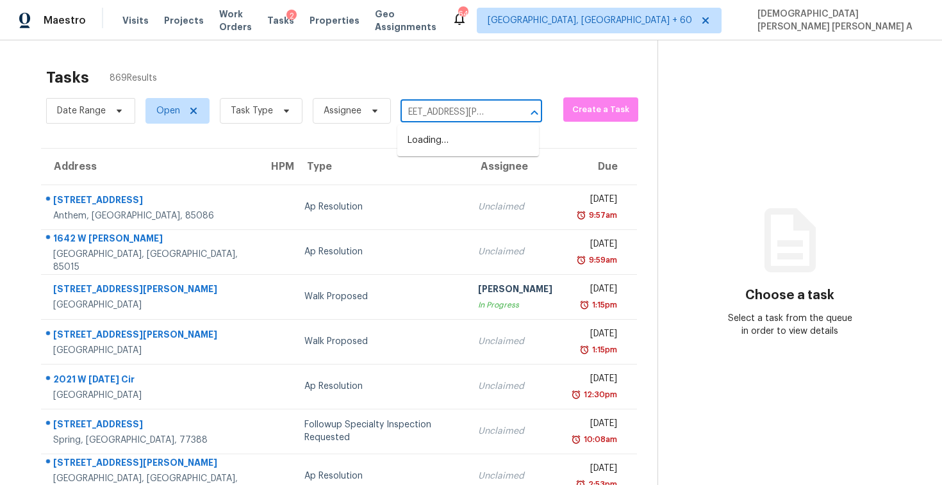
type input "[STREET_ADDRESS][PERSON_NAME]"
click at [449, 151] on li "[STREET_ADDRESS]" at bounding box center [469, 140] width 142 height 21
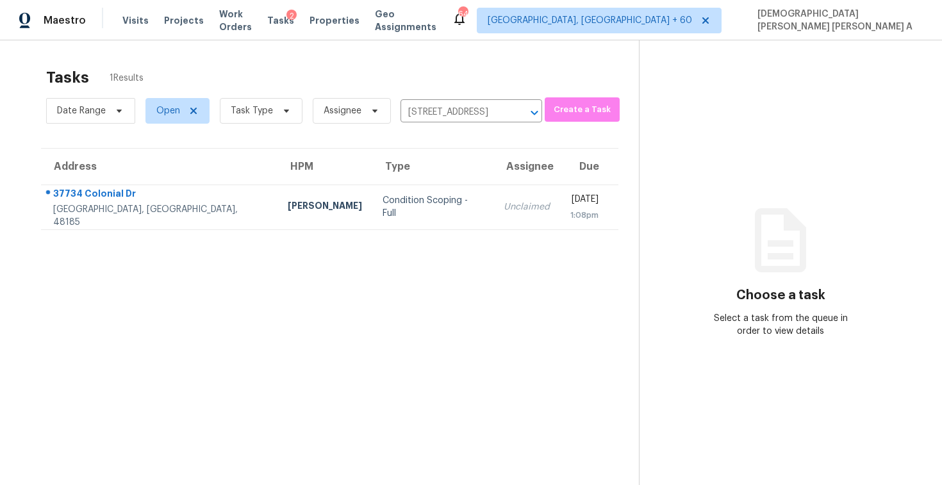
click at [504, 202] on div "Unclaimed" at bounding box center [527, 207] width 46 height 13
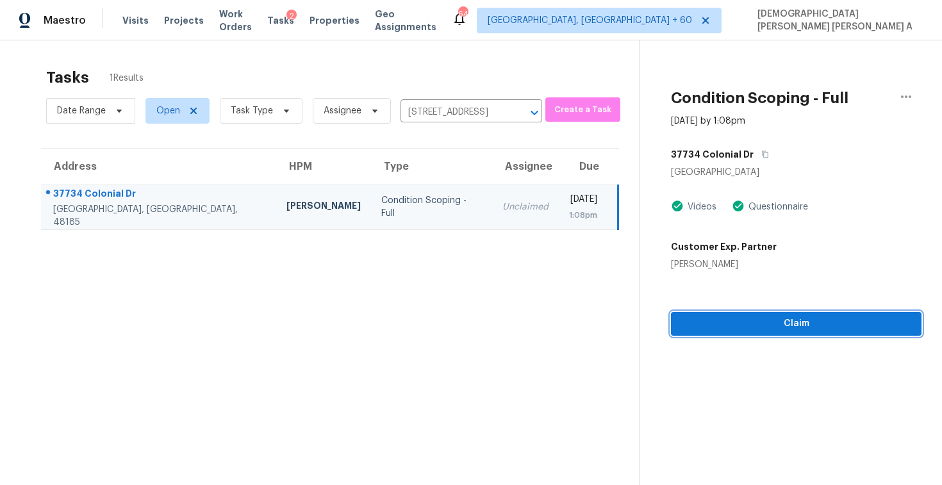
click at [775, 327] on span "Claim" at bounding box center [797, 324] width 230 height 16
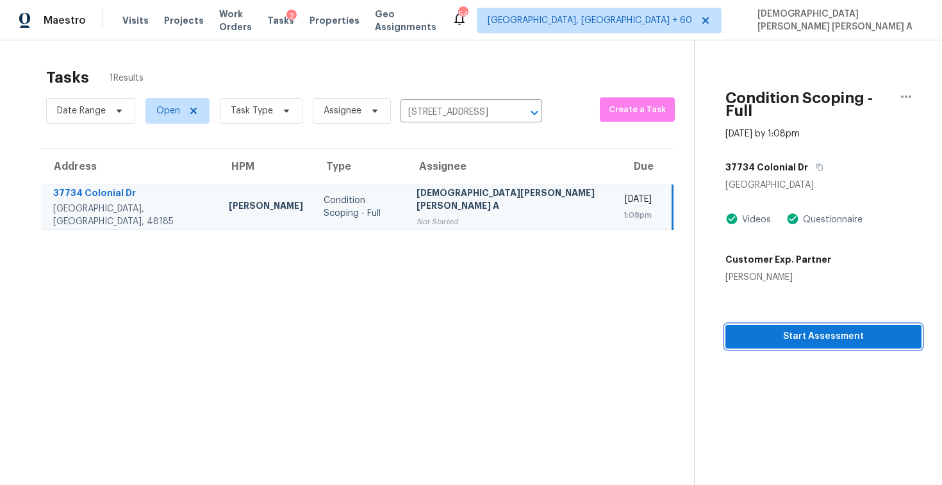
click at [794, 329] on span "Start Assessment" at bounding box center [824, 337] width 176 height 16
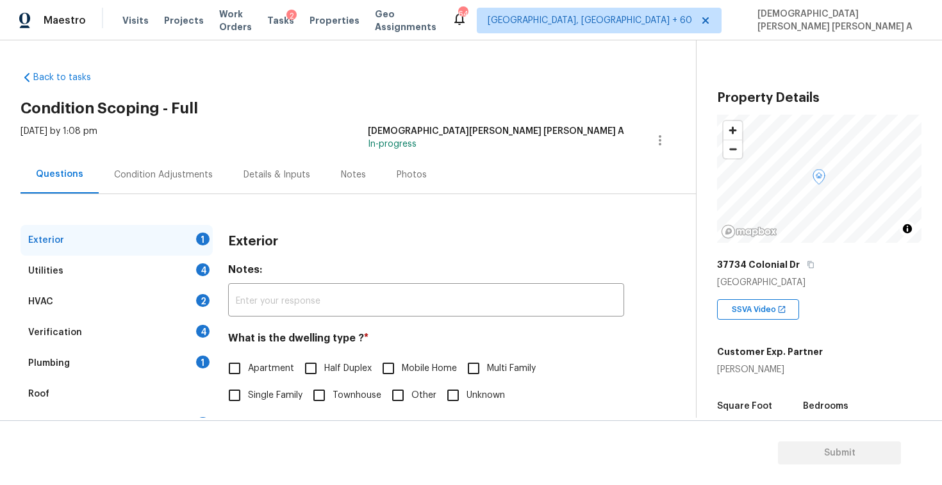
click at [356, 162] on div "Notes" at bounding box center [354, 175] width 56 height 38
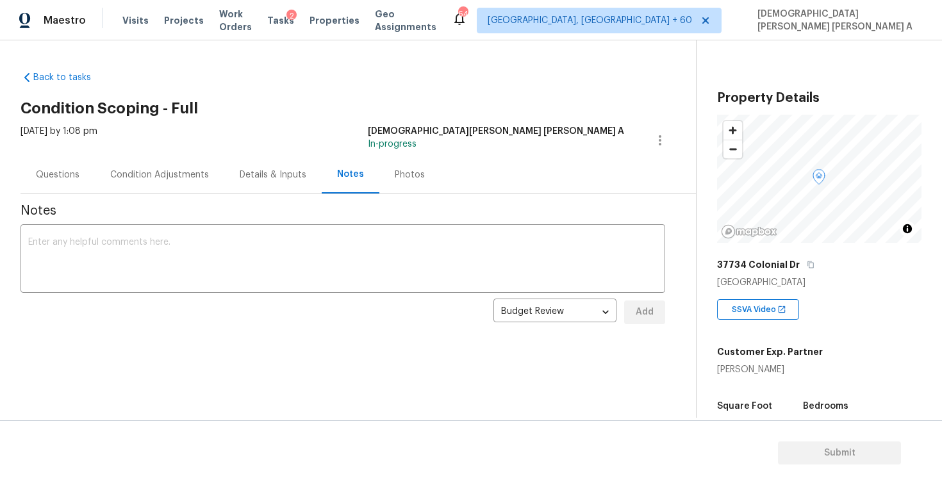
click at [67, 179] on div "Questions" at bounding box center [58, 175] width 44 height 13
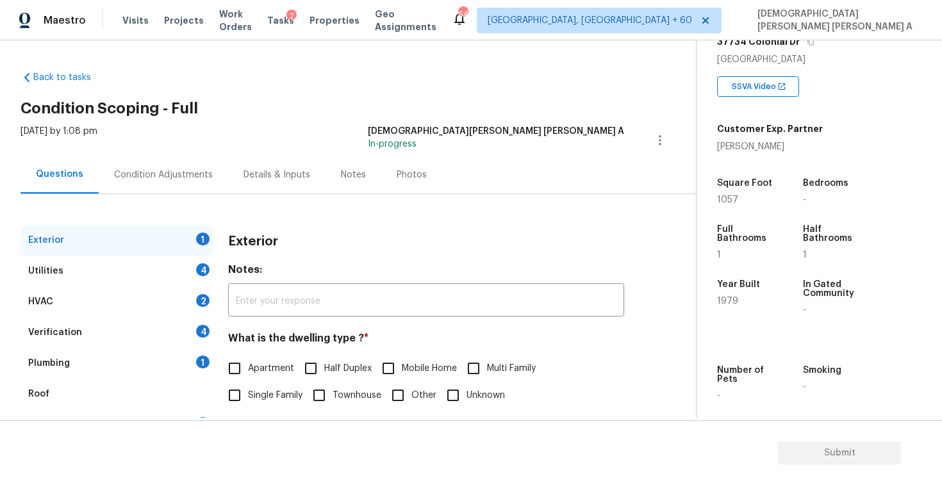
scroll to position [132, 0]
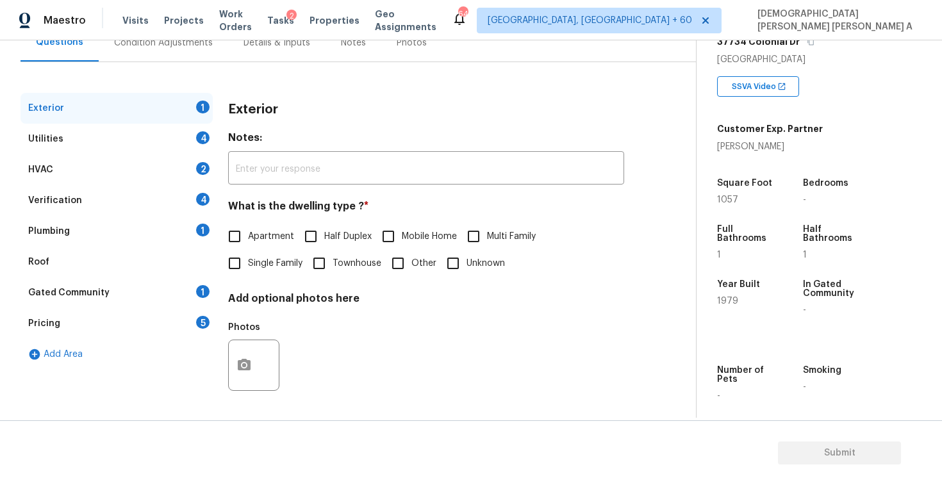
click at [235, 226] on input "Apartment" at bounding box center [234, 236] width 27 height 27
checkbox input "true"
click at [165, 157] on div "HVAC 2" at bounding box center [117, 170] width 192 height 31
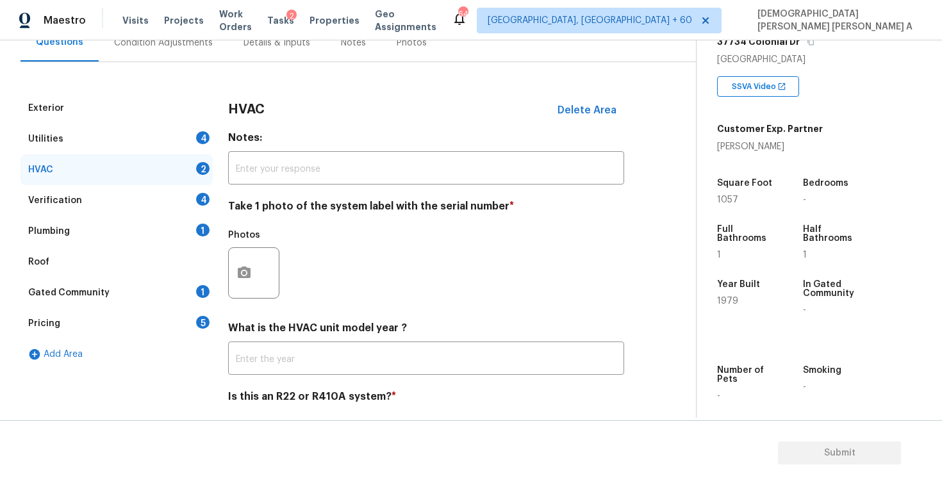
click at [164, 140] on div "Utilities 4" at bounding box center [117, 139] width 192 height 31
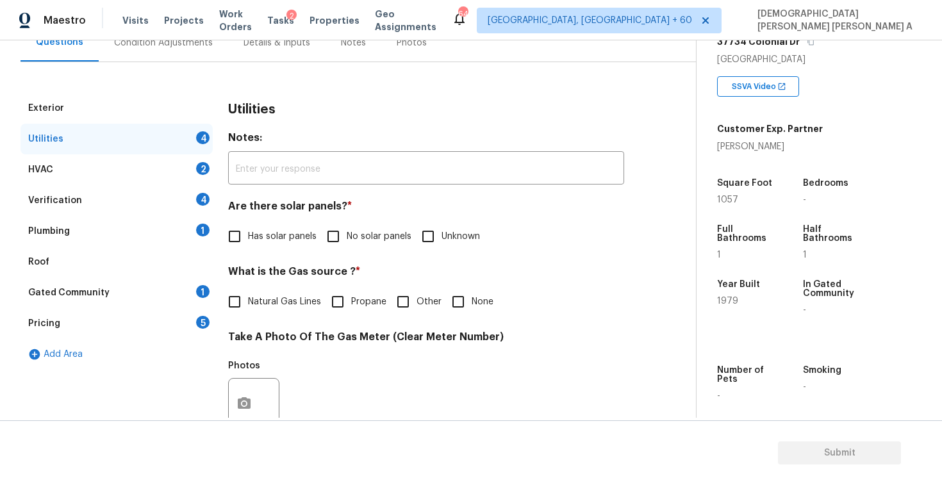
click at [330, 224] on input "No solar panels" at bounding box center [333, 236] width 27 height 27
checkbox input "true"
click at [228, 310] on input "Natural Gas Lines" at bounding box center [234, 302] width 27 height 27
checkbox input "true"
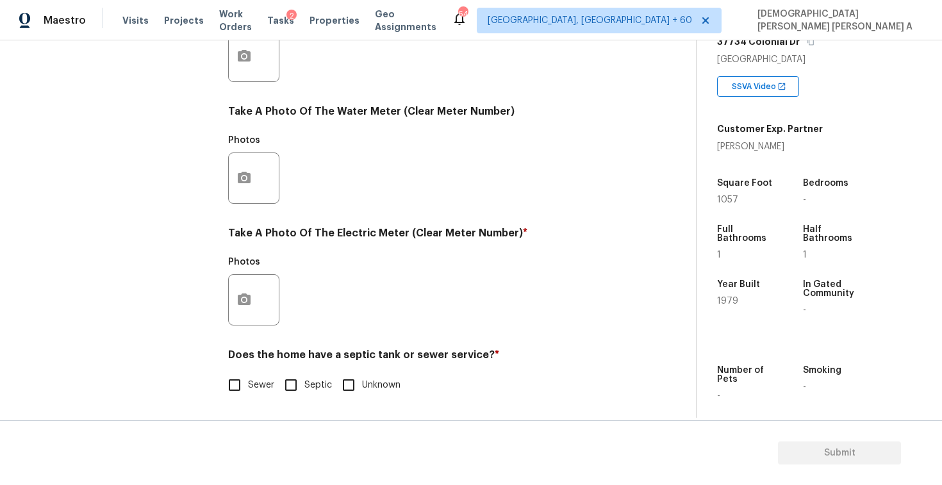
scroll to position [480, 0]
click at [238, 388] on input "Sewer" at bounding box center [234, 385] width 27 height 27
checkbox input "true"
click at [246, 309] on button "button" at bounding box center [244, 300] width 31 height 50
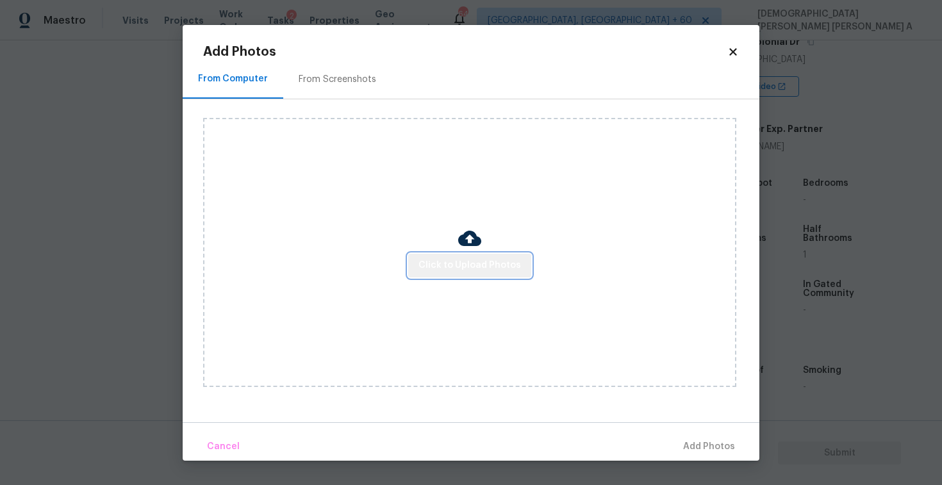
click at [477, 259] on span "Click to Upload Photos" at bounding box center [470, 266] width 103 height 16
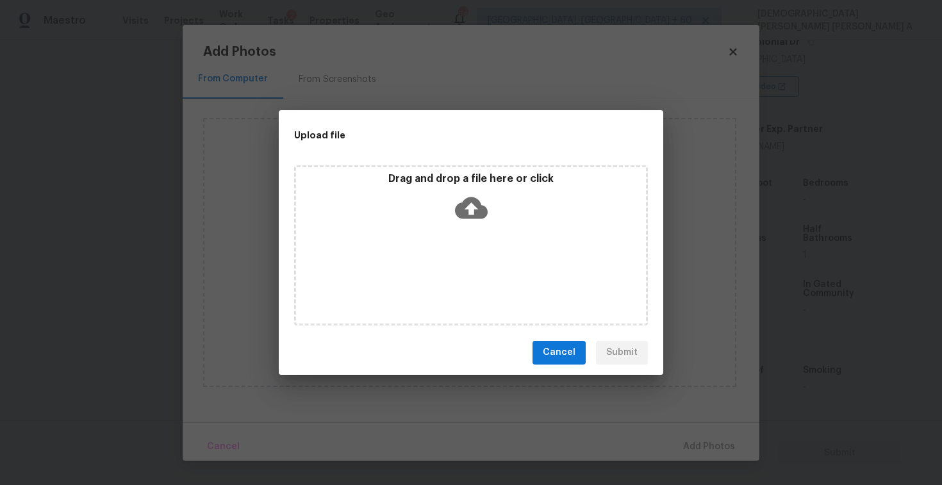
click at [483, 178] on p "Drag and drop a file here or click" at bounding box center [471, 178] width 350 height 13
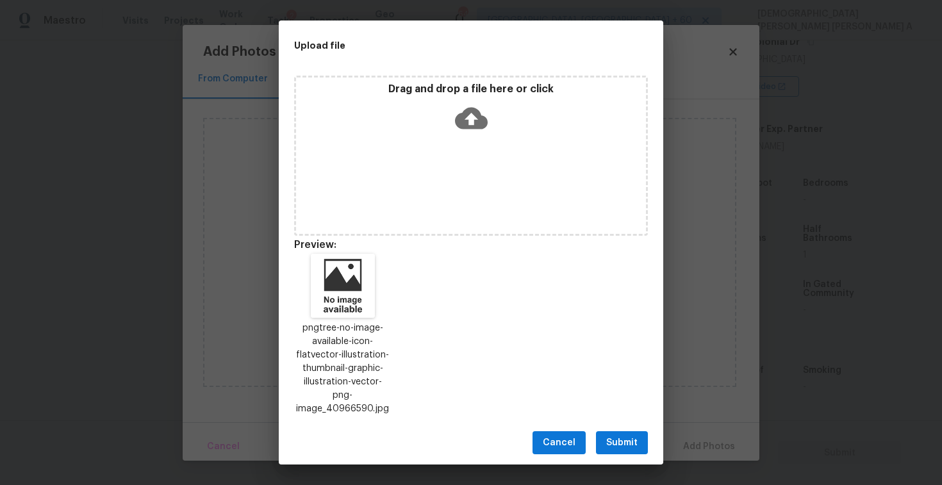
click at [624, 431] on button "Submit" at bounding box center [622, 443] width 52 height 24
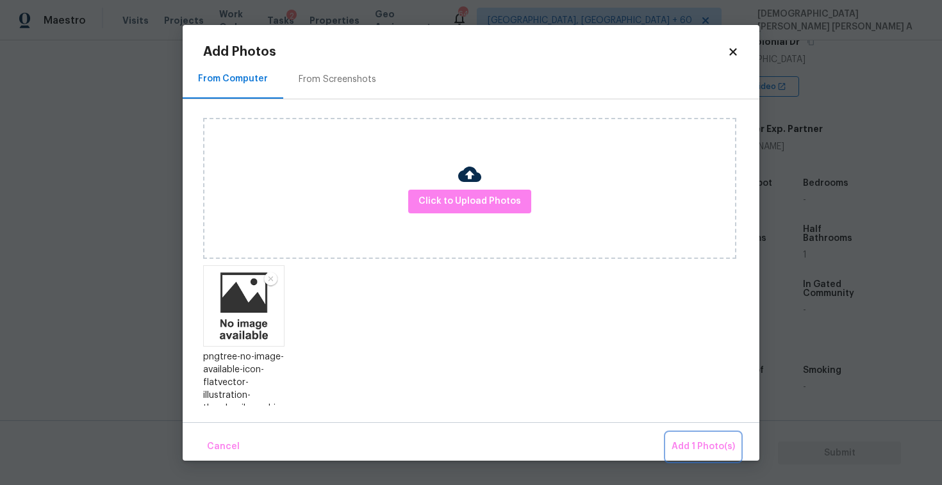
click at [695, 446] on span "Add 1 Photo(s)" at bounding box center [703, 447] width 63 height 16
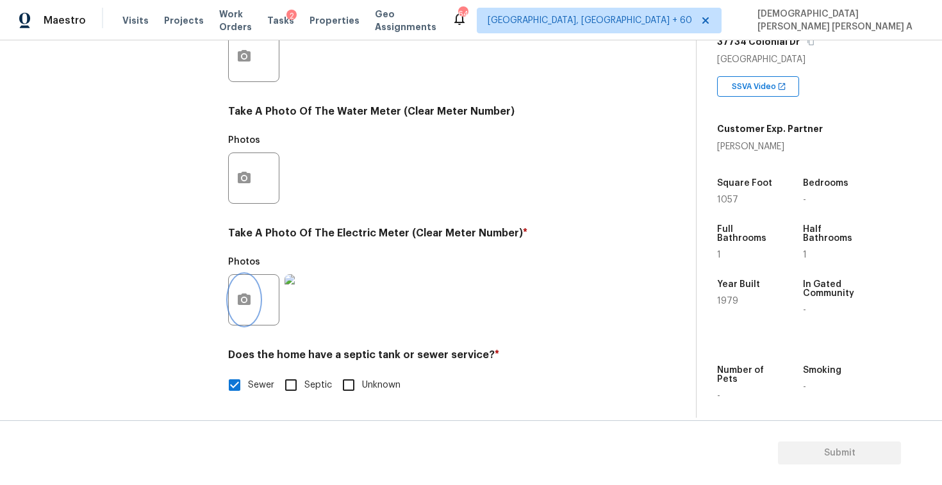
scroll to position [157, 0]
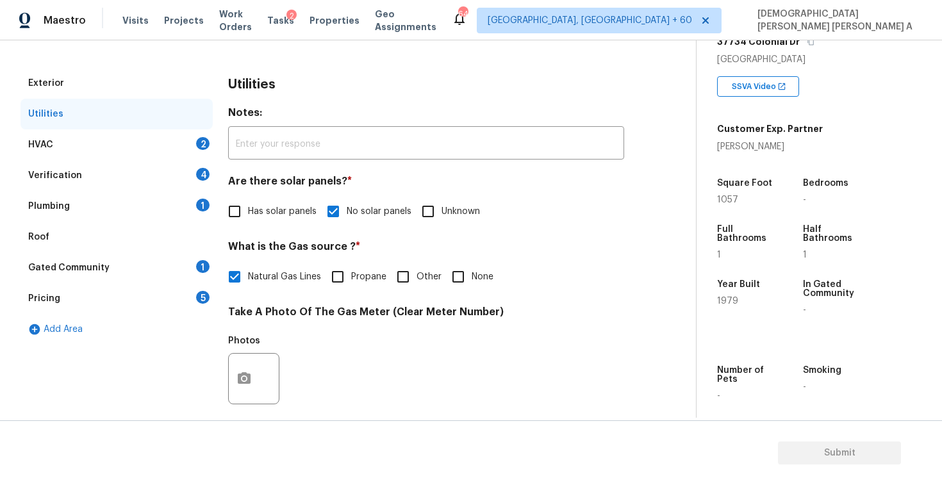
click at [138, 160] on div "Verification 4" at bounding box center [117, 175] width 192 height 31
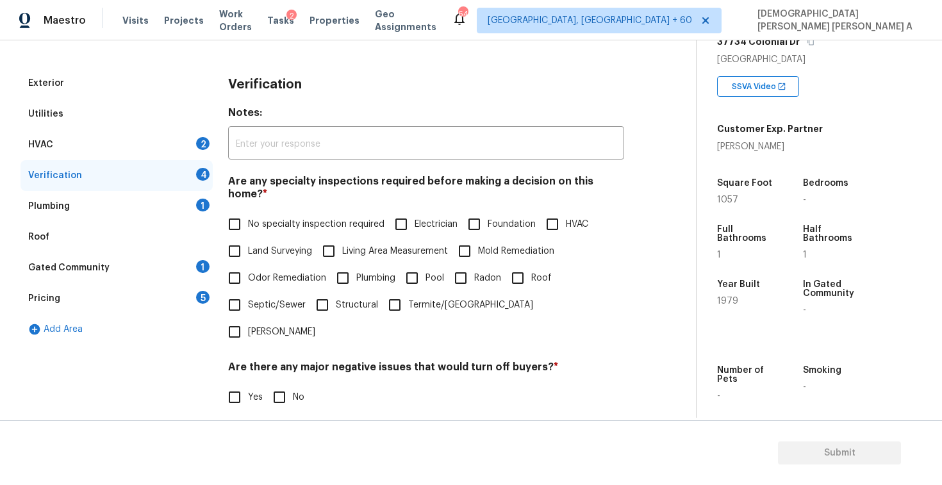
click at [171, 147] on div "HVAC 2" at bounding box center [117, 145] width 192 height 31
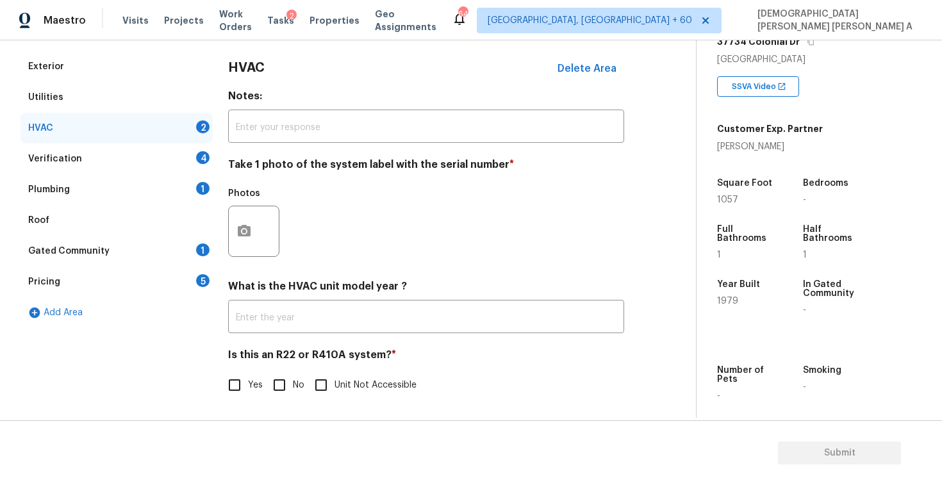
scroll to position [168, 0]
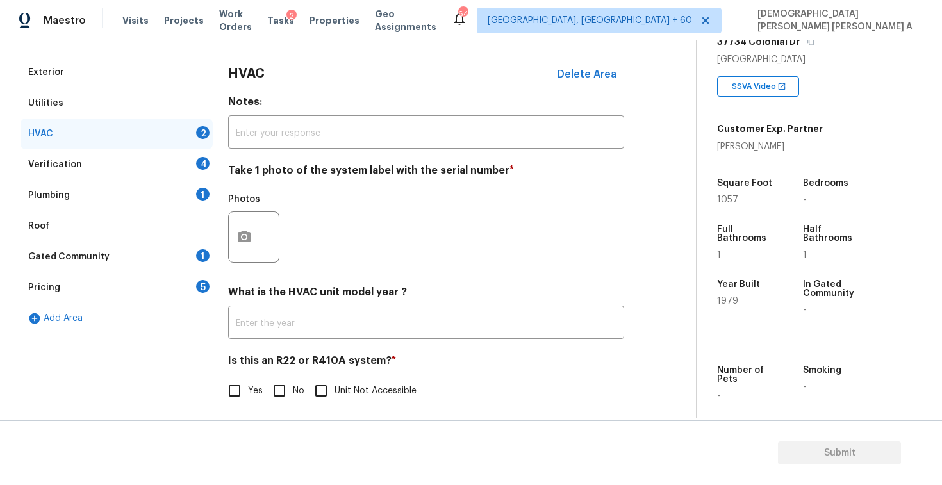
click at [285, 396] on input "No" at bounding box center [279, 391] width 27 height 27
checkbox input "true"
click at [251, 255] on button "button" at bounding box center [244, 237] width 31 height 50
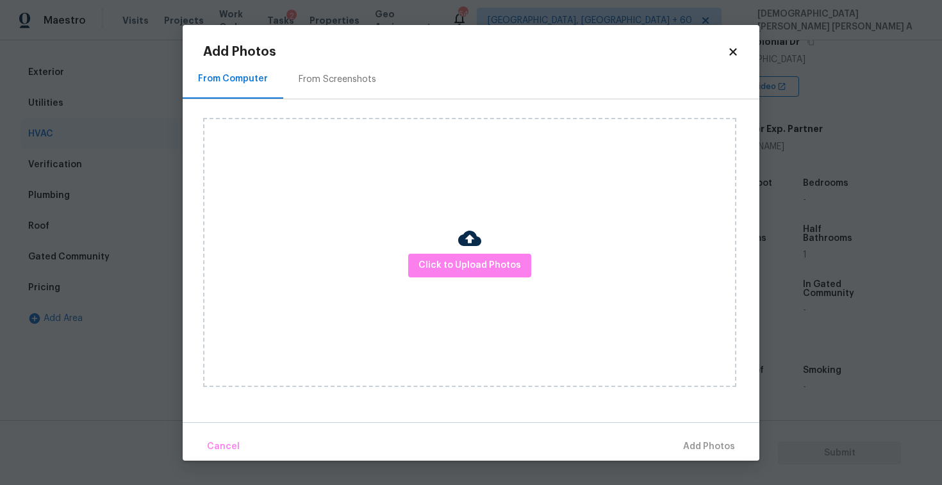
click at [482, 278] on div "Click to Upload Photos" at bounding box center [469, 252] width 533 height 269
click at [482, 265] on span "Click to Upload Photos" at bounding box center [470, 266] width 103 height 16
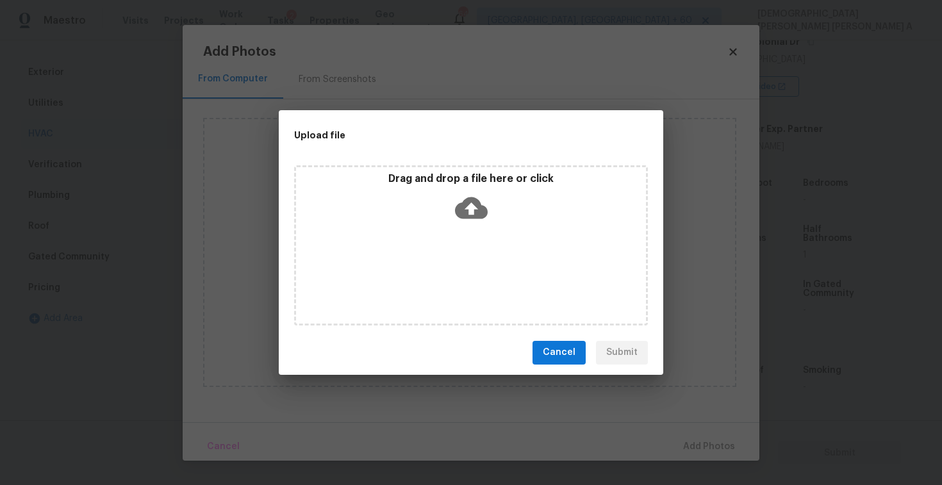
click at [478, 234] on div "Drag and drop a file here or click" at bounding box center [471, 245] width 354 height 160
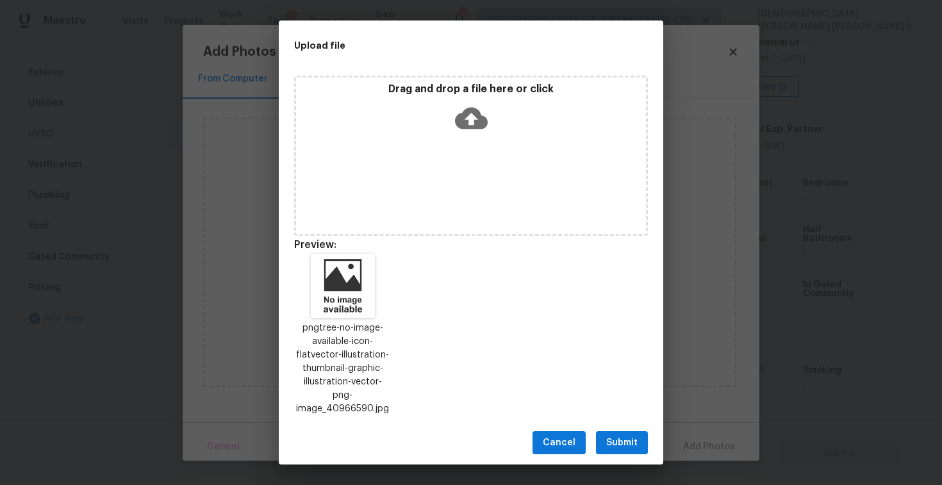
click at [623, 435] on span "Submit" at bounding box center [622, 443] width 31 height 16
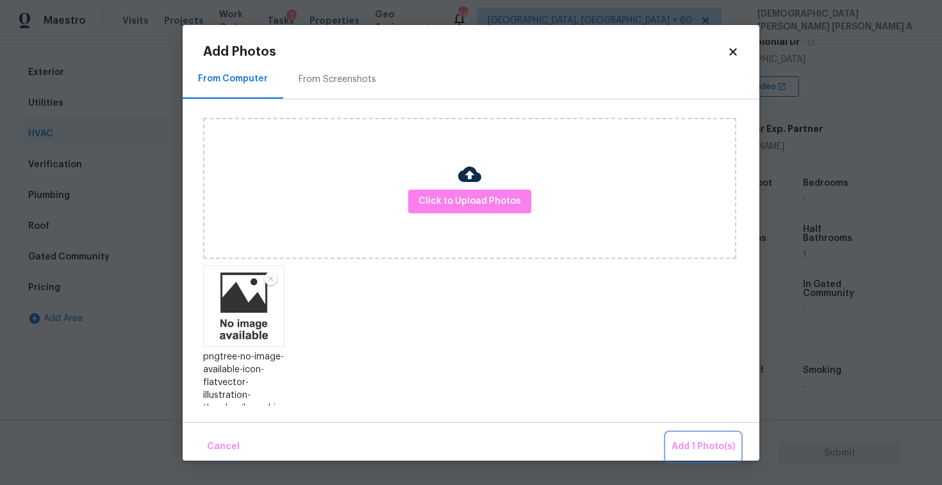
click at [709, 455] on button "Add 1 Photo(s)" at bounding box center [704, 447] width 74 height 28
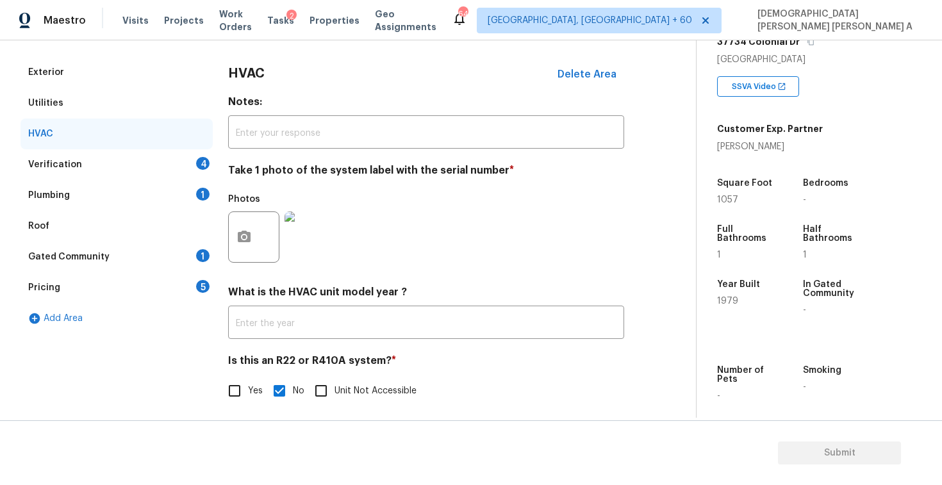
click at [122, 163] on div "Verification 4" at bounding box center [117, 164] width 192 height 31
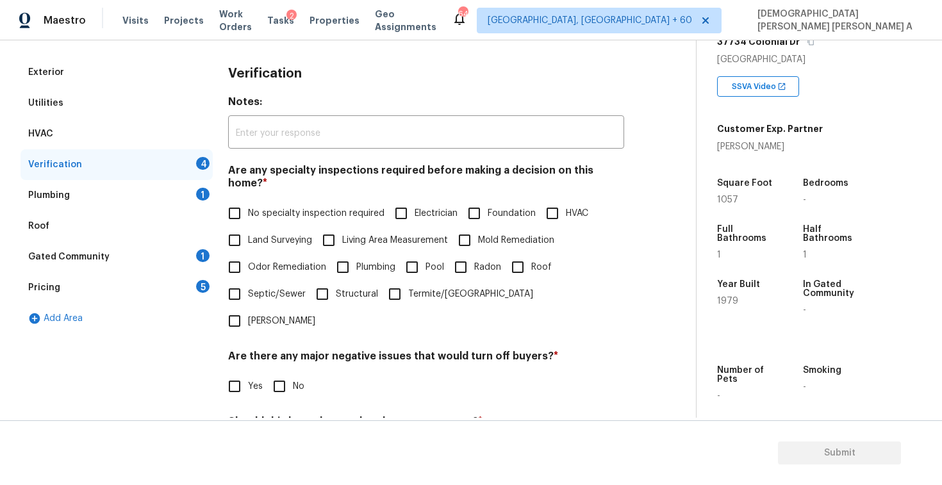
click at [228, 214] on input "No specialty inspection required" at bounding box center [234, 213] width 27 height 27
checkbox input "true"
click at [273, 373] on input "No" at bounding box center [279, 386] width 27 height 27
checkbox input "true"
click at [278, 439] on input "No" at bounding box center [279, 452] width 27 height 27
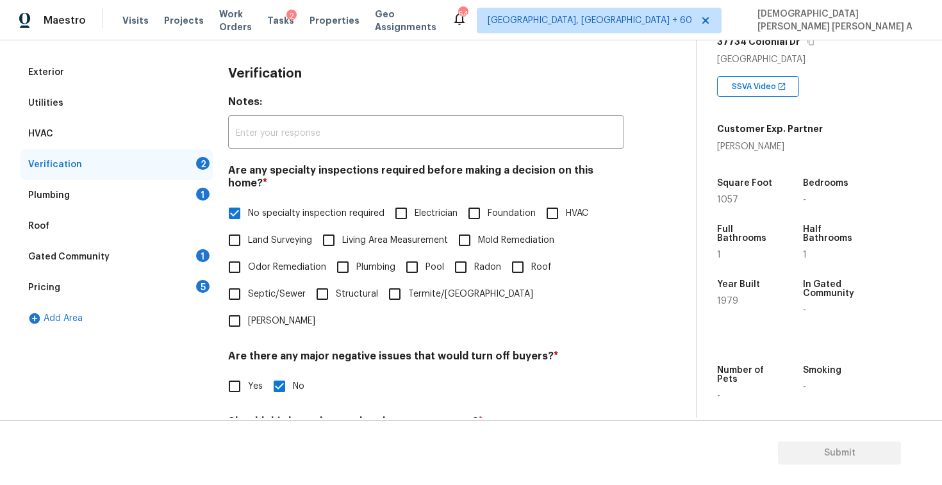
checkbox input "true"
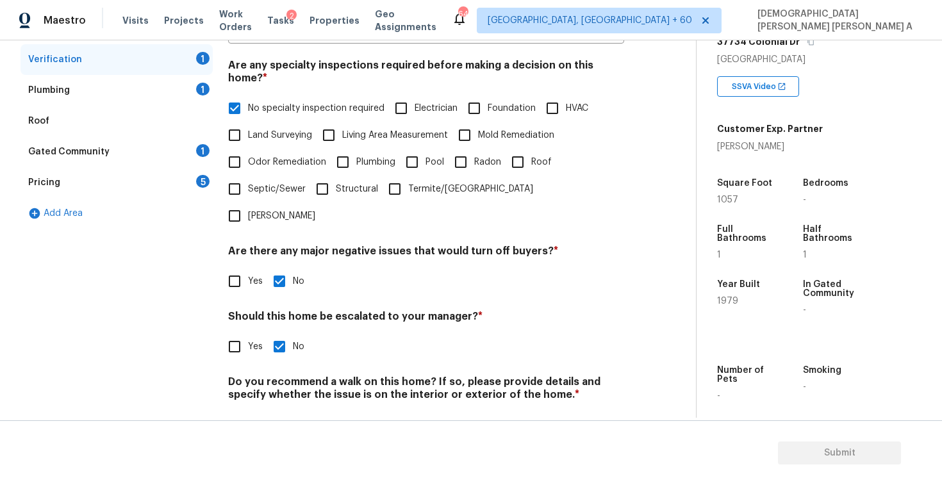
click at [275, 412] on input "No" at bounding box center [279, 425] width 27 height 27
checkbox input "true"
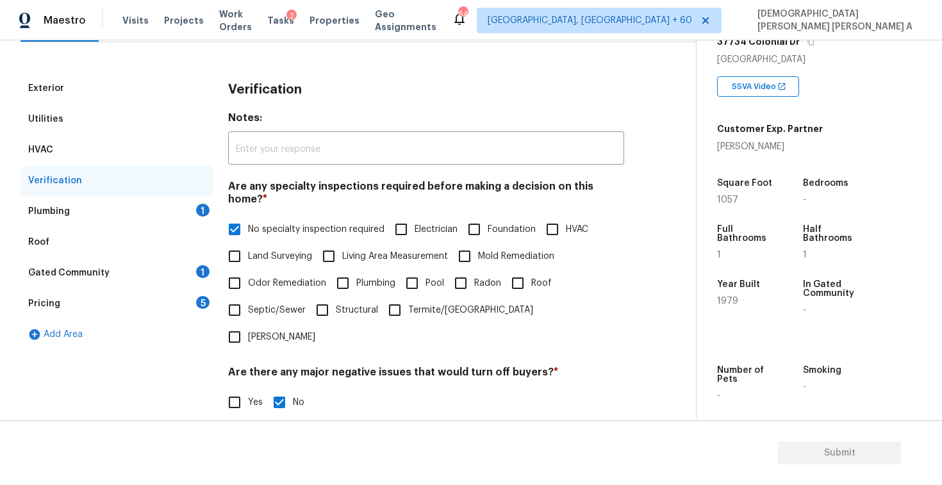
click at [151, 215] on div "Plumbing 1" at bounding box center [117, 211] width 192 height 31
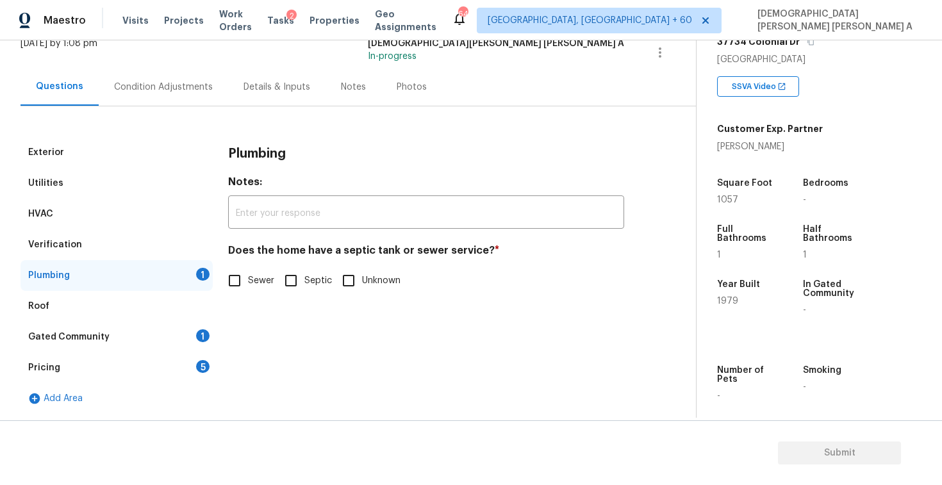
click at [241, 288] on input "Sewer" at bounding box center [234, 280] width 27 height 27
checkbox input "true"
click at [144, 339] on div "Gated Community 1" at bounding box center [117, 337] width 192 height 31
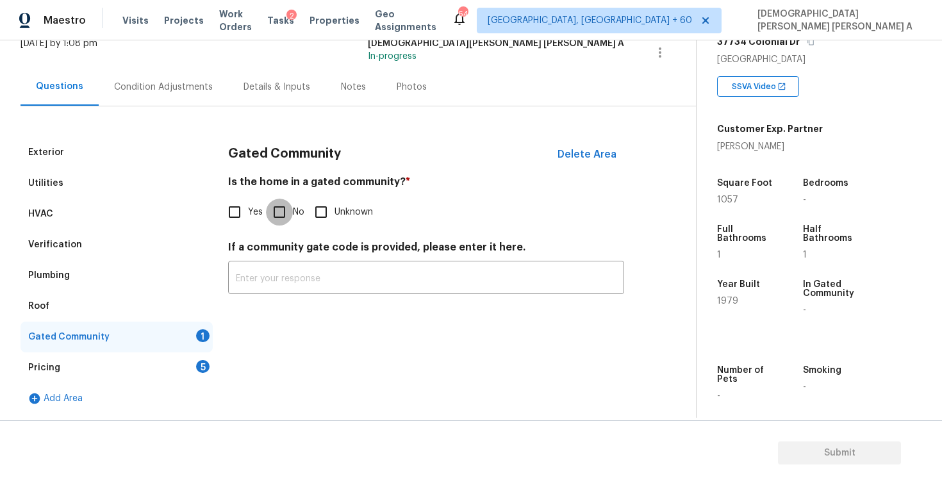
click at [279, 215] on input "No" at bounding box center [279, 212] width 27 height 27
checkbox input "true"
click at [160, 371] on div "Pricing 5" at bounding box center [117, 368] width 192 height 31
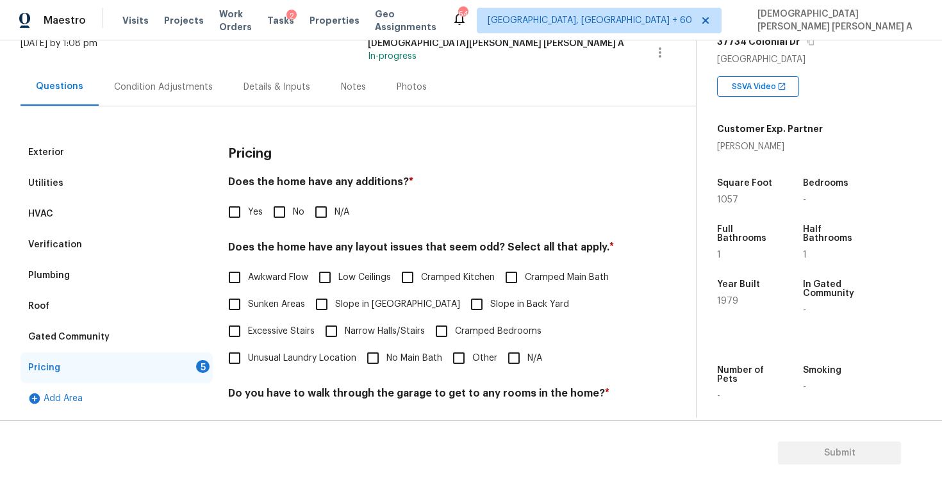
click at [280, 213] on input "No" at bounding box center [279, 212] width 27 height 27
checkbox input "true"
click at [518, 355] on input "N/A" at bounding box center [514, 358] width 27 height 27
checkbox input "true"
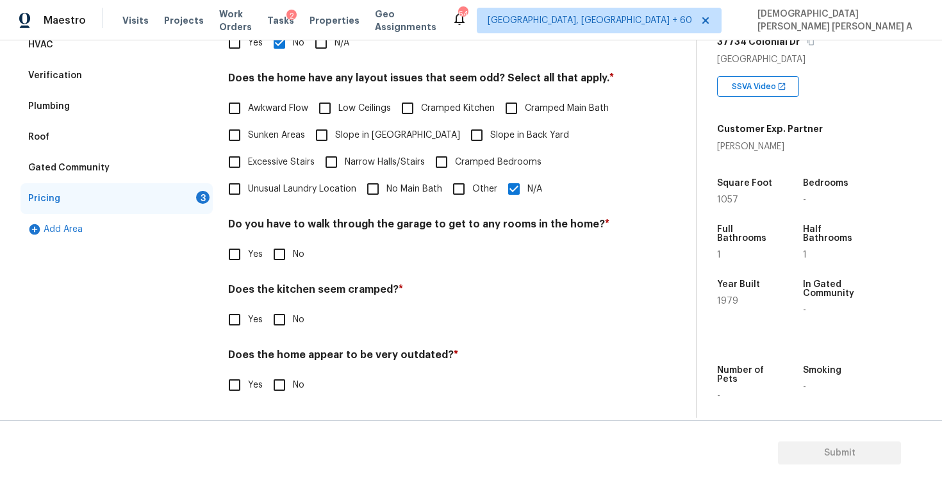
click at [276, 244] on input "No" at bounding box center [279, 254] width 27 height 27
checkbox input "true"
click at [275, 322] on input "No" at bounding box center [279, 321] width 27 height 27
checkbox input "true"
click at [281, 385] on input "No" at bounding box center [279, 386] width 27 height 27
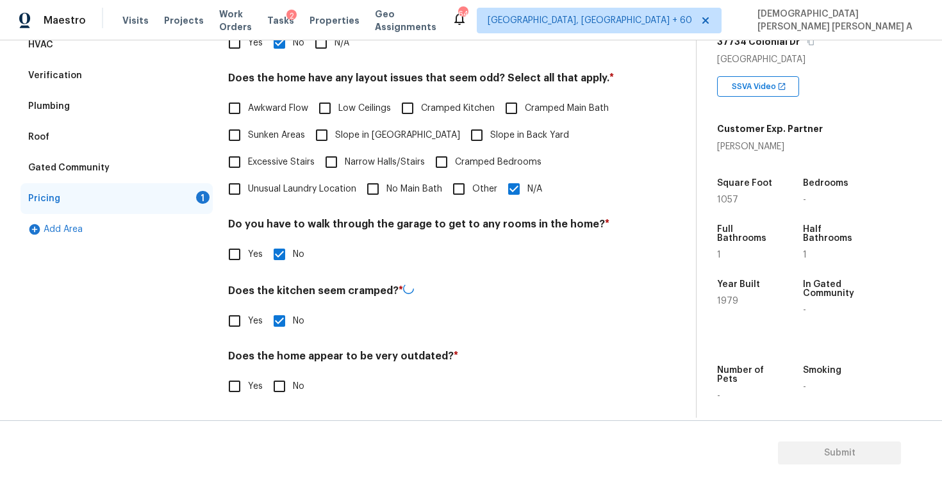
checkbox input "true"
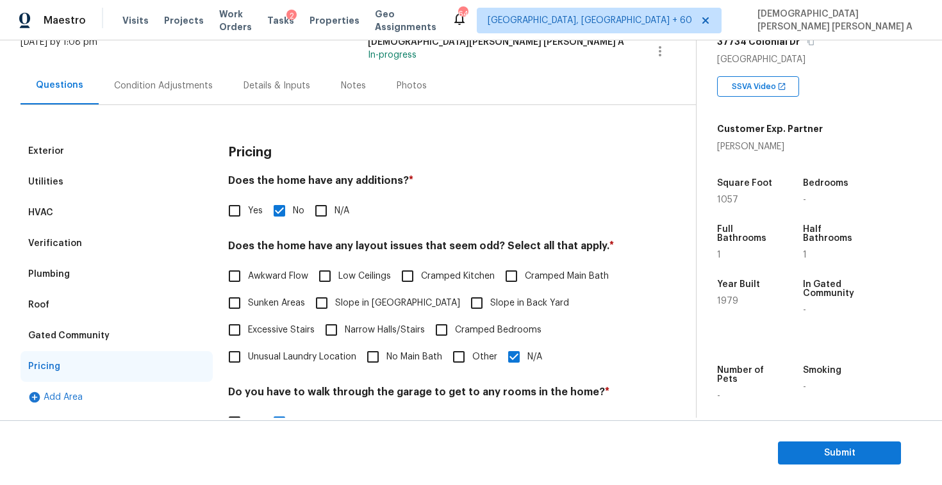
scroll to position [0, 0]
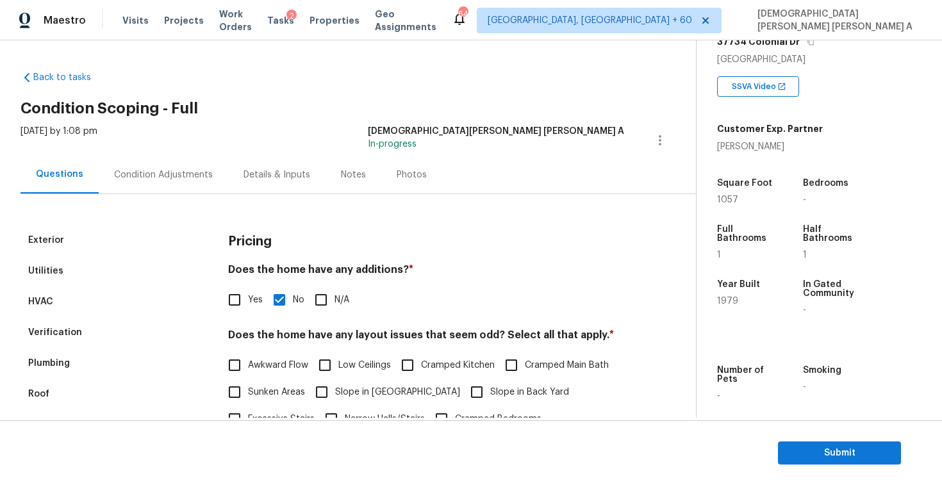
click at [385, 161] on div "Photos" at bounding box center [411, 175] width 61 height 38
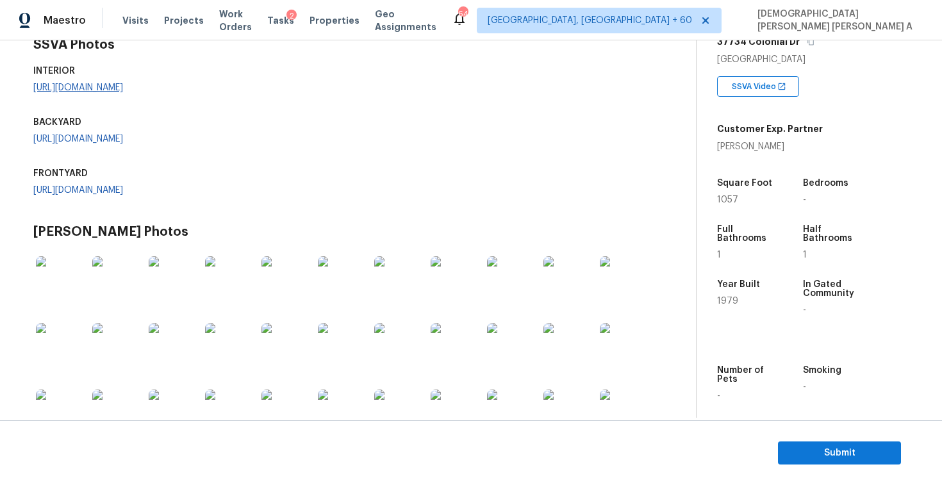
scroll to position [336, 0]
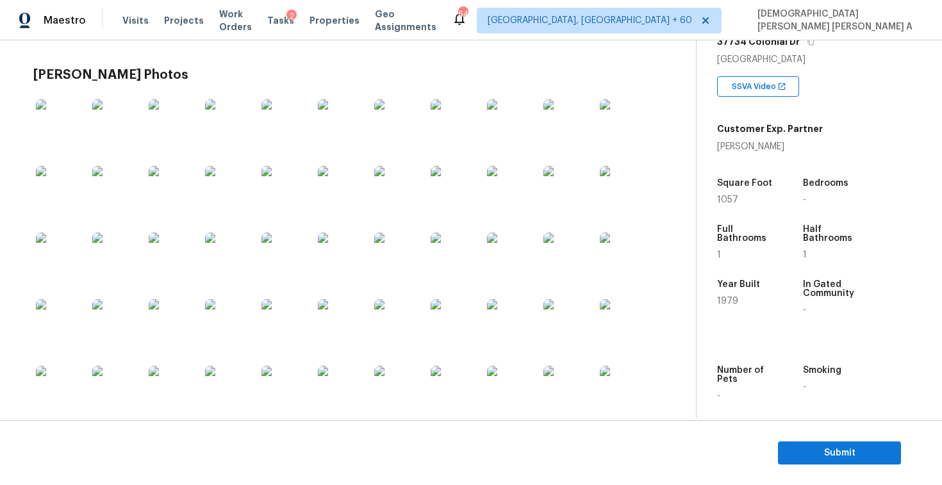
click at [116, 38] on link "[URL][DOMAIN_NAME]" at bounding box center [78, 33] width 90 height 9
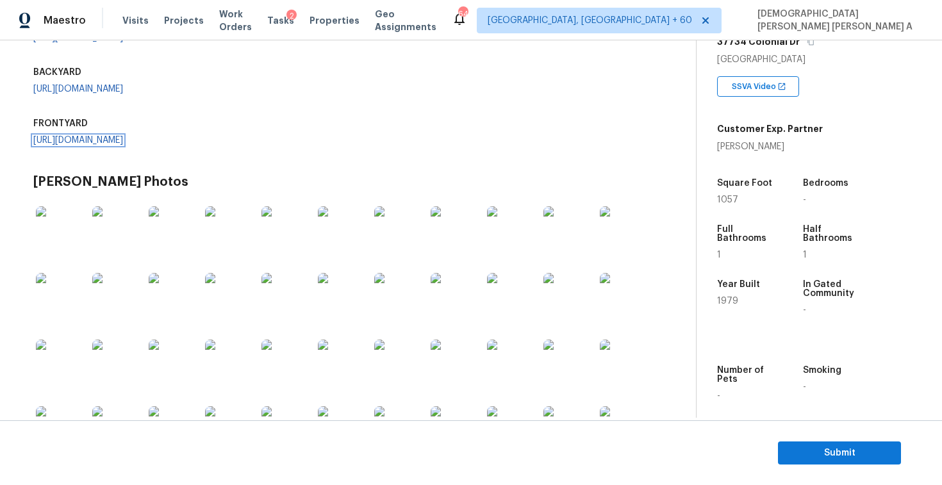
scroll to position [155, 0]
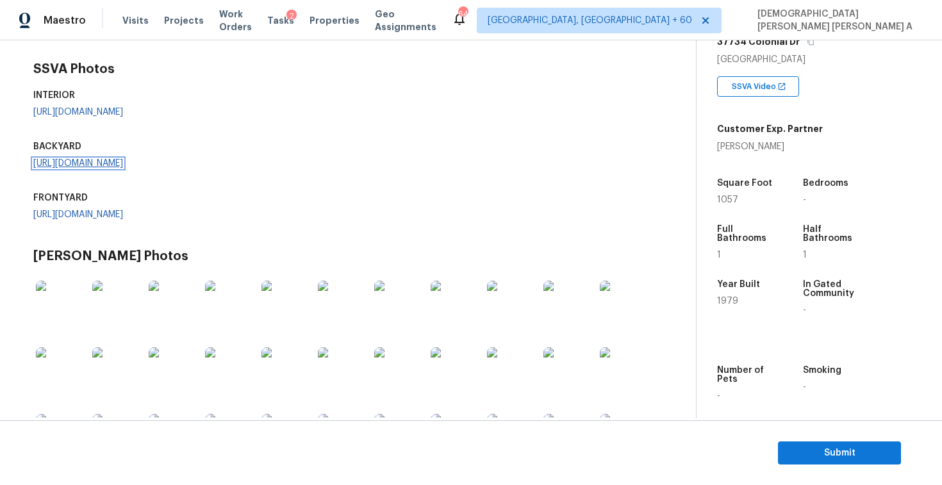
click at [70, 168] on link "[URL][DOMAIN_NAME]" at bounding box center [78, 163] width 90 height 9
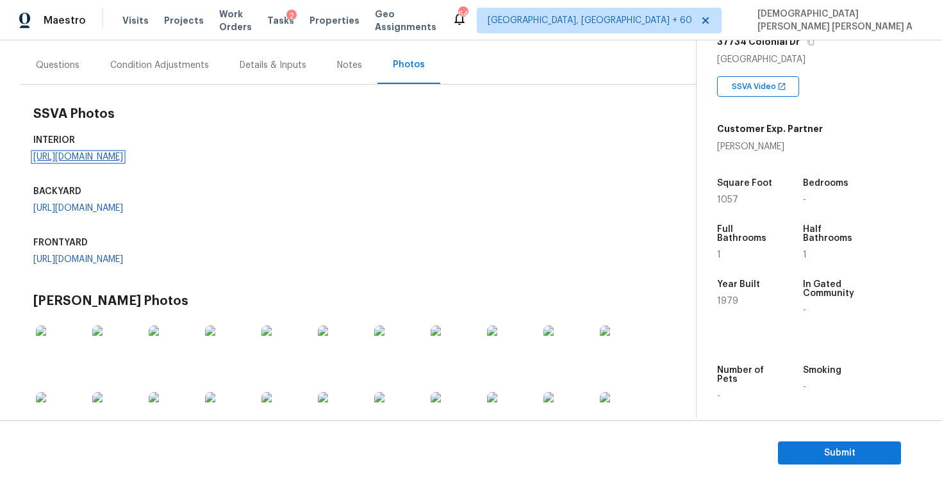
click at [123, 162] on link "[URL][DOMAIN_NAME]" at bounding box center [78, 157] width 90 height 9
click at [155, 74] on div "Condition Adjustments" at bounding box center [160, 65] width 130 height 38
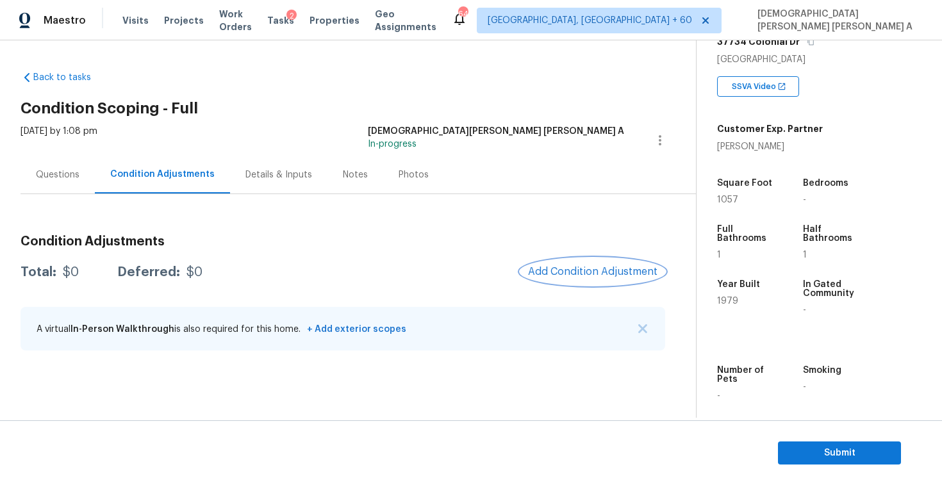
click at [589, 265] on button "Add Condition Adjustment" at bounding box center [593, 271] width 145 height 27
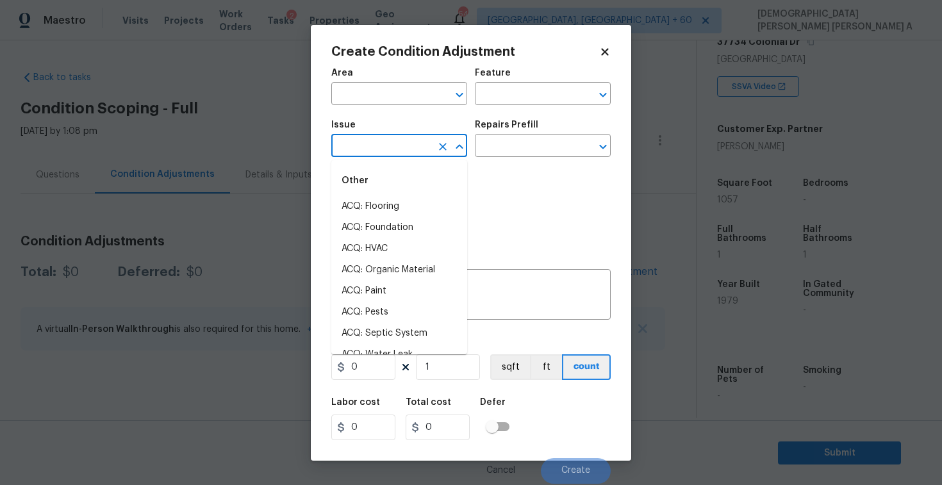
click at [406, 145] on input "text" at bounding box center [381, 147] width 100 height 20
type input "la"
type input "n"
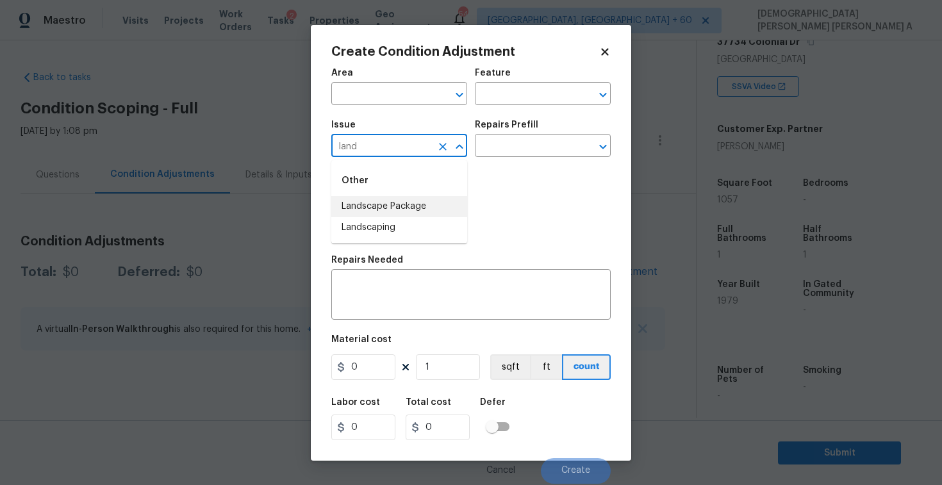
click at [417, 207] on li "Landscape Package" at bounding box center [399, 206] width 136 height 21
type input "Landscape Package"
click at [536, 141] on input "text" at bounding box center [525, 147] width 100 height 20
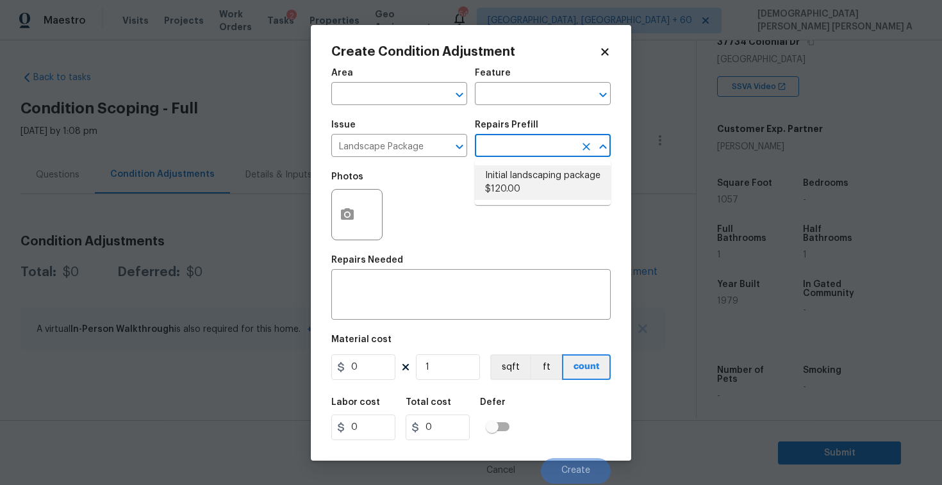
click at [533, 196] on li "Initial landscaping package $120.00" at bounding box center [543, 182] width 136 height 35
type input "Home Readiness Packages"
type textarea "Mowing of grass up to 6" in height. Mow, edge along driveways & sidewalks, trim…"
type input "120"
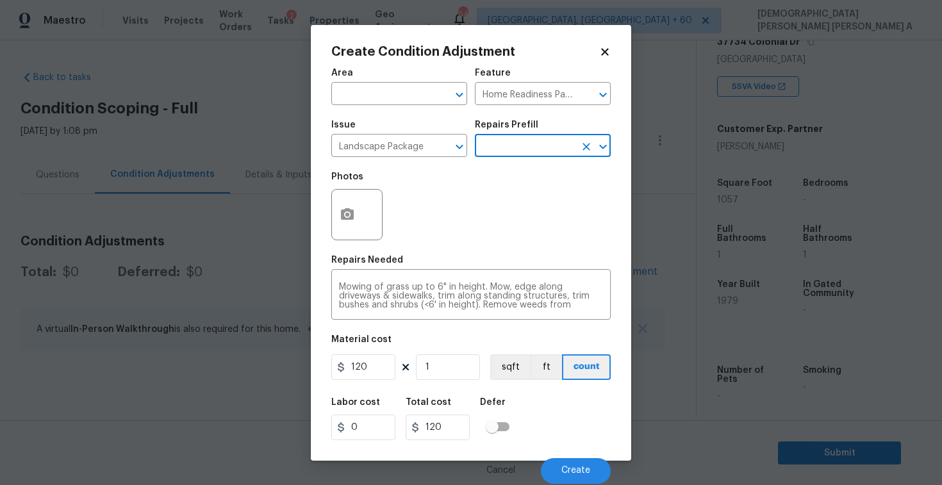
click at [339, 190] on div at bounding box center [356, 214] width 51 height 51
click at [347, 222] on icon "button" at bounding box center [347, 214] width 15 height 15
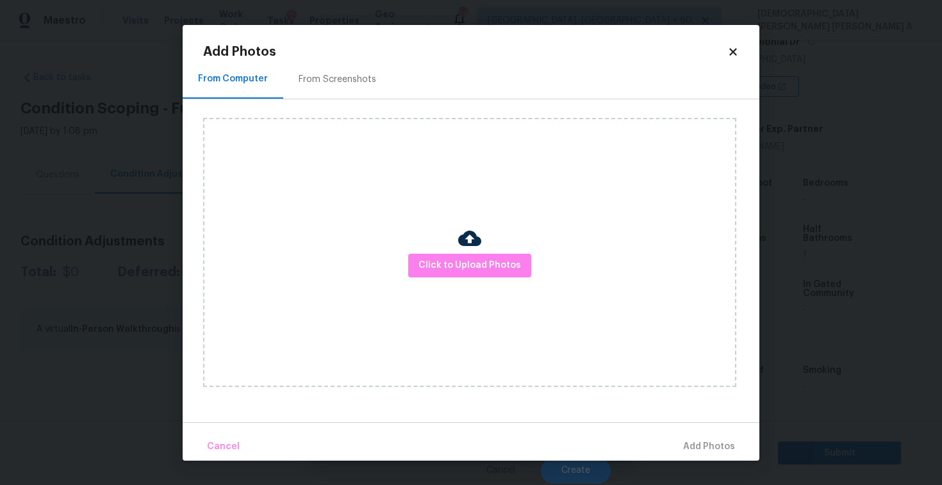
click at [333, 82] on div "From Screenshots" at bounding box center [338, 79] width 78 height 13
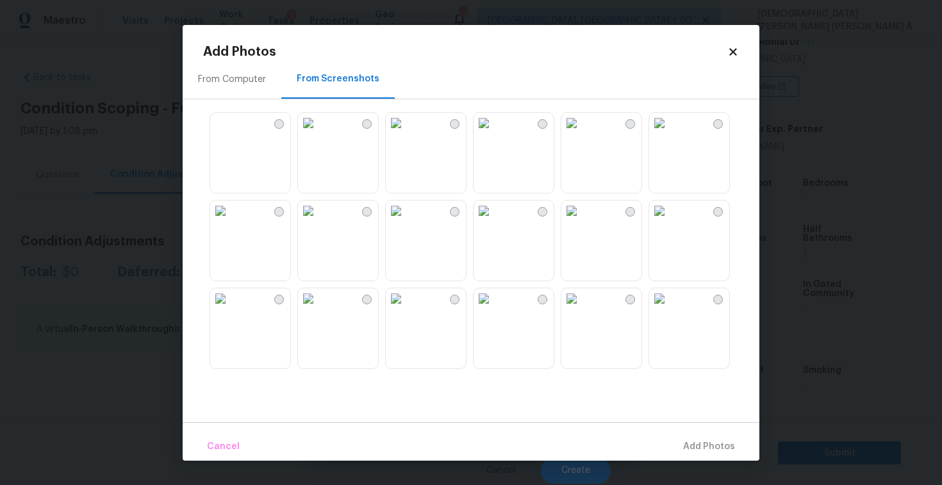
click at [231, 221] on img at bounding box center [220, 211] width 21 height 21
click at [700, 440] on span "Add 1 Photo(s)" at bounding box center [703, 447] width 63 height 16
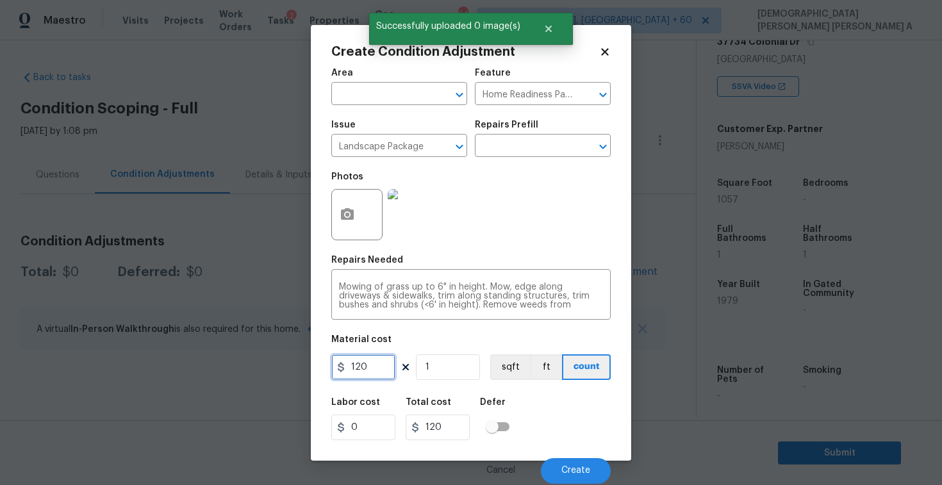
click at [376, 375] on input "120" at bounding box center [363, 368] width 64 height 26
type input "700"
click at [574, 466] on span "Create" at bounding box center [576, 471] width 29 height 10
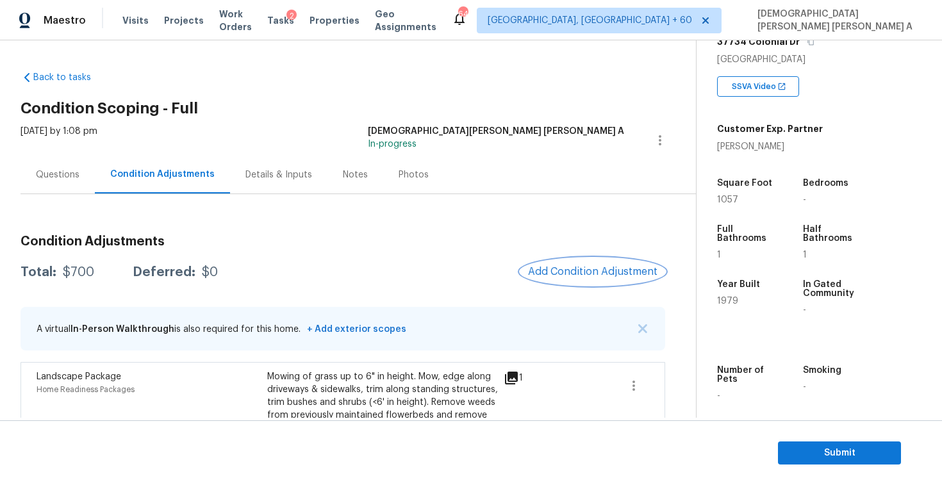
scroll to position [67, 0]
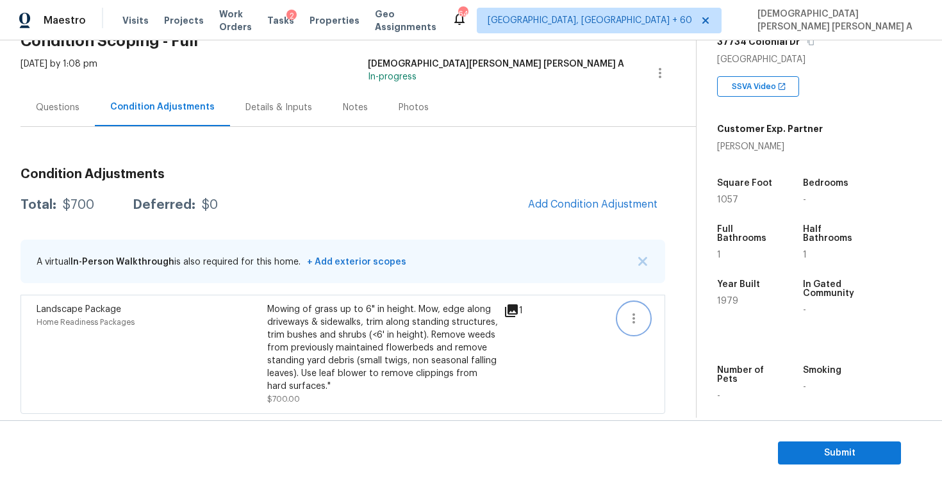
click at [633, 317] on icon "button" at bounding box center [634, 319] width 3 height 10
click at [674, 327] on ul "Edit" at bounding box center [706, 316] width 115 height 26
click at [675, 306] on ul "Edit" at bounding box center [706, 316] width 115 height 26
click at [673, 313] on div "Edit" at bounding box center [707, 316] width 100 height 13
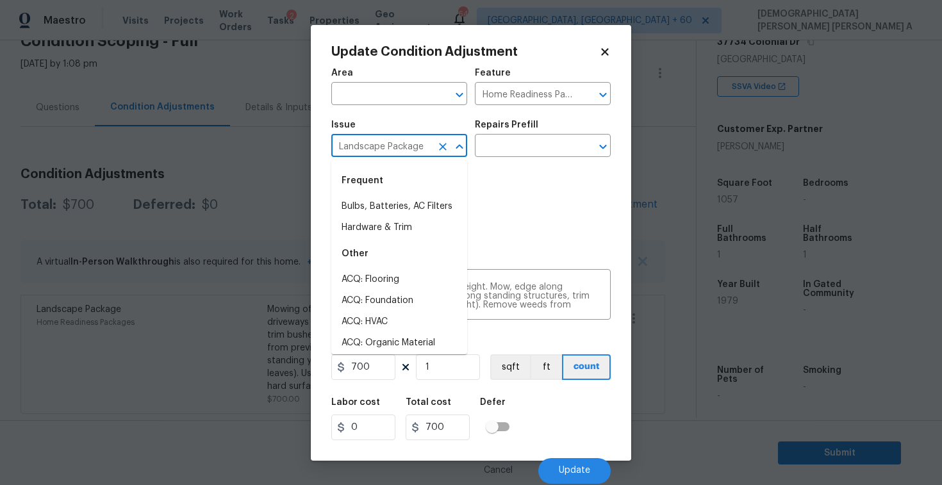
click at [415, 149] on input "Landscape Package" at bounding box center [381, 147] width 100 height 20
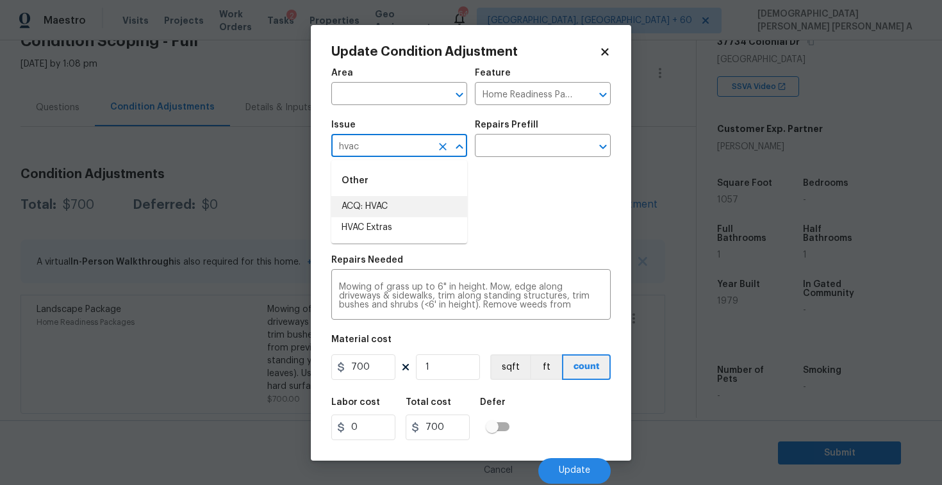
click at [408, 201] on li "ACQ: HVAC" at bounding box center [399, 206] width 136 height 21
type input "ACQ: HVAC"
click at [515, 146] on input "text" at bounding box center [525, 147] width 100 height 20
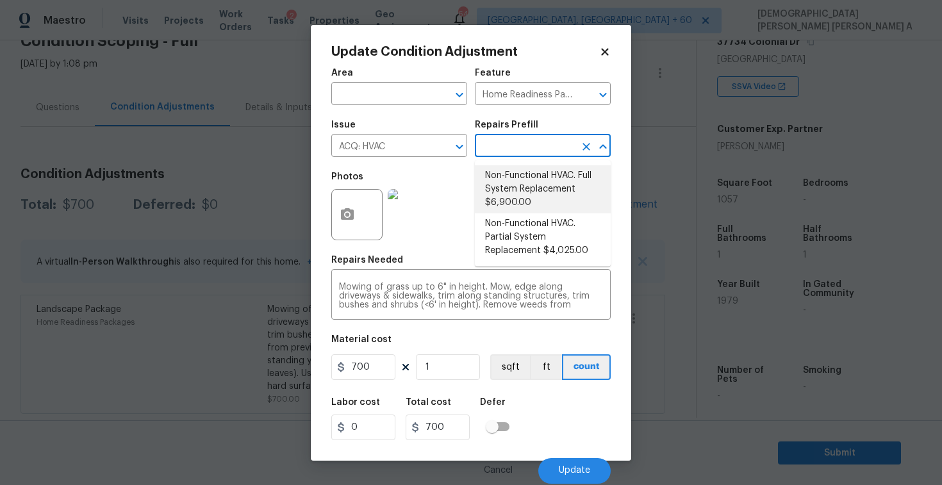
click at [513, 167] on li "Non-Functional HVAC. Full System Replacement $6,900.00" at bounding box center [543, 189] width 136 height 48
type input "Acquisition"
type textarea "Acquisition Scope: Full System Replacement"
type input "6900"
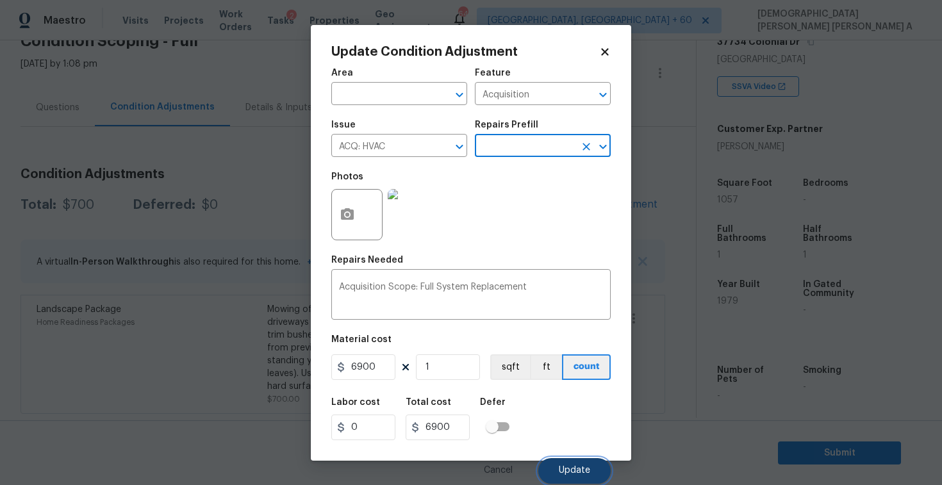
click at [581, 469] on span "Update" at bounding box center [574, 471] width 31 height 10
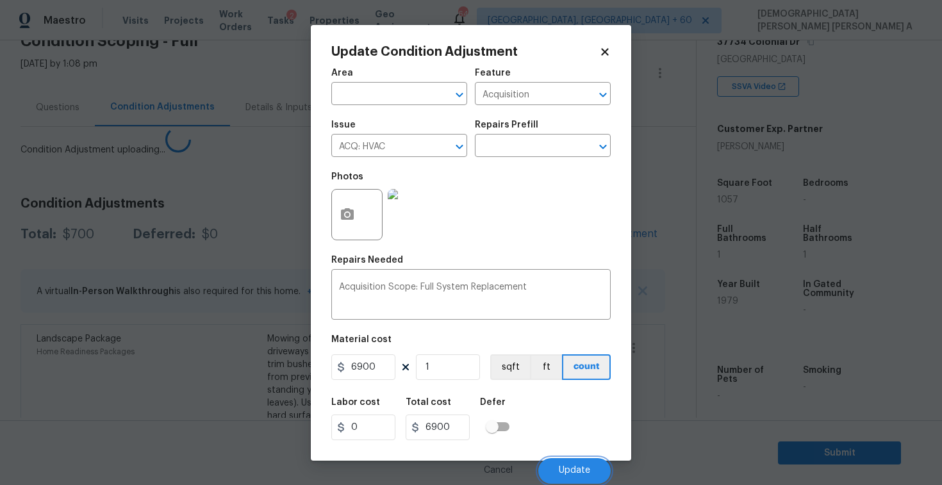
scroll to position [0, 0]
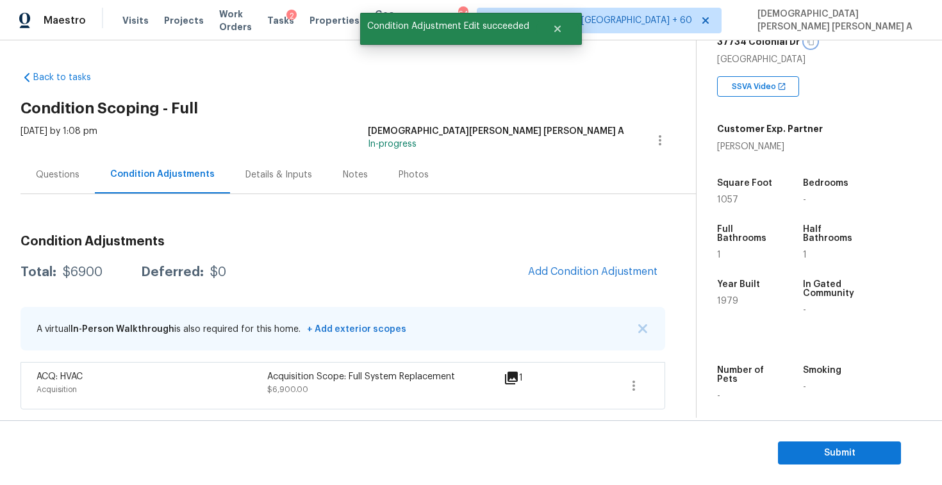
click at [808, 43] on icon "button" at bounding box center [811, 41] width 6 height 7
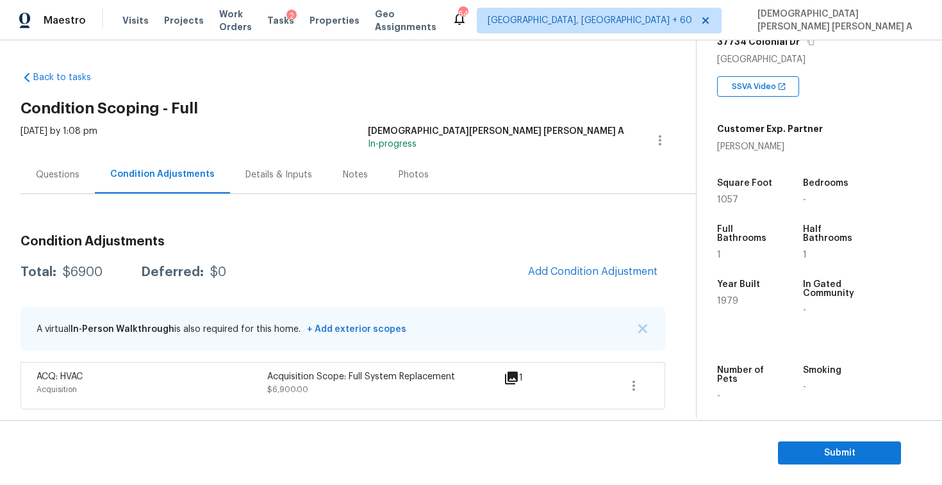
click at [60, 196] on div "Condition Adjustments Total: $6900 Deferred: $0 Add Condition Adjustment A virt…" at bounding box center [343, 301] width 645 height 215
click at [55, 165] on div "Questions" at bounding box center [58, 175] width 74 height 38
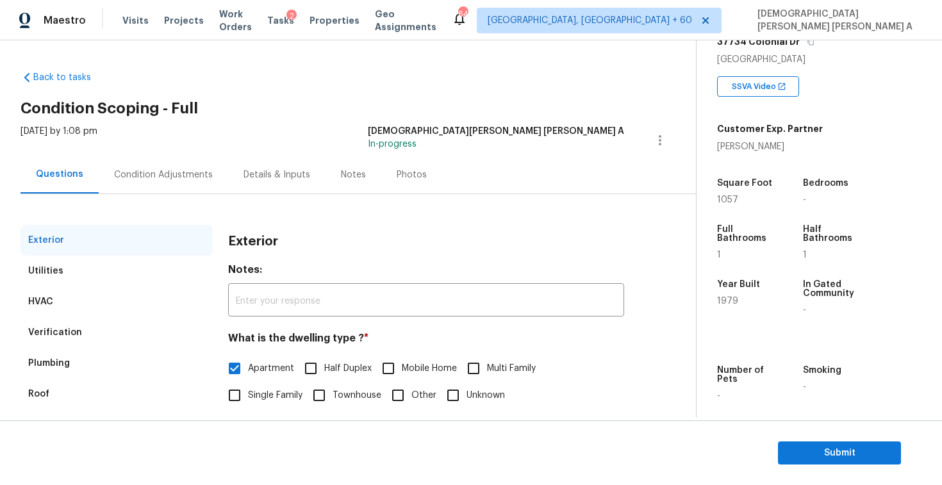
scroll to position [132, 0]
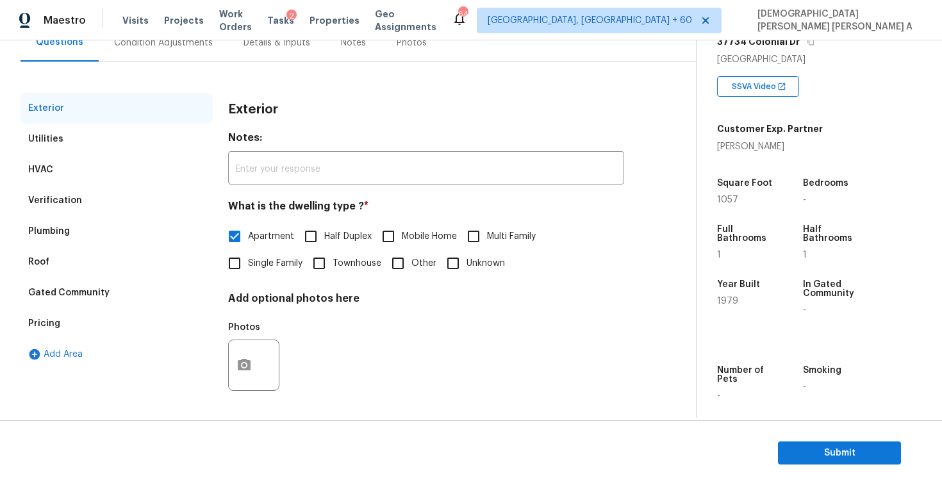
click at [78, 199] on div "Verification" at bounding box center [117, 200] width 192 height 31
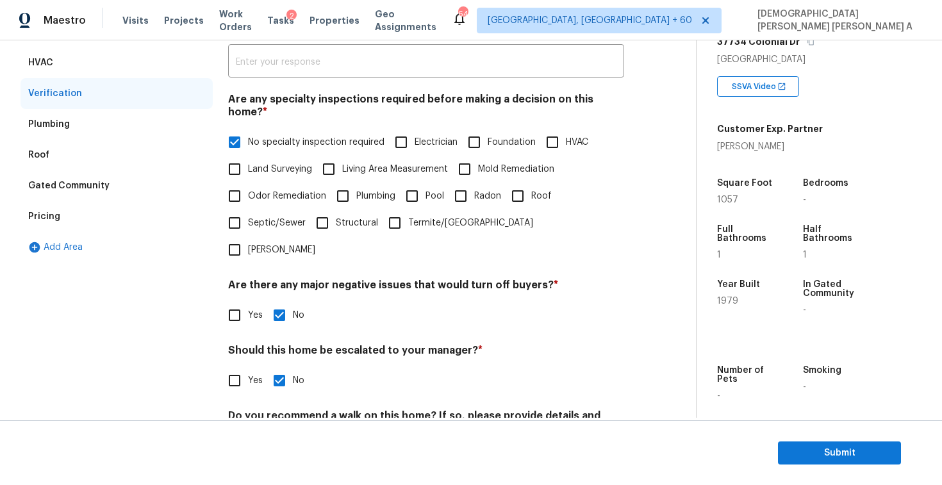
scroll to position [273, 0]
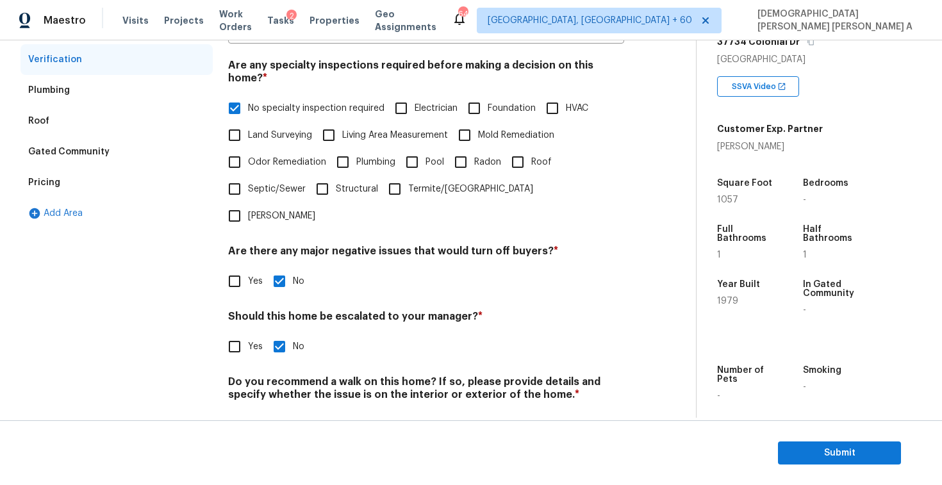
click at [246, 333] on input "Yes" at bounding box center [234, 346] width 27 height 27
checkbox input "true"
checkbox input "false"
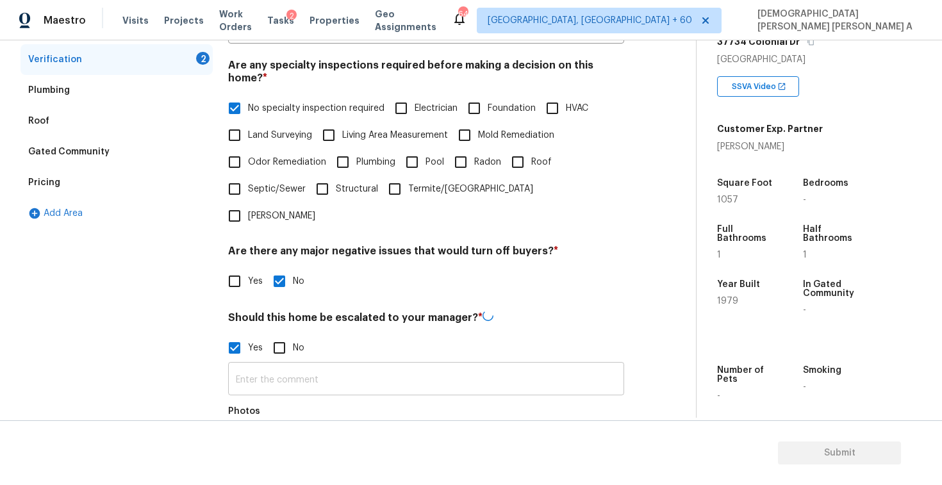
click at [317, 365] on input "text" at bounding box center [426, 380] width 396 height 30
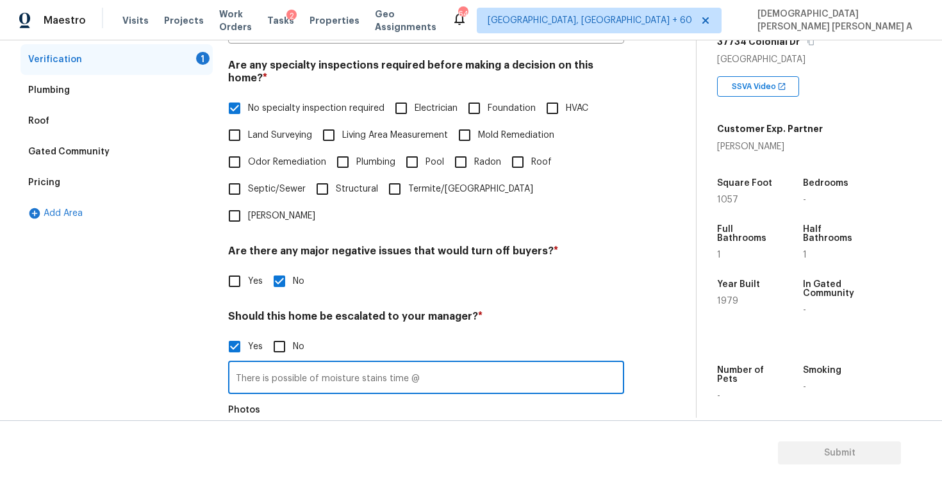
click at [387, 364] on input "There is possible of moisture stains time @" at bounding box center [426, 379] width 396 height 30
type input "There is possible of moisture stains in basement time @"
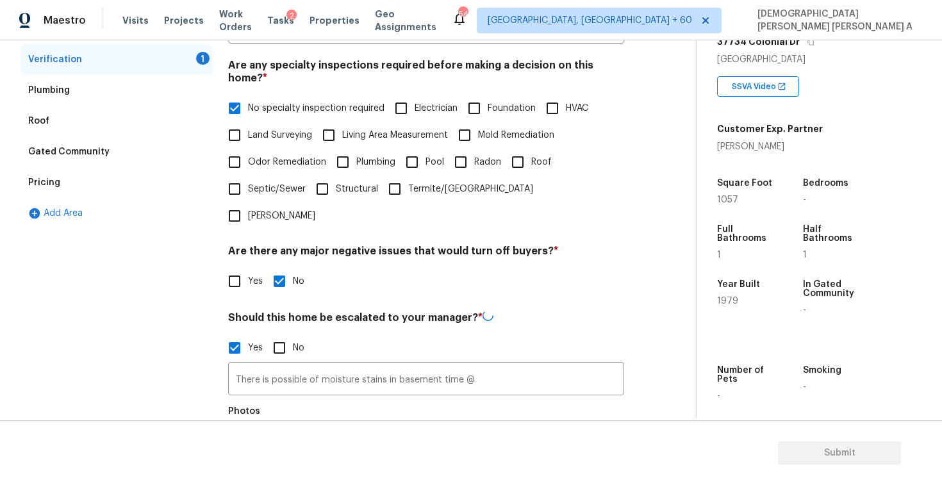
click at [247, 424] on button "button" at bounding box center [244, 449] width 31 height 50
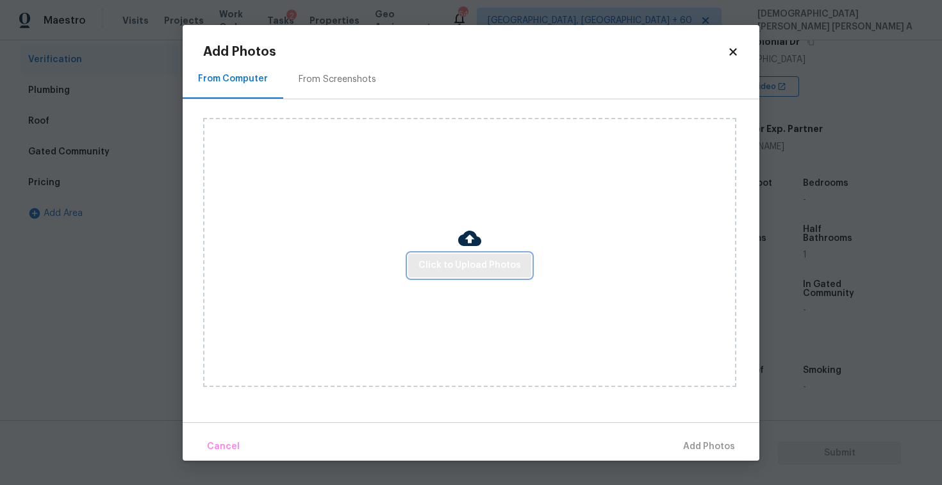
click at [460, 264] on span "Click to Upload Photos" at bounding box center [470, 266] width 103 height 16
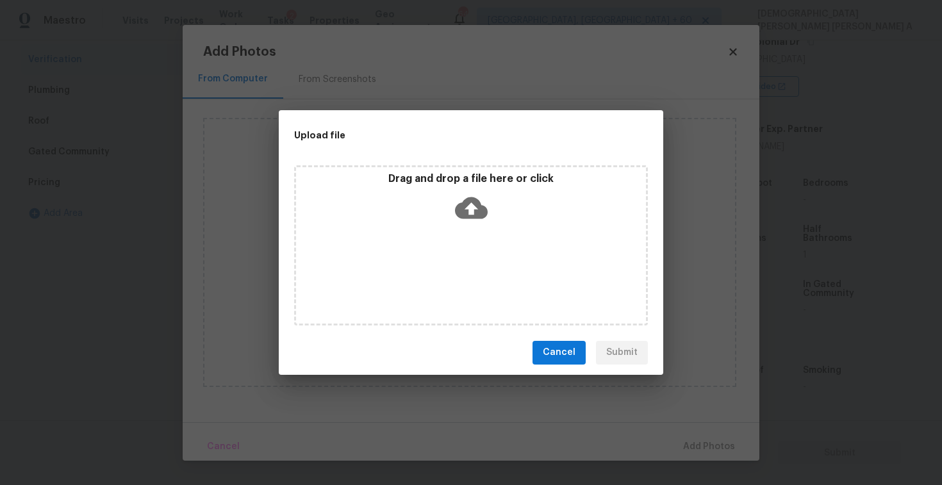
click at [464, 223] on div "Drag and drop a file here or click" at bounding box center [471, 199] width 350 height 55
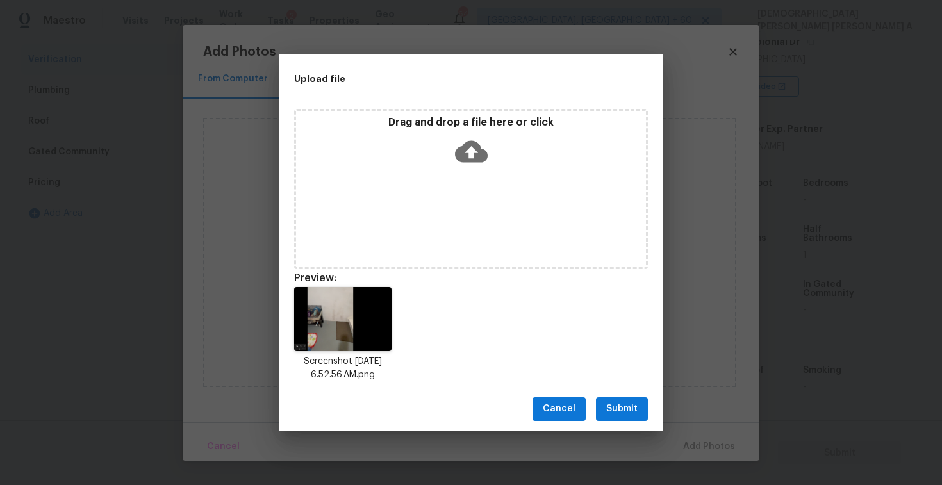
click at [632, 415] on span "Submit" at bounding box center [622, 409] width 31 height 16
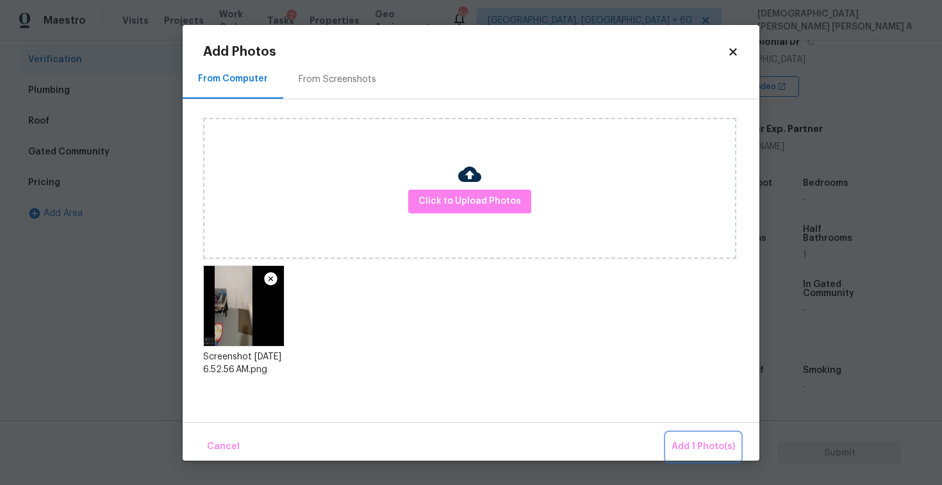
click at [696, 451] on span "Add 1 Photo(s)" at bounding box center [703, 447] width 63 height 16
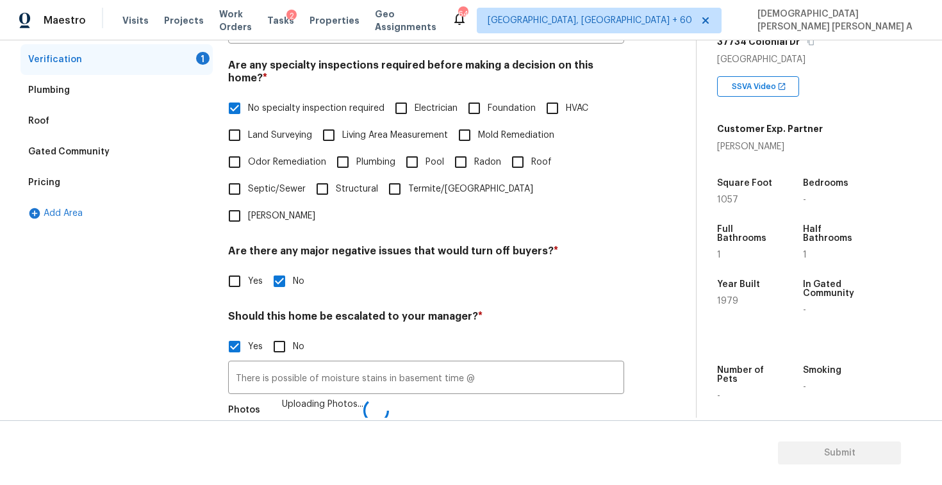
scroll to position [289, 0]
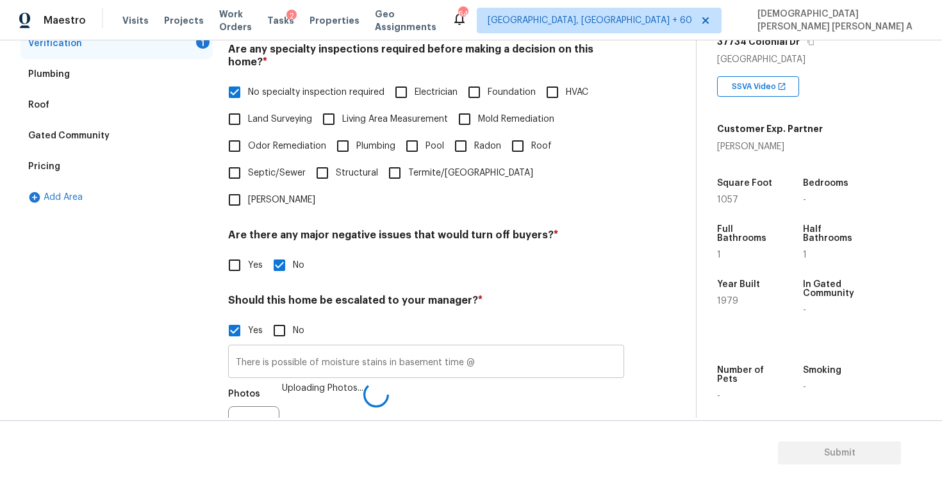
click at [476, 348] on input "There is possible of moisture stains in basement time @" at bounding box center [426, 363] width 396 height 30
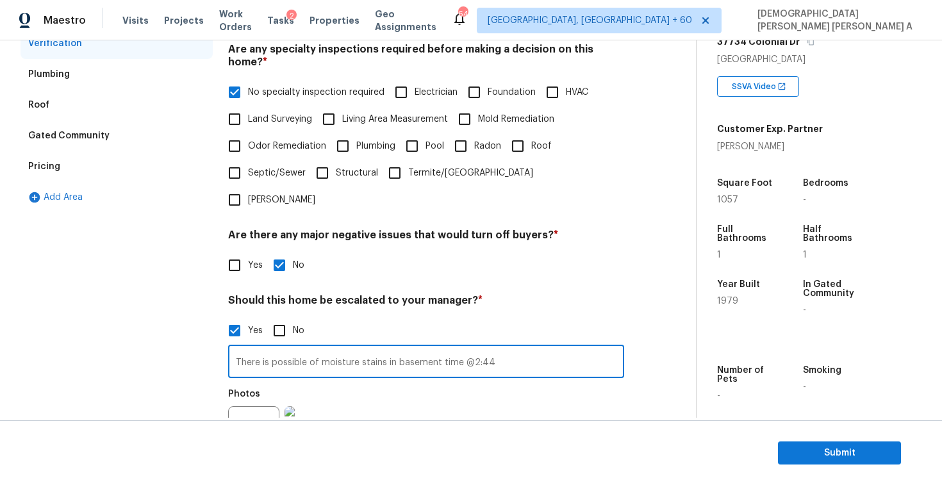
scroll to position [38, 0]
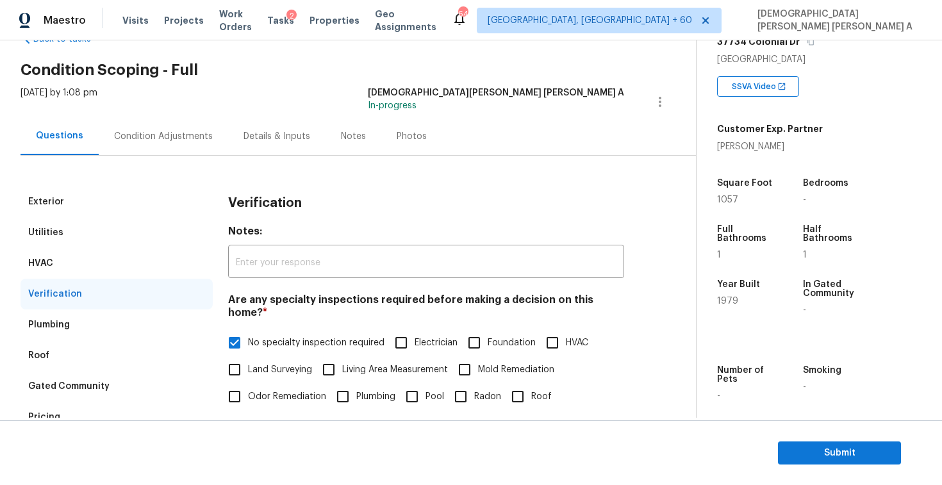
type input "There is possible of moisture stains in basement time @2:44"
click at [201, 138] on div "Condition Adjustments" at bounding box center [163, 136] width 99 height 13
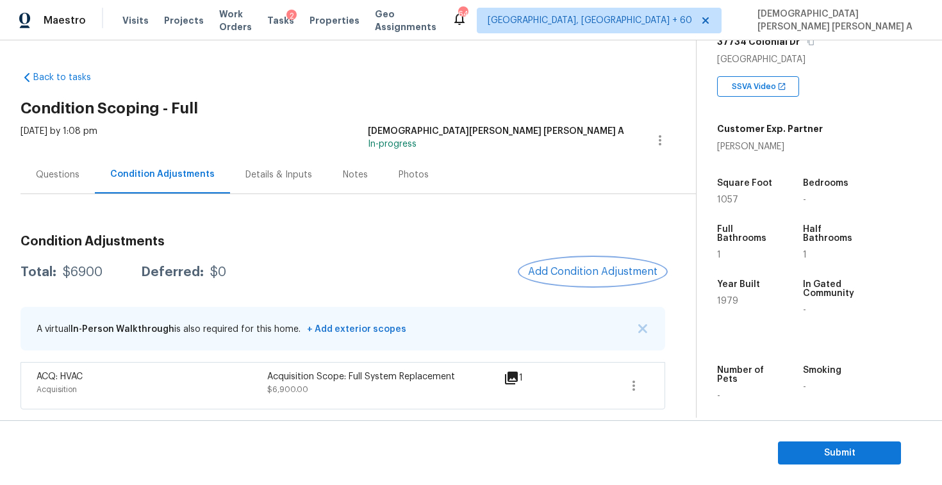
click at [586, 271] on span "Add Condition Adjustment" at bounding box center [593, 272] width 130 height 12
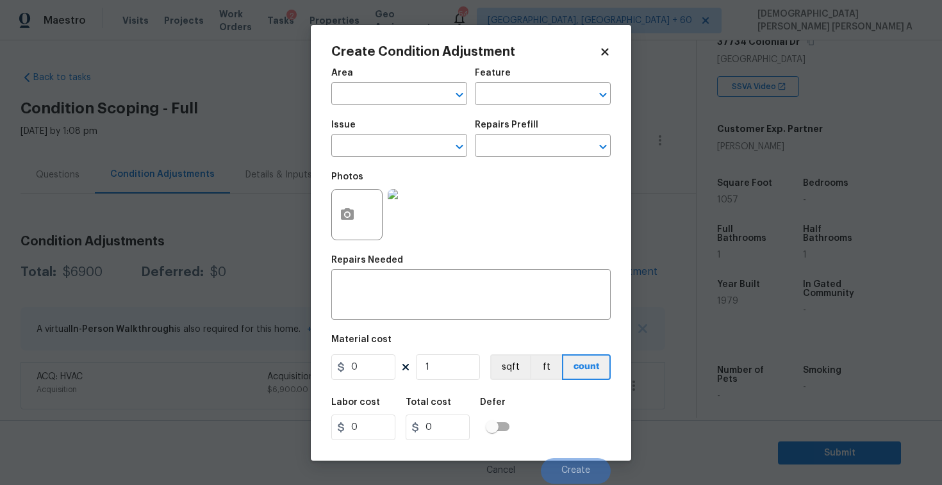
drag, startPoint x: 586, startPoint y: 271, endPoint x: 393, endPoint y: 219, distance: 199.9
click at [585, 271] on figure "Repairs Needed x ​" at bounding box center [471, 288] width 280 height 64
click at [350, 217] on icon "button" at bounding box center [347, 214] width 13 height 12
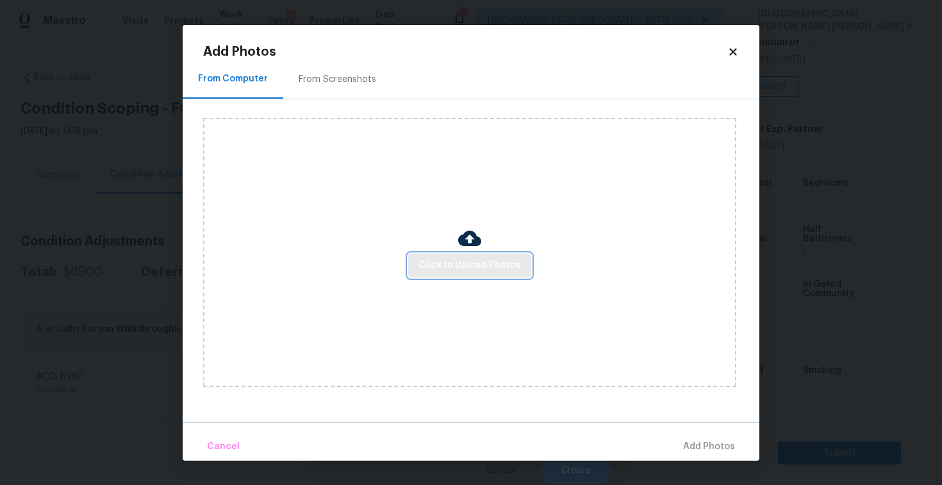
click at [489, 264] on span "Click to Upload Photos" at bounding box center [470, 266] width 103 height 16
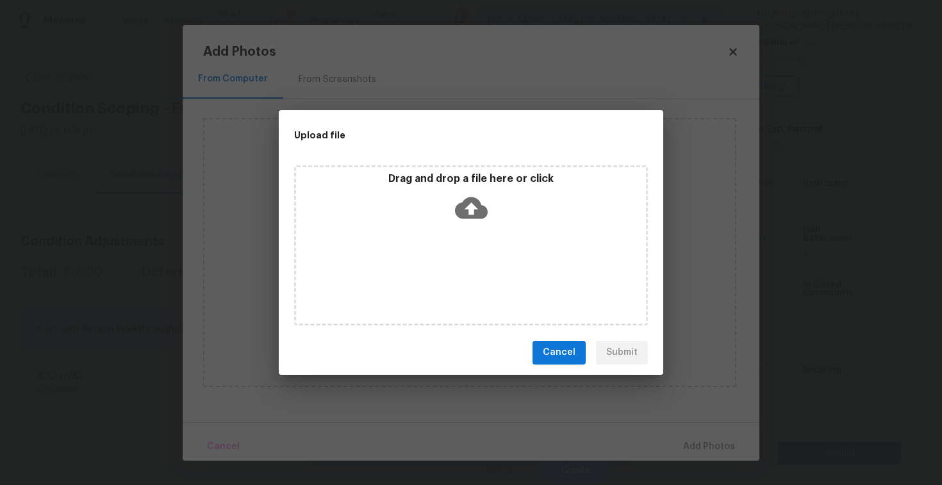
click at [476, 232] on div "Drag and drop a file here or click" at bounding box center [471, 245] width 354 height 160
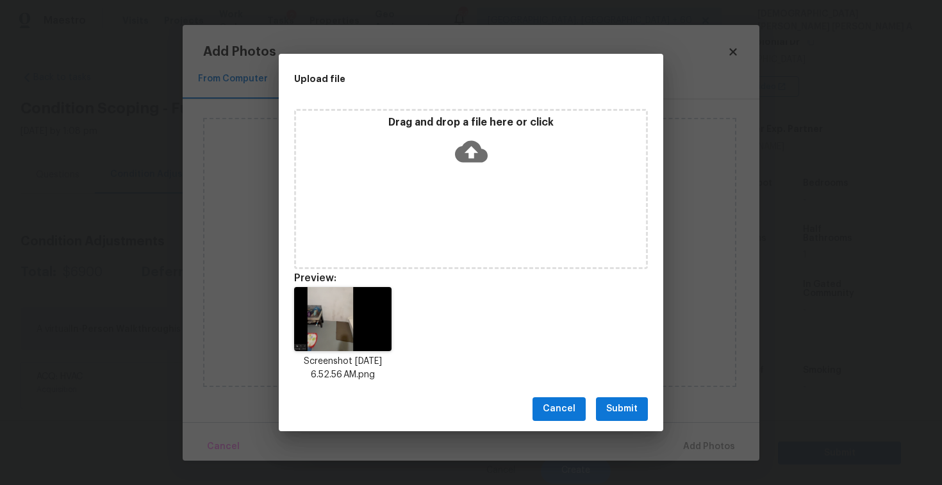
click at [616, 413] on span "Submit" at bounding box center [622, 409] width 31 height 16
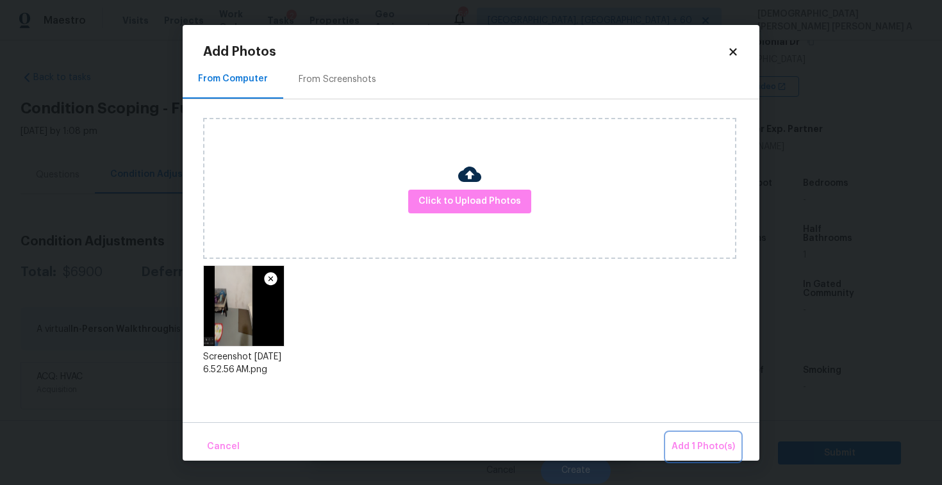
click at [692, 448] on span "Add 1 Photo(s)" at bounding box center [703, 447] width 63 height 16
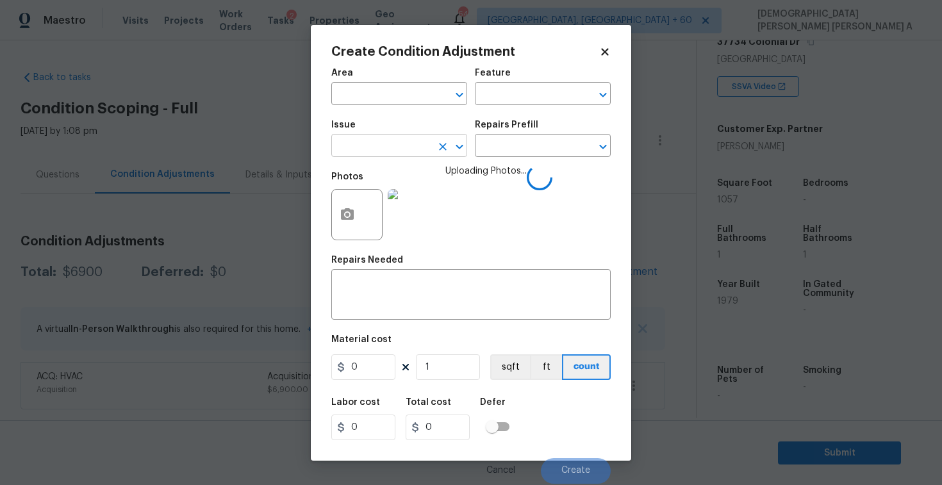
click at [393, 145] on input "text" at bounding box center [381, 147] width 100 height 20
click at [393, 197] on li "ACQ: Organic Material" at bounding box center [399, 206] width 136 height 21
type input "ACQ: Organic Material"
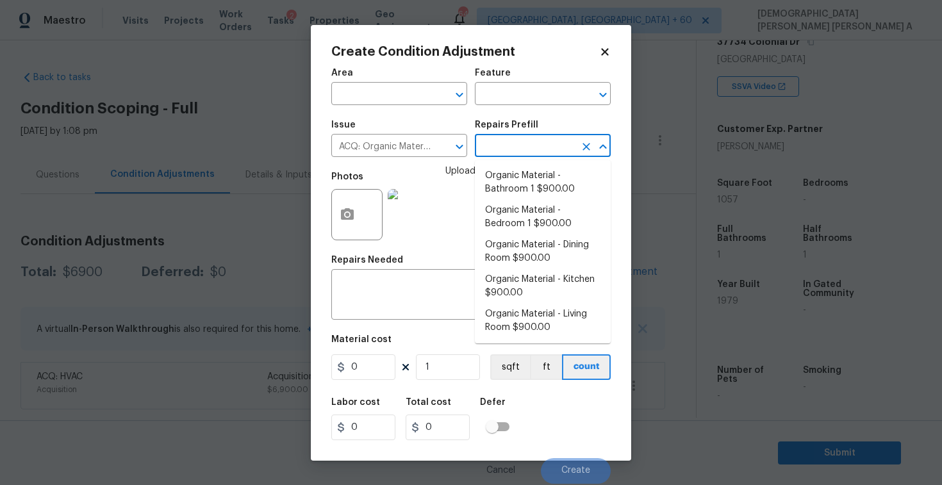
click at [508, 147] on input "text" at bounding box center [525, 147] width 100 height 20
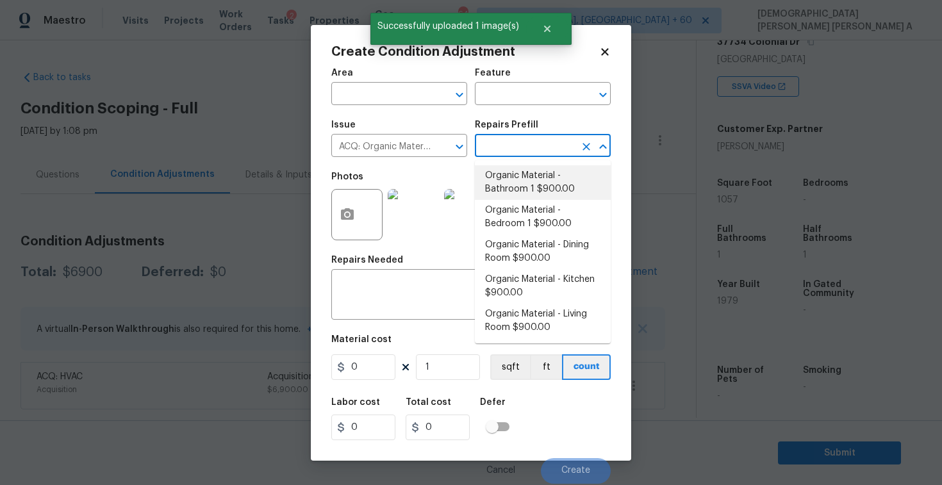
click at [521, 196] on li "Organic Material - Bathroom 1 $900.00" at bounding box center [543, 182] width 136 height 35
type input "Acquisition"
type textarea "Acquisition Scope: Conditions Conducive to Organic Material - Bathroom 1 Discla…"
type input "900"
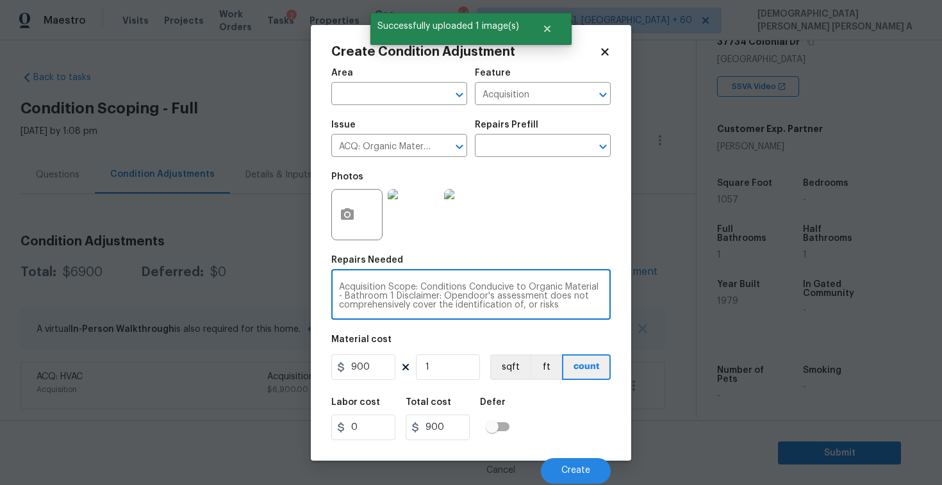
click at [360, 292] on textarea "Acquisition Scope: Conditions Conducive to Organic Material - Bathroom 1 Discla…" at bounding box center [471, 296] width 264 height 27
type textarea "Acquisition Scope: Conditions Conducive to Organic Material - 1 Disclaimer: Ope…"
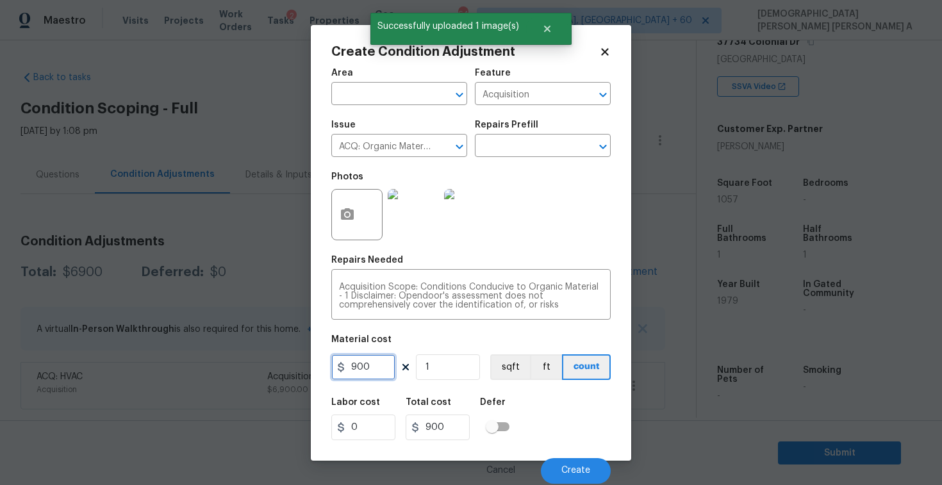
click at [374, 361] on input "900" at bounding box center [363, 368] width 64 height 26
type input "0"
click at [583, 470] on span "Create" at bounding box center [576, 471] width 29 height 10
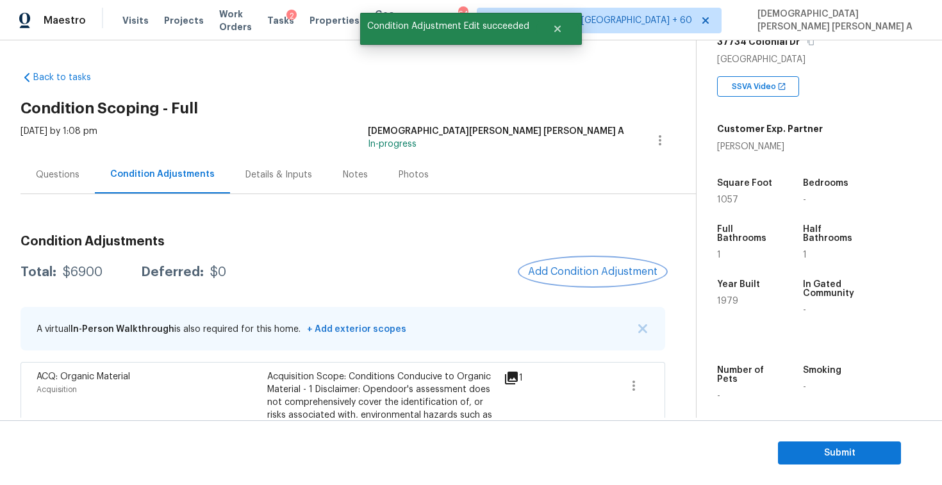
scroll to position [88, 0]
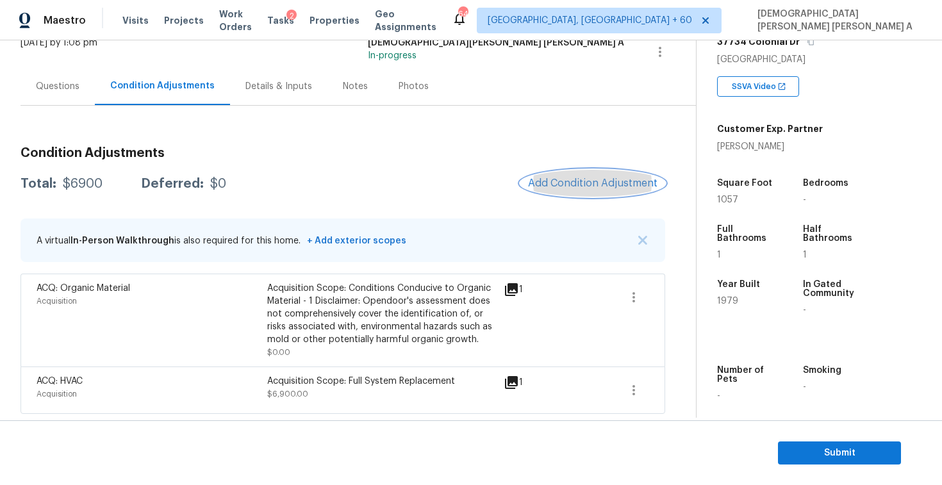
click at [602, 182] on span "Add Condition Adjustment" at bounding box center [593, 184] width 130 height 12
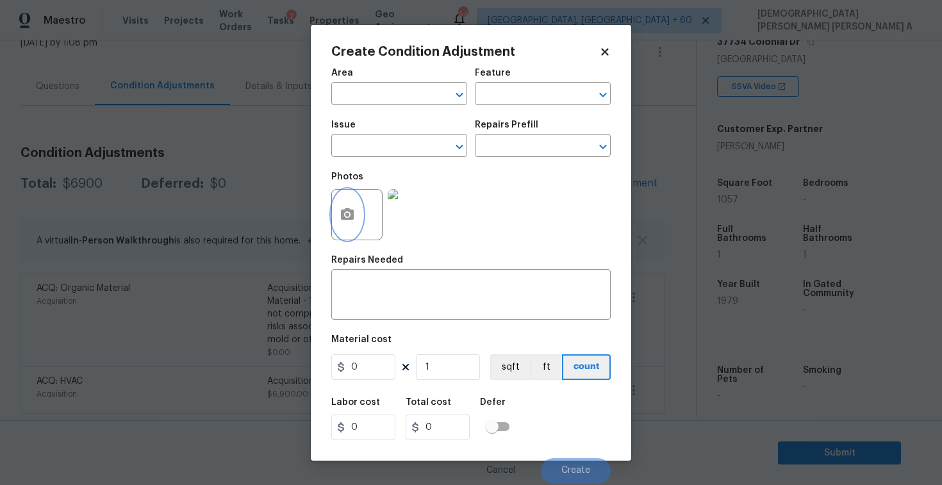
click at [337, 217] on button "button" at bounding box center [347, 215] width 31 height 50
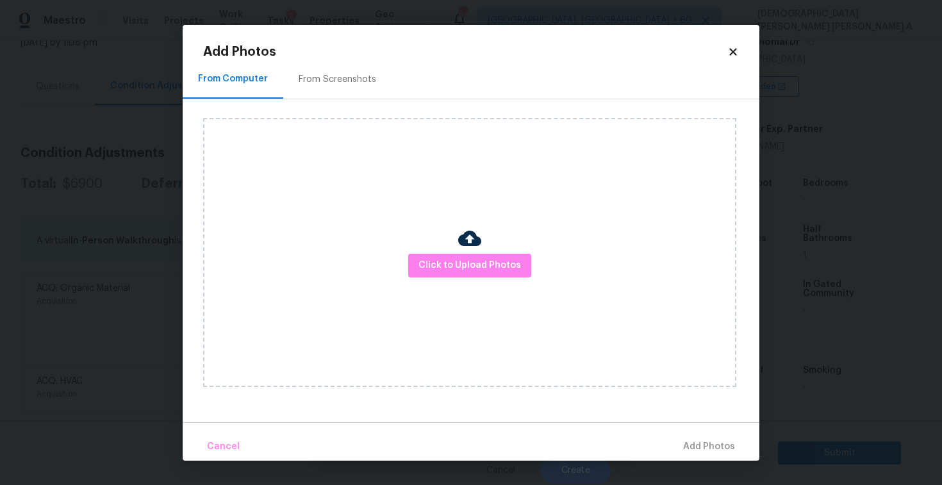
click at [317, 85] on div "From Screenshots" at bounding box center [338, 79] width 78 height 13
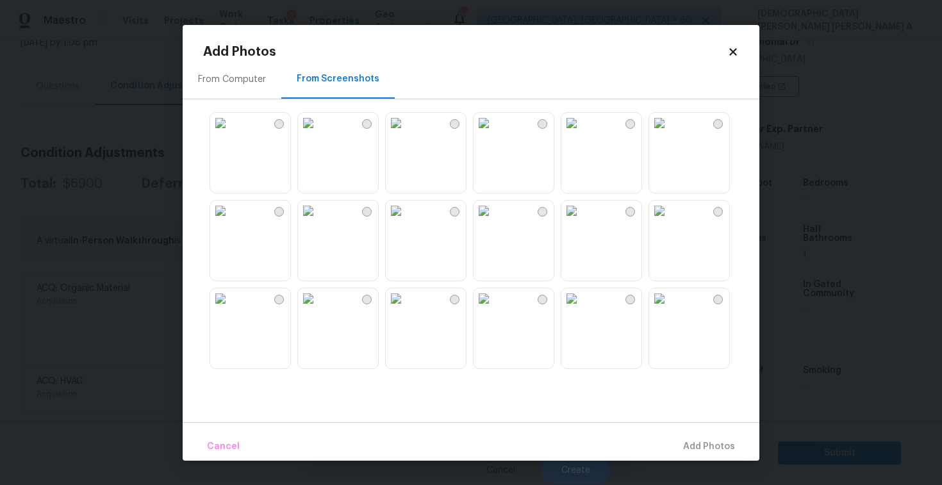
click at [319, 133] on img at bounding box center [308, 123] width 21 height 21
click at [582, 133] on img at bounding box center [572, 123] width 21 height 21
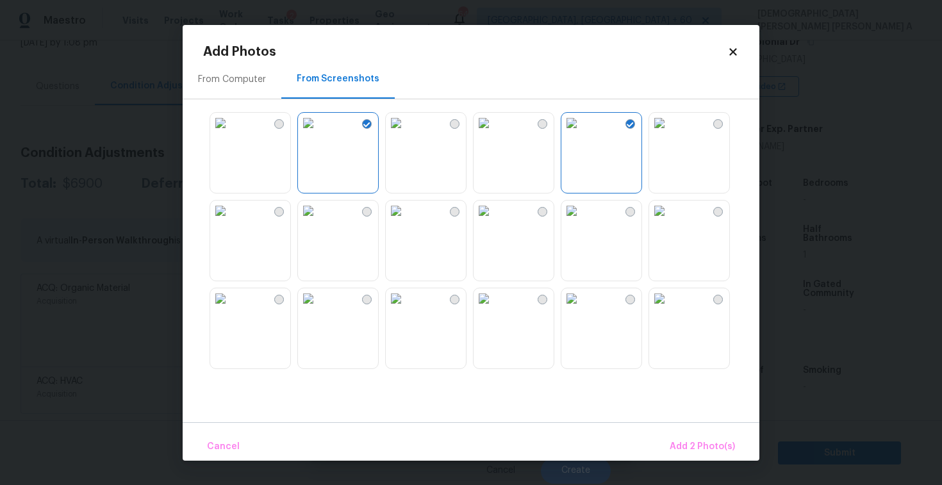
click at [388, 208] on img at bounding box center [396, 211] width 21 height 21
click at [381, 255] on div at bounding box center [481, 240] width 557 height 269
click at [689, 444] on span "Add 3 Photo(s)" at bounding box center [703, 447] width 65 height 16
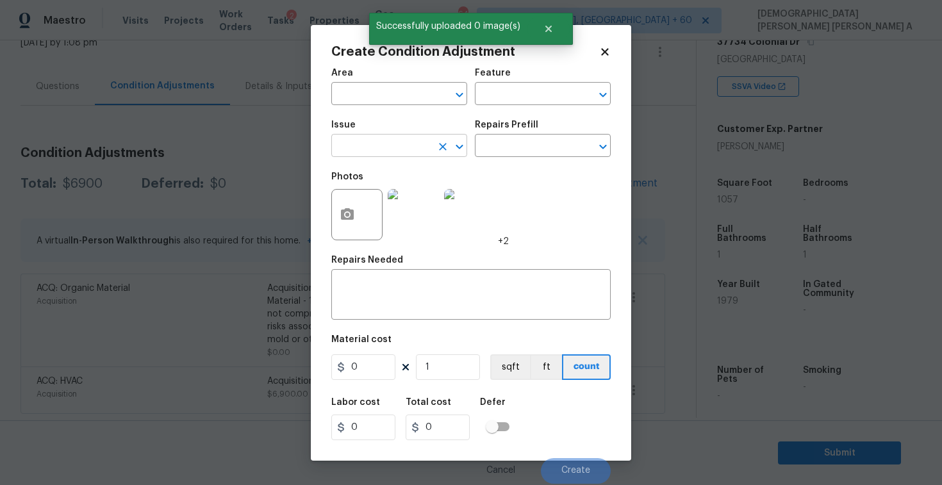
click at [373, 146] on input "text" at bounding box center [381, 147] width 100 height 20
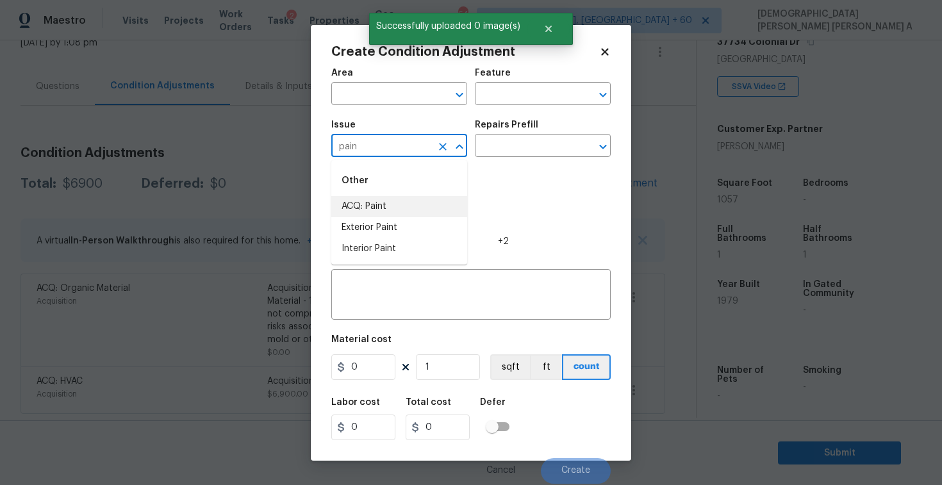
click at [374, 203] on li "ACQ: Paint" at bounding box center [399, 206] width 136 height 21
type input "ACQ: Paint"
click at [494, 161] on div "Issue ACQ: Paint ​ Repairs Prefill ​" at bounding box center [471, 139] width 280 height 52
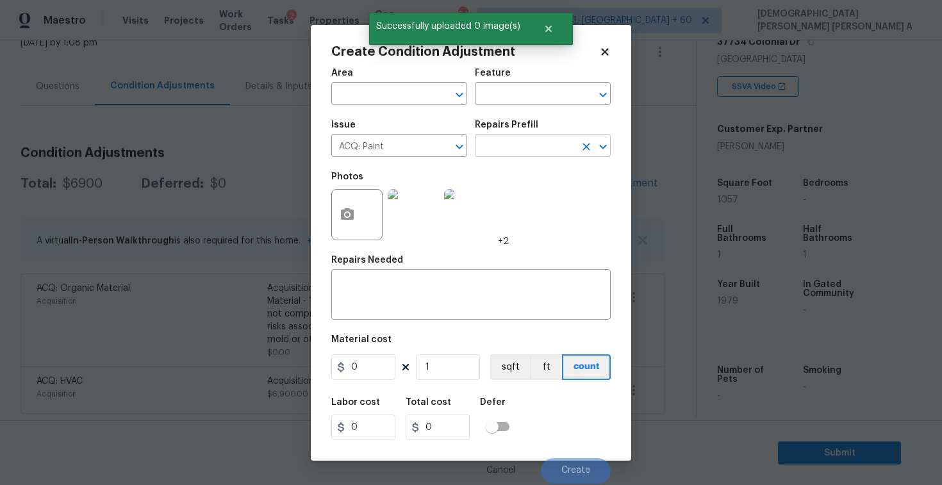
click at [498, 152] on input "text" at bounding box center [525, 147] width 100 height 20
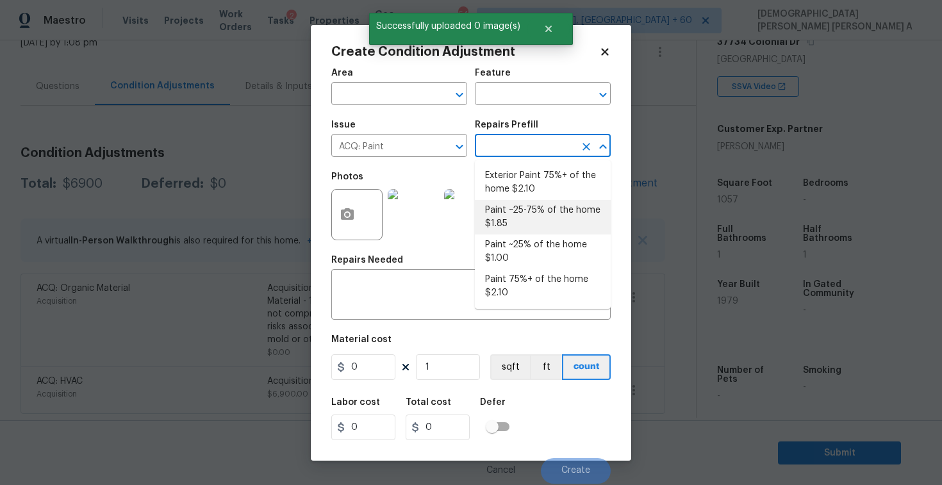
click at [512, 219] on li "Paint ~25-75% of the home $1.85" at bounding box center [543, 217] width 136 height 35
type input "Acquisition"
type textarea "Acquisition Scope: ~25 - 75% of the home needs interior paint"
type input "1.85"
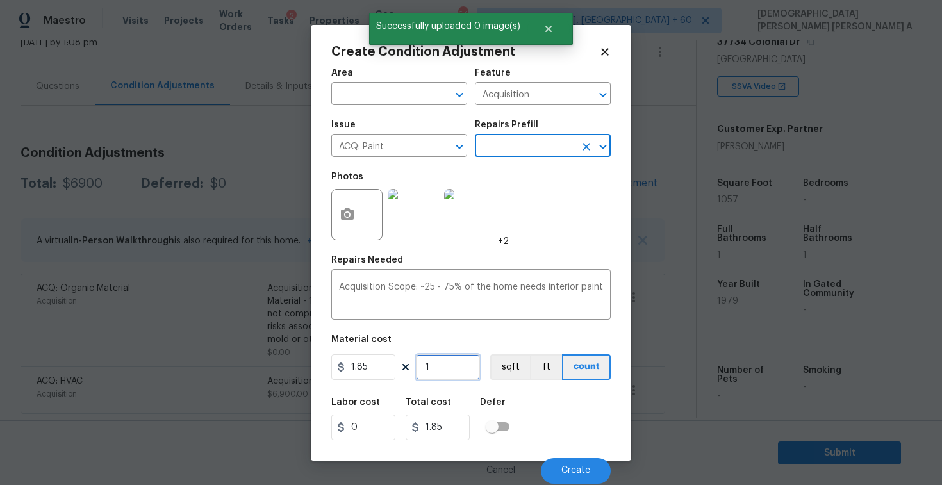
click at [462, 371] on input "1" at bounding box center [448, 368] width 64 height 26
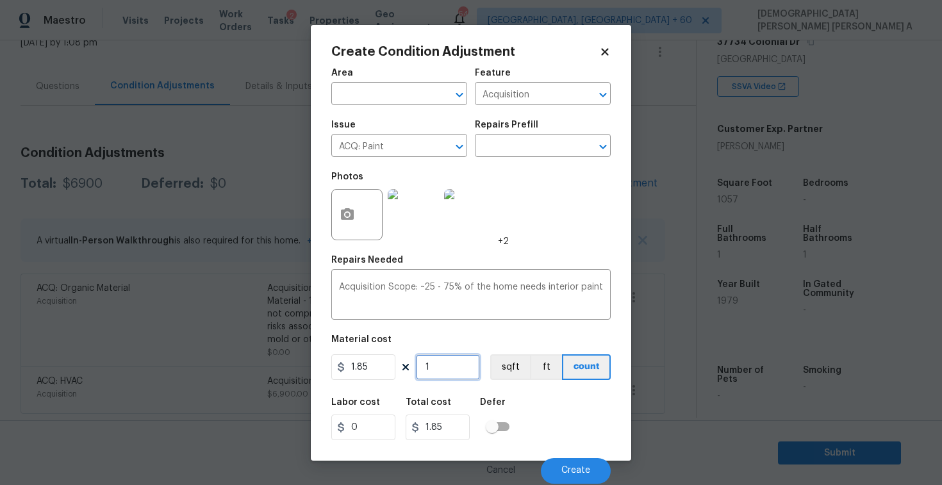
type input "10"
type input "18.5"
type input "105"
type input "194.25"
type input "1057"
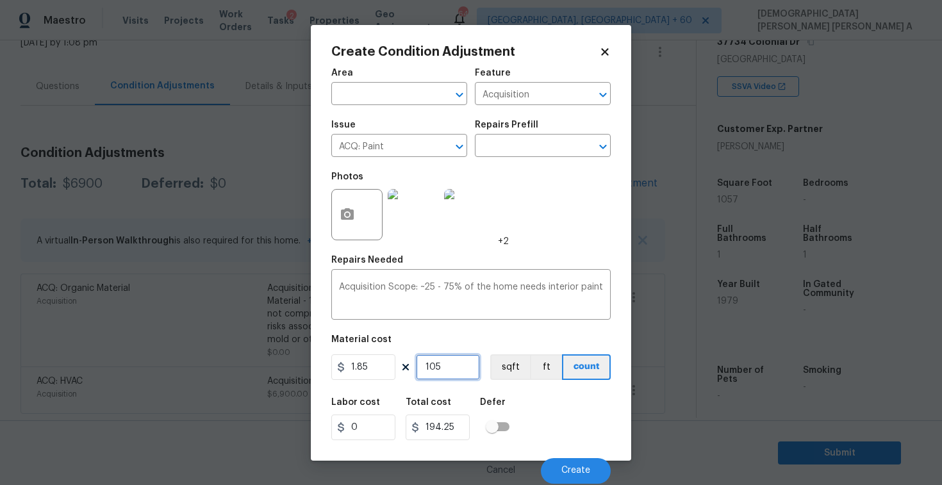
type input "1955.45"
type input "1057"
click at [517, 373] on button "sqft" at bounding box center [510, 368] width 40 height 26
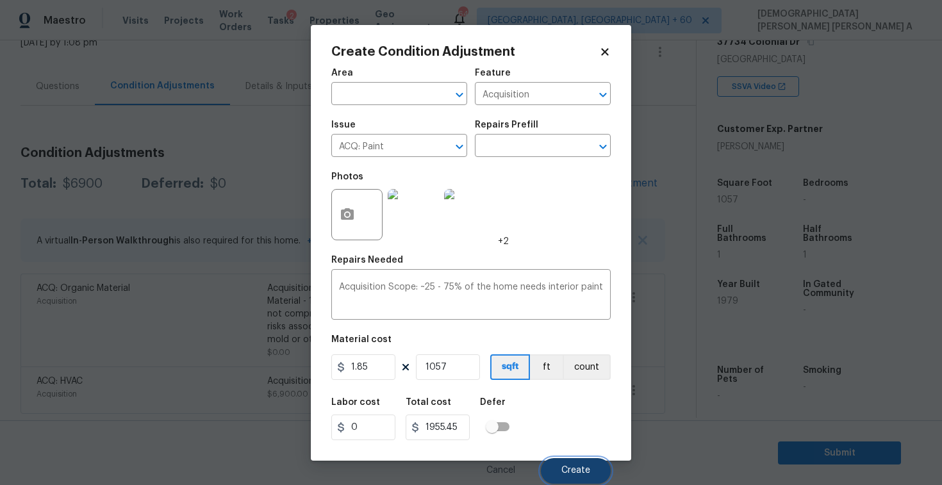
click at [580, 476] on span "Create" at bounding box center [576, 471] width 29 height 10
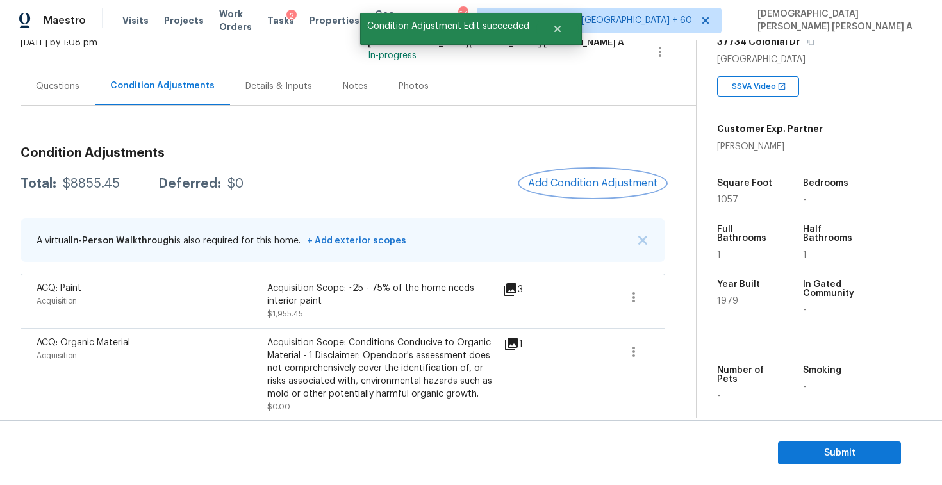
click at [573, 193] on button "Add Condition Adjustment" at bounding box center [593, 183] width 145 height 27
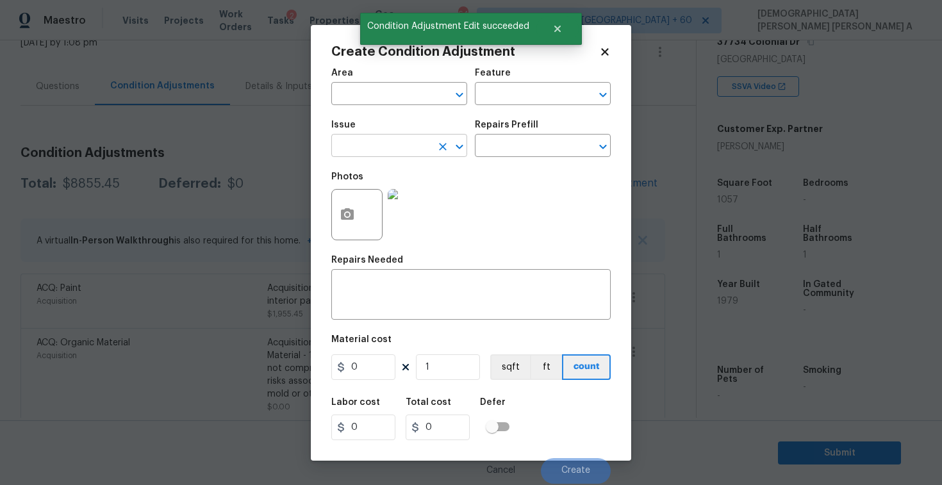
click at [377, 147] on input "text" at bounding box center [381, 147] width 100 height 20
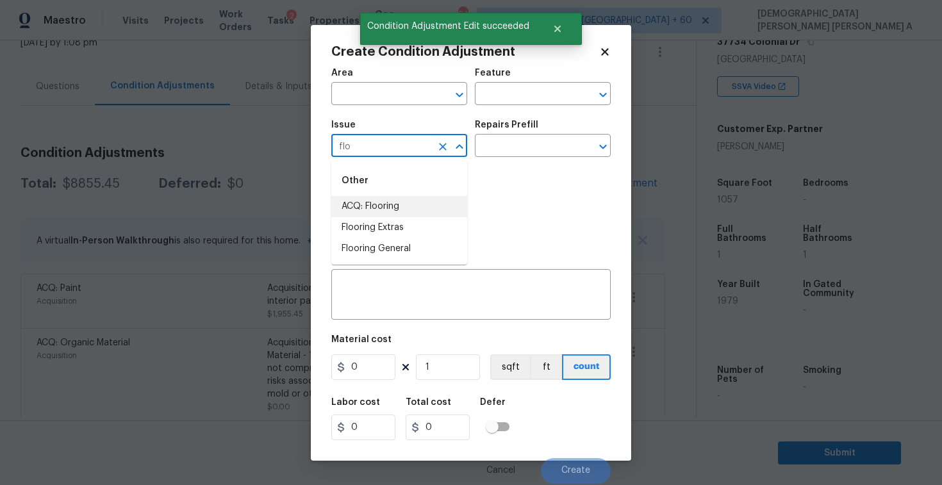
click at [399, 209] on li "ACQ: Flooring" at bounding box center [399, 206] width 136 height 21
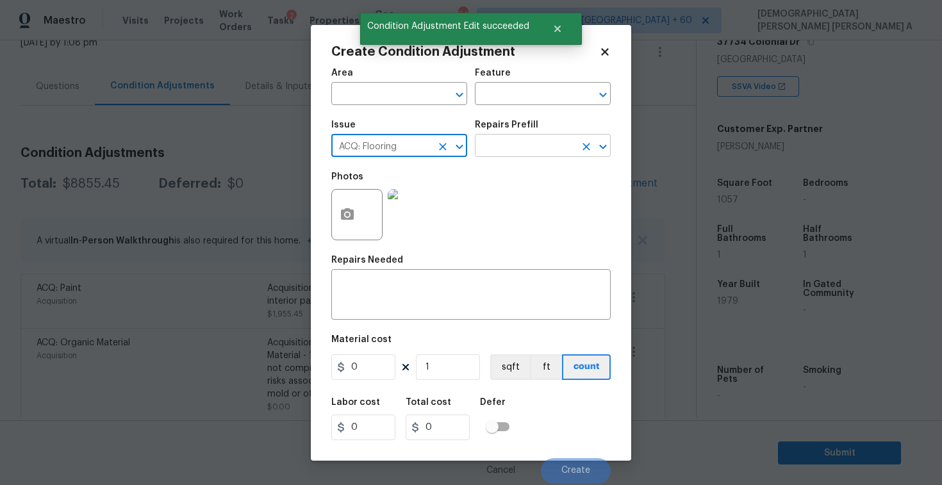
type input "ACQ: Flooring"
click at [533, 144] on input "text" at bounding box center [525, 147] width 100 height 20
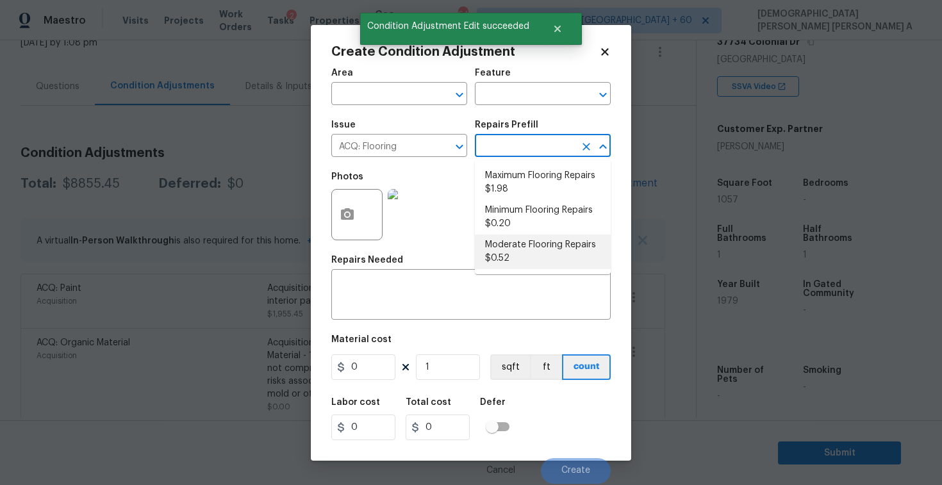
click at [532, 255] on li "Moderate Flooring Repairs $0.52" at bounding box center [543, 252] width 136 height 35
type input "Acquisition"
type textarea "Acquisition Scope: Moderate flooring repairs"
type input "0.52"
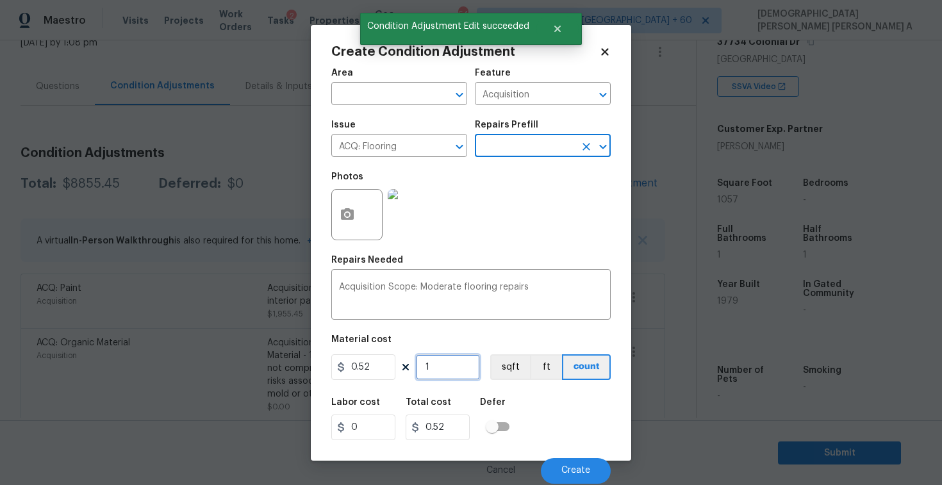
click at [460, 372] on input "1" at bounding box center [448, 368] width 64 height 26
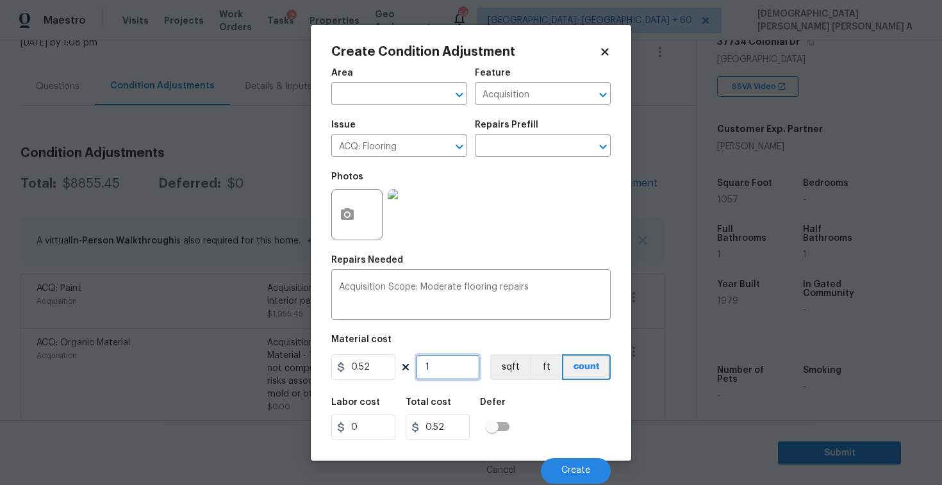
type input "10"
type input "5.2"
type input "105"
type input "54.6"
type input "1057"
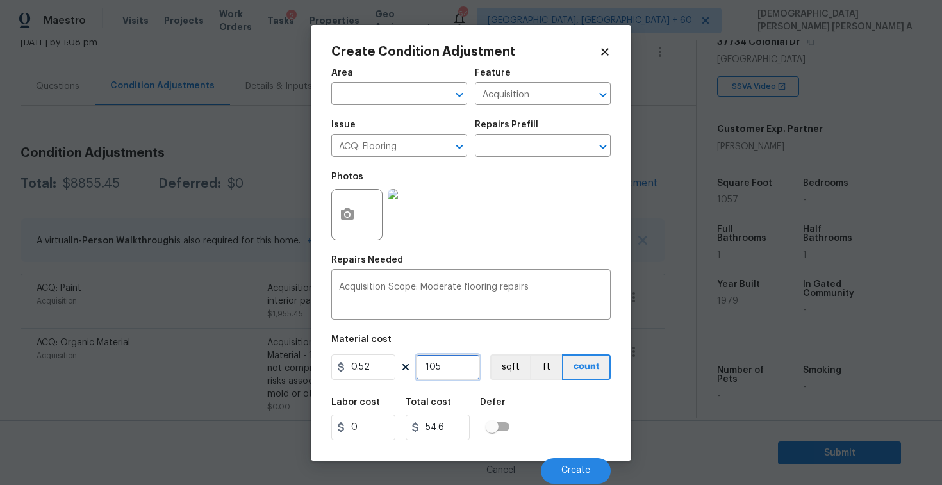
type input "549.64"
type input "1057"
click at [332, 223] on div at bounding box center [356, 214] width 51 height 51
click at [349, 212] on icon "button" at bounding box center [347, 214] width 13 height 12
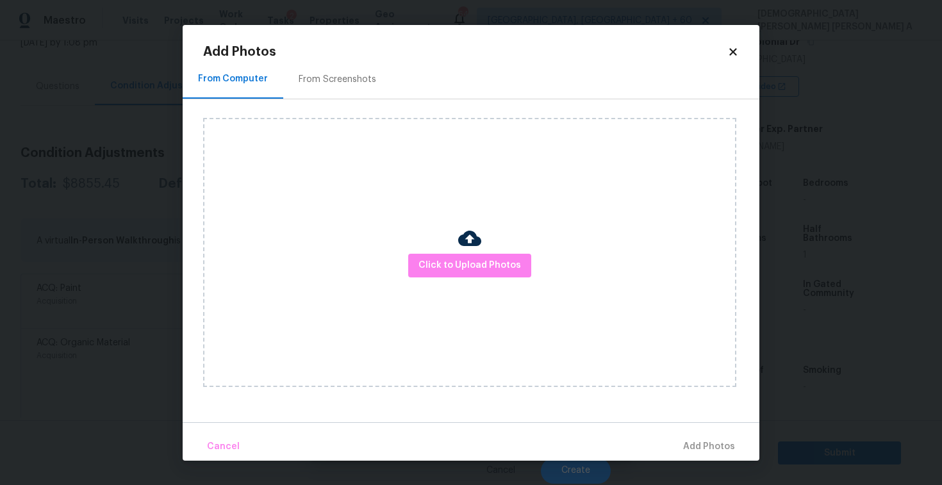
click at [337, 83] on div "From Screenshots" at bounding box center [338, 79] width 78 height 13
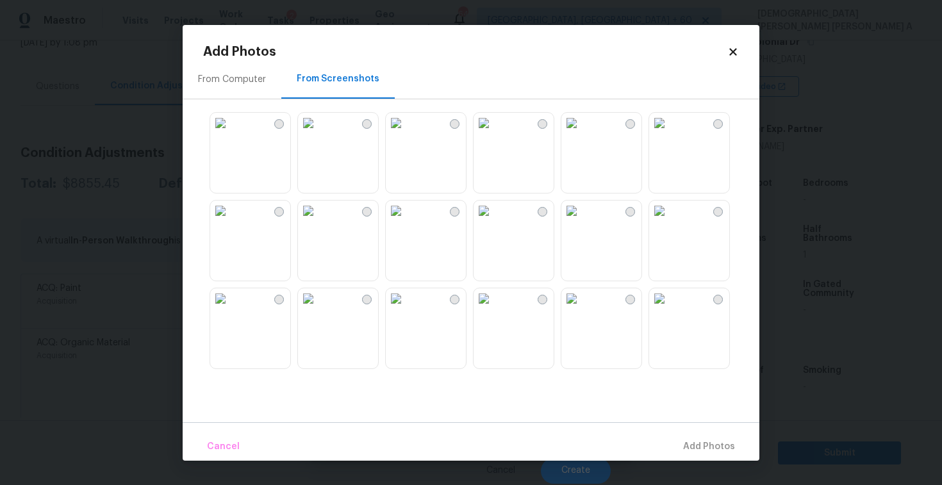
click at [319, 133] on img at bounding box center [308, 123] width 21 height 21
click at [406, 133] on img at bounding box center [396, 123] width 21 height 21
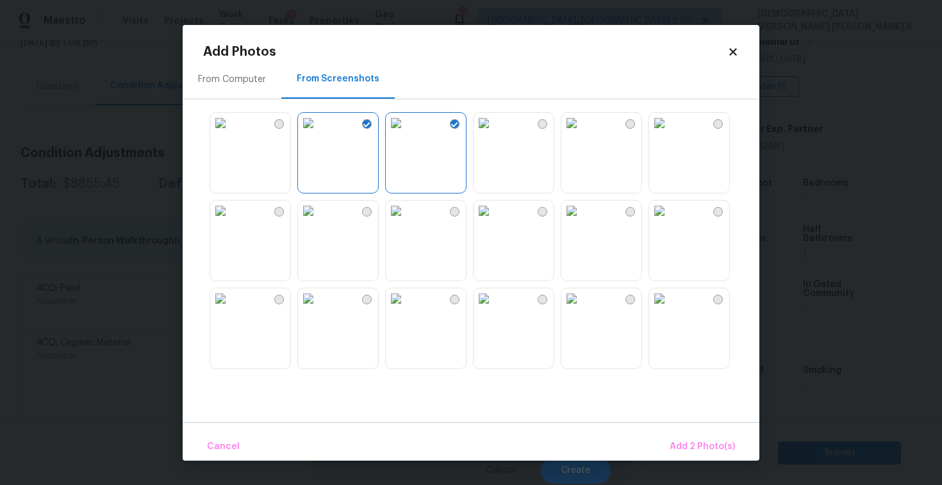
click at [319, 301] on img at bounding box center [308, 299] width 21 height 21
click at [319, 221] on img at bounding box center [308, 211] width 21 height 21
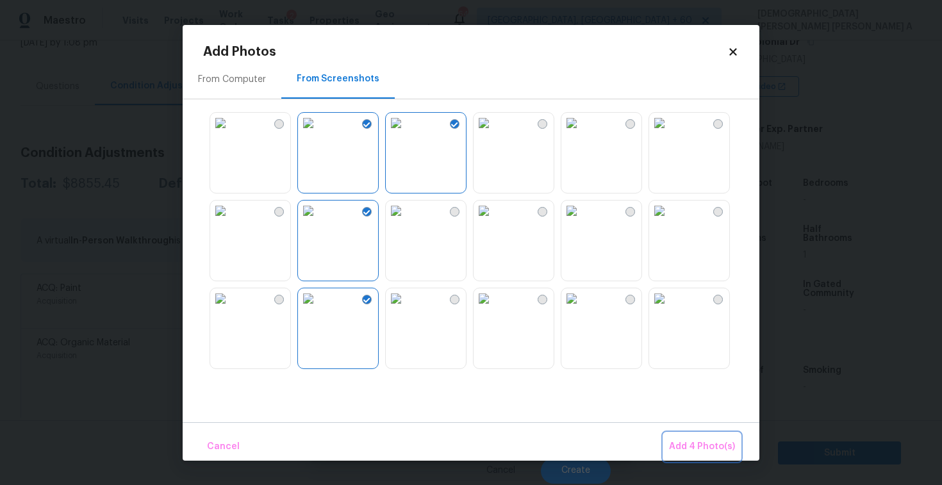
click at [703, 446] on span "Add 4 Photo(s)" at bounding box center [702, 447] width 66 height 16
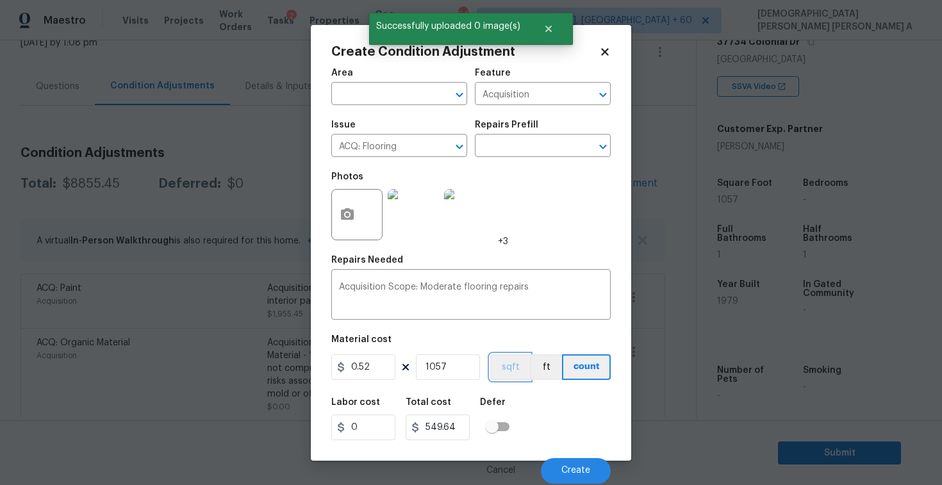
click at [505, 367] on button "sqft" at bounding box center [510, 368] width 40 height 26
click at [575, 471] on span "Create" at bounding box center [576, 471] width 29 height 10
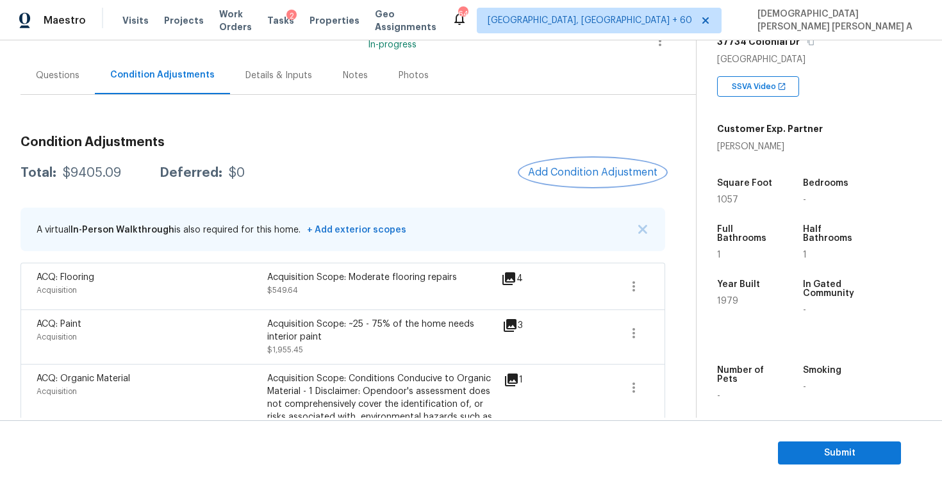
scroll to position [78, 0]
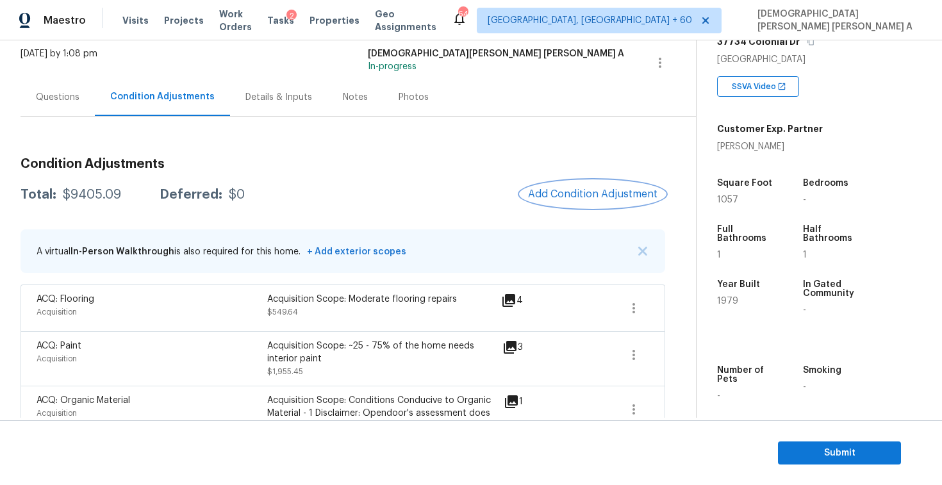
click at [586, 199] on span "Add Condition Adjustment" at bounding box center [593, 194] width 130 height 12
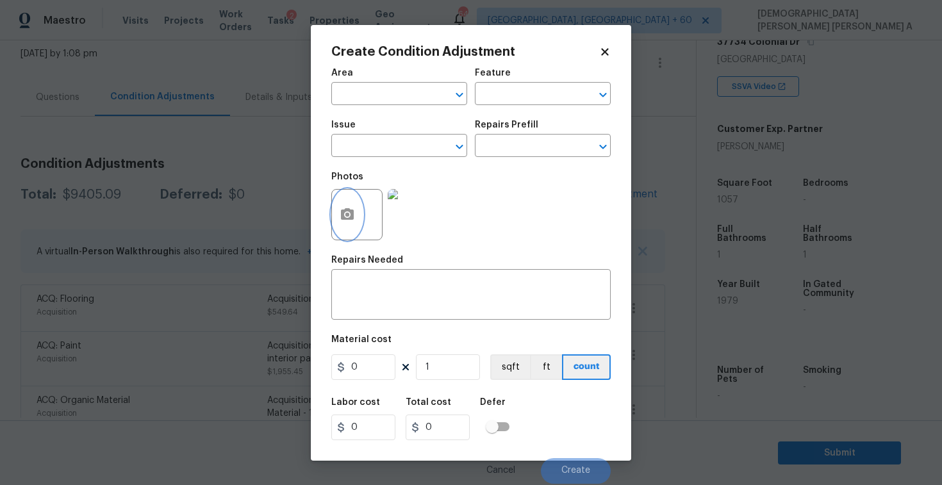
click at [342, 206] on button "button" at bounding box center [347, 215] width 31 height 50
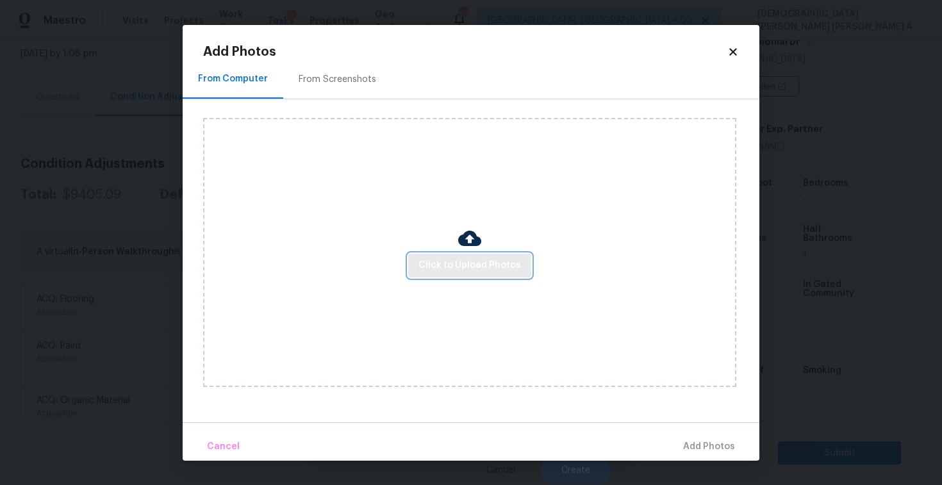
click at [501, 277] on button "Click to Upload Photos" at bounding box center [469, 266] width 123 height 24
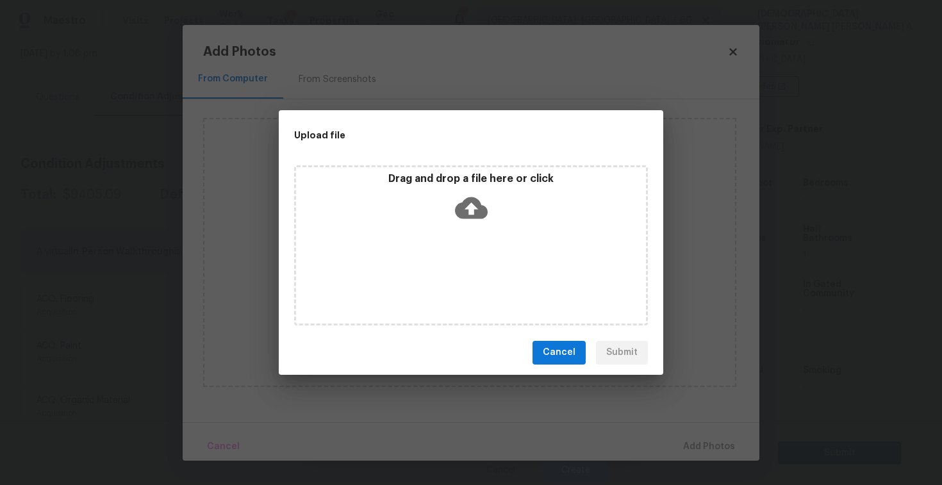
click at [473, 210] on icon at bounding box center [471, 208] width 33 height 33
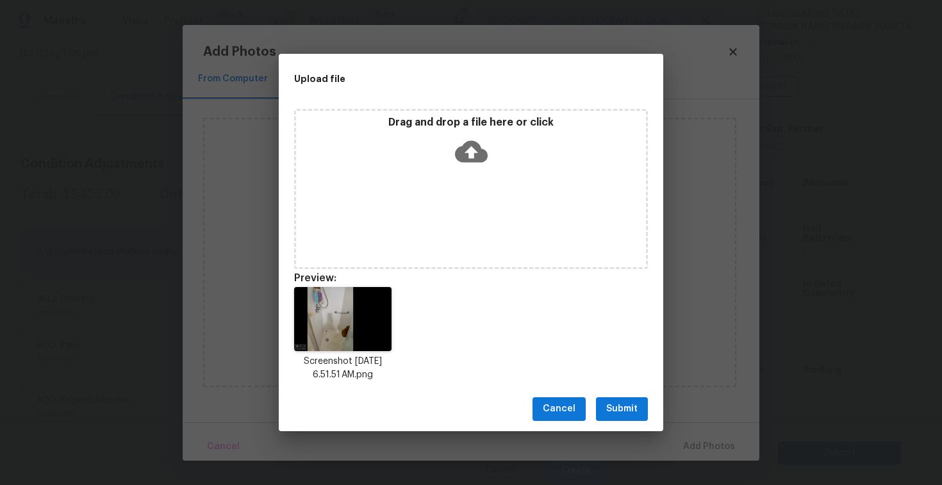
click at [627, 401] on button "Submit" at bounding box center [622, 410] width 52 height 24
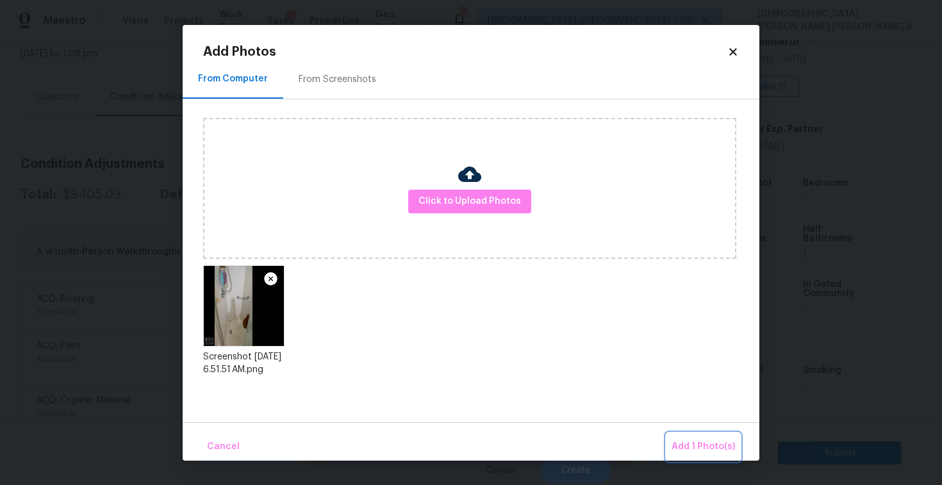
click at [689, 440] on span "Add 1 Photo(s)" at bounding box center [703, 447] width 63 height 16
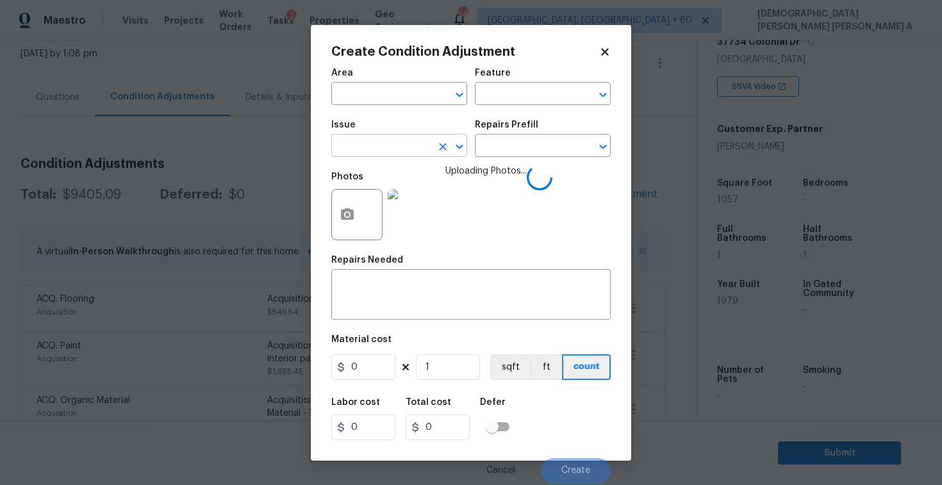
click at [363, 141] on input "text" at bounding box center [381, 147] width 100 height 20
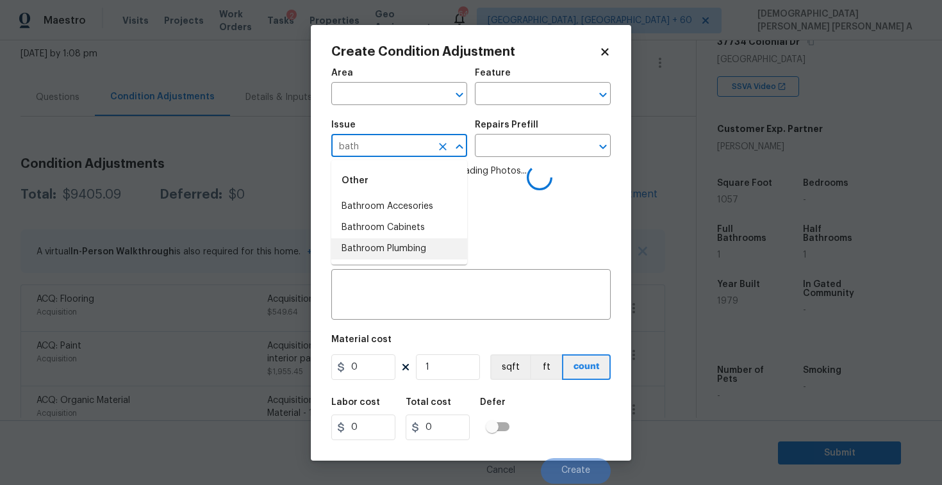
click at [392, 246] on li "Bathroom Plumbing" at bounding box center [399, 249] width 136 height 21
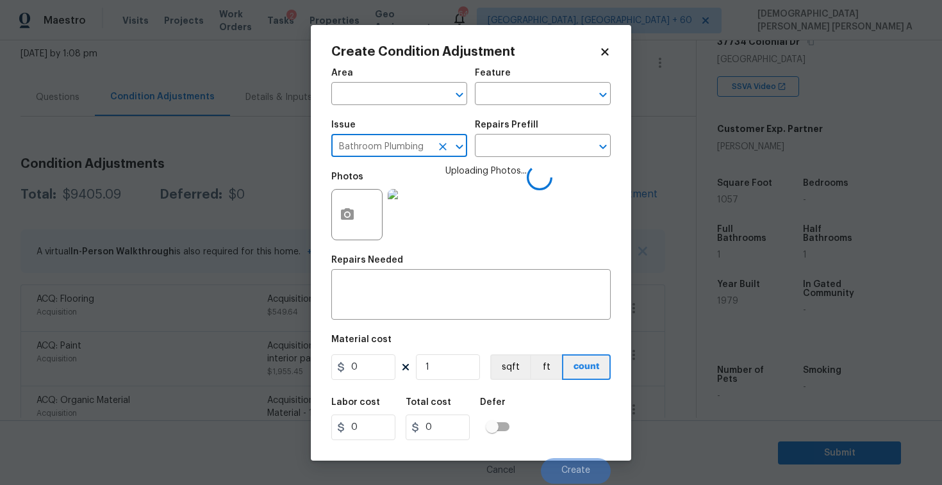
type input "Bathroom Plumbing"
click at [552, 129] on div "Repairs Prefill" at bounding box center [543, 129] width 136 height 17
click at [548, 137] on input "text" at bounding box center [525, 147] width 100 height 20
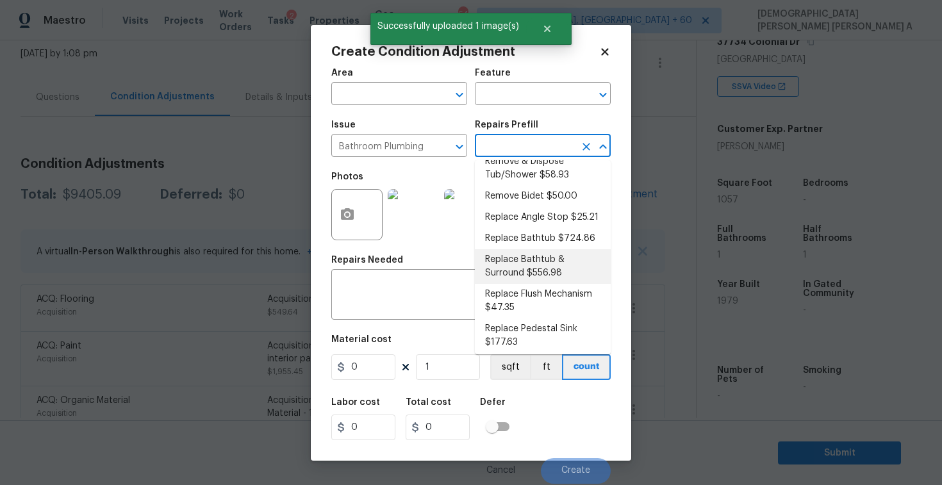
scroll to position [337, 0]
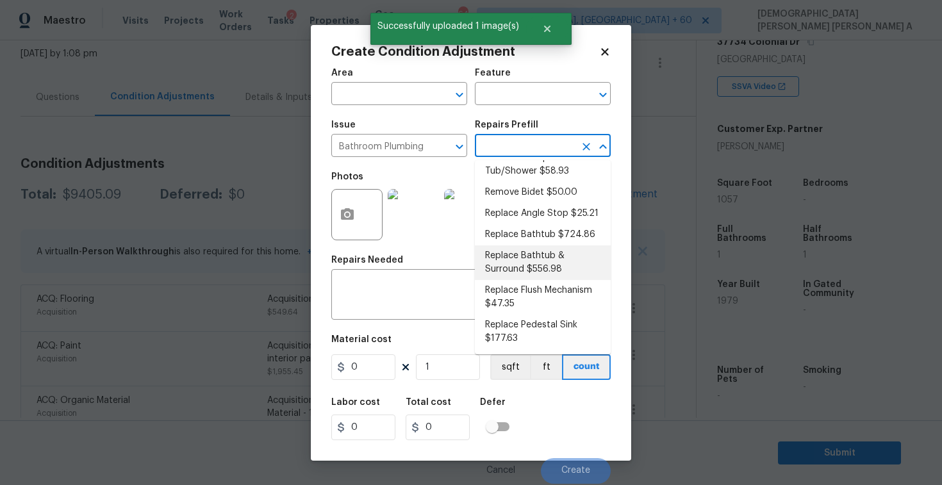
click at [533, 264] on li "Replace Bathtub & Surround $556.98" at bounding box center [543, 263] width 136 height 35
type input "Plumbing"
type textarea "Remove the existing bath tub & surround, confirm that the drain is still usable…"
type input "556.98"
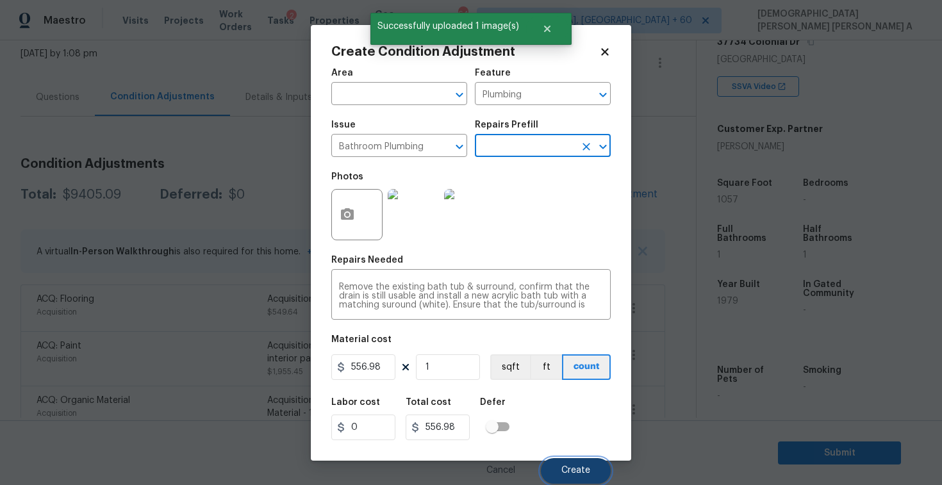
click at [593, 465] on button "Create" at bounding box center [576, 471] width 70 height 26
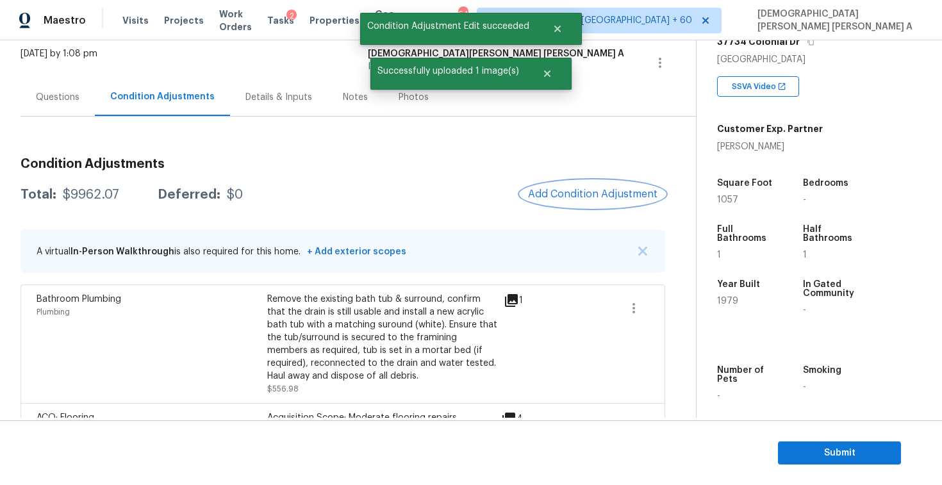
click at [587, 205] on button "Add Condition Adjustment" at bounding box center [593, 194] width 145 height 27
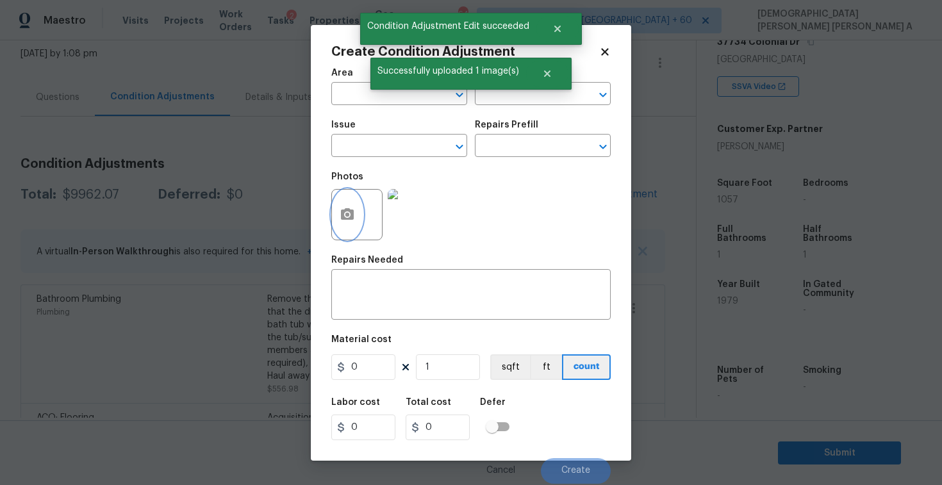
click at [356, 211] on button "button" at bounding box center [347, 215] width 31 height 50
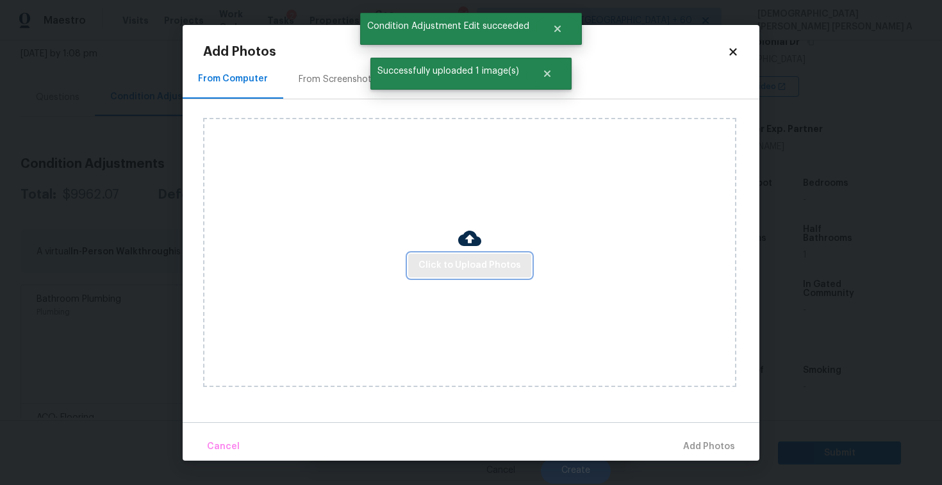
click at [494, 263] on span "Click to Upload Photos" at bounding box center [470, 266] width 103 height 16
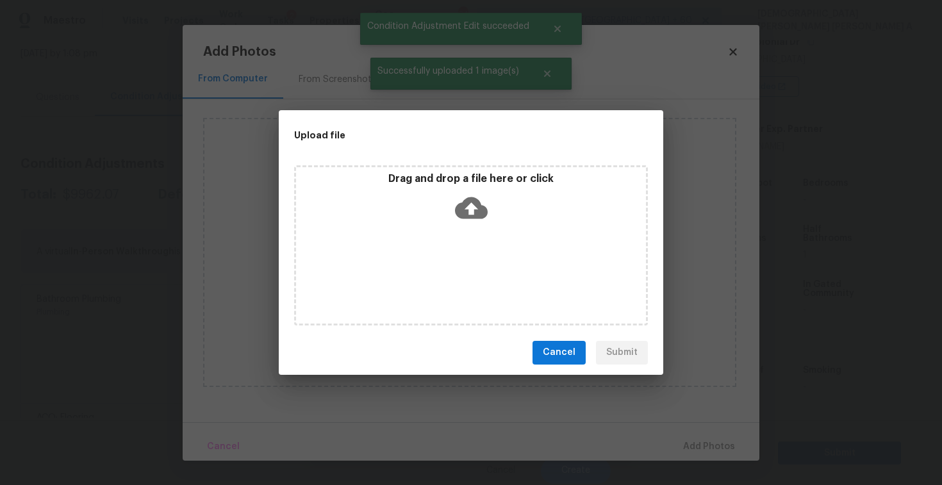
click at [469, 217] on icon at bounding box center [471, 208] width 33 height 22
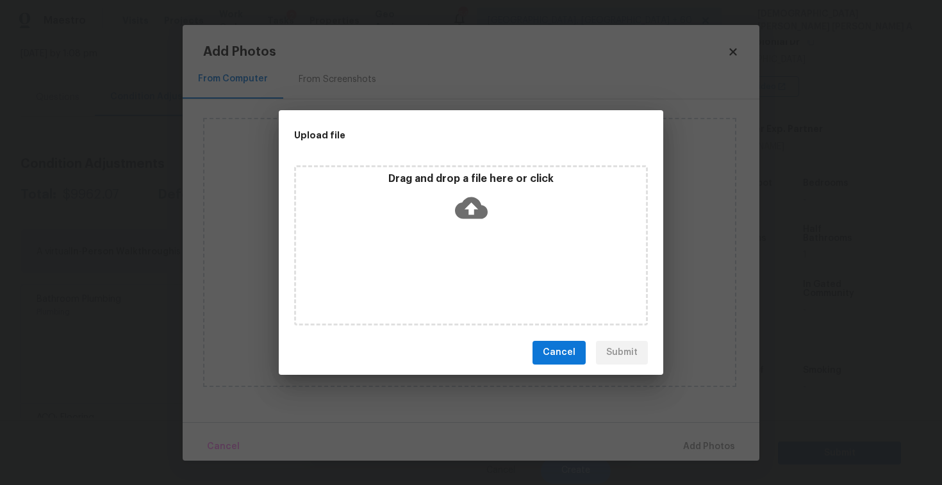
click at [551, 351] on span "Cancel" at bounding box center [559, 353] width 33 height 16
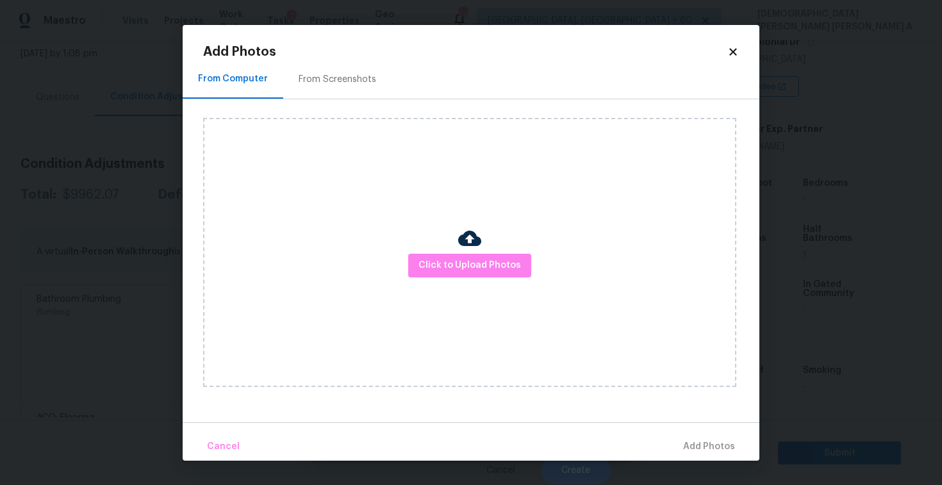
click at [728, 56] on icon at bounding box center [734, 52] width 12 height 12
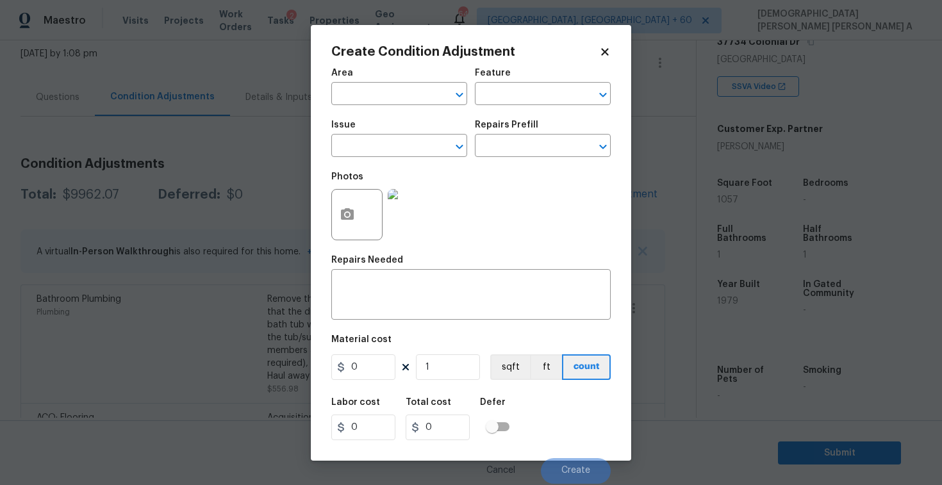
click at [605, 43] on div "Create Condition Adjustment Area ​ Feature ​ Issue ​ Repairs Prefill ​ Photos R…" at bounding box center [471, 243] width 321 height 436
click at [605, 44] on div "Create Condition Adjustment Area ​ Feature ​ Issue ​ Repairs Prefill ​ Photos R…" at bounding box center [471, 243] width 321 height 436
click at [607, 49] on icon at bounding box center [604, 51] width 7 height 7
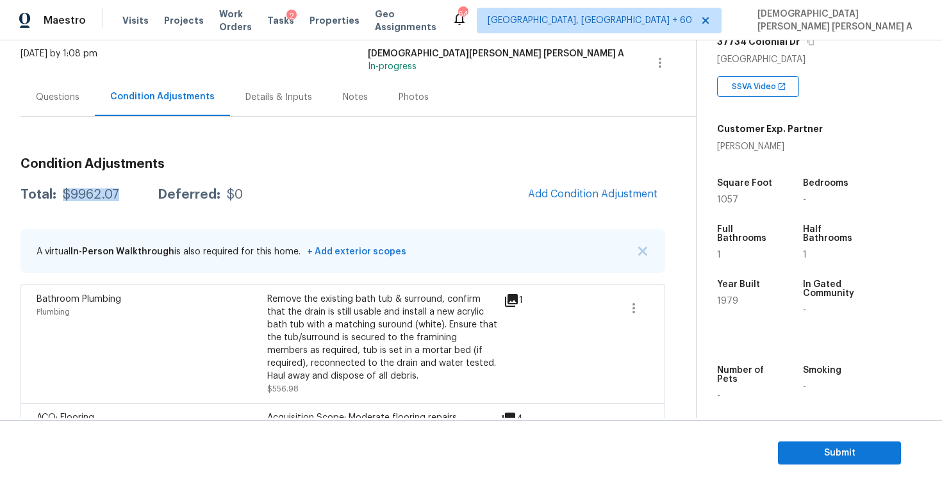
drag, startPoint x: 123, startPoint y: 204, endPoint x: 58, endPoint y: 191, distance: 66.6
click at [58, 191] on div "Total: $9962.07 Deferred: $0 Add Condition Adjustment" at bounding box center [343, 195] width 645 height 28
copy div "$9962.07"
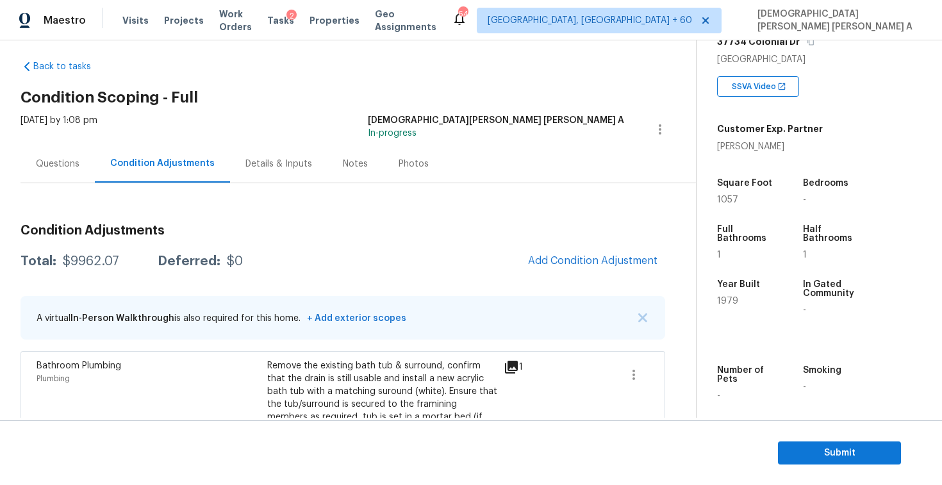
click at [67, 163] on div "Questions" at bounding box center [58, 164] width 44 height 13
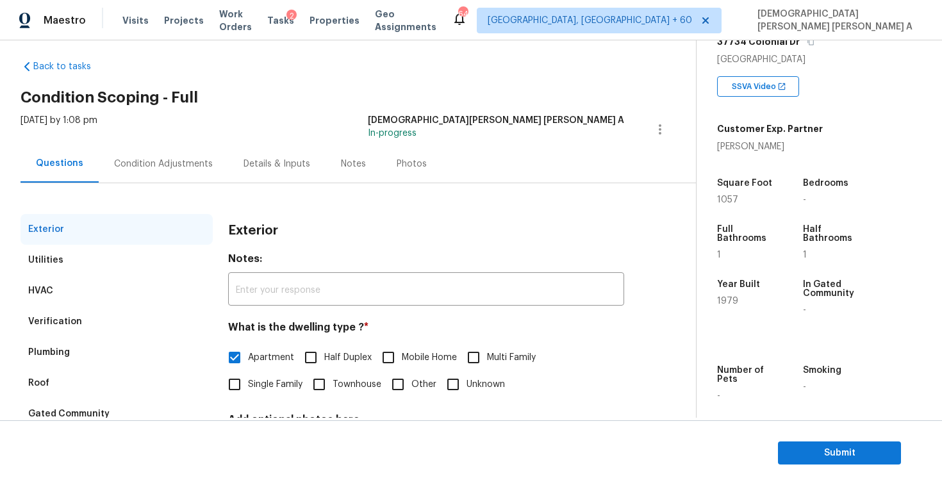
scroll to position [132, 0]
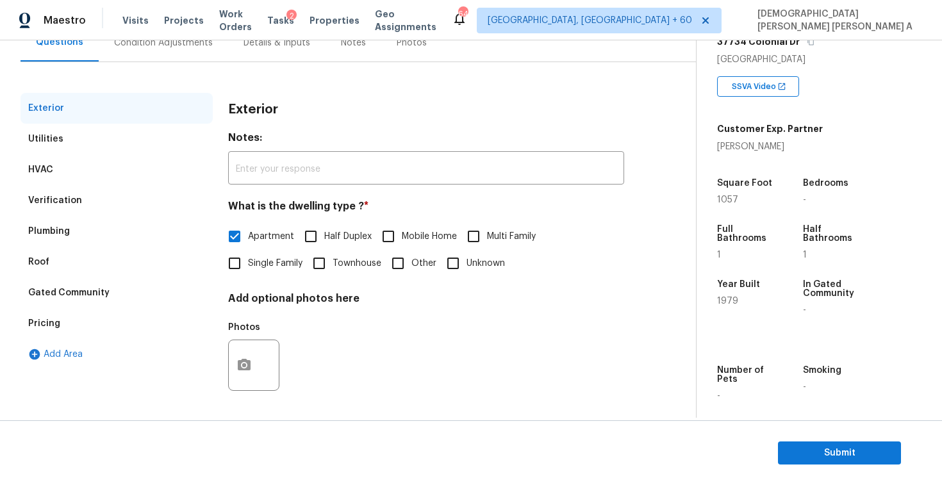
click at [78, 210] on div "Verification" at bounding box center [117, 200] width 192 height 31
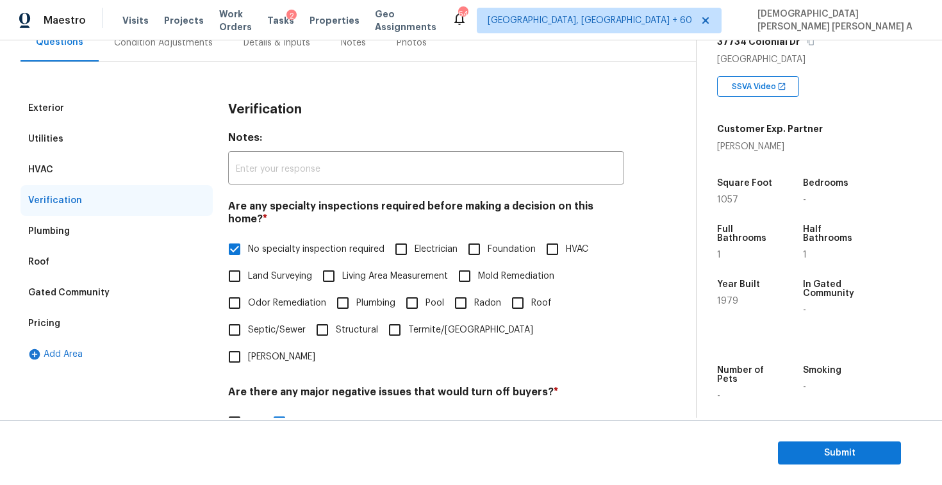
scroll to position [311, 0]
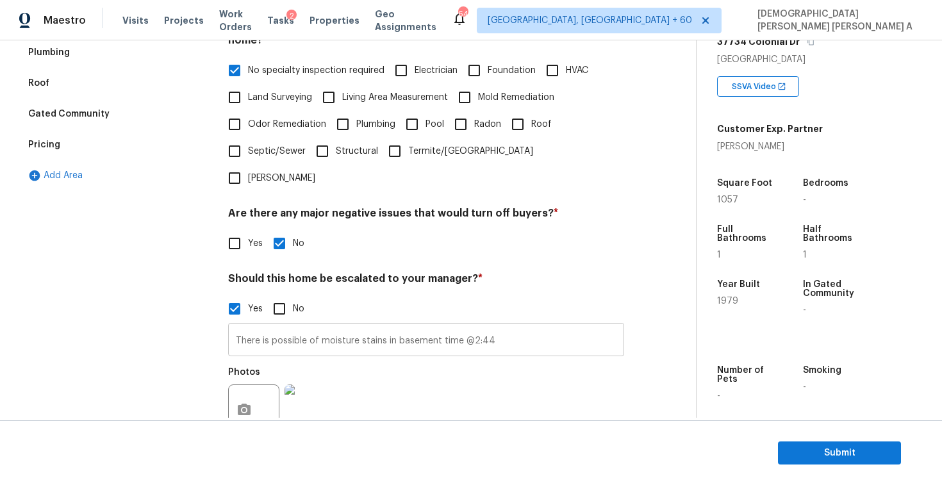
click at [315, 326] on input "There is possible of moisture stains in basement time @2:44" at bounding box center [426, 341] width 396 height 30
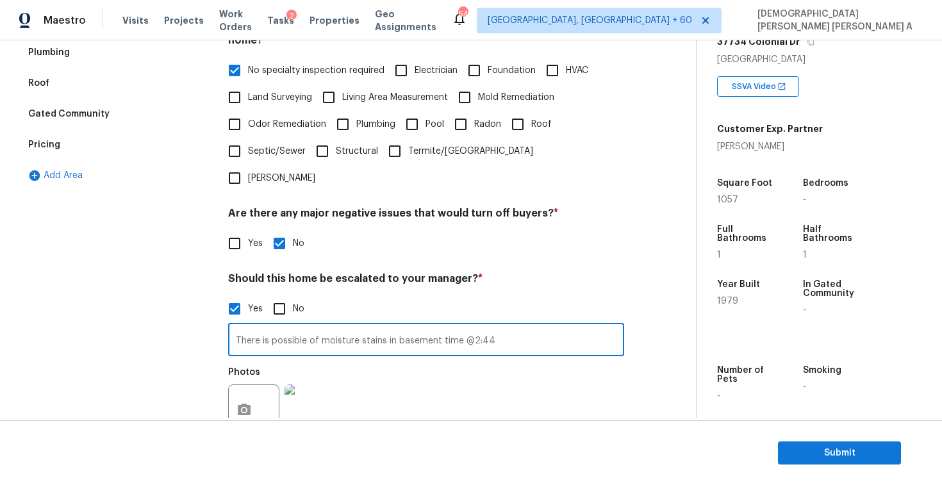
click at [315, 326] on input "There is possible of moisture stains in basement time @2:44" at bounding box center [426, 341] width 396 height 30
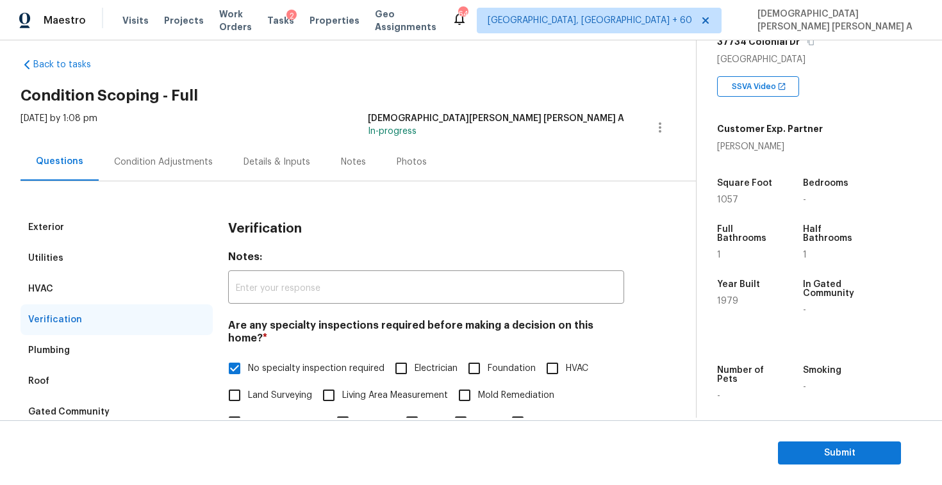
click at [173, 155] on div "Condition Adjustments" at bounding box center [164, 162] width 130 height 38
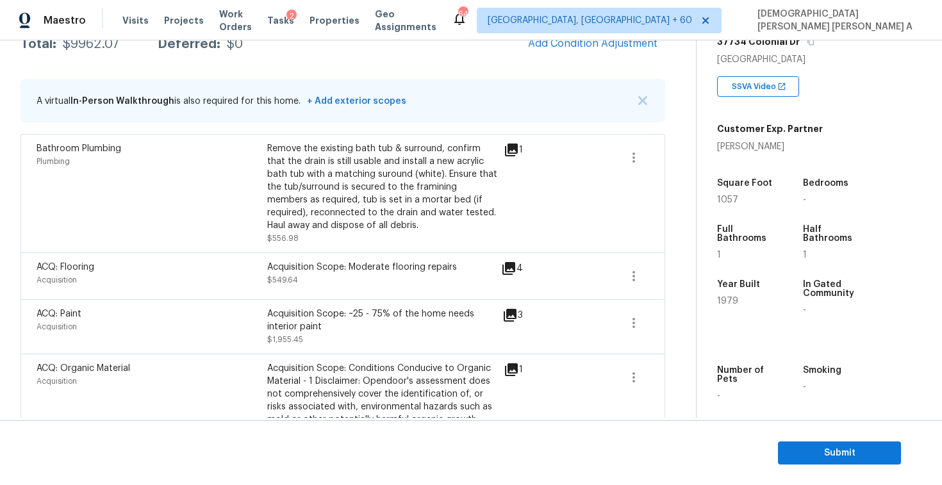
scroll to position [66, 0]
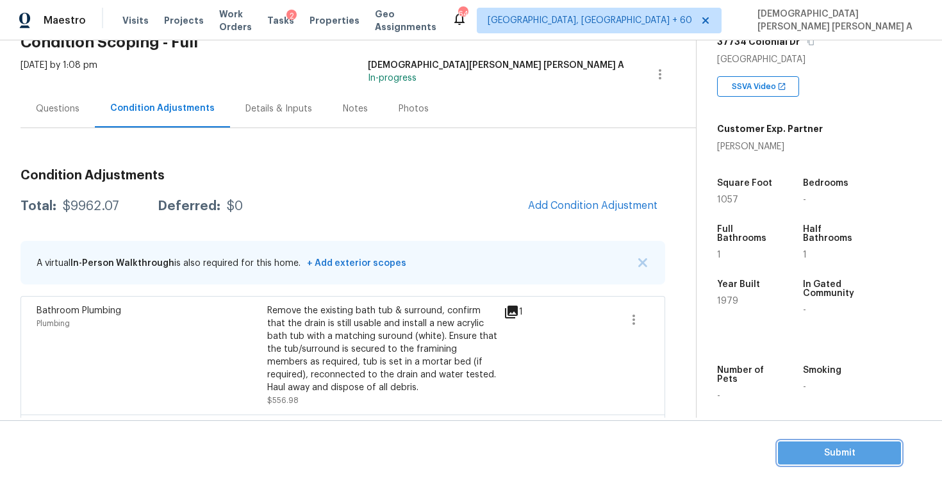
click at [848, 449] on span "Submit" at bounding box center [840, 454] width 103 height 16
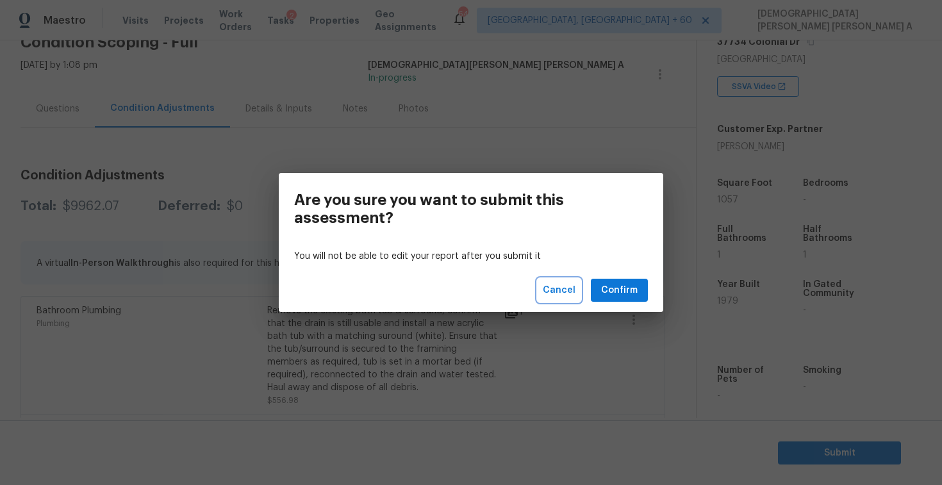
click at [568, 285] on span "Cancel" at bounding box center [559, 291] width 33 height 16
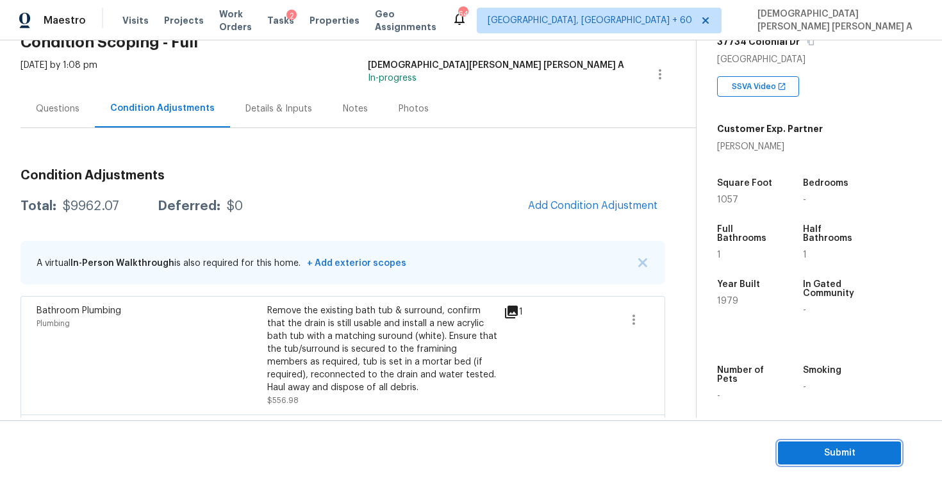
scroll to position [261, 0]
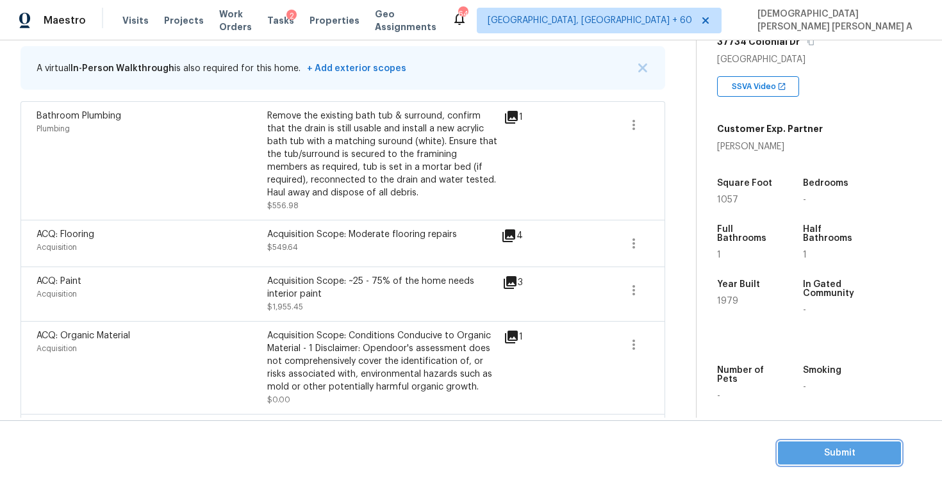
click at [836, 444] on button "Submit" at bounding box center [839, 454] width 123 height 24
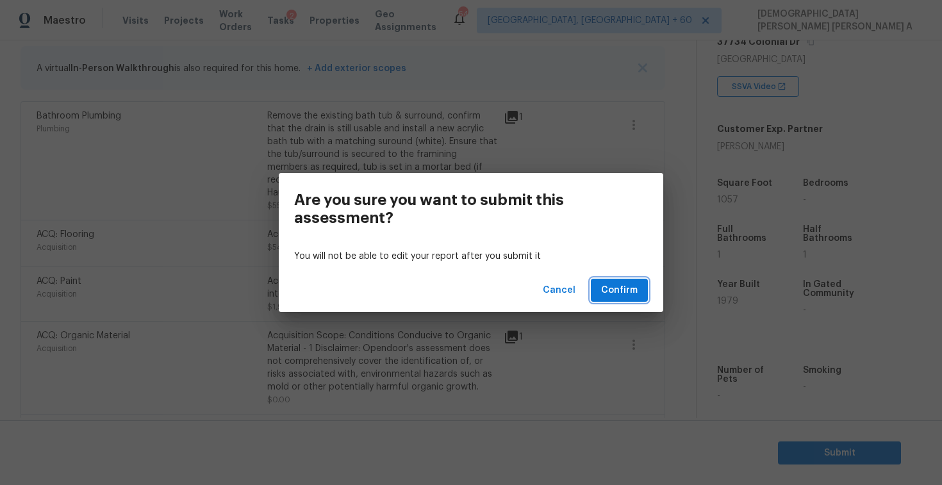
click at [628, 296] on span "Confirm" at bounding box center [619, 291] width 37 height 16
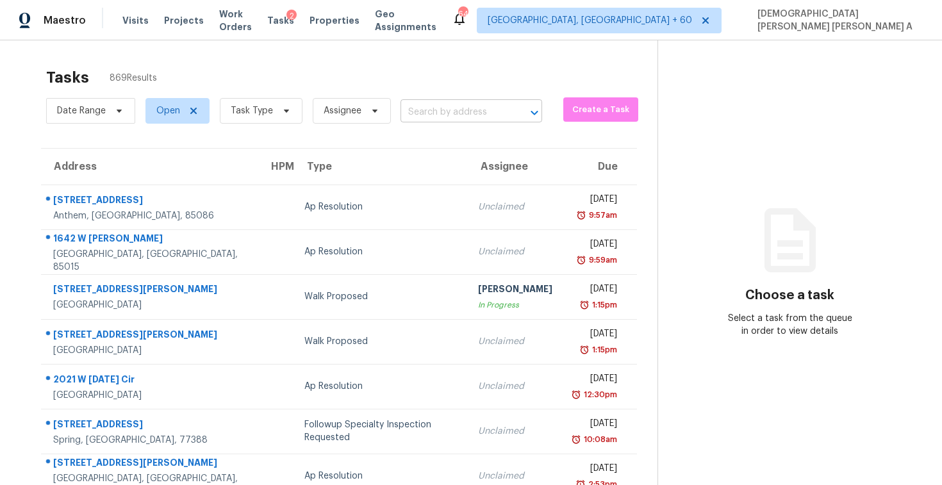
click at [466, 107] on input "text" at bounding box center [454, 113] width 106 height 20
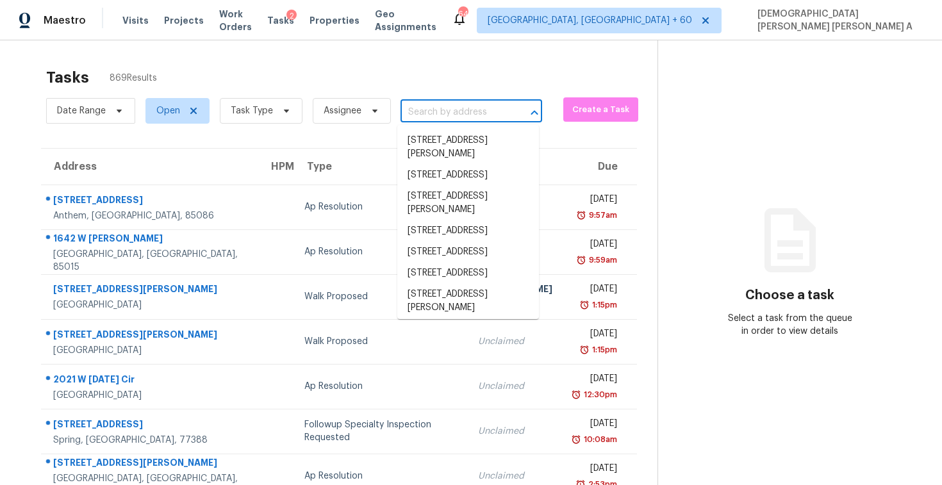
paste input "[STREET_ADDRESS][PERSON_NAME]"
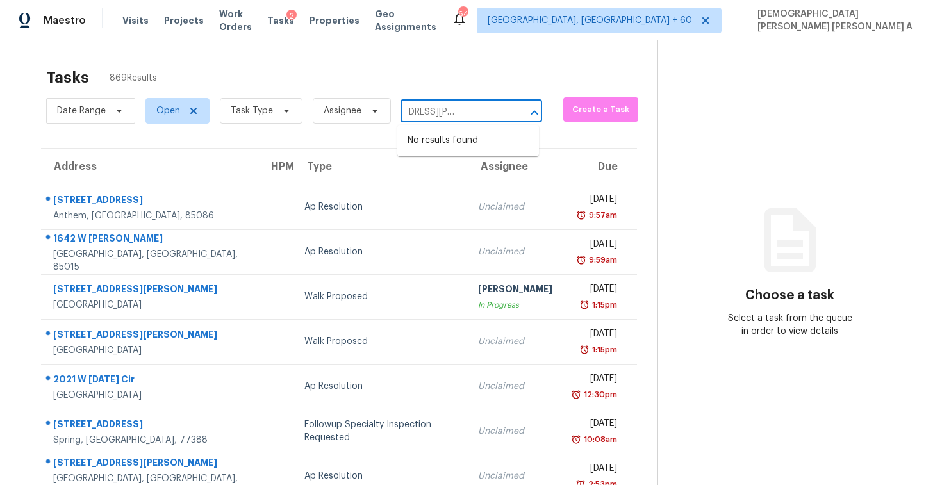
type input "[STREET_ADDRESS][PERSON_NAME]"
click at [478, 113] on input "text" at bounding box center [454, 113] width 106 height 20
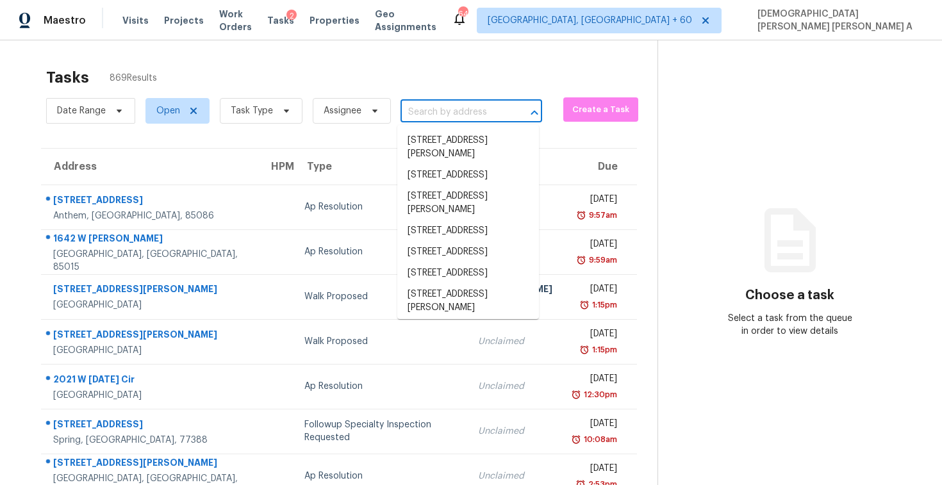
paste input "[STREET_ADDRESS][PERSON_NAME]"
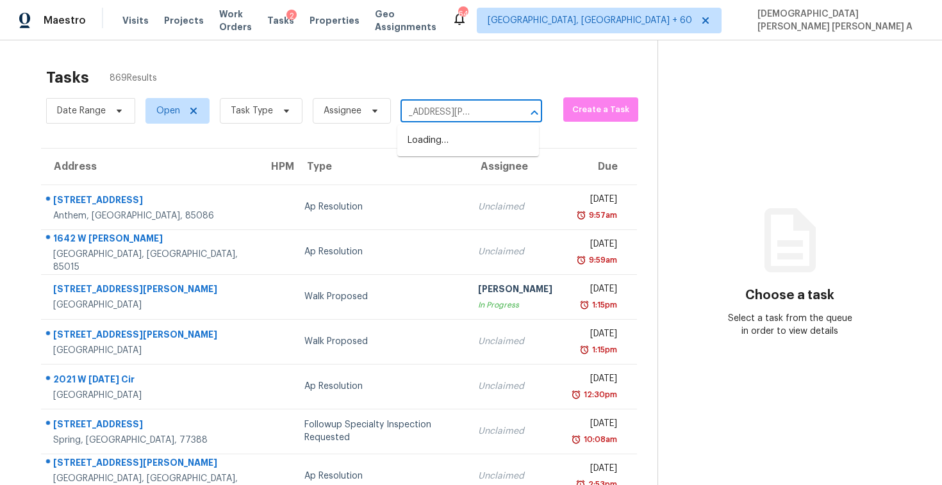
scroll to position [0, 29]
type input "[STREET_ADDRESS][PERSON_NAME],"
click at [423, 153] on li "[STREET_ADDRESS][PERSON_NAME]" at bounding box center [469, 147] width 142 height 35
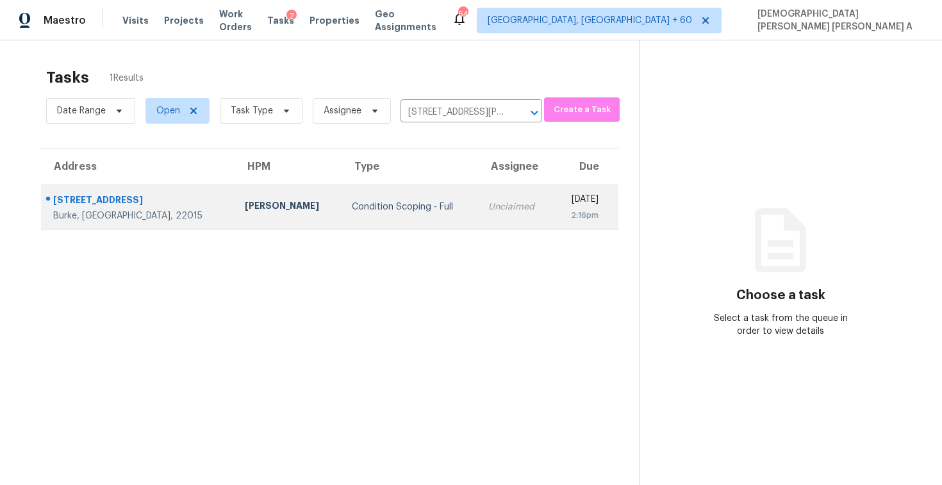
click at [478, 219] on td "Unclaimed" at bounding box center [515, 207] width 75 height 45
